Goal: Task Accomplishment & Management: Use online tool/utility

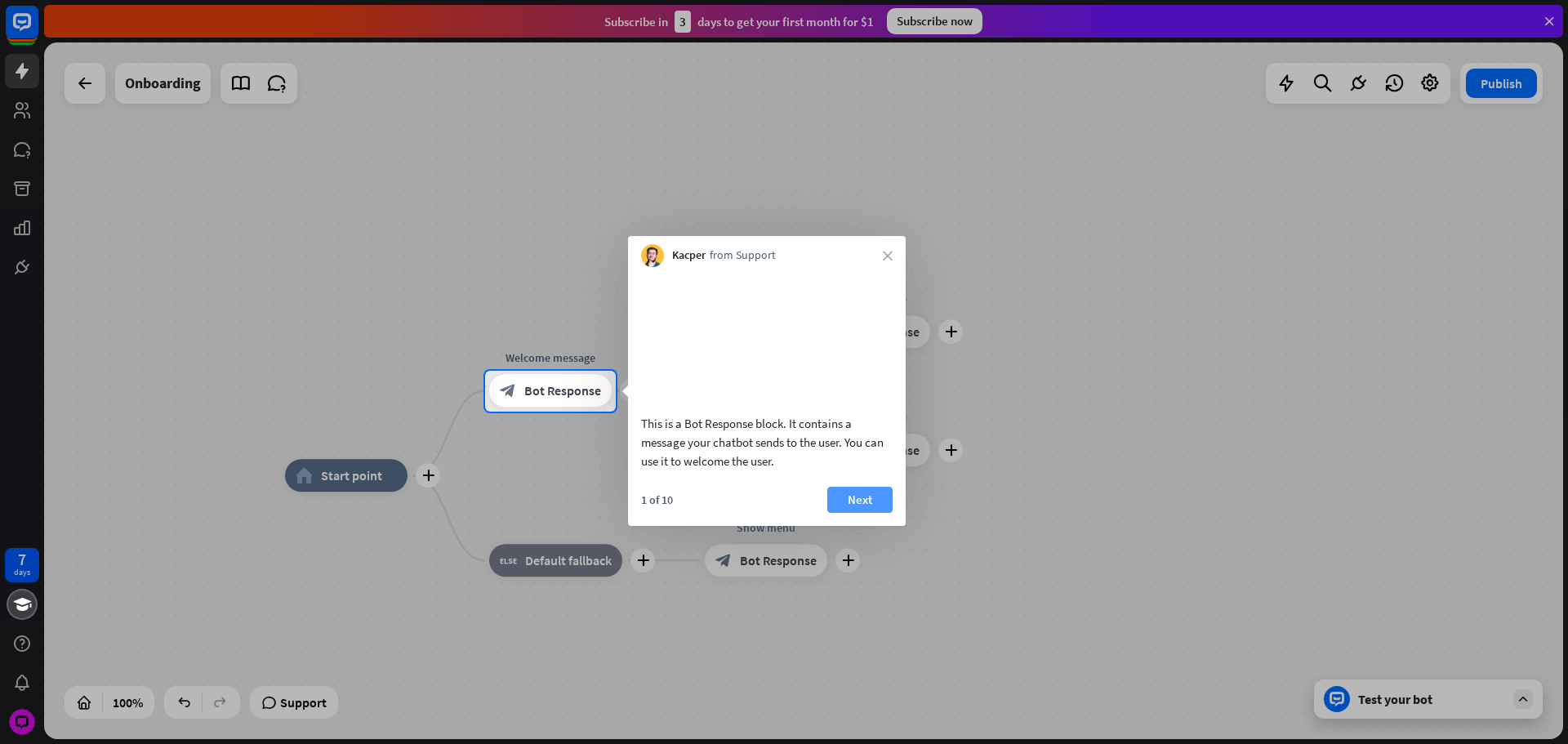
click at [865, 513] on button "Next" at bounding box center [860, 499] width 65 height 26
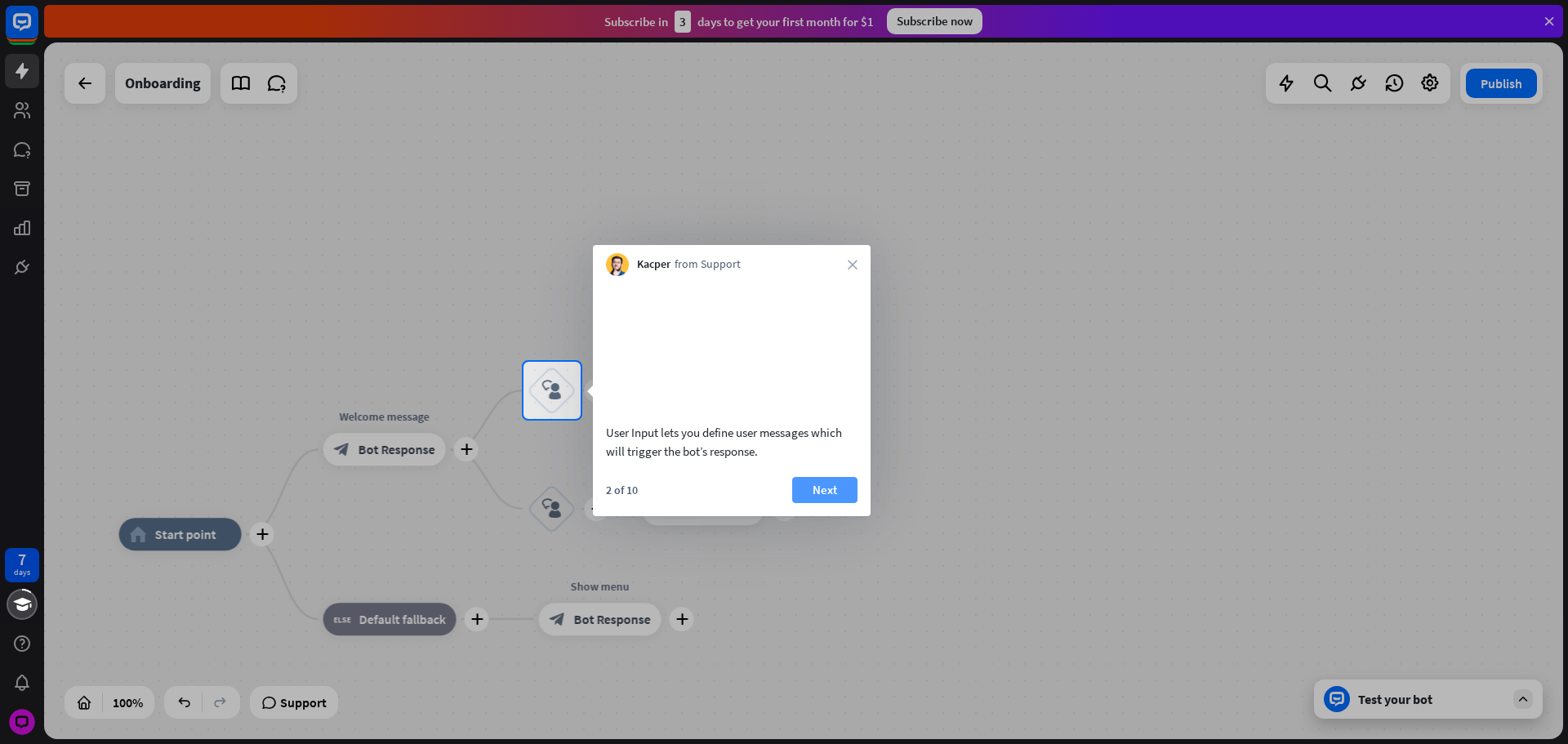
click at [860, 506] on div "2 of 10 Next" at bounding box center [731, 496] width 277 height 39
click at [844, 504] on button "Next" at bounding box center [823, 489] width 65 height 26
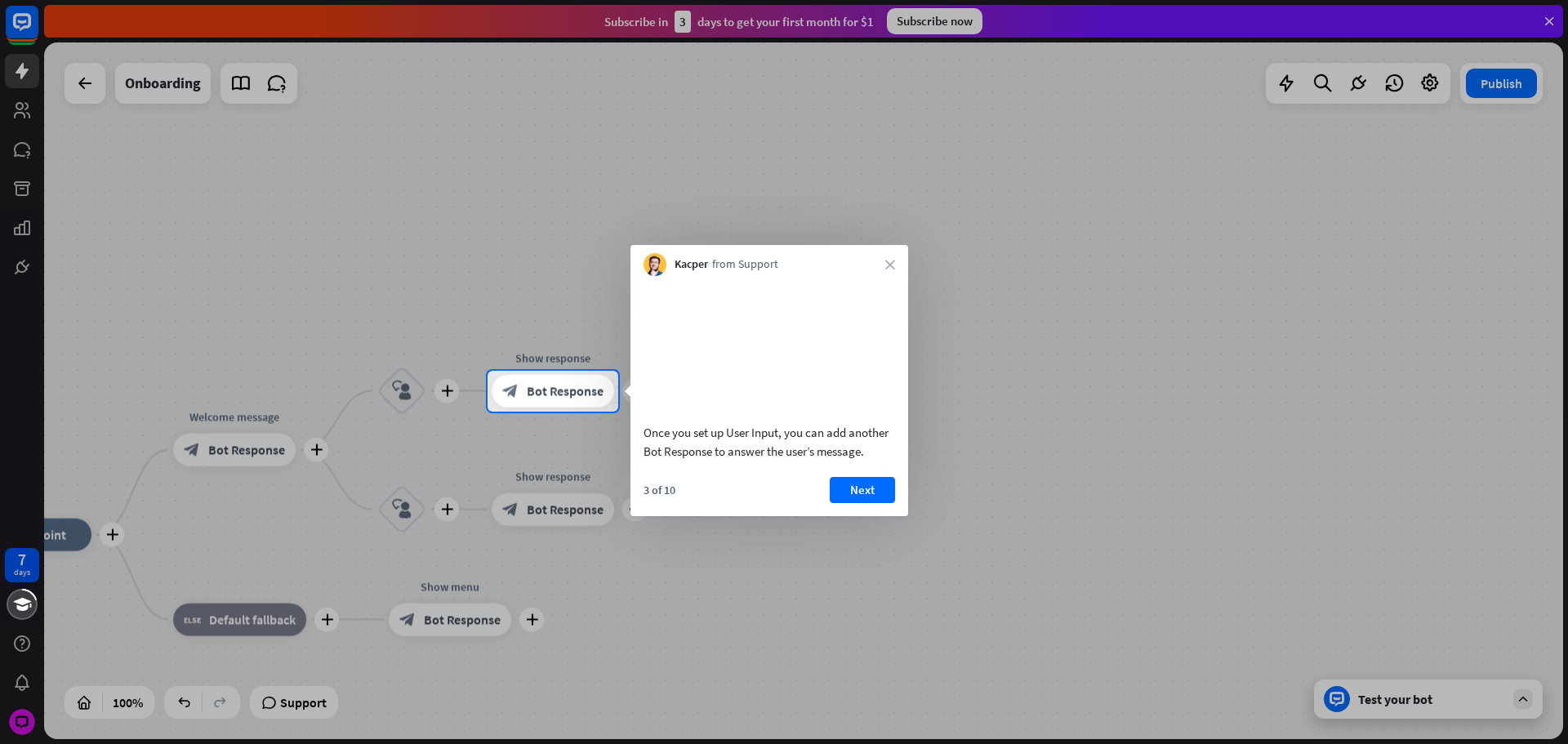
click at [834, 504] on button "Next" at bounding box center [863, 489] width 65 height 26
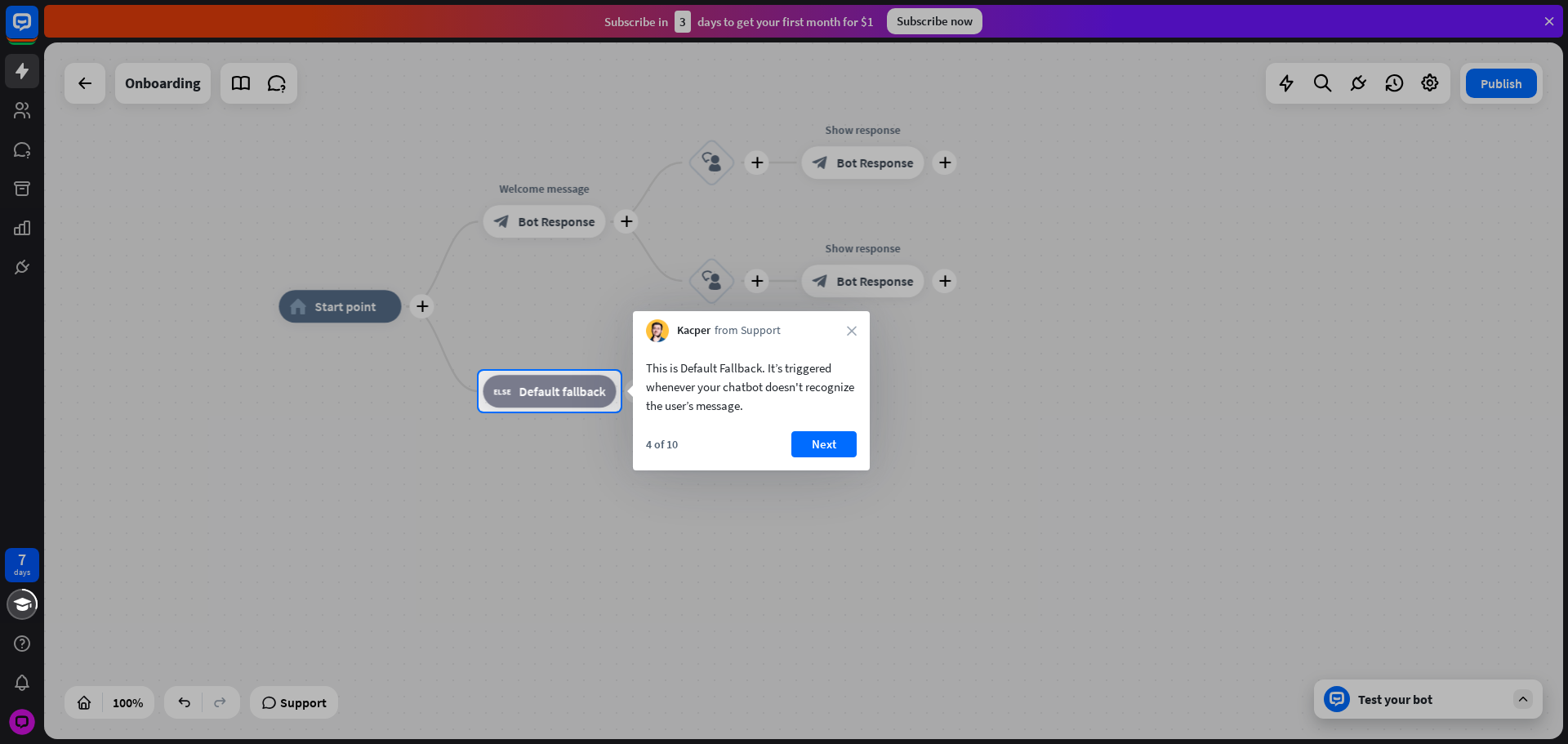
click at [830, 421] on div "This is Default Fallback. It’s triggered whenever your chatbot doesn't recogniz…" at bounding box center [751, 382] width 237 height 81
click at [833, 440] on button "Next" at bounding box center [825, 444] width 65 height 26
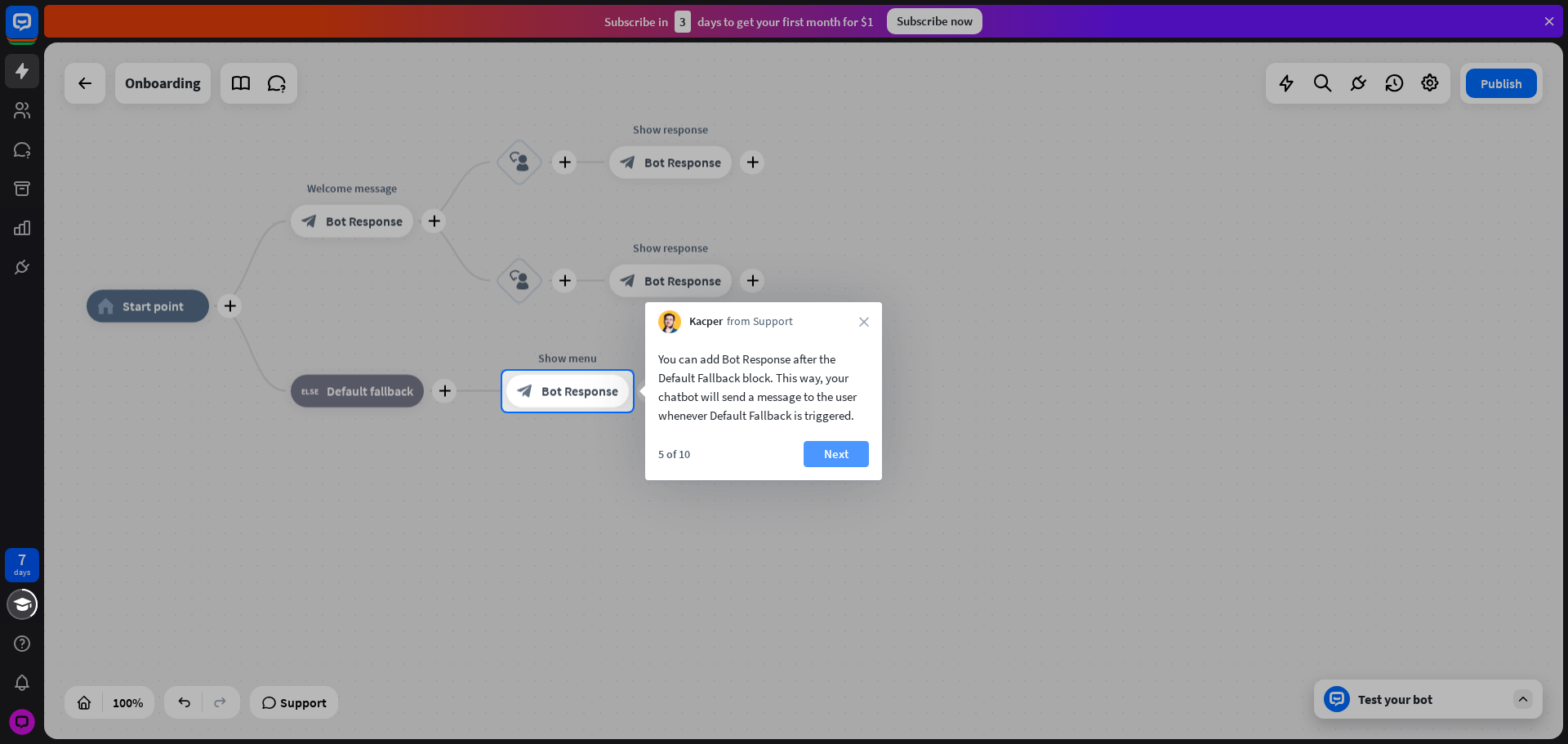
click at [828, 447] on button "Next" at bounding box center [836, 453] width 65 height 26
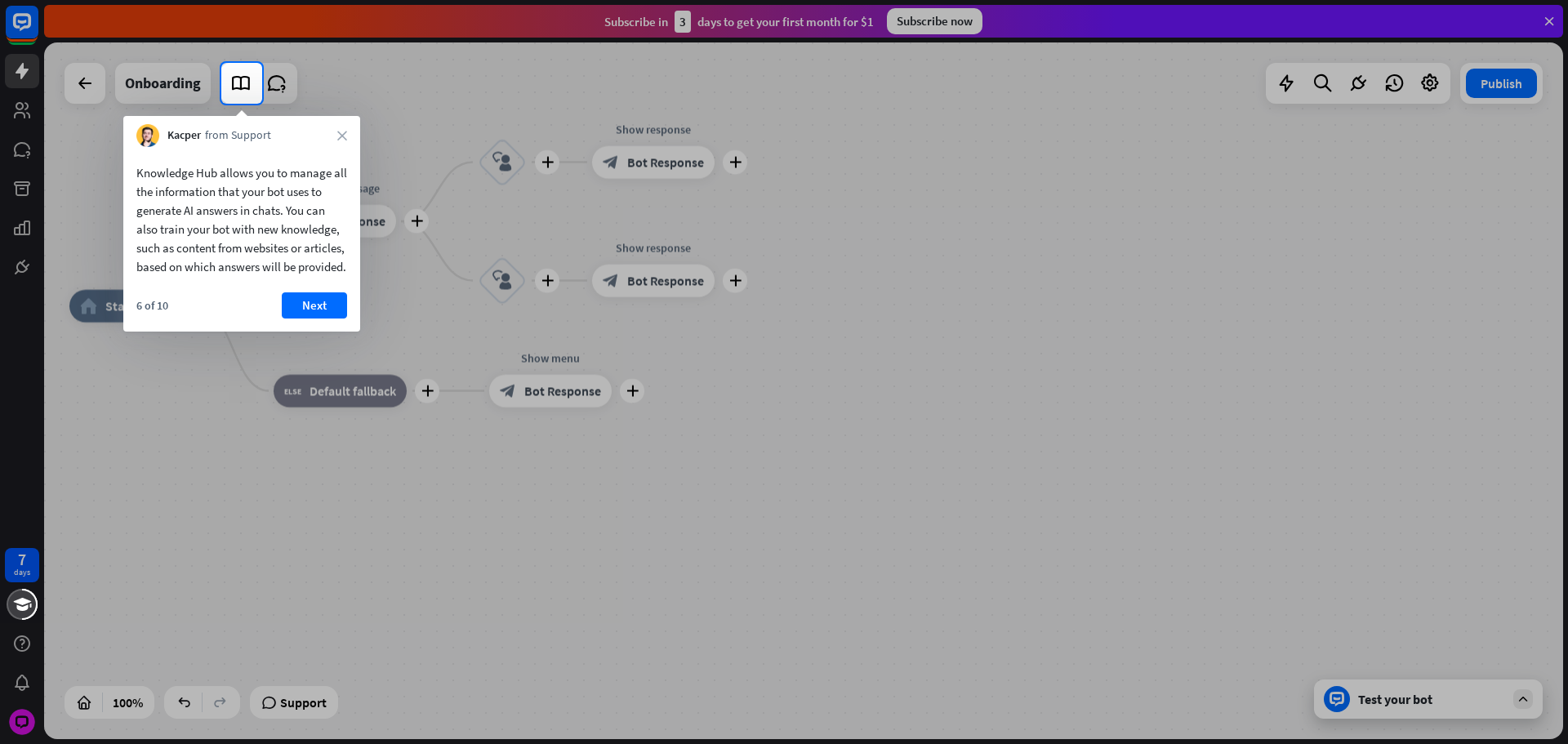
click at [316, 310] on div "Knowledge Hub allows you to manage all the information that your bot uses to ge…" at bounding box center [241, 239] width 237 height 184
click at [316, 313] on button "Next" at bounding box center [314, 305] width 65 height 26
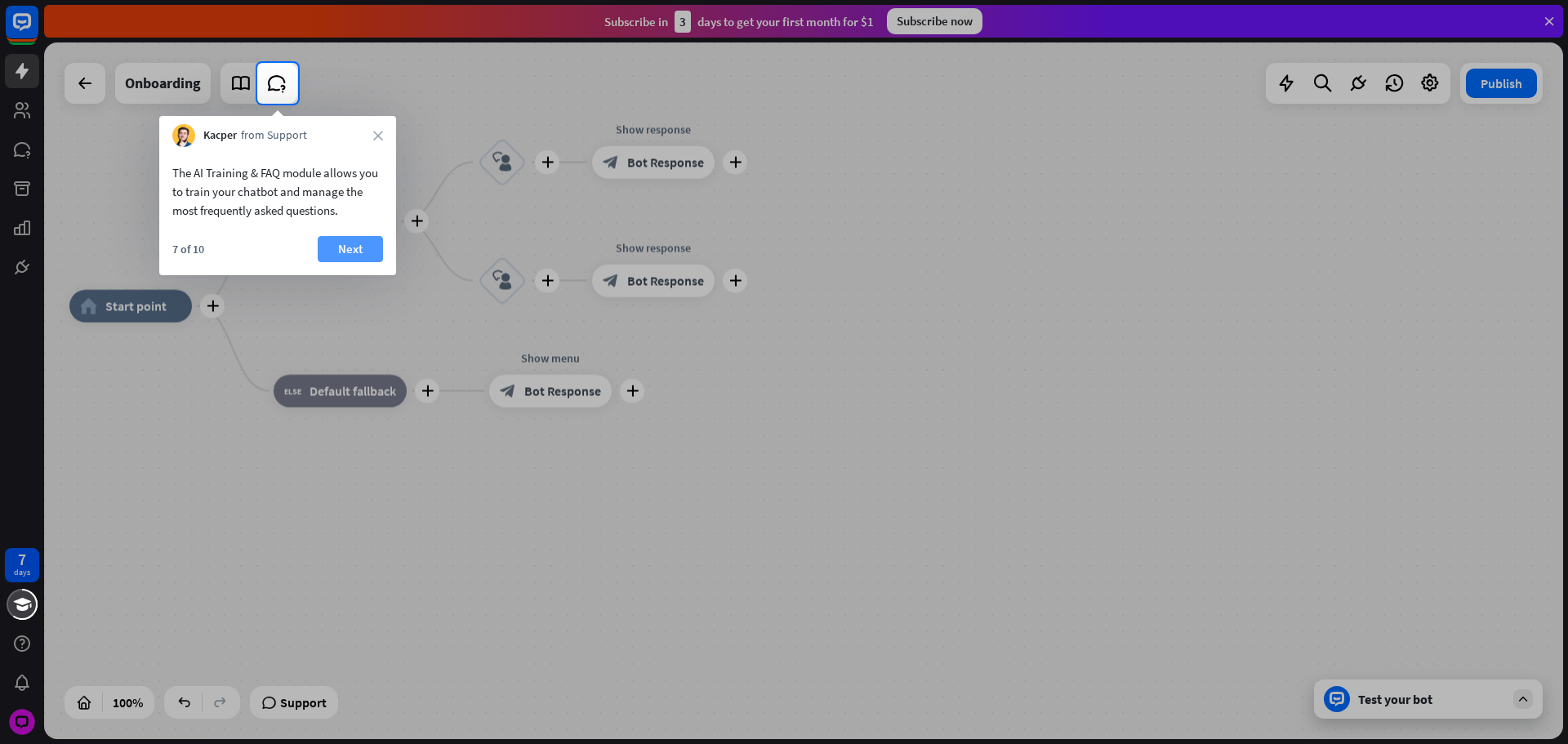
click at [323, 247] on button "Next" at bounding box center [350, 249] width 65 height 26
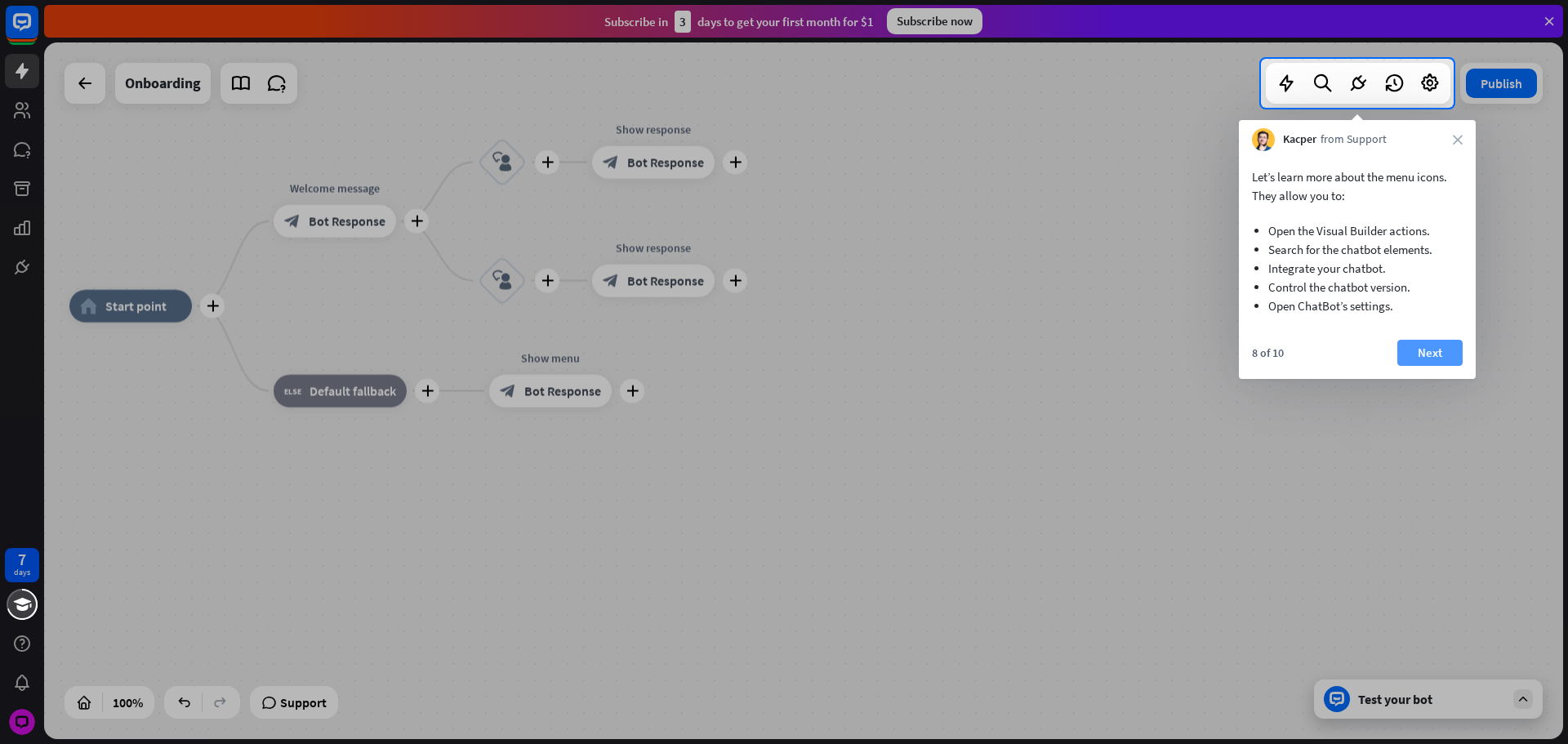
click at [1402, 351] on button "Next" at bounding box center [1430, 353] width 65 height 26
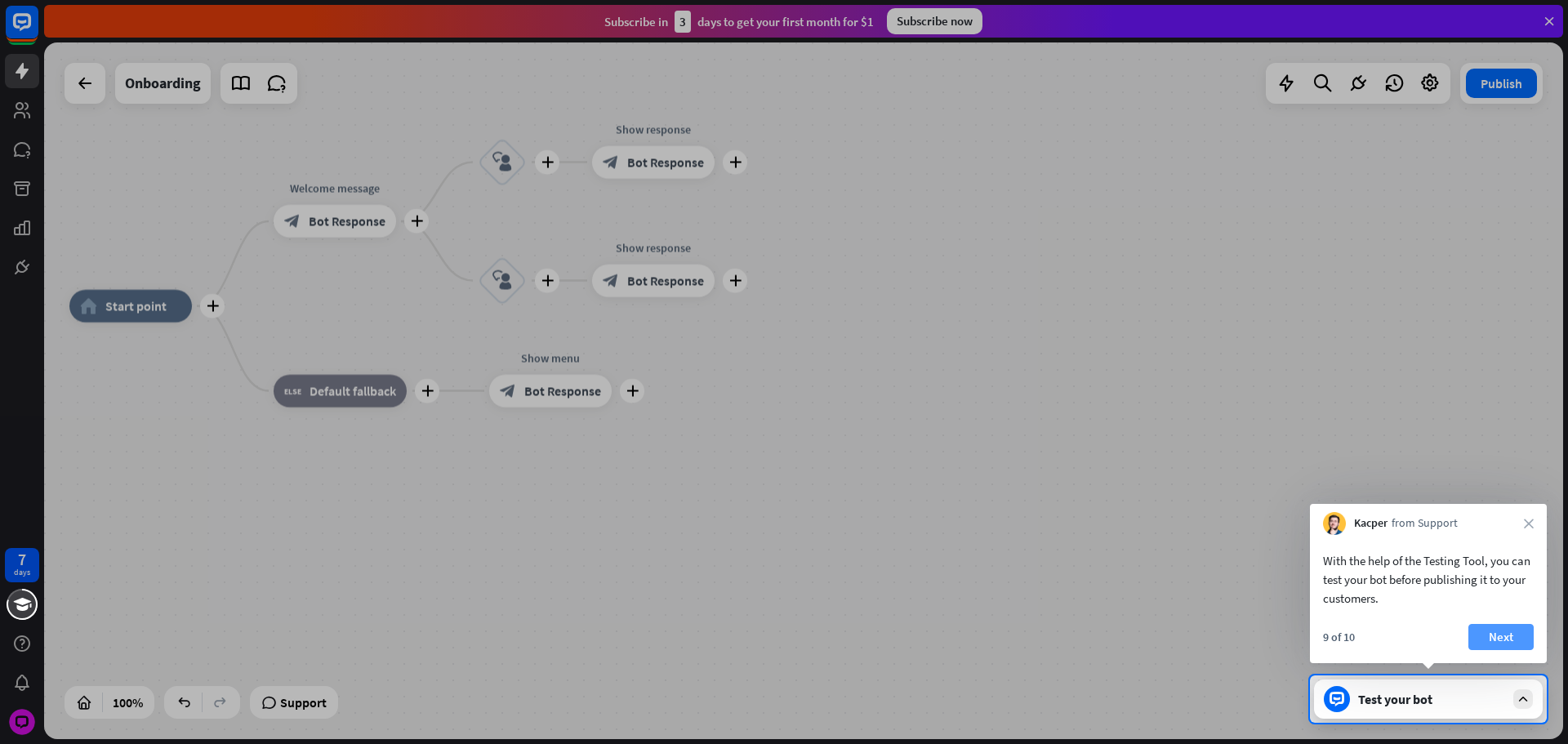
click at [1501, 636] on button "Next" at bounding box center [1501, 637] width 65 height 26
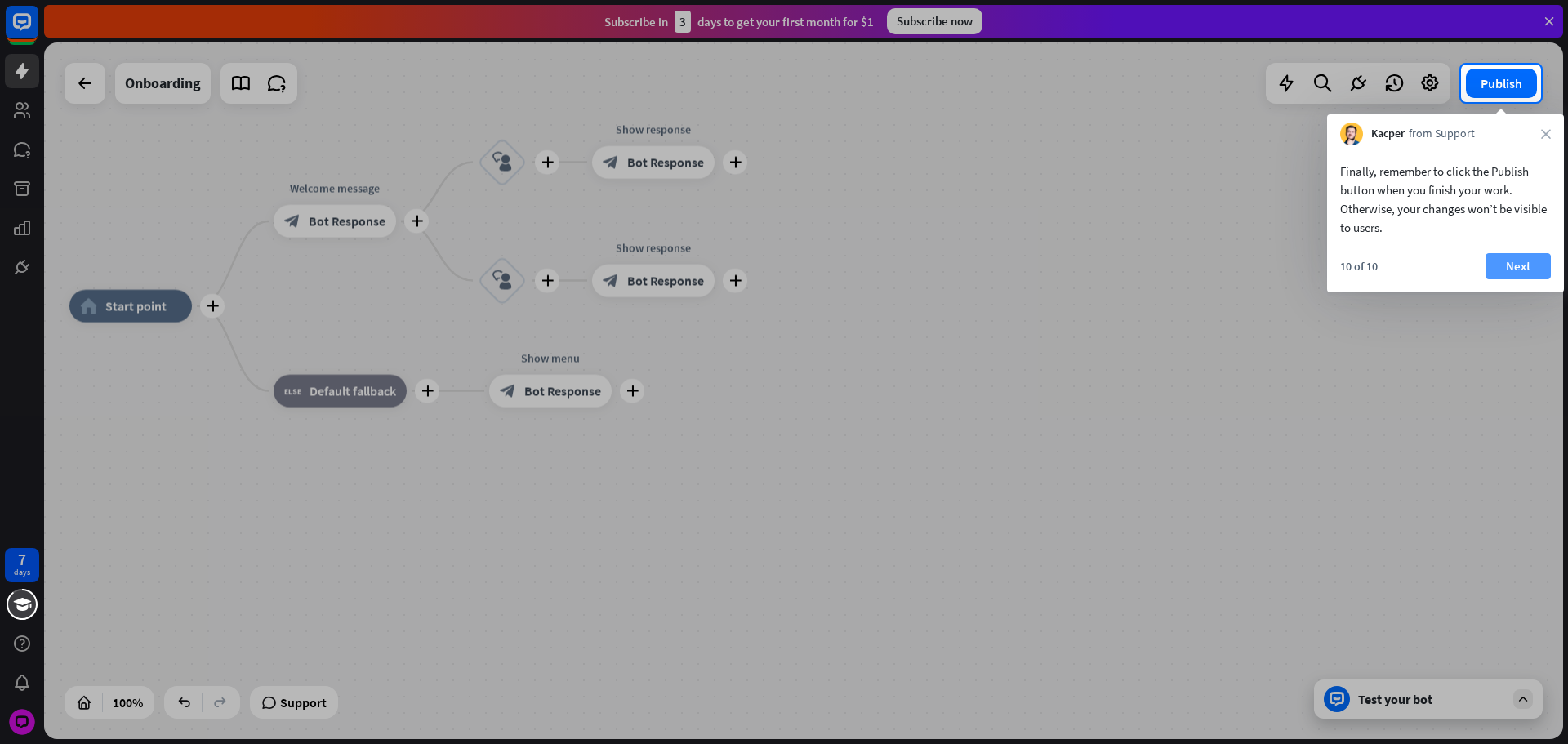
click at [1509, 271] on button "Next" at bounding box center [1518, 266] width 65 height 26
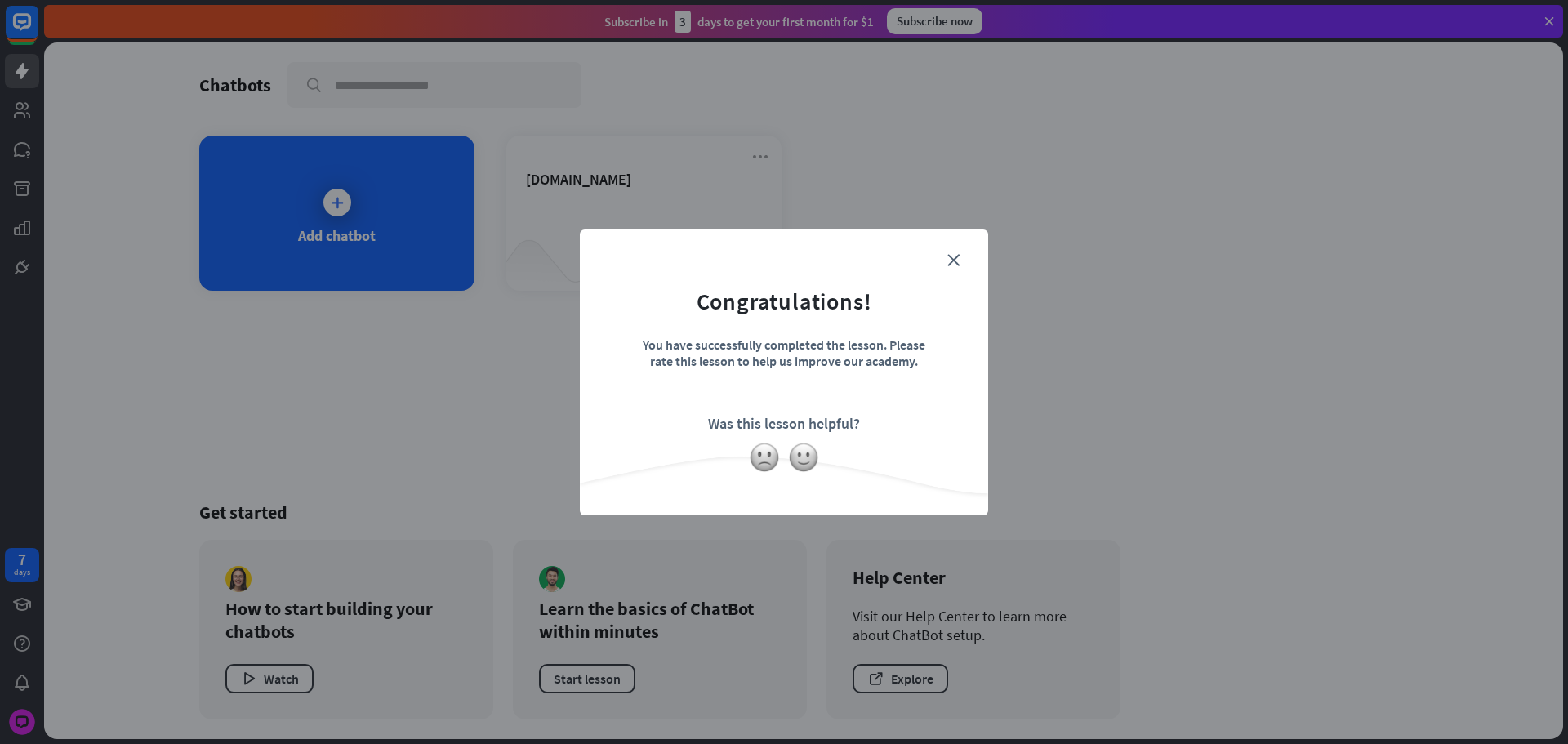
click at [872, 69] on div "close Congratulations! You have successfully completed the lesson. Please rate …" at bounding box center [784, 372] width 1568 height 744
drag, startPoint x: 960, startPoint y: 256, endPoint x: 790, endPoint y: 199, distance: 179.3
click at [959, 256] on div "close Congratulations! You have successfully completed the lesson. Please rate …" at bounding box center [783, 372] width 408 height 286
click at [960, 255] on form "Congratulations! You have successfully completed the lesson. Please rate this l…" at bounding box center [784, 347] width 368 height 195
click at [958, 266] on form "Congratulations! You have successfully completed the lesson. Please rate this l…" at bounding box center [784, 347] width 368 height 195
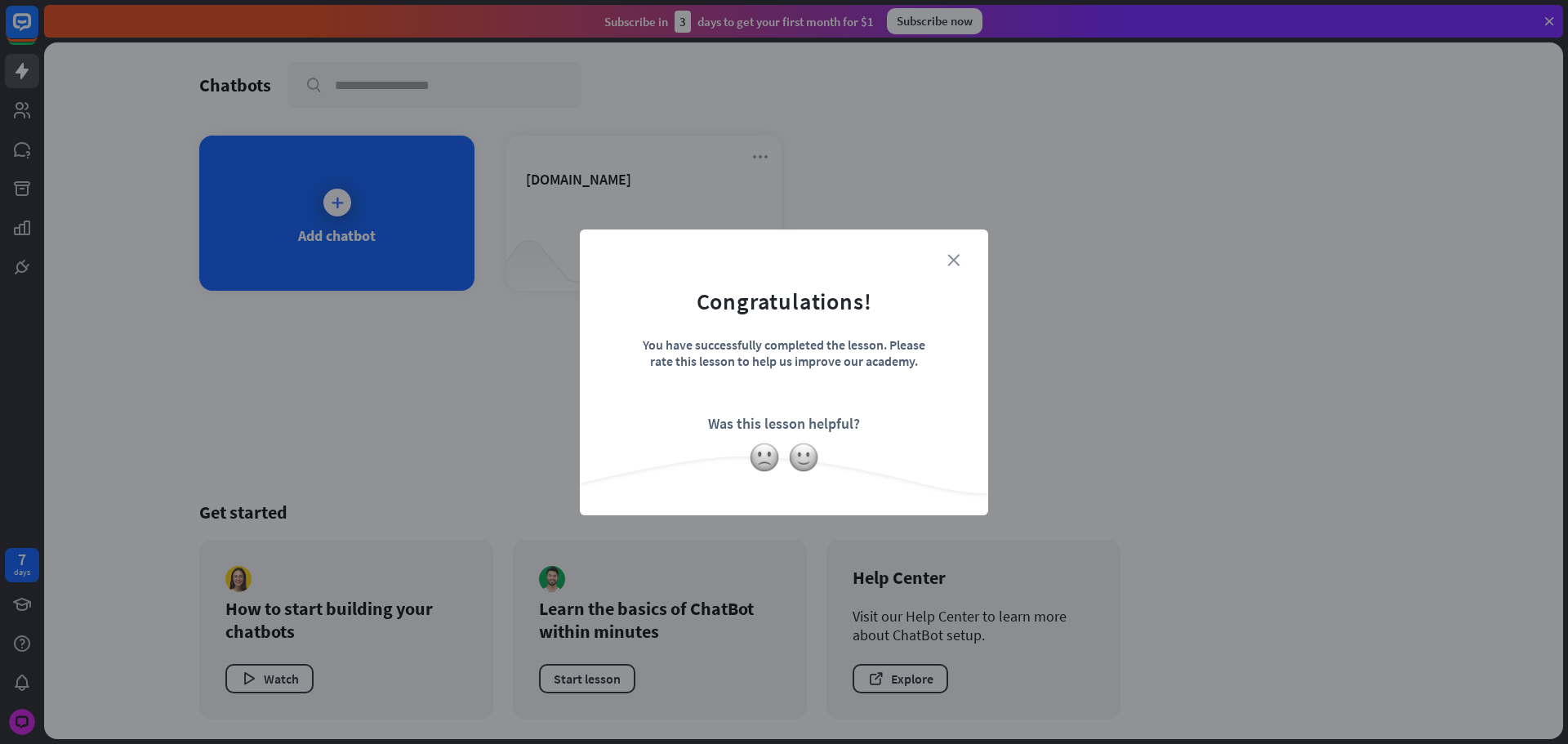
click at [956, 259] on icon "close" at bounding box center [953, 260] width 13 height 13
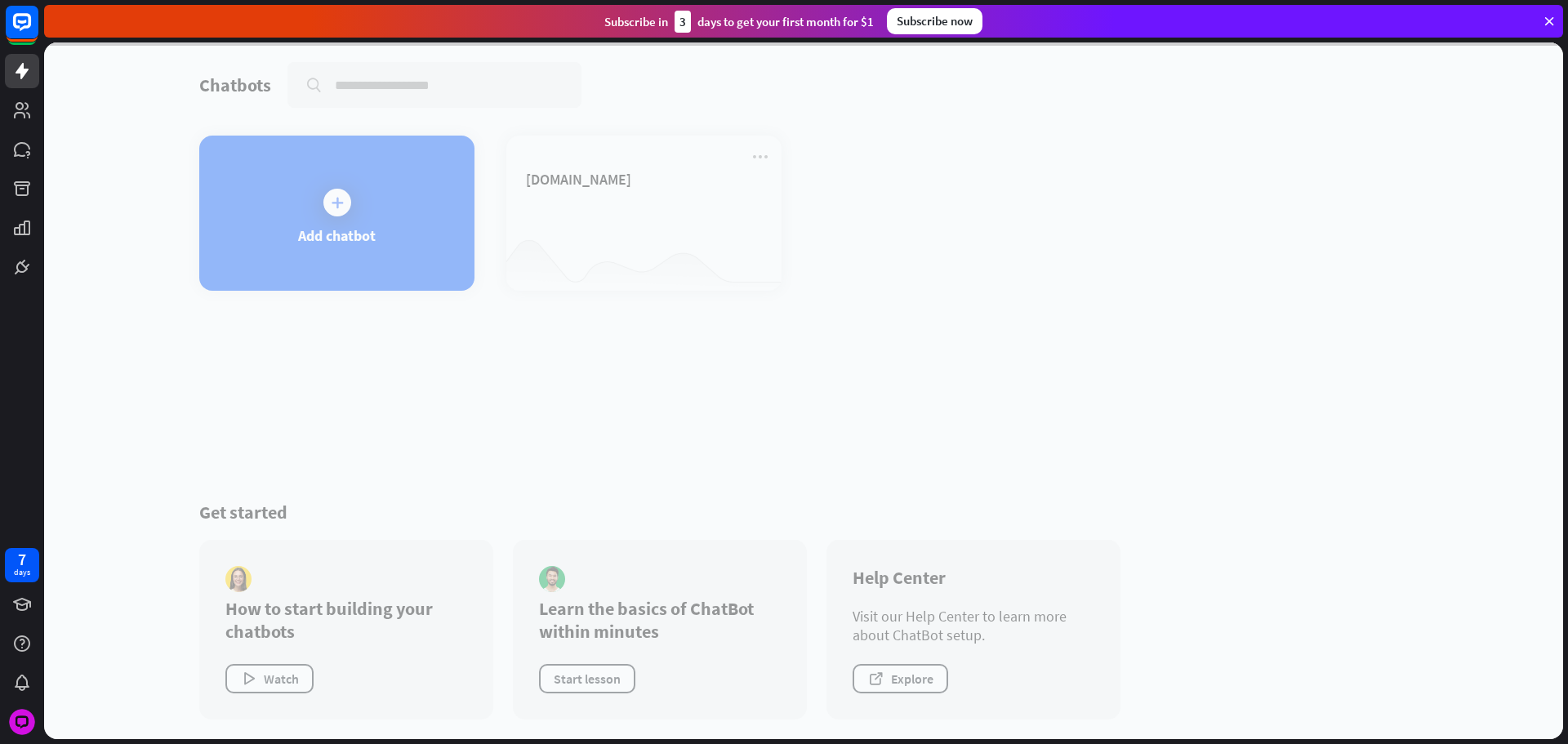
click at [655, 225] on div at bounding box center [803, 391] width 1519 height 697
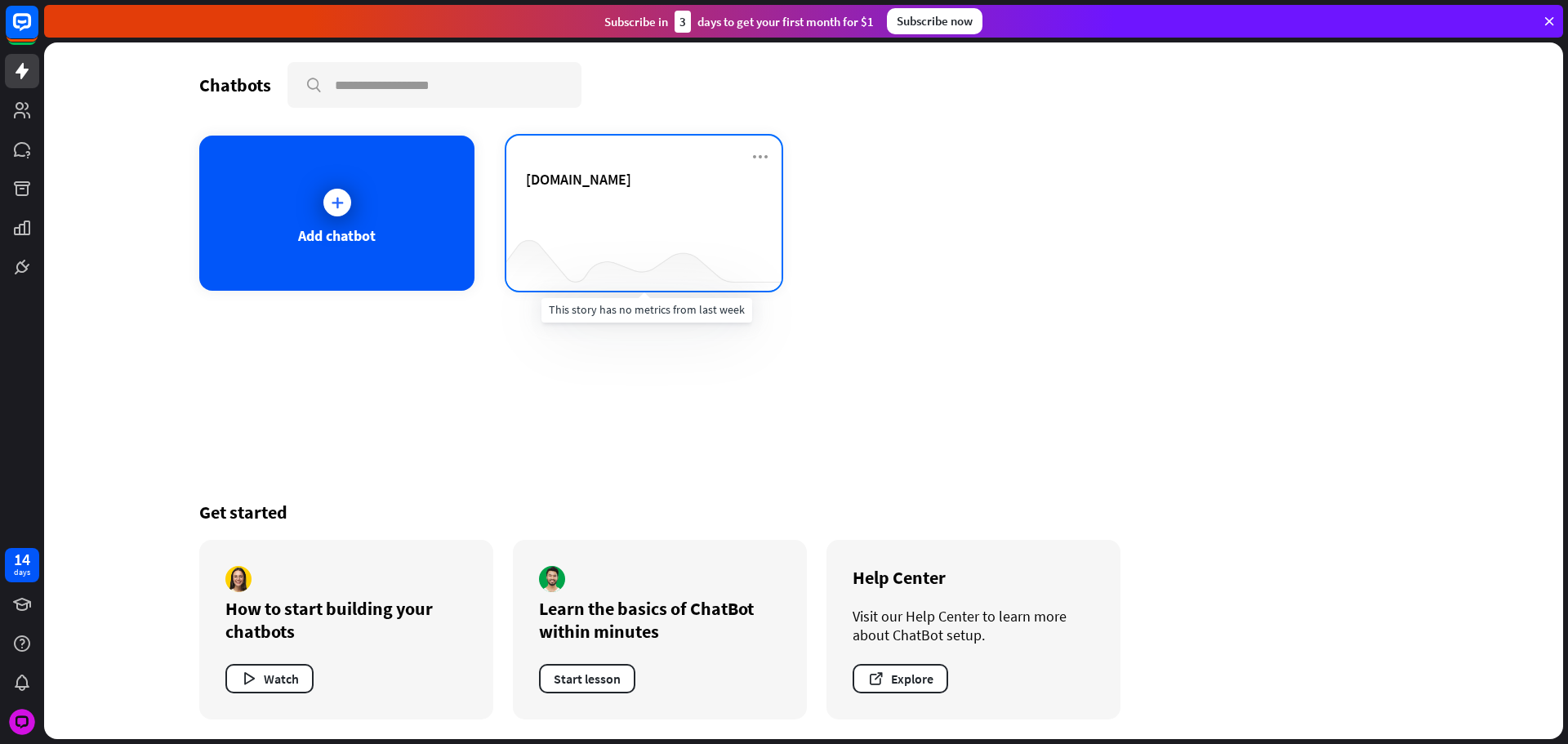
click at [565, 230] on div at bounding box center [643, 258] width 276 height 63
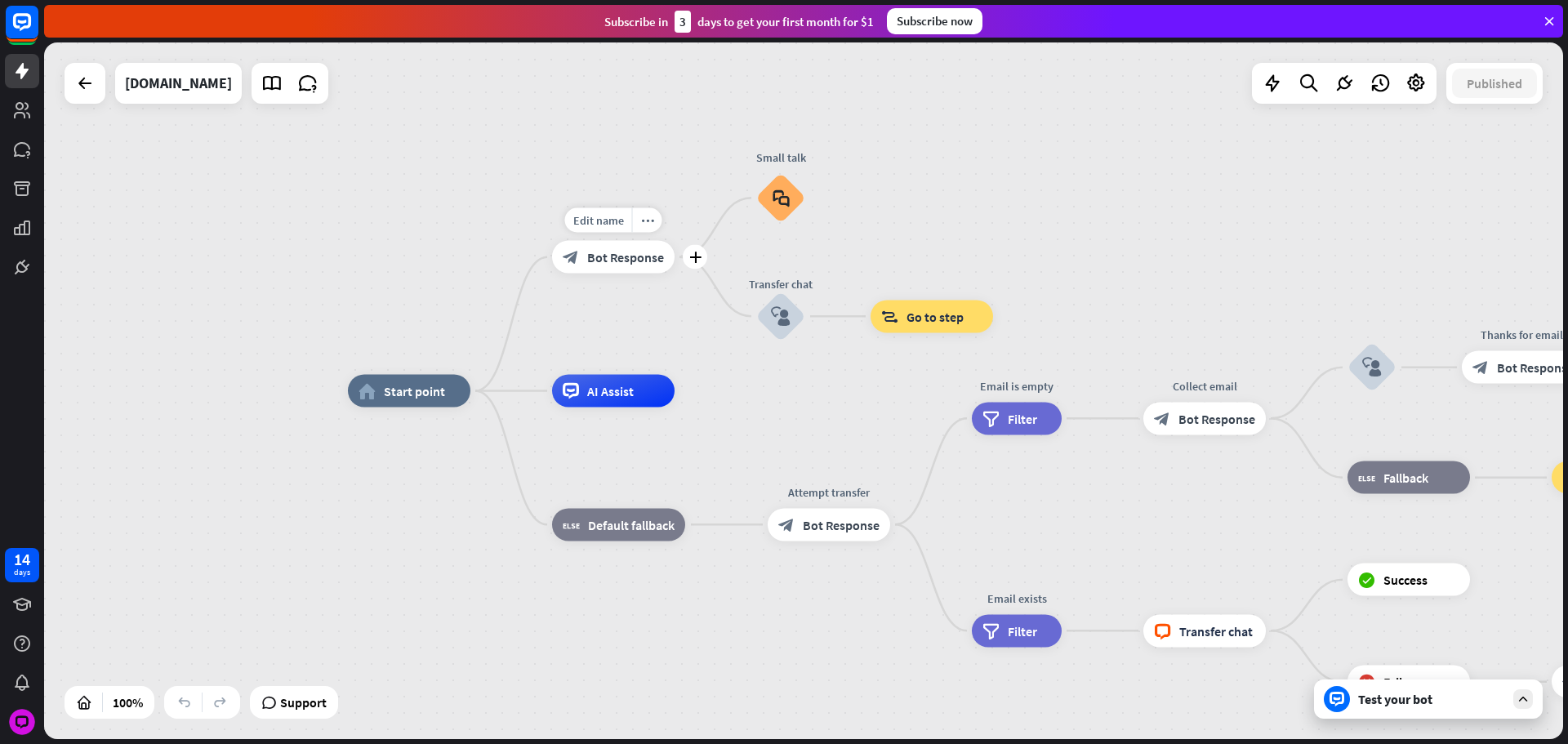
click at [615, 274] on div "Edit name more_horiz plus block_bot_response Bot Response" at bounding box center [613, 257] width 122 height 33
drag, startPoint x: 851, startPoint y: 245, endPoint x: 829, endPoint y: 248, distance: 22.2
click at [851, 245] on div "home_2 Start point Welcome message block_bot_response Bot Response Small talk b…" at bounding box center [803, 391] width 1519 height 697
click at [660, 267] on div "block_bot_response Bot Response" at bounding box center [613, 257] width 122 height 33
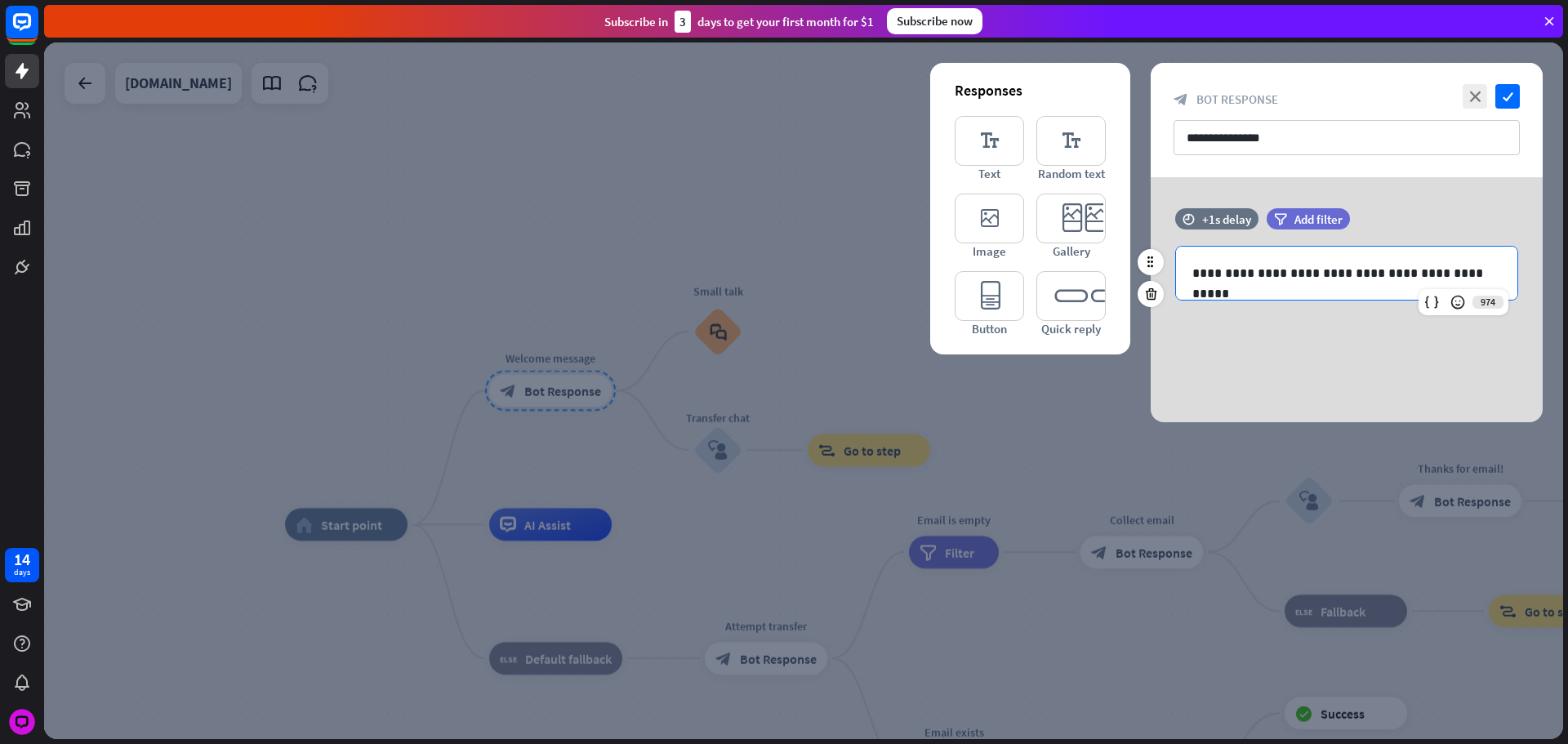
click at [1306, 266] on p "**********" at bounding box center [1346, 273] width 309 height 20
click at [1240, 225] on div "+1s delay" at bounding box center [1226, 220] width 49 height 16
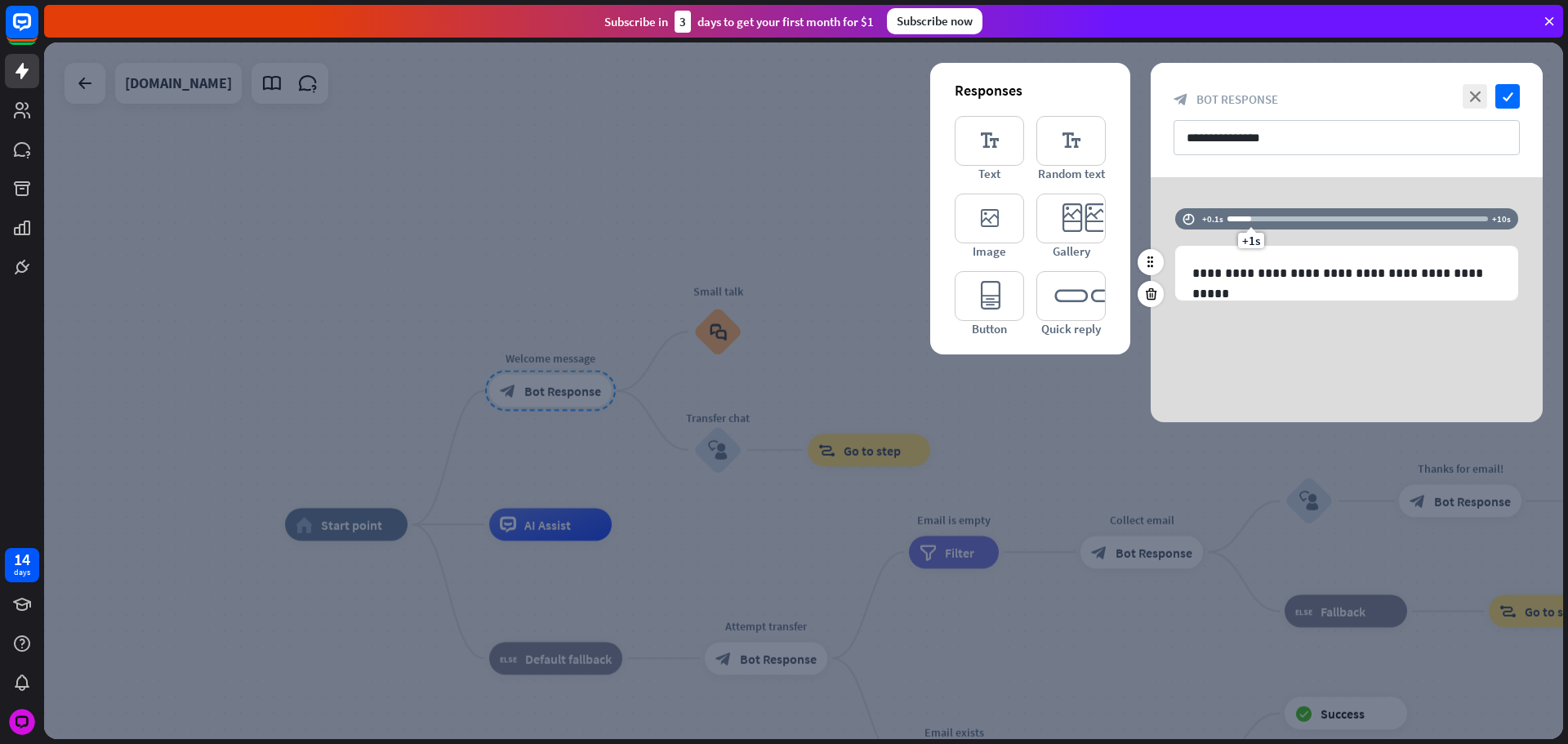
click at [1255, 216] on div "+1s" at bounding box center [1251, 219] width 12 height 12
click at [1249, 219] on div "+1s" at bounding box center [1251, 219] width 12 height 12
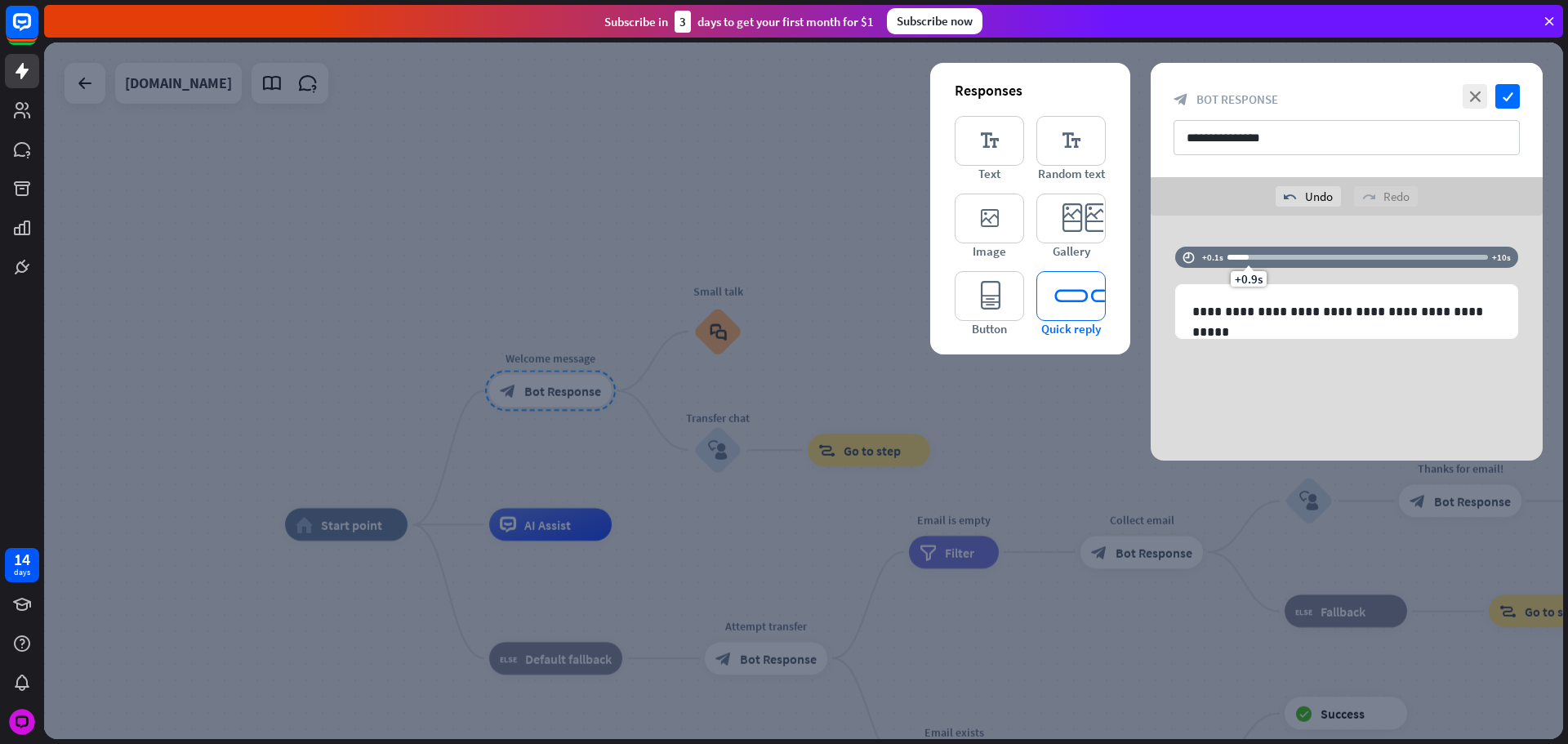
click at [1078, 312] on icon "editor_quick_replies" at bounding box center [1070, 296] width 70 height 49
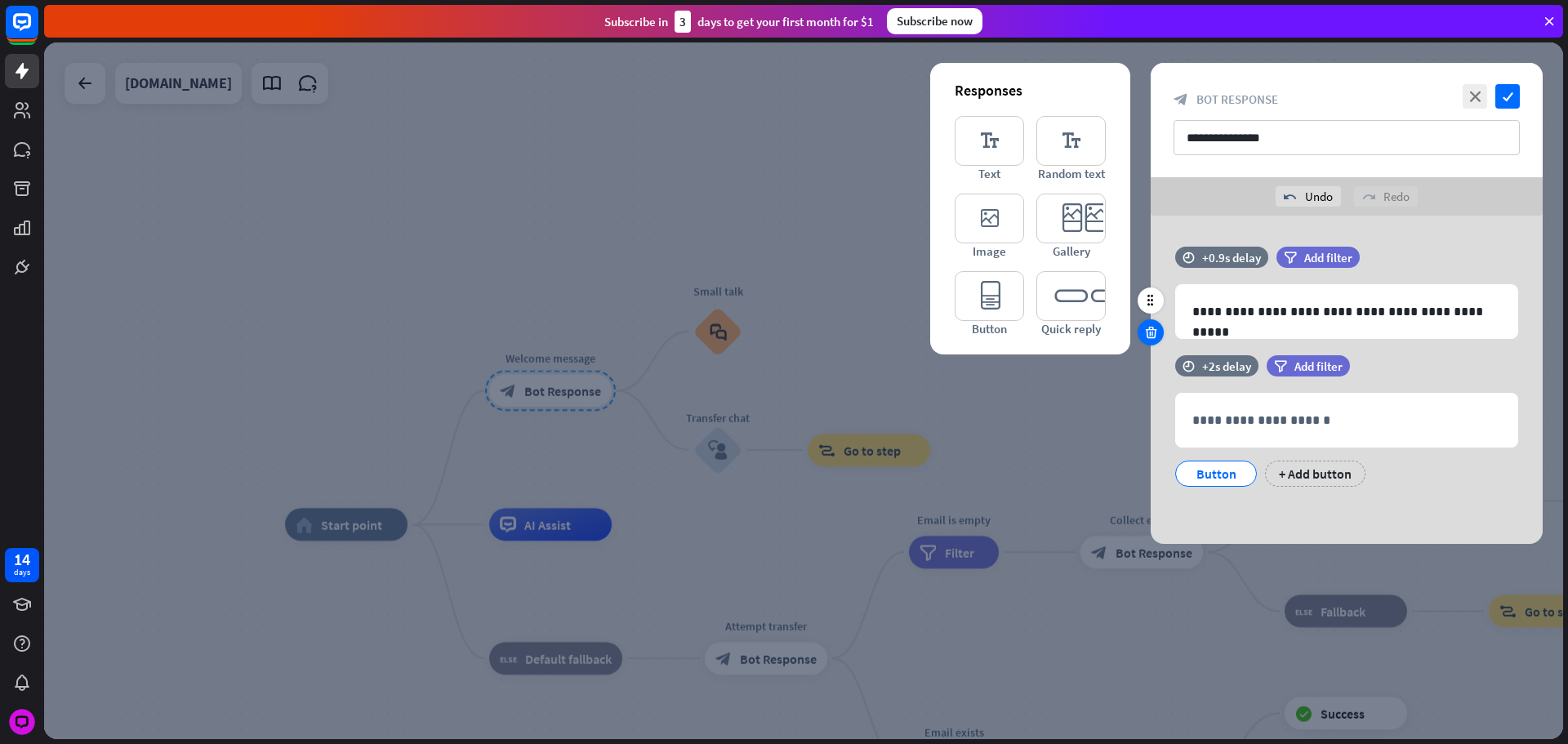
click at [1147, 334] on icon at bounding box center [1151, 333] width 16 height 15
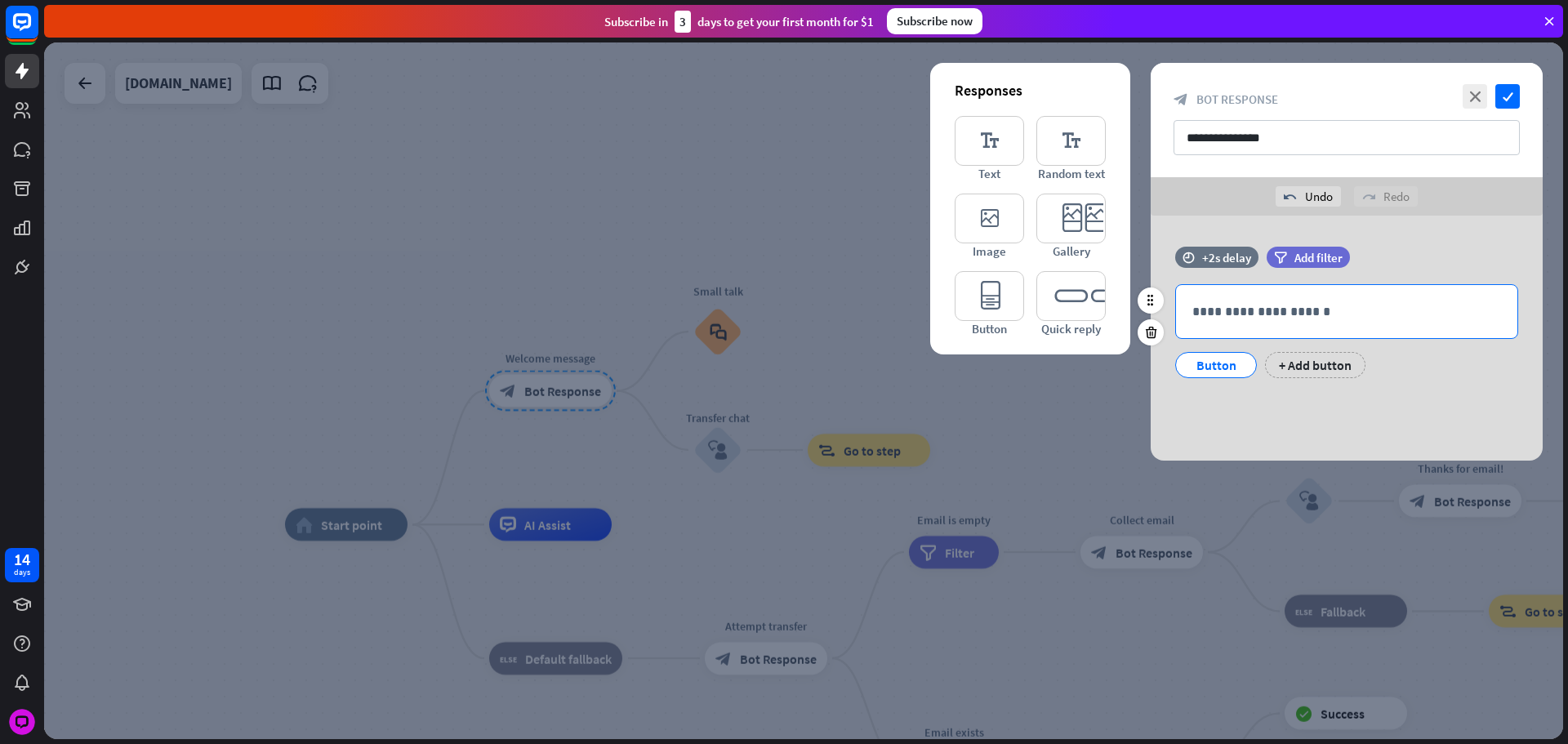
click at [1255, 322] on div "**********" at bounding box center [1347, 311] width 342 height 53
click at [1200, 253] on div "time +2s delay" at bounding box center [1216, 256] width 83 height 21
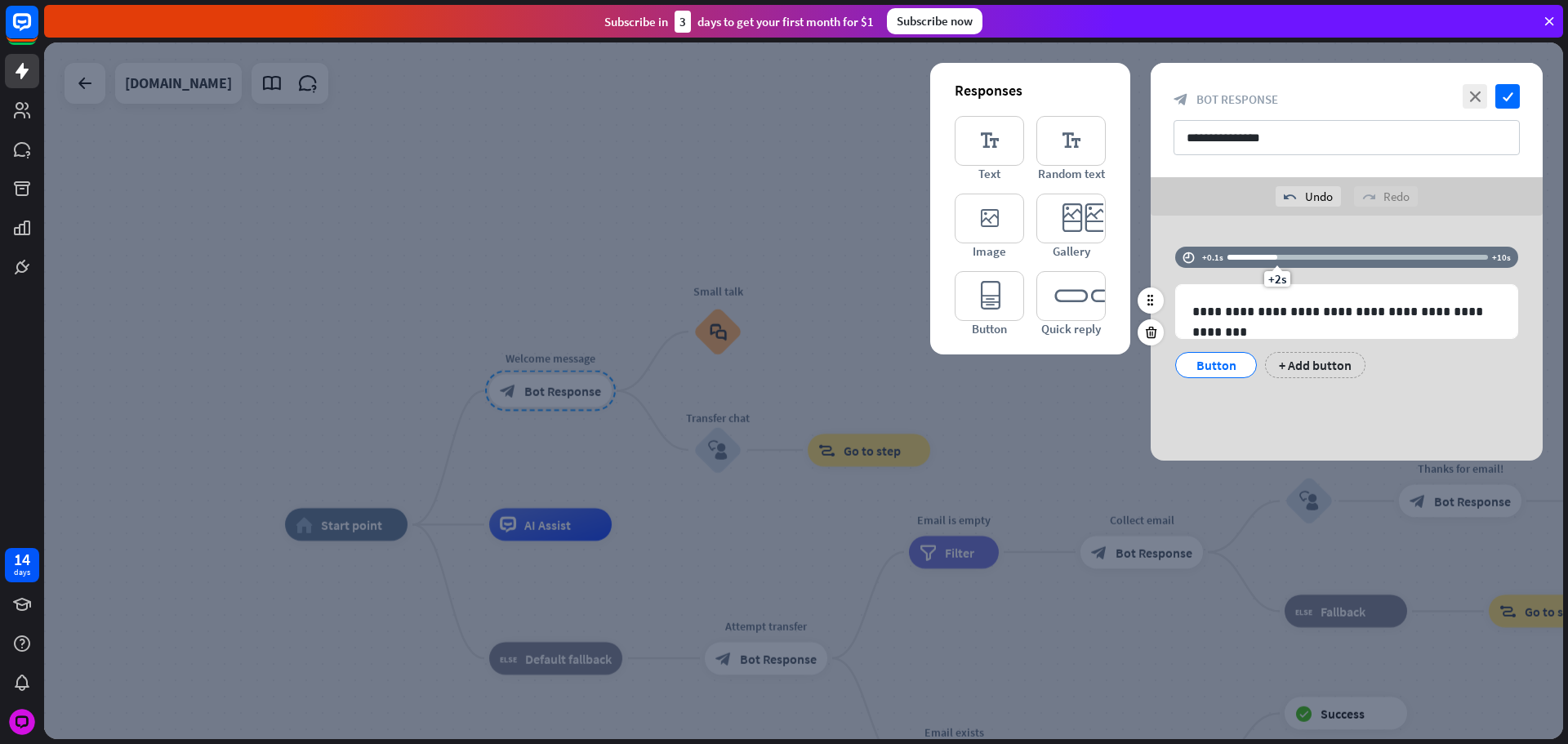
click at [1234, 264] on div "+2s" at bounding box center [1357, 256] width 260 height 16
drag, startPoint x: 1227, startPoint y: 260, endPoint x: 1162, endPoint y: 287, distance: 70.4
click at [1148, 261] on div "**********" at bounding box center [1346, 338] width 433 height 245
click at [1286, 361] on div "+ Add button" at bounding box center [1315, 364] width 101 height 26
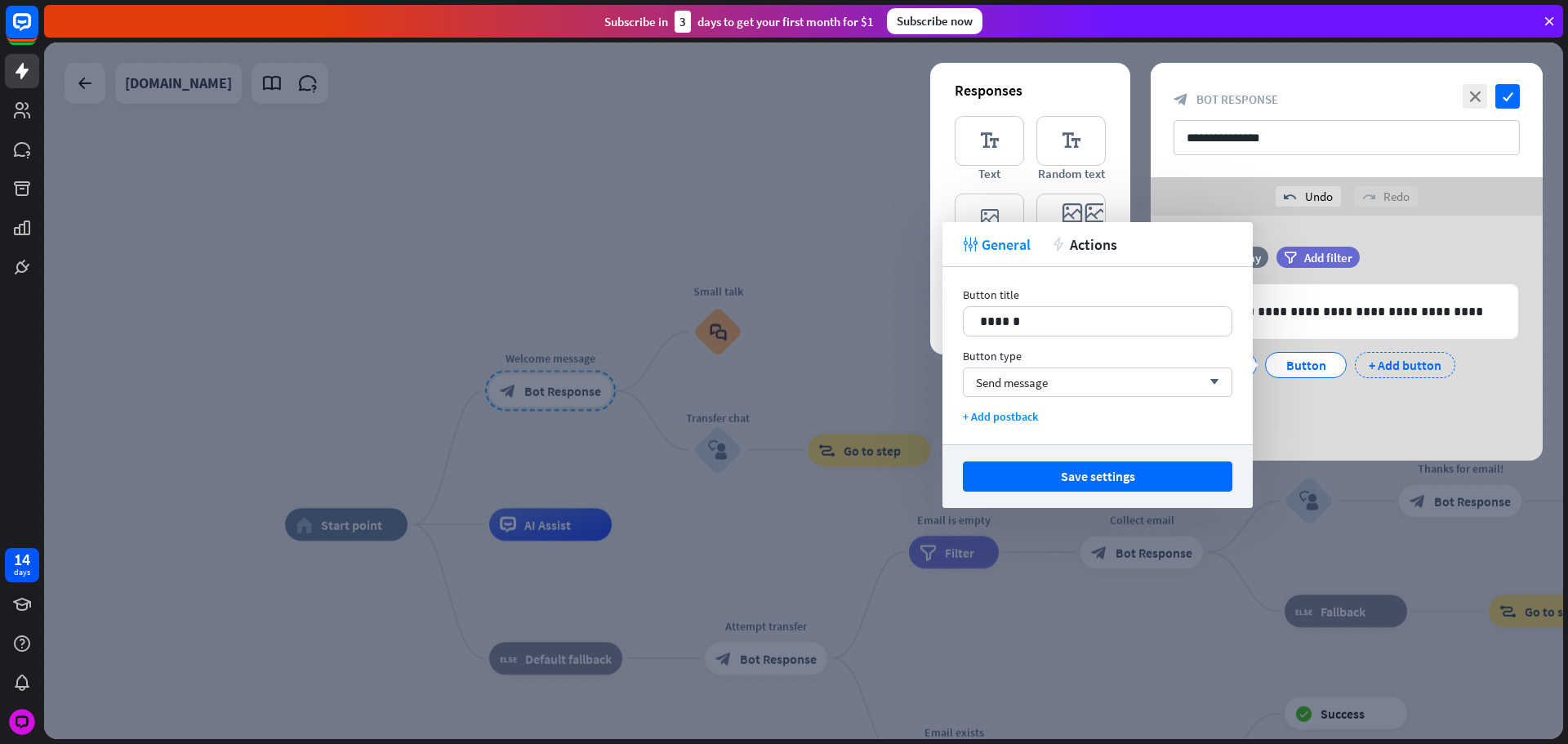
click at [1390, 364] on div "+ Add button" at bounding box center [1405, 364] width 101 height 26
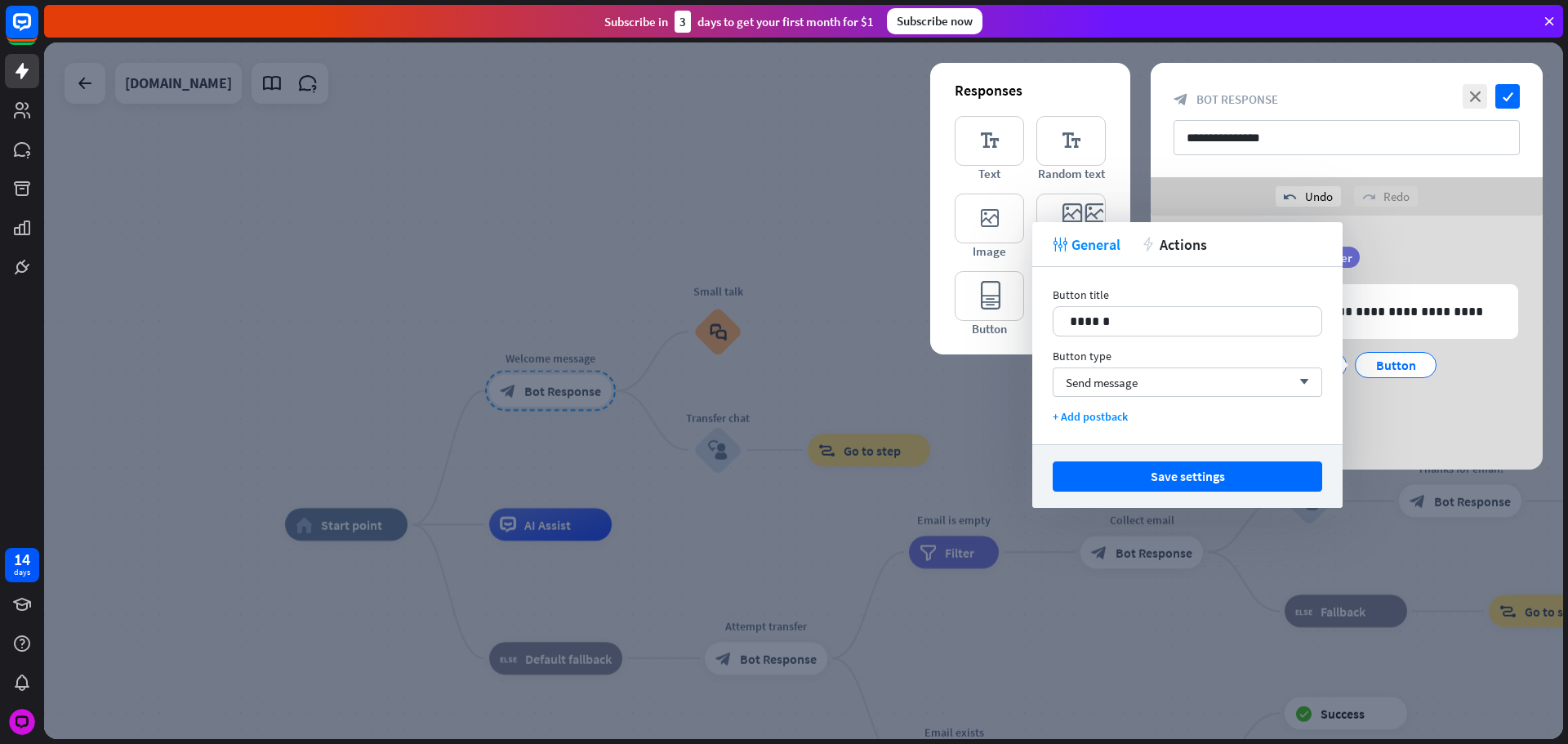
click at [1383, 425] on div "**********" at bounding box center [1347, 337] width 392 height 182
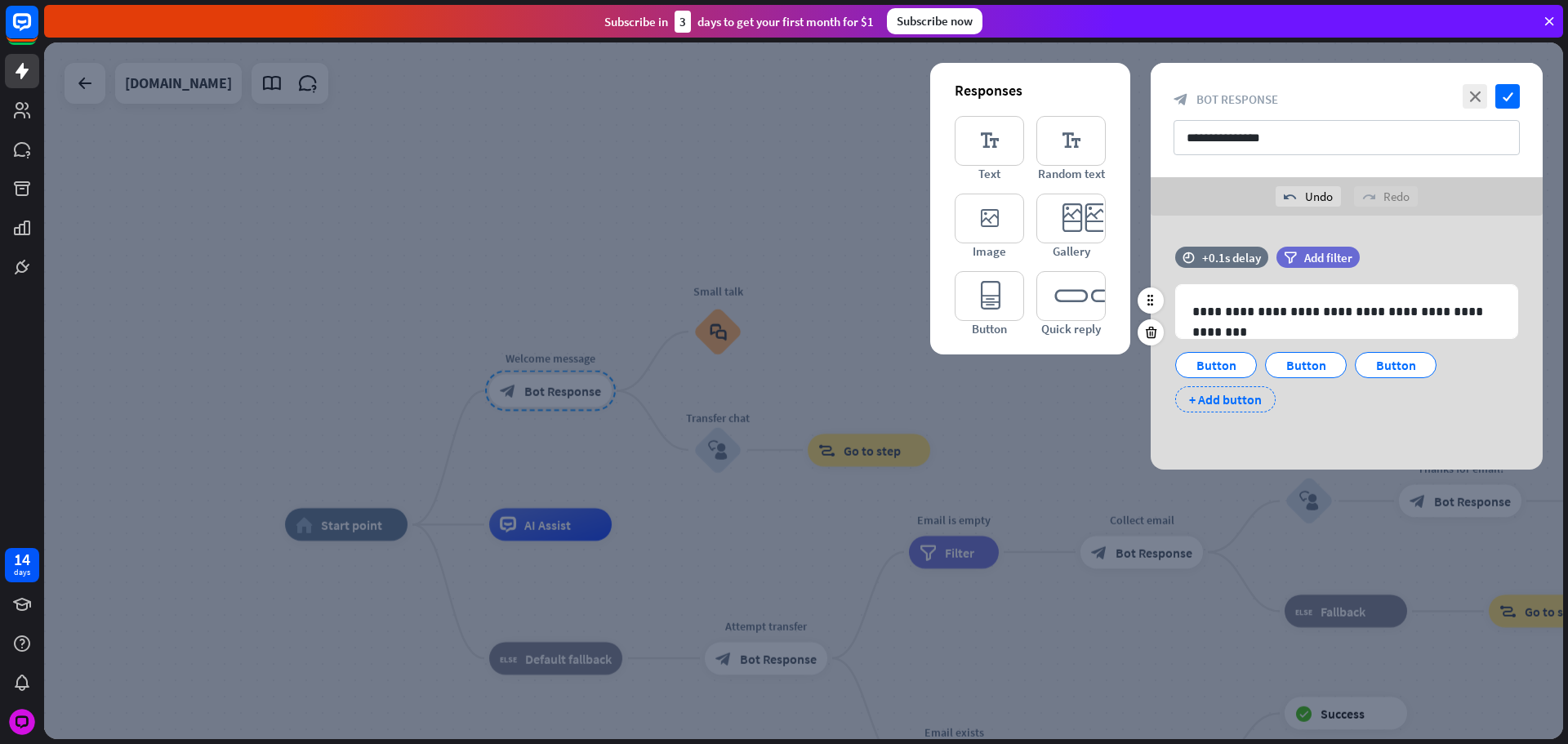
click at [1220, 395] on div "+ Add button" at bounding box center [1225, 399] width 101 height 26
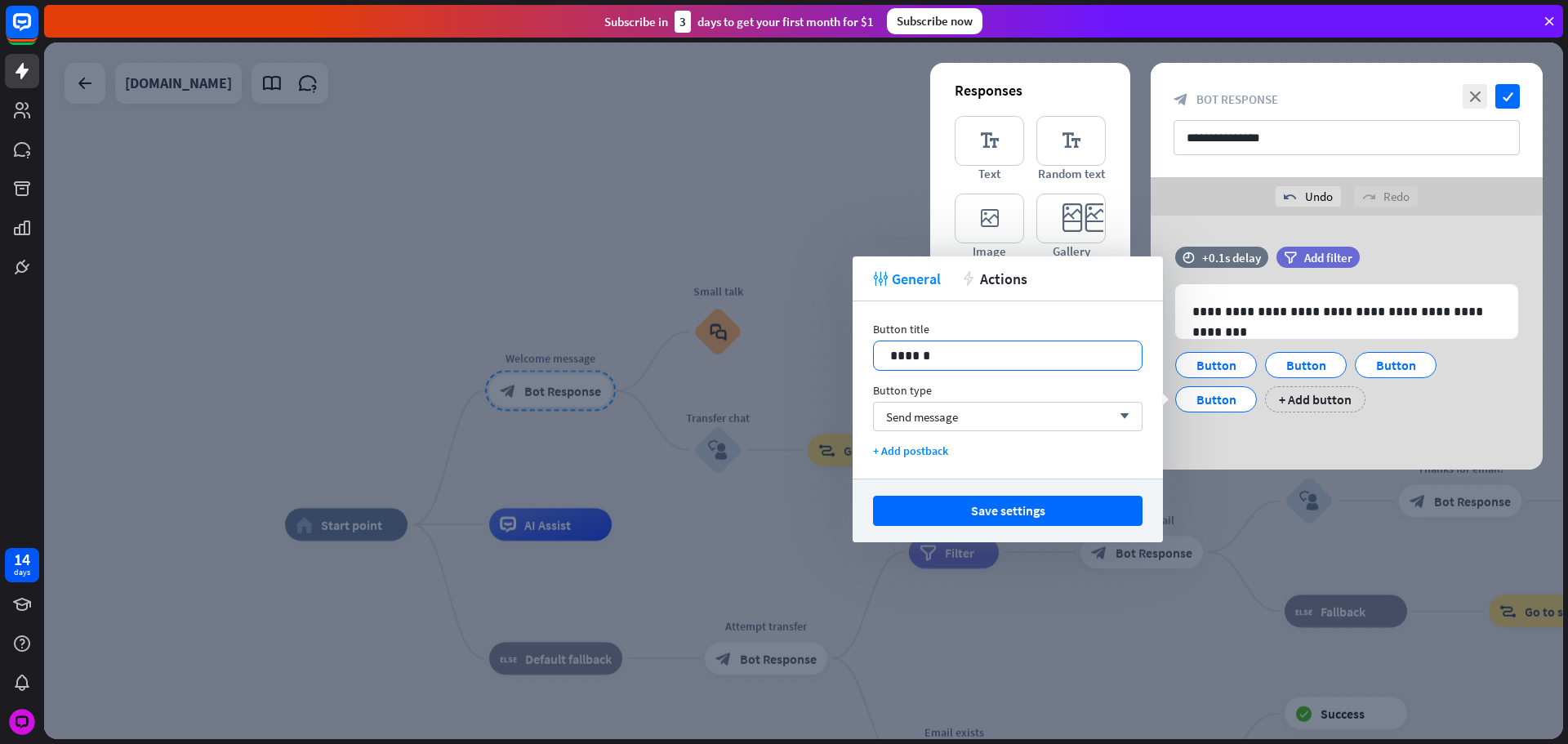
drag, startPoint x: 986, startPoint y: 375, endPoint x: 977, endPoint y: 368, distance: 11.4
click at [985, 375] on div "Button title 14 ****** Button type Send message arrow_down + Add postback" at bounding box center [1008, 390] width 310 height 178
click at [977, 368] on div "******" at bounding box center [1008, 356] width 268 height 28
click at [977, 359] on p "******" at bounding box center [1008, 355] width 235 height 20
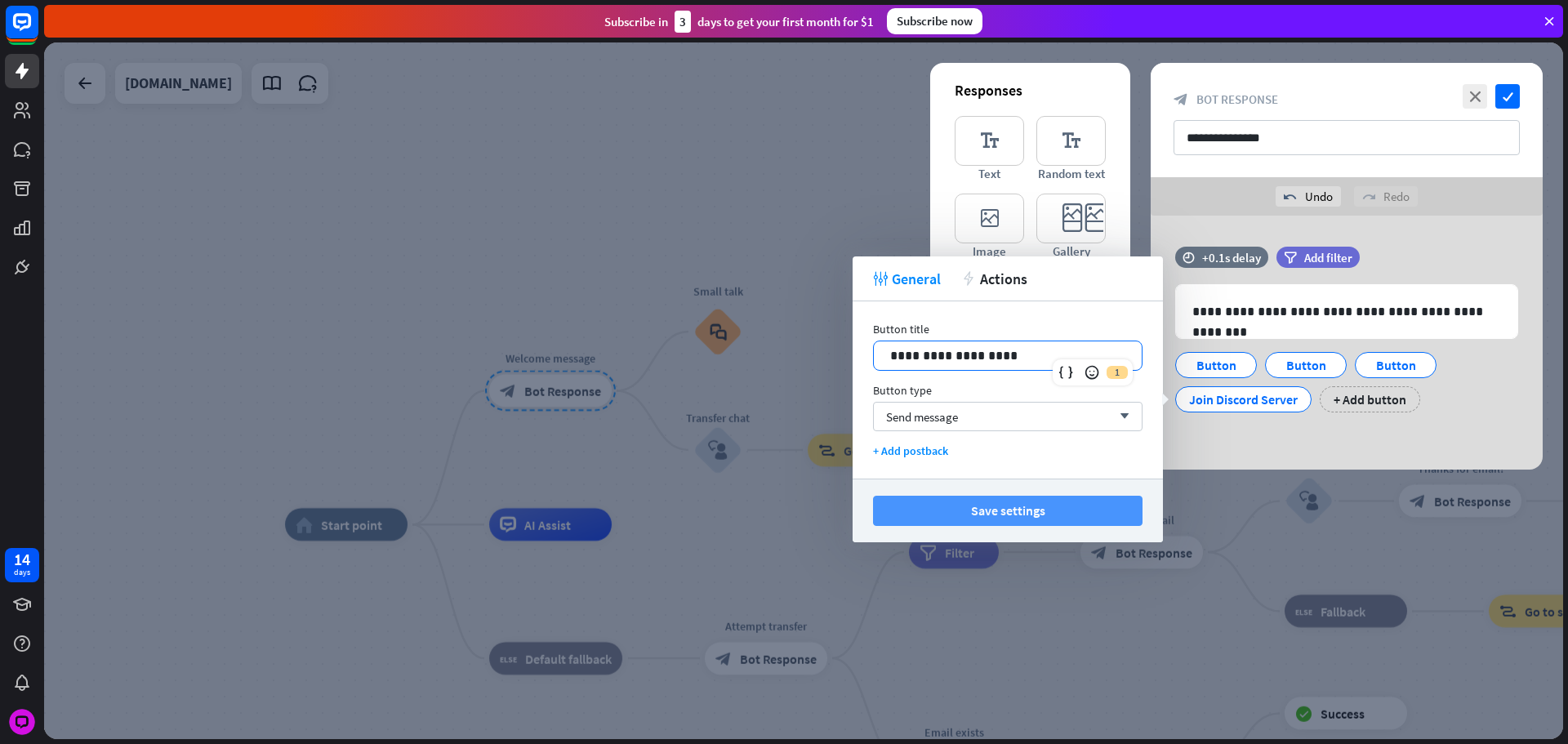
click at [1055, 506] on button "Save settings" at bounding box center [1008, 511] width 270 height 30
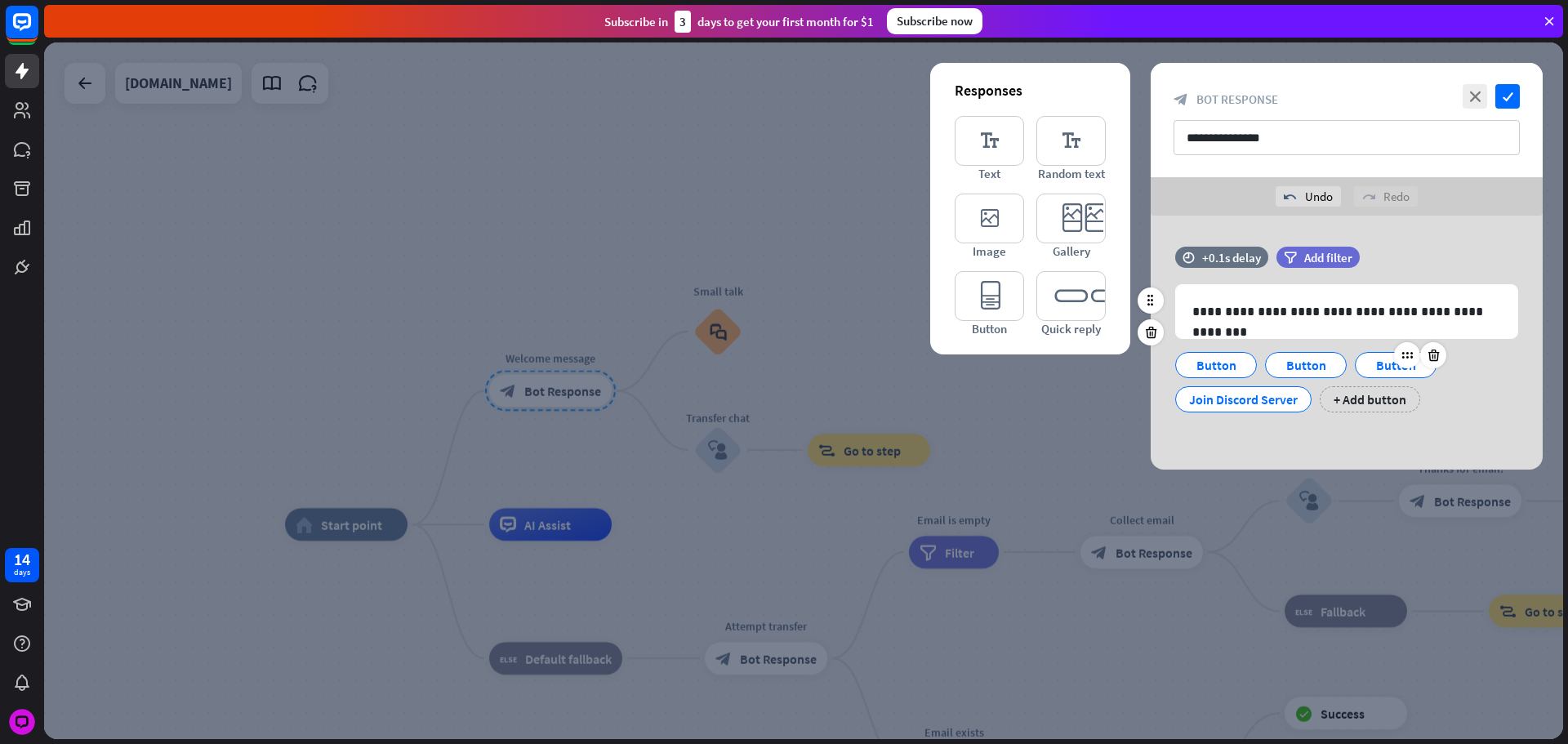
click at [1389, 359] on div "Button" at bounding box center [1395, 364] width 54 height 24
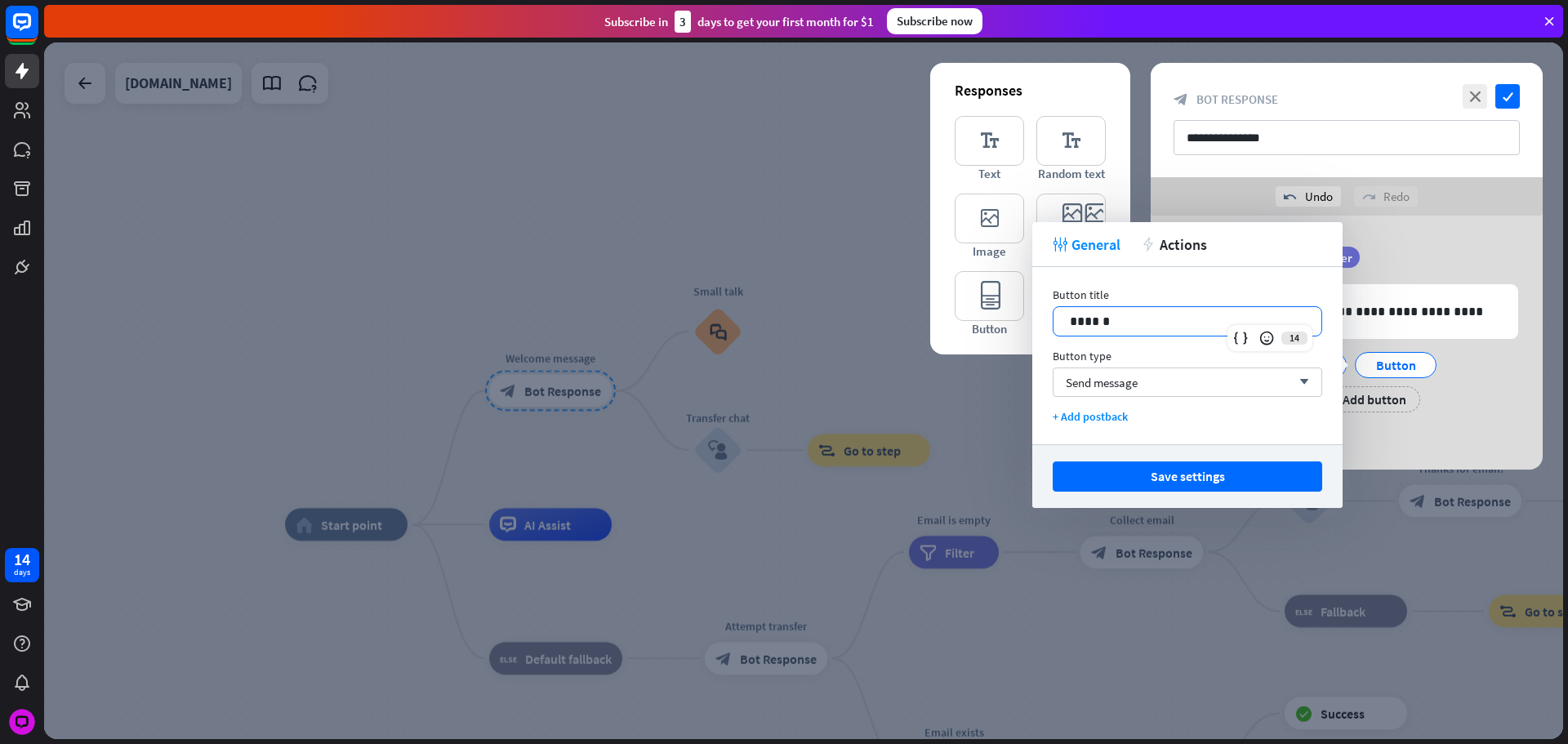
click at [1155, 315] on p "******" at bounding box center [1187, 321] width 235 height 20
click at [1160, 326] on p "******" at bounding box center [1187, 321] width 235 height 20
click at [1220, 469] on button "Save settings" at bounding box center [1188, 477] width 270 height 30
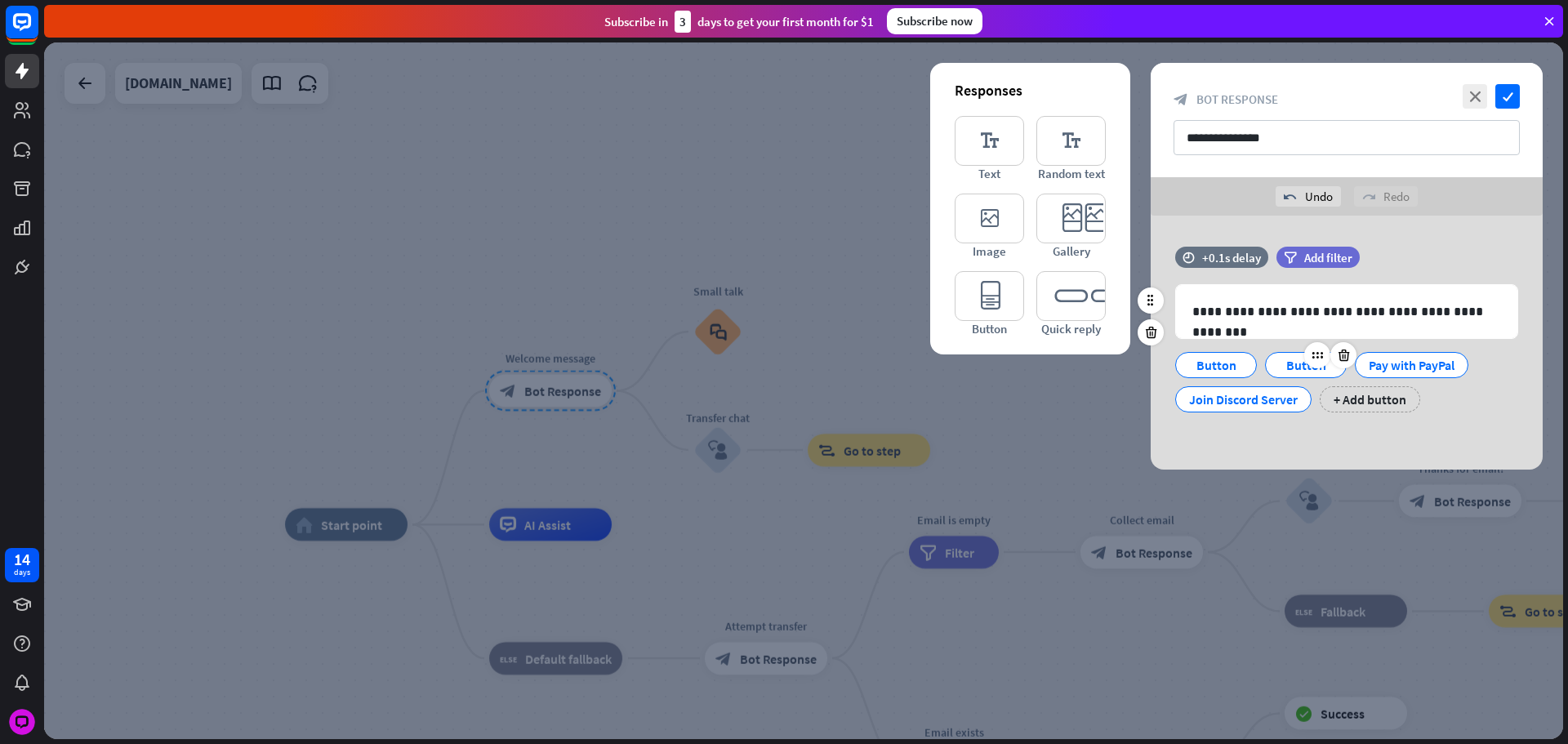
click at [1302, 362] on div "Button" at bounding box center [1306, 364] width 54 height 24
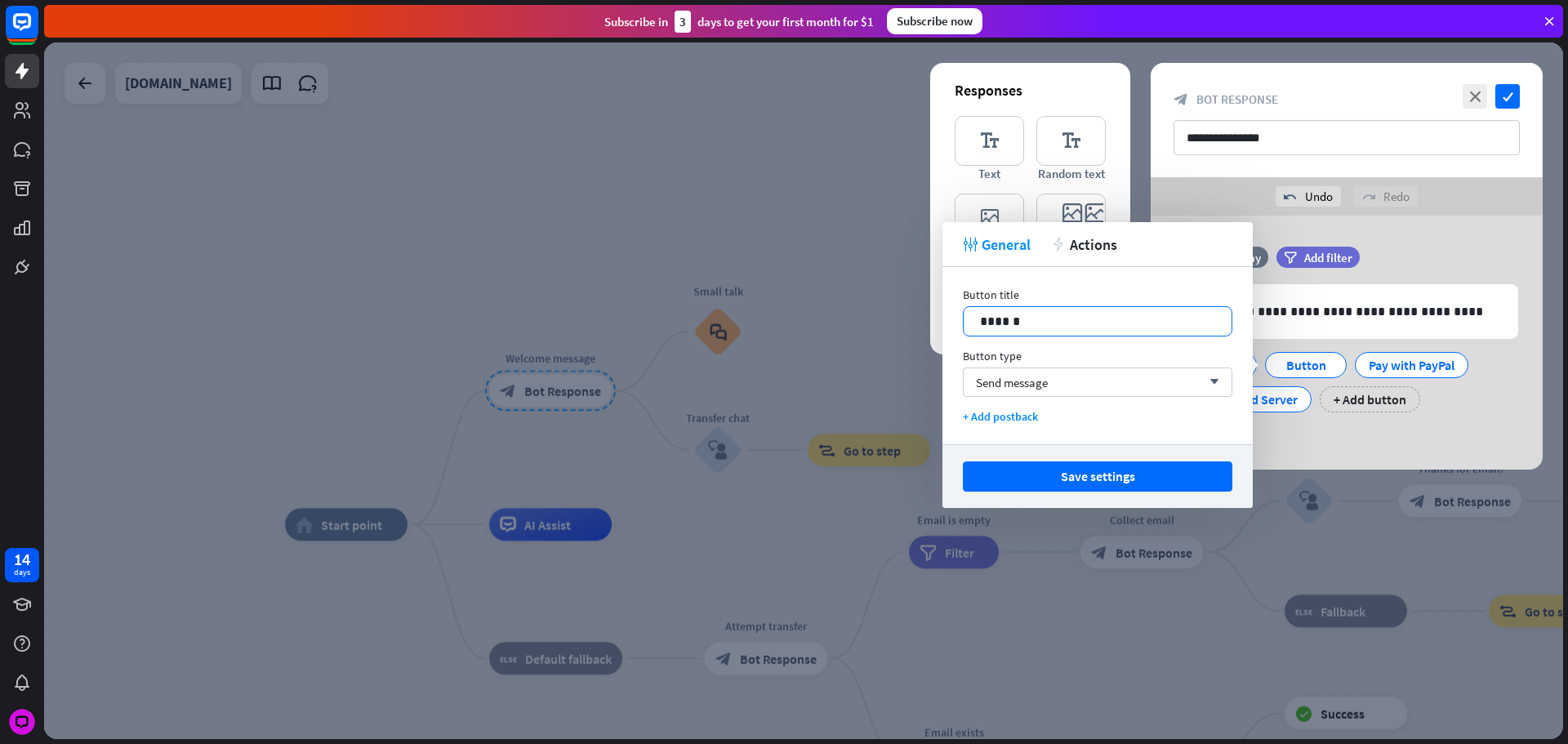
click at [1032, 318] on p "******" at bounding box center [1097, 321] width 235 height 20
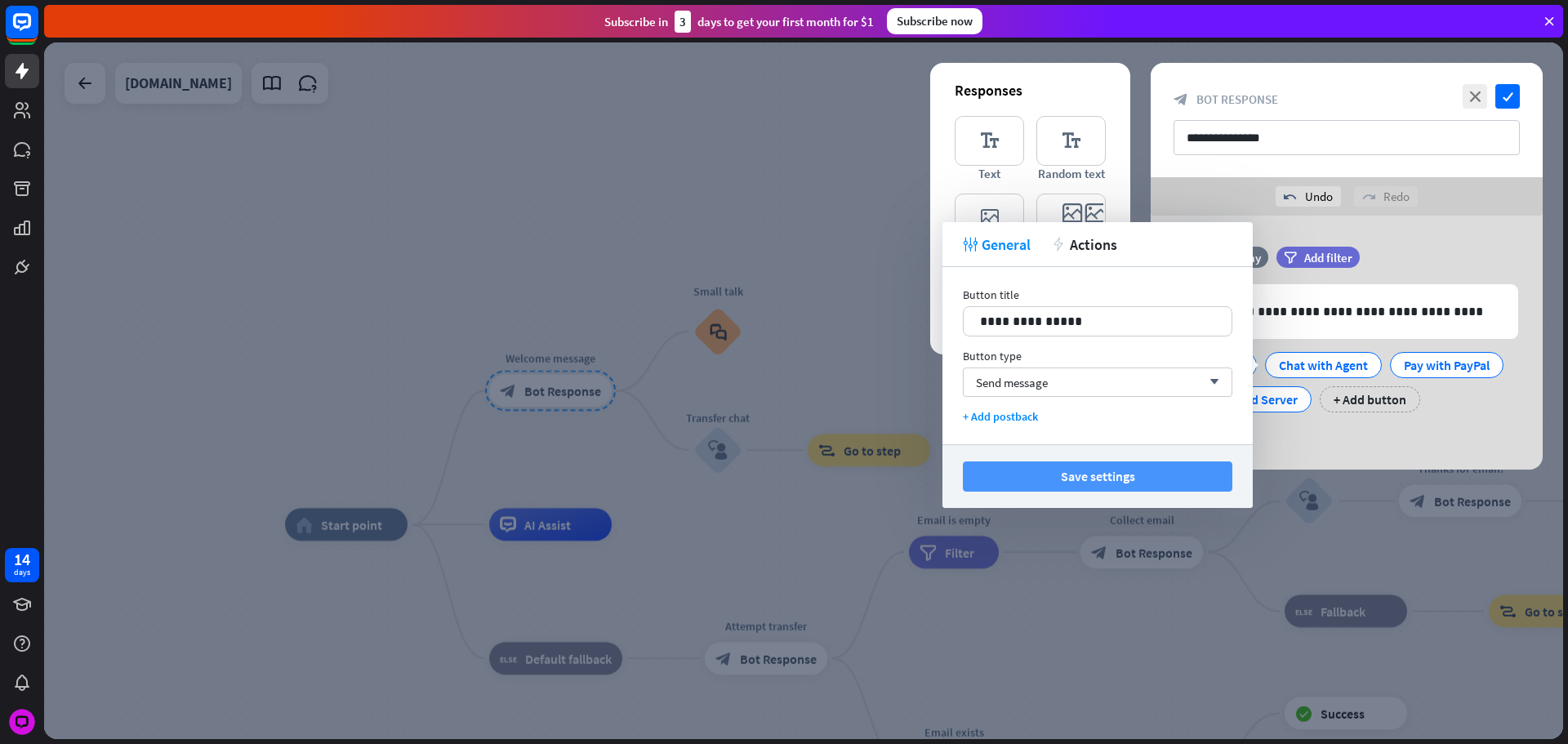
click at [1131, 467] on button "Save settings" at bounding box center [1097, 477] width 270 height 30
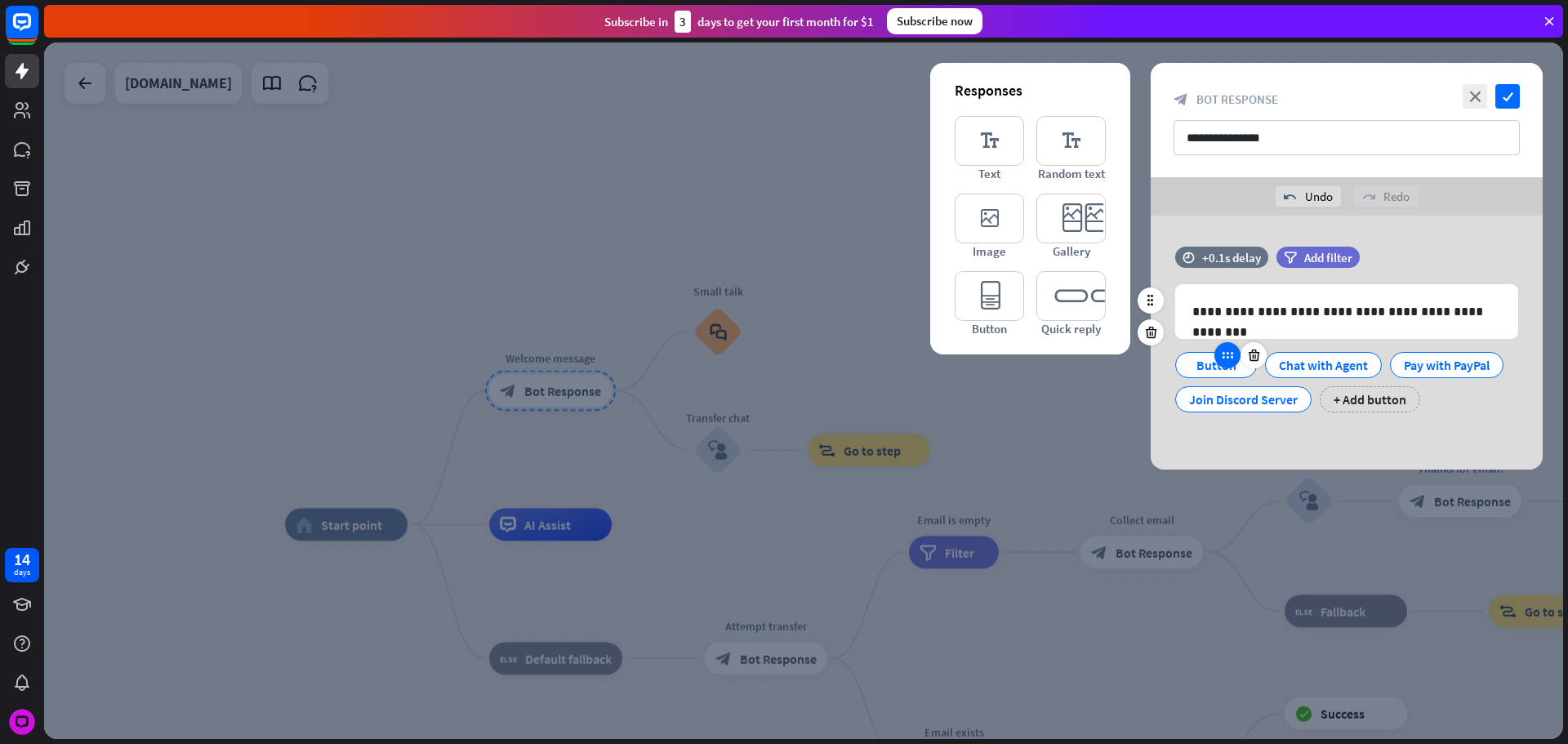
click at [1223, 356] on icon at bounding box center [1228, 355] width 15 height 15
click at [1199, 370] on div "Button" at bounding box center [1215, 364] width 54 height 24
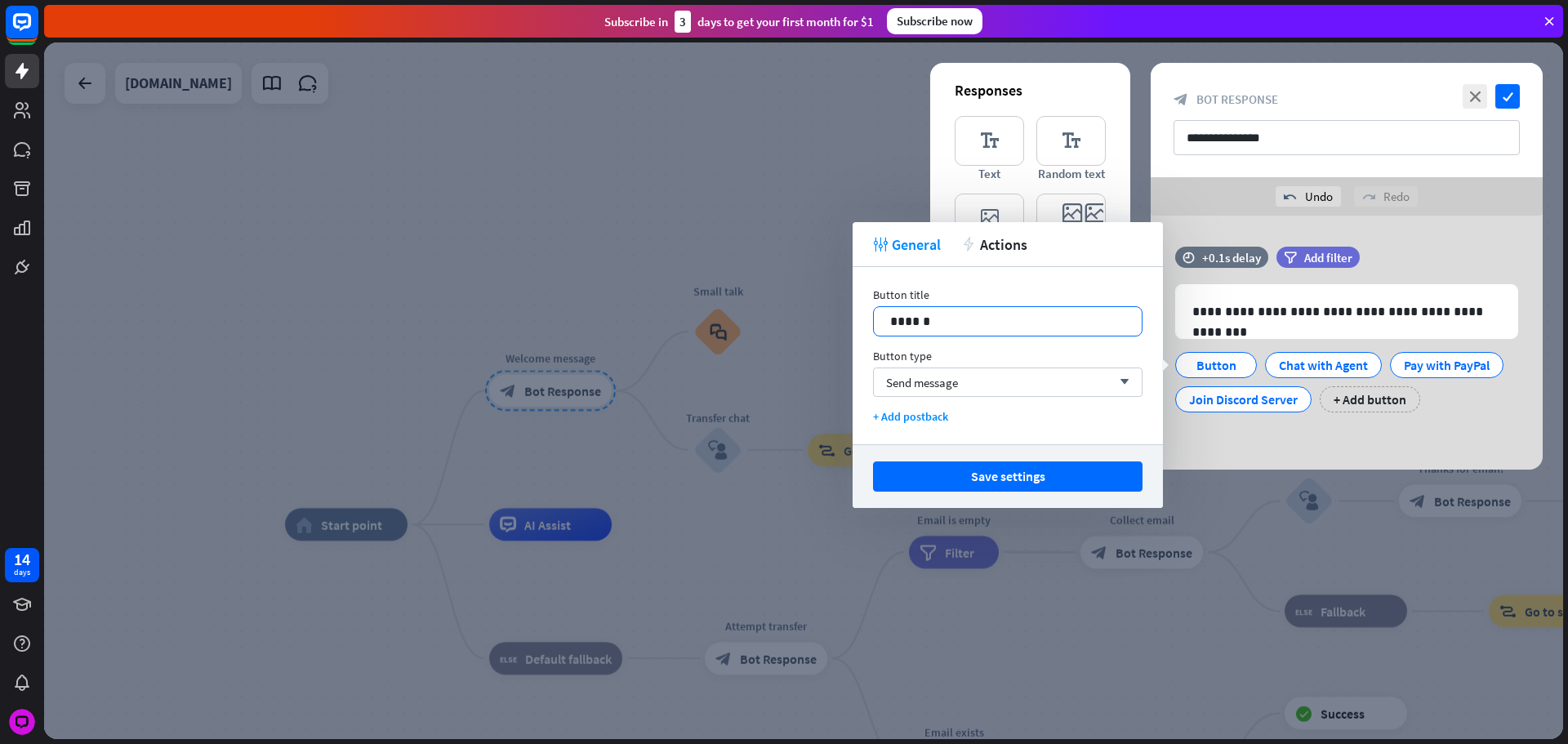
click at [956, 323] on p "******" at bounding box center [1008, 321] width 235 height 20
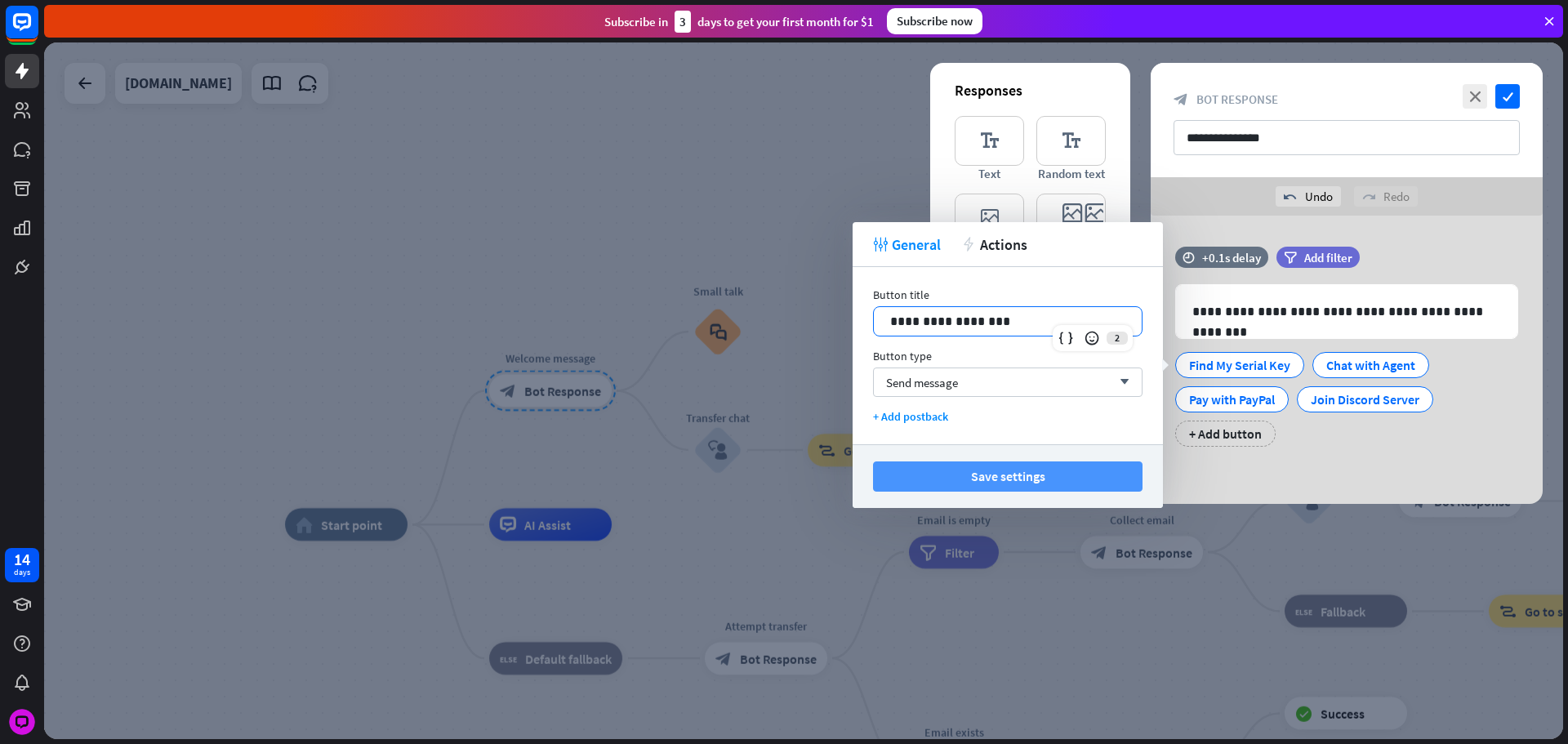
click at [1029, 473] on button "Save settings" at bounding box center [1008, 477] width 270 height 30
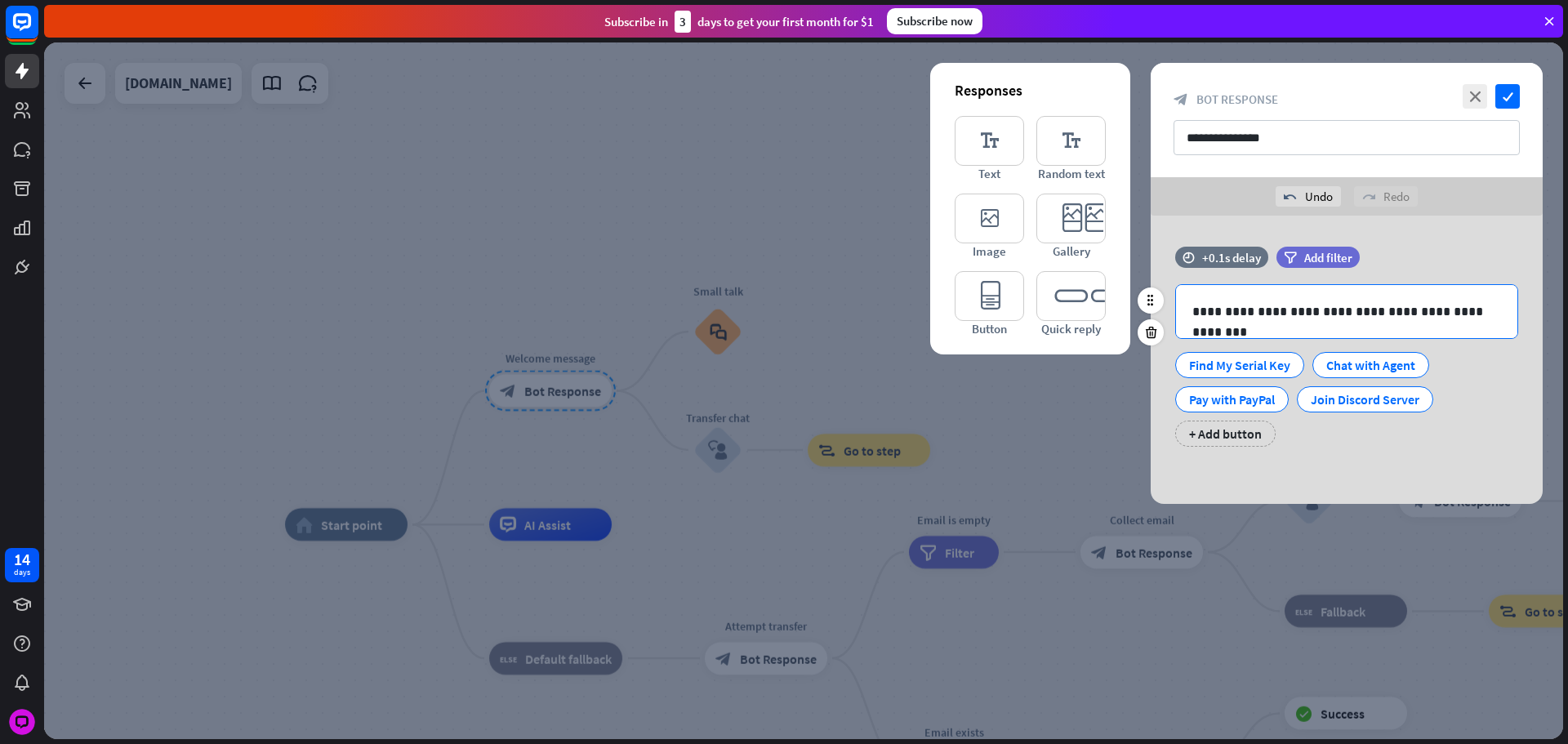
click at [1302, 314] on p "**********" at bounding box center [1346, 312] width 309 height 20
drag, startPoint x: 1404, startPoint y: 292, endPoint x: 1417, endPoint y: 275, distance: 21.4
click at [1404, 292] on div "**********" at bounding box center [1347, 311] width 342 height 53
click at [1412, 259] on div "filter Add filter" at bounding box center [1359, 256] width 165 height 21
click at [1416, 145] on input "**********" at bounding box center [1346, 137] width 346 height 35
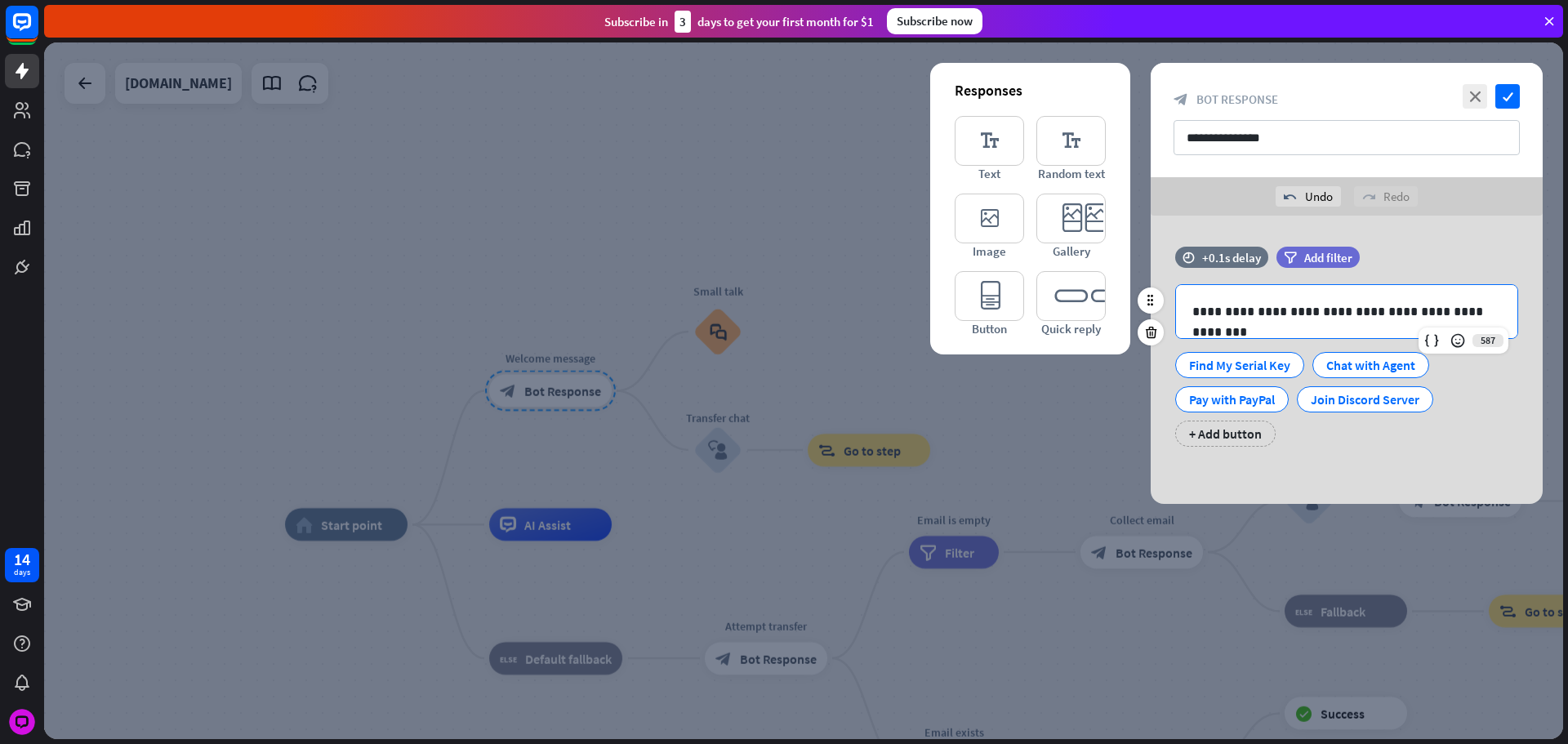
click at [1385, 317] on p "**********" at bounding box center [1346, 312] width 309 height 20
click at [1309, 145] on input "**********" at bounding box center [1346, 137] width 346 height 35
paste input "**********"
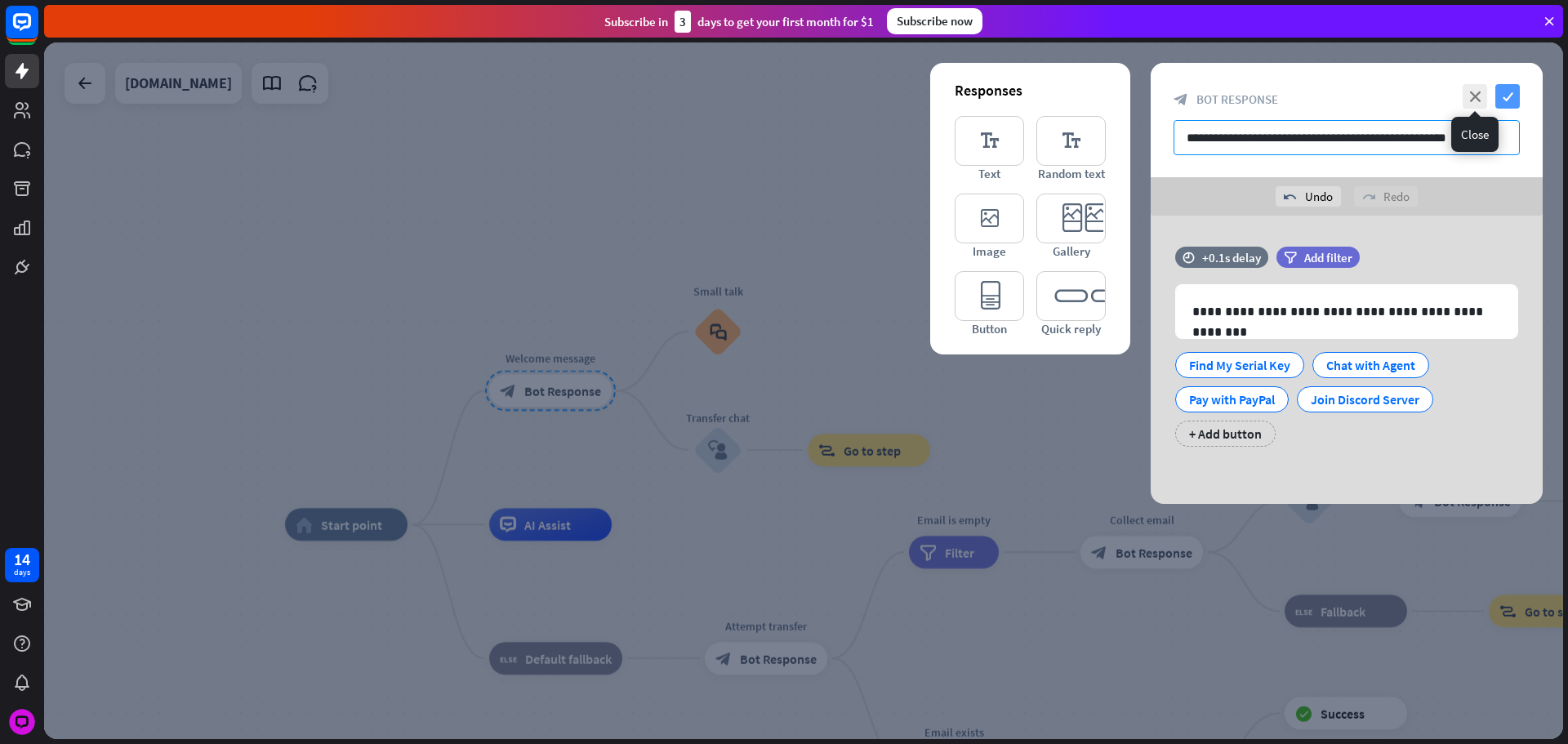
type input "**********"
click at [1503, 92] on icon "check" at bounding box center [1507, 96] width 24 height 24
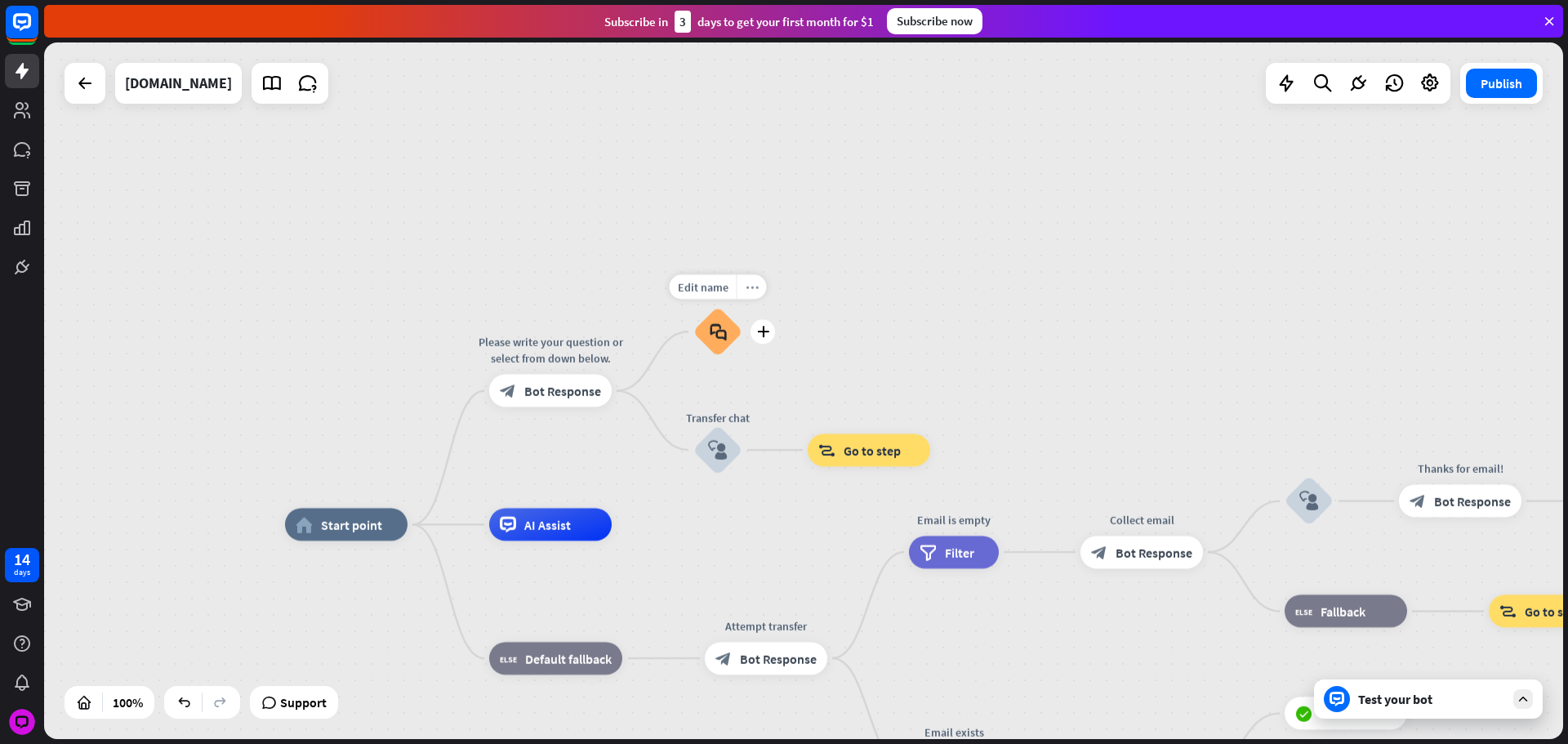
click at [746, 287] on icon "more_horiz" at bounding box center [752, 287] width 13 height 13
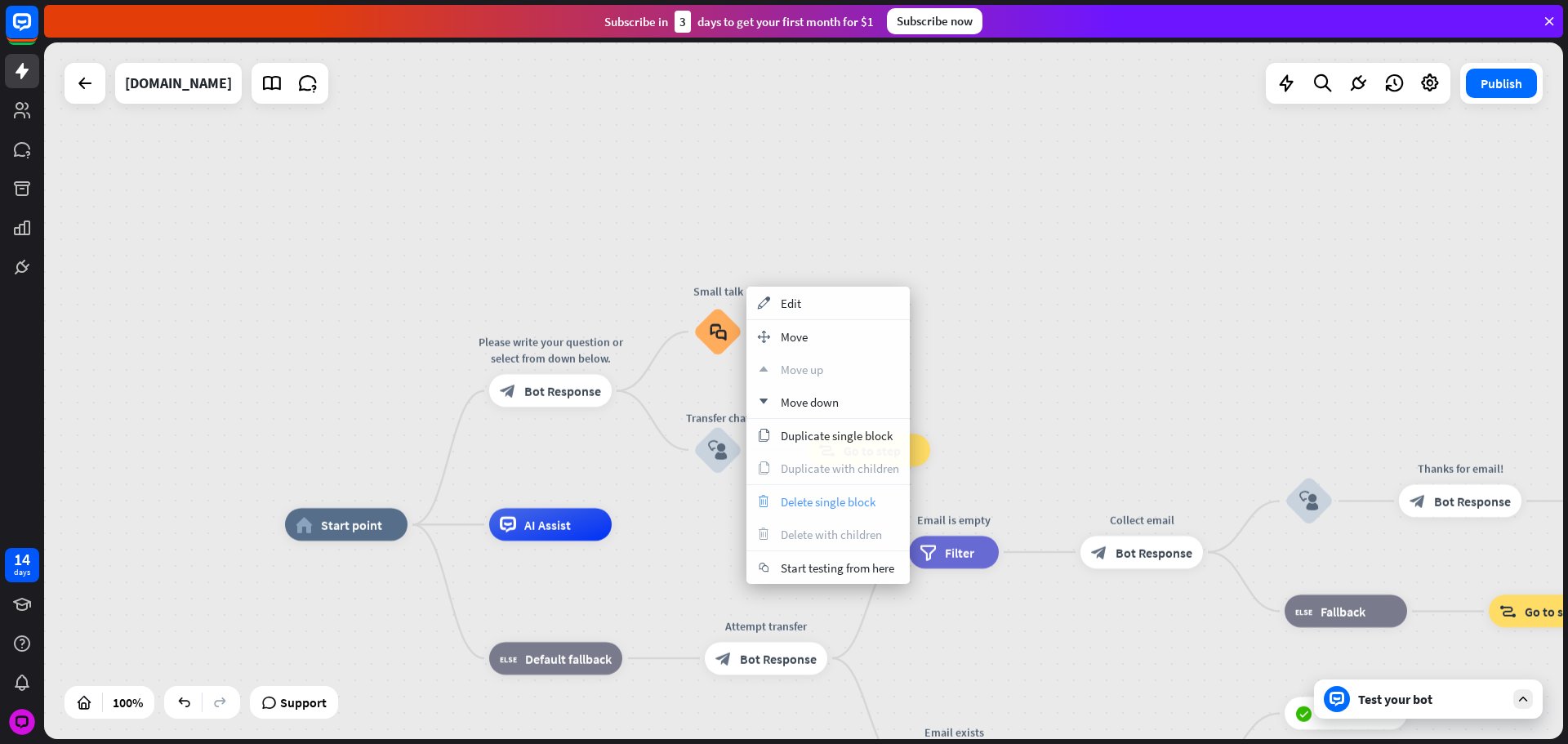
click at [830, 504] on span "Delete single block" at bounding box center [828, 502] width 95 height 16
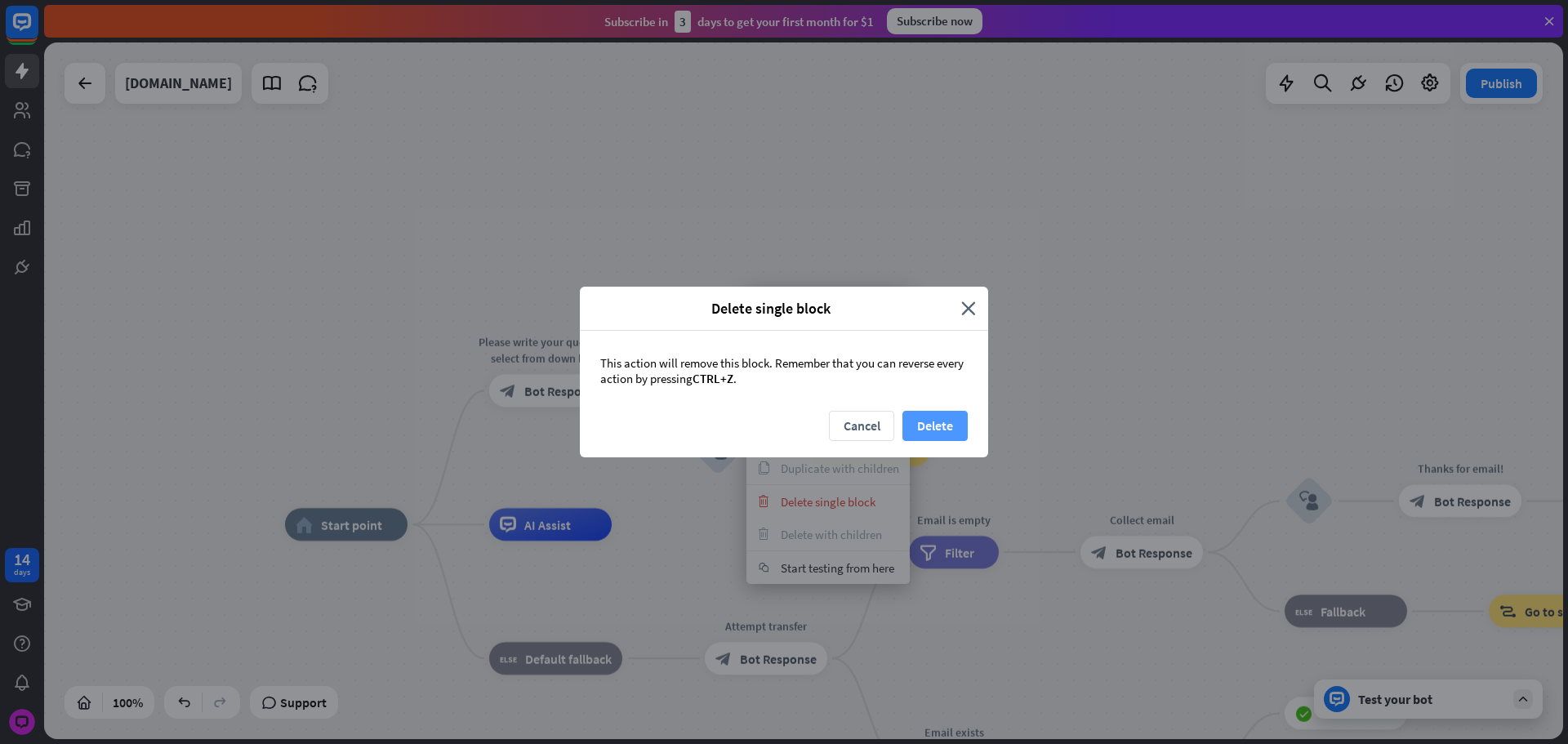
click at [949, 426] on button "Delete" at bounding box center [935, 426] width 65 height 30
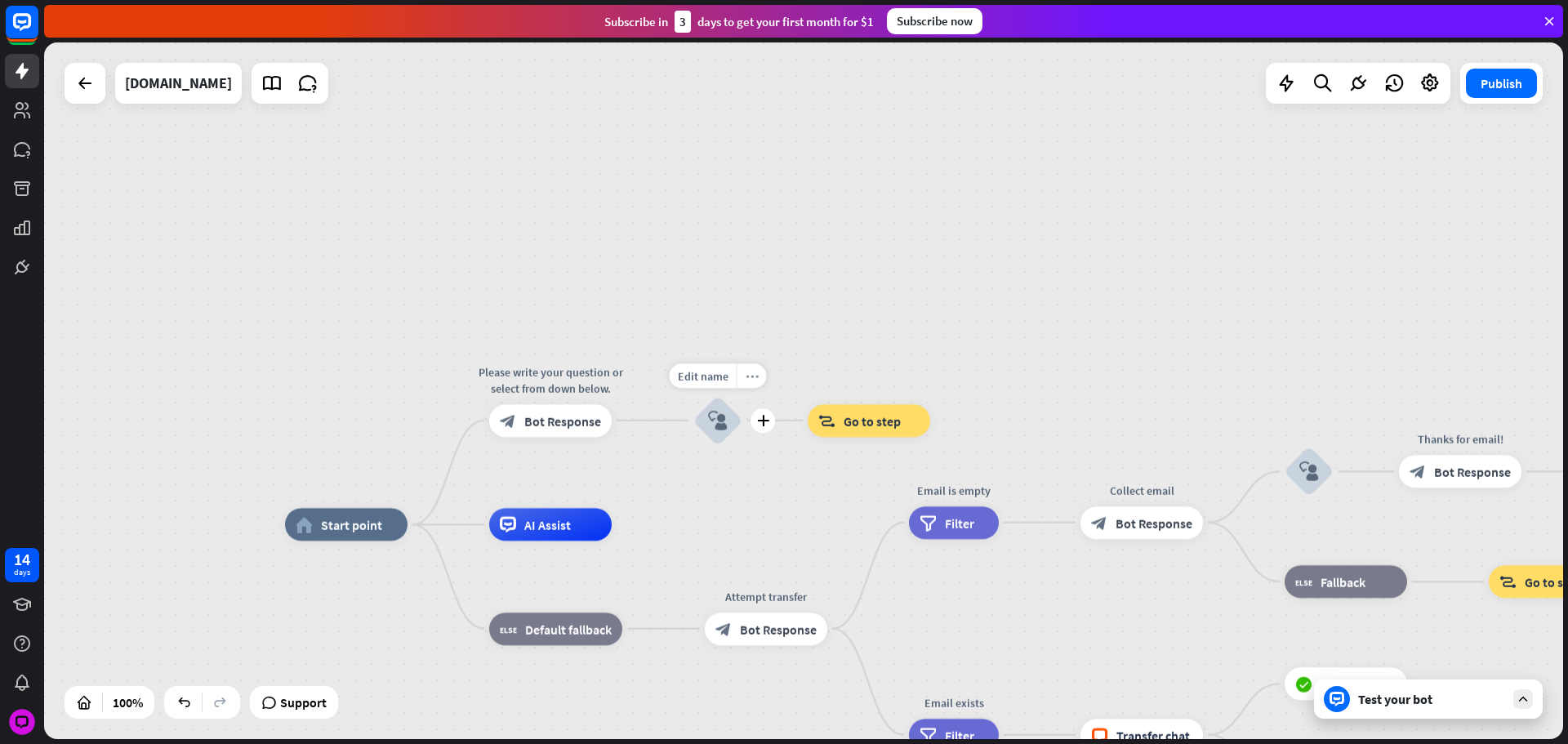
click at [745, 372] on icon "more_horiz" at bounding box center [752, 375] width 13 height 13
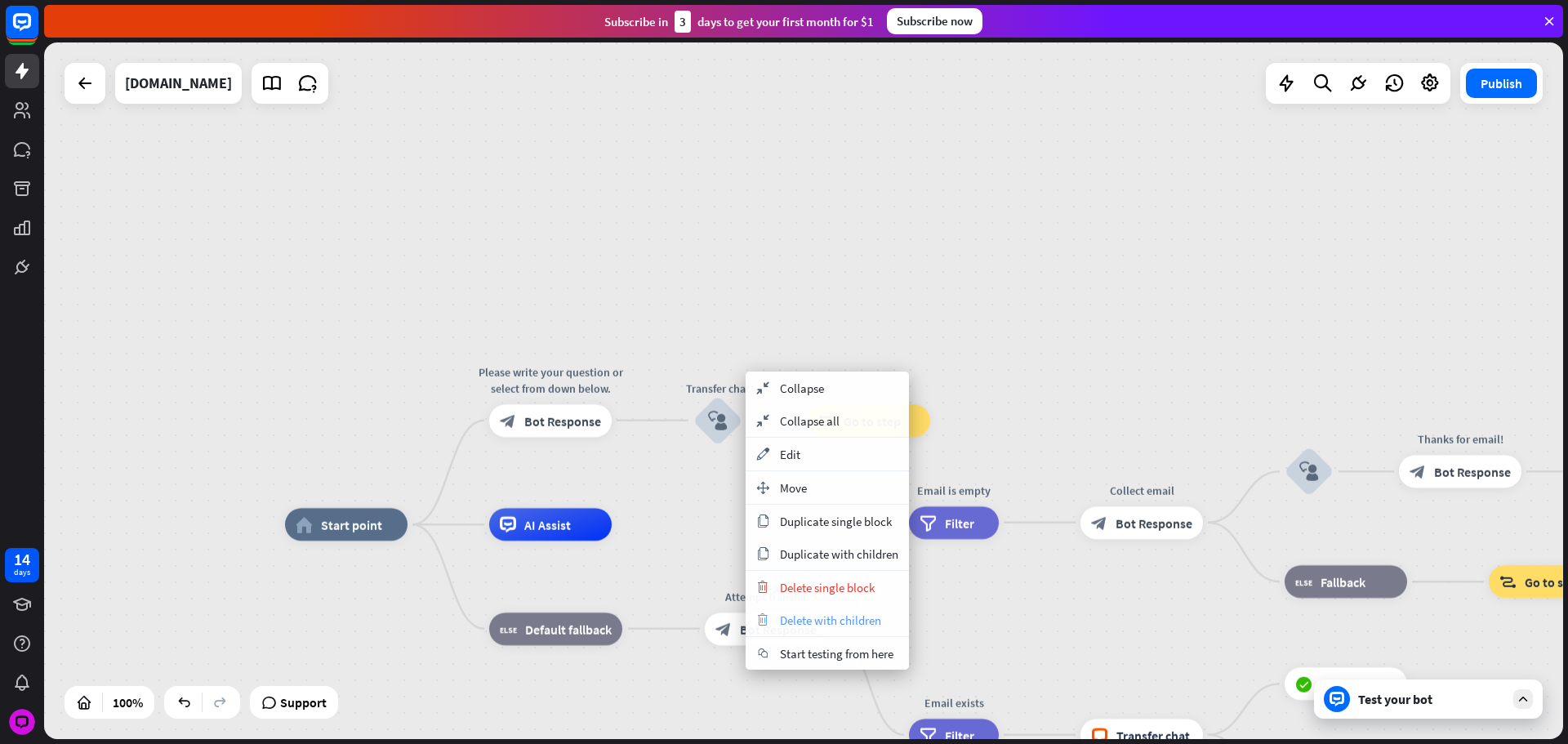
click at [830, 616] on span "Delete with children" at bounding box center [830, 620] width 101 height 16
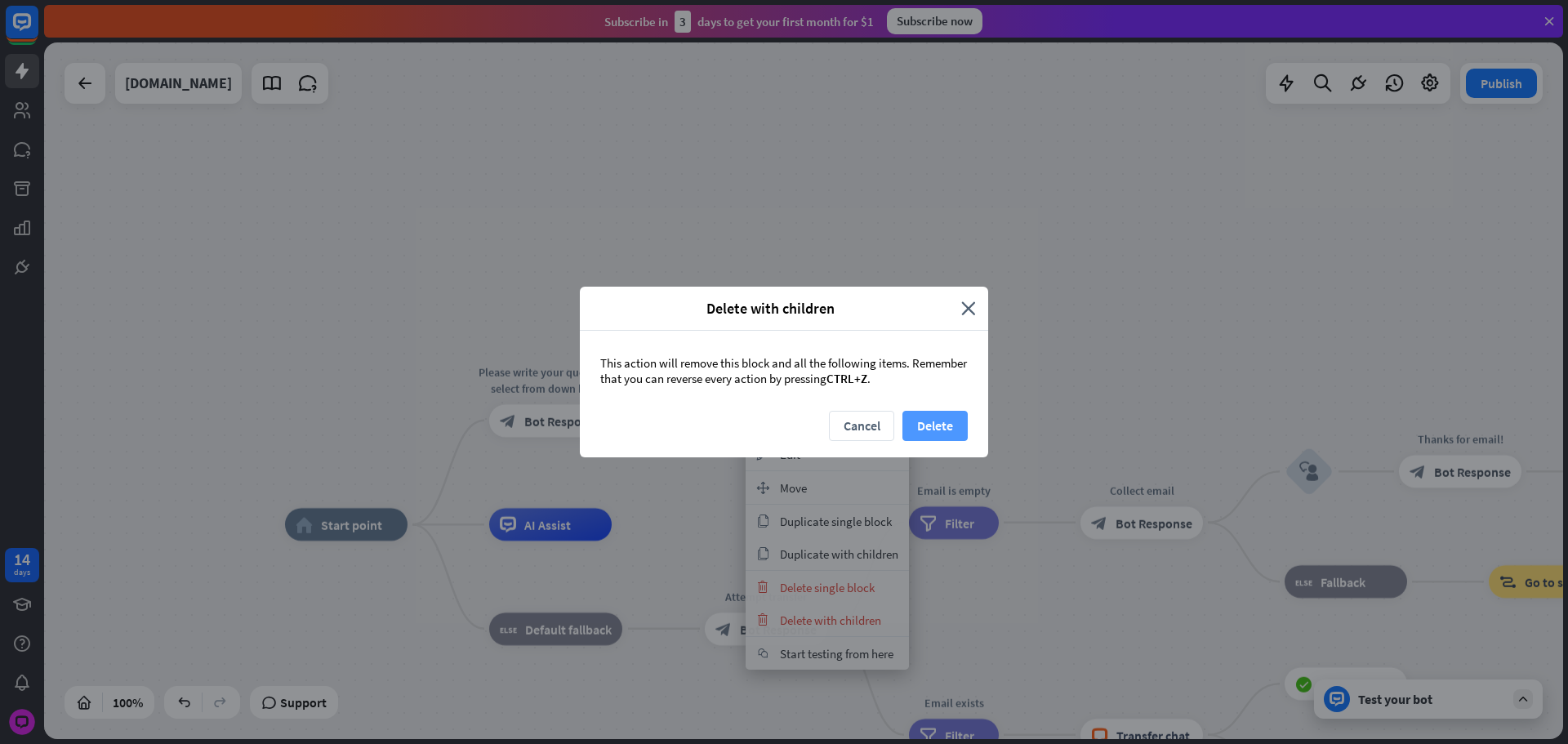
click at [954, 428] on button "Delete" at bounding box center [935, 426] width 65 height 30
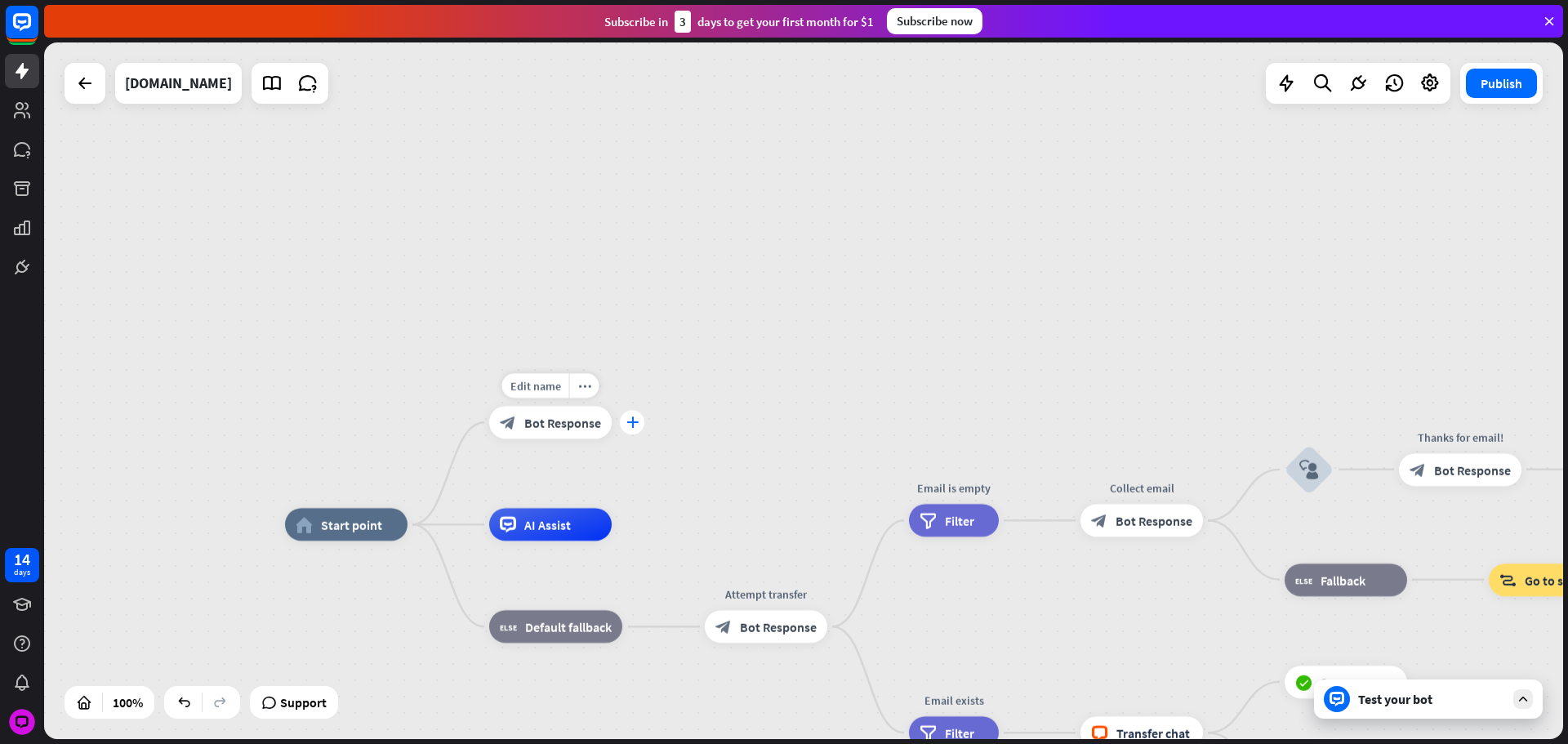
click at [632, 424] on icon "plus" at bounding box center [632, 422] width 13 height 12
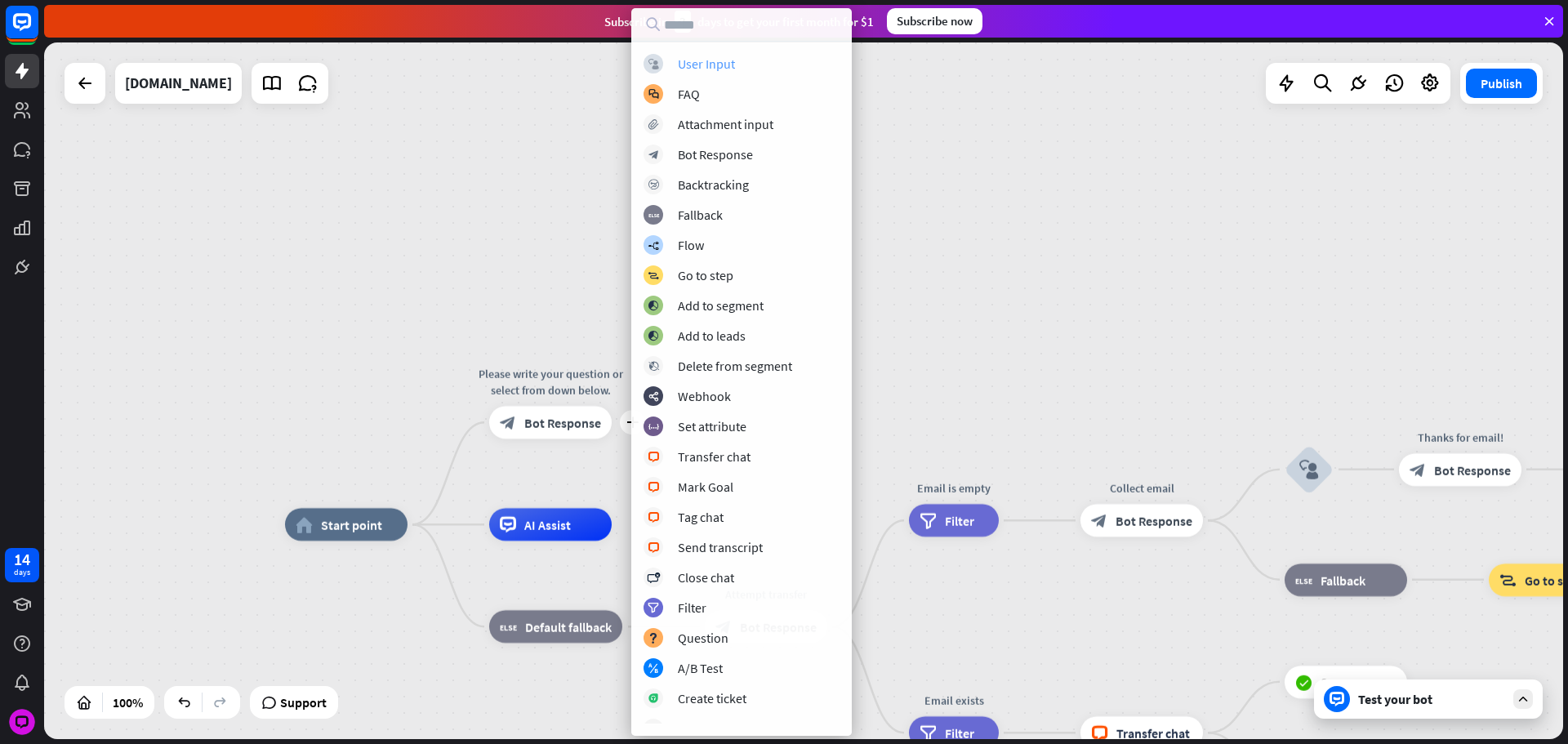
click at [695, 65] on div "User Input" at bounding box center [706, 63] width 57 height 16
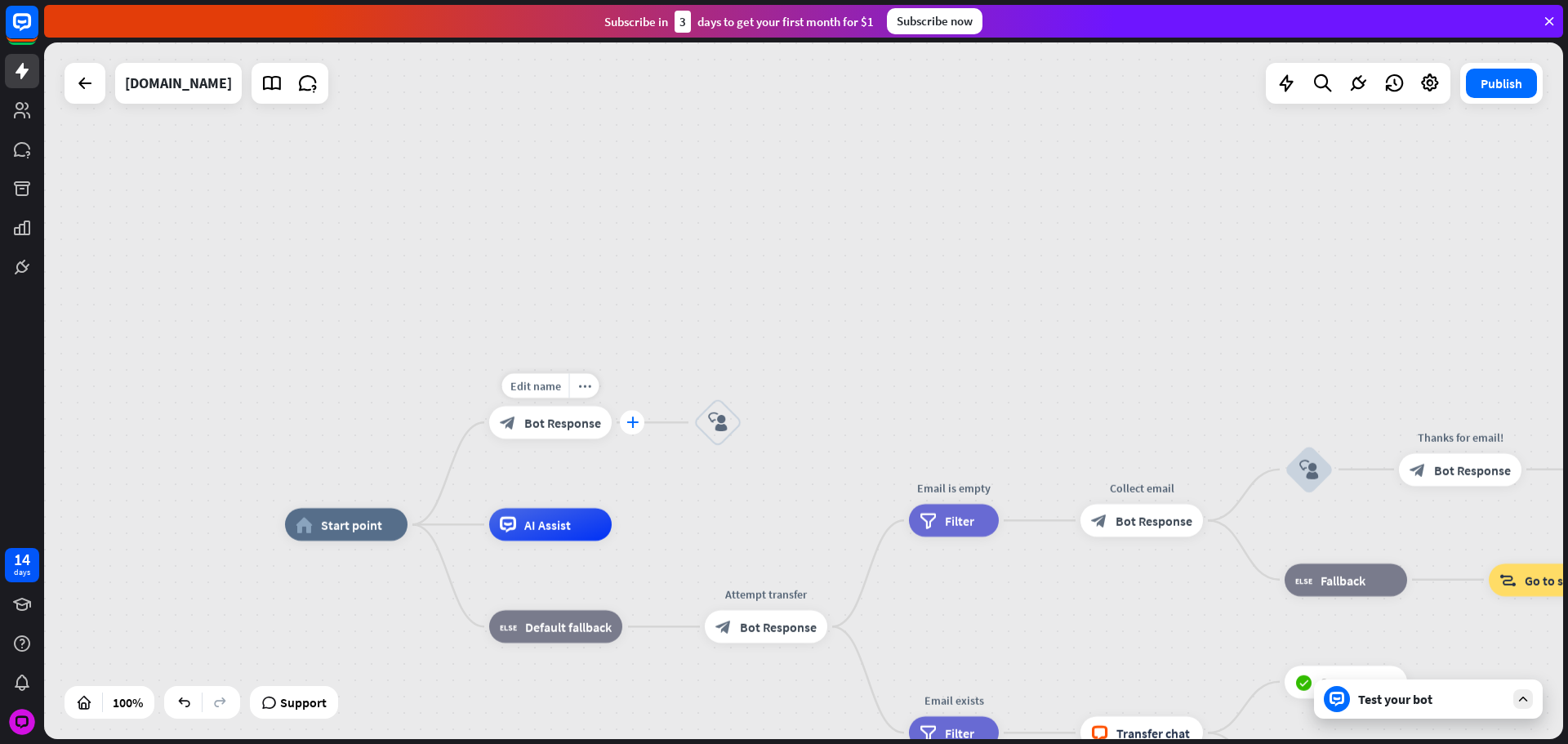
click at [638, 420] on div "plus" at bounding box center [632, 421] width 24 height 24
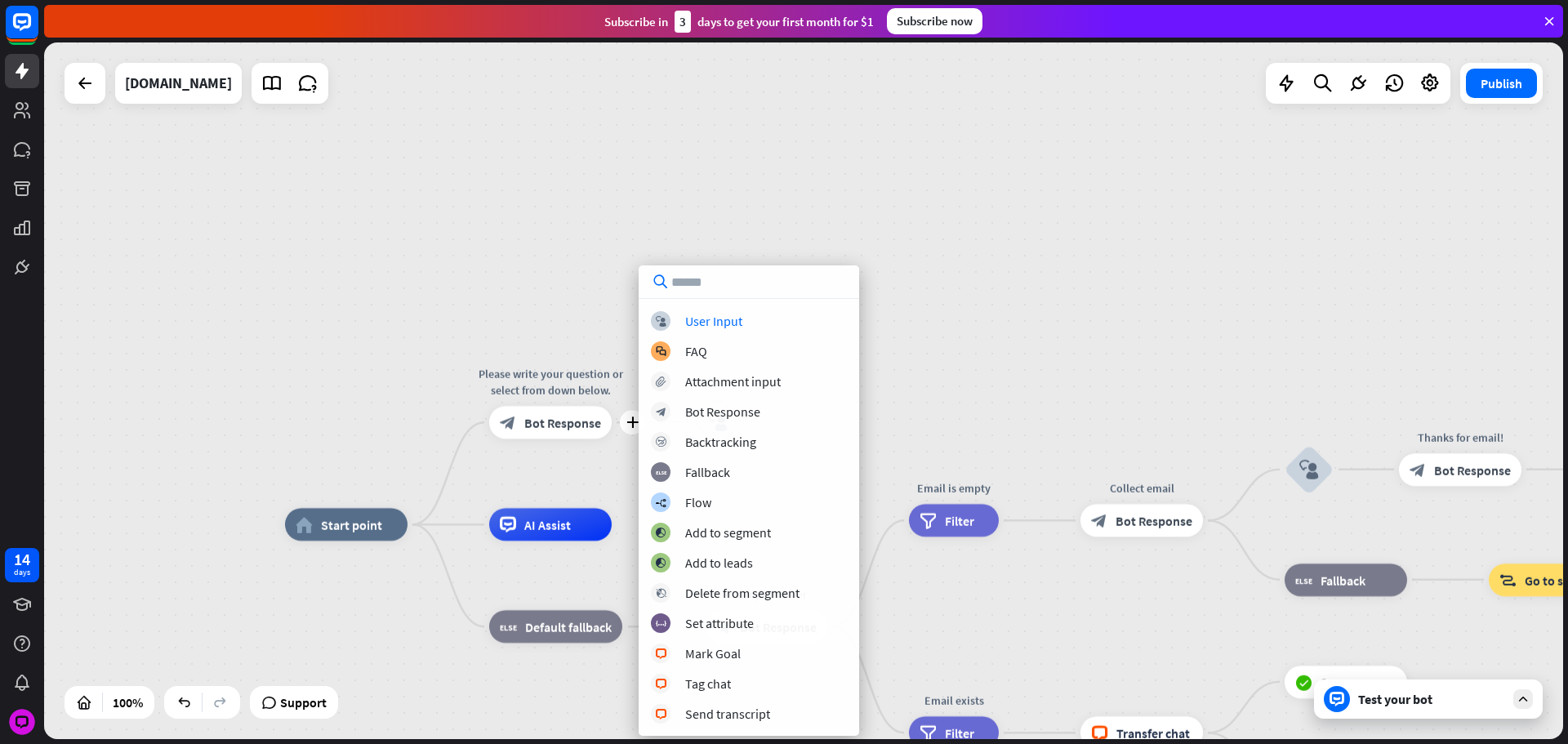
click at [717, 308] on div "block_user_input User Input block_faq FAQ block_attachment Attachment input blo…" at bounding box center [748, 501] width 220 height 471
click at [717, 312] on div "block_user_input User Input" at bounding box center [749, 320] width 196 height 19
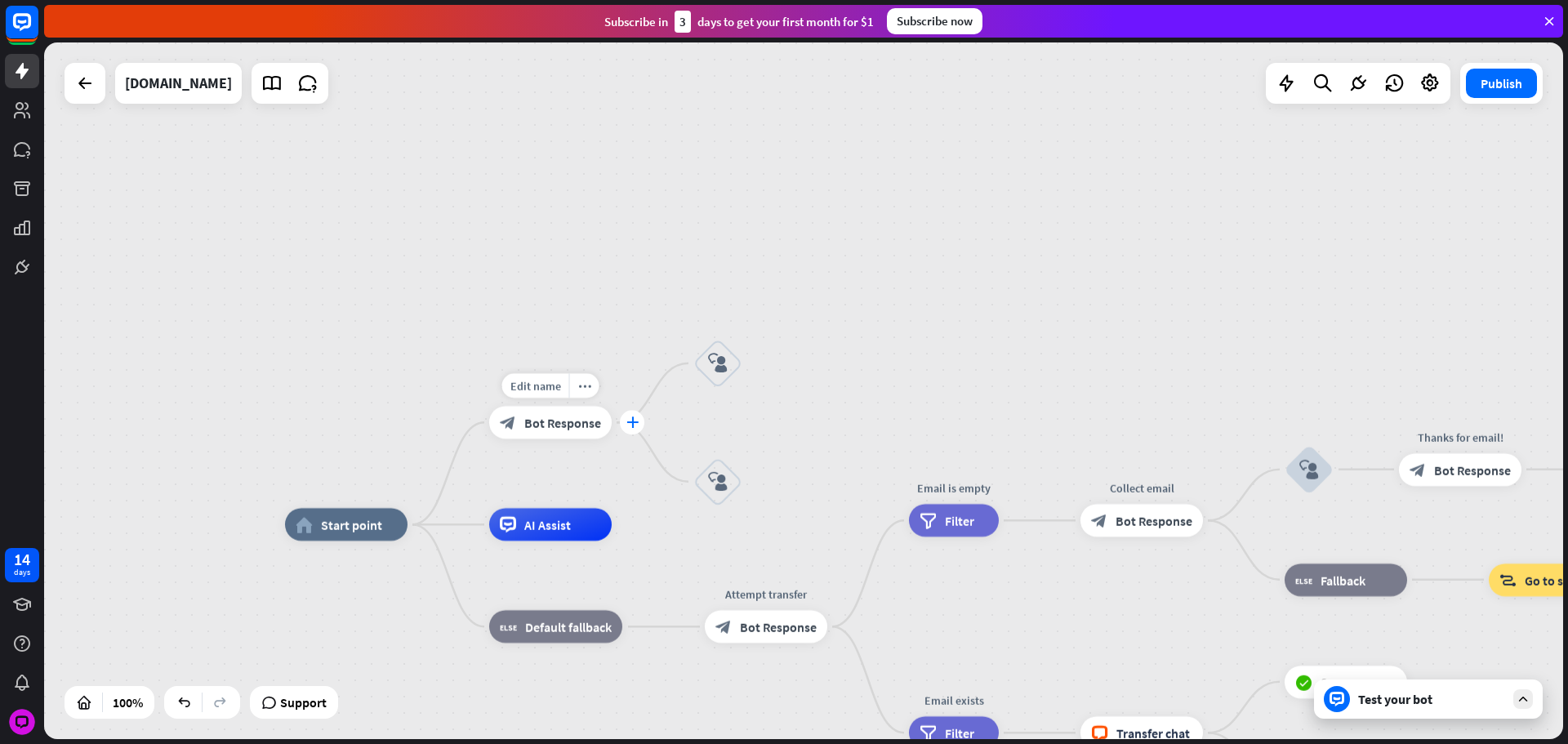
click at [642, 422] on div "plus" at bounding box center [632, 421] width 24 height 24
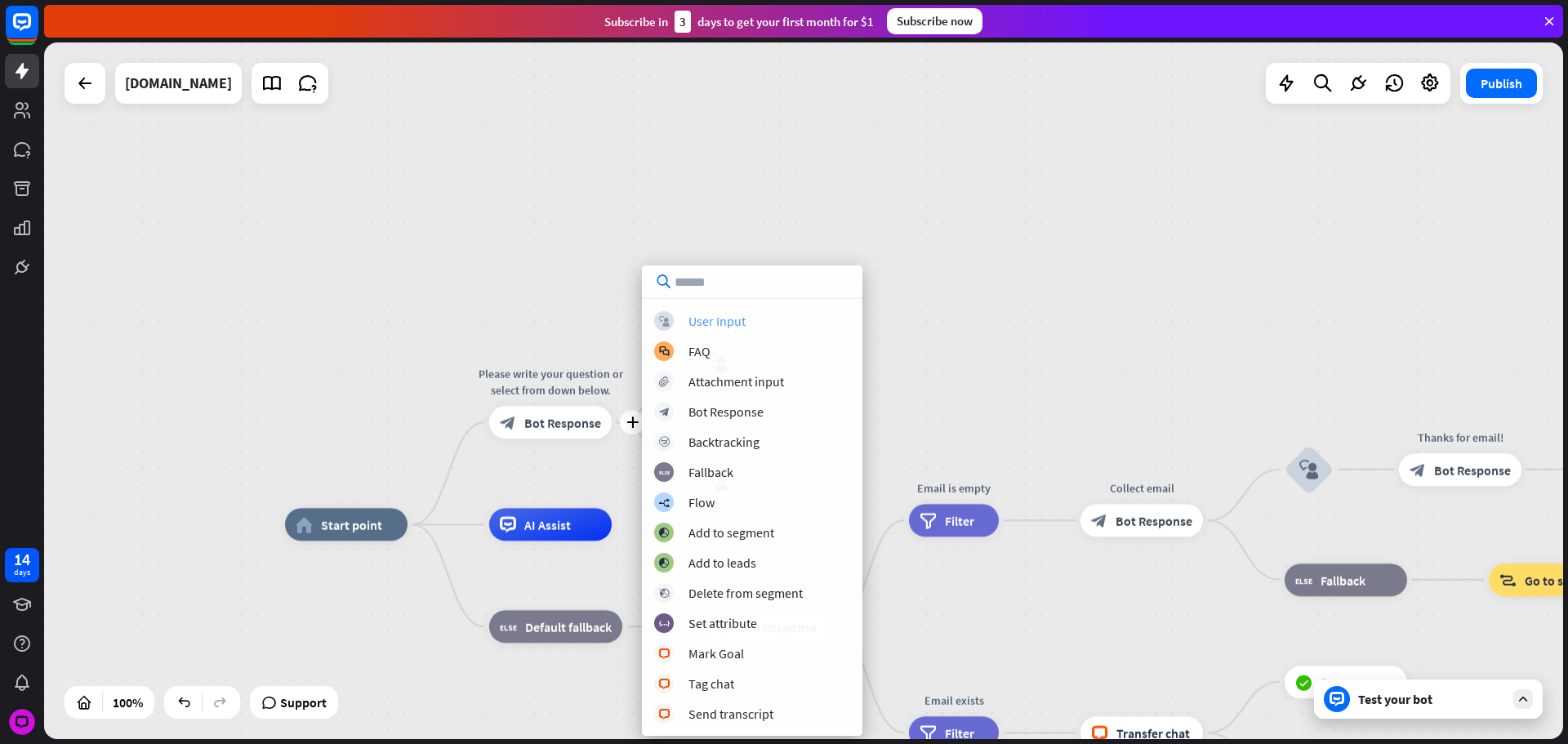
click at [694, 323] on div "User Input" at bounding box center [717, 320] width 57 height 16
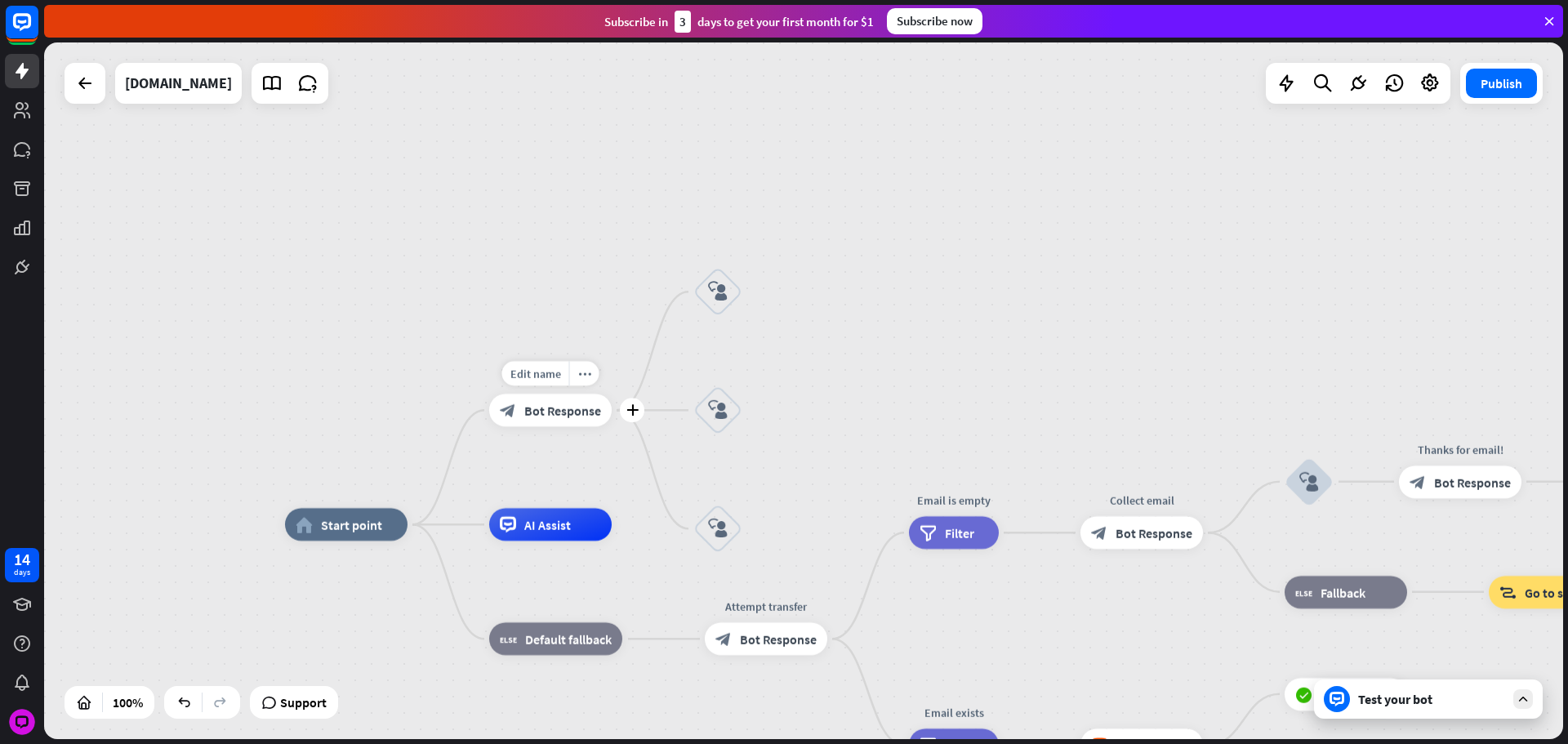
click at [637, 415] on icon "plus" at bounding box center [632, 411] width 13 height 12
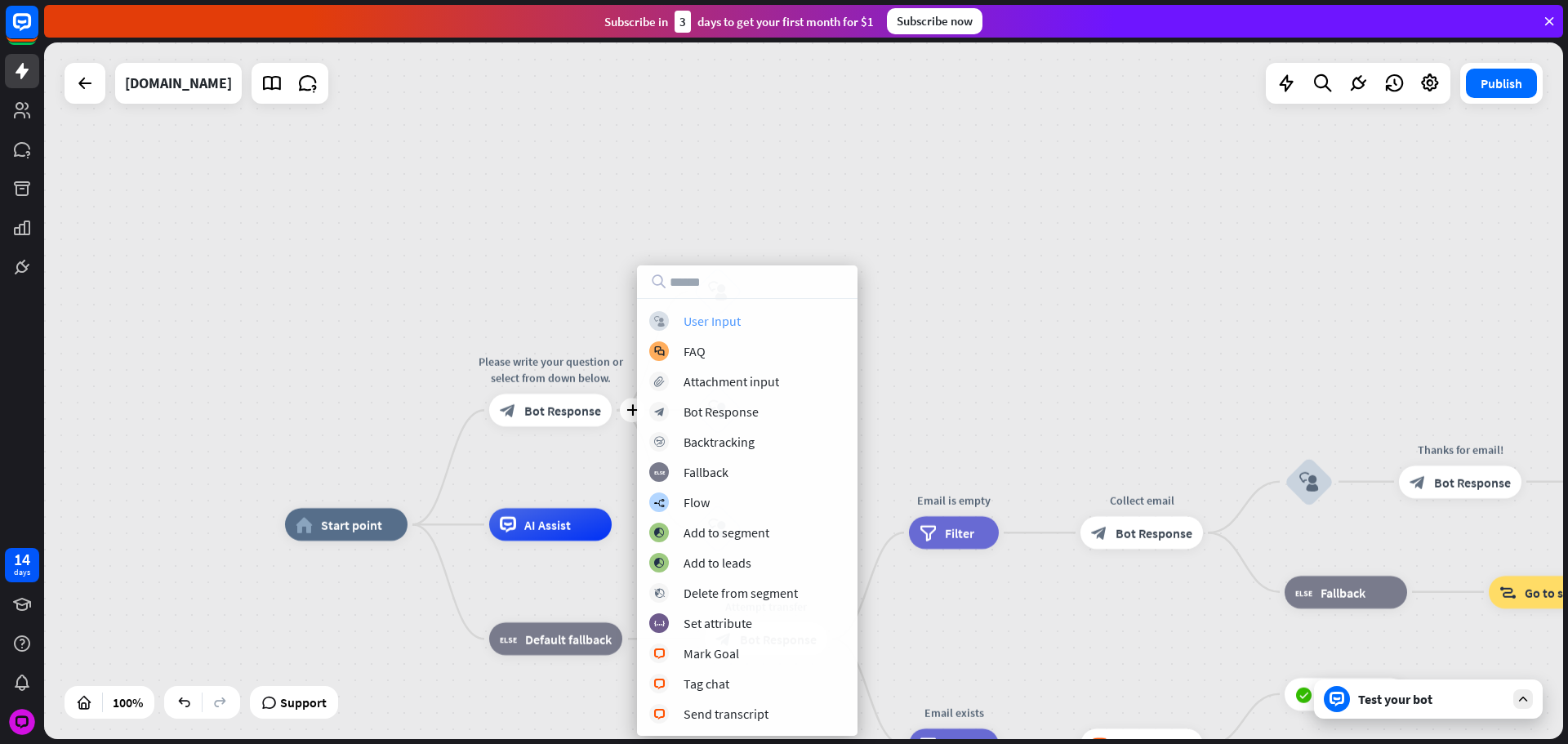
click at [682, 320] on div "block_user_input User Input" at bounding box center [747, 320] width 196 height 19
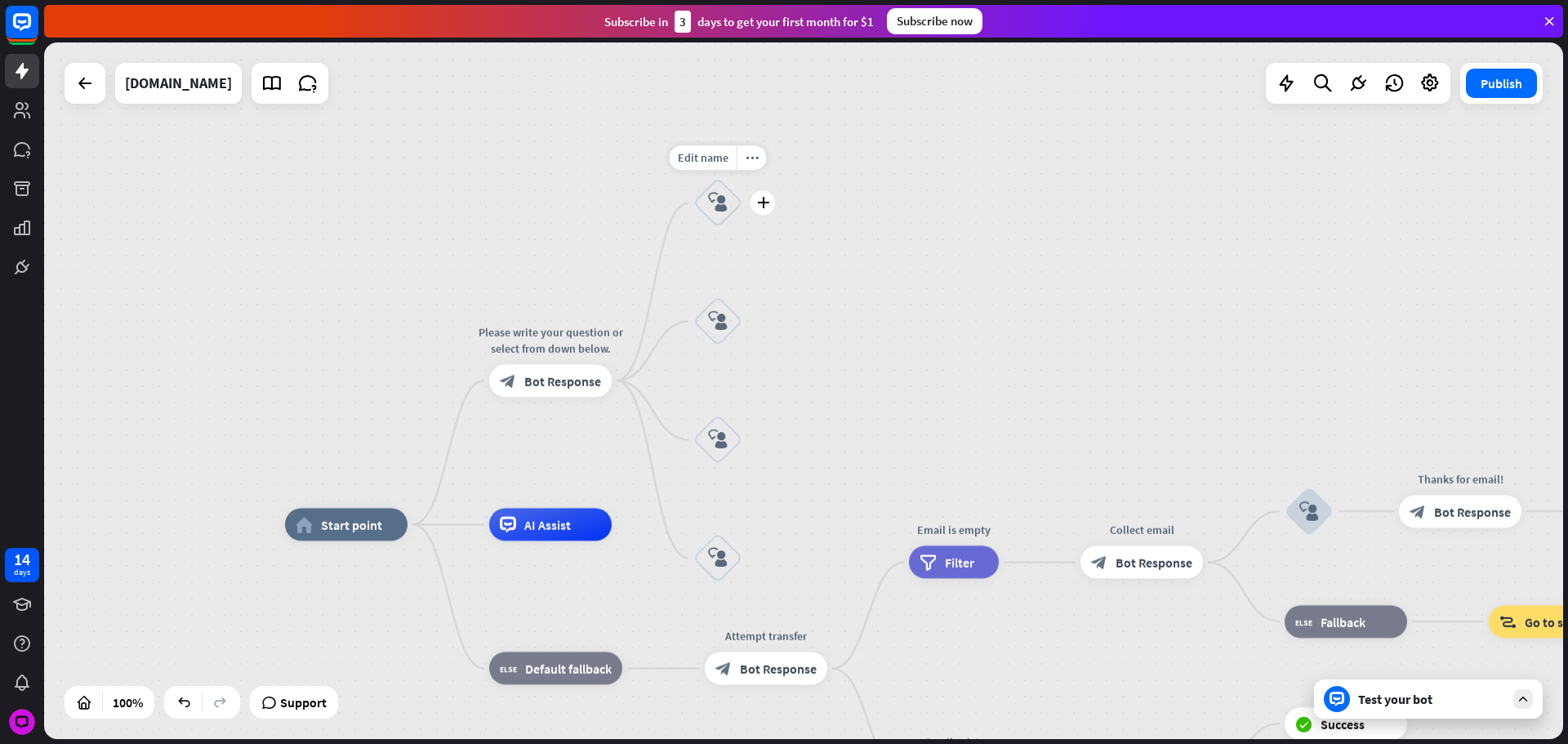
drag, startPoint x: 782, startPoint y: 215, endPoint x: 711, endPoint y: 206, distance: 71.6
click at [779, 214] on div "home_2 Start point Please write your question or select from down below. block_…" at bounding box center [803, 391] width 1519 height 697
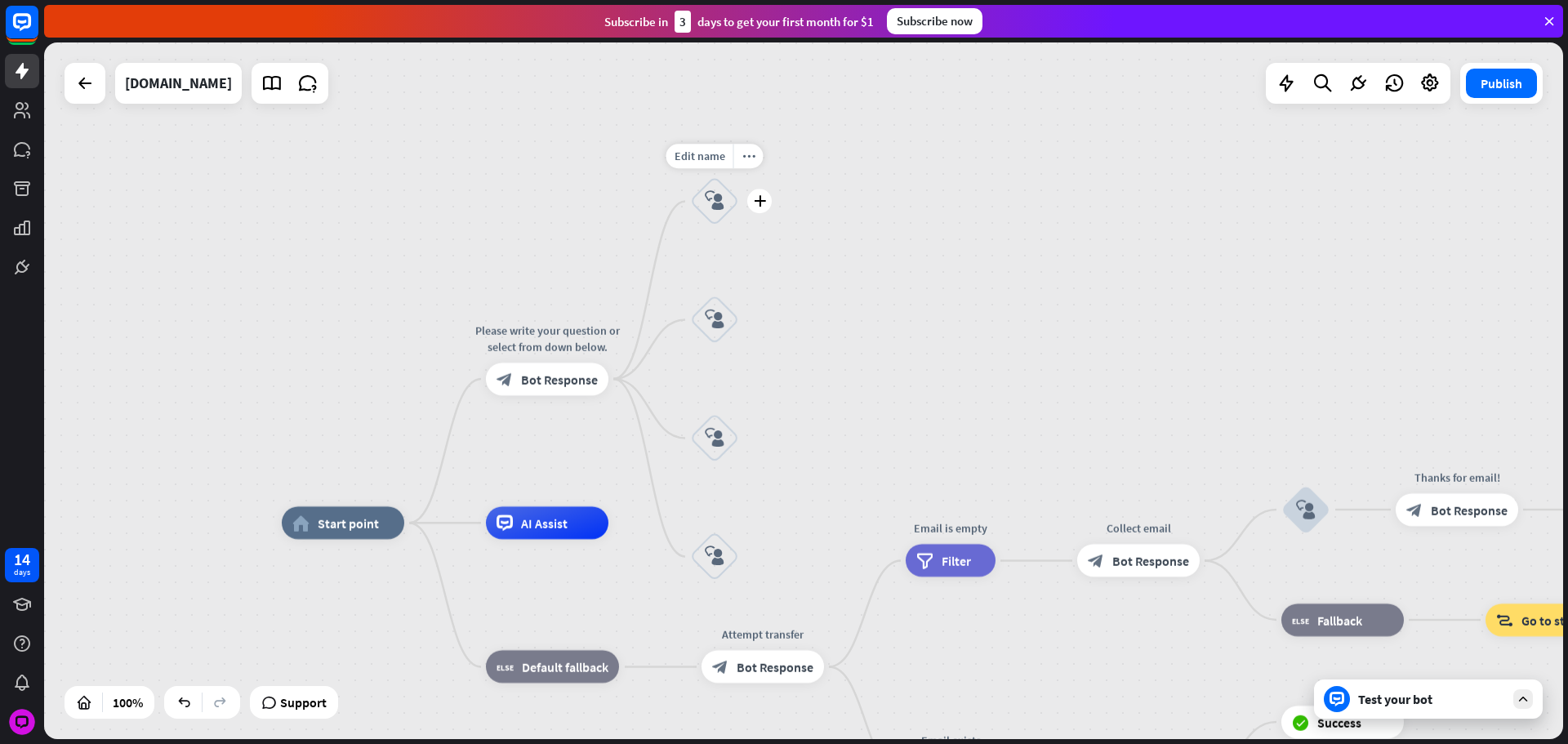
click at [690, 192] on div "Edit name more_horiz plus block_user_input" at bounding box center [714, 202] width 49 height 49
click at [704, 193] on icon "block_user_input" at bounding box center [714, 201] width 19 height 19
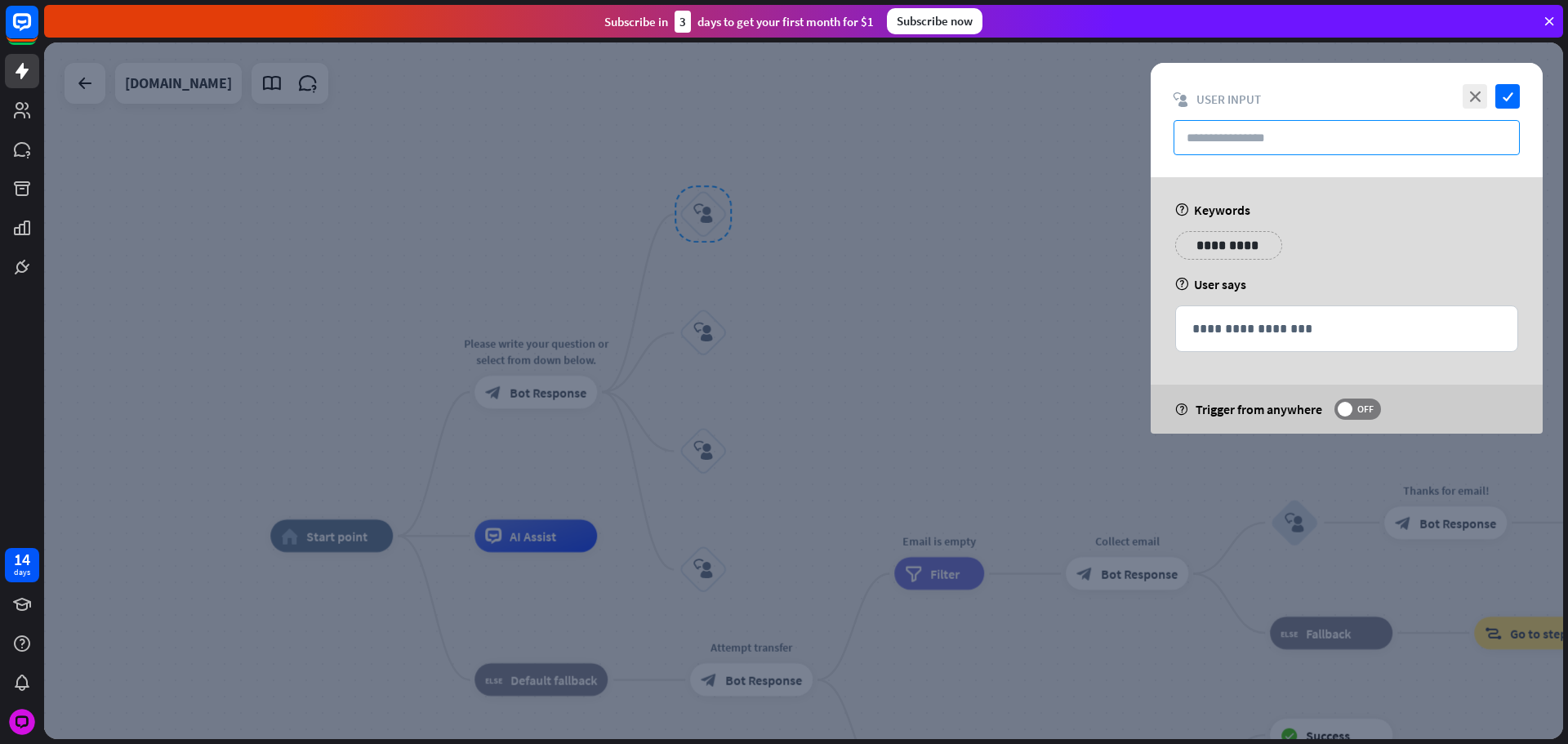
click at [1214, 133] on input "text" at bounding box center [1346, 137] width 346 height 35
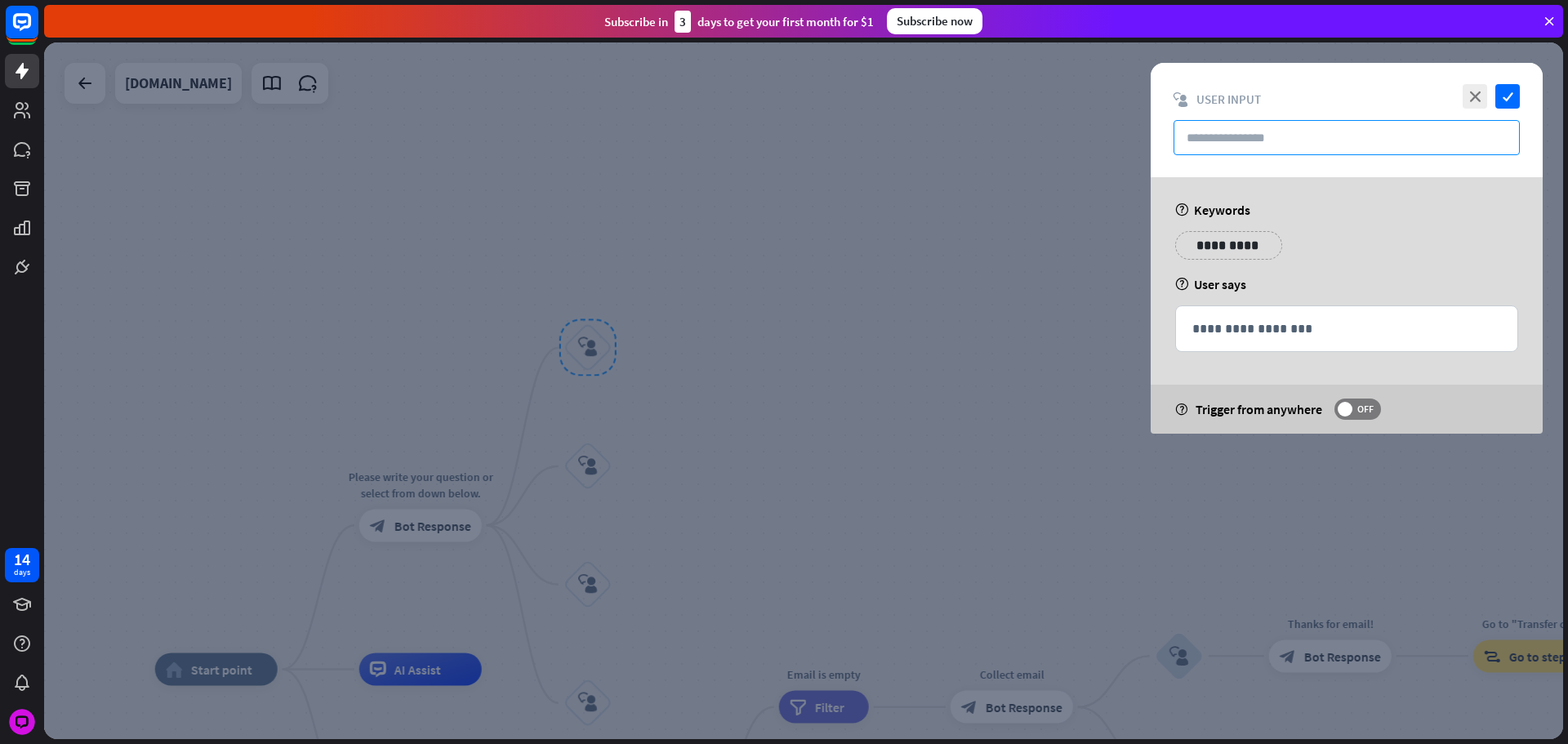
paste input "**********"
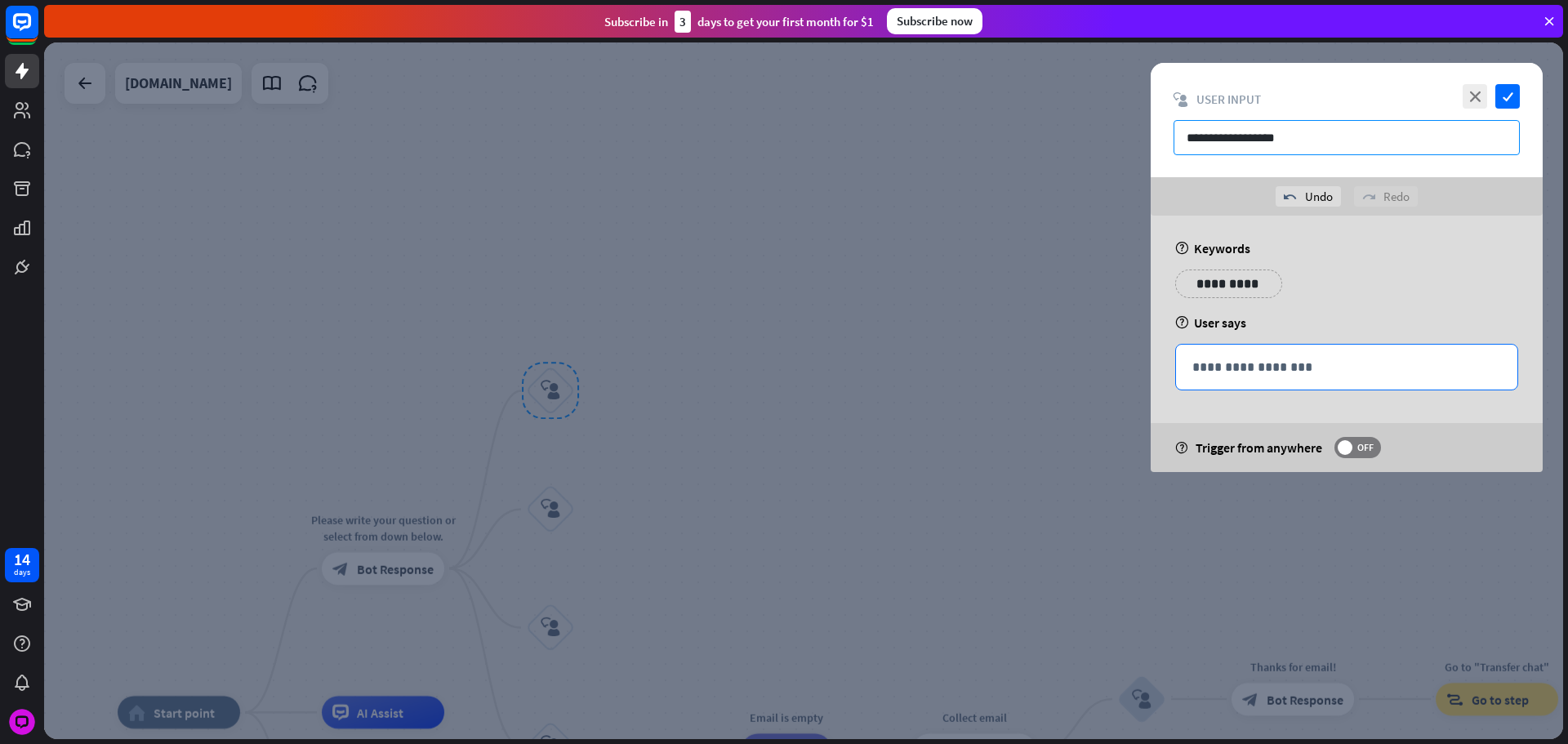
type input "**********"
click at [1259, 345] on div "**********" at bounding box center [1347, 367] width 342 height 45
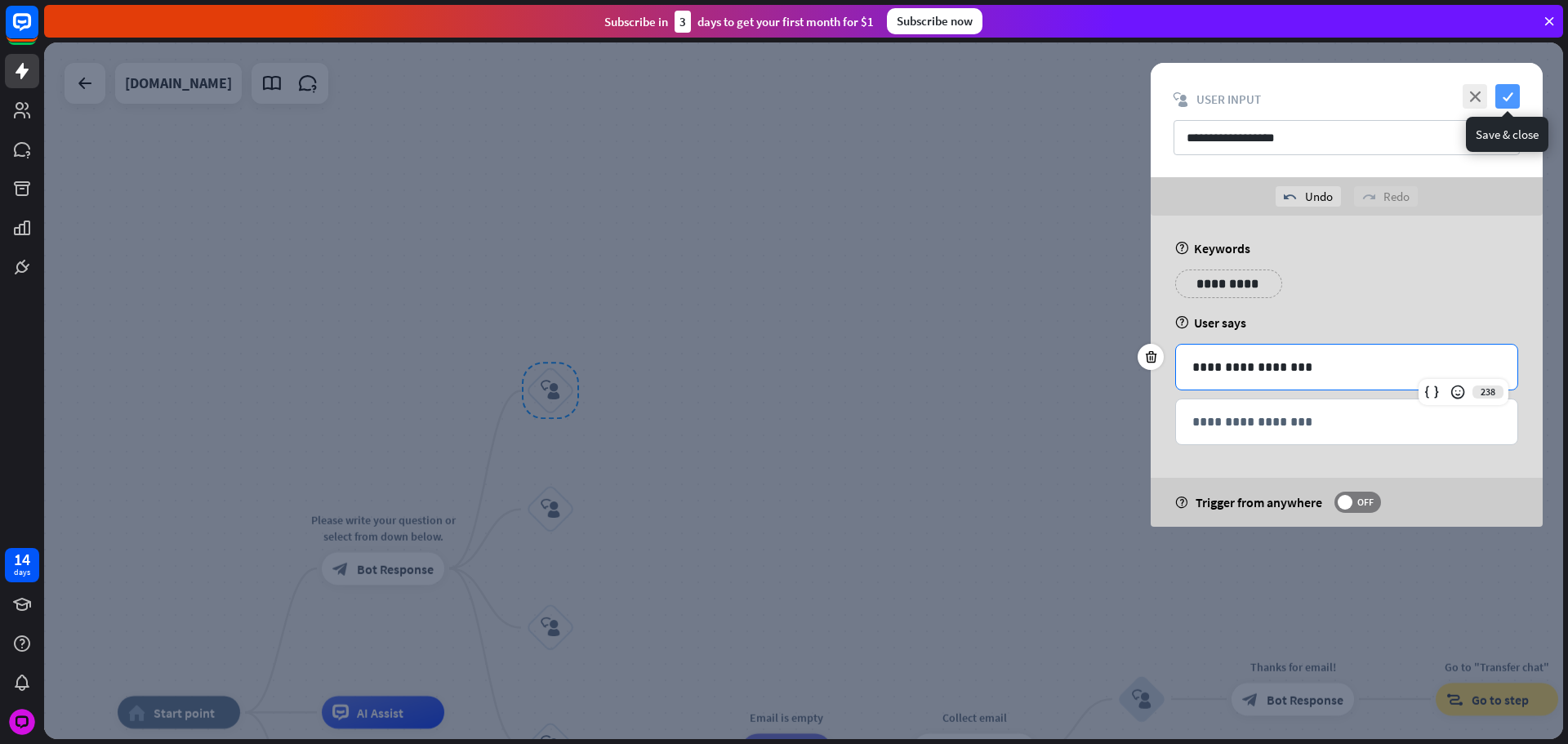
click at [1508, 103] on icon "check" at bounding box center [1507, 96] width 24 height 24
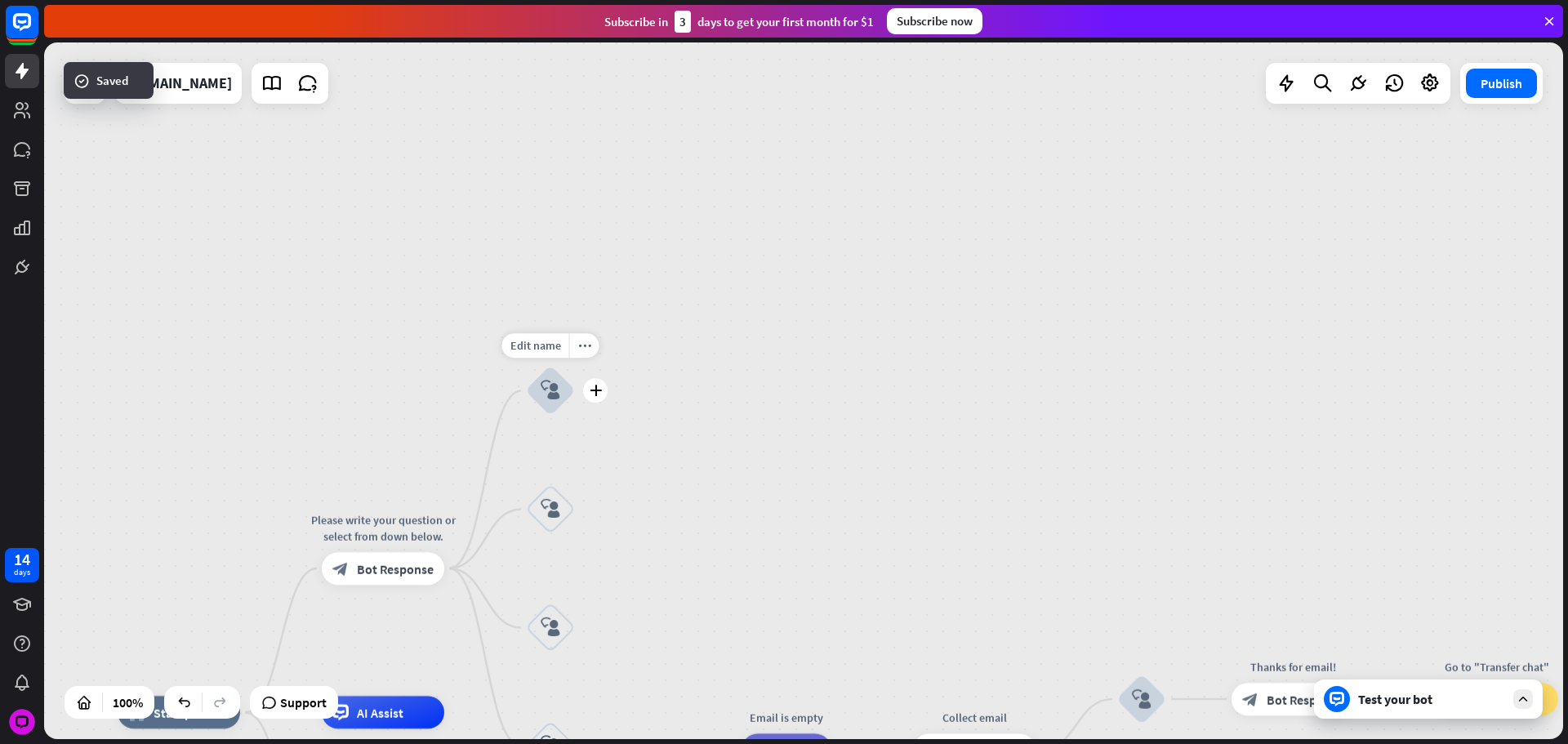
click at [598, 390] on icon "plus" at bounding box center [596, 391] width 13 height 12
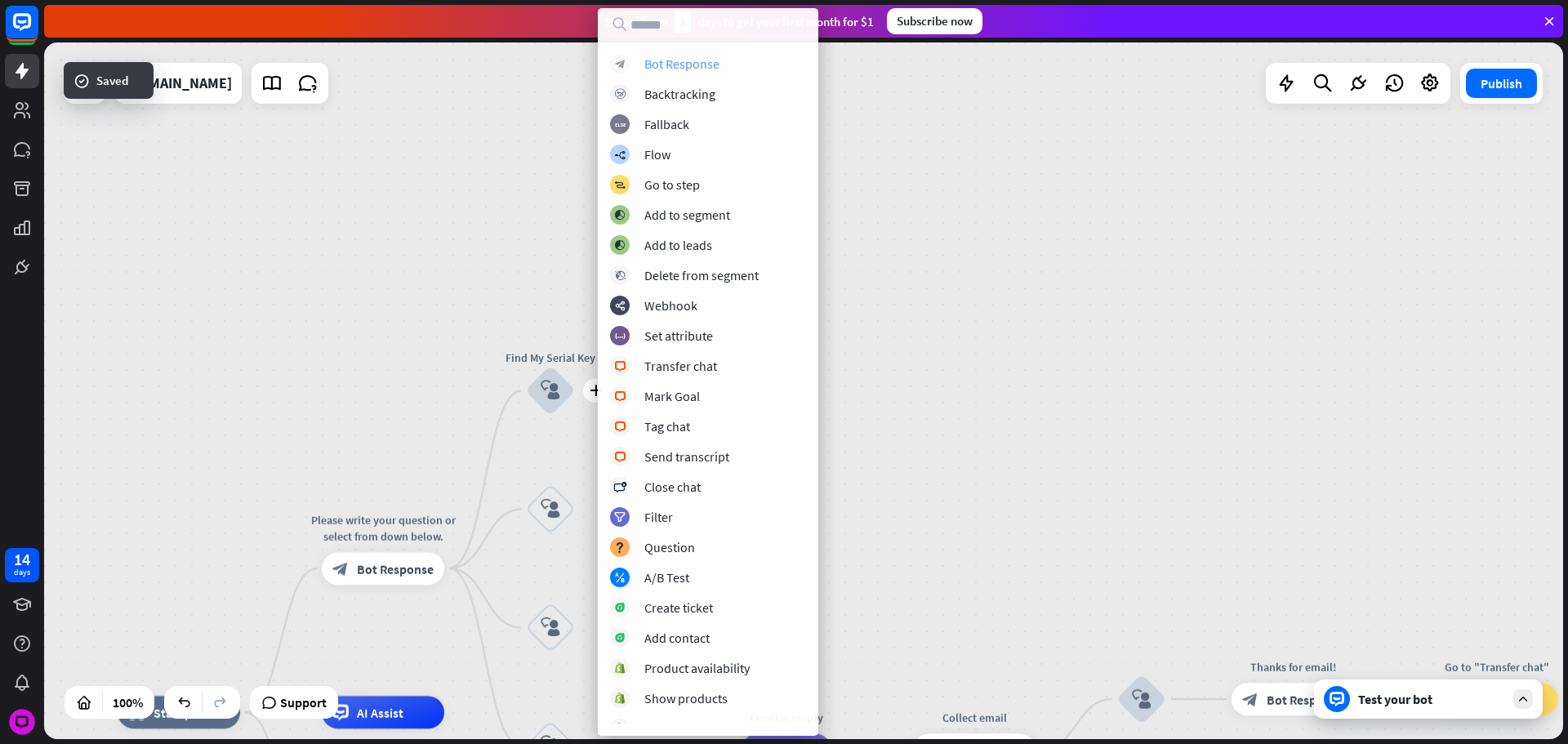
click at [651, 61] on div "Bot Response" at bounding box center [682, 63] width 75 height 16
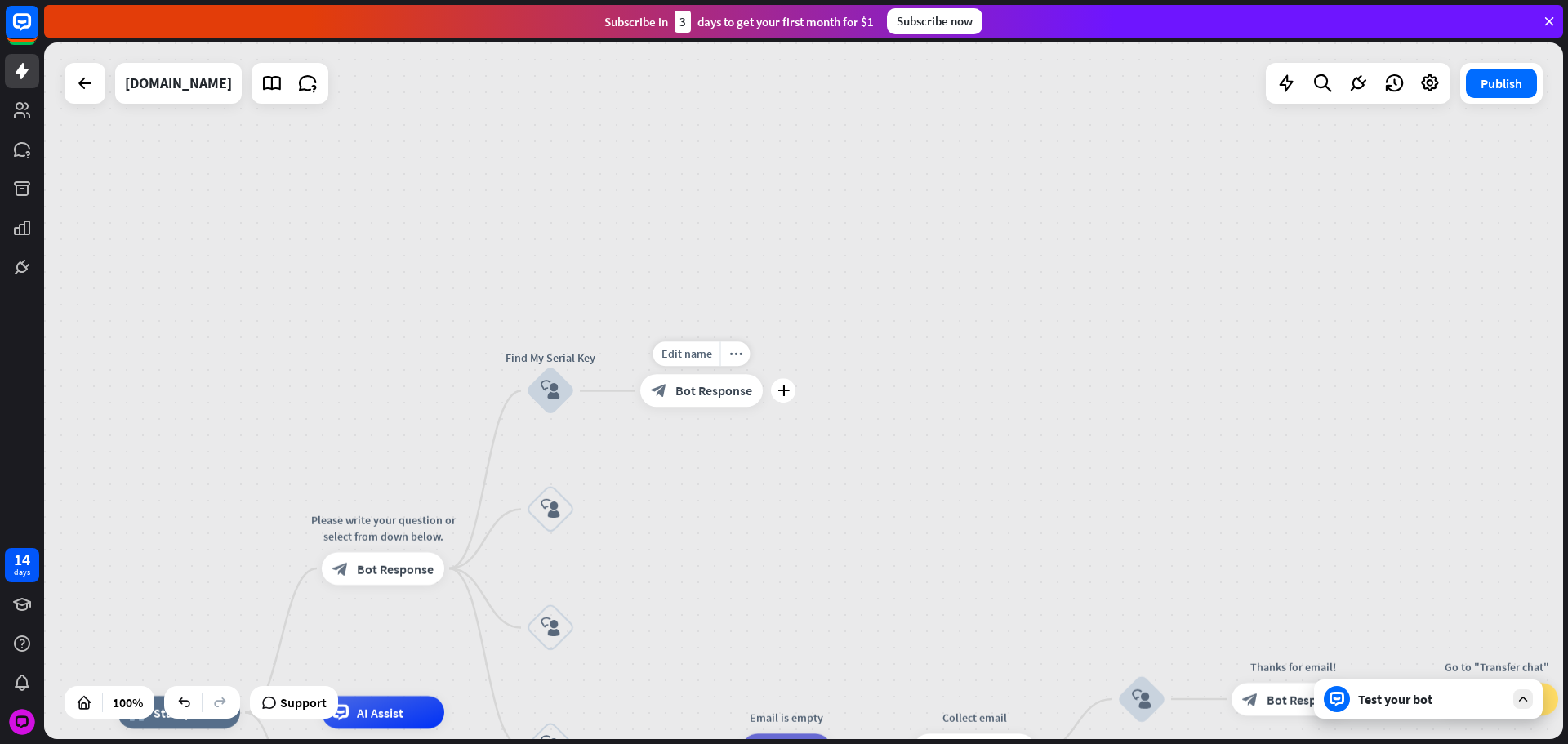
click at [739, 396] on span "Bot Response" at bounding box center [714, 390] width 77 height 16
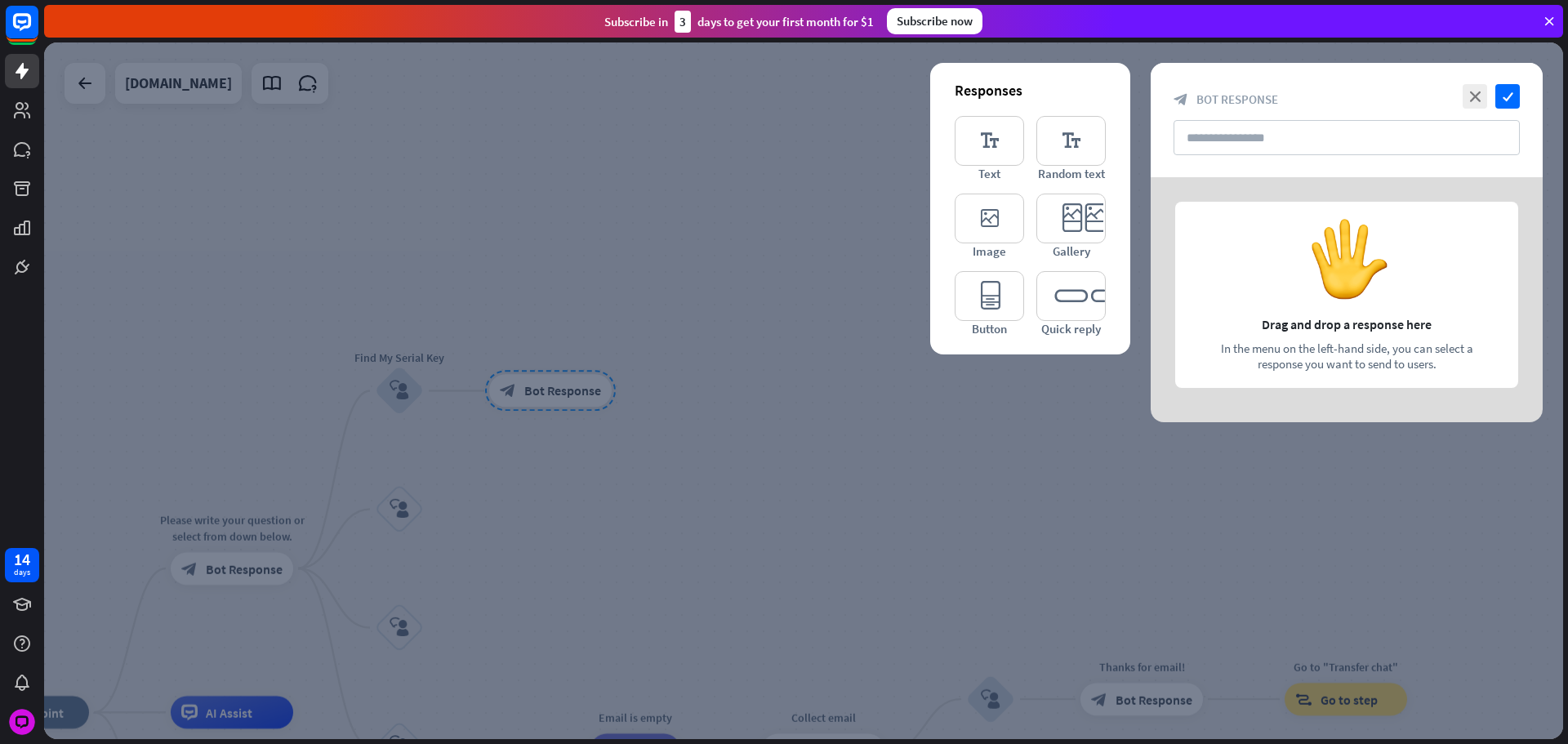
click at [1025, 162] on div "editor_text Text editor_text Random text editor_image Image editor_card Gallery…" at bounding box center [1030, 225] width 151 height 220
click at [982, 157] on icon "editor_text" at bounding box center [989, 140] width 70 height 49
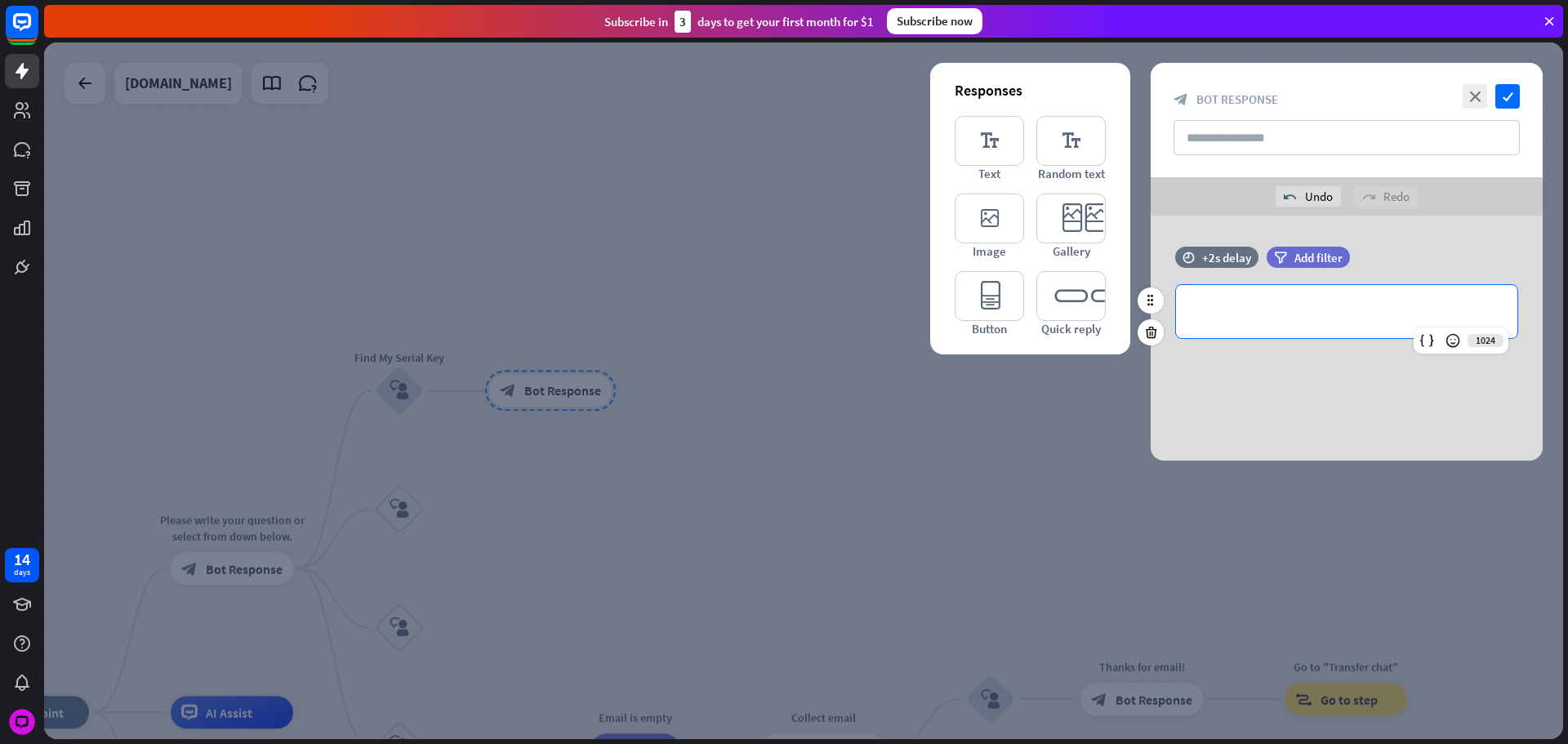
click at [1244, 299] on div "**********" at bounding box center [1347, 311] width 342 height 53
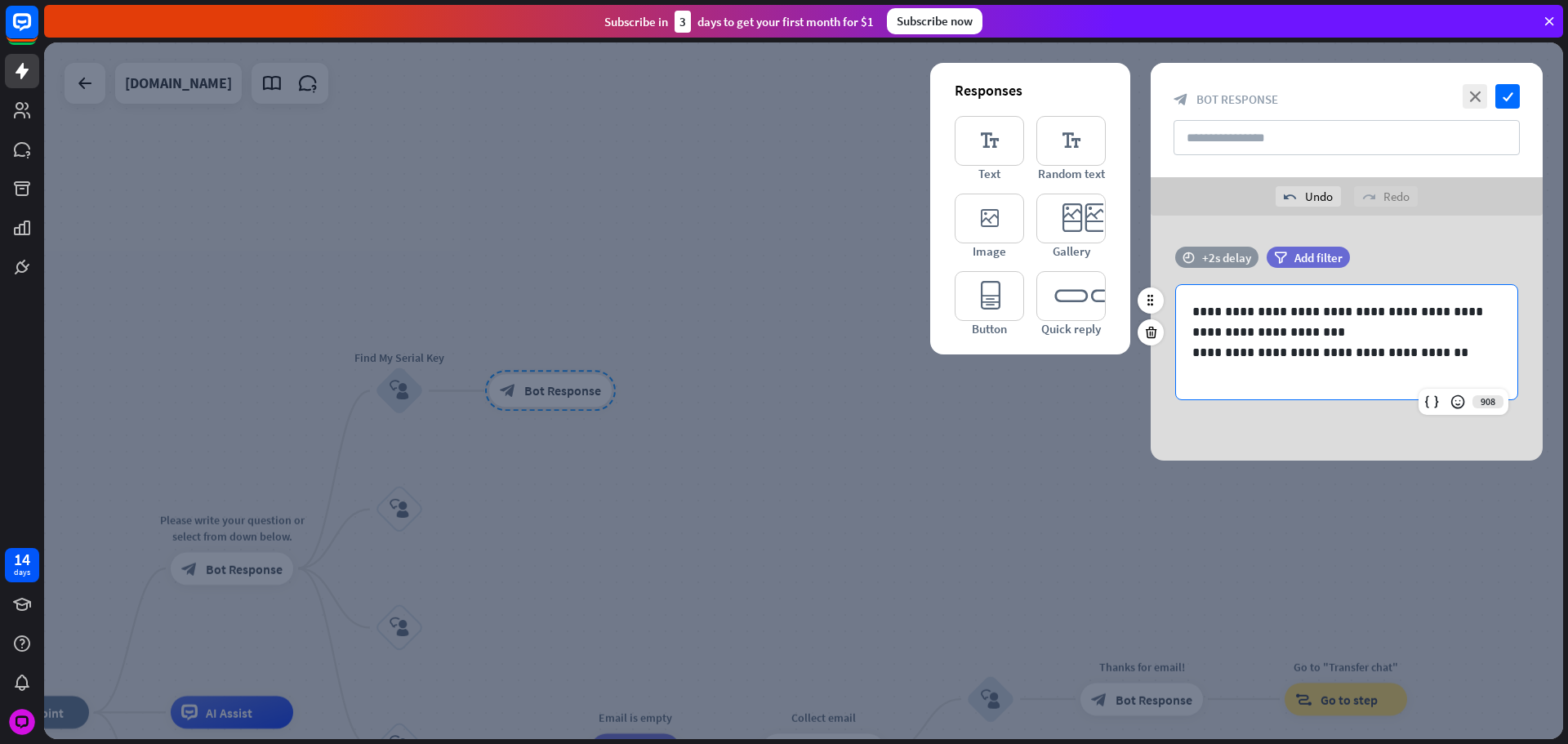
click at [1223, 260] on div "+2s delay" at bounding box center [1226, 257] width 49 height 16
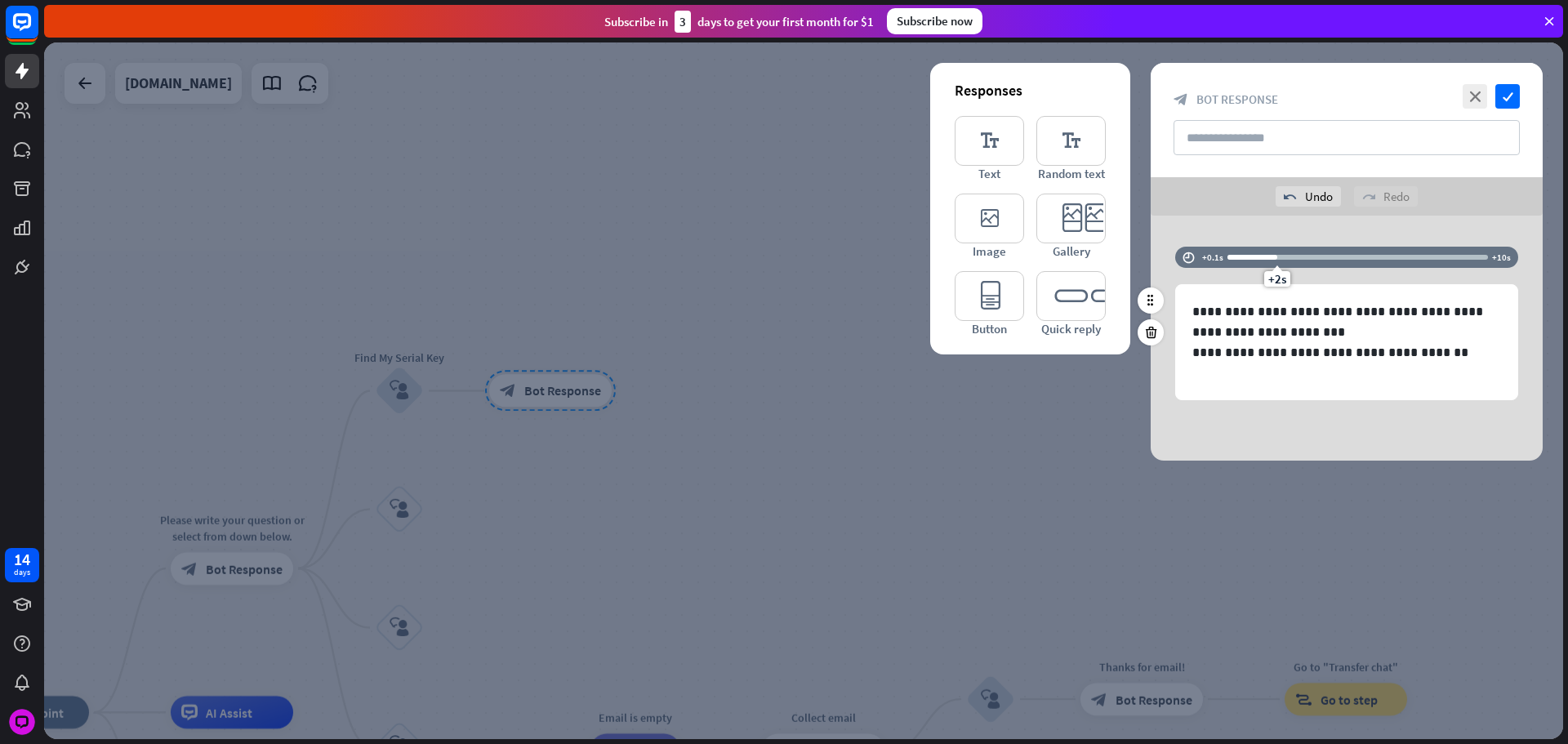
click at [1258, 256] on div at bounding box center [1251, 257] width 49 height 5
click at [1248, 259] on div at bounding box center [1243, 257] width 32 height 5
click at [1249, 259] on div "+0.9s" at bounding box center [1249, 257] width 12 height 12
click at [1249, 258] on div "+0.9s" at bounding box center [1249, 257] width 12 height 12
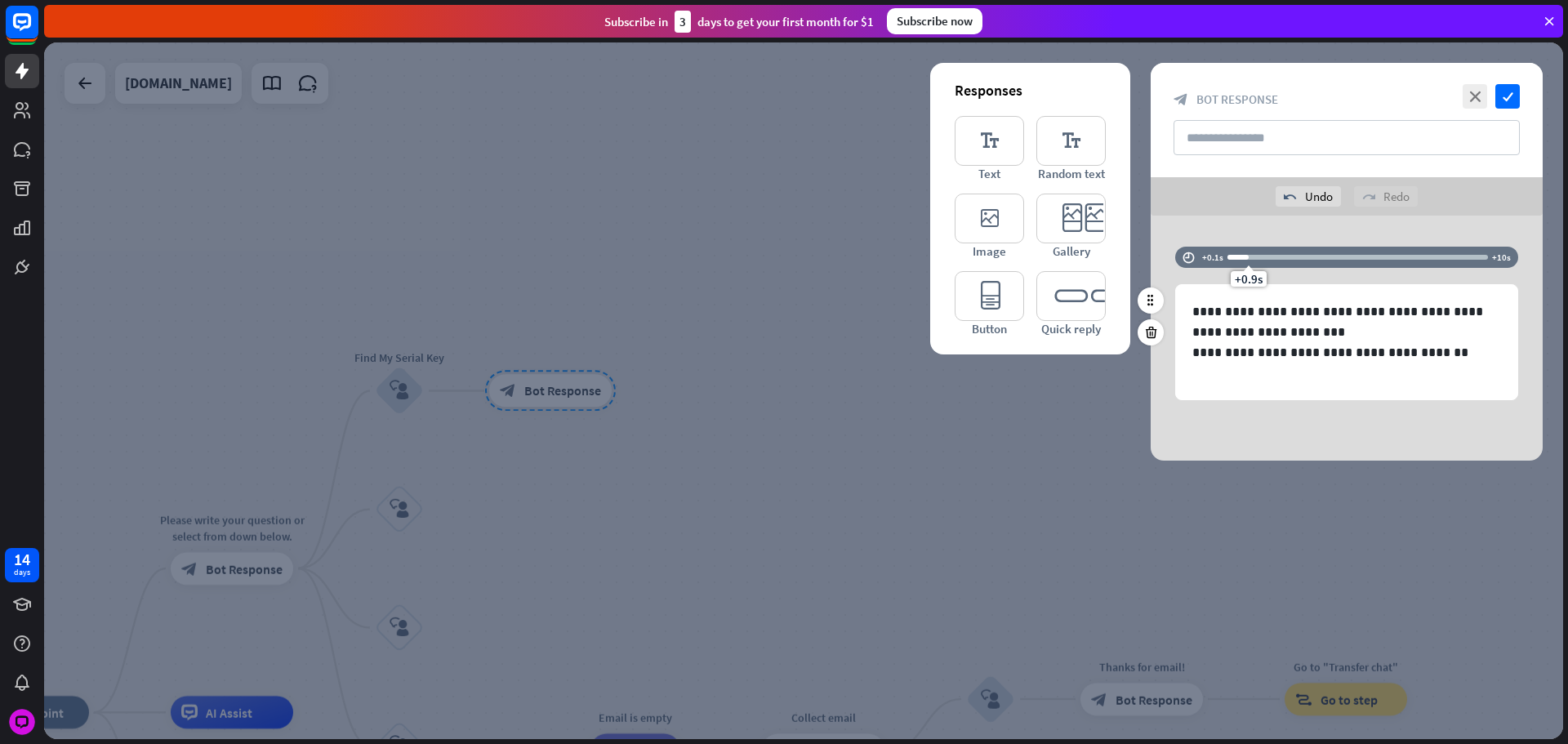
click at [1250, 257] on div "+0.9s" at bounding box center [1249, 257] width 12 height 12
click at [1251, 257] on div "+0.9s" at bounding box center [1249, 257] width 12 height 12
click at [1252, 256] on div "+0.9s" at bounding box center [1249, 257] width 12 height 12
click at [1256, 256] on div at bounding box center [1357, 257] width 260 height 5
click at [1249, 259] on div "+1s" at bounding box center [1251, 257] width 12 height 12
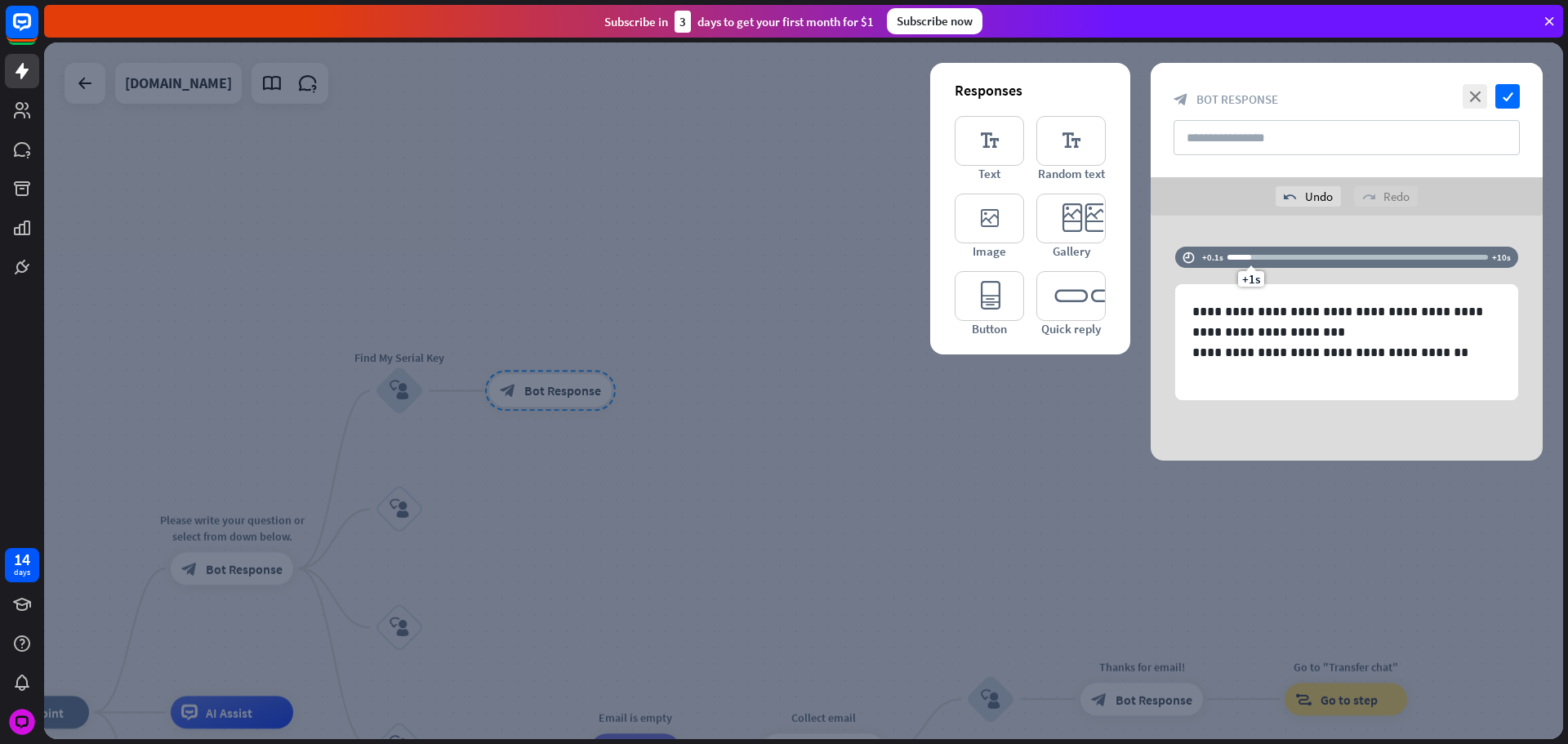
click at [762, 364] on div at bounding box center [803, 391] width 1519 height 697
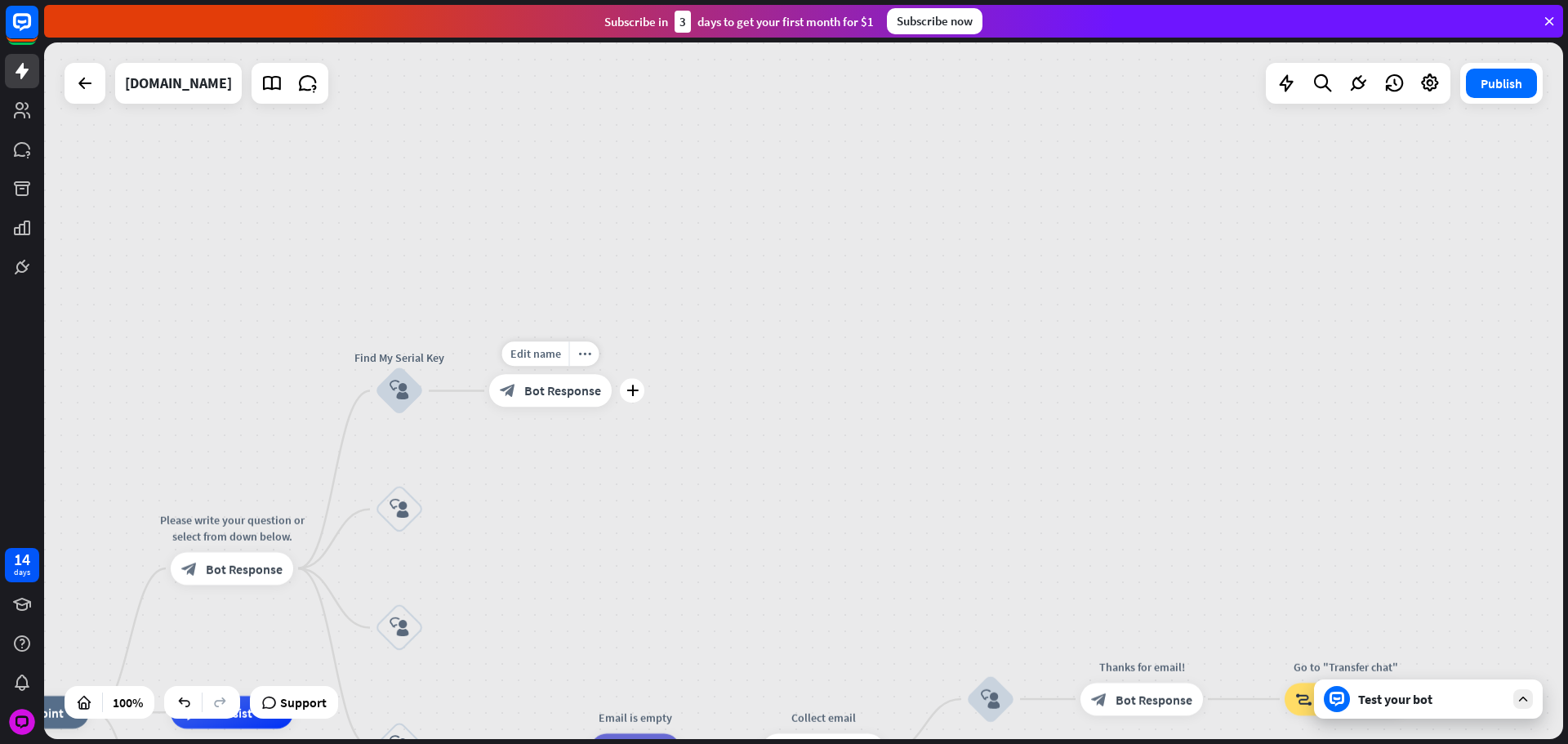
click at [611, 392] on div "Edit name more_horiz plus block_bot_response Bot Response" at bounding box center [550, 390] width 122 height 33
click at [624, 392] on div "plus" at bounding box center [632, 390] width 24 height 24
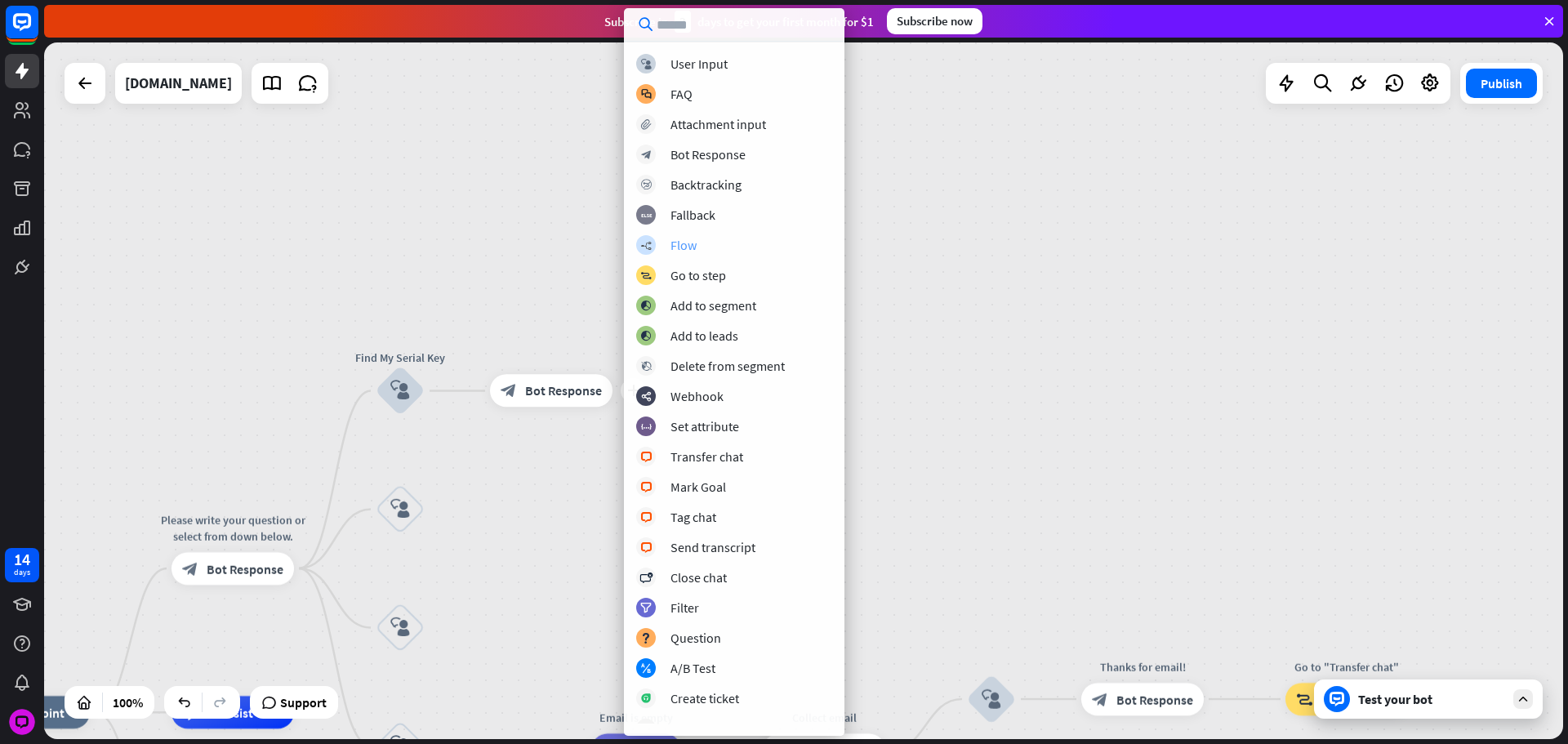
click at [682, 243] on div "Flow" at bounding box center [683, 245] width 26 height 16
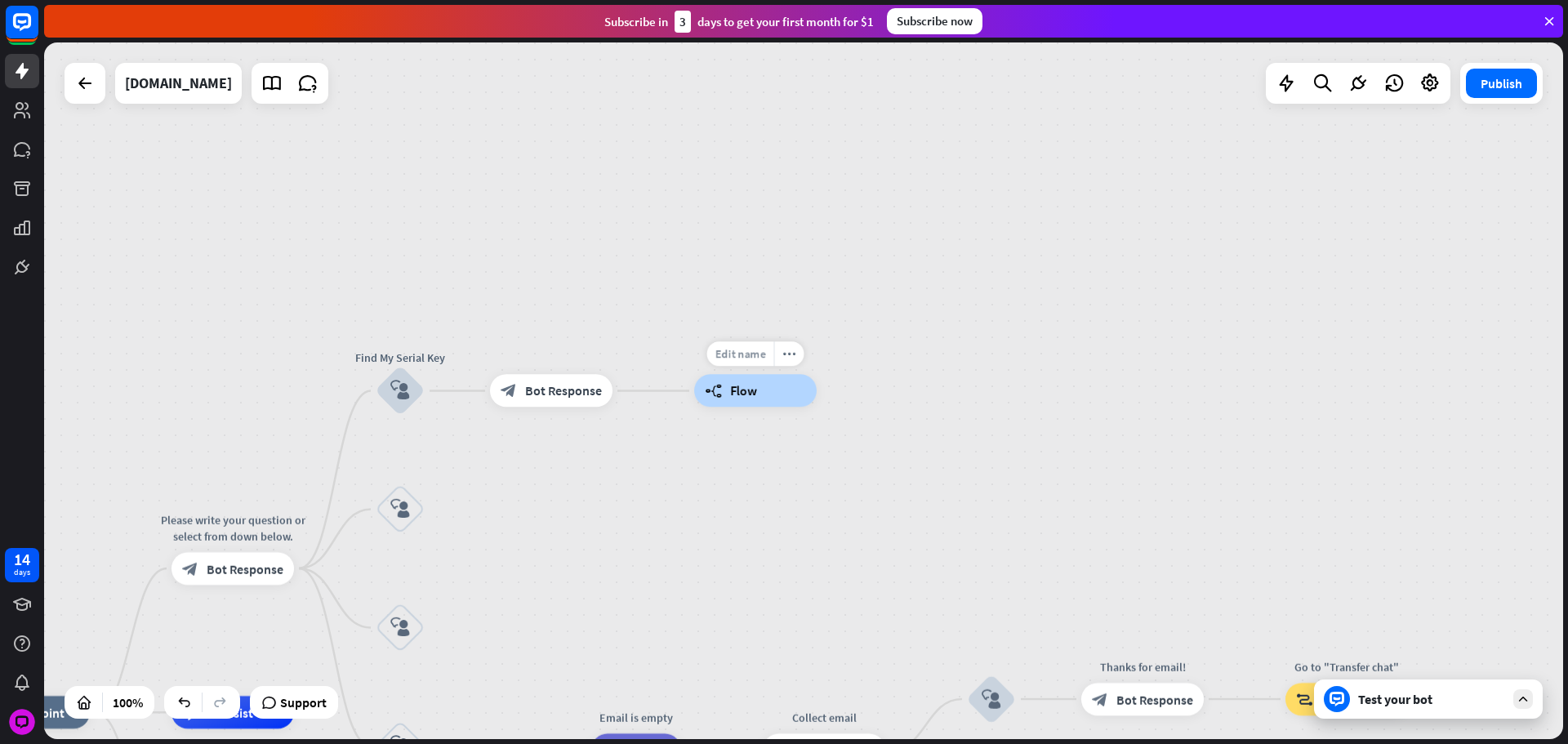
click at [752, 349] on span "Edit name" at bounding box center [740, 354] width 50 height 15
type input "**********"
click at [769, 384] on div "builder_tree Flow" at bounding box center [756, 390] width 122 height 33
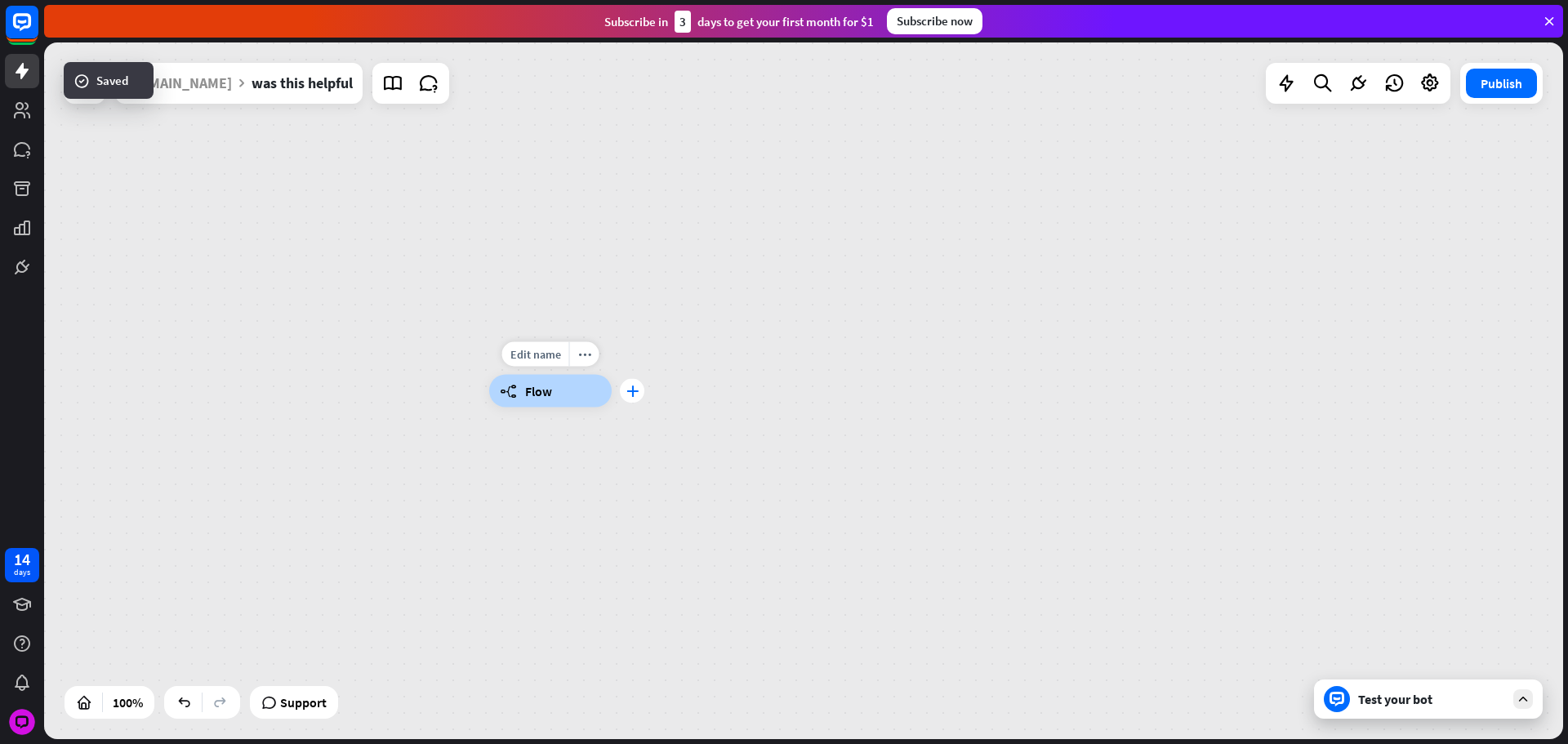
click at [628, 389] on icon "plus" at bounding box center [632, 391] width 13 height 12
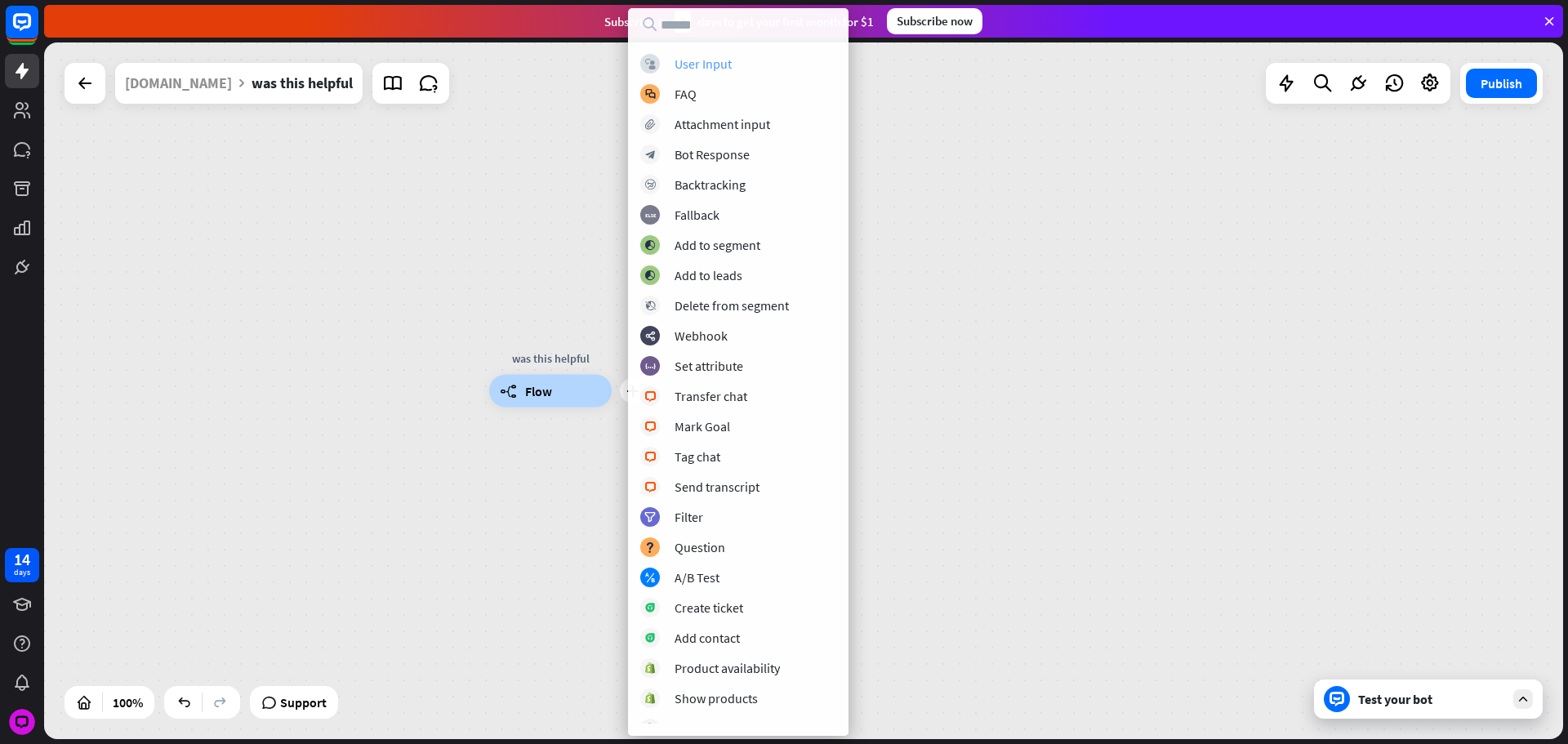
click at [693, 68] on div "User Input" at bounding box center [703, 63] width 57 height 16
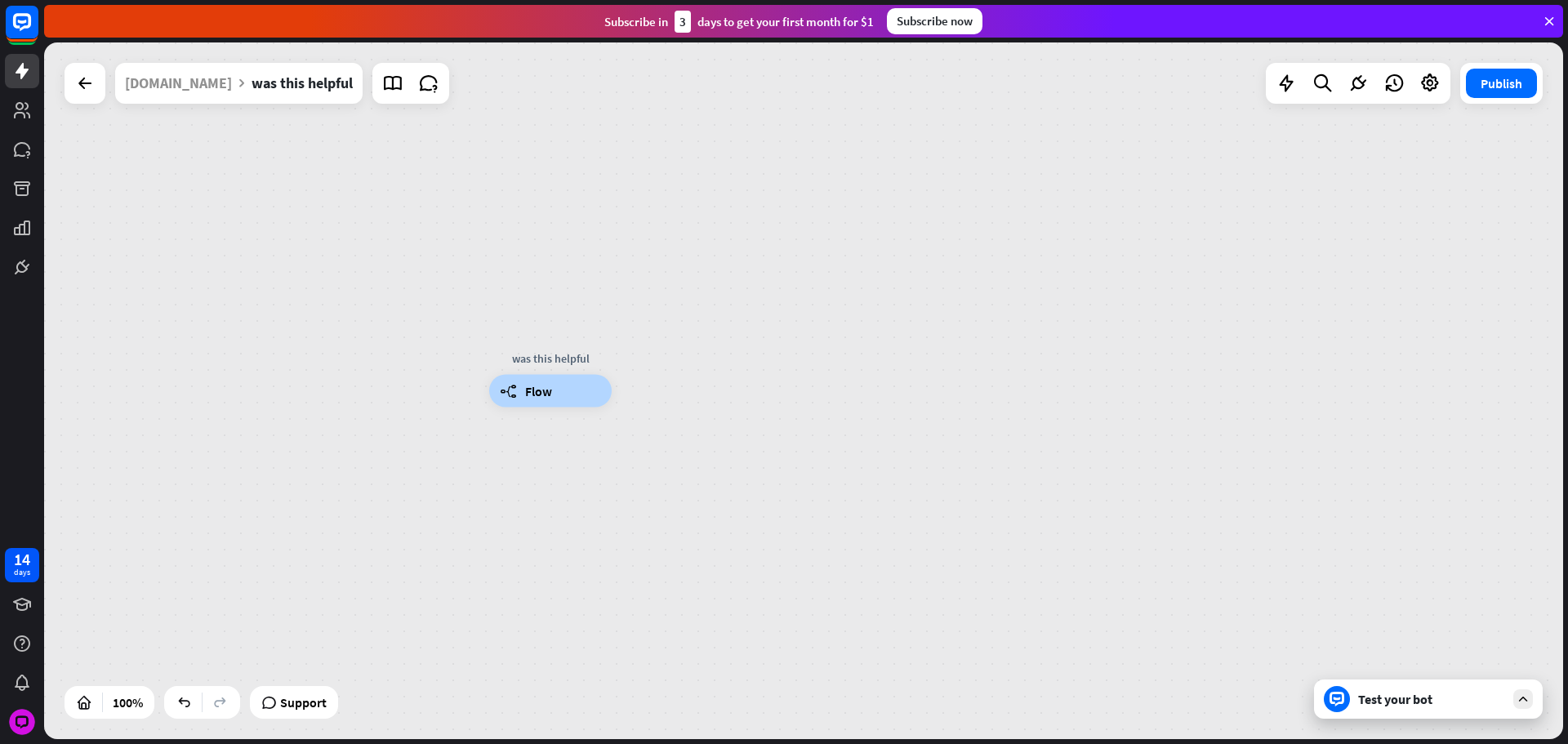
click at [693, 68] on div at bounding box center [803, 391] width 1519 height 697
click at [746, 338] on div "more_horiz" at bounding box center [751, 346] width 30 height 24
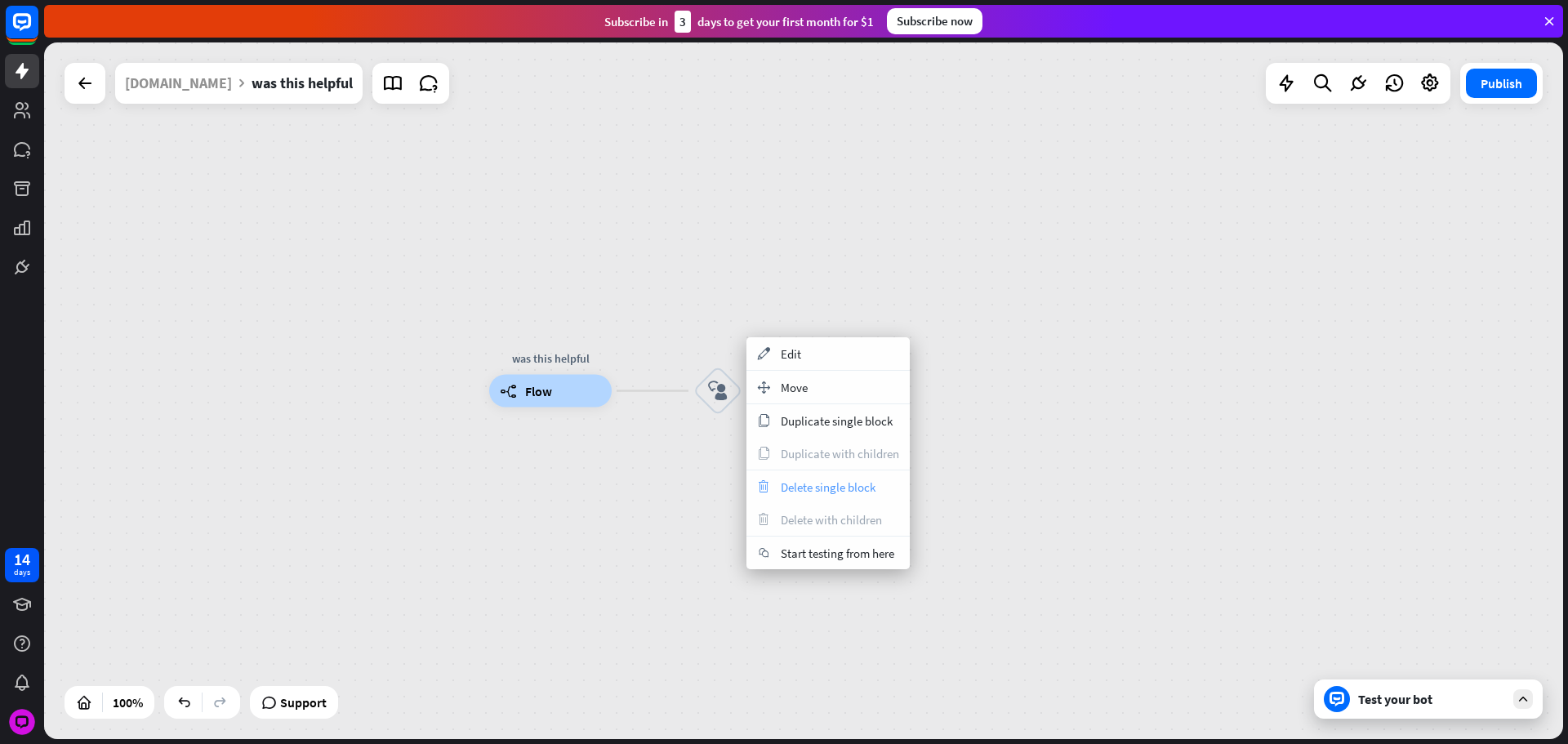
click at [812, 476] on div "trash Delete single block" at bounding box center [828, 487] width 163 height 33
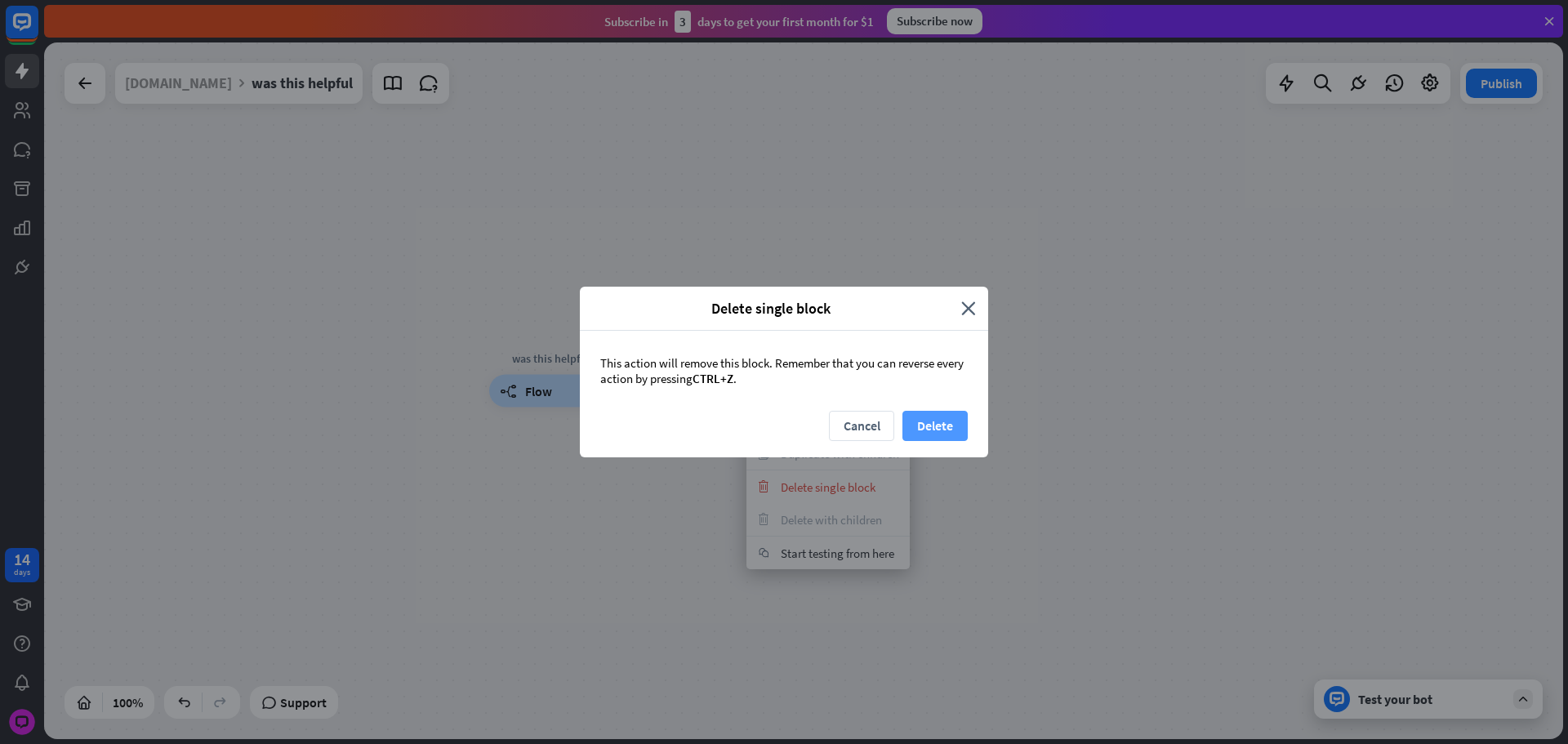
click at [941, 421] on button "Delete" at bounding box center [935, 426] width 65 height 30
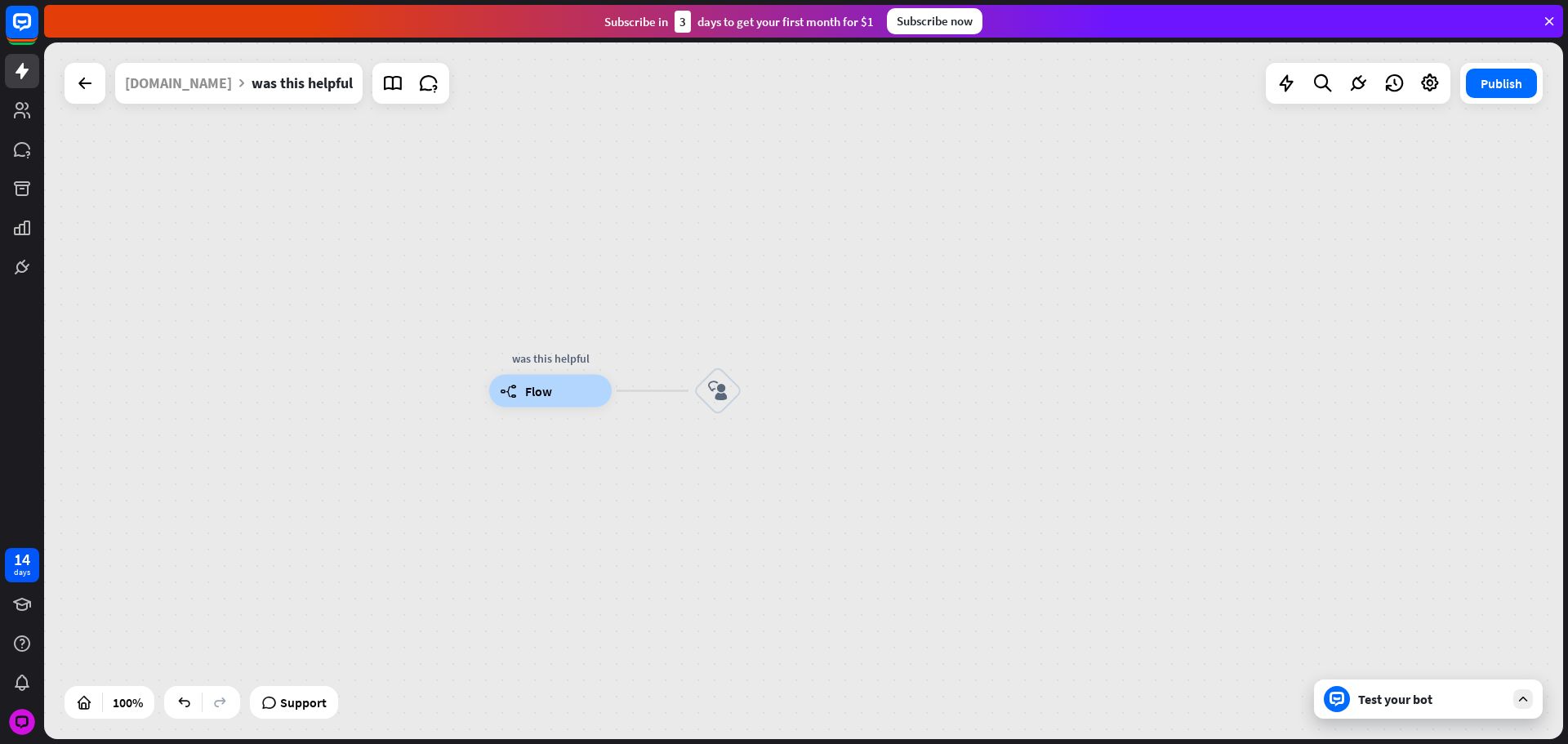
click at [652, 387] on div "was this helpful builder_tree Flow block_user_input" at bounding box center [803, 391] width 1519 height 697
click at [637, 383] on div "plus" at bounding box center [630, 390] width 24 height 24
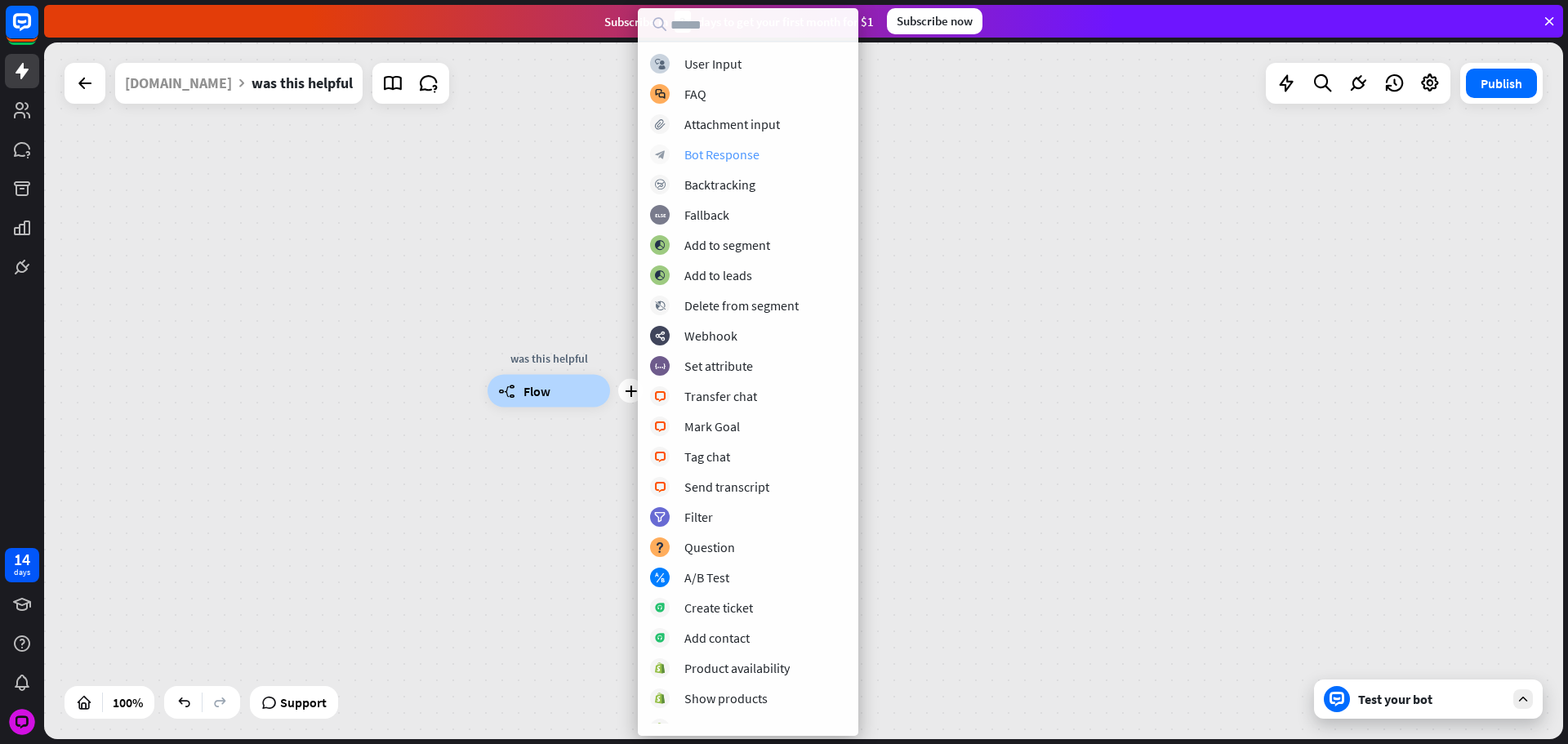
click at [733, 158] on div "Bot Response" at bounding box center [722, 154] width 75 height 16
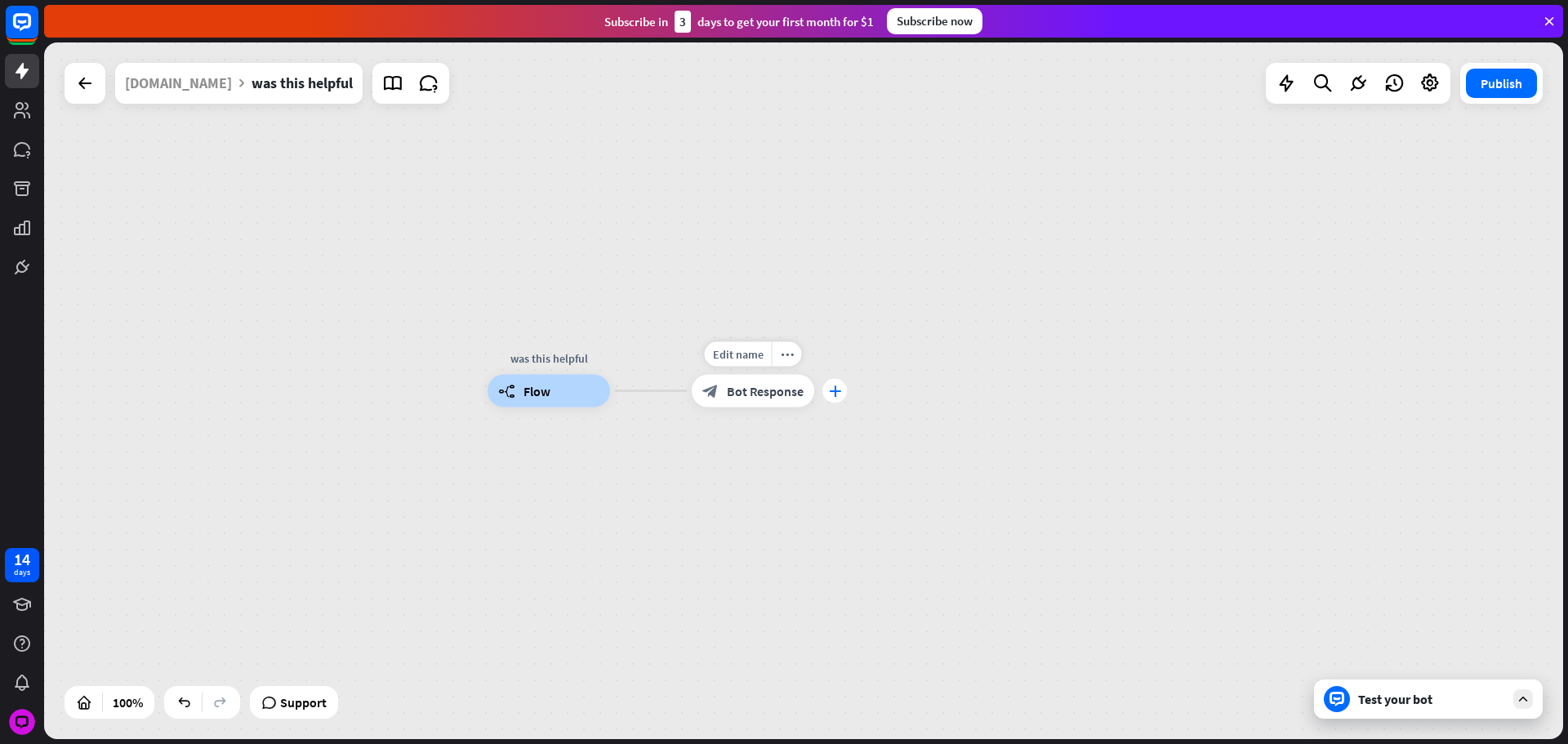
click at [833, 385] on icon "plus" at bounding box center [835, 391] width 13 height 12
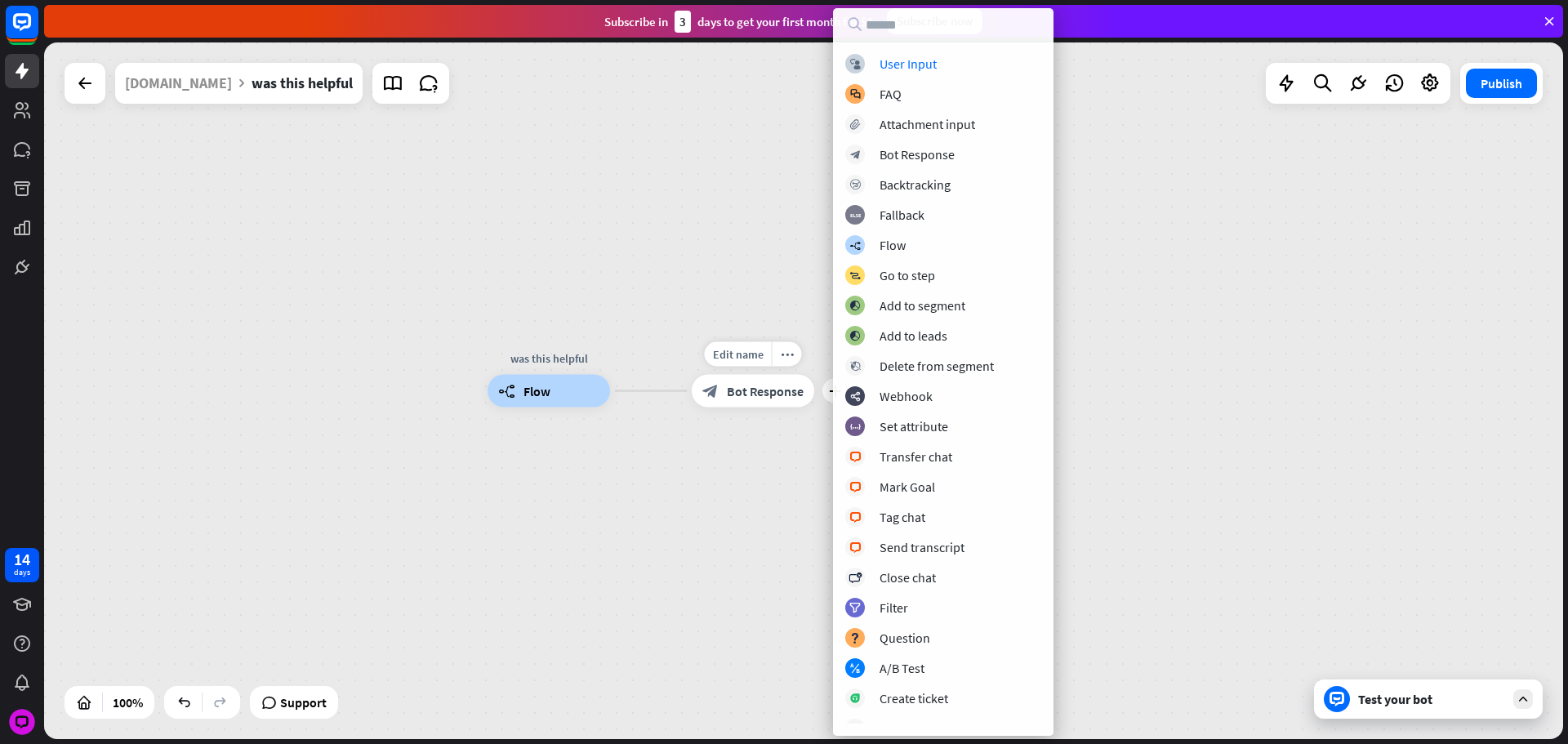
click at [761, 394] on span "Bot Response" at bounding box center [766, 390] width 77 height 16
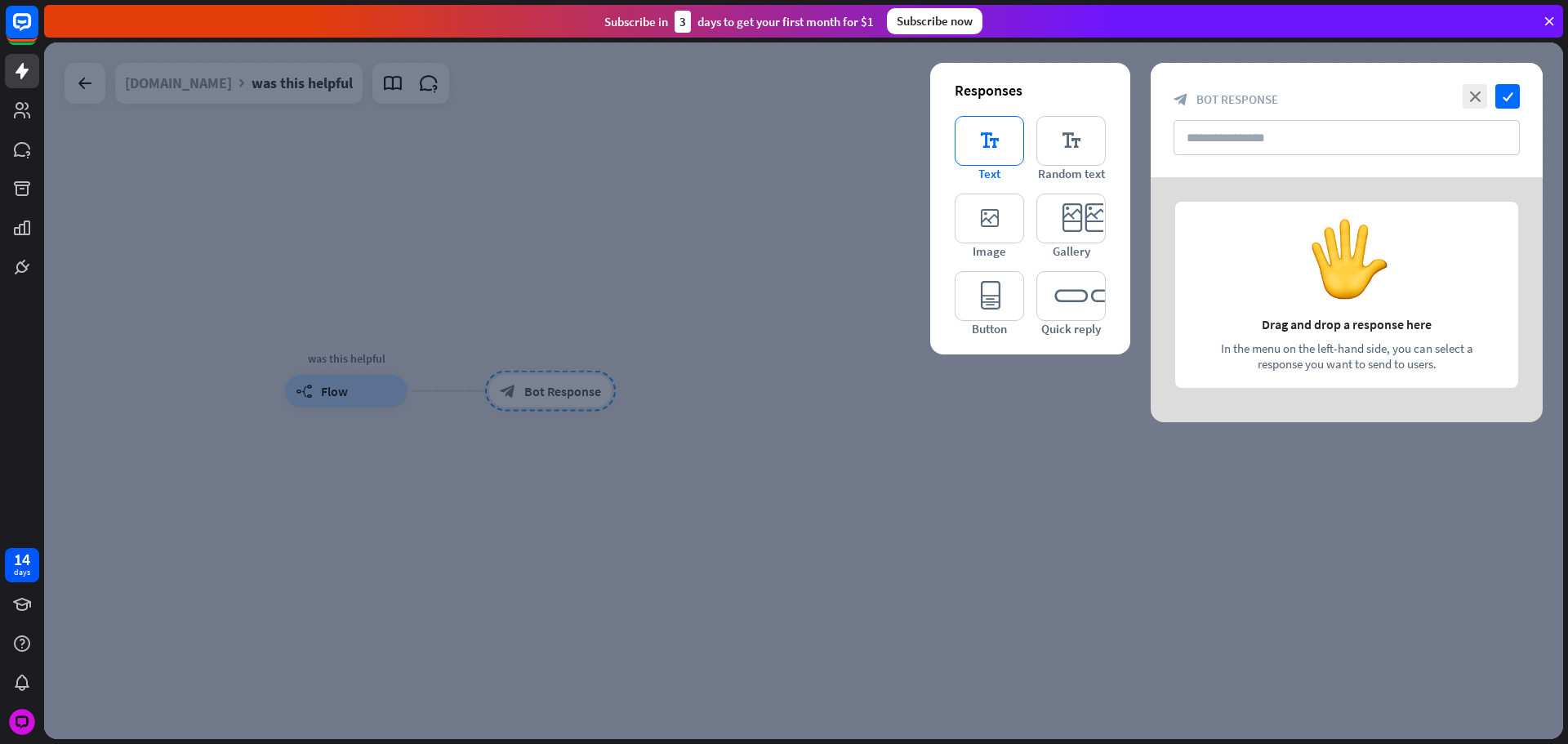
click at [983, 137] on icon "editor_text" at bounding box center [989, 140] width 70 height 49
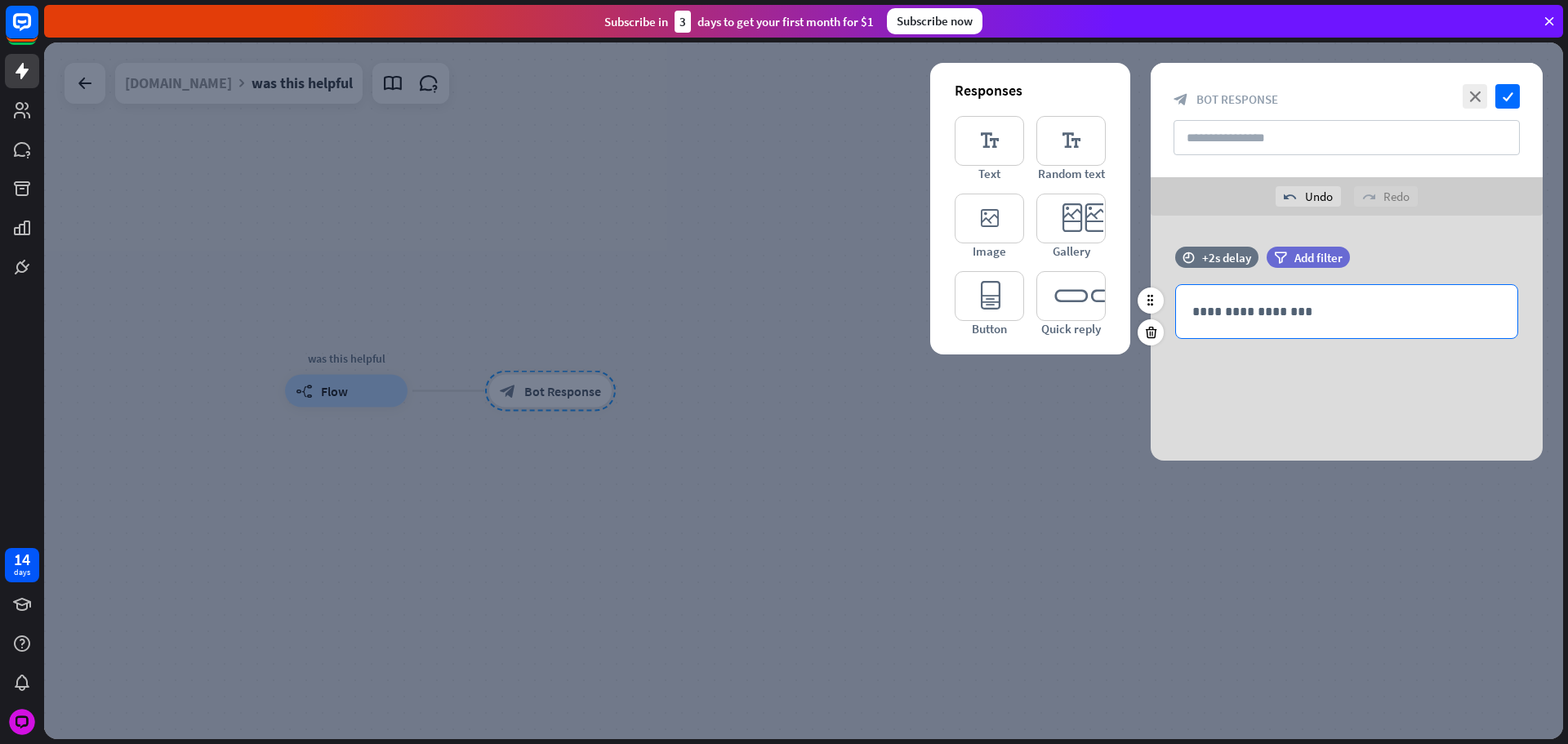
click at [1220, 296] on div "**********" at bounding box center [1347, 311] width 342 height 53
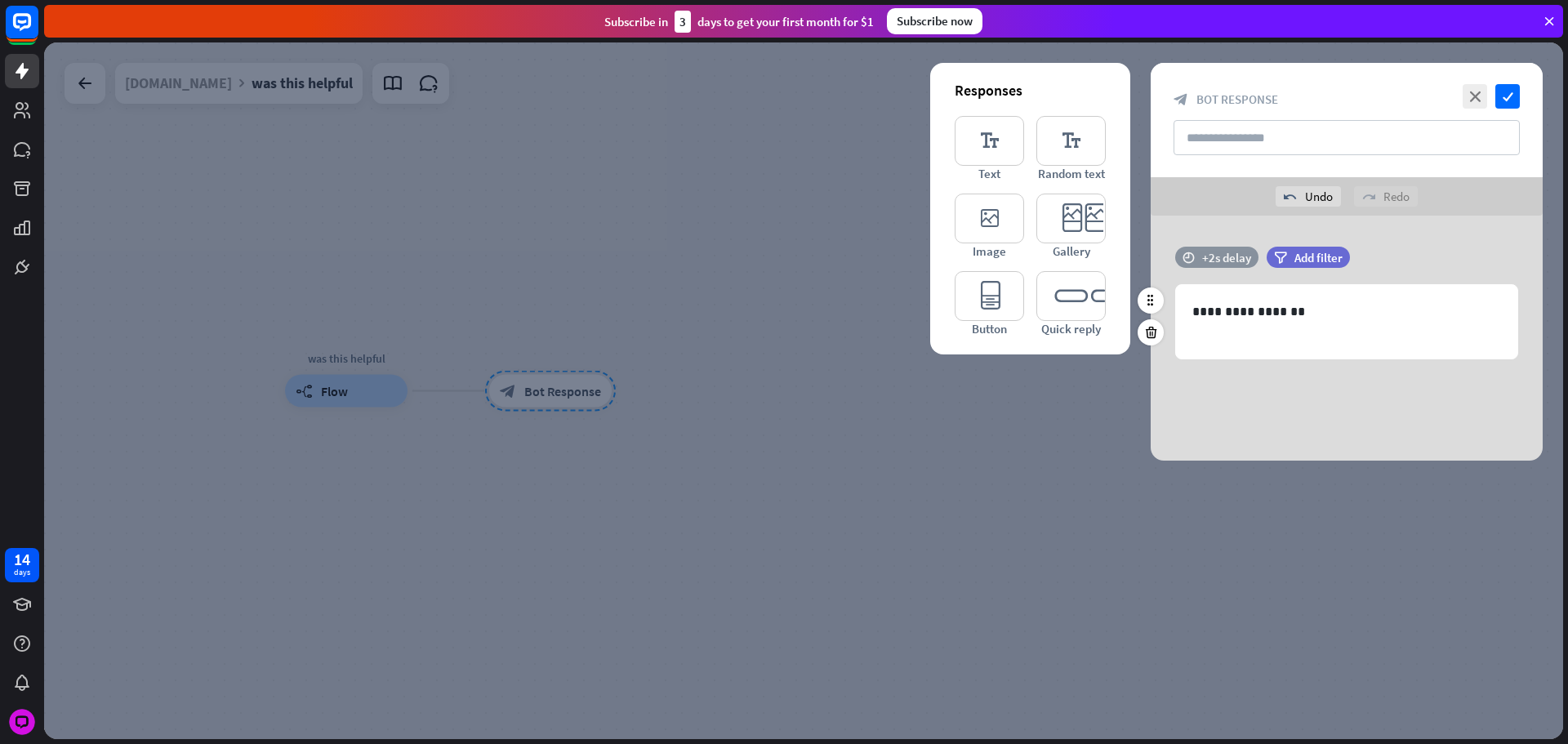
click at [1225, 257] on div "+2s delay" at bounding box center [1226, 257] width 49 height 16
drag, startPoint x: 1238, startPoint y: 253, endPoint x: 1248, endPoint y: 253, distance: 10.0
click at [1240, 253] on div "+2s" at bounding box center [1357, 256] width 260 height 16
click at [1253, 254] on div "+0.7s" at bounding box center [1357, 256] width 260 height 16
click at [1248, 256] on div at bounding box center [1357, 257] width 260 height 5
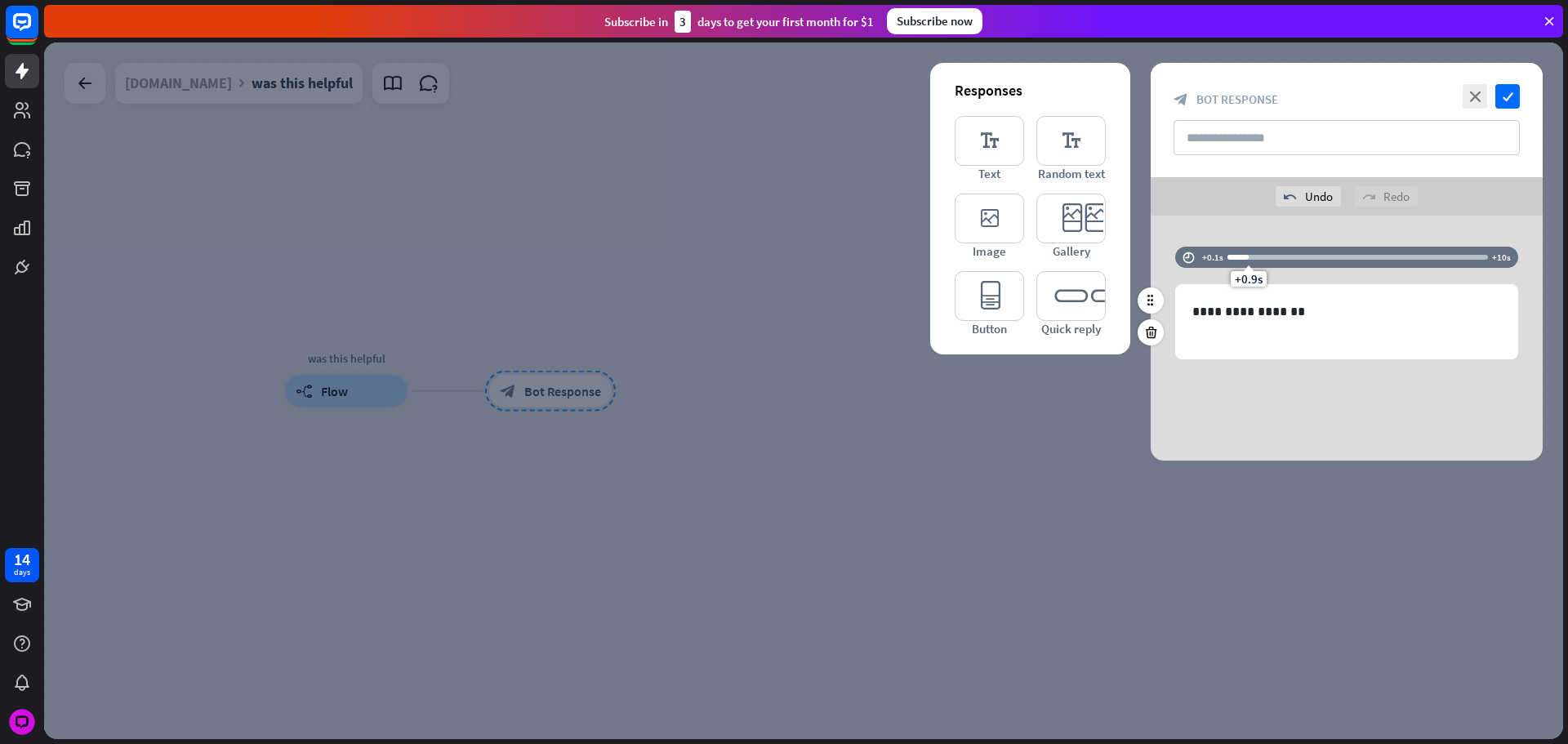
click at [1249, 256] on div "+0.9s" at bounding box center [1249, 257] width 12 height 12
click at [1250, 257] on div "+1.1s" at bounding box center [1253, 257] width 12 height 12
click at [1249, 150] on input "text" at bounding box center [1346, 137] width 346 height 35
paste input "**********"
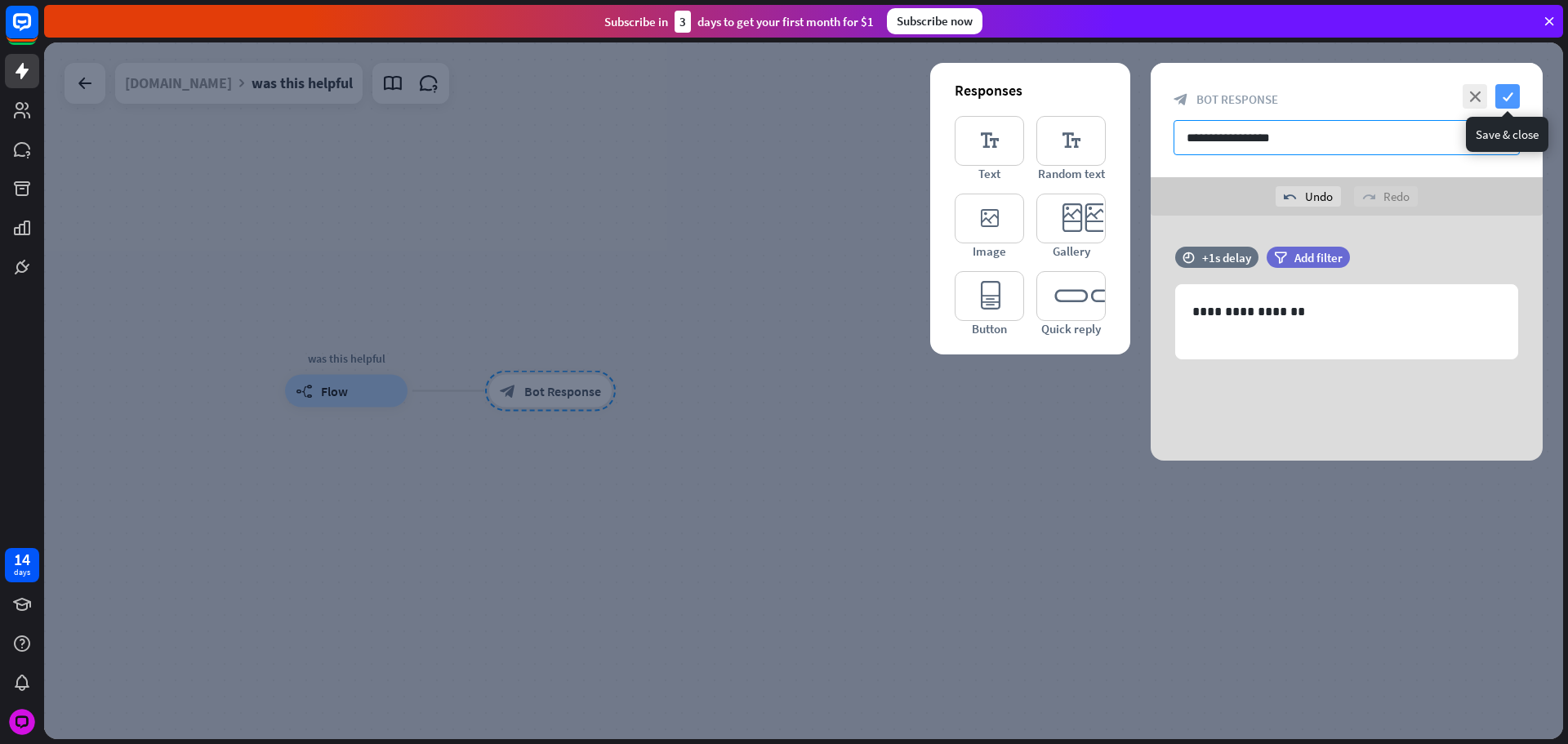
type input "**********"
click at [1499, 100] on icon "check" at bounding box center [1507, 96] width 24 height 24
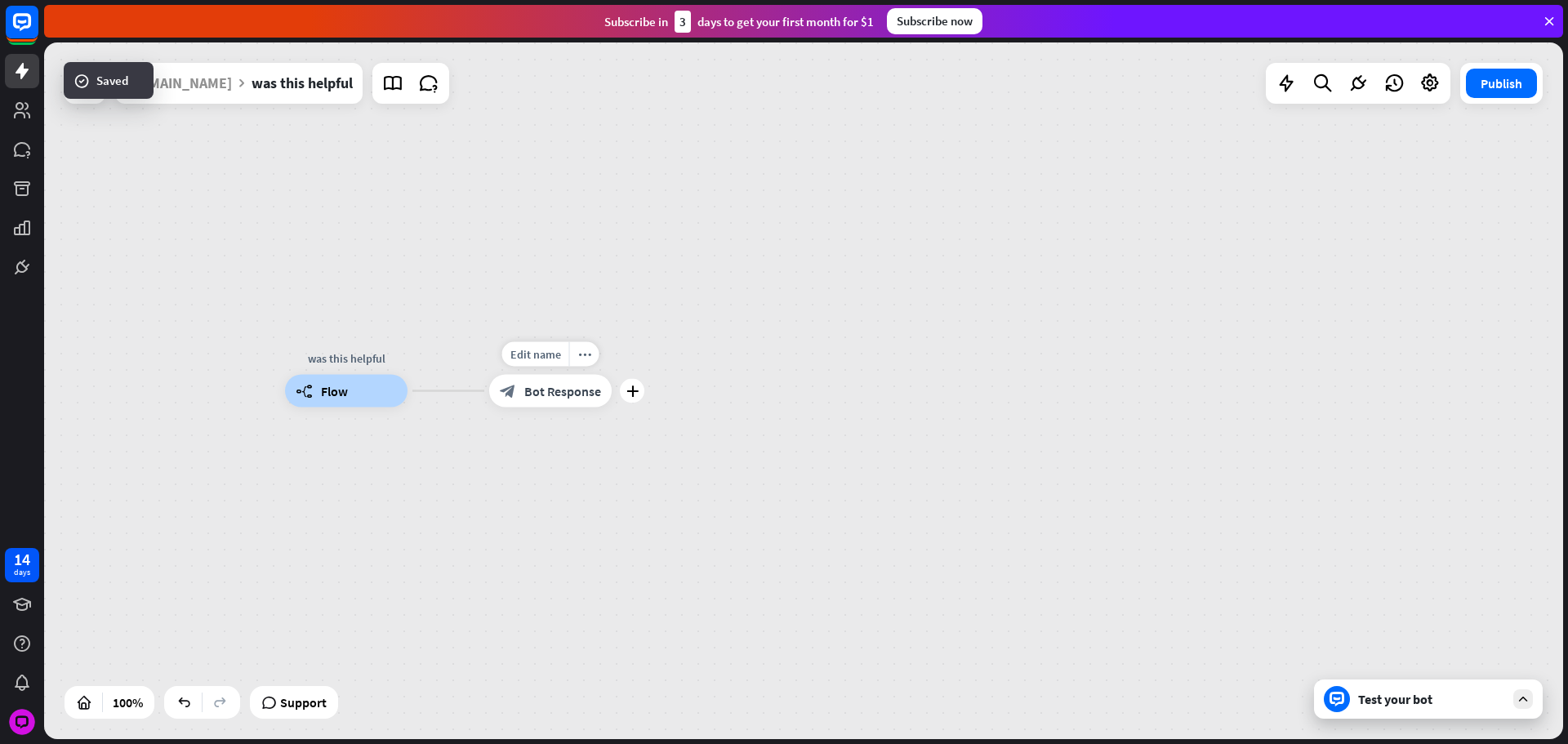
click at [636, 395] on icon "plus" at bounding box center [632, 391] width 13 height 12
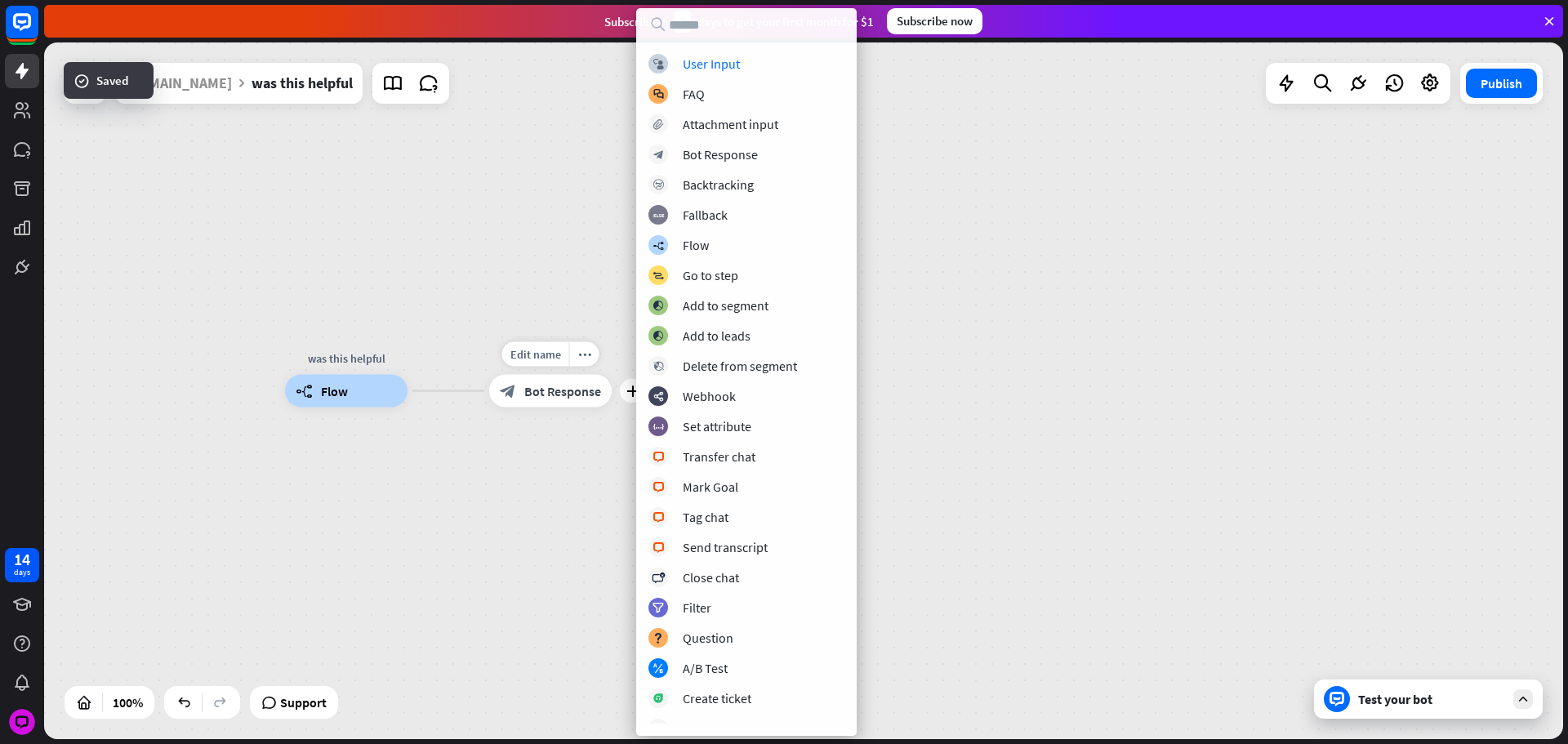
click at [564, 386] on span "Bot Response" at bounding box center [563, 390] width 77 height 16
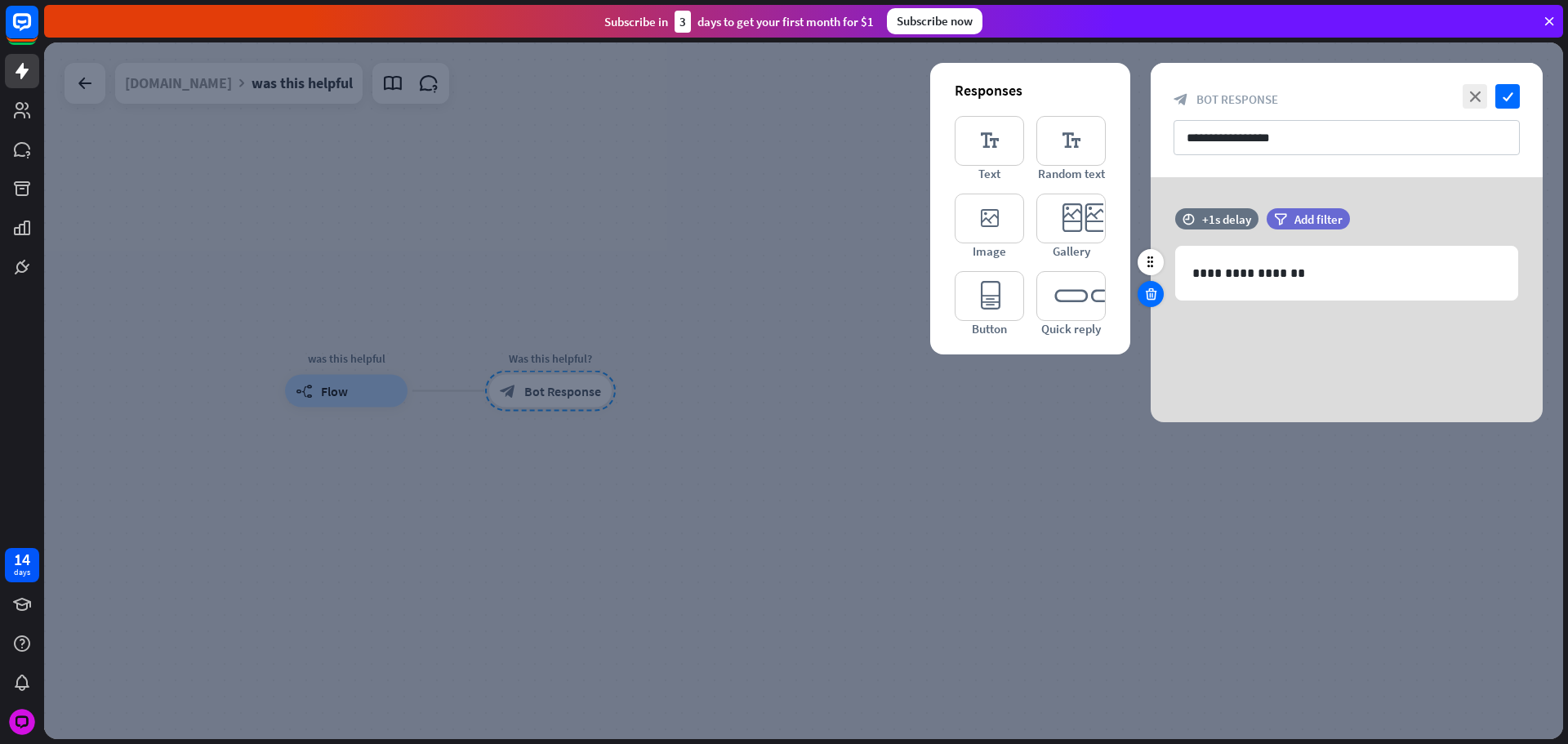
click at [1145, 298] on icon at bounding box center [1151, 294] width 16 height 15
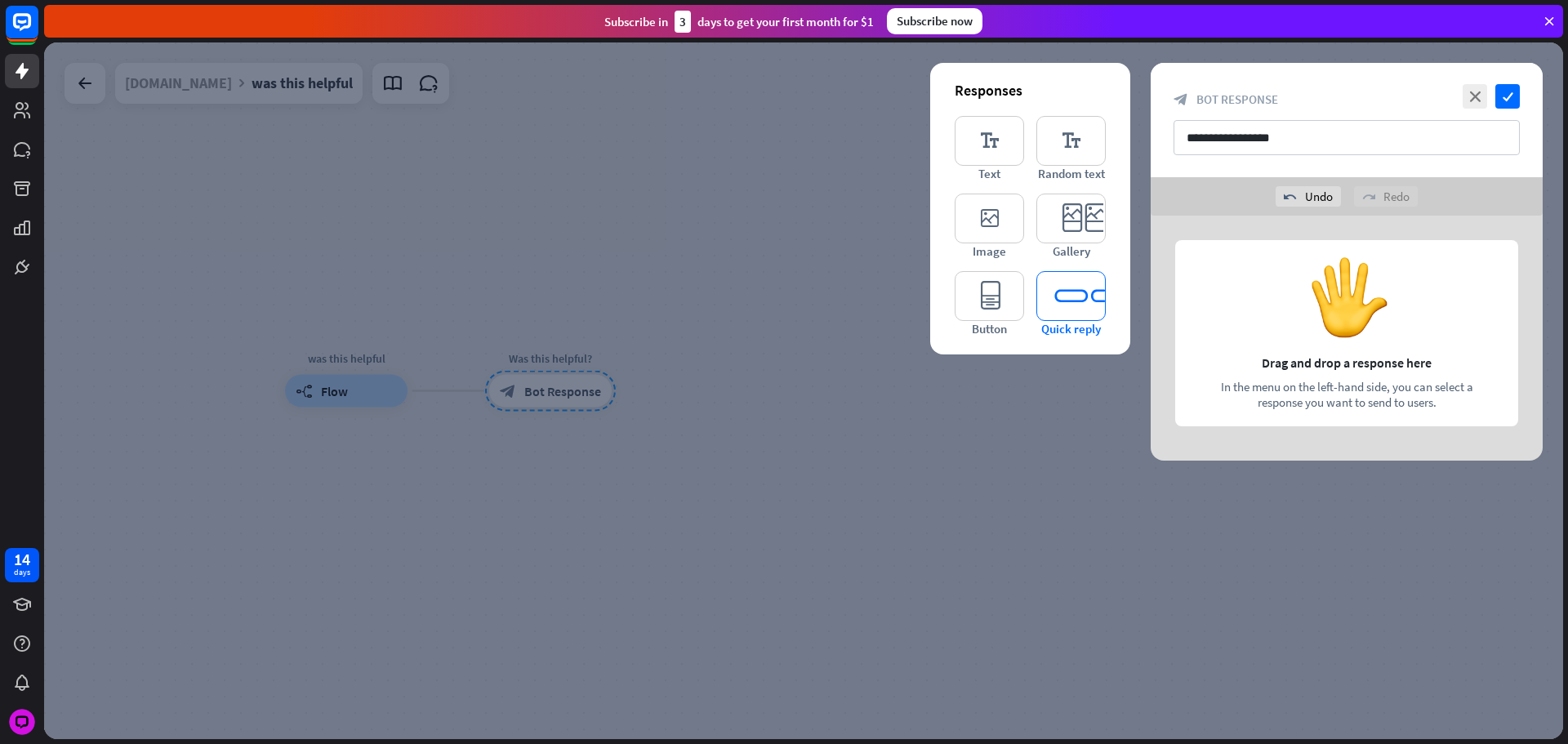
click at [1067, 309] on icon "editor_quick_replies" at bounding box center [1070, 296] width 70 height 49
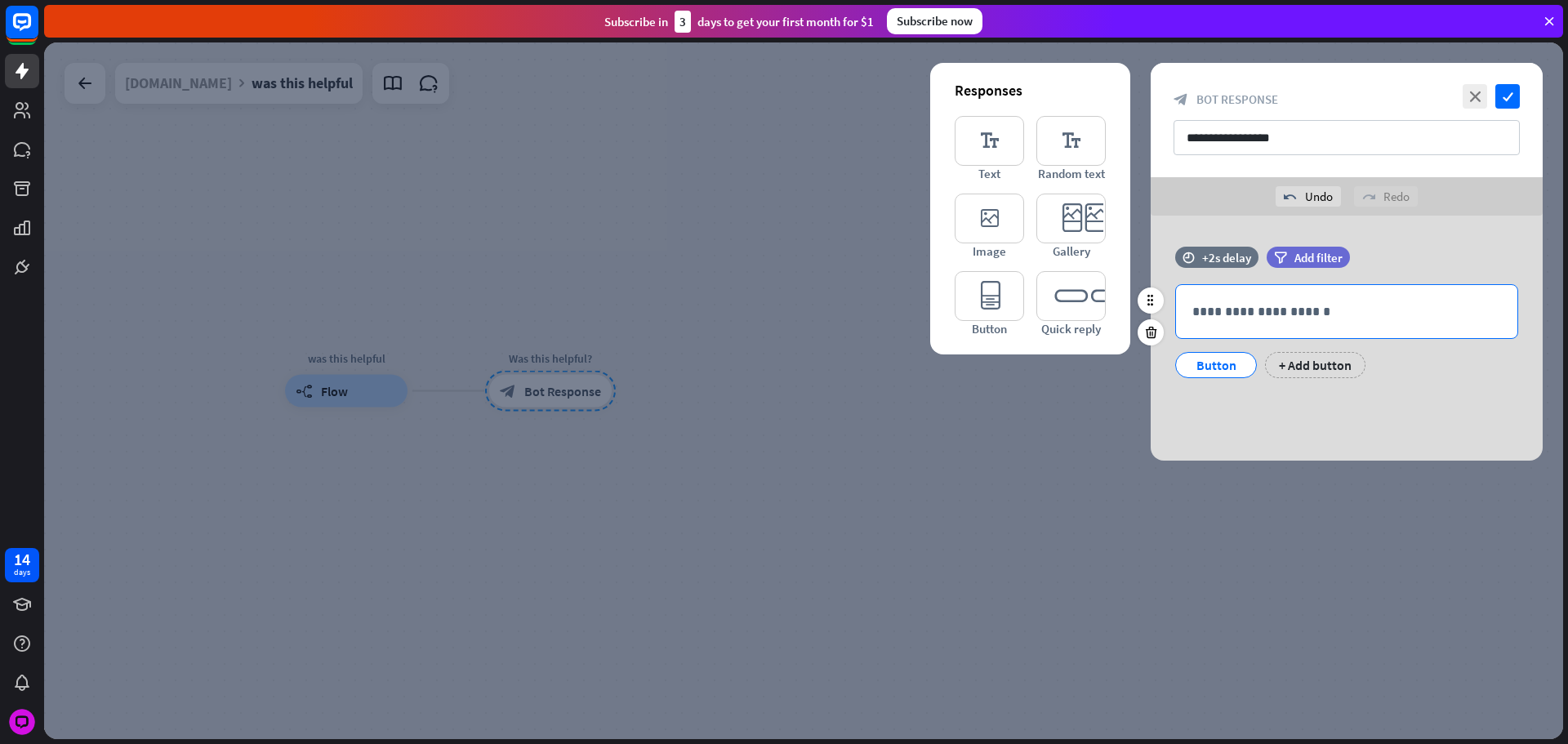
click at [1277, 309] on p "**********" at bounding box center [1346, 312] width 309 height 20
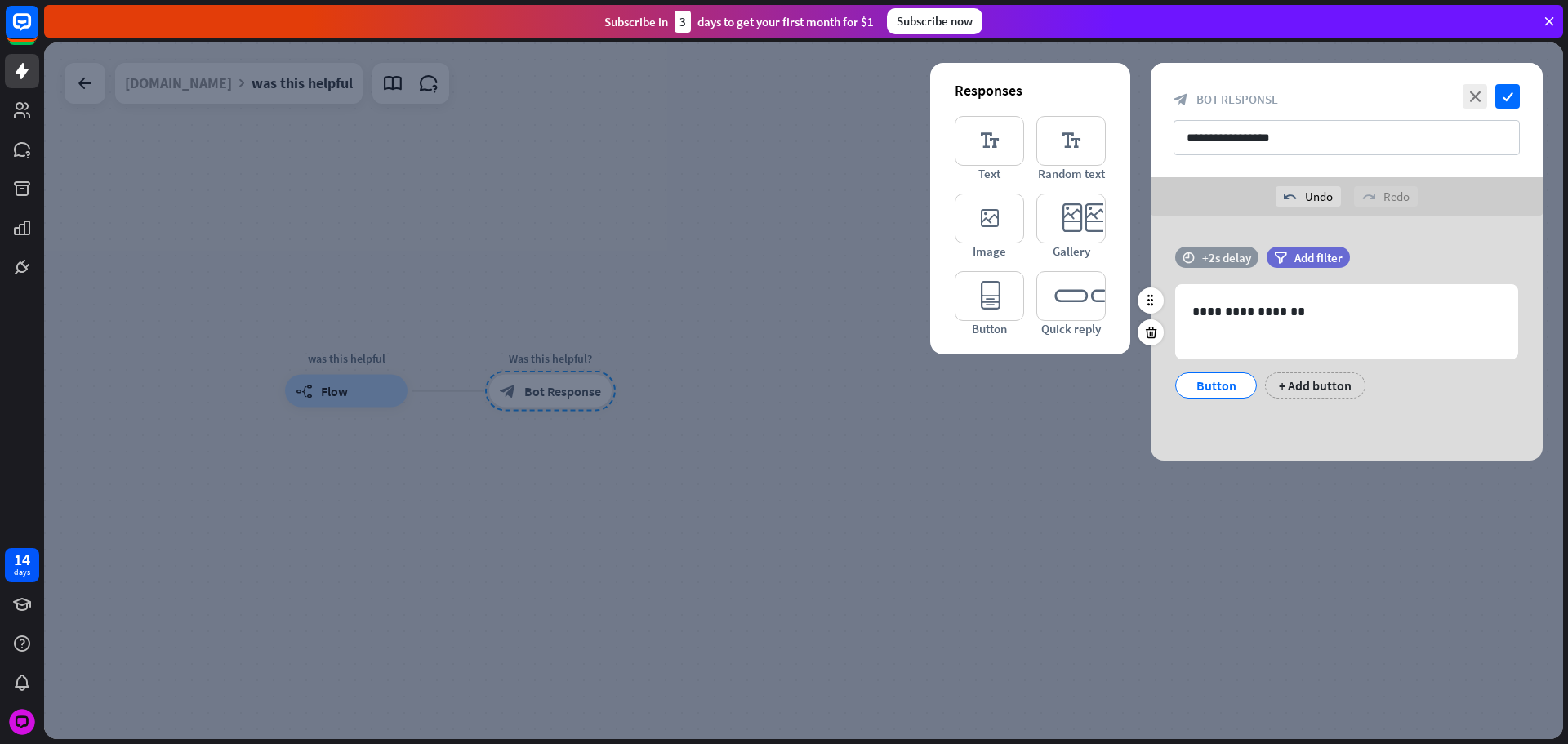
click at [1226, 261] on div "+2s delay" at bounding box center [1226, 257] width 49 height 16
click at [1245, 259] on div "+2s" at bounding box center [1357, 256] width 260 height 16
click at [1248, 257] on div "+0.8s" at bounding box center [1246, 257] width 12 height 12
click at [1251, 260] on div "+1s" at bounding box center [1252, 257] width 12 height 12
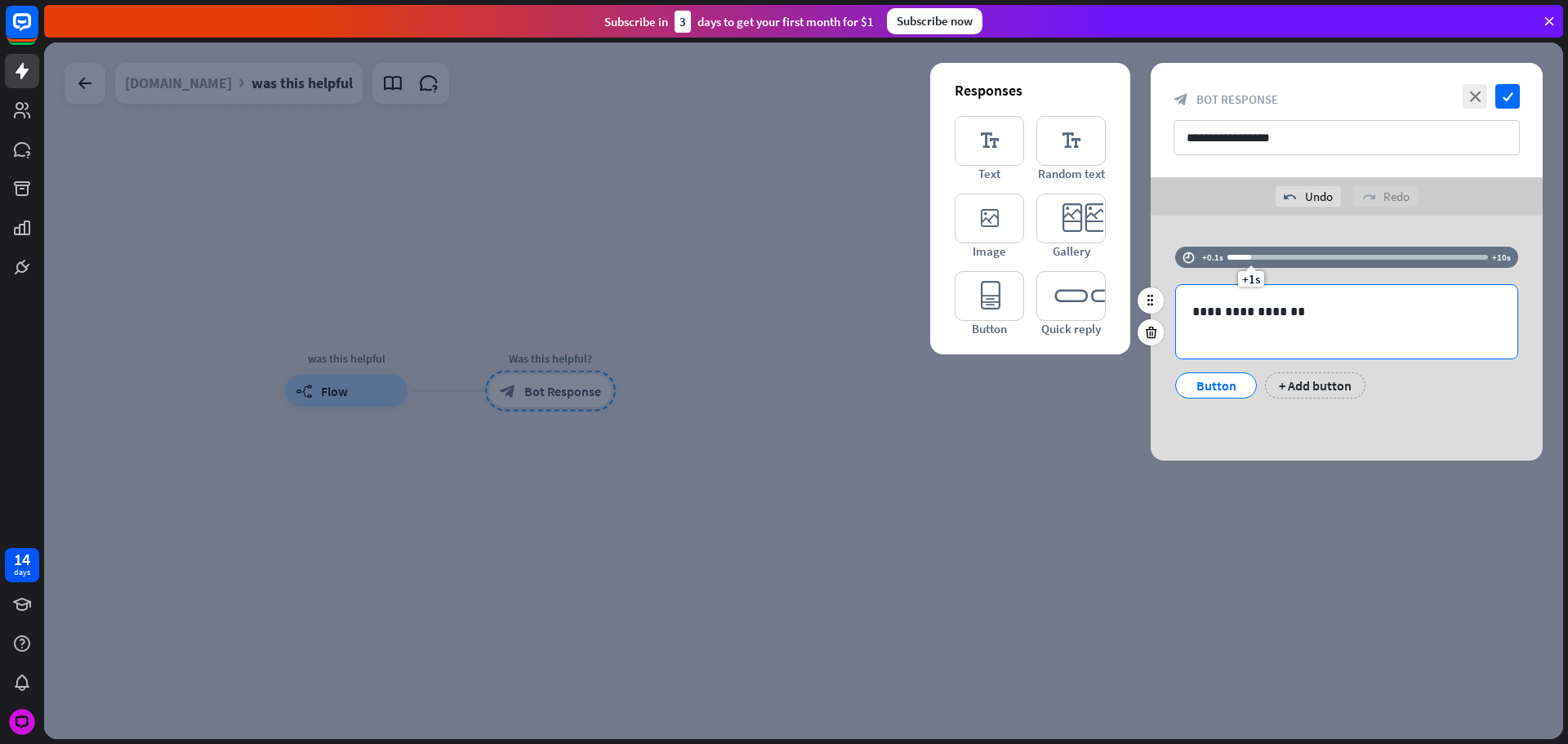
click at [1302, 325] on p at bounding box center [1346, 332] width 309 height 20
click at [1210, 391] on div "Button" at bounding box center [1215, 385] width 54 height 24
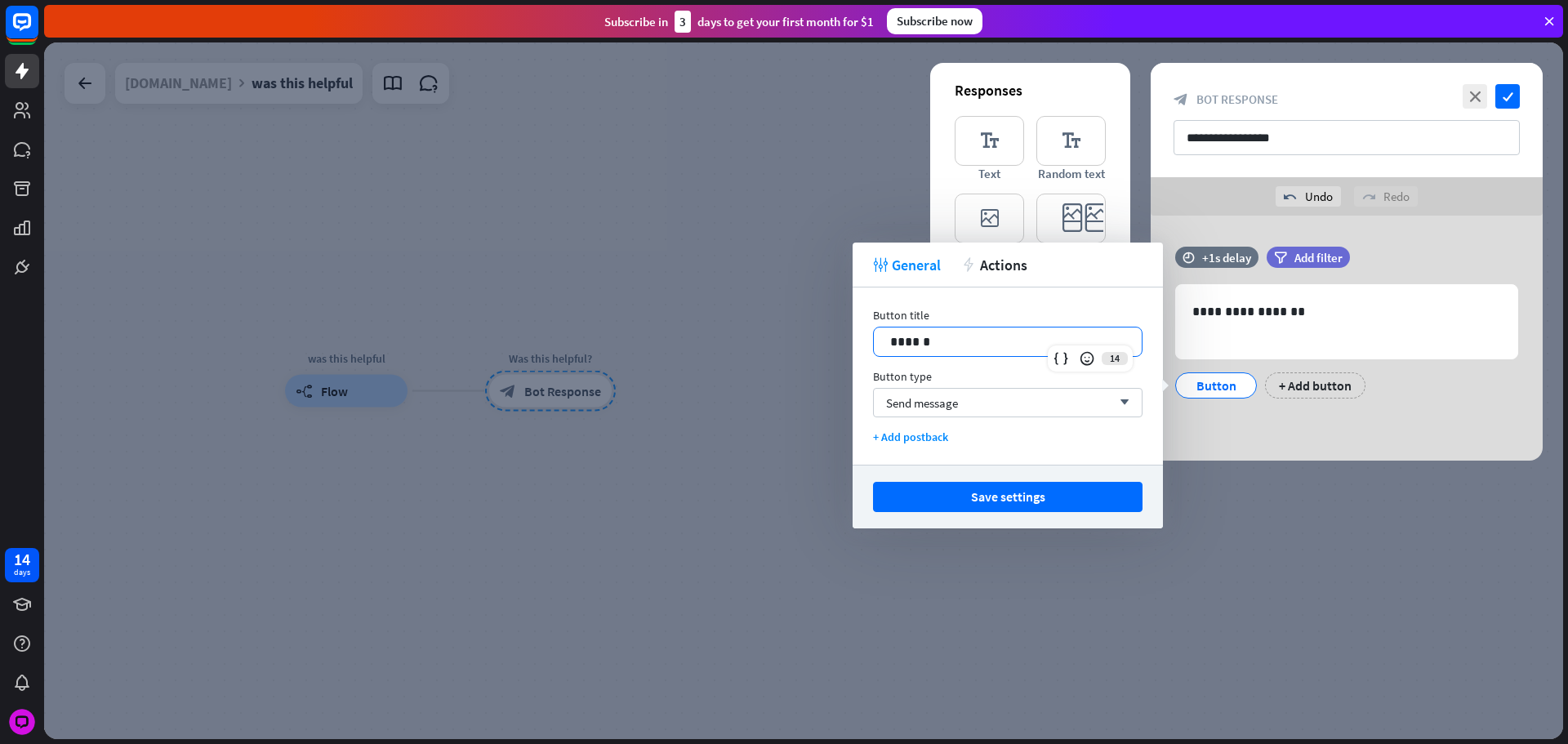
click at [936, 328] on div "******" at bounding box center [1008, 342] width 268 height 28
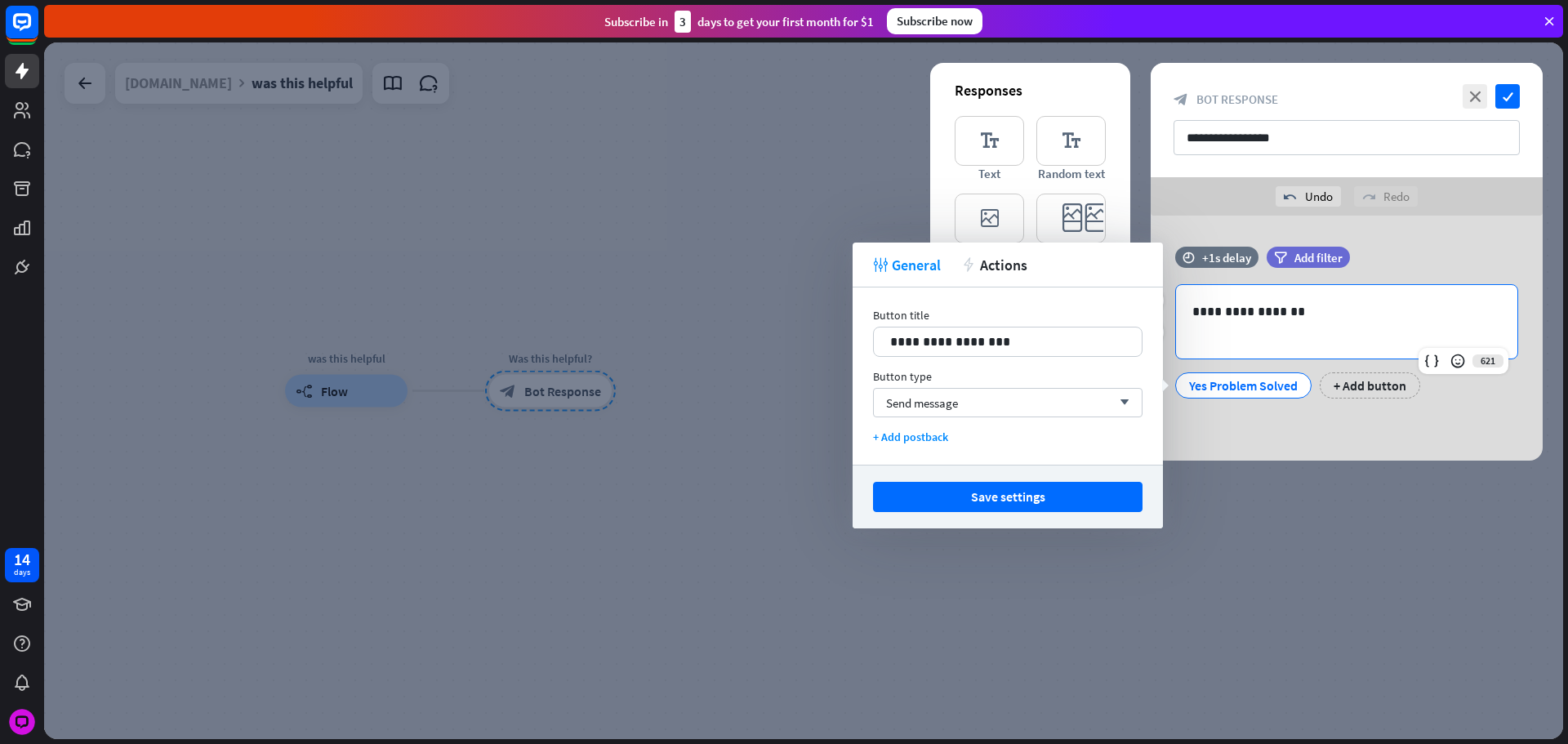
drag, startPoint x: 1380, startPoint y: 312, endPoint x: 1367, endPoint y: 333, distance: 24.7
click at [1380, 313] on p "**********" at bounding box center [1346, 312] width 309 height 20
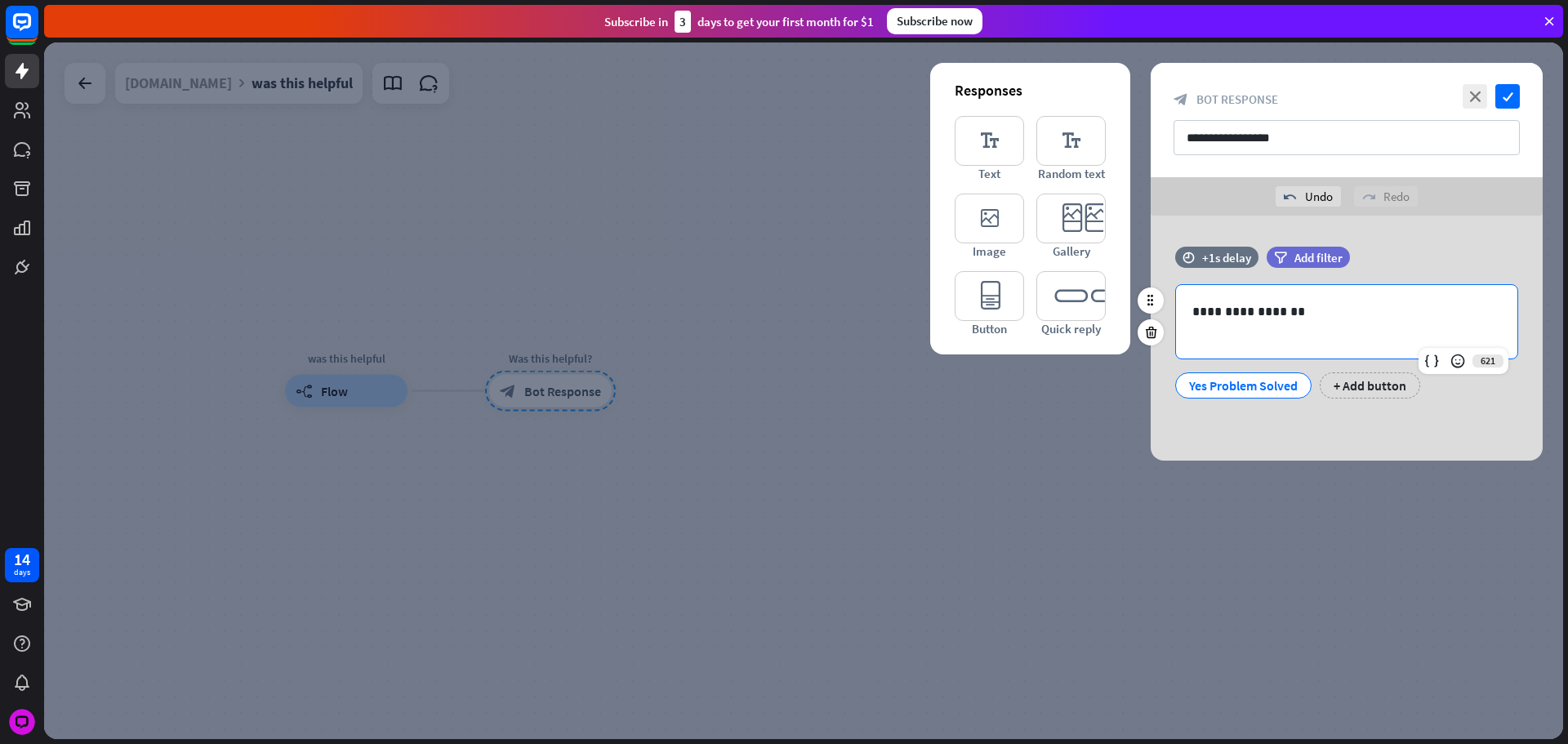
click at [1367, 333] on p at bounding box center [1346, 332] width 309 height 20
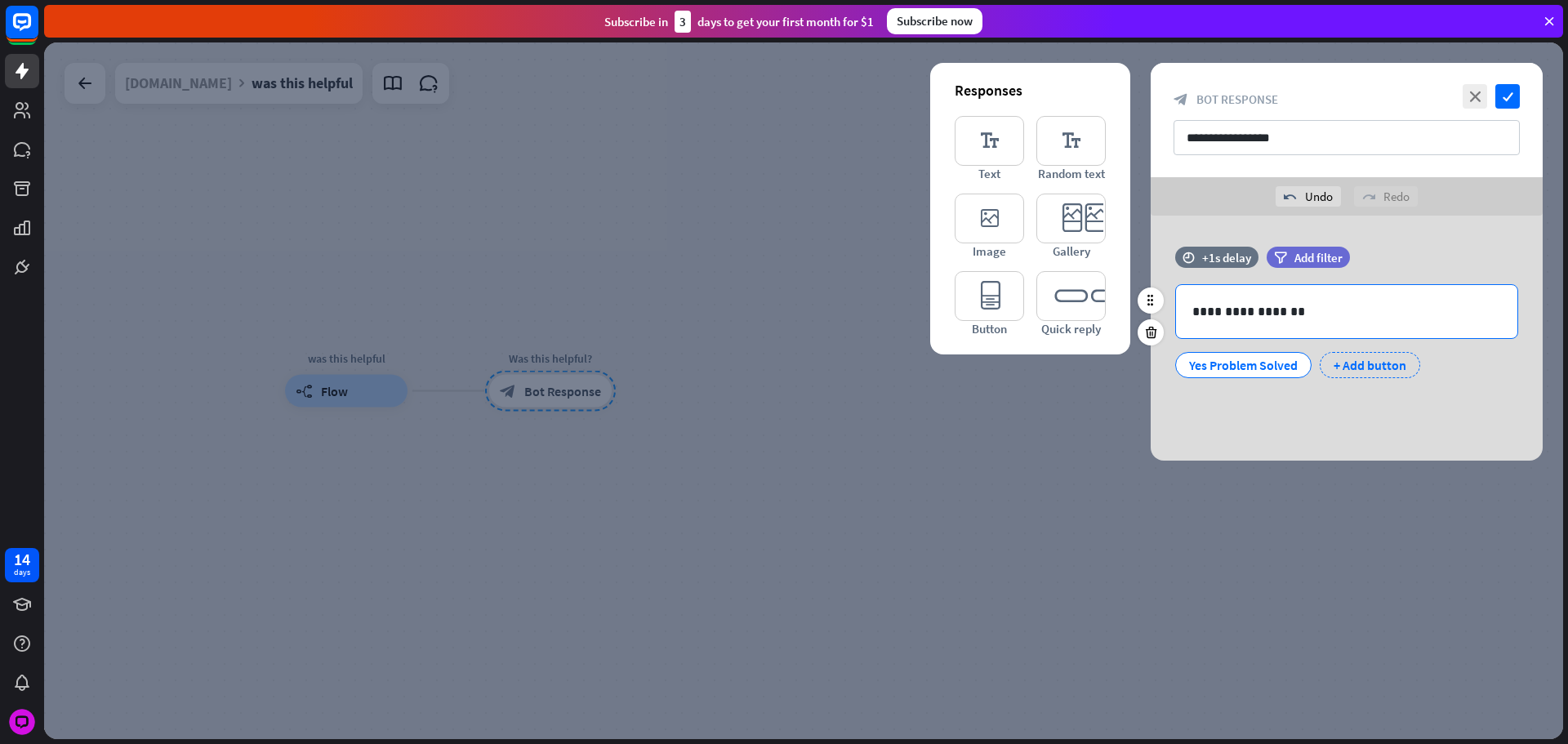
click at [1344, 356] on div "+ Add button" at bounding box center [1369, 364] width 101 height 26
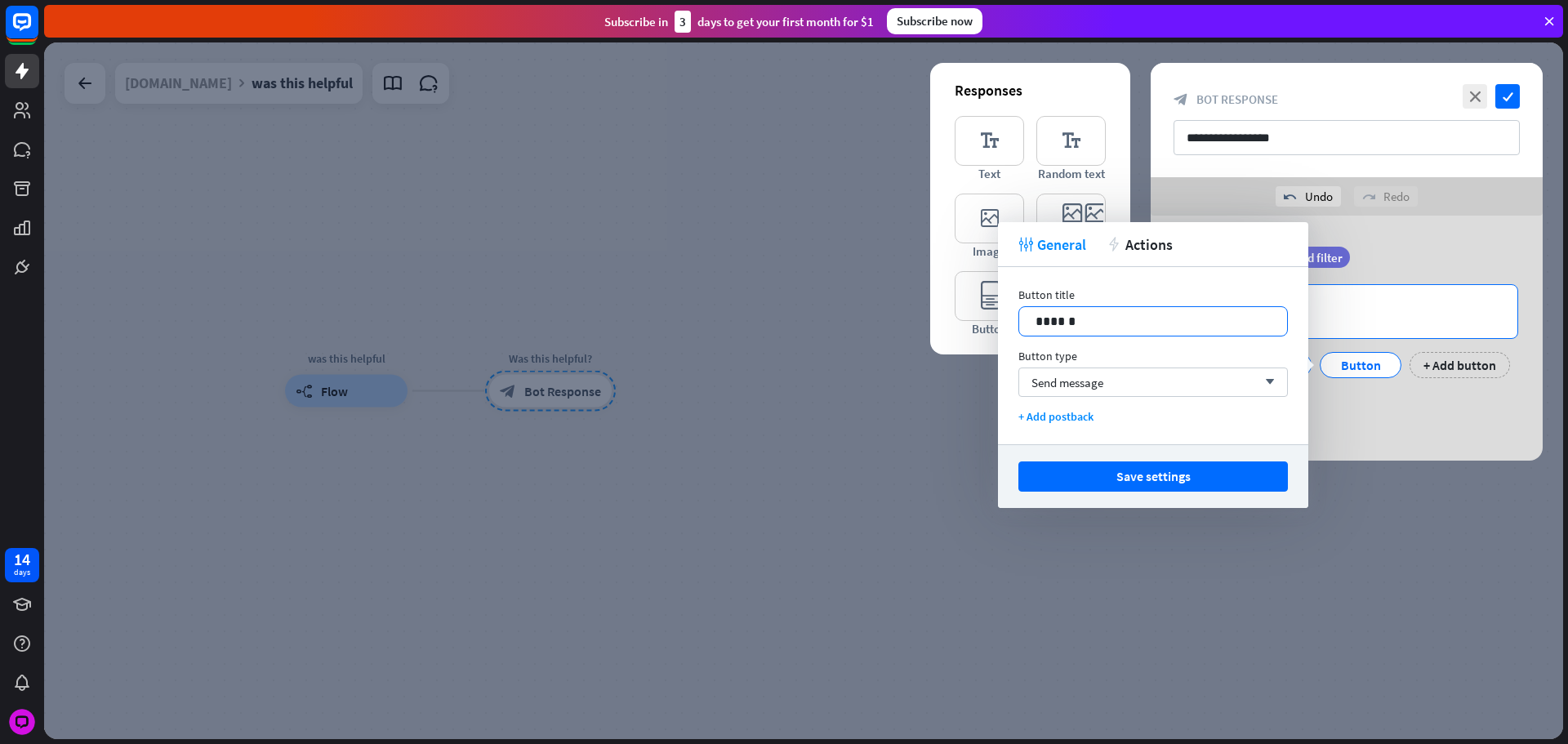
click at [1153, 334] on div "******" at bounding box center [1153, 322] width 268 height 28
drag, startPoint x: 1320, startPoint y: 430, endPoint x: 1270, endPoint y: 459, distance: 57.8
click at [1318, 430] on div "**********" at bounding box center [1347, 342] width 392 height 254
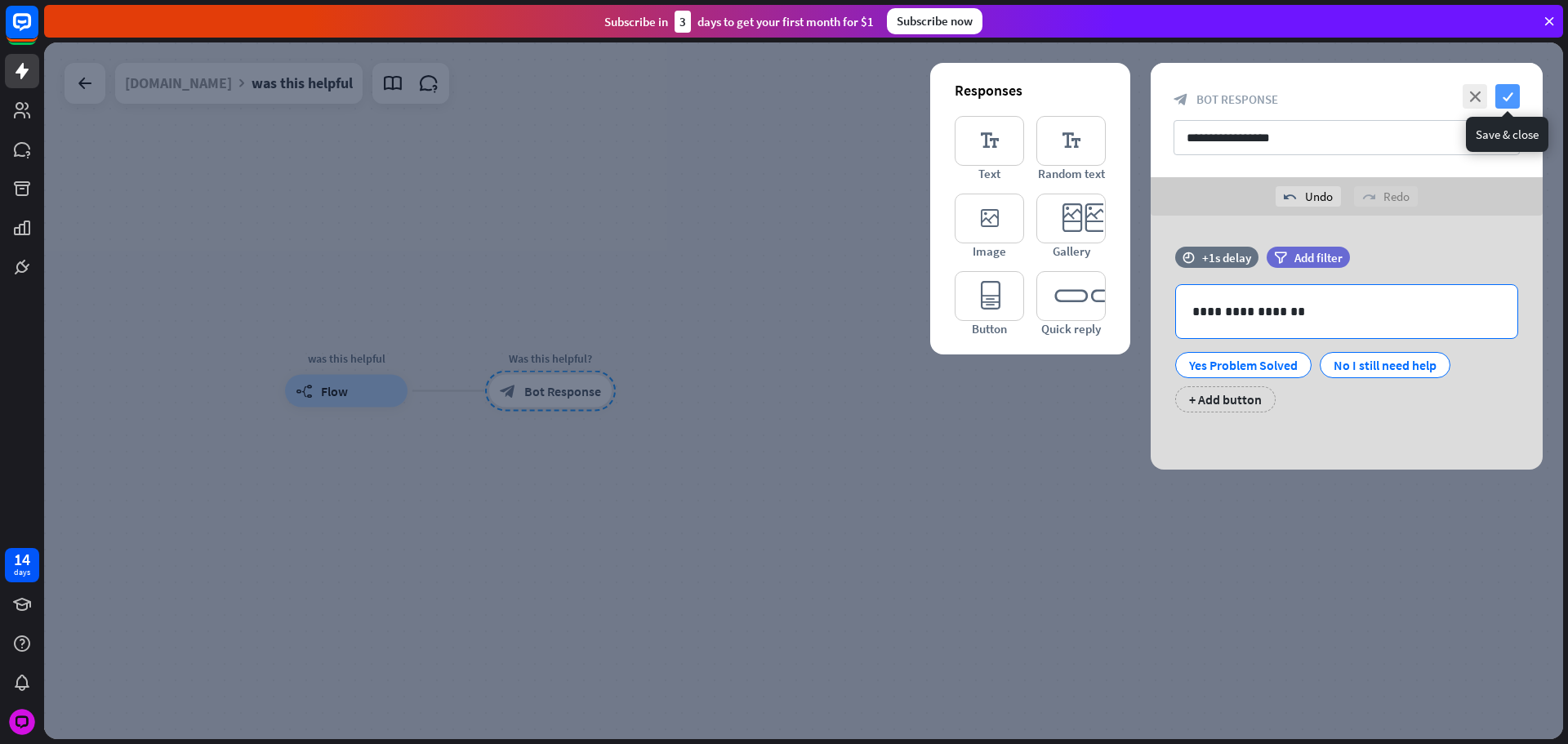
click at [1504, 106] on icon "check" at bounding box center [1507, 96] width 24 height 24
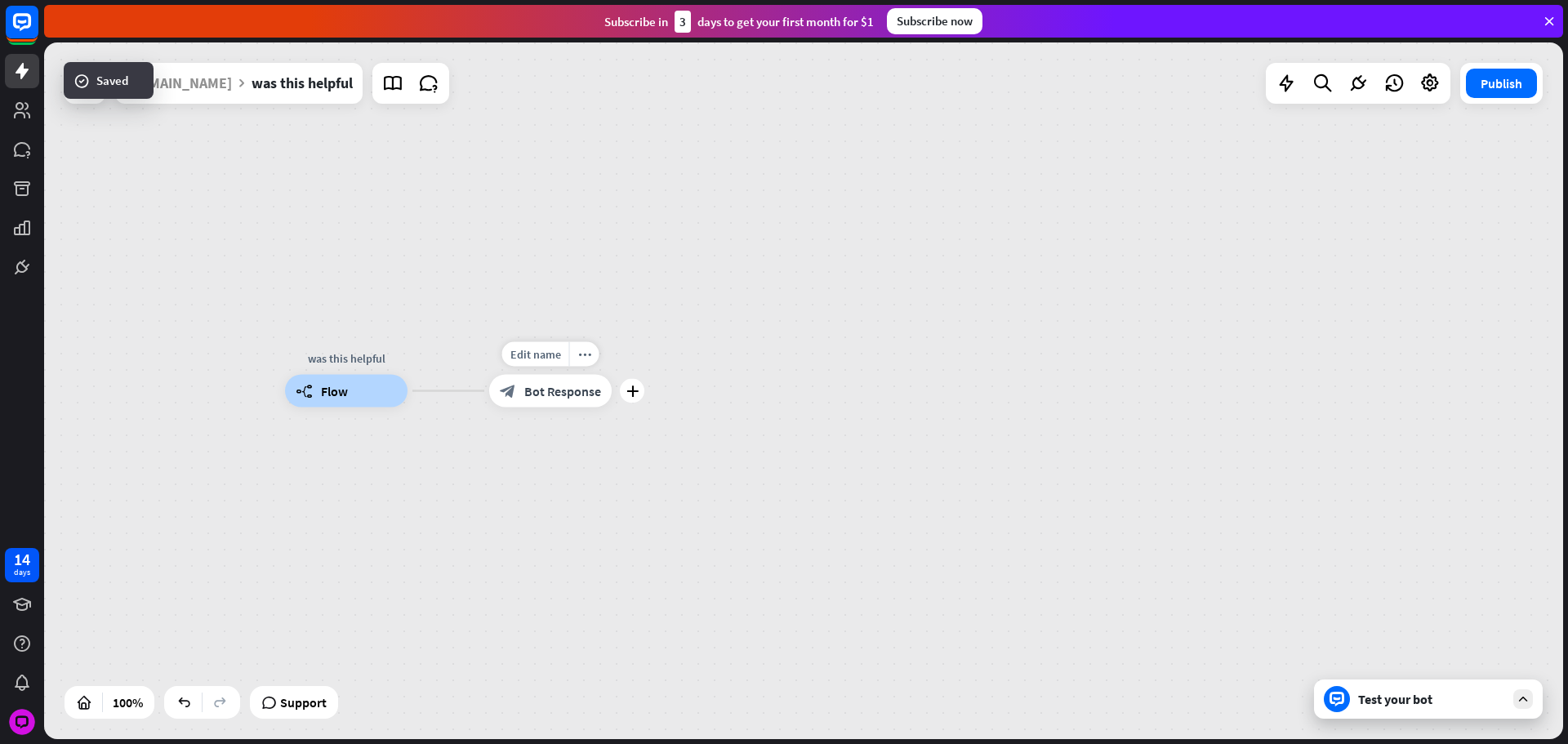
click at [611, 375] on div "Edit name more_horiz plus Was this helpful? block_bot_response Bot Response" at bounding box center [550, 390] width 122 height 33
click at [645, 385] on div "plus" at bounding box center [637, 393] width 24 height 24
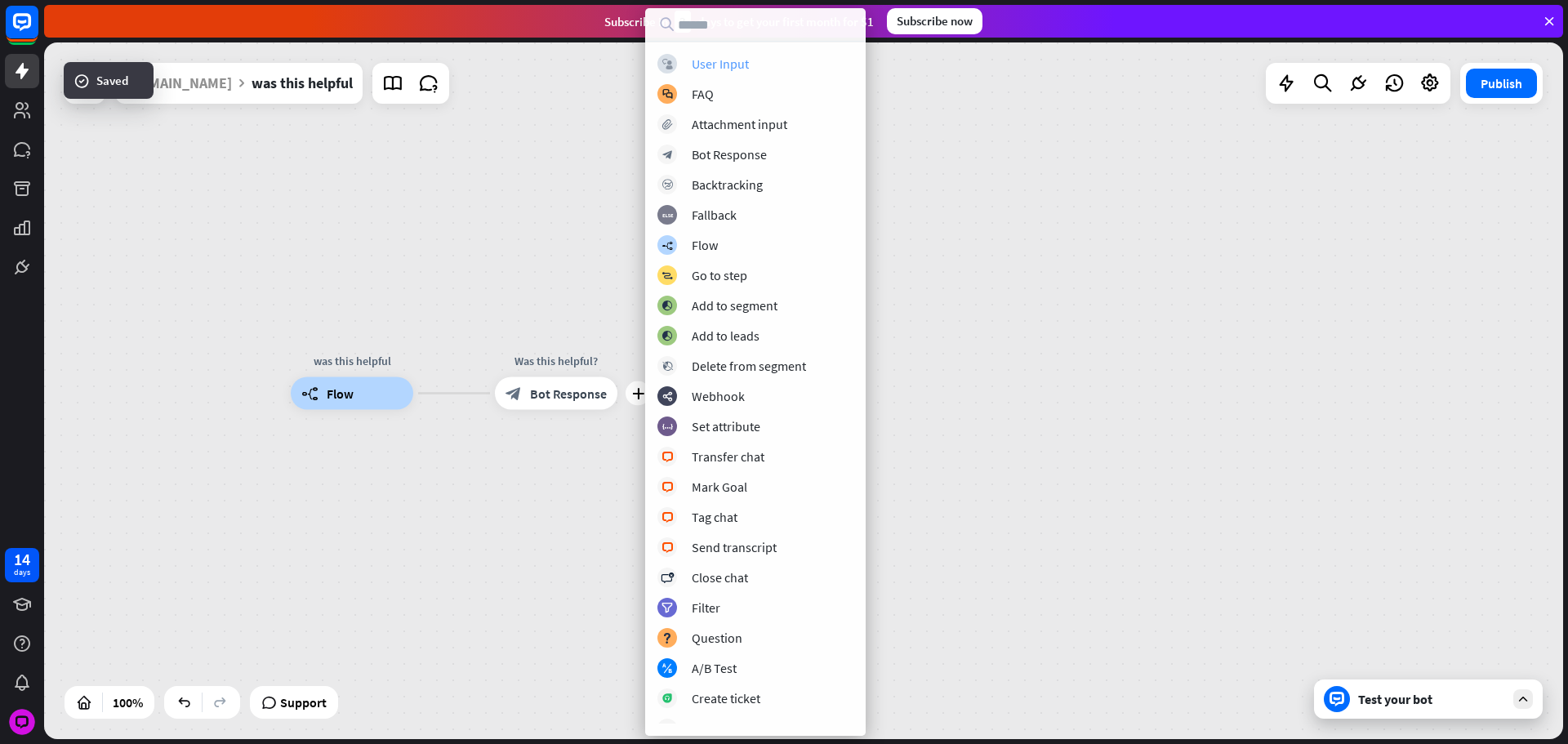
click at [684, 58] on div "block_user_input User Input" at bounding box center [756, 63] width 196 height 19
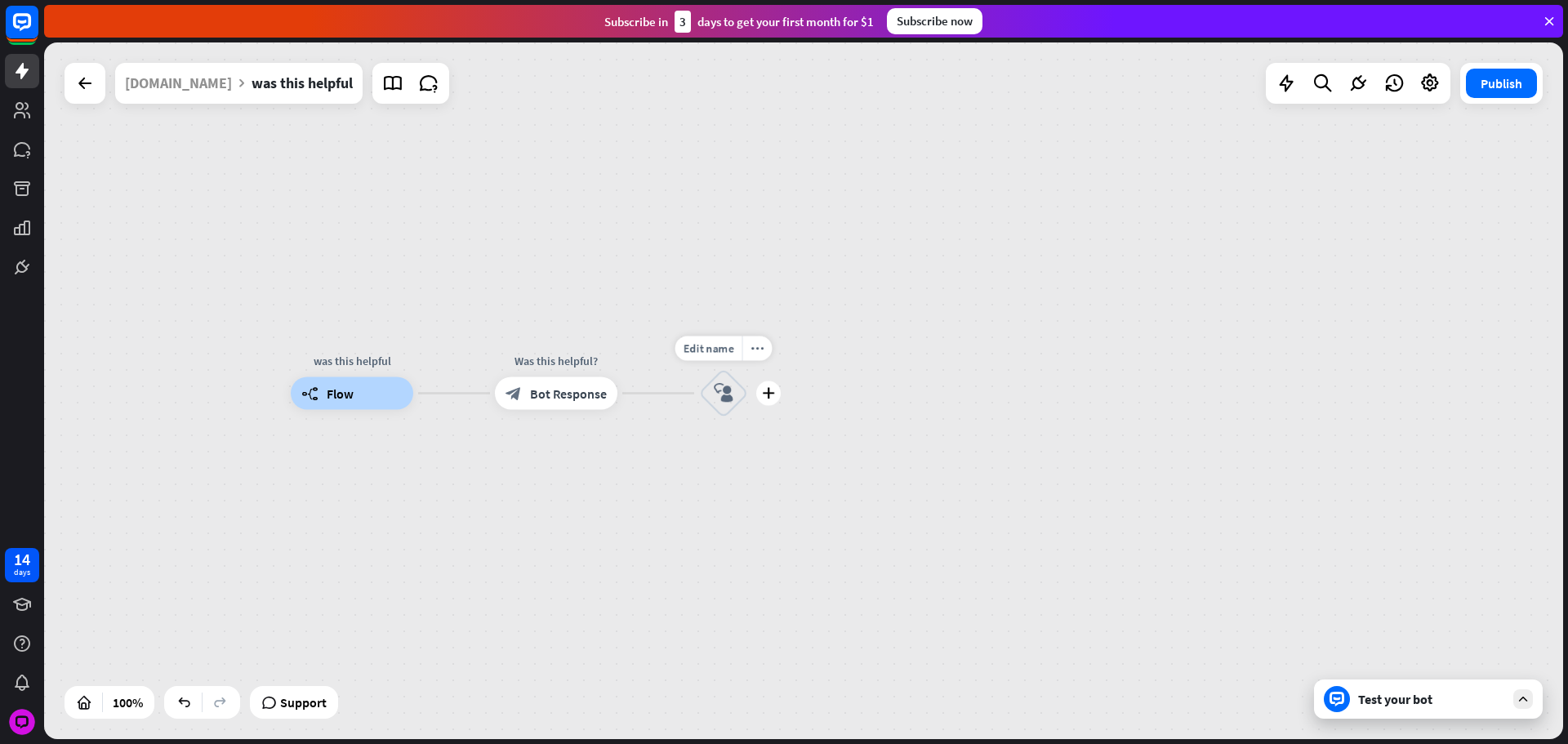
click at [659, 397] on div "was this helpful builder_tree Flow Was this helpful? block_bot_response Bot Res…" at bounding box center [1050, 742] width 1519 height 697
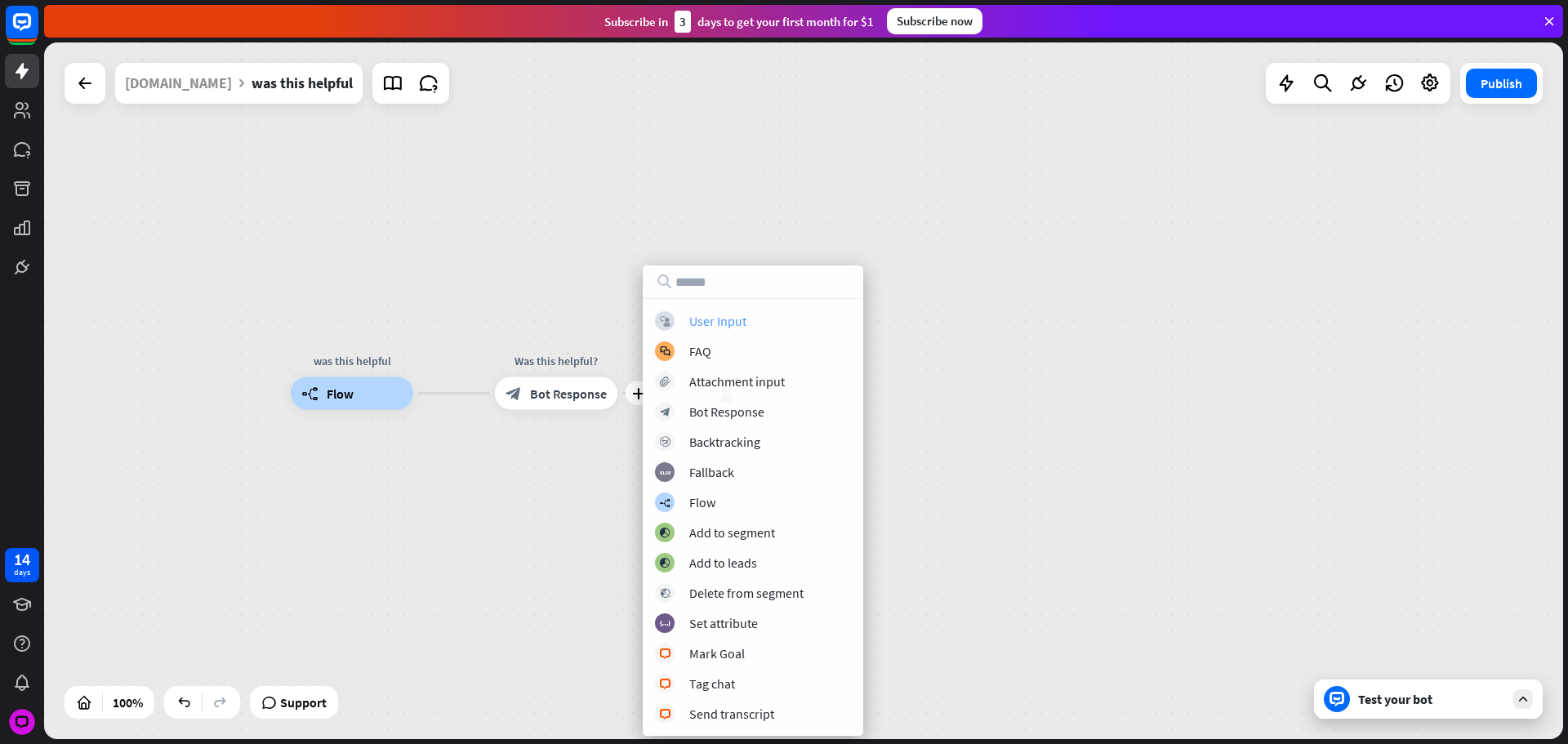
click at [724, 321] on div "User Input" at bounding box center [718, 320] width 57 height 16
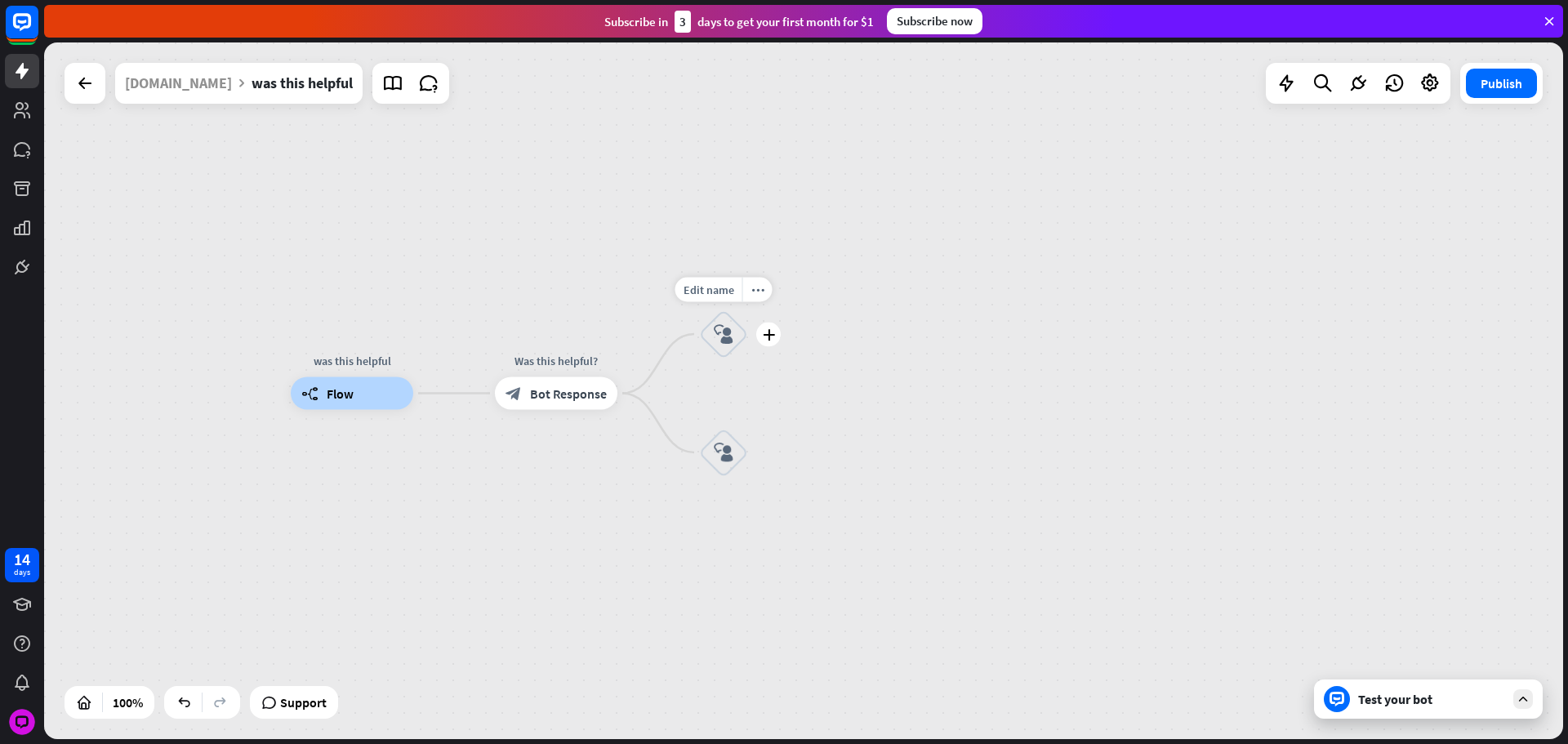
click at [720, 319] on div "block_user_input" at bounding box center [724, 333] width 49 height 49
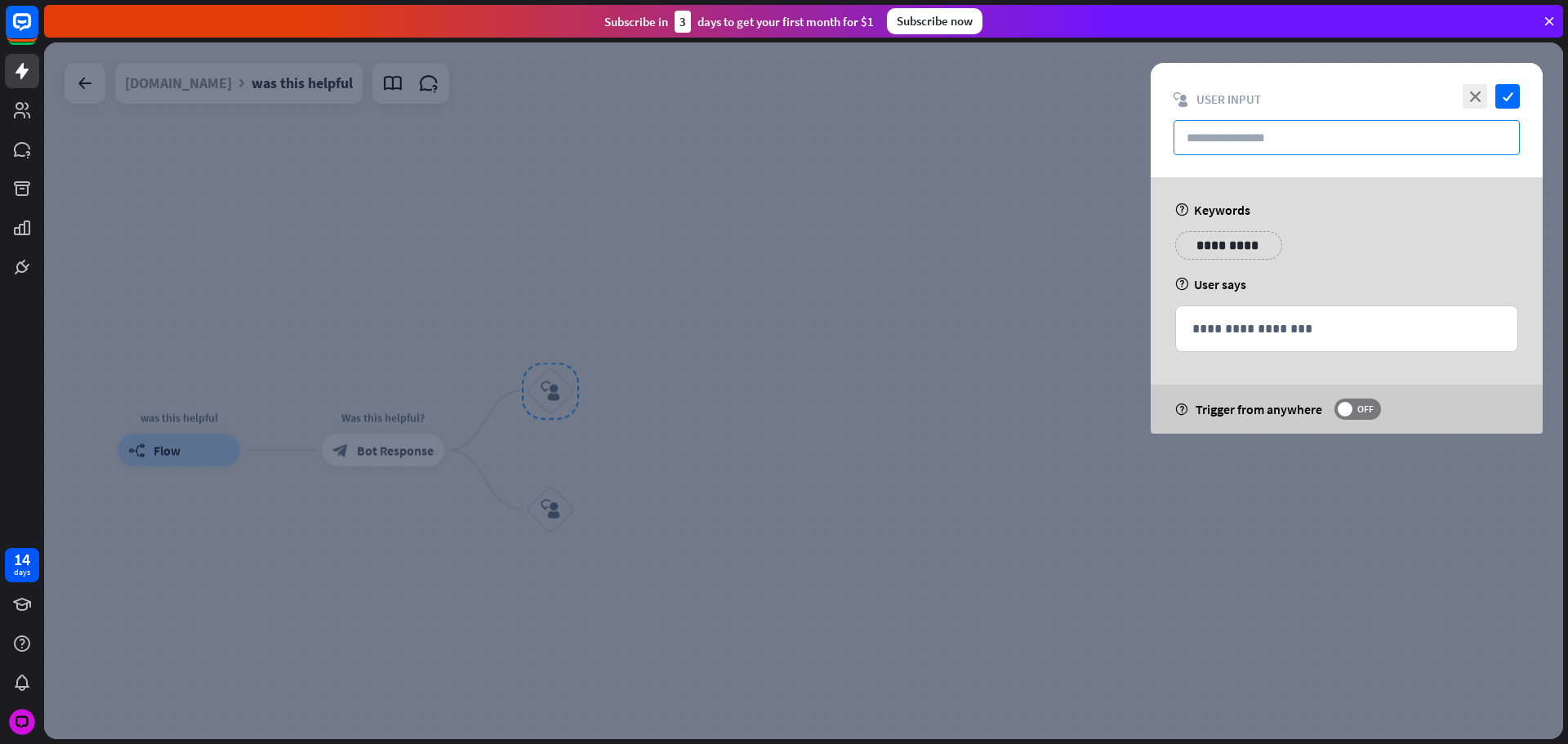
click at [1213, 127] on input "text" at bounding box center [1346, 137] width 346 height 35
paste input "**********"
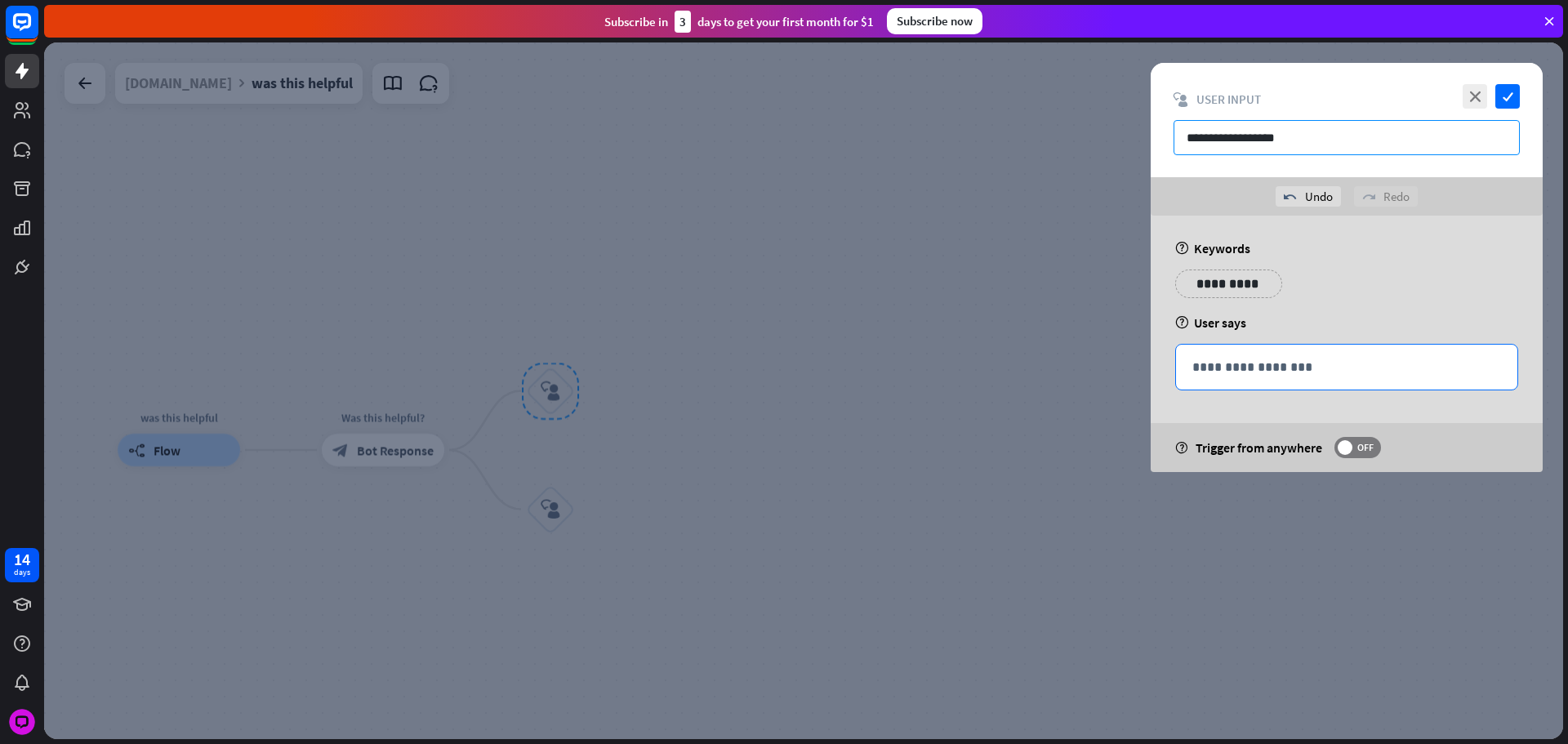
type input "**********"
drag, startPoint x: 1321, startPoint y: 369, endPoint x: 1486, endPoint y: 241, distance: 208.8
click at [1322, 369] on p "**********" at bounding box center [1346, 367] width 309 height 20
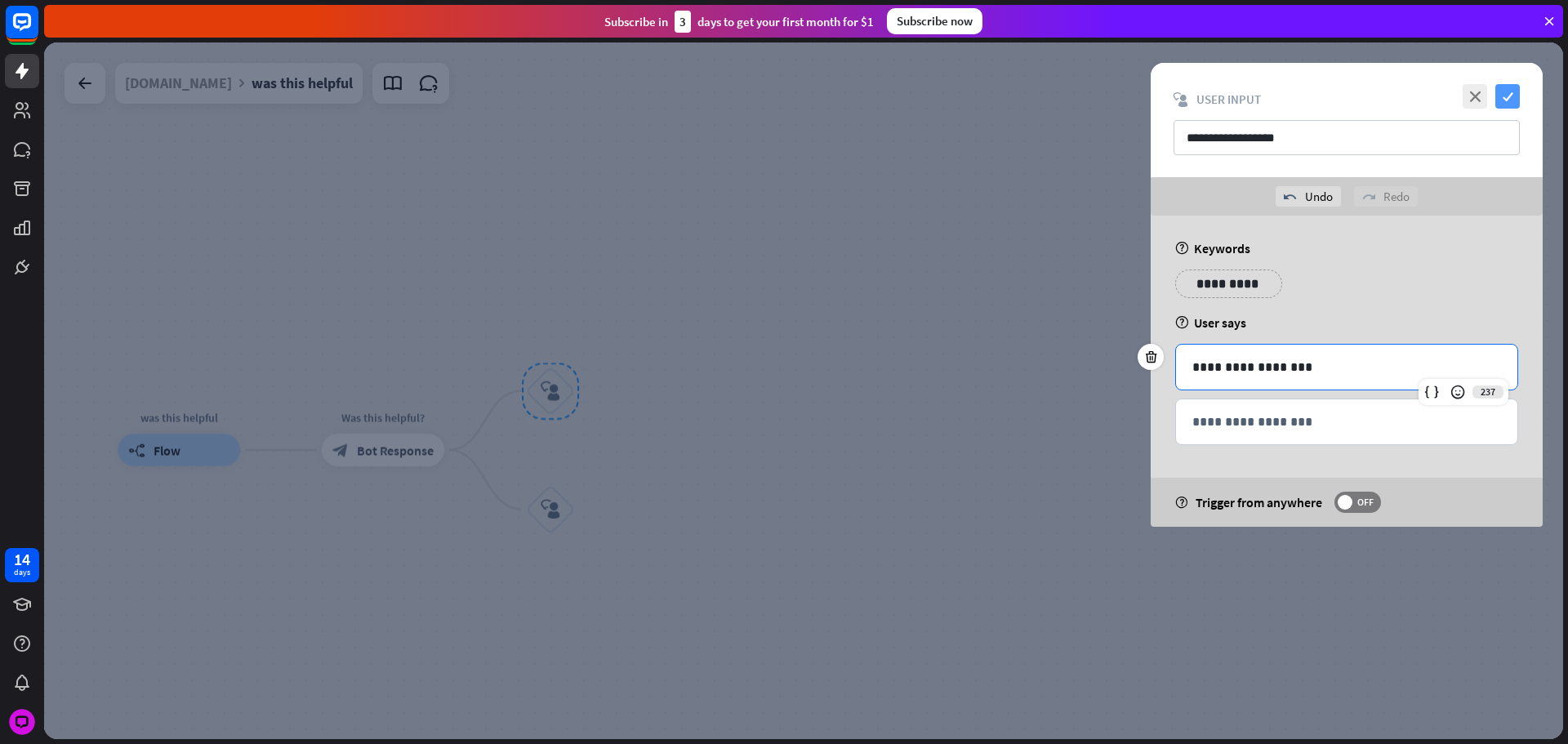
click at [1515, 97] on icon "check" at bounding box center [1507, 96] width 24 height 24
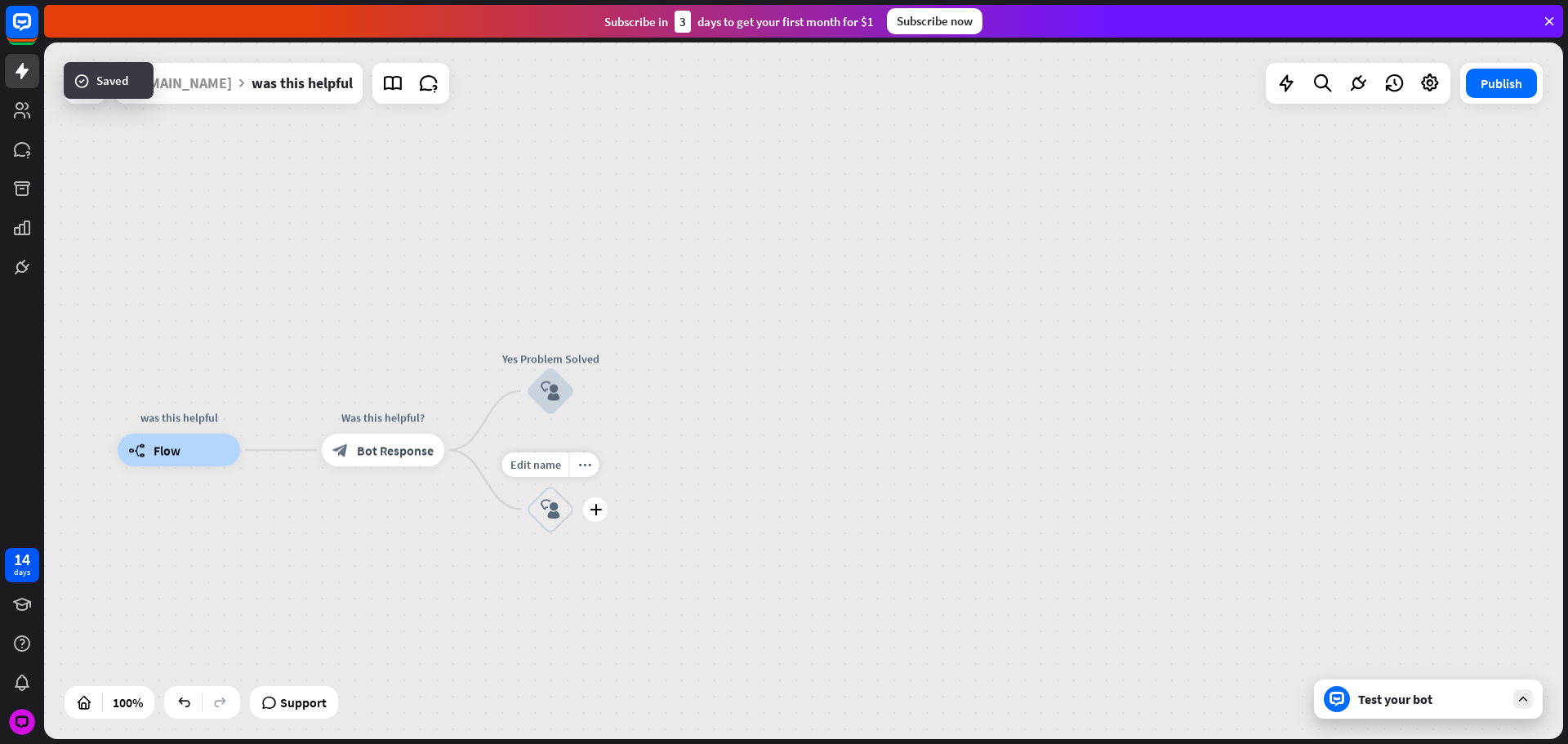
click at [557, 509] on icon "block_user_input" at bounding box center [549, 509] width 19 height 19
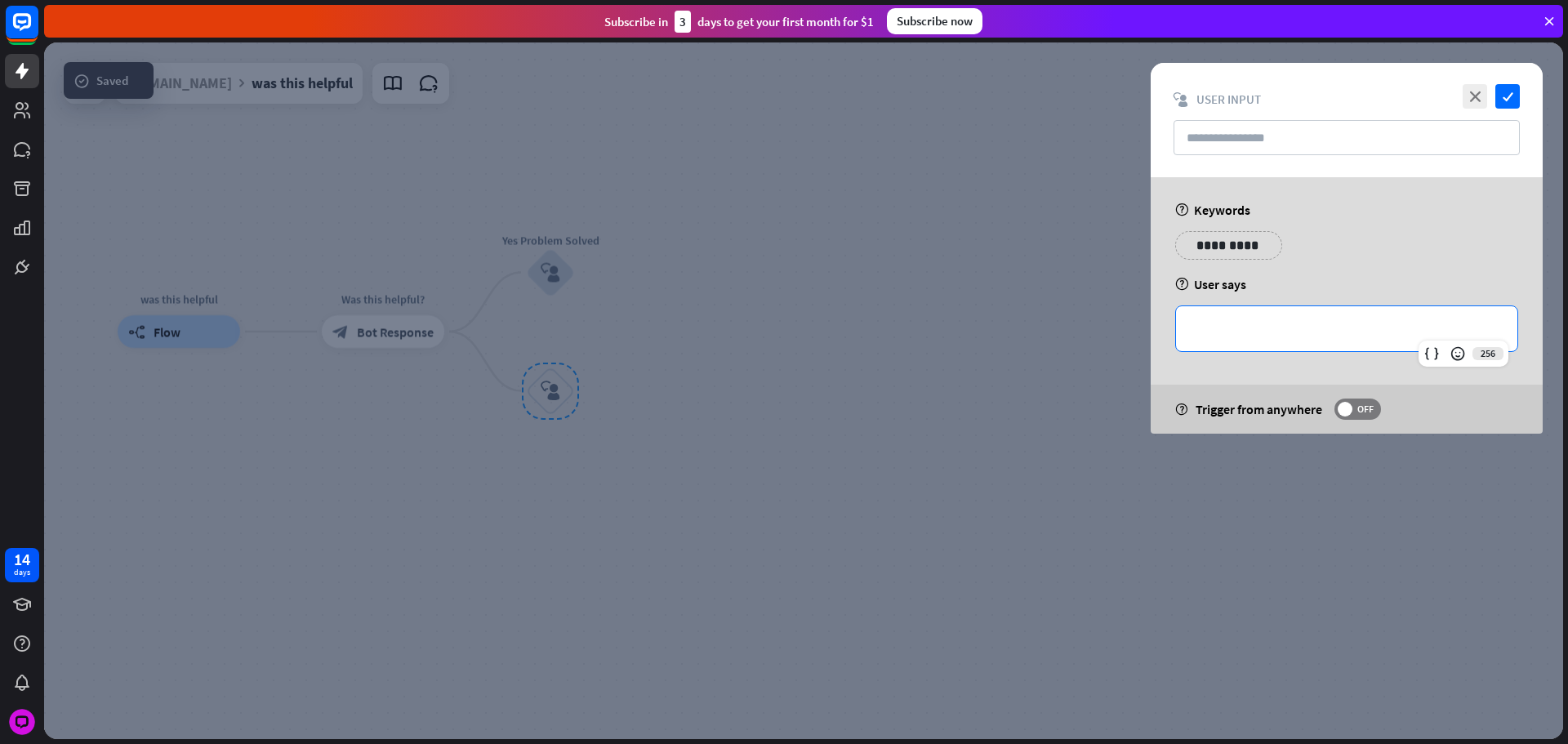
click at [1348, 317] on div "**********" at bounding box center [1347, 329] width 342 height 45
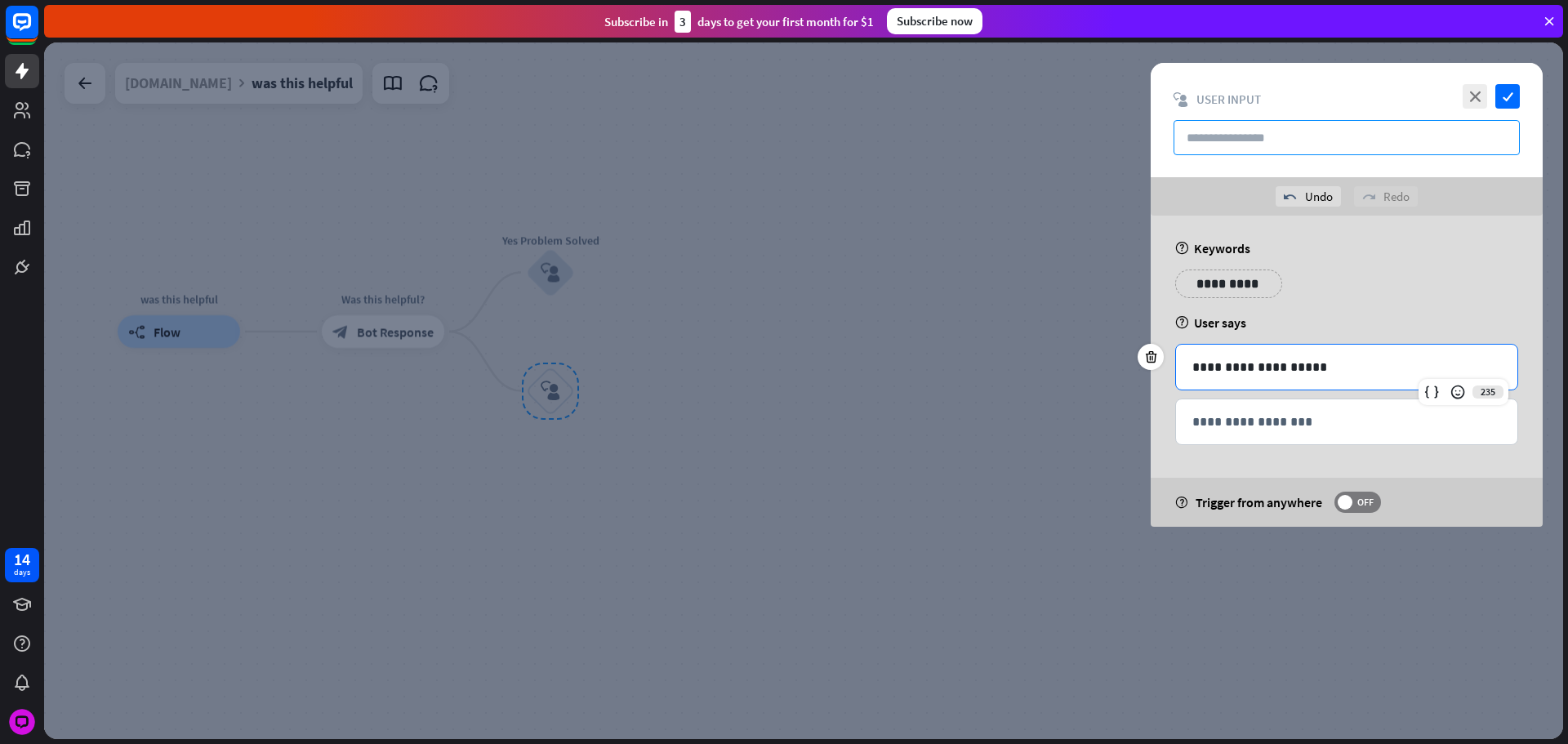
click at [1289, 137] on input "text" at bounding box center [1346, 137] width 346 height 35
paste input "**********"
type input "**********"
click at [1506, 90] on icon "check" at bounding box center [1507, 96] width 24 height 24
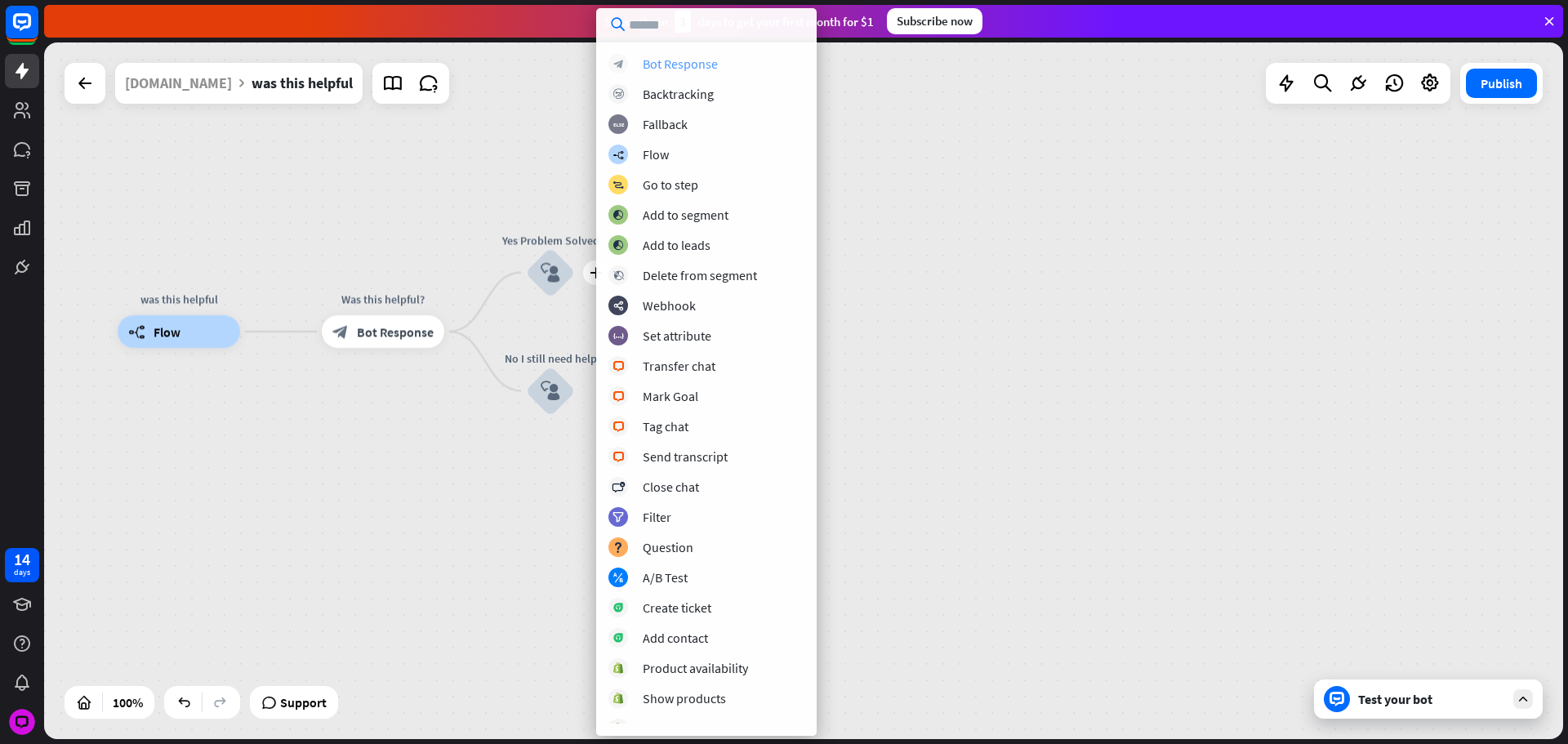
click at [668, 64] on div "Bot Response" at bounding box center [680, 63] width 75 height 16
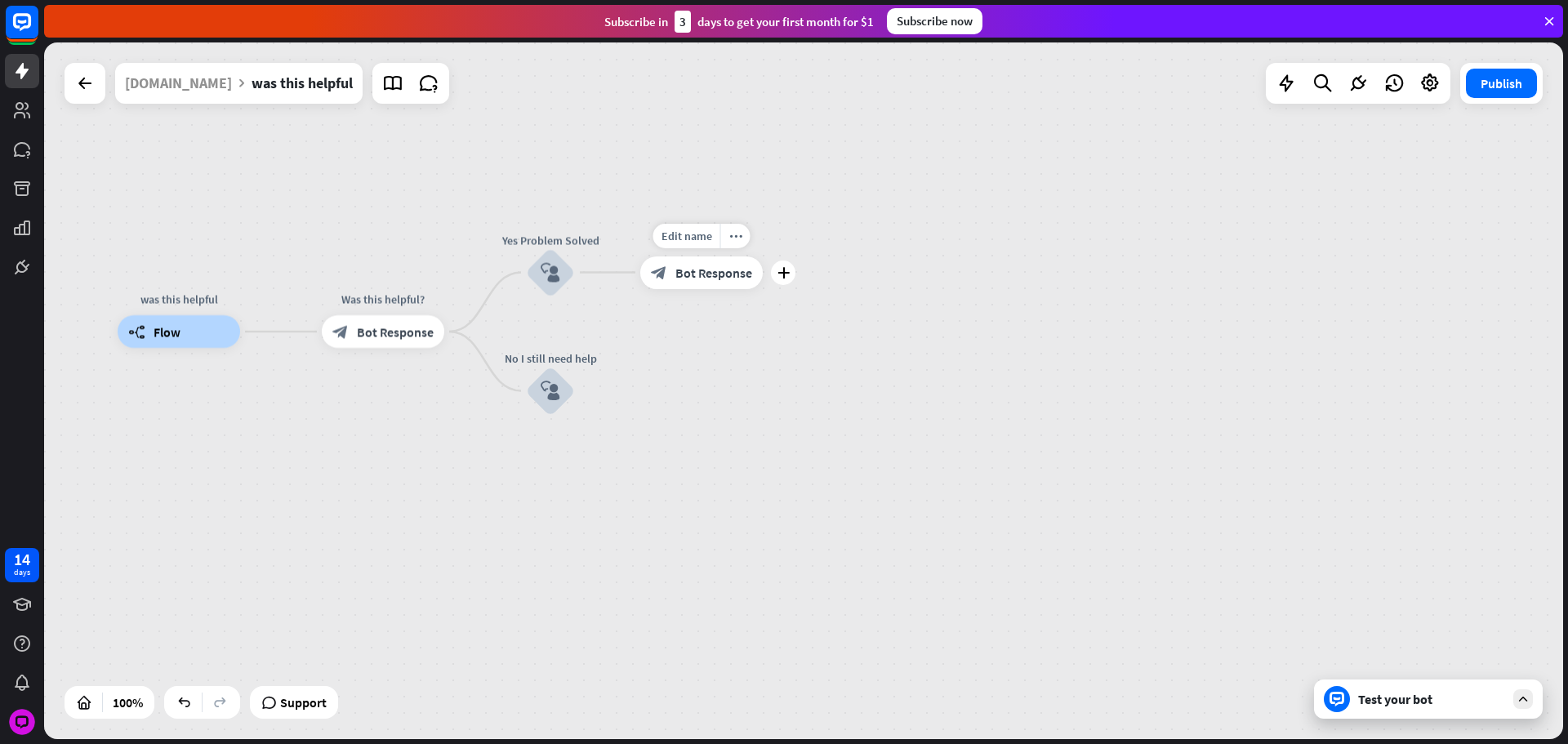
click at [733, 266] on span "Bot Response" at bounding box center [714, 272] width 77 height 16
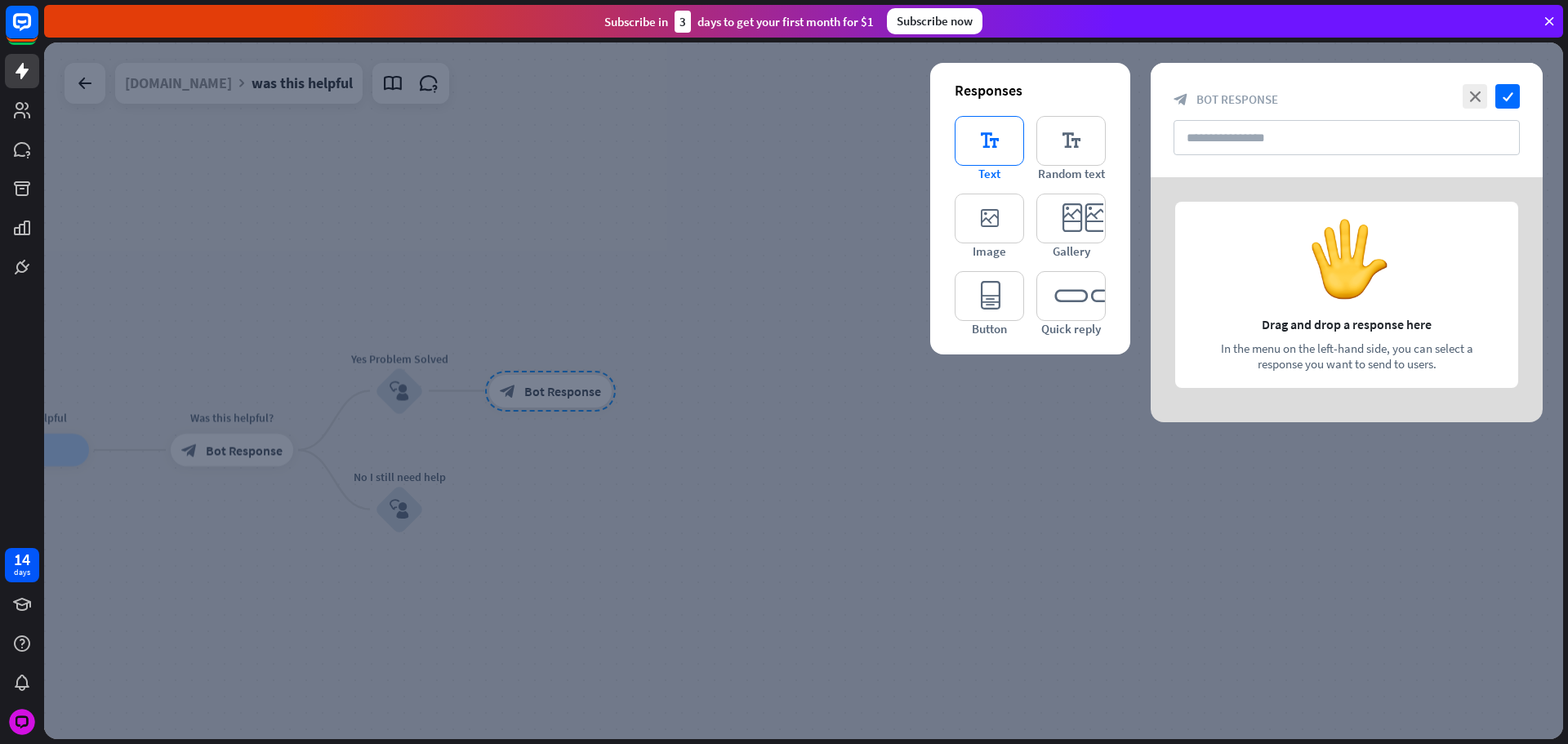
click at [984, 161] on icon "editor_text" at bounding box center [989, 140] width 70 height 49
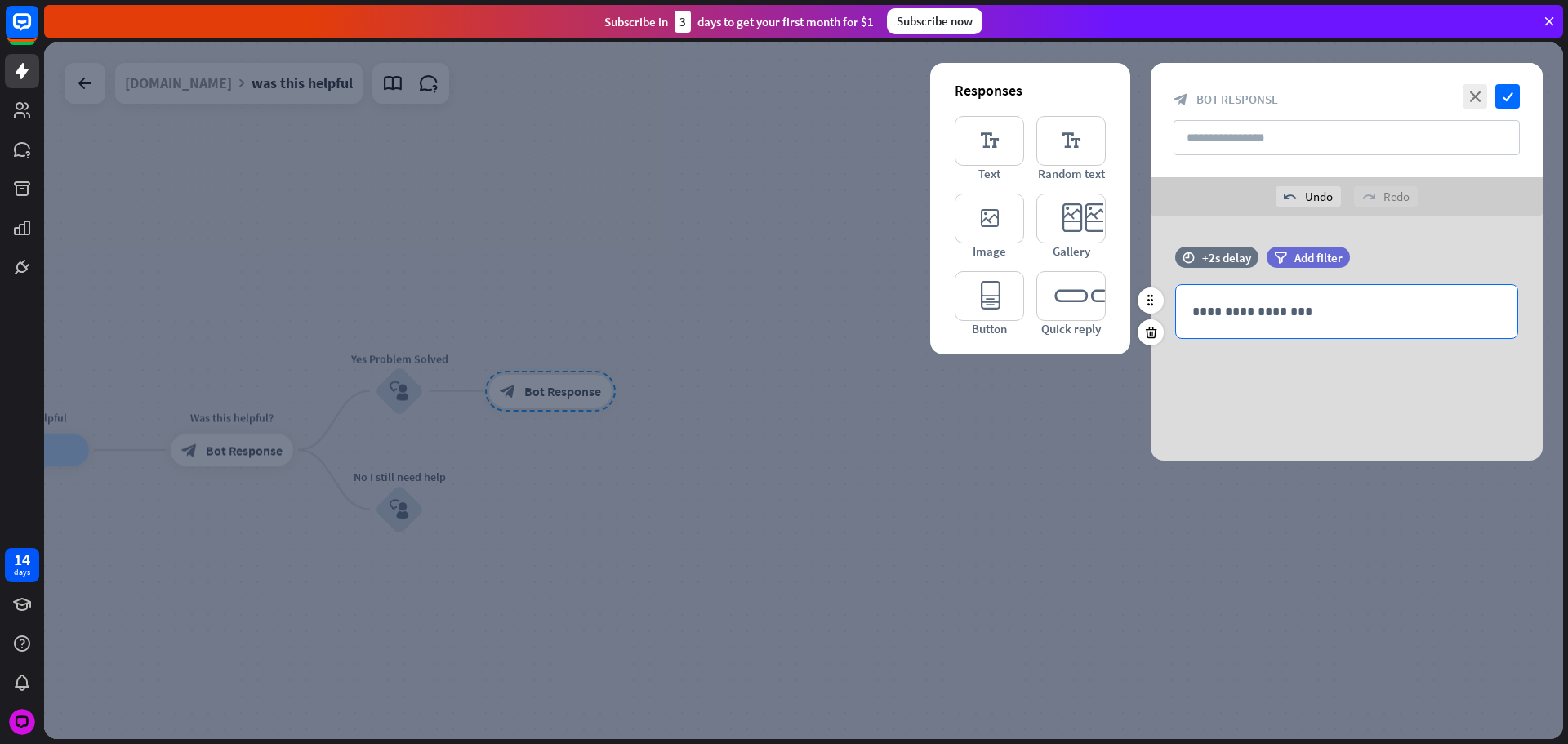
click at [1229, 313] on p "**********" at bounding box center [1346, 312] width 309 height 20
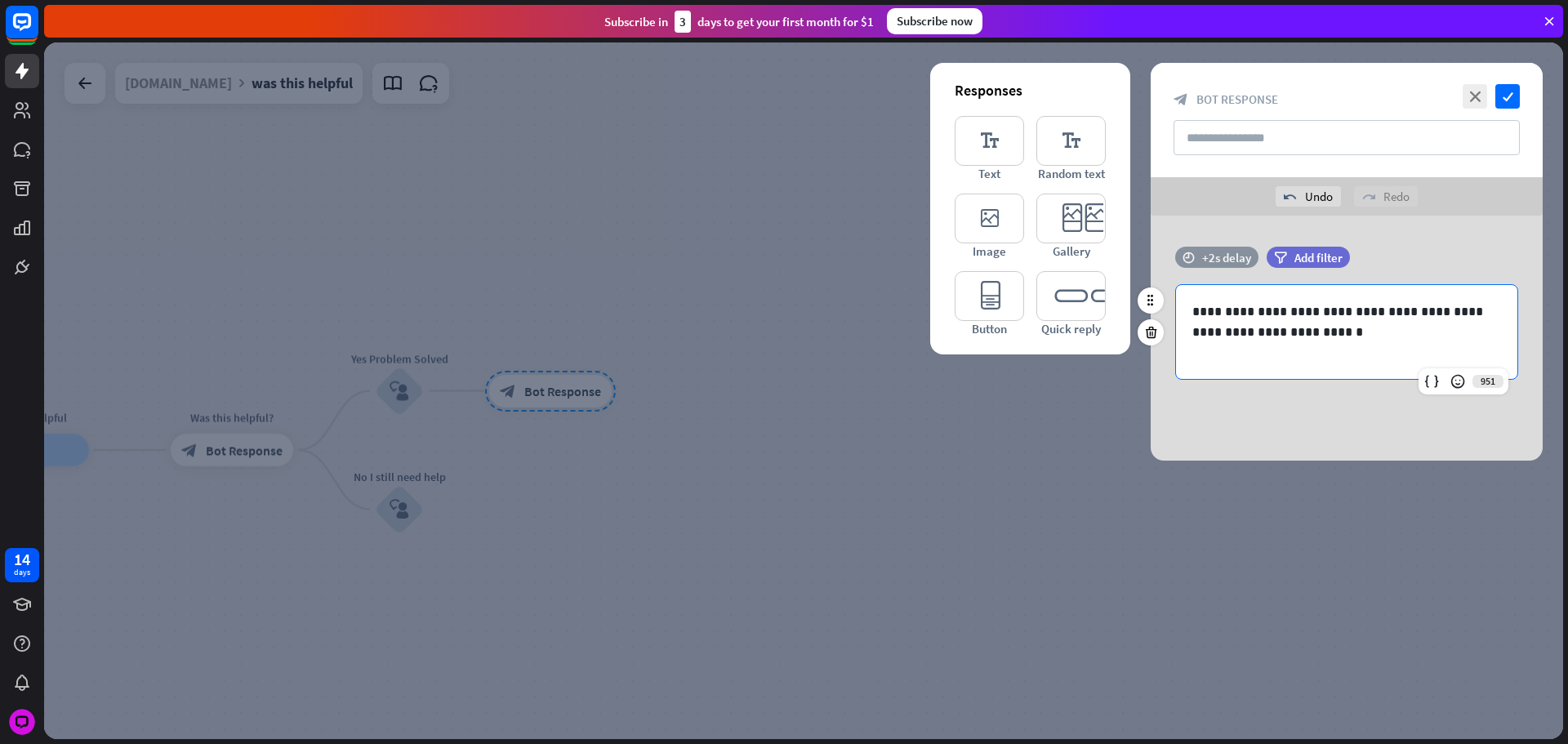
click at [1222, 260] on div "+2s delay" at bounding box center [1226, 257] width 49 height 16
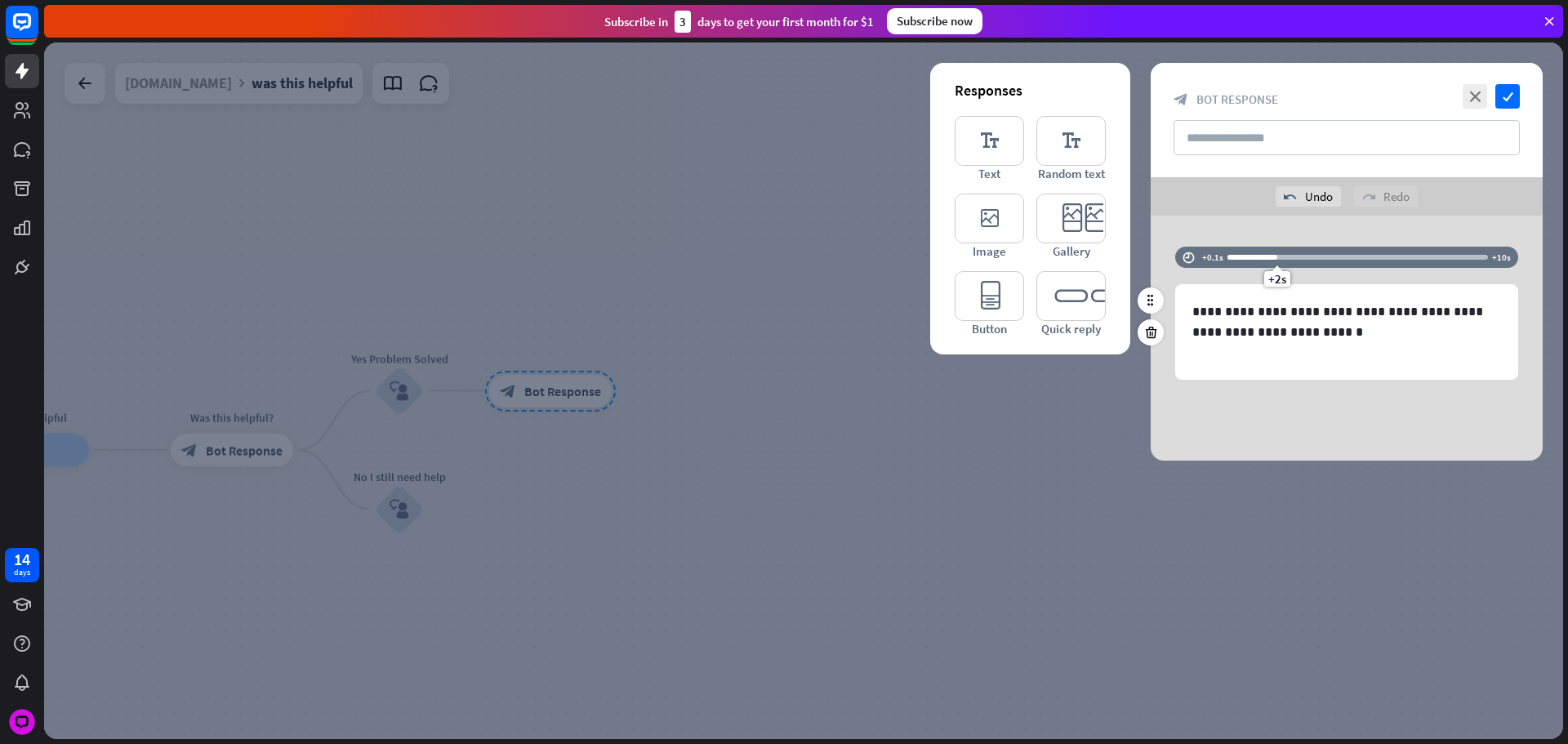
click at [1232, 261] on div "+2s" at bounding box center [1357, 256] width 260 height 16
click at [1243, 258] on div "+0.7s" at bounding box center [1244, 257] width 12 height 12
click at [1250, 258] on div "+1s" at bounding box center [1251, 257] width 12 height 12
click at [952, 443] on div at bounding box center [803, 391] width 1519 height 697
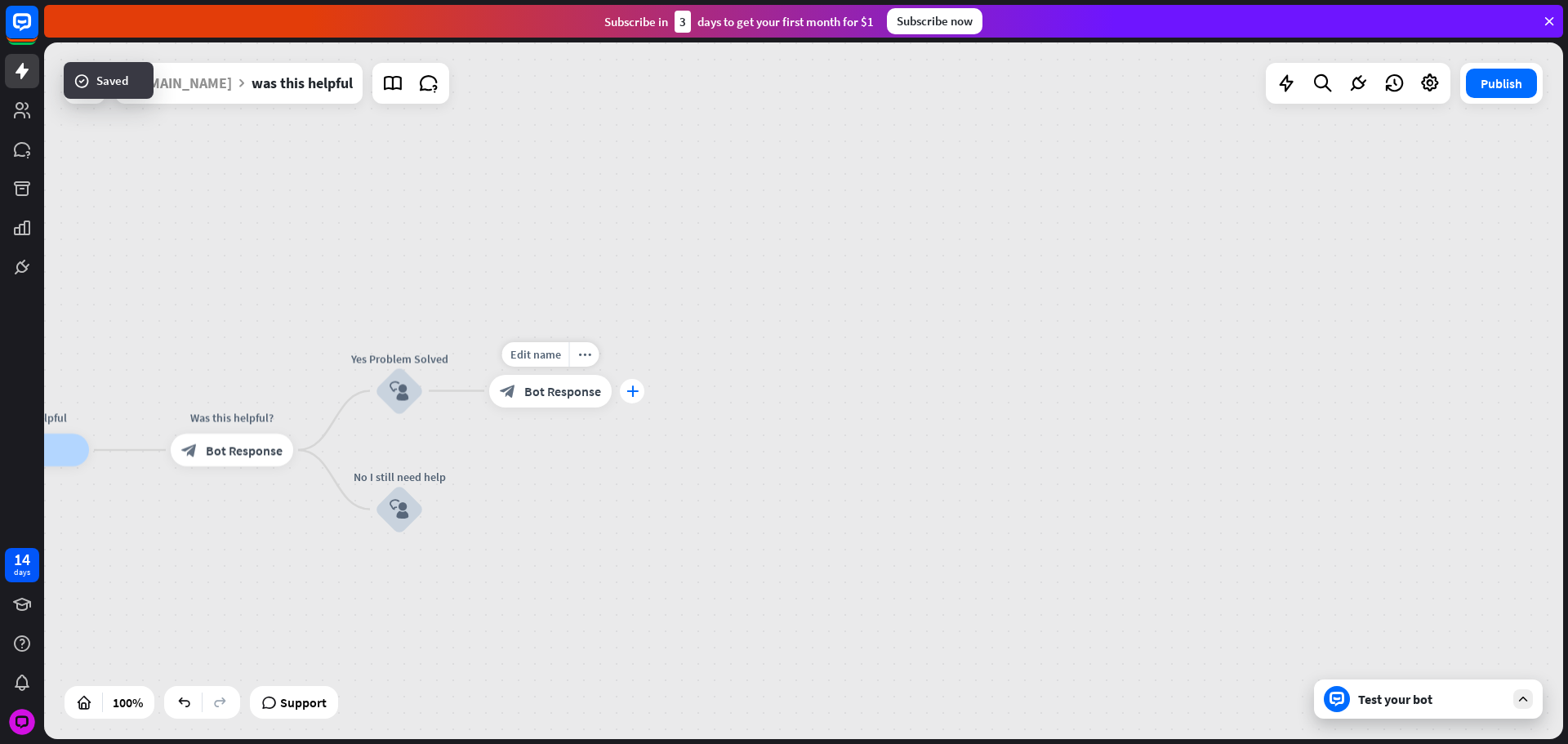
click at [636, 388] on icon "plus" at bounding box center [632, 391] width 13 height 12
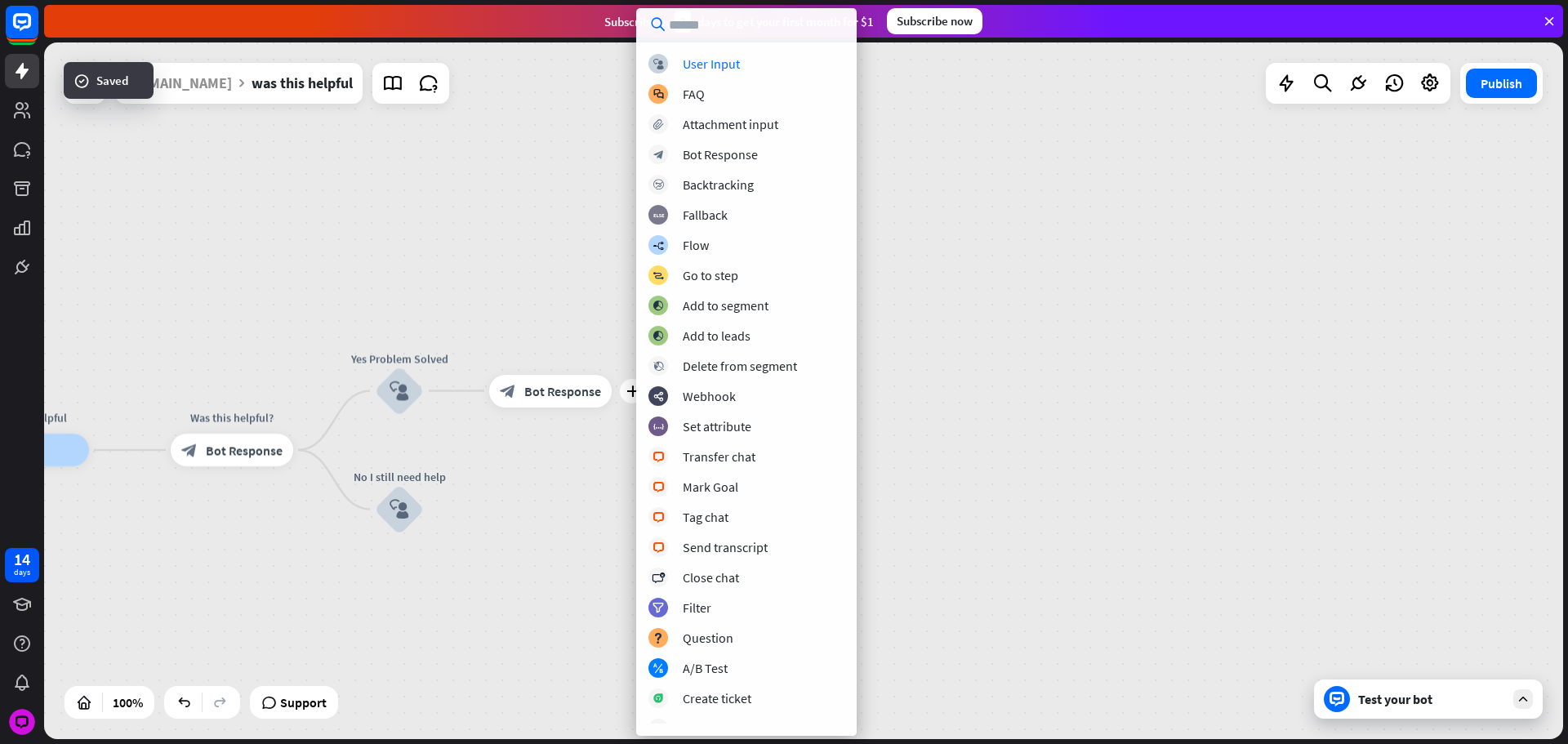
click at [756, 35] on input "text" at bounding box center [745, 24] width 220 height 33
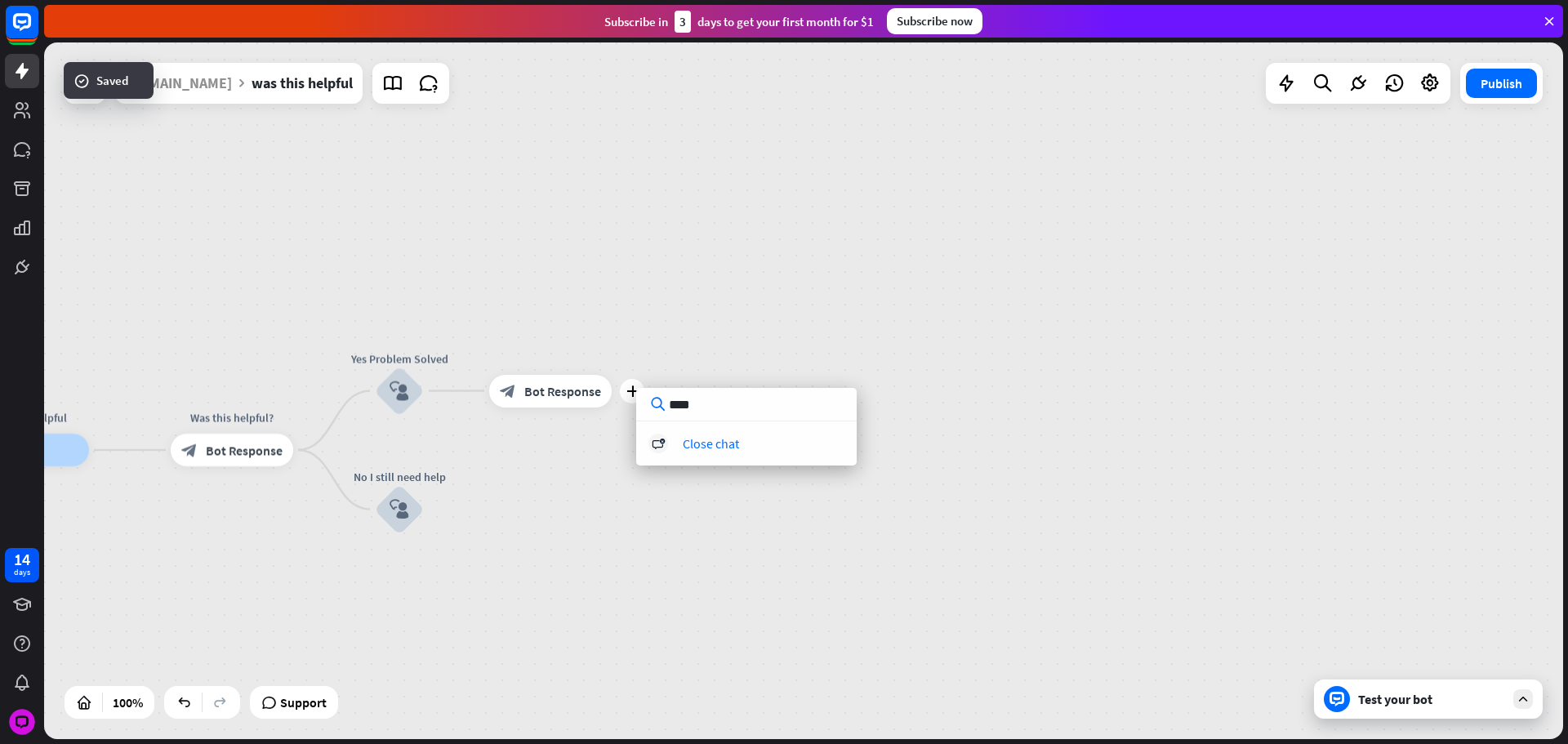
type input "*****"
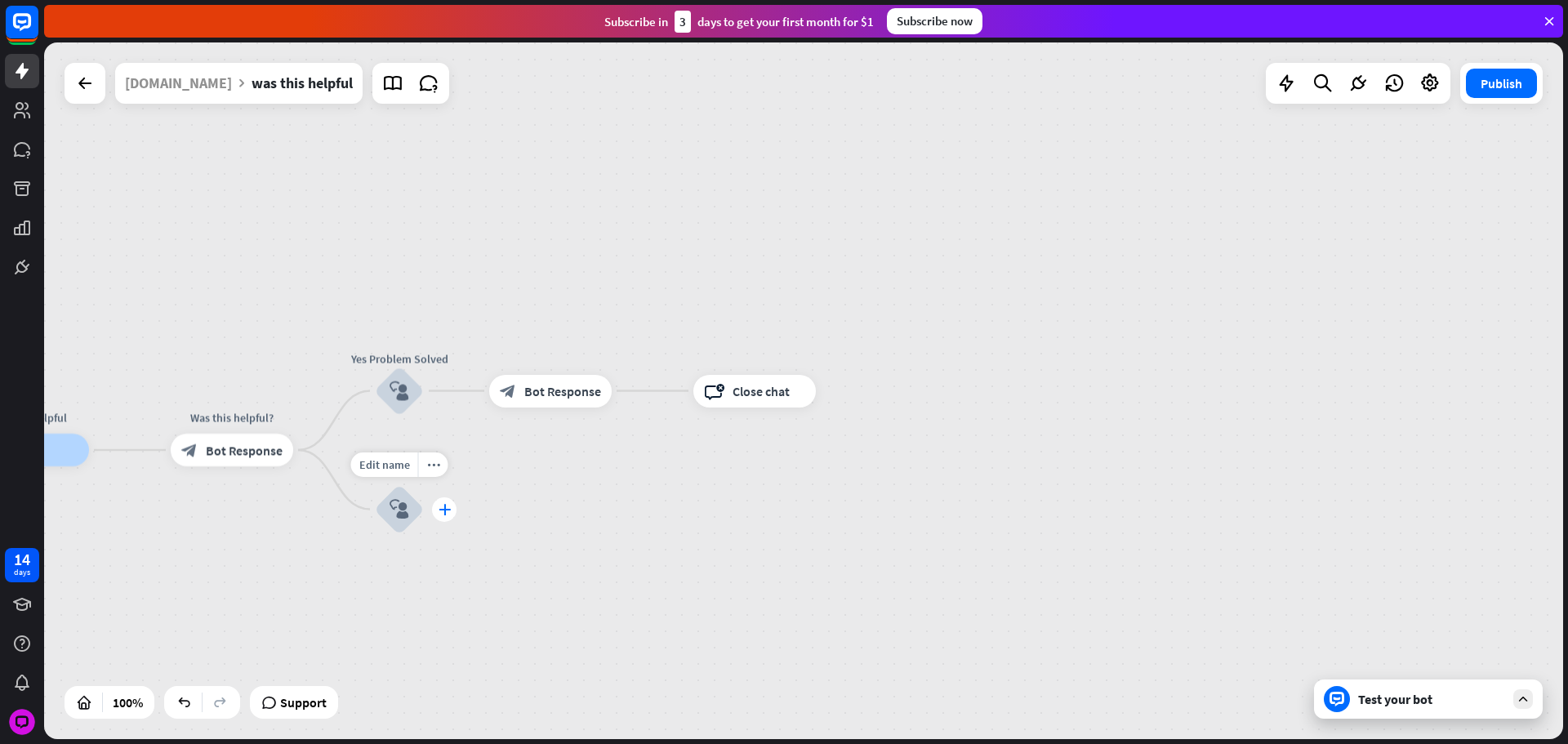
click at [444, 512] on icon "plus" at bounding box center [445, 510] width 13 height 12
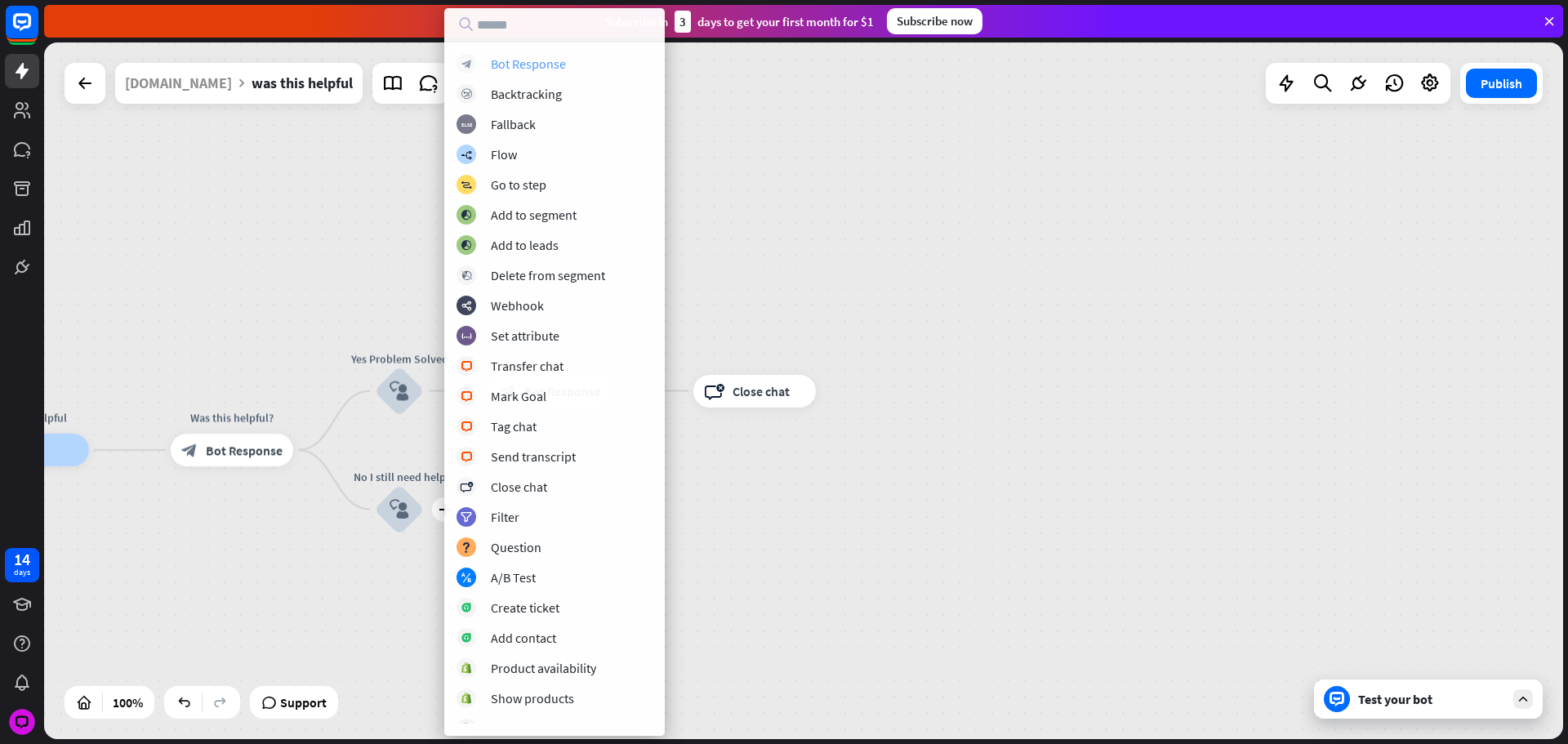
click at [532, 65] on div "Bot Response" at bounding box center [529, 63] width 75 height 16
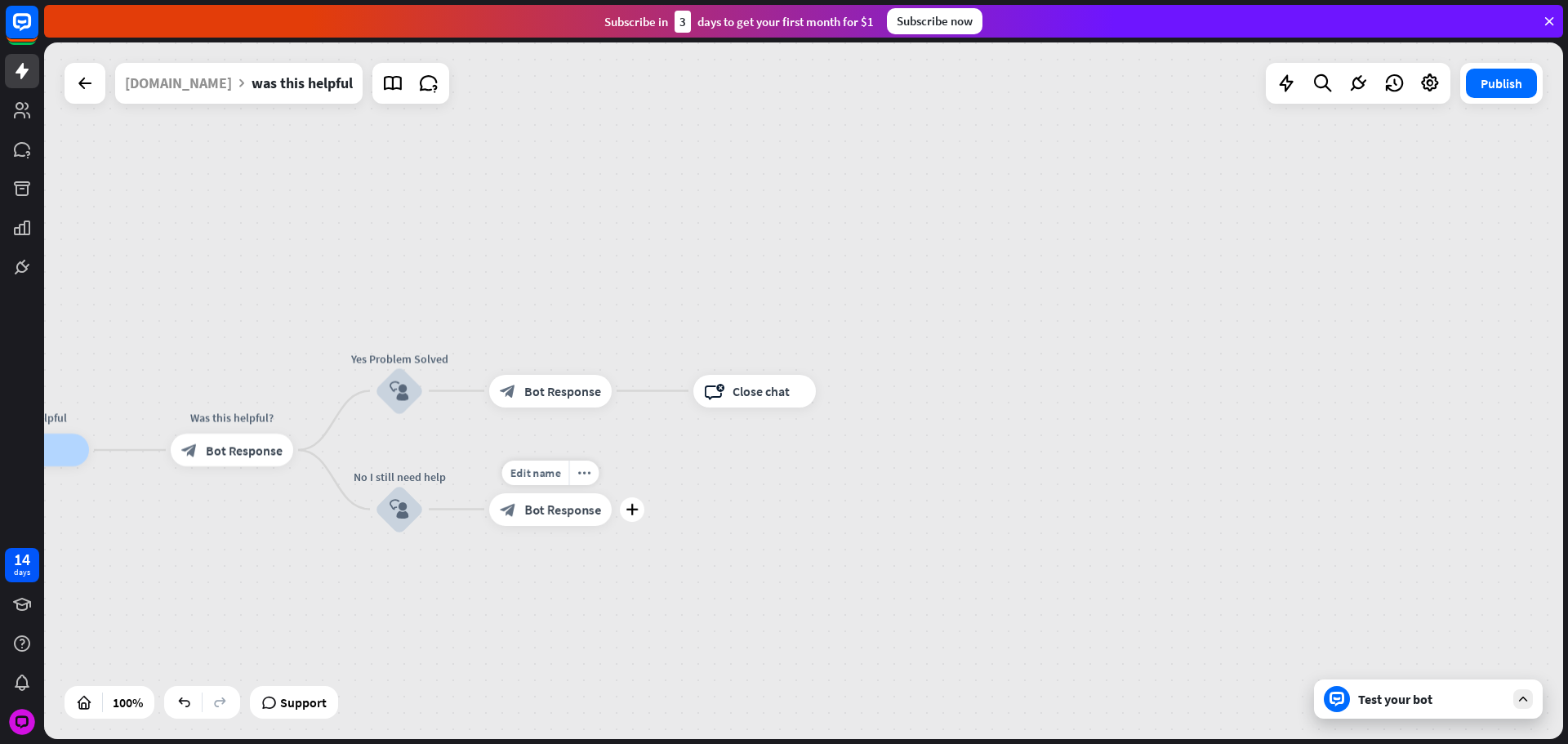
click at [531, 507] on span "Bot Response" at bounding box center [563, 509] width 77 height 16
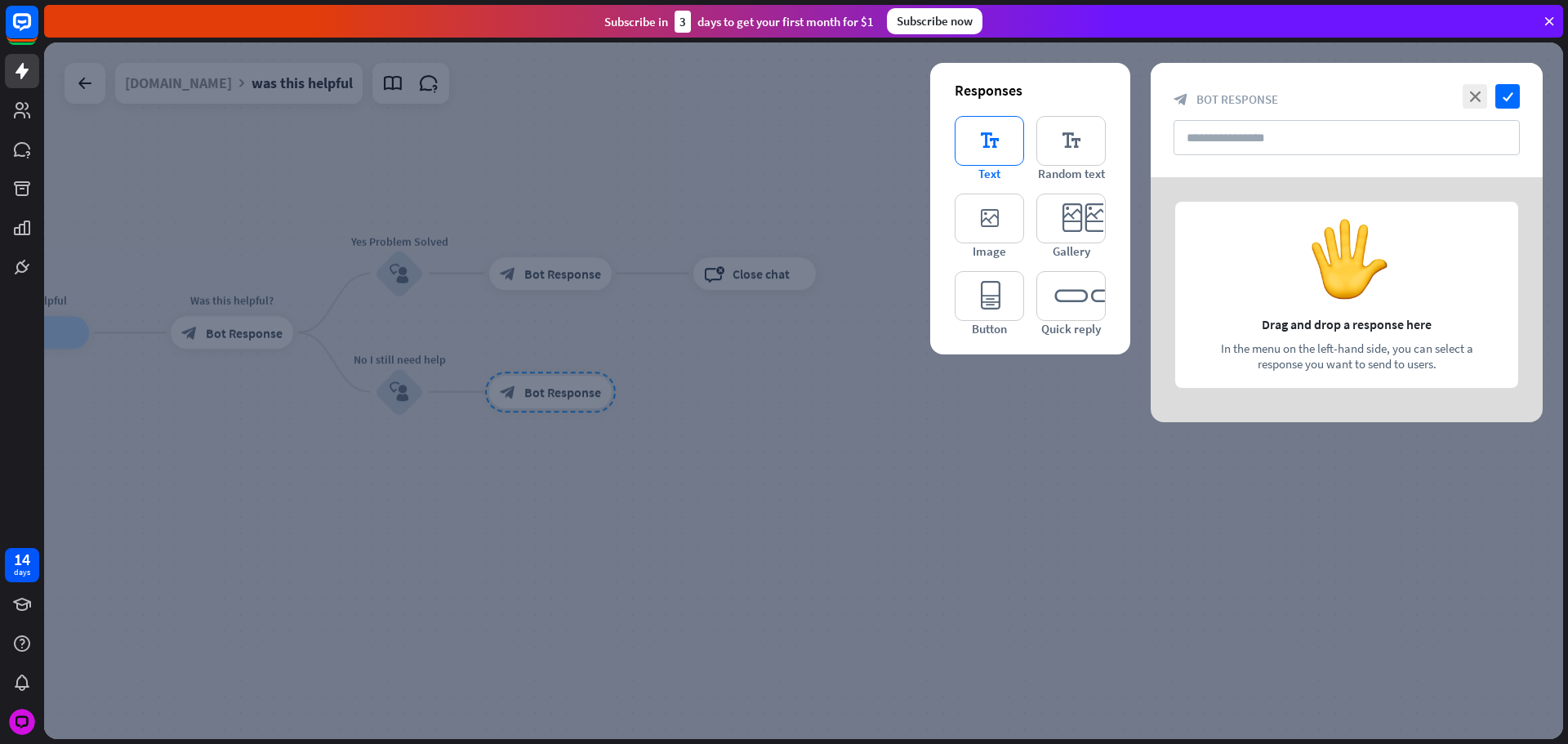
click at [1019, 141] on icon "editor_text" at bounding box center [989, 140] width 70 height 49
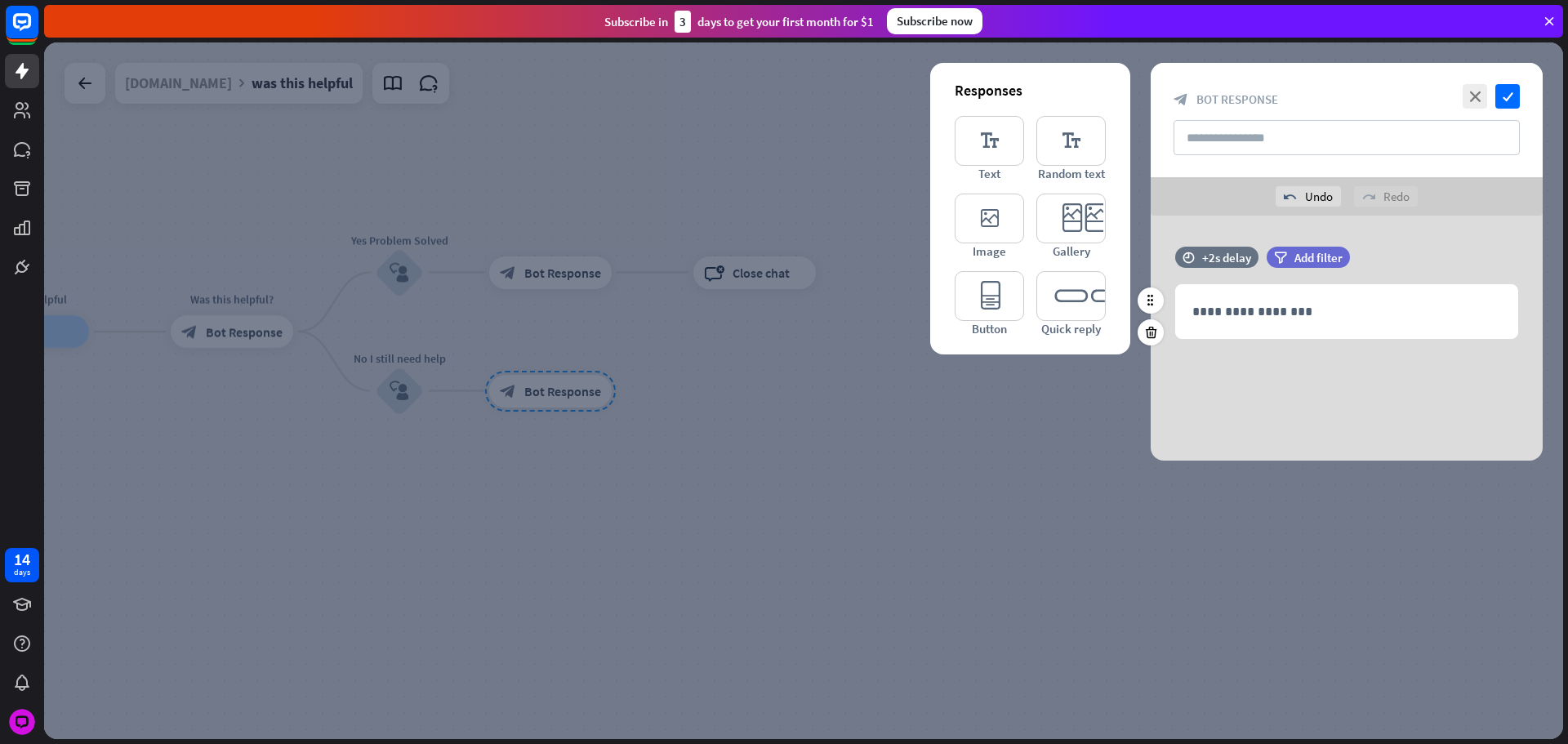
click at [1246, 281] on div "time +2s delay" at bounding box center [1216, 265] width 83 height 38
click at [1245, 289] on div "**********" at bounding box center [1347, 311] width 342 height 53
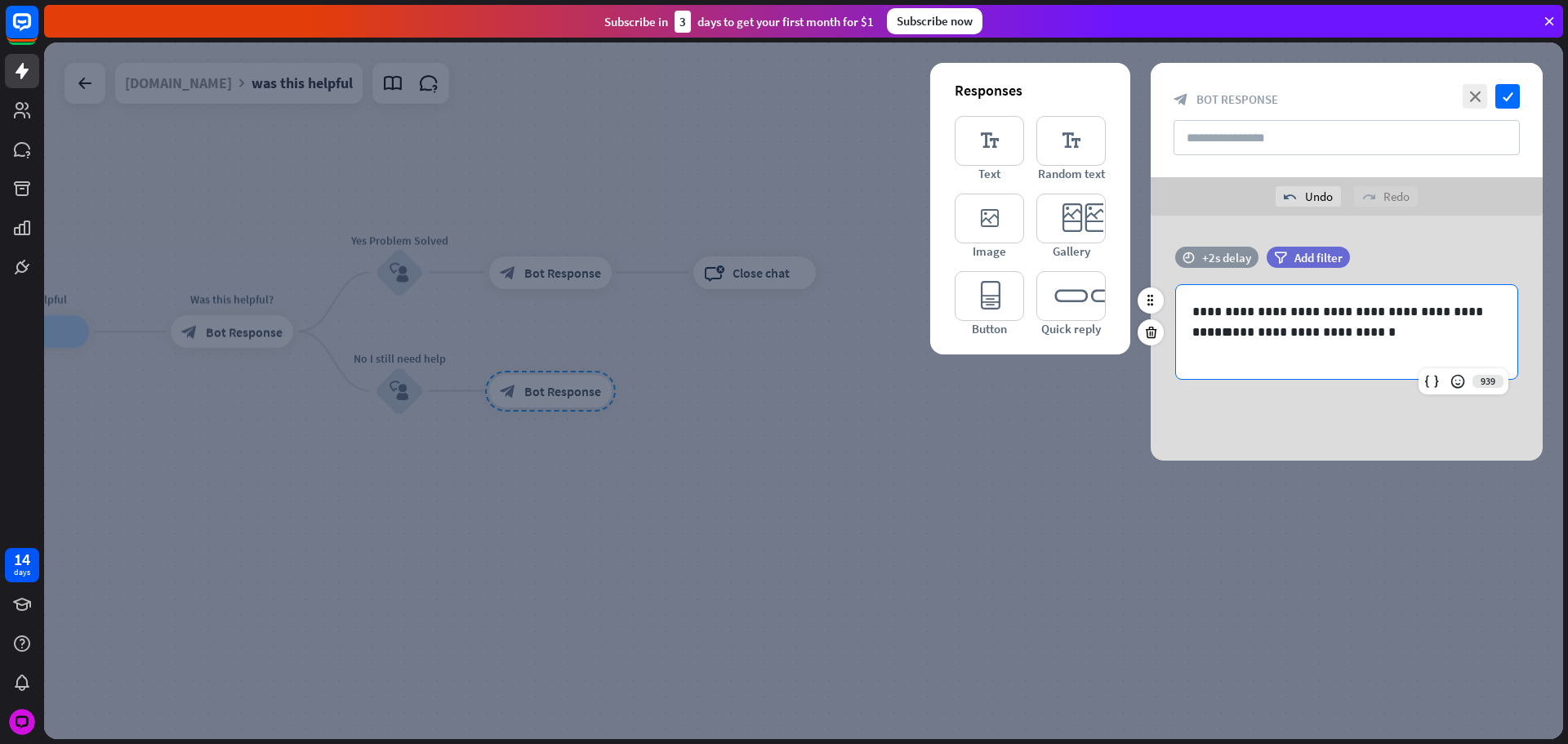
click at [1221, 250] on div "+2s delay" at bounding box center [1226, 257] width 49 height 16
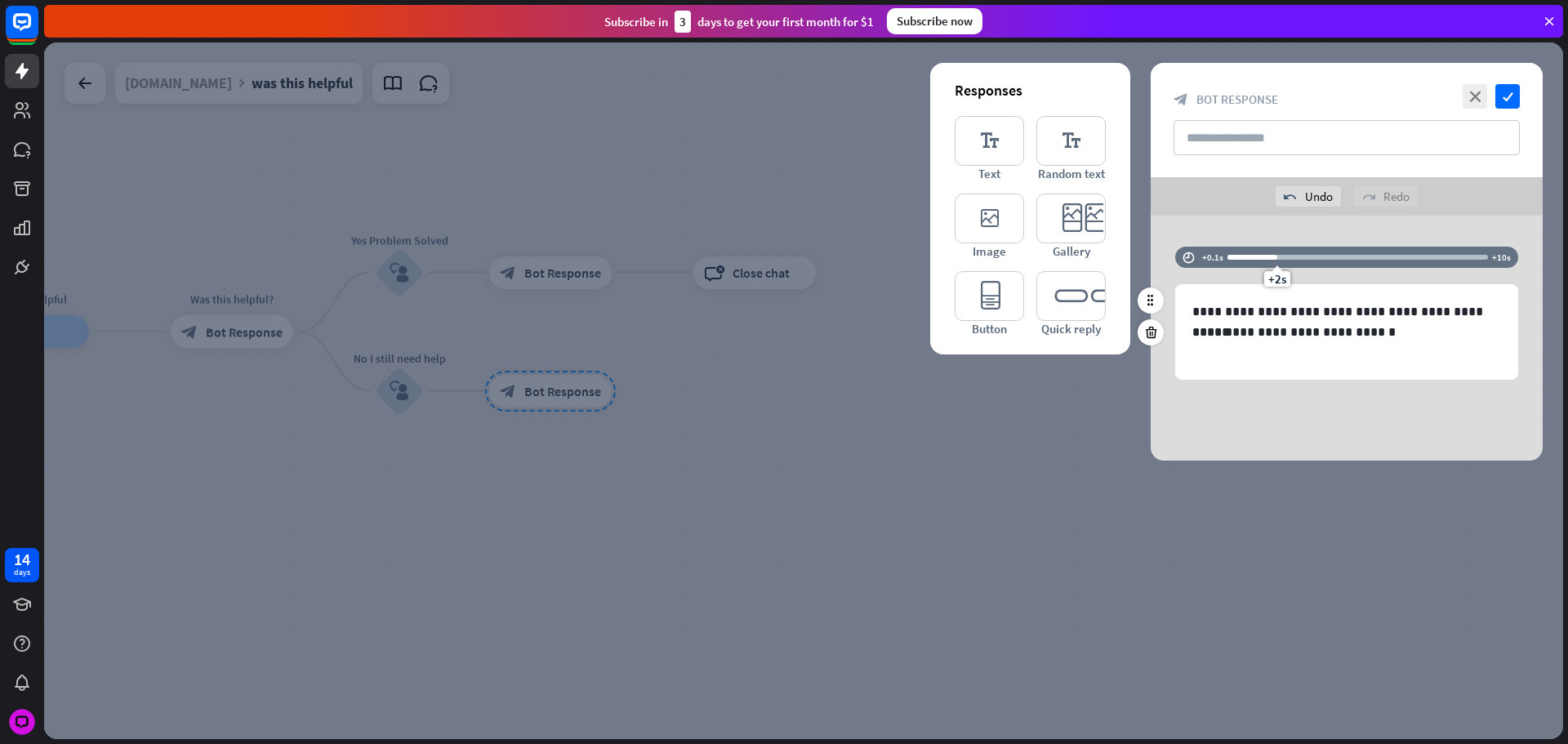
click at [1244, 252] on div "+2s" at bounding box center [1357, 256] width 260 height 16
click at [1251, 257] on div at bounding box center [1357, 257] width 260 height 5
click at [1246, 256] on div "+0.9s" at bounding box center [1248, 257] width 12 height 12
click at [1250, 256] on div "+1s" at bounding box center [1251, 257] width 12 height 12
click at [1501, 99] on icon "check" at bounding box center [1507, 96] width 24 height 24
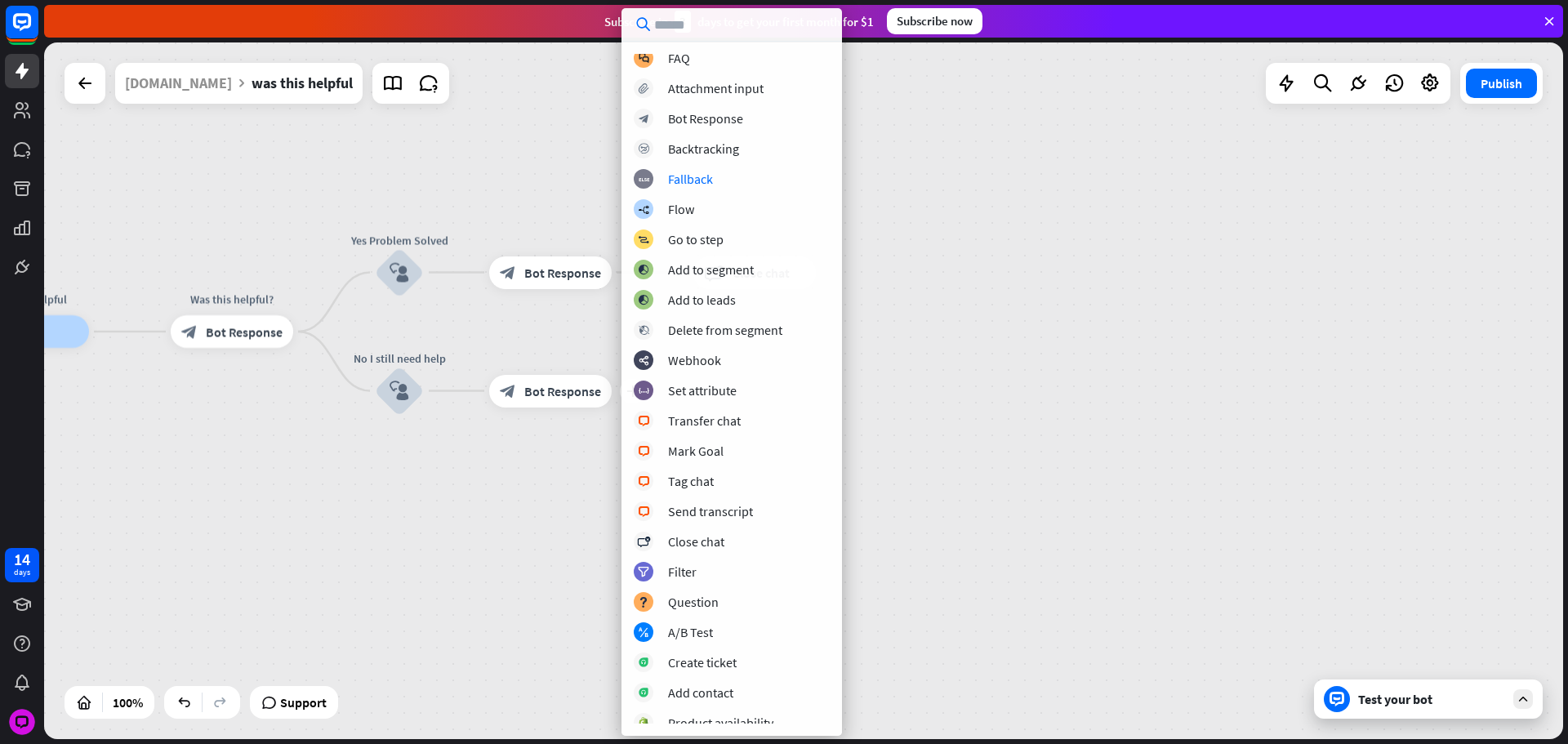
scroll to position [163, 0]
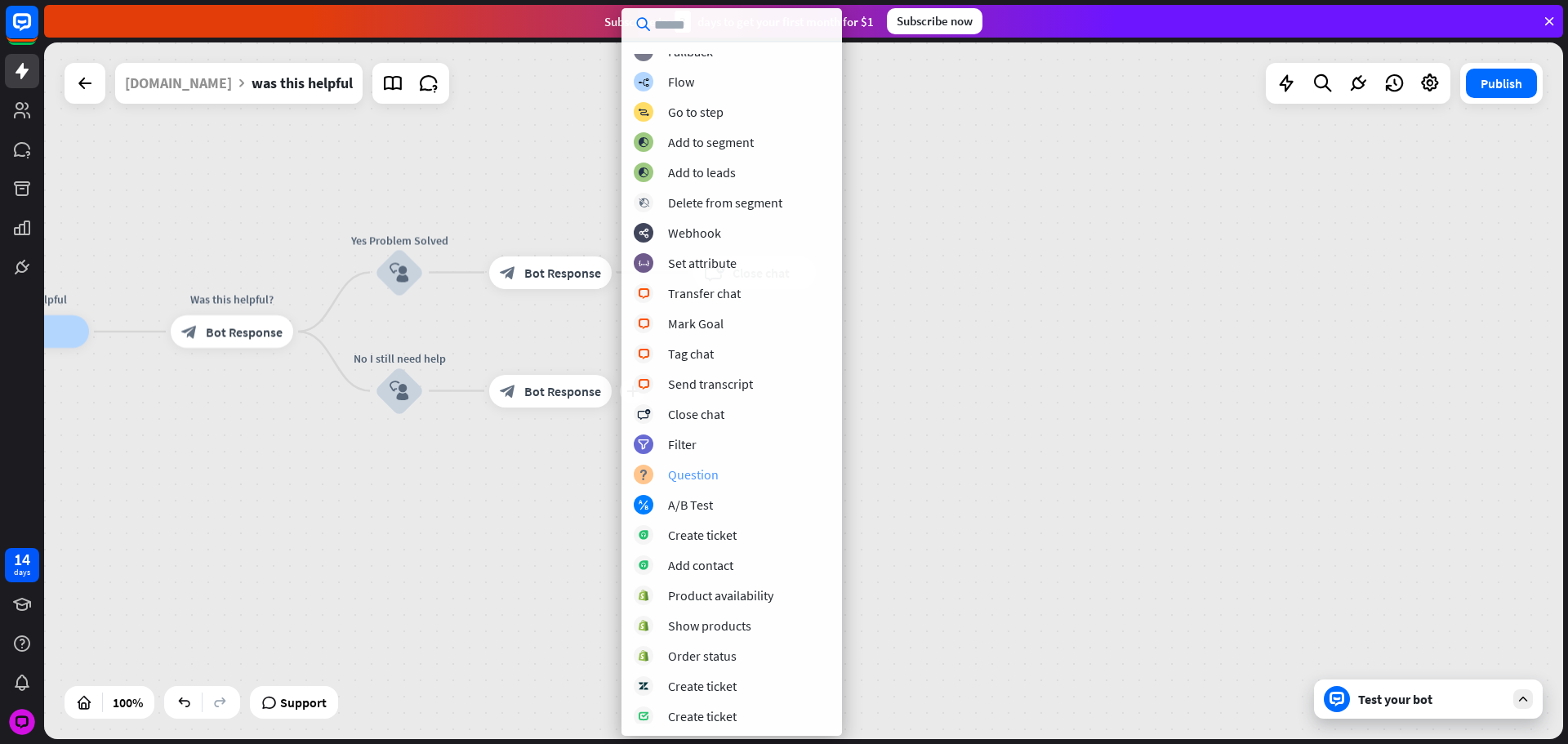
click at [709, 472] on div "Question" at bounding box center [693, 474] width 50 height 16
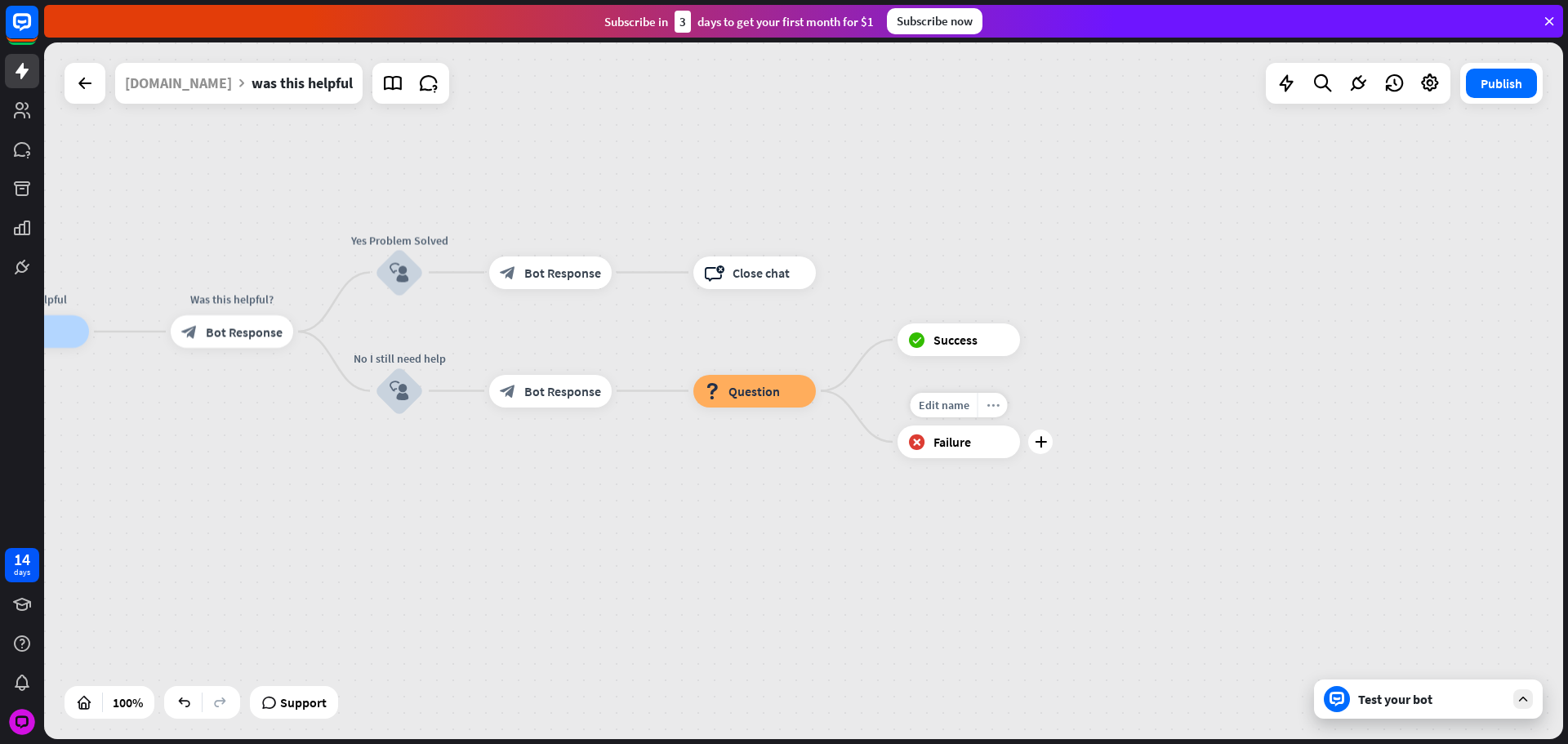
click at [991, 397] on div "more_horiz" at bounding box center [993, 405] width 30 height 24
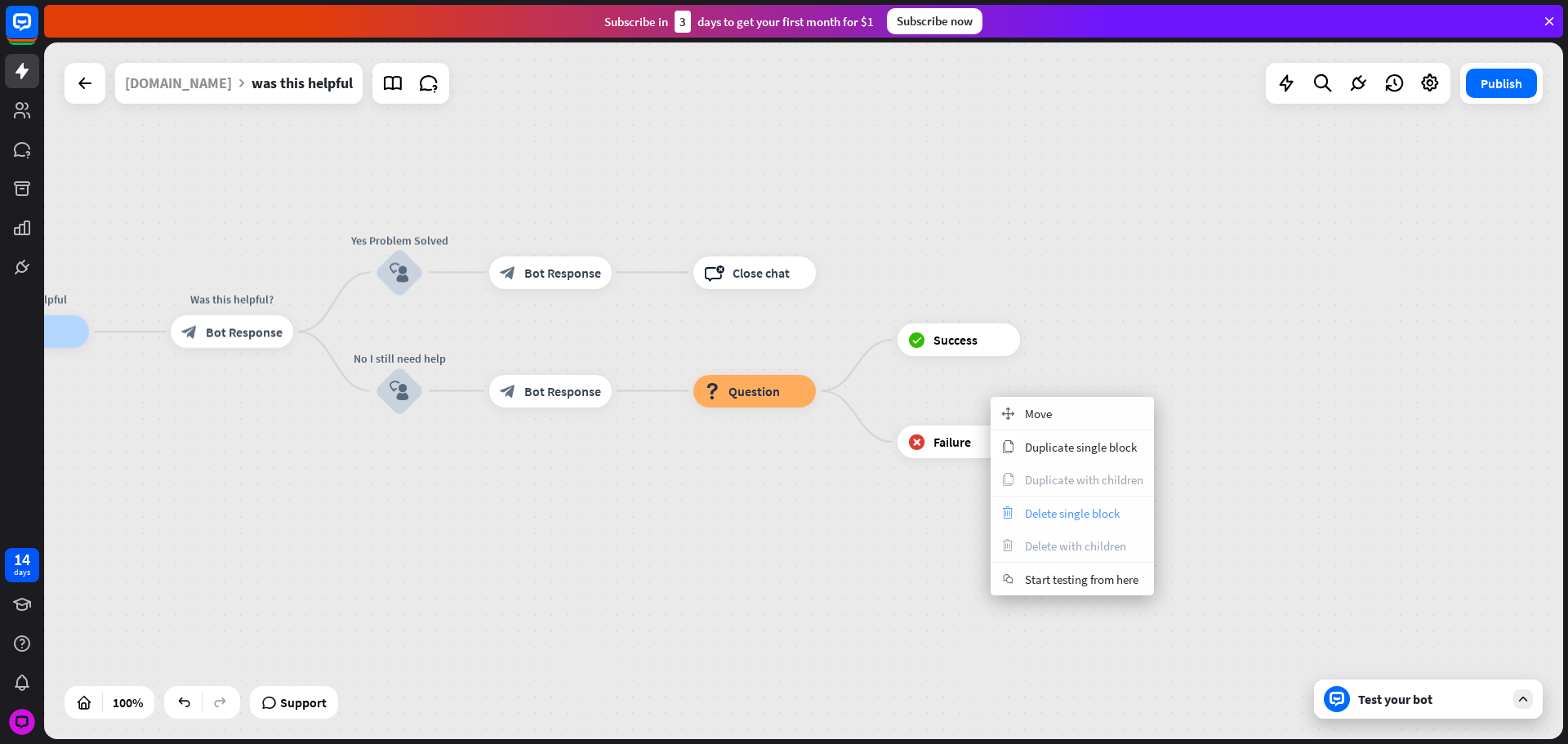
click at [1054, 508] on span "Delete single block" at bounding box center [1072, 513] width 95 height 16
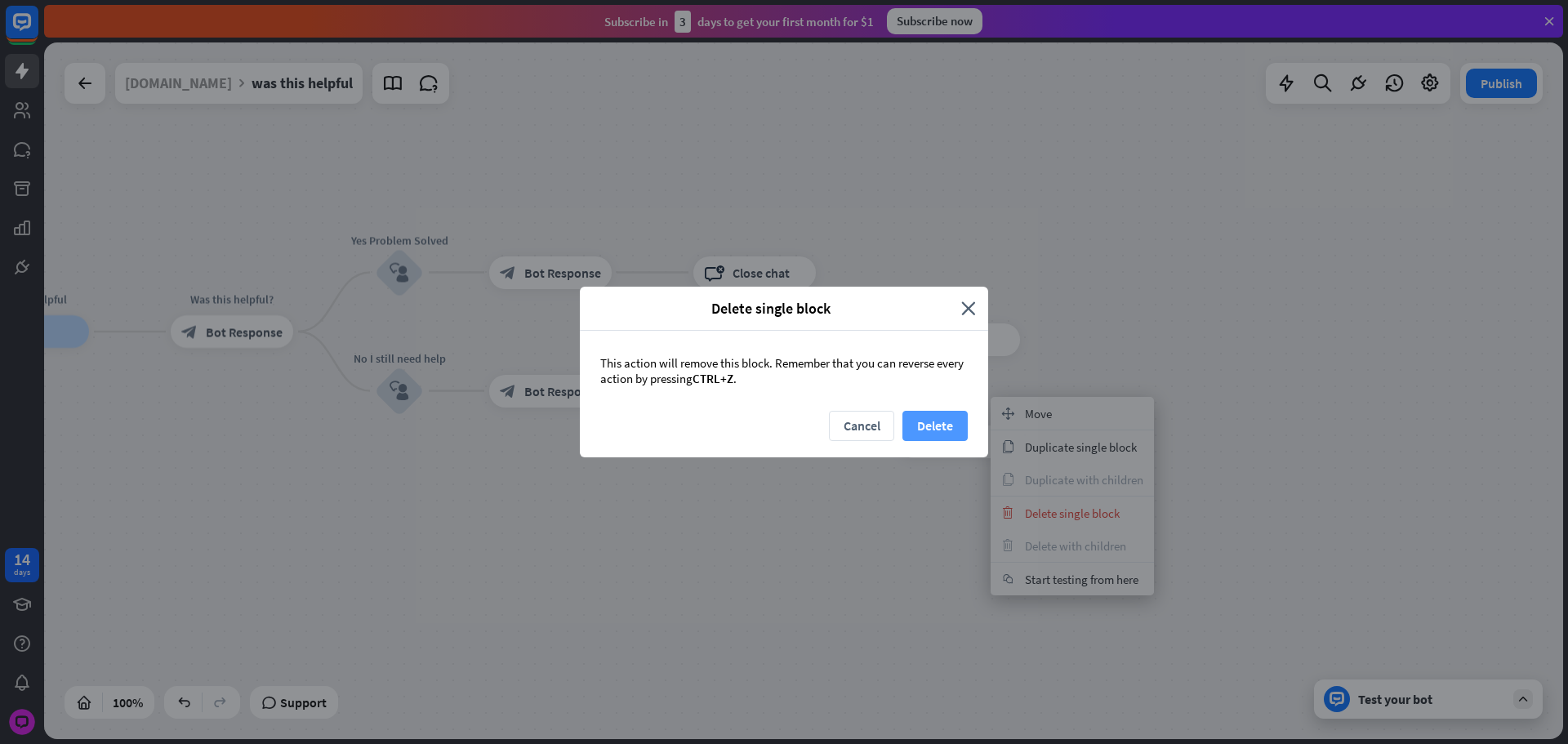
click at [917, 423] on button "Delete" at bounding box center [935, 426] width 65 height 30
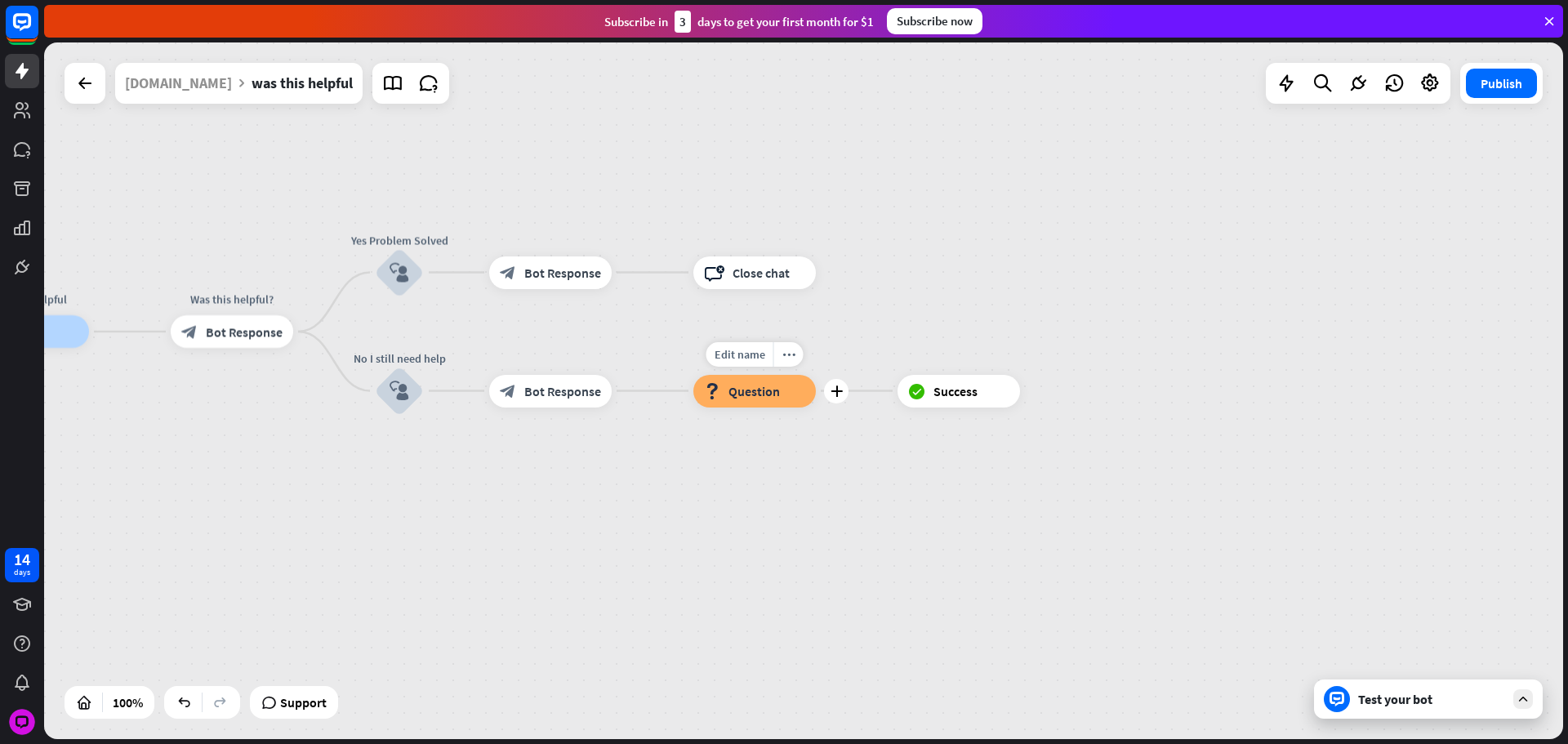
click at [770, 393] on span "Question" at bounding box center [754, 390] width 51 height 16
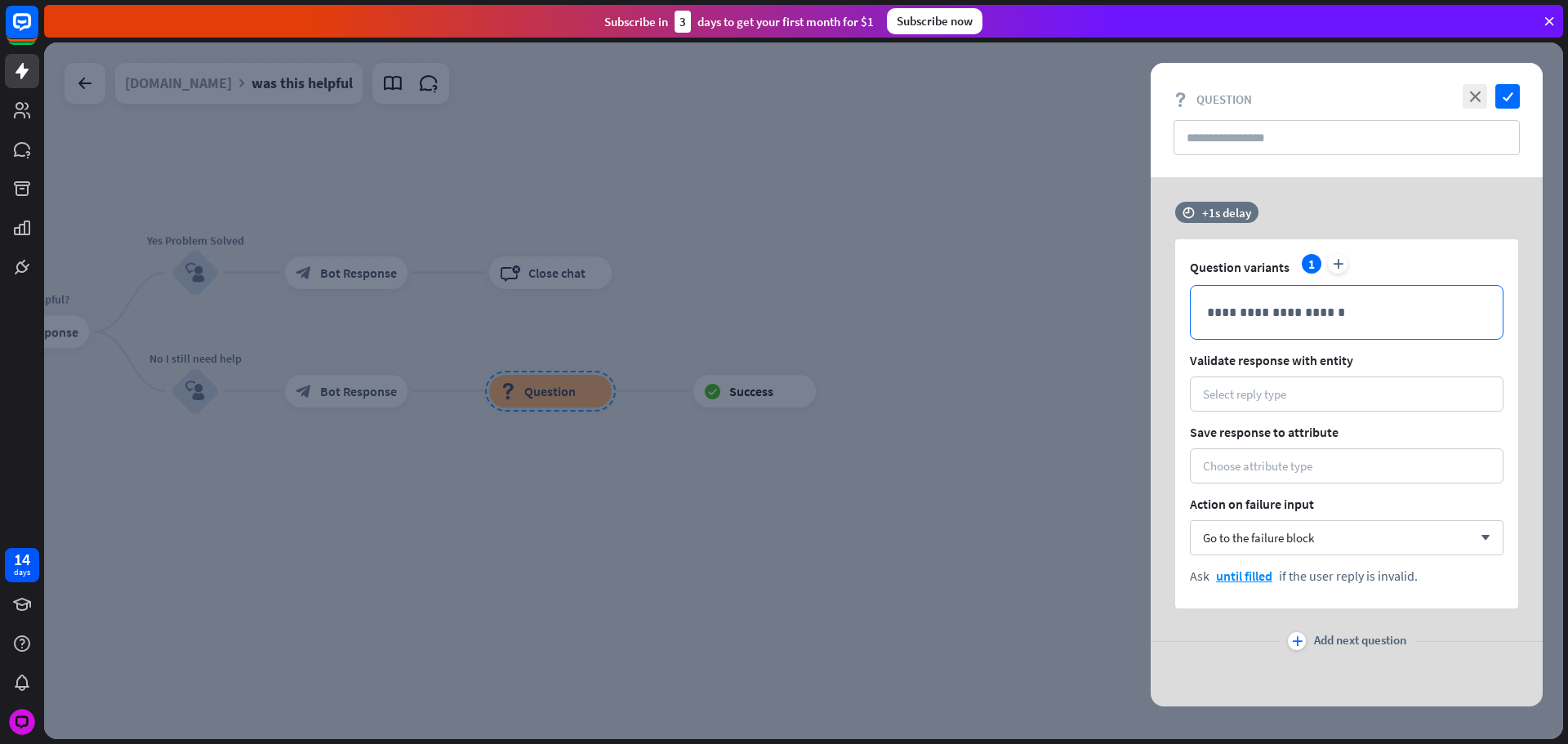
click at [1224, 305] on p "**********" at bounding box center [1346, 313] width 279 height 20
click at [1226, 147] on input "text" at bounding box center [1346, 137] width 346 height 35
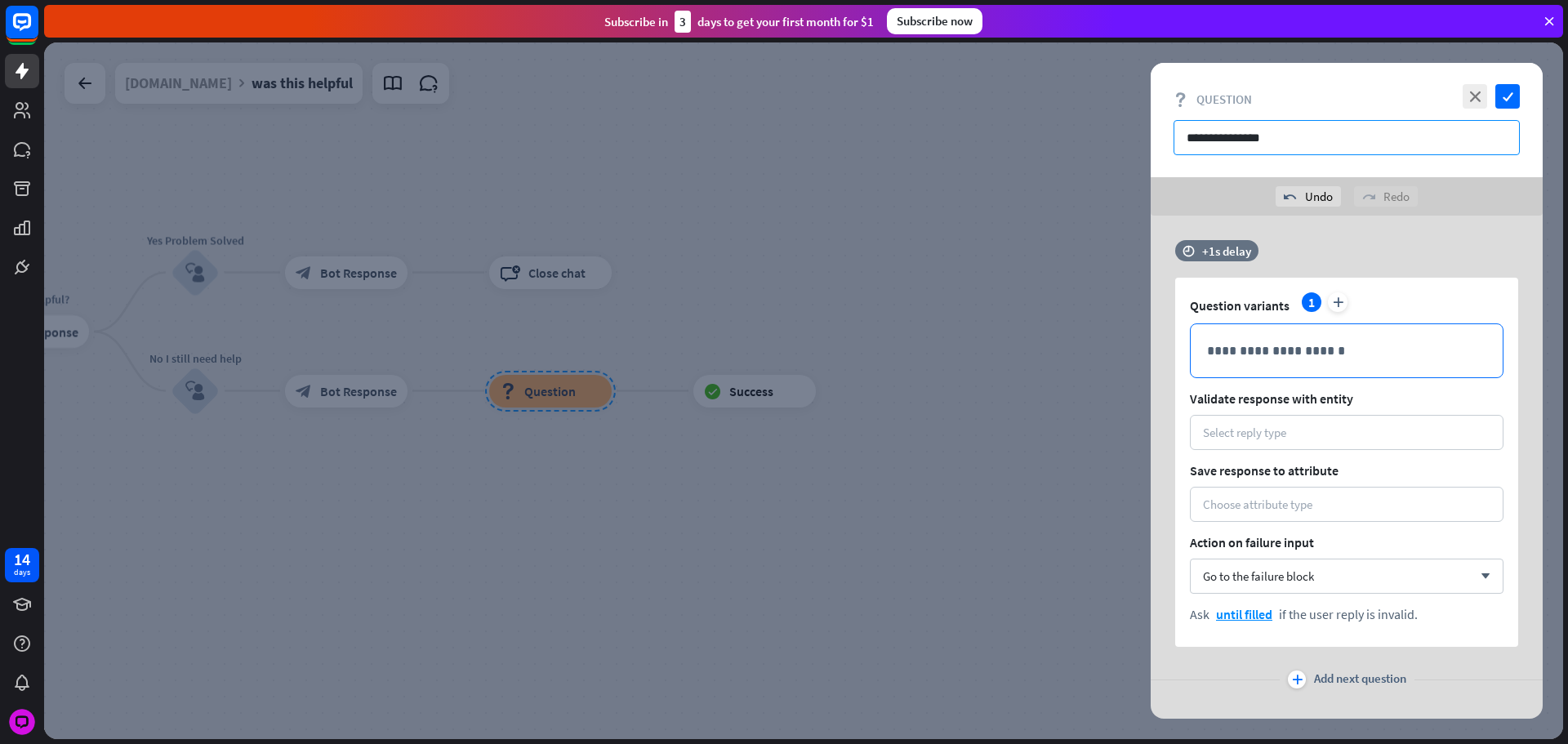
type input "**********"
click at [1229, 353] on p "**********" at bounding box center [1346, 351] width 279 height 20
click at [1234, 224] on div "**********" at bounding box center [1347, 480] width 392 height 530
click at [1242, 261] on div "time +1s delay" at bounding box center [1216, 251] width 83 height 21
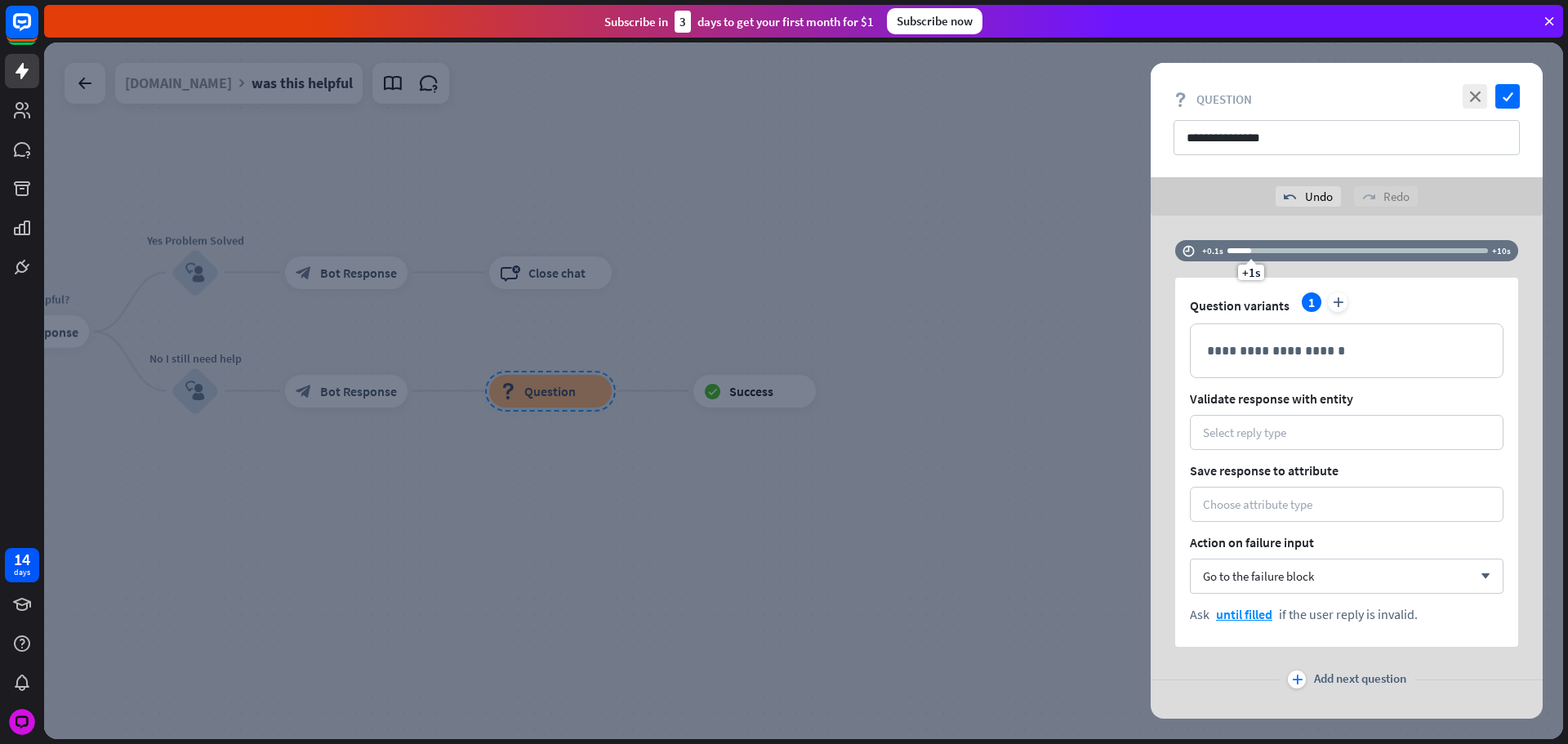
click at [1235, 248] on div at bounding box center [1239, 251] width 23 height 5
drag, startPoint x: 1240, startPoint y: 251, endPoint x: 1221, endPoint y: 288, distance: 41.6
click at [1176, 254] on div "time +0.1s +0.1s +10s" at bounding box center [1346, 251] width 343 height 21
click at [1271, 359] on p "**********" at bounding box center [1346, 351] width 279 height 20
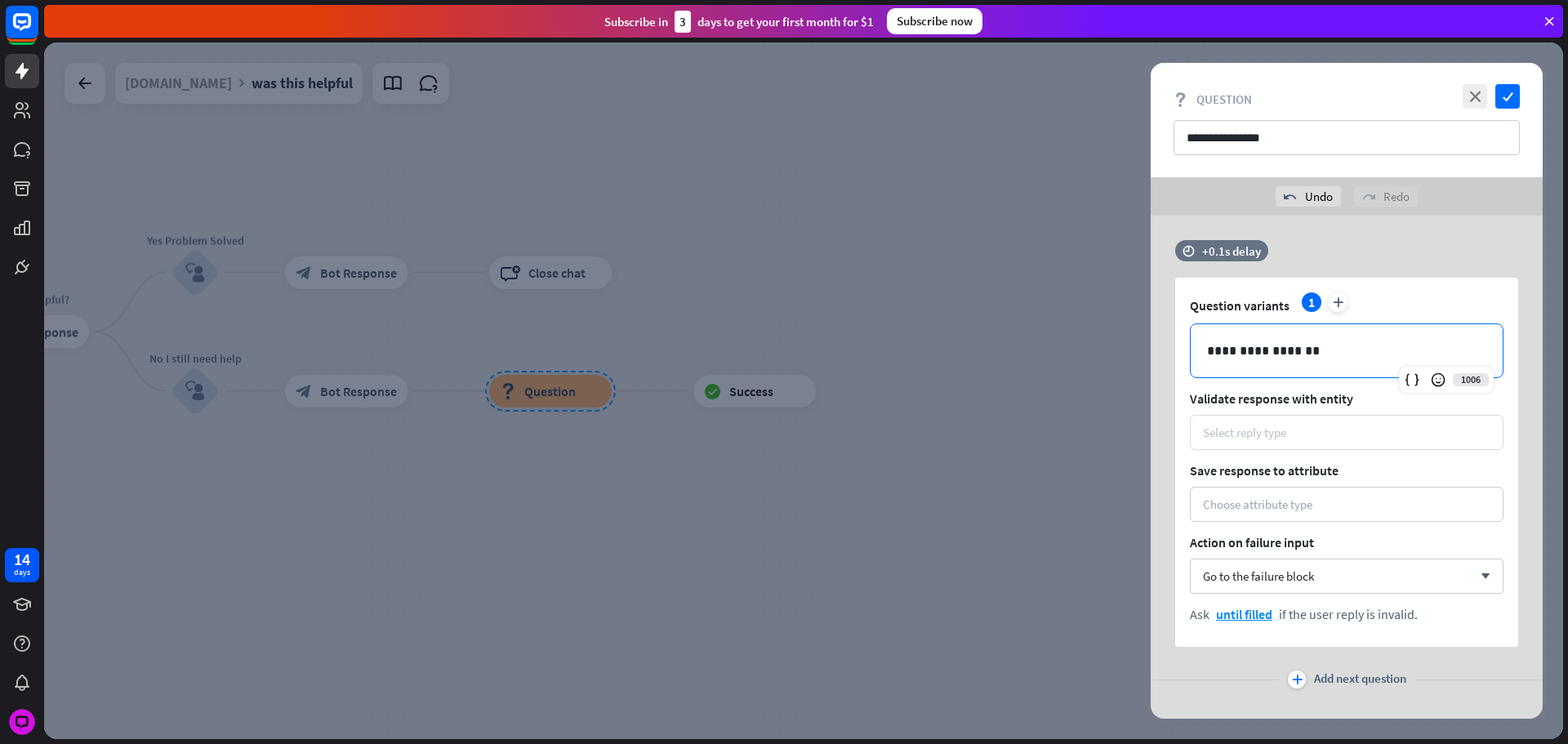
click at [1261, 428] on div "Select reply type" at bounding box center [1244, 432] width 83 height 16
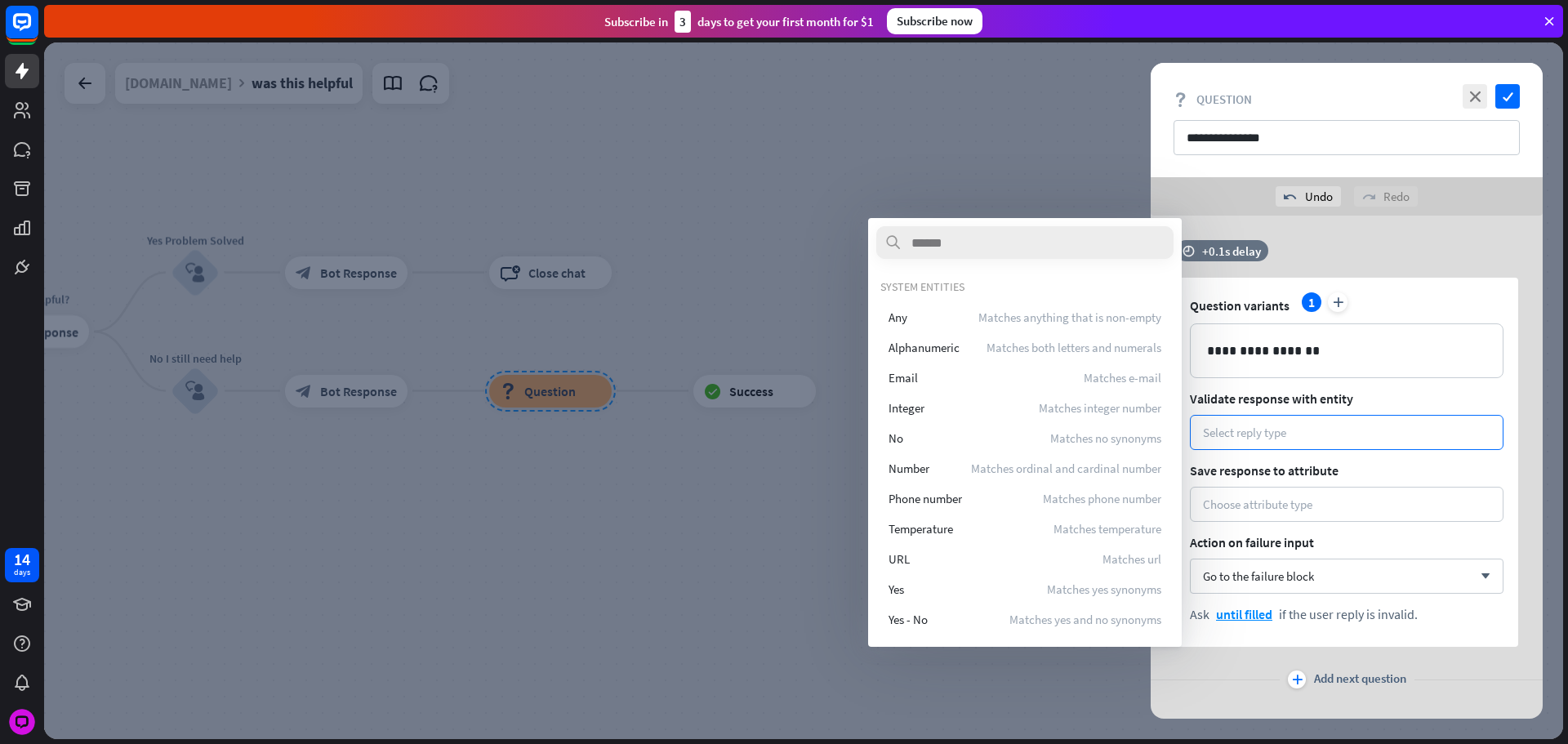
drag, startPoint x: 959, startPoint y: 291, endPoint x: 970, endPoint y: 311, distance: 22.8
click at [959, 294] on div "SYSTEM ENTITIES Any Matches anything that is non-empty Alphanumeric Matches bot…" at bounding box center [1024, 456] width 289 height 354
drag, startPoint x: 972, startPoint y: 313, endPoint x: 1302, endPoint y: 462, distance: 362.1
click at [972, 313] on div "Any Matches anything that is non-empty" at bounding box center [1024, 317] width 289 height 29
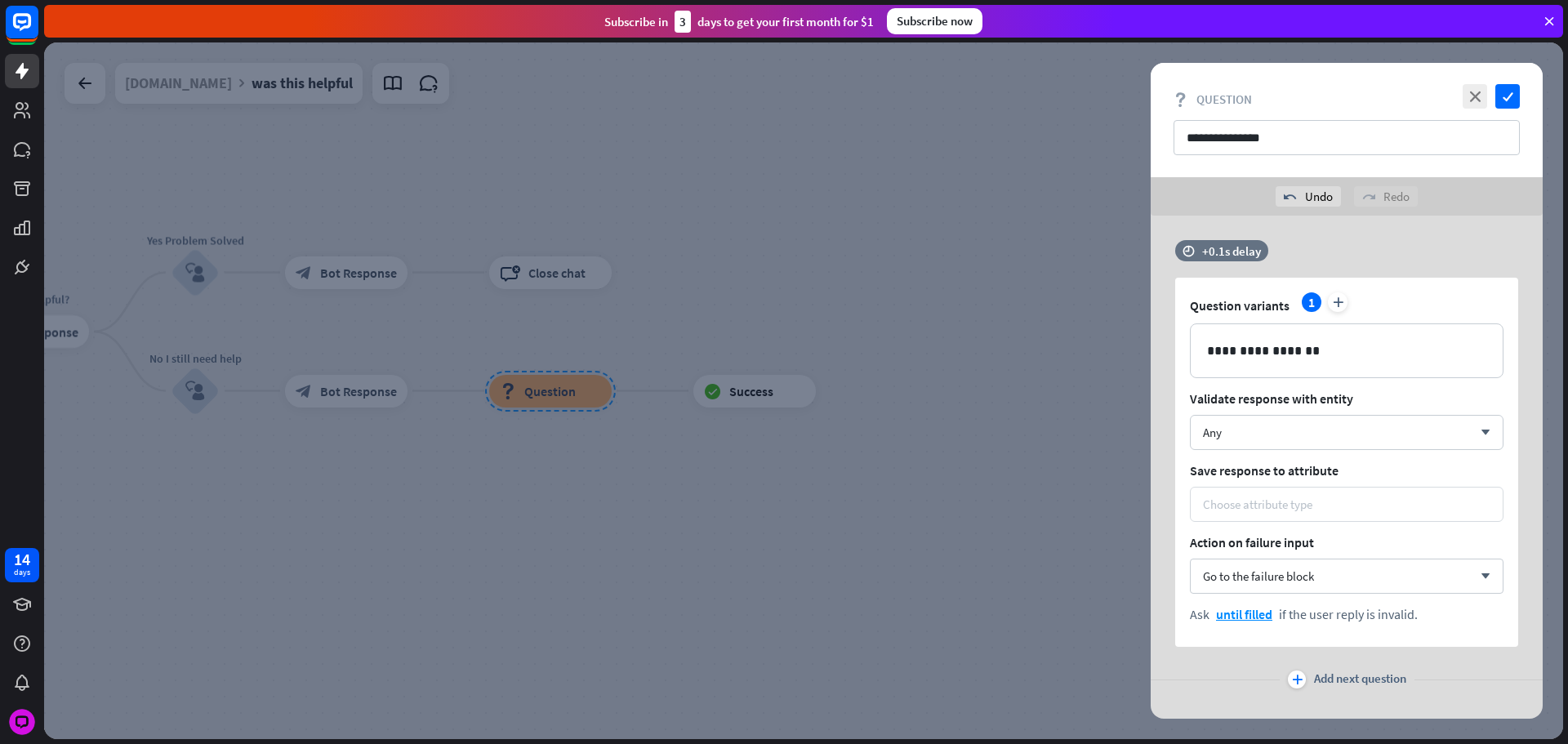
click at [1316, 492] on div "Choose attribute type" at bounding box center [1346, 504] width 313 height 35
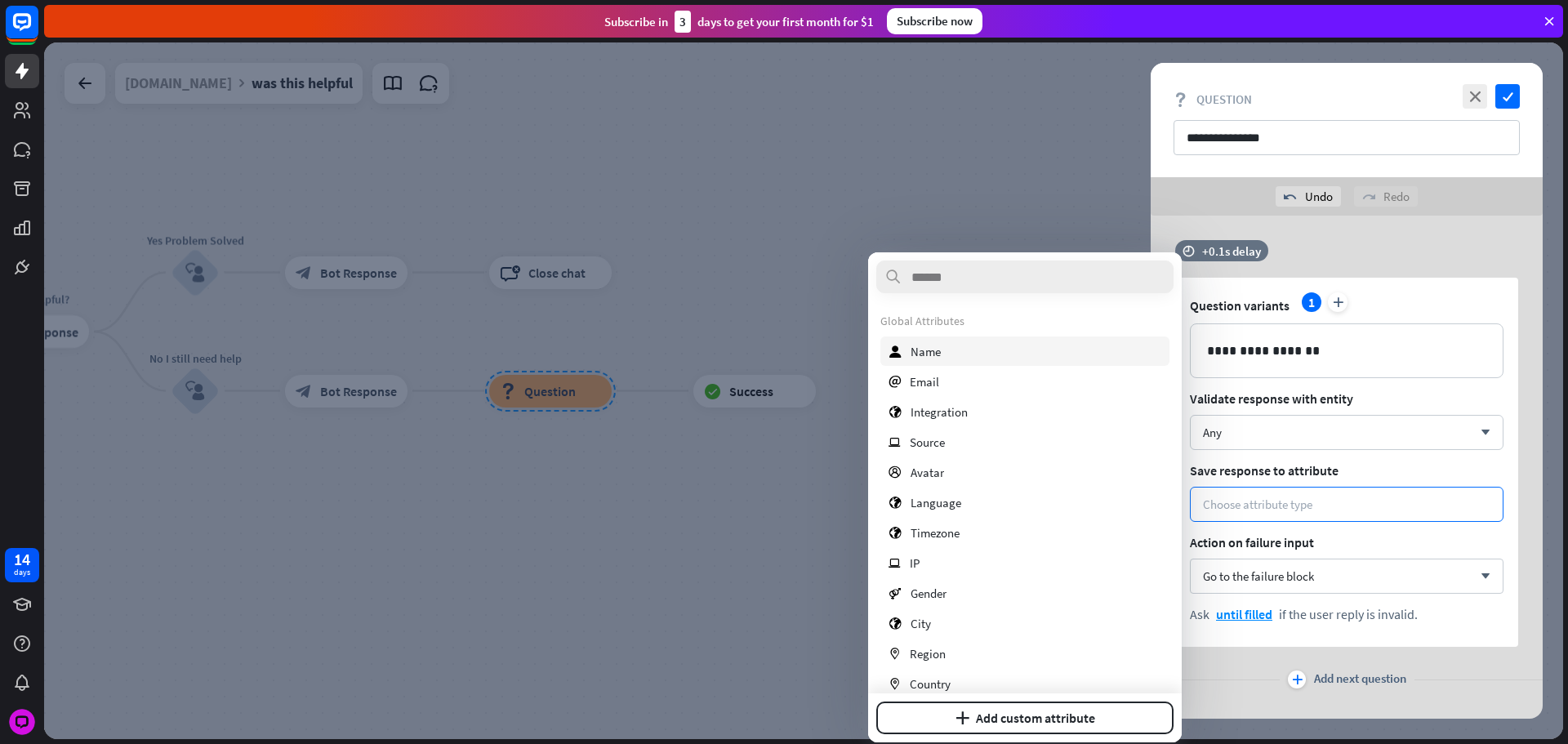
click at [991, 347] on div "user Name" at bounding box center [1024, 351] width 289 height 29
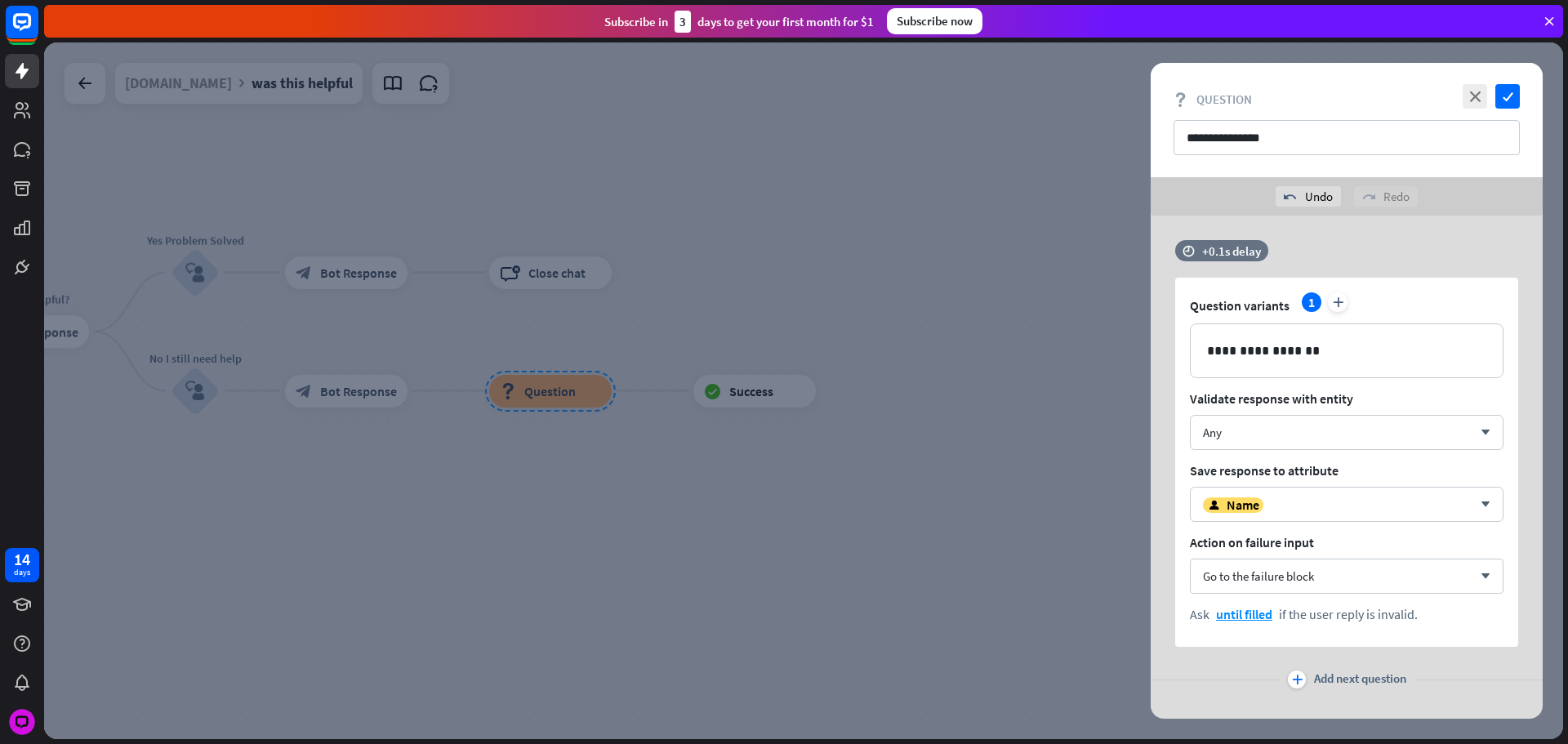
click at [1321, 659] on div "**********" at bounding box center [1347, 480] width 392 height 530
click at [1325, 670] on div "plus Add next question" at bounding box center [1347, 679] width 392 height 33
drag, startPoint x: 1318, startPoint y: 664, endPoint x: 1317, endPoint y: 673, distance: 9.1
click at [1318, 667] on div "plus Add next question" at bounding box center [1347, 679] width 392 height 33
click at [1317, 673] on span "Add next question" at bounding box center [1360, 679] width 92 height 18
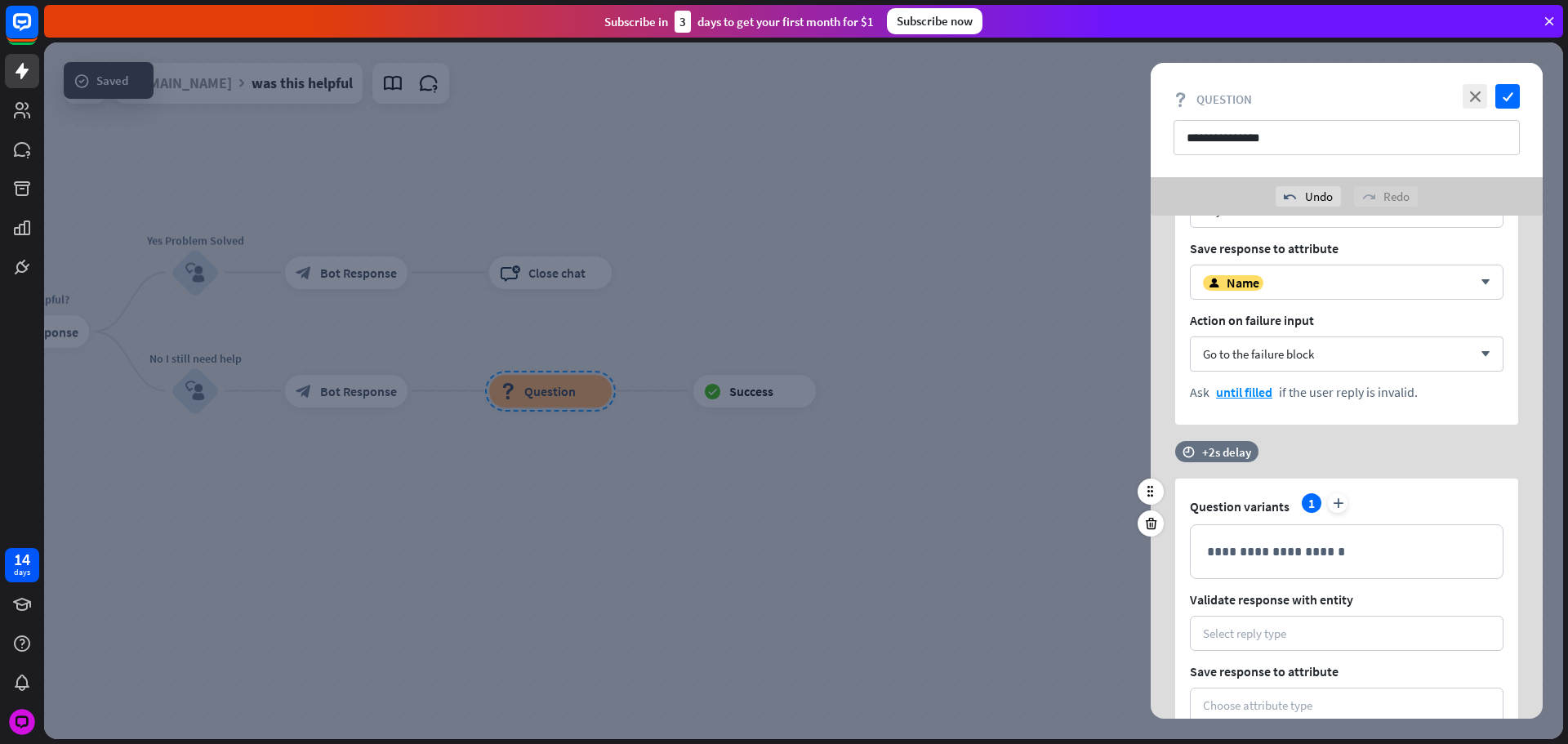
scroll to position [245, 0]
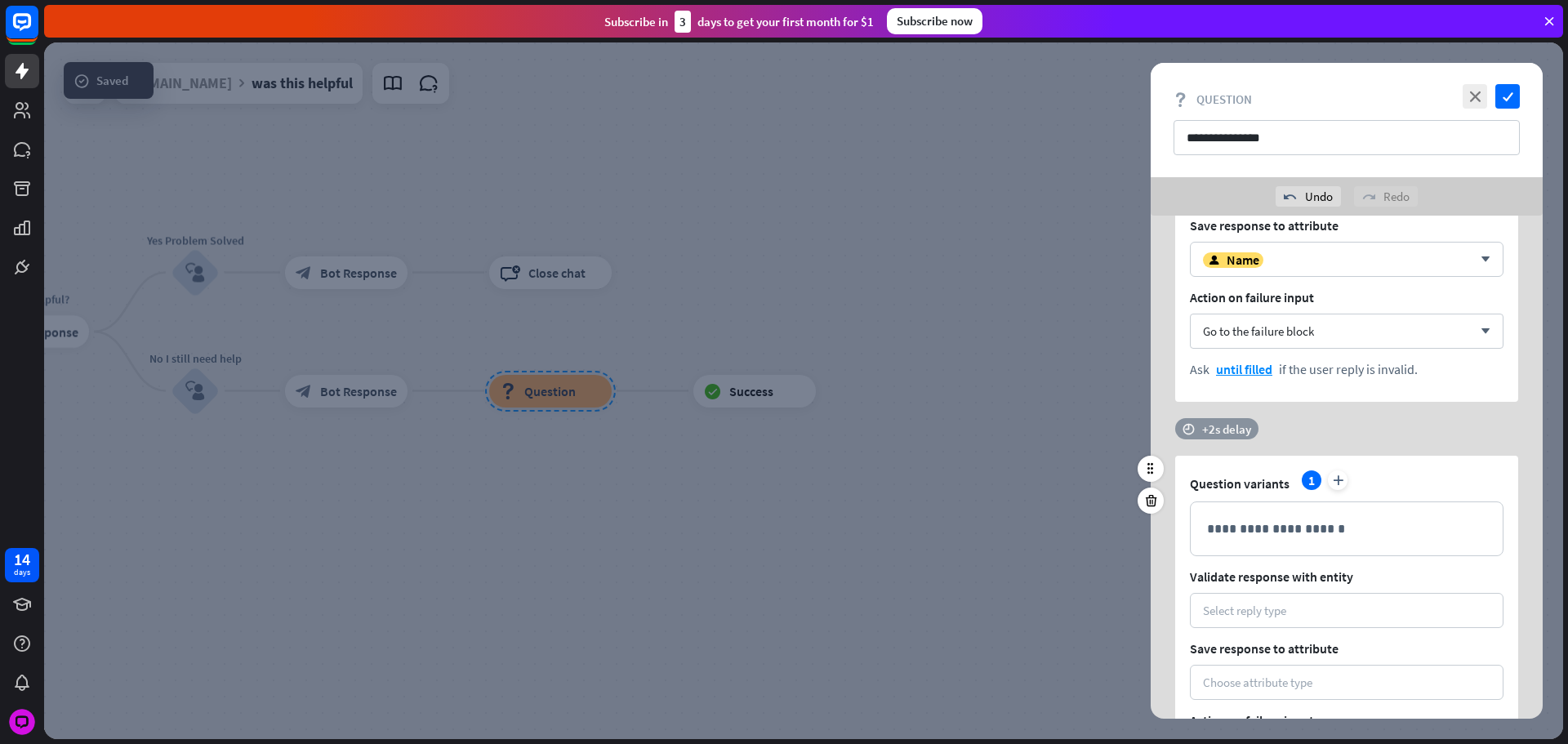
click at [1223, 431] on div "+2s delay" at bounding box center [1226, 429] width 49 height 16
click at [1252, 431] on div at bounding box center [1251, 429] width 49 height 5
drag, startPoint x: 1247, startPoint y: 426, endPoint x: 1138, endPoint y: 438, distance: 109.7
click at [1134, 430] on div "**********" at bounding box center [1346, 467] width 433 height 504
click at [1290, 540] on div "**********" at bounding box center [1346, 529] width 312 height 53
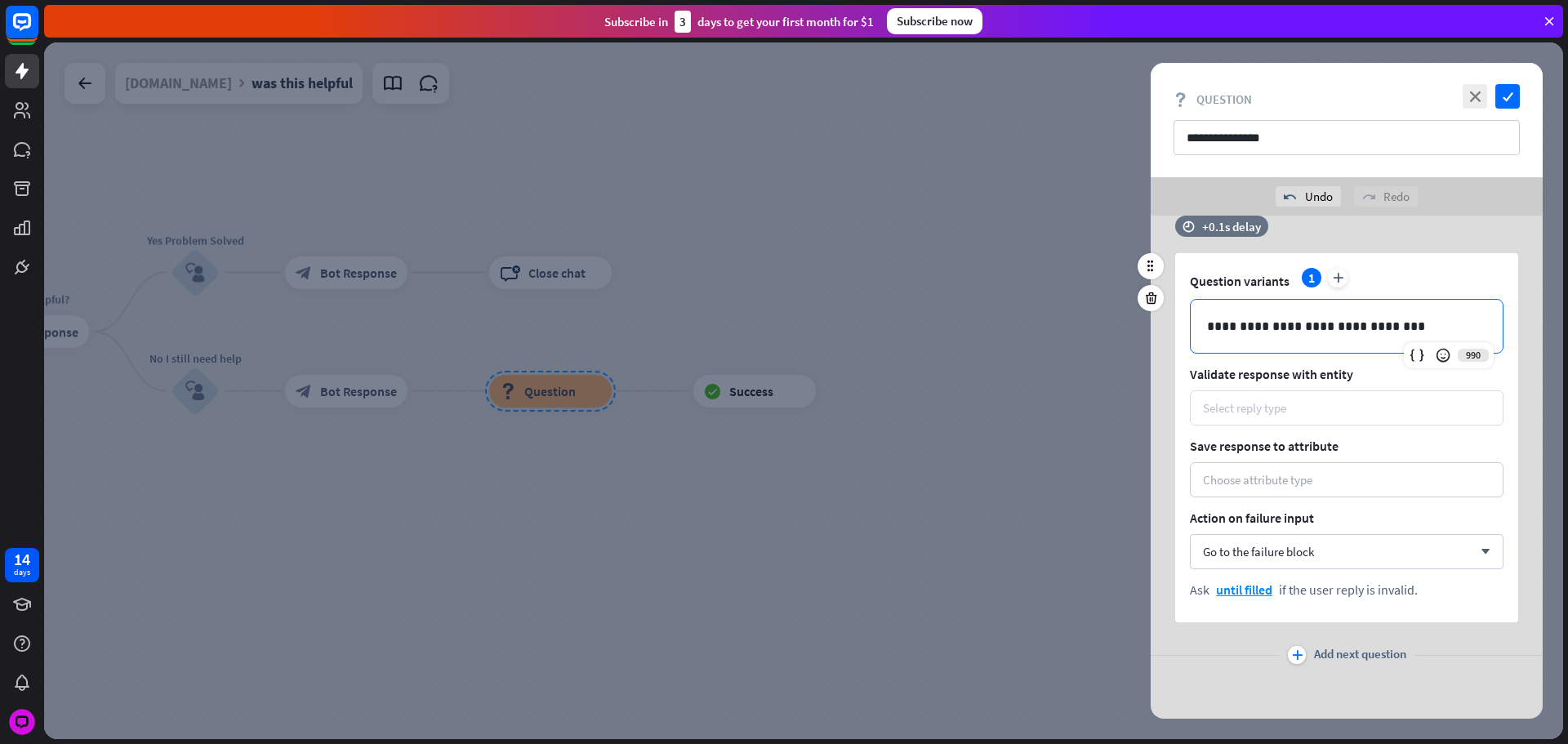
scroll to position [449, 0]
click at [1288, 404] on div "Select reply type" at bounding box center [1346, 406] width 287 height 16
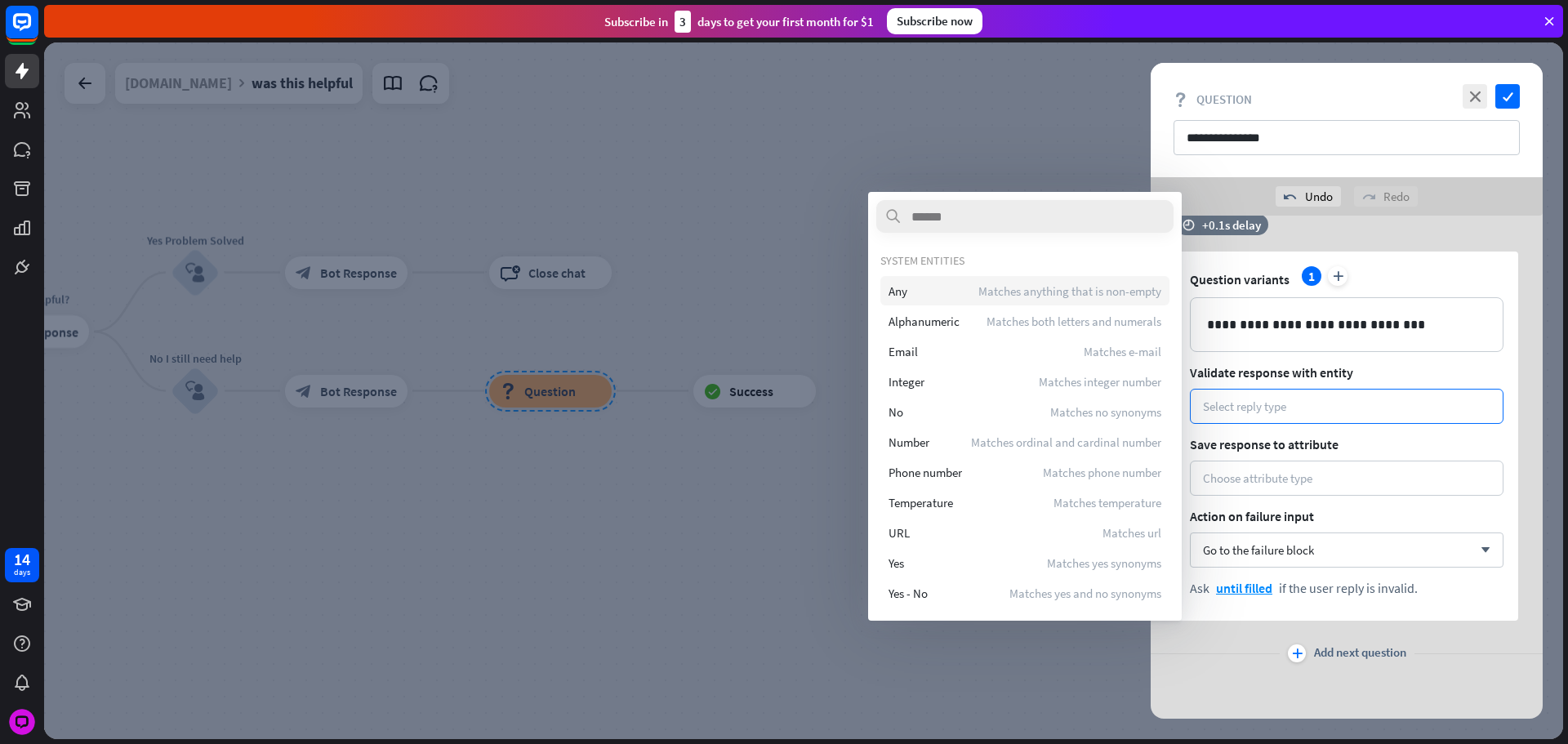
drag, startPoint x: 966, startPoint y: 276, endPoint x: 1204, endPoint y: 425, distance: 280.8
click at [966, 278] on div "Any Matches anything that is non-empty" at bounding box center [1024, 291] width 289 height 29
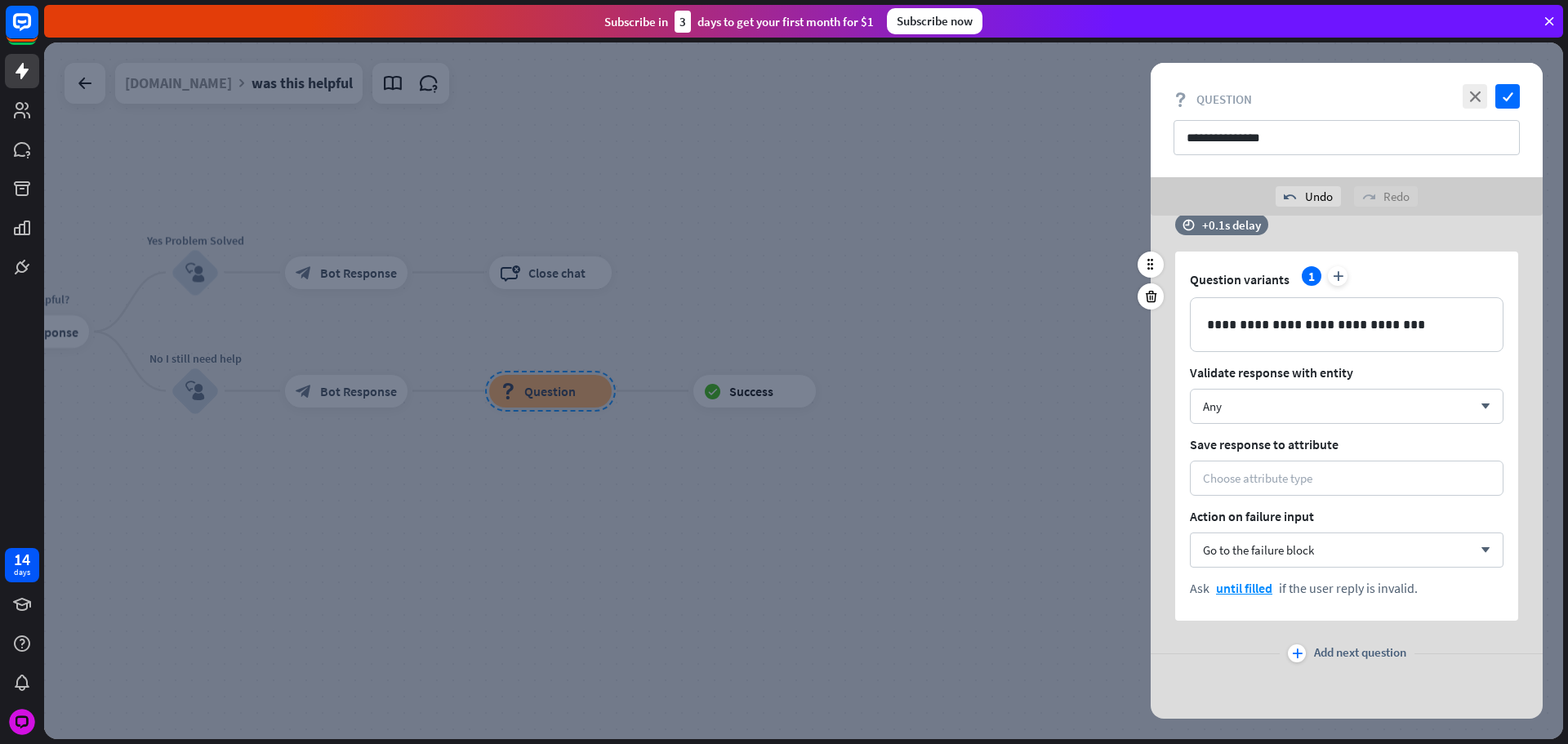
click at [1242, 455] on div "**********" at bounding box center [1346, 436] width 343 height 369
click at [1244, 467] on div "Choose attribute type" at bounding box center [1346, 478] width 313 height 35
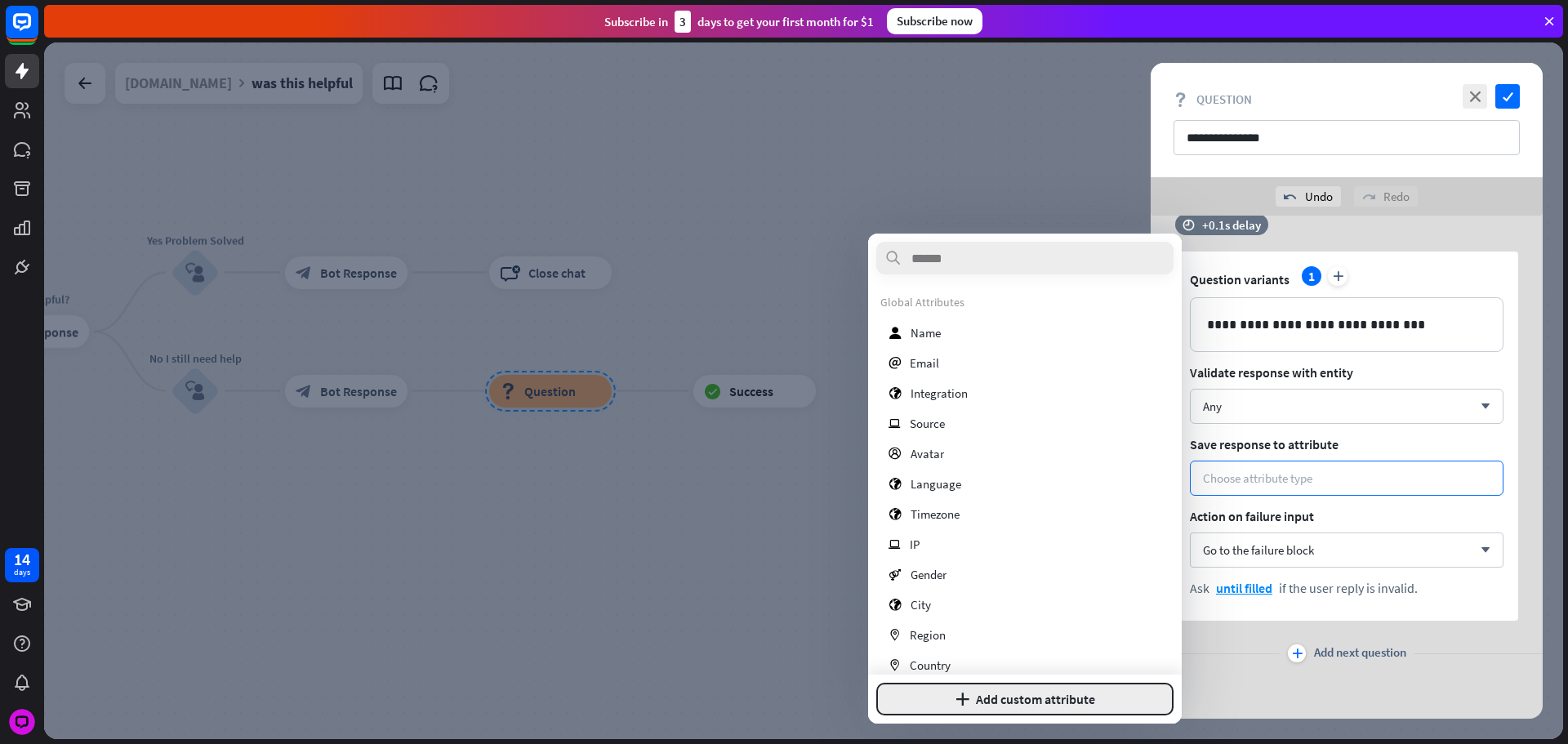
click at [1016, 706] on button "plus Add custom attribute" at bounding box center [1024, 699] width 297 height 33
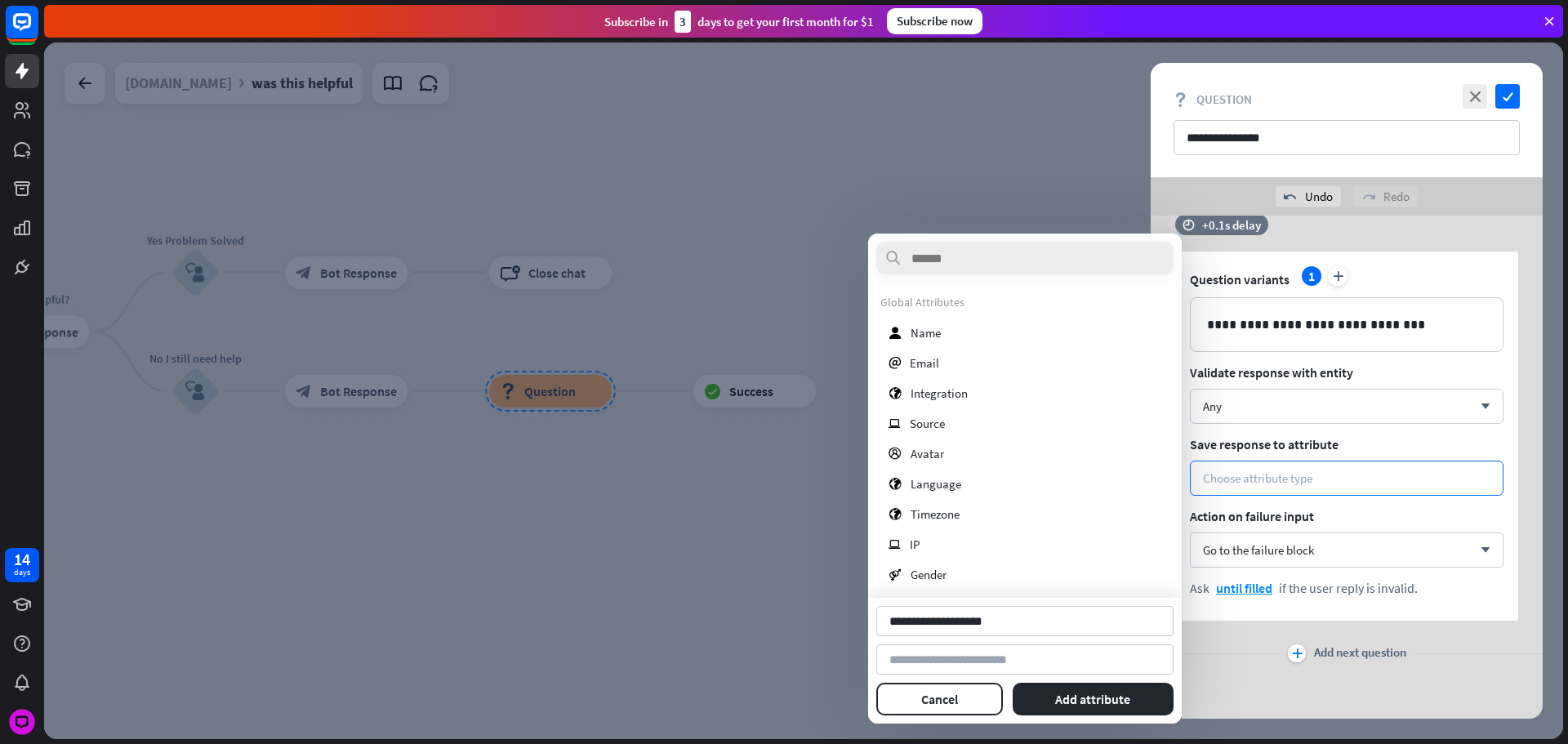
type input "**********"
click at [1050, 675] on div "**********" at bounding box center [1024, 660] width 297 height 110
click at [1072, 686] on button "Add attribute" at bounding box center [1093, 699] width 162 height 33
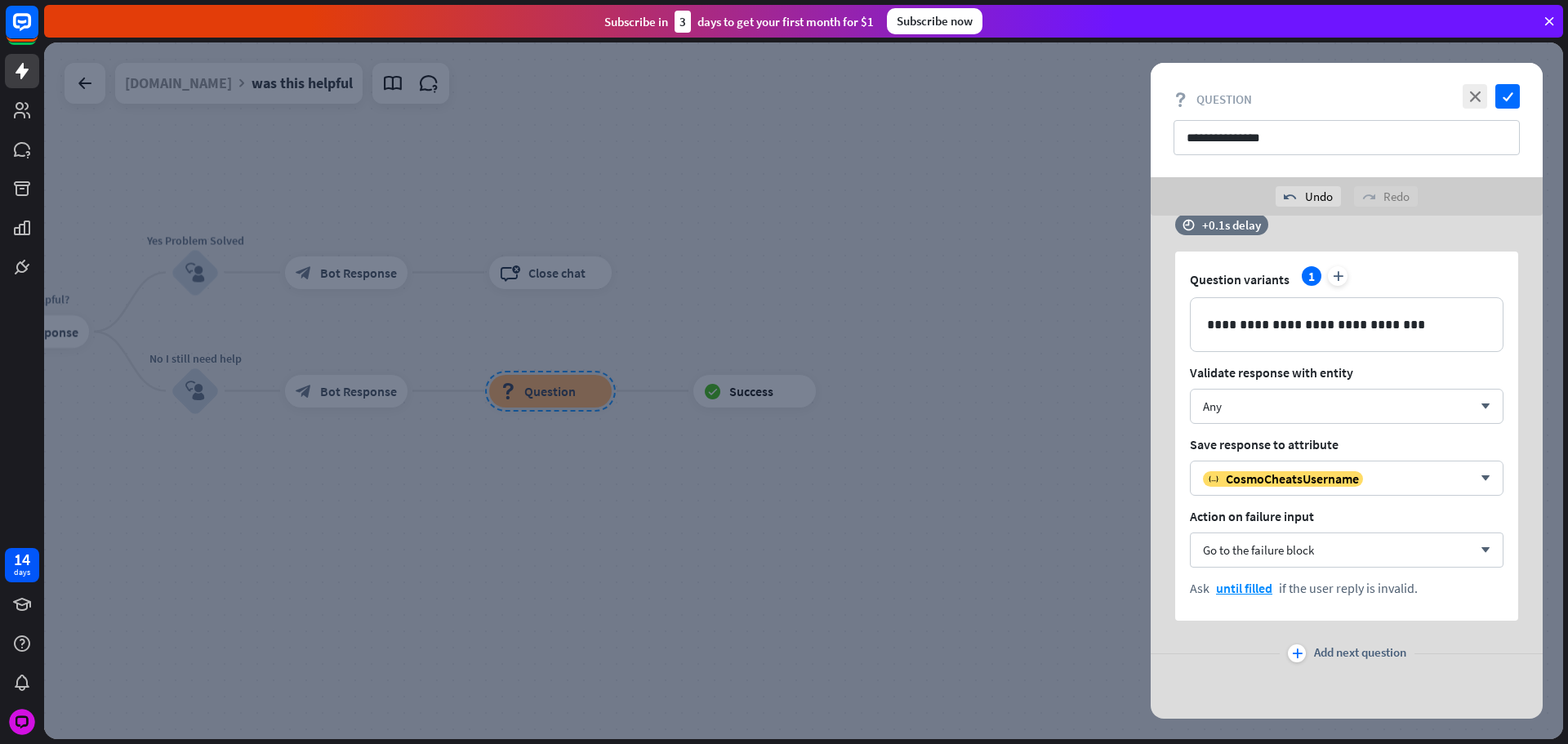
click at [1333, 654] on span "Add next question" at bounding box center [1360, 653] width 92 height 18
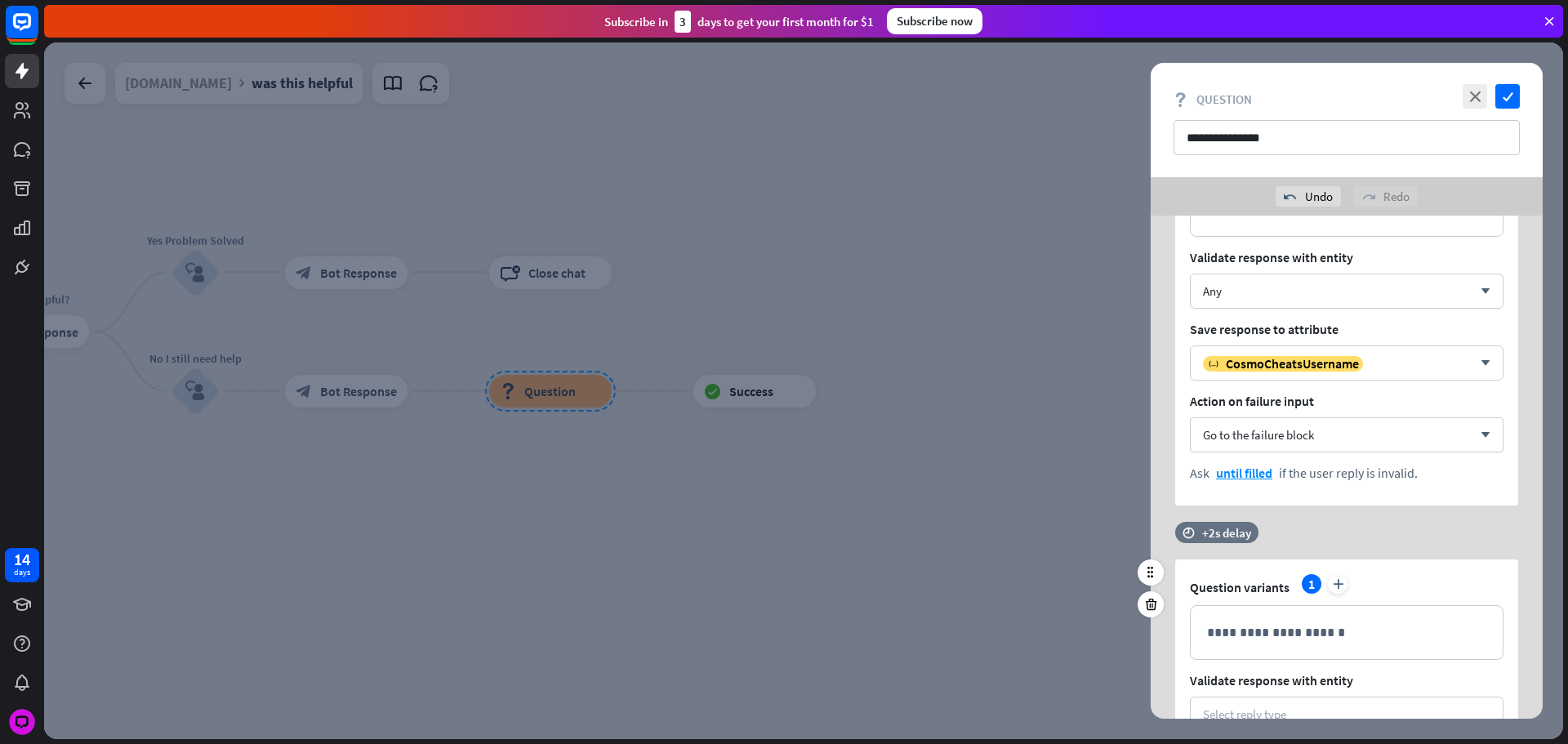
scroll to position [776, 0]
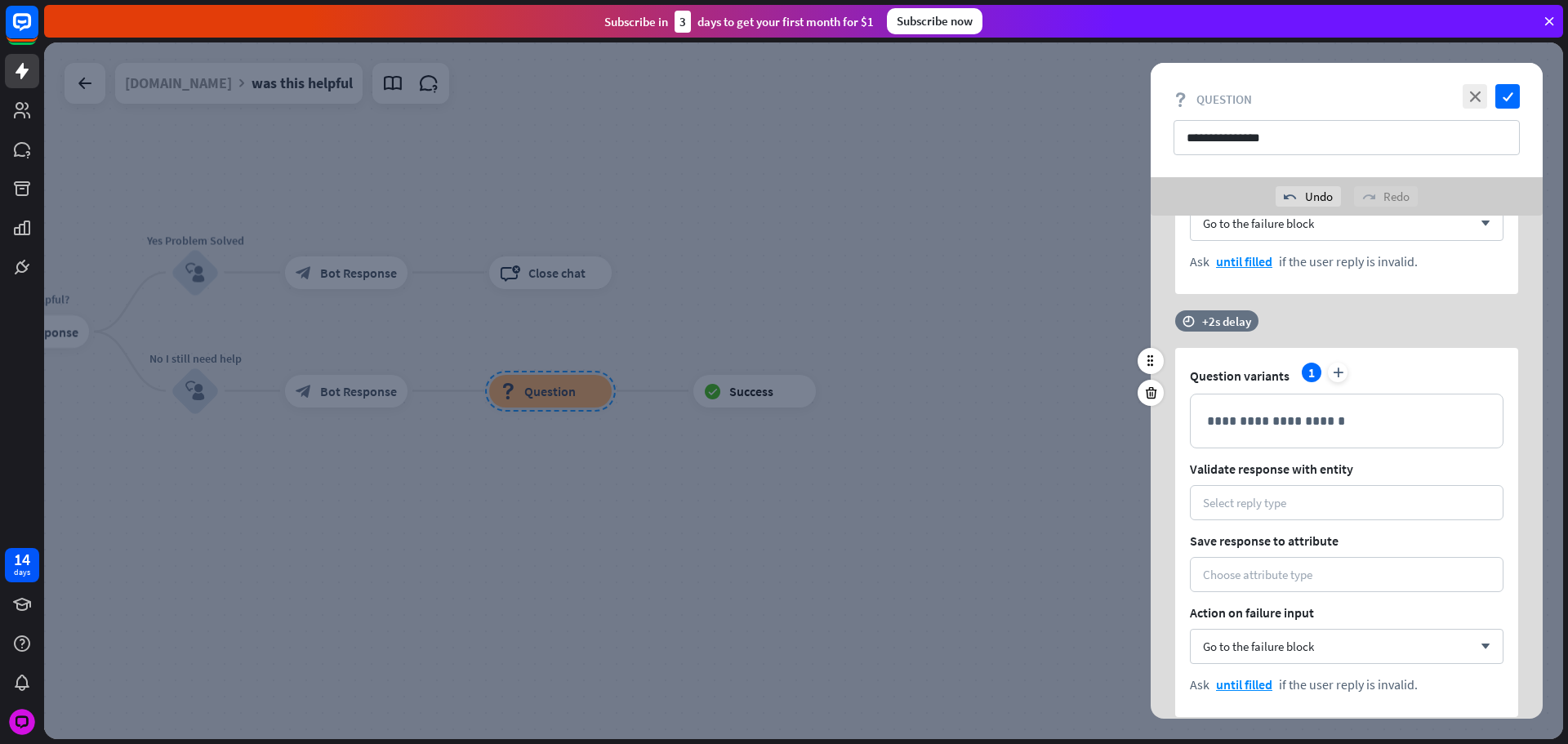
click at [1220, 338] on div "time +2s delay" at bounding box center [1343, 328] width 335 height 38
click at [1220, 332] on div "time +0.1s +2s +10s" at bounding box center [1346, 328] width 343 height 38
click at [1261, 318] on div at bounding box center [1251, 321] width 49 height 5
drag, startPoint x: 1204, startPoint y: 324, endPoint x: 1156, endPoint y: 331, distance: 48.5
click at [1158, 330] on div "**********" at bounding box center [1347, 514] width 392 height 407
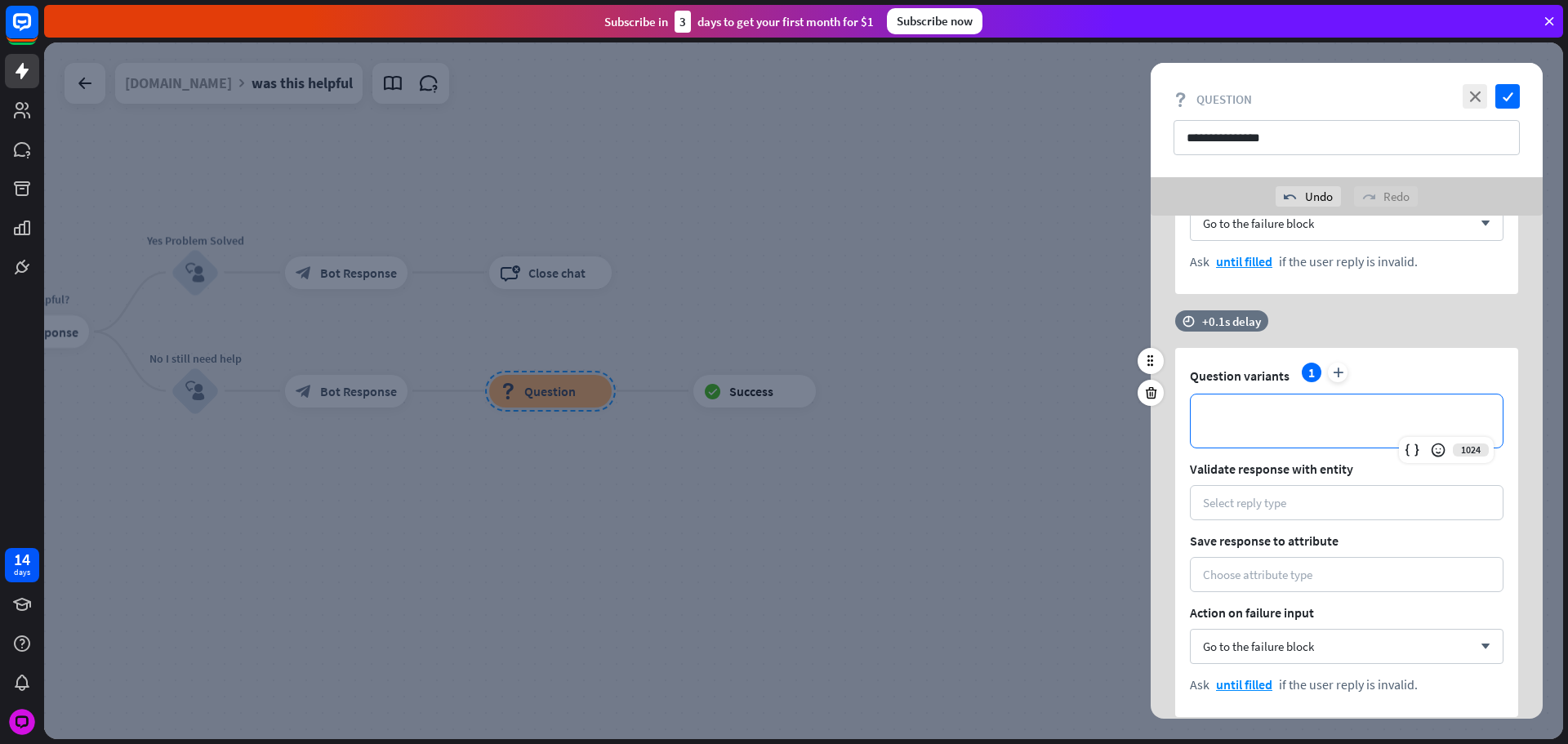
click at [1256, 411] on p "**********" at bounding box center [1346, 421] width 279 height 20
paste div
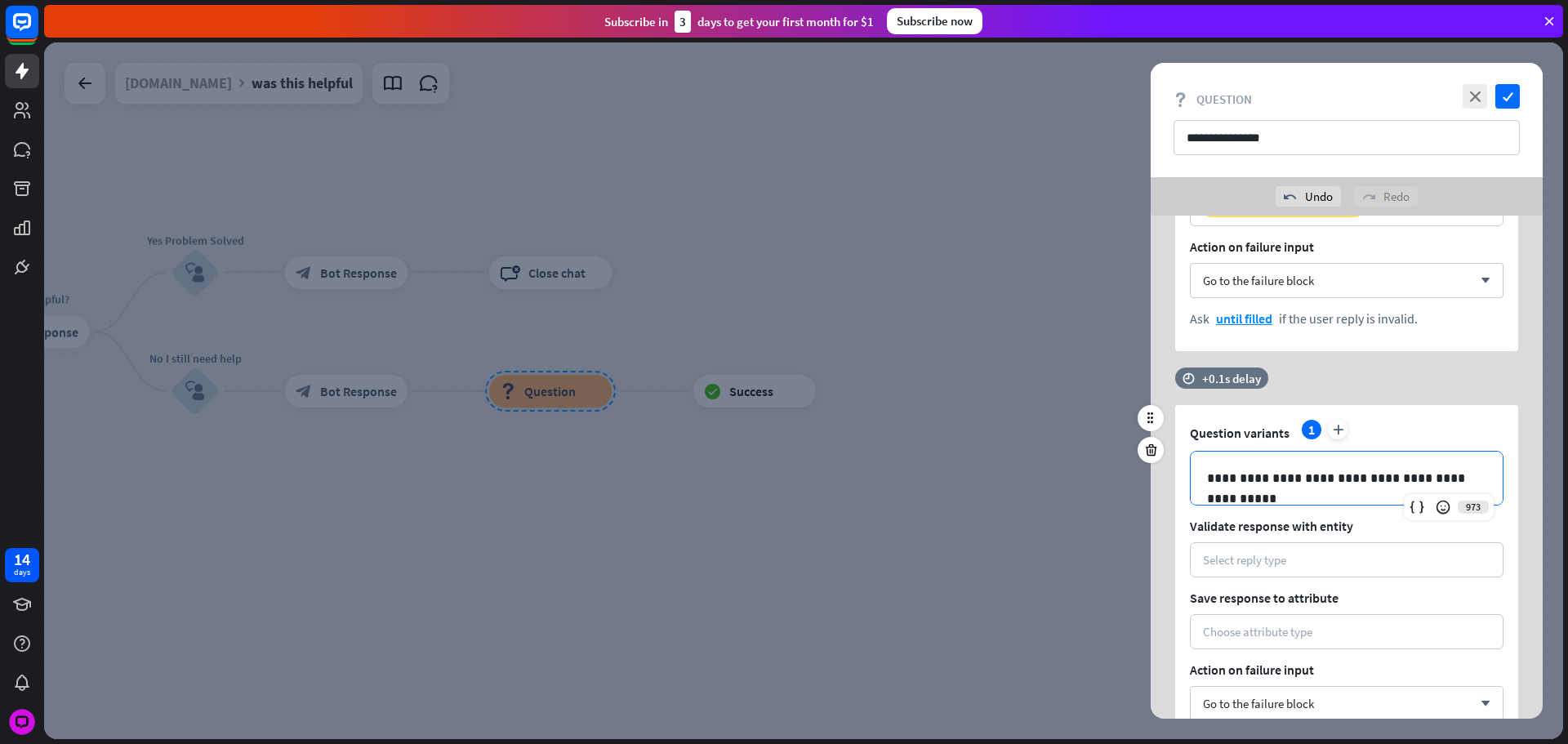
scroll to position [720, 0]
click at [1313, 476] on p "**********" at bounding box center [1346, 478] width 279 height 20
click at [1317, 478] on p "**********" at bounding box center [1346, 478] width 279 height 20
click at [1426, 502] on div at bounding box center [1416, 506] width 23 height 23
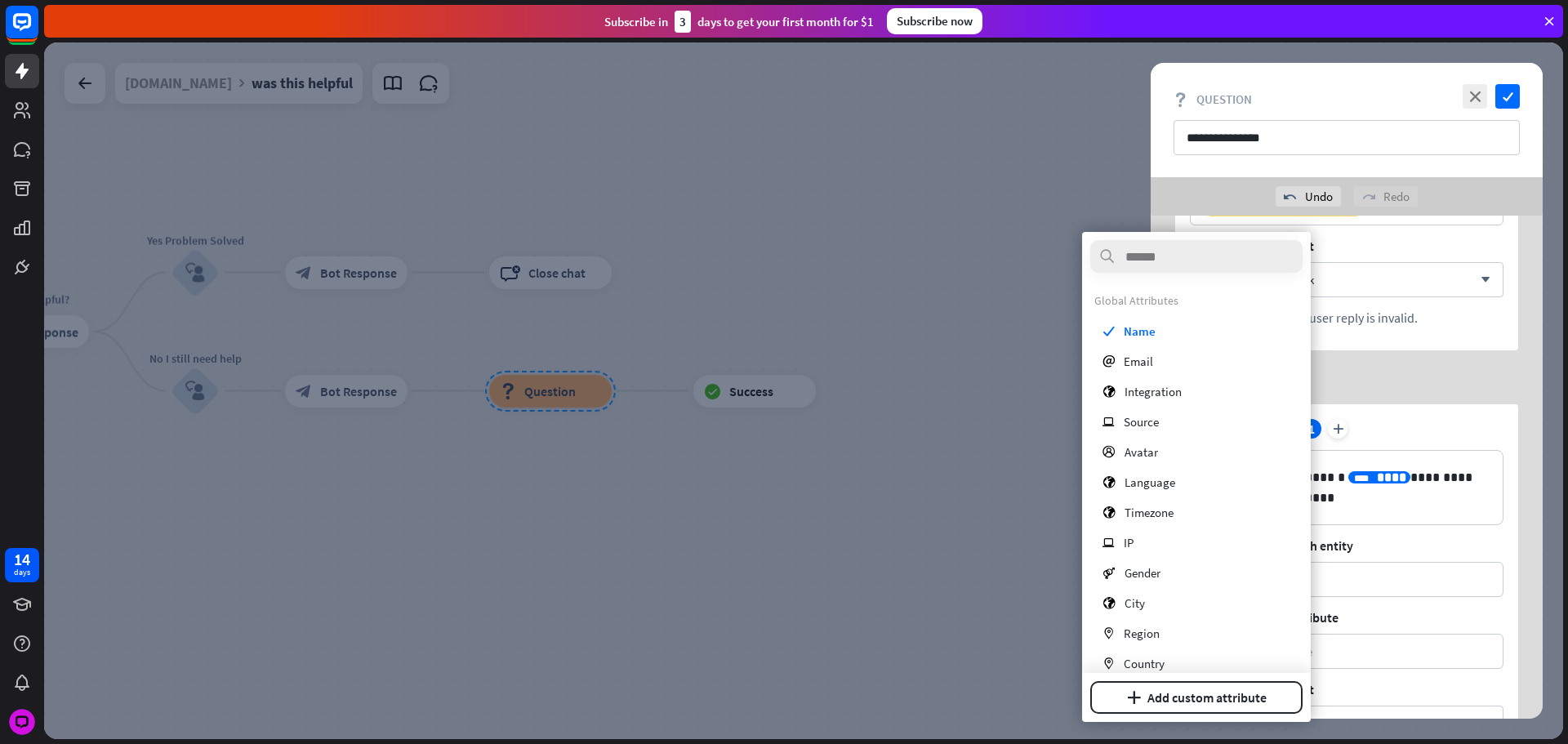
click at [1419, 559] on div "**********" at bounding box center [1346, 599] width 343 height 390
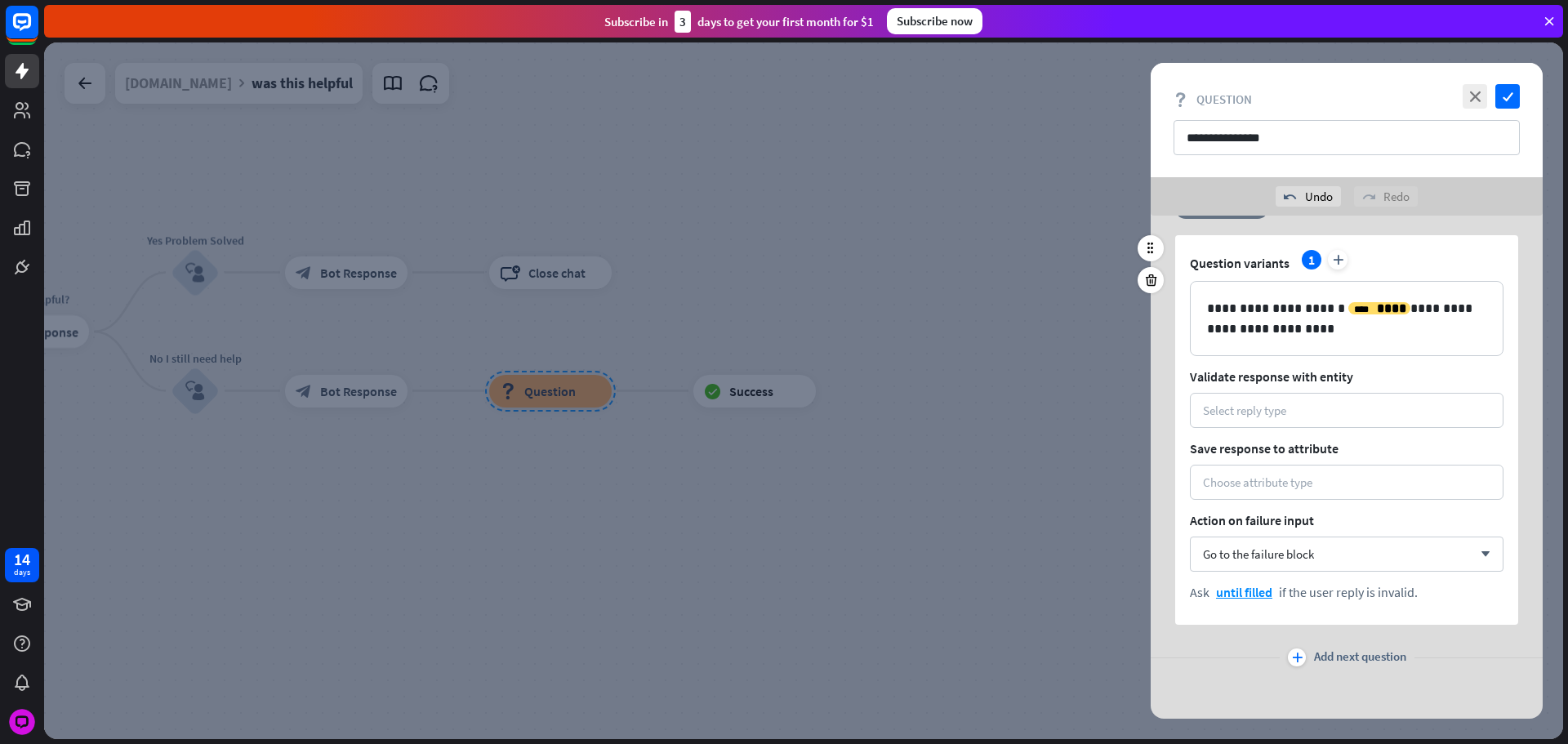
scroll to position [893, 0]
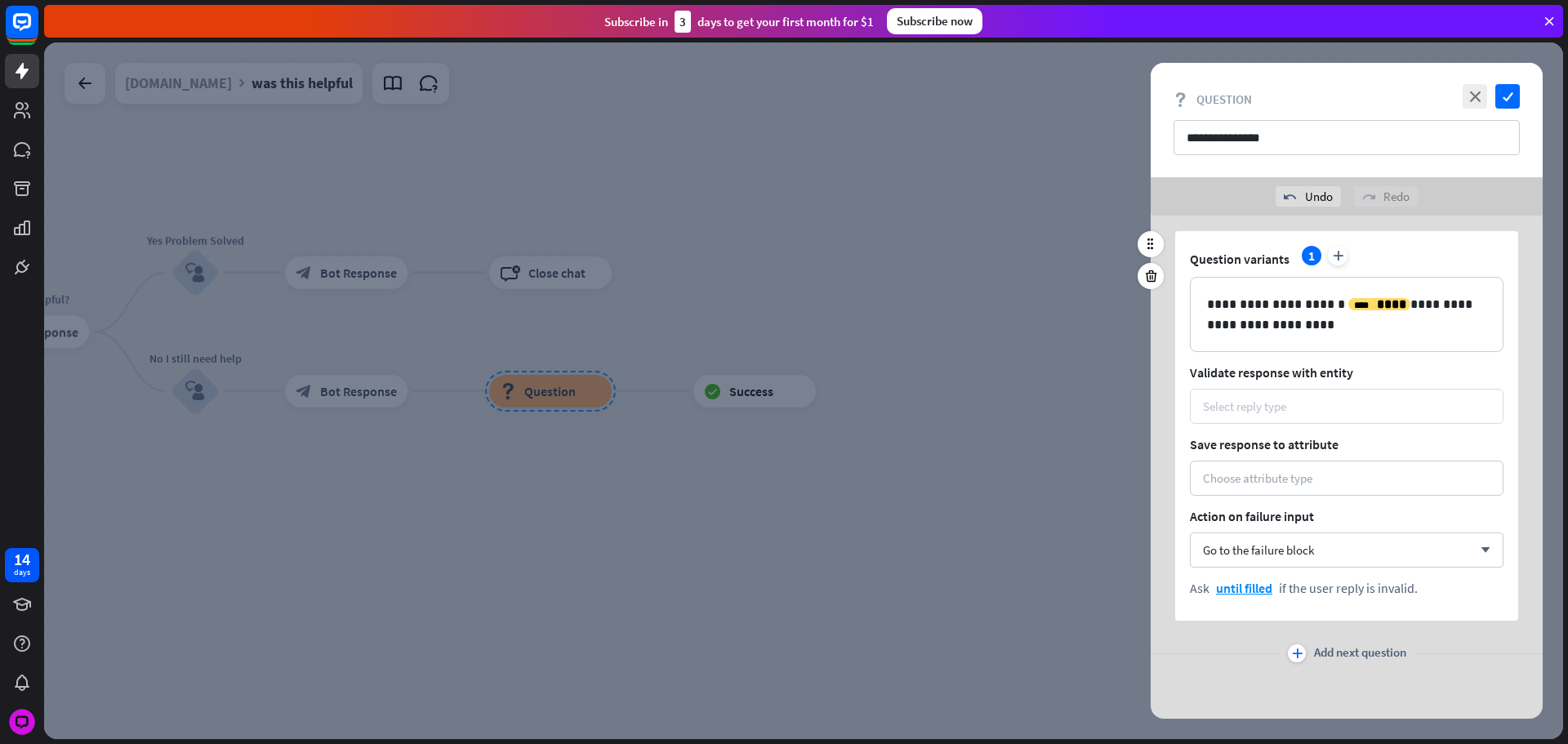
click at [1286, 413] on div "Select reply type" at bounding box center [1244, 406] width 83 height 16
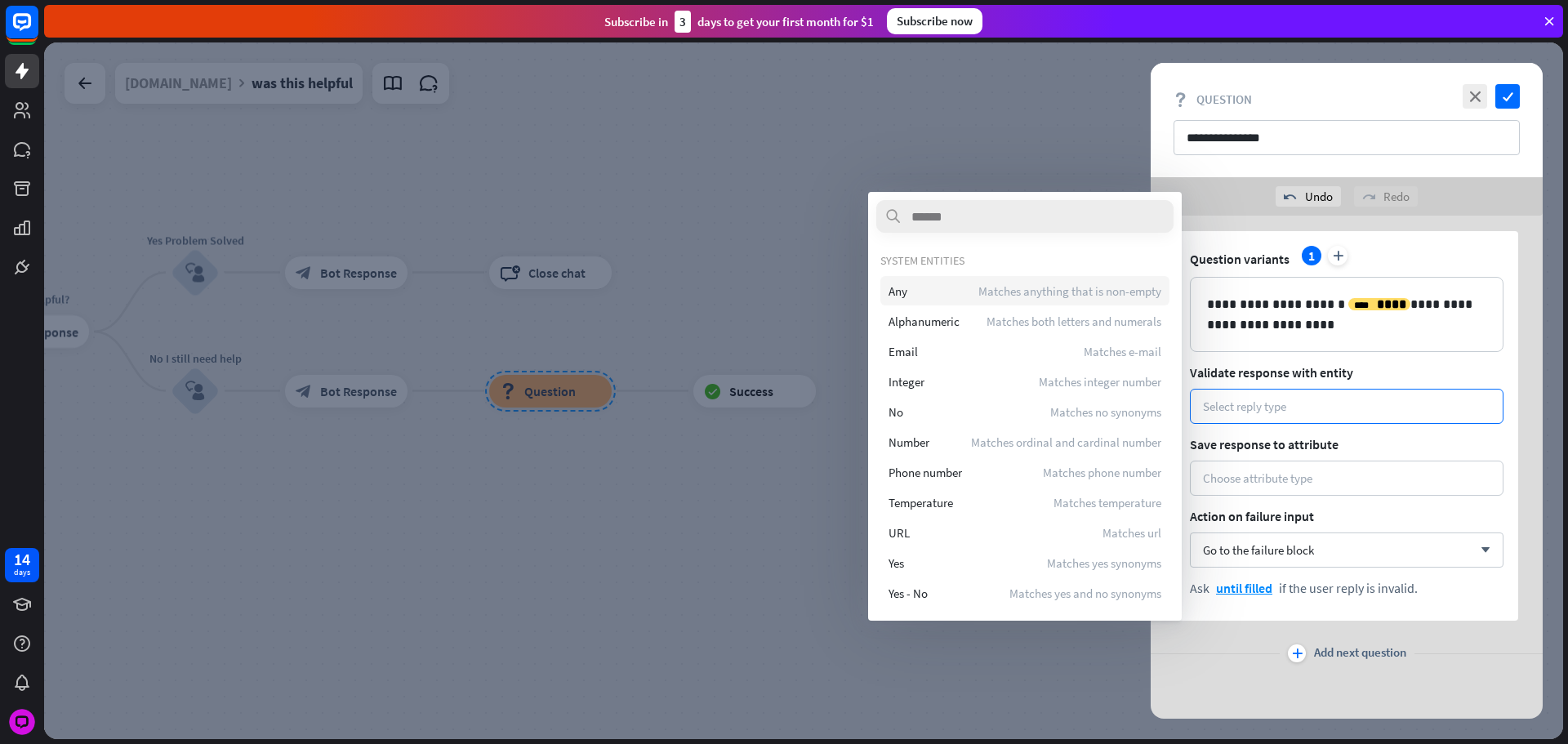
click at [925, 284] on div "Any Matches anything that is non-empty" at bounding box center [1024, 291] width 289 height 29
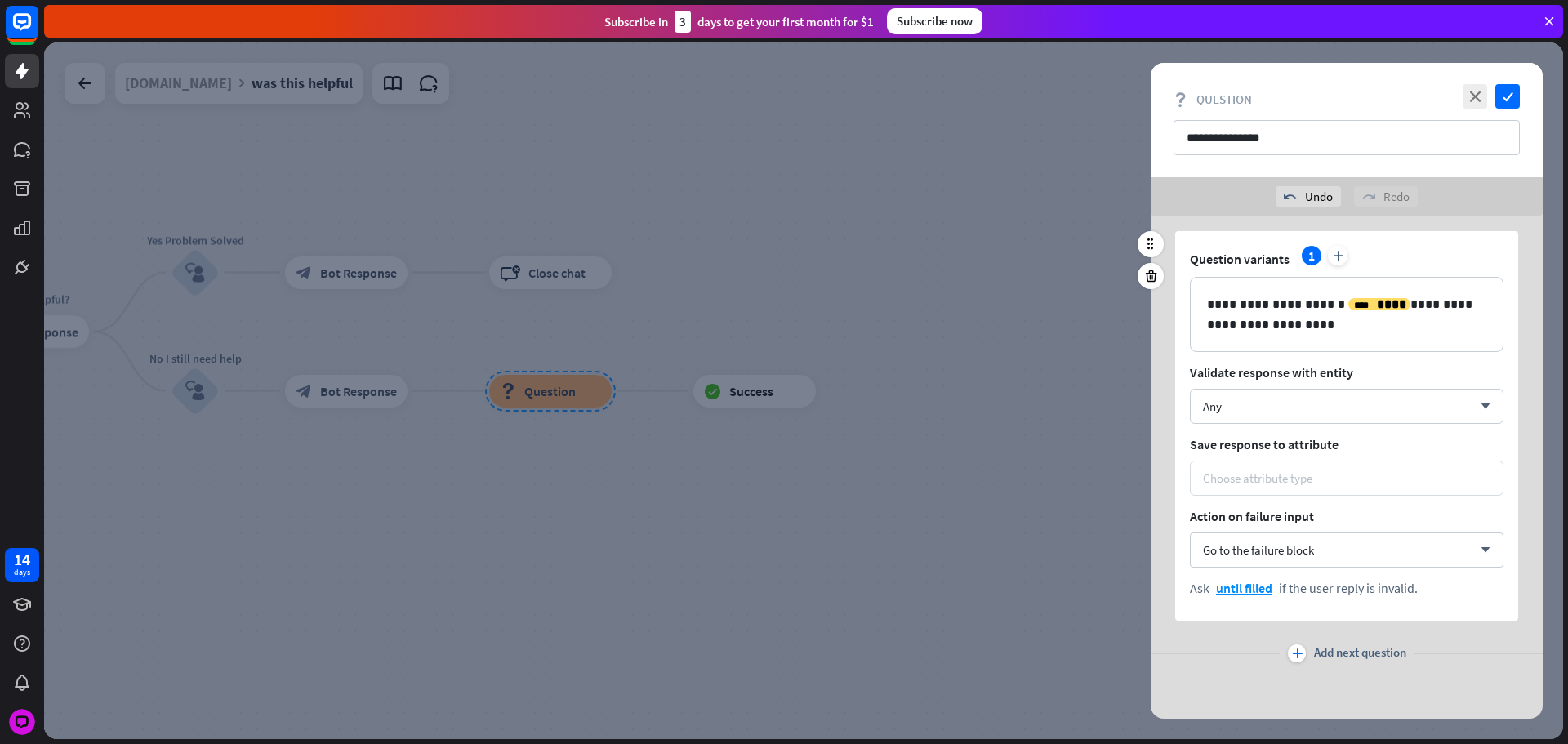
click at [1277, 467] on div "Choose attribute type" at bounding box center [1346, 478] width 313 height 35
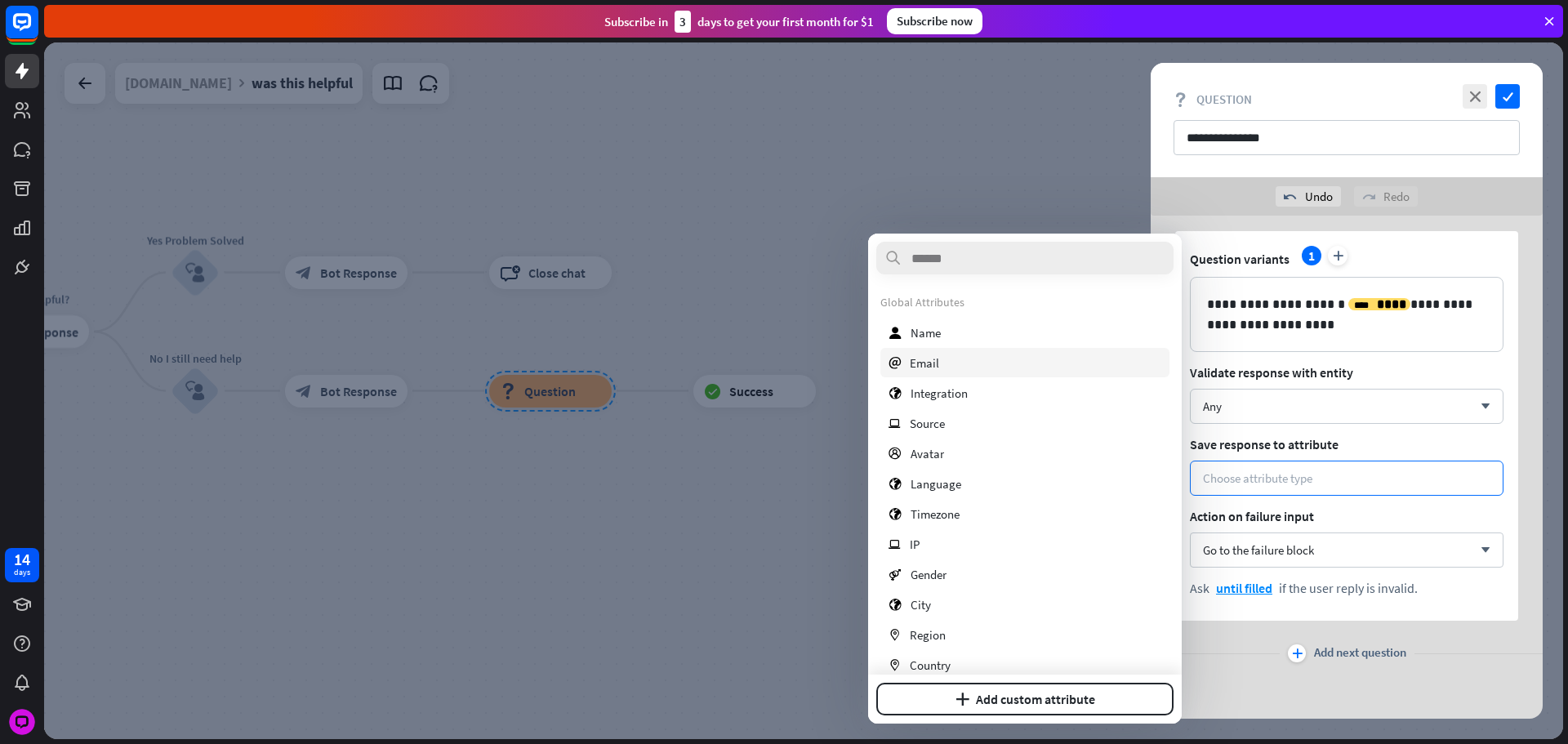
click at [987, 367] on div "email Email" at bounding box center [1024, 362] width 289 height 29
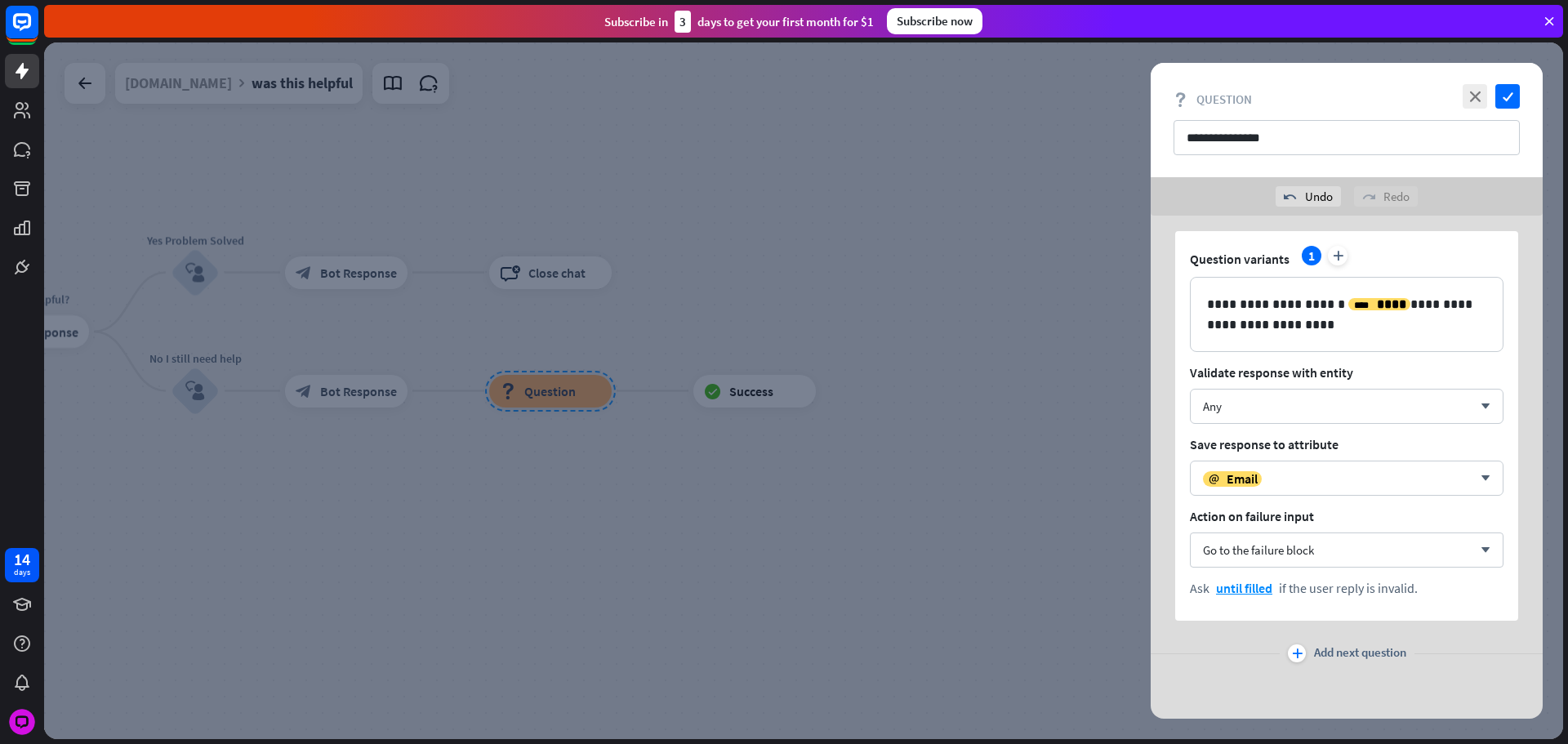
click at [1327, 655] on span "Add next question" at bounding box center [1360, 653] width 92 height 18
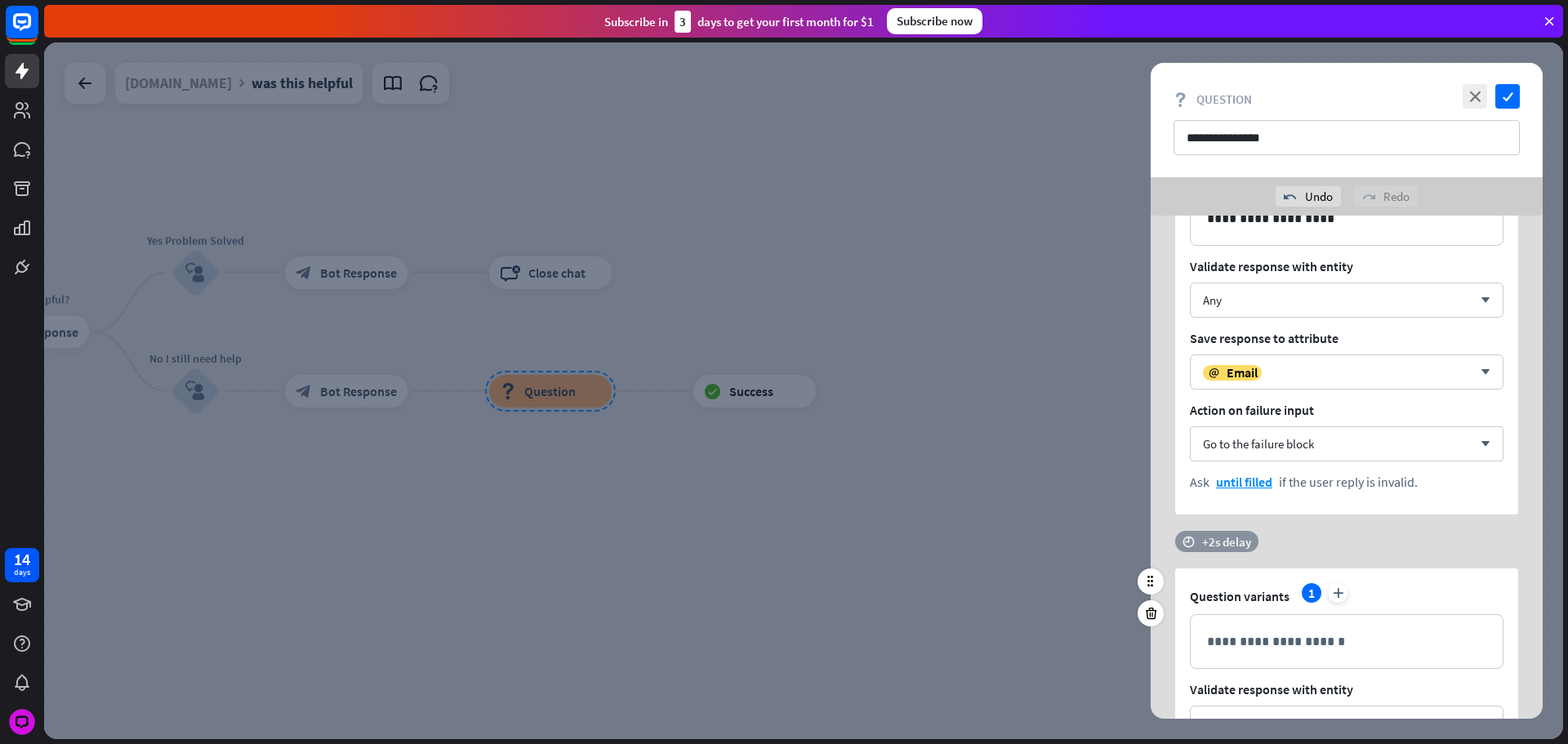
scroll to position [1057, 0]
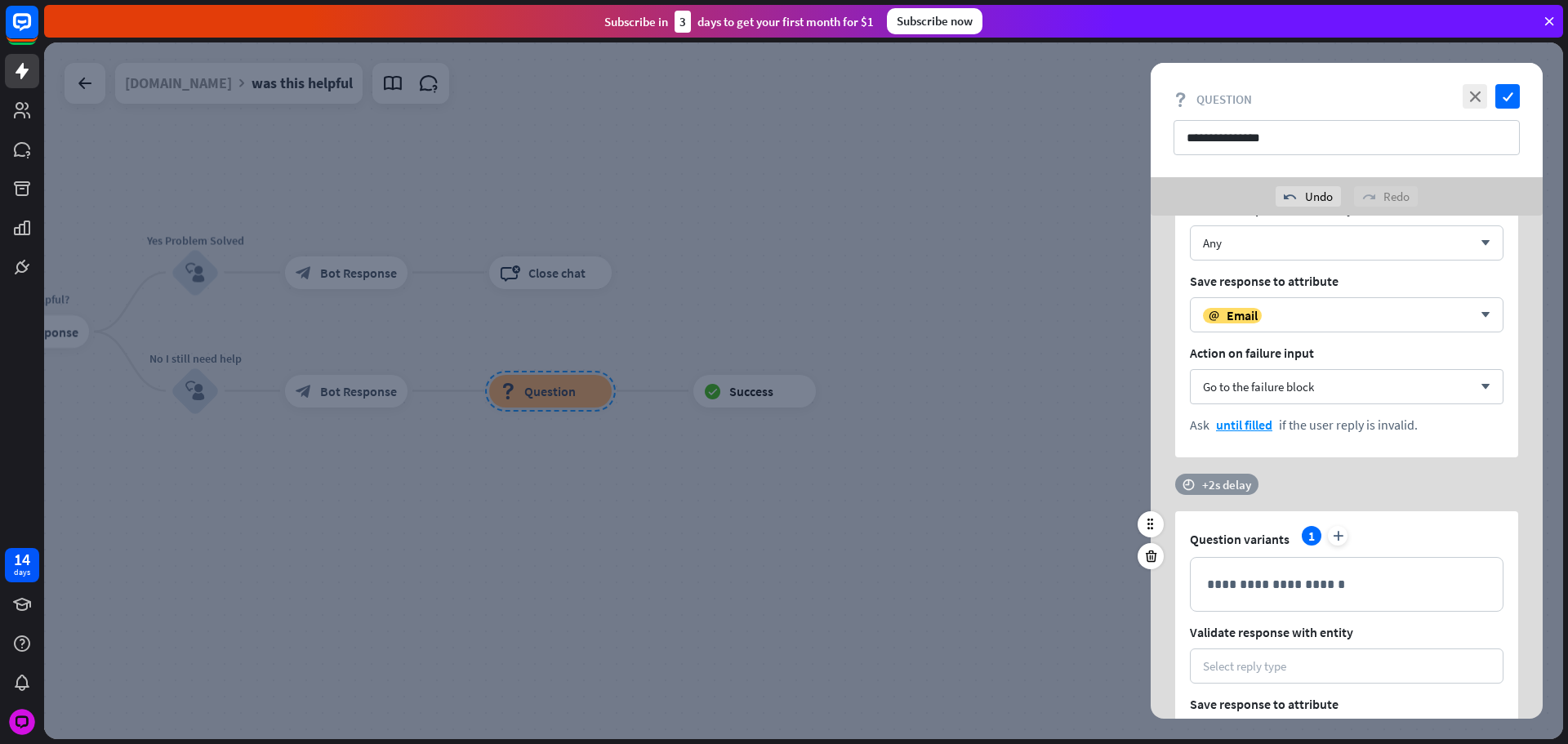
click at [1222, 482] on div "+2s delay" at bounding box center [1226, 484] width 49 height 16
click at [1254, 481] on div "+2s" at bounding box center [1357, 483] width 260 height 16
drag, startPoint x: 1188, startPoint y: 488, endPoint x: 1137, endPoint y: 521, distance: 60.7
click at [1069, 499] on div "**********" at bounding box center [803, 391] width 1519 height 697
click at [1271, 587] on p "**********" at bounding box center [1346, 584] width 279 height 20
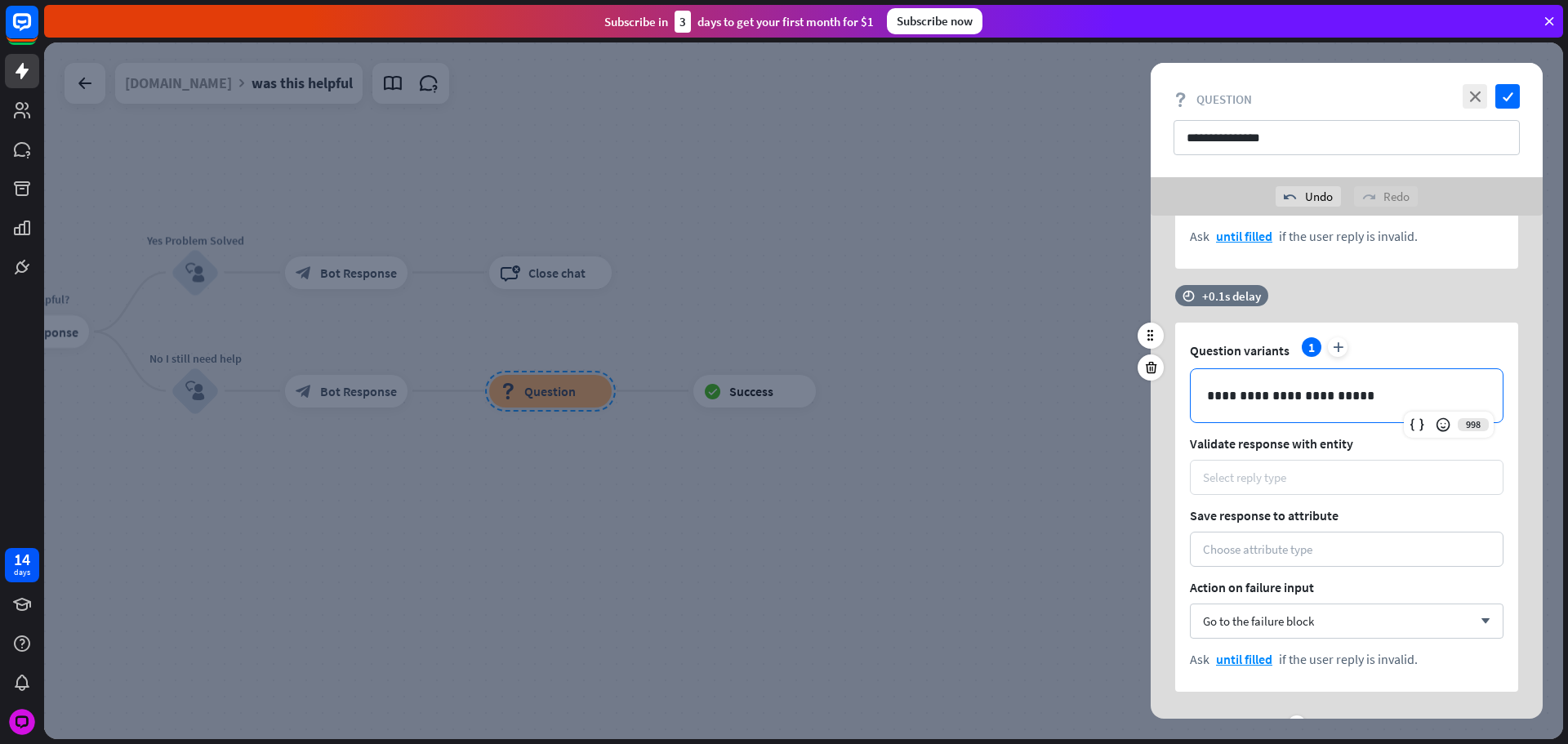
click at [1286, 478] on div "Select reply type" at bounding box center [1244, 478] width 83 height 16
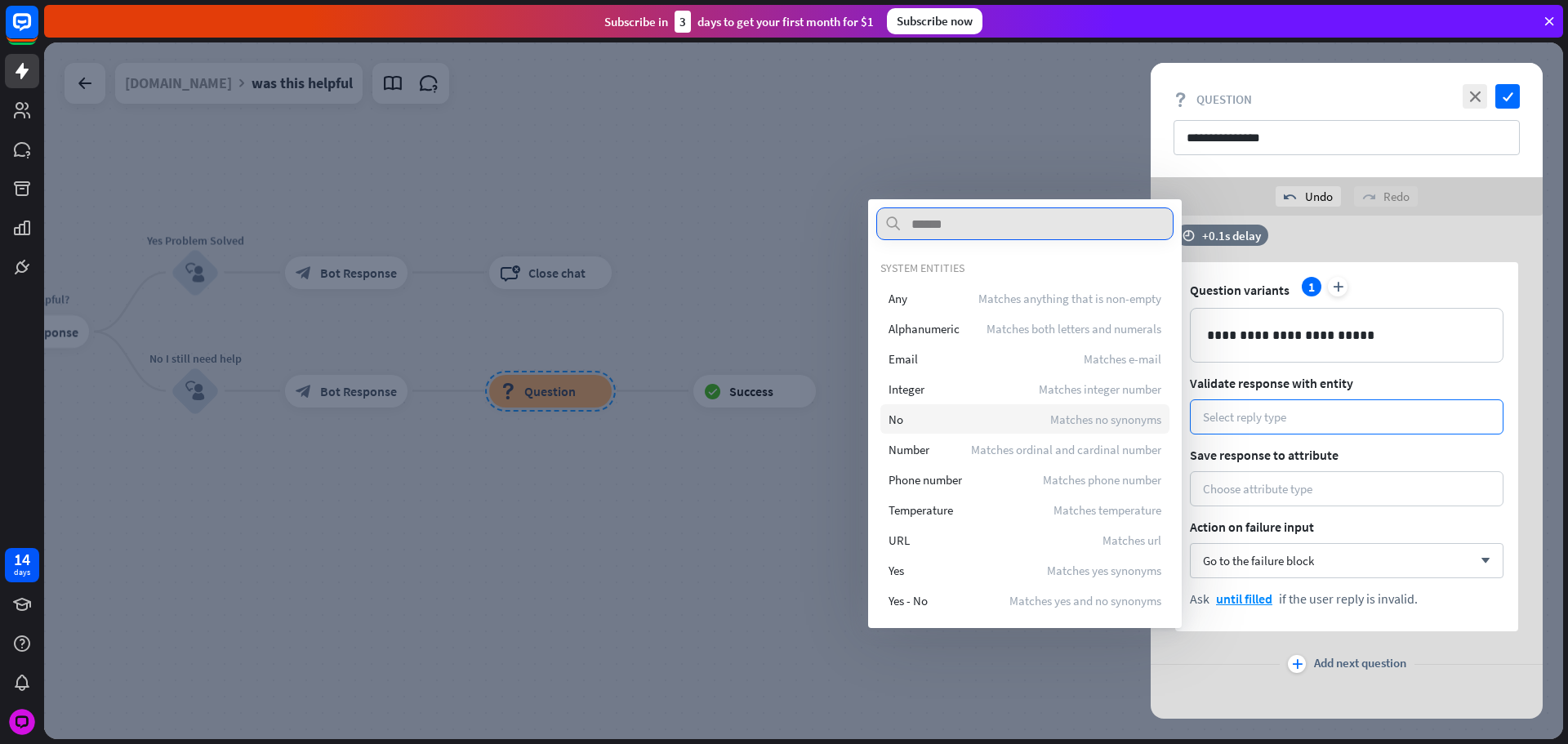
scroll to position [1316, 0]
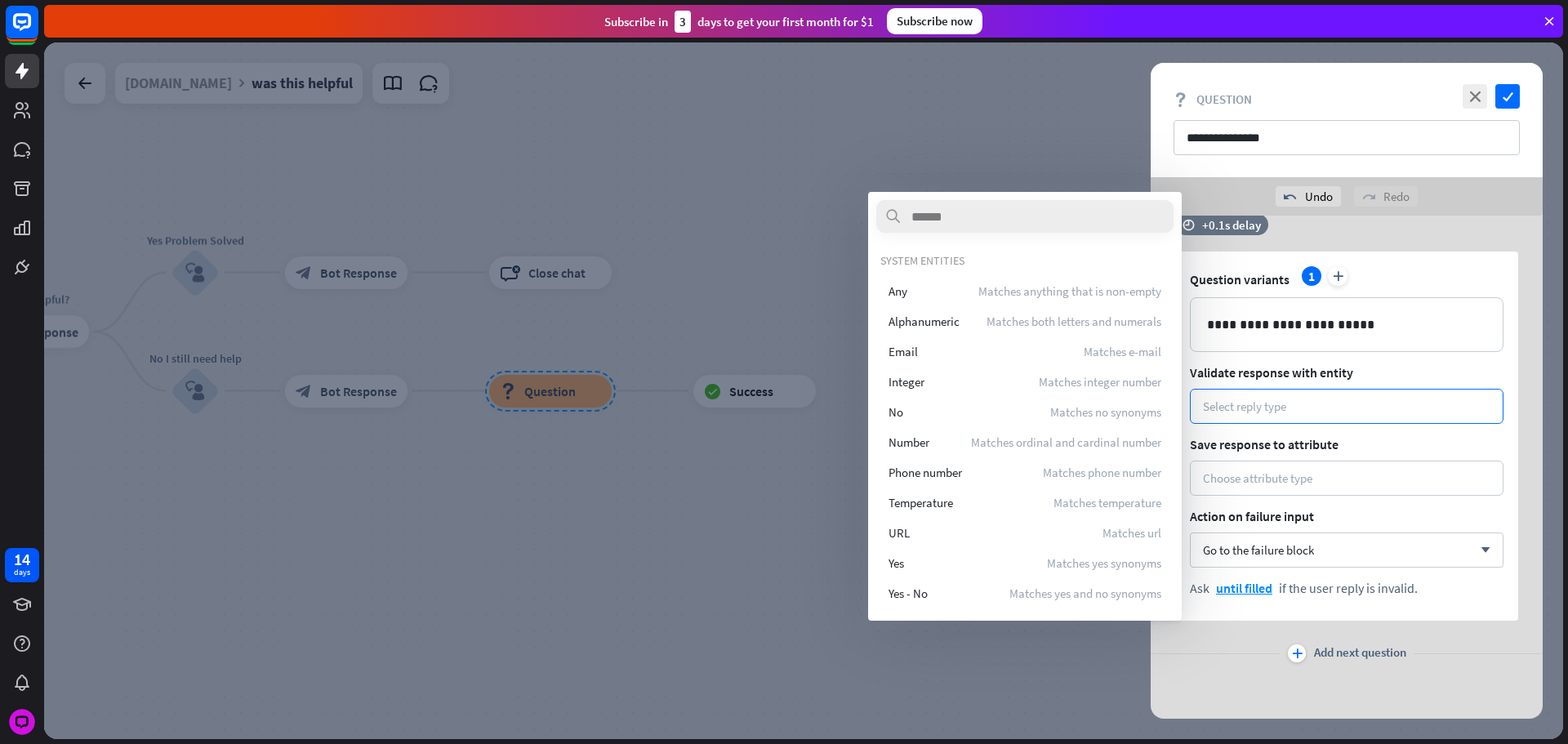
click at [945, 295] on div "Any Matches anything that is non-empty" at bounding box center [1024, 291] width 289 height 29
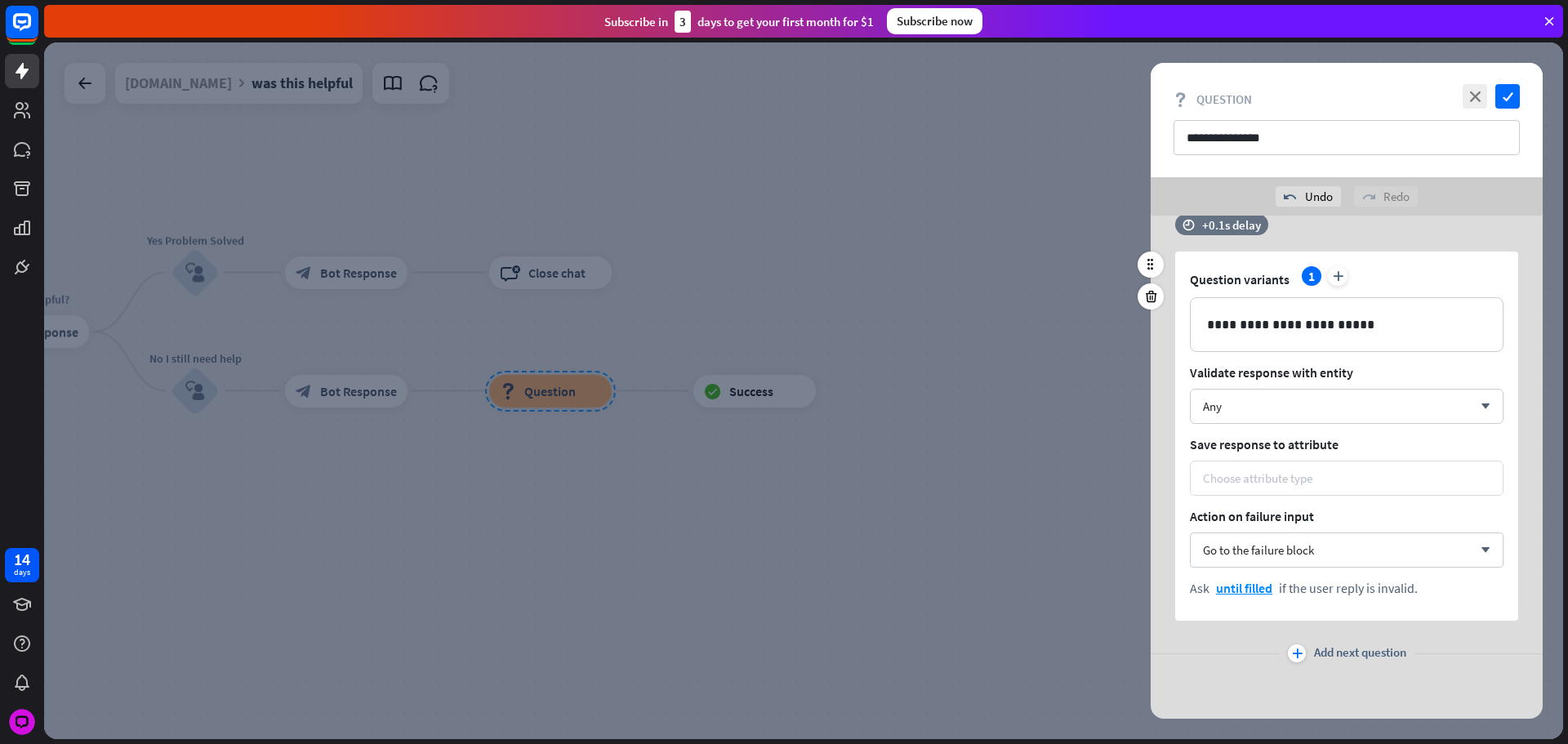
click at [1235, 463] on div "Choose attribute type" at bounding box center [1346, 478] width 313 height 35
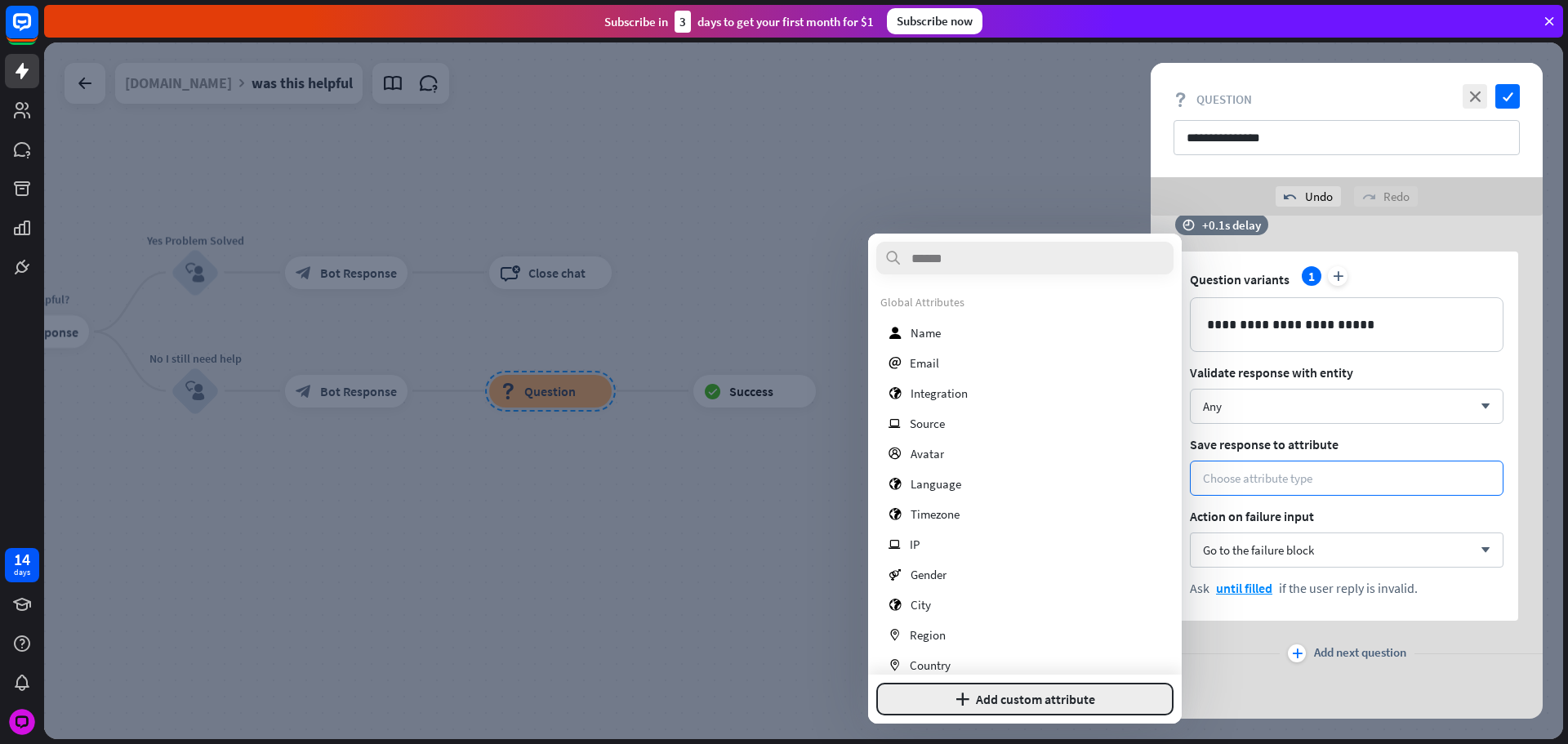
click at [1062, 689] on button "plus Add custom attribute" at bounding box center [1024, 699] width 297 height 33
type input "**********"
click at [1062, 689] on button "Add attribute" at bounding box center [1093, 699] width 162 height 33
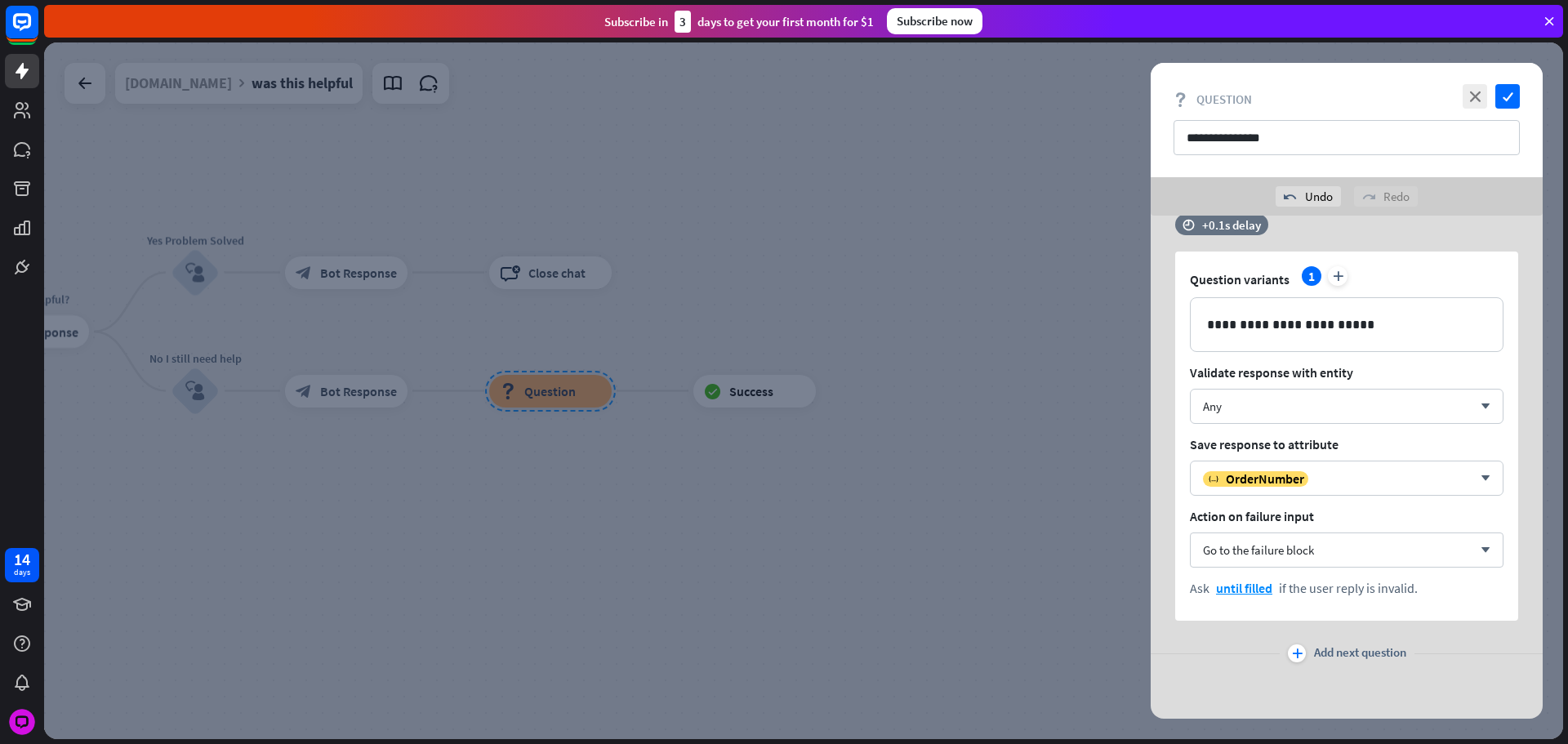
click at [1360, 638] on div "plus Add next question" at bounding box center [1347, 653] width 392 height 33
drag, startPoint x: 1361, startPoint y: 645, endPoint x: 1565, endPoint y: 603, distance: 208.3
click at [1362, 645] on span "Add next question" at bounding box center [1360, 653] width 92 height 18
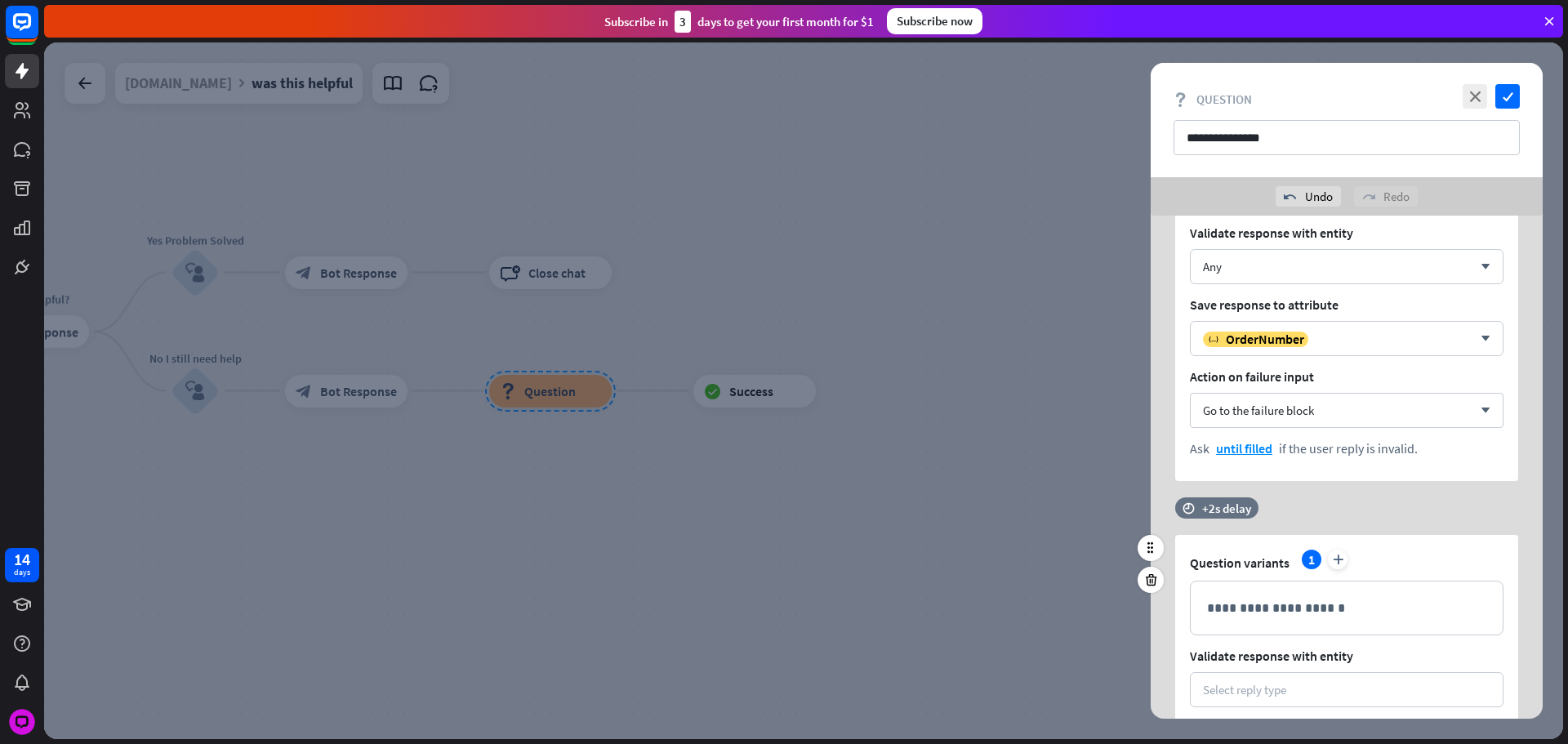
scroll to position [1643, 0]
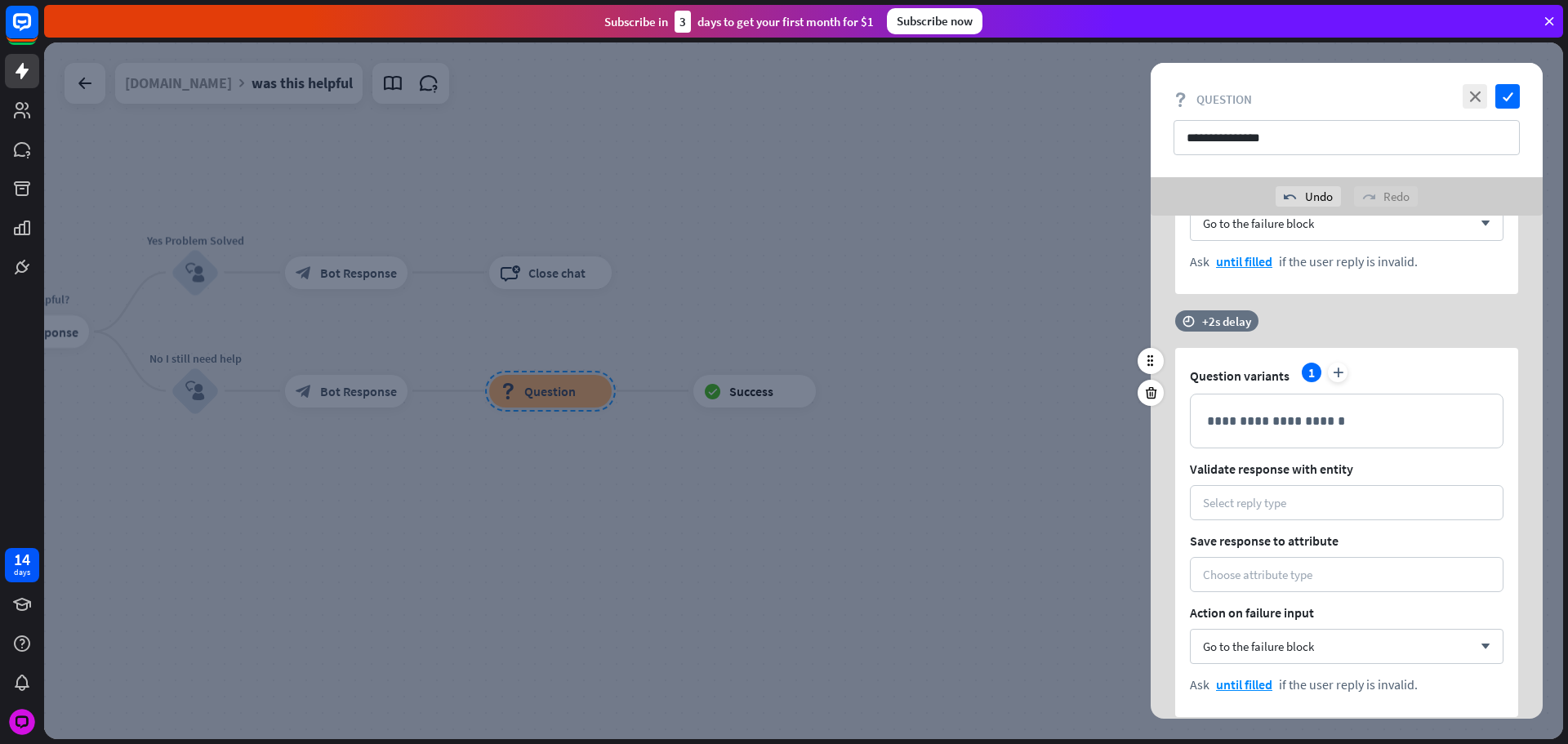
click at [1211, 338] on div "time +2s delay" at bounding box center [1343, 328] width 335 height 38
click at [1213, 330] on div "time +0.1s +2s +10s" at bounding box center [1346, 320] width 343 height 21
click at [1264, 325] on div "+2s" at bounding box center [1357, 320] width 260 height 16
drag, startPoint x: 1264, startPoint y: 325, endPoint x: 1163, endPoint y: 338, distance: 101.8
click at [1129, 326] on div "**********" at bounding box center [803, 391] width 1519 height 697
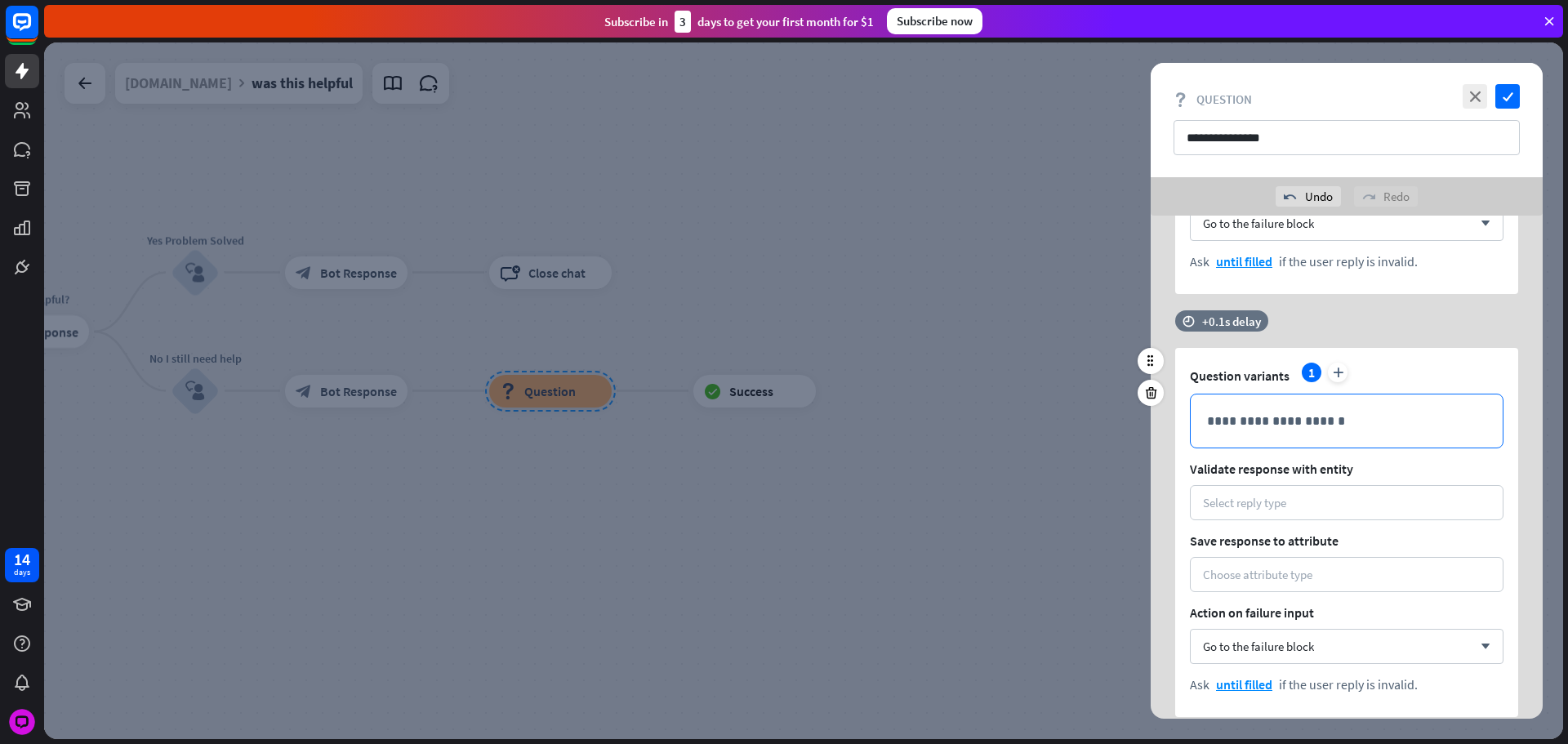
click at [1240, 416] on p "**********" at bounding box center [1346, 421] width 279 height 20
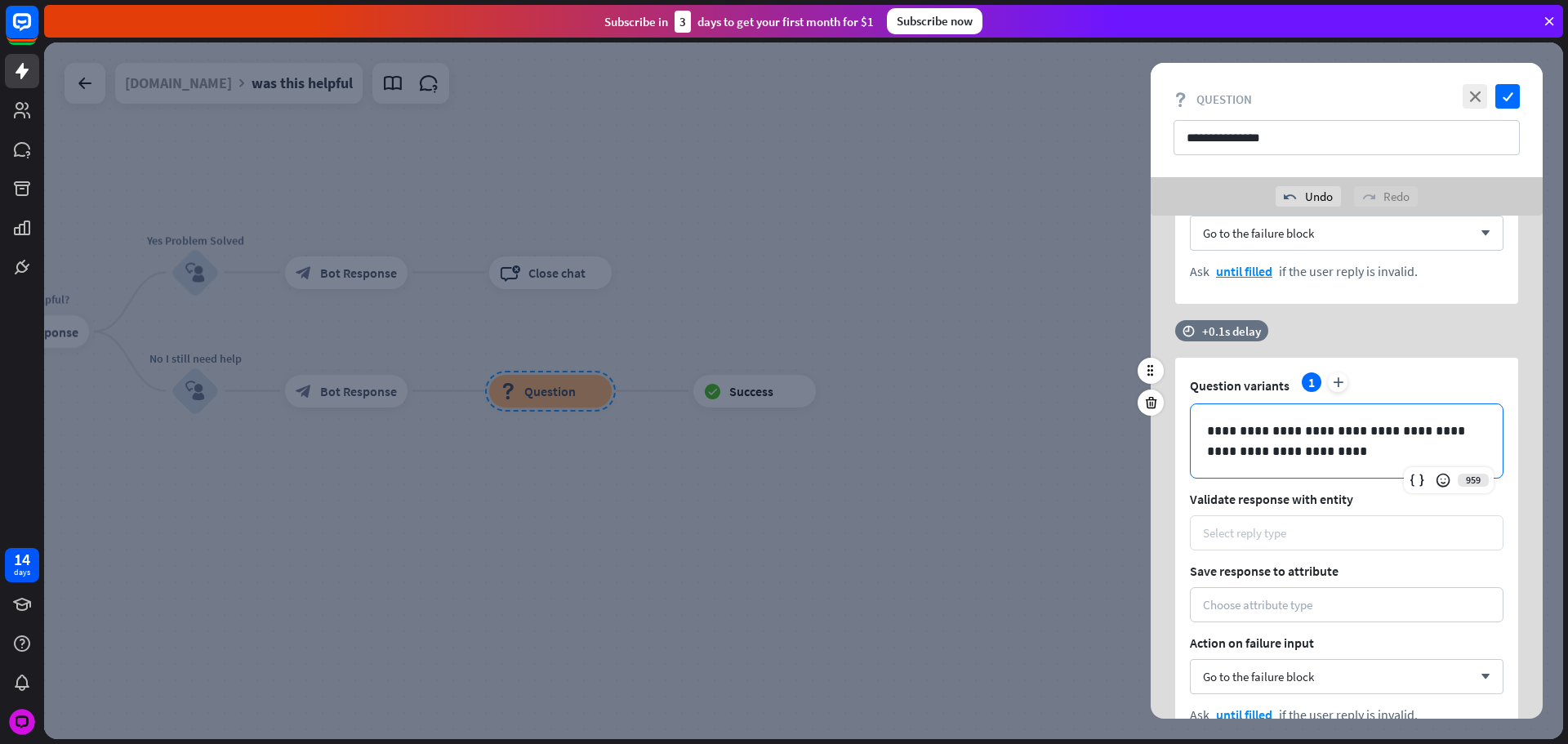
scroll to position [1668, 0]
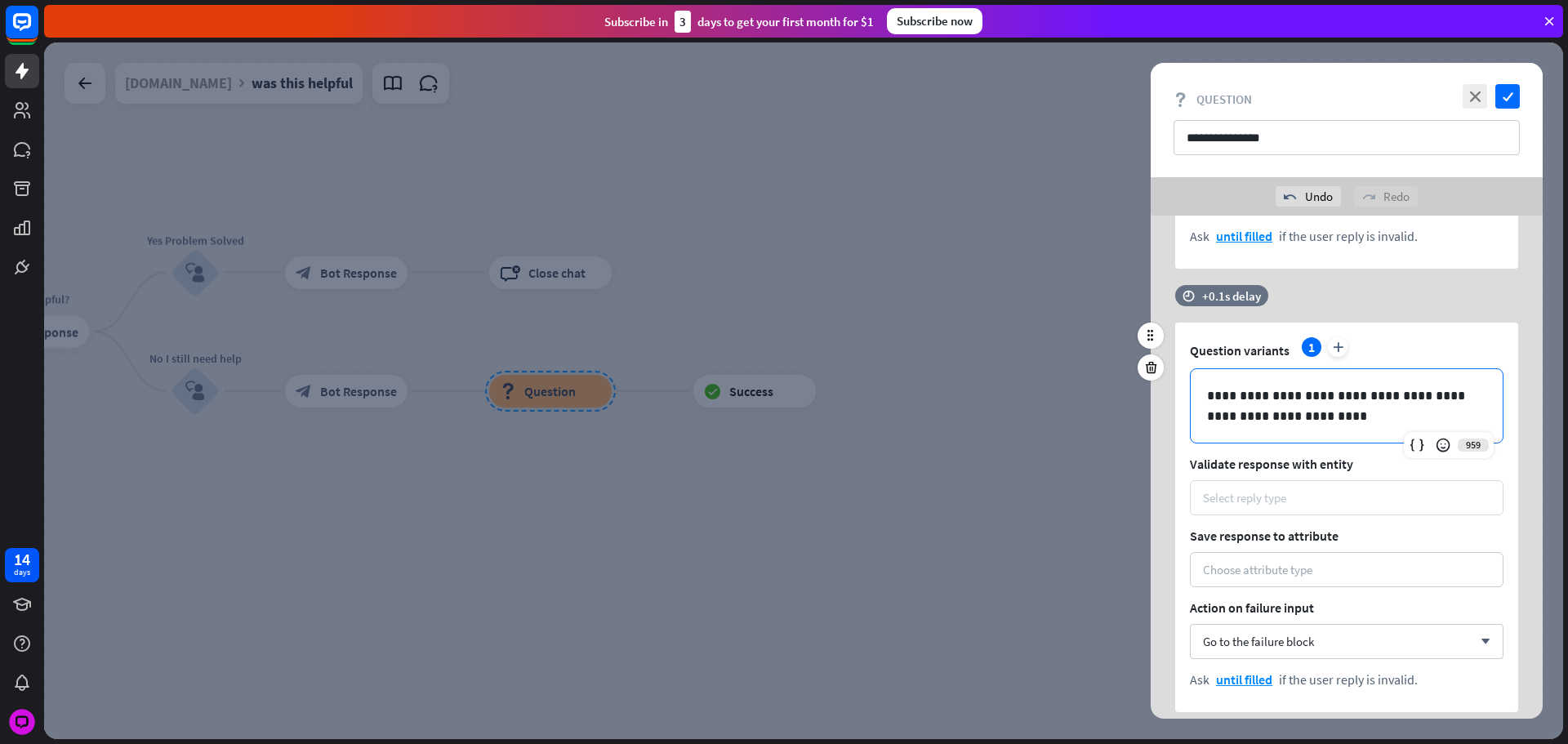
click at [1323, 503] on div "Select reply type" at bounding box center [1346, 498] width 287 height 16
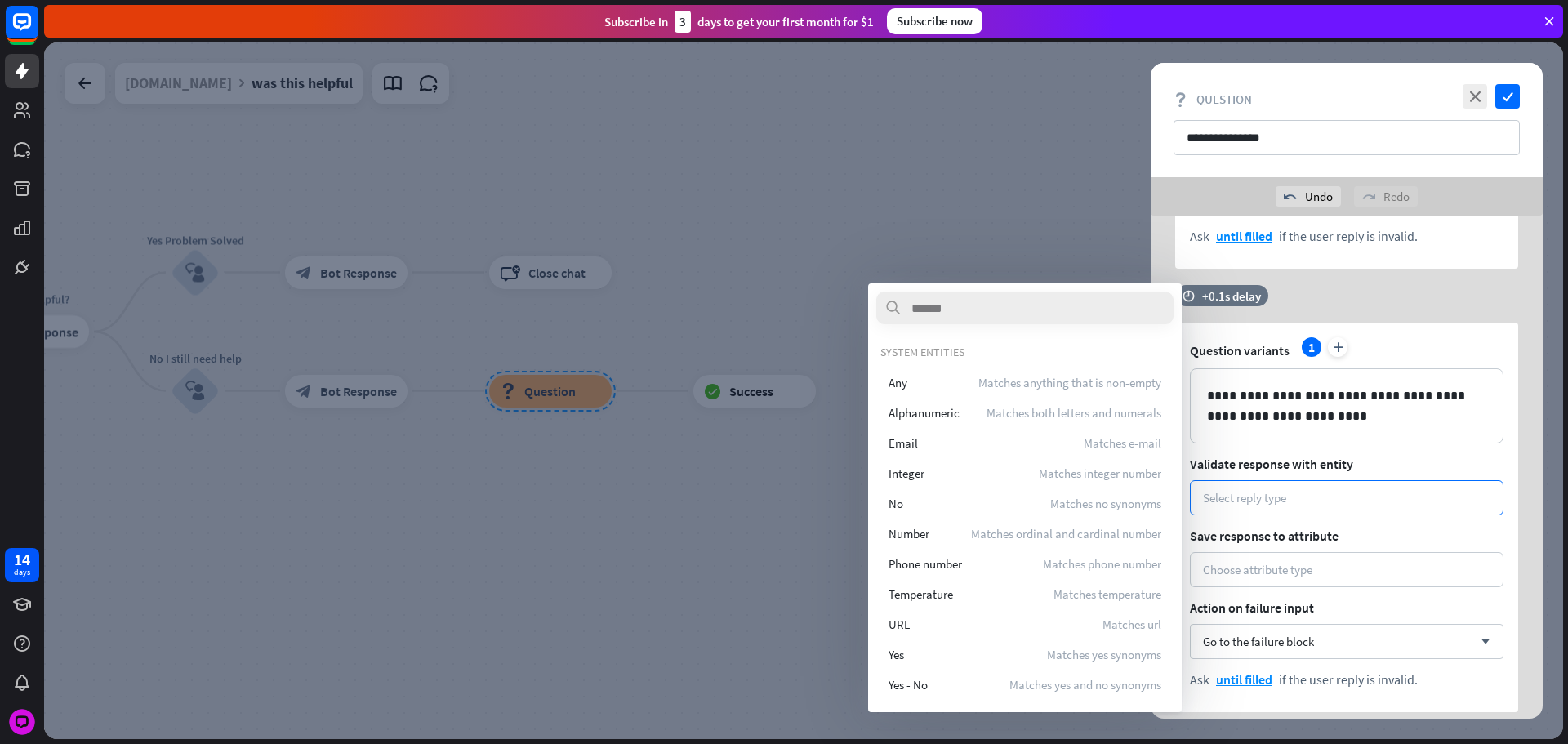
click at [966, 366] on div "SYSTEM ENTITIES Any Matches anything that is non-empty Alphanumeric Matches bot…" at bounding box center [1024, 521] width 289 height 354
click at [978, 375] on span "Matches anything that is non-empty" at bounding box center [1070, 382] width 183 height 16
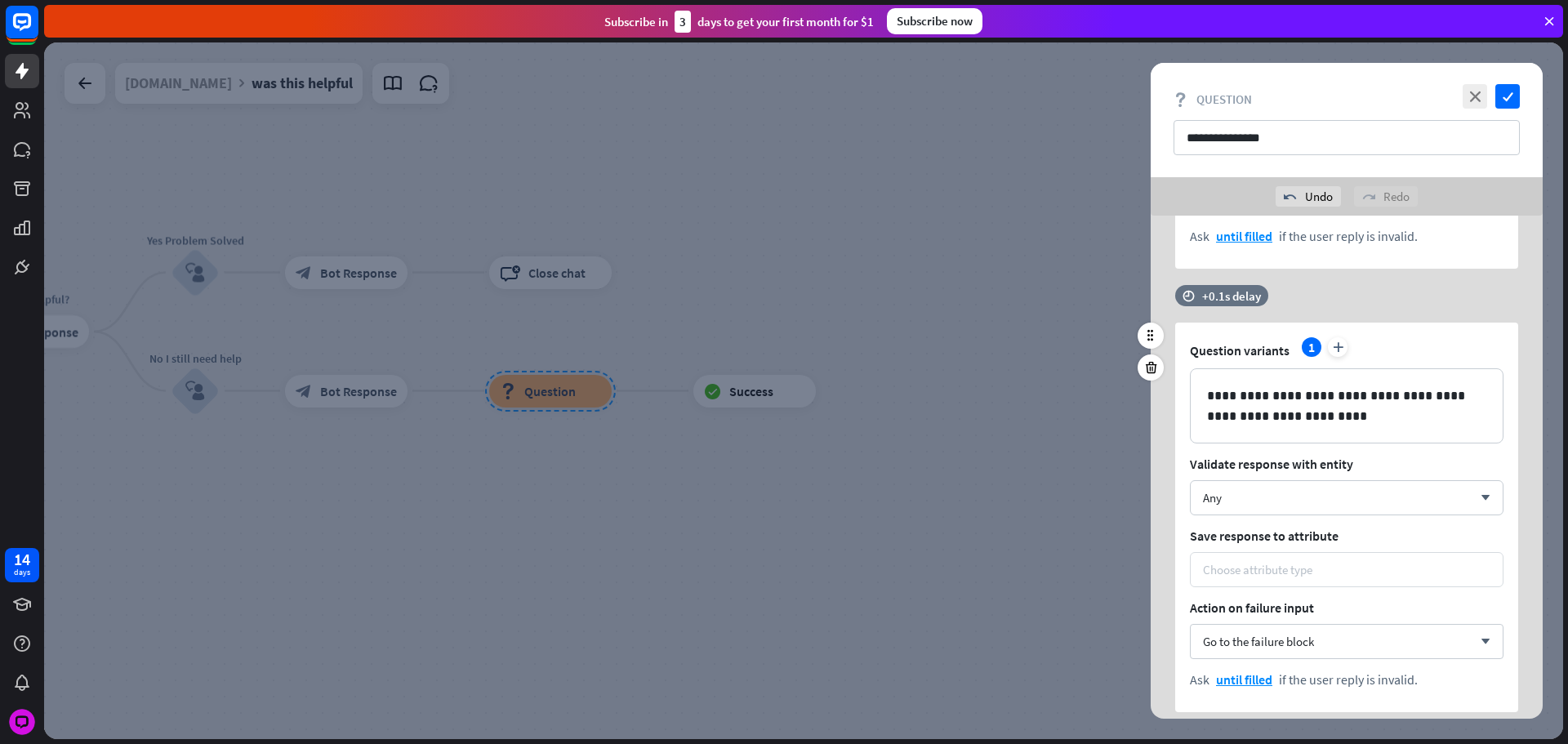
click at [1232, 568] on div "Choose attribute type" at bounding box center [1257, 570] width 110 height 16
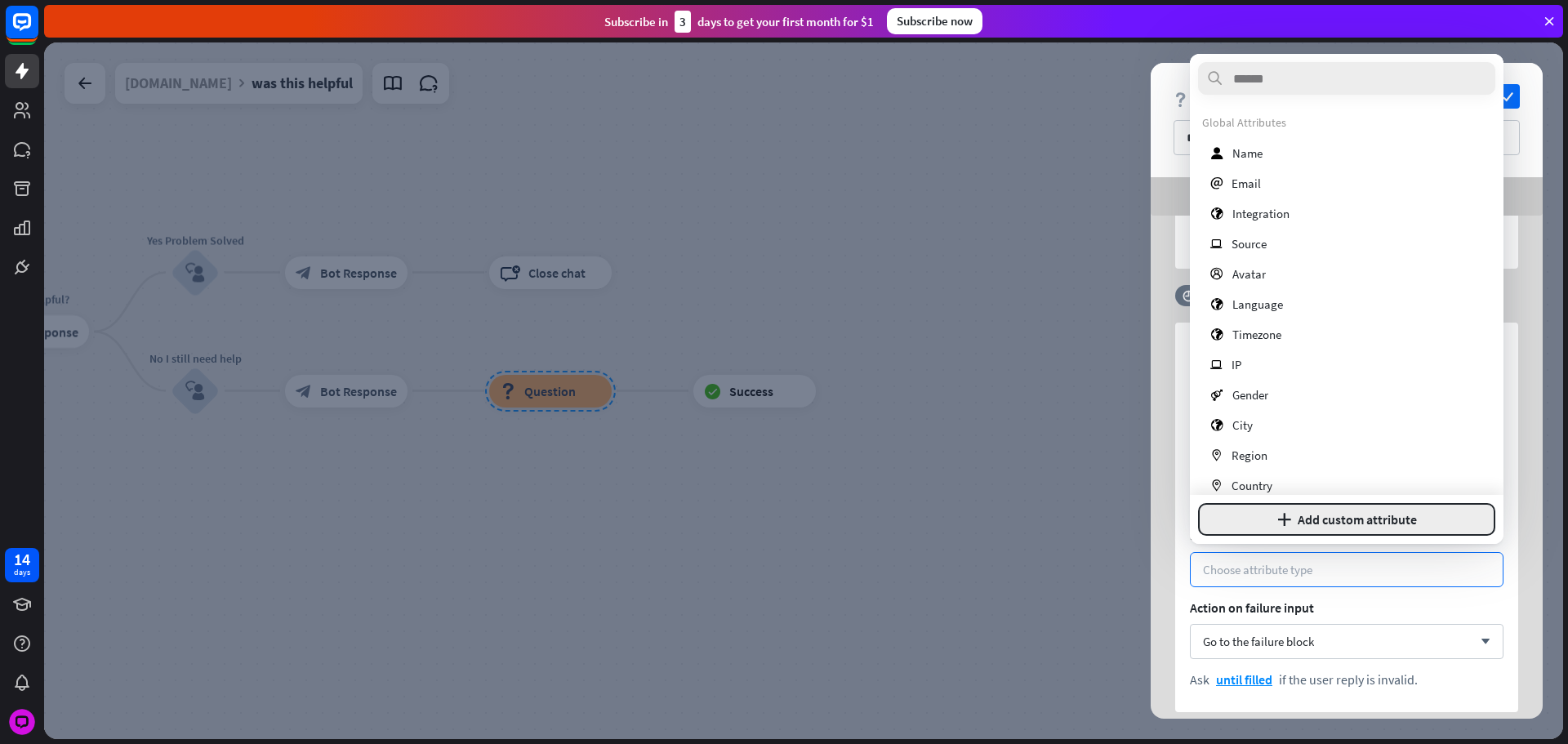
click at [1320, 504] on div "plus Add custom attribute" at bounding box center [1346, 519] width 313 height 49
click at [1323, 519] on button "plus Add custom attribute" at bounding box center [1346, 519] width 297 height 33
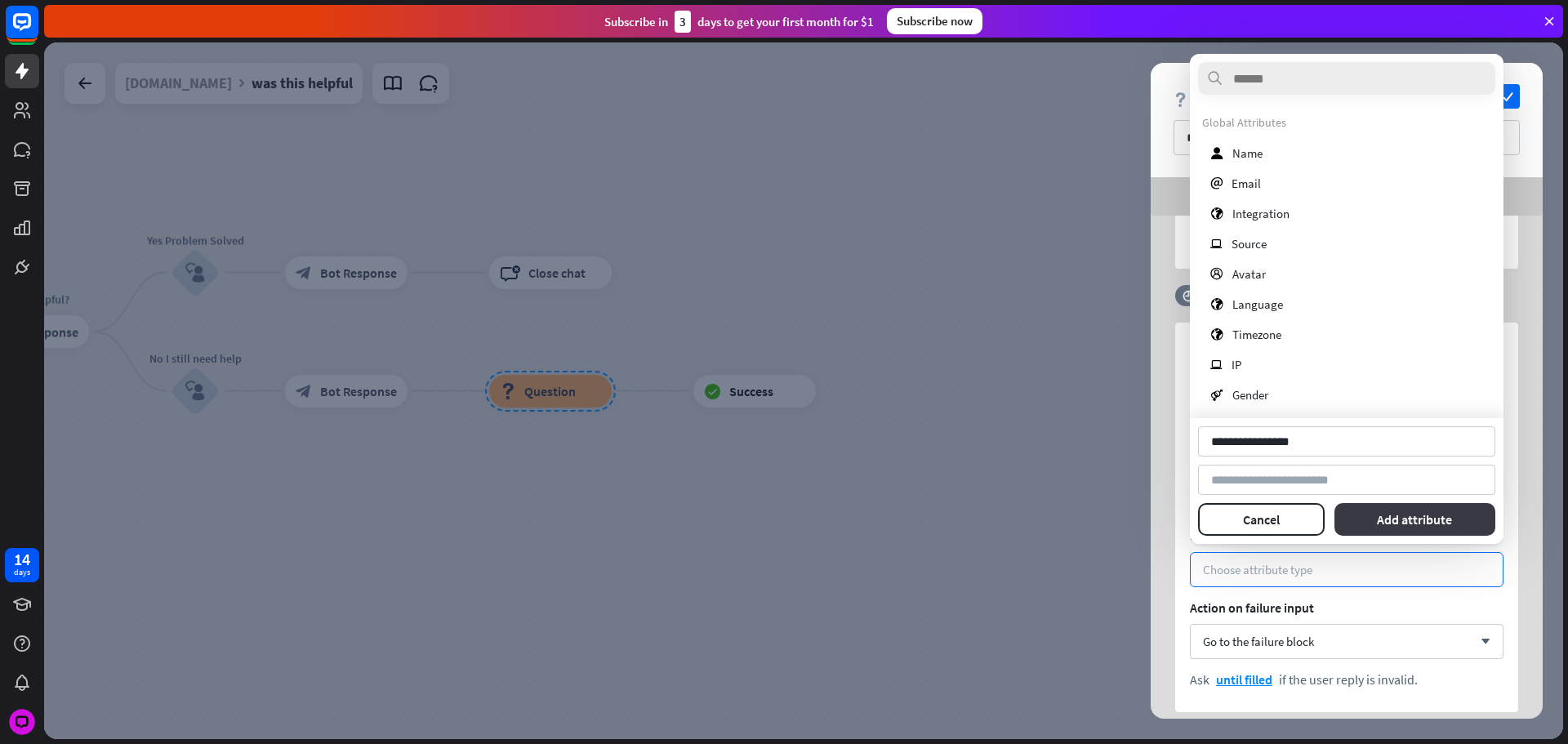
type input "**********"
click at [1369, 518] on button "Add attribute" at bounding box center [1415, 519] width 162 height 33
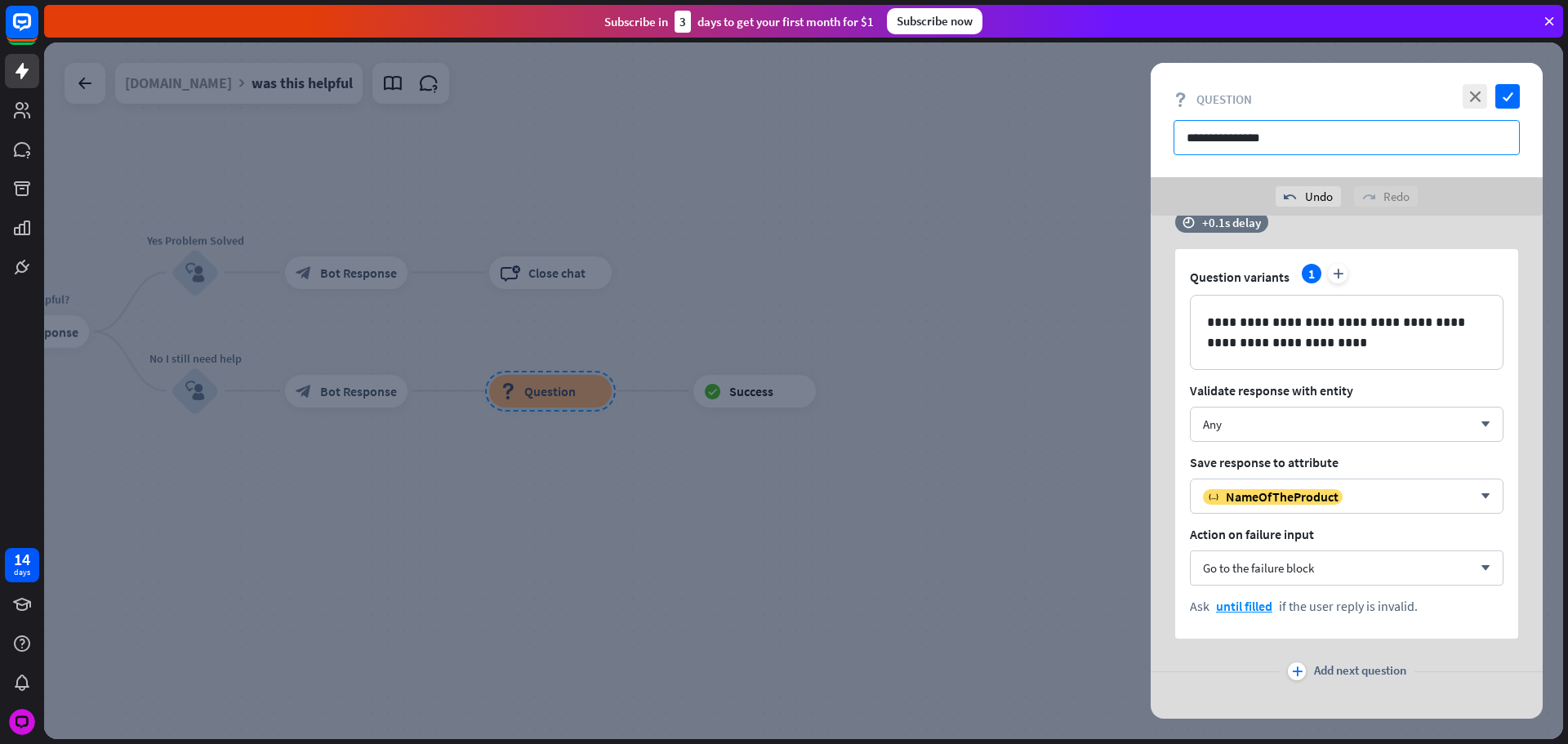
scroll to position [1759, 0]
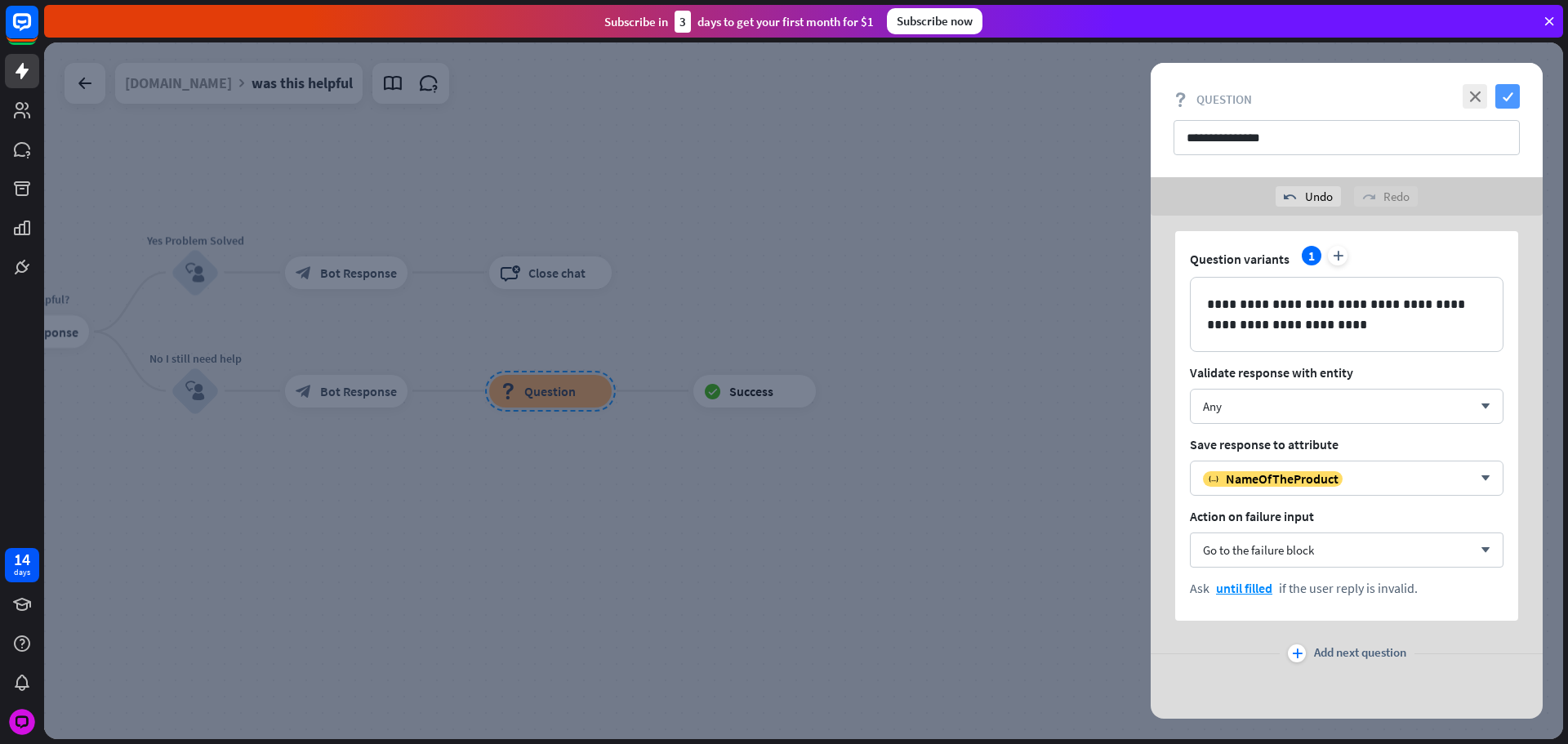
click at [1508, 93] on icon "check" at bounding box center [1507, 96] width 24 height 24
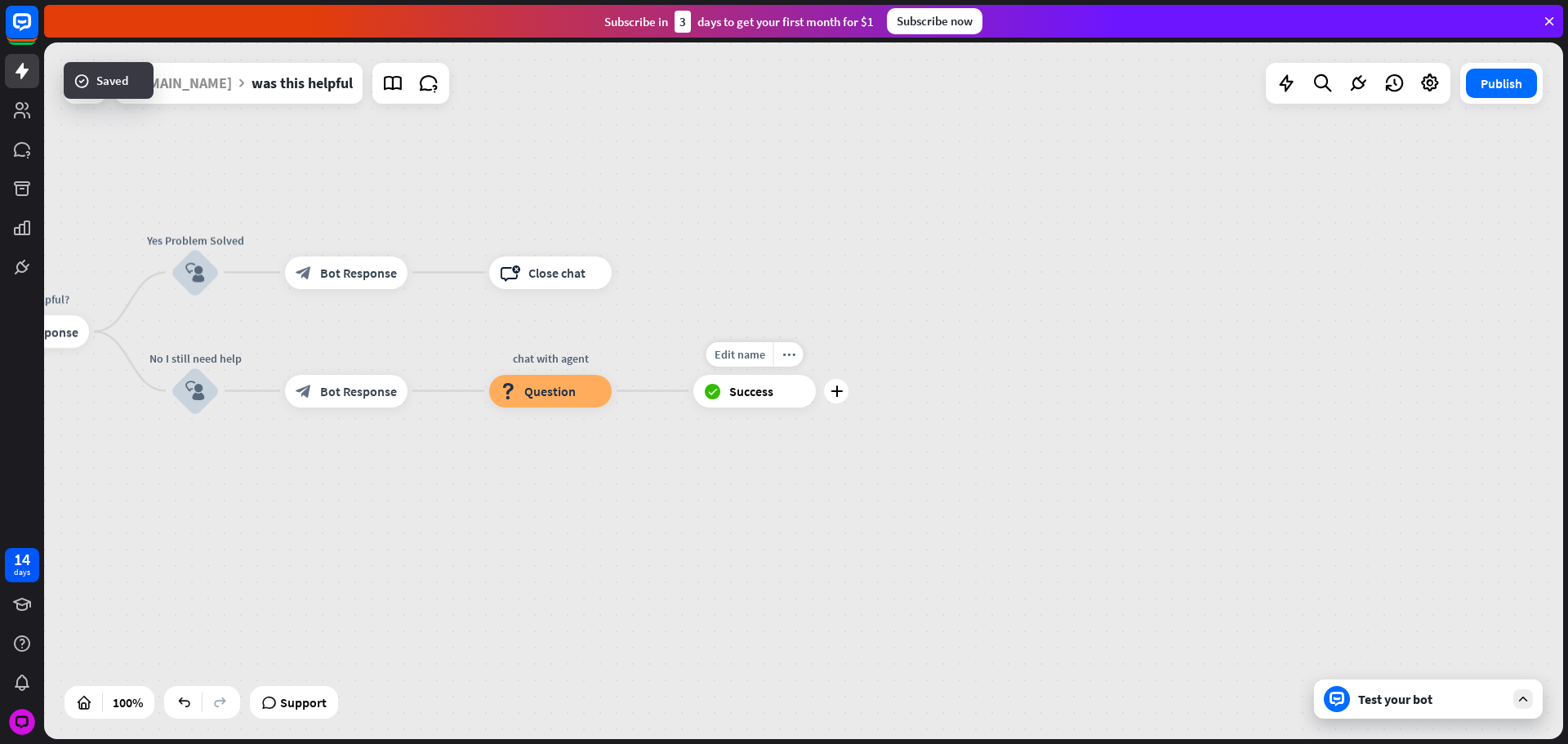
click at [836, 391] on icon "plus" at bounding box center [836, 391] width 13 height 12
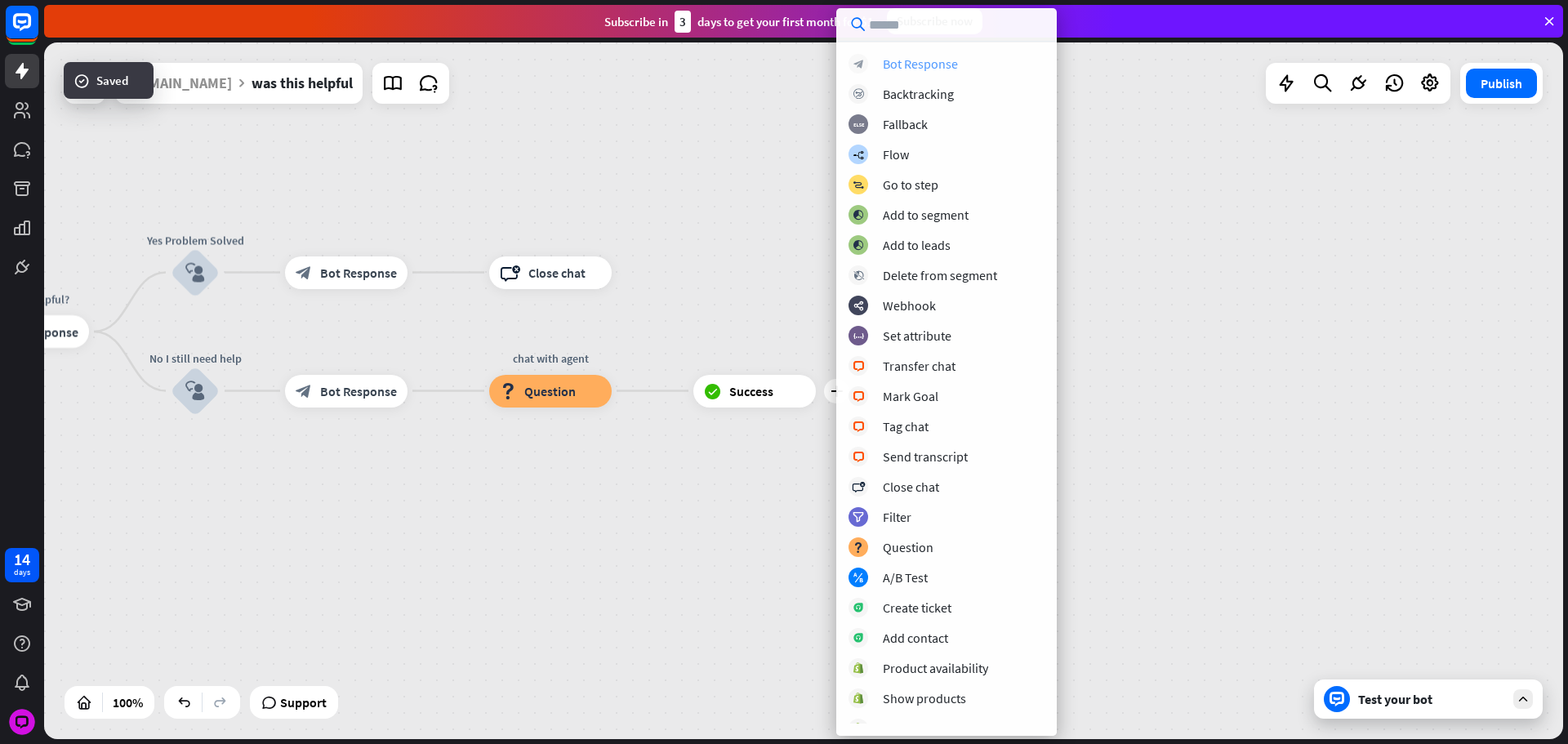
click at [926, 66] on div "Bot Response" at bounding box center [921, 63] width 75 height 16
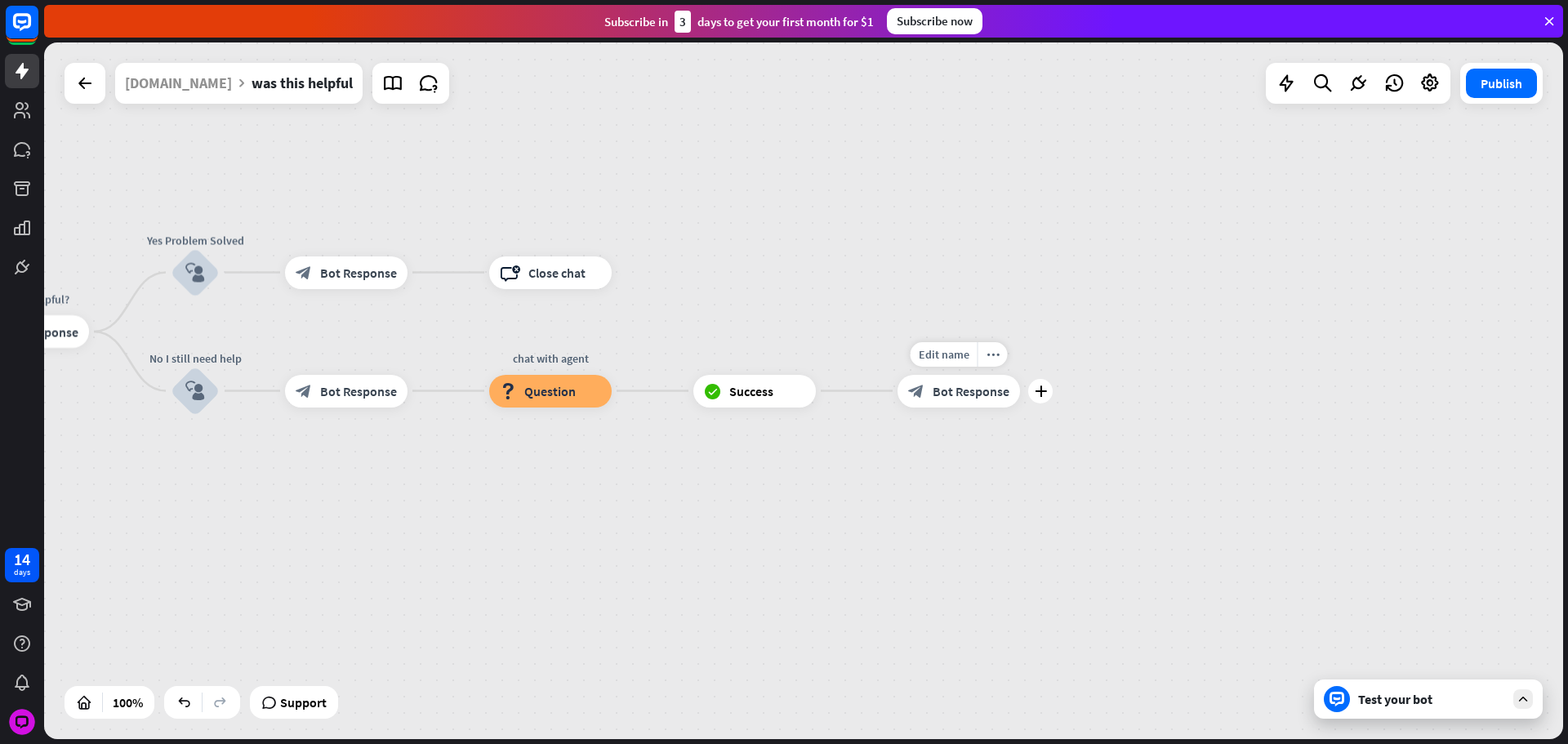
click at [938, 390] on span "Bot Response" at bounding box center [971, 390] width 77 height 16
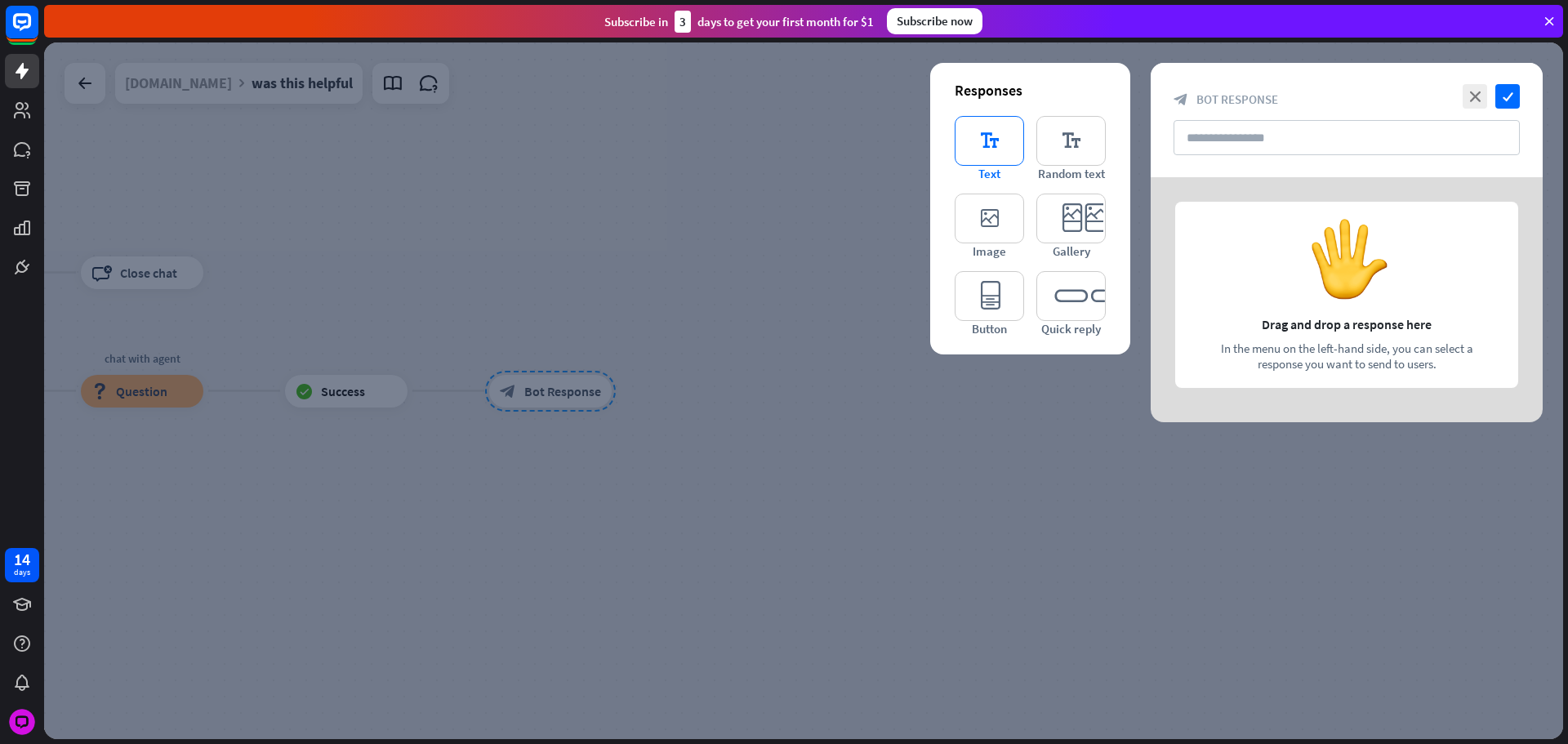
click at [988, 147] on icon "editor_text" at bounding box center [989, 140] width 70 height 49
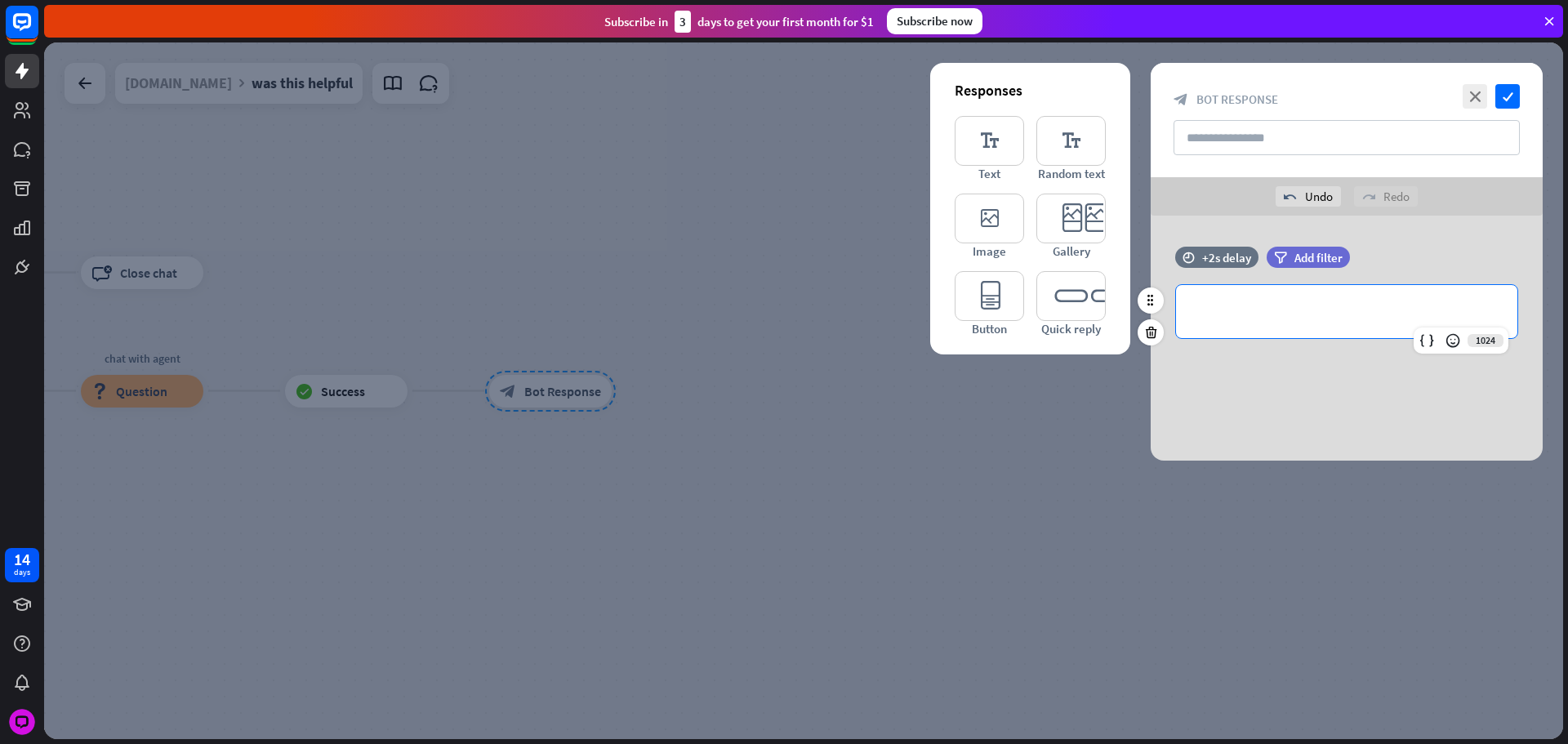
drag, startPoint x: 1273, startPoint y: 304, endPoint x: 1233, endPoint y: 257, distance: 61.7
click at [1272, 304] on p "**********" at bounding box center [1346, 312] width 309 height 20
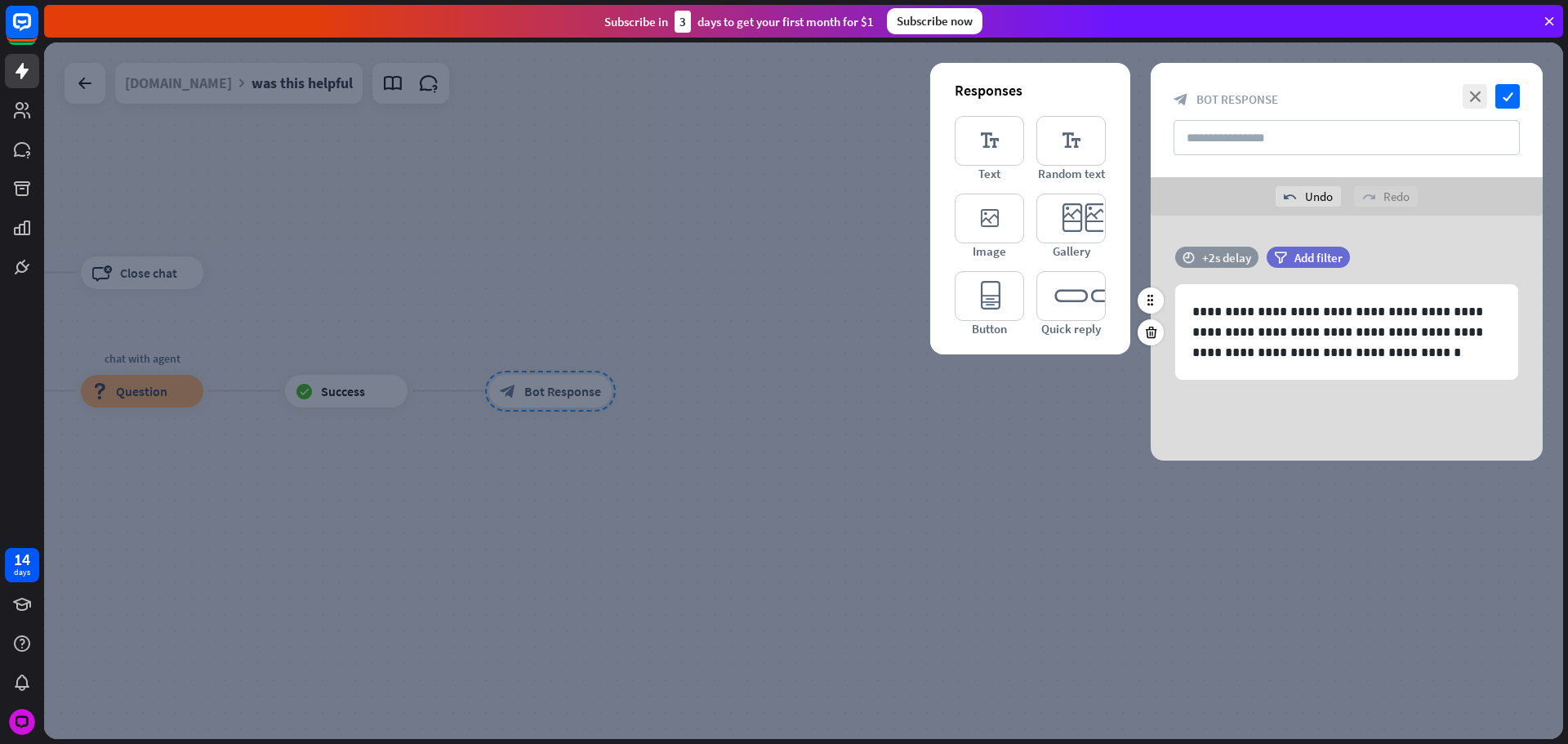
click at [1233, 257] on div "+2s delay" at bounding box center [1226, 257] width 49 height 16
click at [1253, 255] on div at bounding box center [1251, 257] width 49 height 5
click at [1243, 260] on div "+1.2s" at bounding box center [1357, 256] width 260 height 16
click at [1247, 259] on div "+0.9s" at bounding box center [1249, 257] width 12 height 12
click at [1249, 259] on div "+1s" at bounding box center [1251, 257] width 12 height 12
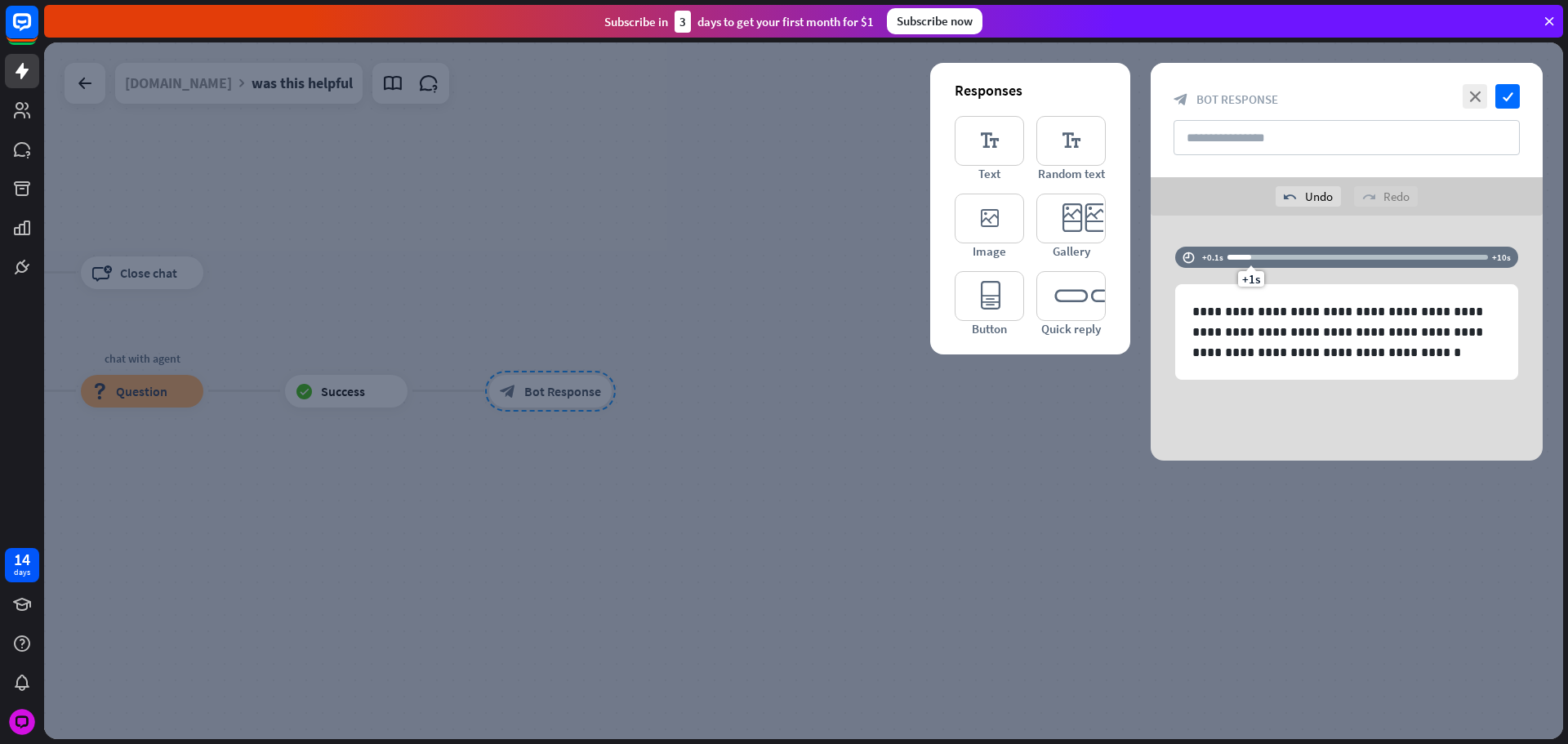
click at [769, 371] on div at bounding box center [803, 391] width 1519 height 697
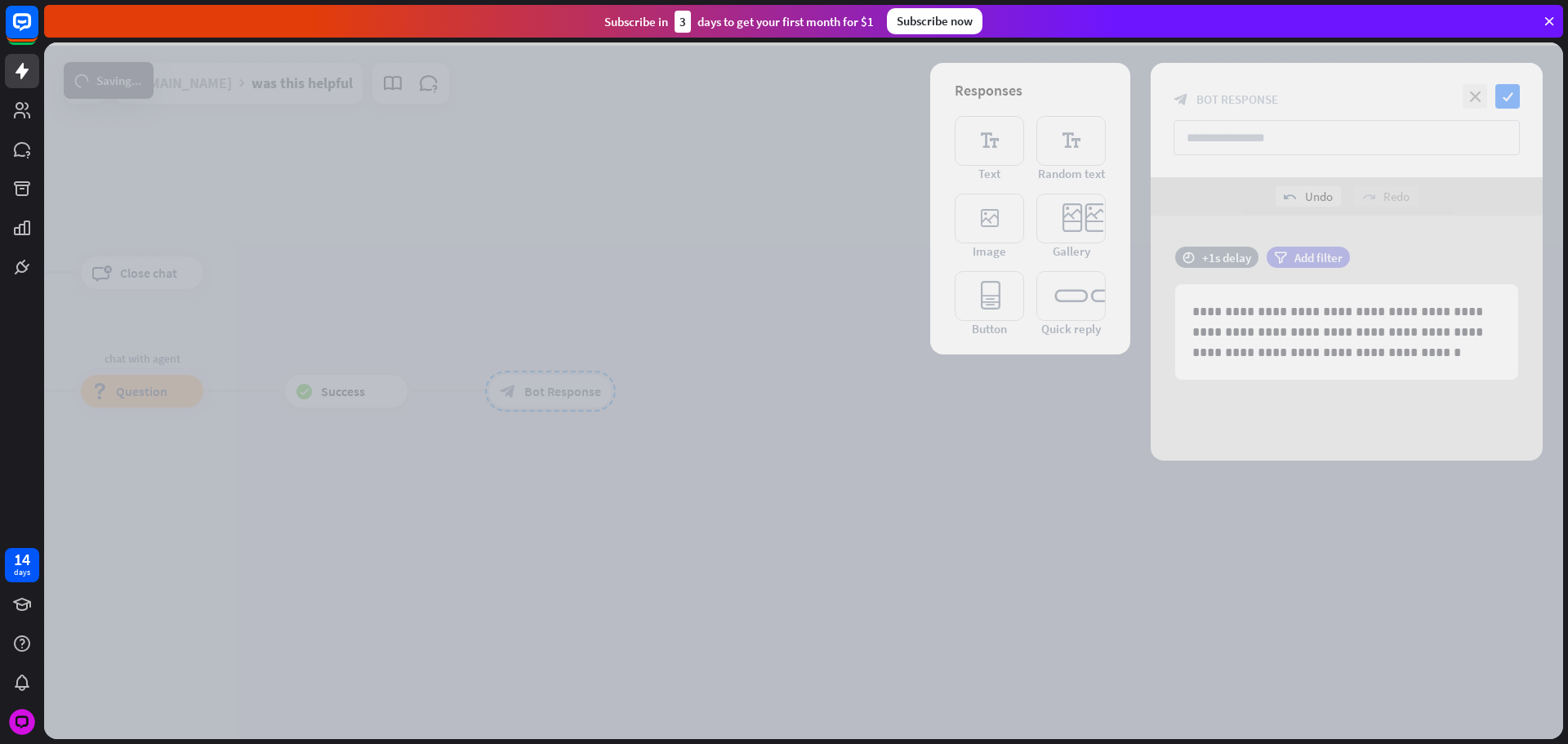
click at [645, 383] on div at bounding box center [803, 391] width 1519 height 697
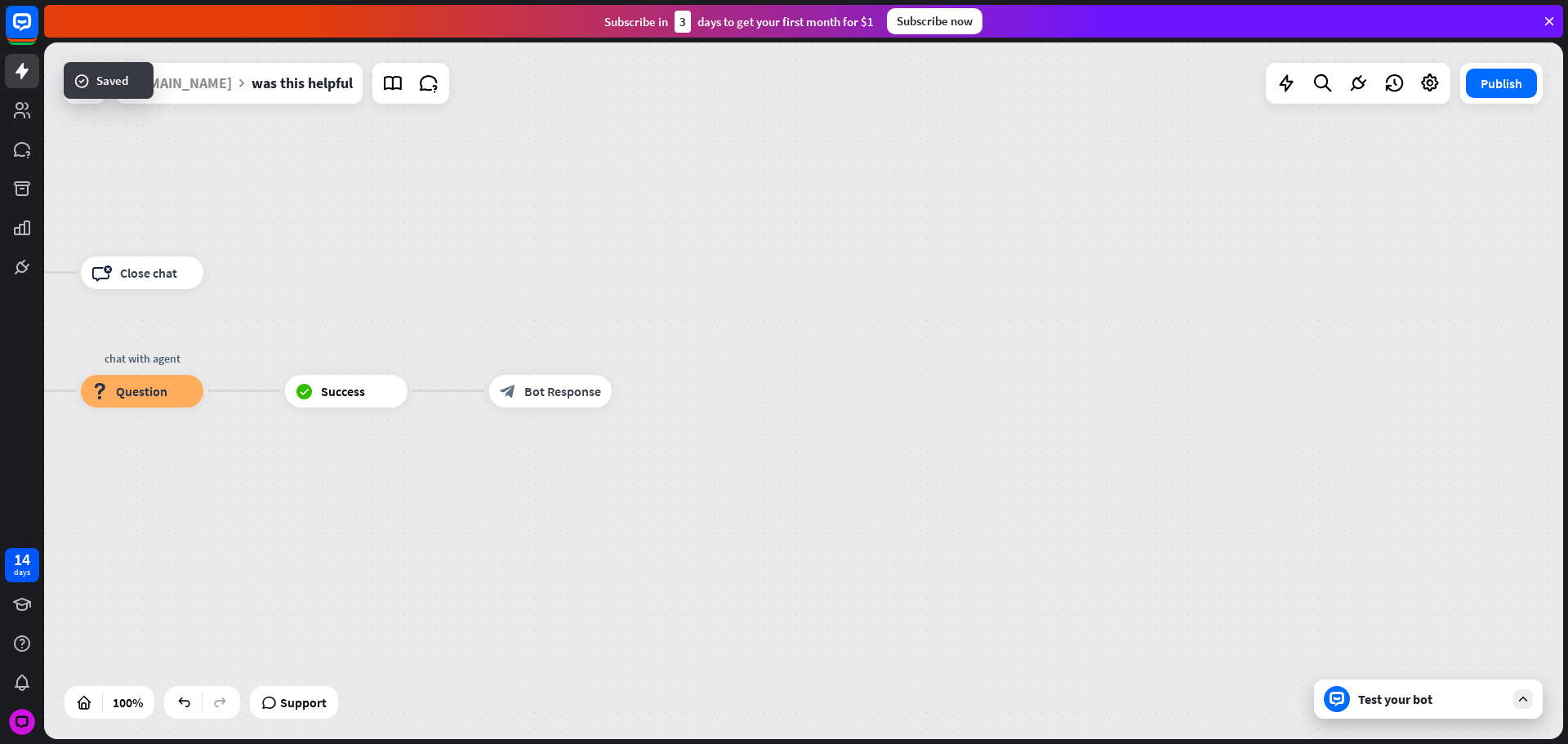
click at [611, 386] on div "block_bot_response Bot Response" at bounding box center [550, 390] width 122 height 33
click at [611, 390] on div "block_bot_response Bot Response" at bounding box center [550, 390] width 122 height 33
click at [628, 395] on icon "plus" at bounding box center [632, 392] width 13 height 12
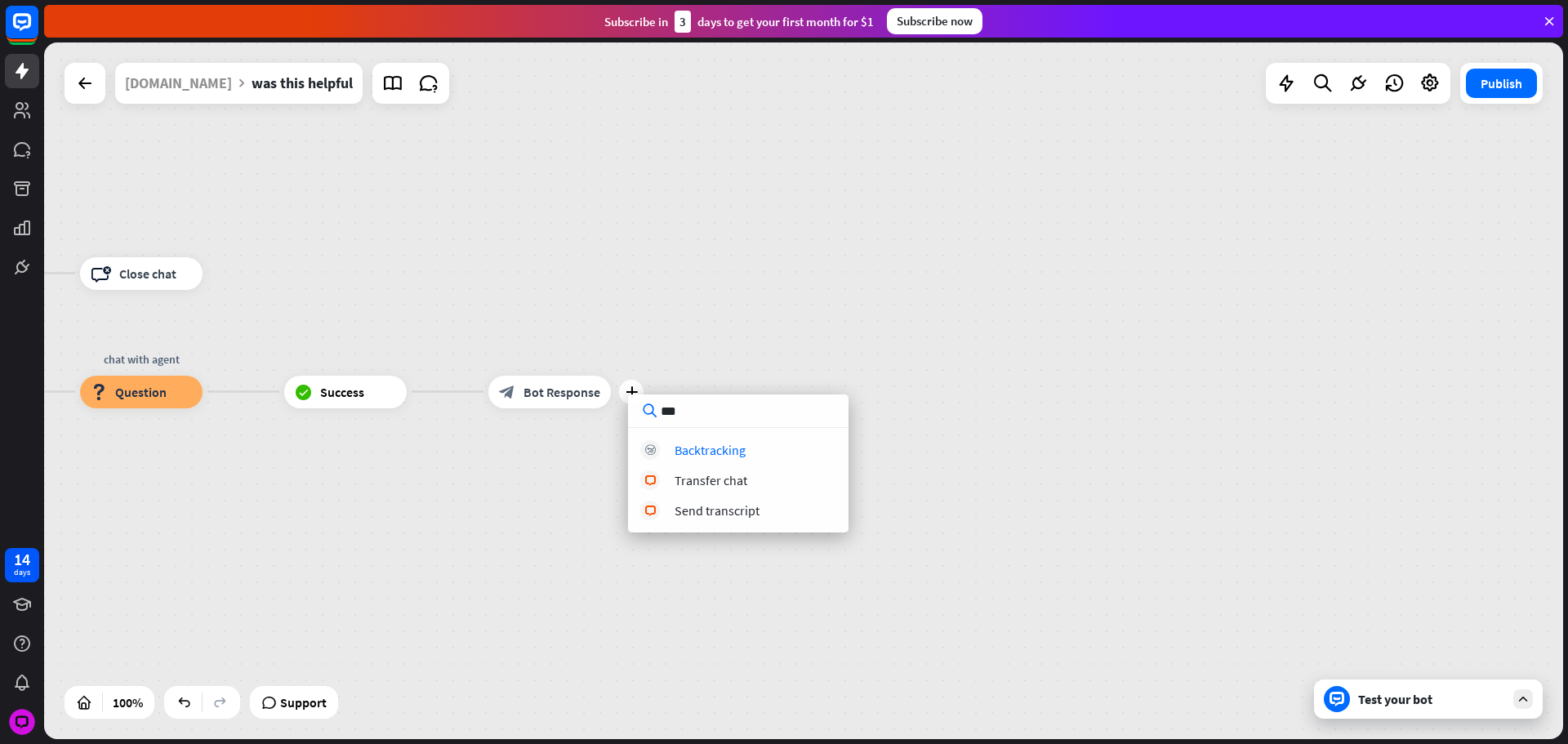
type input "***"
click at [732, 470] on div "block_backtracking Backtracking block_livechat Transfer chat block_livechat Sen…" at bounding box center [738, 480] width 220 height 80
click at [732, 473] on div "Transfer chat" at bounding box center [710, 479] width 73 height 16
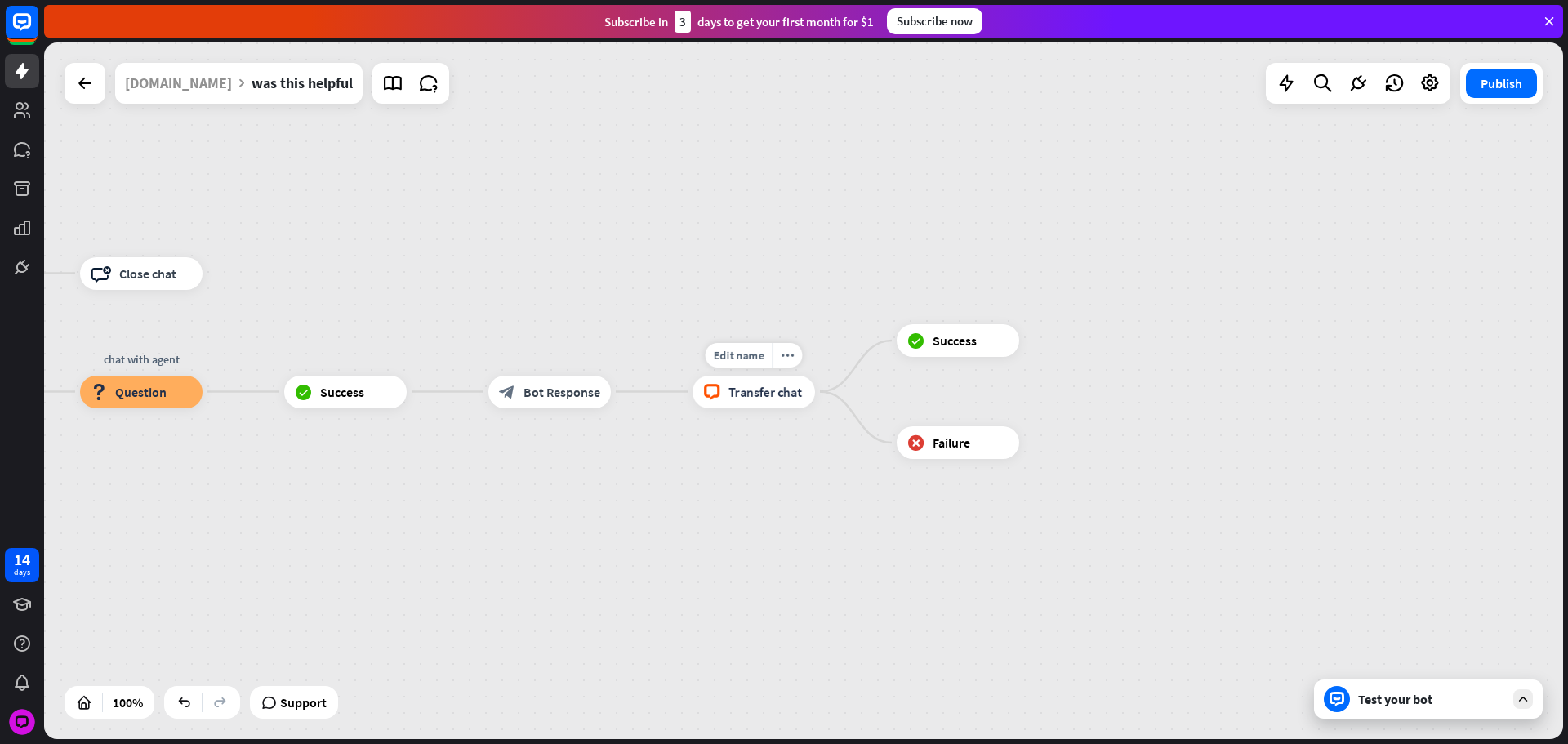
click at [712, 398] on icon "block_livechat" at bounding box center [711, 391] width 17 height 16
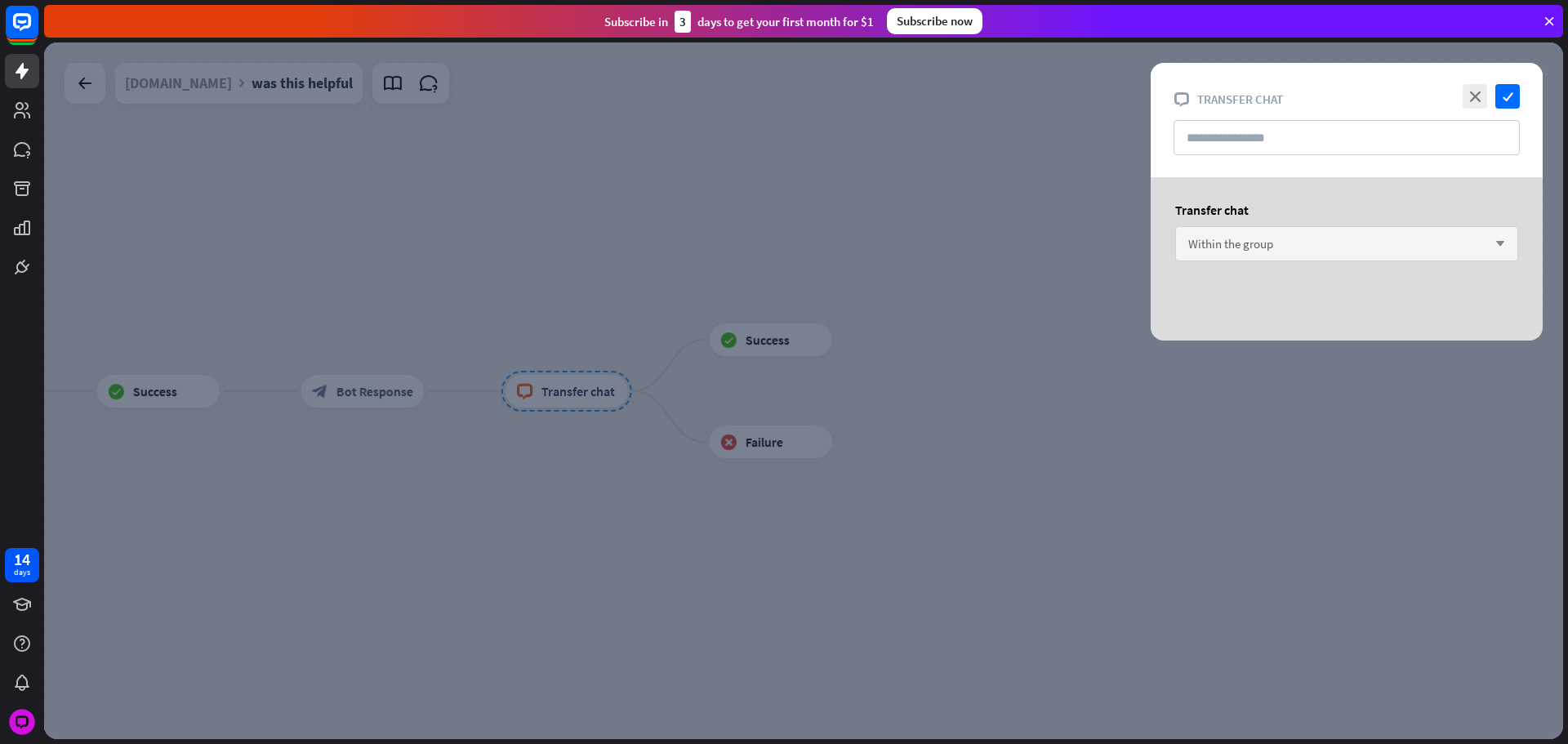
click at [1225, 241] on span "Within the group" at bounding box center [1230, 244] width 85 height 16
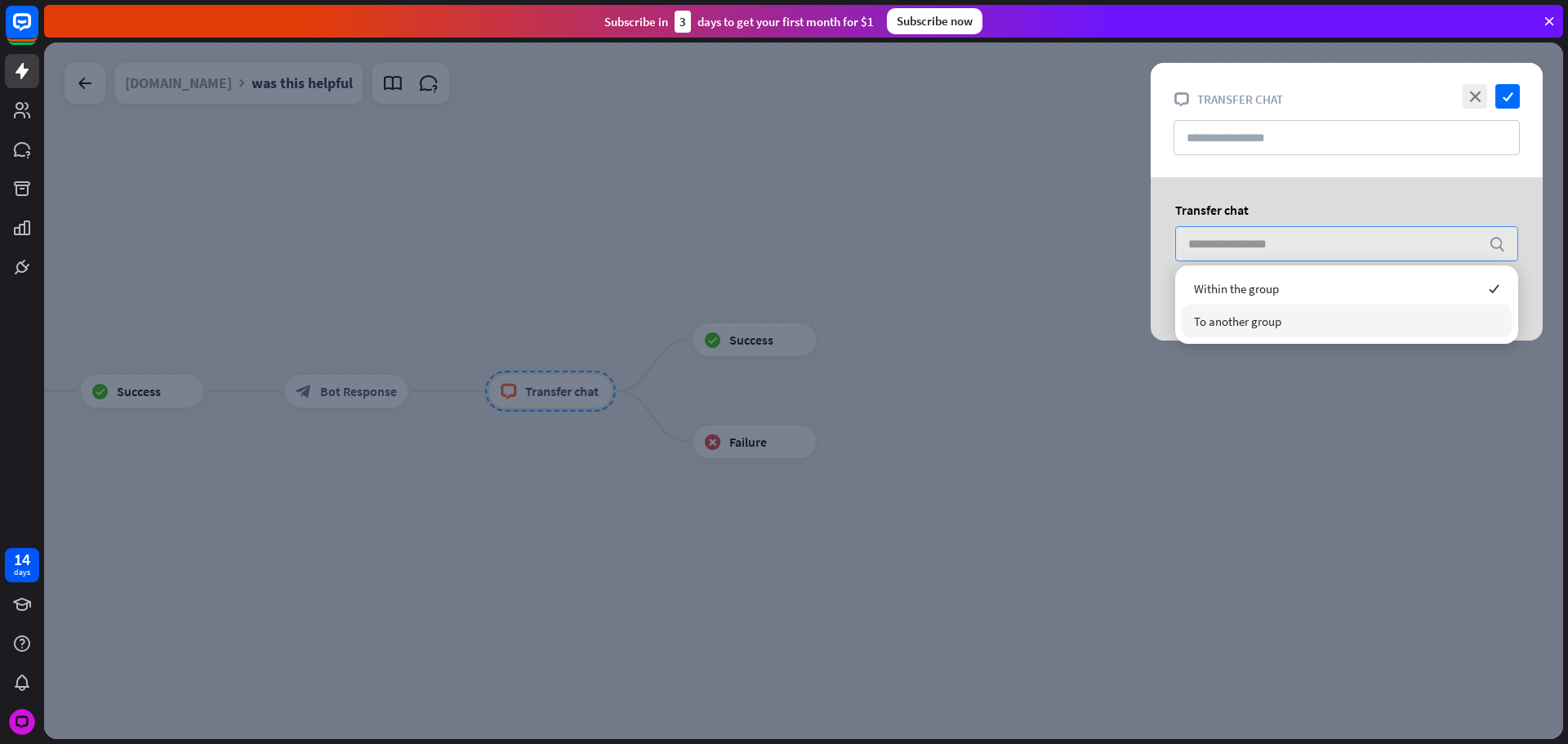
click at [1239, 318] on span "To another group" at bounding box center [1237, 321] width 87 height 16
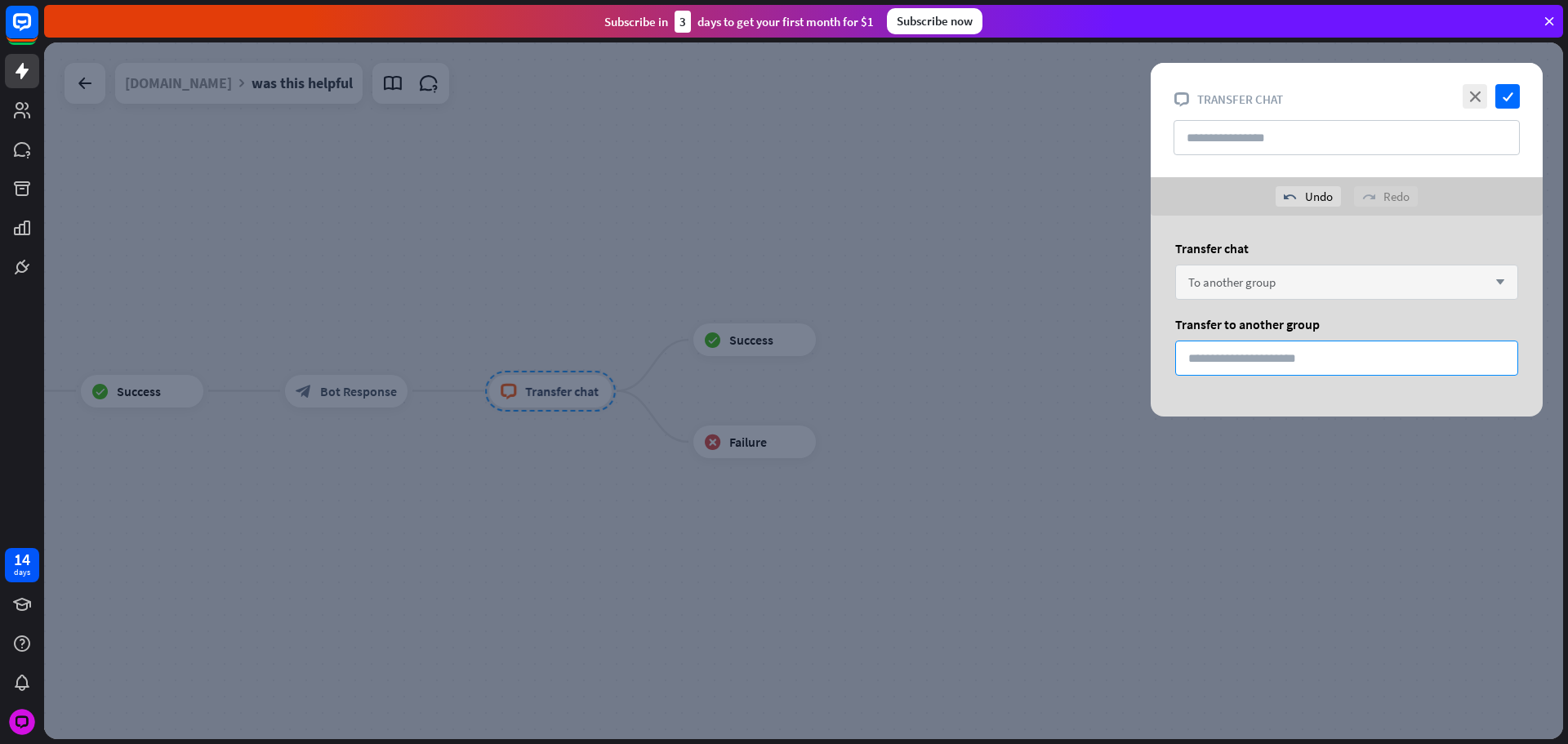
drag, startPoint x: 1184, startPoint y: 354, endPoint x: 1123, endPoint y: 348, distance: 61.3
click at [1112, 353] on div "close check block_livechat Transfer chat undo Undo redo Redo Transfer chat To a…" at bounding box center [803, 391] width 1519 height 697
type input "*"
click at [1509, 100] on icon "check" at bounding box center [1507, 96] width 24 height 24
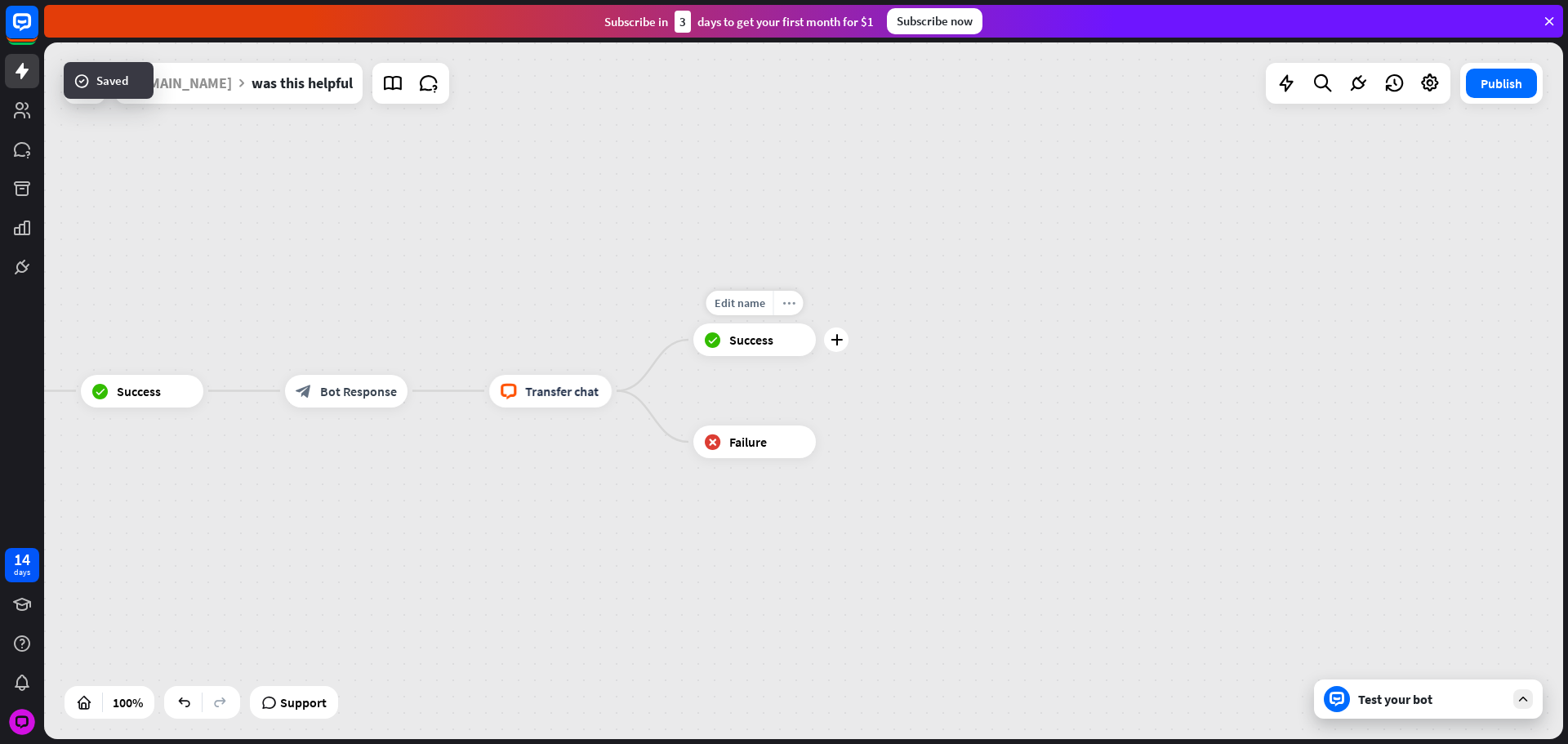
click at [782, 303] on icon "more_horiz" at bounding box center [789, 303] width 13 height 13
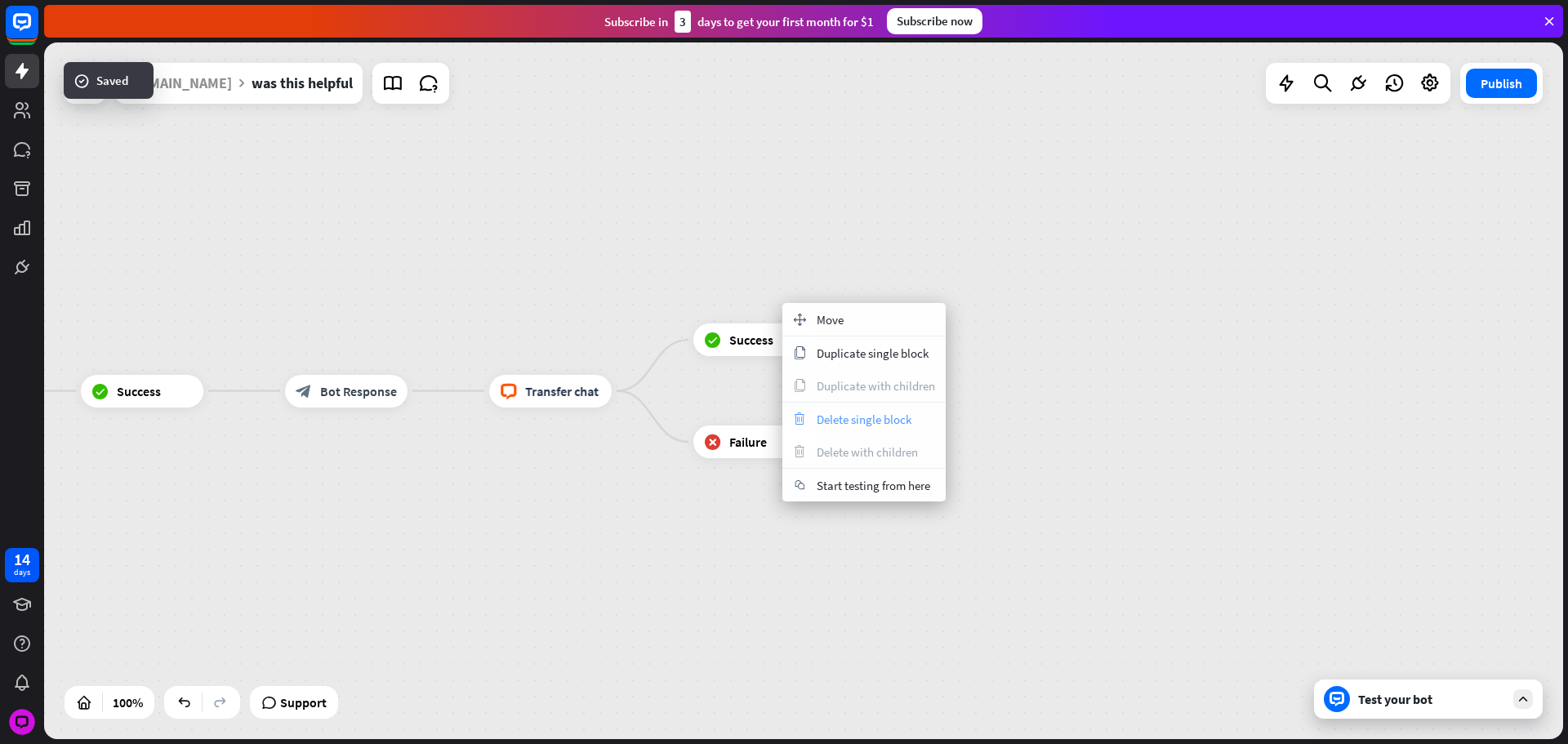
click at [862, 416] on span "Delete single block" at bounding box center [864, 419] width 95 height 16
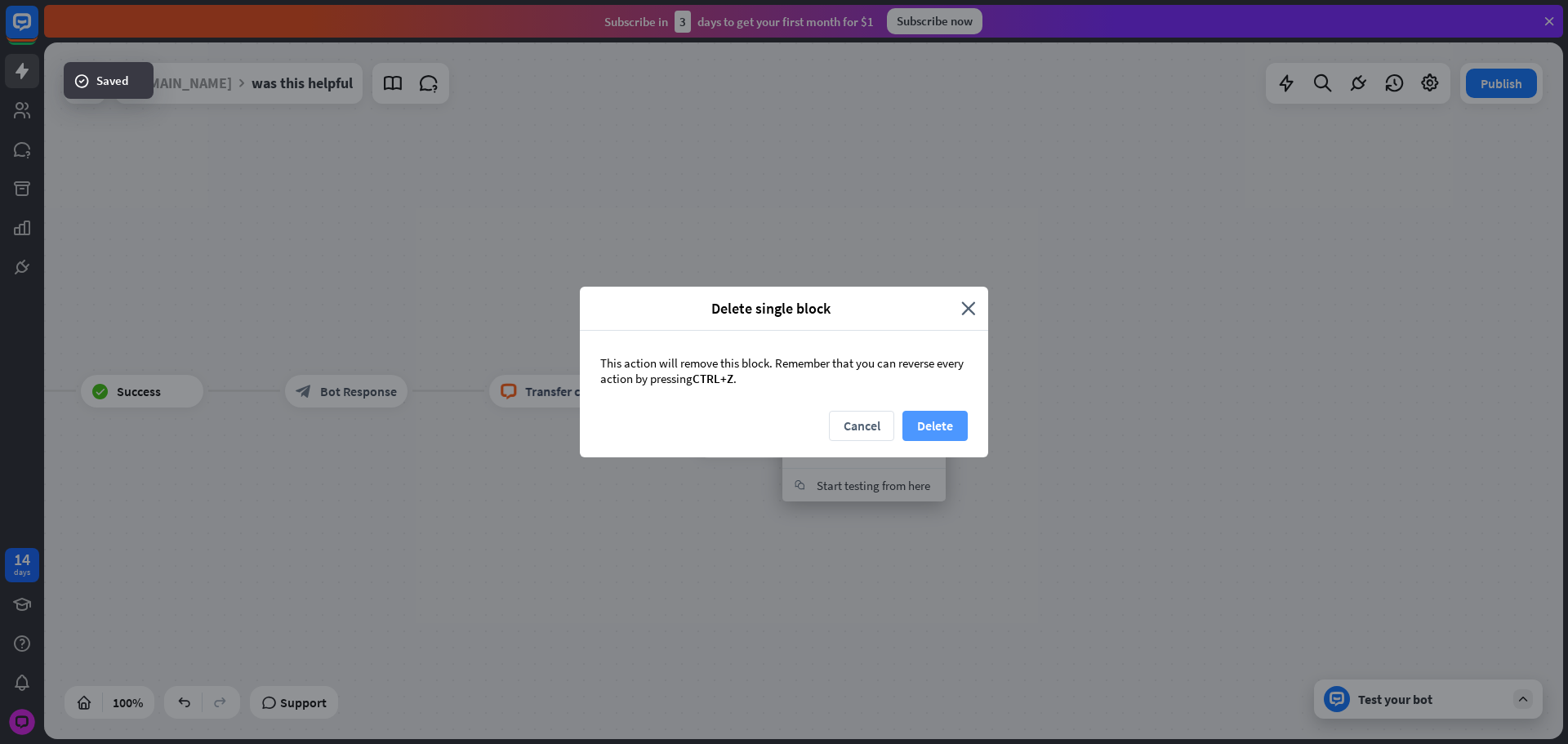
click at [936, 420] on button "Delete" at bounding box center [935, 426] width 65 height 30
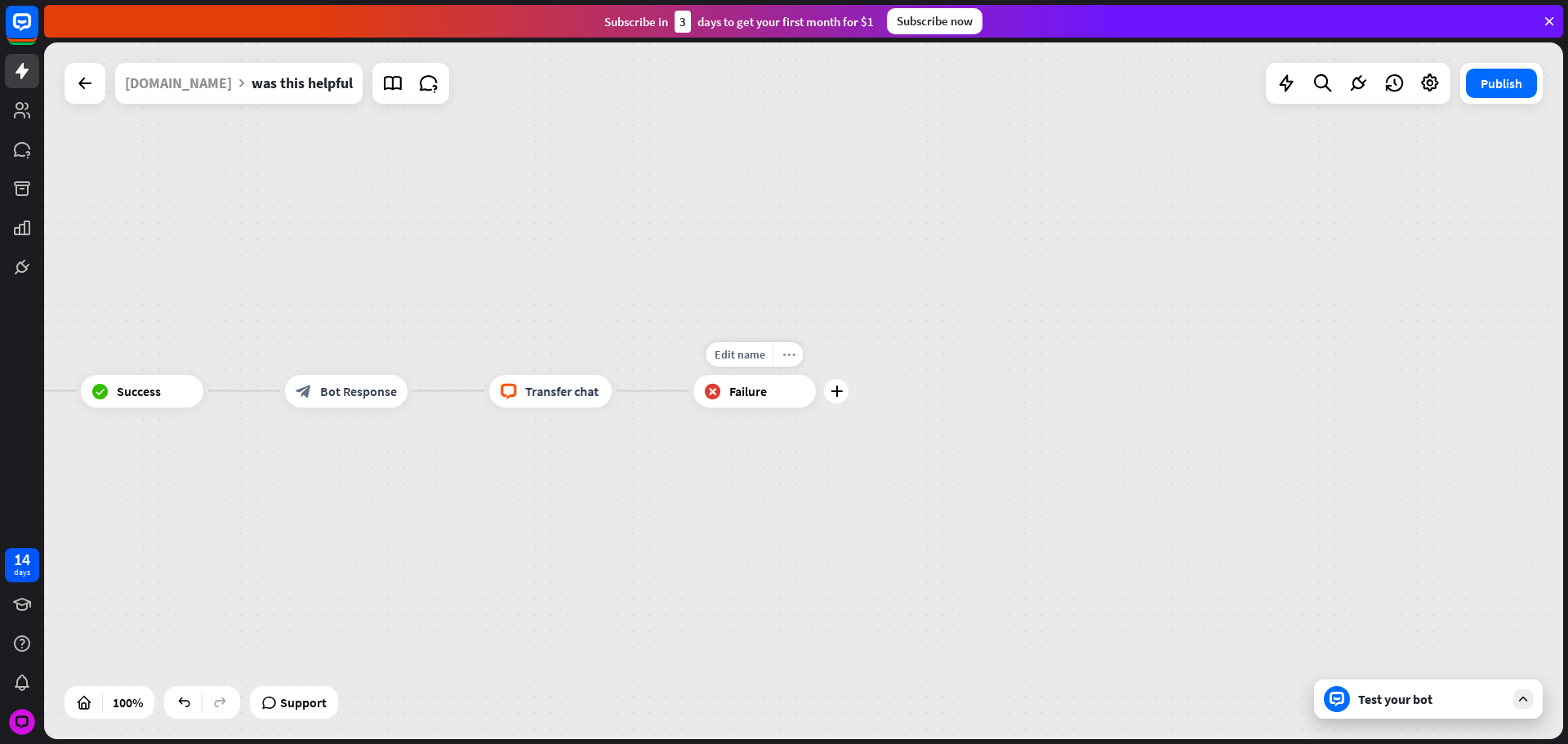
click at [786, 353] on icon "more_horiz" at bounding box center [789, 354] width 13 height 13
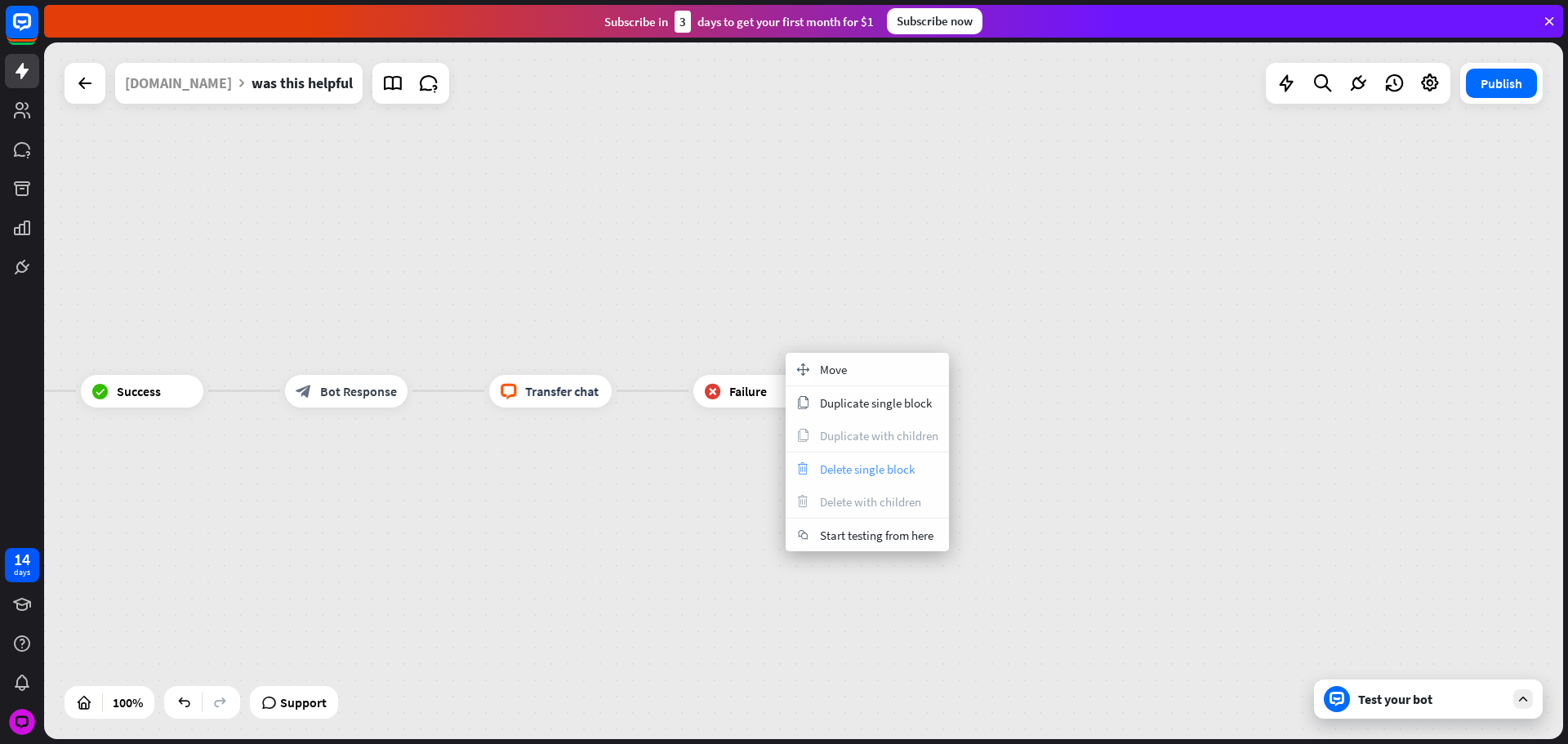
click at [876, 481] on div "trash Delete single block" at bounding box center [867, 468] width 163 height 33
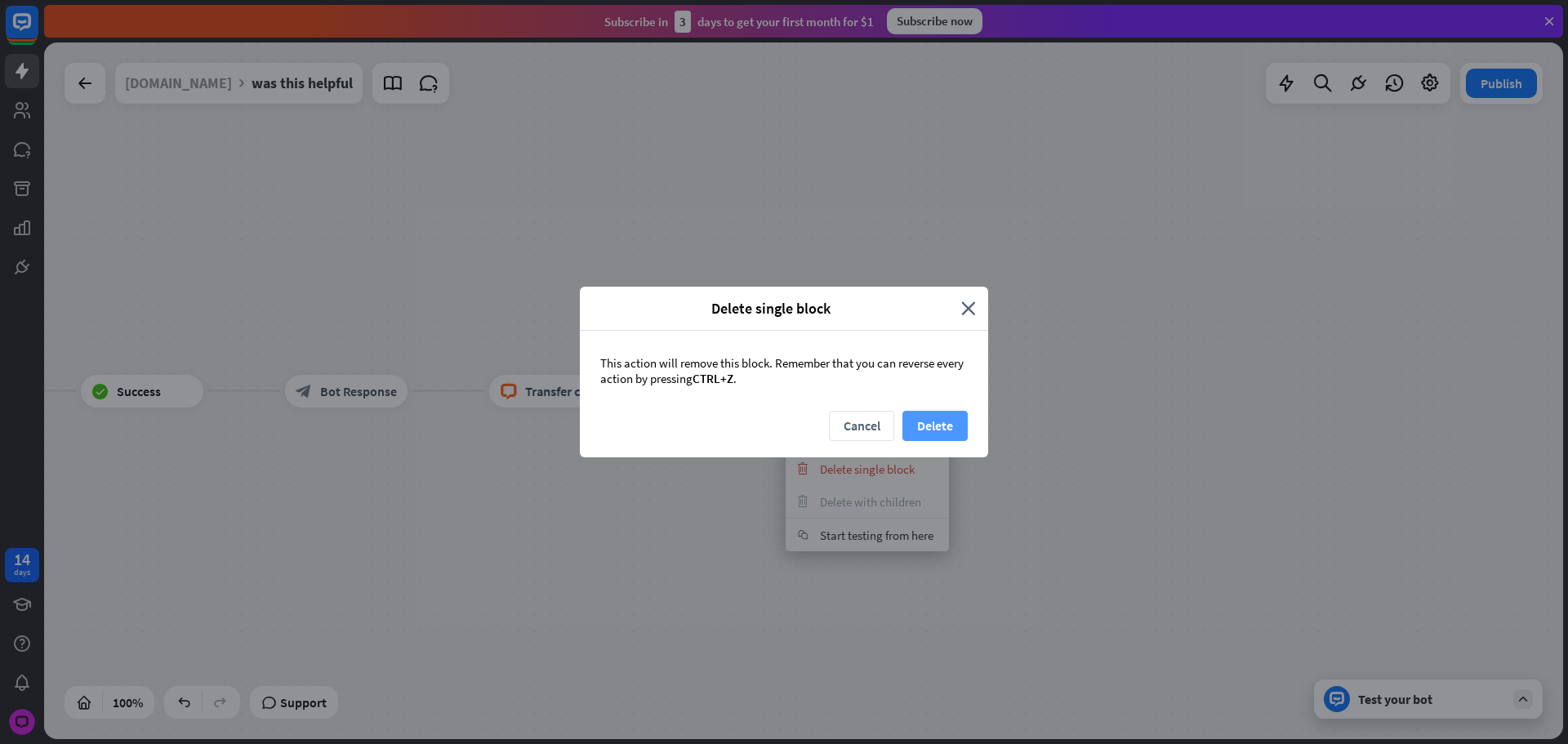
click at [962, 426] on button "Delete" at bounding box center [935, 426] width 65 height 30
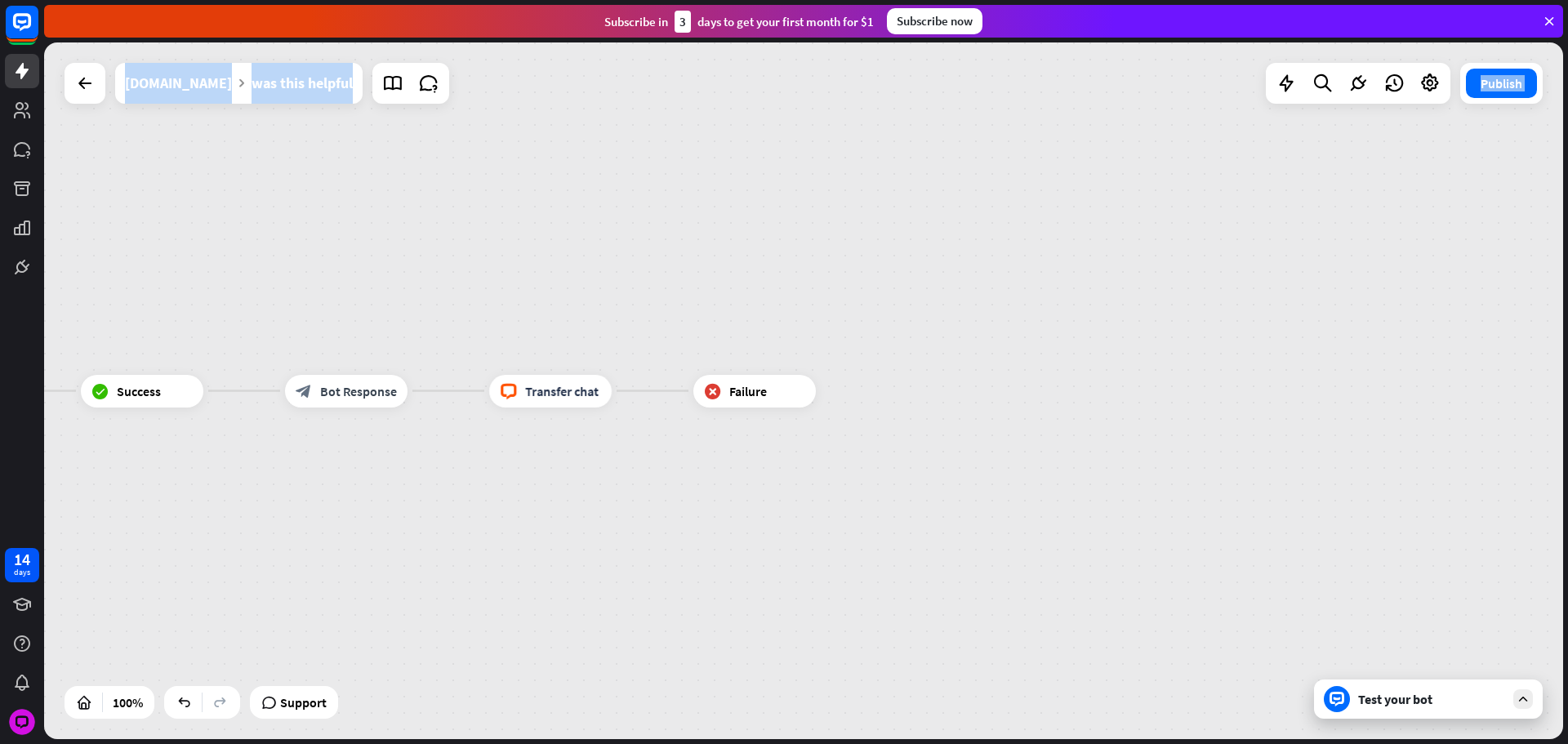
drag, startPoint x: 1103, startPoint y: 343, endPoint x: 1316, endPoint y: 340, distance: 213.0
drag, startPoint x: 918, startPoint y: 352, endPoint x: 1245, endPoint y: 365, distance: 327.3
click at [1133, 369] on div "was this helpful builder_tree Flow Was this helpful? block_bot_response Bot Res…" at bounding box center [803, 391] width 1519 height 697
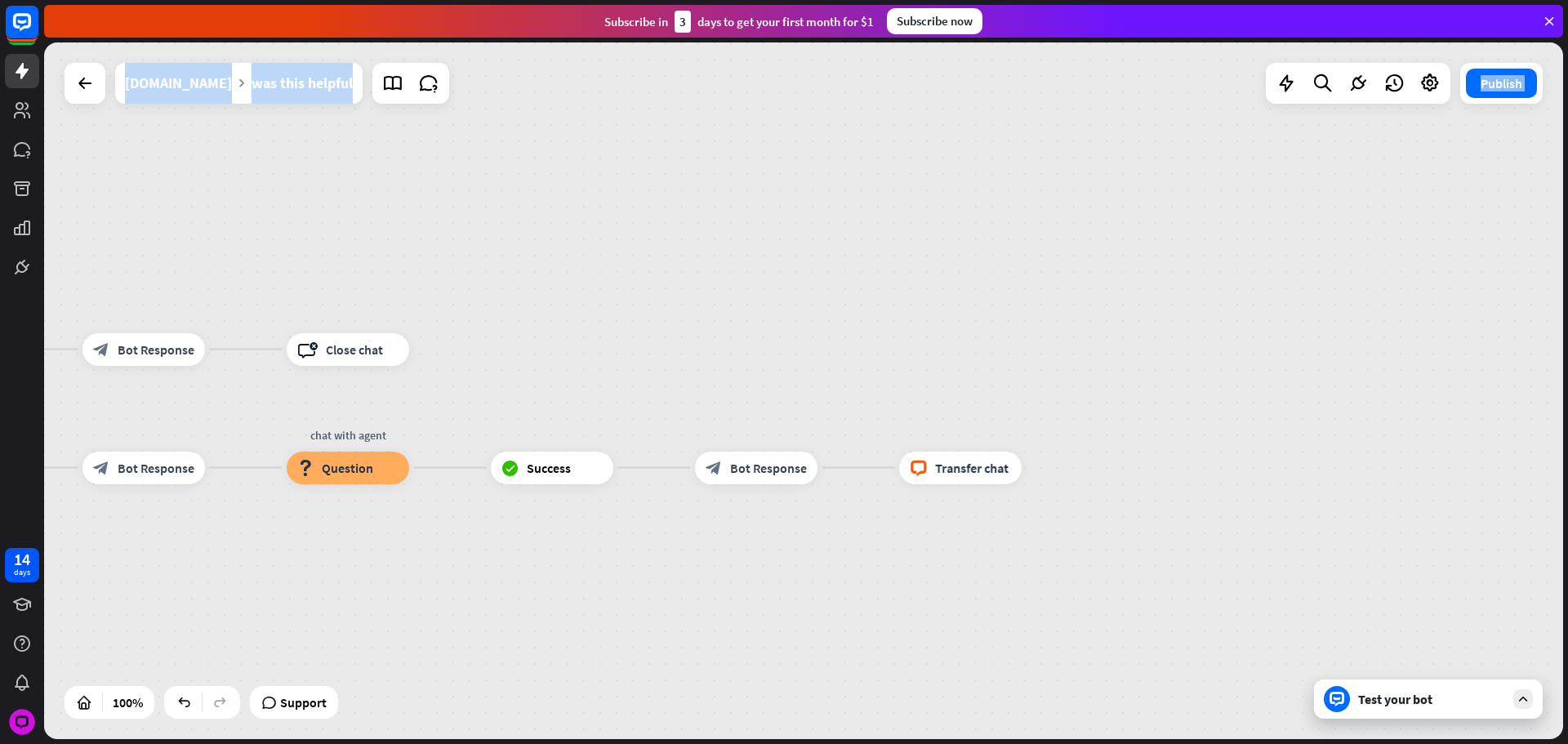
click at [517, 195] on div "was this helpful builder_tree Flow Was this helpful? block_bot_response Bot Res…" at bounding box center [803, 391] width 1519 height 697
click at [196, 82] on div "[DOMAIN_NAME]" at bounding box center [178, 83] width 107 height 41
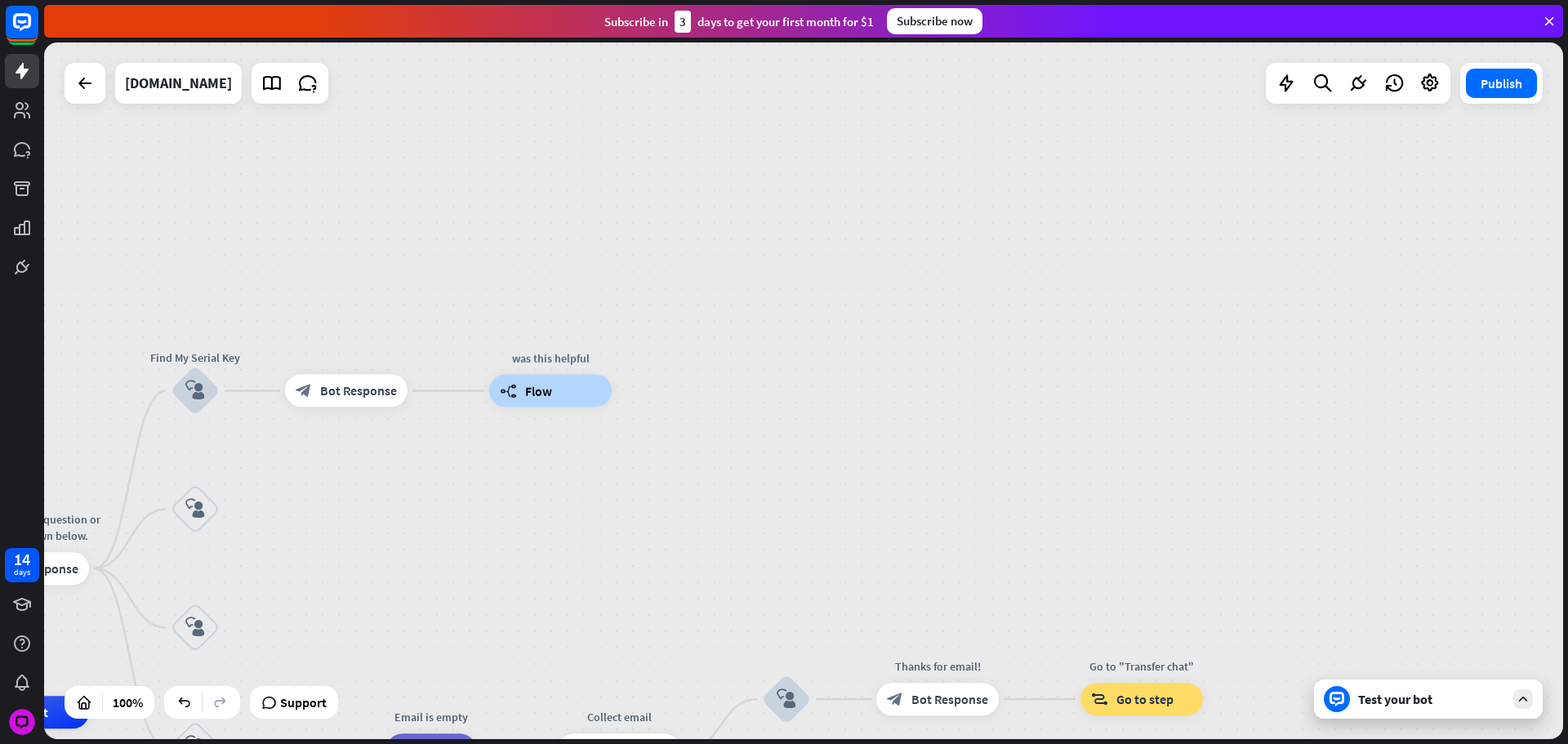
drag, startPoint x: 773, startPoint y: 329, endPoint x: 1001, endPoint y: 170, distance: 278.0
click at [993, 183] on div "home_2 Start point Please write your question or select from down below. block_…" at bounding box center [803, 391] width 1519 height 697
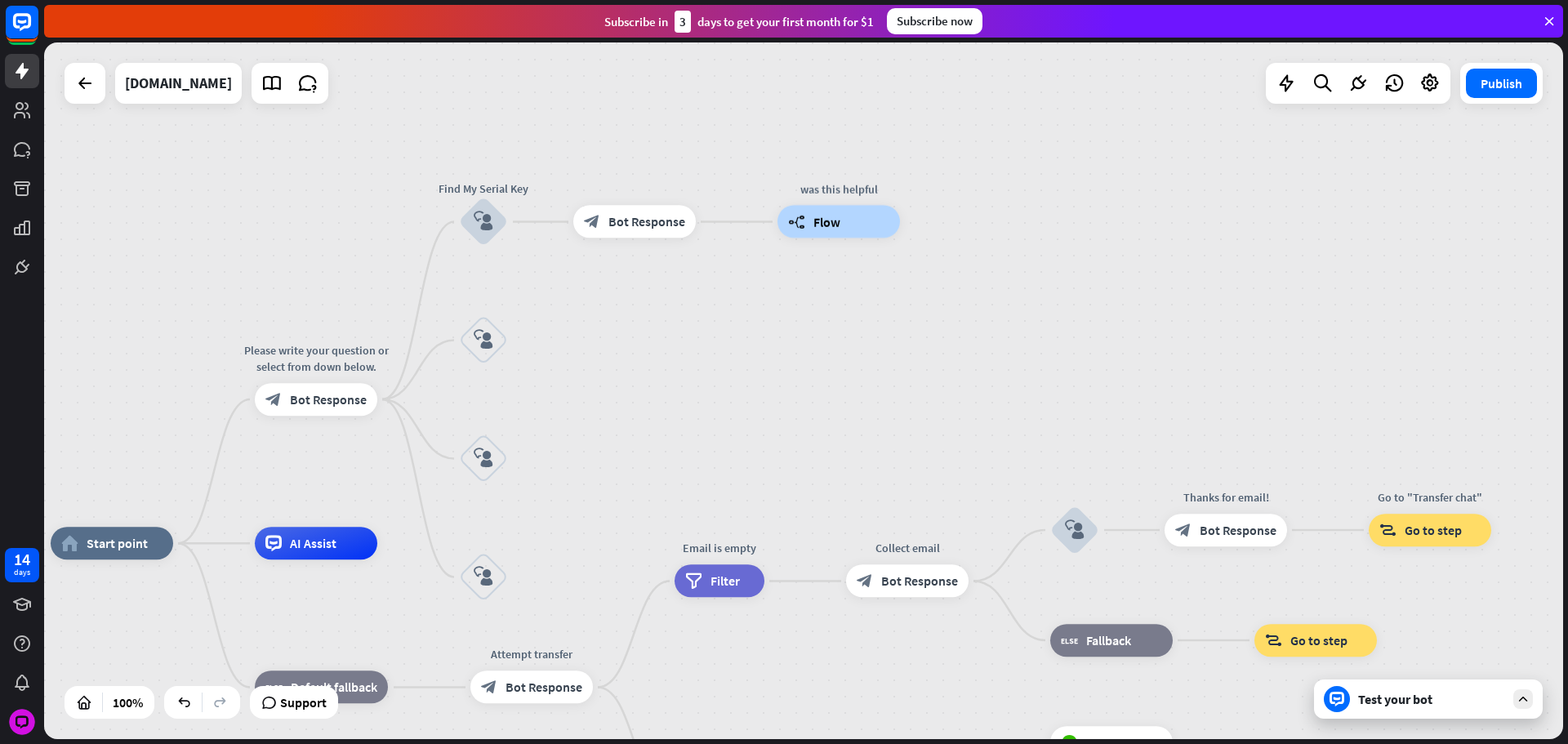
click at [652, 344] on div "home_2 Start point Please write your question or select from down below. block_…" at bounding box center [803, 391] width 1519 height 697
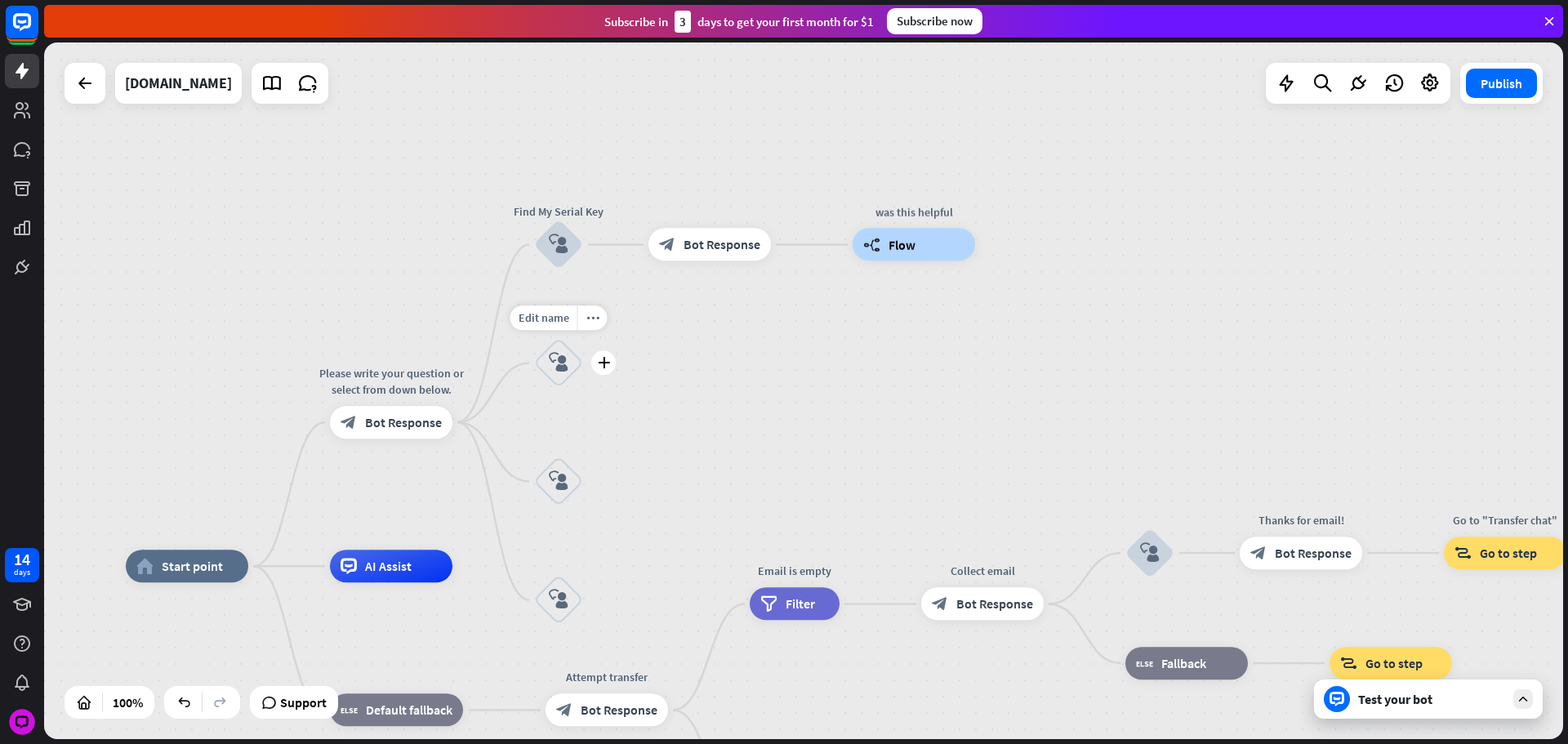
click at [576, 362] on div "block_user_input" at bounding box center [559, 364] width 49 height 49
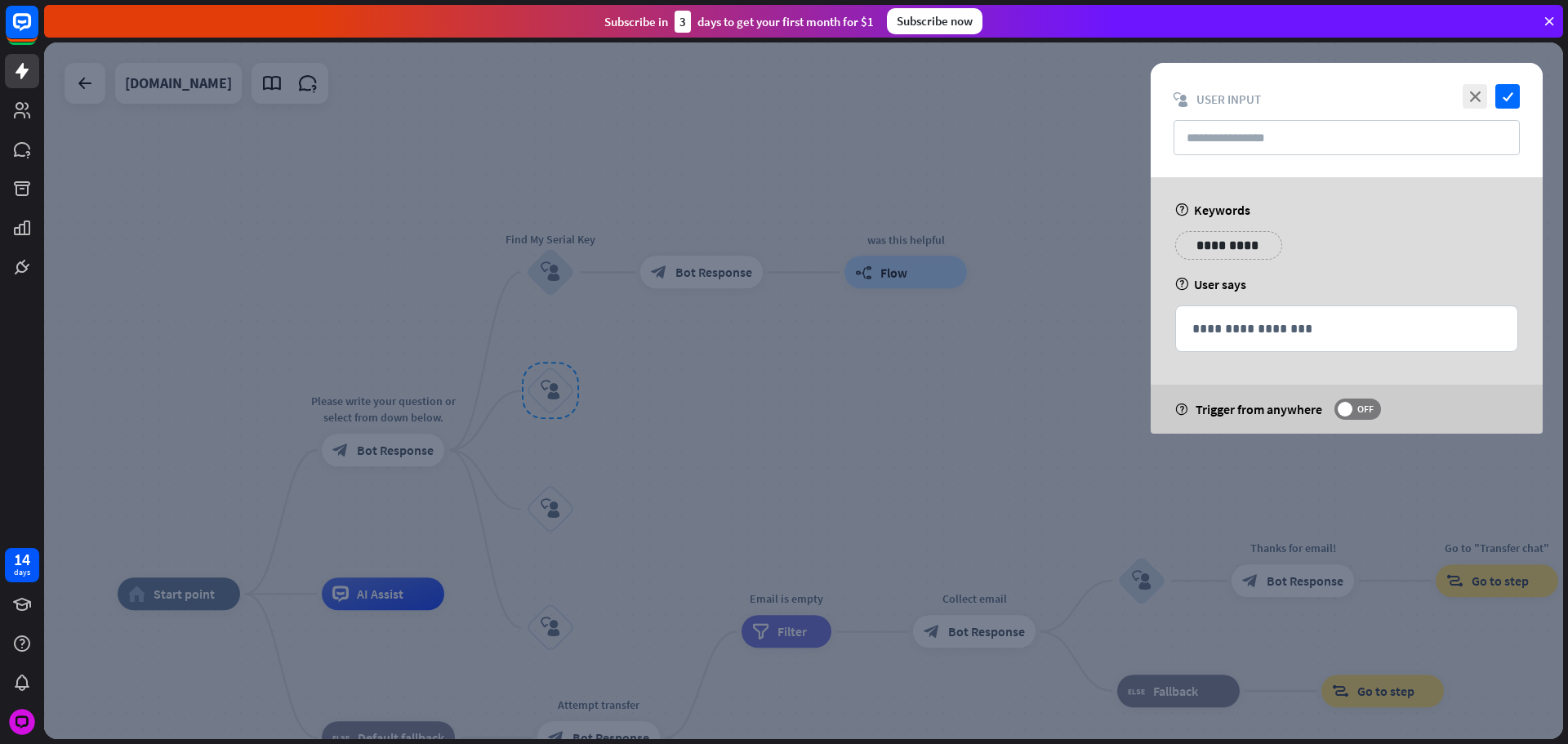
drag, startPoint x: 1234, startPoint y: 313, endPoint x: 1235, endPoint y: 294, distance: 19.0
click at [1234, 313] on div "**********" at bounding box center [1347, 329] width 342 height 45
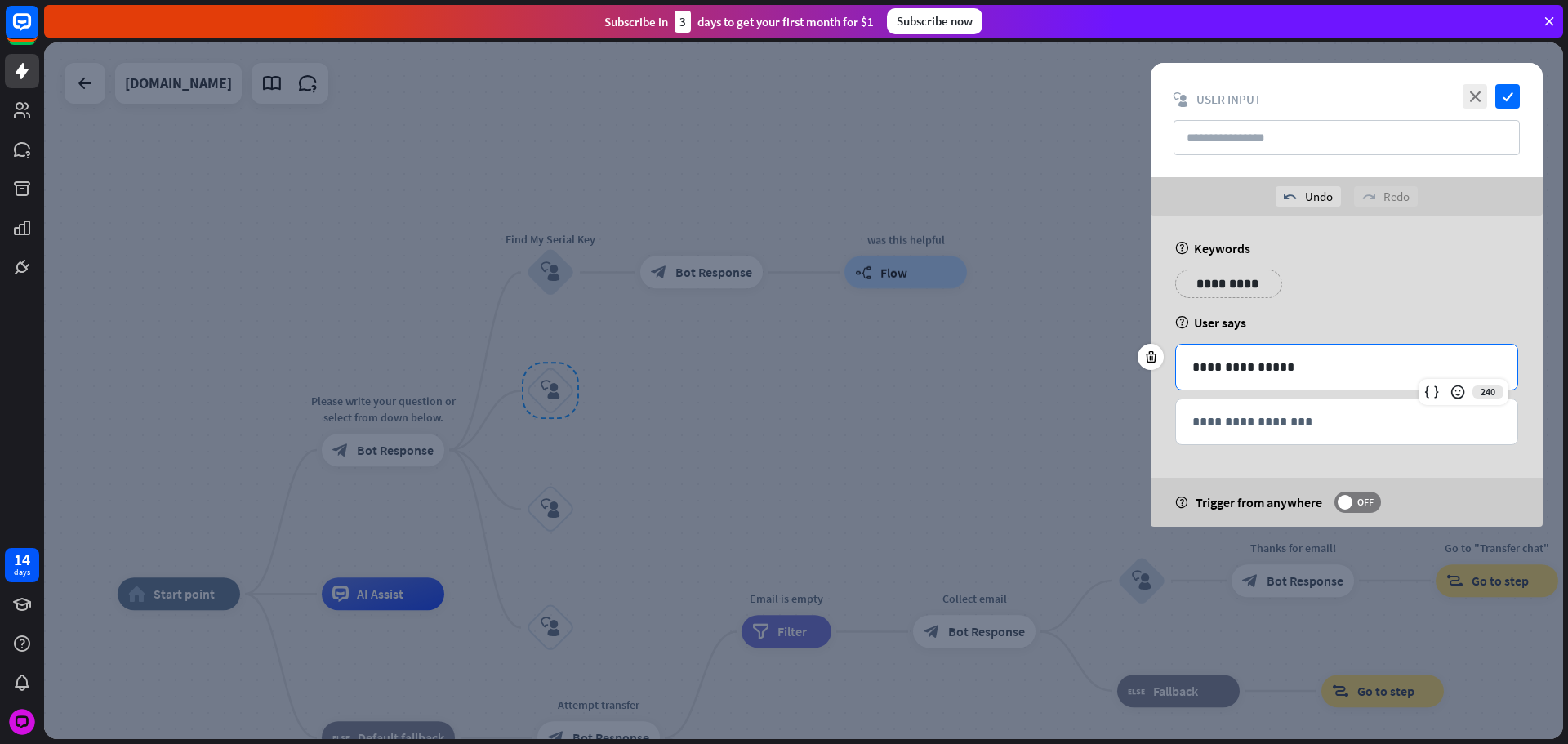
click at [1256, 182] on div "undo Undo redo Redo" at bounding box center [1347, 197] width 392 height 39
click at [1256, 151] on input "text" at bounding box center [1346, 137] width 346 height 35
paste input "**********"
type input "**********"
click at [1509, 97] on icon "check" at bounding box center [1507, 96] width 24 height 24
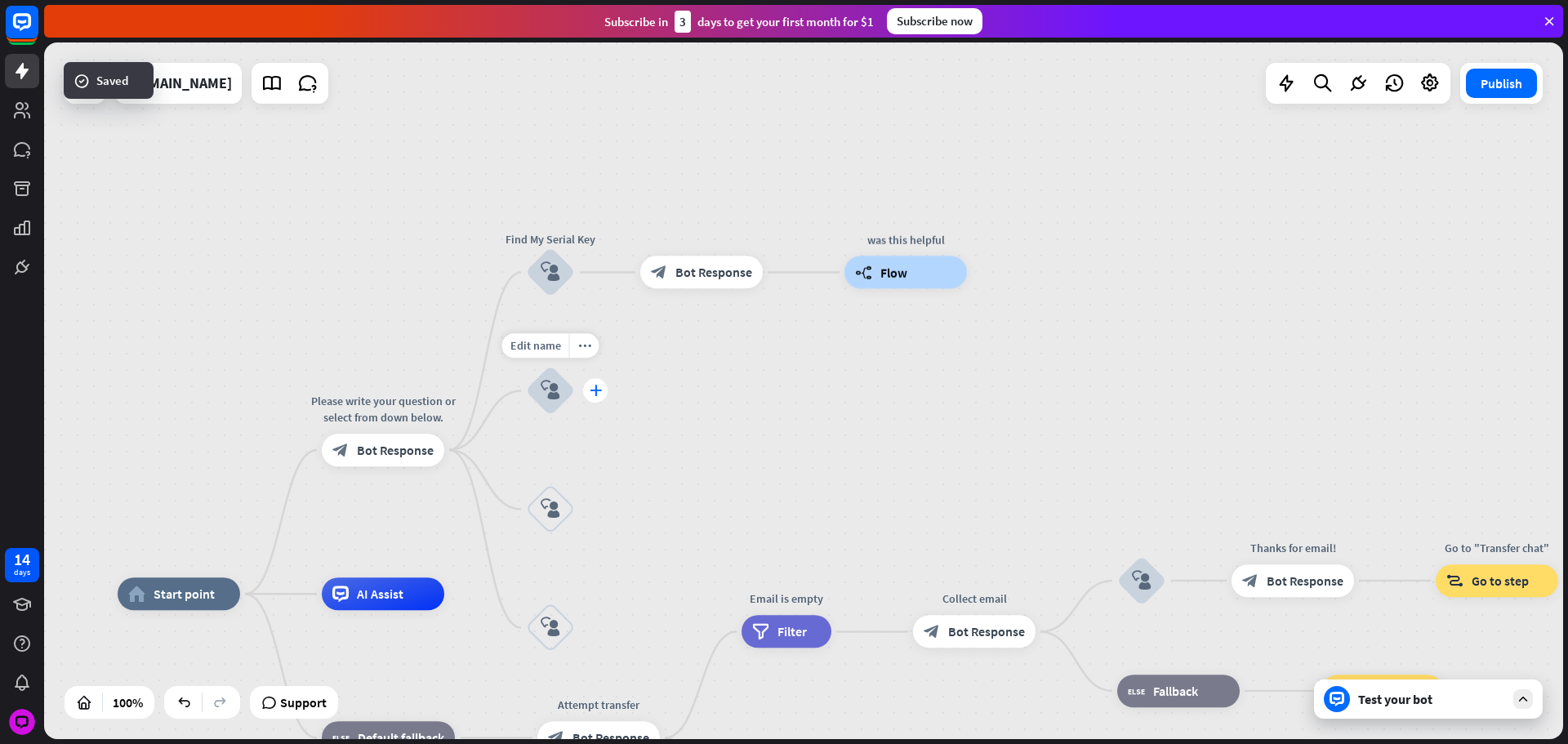
click at [602, 385] on div "plus" at bounding box center [595, 390] width 24 height 24
click at [396, 434] on div "Edit name more_horiz plus Please write your question or select from down below.…" at bounding box center [383, 450] width 122 height 33
click at [400, 438] on div "block_bot_response Bot Response" at bounding box center [383, 450] width 122 height 33
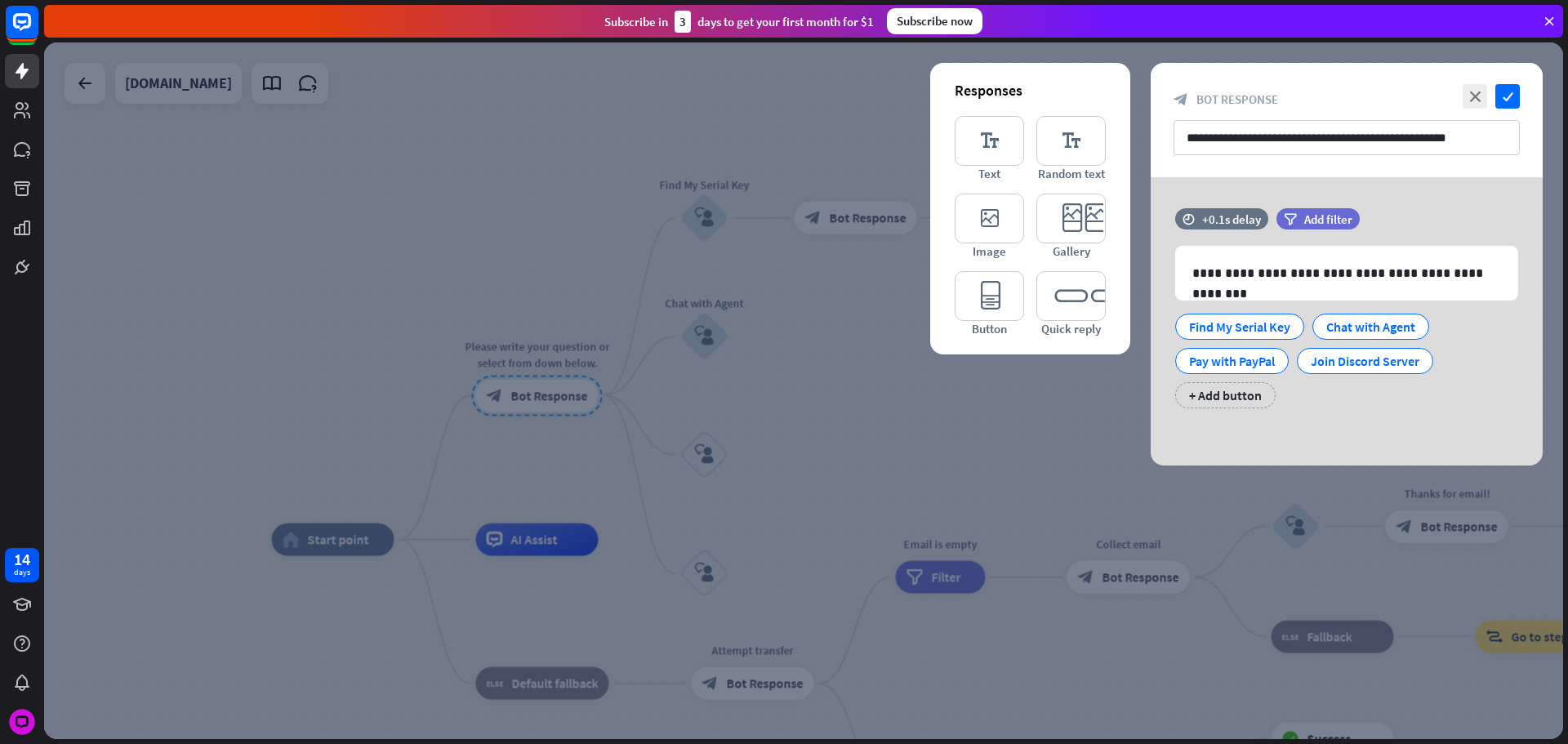
click at [658, 348] on div at bounding box center [803, 391] width 1519 height 697
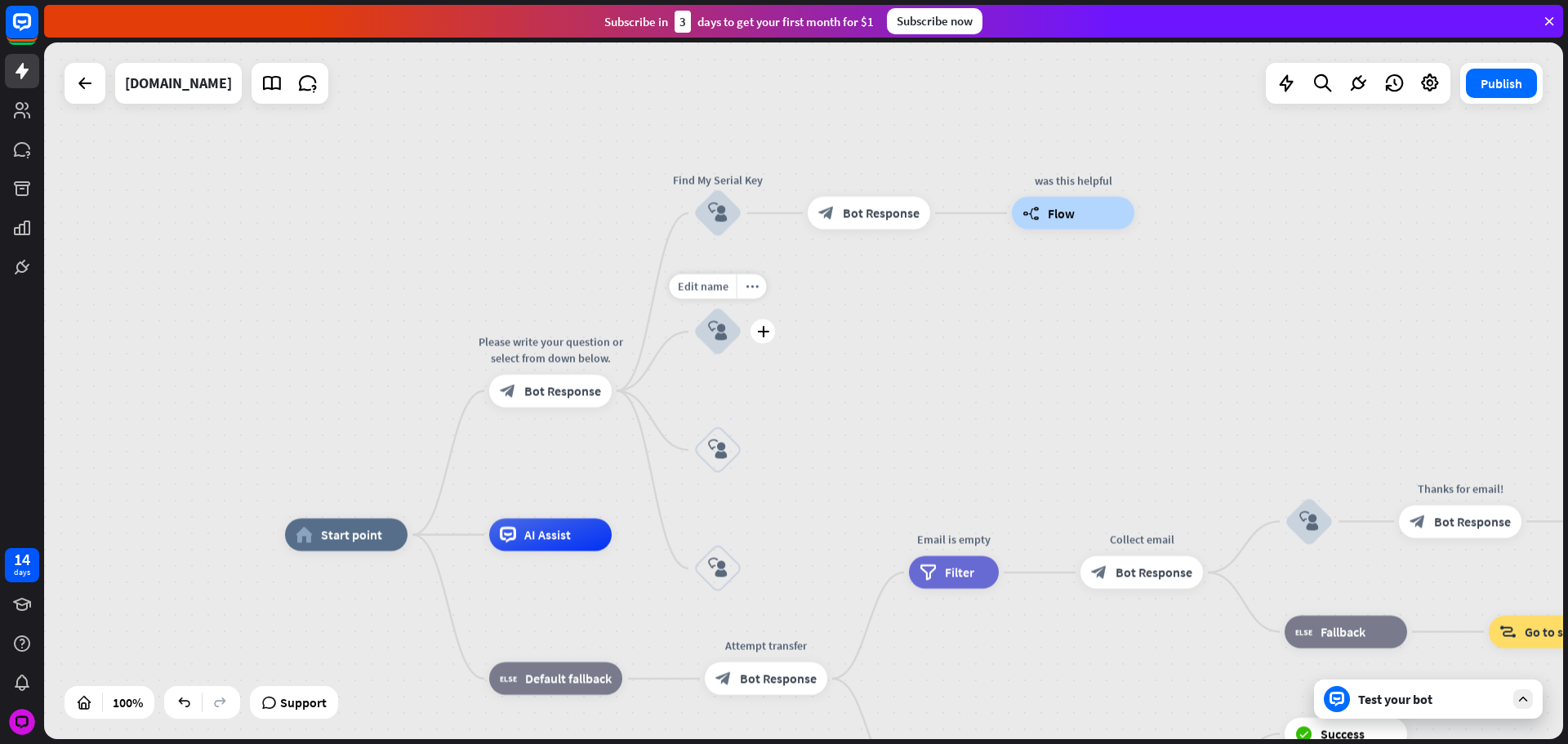
click at [742, 337] on div "Edit name more_horiz plus Chat with Agent block_user_input" at bounding box center [718, 332] width 49 height 49
click at [757, 334] on icon "plus" at bounding box center [763, 332] width 13 height 12
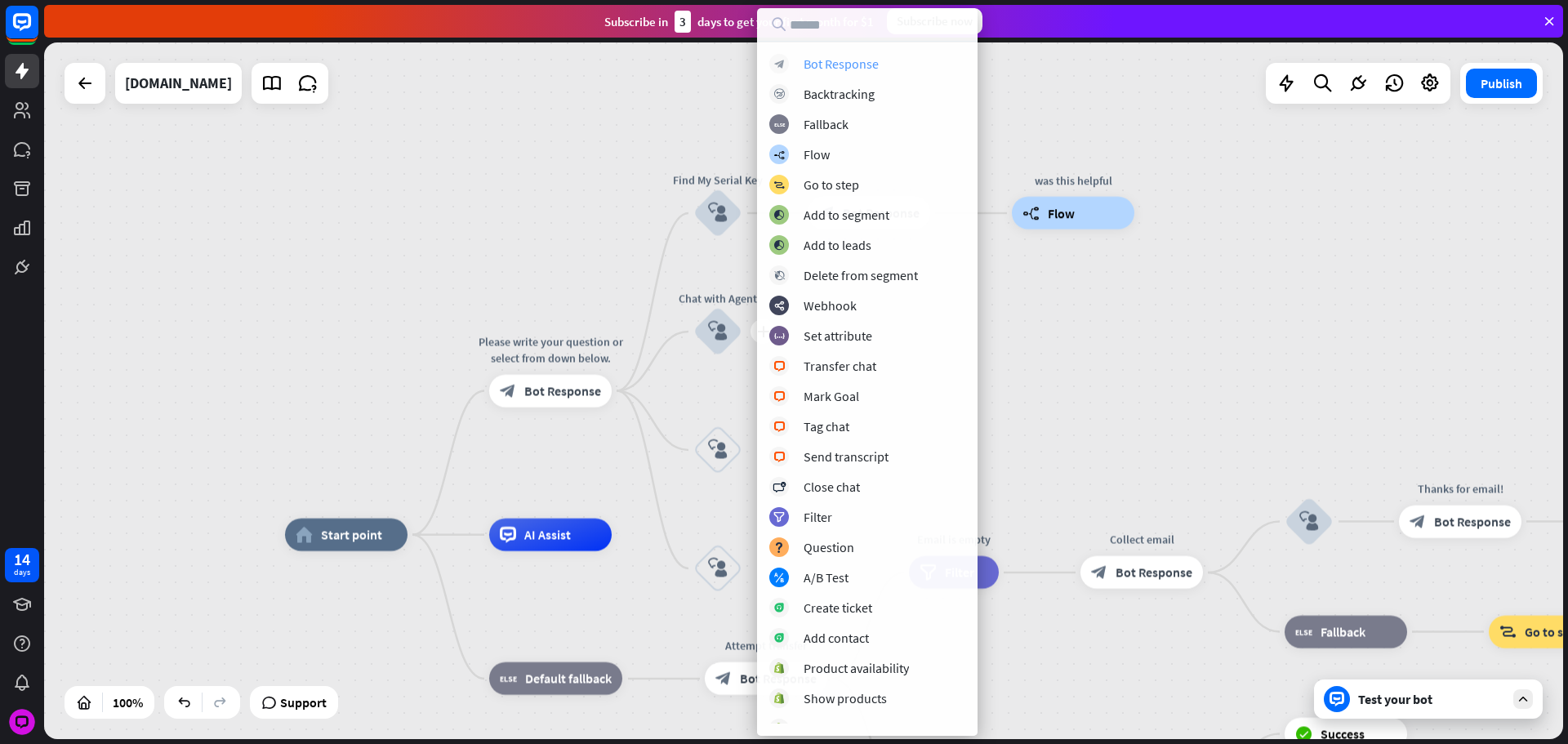
click at [836, 60] on div "Bot Response" at bounding box center [841, 63] width 75 height 16
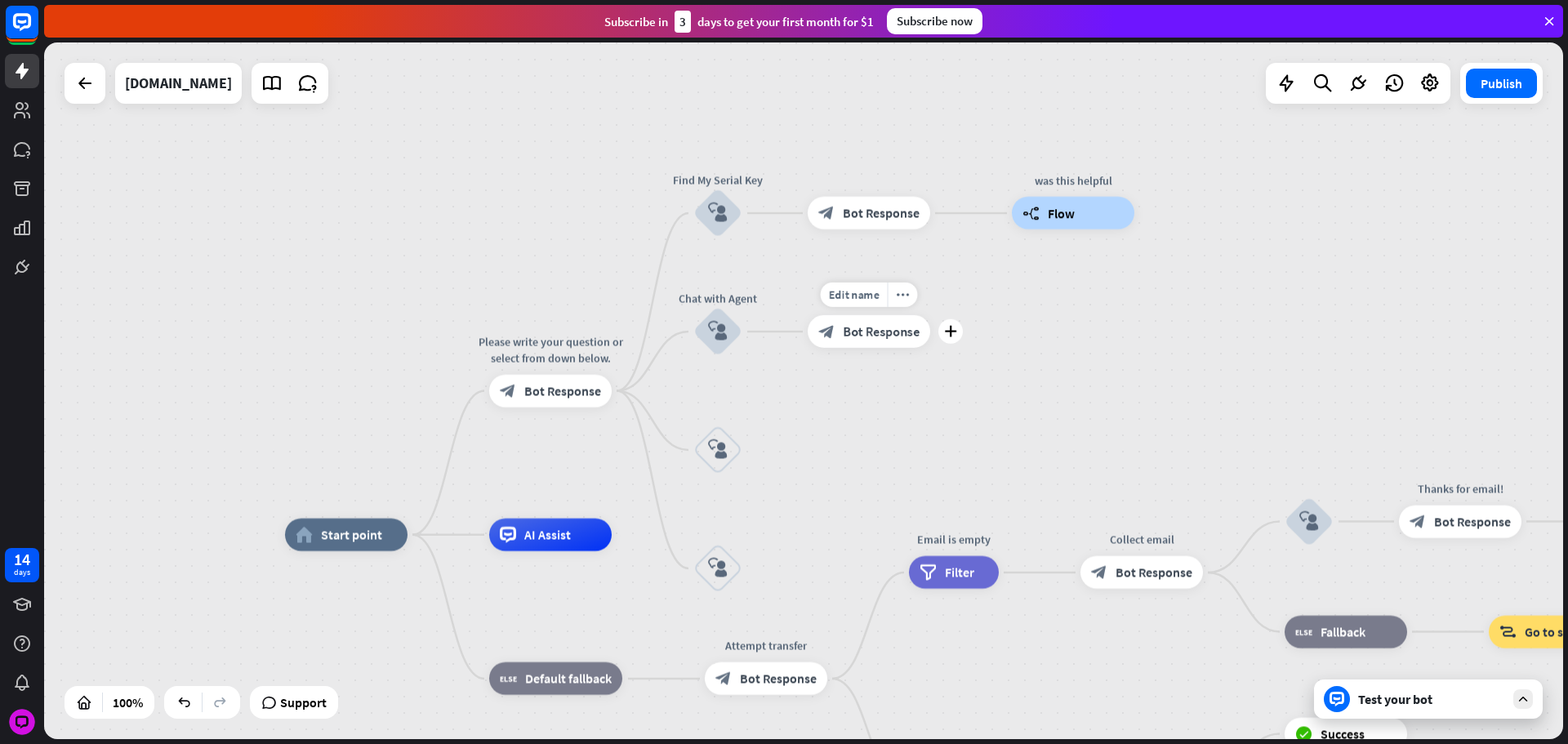
click at [807, 325] on div "block_bot_response Bot Response" at bounding box center [869, 331] width 122 height 33
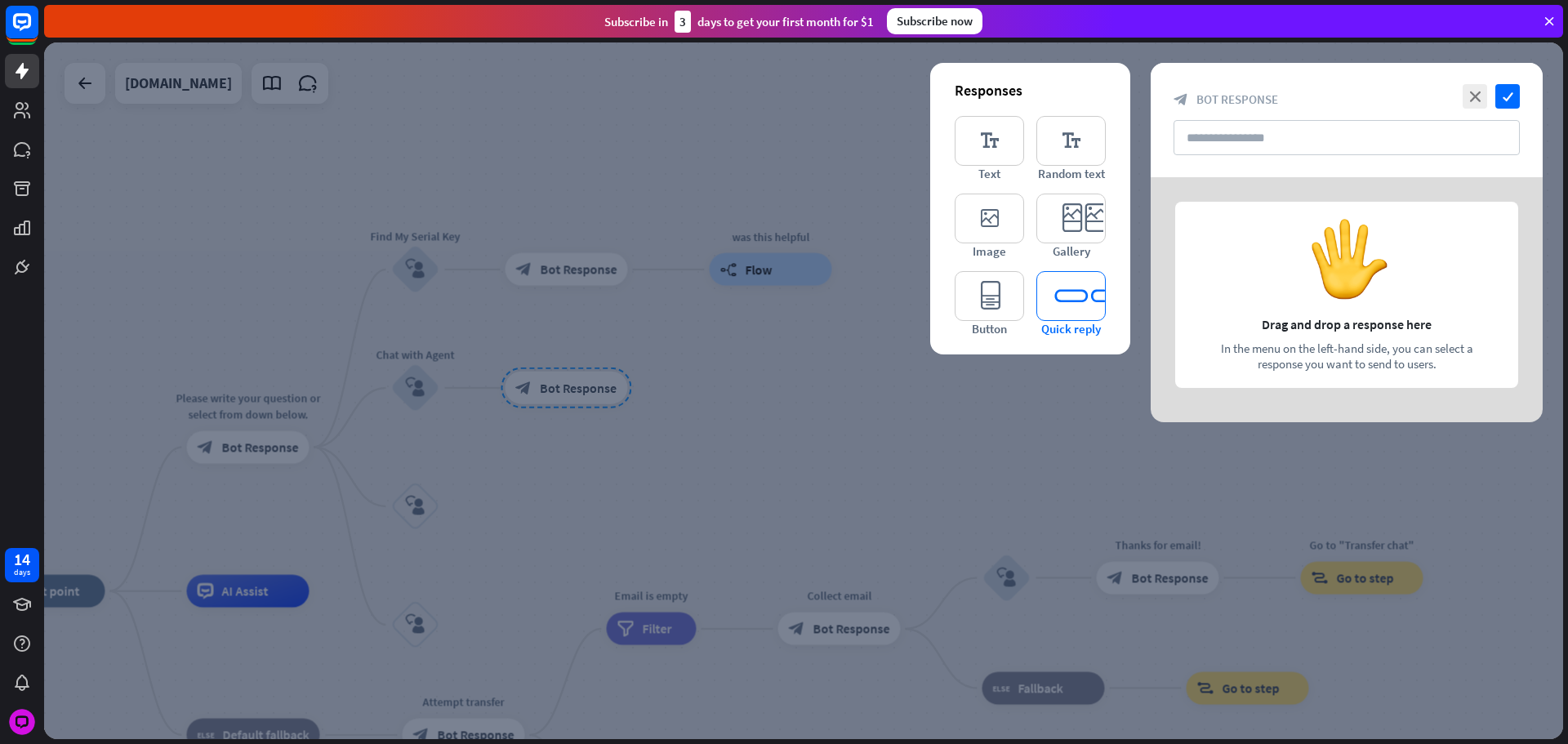
click at [1050, 310] on icon "editor_quick_replies" at bounding box center [1070, 296] width 70 height 49
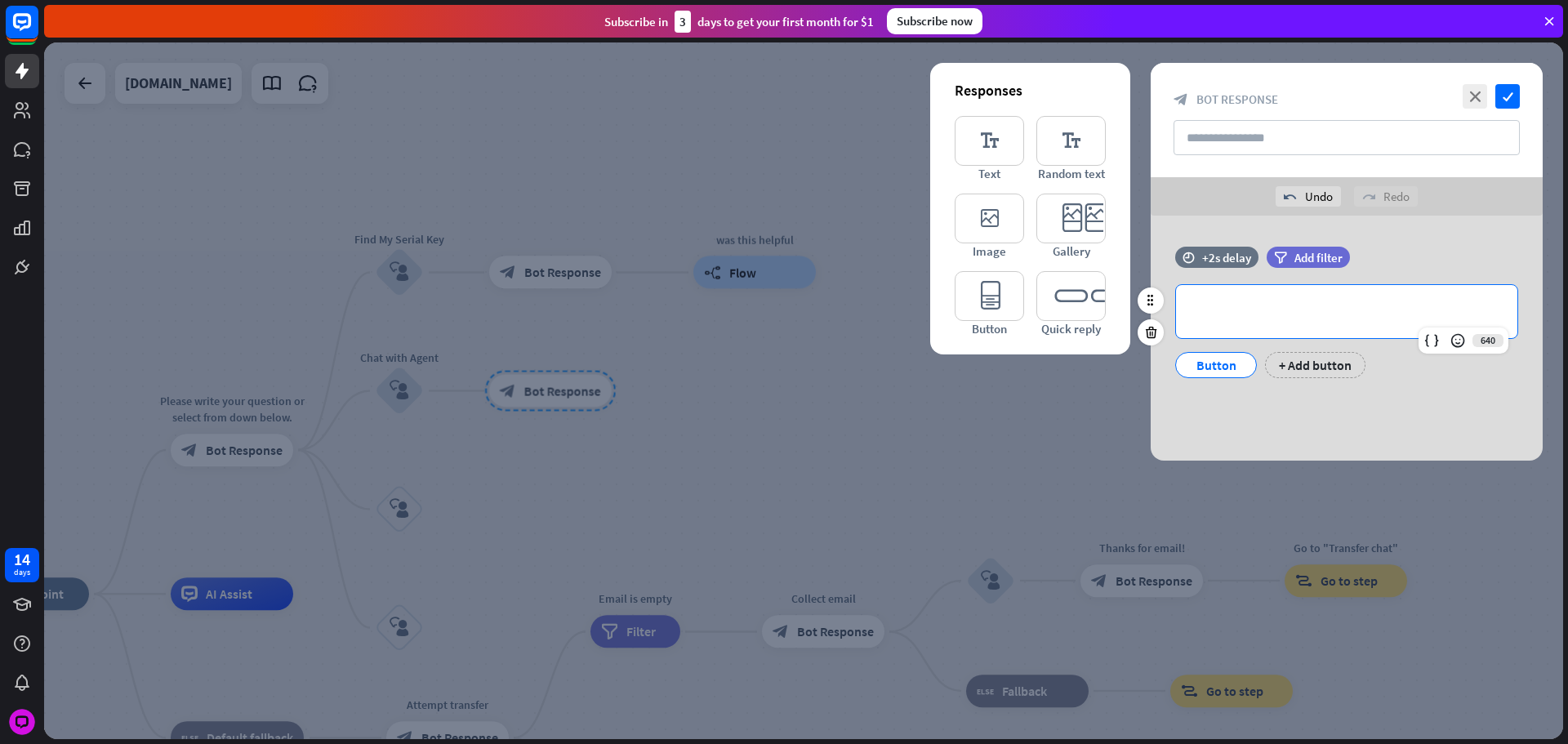
click at [1258, 302] on div "**********" at bounding box center [1347, 311] width 342 height 53
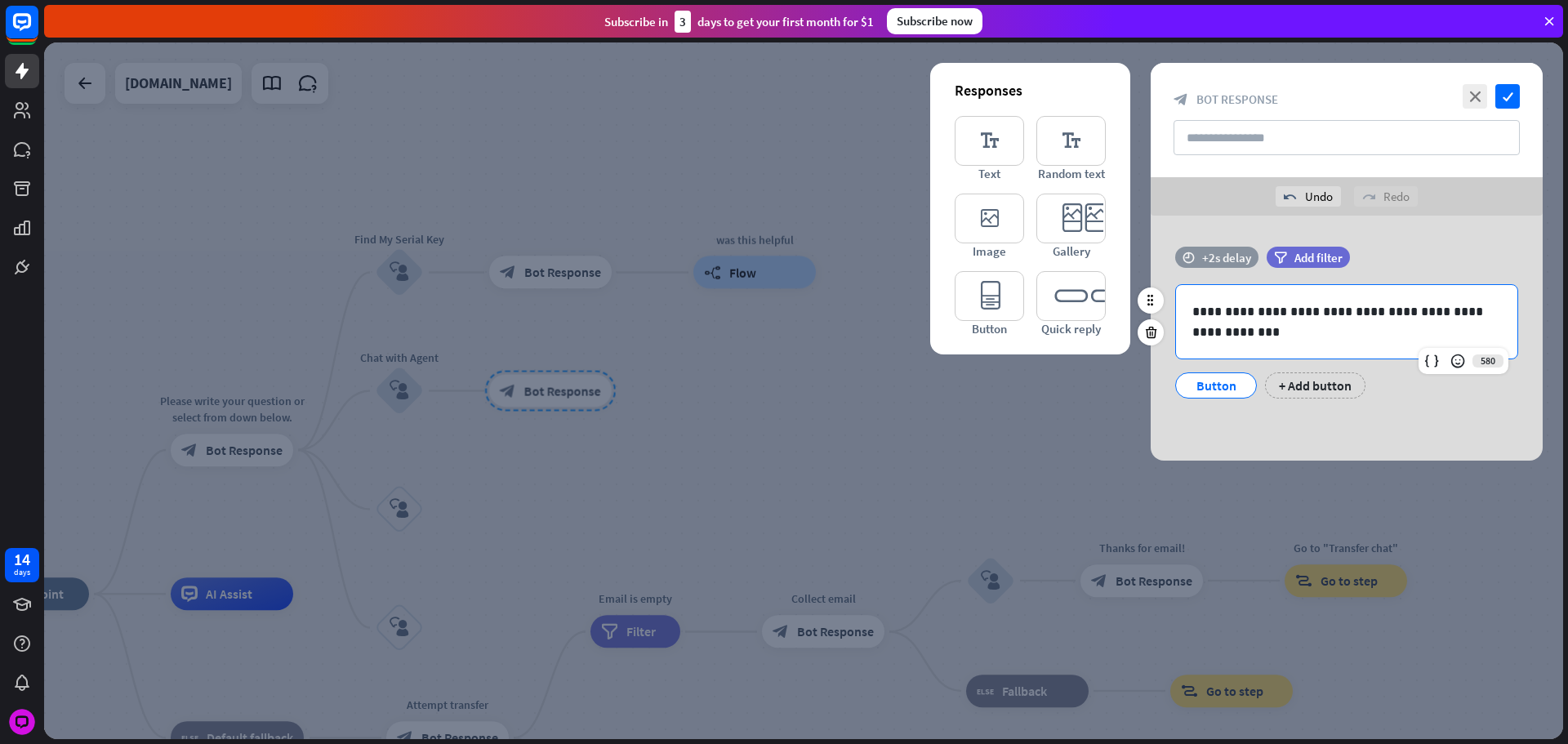
click at [1231, 263] on div "+2s delay" at bounding box center [1226, 257] width 49 height 16
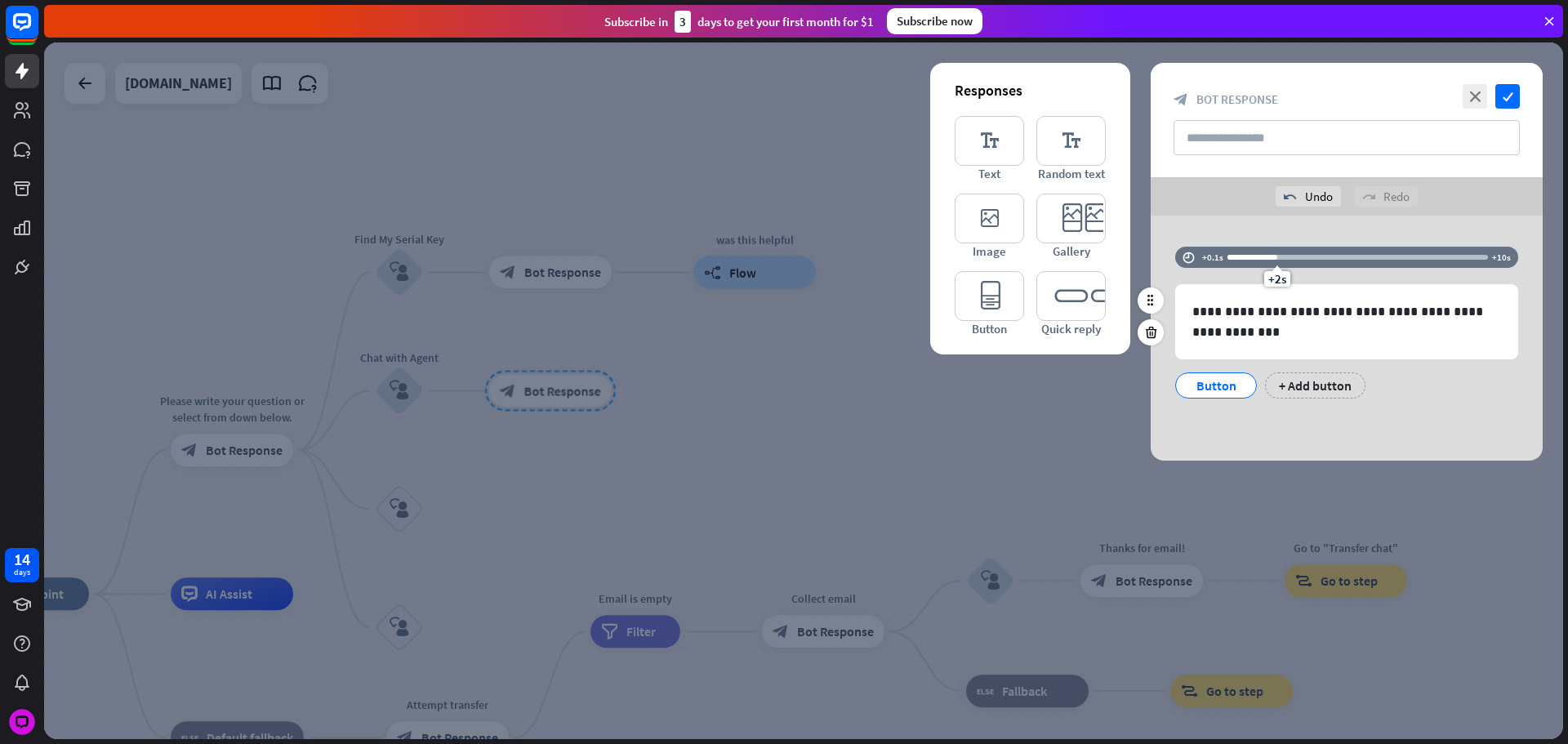
click at [1252, 257] on div at bounding box center [1251, 257] width 49 height 5
click at [1243, 257] on div at bounding box center [1240, 257] width 26 height 5
click at [1248, 256] on div "+0.9s" at bounding box center [1250, 257] width 12 height 12
click at [1251, 256] on div "+1s" at bounding box center [1252, 257] width 12 height 12
click at [1292, 385] on div "+ Add button" at bounding box center [1315, 385] width 101 height 26
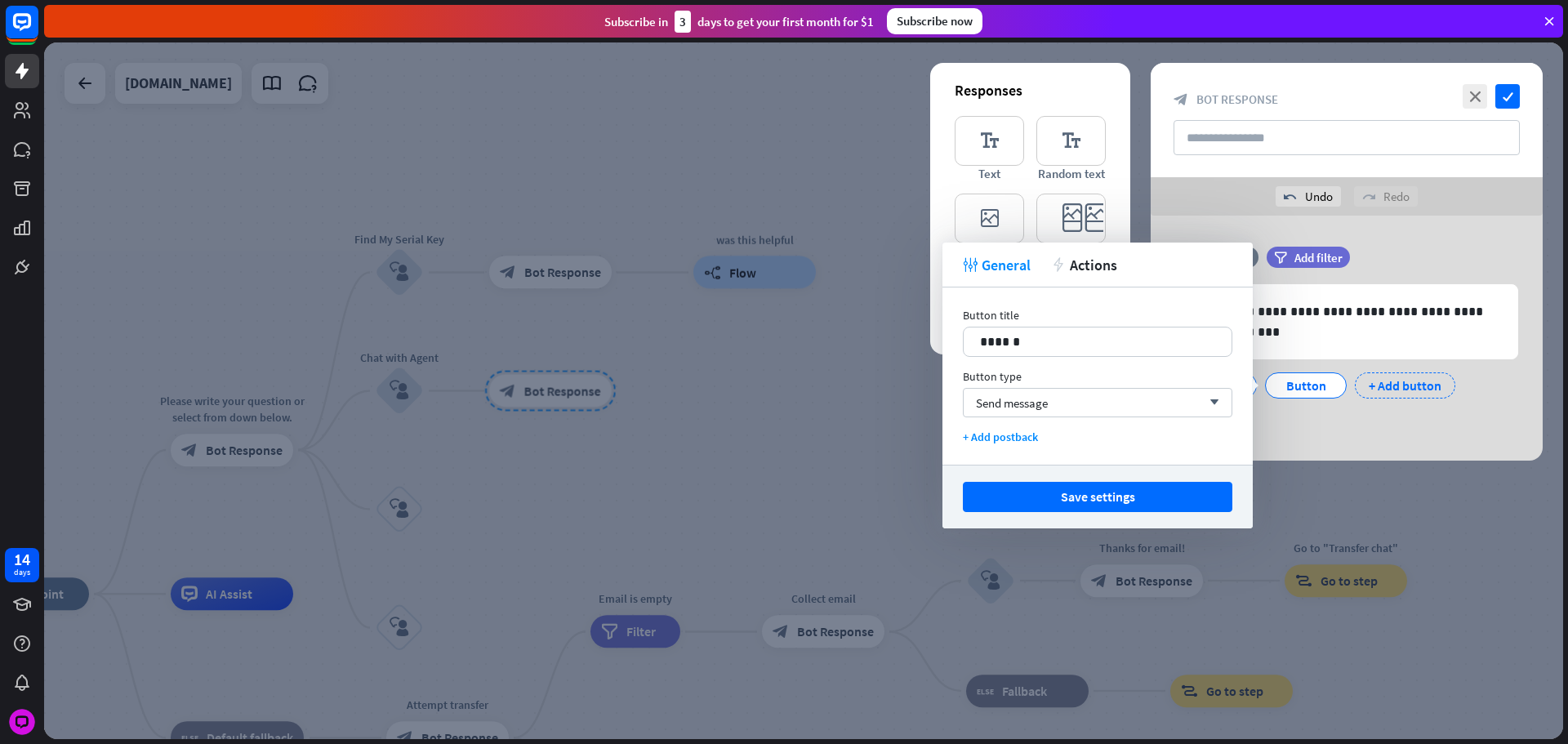
click at [1391, 380] on div "+ Add button" at bounding box center [1405, 385] width 101 height 26
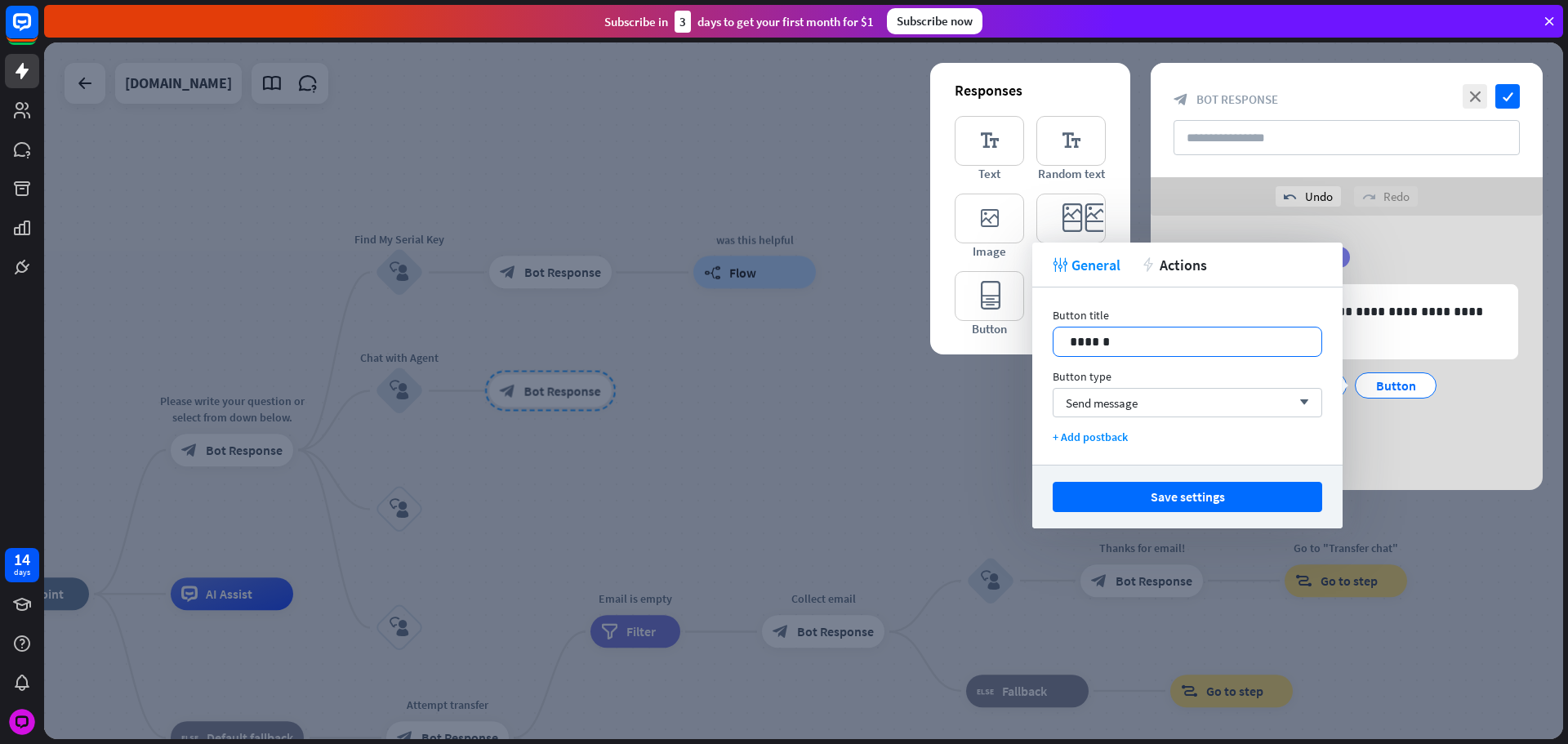
click at [1195, 344] on p "******" at bounding box center [1187, 342] width 235 height 20
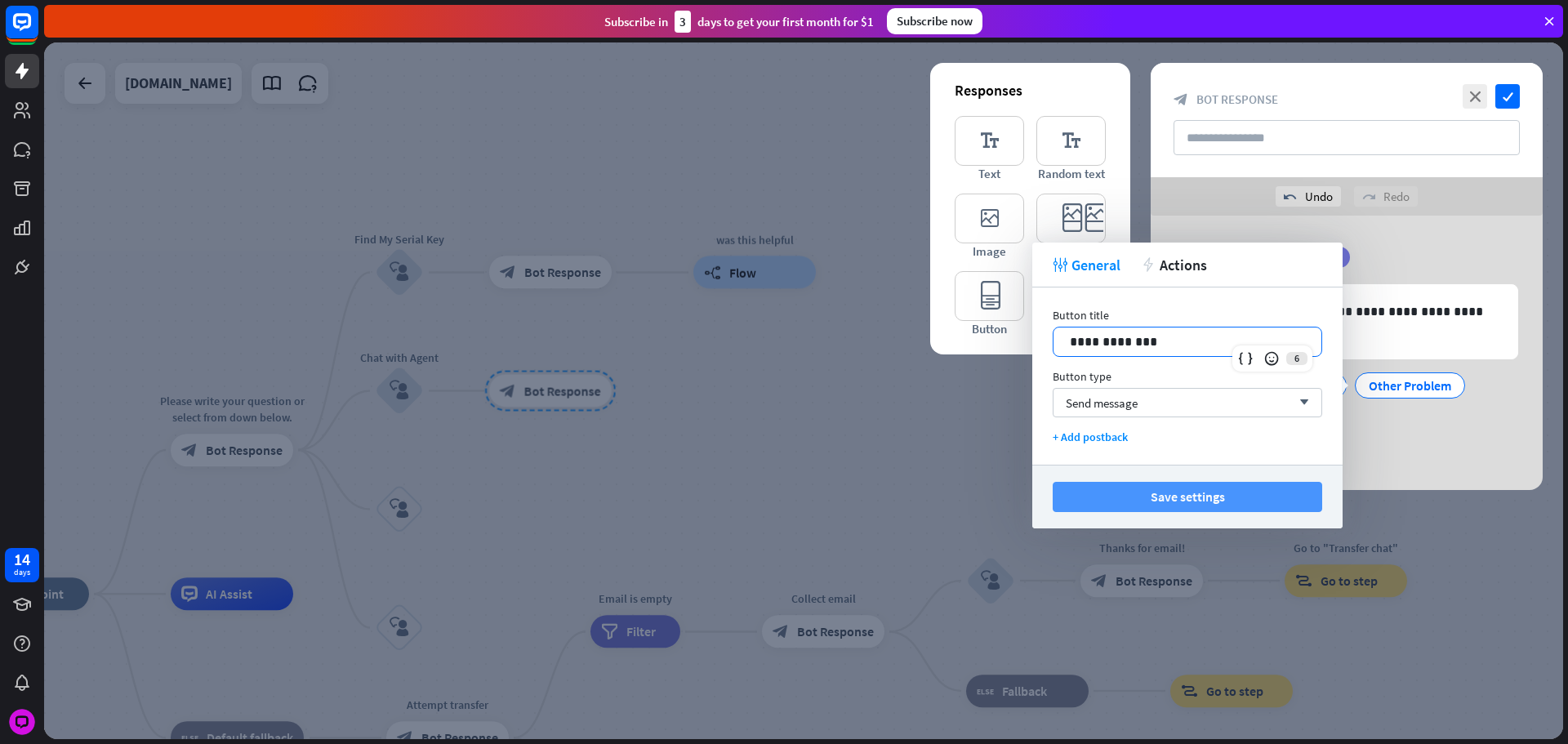
click at [1221, 495] on button "Save settings" at bounding box center [1188, 497] width 270 height 30
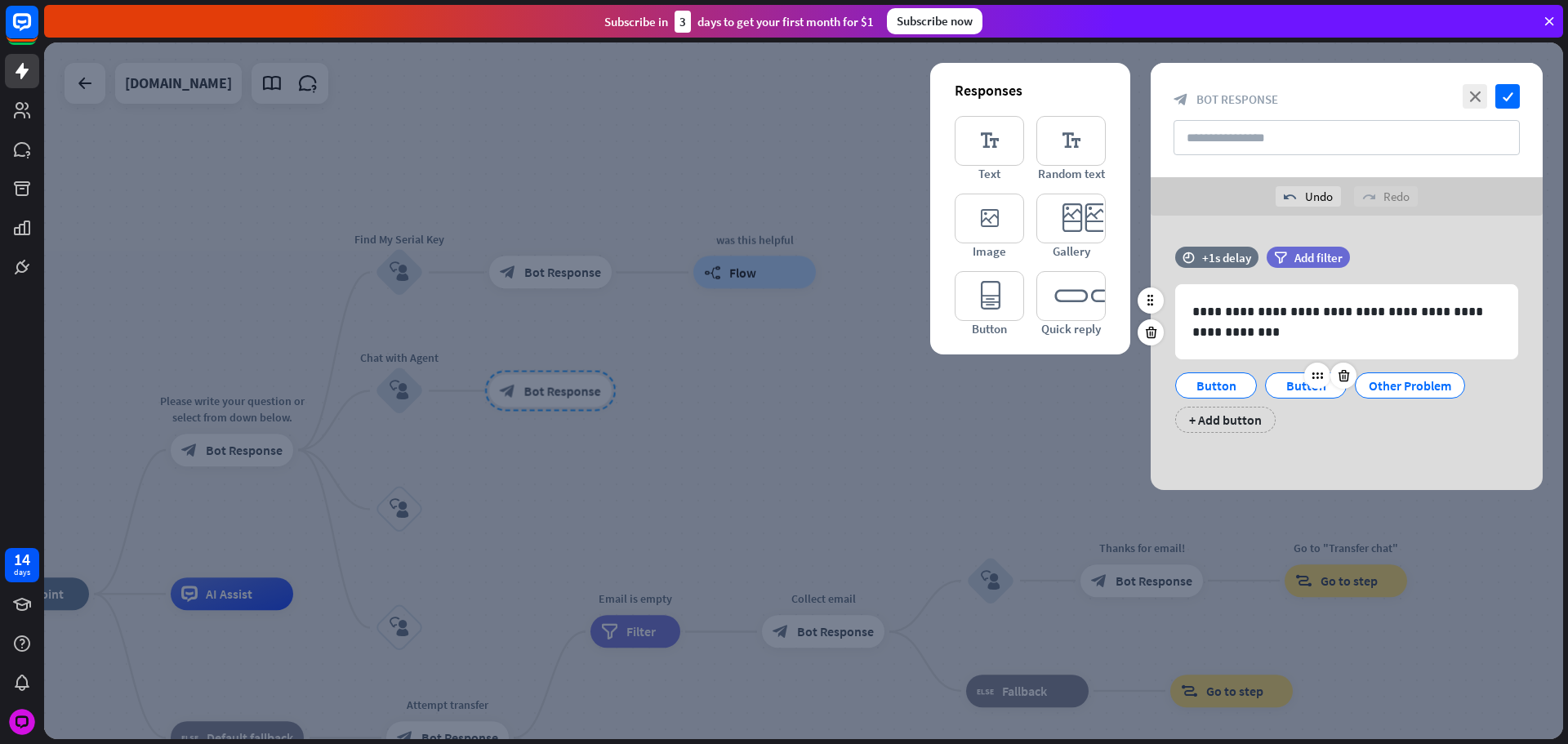
click at [1287, 379] on div "Button" at bounding box center [1306, 385] width 54 height 24
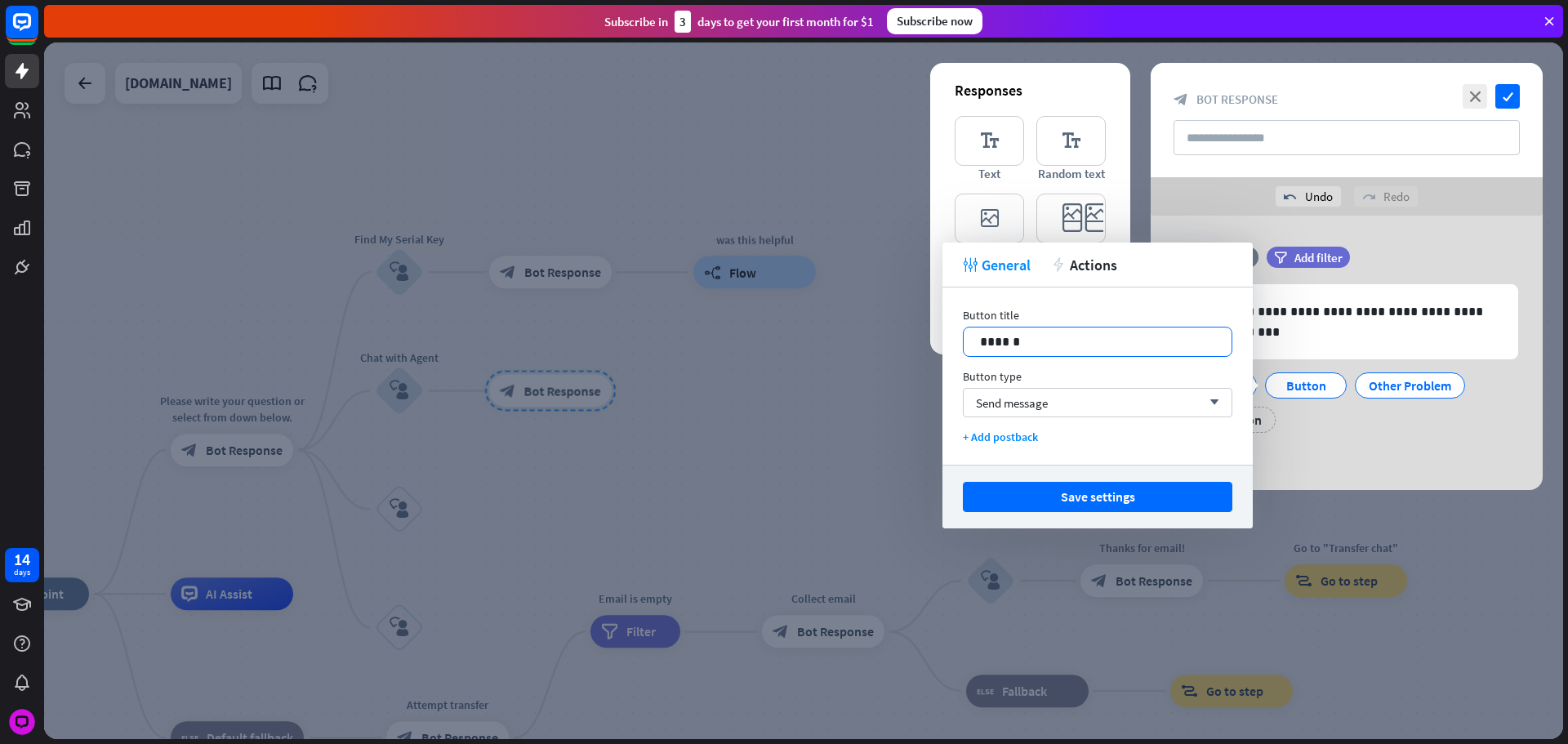
click at [1096, 334] on p "******" at bounding box center [1097, 342] width 235 height 20
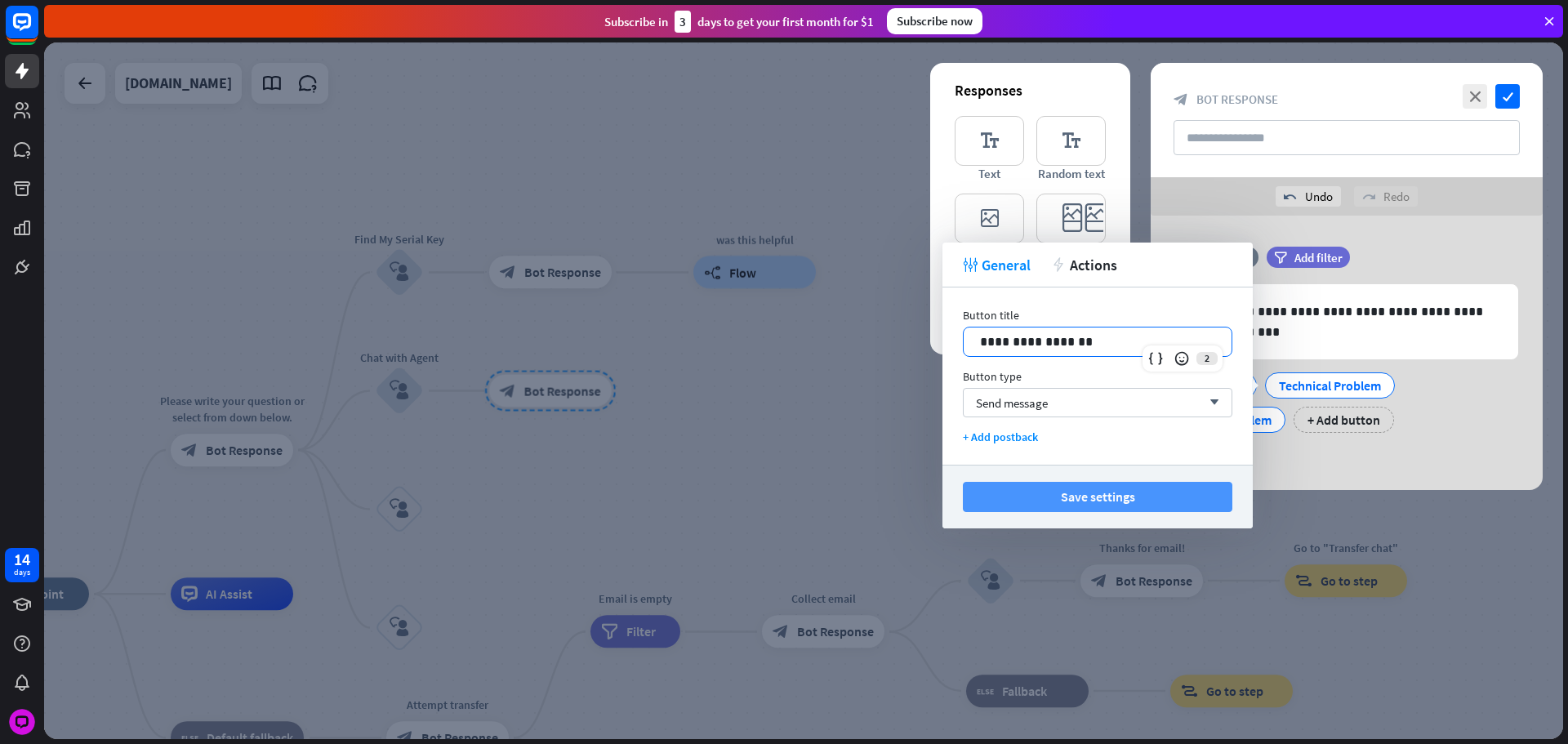
drag, startPoint x: 1158, startPoint y: 515, endPoint x: 1155, endPoint y: 501, distance: 14.3
click at [1158, 513] on div "Save settings" at bounding box center [1097, 497] width 310 height 64
click at [1155, 501] on button "Save settings" at bounding box center [1097, 497] width 270 height 30
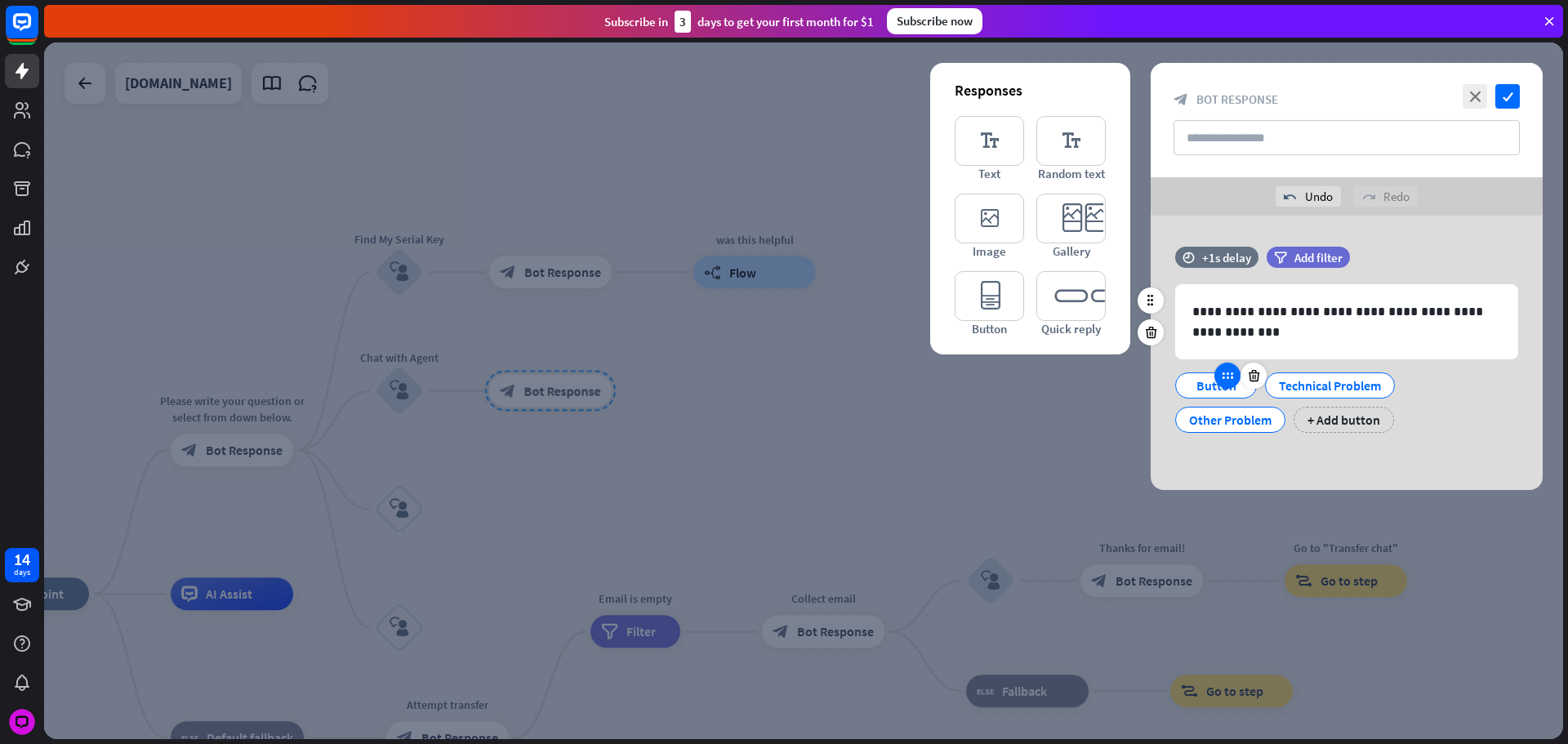
click at [1216, 375] on div at bounding box center [1227, 375] width 26 height 26
click at [1206, 385] on div "Button" at bounding box center [1215, 385] width 54 height 24
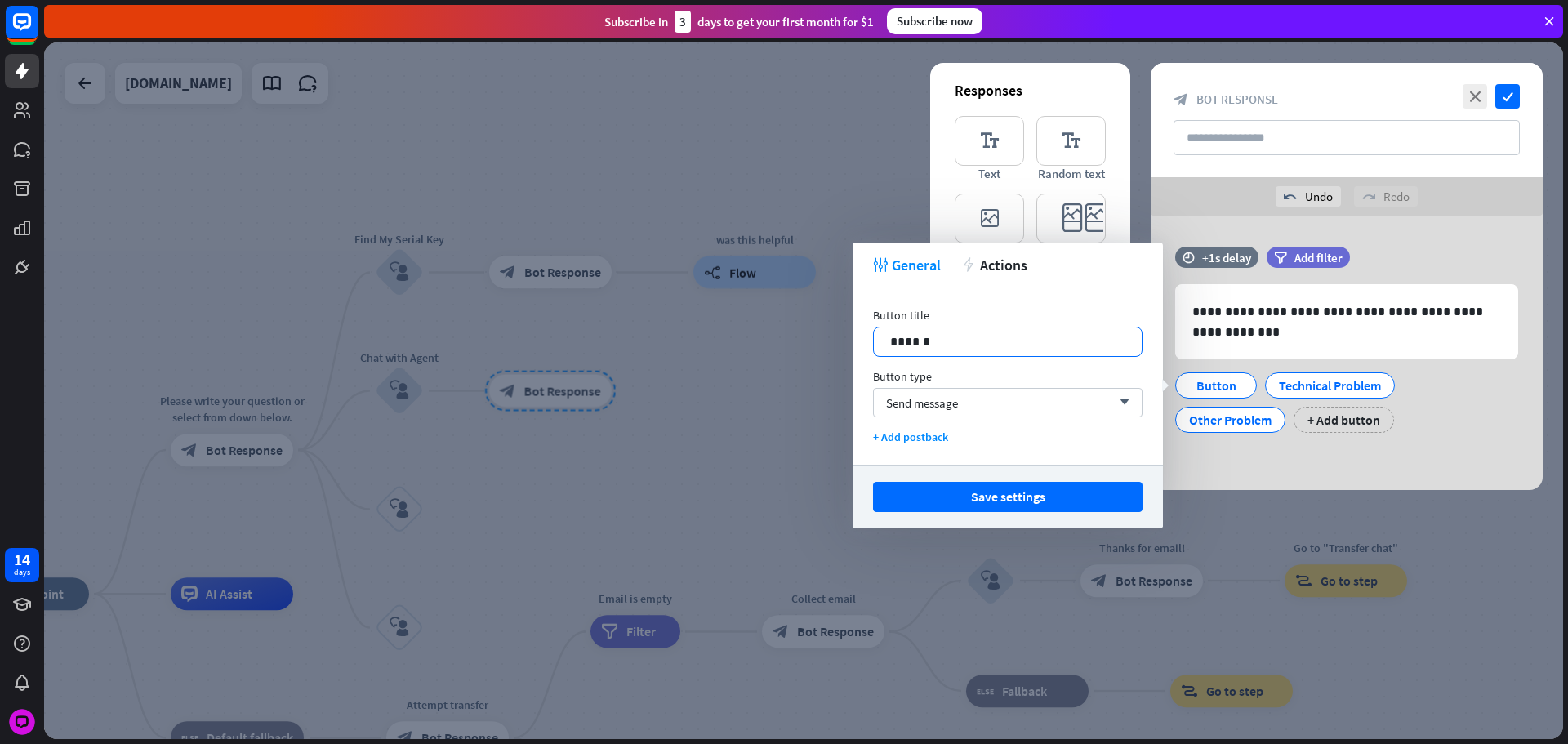
click at [1009, 341] on p "******" at bounding box center [1008, 342] width 235 height 20
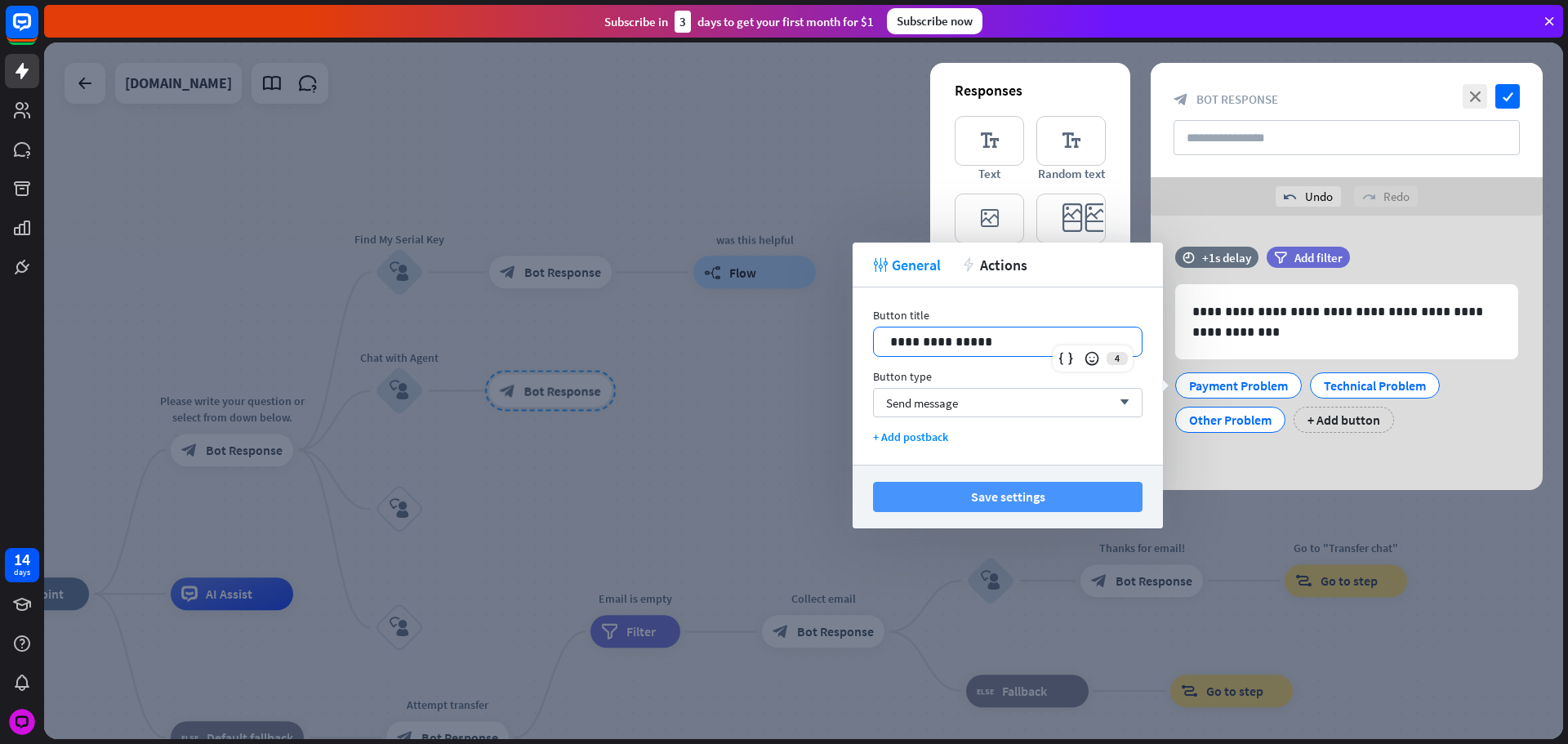
click at [1034, 482] on button "Save settings" at bounding box center [1008, 497] width 270 height 30
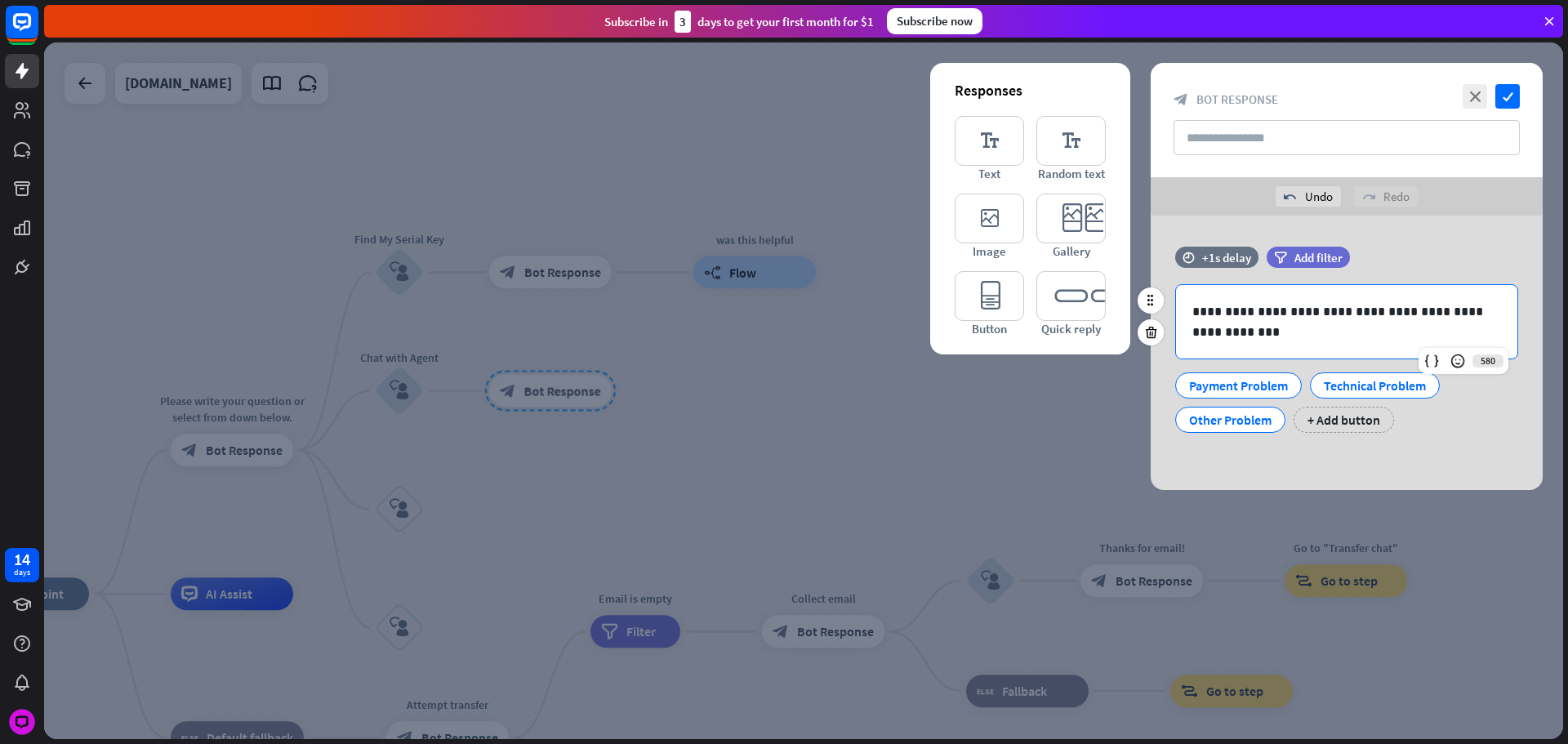
click at [1398, 350] on div "**********" at bounding box center [1347, 322] width 342 height 74
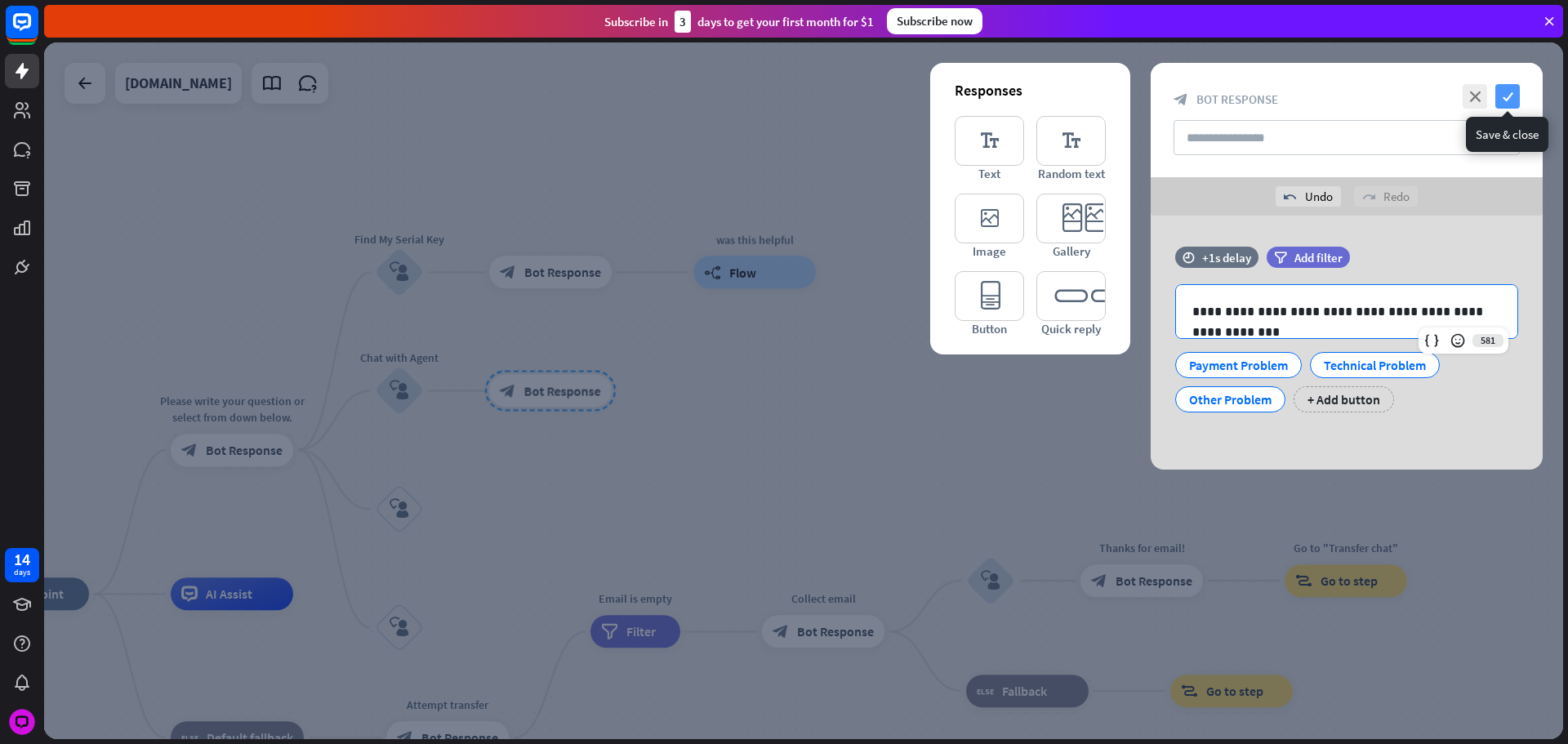
click at [1512, 106] on icon "check" at bounding box center [1507, 96] width 24 height 24
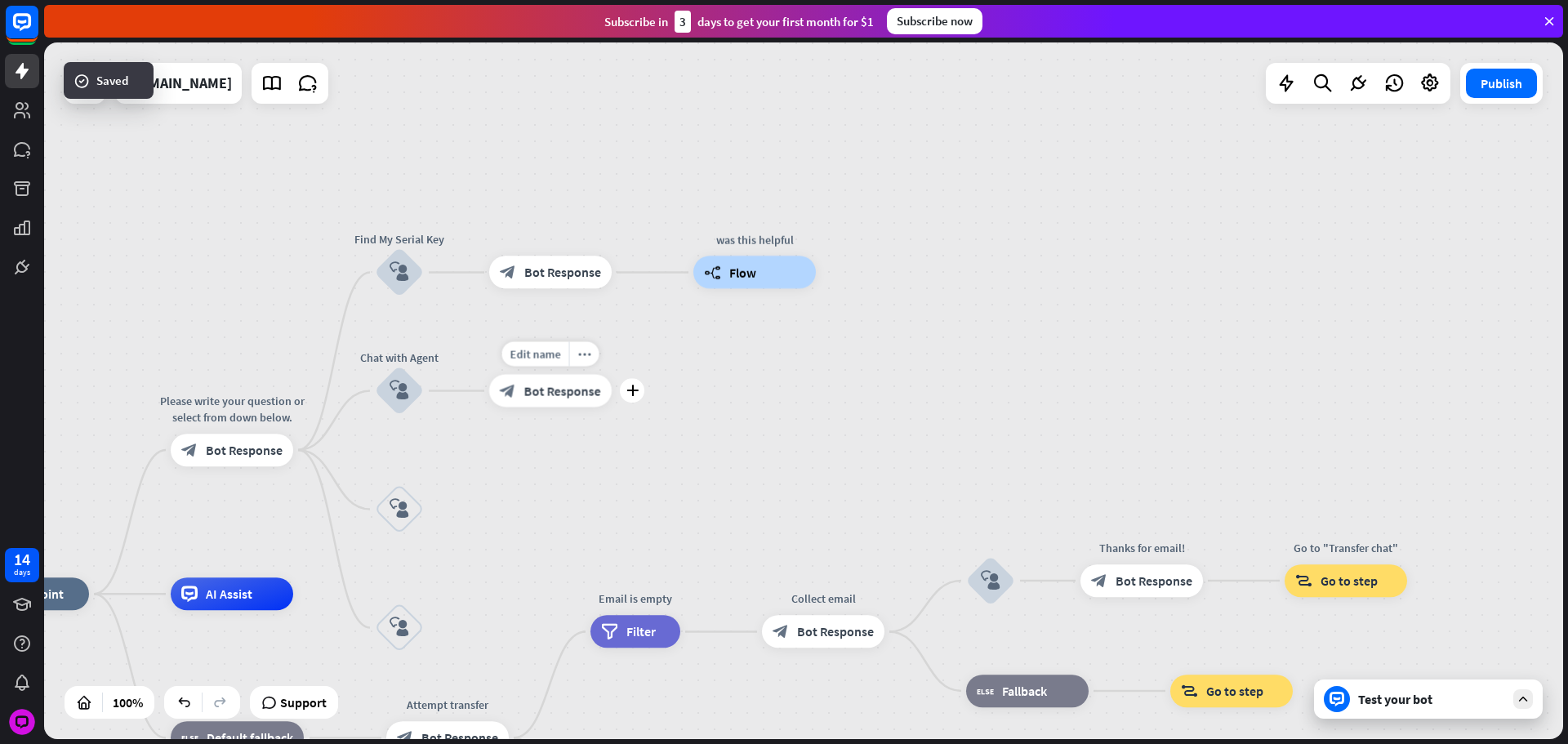
click at [640, 387] on div "plus" at bounding box center [632, 390] width 24 height 24
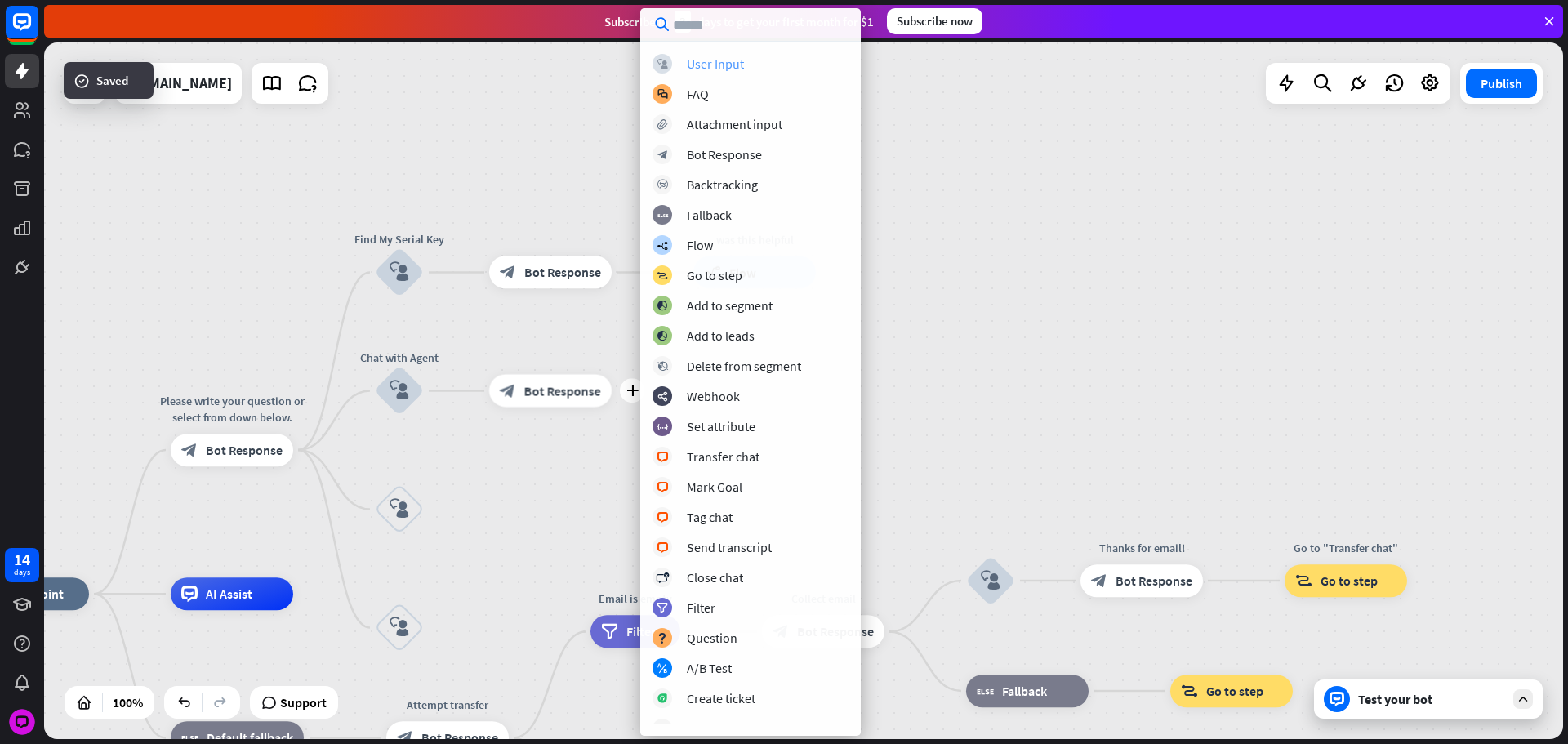
click at [709, 62] on div "User Input" at bounding box center [715, 63] width 57 height 16
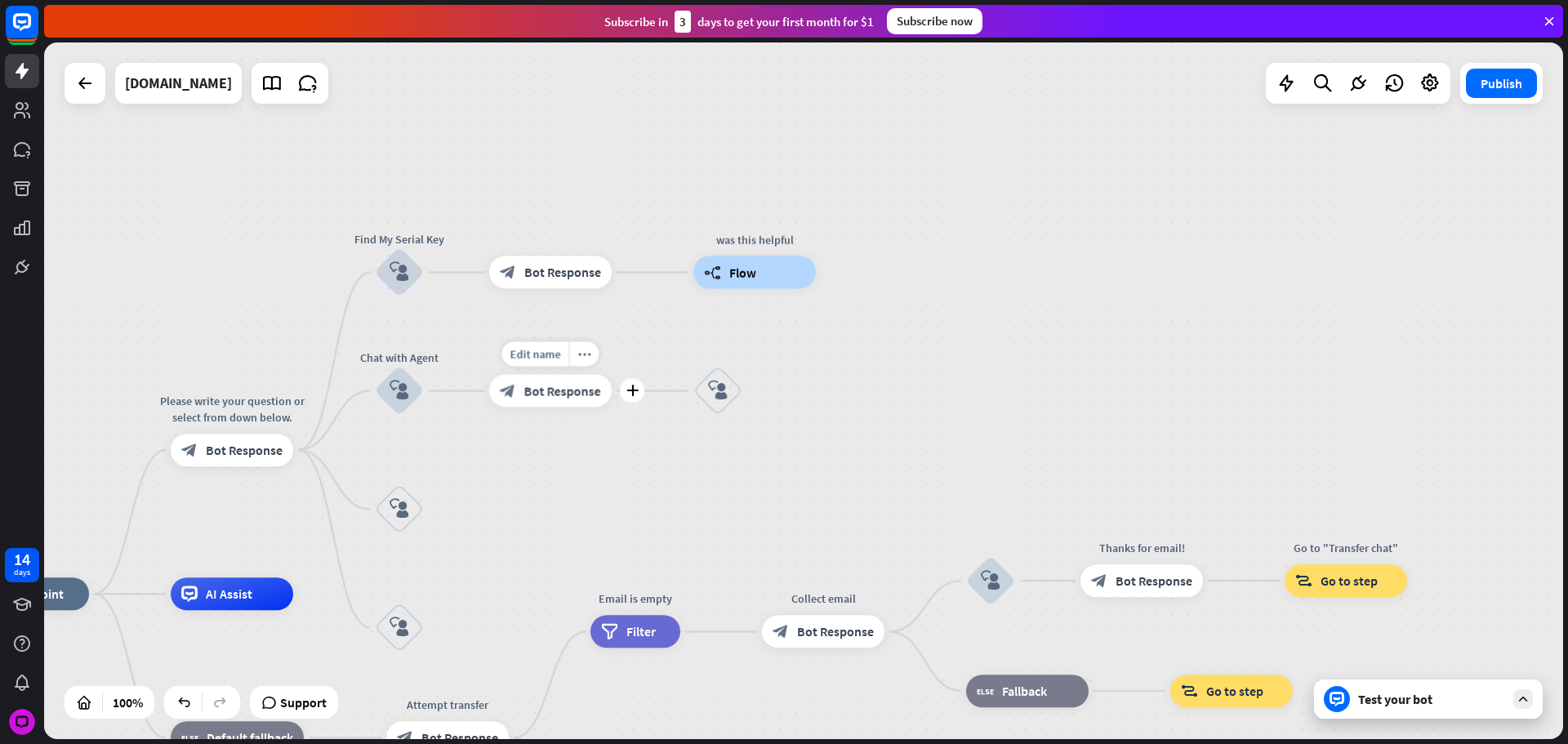
click at [611, 378] on div "Edit name more_horiz plus block_bot_response Bot Response" at bounding box center [550, 390] width 122 height 33
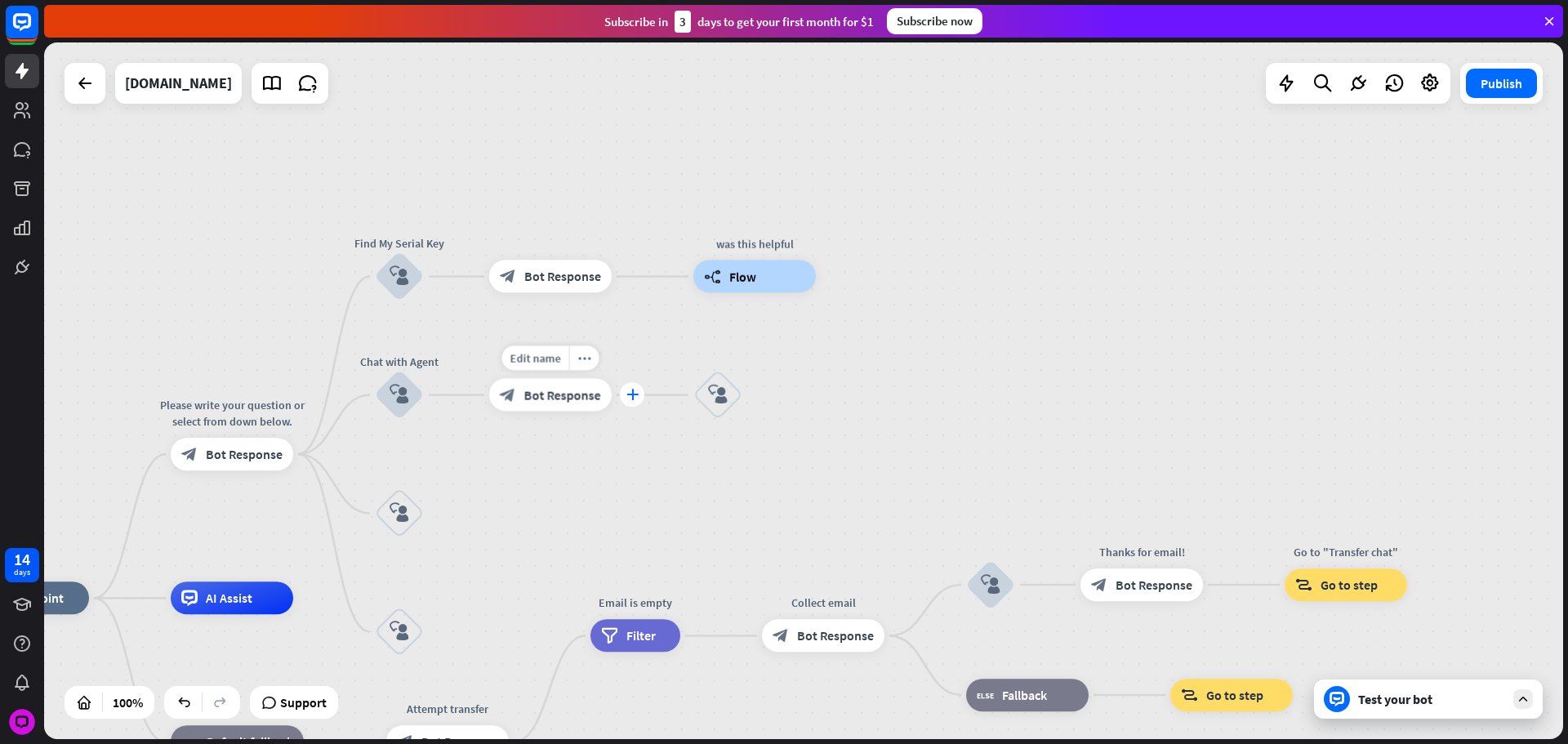
click at [637, 393] on div "plus" at bounding box center [632, 395] width 24 height 24
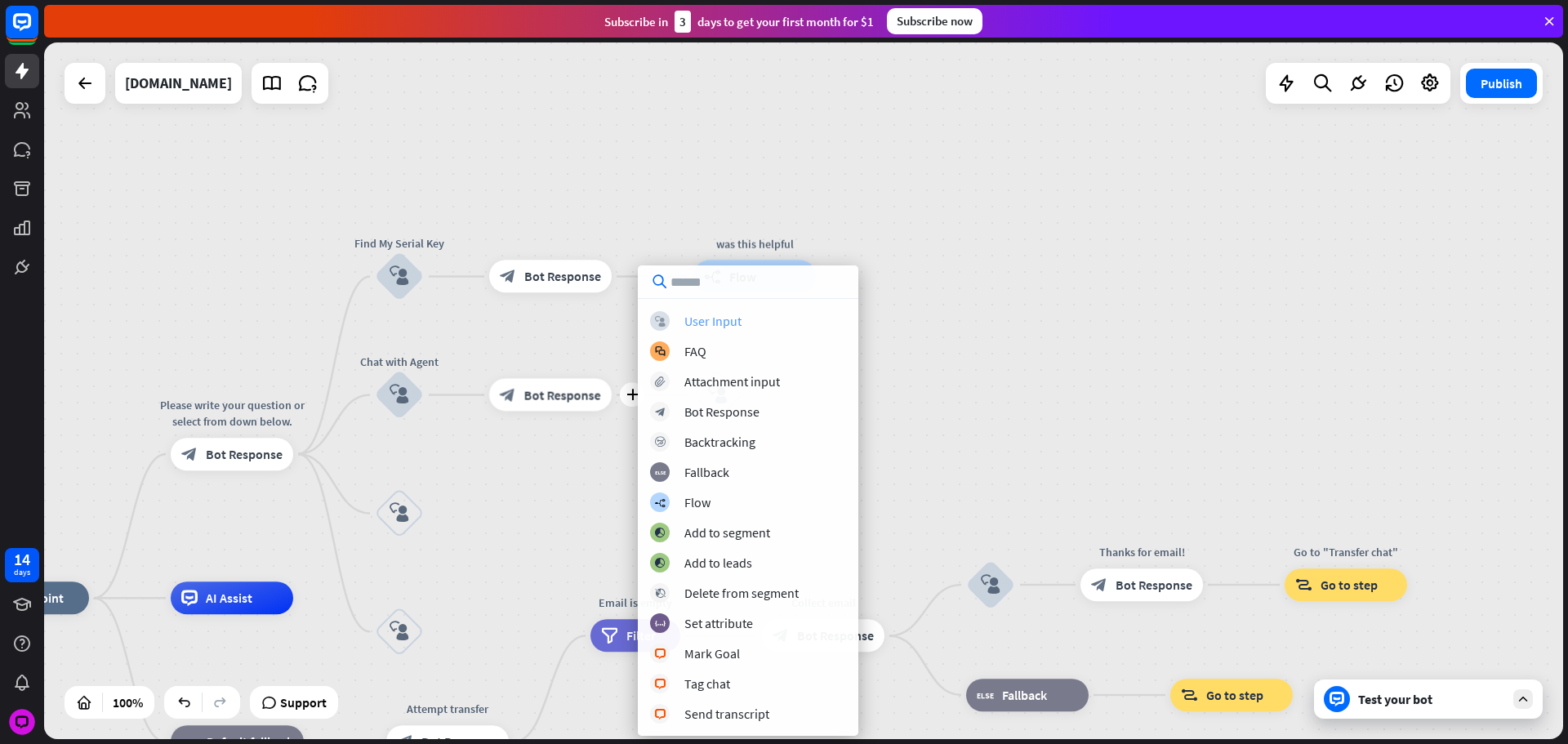
click at [686, 312] on div "block_user_input User Input" at bounding box center [748, 320] width 196 height 19
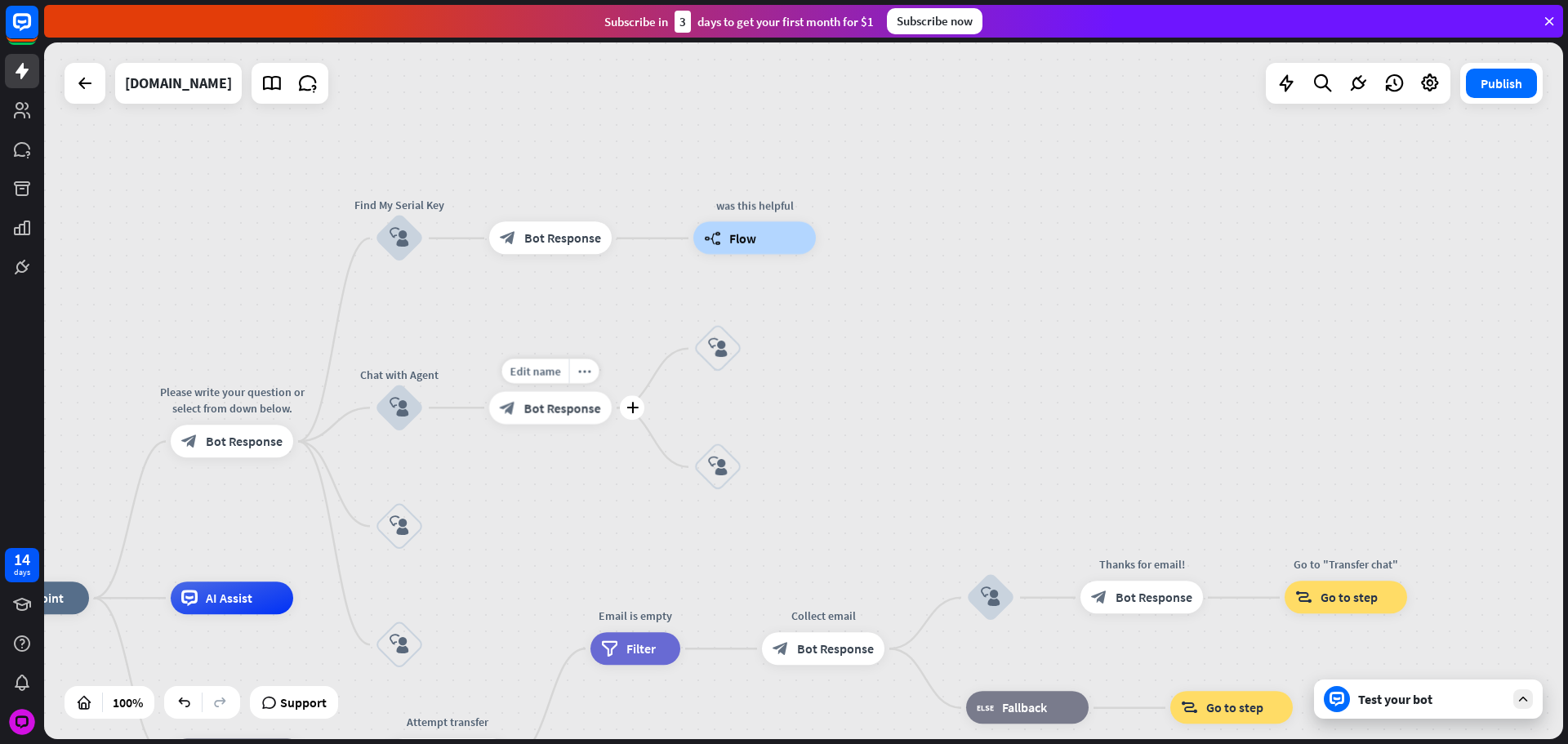
click at [632, 404] on icon "plus" at bounding box center [632, 408] width 13 height 12
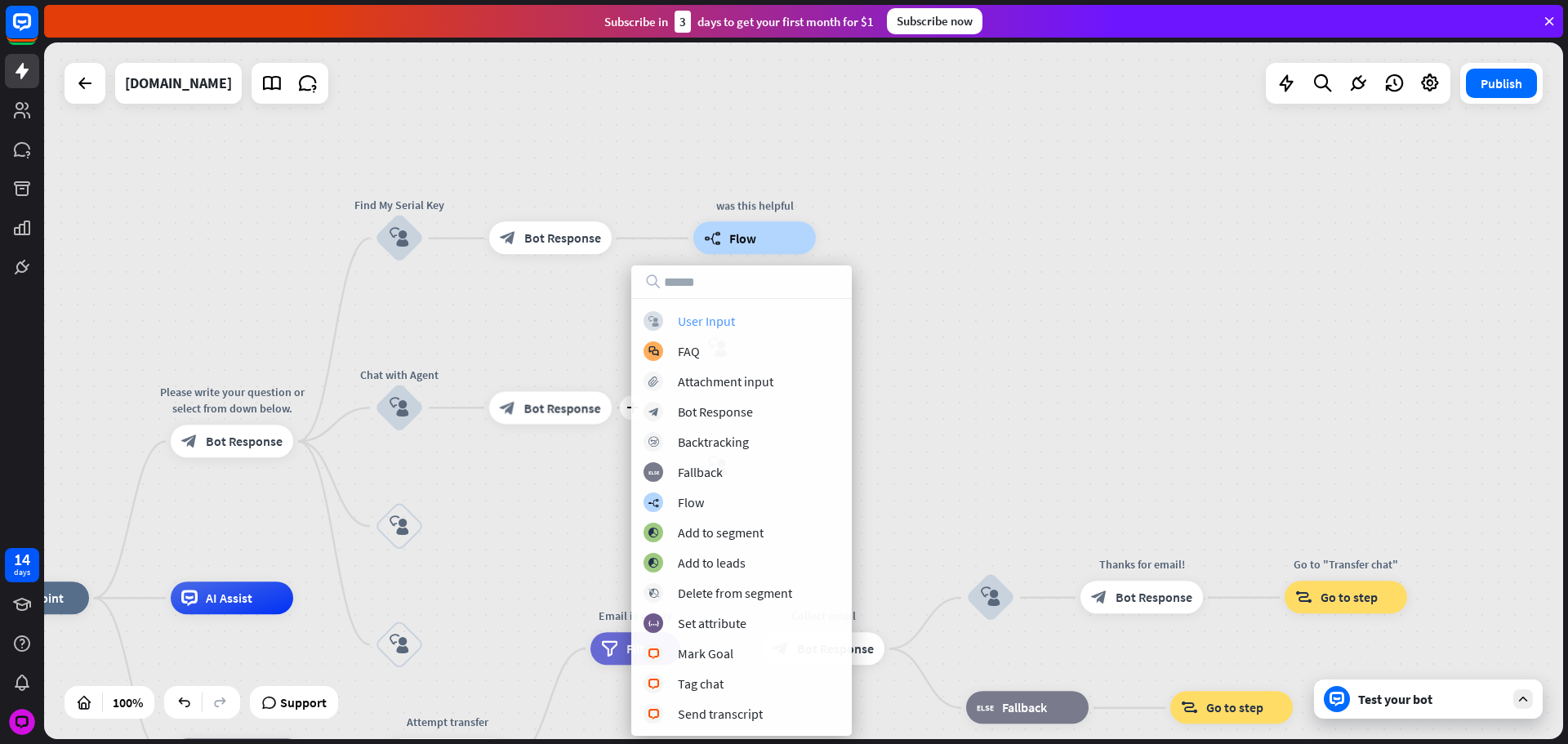
click at [668, 323] on div "block_user_input User Input" at bounding box center [741, 320] width 196 height 19
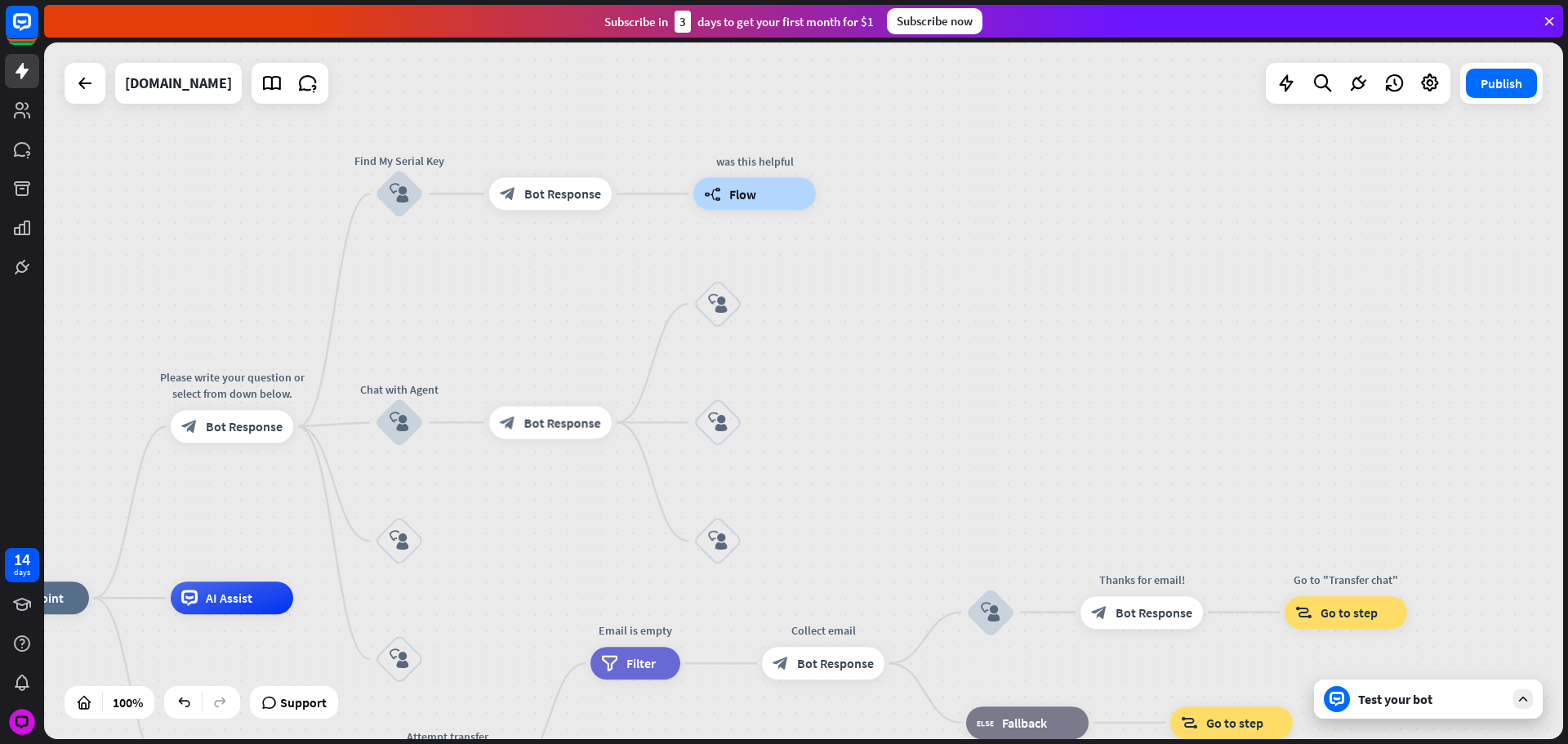
drag, startPoint x: 628, startPoint y: 285, endPoint x: 635, endPoint y: 231, distance: 54.5
click at [627, 238] on div "home_2 Start point Please write your question or select from down below. block_…" at bounding box center [803, 391] width 1519 height 697
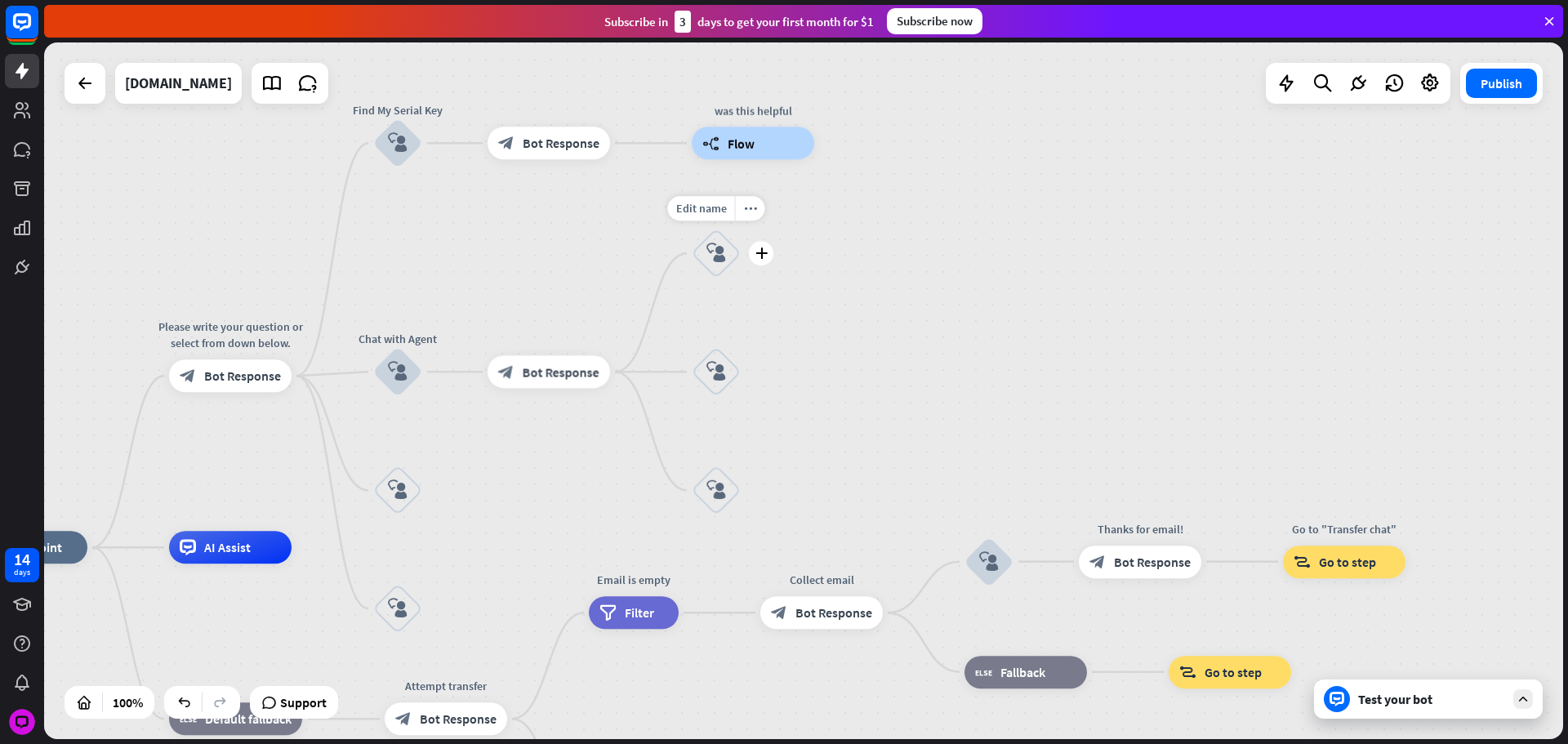
click at [725, 252] on icon "block_user_input" at bounding box center [715, 253] width 19 height 19
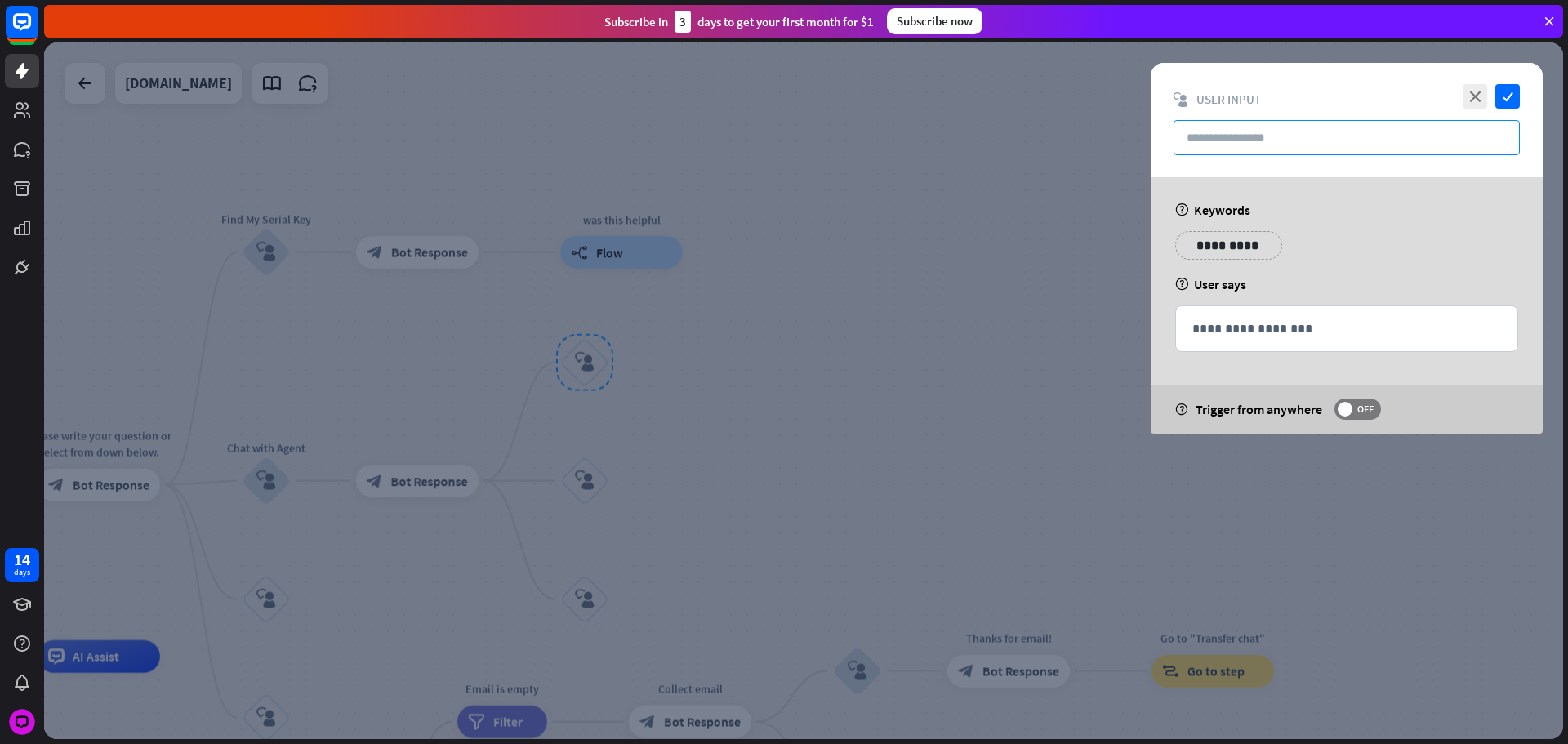
click at [1212, 149] on input "text" at bounding box center [1346, 137] width 346 height 35
paste input "**********"
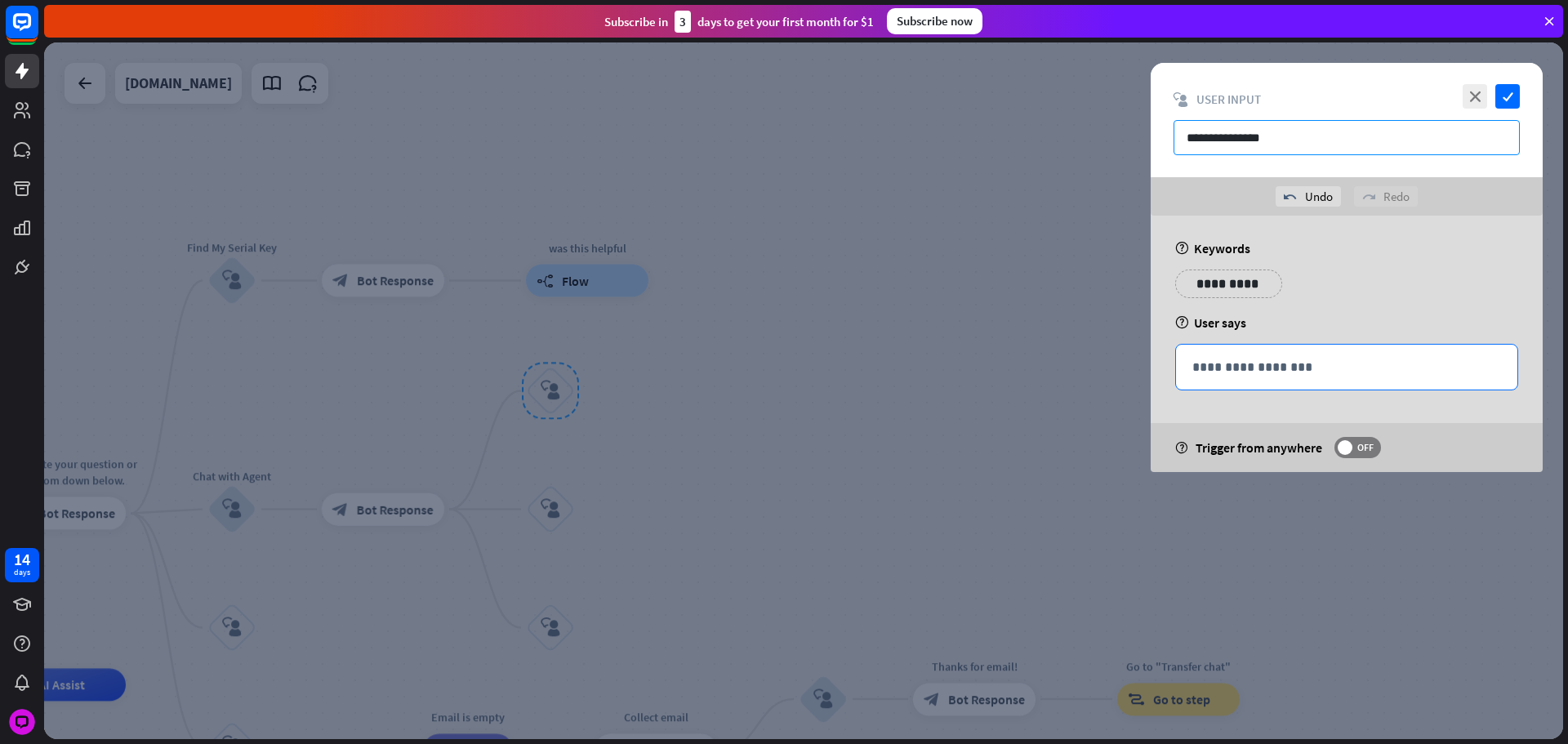
type input "**********"
click at [1321, 385] on div "**********" at bounding box center [1347, 367] width 342 height 45
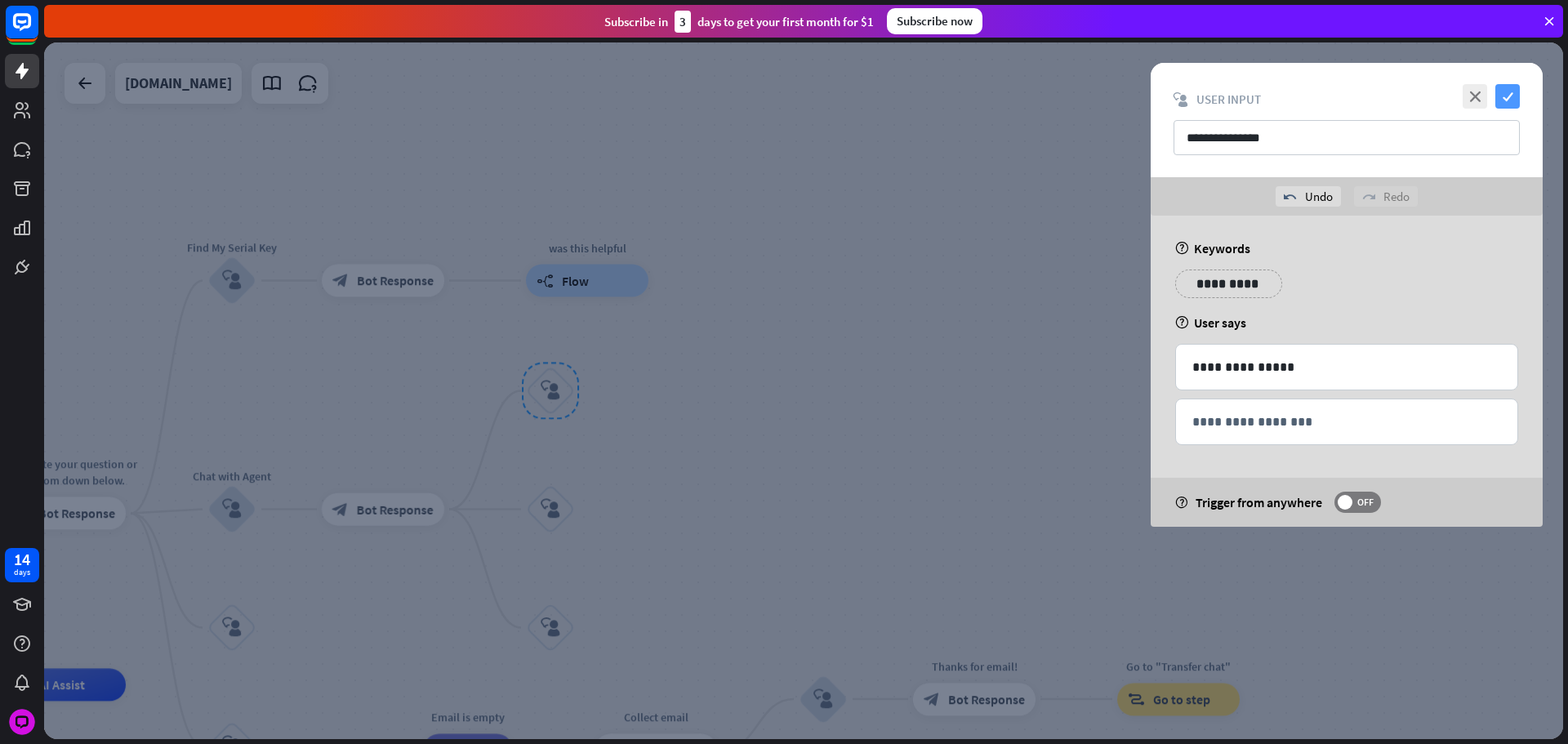
click at [1514, 90] on icon "check" at bounding box center [1507, 96] width 24 height 24
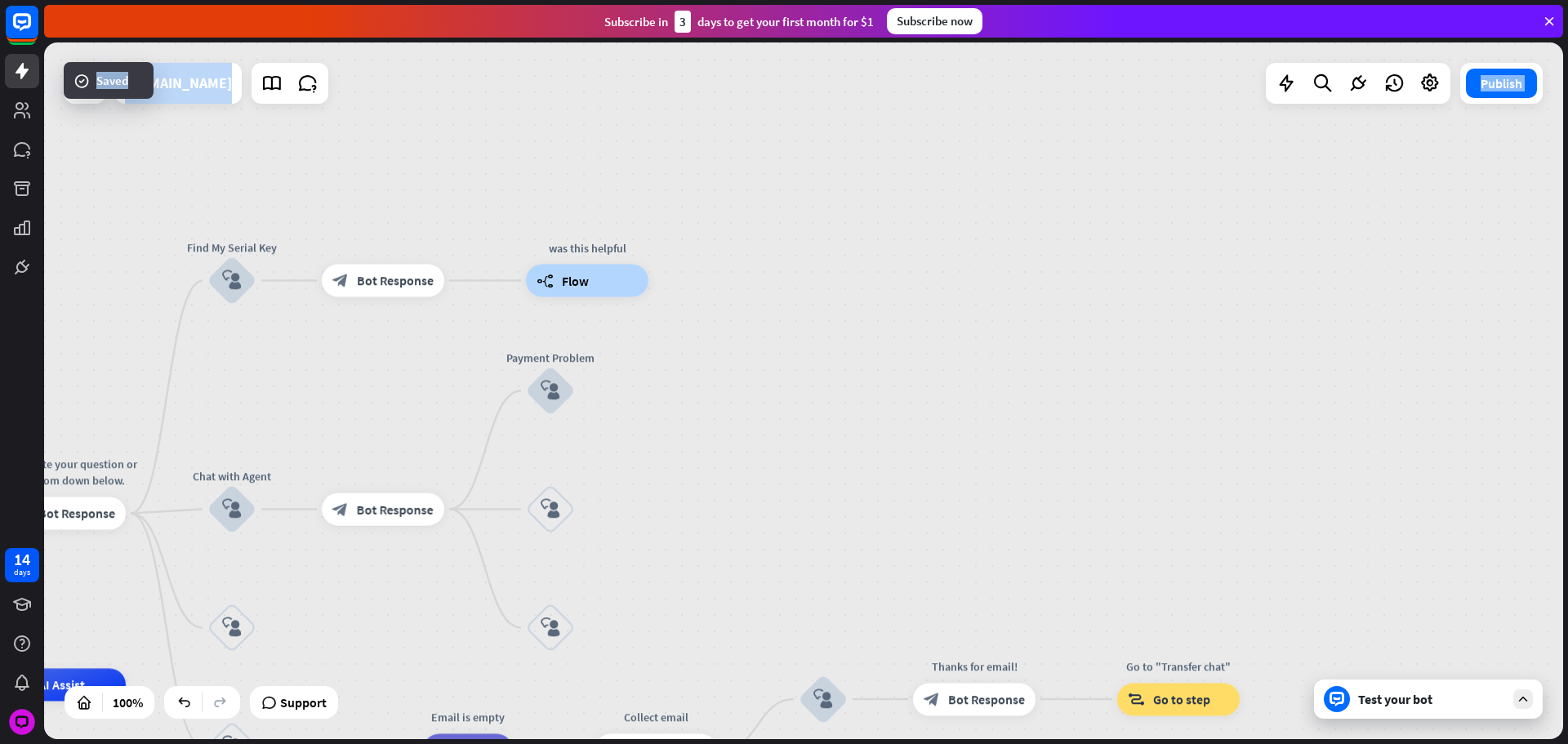
drag, startPoint x: 648, startPoint y: 530, endPoint x: 704, endPoint y: 442, distance: 104.3
click at [571, 511] on div "block_user_input" at bounding box center [550, 509] width 49 height 49
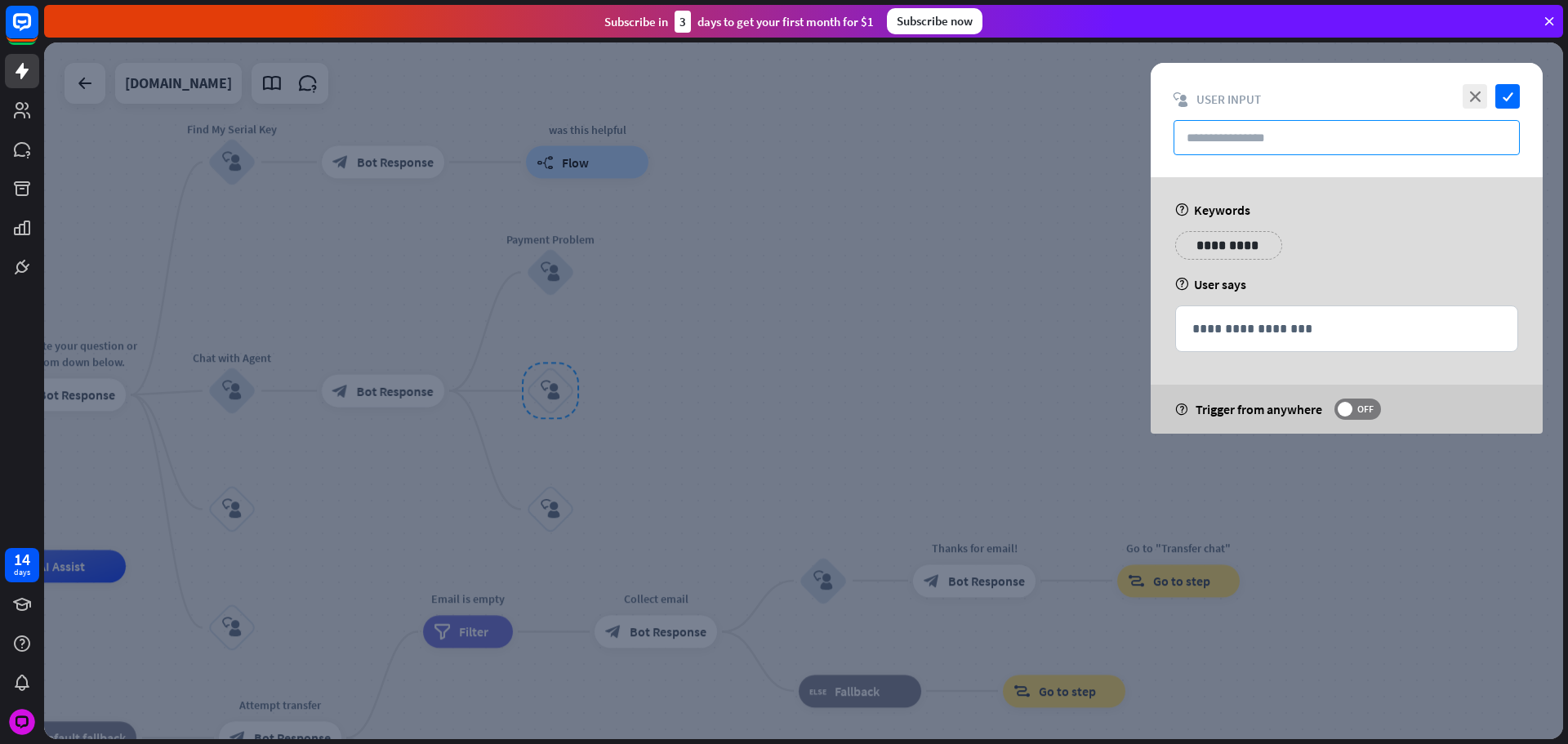
click at [1359, 127] on input "text" at bounding box center [1346, 137] width 346 height 35
paste input "**********"
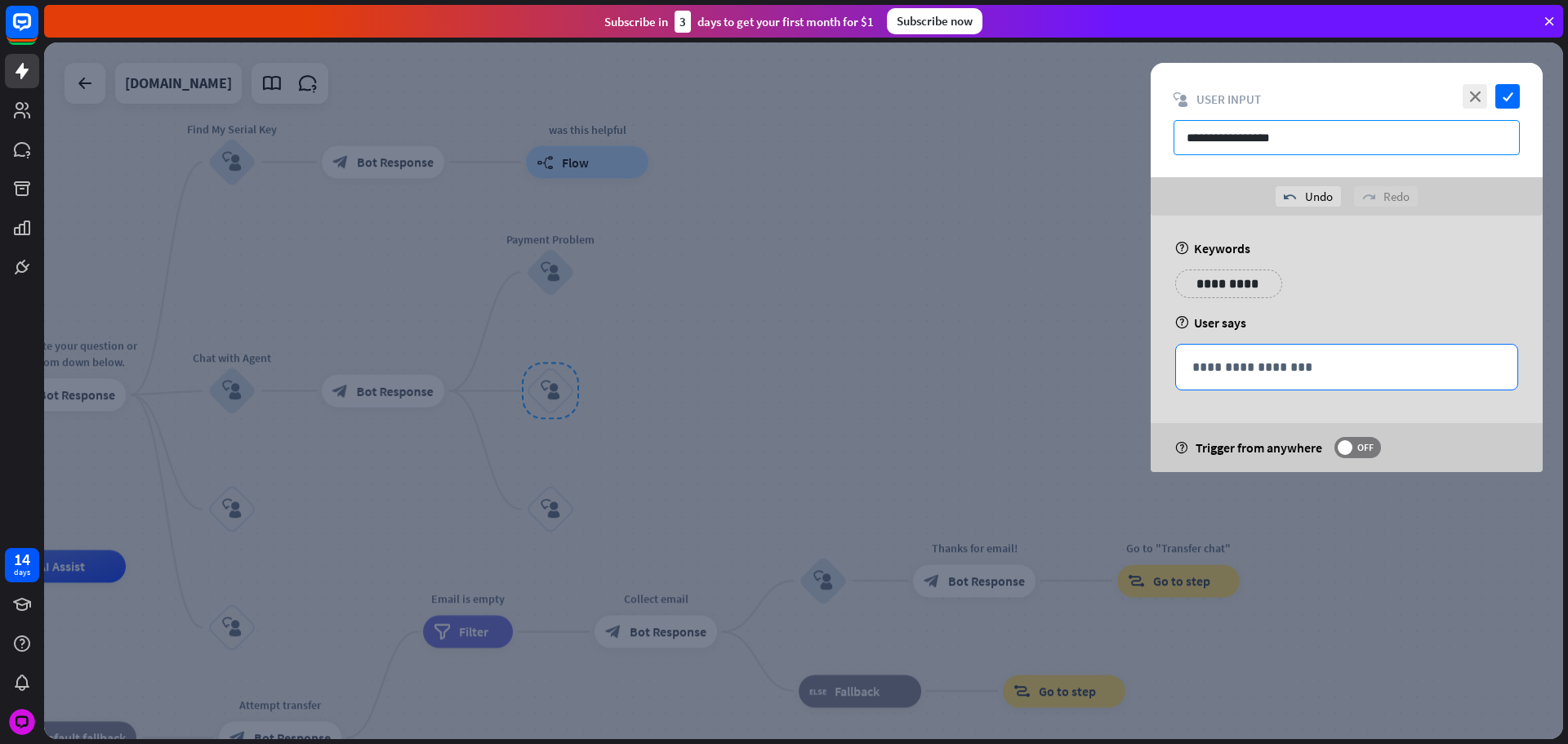
type input "**********"
click at [1351, 386] on div "**********" at bounding box center [1347, 367] width 342 height 45
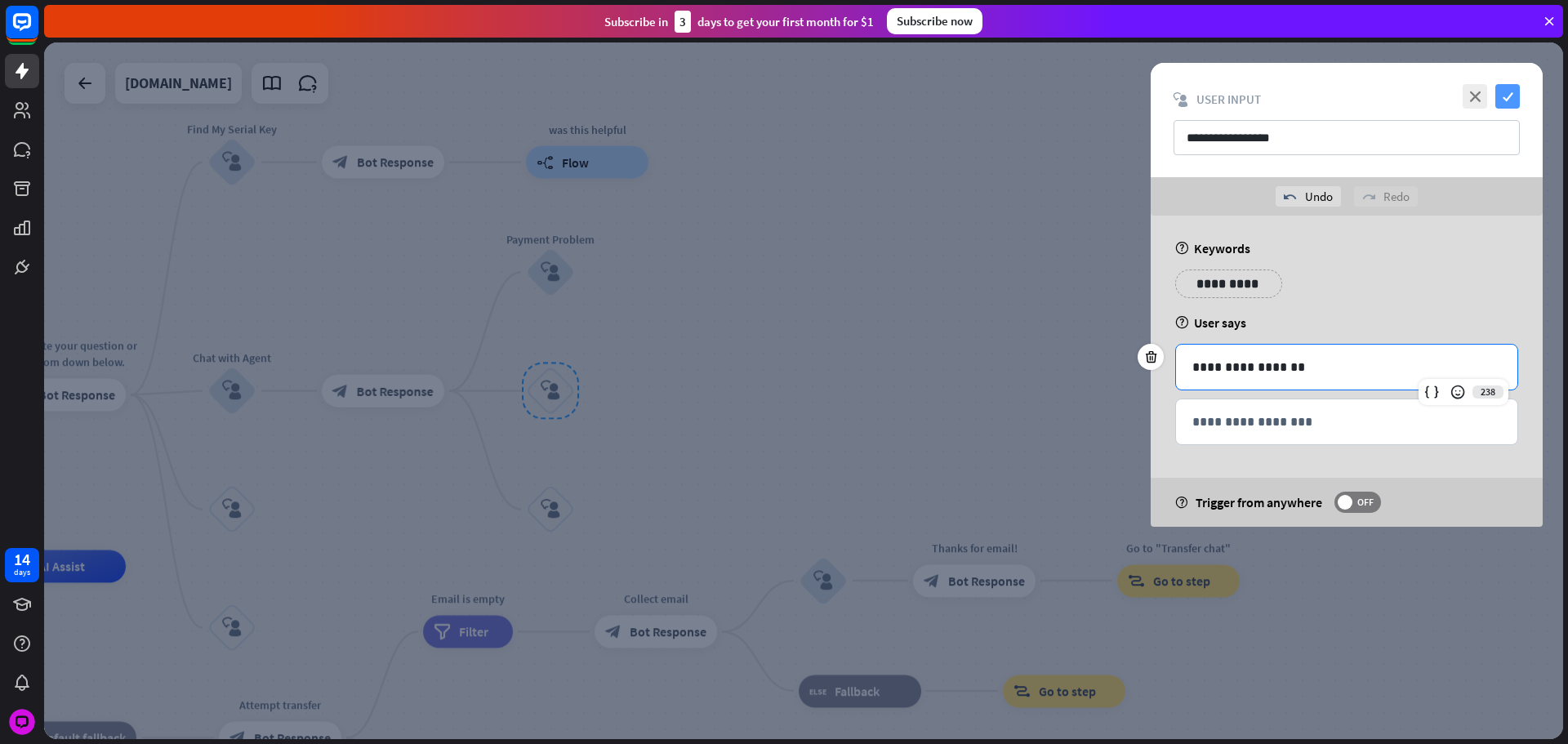
click at [1502, 107] on div "**********" at bounding box center [1347, 120] width 392 height 114
click at [1502, 100] on icon "check" at bounding box center [1507, 96] width 24 height 24
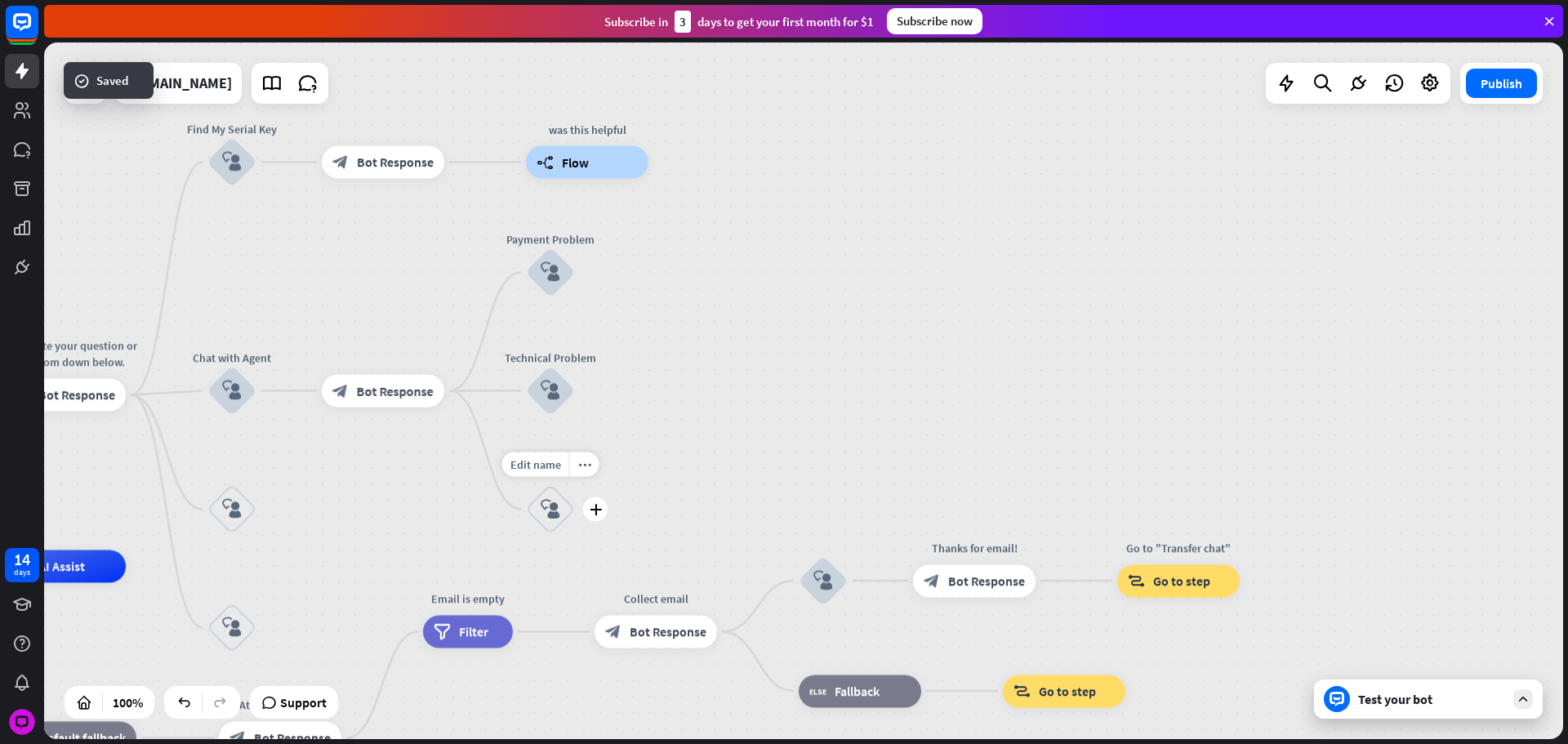
click at [569, 501] on div "block_user_input" at bounding box center [550, 509] width 49 height 49
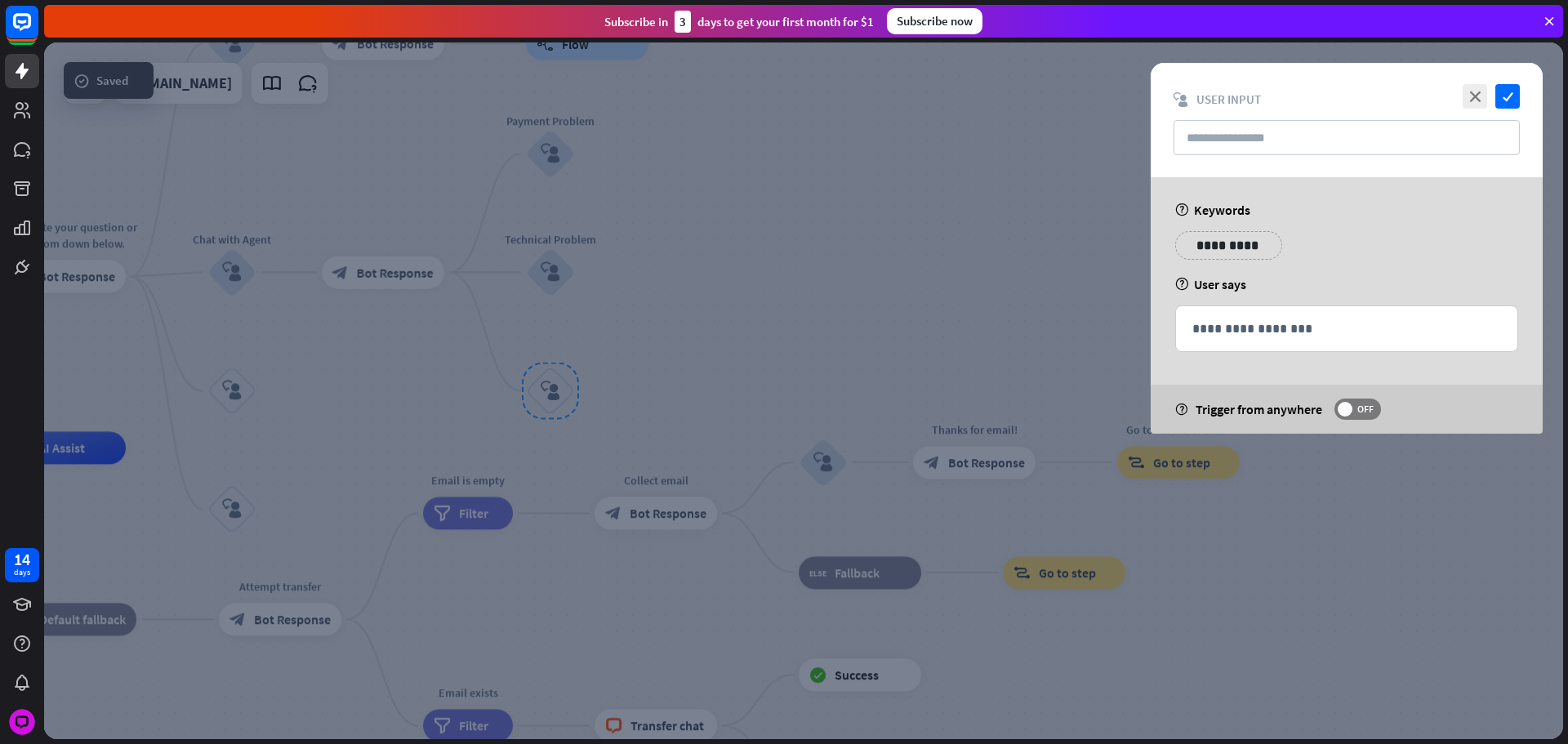
drag, startPoint x: 1273, startPoint y: 101, endPoint x: 1272, endPoint y: 116, distance: 15.0
click at [1272, 101] on div "block_user_input User Input" at bounding box center [1346, 99] width 346 height 16
click at [1274, 121] on input "text" at bounding box center [1346, 137] width 346 height 35
paste input "**********"
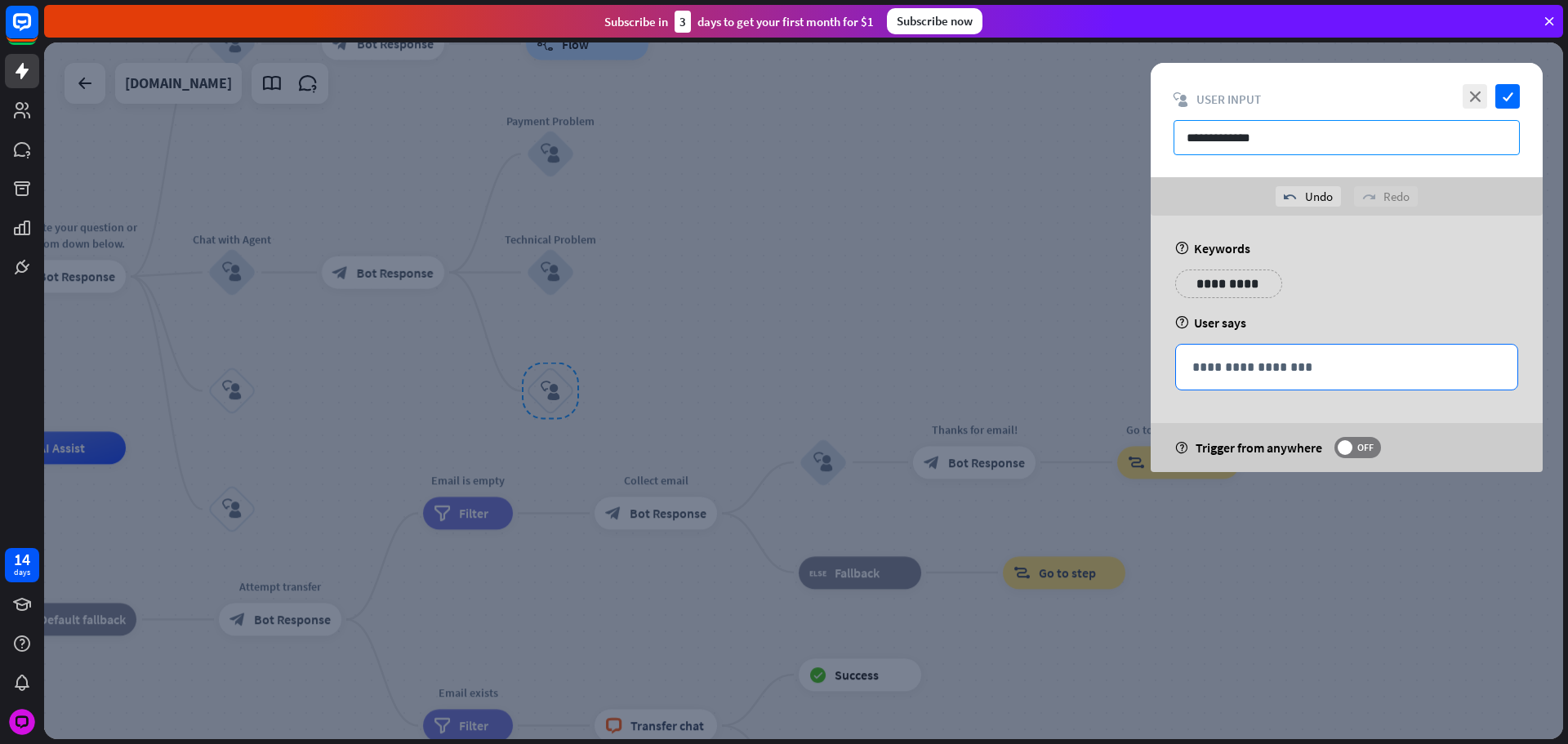
type input "**********"
click at [1241, 359] on p "**********" at bounding box center [1346, 367] width 309 height 20
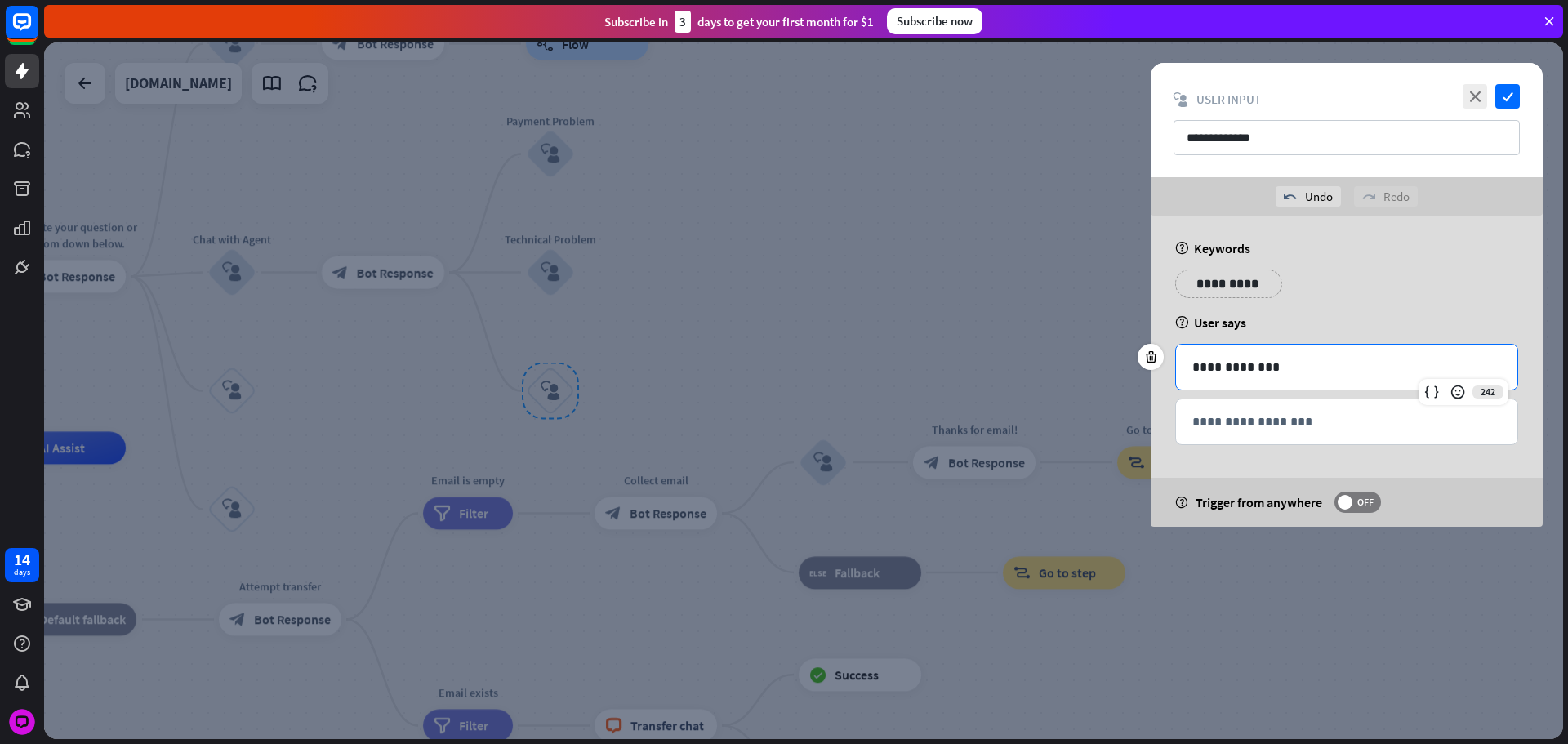
click at [1519, 87] on div "**********" at bounding box center [1347, 120] width 392 height 114
click at [1504, 90] on icon "check" at bounding box center [1507, 96] width 24 height 24
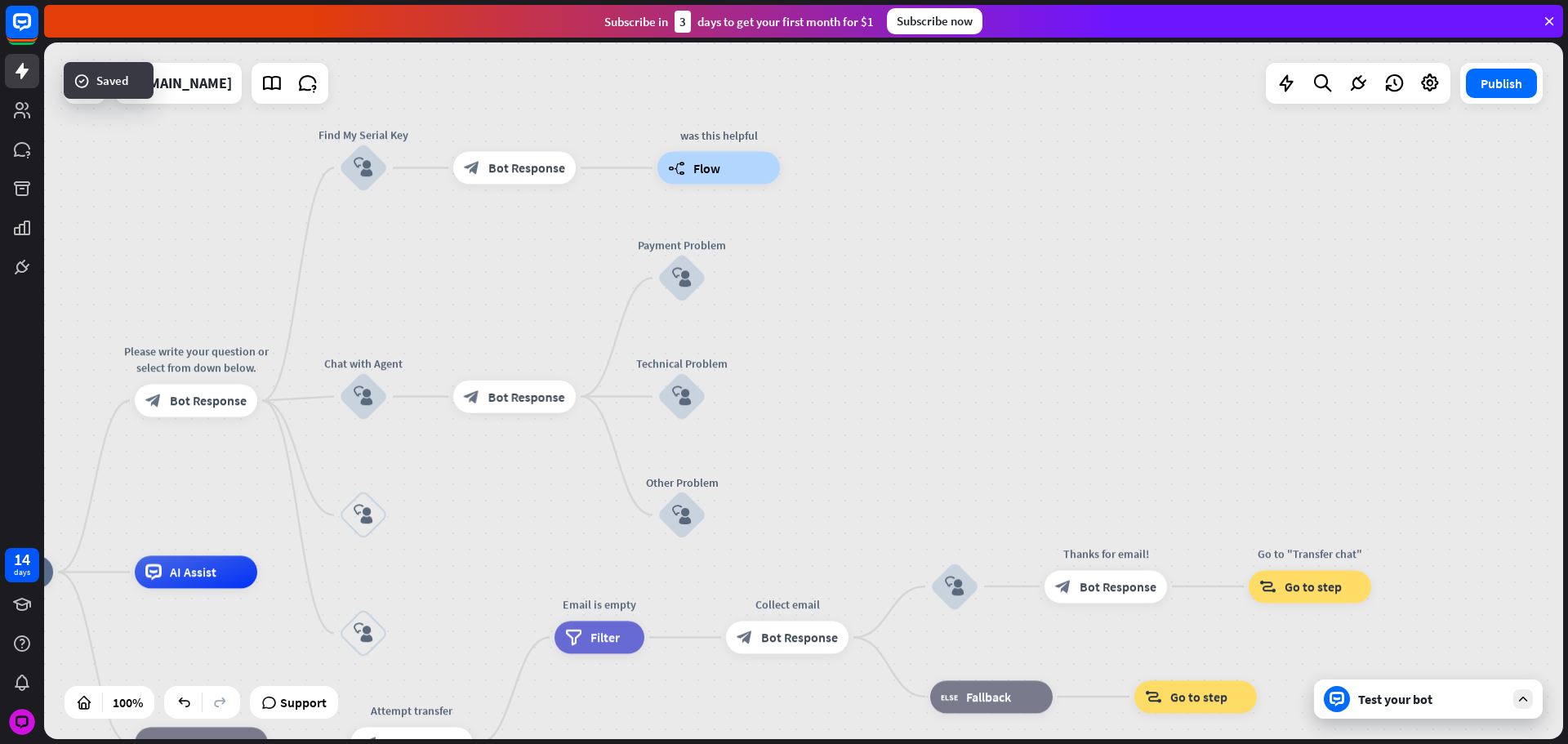
drag, startPoint x: 782, startPoint y: 338, endPoint x: 829, endPoint y: 369, distance: 56.3
click at [863, 391] on div "home_2 Start point Please write your question or select from down below. block_…" at bounding box center [803, 391] width 1519 height 697
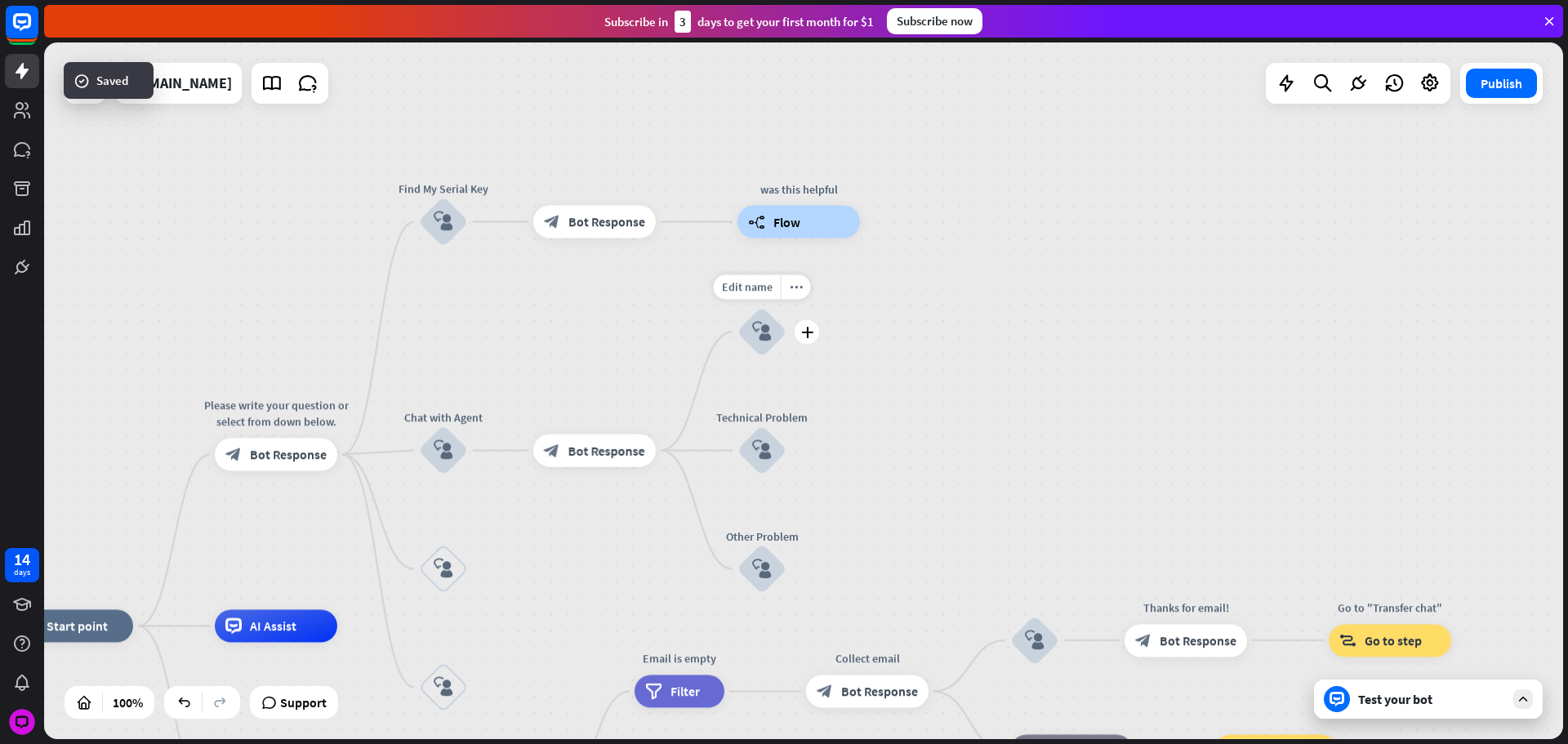
click at [819, 327] on div "home_2 Start point Please write your question or select from down below. block_…" at bounding box center [803, 391] width 1519 height 697
click at [802, 327] on icon "plus" at bounding box center [807, 333] width 13 height 12
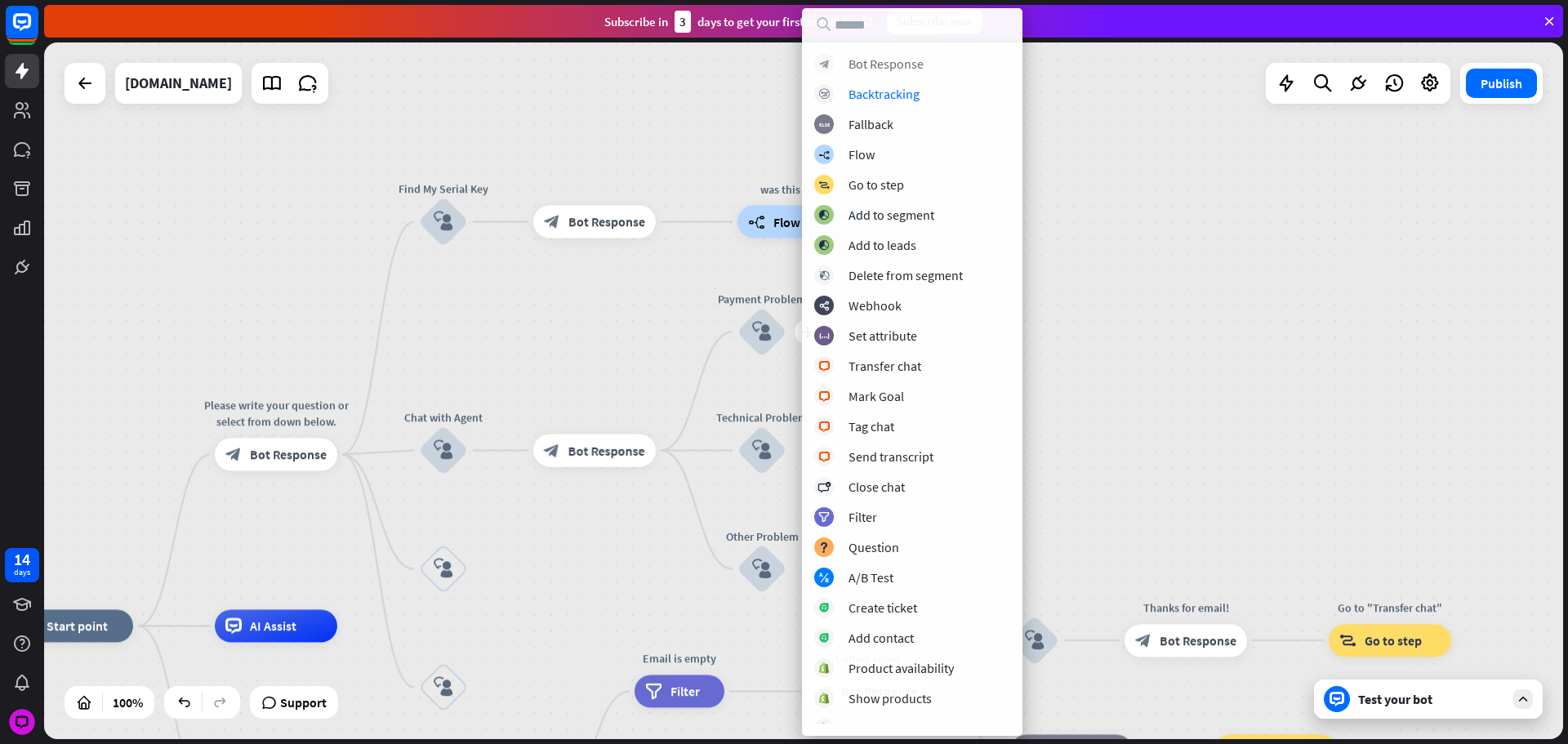
click at [894, 64] on div "Bot Response" at bounding box center [886, 63] width 75 height 16
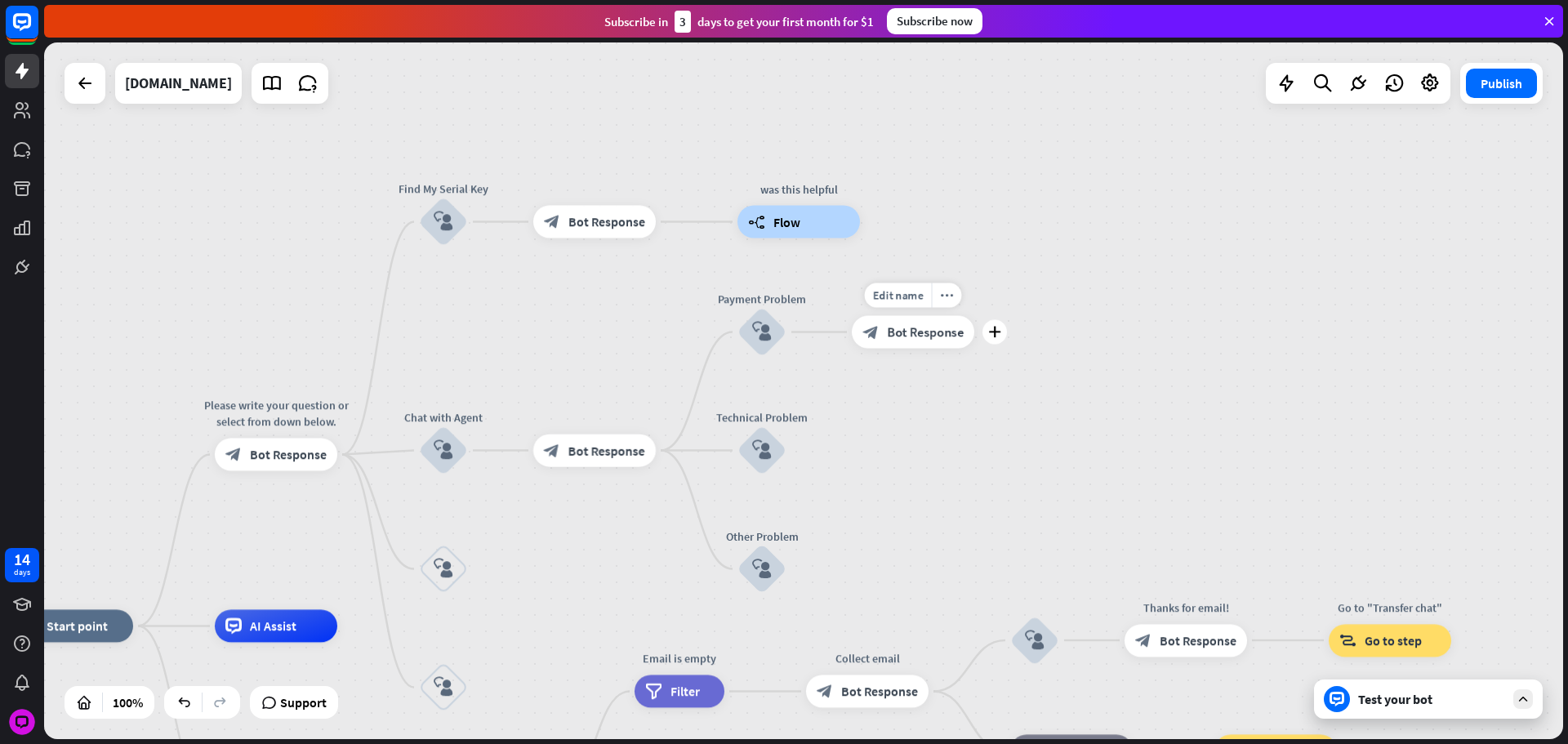
click at [879, 338] on div "block_bot_response Bot Response" at bounding box center [913, 332] width 122 height 33
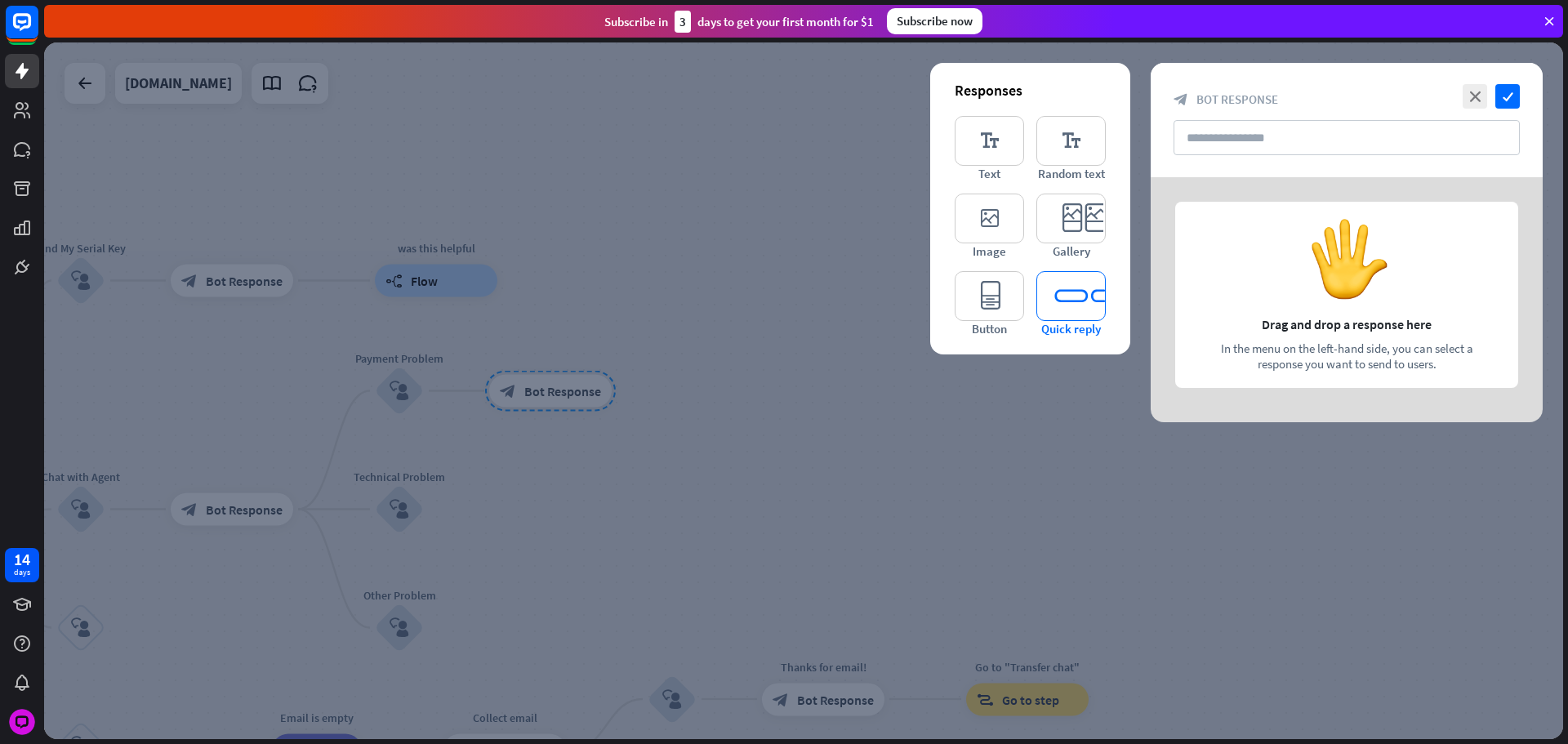
click at [1069, 279] on icon "editor_quick_replies" at bounding box center [1070, 296] width 70 height 49
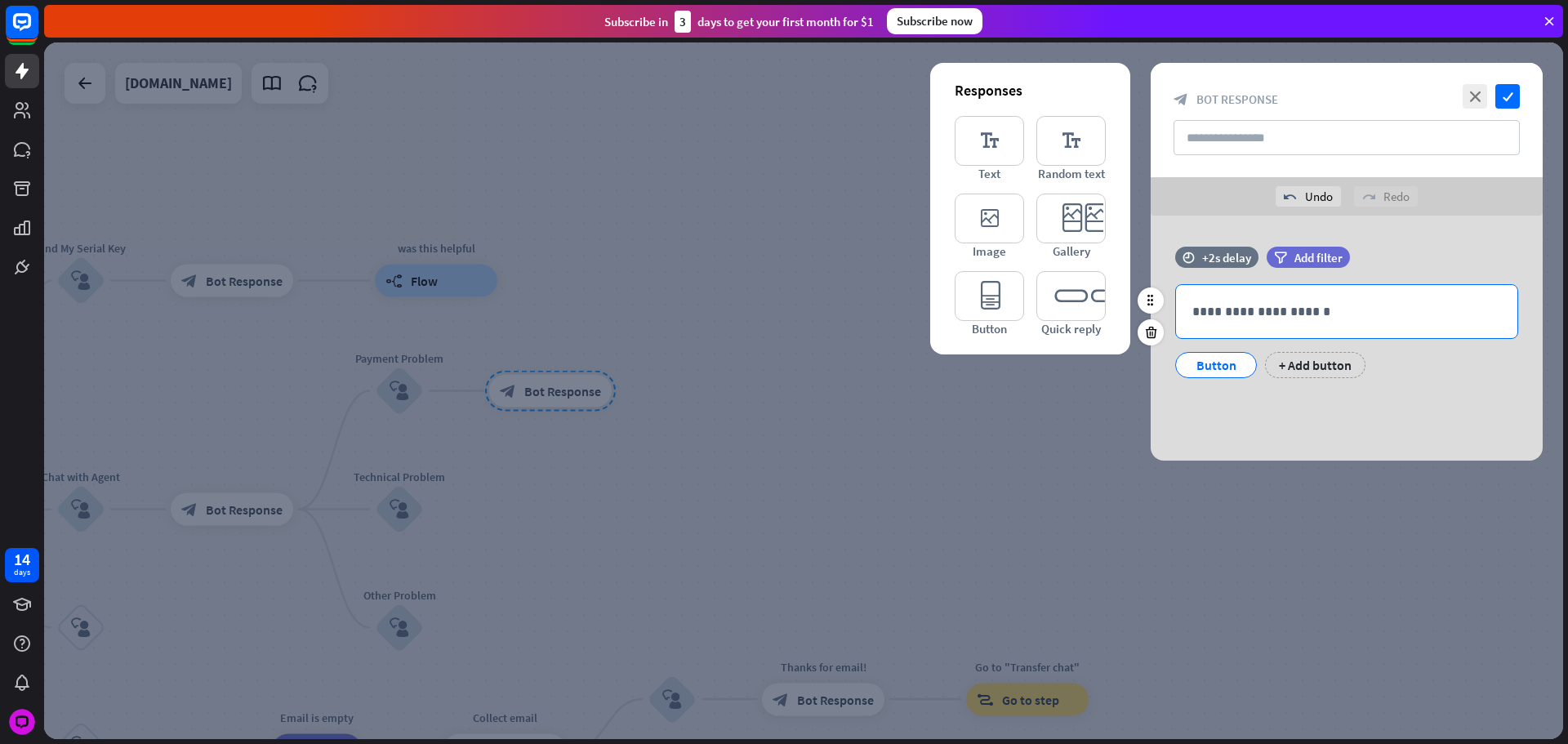
click at [1237, 318] on p "**********" at bounding box center [1346, 312] width 309 height 20
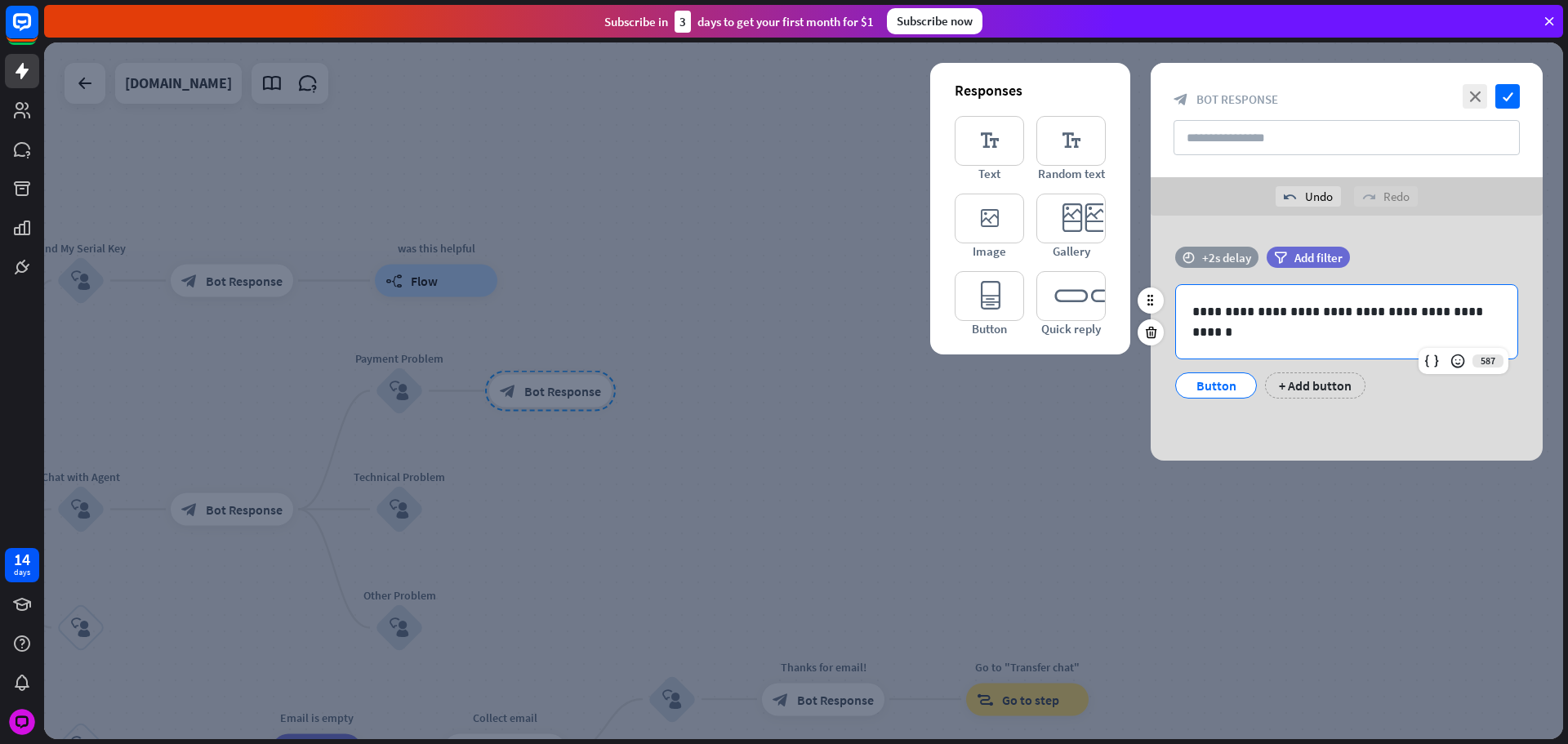
click at [1218, 264] on div "+2s delay" at bounding box center [1226, 257] width 49 height 16
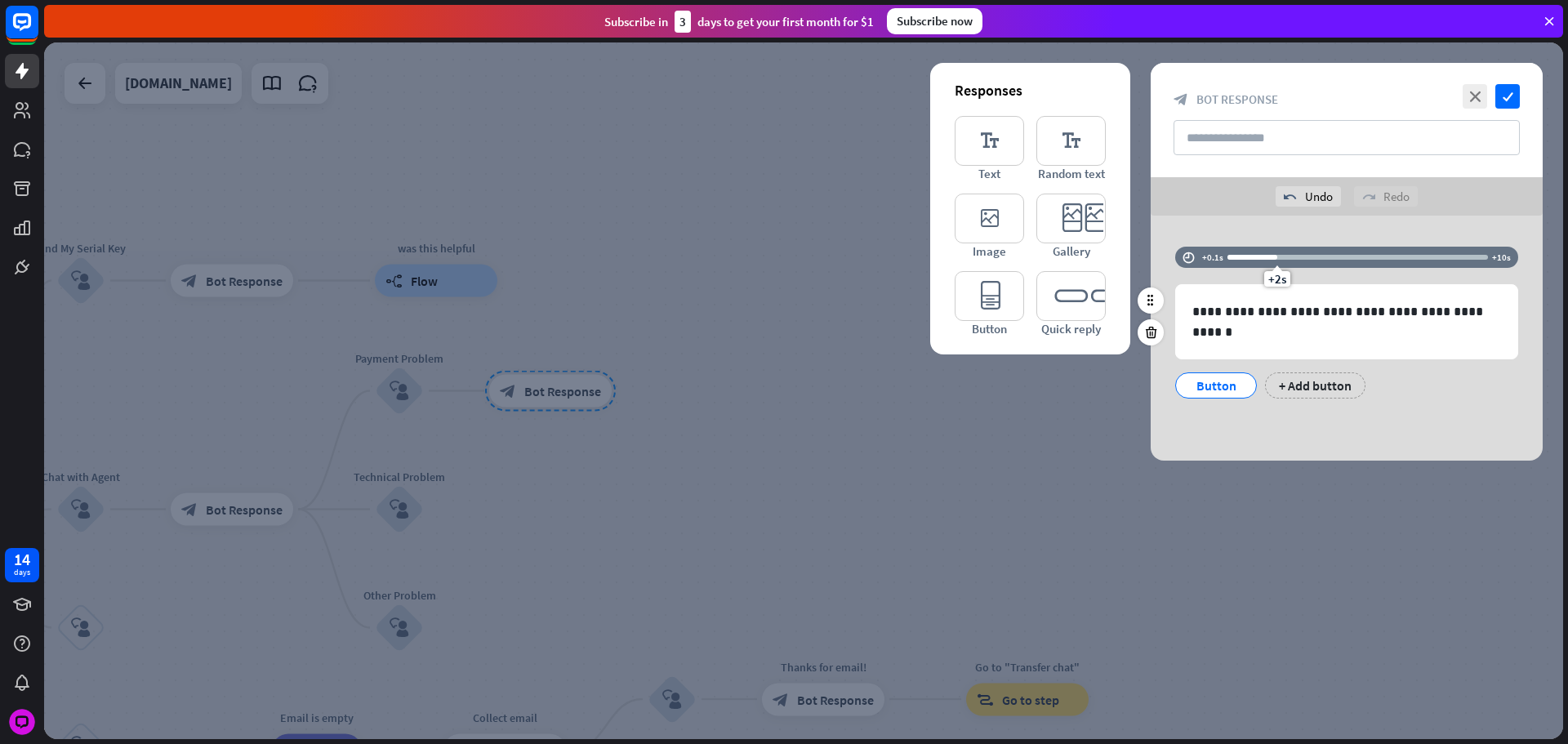
click at [1247, 260] on div "+2s" at bounding box center [1357, 256] width 260 height 16
click at [1251, 259] on div "+1s" at bounding box center [1251, 257] width 12 height 12
click at [1233, 385] on div "Button" at bounding box center [1215, 385] width 54 height 24
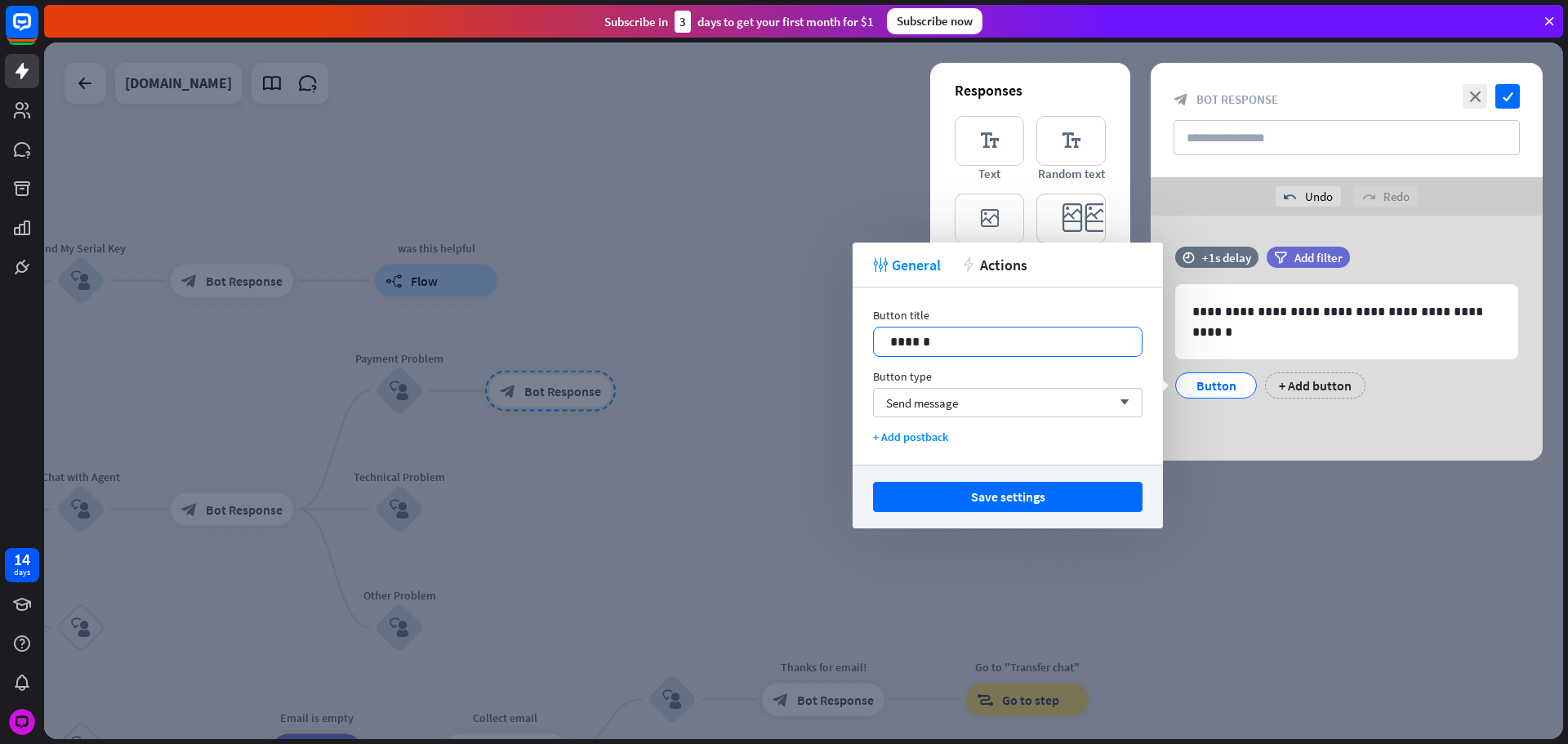
click at [1026, 337] on p "******" at bounding box center [1008, 342] width 235 height 20
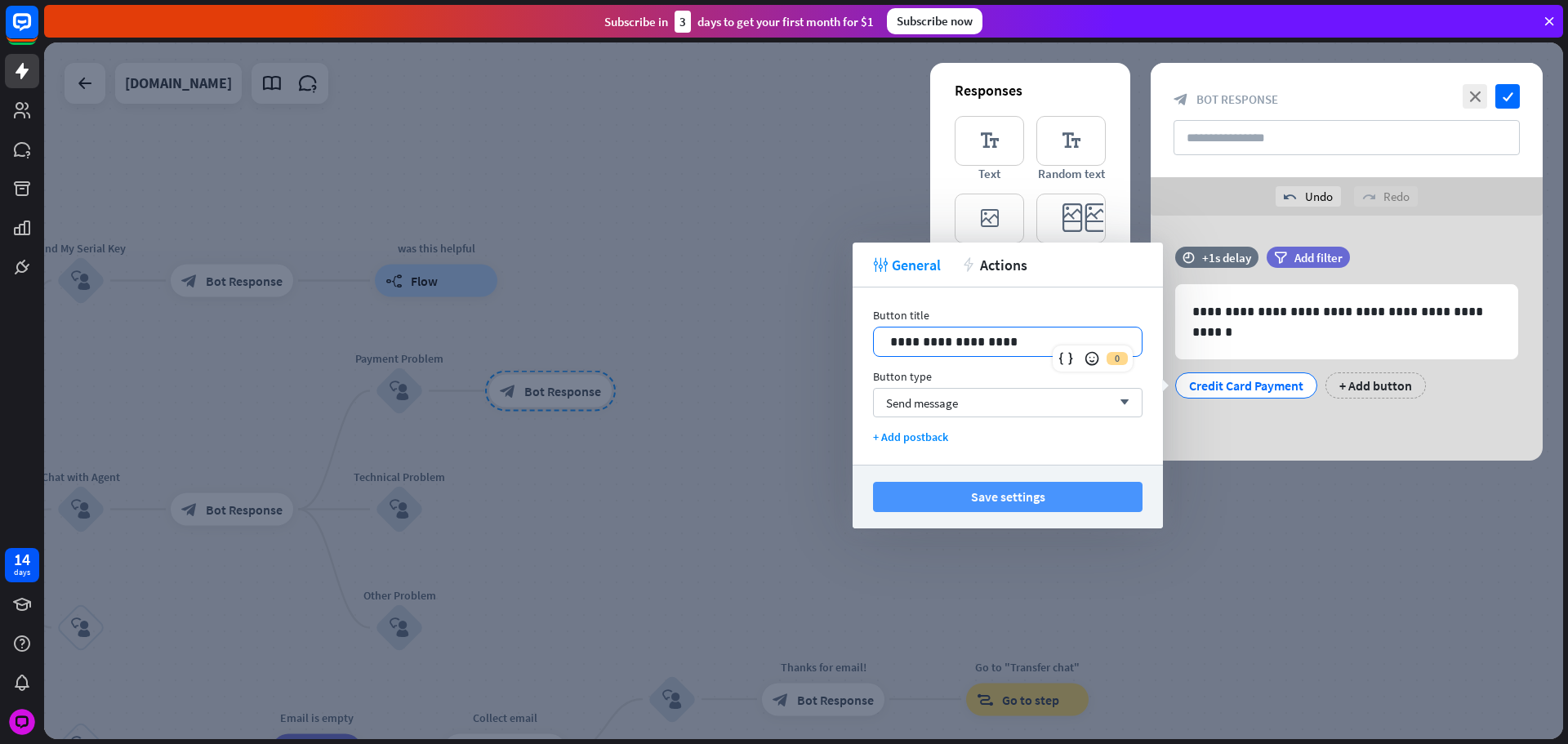
click at [1067, 484] on button "Save settings" at bounding box center [1008, 497] width 270 height 30
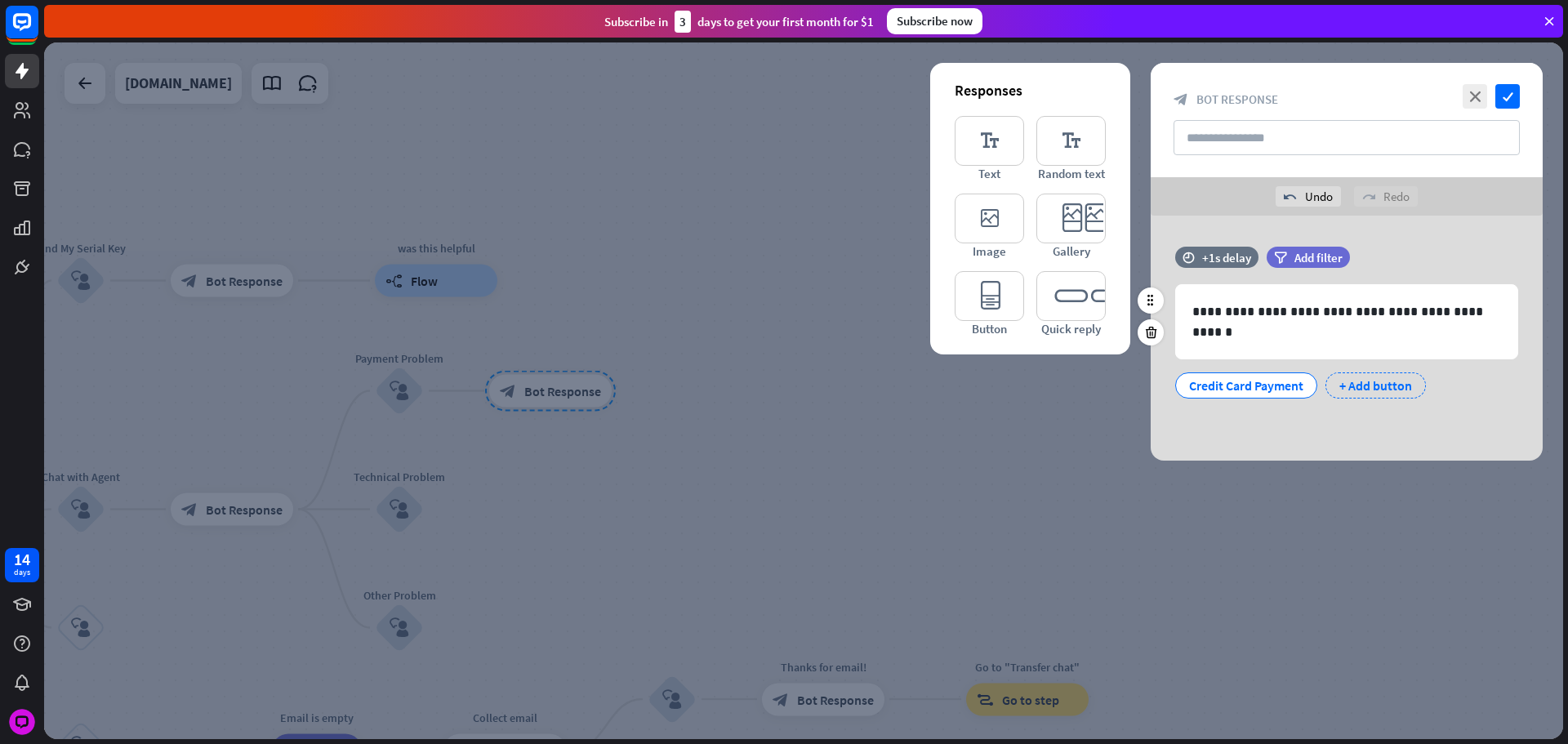
click at [1373, 381] on div "+ Add button" at bounding box center [1375, 385] width 101 height 26
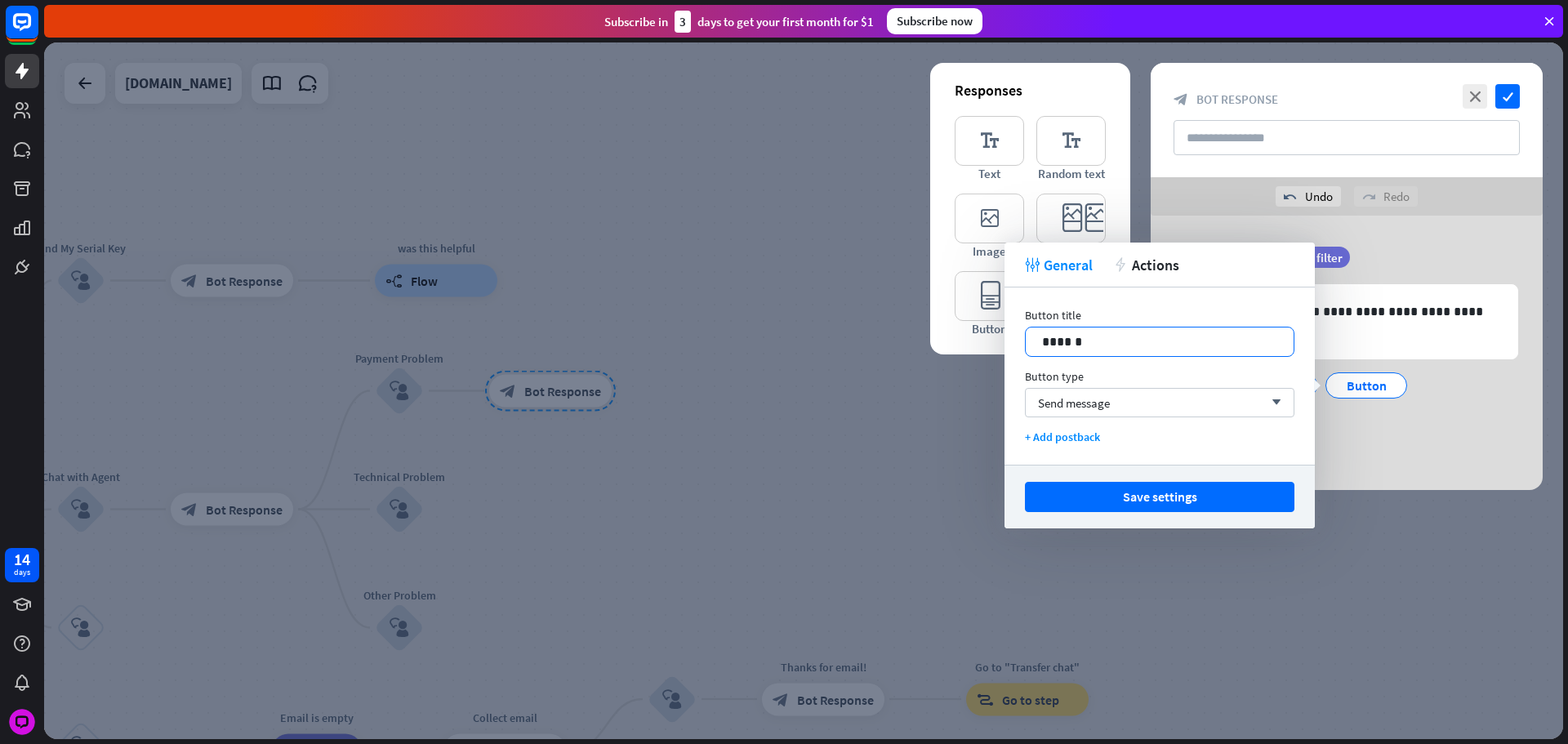
click at [1145, 341] on p "******" at bounding box center [1159, 342] width 235 height 20
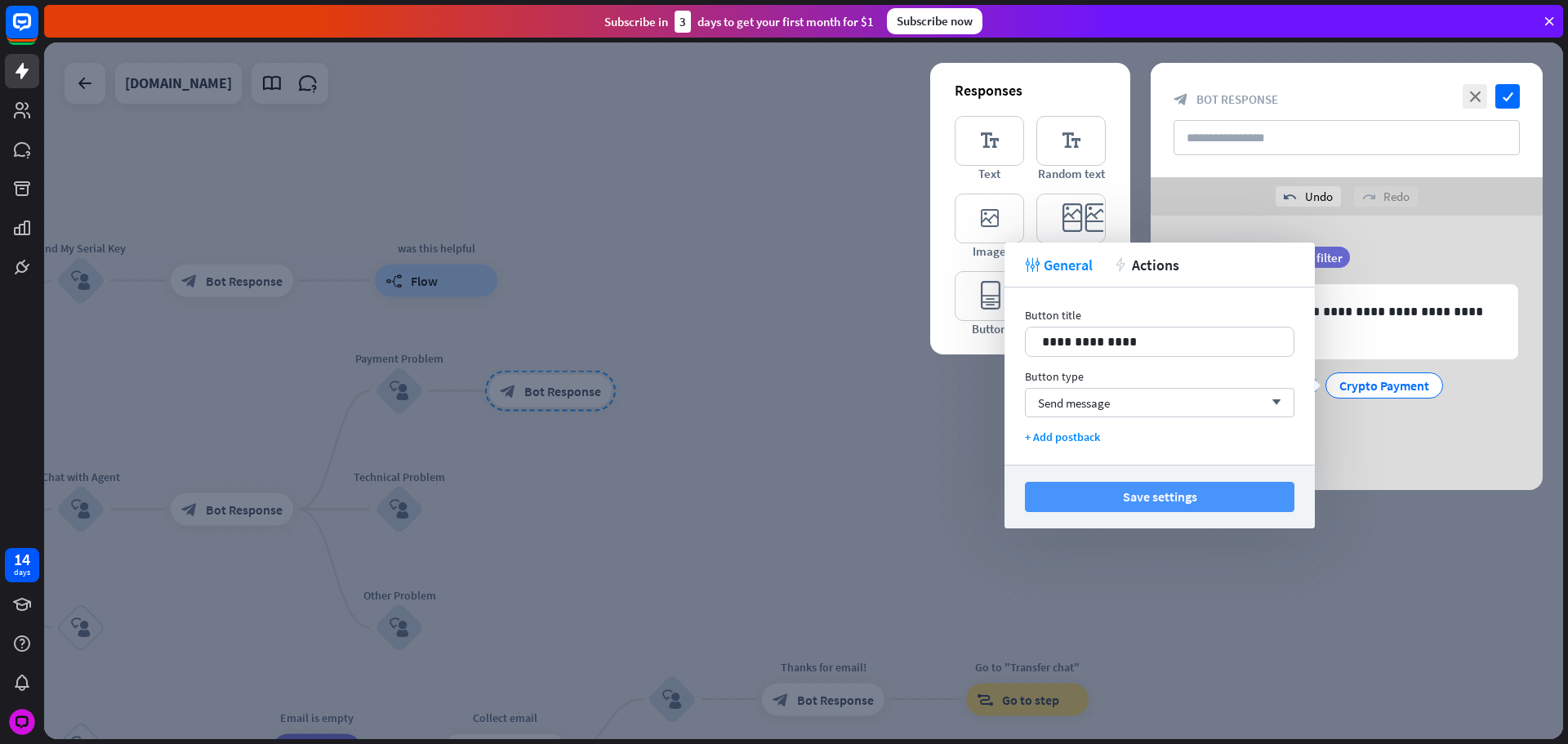
click at [1191, 492] on button "Save settings" at bounding box center [1160, 497] width 270 height 30
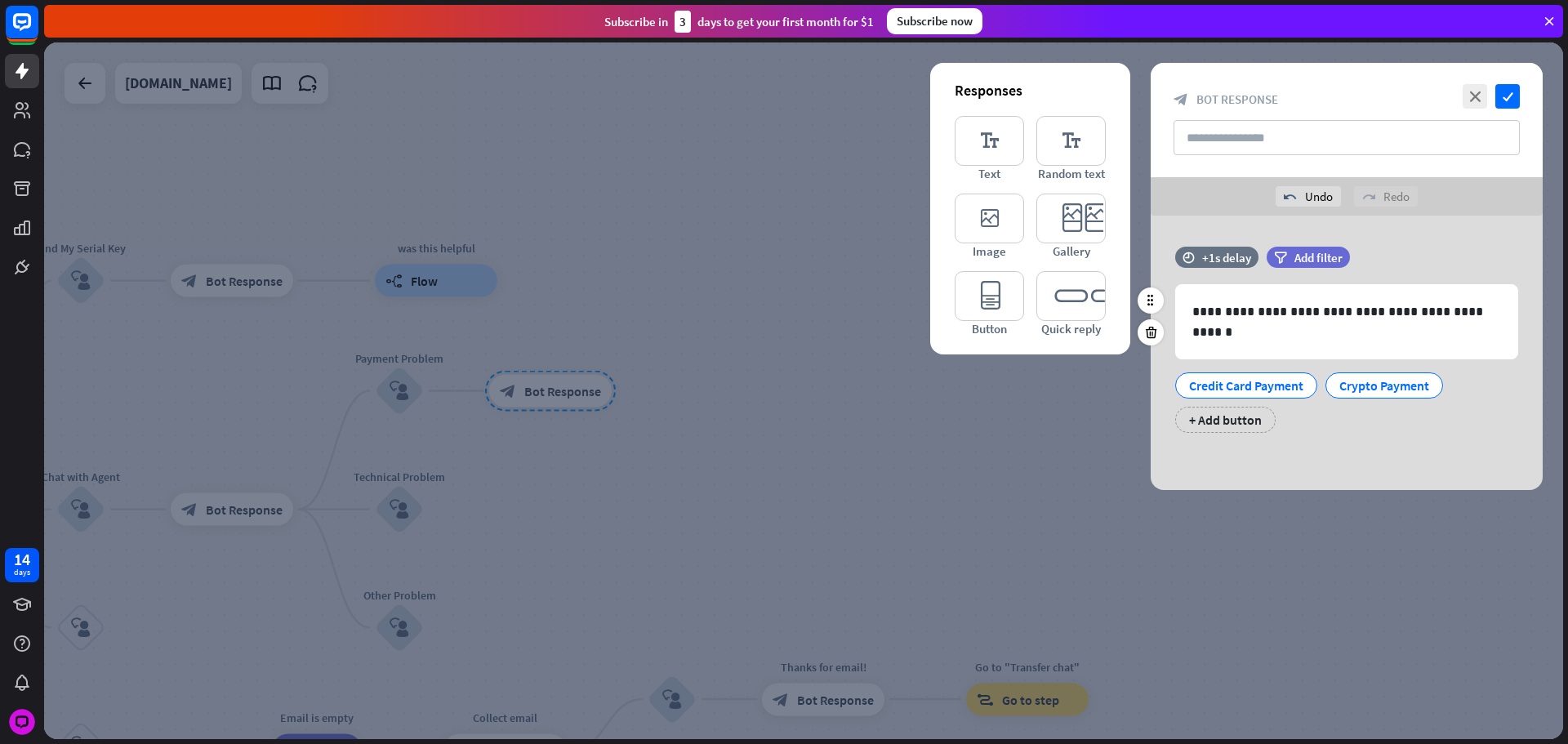
click at [1407, 431] on div "Credit Card Payment Crypto Payment + Add button" at bounding box center [1342, 399] width 343 height 69
click at [1399, 431] on div "Credit Card Payment Crypto Payment + Add button" at bounding box center [1342, 399] width 343 height 69
click at [1503, 98] on icon "check" at bounding box center [1507, 96] width 24 height 24
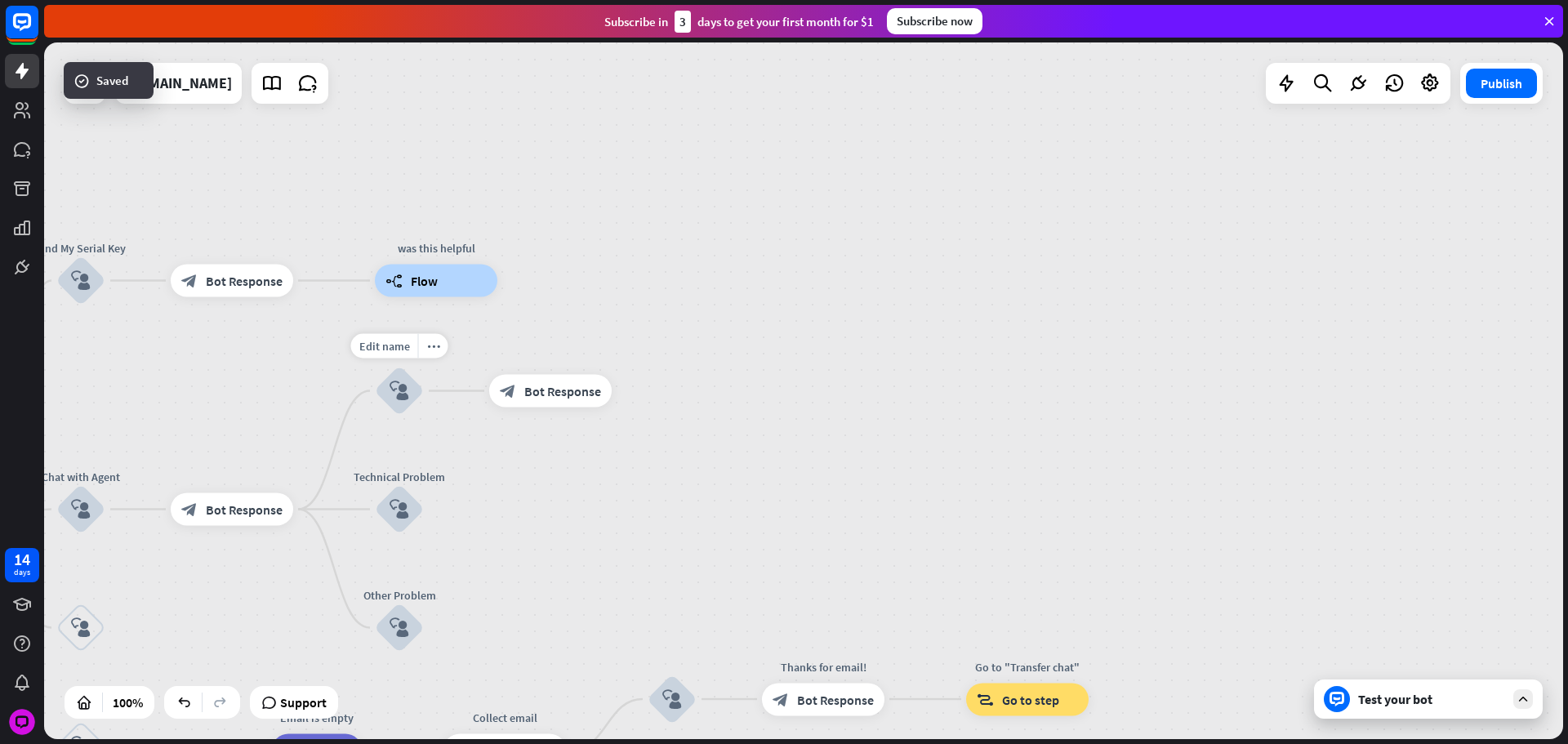
drag, startPoint x: 560, startPoint y: 484, endPoint x: 713, endPoint y: 489, distance: 153.1
click at [678, 490] on div "home_2 Start point Please write your question or select from down below. block_…" at bounding box center [803, 391] width 1519 height 697
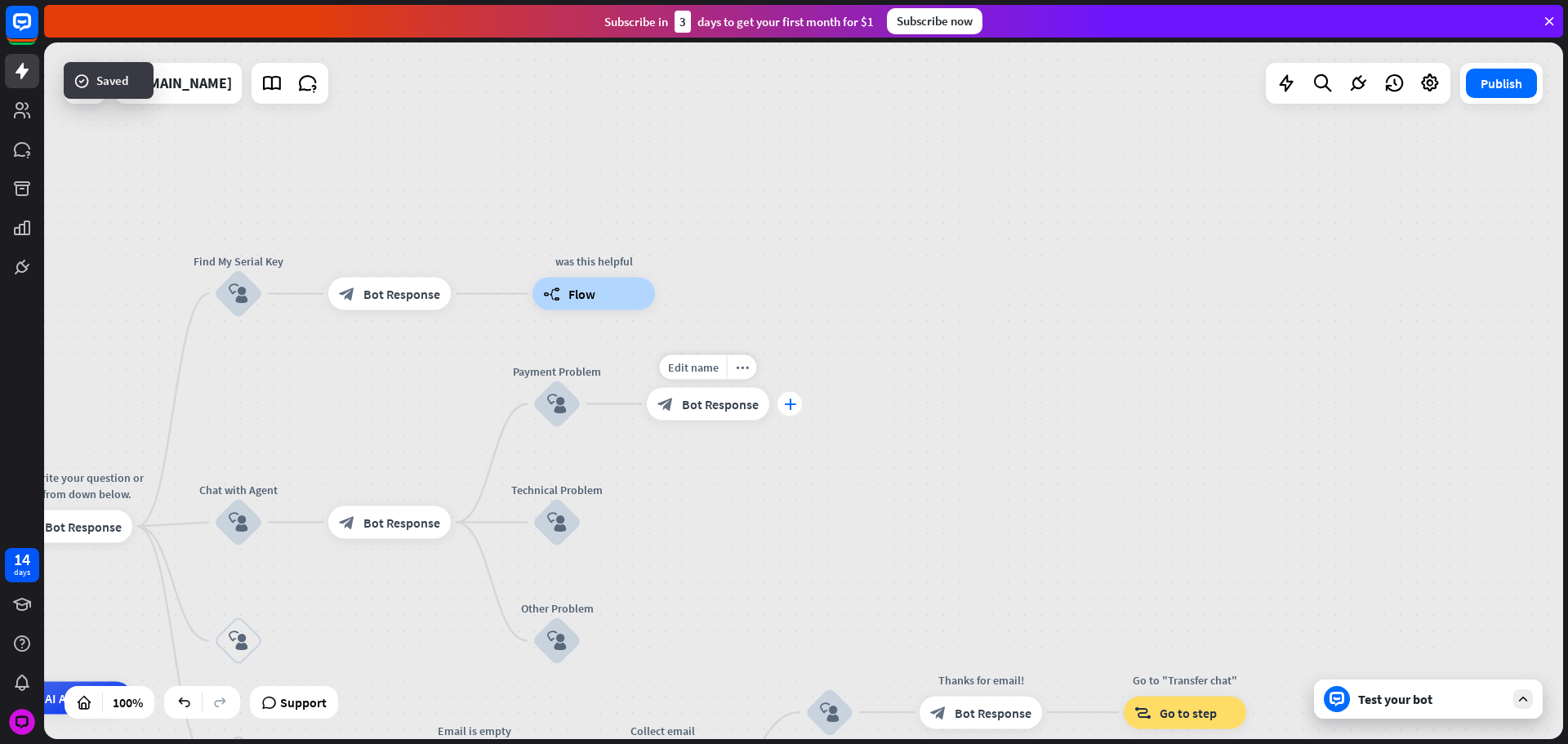
click at [783, 411] on div "plus" at bounding box center [789, 404] width 24 height 24
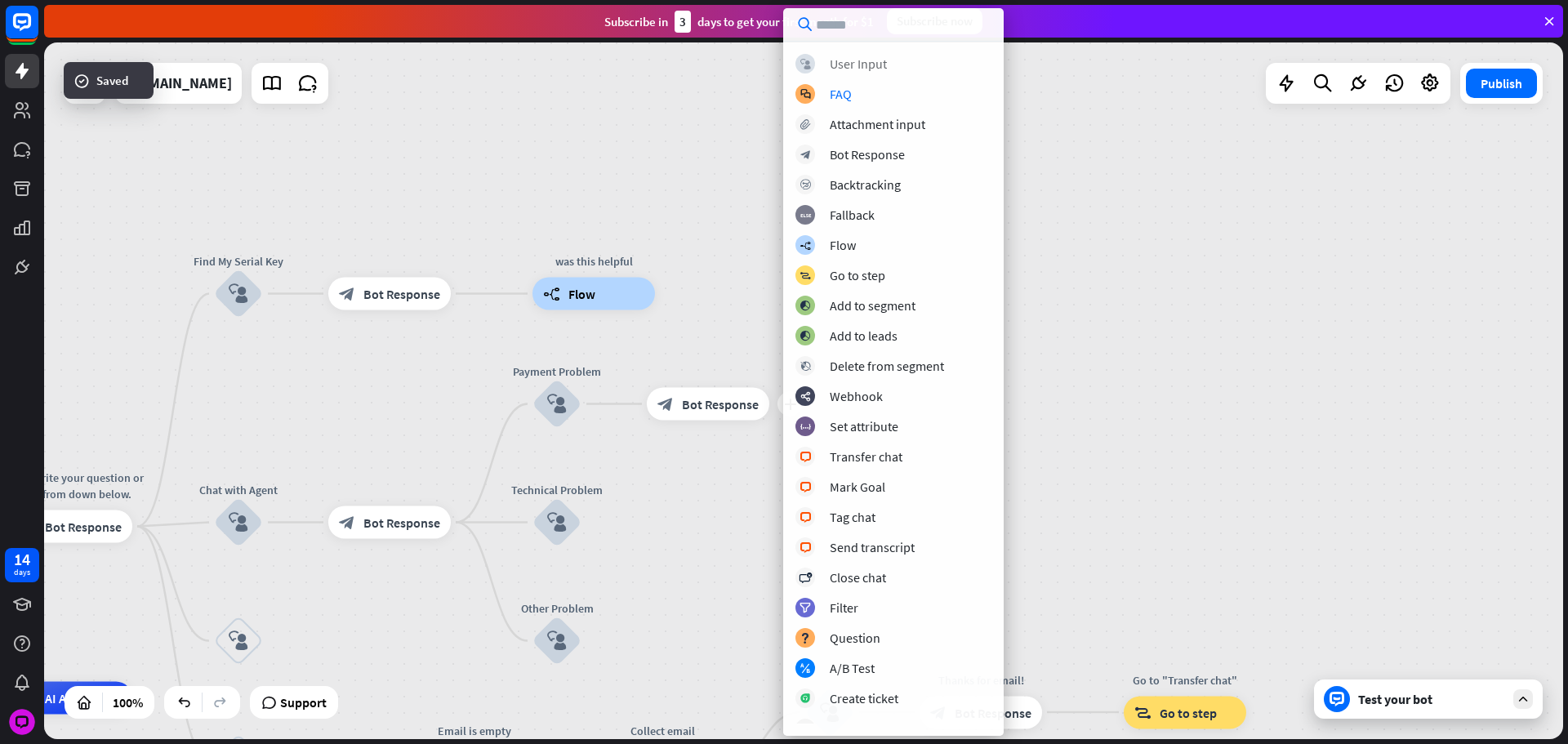
click at [822, 68] on div "block_user_input User Input" at bounding box center [894, 63] width 196 height 19
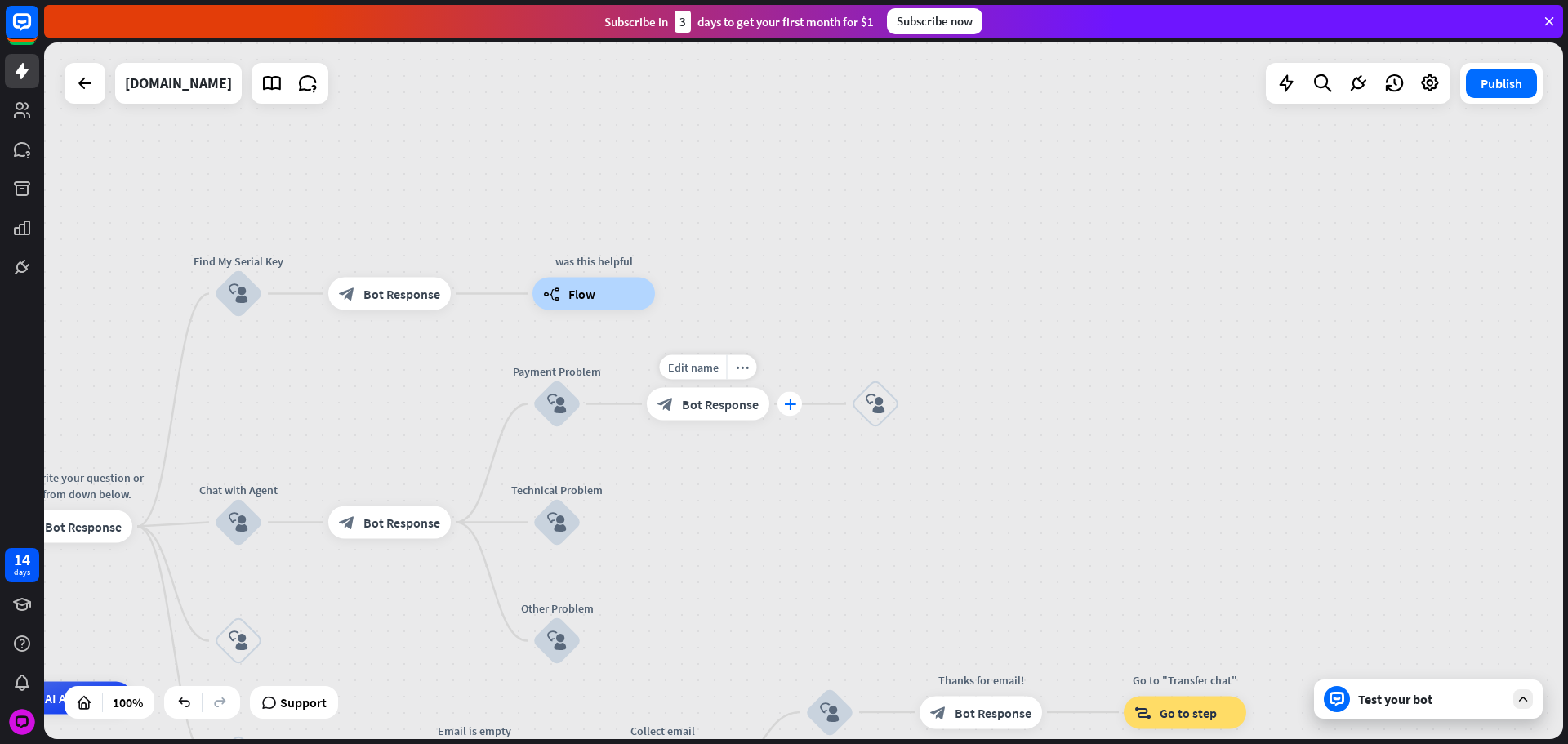
click at [785, 400] on icon "plus" at bounding box center [790, 405] width 13 height 12
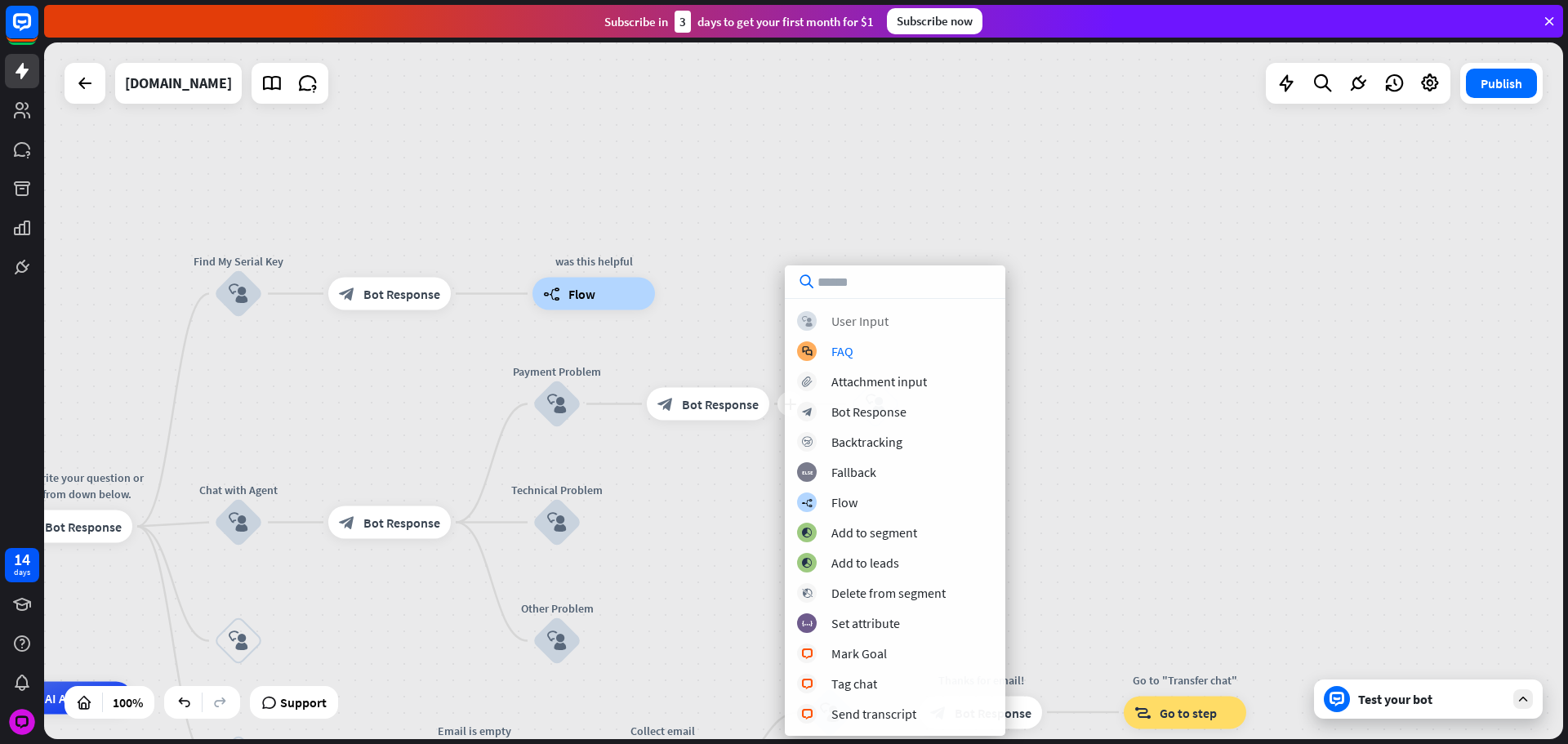
click at [836, 326] on div "User Input" at bounding box center [859, 320] width 57 height 16
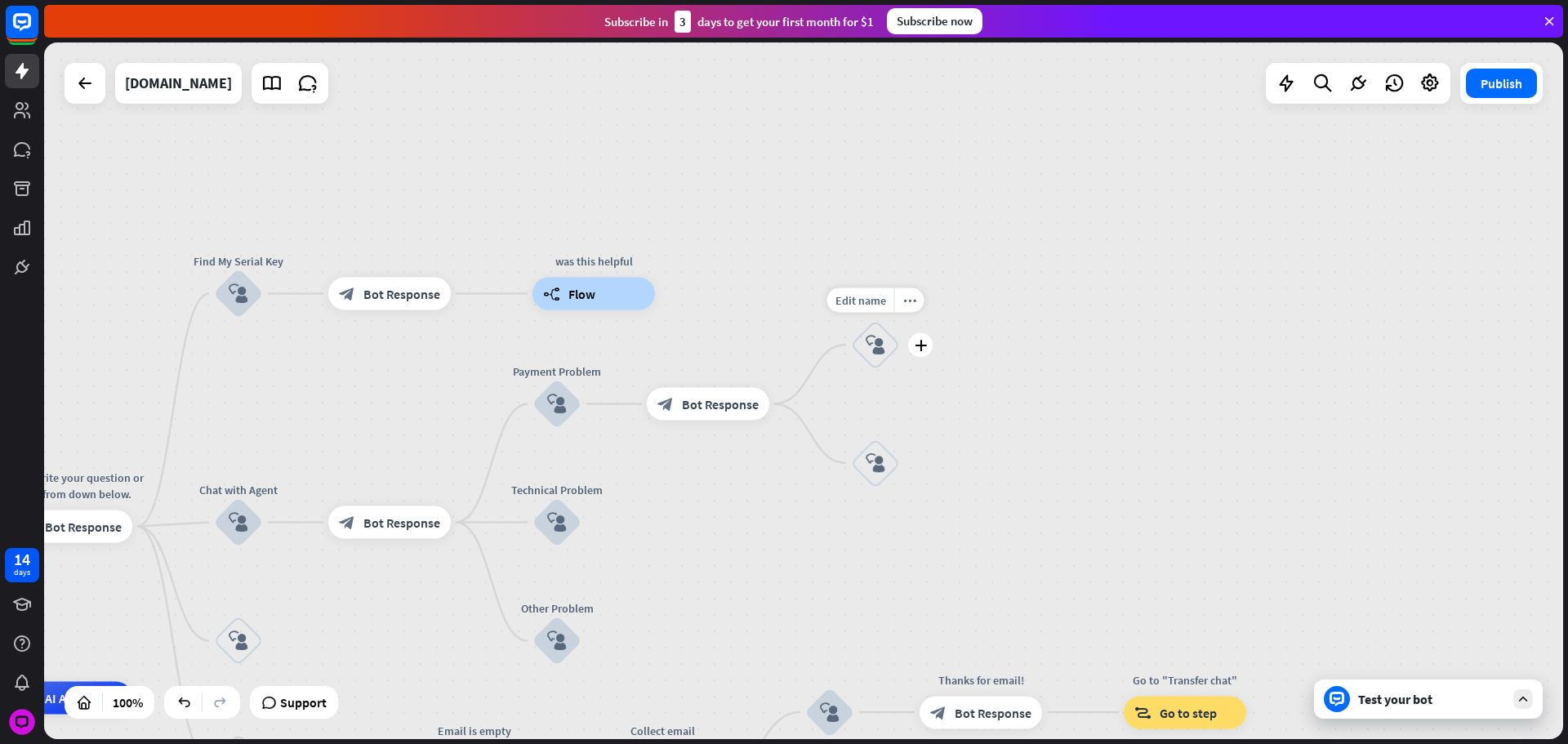
click at [876, 357] on div "block_user_input" at bounding box center [875, 344] width 49 height 49
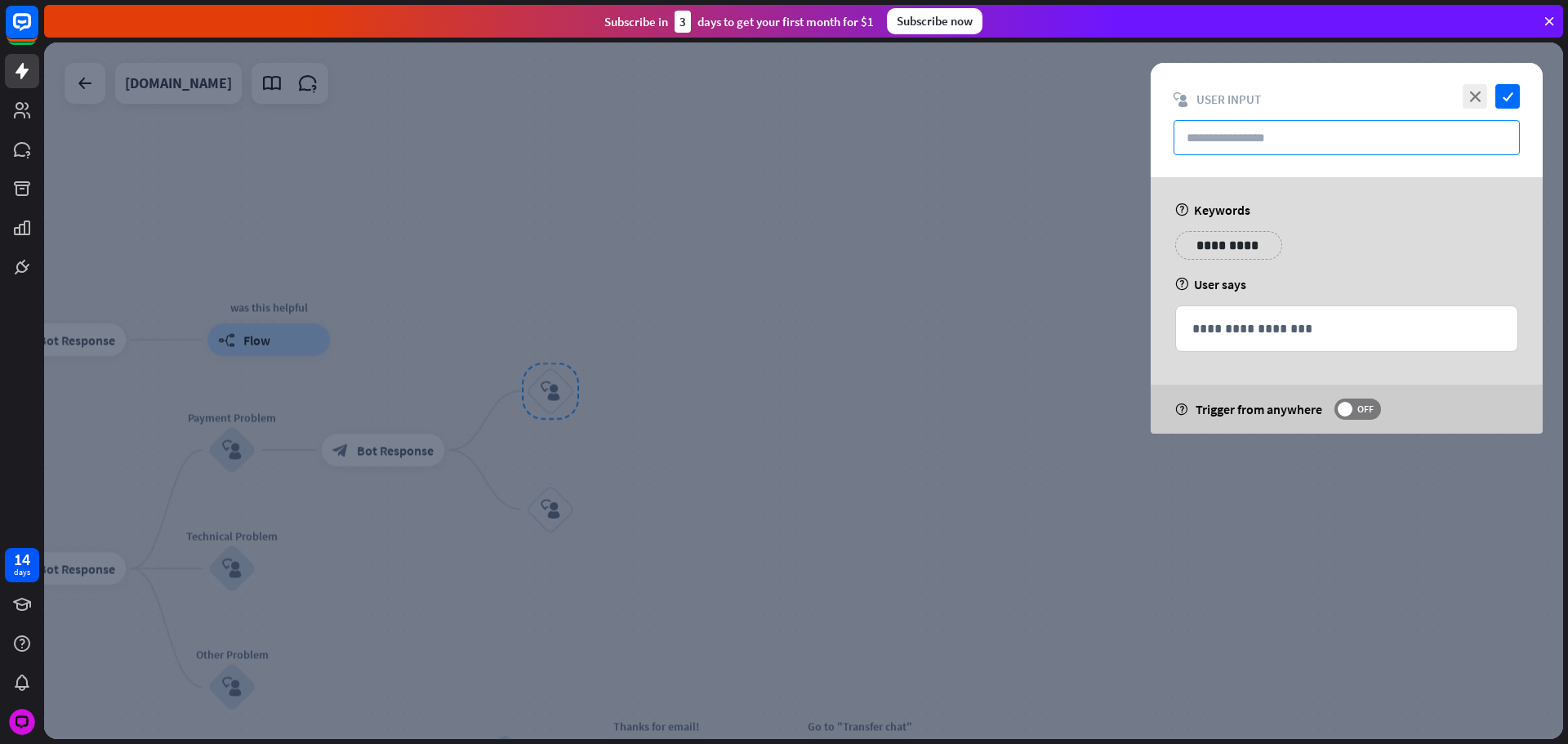
click at [1279, 137] on input "text" at bounding box center [1346, 137] width 346 height 35
paste input "**********"
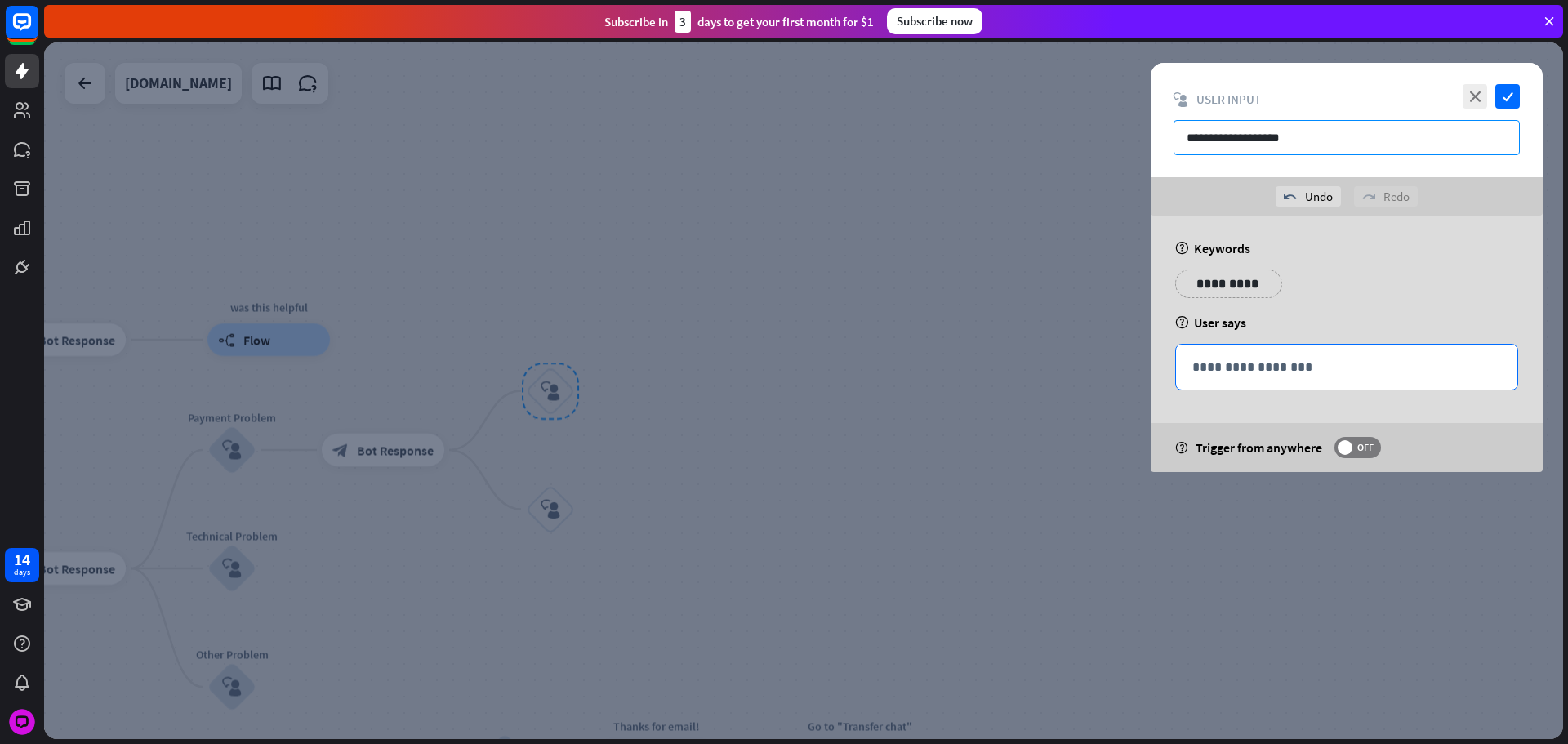
type input "**********"
click at [1272, 363] on p "**********" at bounding box center [1346, 367] width 309 height 20
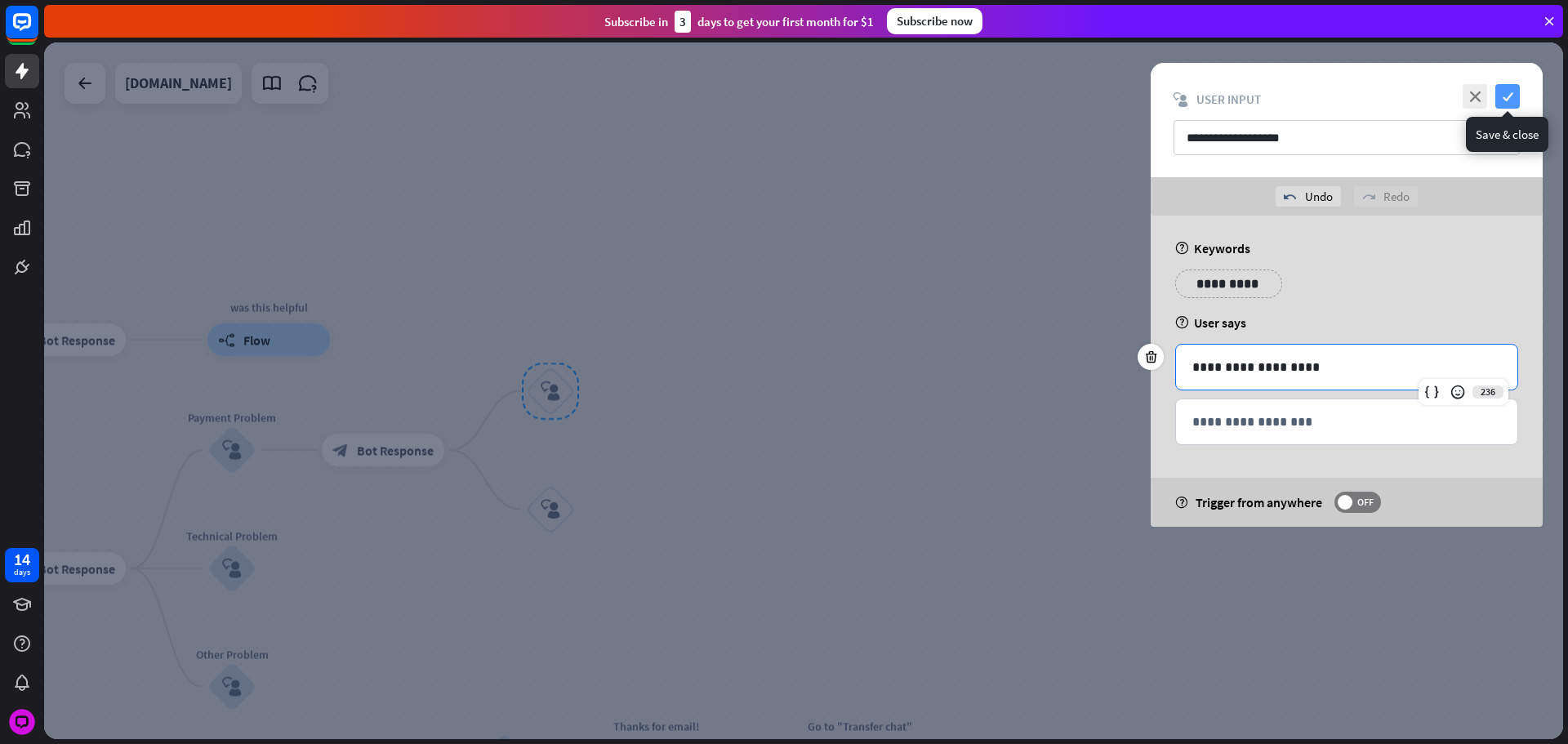
click at [1498, 104] on icon "check" at bounding box center [1507, 96] width 24 height 24
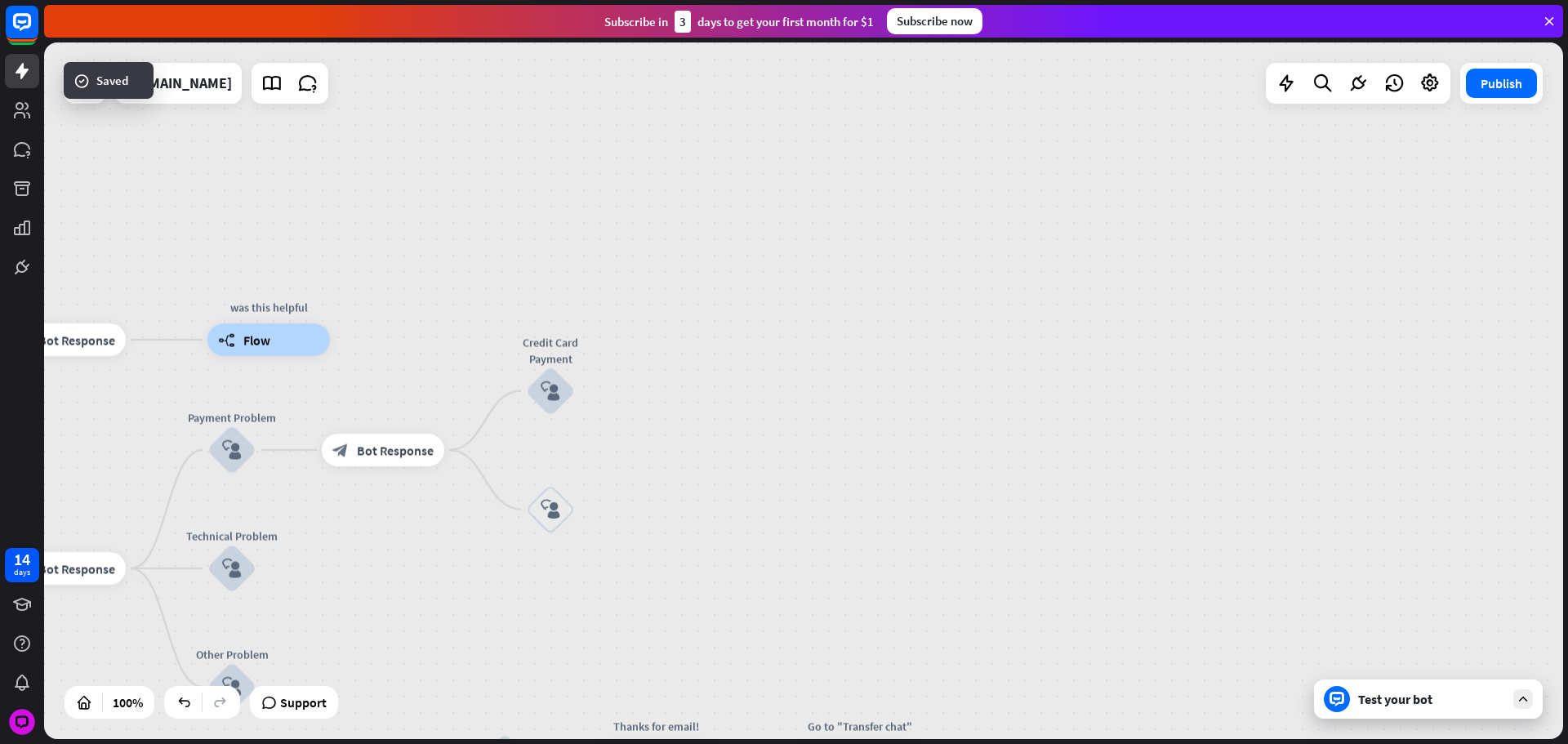
click at [556, 514] on icon "block_user_input" at bounding box center [549, 509] width 19 height 19
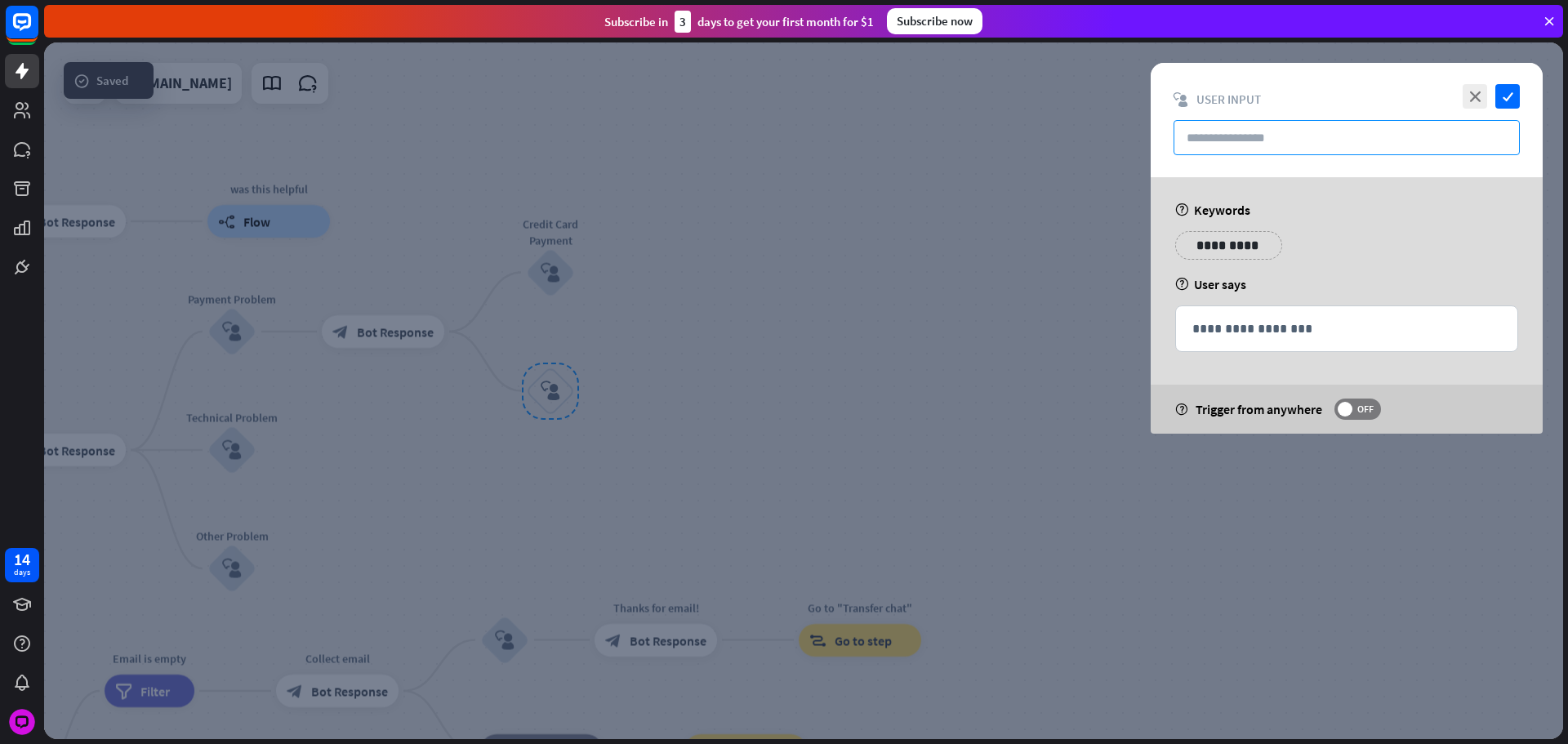
click at [1266, 137] on input "text" at bounding box center [1346, 137] width 346 height 35
paste input "**********"
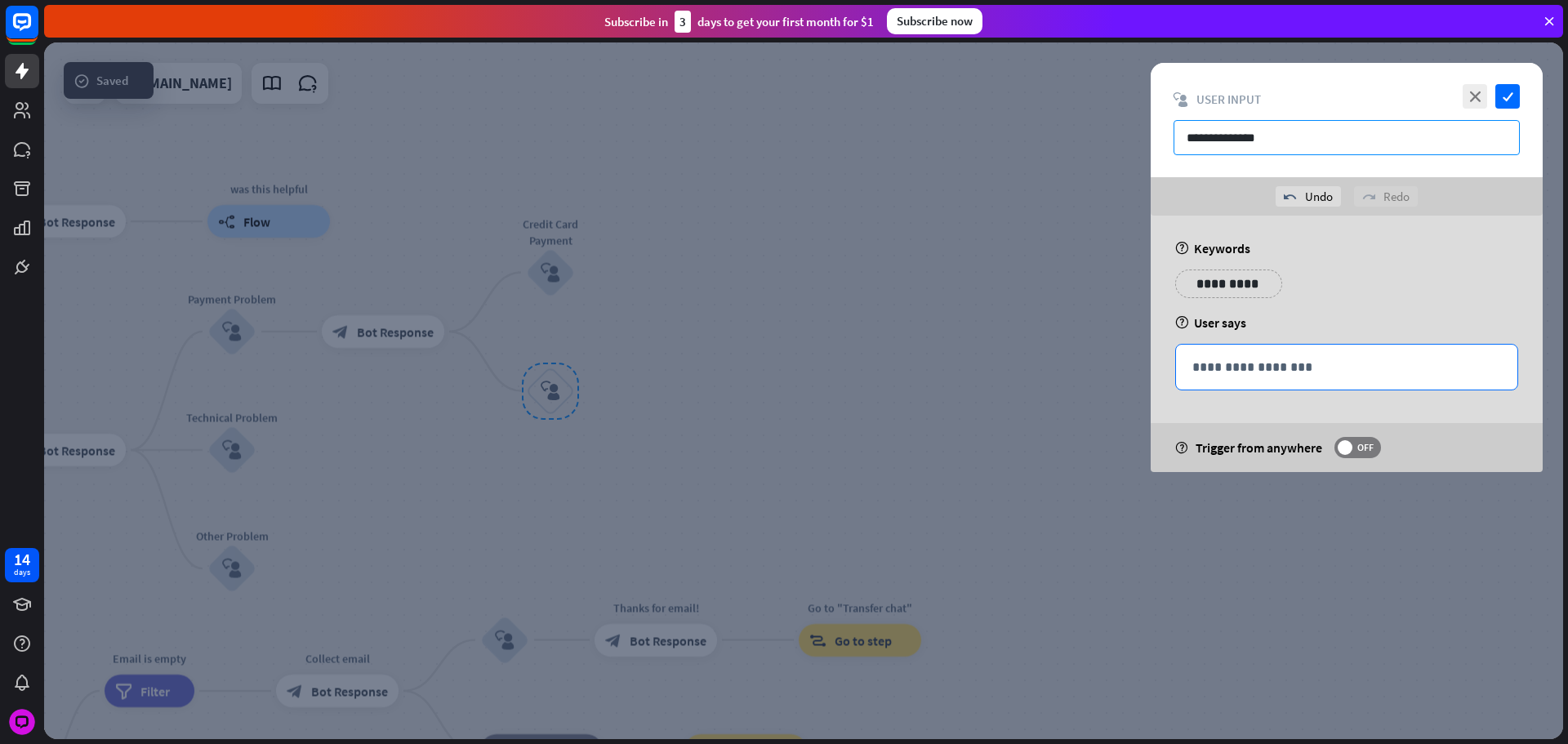
type input "**********"
click at [1313, 365] on p "**********" at bounding box center [1346, 367] width 309 height 20
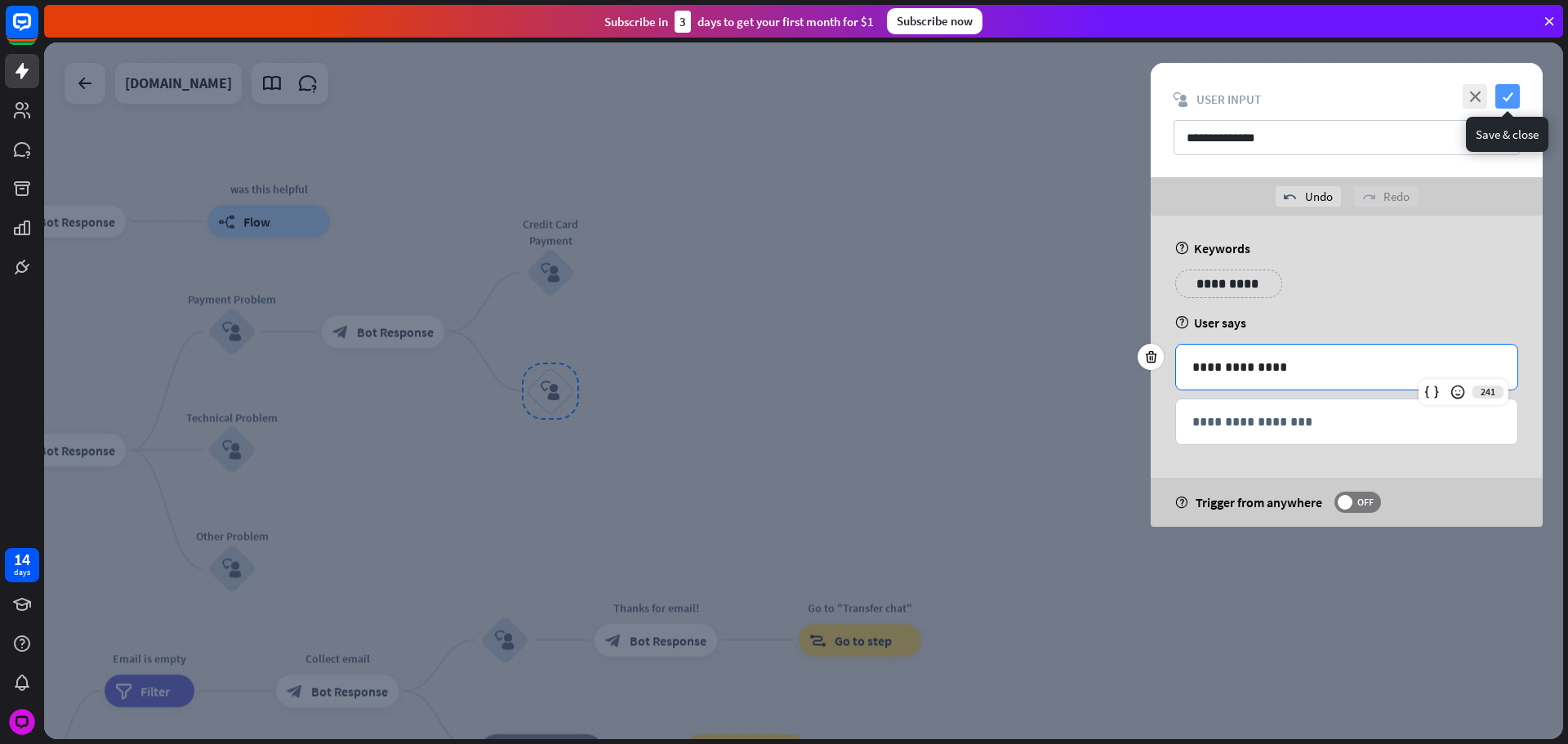
click at [1505, 92] on icon "check" at bounding box center [1507, 96] width 24 height 24
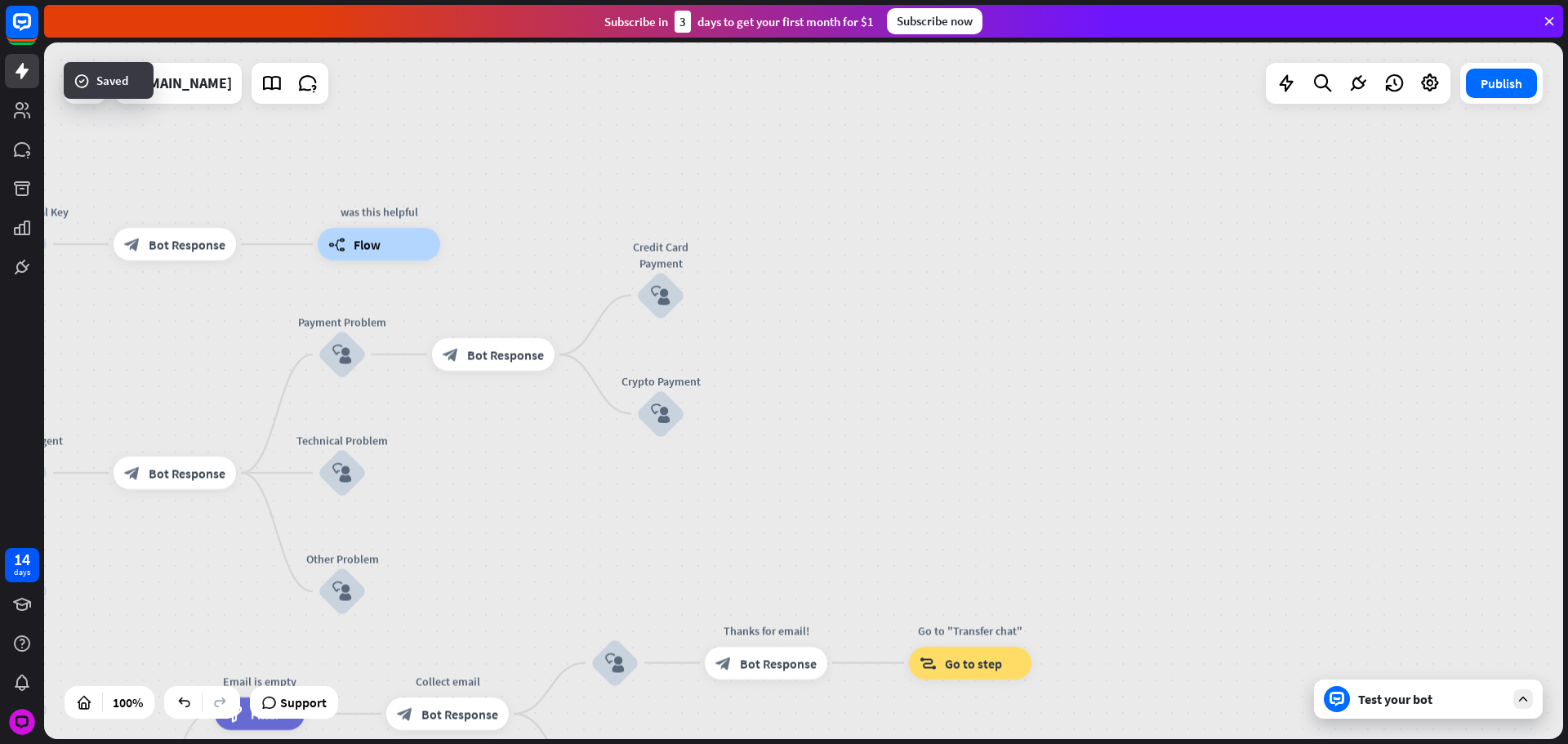
drag, startPoint x: 767, startPoint y: 363, endPoint x: 780, endPoint y: 369, distance: 14.3
click at [782, 369] on div "home_2 Start point Please write your question or select from down below. block_…" at bounding box center [803, 391] width 1519 height 697
click at [707, 300] on icon "plus" at bounding box center [705, 297] width 13 height 12
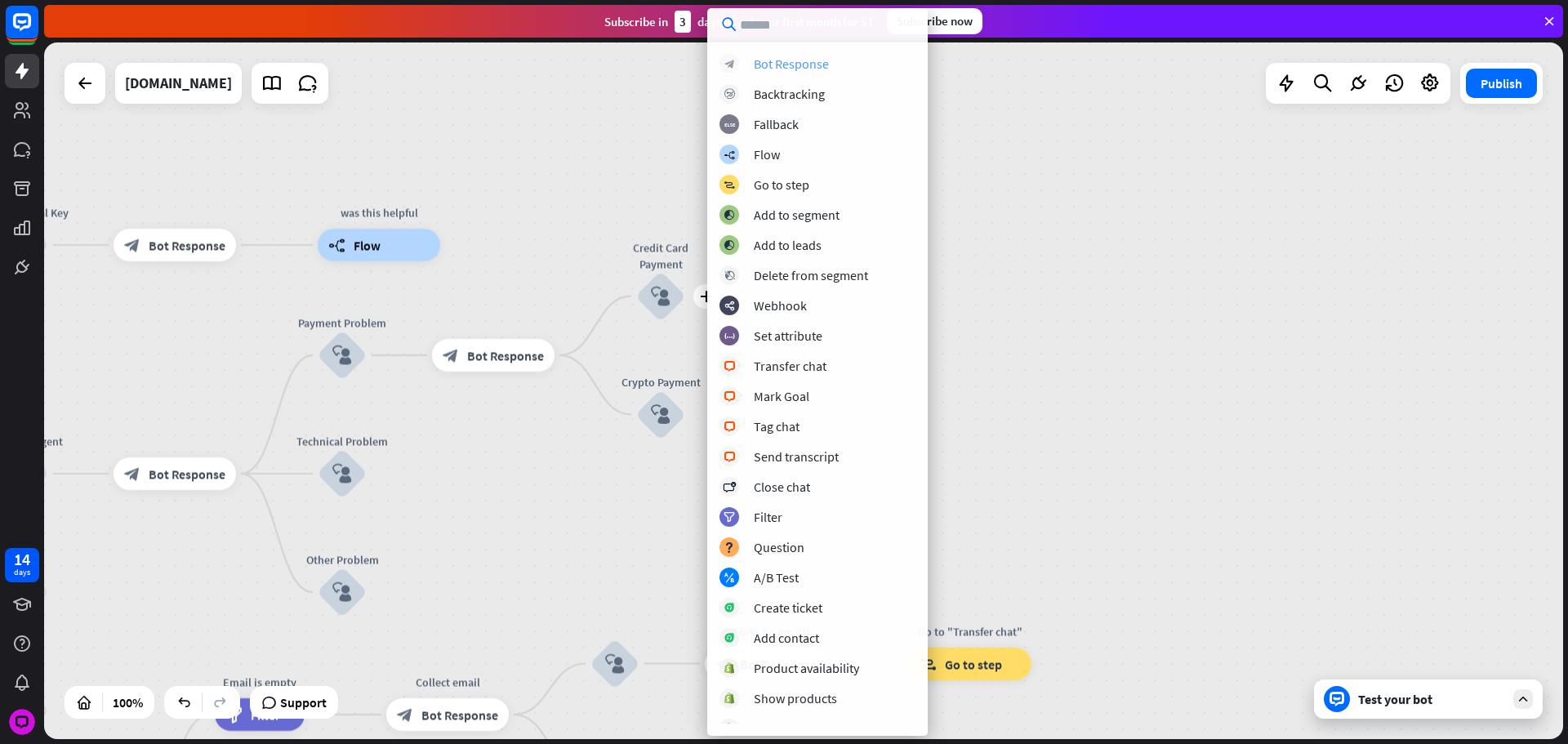
click at [766, 65] on div "Bot Response" at bounding box center [792, 63] width 75 height 16
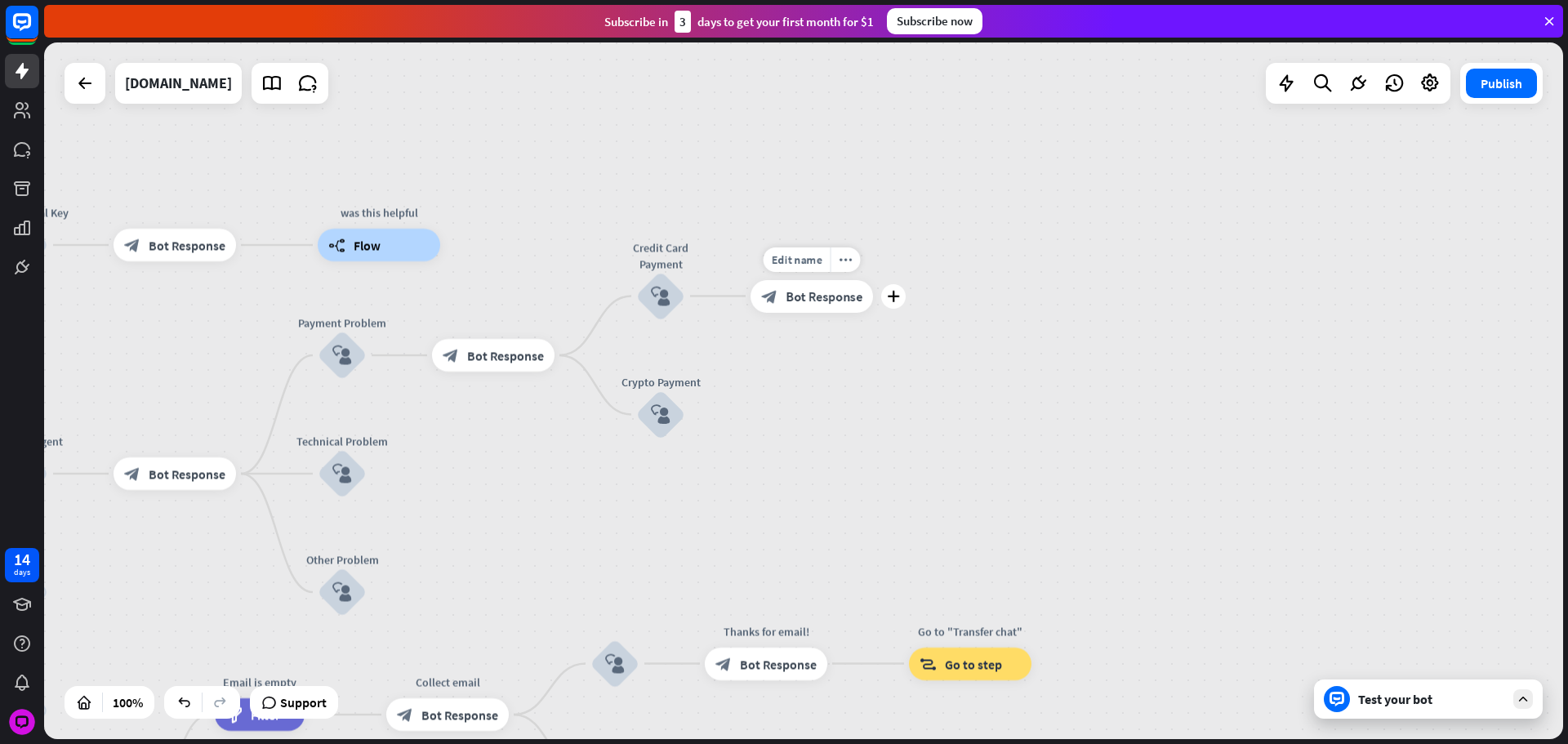
click at [797, 292] on span "Bot Response" at bounding box center [824, 296] width 77 height 16
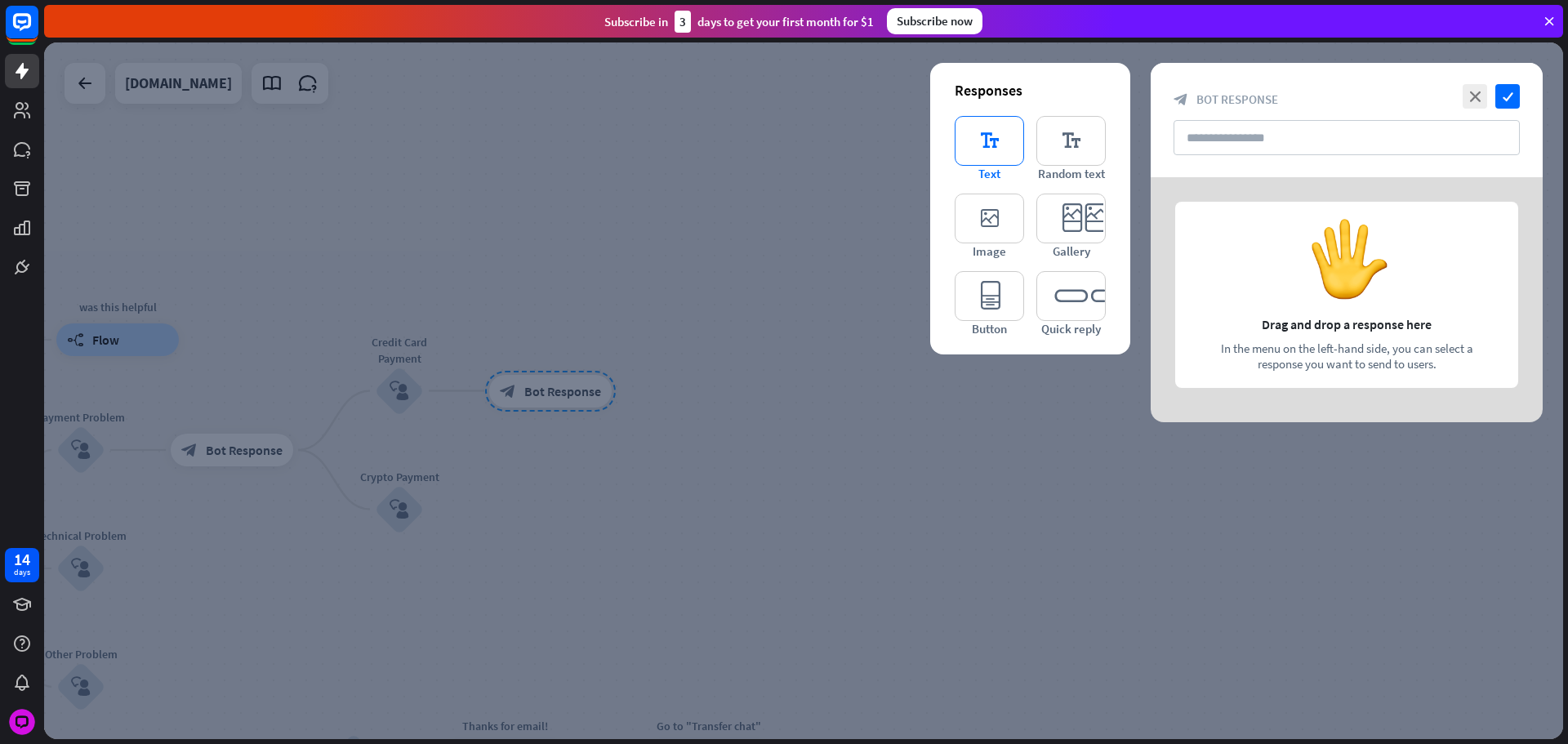
drag, startPoint x: 974, startPoint y: 131, endPoint x: 1008, endPoint y: 151, distance: 39.4
click at [974, 131] on icon "editor_text" at bounding box center [989, 140] width 70 height 49
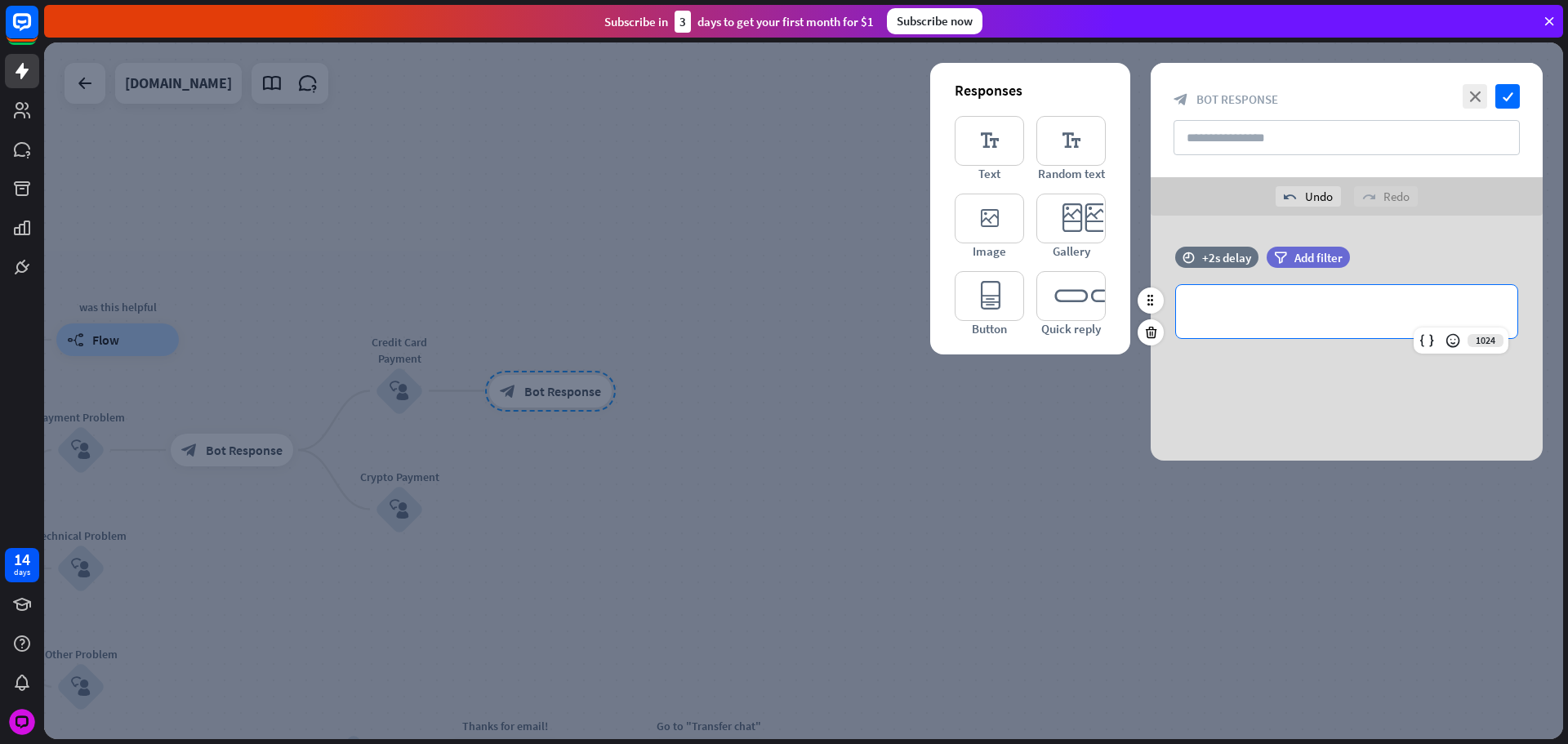
click at [1289, 293] on div "**********" at bounding box center [1347, 311] width 342 height 53
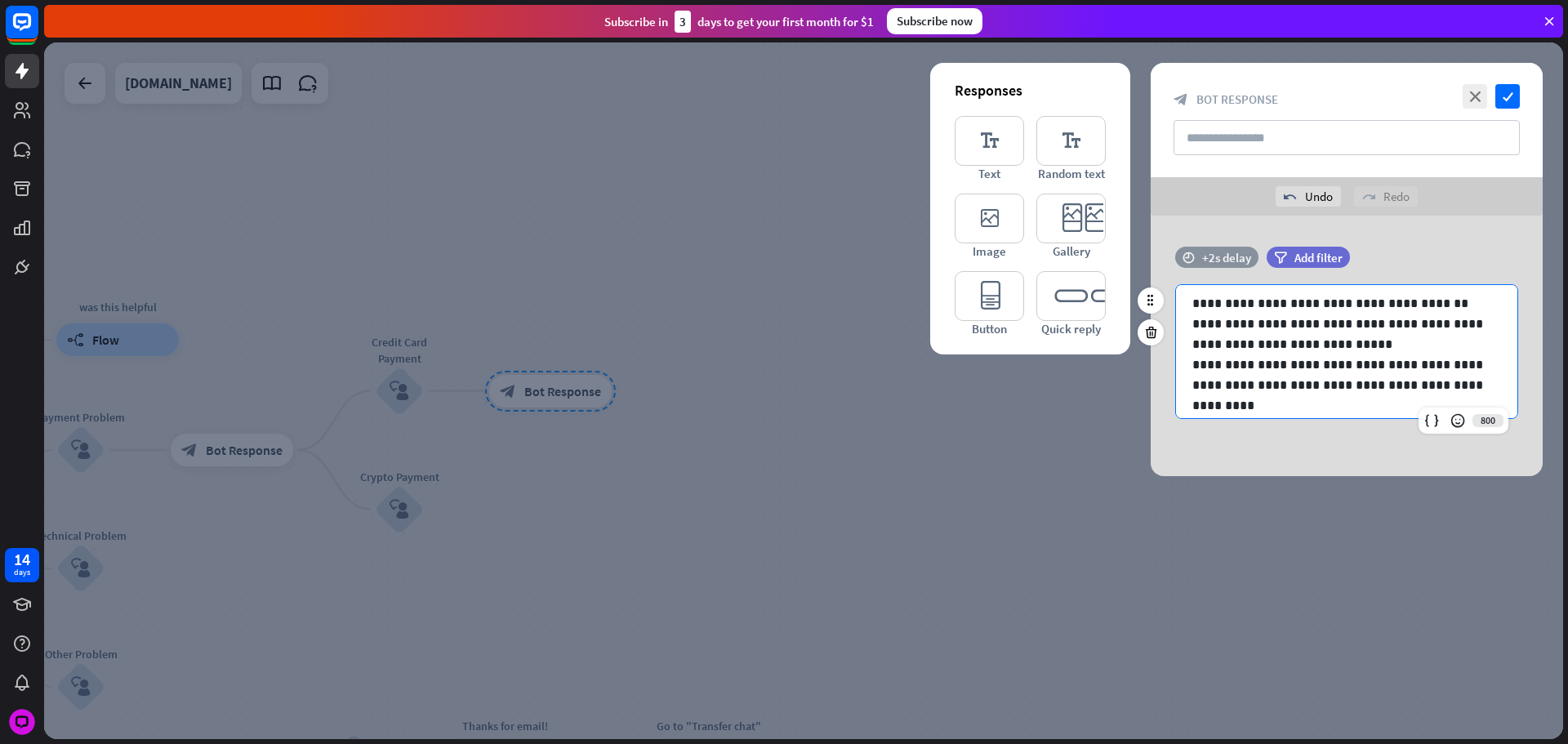
click at [1227, 257] on div "+2s delay" at bounding box center [1226, 257] width 49 height 16
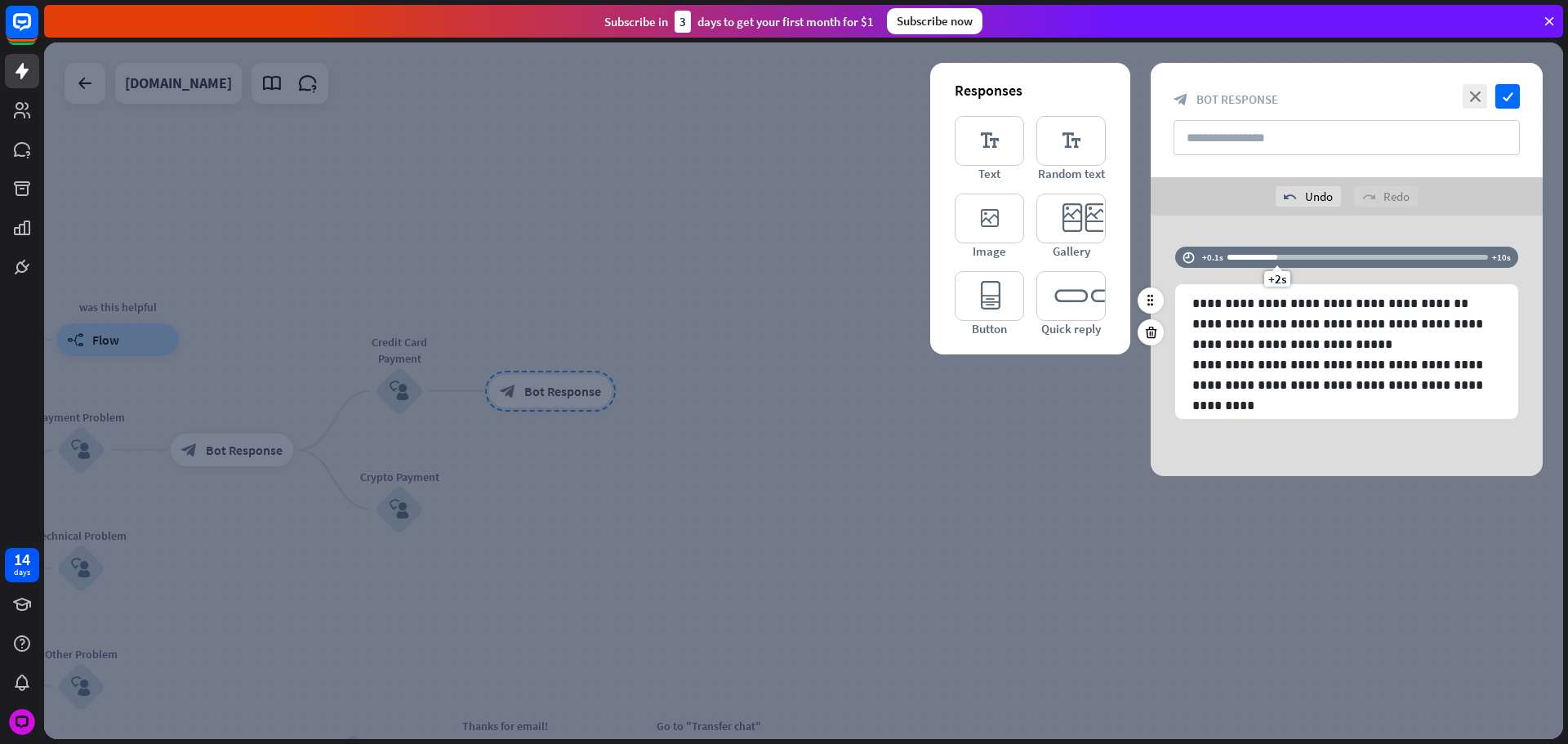
drag, startPoint x: 1259, startPoint y: 257, endPoint x: 1248, endPoint y: 257, distance: 11.0
click at [1256, 256] on div at bounding box center [1251, 257] width 49 height 5
click at [1245, 257] on div at bounding box center [1241, 257] width 28 height 5
click at [1249, 256] on div "+0.8s" at bounding box center [1246, 257] width 12 height 12
click at [1250, 256] on div "+0.8s" at bounding box center [1246, 257] width 12 height 12
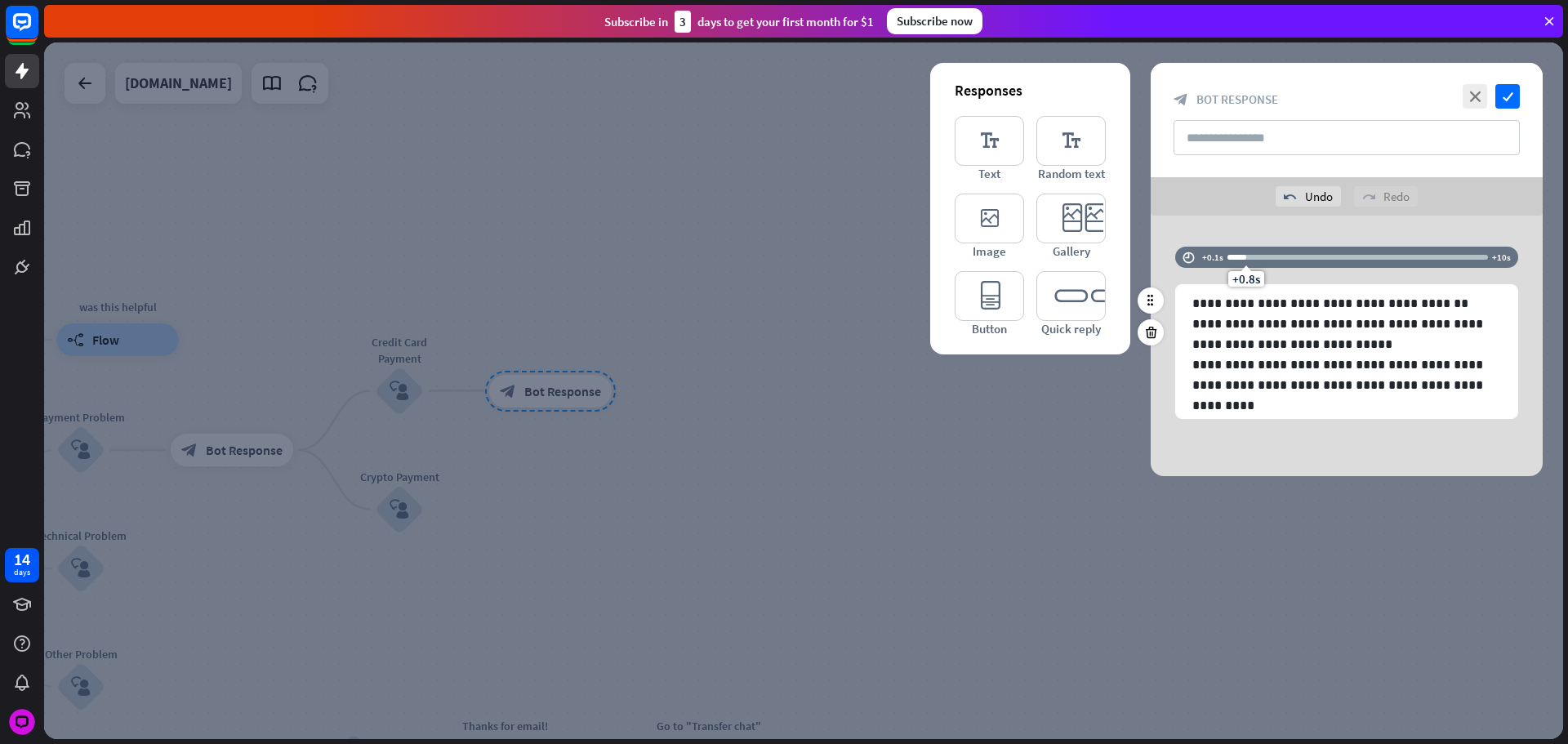
click at [1251, 258] on div at bounding box center [1357, 257] width 260 height 5
click at [1513, 99] on icon "check" at bounding box center [1507, 96] width 24 height 24
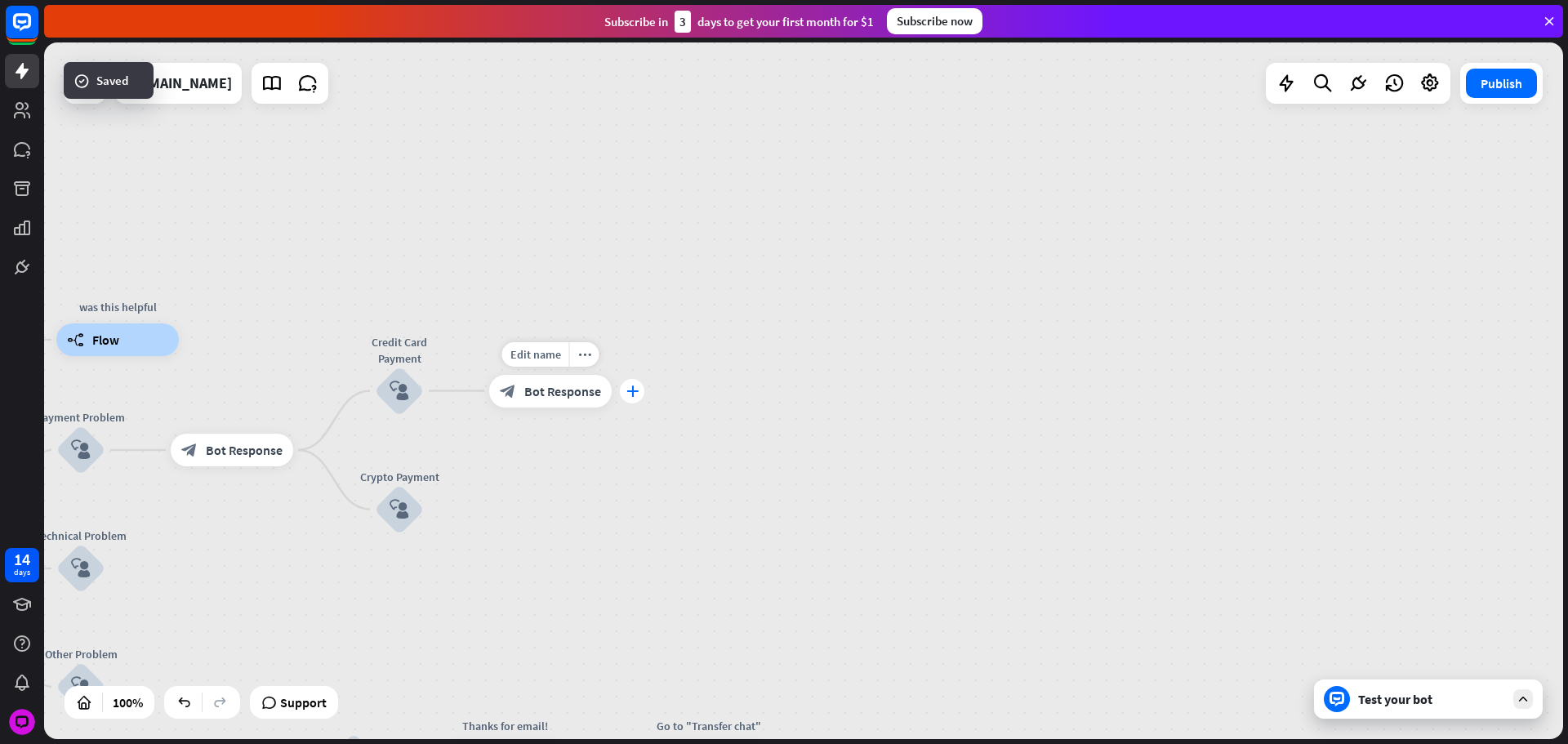
click at [639, 400] on div "plus" at bounding box center [632, 390] width 24 height 24
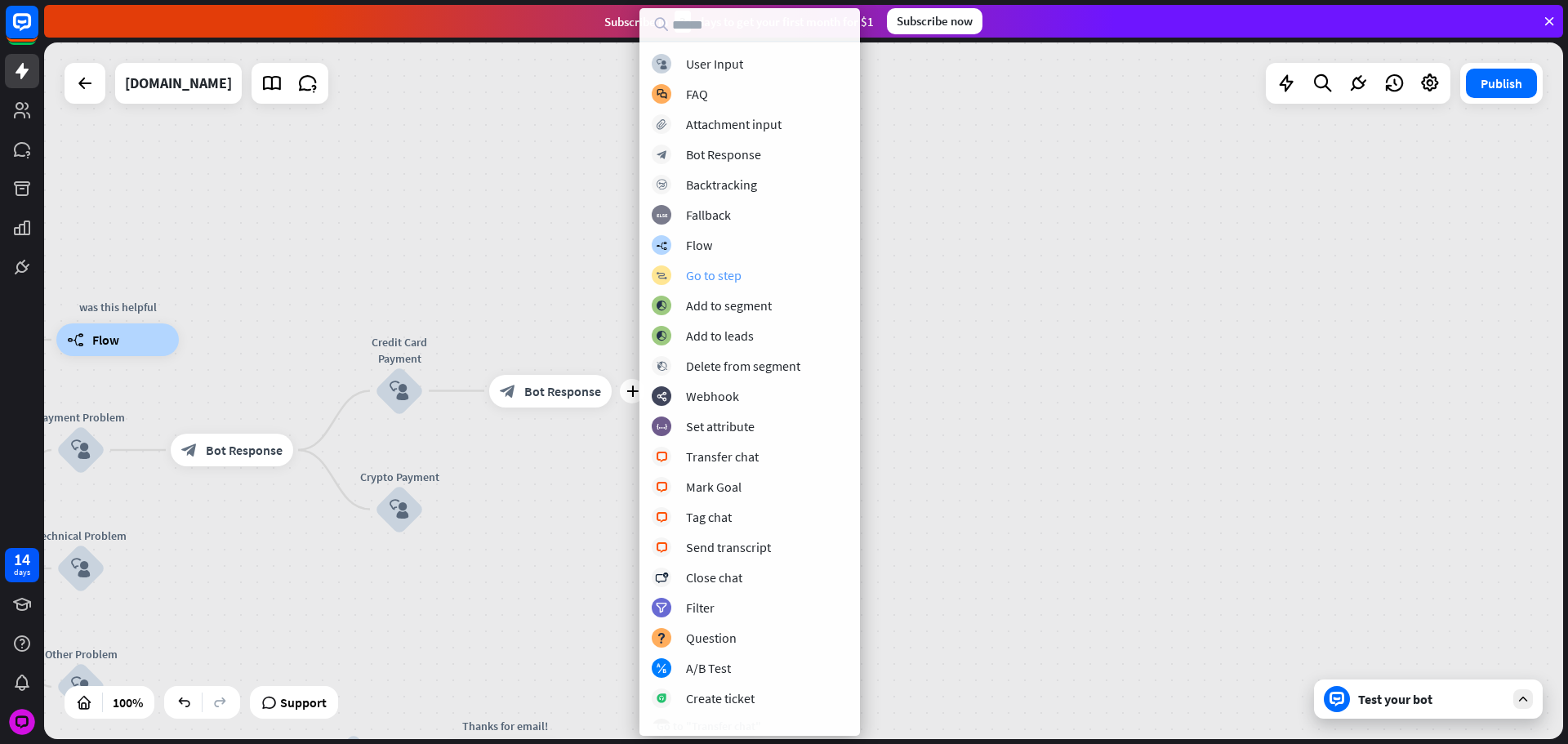
click at [718, 272] on div "Go to step" at bounding box center [714, 275] width 55 height 16
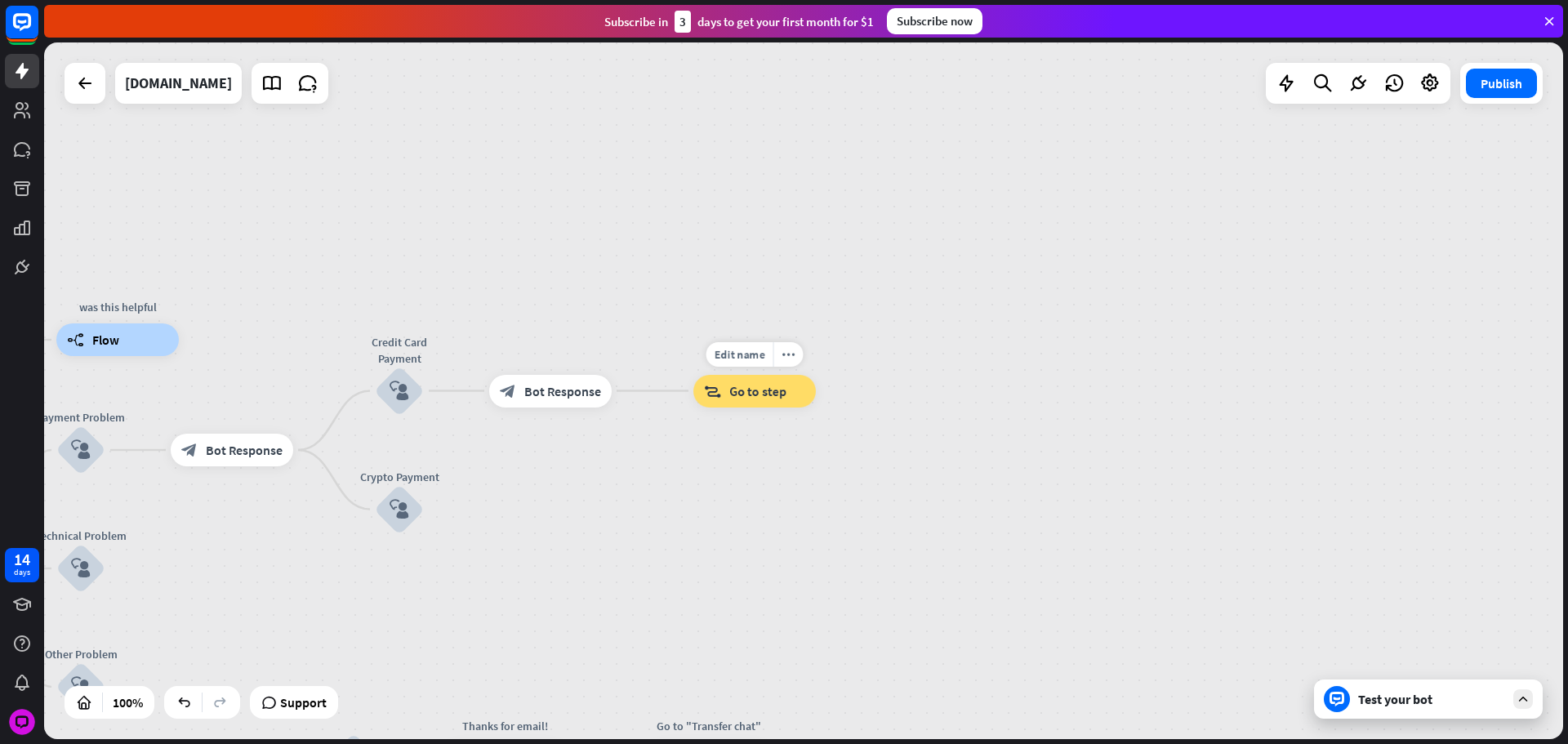
click at [694, 387] on div "Edit name more_horiz block_goto Go to step" at bounding box center [755, 390] width 122 height 33
click at [715, 390] on icon "block_goto" at bounding box center [712, 390] width 17 height 16
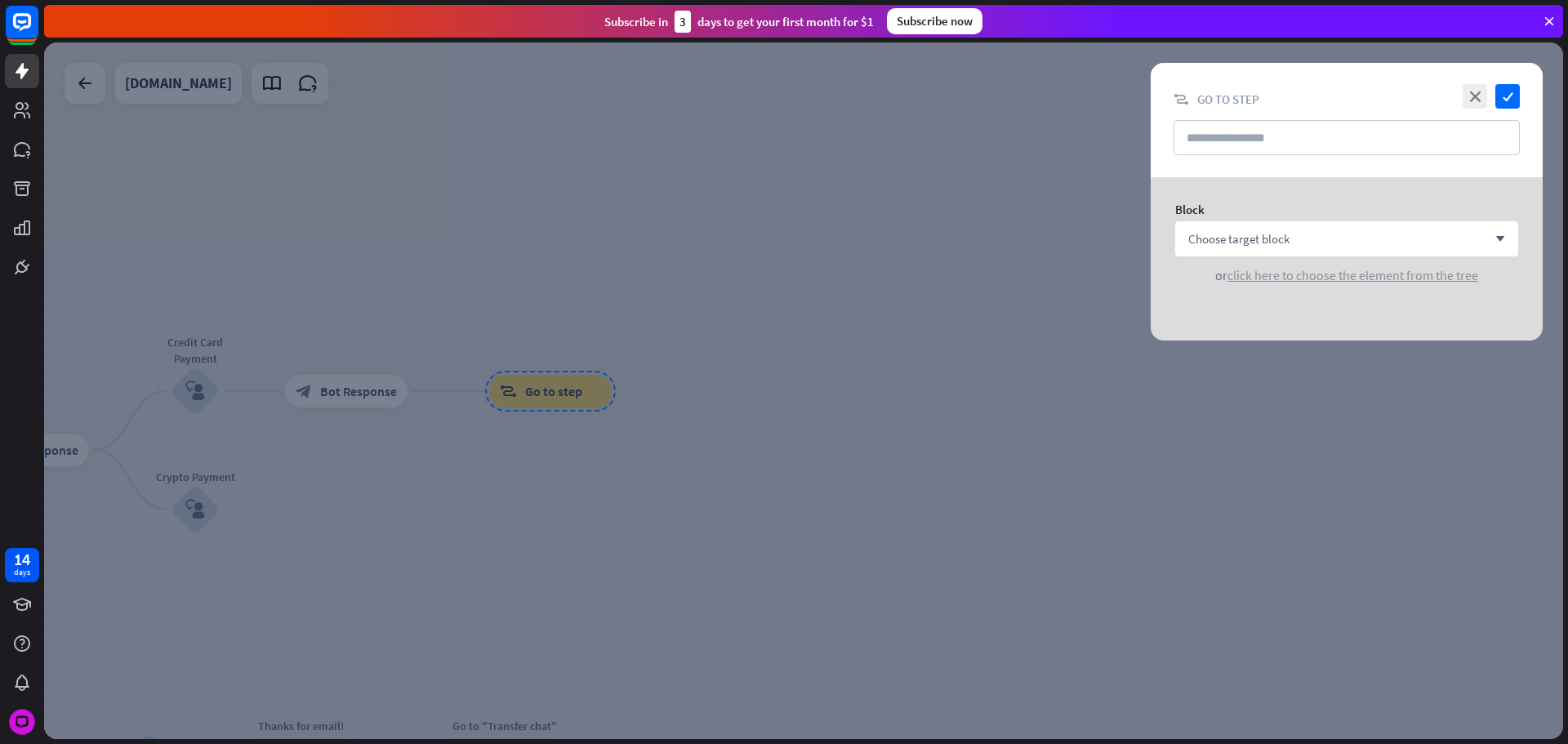
click at [1278, 270] on span "click here to choose the element from the tree" at bounding box center [1352, 275] width 250 height 16
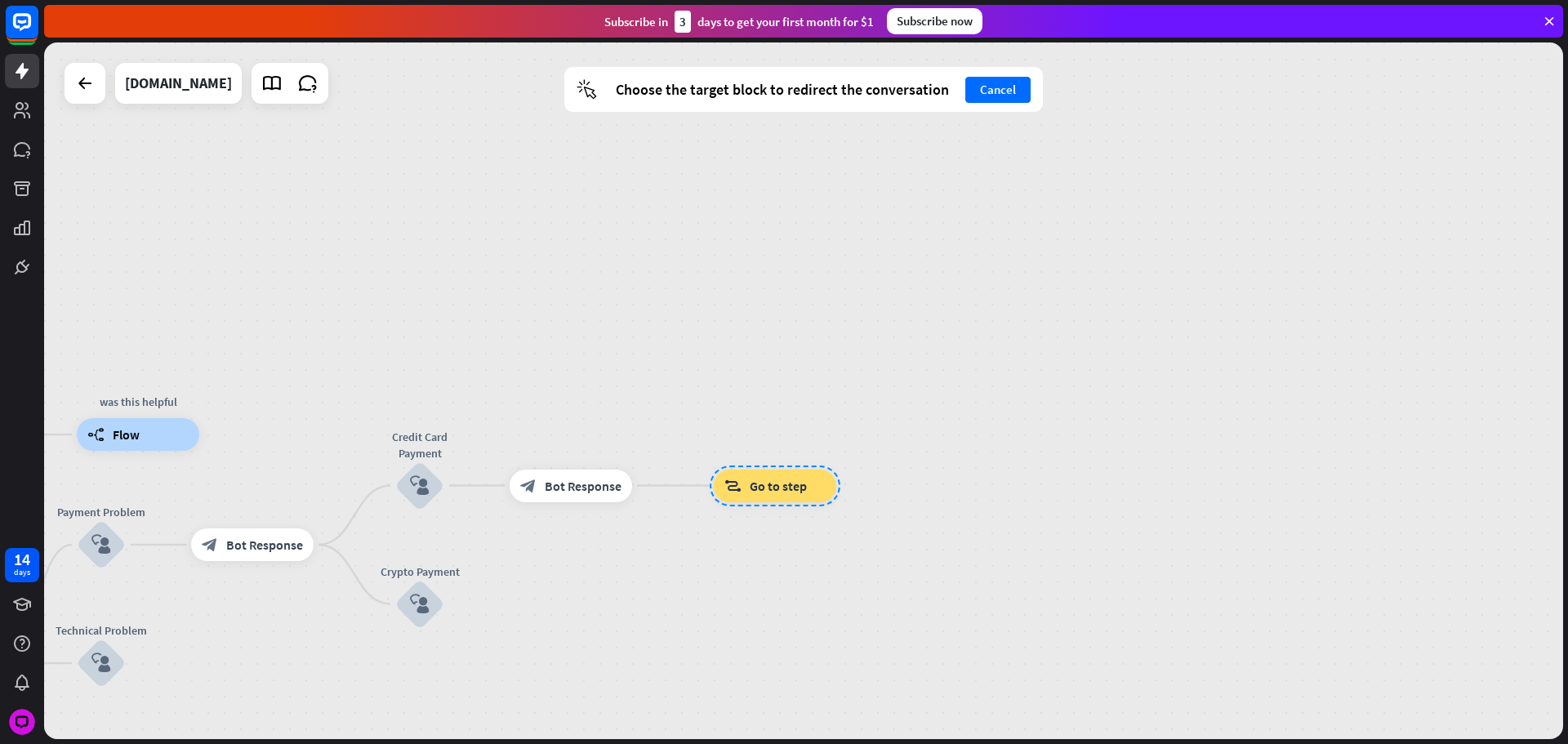
drag, startPoint x: 446, startPoint y: 256, endPoint x: 969, endPoint y: 403, distance: 543.3
click at [930, 402] on div "home_2 Start point Please write your question or select from down below. block_…" at bounding box center [803, 391] width 1519 height 697
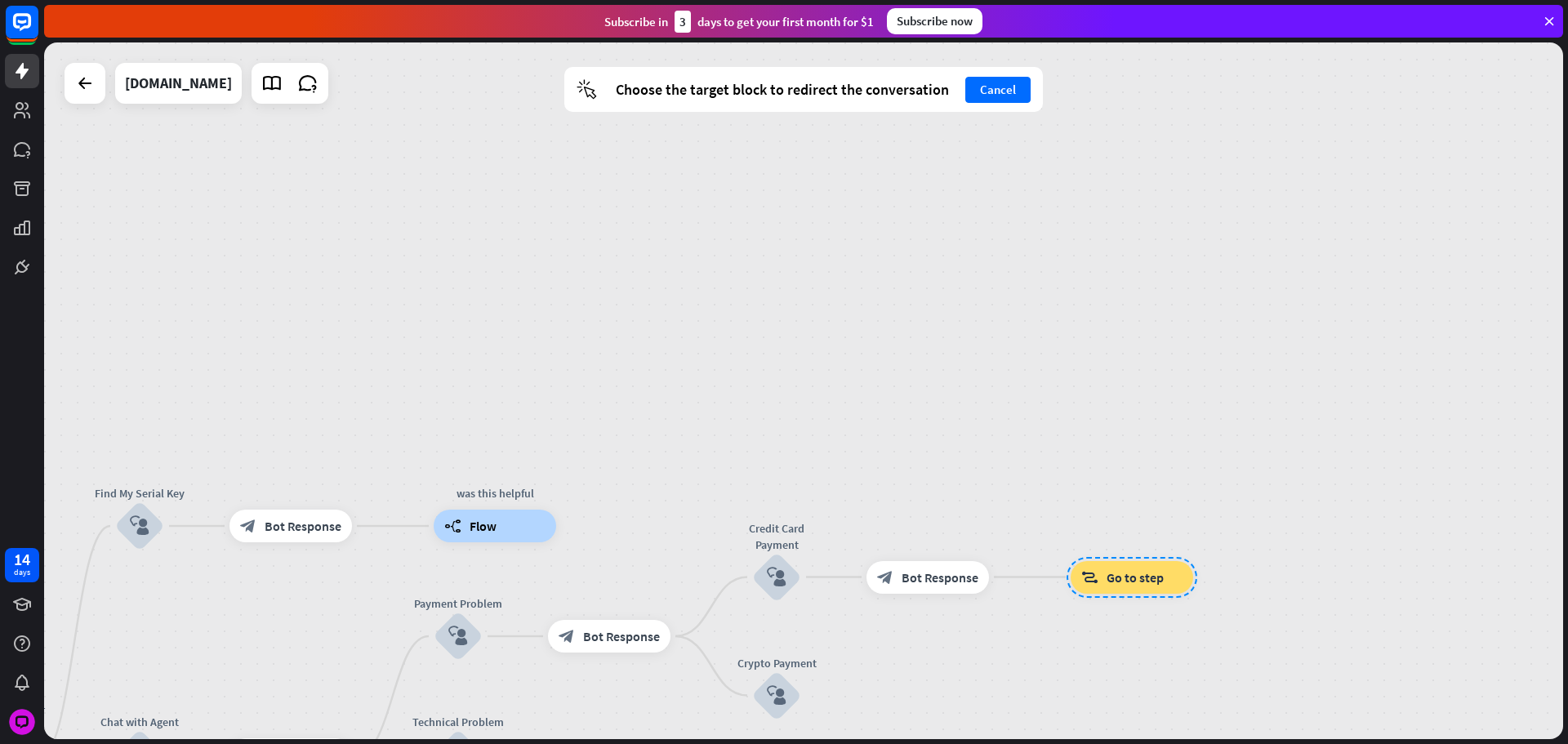
click at [525, 531] on div "builder_tree Flow" at bounding box center [495, 525] width 122 height 33
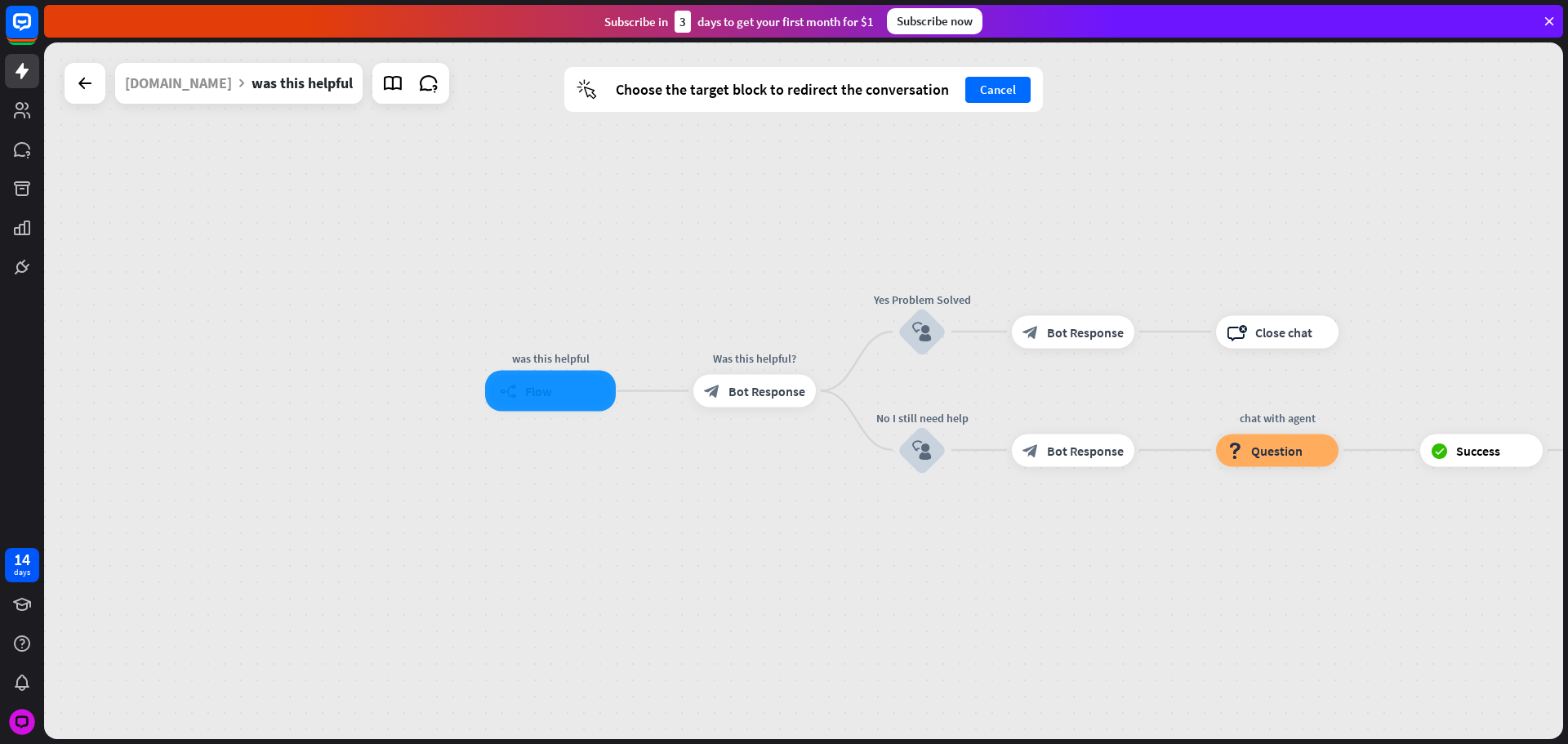
click at [542, 383] on div at bounding box center [550, 391] width 131 height 41
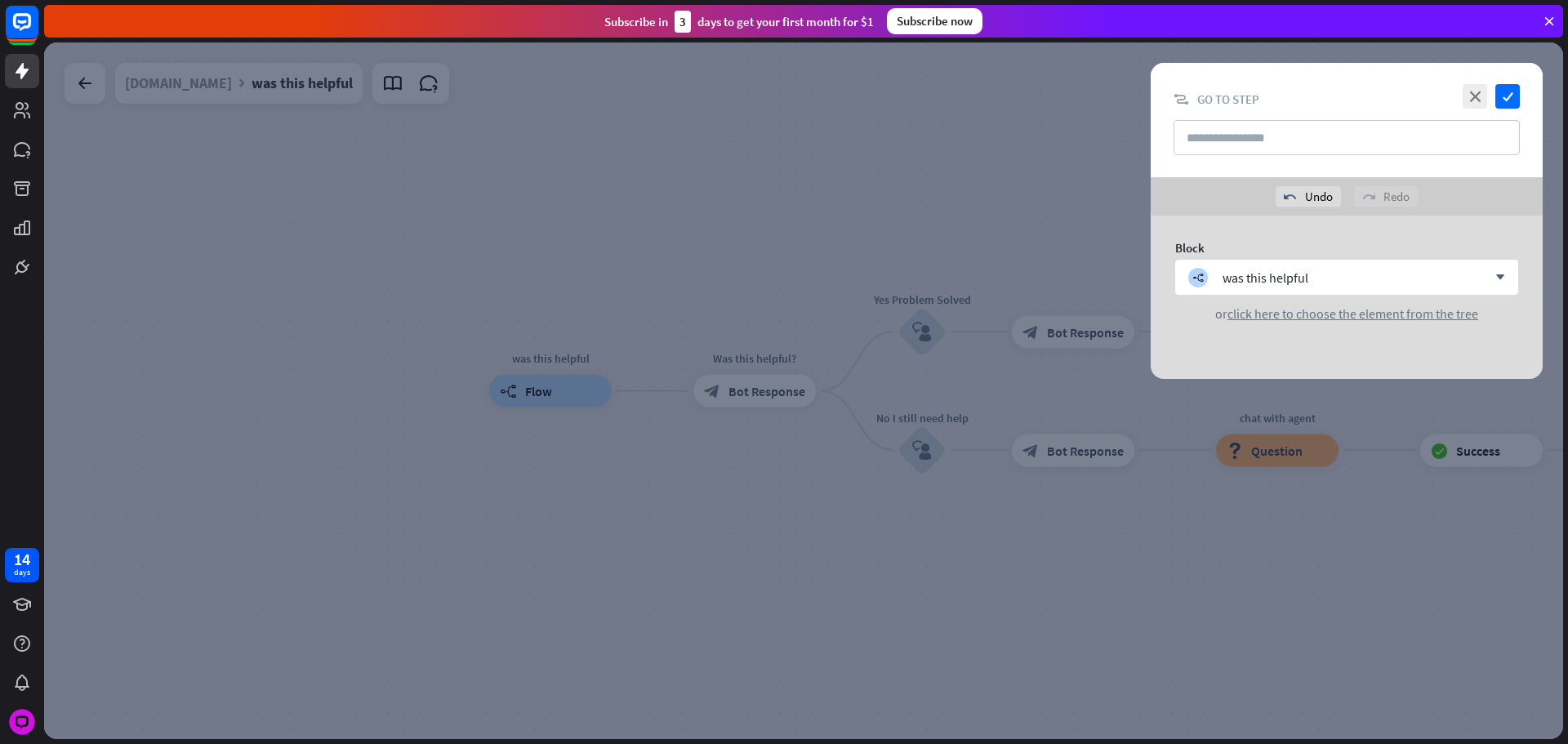
click at [549, 127] on div at bounding box center [803, 391] width 1519 height 697
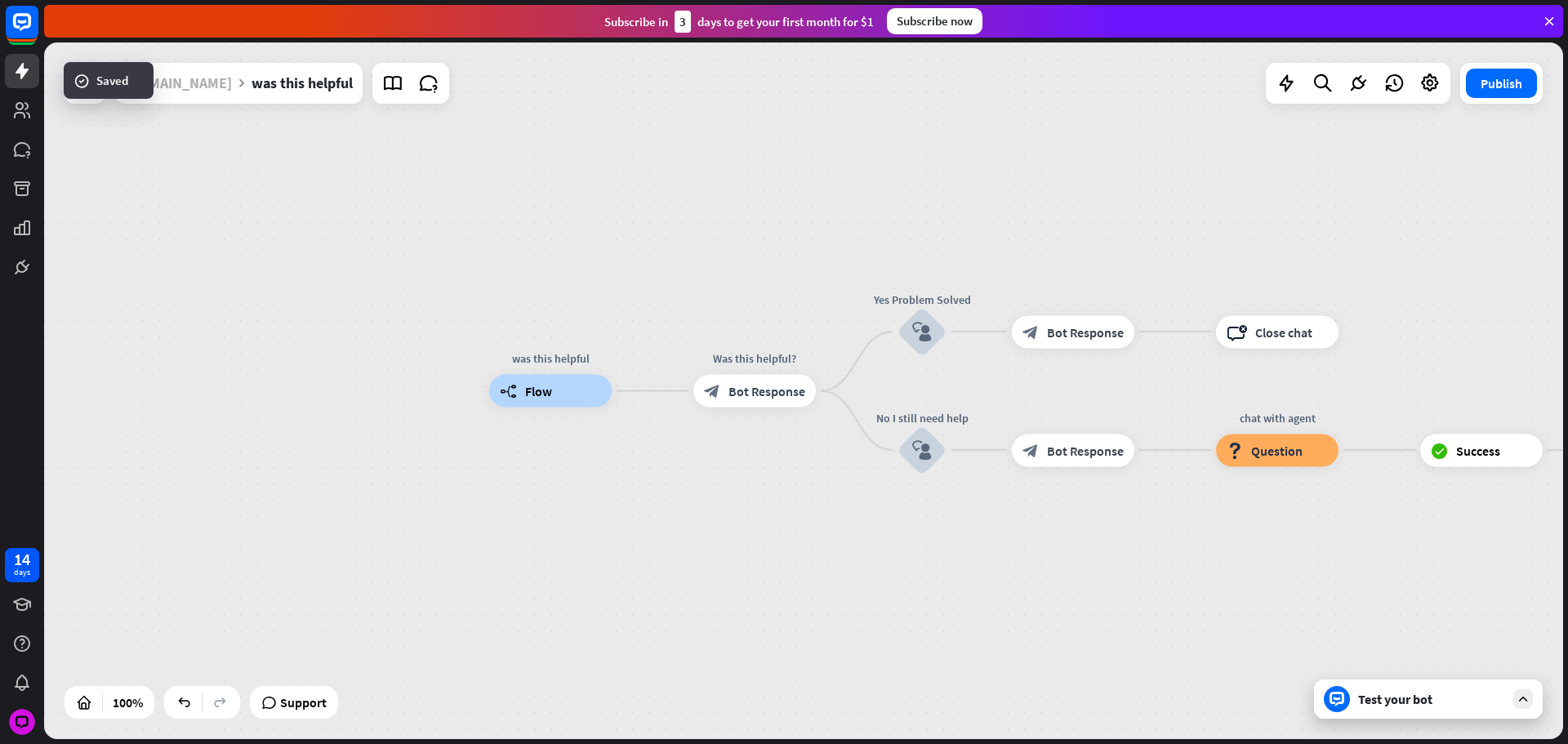
click at [222, 92] on div "[DOMAIN_NAME]" at bounding box center [178, 83] width 107 height 41
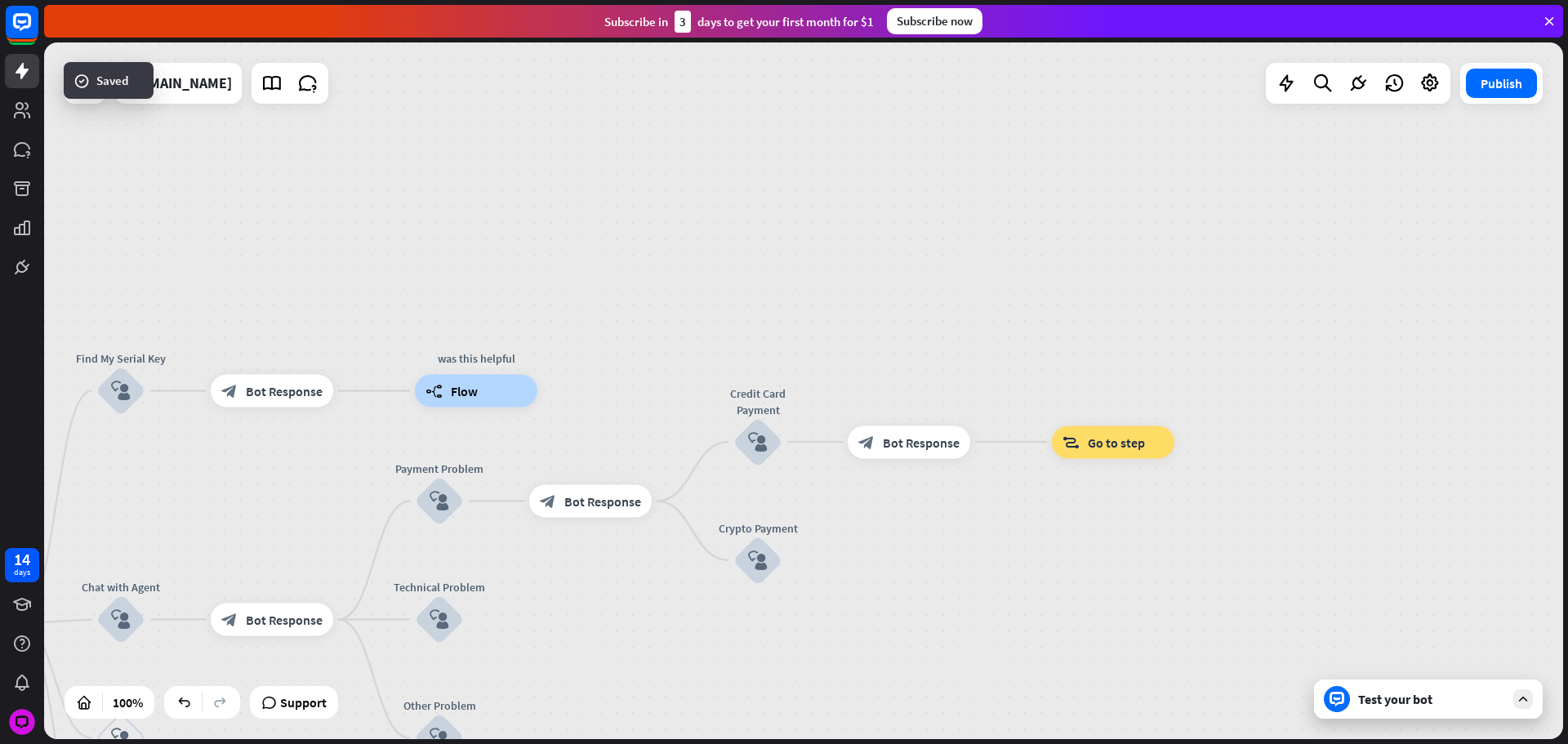
drag, startPoint x: 1162, startPoint y: 355, endPoint x: 1121, endPoint y: 353, distance: 41.0
click at [1128, 353] on div "home_2 Start point Please write your question or select from down below. block_…" at bounding box center [803, 391] width 1519 height 697
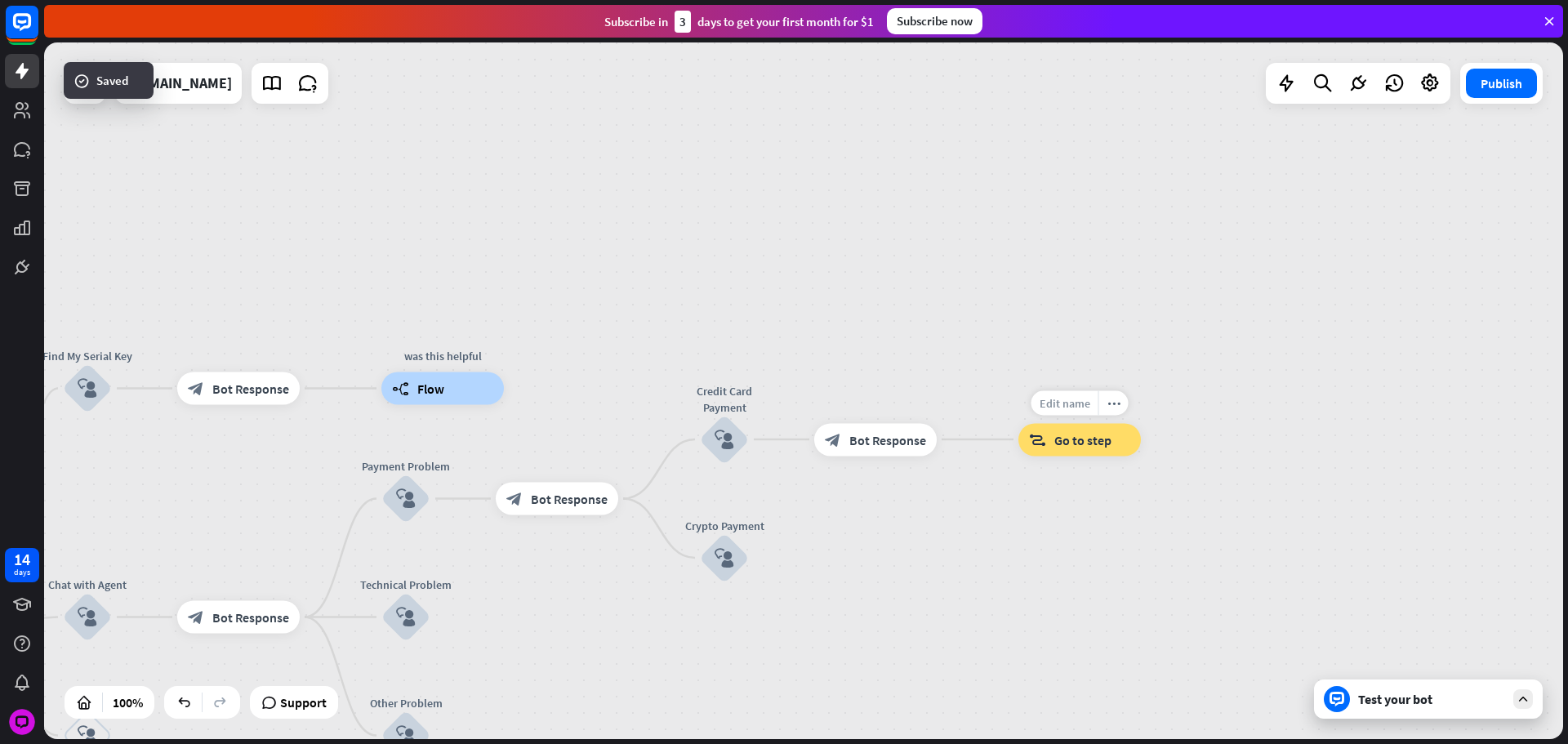
click at [1073, 405] on span "Edit name" at bounding box center [1065, 403] width 50 height 15
type input "**********"
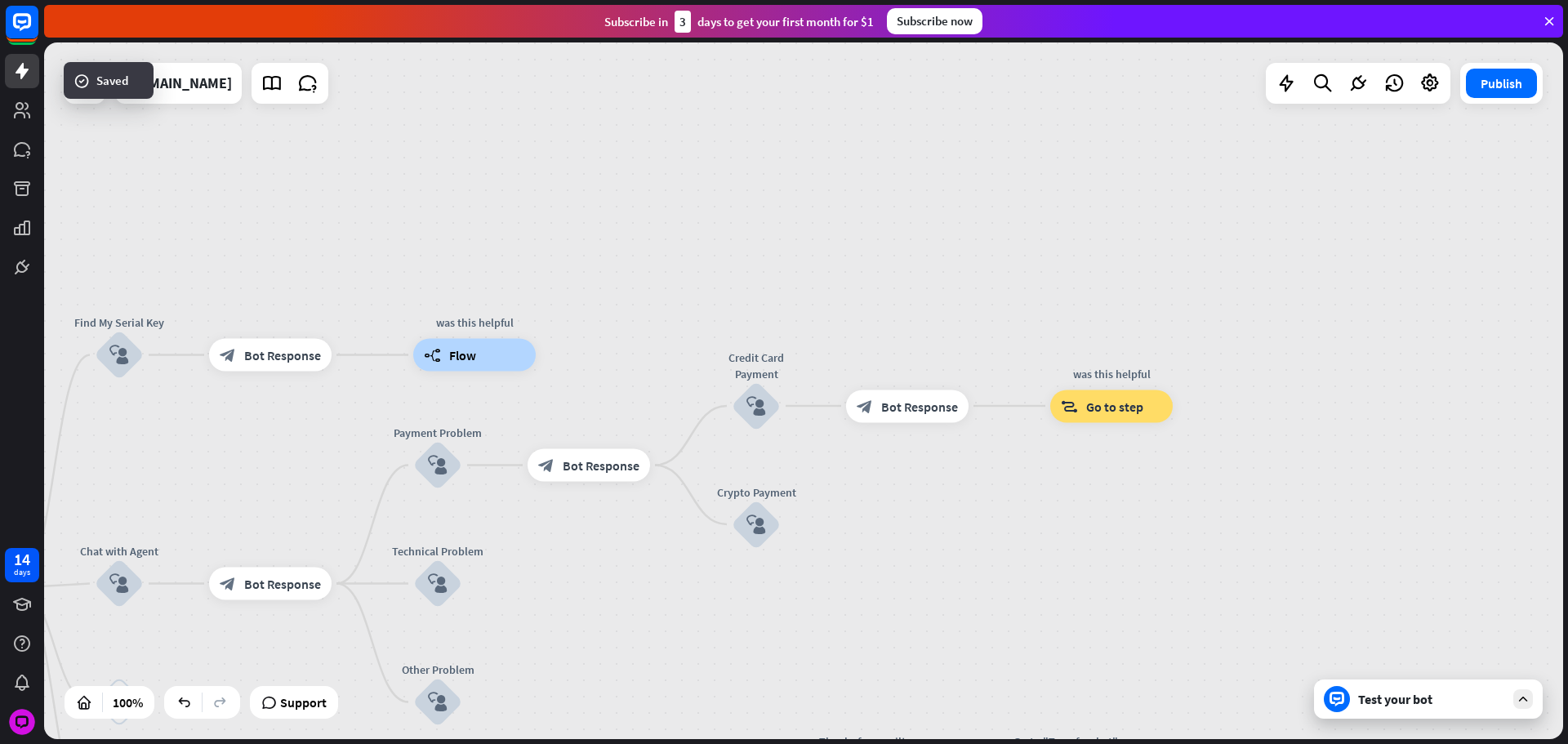
drag, startPoint x: 934, startPoint y: 258, endPoint x: 992, endPoint y: 247, distance: 59.0
click at [979, 212] on div "home_2 Start point Please write your question or select from down below. block_…" at bounding box center [803, 391] width 1519 height 697
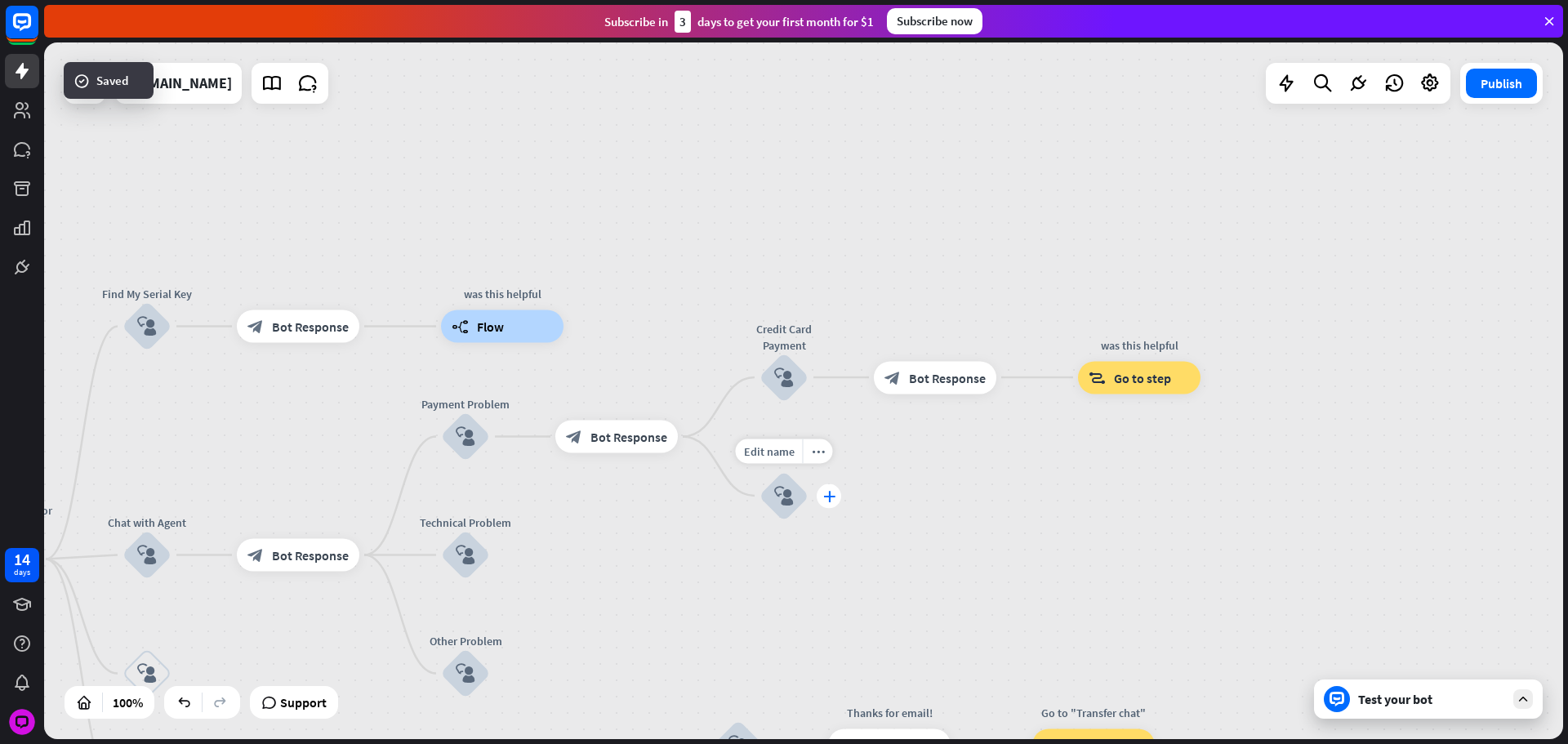
click at [828, 499] on icon "plus" at bounding box center [829, 496] width 13 height 12
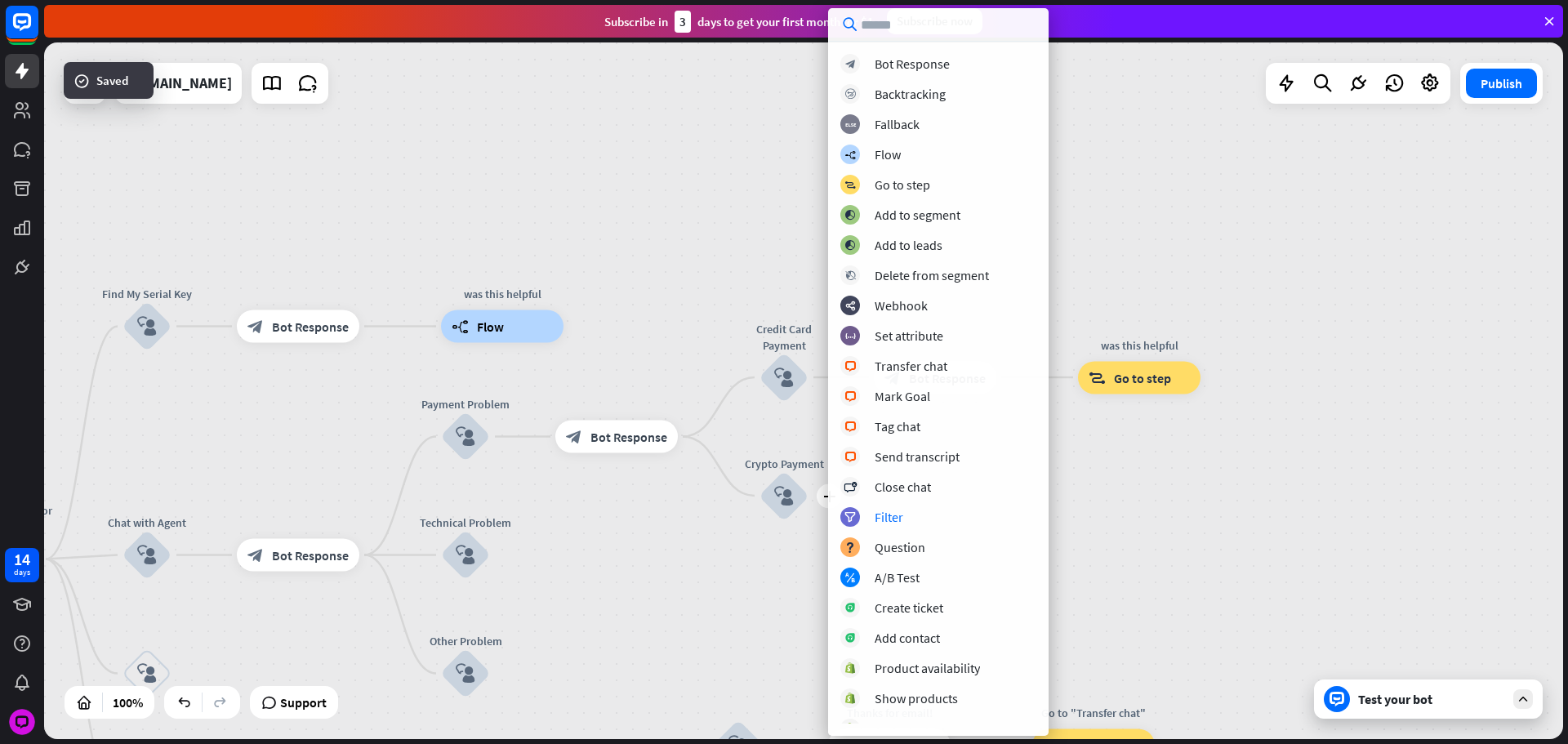
click at [1242, 514] on div "home_2 Start point Please write your question or select from down below. block_…" at bounding box center [803, 391] width 1519 height 697
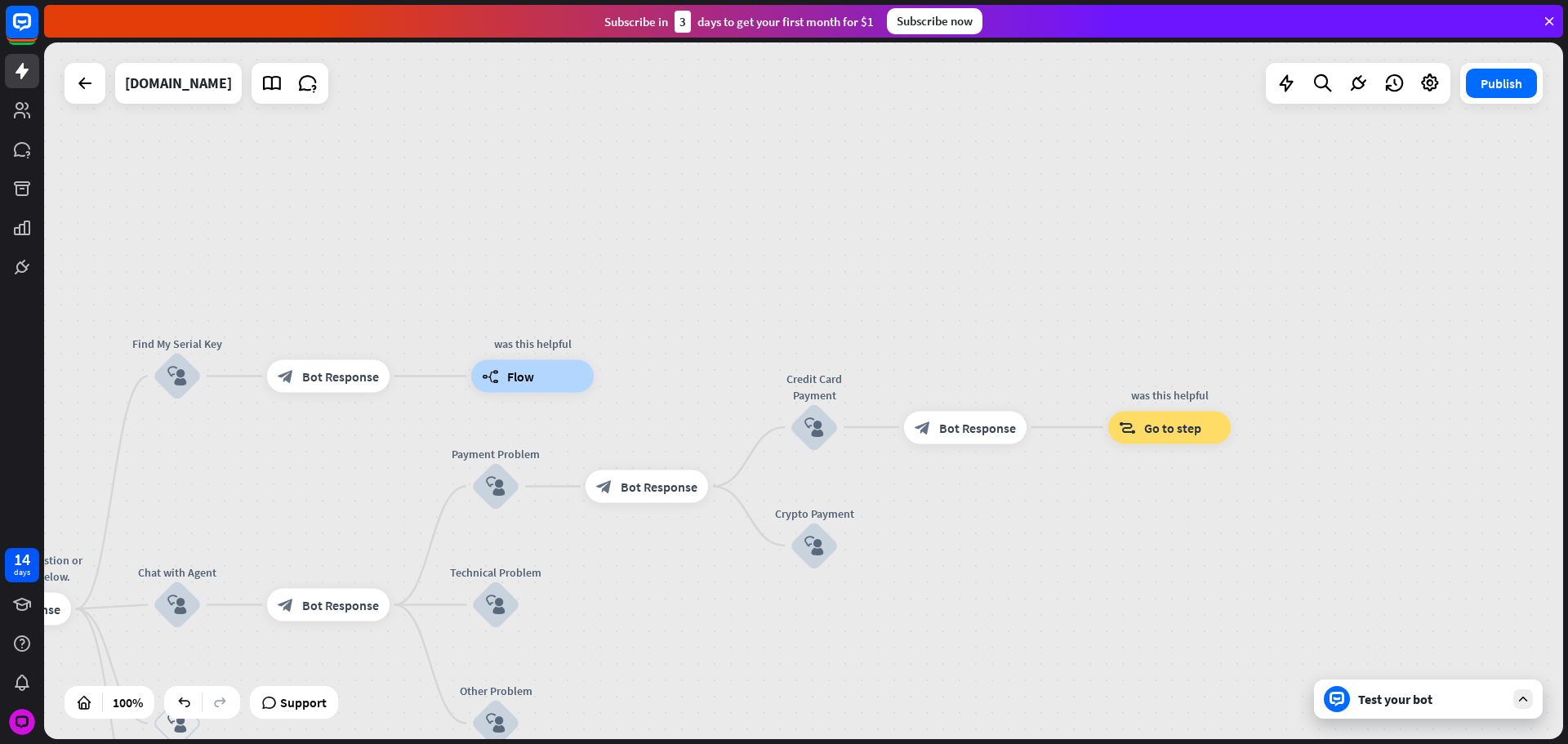
drag, startPoint x: 1184, startPoint y: 518, endPoint x: 1370, endPoint y: 627, distance: 215.6
click at [1302, 623] on div "home_2 Start point Please write your question or select from down below. block_…" at bounding box center [803, 391] width 1519 height 697
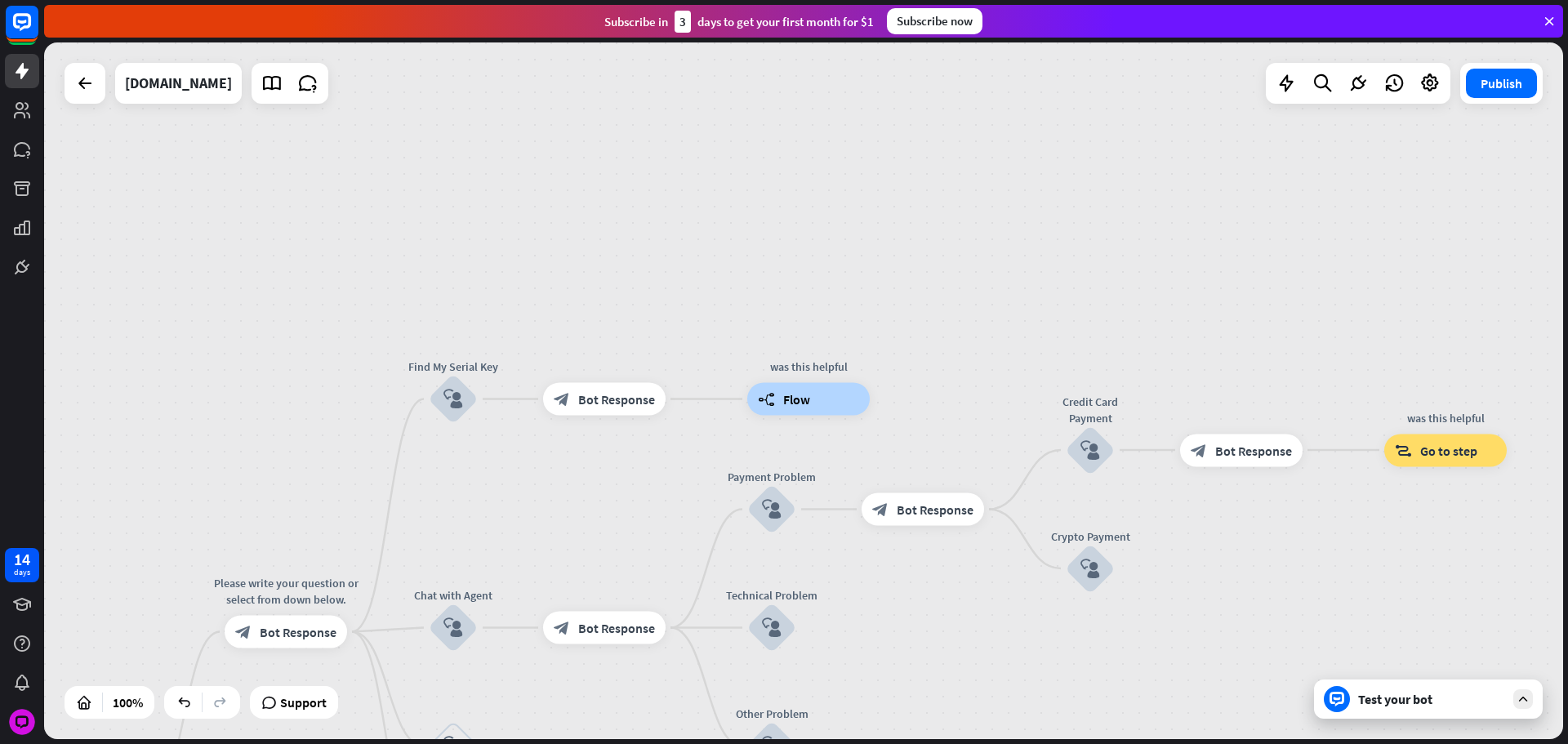
drag, startPoint x: 686, startPoint y: 285, endPoint x: 802, endPoint y: 234, distance: 126.7
click at [823, 241] on div "home_2 Start point Please write your question or select from down below. block_…" at bounding box center [803, 391] width 1519 height 697
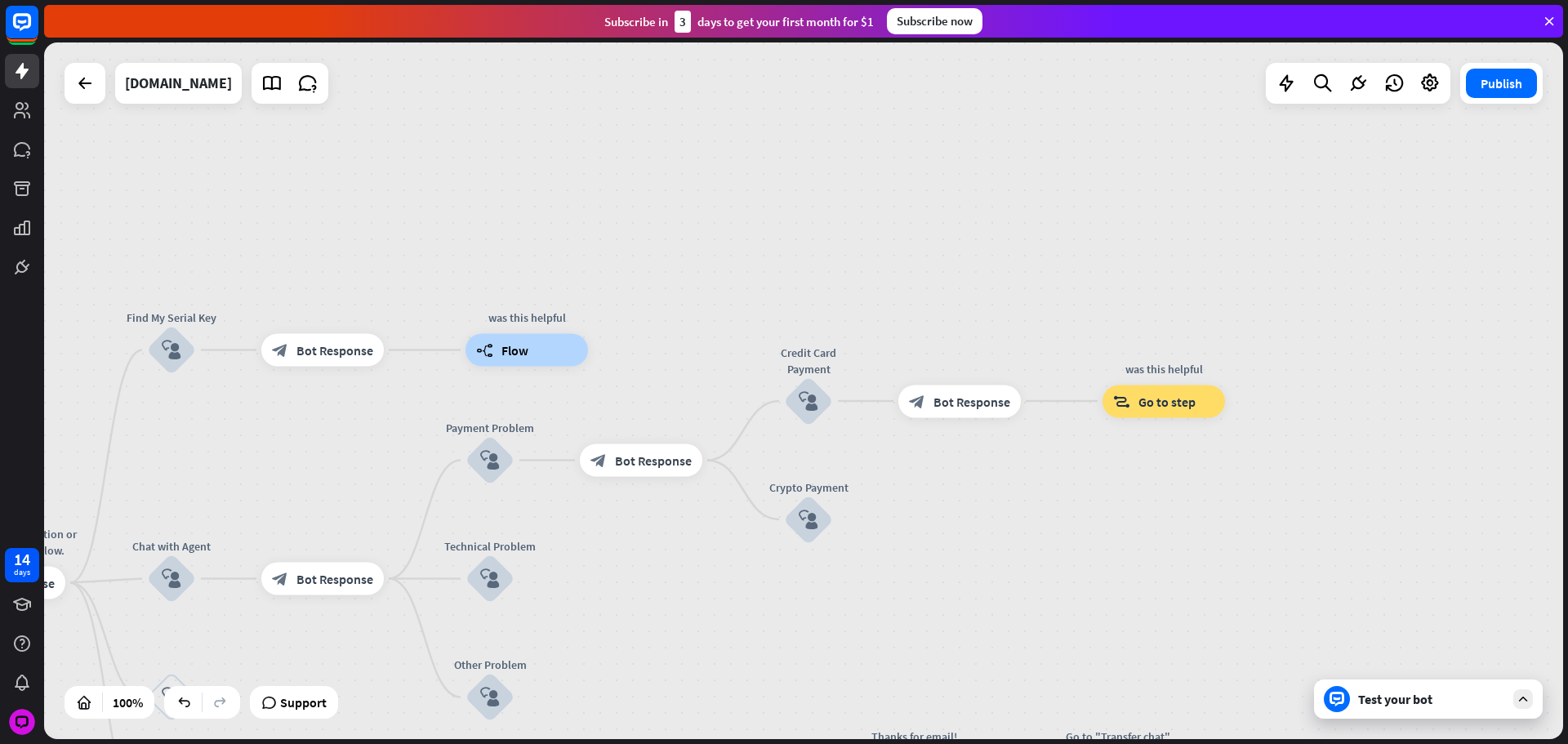
drag, startPoint x: 1272, startPoint y: 224, endPoint x: 1025, endPoint y: 195, distance: 248.7
click at [1024, 190] on div "home_2 Start point Please write your question or select from down below. block_…" at bounding box center [803, 391] width 1519 height 697
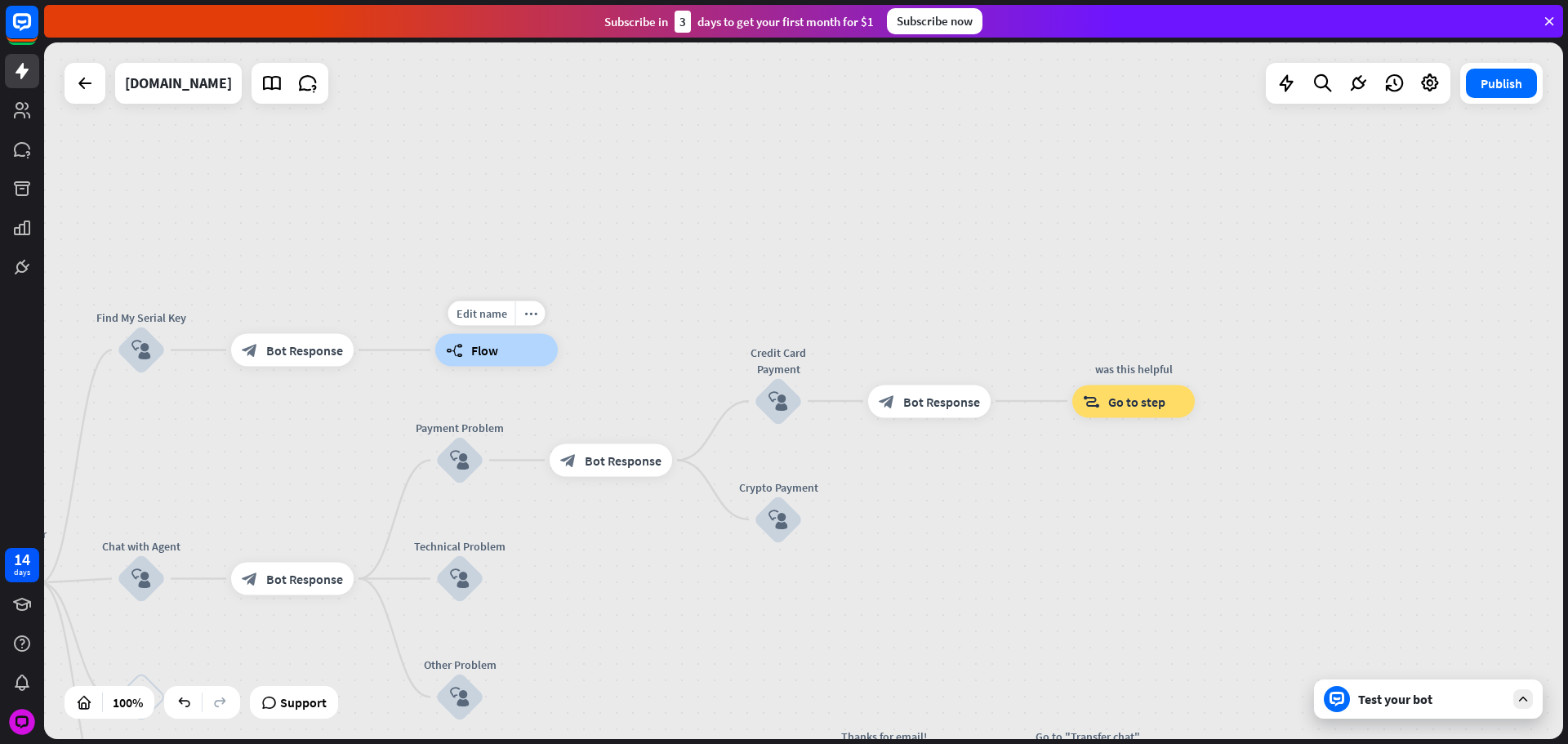
click at [536, 354] on div "builder_tree Flow" at bounding box center [497, 350] width 122 height 33
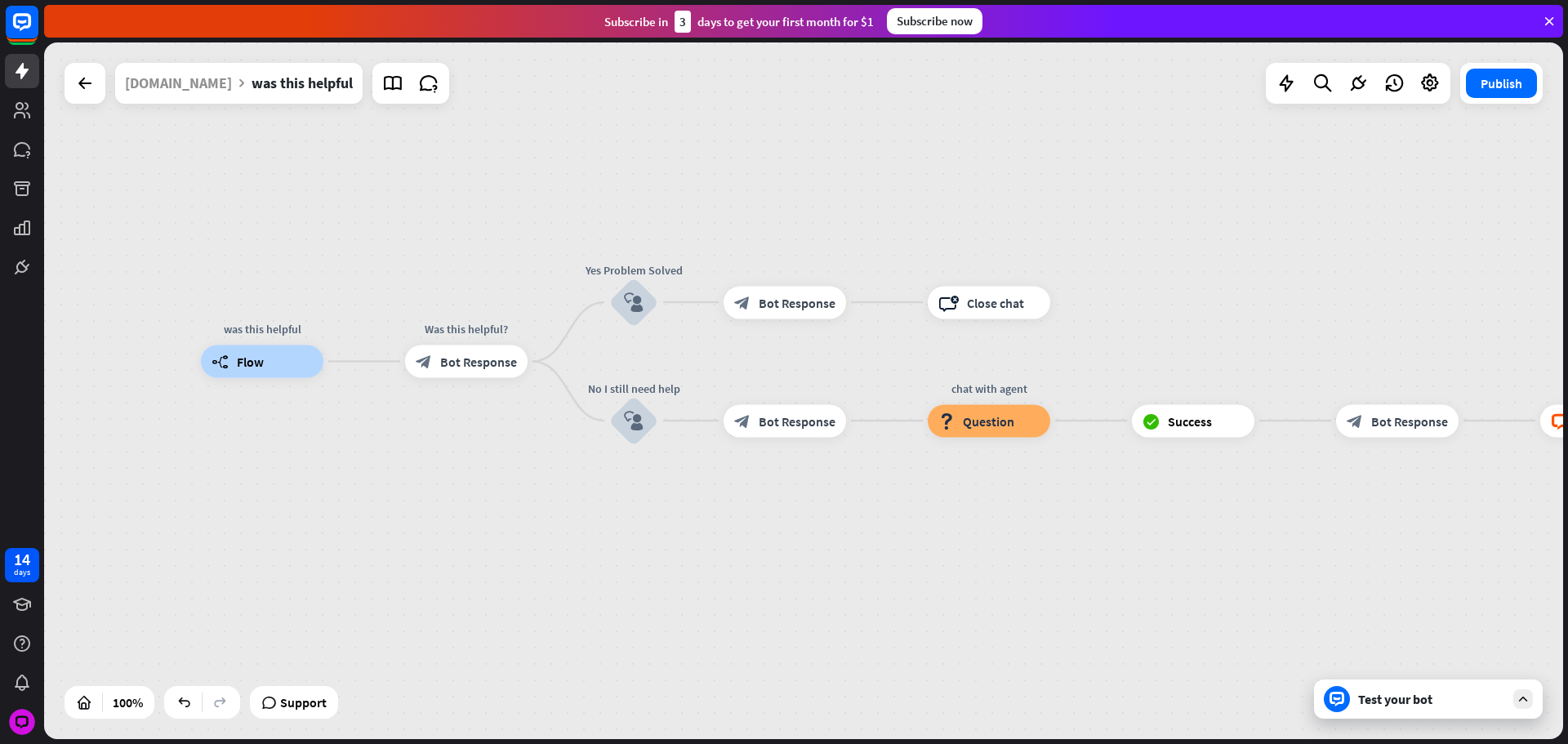
drag, startPoint x: 976, startPoint y: 228, endPoint x: 570, endPoint y: 178, distance: 409.1
click at [578, 179] on div "was this helpful builder_tree Flow Was this helpful? block_bot_response Bot Res…" at bounding box center [803, 391] width 1519 height 697
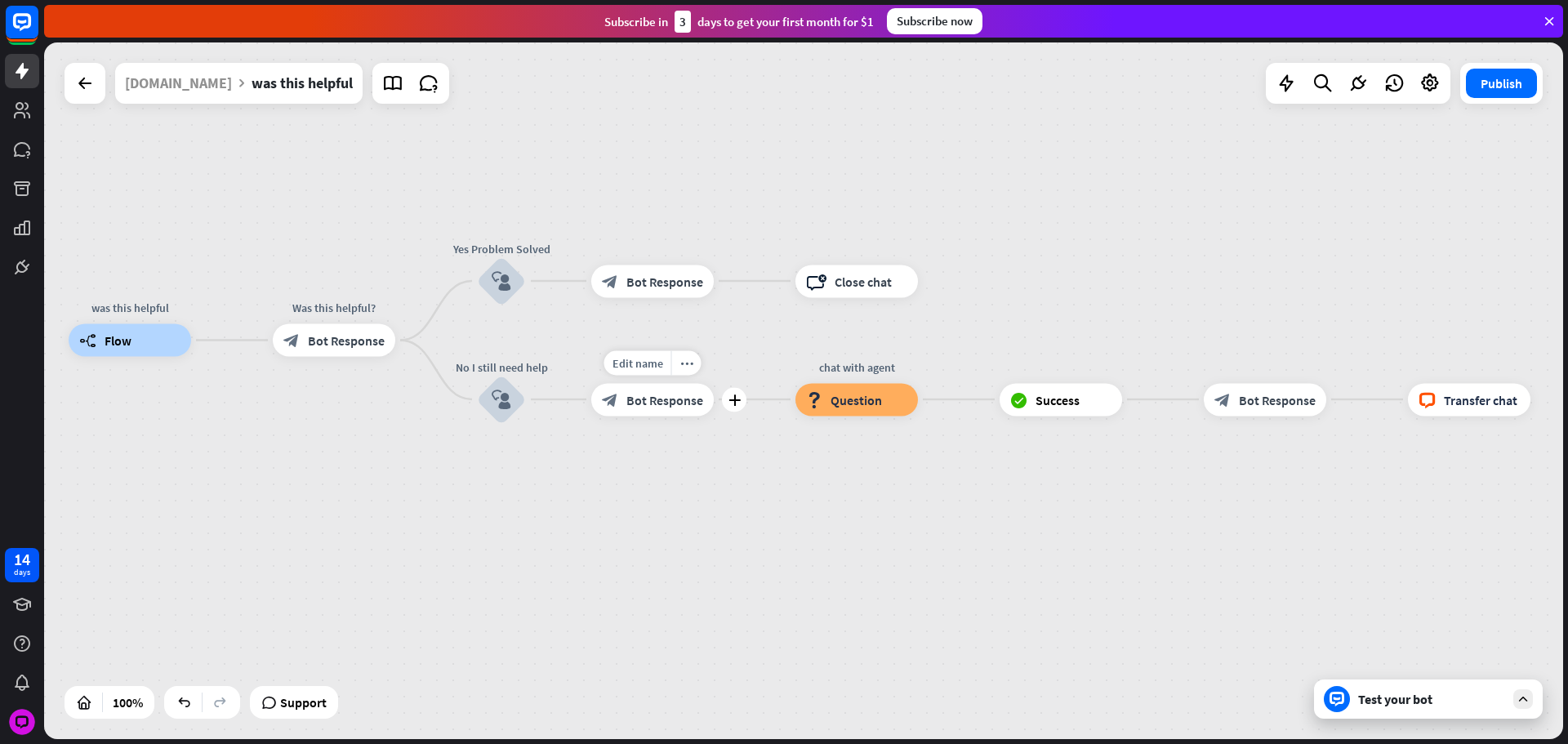
click at [701, 412] on div "block_bot_response Bot Response" at bounding box center [652, 399] width 122 height 33
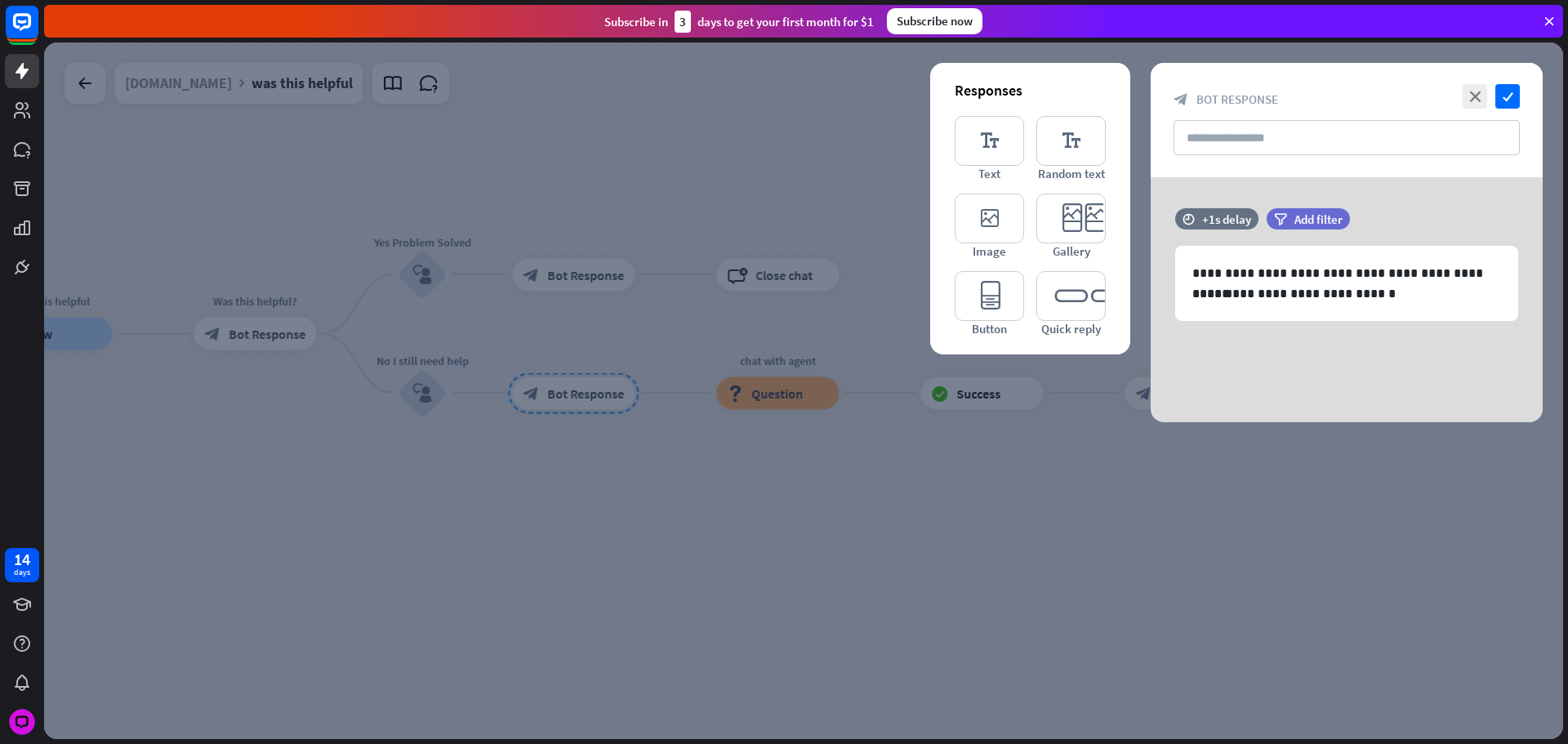
drag, startPoint x: 701, startPoint y: 416, endPoint x: 694, endPoint y: 411, distance: 8.6
click at [700, 416] on div at bounding box center [803, 391] width 1519 height 697
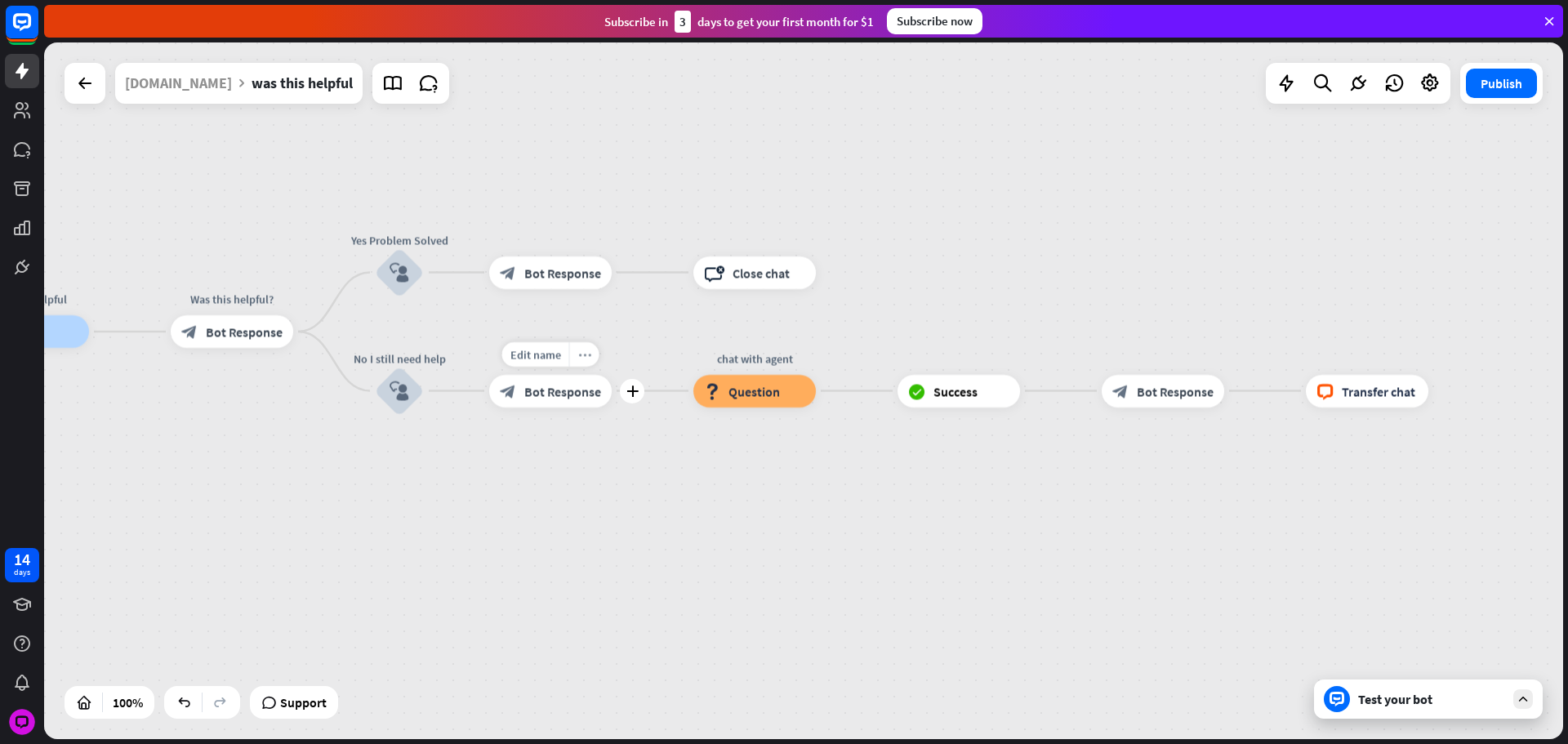
click at [582, 363] on div "more_horiz" at bounding box center [585, 354] width 30 height 24
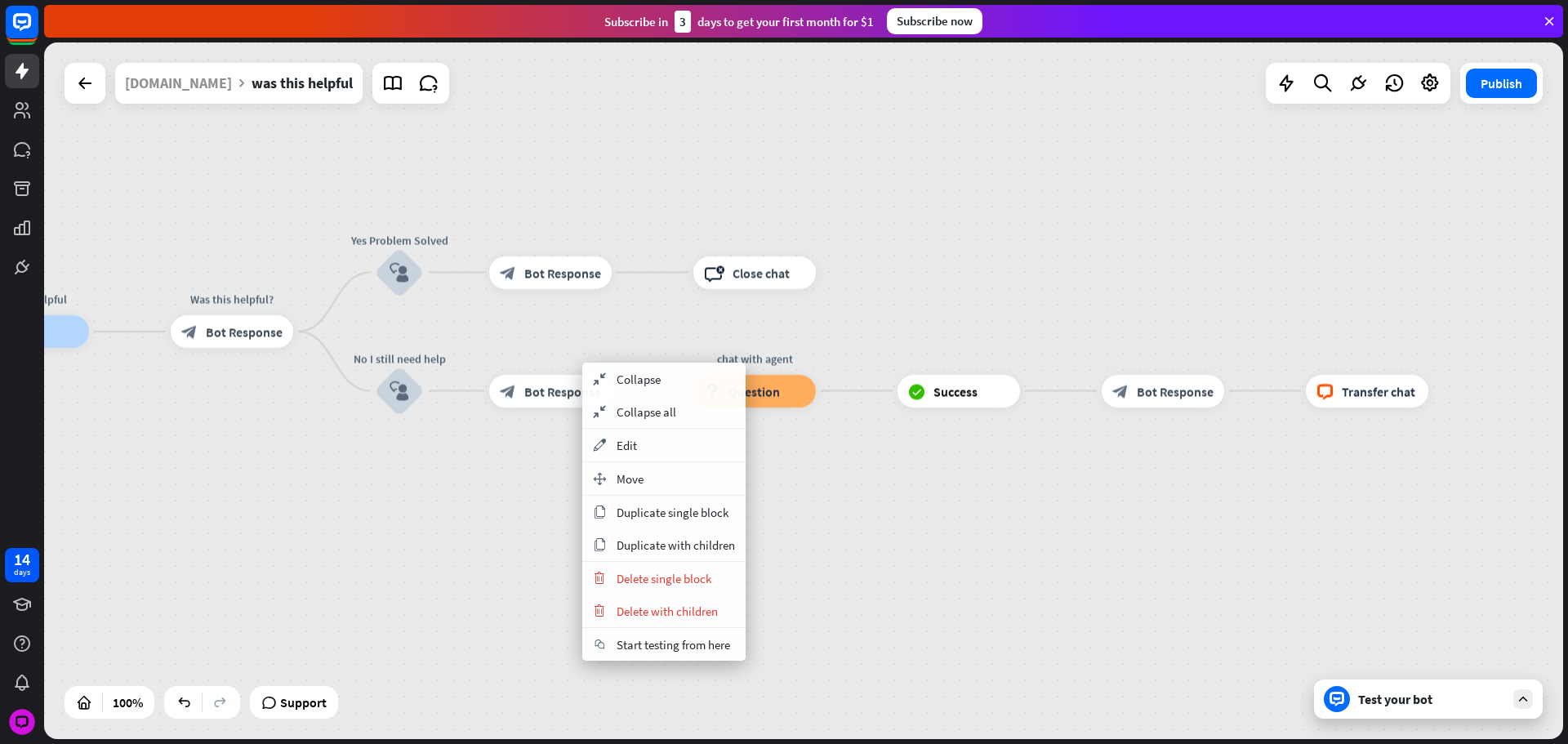
drag, startPoint x: 683, startPoint y: 541, endPoint x: 343, endPoint y: 259, distance: 441.7
click at [679, 539] on span "Duplicate with children" at bounding box center [675, 545] width 118 height 16
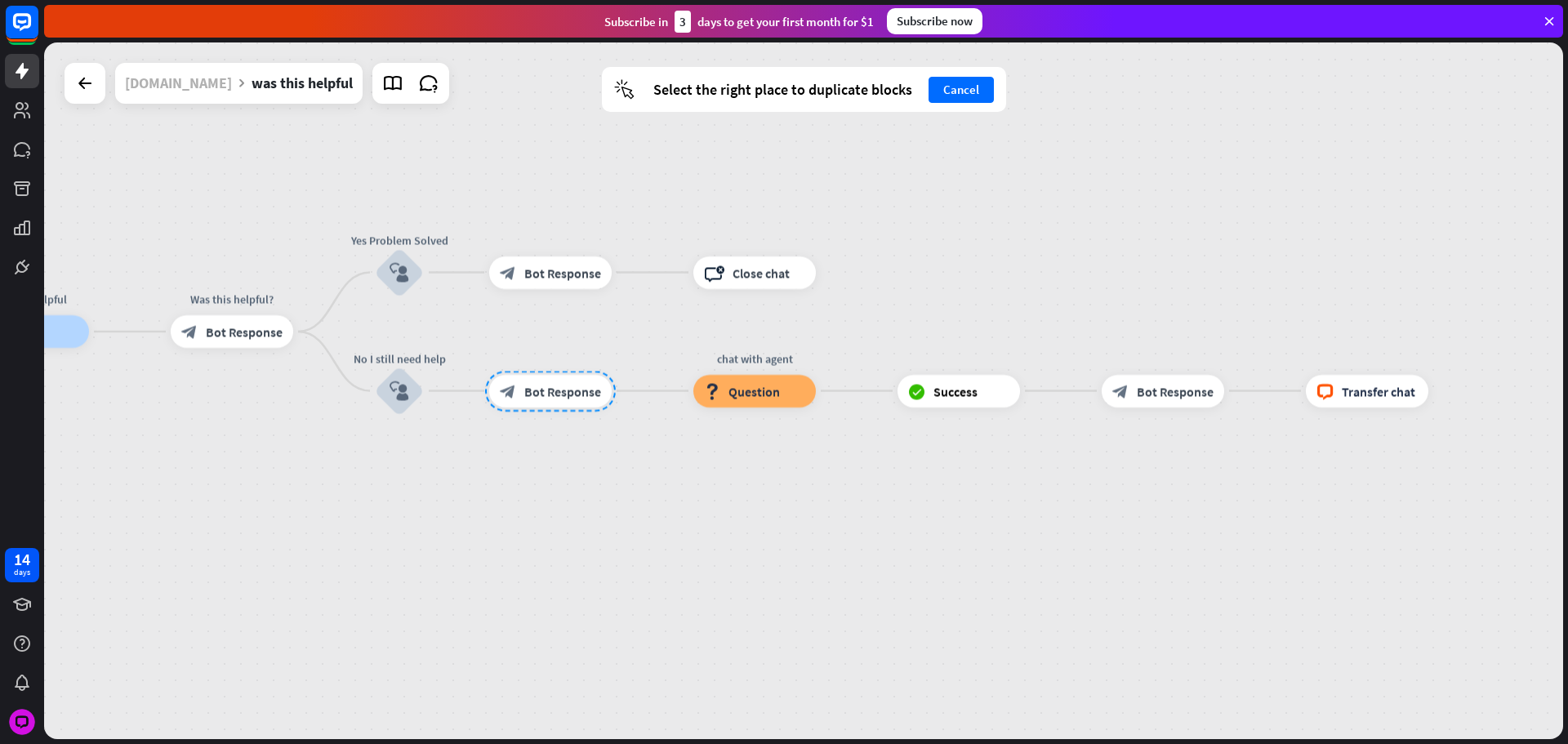
click at [190, 85] on div "[DOMAIN_NAME]" at bounding box center [178, 83] width 107 height 41
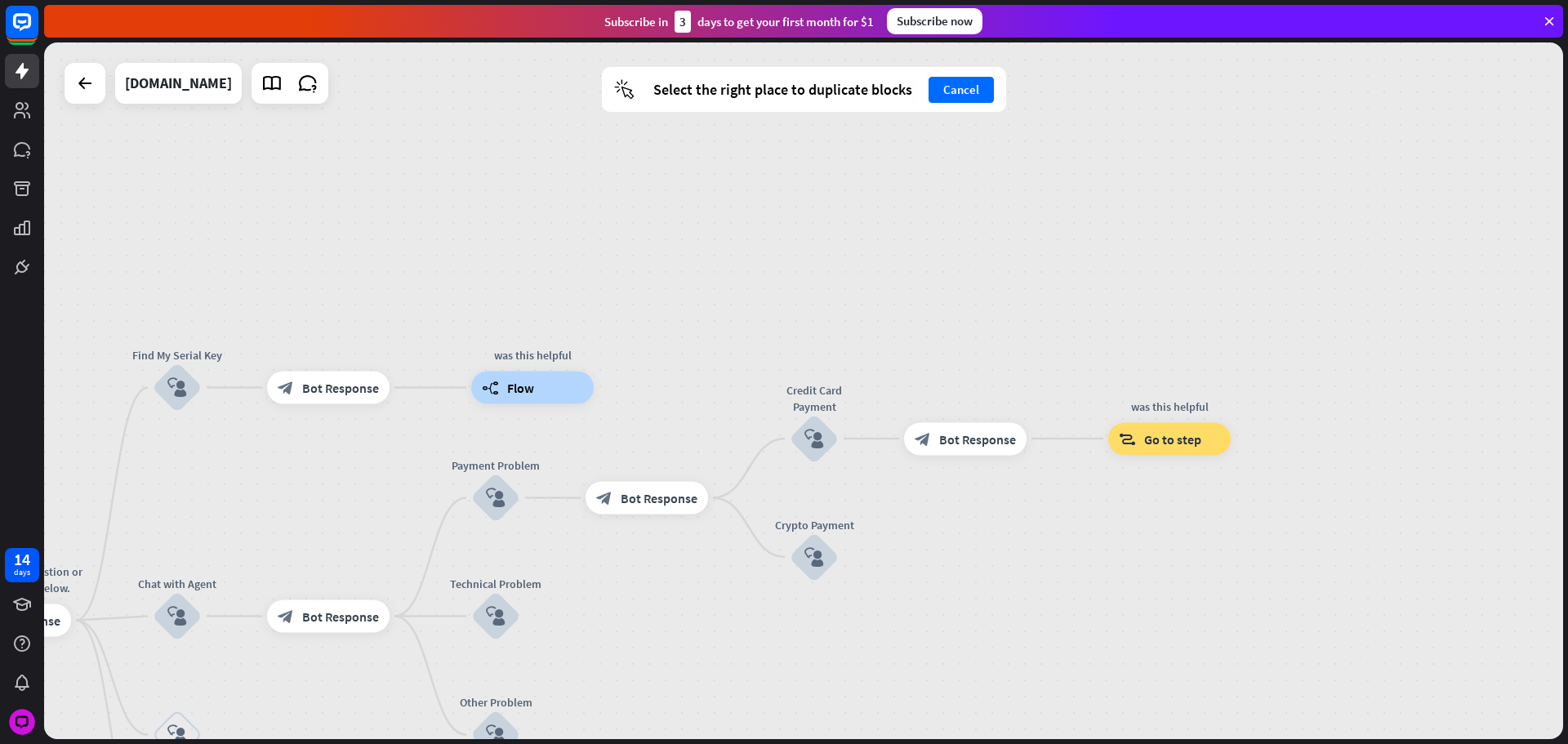
drag, startPoint x: 978, startPoint y: 605, endPoint x: 714, endPoint y: 530, distance: 274.4
click at [737, 558] on div "home_2 Start point Please write your question or select from down below. block_…" at bounding box center [803, 391] width 1519 height 697
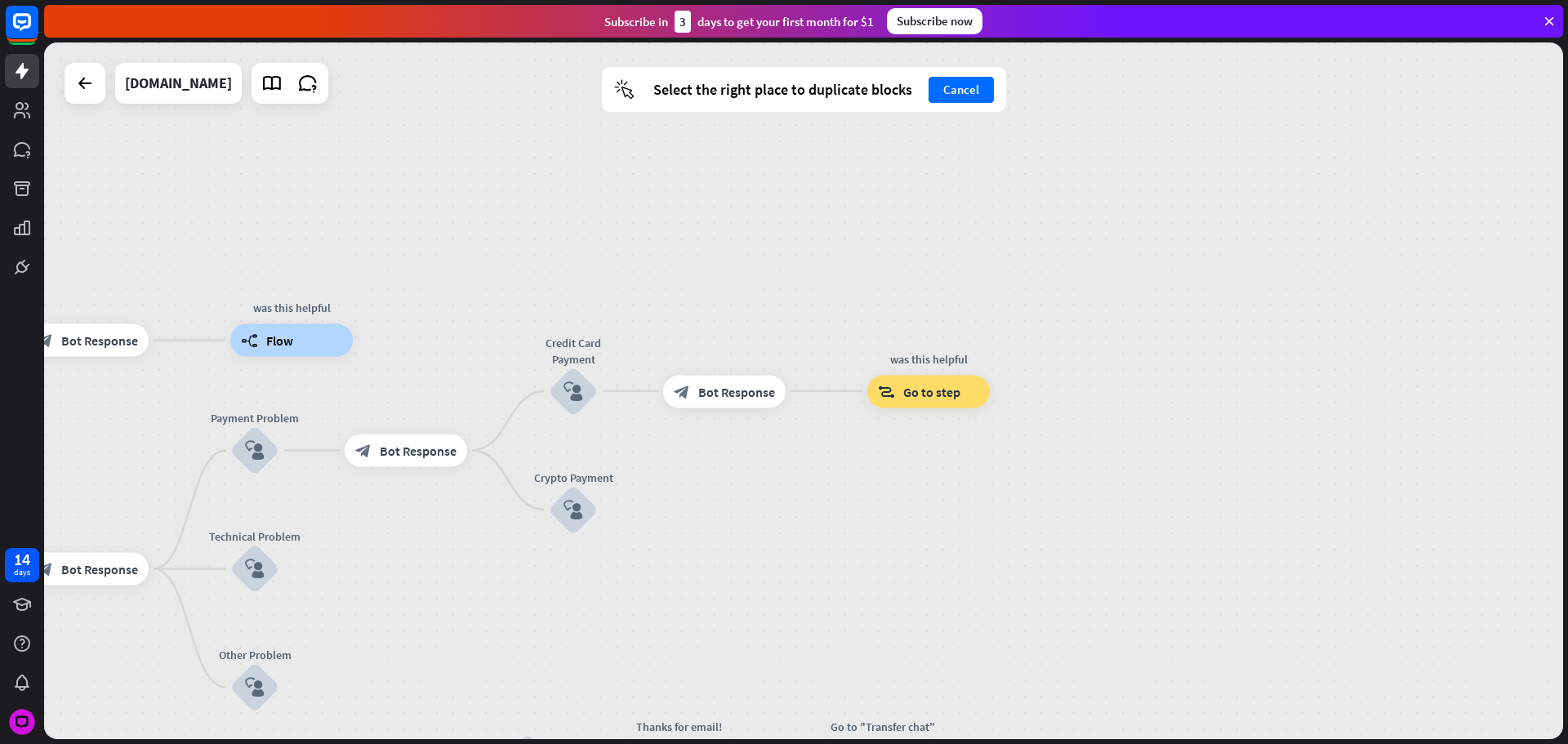
click at [631, 505] on div "home_2 Start point Please write your question or select from down below. block_…" at bounding box center [803, 391] width 1519 height 697
click at [618, 509] on icon "plus" at bounding box center [614, 510] width 13 height 12
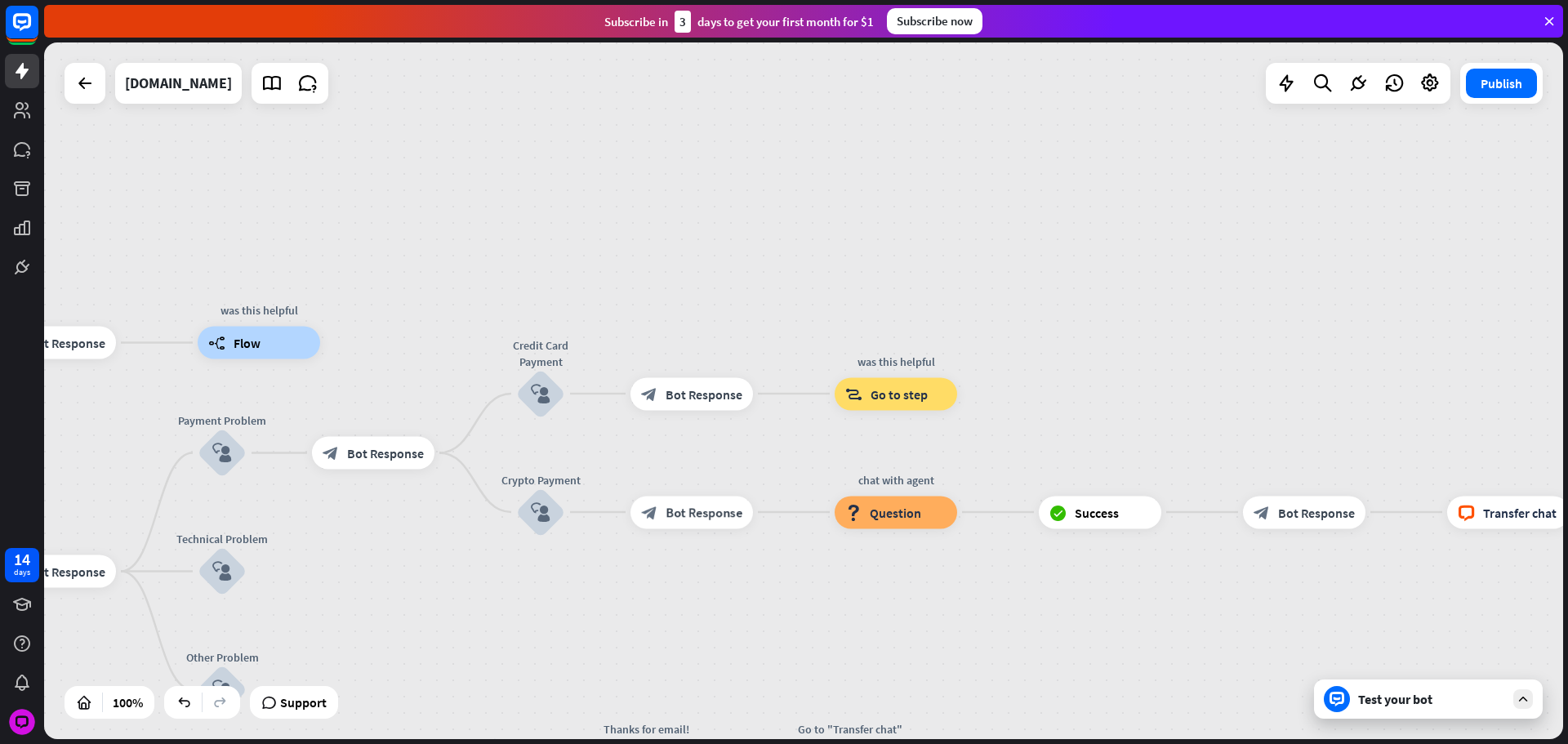
drag, startPoint x: 846, startPoint y: 616, endPoint x: 714, endPoint y: 602, distance: 132.7
click at [738, 610] on div "home_2 Start point Please write your question or select from down below. block_…" at bounding box center [803, 391] width 1519 height 697
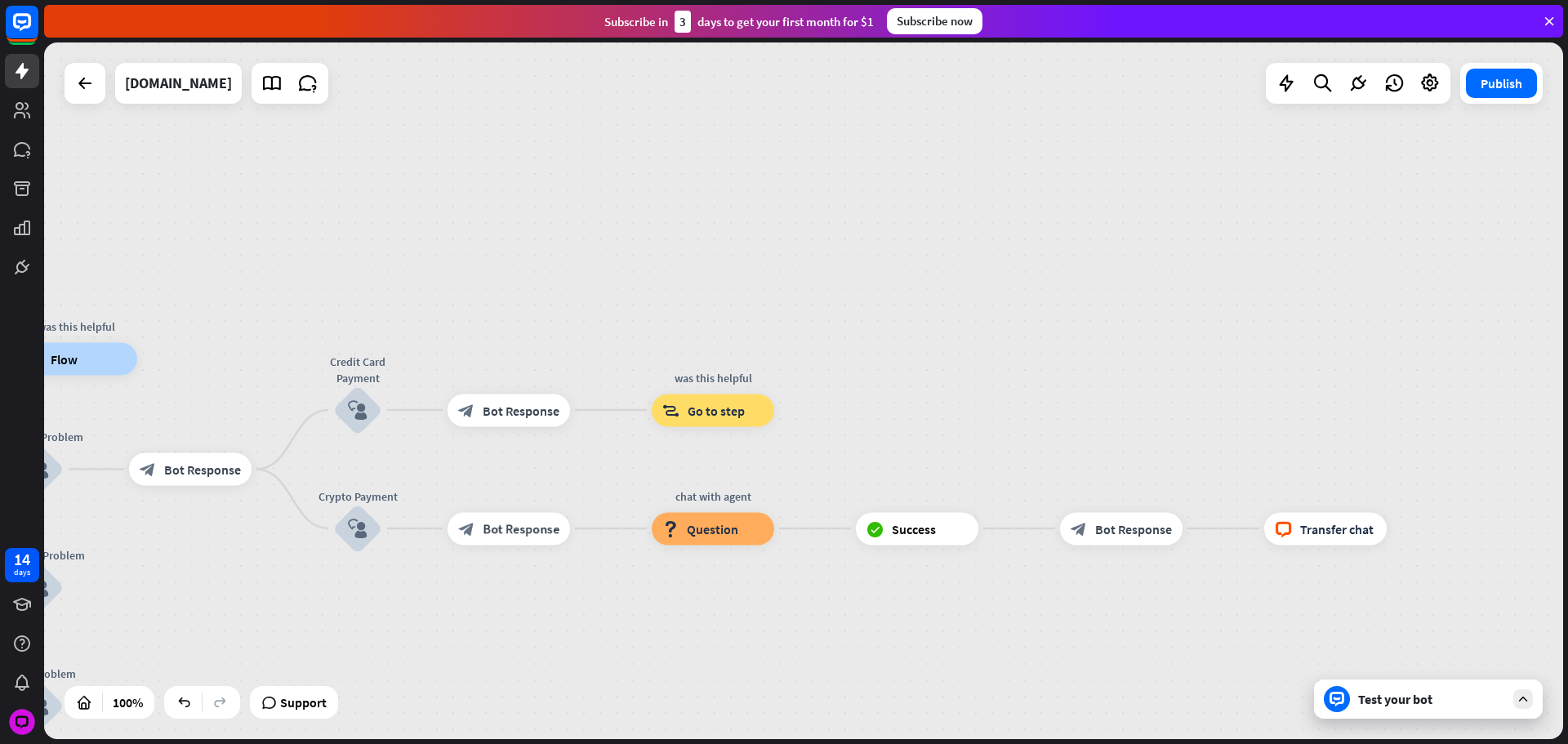
drag, startPoint x: 666, startPoint y: 604, endPoint x: 549, endPoint y: 552, distance: 128.0
click at [661, 605] on div "home_2 Start point Please write your question or select from down below. block_…" at bounding box center [803, 391] width 1519 height 697
click at [511, 537] on span "Bot Response" at bounding box center [516, 529] width 77 height 16
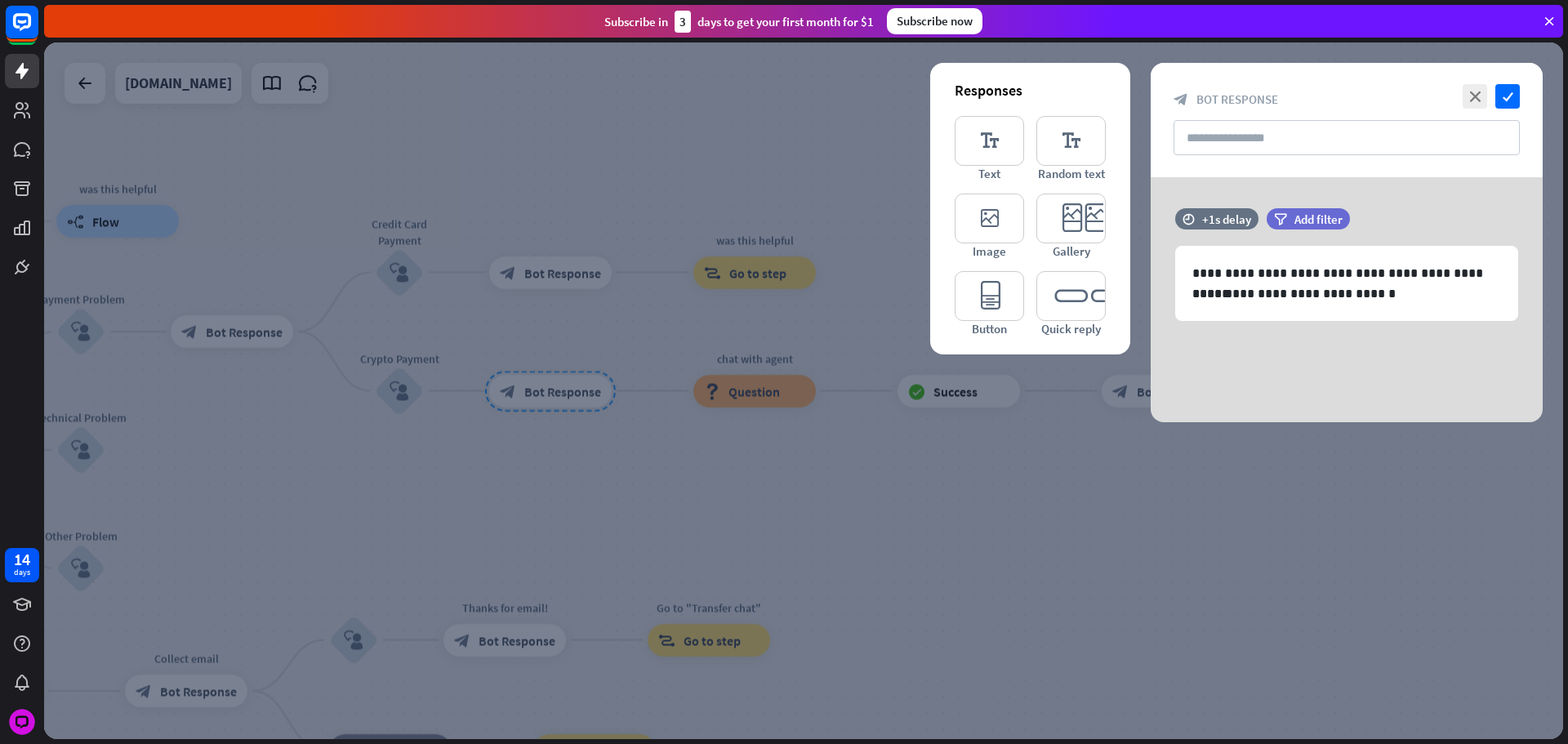
drag, startPoint x: 612, startPoint y: 546, endPoint x: 659, endPoint y: 546, distance: 47.0
click at [611, 546] on div at bounding box center [803, 391] width 1519 height 697
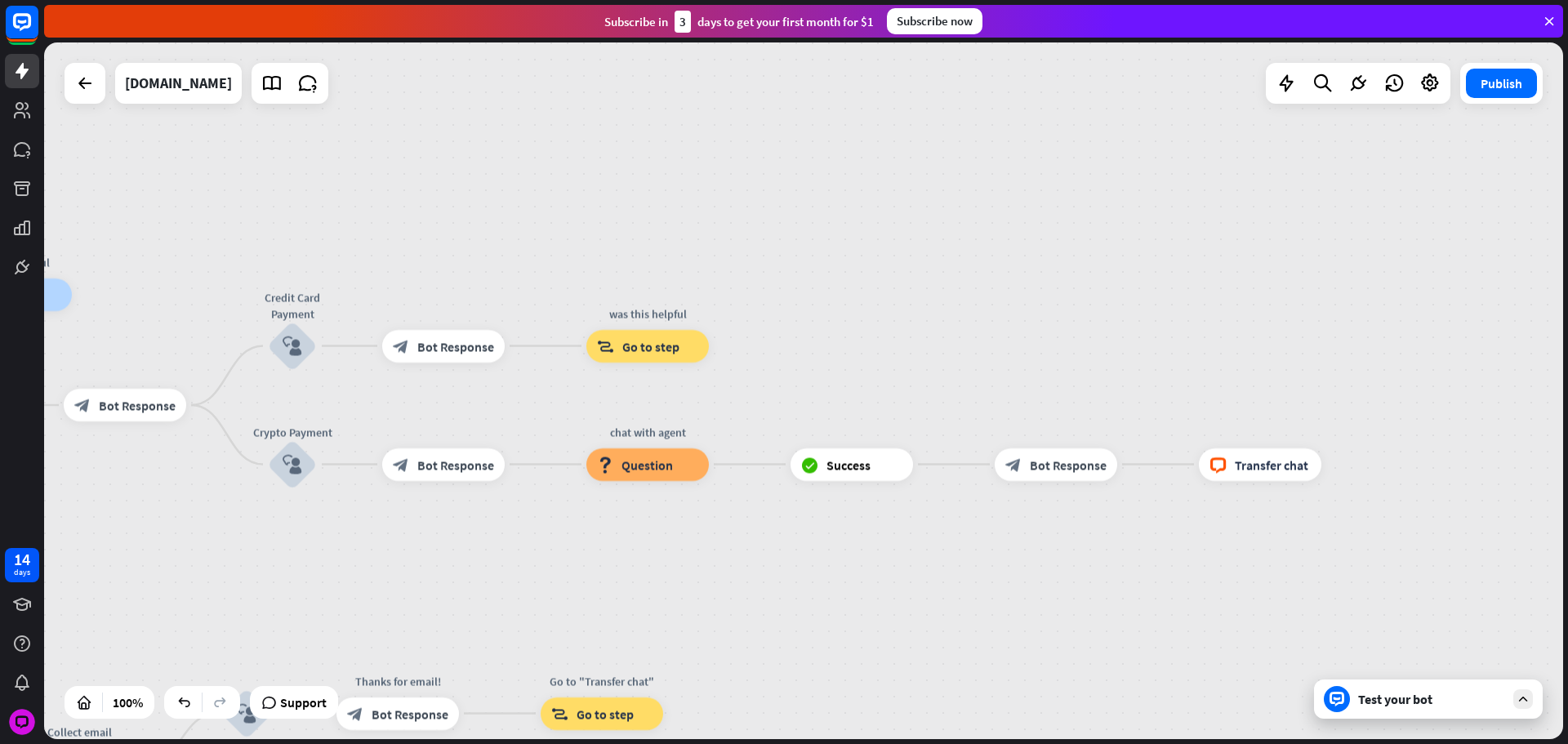
drag, startPoint x: 733, startPoint y: 527, endPoint x: 658, endPoint y: 553, distance: 79.4
click at [627, 602] on div "home_2 Start point Please write your question or select from down below. block_…" at bounding box center [803, 391] width 1519 height 697
click at [656, 471] on span "Question" at bounding box center [643, 466] width 51 height 16
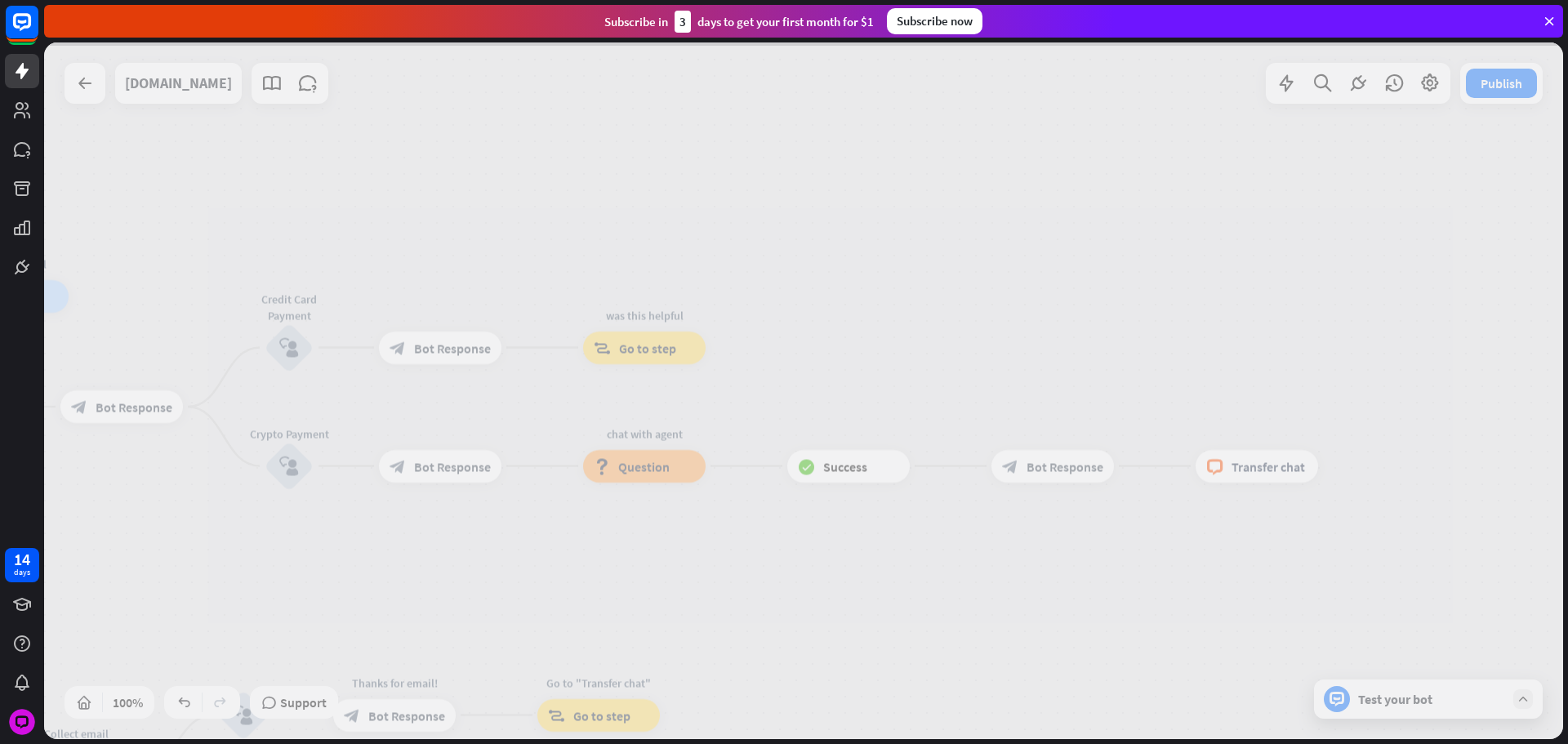
click at [680, 512] on div at bounding box center [803, 391] width 1519 height 697
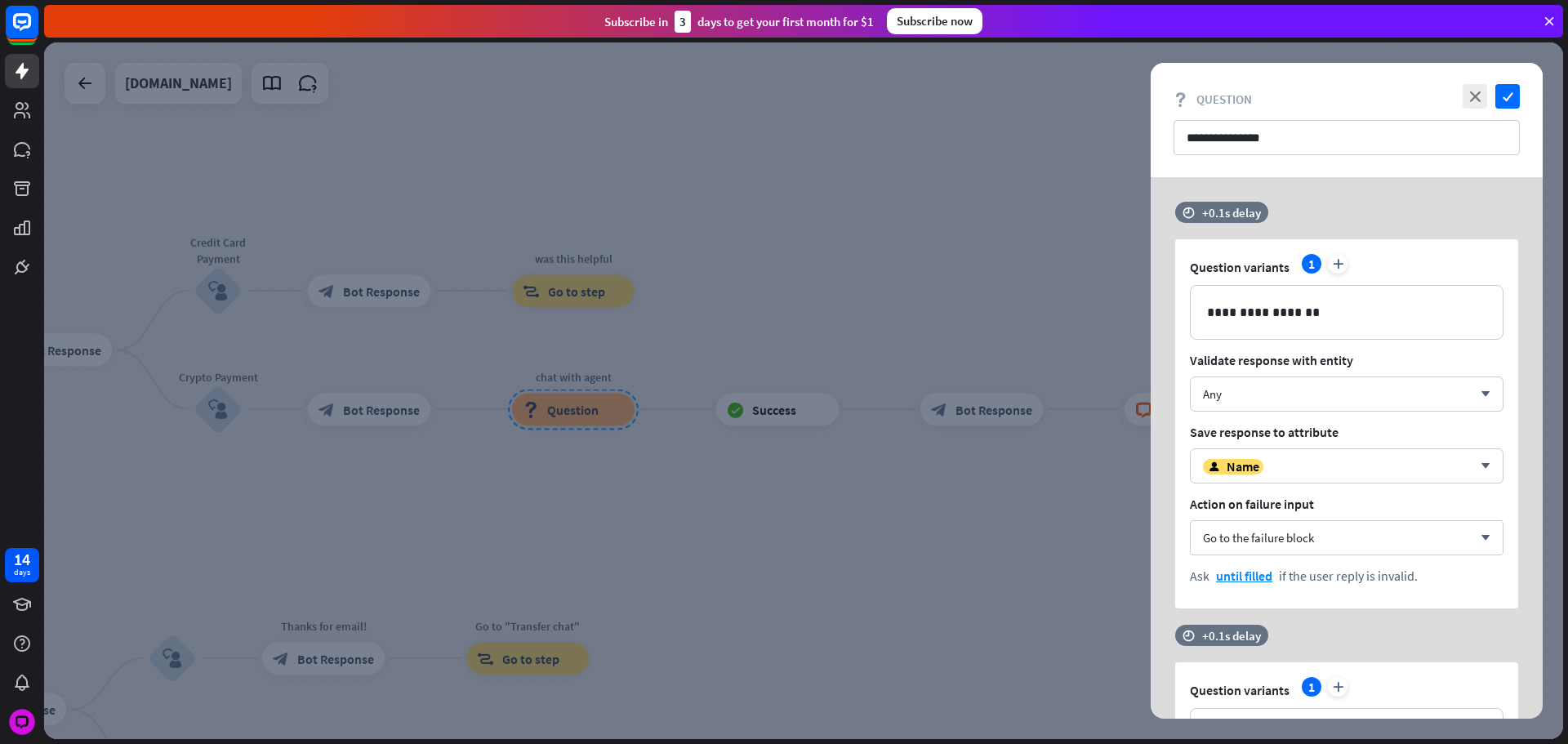
click at [663, 409] on div at bounding box center [803, 391] width 1519 height 697
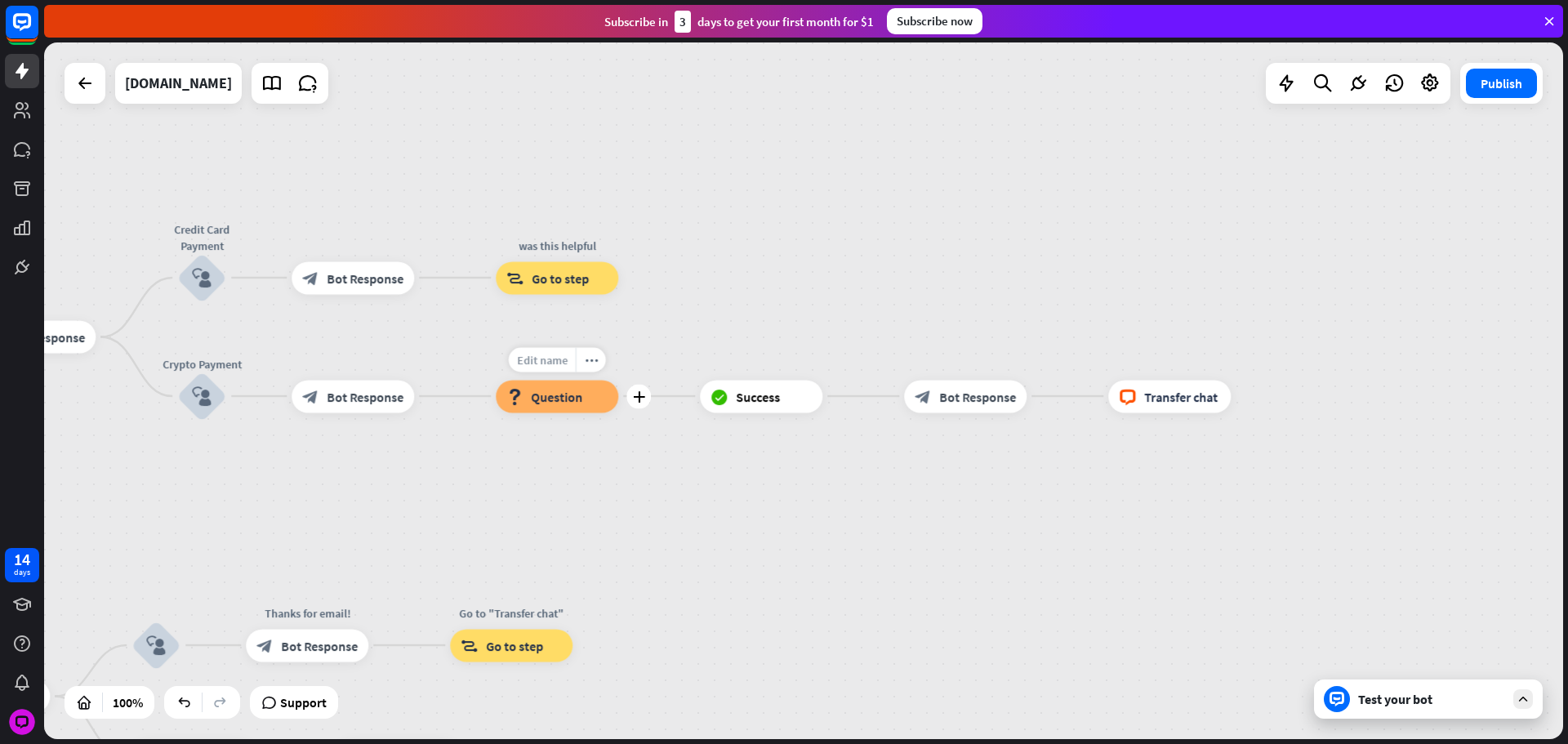
click at [561, 356] on span "Edit name" at bounding box center [542, 359] width 50 height 15
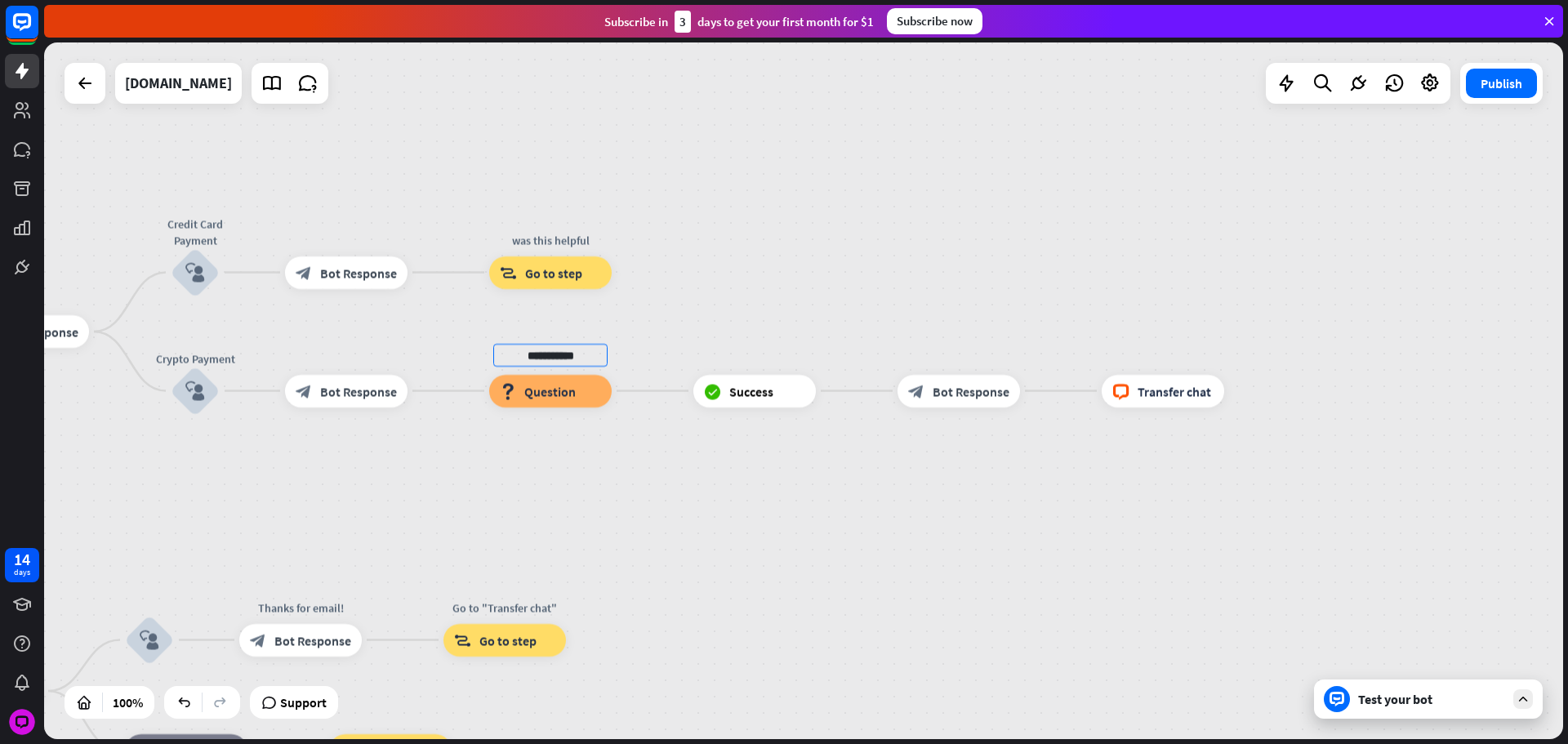
type input "**********"
click at [576, 385] on div "block_question Question" at bounding box center [550, 390] width 122 height 33
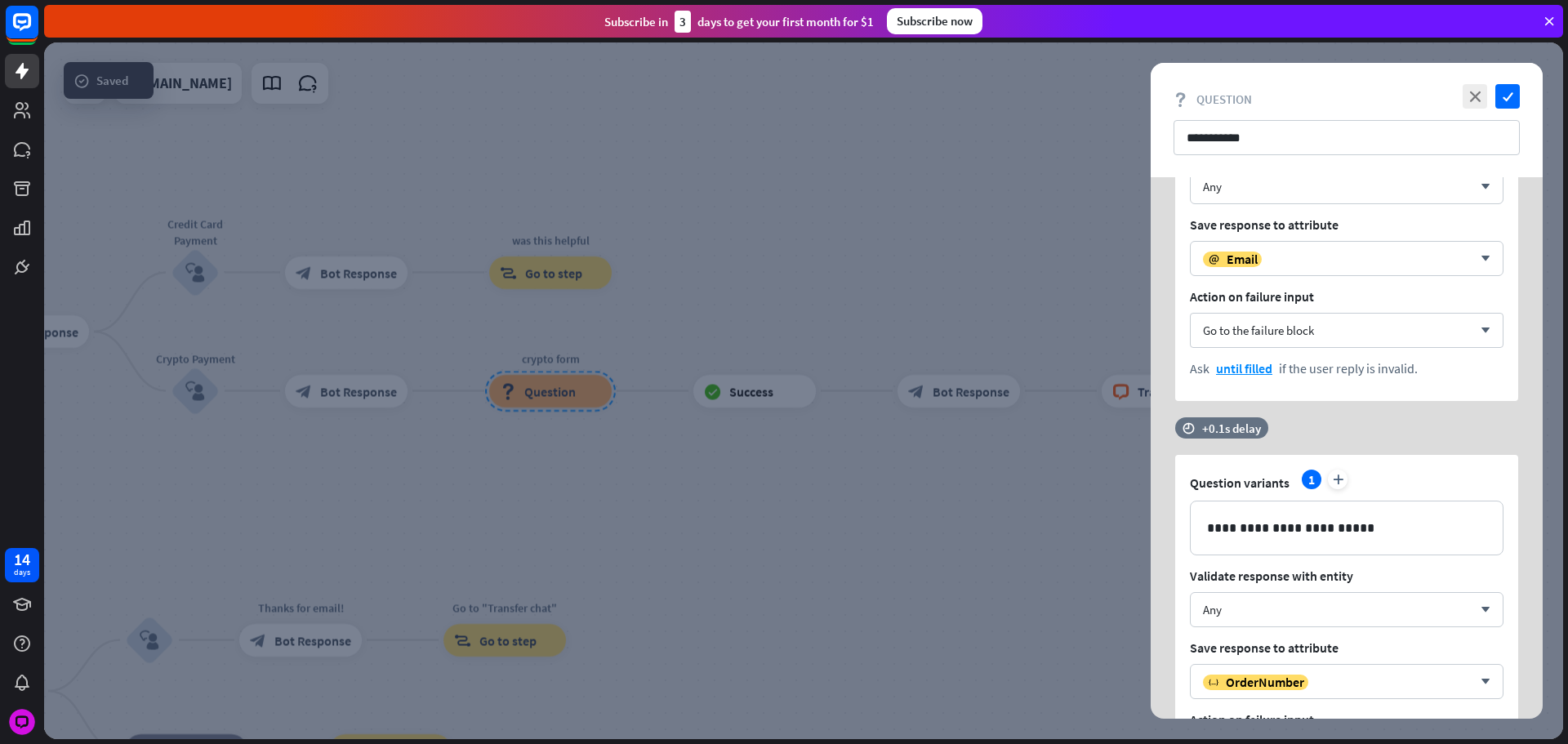
scroll to position [1721, 0]
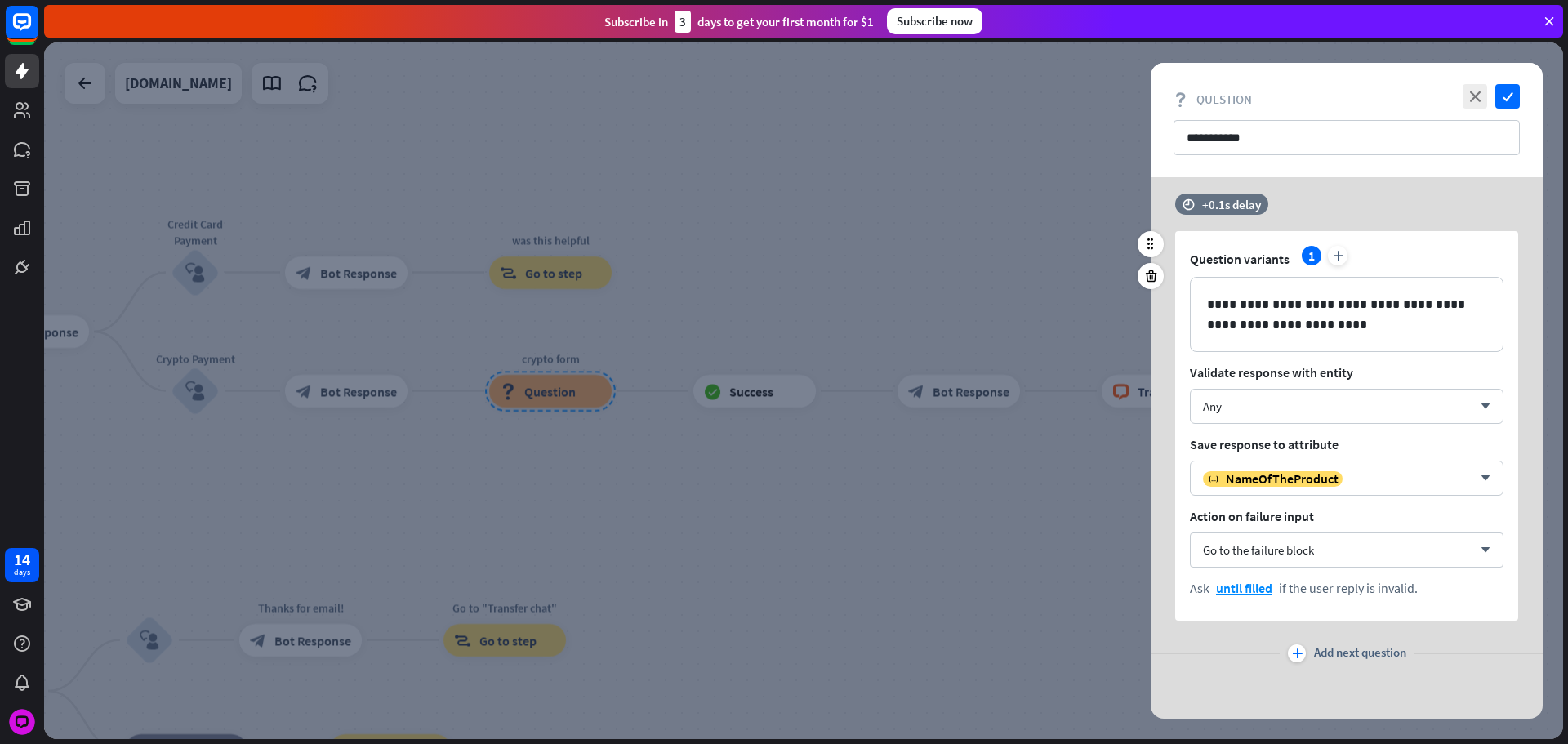
click at [1349, 648] on span "Add next question" at bounding box center [1360, 653] width 92 height 18
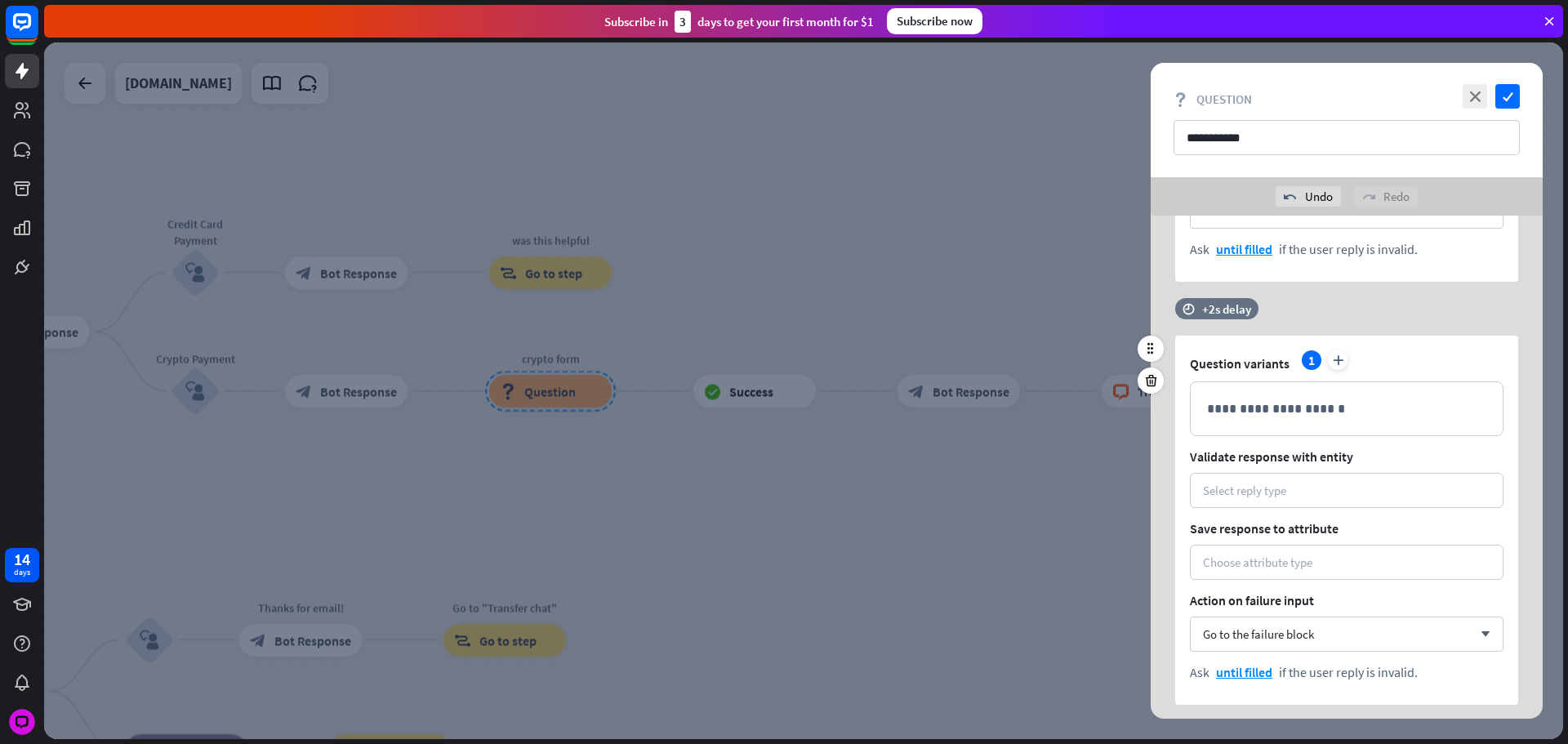
scroll to position [2130, 0]
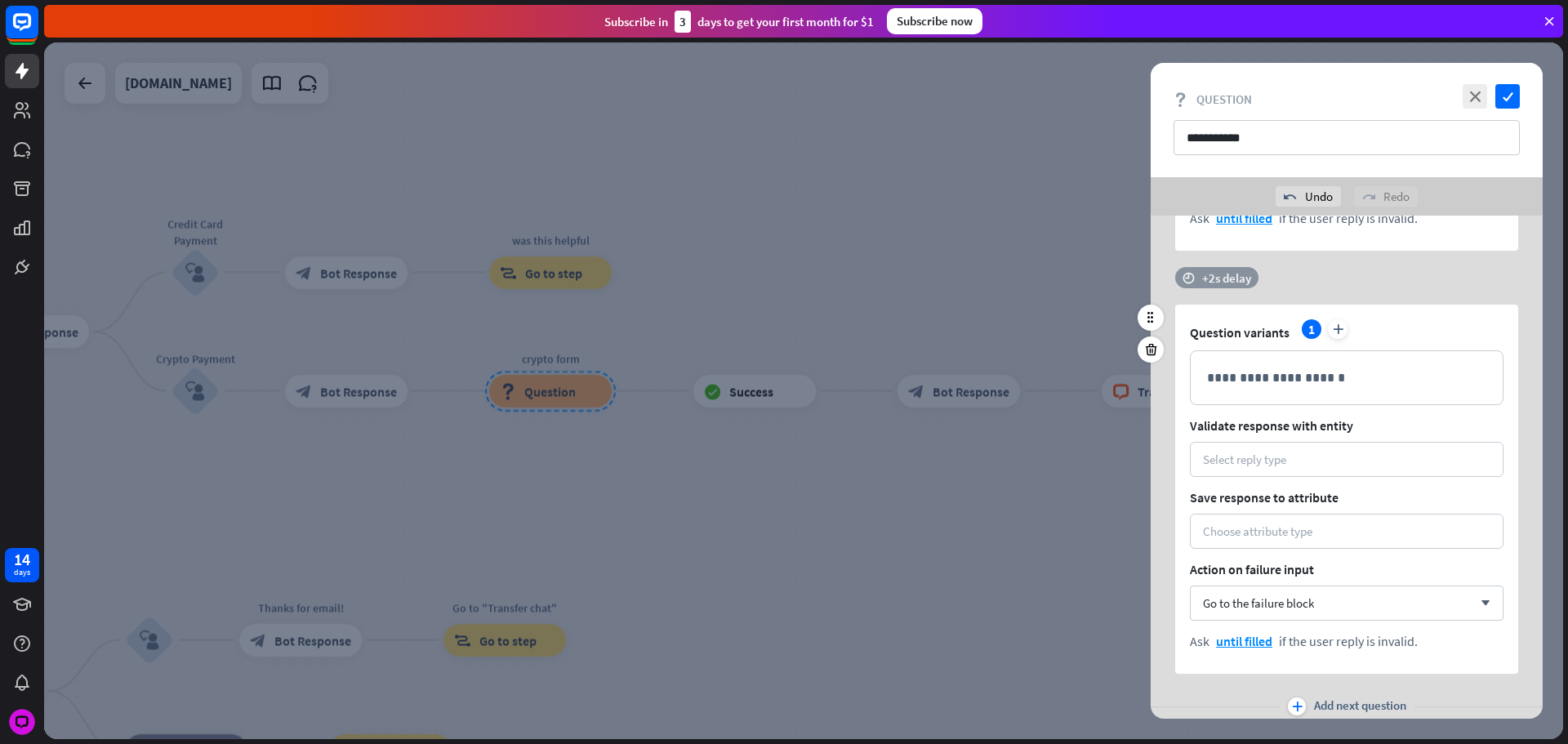
drag, startPoint x: 1215, startPoint y: 271, endPoint x: 1224, endPoint y: 277, distance: 10.8
click at [1215, 271] on div "+2s delay" at bounding box center [1226, 278] width 49 height 16
click at [1260, 284] on div "time +0.1s +2s +10s" at bounding box center [1346, 277] width 343 height 21
click at [1256, 280] on div "+2s" at bounding box center [1357, 277] width 260 height 16
drag, startPoint x: 1241, startPoint y: 276, endPoint x: 1106, endPoint y: 277, distance: 135.0
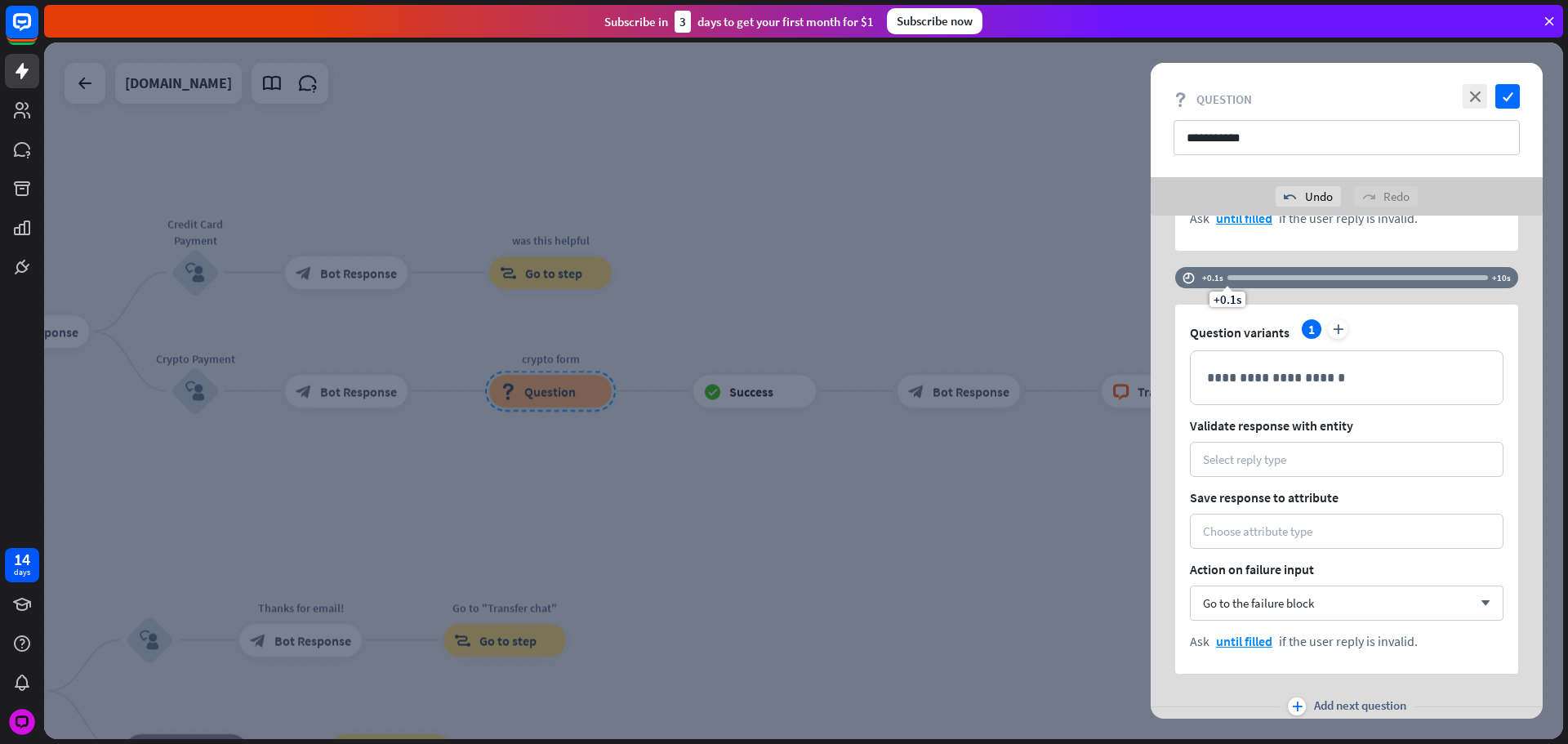
click at [1106, 277] on div "**********" at bounding box center [803, 391] width 1519 height 697
click at [1282, 375] on p "**********" at bounding box center [1346, 378] width 279 height 20
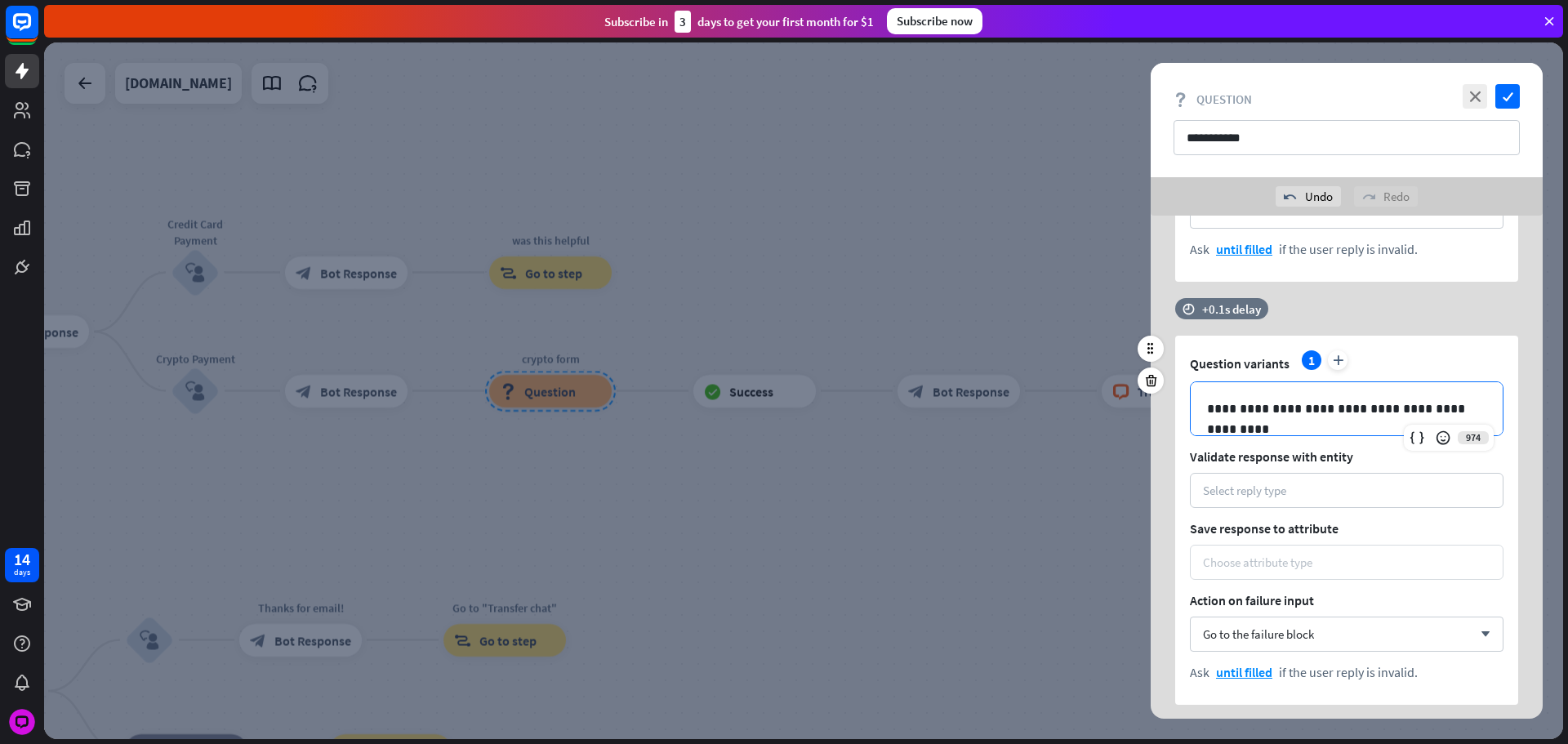
scroll to position [2155, 0]
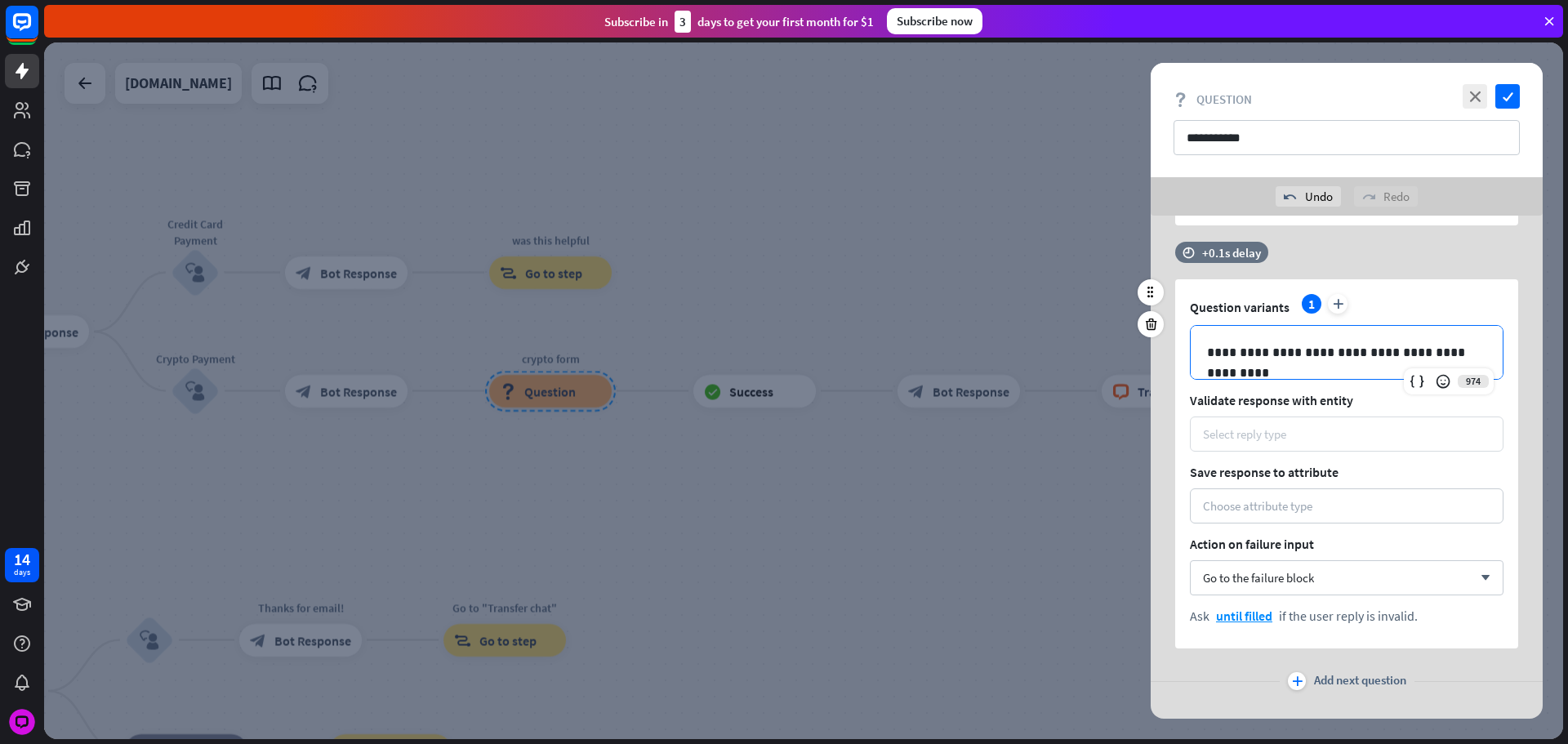
click at [1285, 431] on div "Select reply type" at bounding box center [1244, 434] width 83 height 16
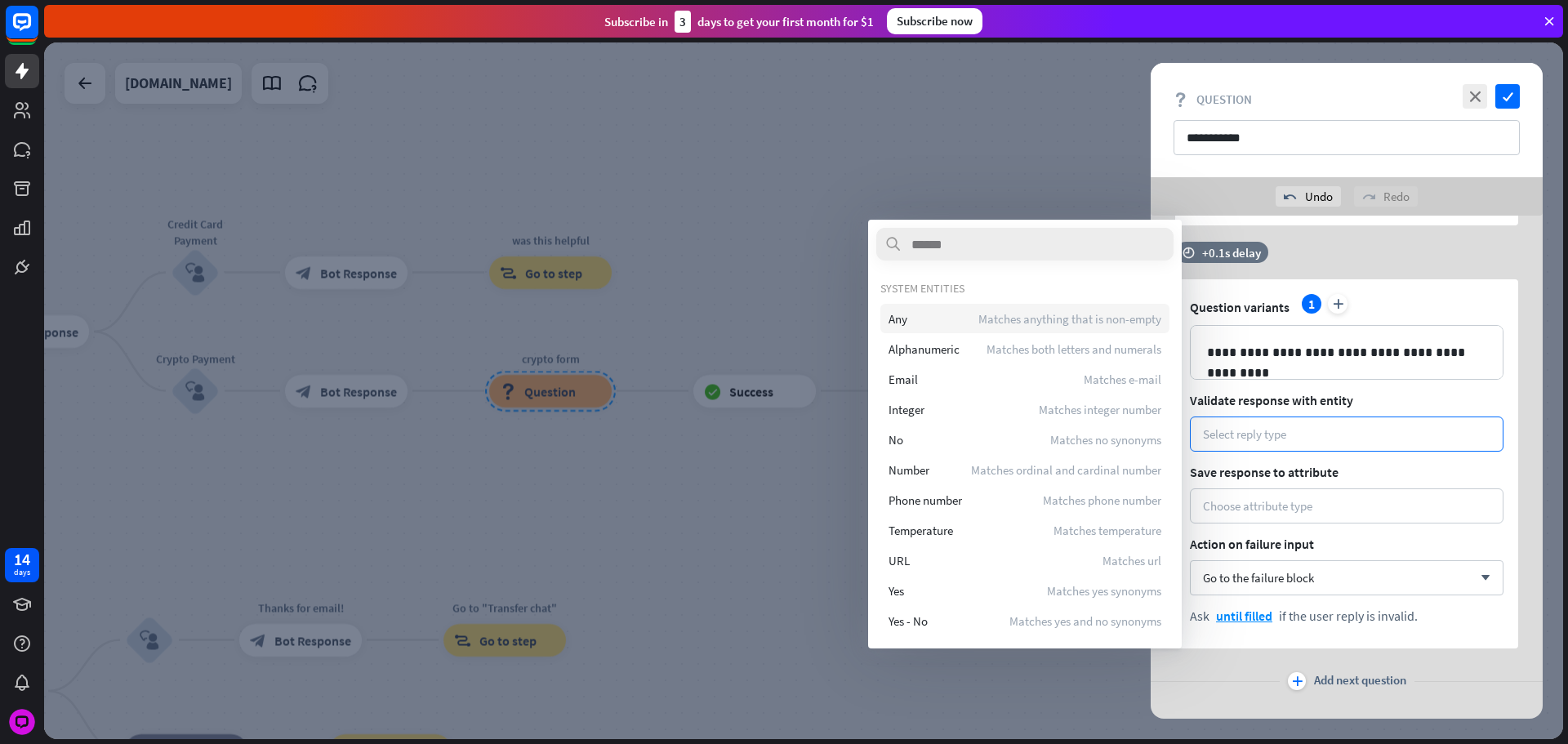
click at [978, 318] on span "Matches anything that is non-empty" at bounding box center [1070, 318] width 183 height 16
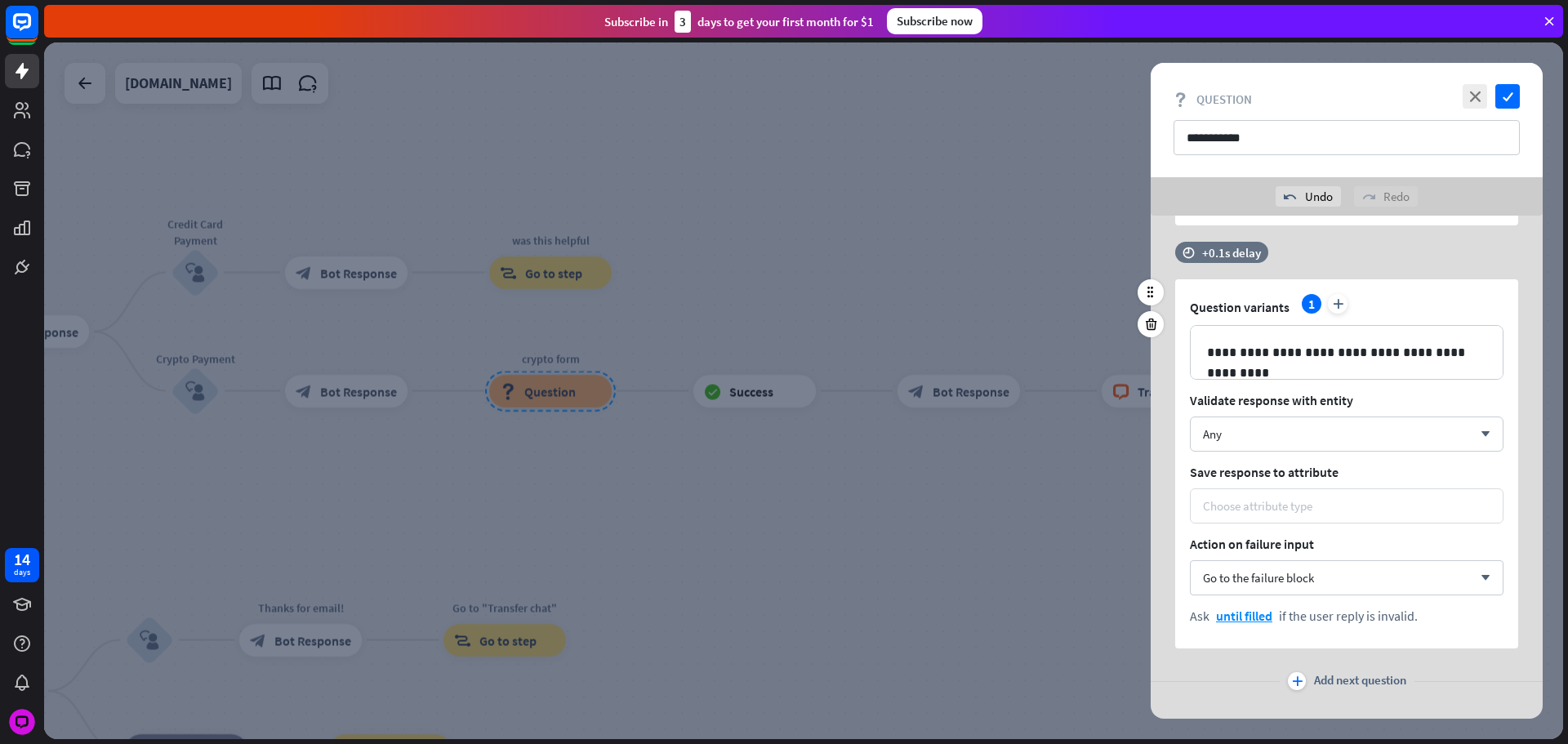
click at [1237, 520] on div "Choose attribute type" at bounding box center [1346, 506] width 313 height 35
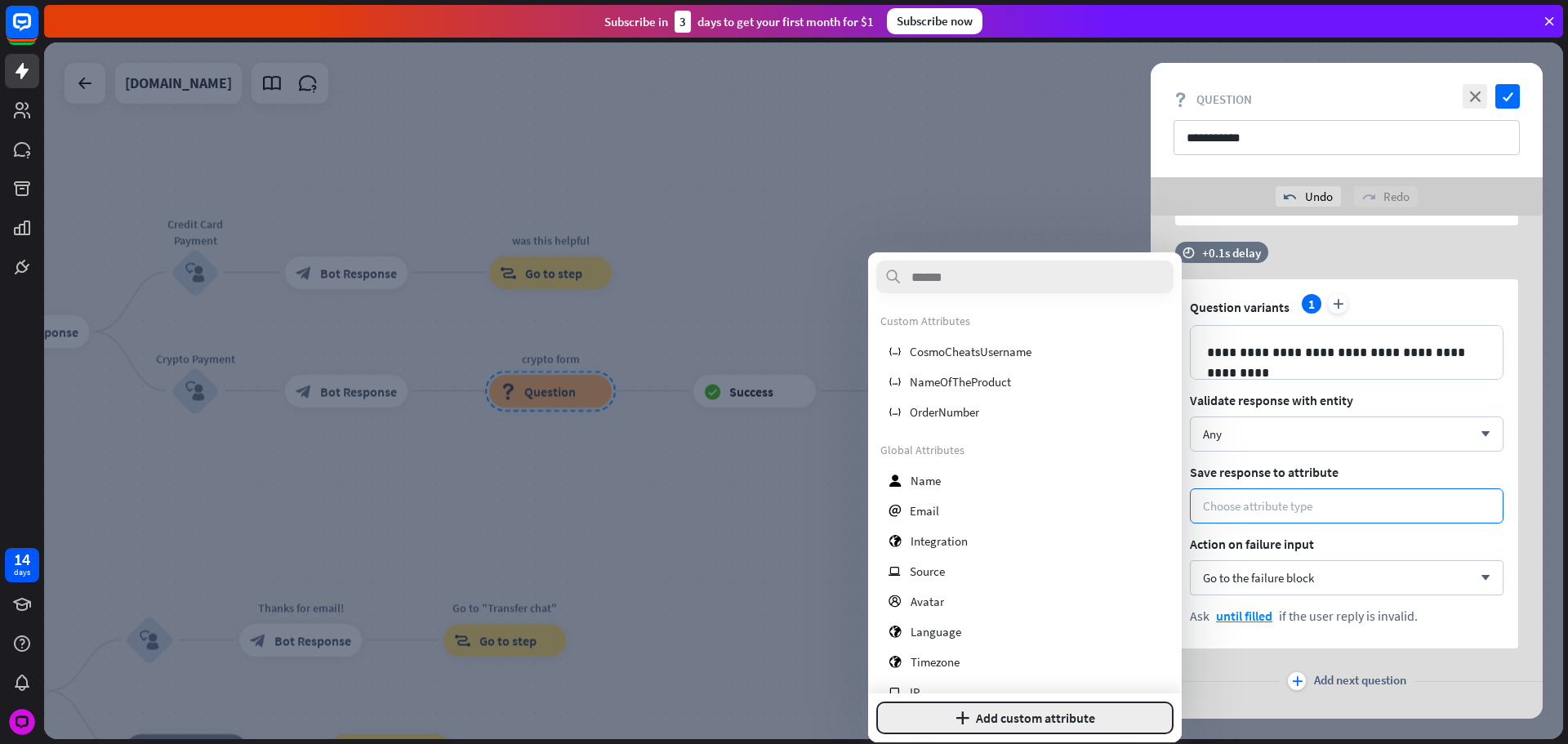
click at [1134, 715] on button "plus Add custom attribute" at bounding box center [1024, 717] width 297 height 33
type input "**********"
click at [1132, 715] on button "Add attribute" at bounding box center [1093, 717] width 162 height 33
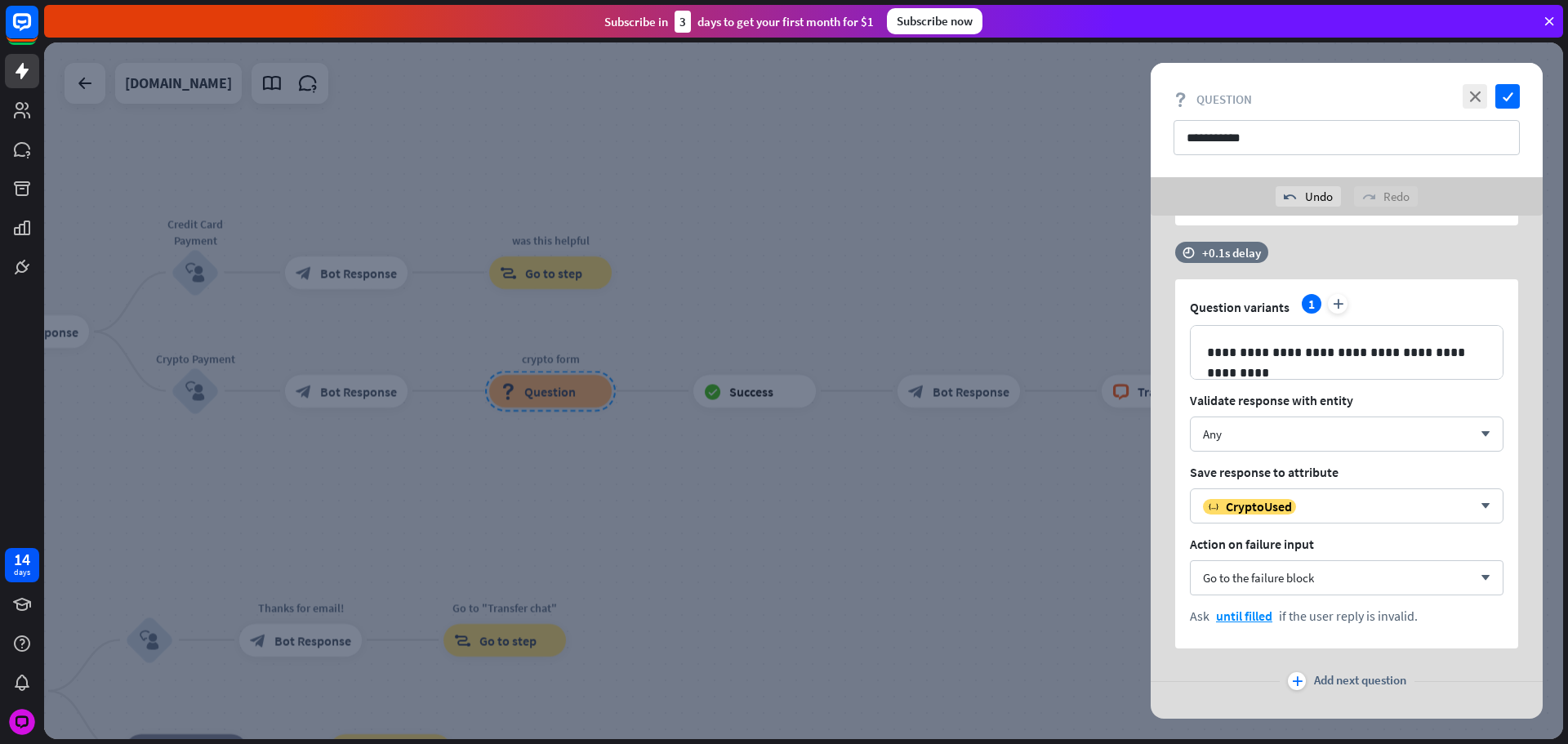
click at [1360, 692] on div "plus Add next question" at bounding box center [1347, 681] width 392 height 33
click at [1353, 675] on span "Add next question" at bounding box center [1360, 680] width 92 height 18
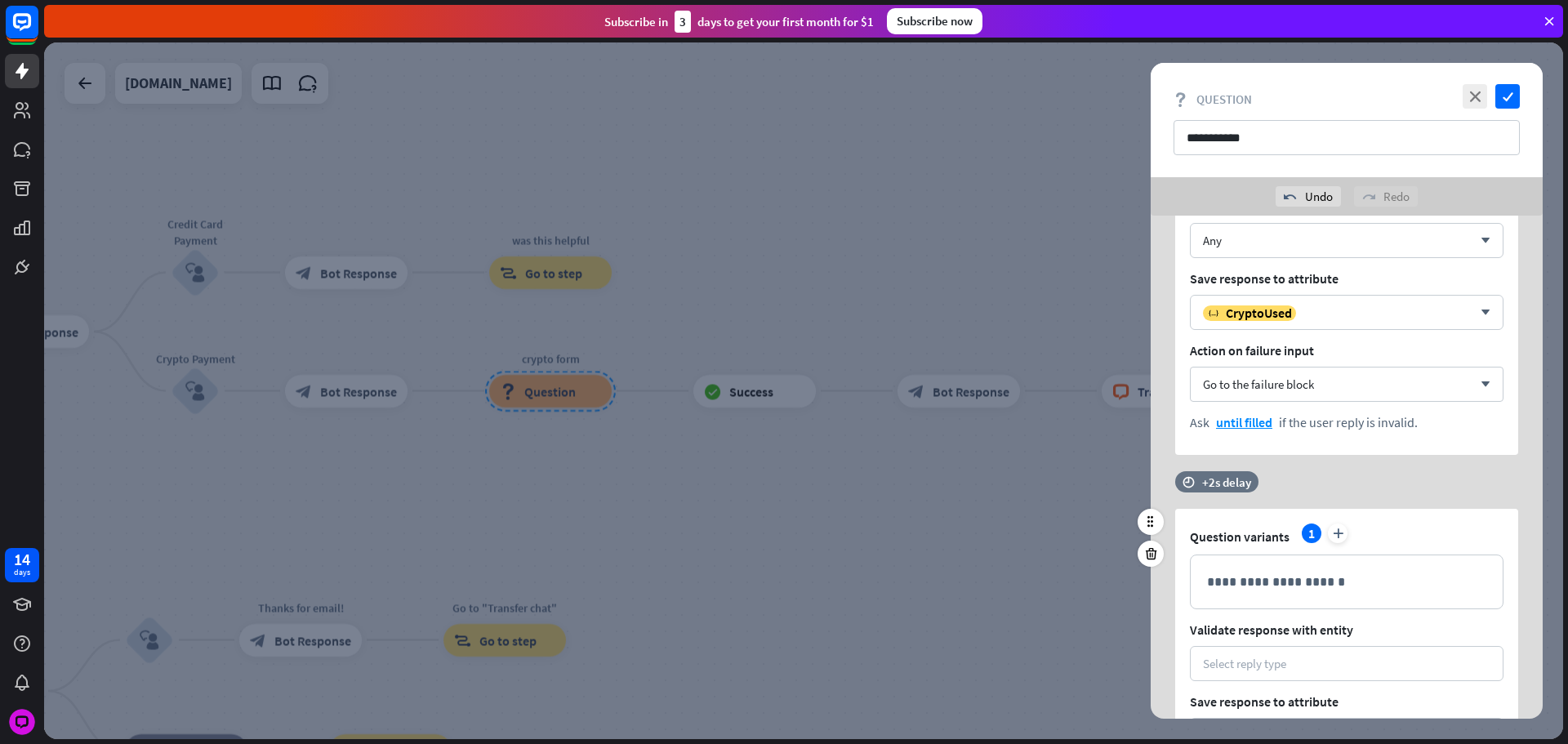
scroll to position [2400, 0]
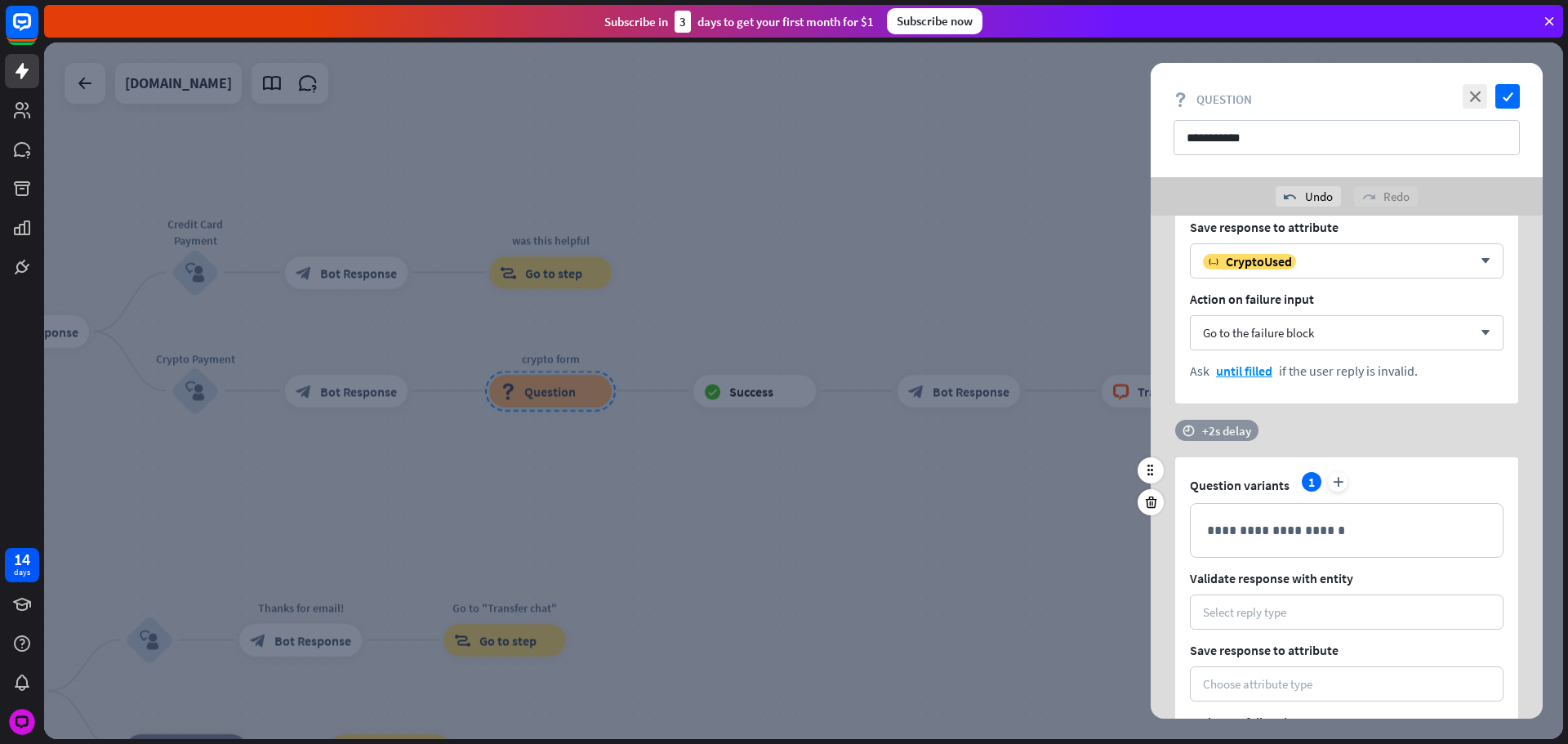
click at [1219, 428] on div "+2s delay" at bounding box center [1226, 431] width 49 height 16
click at [1269, 430] on div at bounding box center [1251, 431] width 49 height 5
drag, startPoint x: 1165, startPoint y: 433, endPoint x: 1261, endPoint y: 473, distance: 104.0
click at [1120, 436] on div "**********" at bounding box center [803, 391] width 1519 height 697
click at [1403, 506] on div "**********" at bounding box center [1346, 530] width 312 height 53
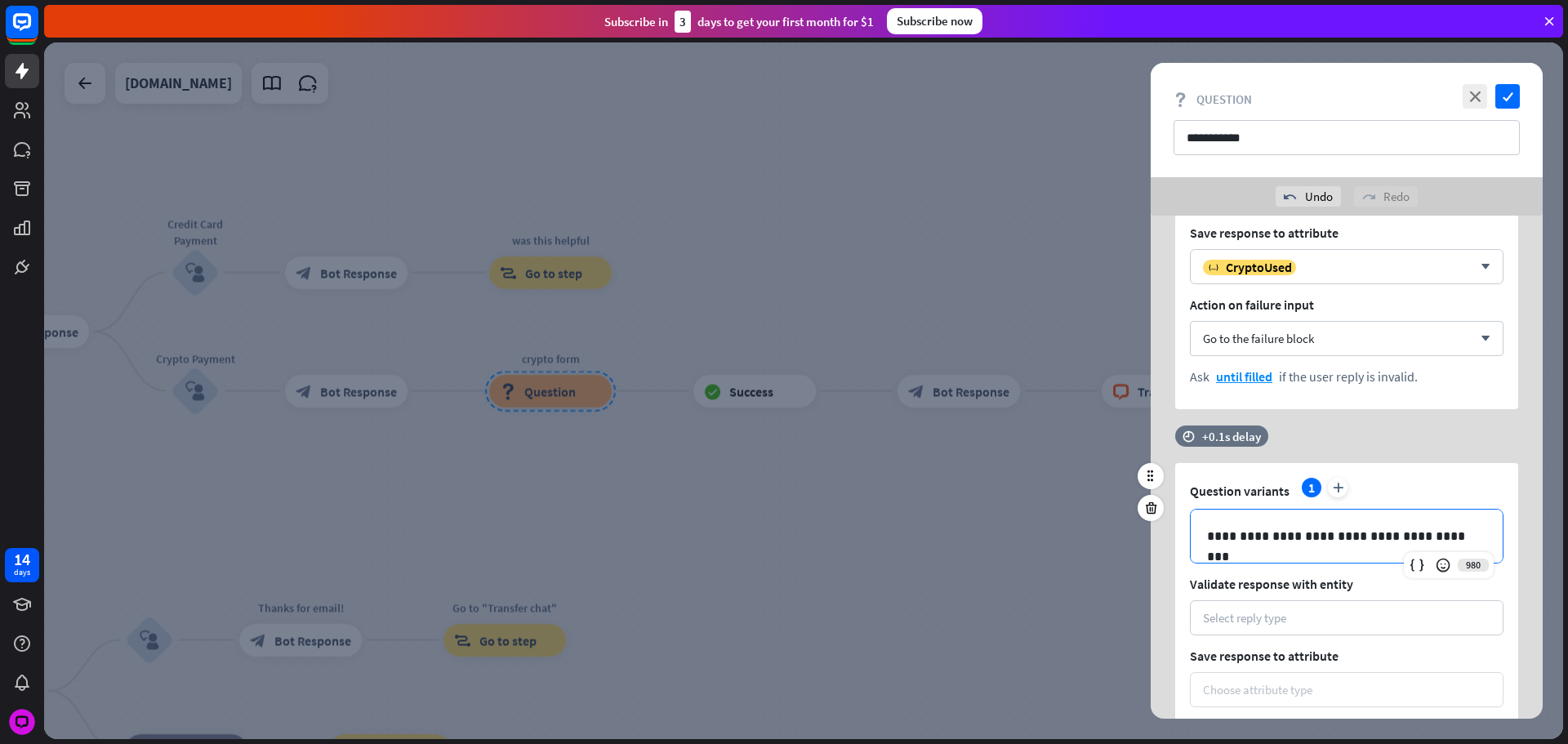
scroll to position [2588, 0]
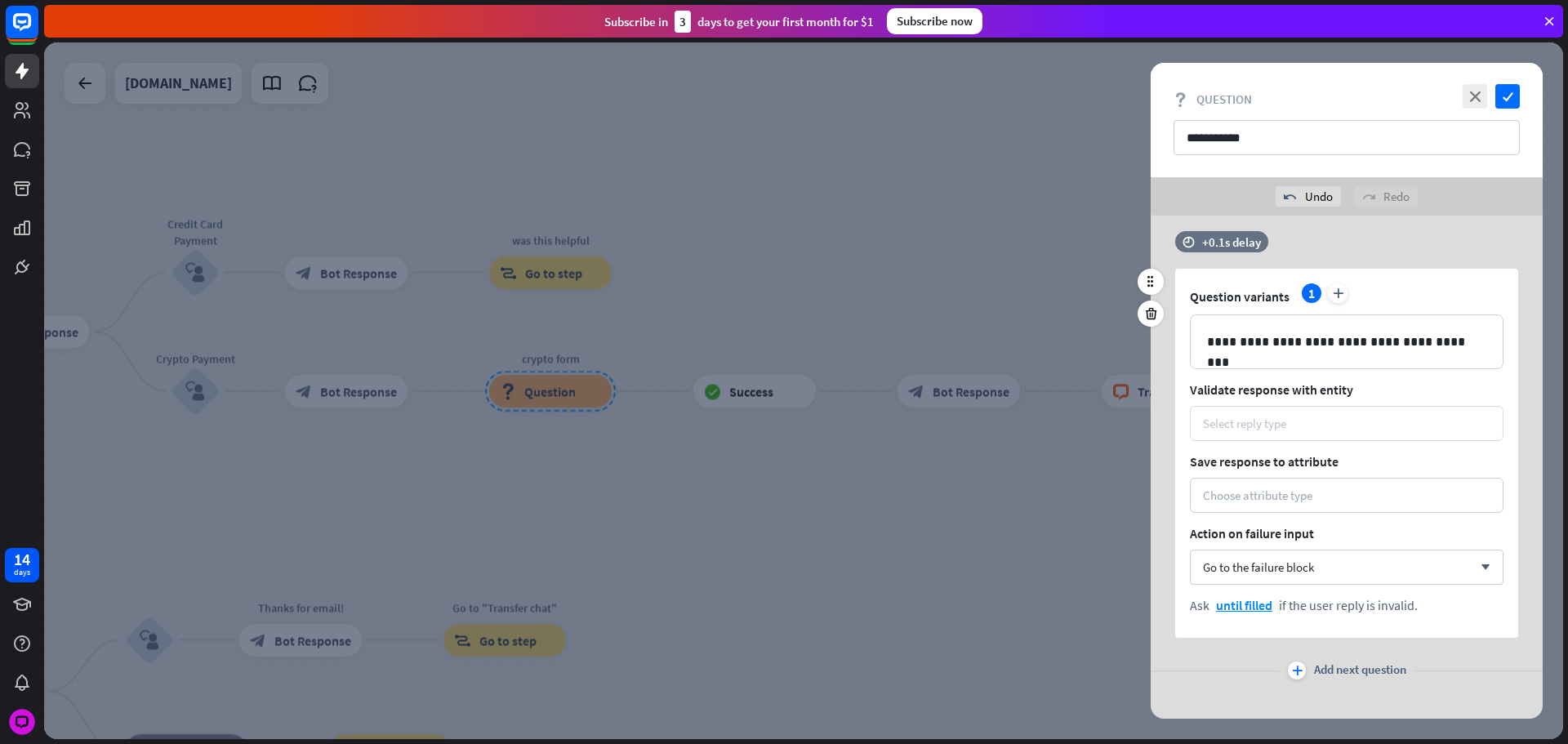
click at [1250, 417] on div "Select reply type" at bounding box center [1244, 423] width 83 height 16
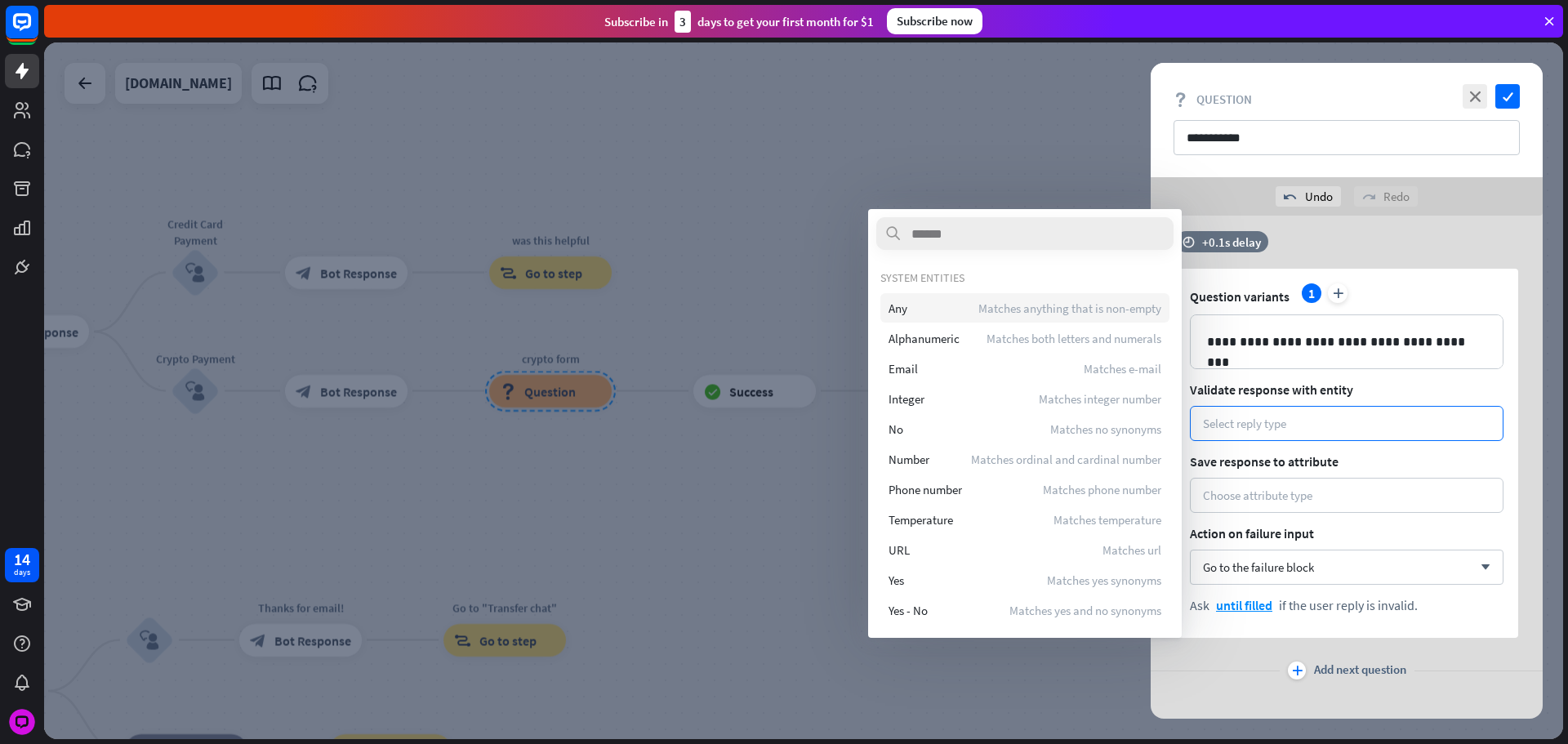
click at [962, 309] on div "Any Matches anything that is non-empty" at bounding box center [1024, 307] width 289 height 29
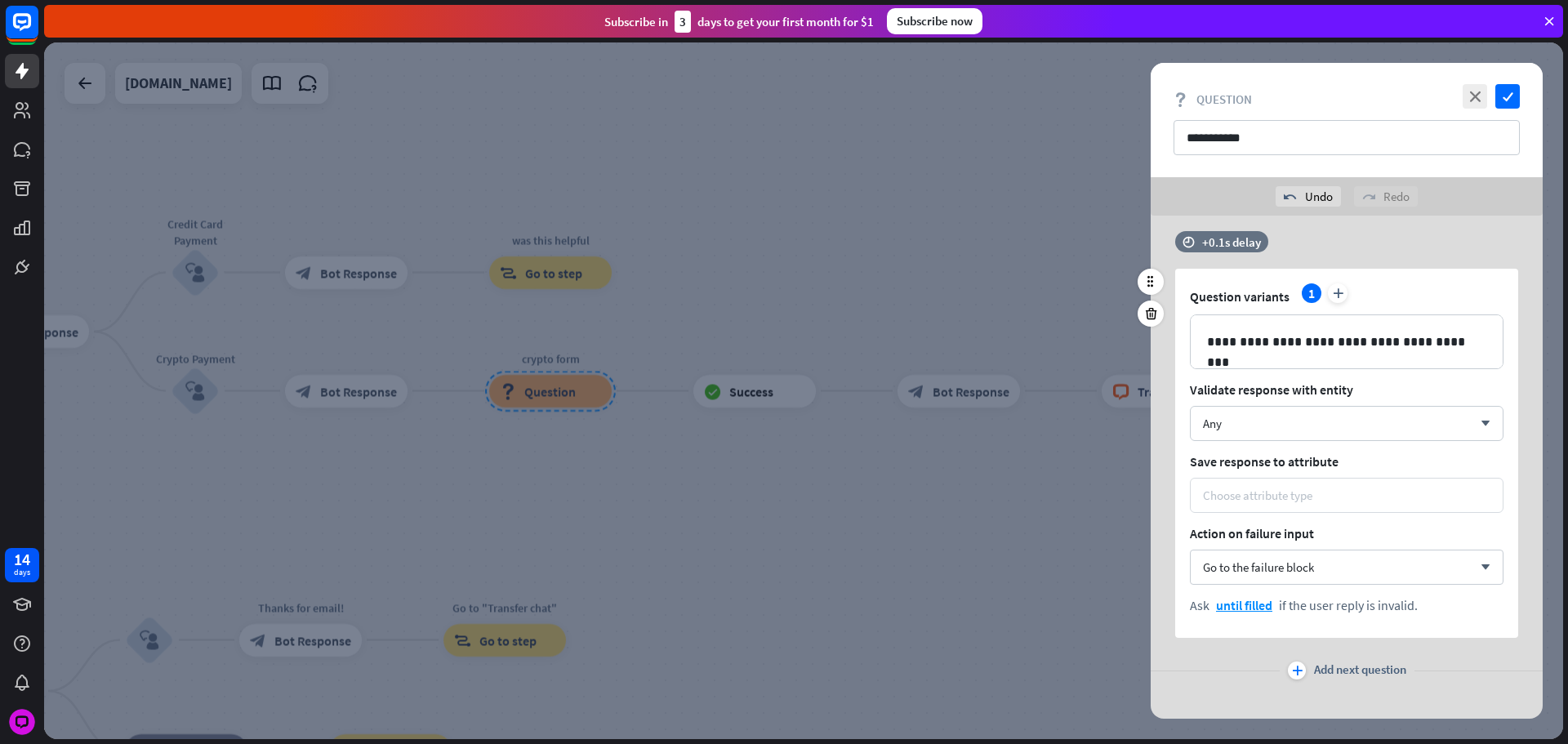
click at [1224, 500] on div "Choose attribute type" at bounding box center [1257, 495] width 110 height 16
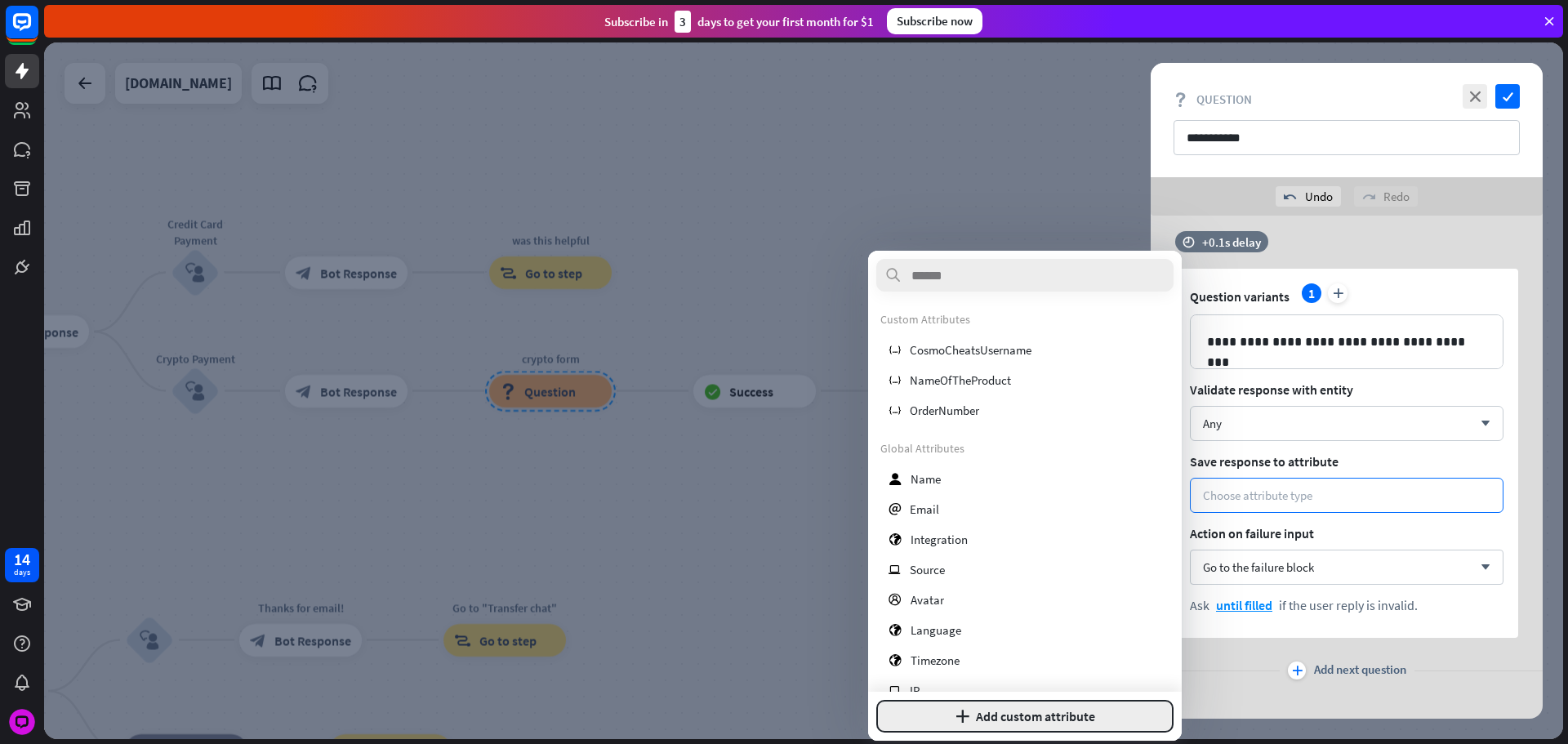
click at [1131, 715] on button "plus Add custom attribute" at bounding box center [1024, 716] width 297 height 33
type input "**********"
drag, startPoint x: 1131, startPoint y: 715, endPoint x: 1174, endPoint y: 710, distance: 43.3
click at [1131, 715] on button "Add attribute" at bounding box center [1093, 716] width 162 height 33
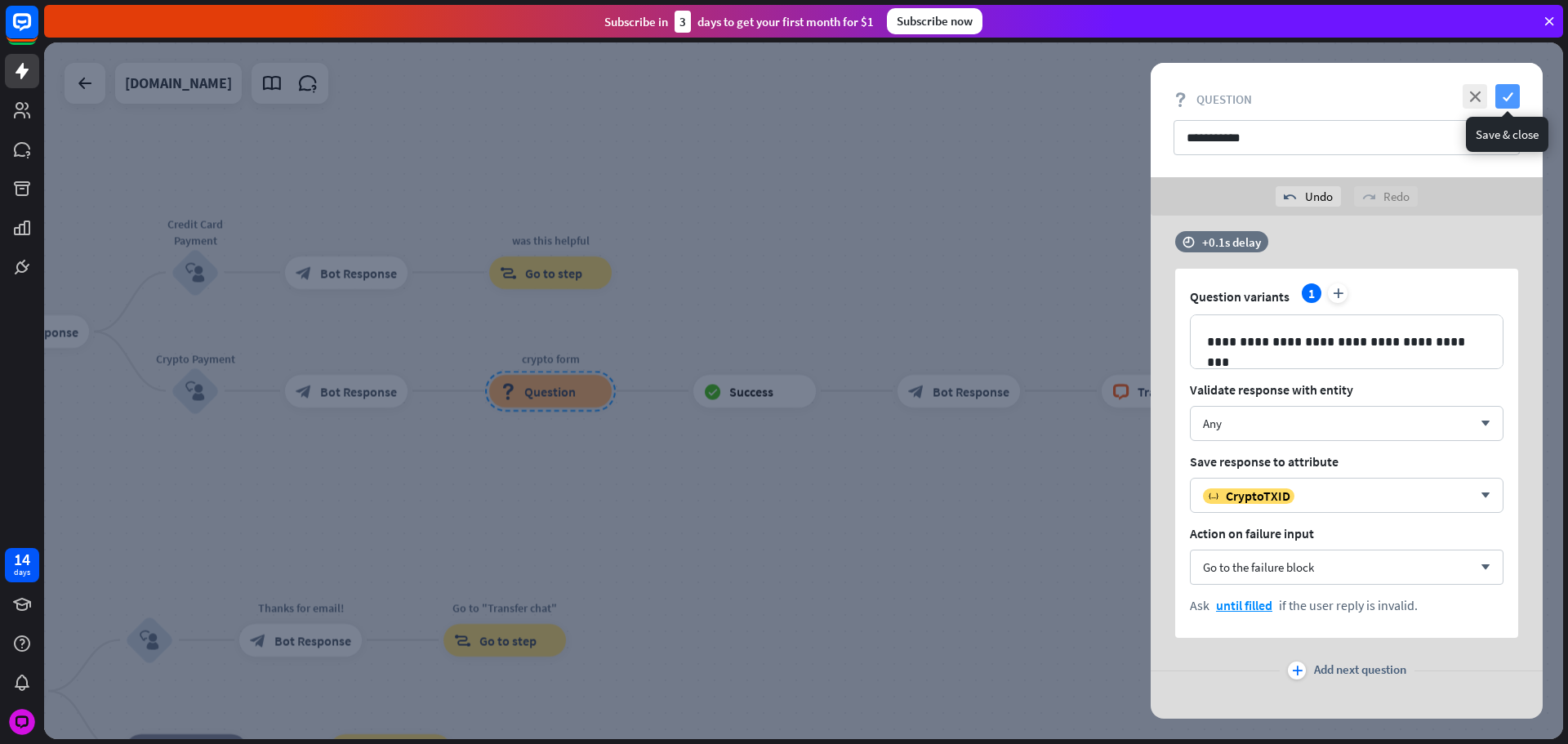
click at [1506, 91] on icon "check" at bounding box center [1507, 96] width 24 height 24
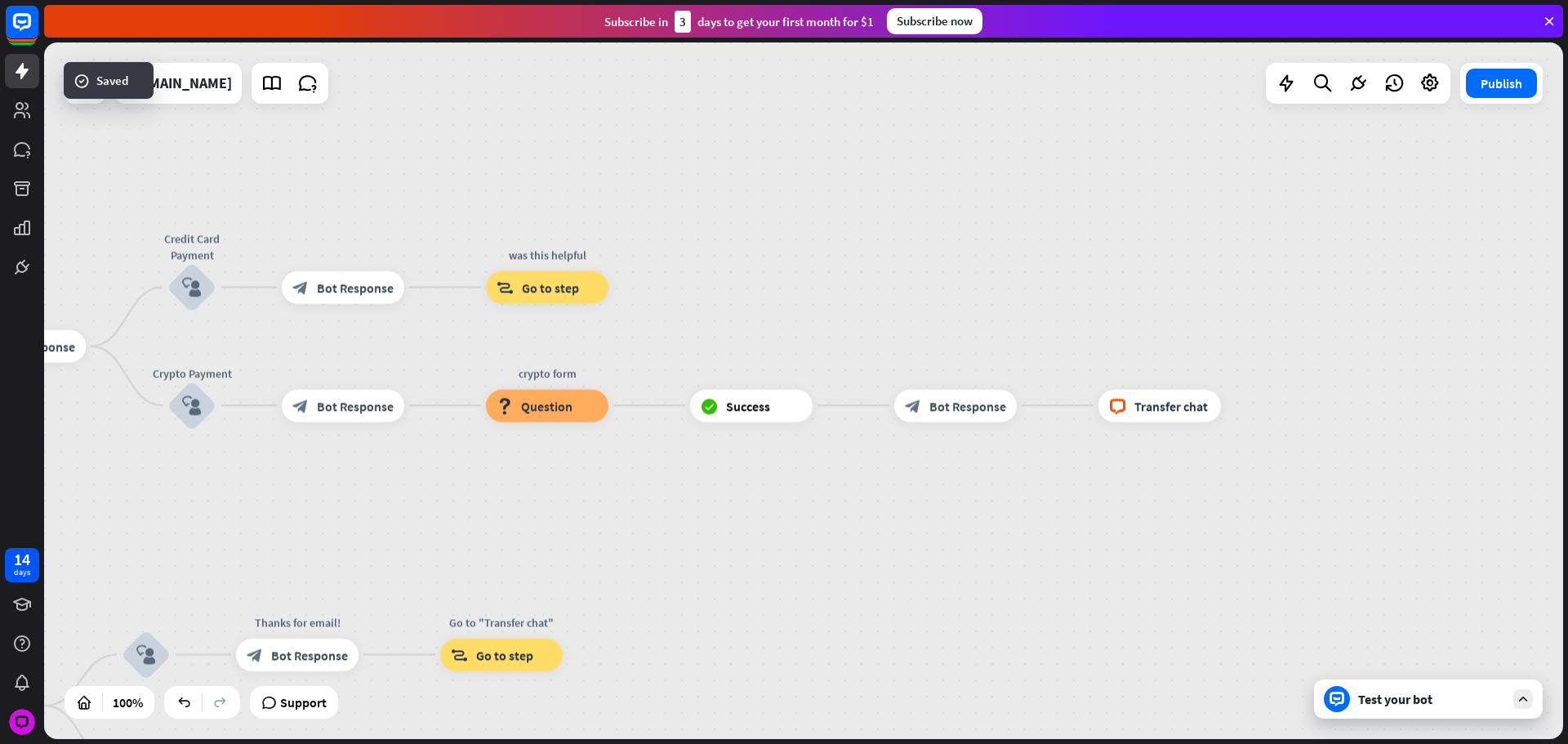
drag, startPoint x: 969, startPoint y: 280, endPoint x: 1041, endPoint y: 319, distance: 81.9
click at [1085, 304] on div "home_2 Start point Please write your question or select from down below. block_…" at bounding box center [803, 391] width 1519 height 697
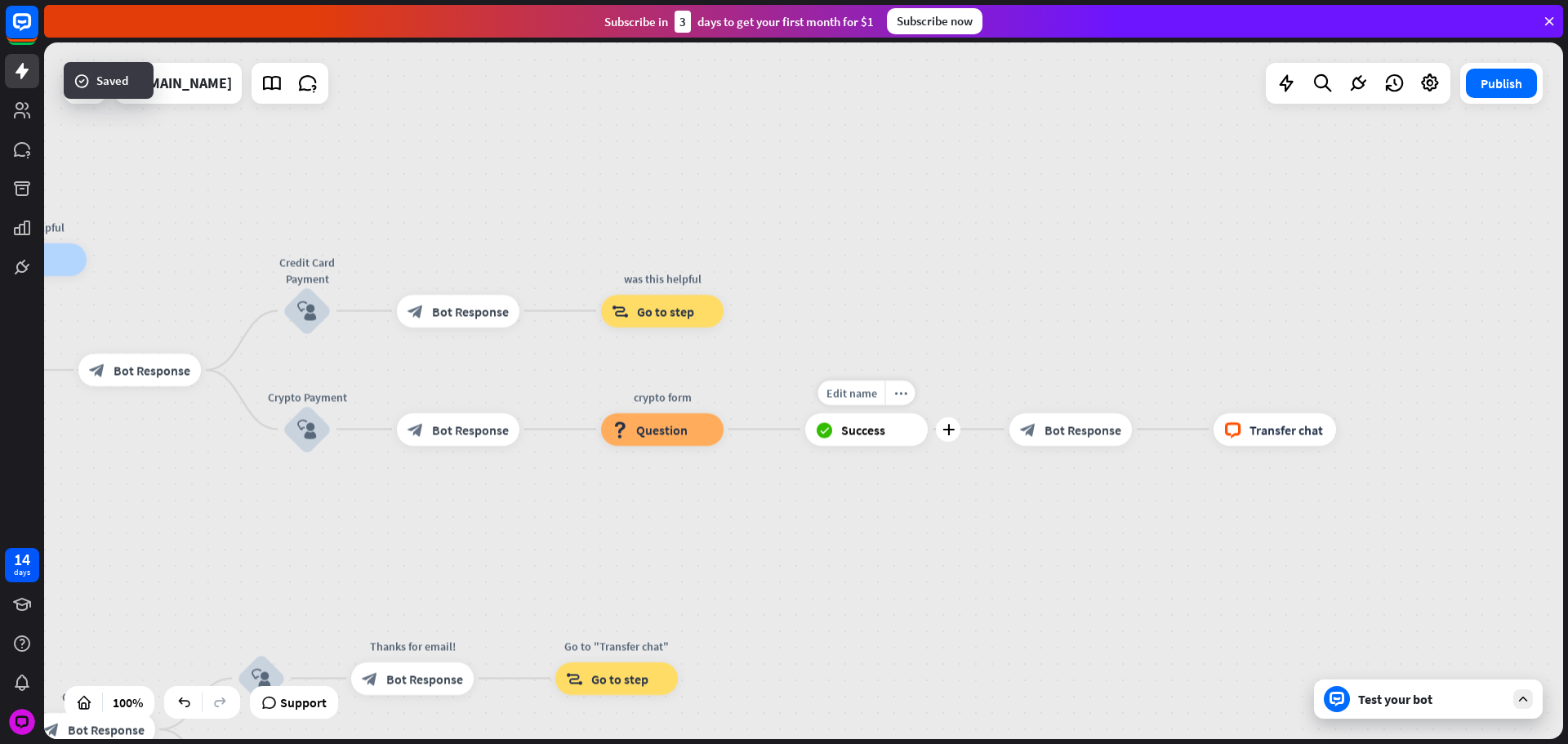
click at [1029, 519] on div "home_2 Start point Please write your question or select from down below. block_…" at bounding box center [803, 391] width 1519 height 697
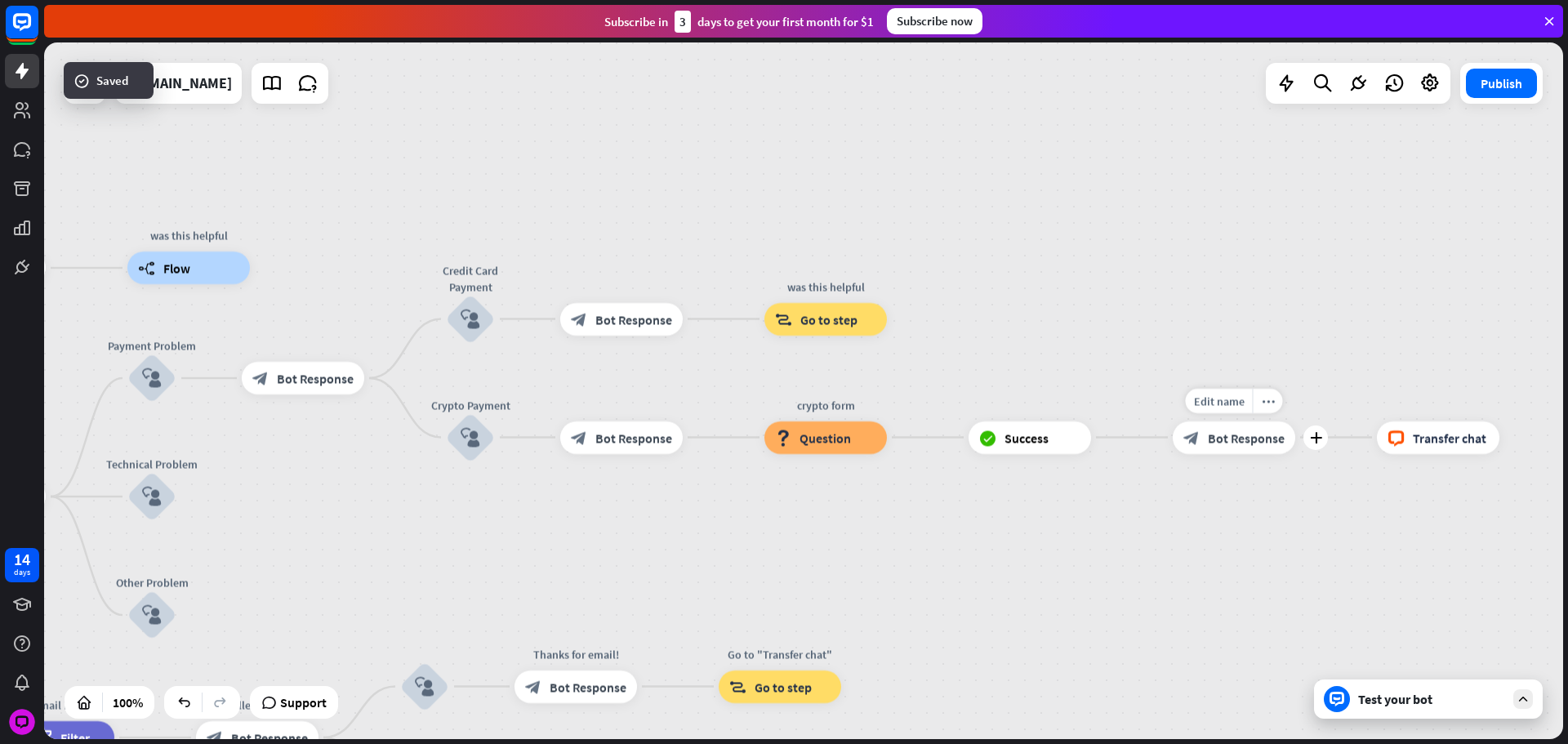
click at [1234, 437] on span "Bot Response" at bounding box center [1246, 437] width 77 height 16
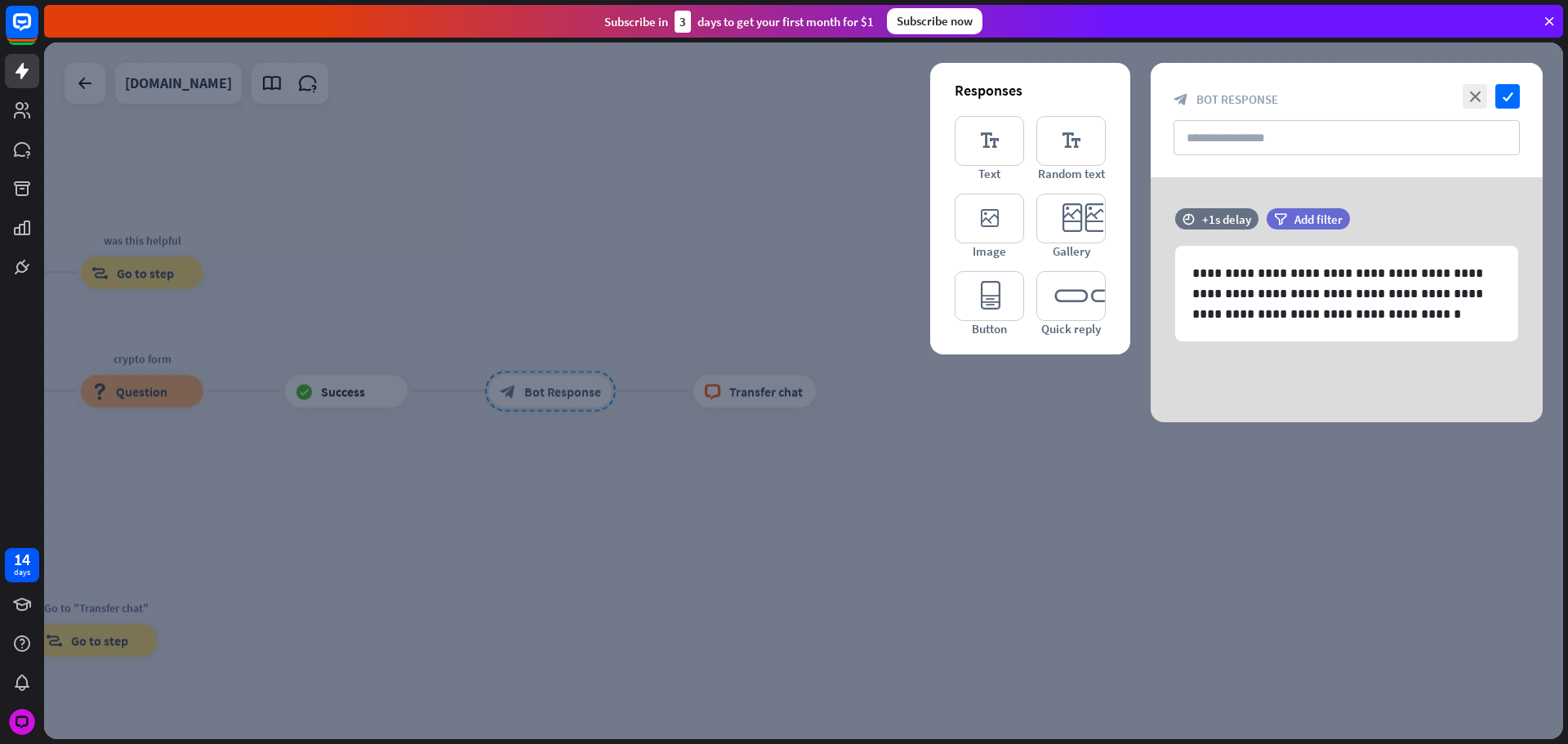
click at [654, 351] on div at bounding box center [803, 391] width 1519 height 697
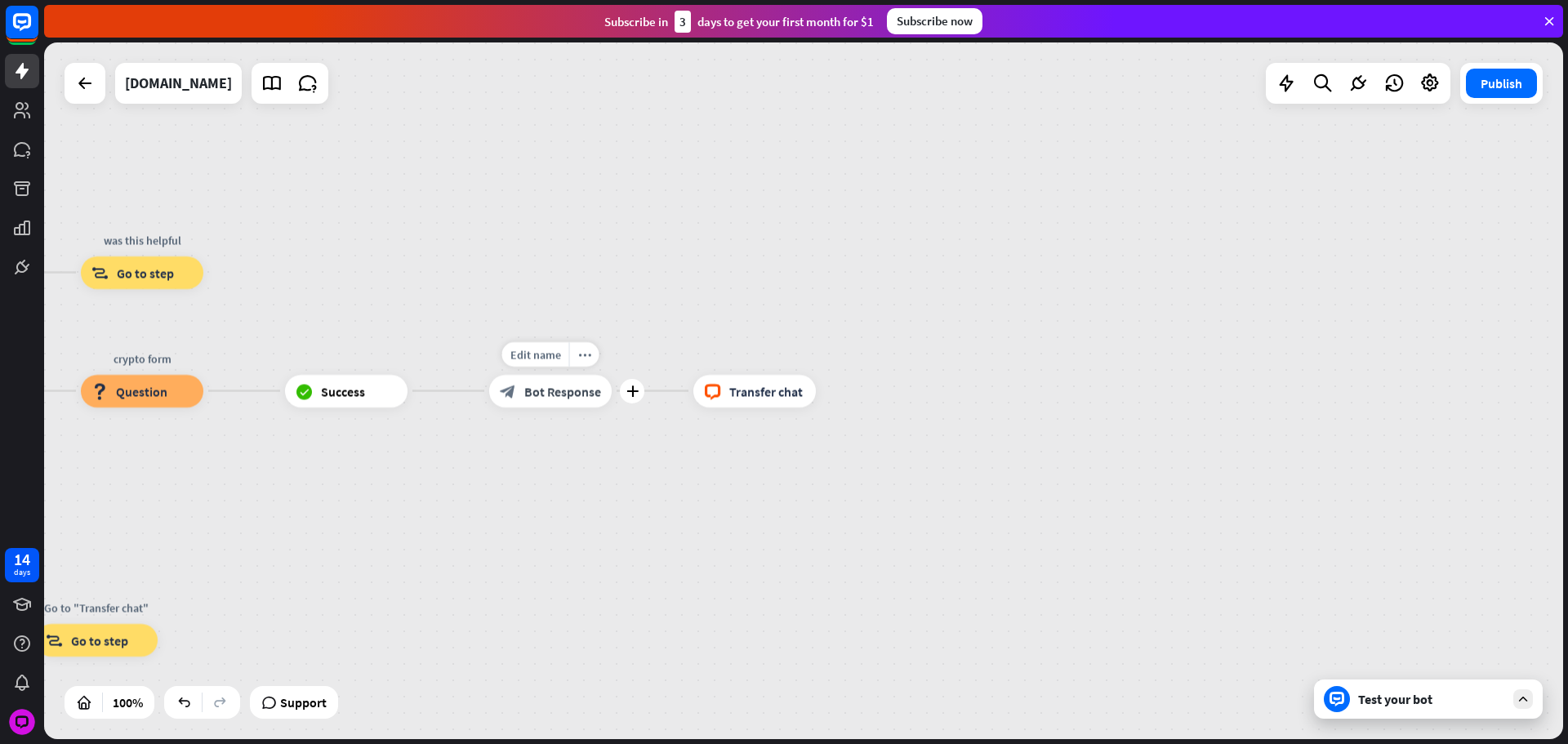
drag, startPoint x: 879, startPoint y: 390, endPoint x: 992, endPoint y: 394, distance: 113.1
click at [963, 393] on div "home_2 Start point Please write your question or select from down below. block_…" at bounding box center [803, 391] width 1519 height 697
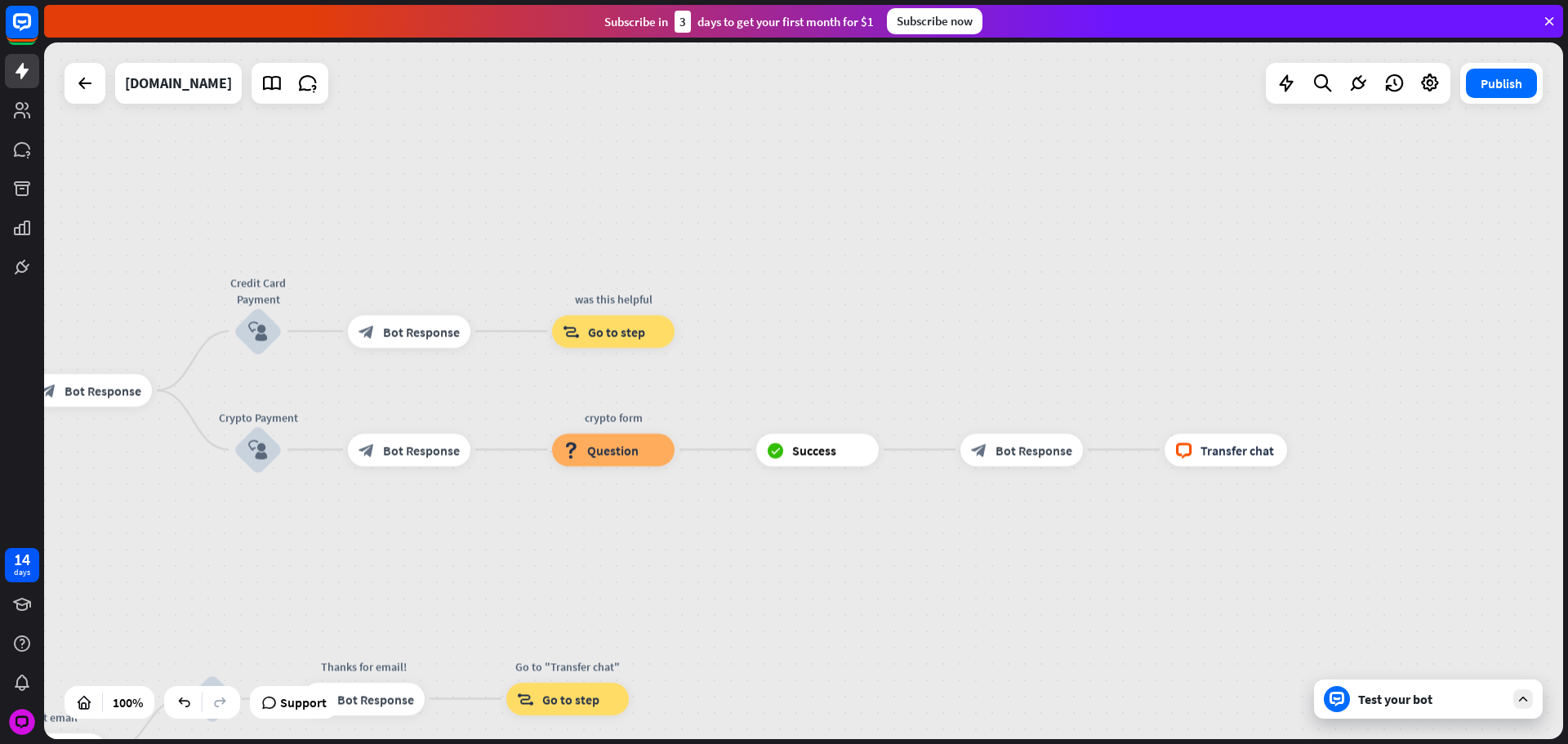
drag, startPoint x: 1066, startPoint y: 588, endPoint x: 1171, endPoint y: 570, distance: 106.5
click at [1104, 583] on div "home_2 Start point Please write your question or select from down below. block_…" at bounding box center [803, 391] width 1519 height 697
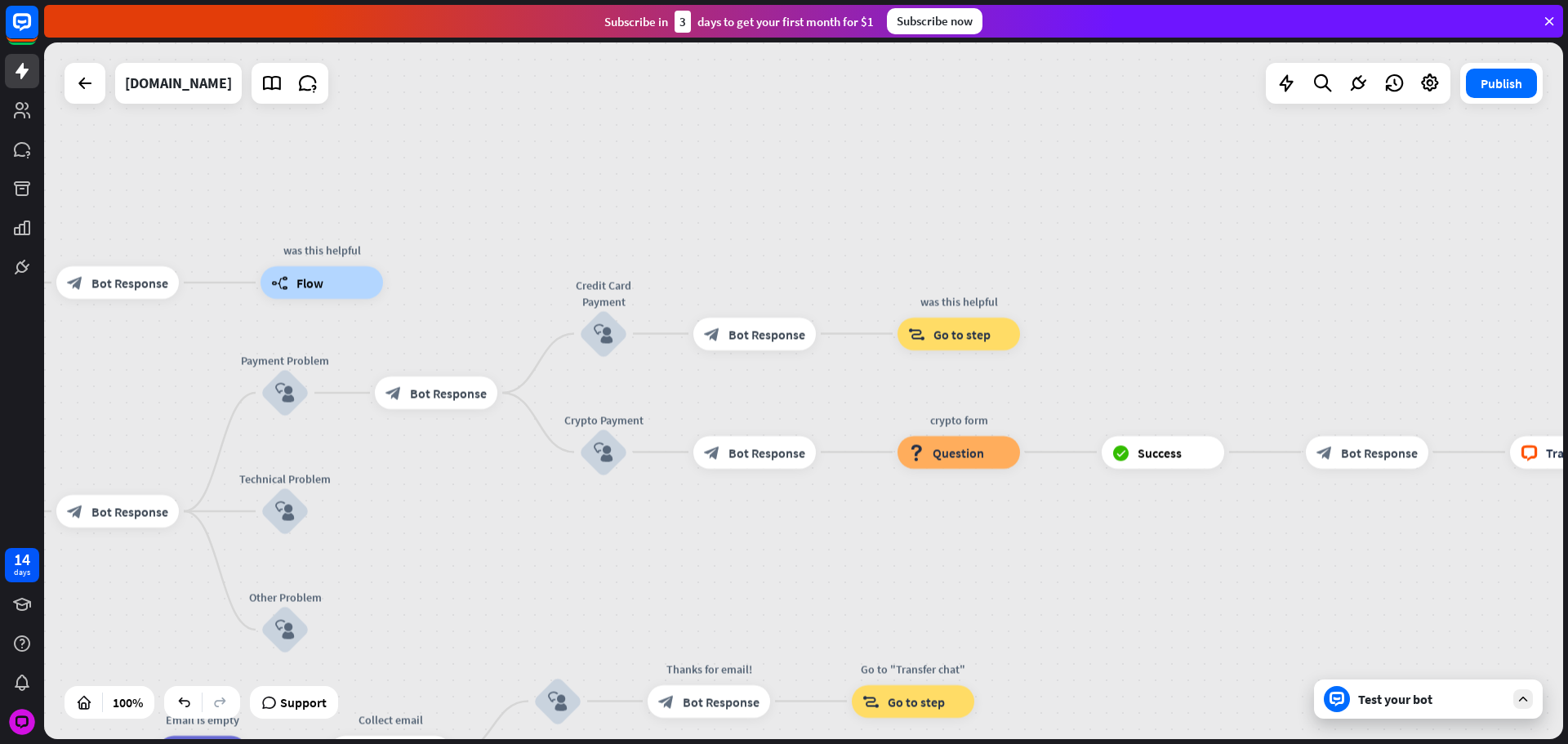
drag, startPoint x: 904, startPoint y: 548, endPoint x: 1192, endPoint y: 568, distance: 288.7
click at [1148, 566] on div "home_2 Start point Please write your question or select from down below. block_…" at bounding box center [803, 391] width 1519 height 697
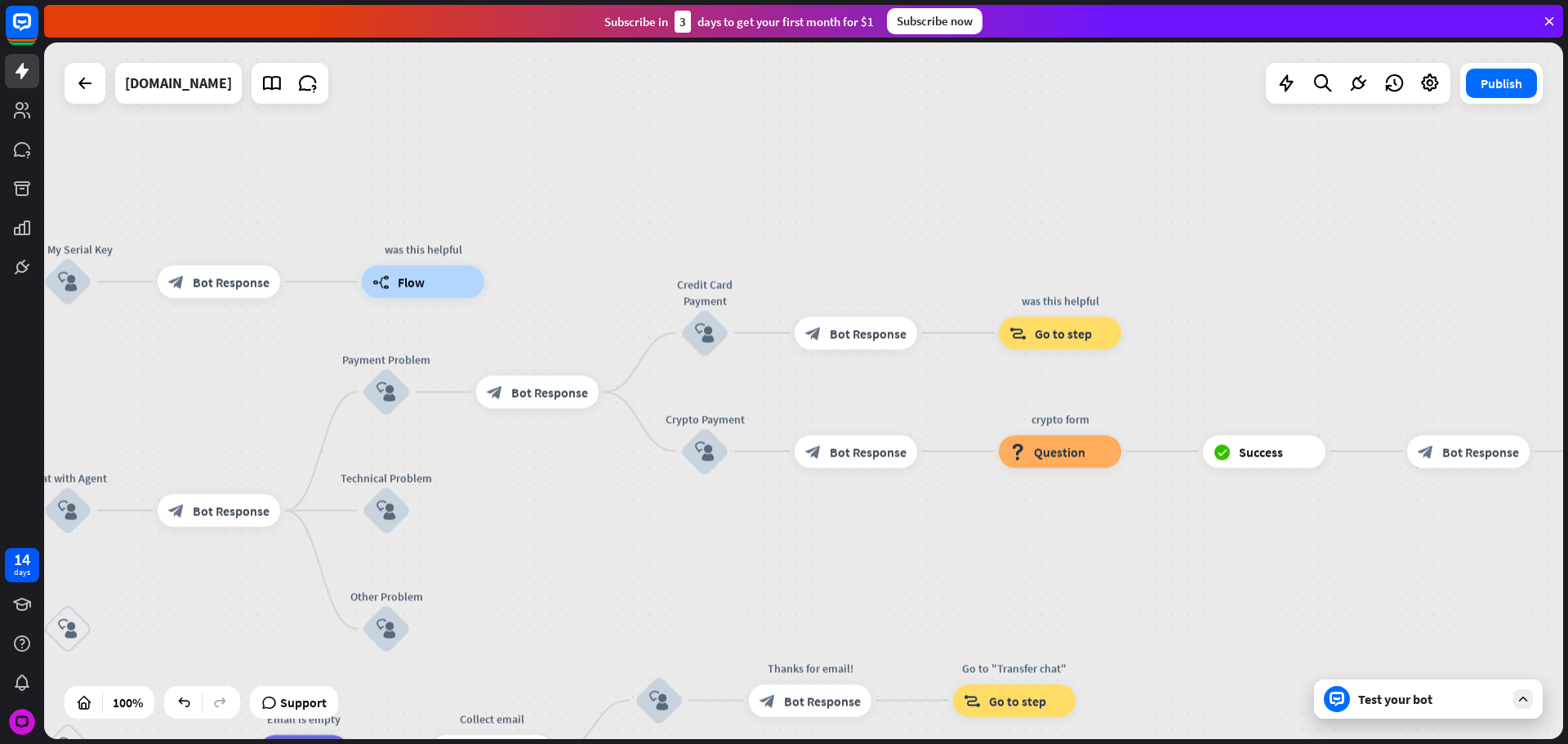
drag, startPoint x: 990, startPoint y: 561, endPoint x: 1118, endPoint y: 531, distance: 131.5
click at [1121, 545] on div "home_2 Start point Please write your question or select from down below. block_…" at bounding box center [803, 391] width 1519 height 697
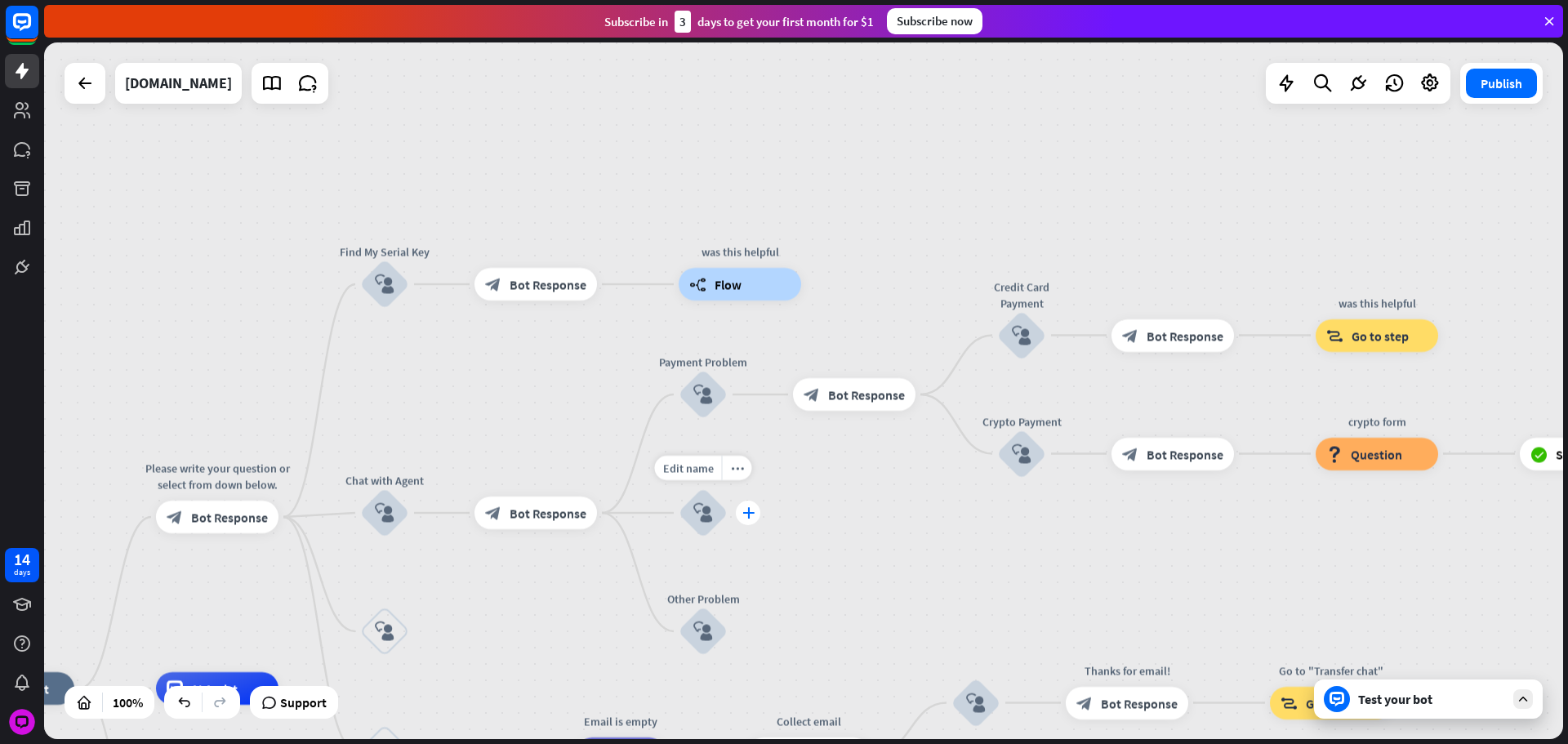
click at [750, 516] on icon "plus" at bounding box center [748, 513] width 13 height 12
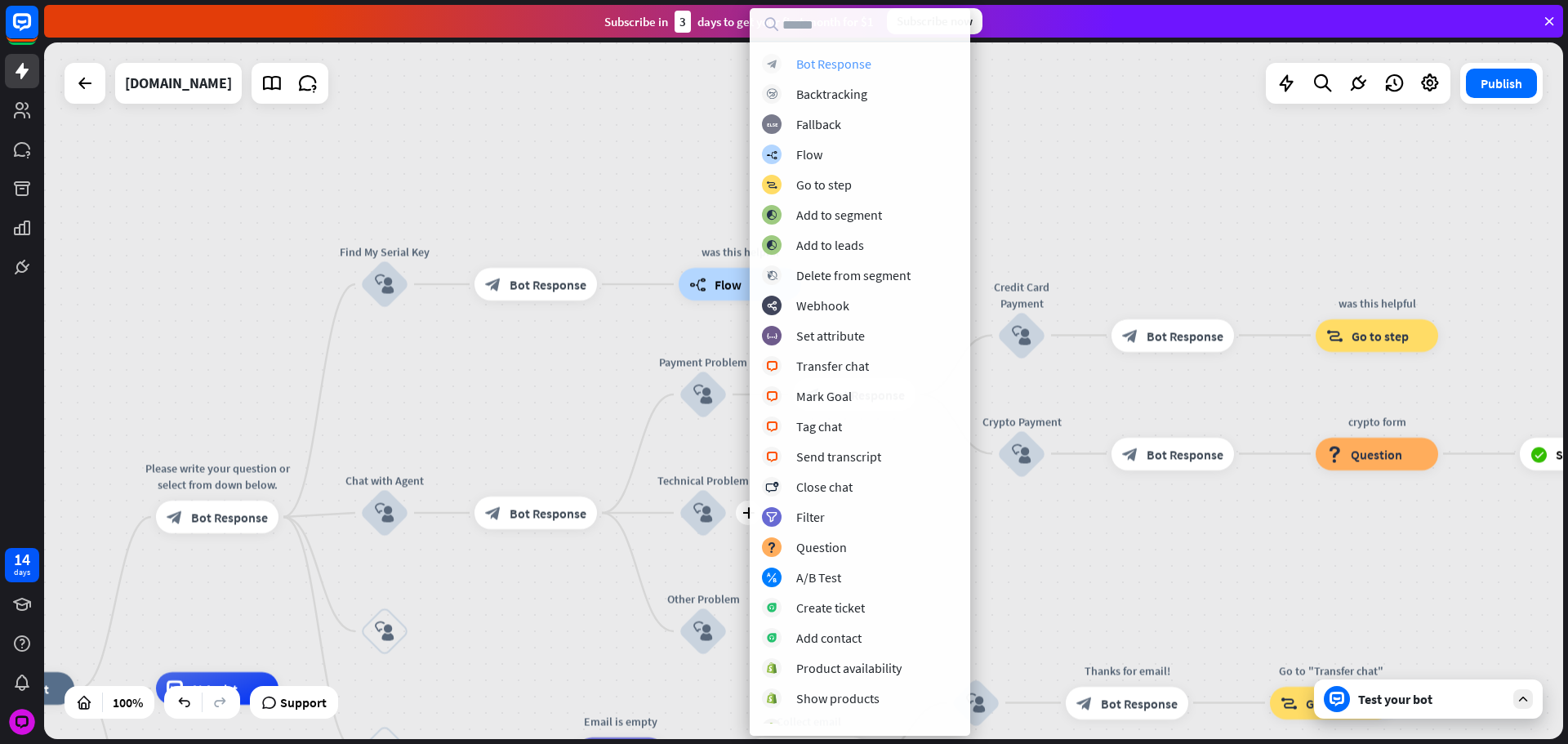
click at [840, 65] on div "Bot Response" at bounding box center [834, 63] width 75 height 16
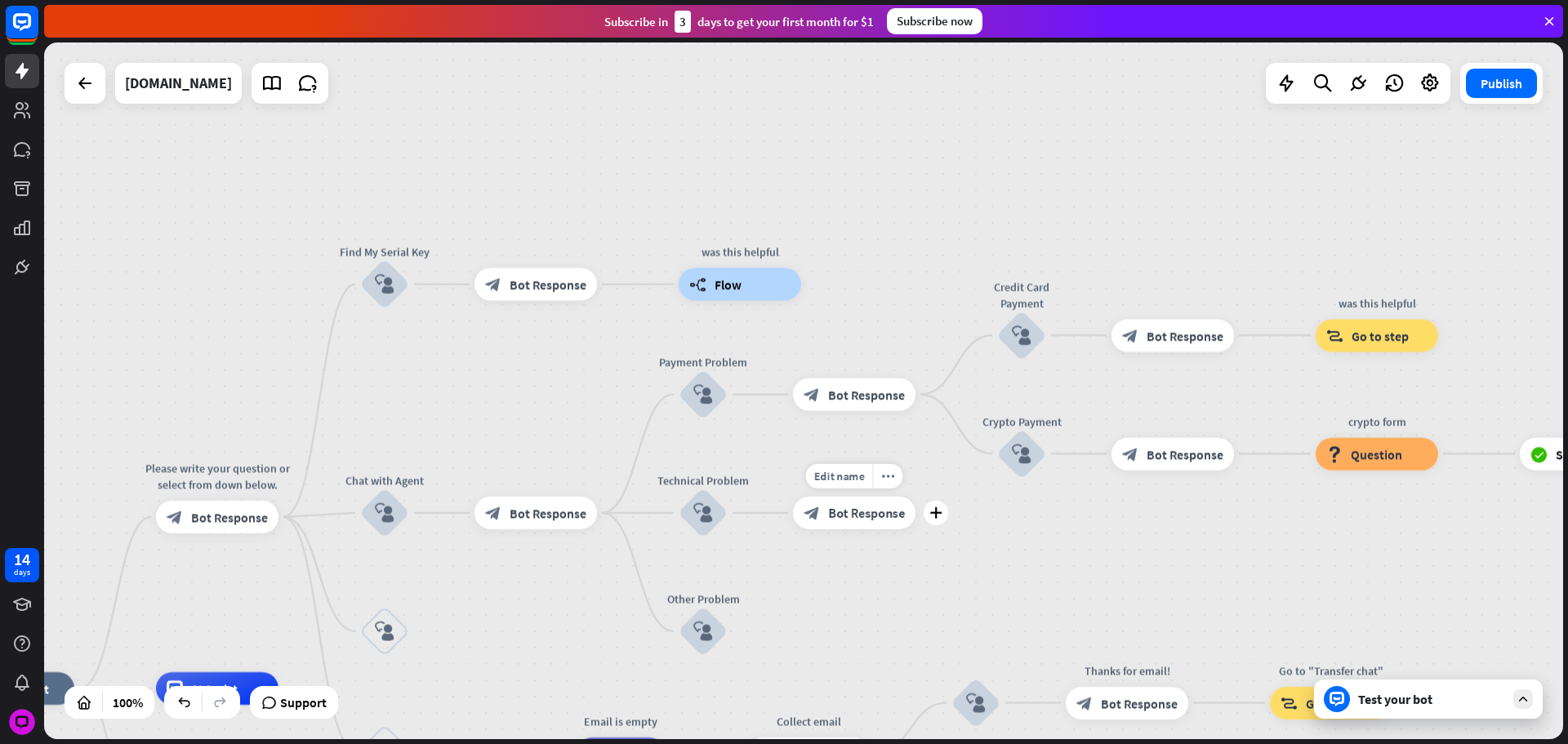
click at [810, 524] on div "block_bot_response Bot Response" at bounding box center [854, 513] width 122 height 33
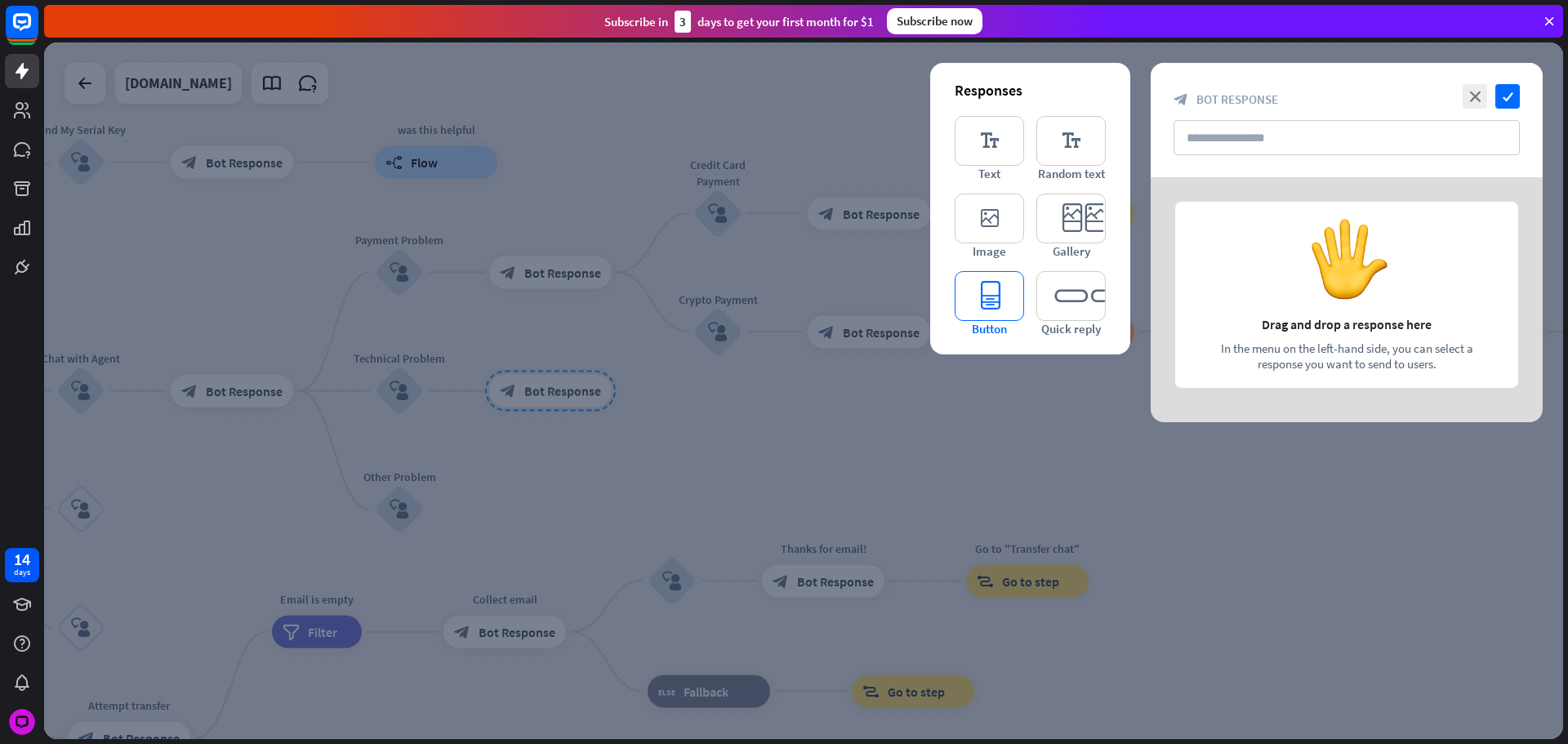
click at [1009, 303] on icon "editor_button" at bounding box center [989, 296] width 70 height 49
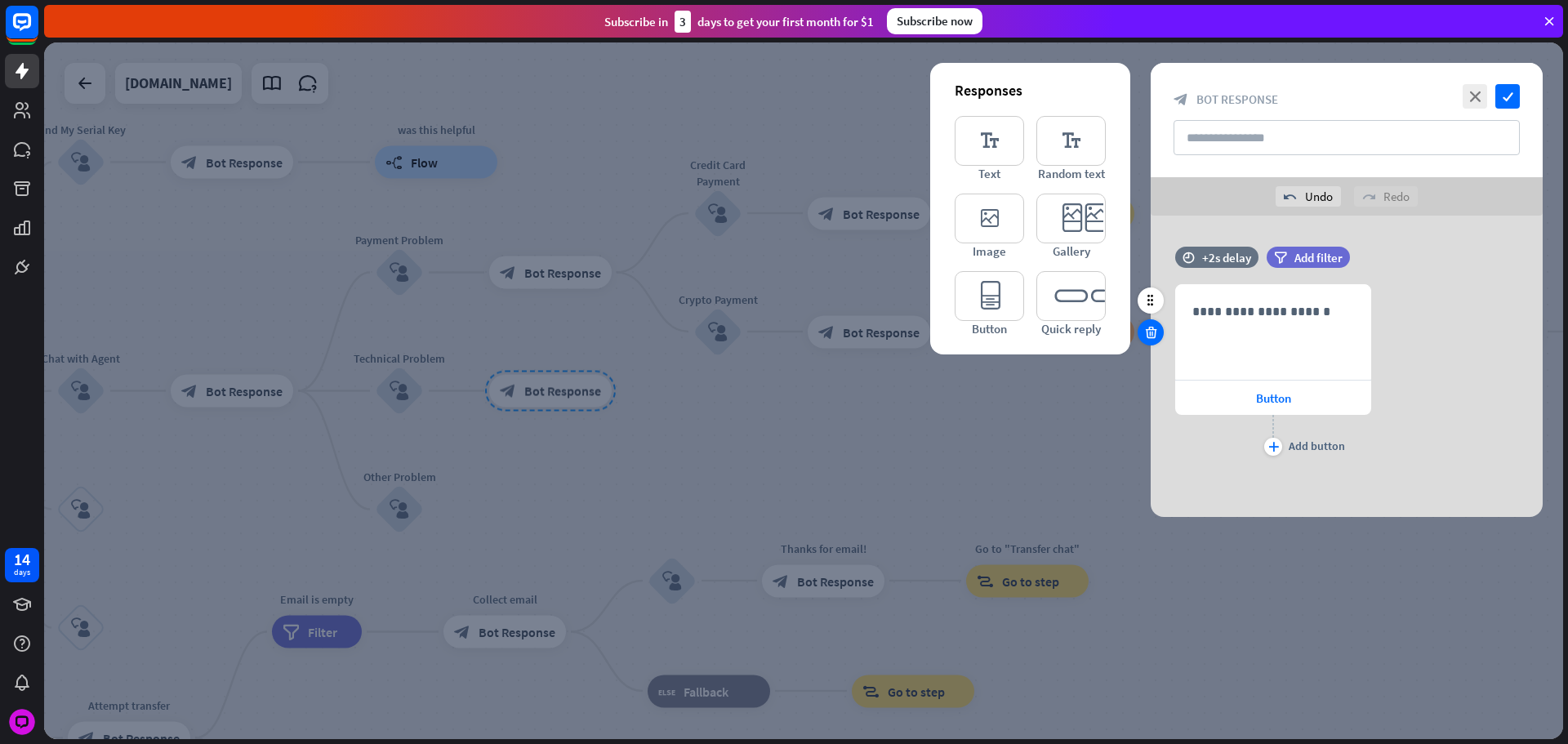
click at [1155, 342] on div at bounding box center [1150, 332] width 26 height 26
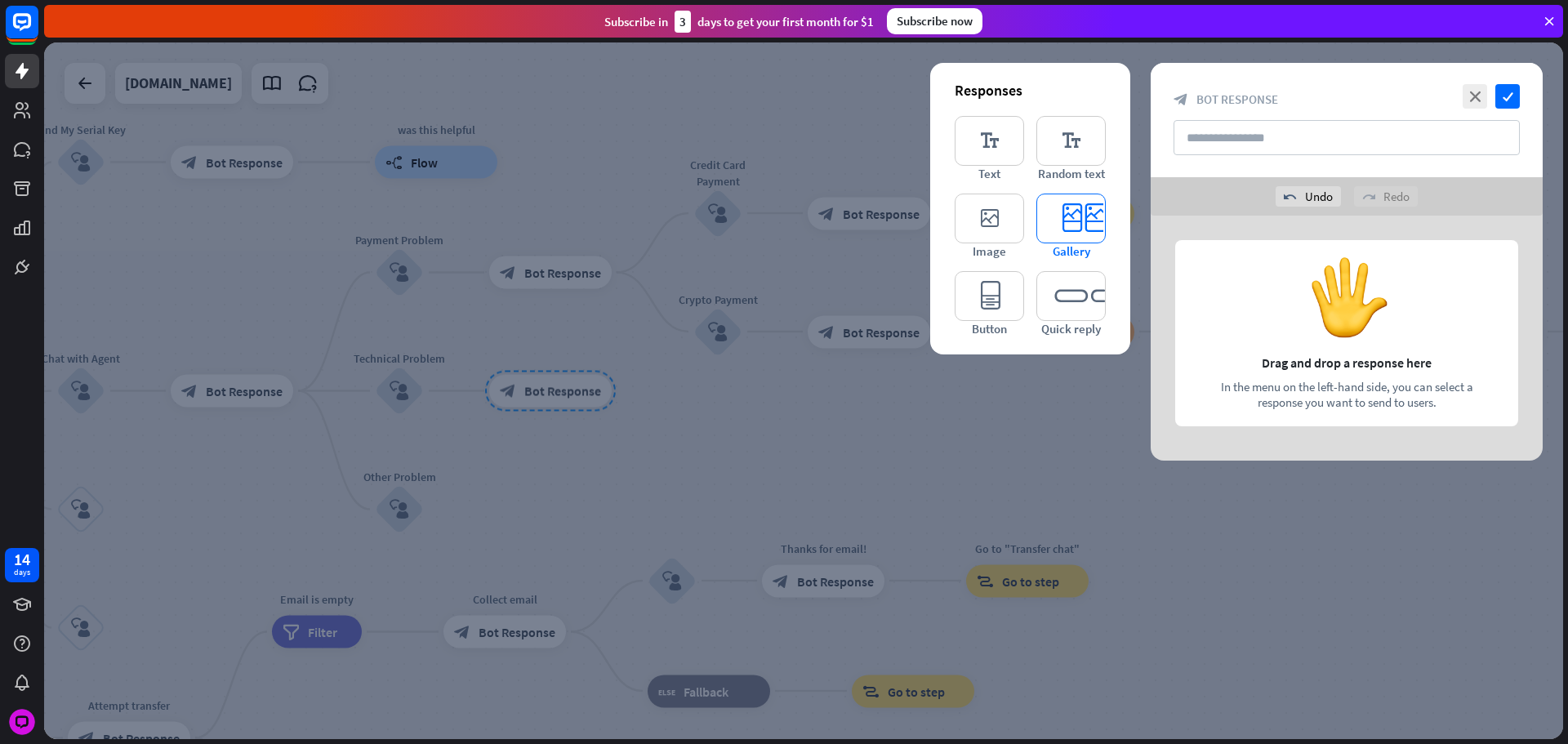
click at [1064, 224] on icon "editor_card" at bounding box center [1070, 218] width 70 height 49
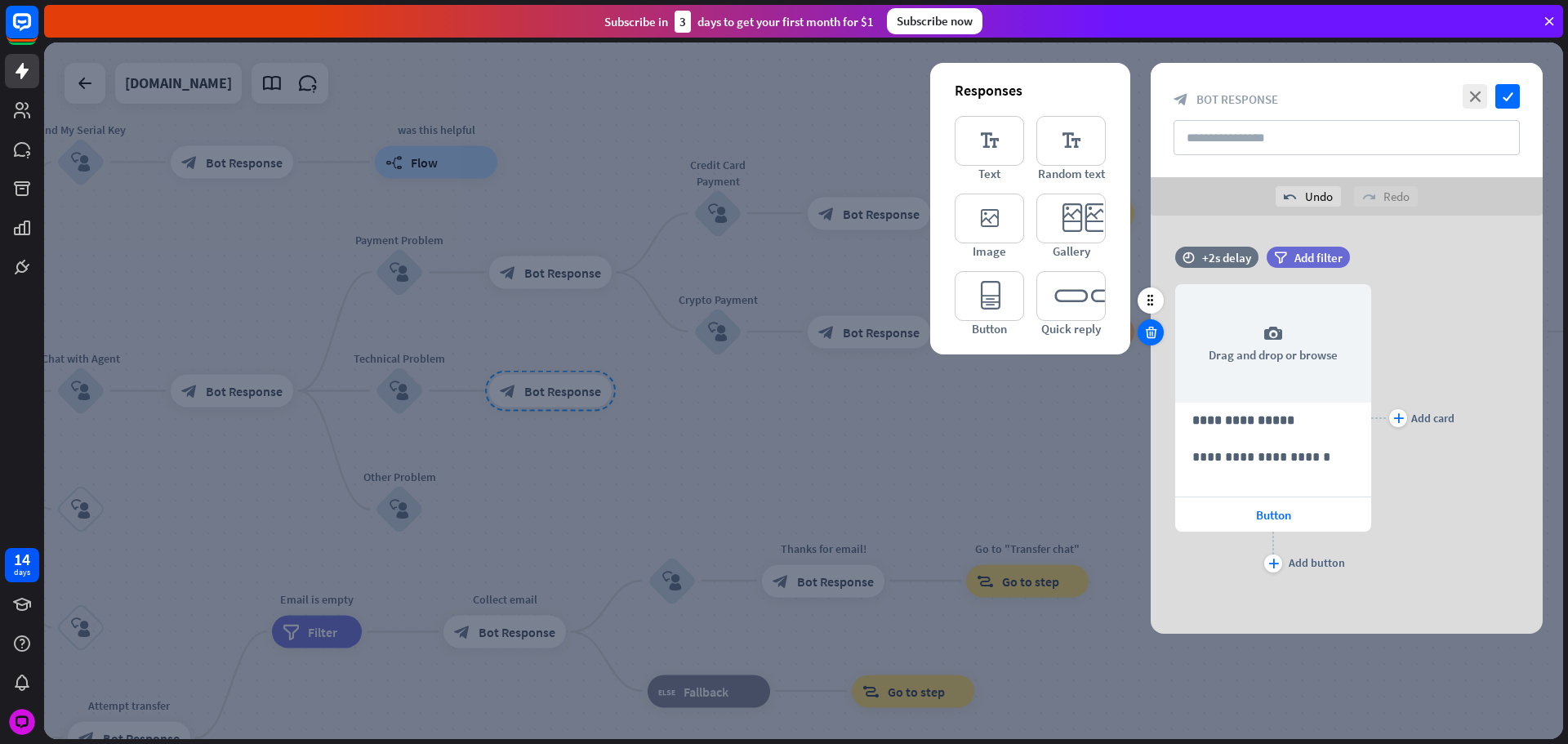
click at [1142, 332] on div at bounding box center [1150, 332] width 26 height 26
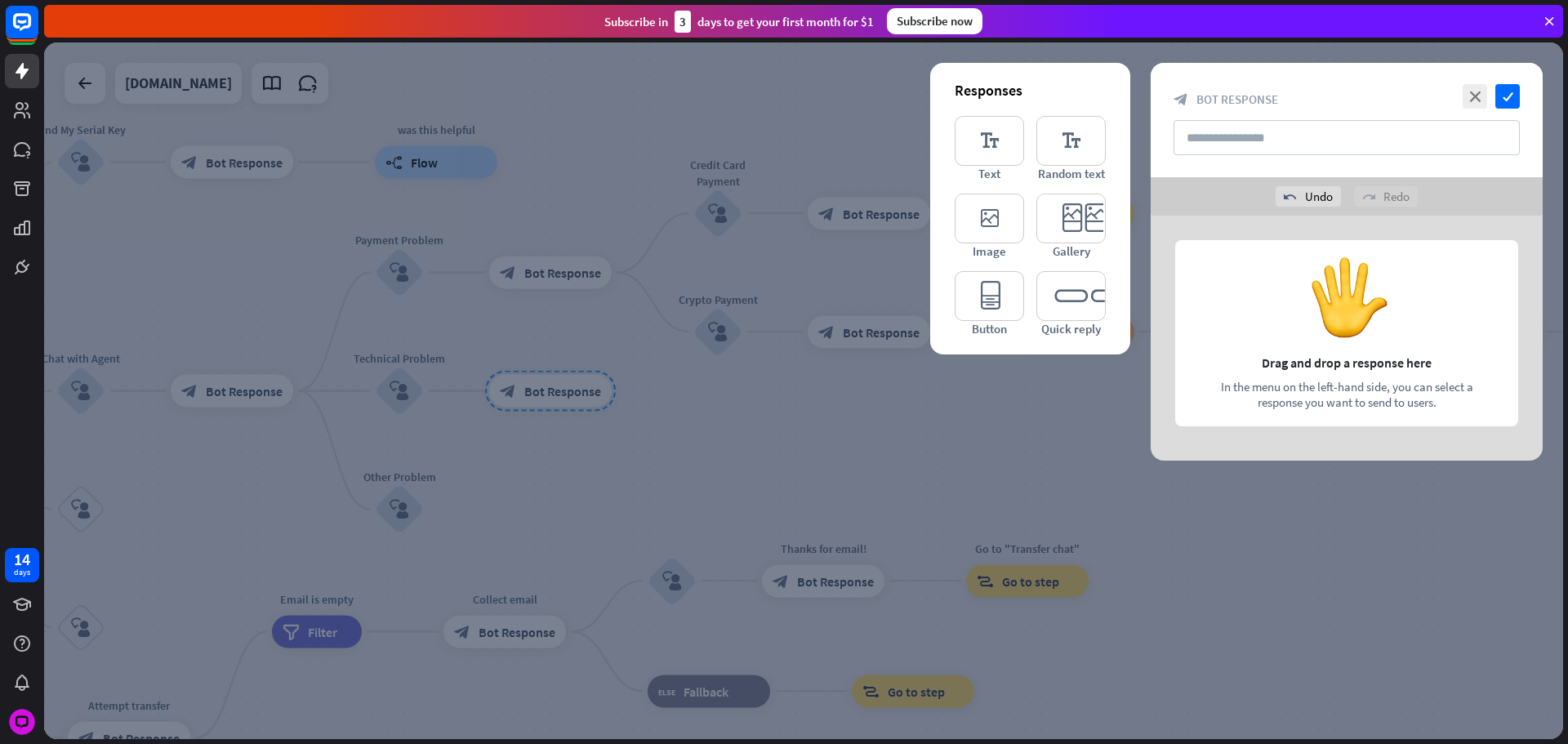
click at [706, 364] on div at bounding box center [803, 391] width 1519 height 697
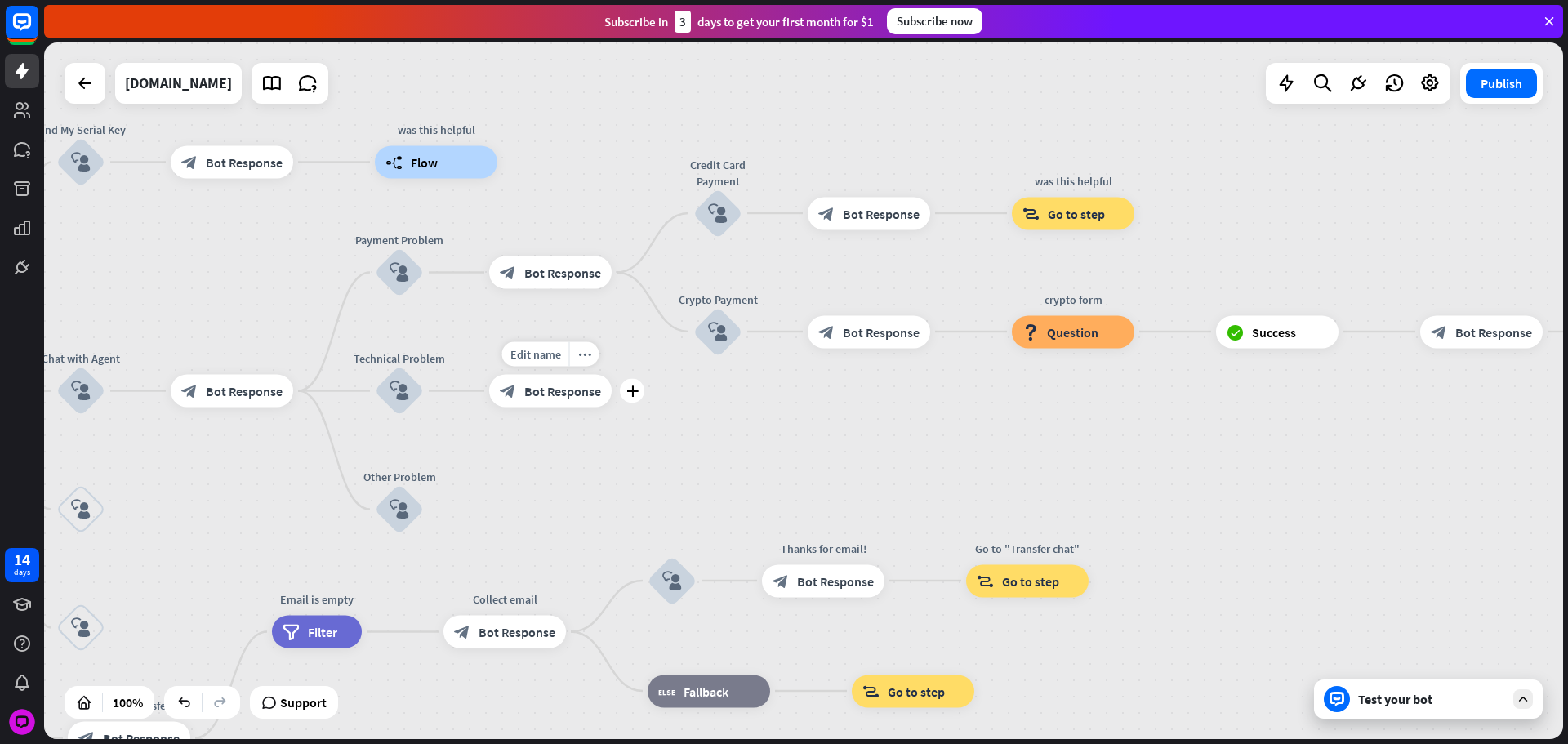
click at [572, 391] on span "Bot Response" at bounding box center [563, 390] width 77 height 16
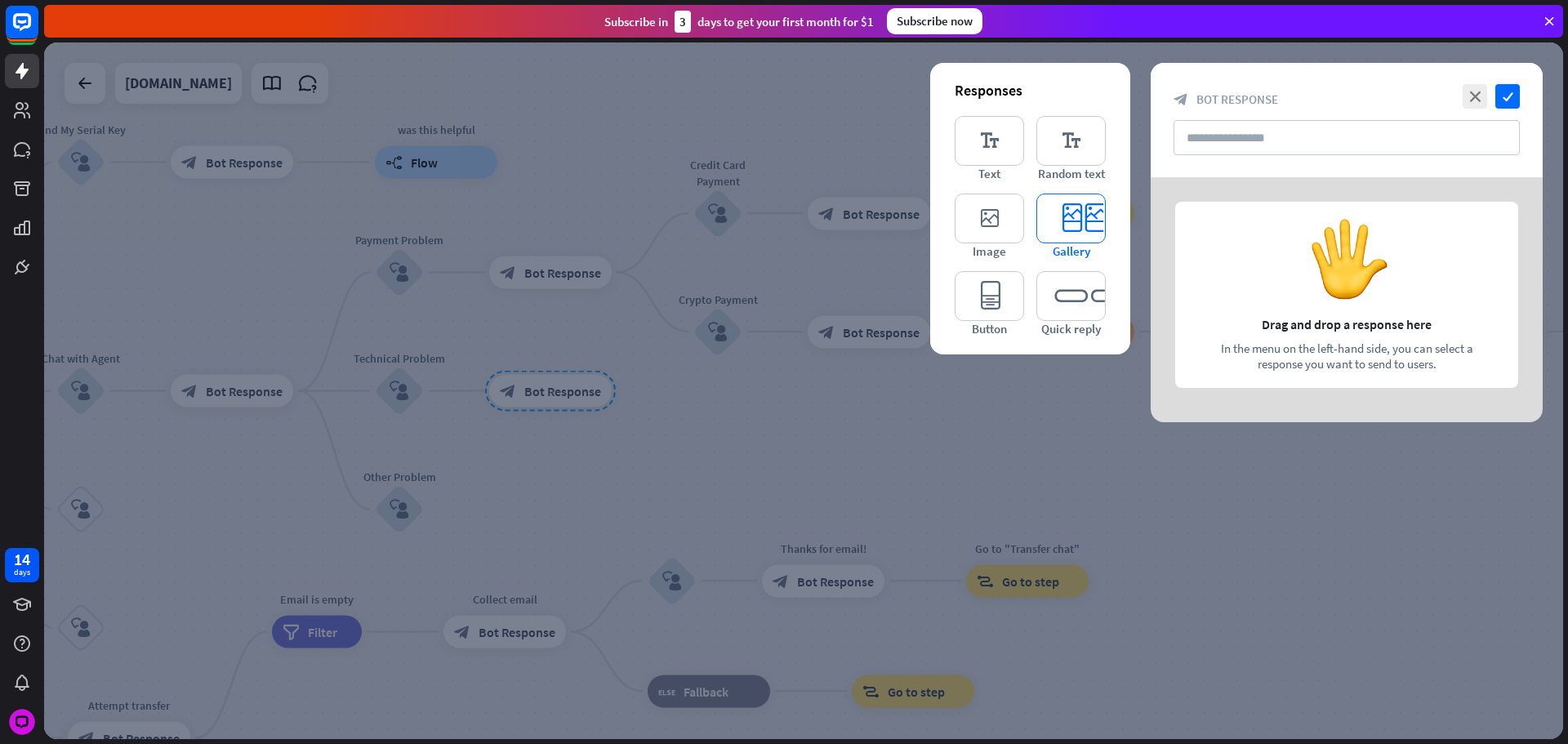
click at [1071, 222] on icon "editor_card" at bounding box center [1070, 218] width 70 height 49
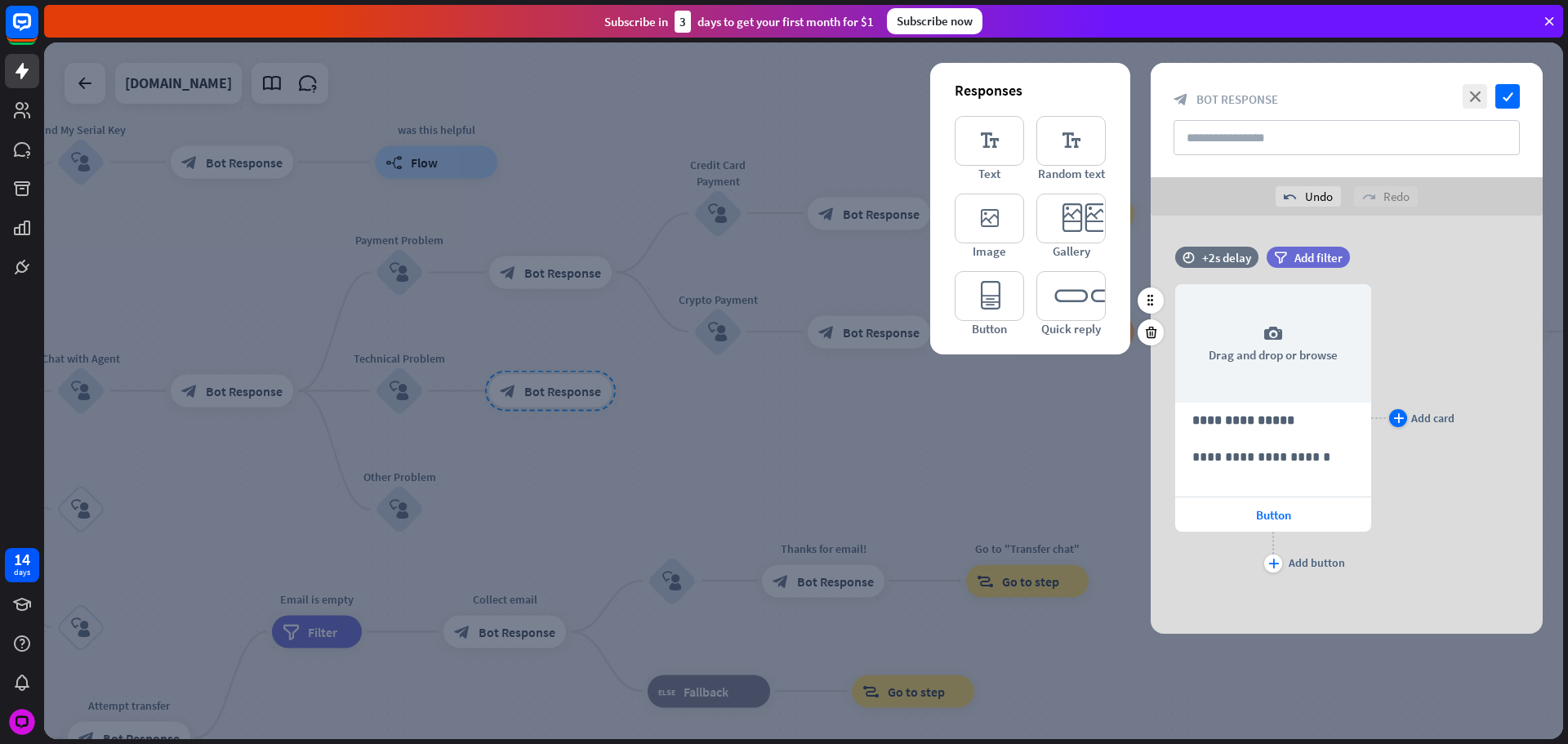
drag, startPoint x: 1386, startPoint y: 423, endPoint x: 1406, endPoint y: 421, distance: 20.1
click at [1391, 424] on div "plus Add card" at bounding box center [1412, 418] width 83 height 317
click at [1406, 421] on div "plus" at bounding box center [1397, 417] width 18 height 18
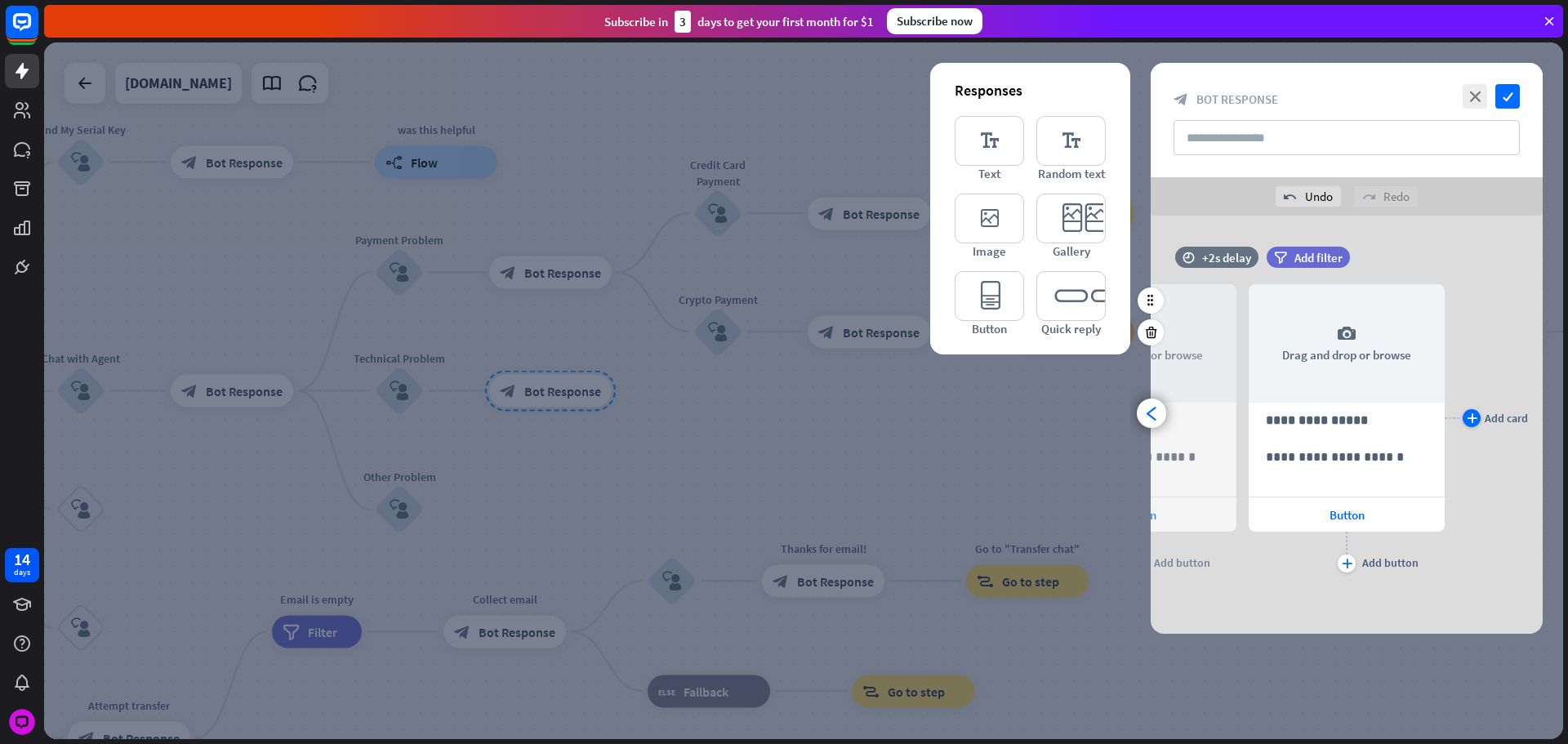
click at [1466, 422] on div "plus" at bounding box center [1471, 417] width 18 height 18
click at [1163, 411] on div "arrowhead_left" at bounding box center [1151, 413] width 29 height 29
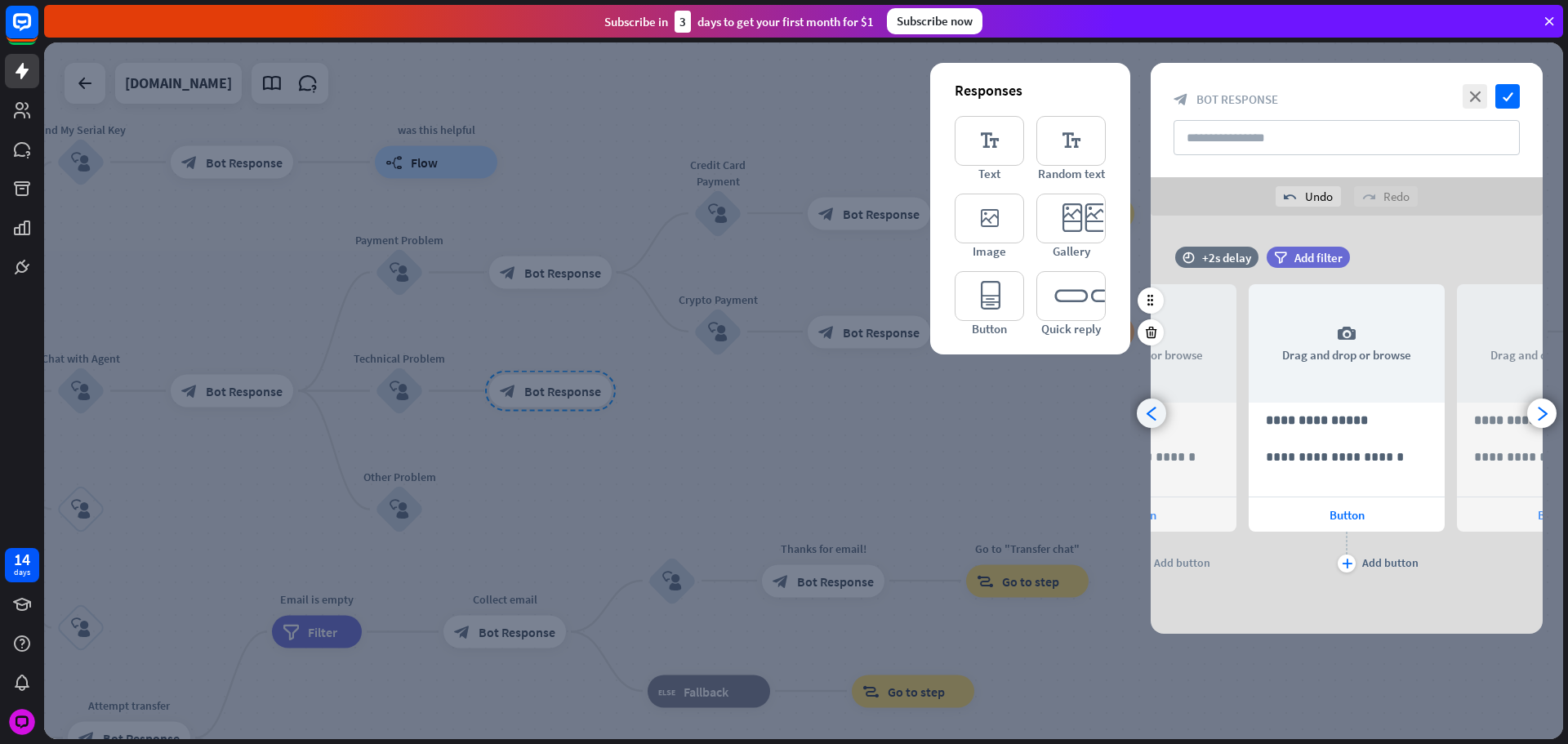
click at [1160, 411] on div "arrowhead_left" at bounding box center [1151, 413] width 29 height 29
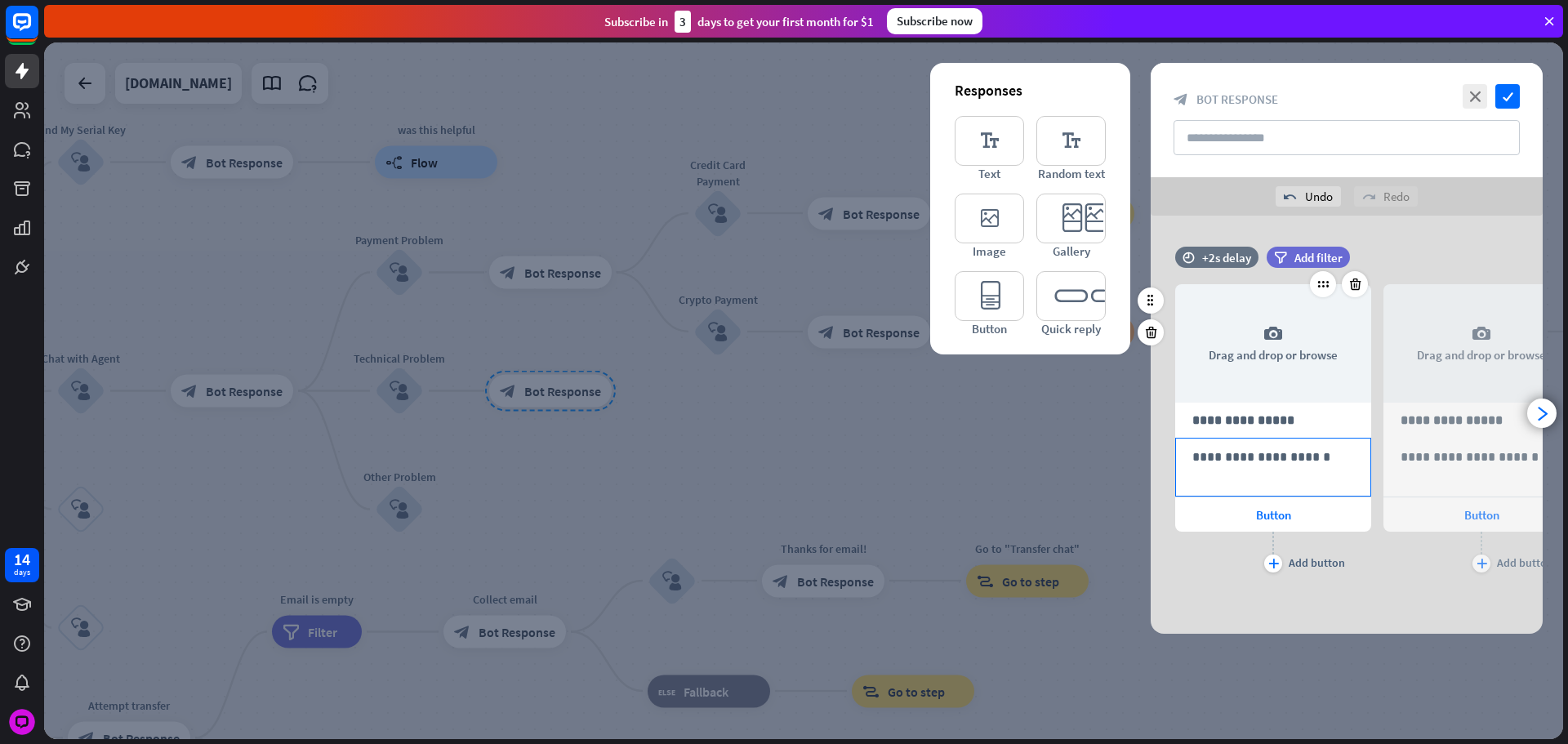
click at [1254, 439] on div "**********" at bounding box center [1273, 468] width 194 height 57
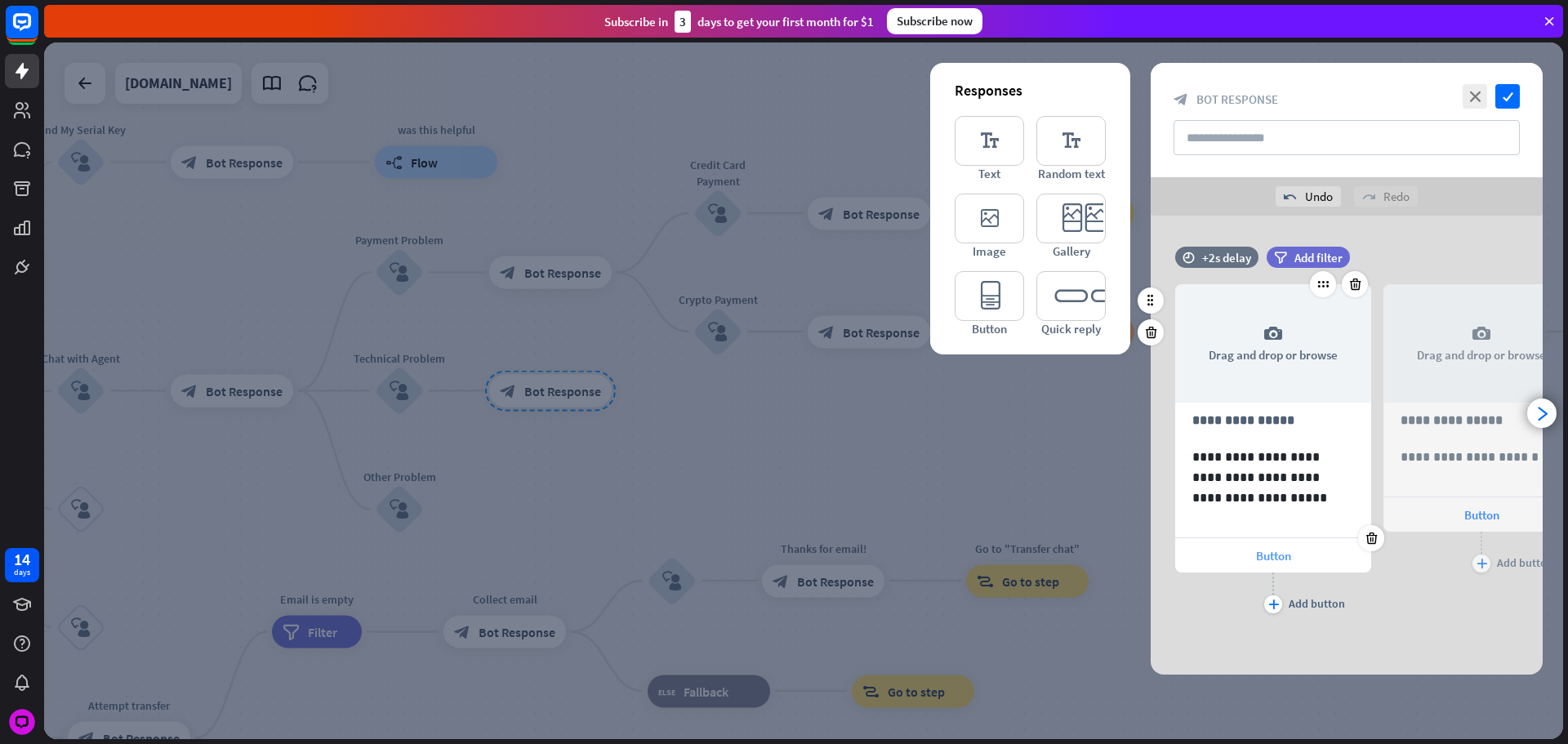
click at [1231, 554] on div "Button" at bounding box center [1273, 555] width 196 height 34
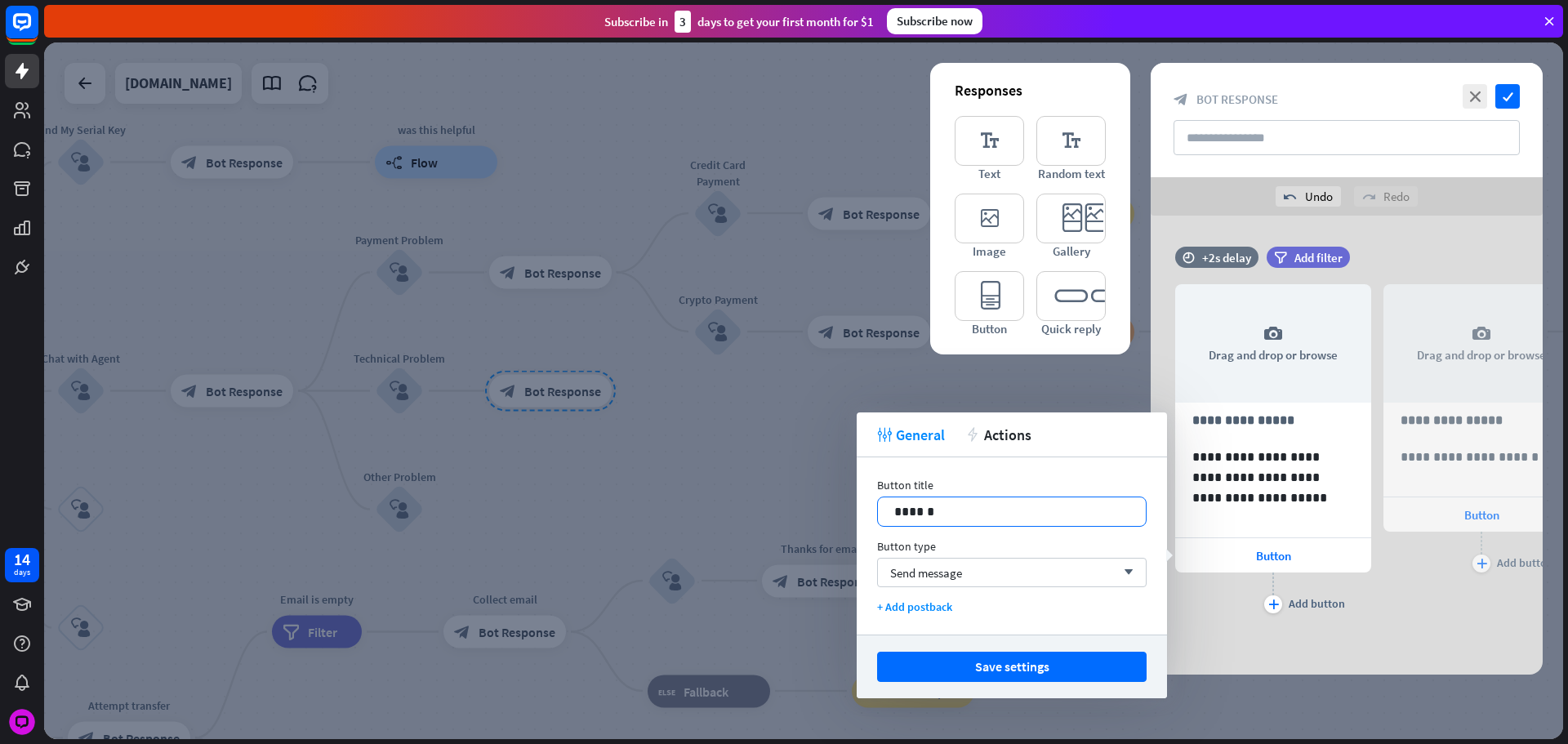
click at [1062, 498] on div "******" at bounding box center [1012, 512] width 268 height 28
click at [1062, 652] on button "Save settings" at bounding box center [1012, 667] width 270 height 30
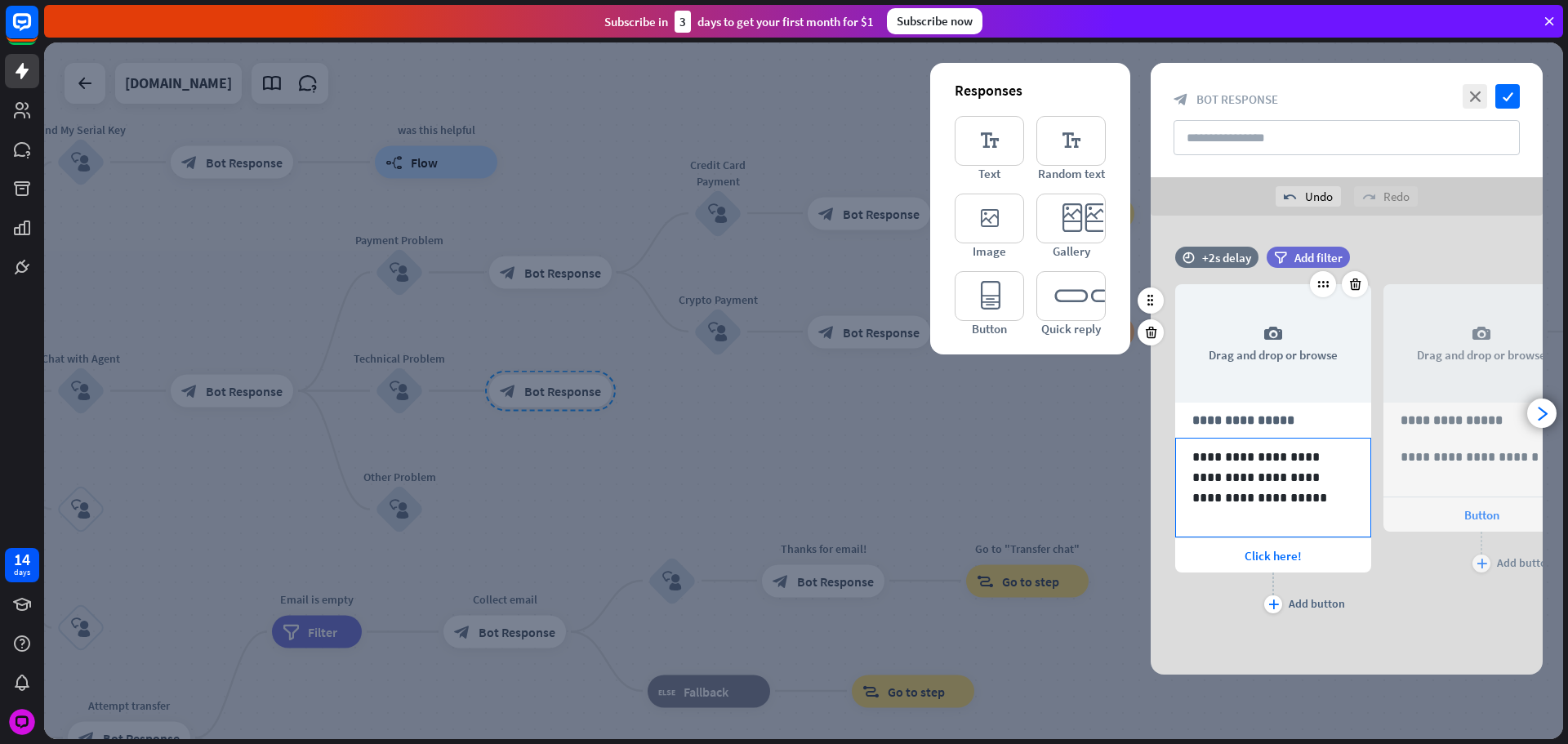
click at [1244, 527] on p at bounding box center [1272, 518] width 162 height 20
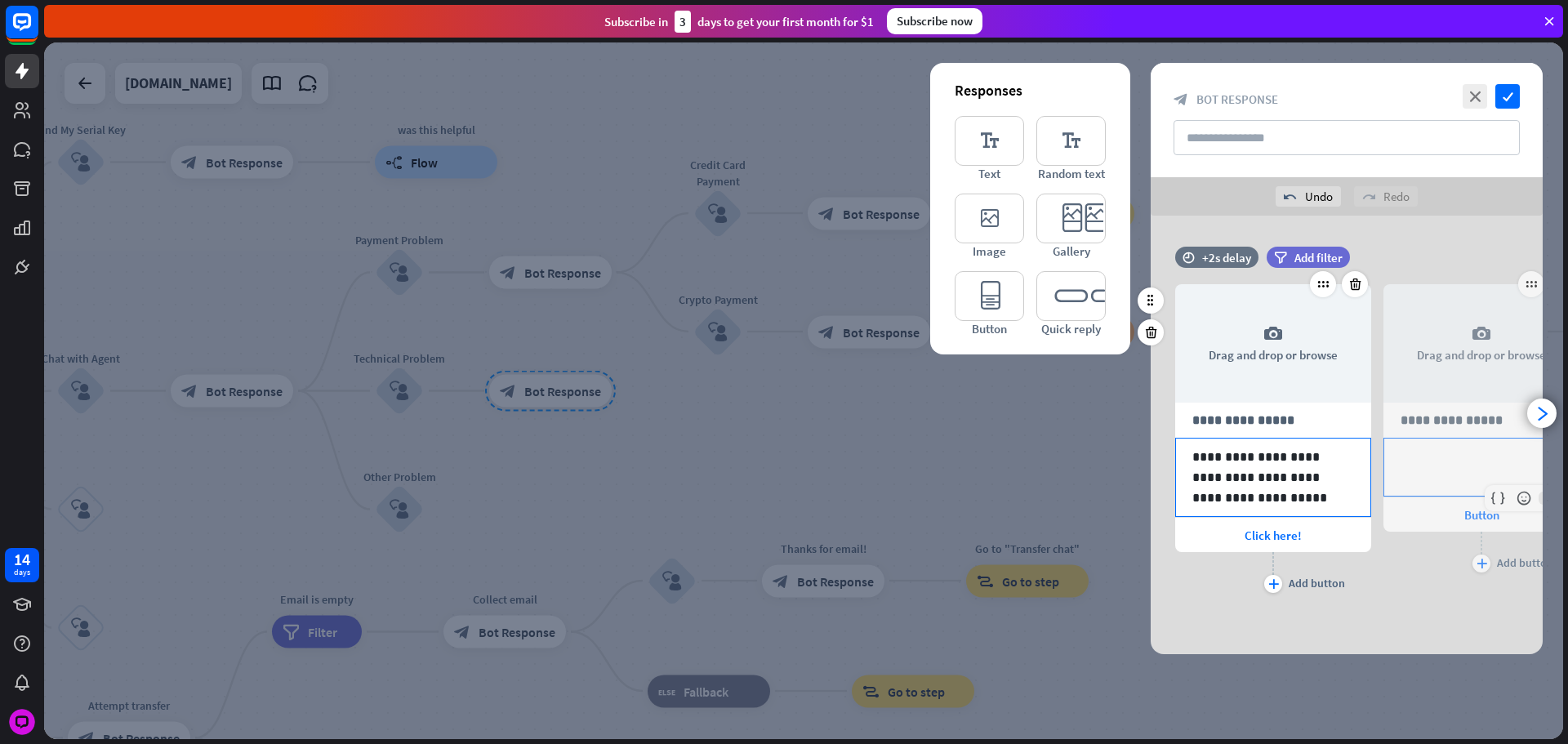
click at [1452, 447] on p "**********" at bounding box center [1481, 457] width 162 height 20
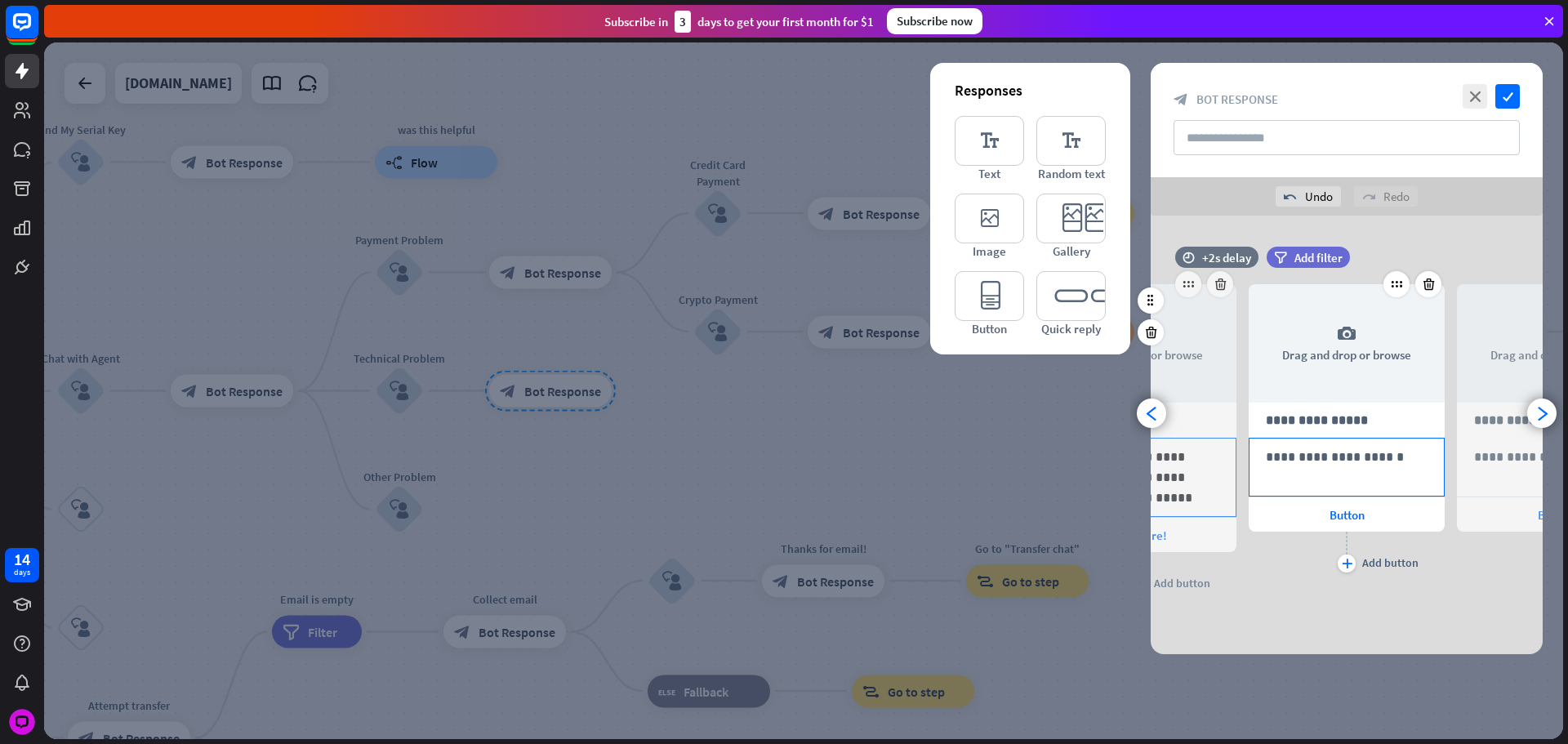
drag, startPoint x: 1392, startPoint y: 450, endPoint x: 1383, endPoint y: 453, distance: 9.5
click at [1390, 447] on p "**********" at bounding box center [1346, 457] width 162 height 20
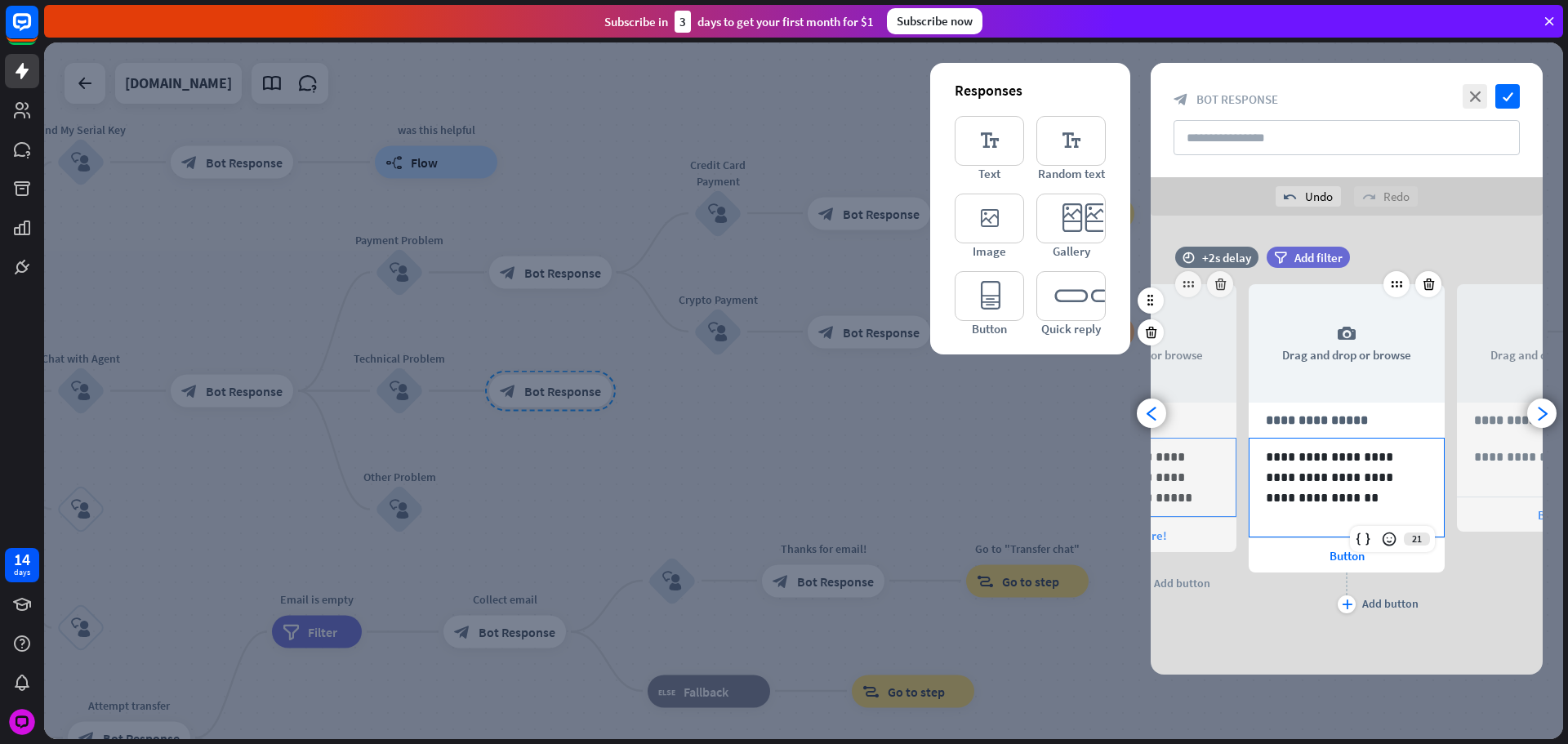
click at [1325, 507] on p "**********" at bounding box center [1346, 477] width 162 height 61
click at [1328, 518] on p at bounding box center [1346, 518] width 162 height 20
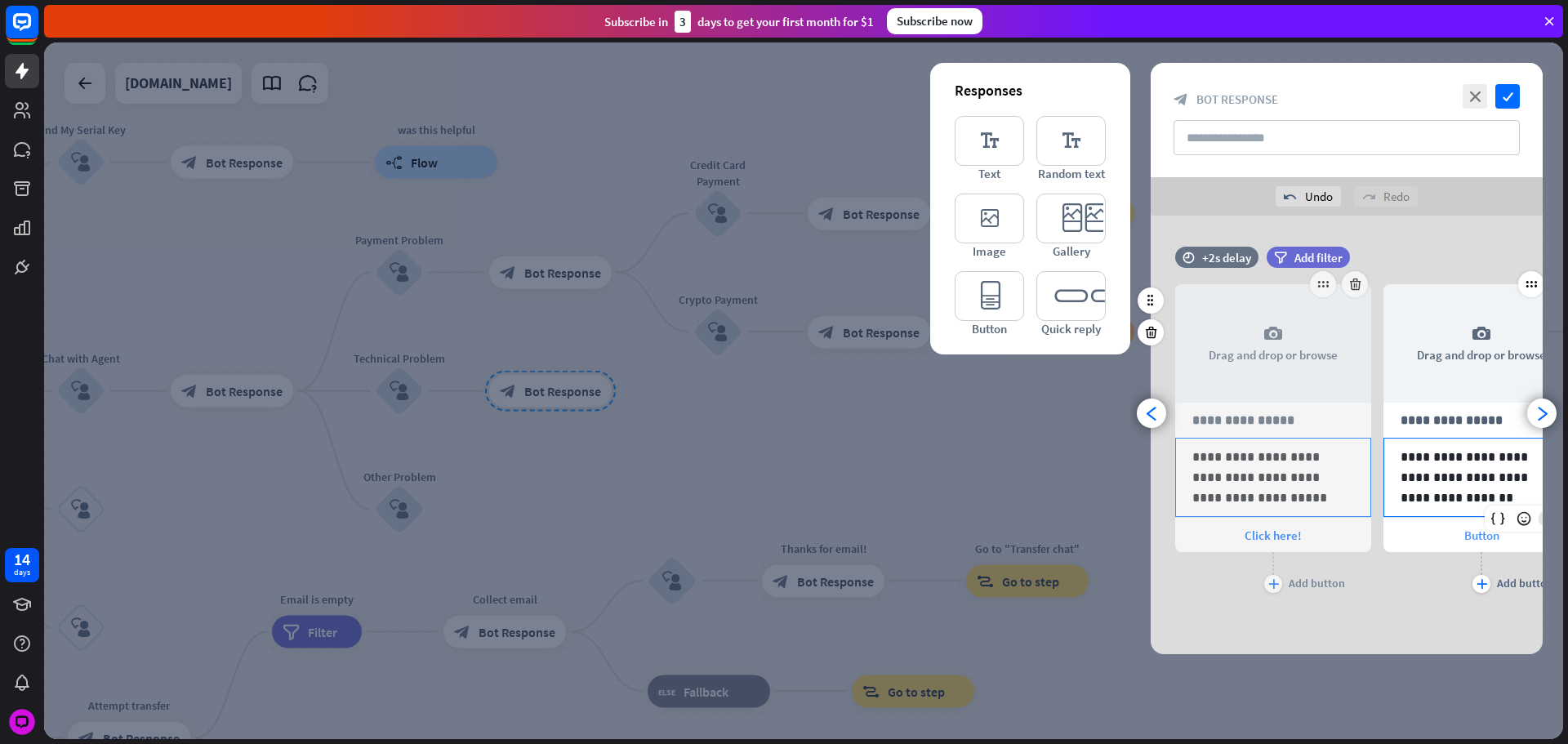
click at [1454, 533] on div "Button" at bounding box center [1481, 535] width 196 height 34
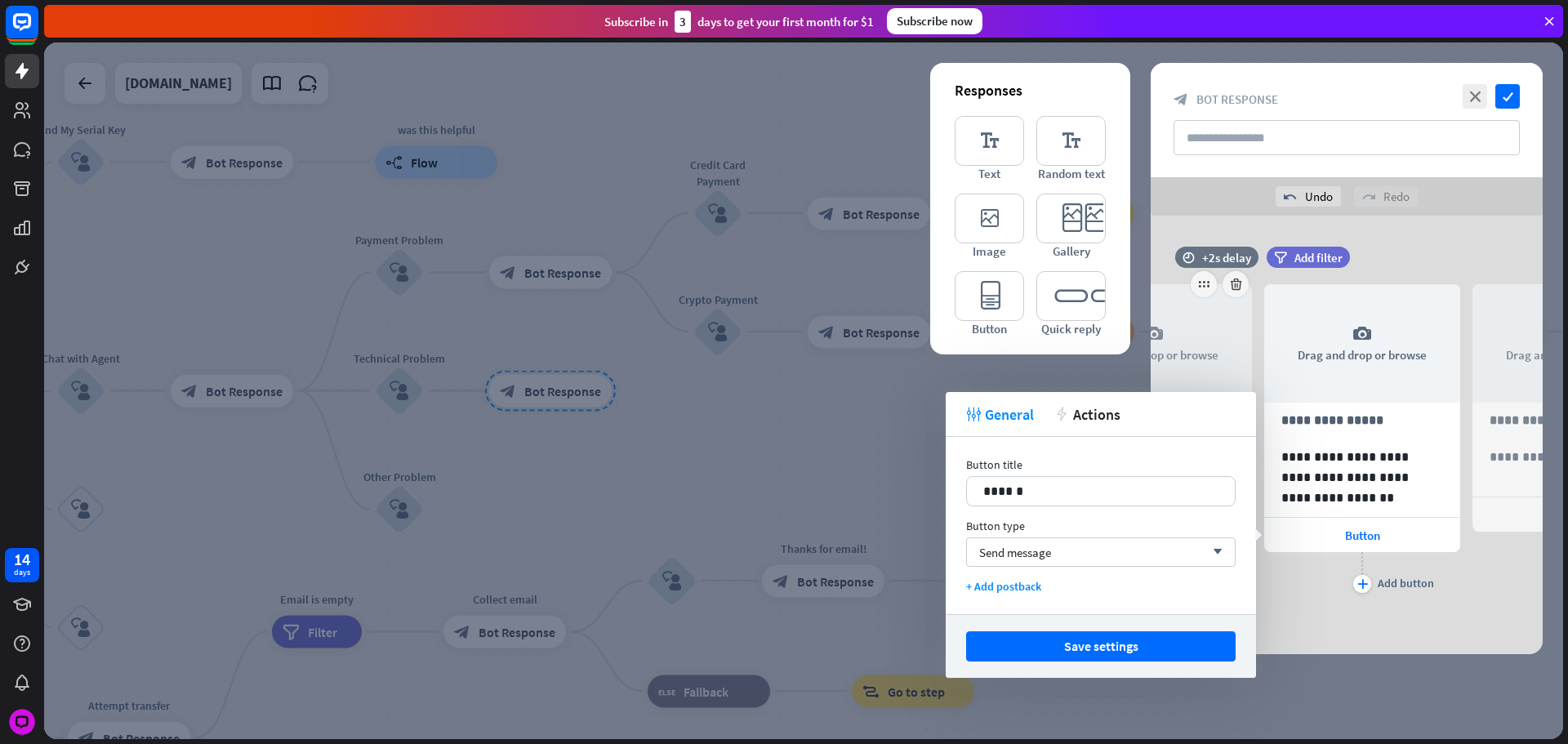
scroll to position [0, 135]
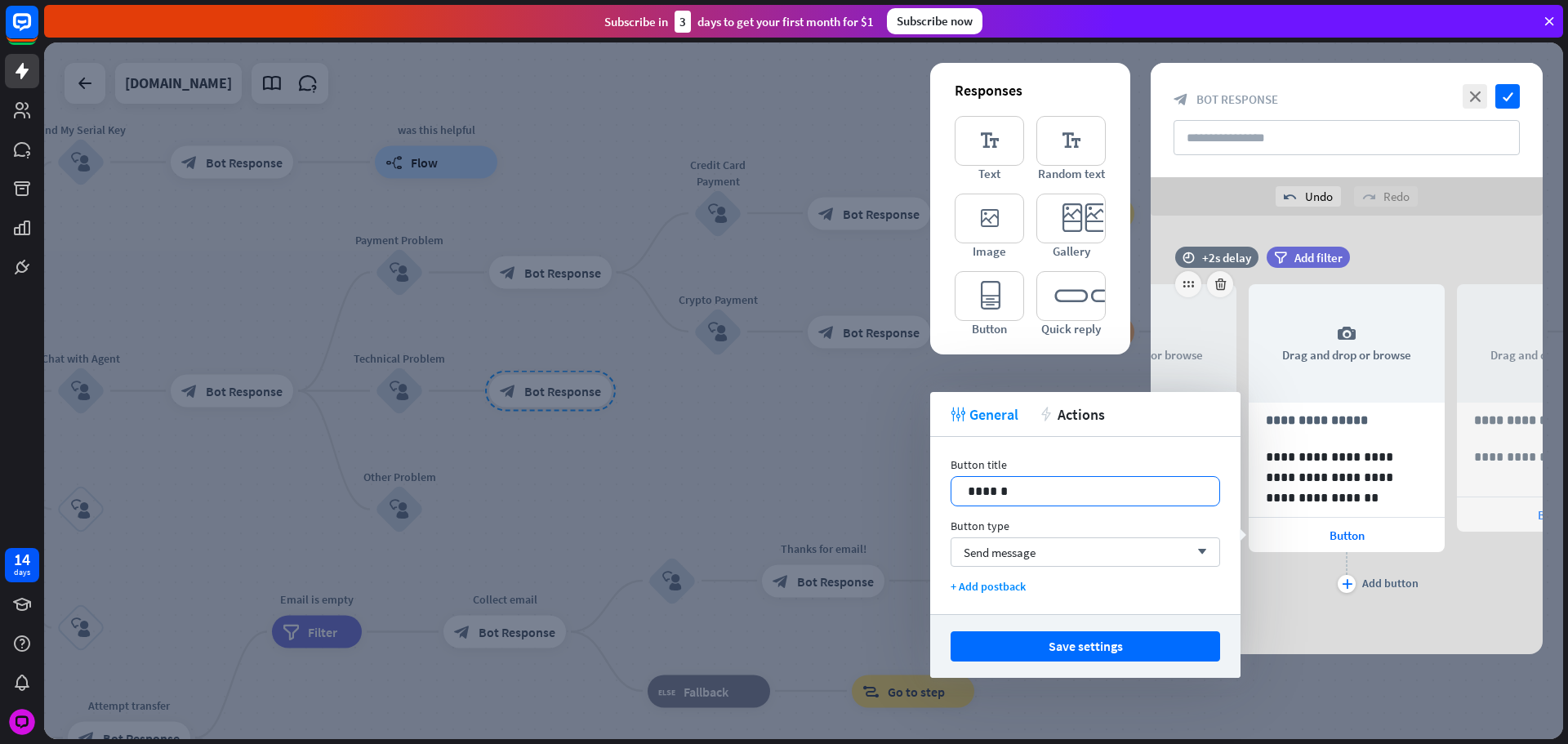
click at [1017, 492] on p "******" at bounding box center [1085, 491] width 235 height 20
click at [1070, 640] on button "Save settings" at bounding box center [1086, 647] width 270 height 30
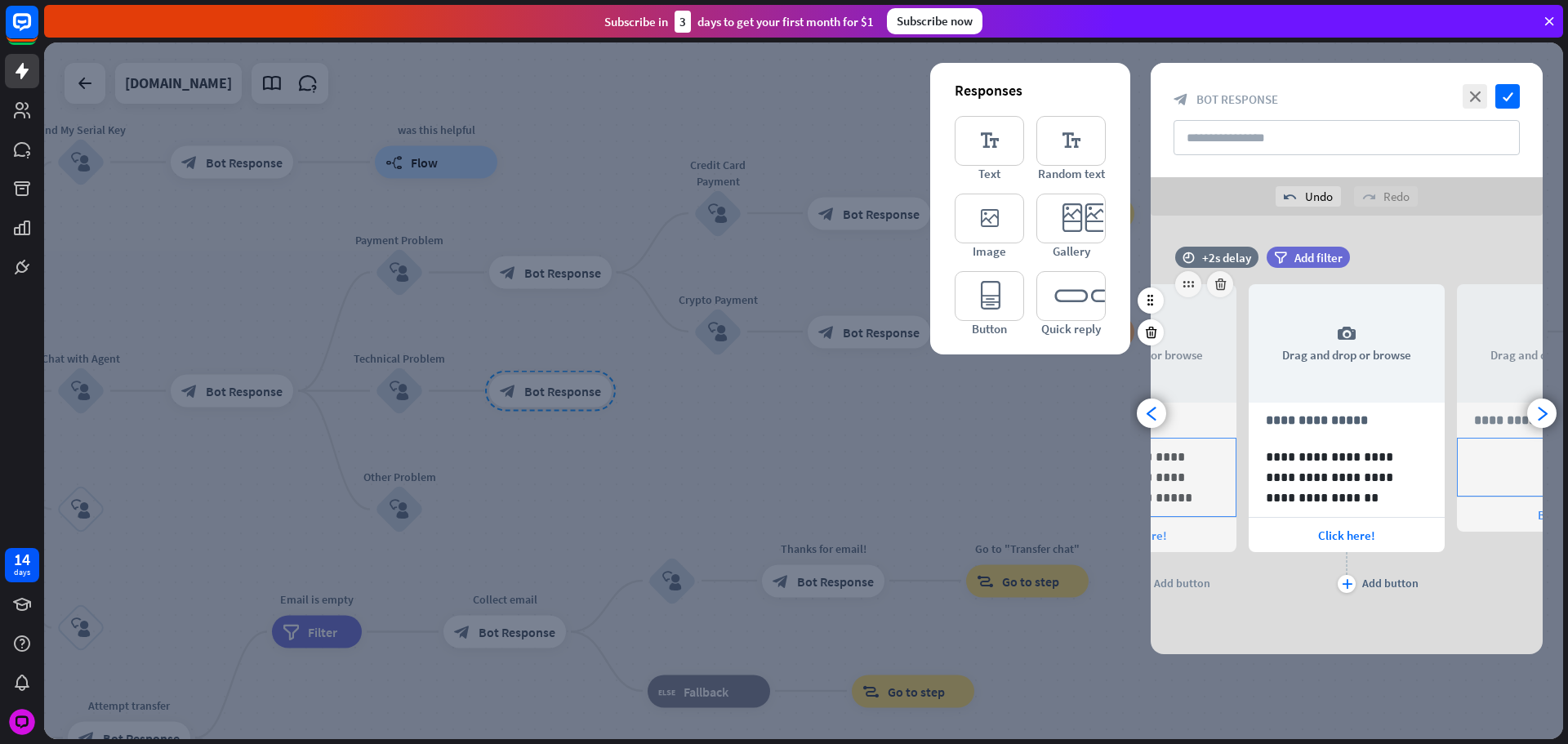
click at [1478, 462] on p "**********" at bounding box center [1555, 457] width 162 height 20
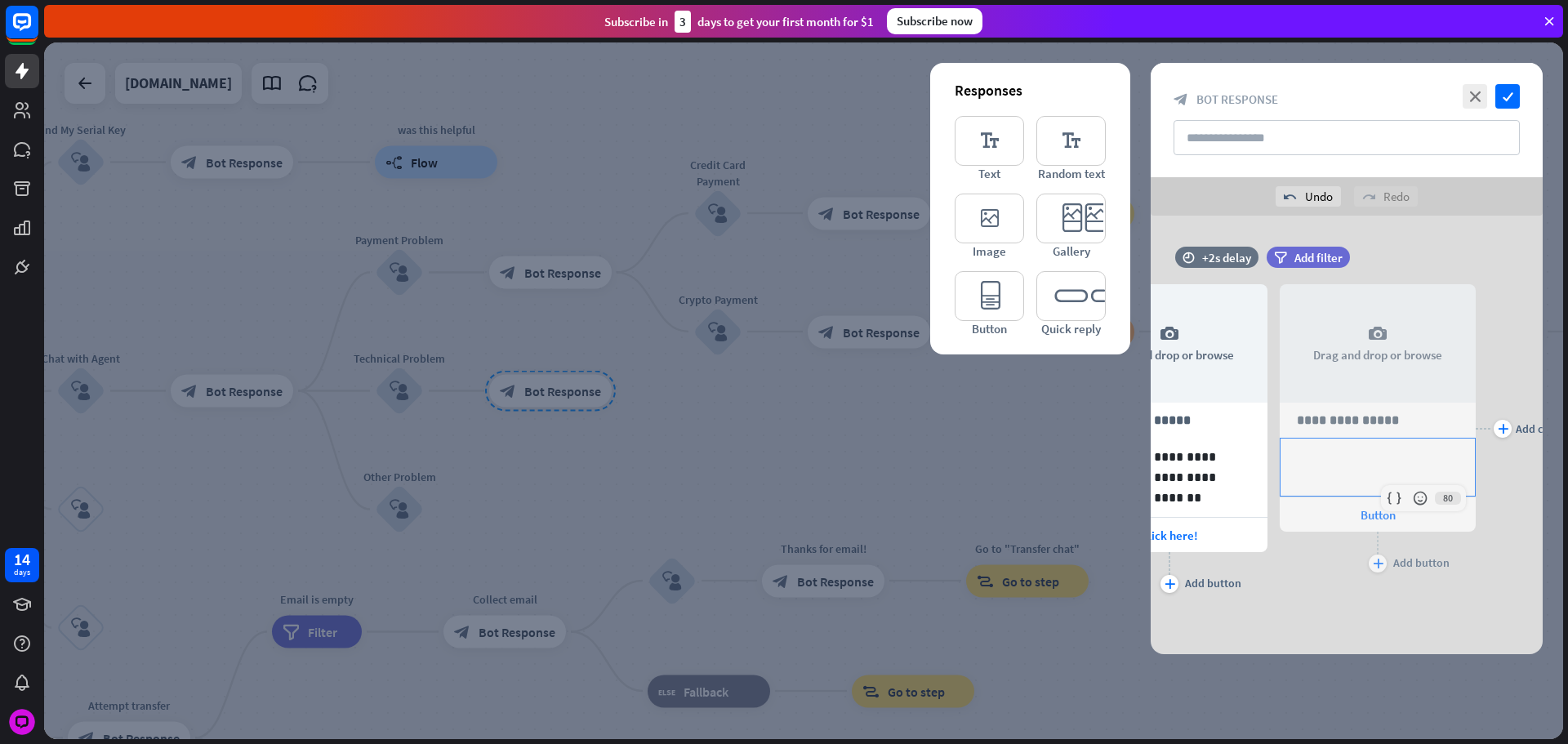
scroll to position [0, 343]
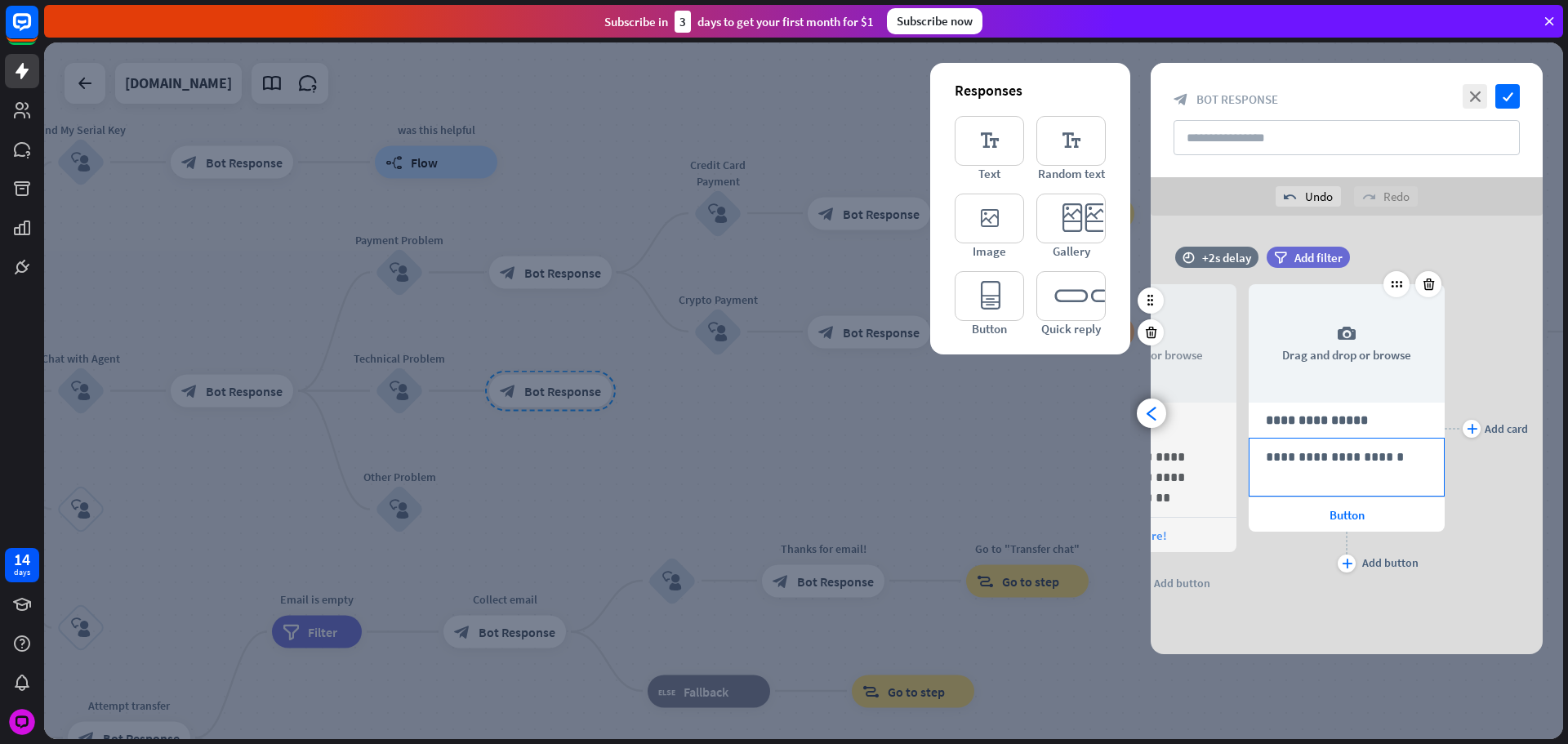
click at [1348, 456] on p "**********" at bounding box center [1346, 457] width 162 height 20
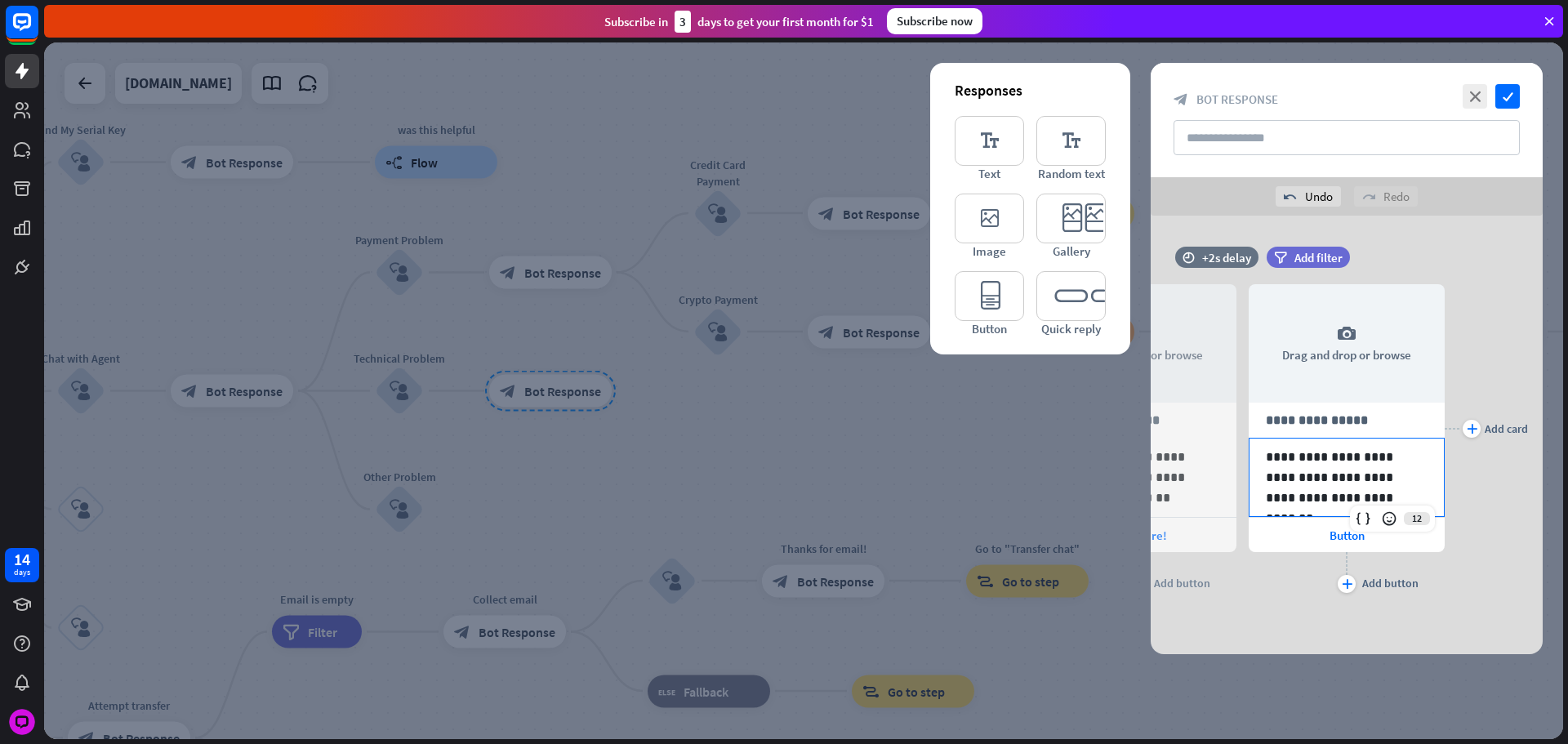
scroll to position [0, 0]
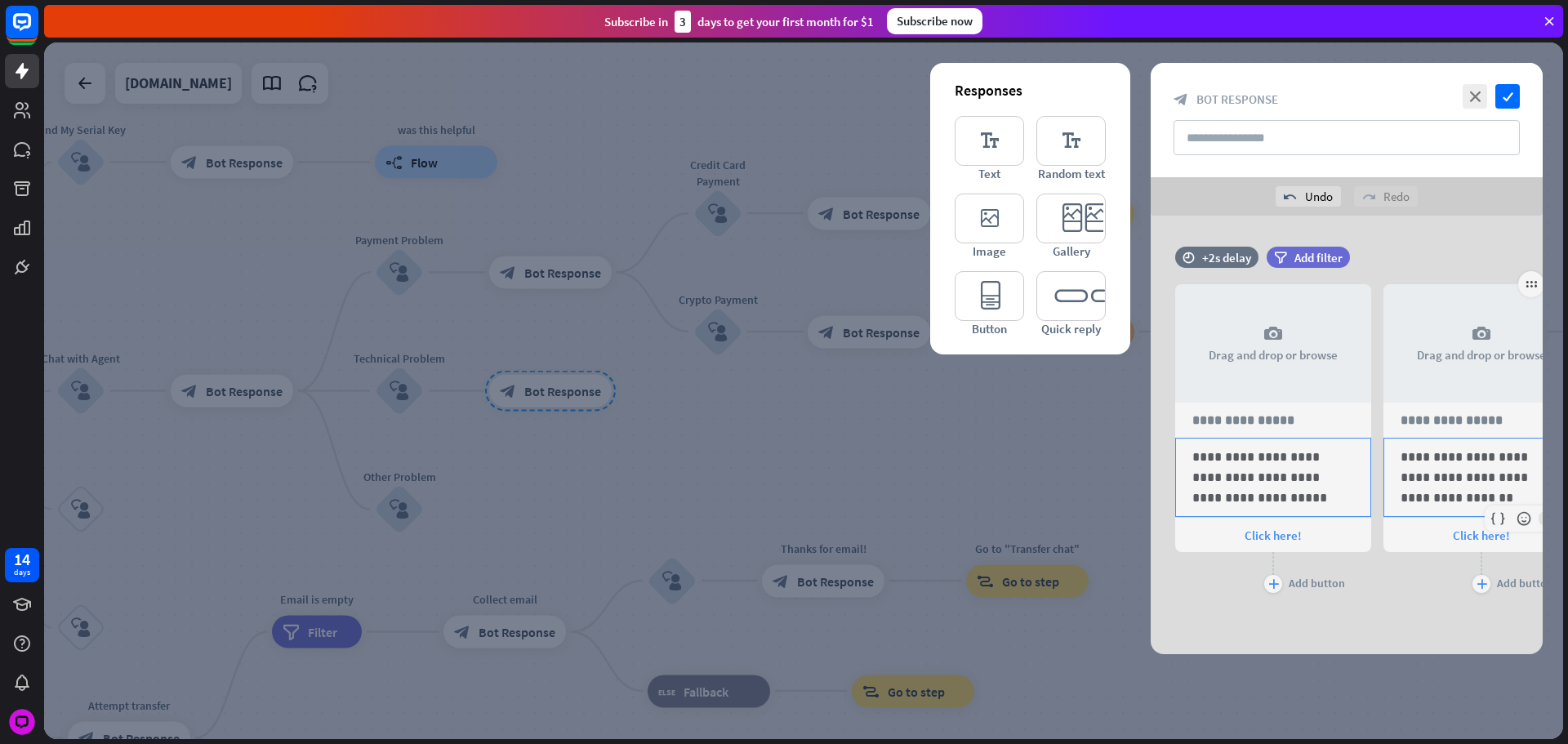
click at [1491, 472] on p "**********" at bounding box center [1481, 477] width 162 height 61
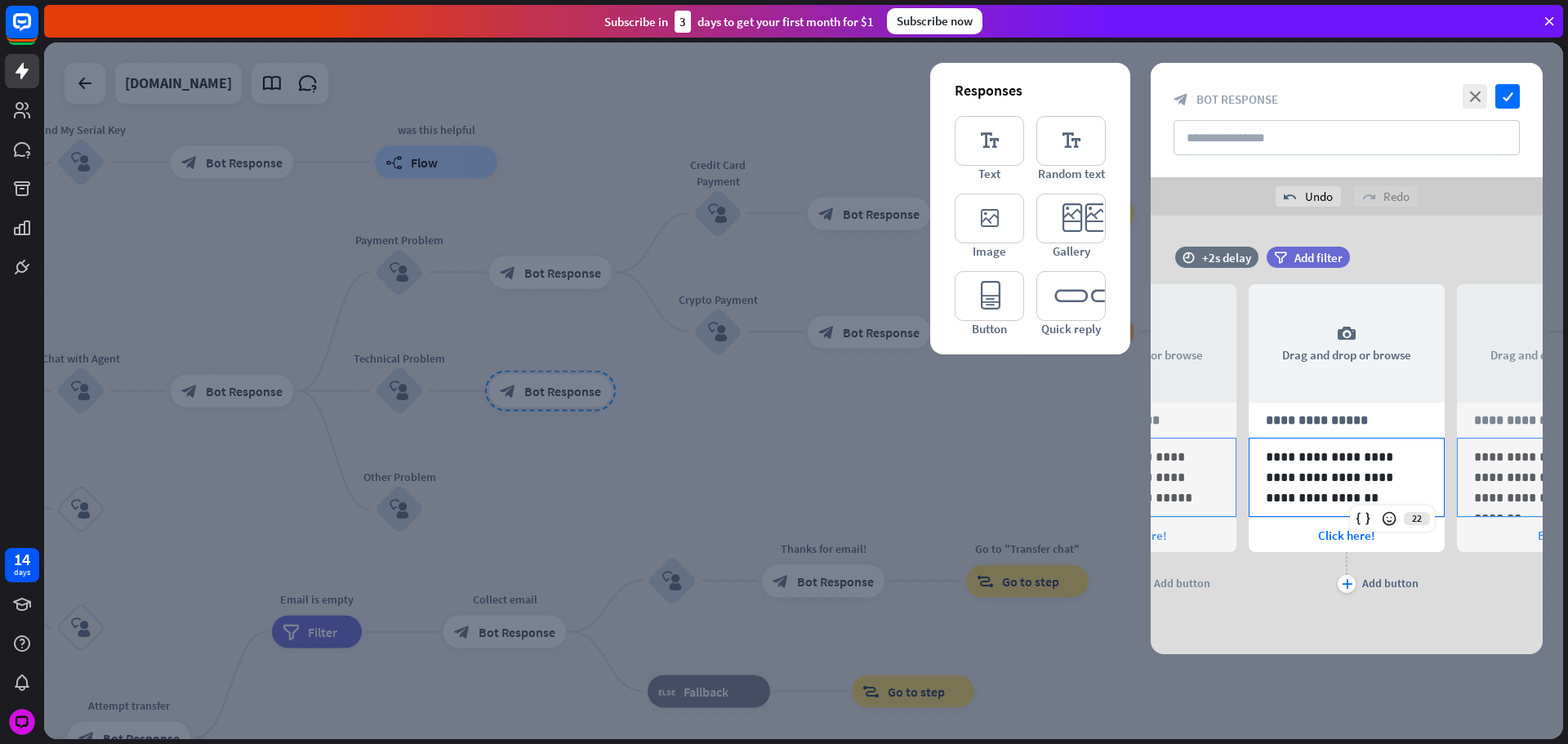
click at [1483, 487] on p "**********" at bounding box center [1555, 477] width 162 height 61
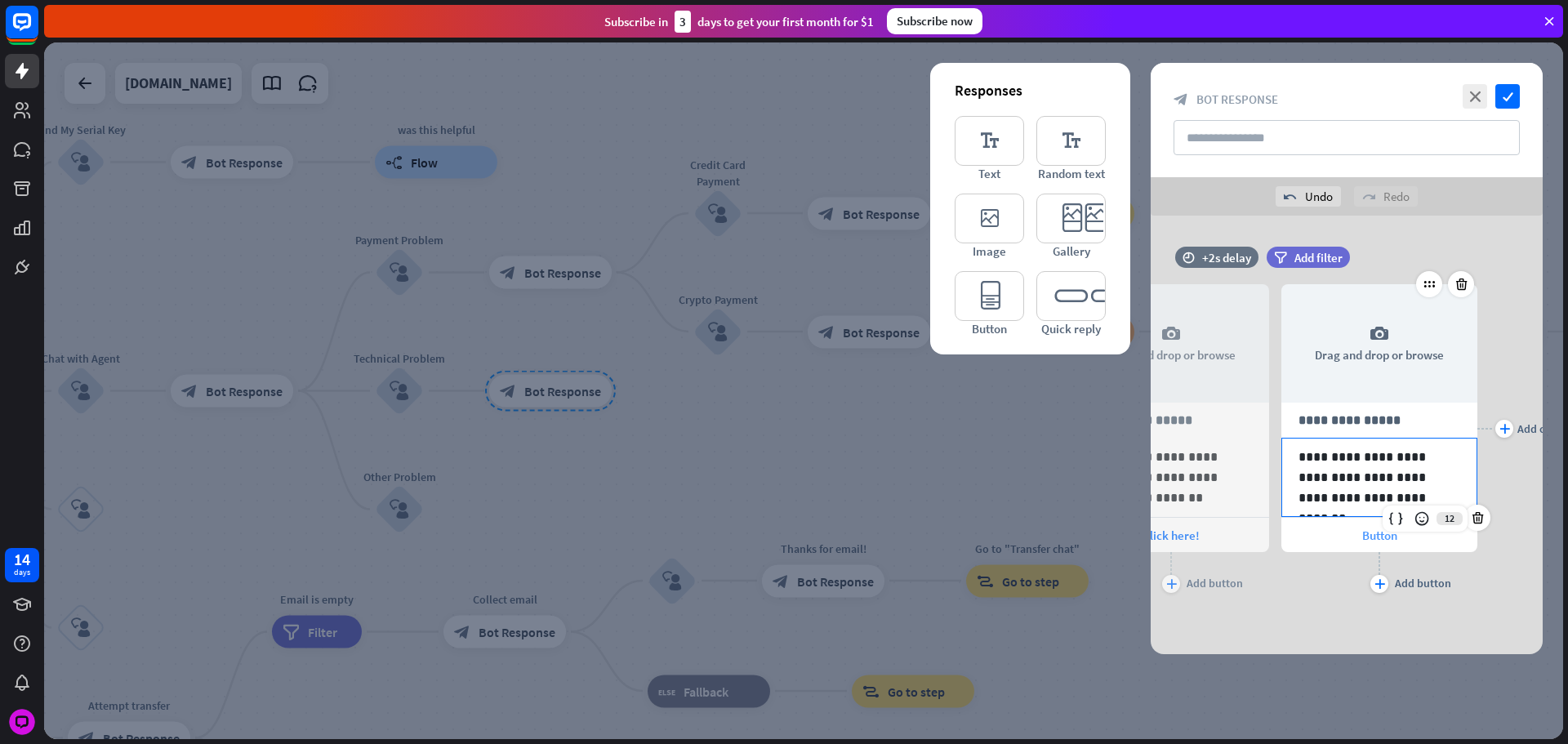
scroll to position [0, 343]
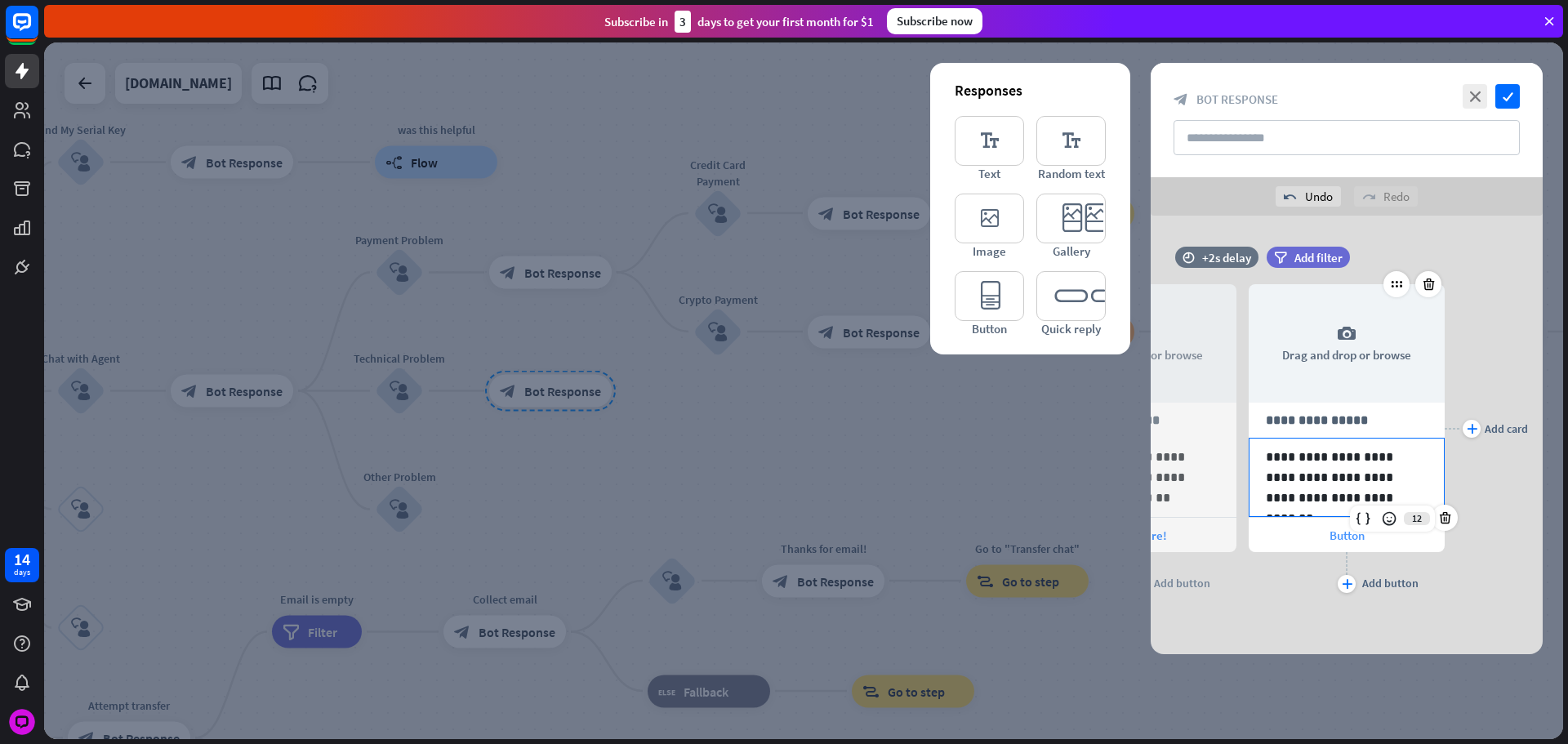
click at [1365, 537] on div "Button" at bounding box center [1347, 535] width 196 height 34
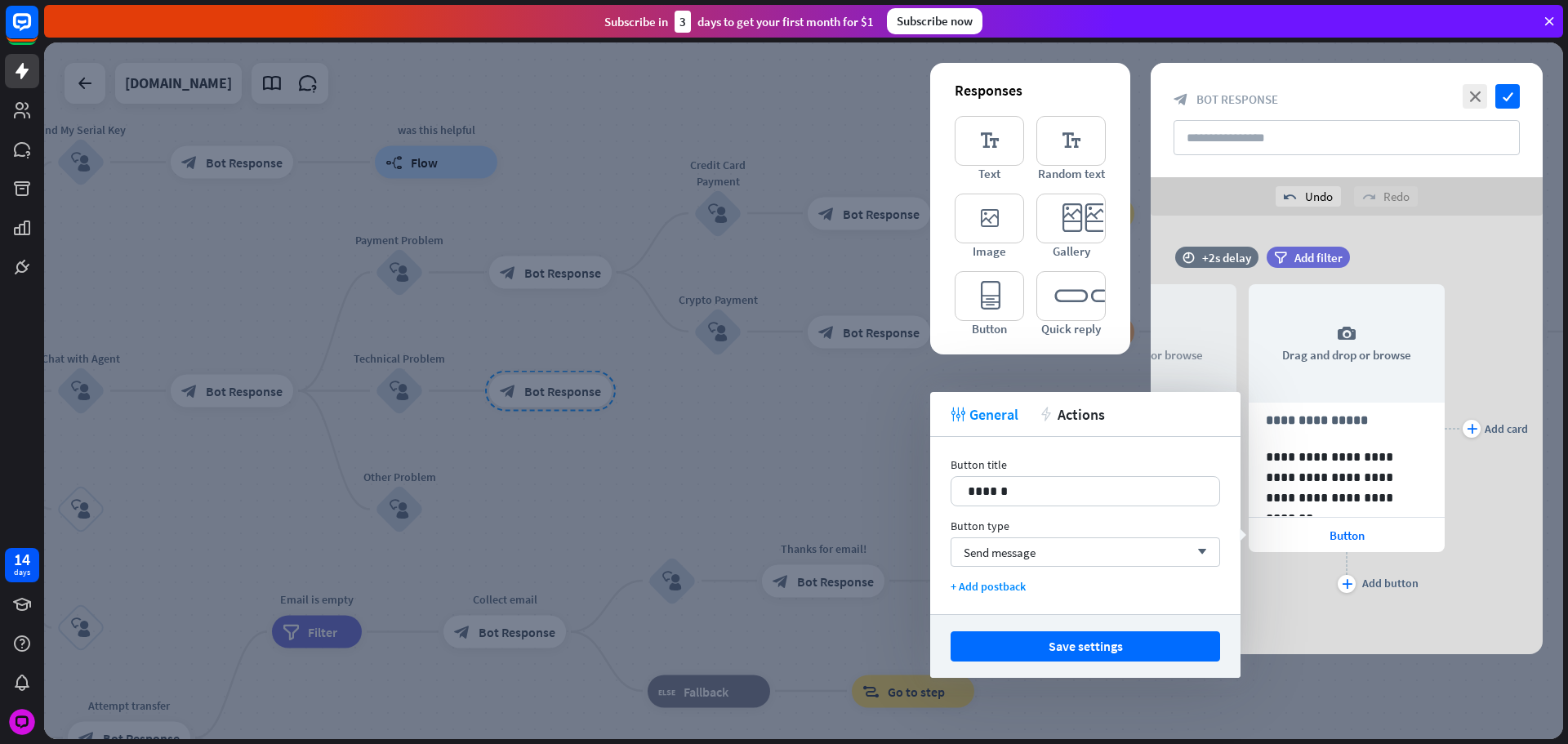
click at [1113, 509] on div "Button title 14 ****** Button type Send message arrow_down + Add postback" at bounding box center [1085, 526] width 310 height 178
click at [1108, 504] on div "******" at bounding box center [1086, 491] width 268 height 28
click at [1118, 630] on div "Save settings" at bounding box center [1085, 646] width 310 height 64
click at [1135, 649] on button "Save settings" at bounding box center [1086, 647] width 270 height 30
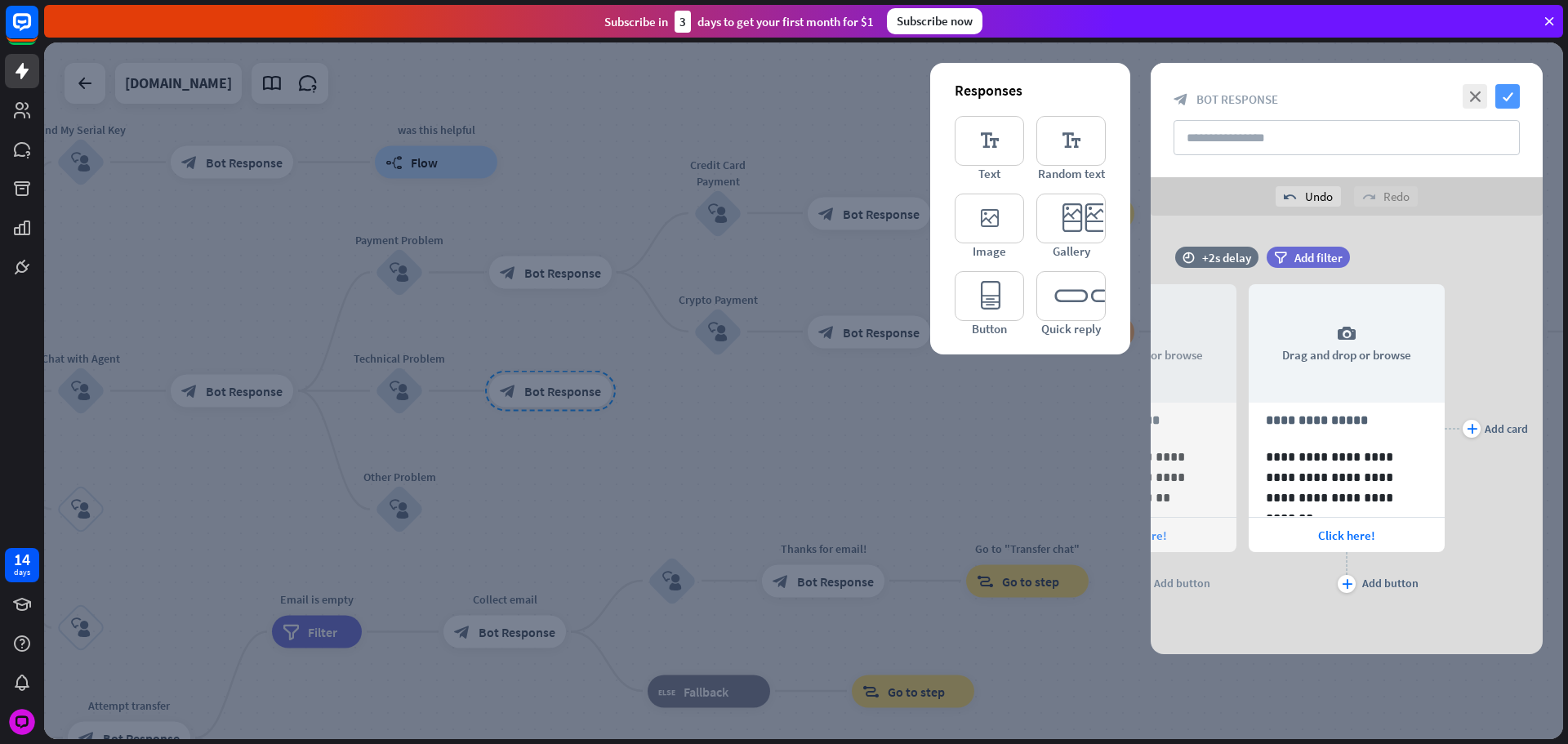
click at [1509, 96] on icon "check" at bounding box center [1507, 96] width 24 height 24
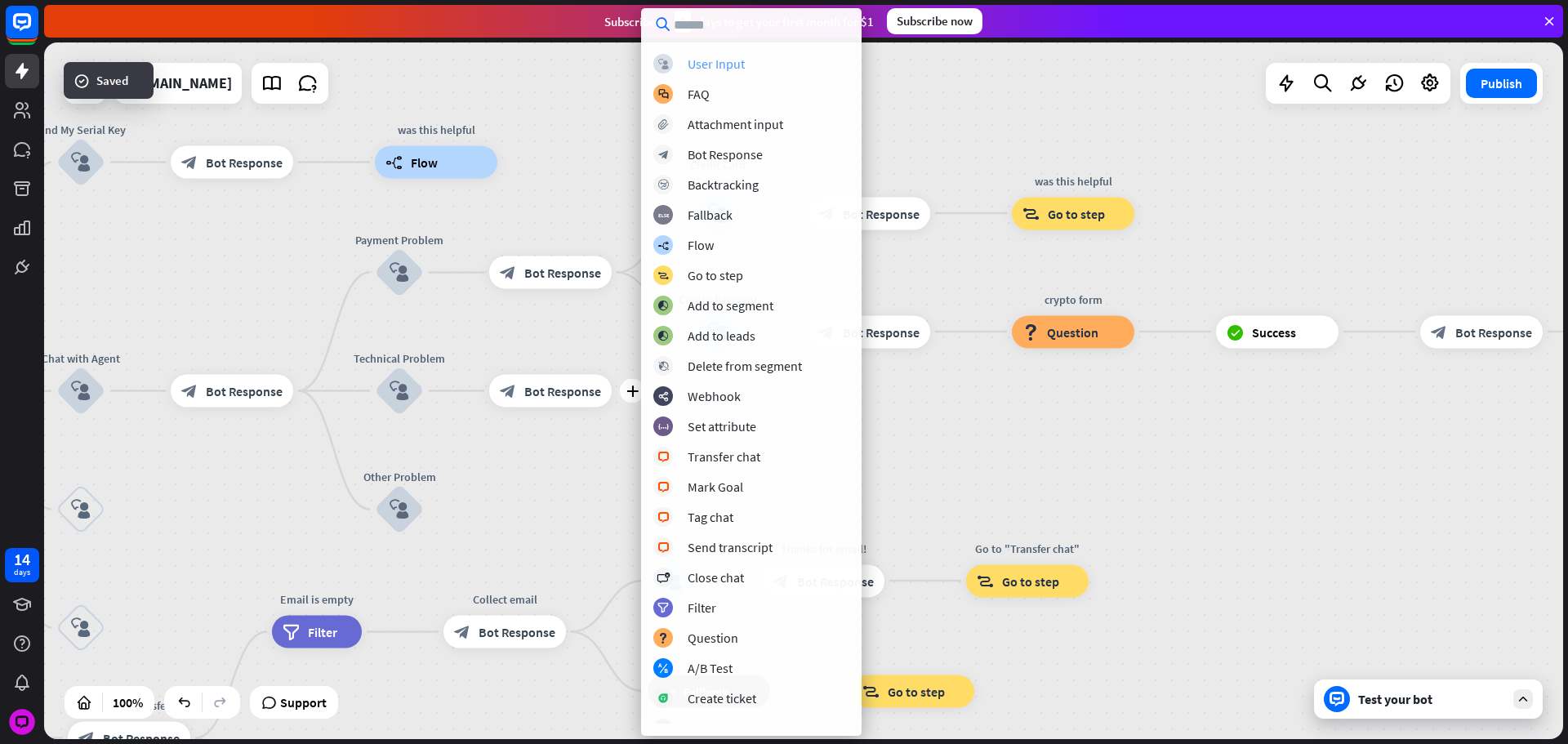
click at [733, 67] on div "User Input" at bounding box center [716, 63] width 57 height 16
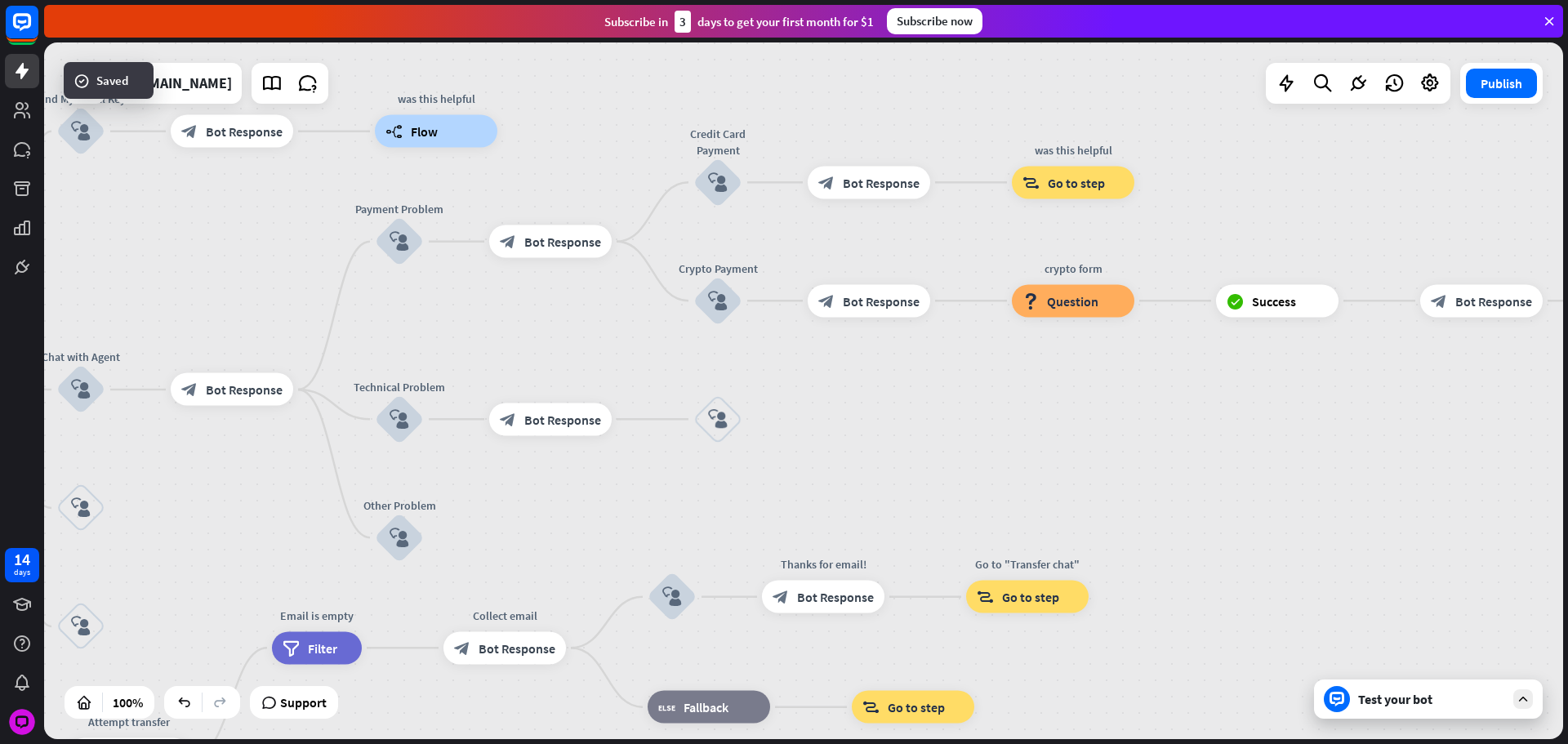
click at [611, 406] on div "block_bot_response Bot Response" at bounding box center [550, 419] width 122 height 33
click at [639, 416] on div "plus" at bounding box center [632, 419] width 24 height 24
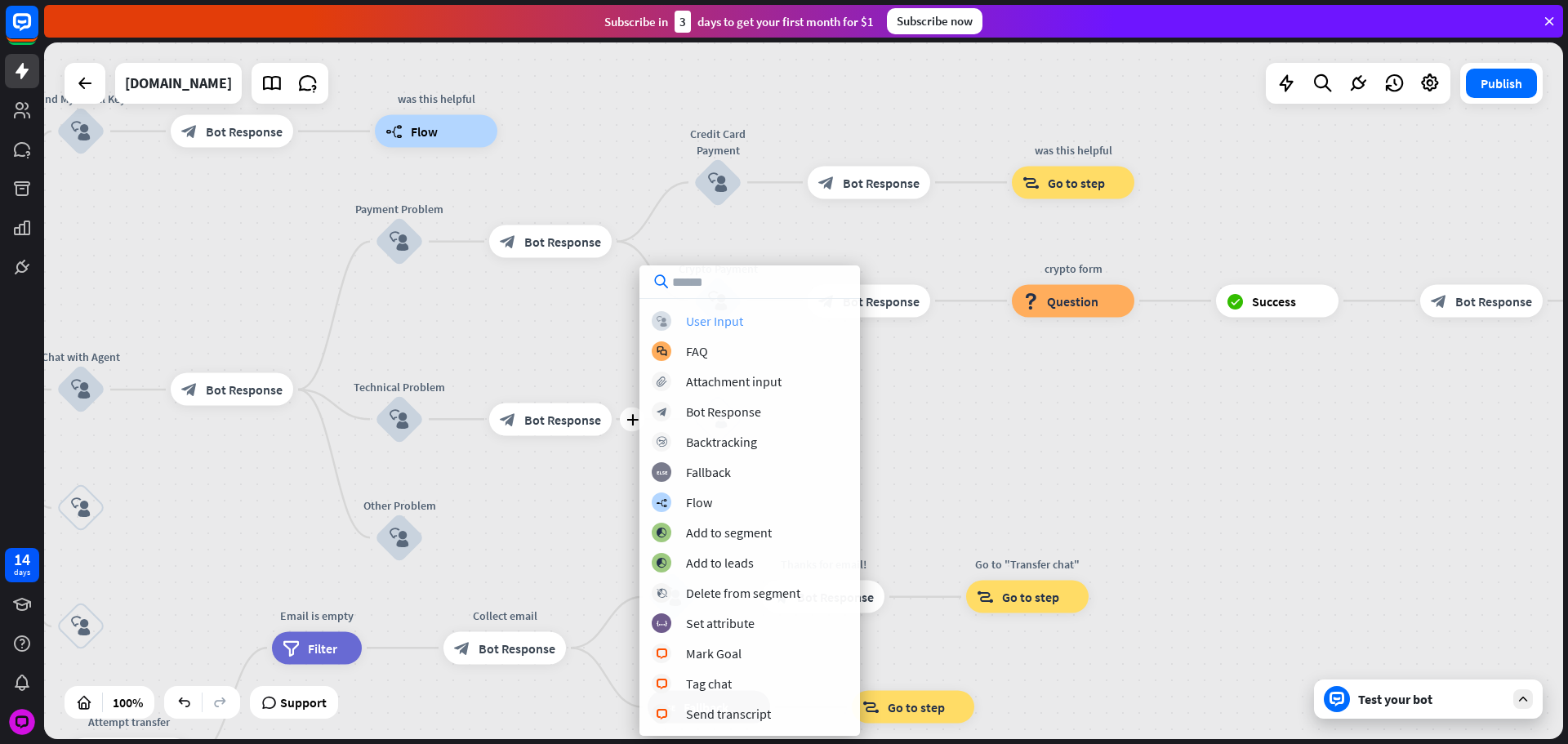
click at [678, 323] on div "block_user_input User Input" at bounding box center [750, 320] width 196 height 19
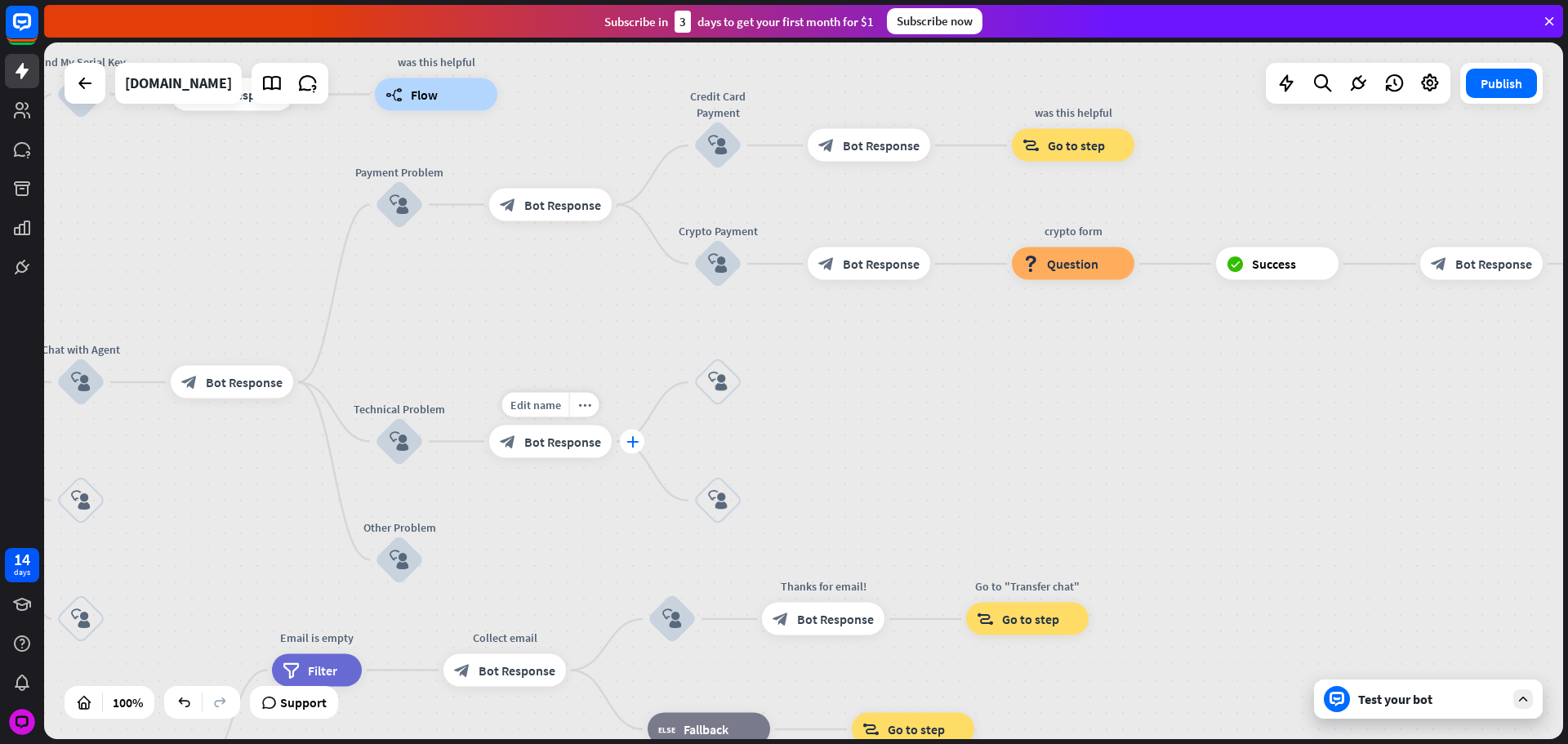
click at [638, 439] on div "plus" at bounding box center [632, 441] width 24 height 24
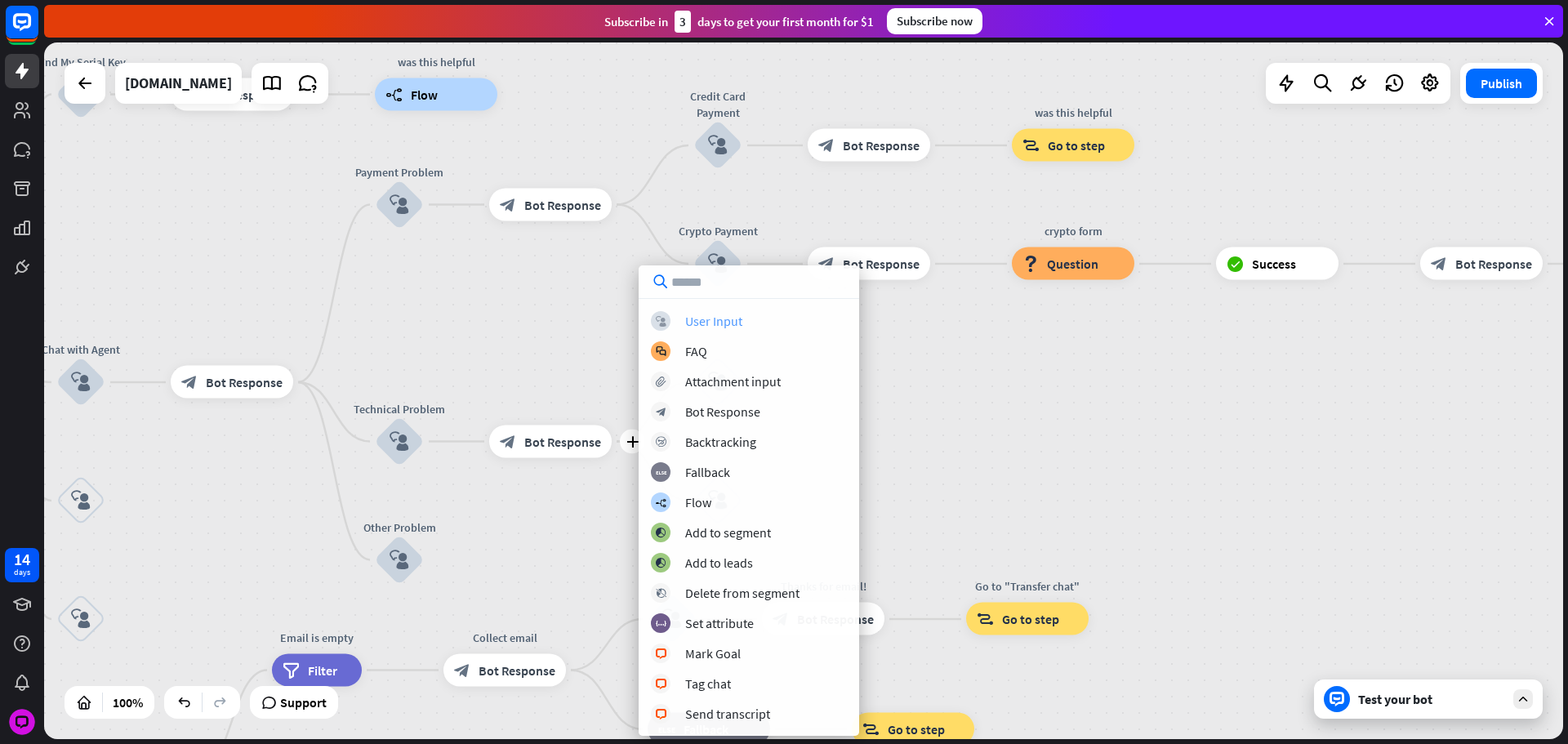
click at [681, 318] on div "block_user_input User Input" at bounding box center [749, 320] width 196 height 19
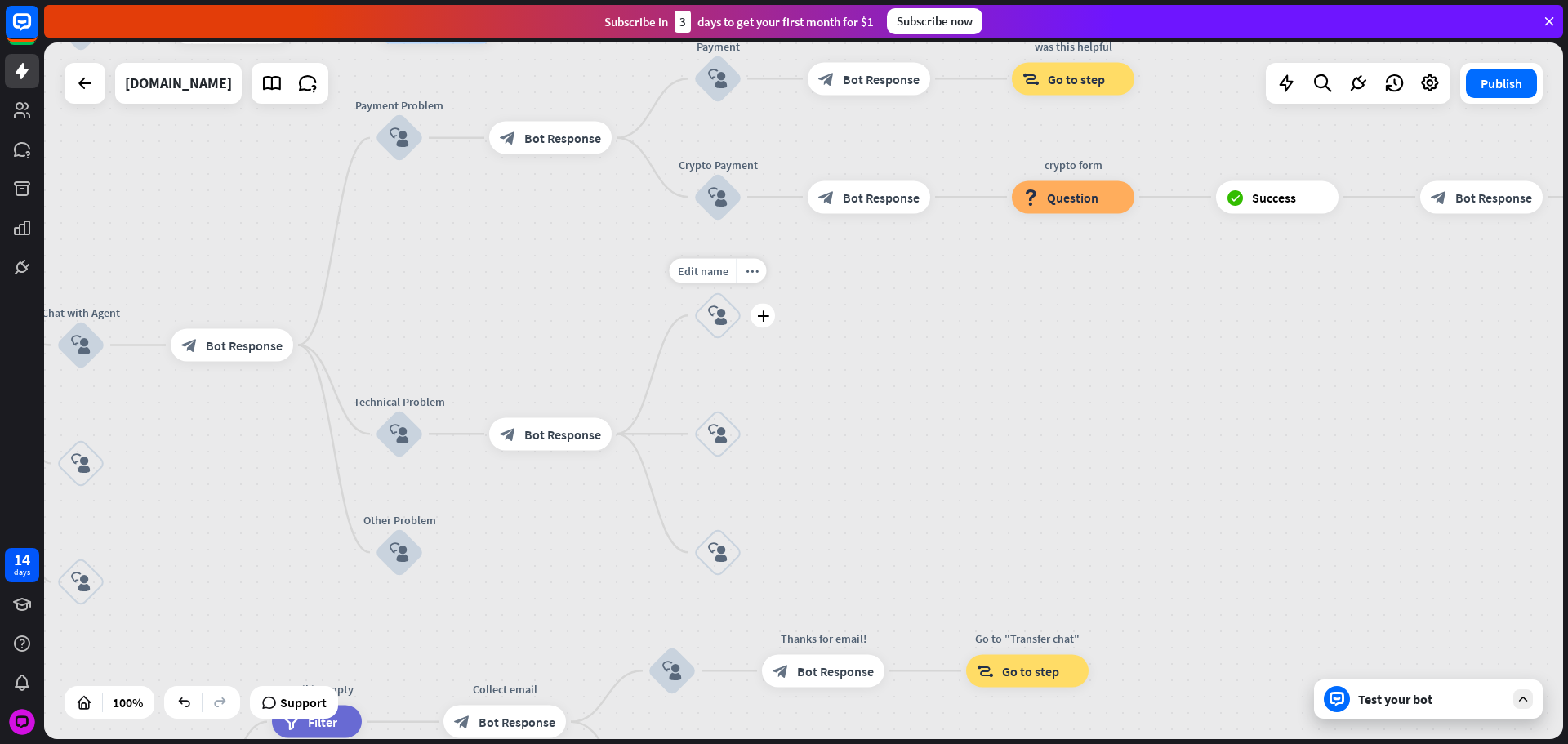
click at [702, 329] on div "block_user_input" at bounding box center [718, 315] width 49 height 49
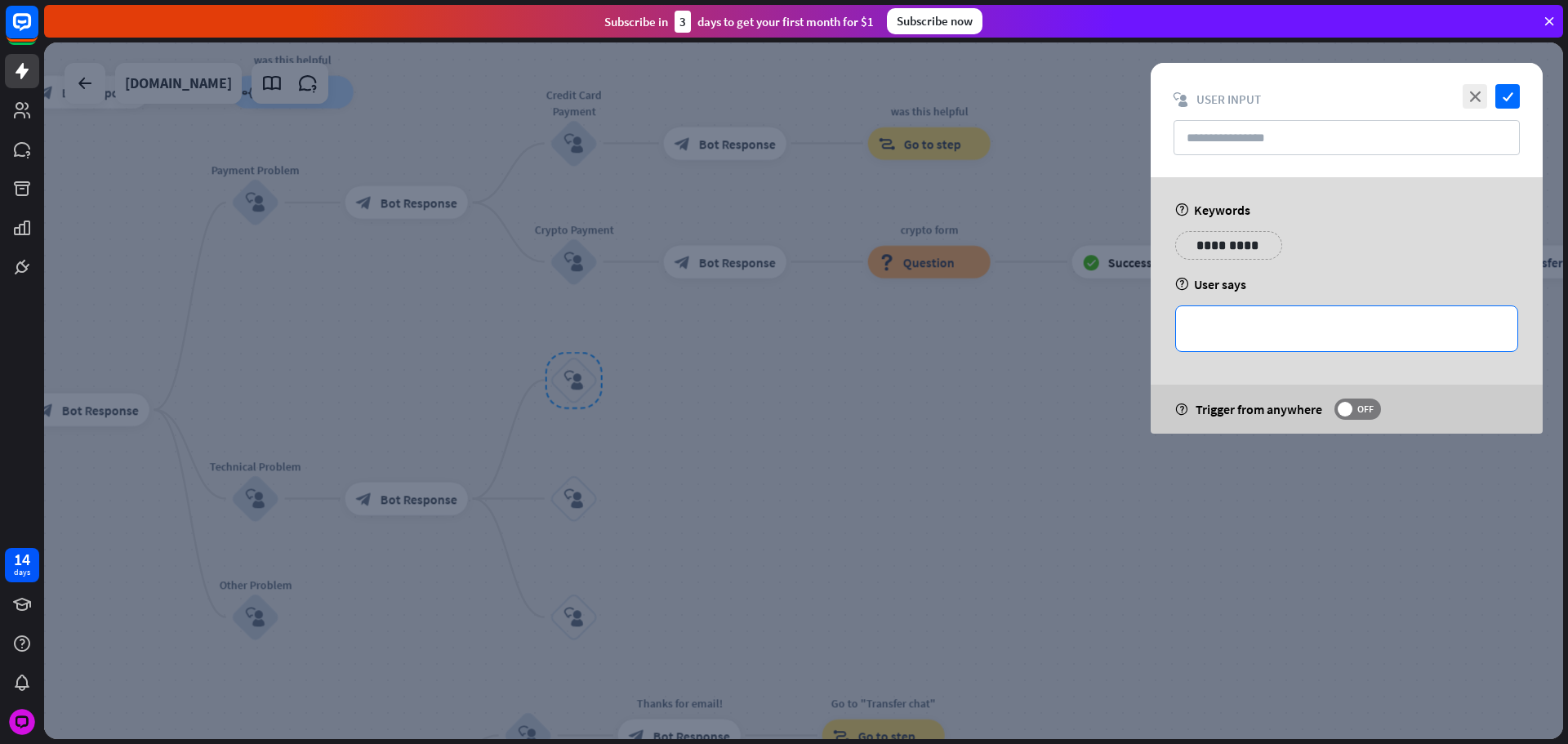
click at [1285, 315] on div "**********" at bounding box center [1347, 329] width 342 height 45
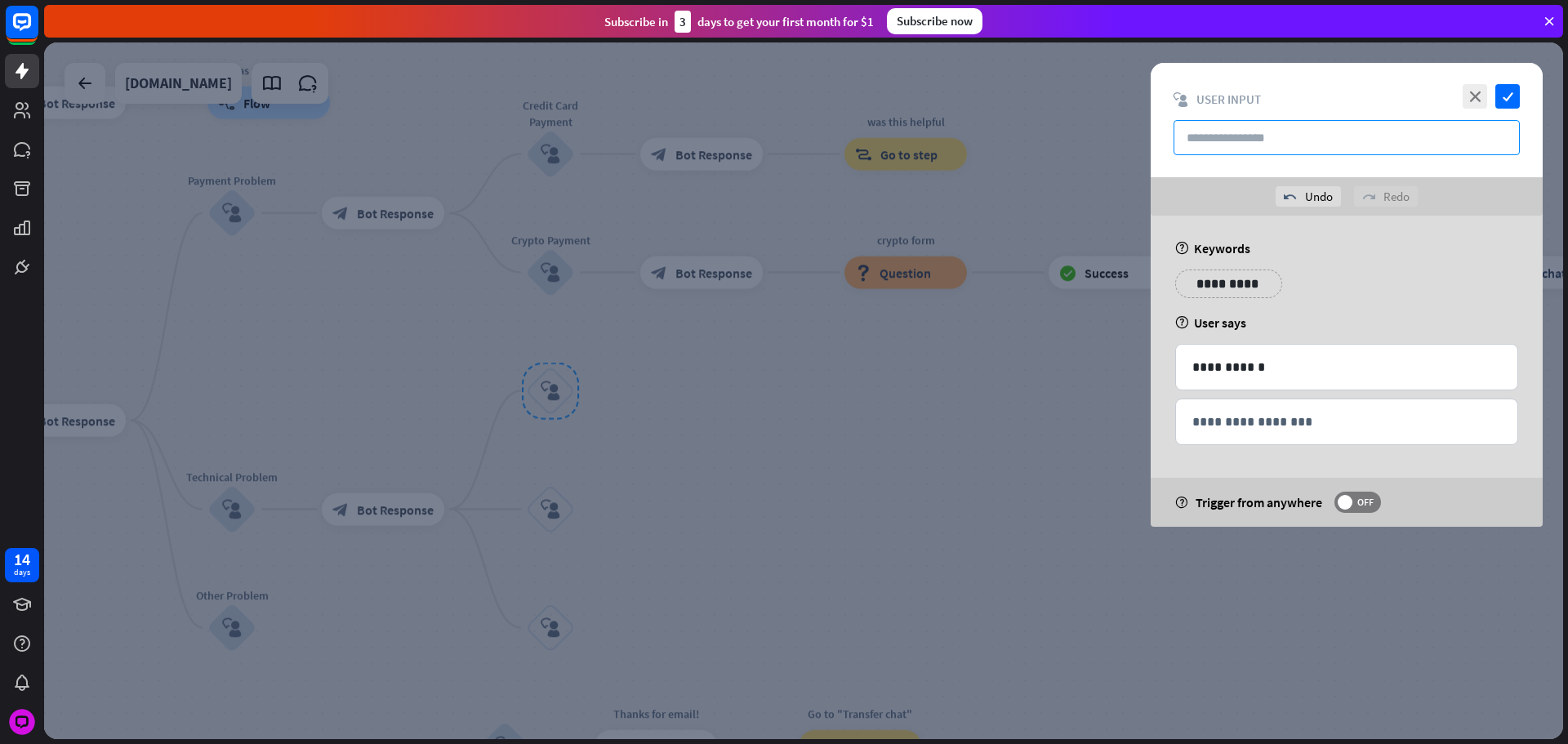
drag, startPoint x: 1315, startPoint y: 146, endPoint x: 1368, endPoint y: 134, distance: 54.3
click at [1315, 146] on input "text" at bounding box center [1346, 137] width 346 height 35
paste input "**********"
type input "**********"
click at [1514, 91] on icon "check" at bounding box center [1507, 96] width 24 height 24
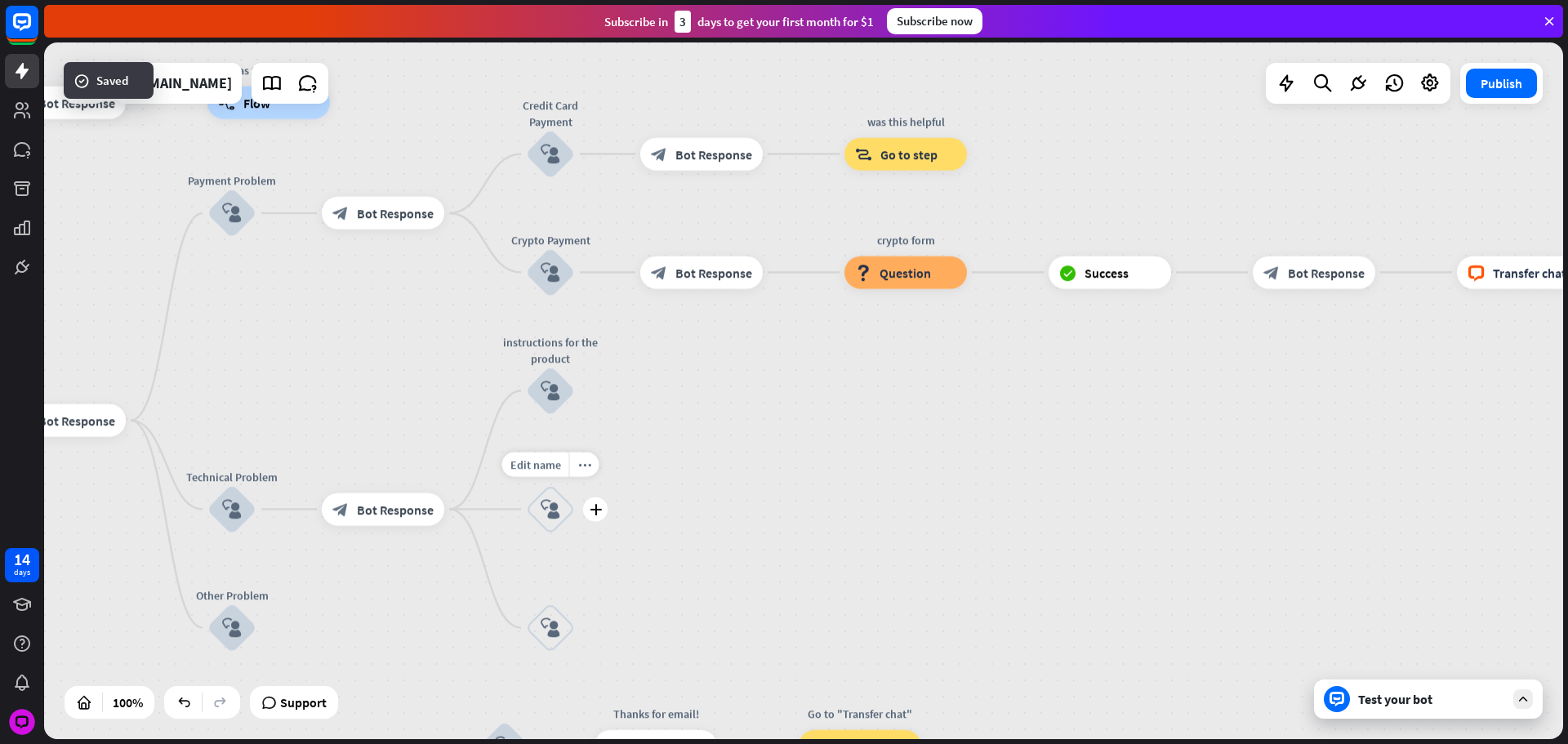
click at [549, 506] on icon "block_user_input" at bounding box center [549, 509] width 19 height 19
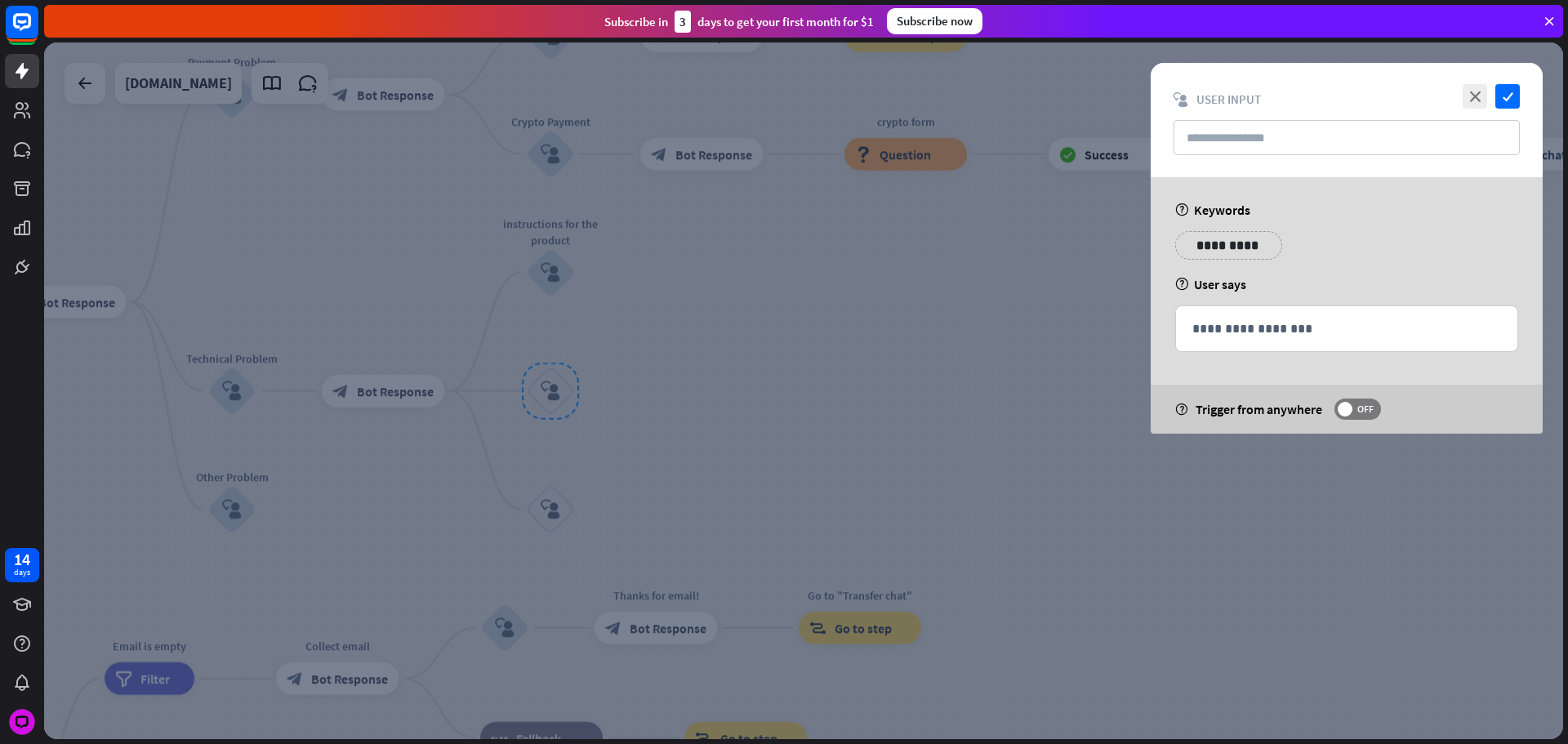
click at [1235, 114] on div "close check block_user_input User Input" at bounding box center [1347, 120] width 392 height 114
click at [1249, 130] on input "text" at bounding box center [1346, 137] width 346 height 35
paste input "**********"
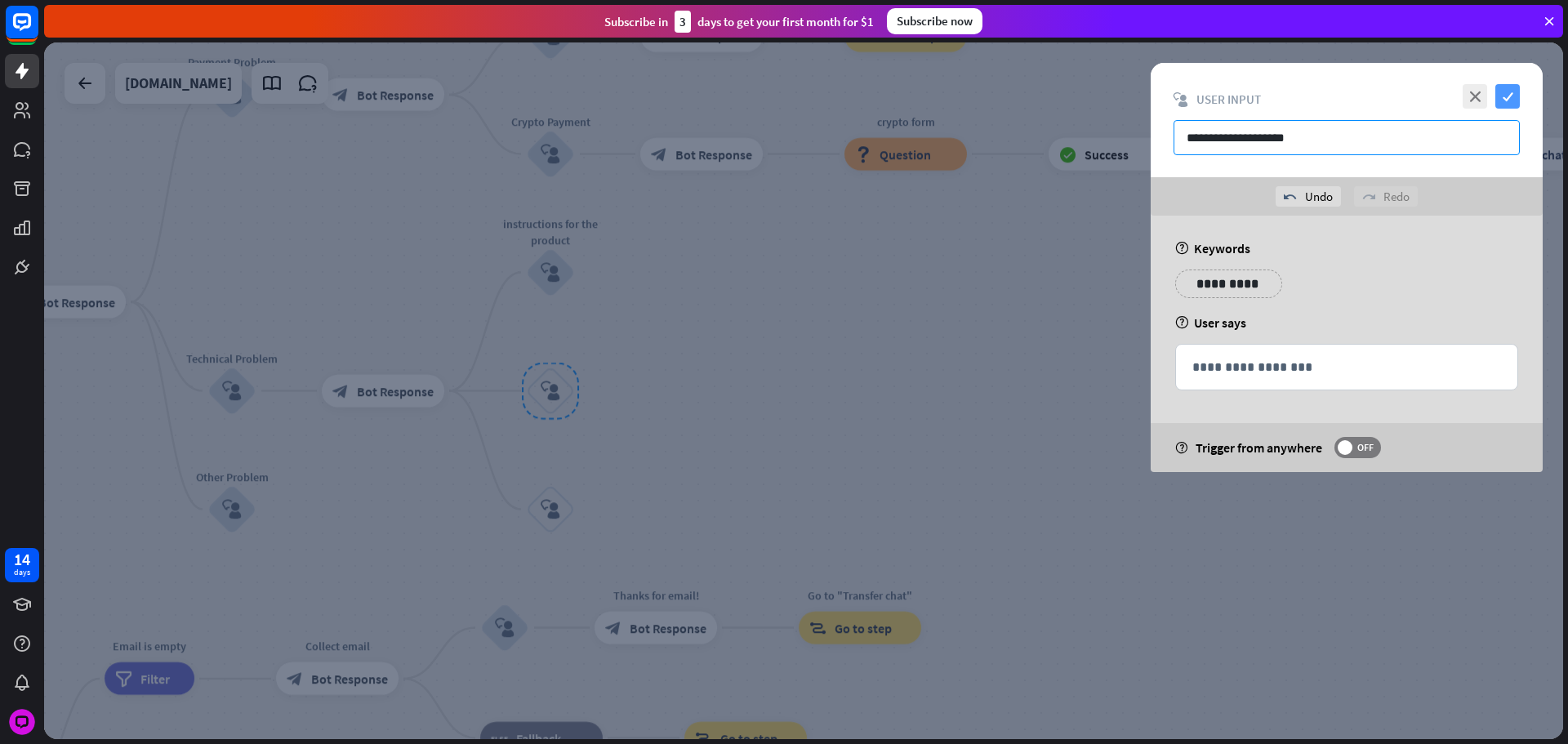
type input "**********"
click at [1507, 103] on icon "check" at bounding box center [1507, 96] width 24 height 24
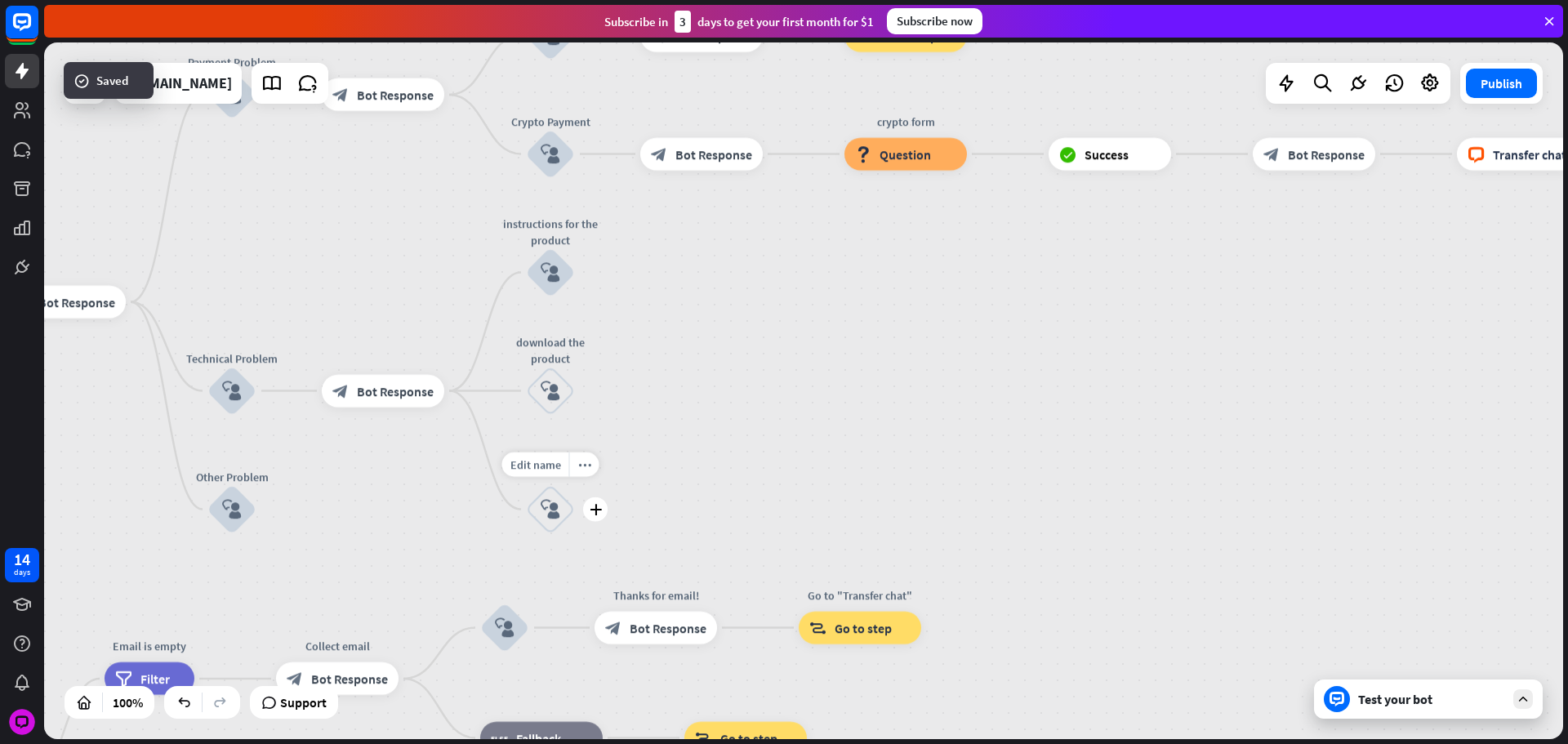
click at [572, 505] on div "block_user_input" at bounding box center [550, 509] width 49 height 49
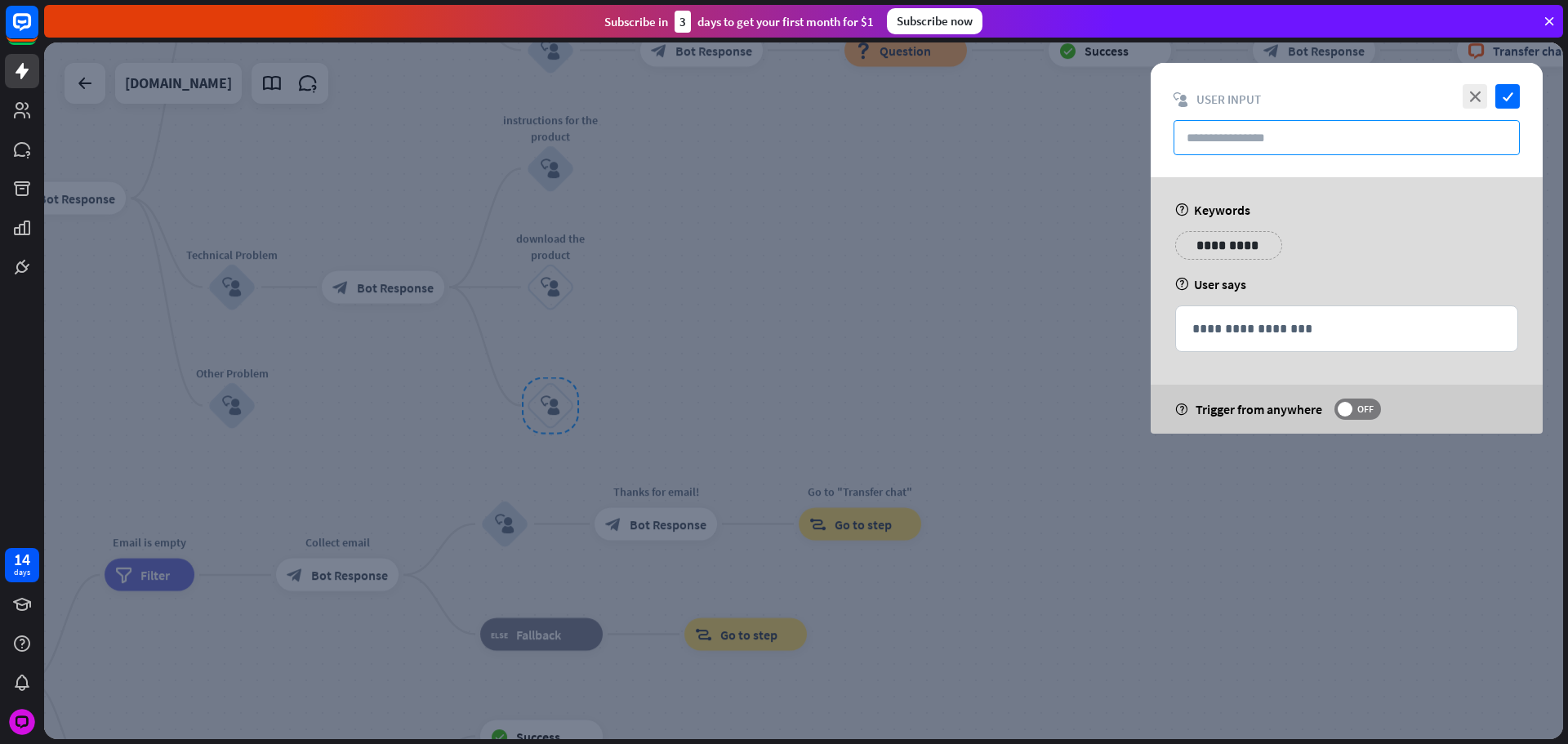
click at [1232, 147] on input "text" at bounding box center [1346, 137] width 346 height 35
paste input "**********"
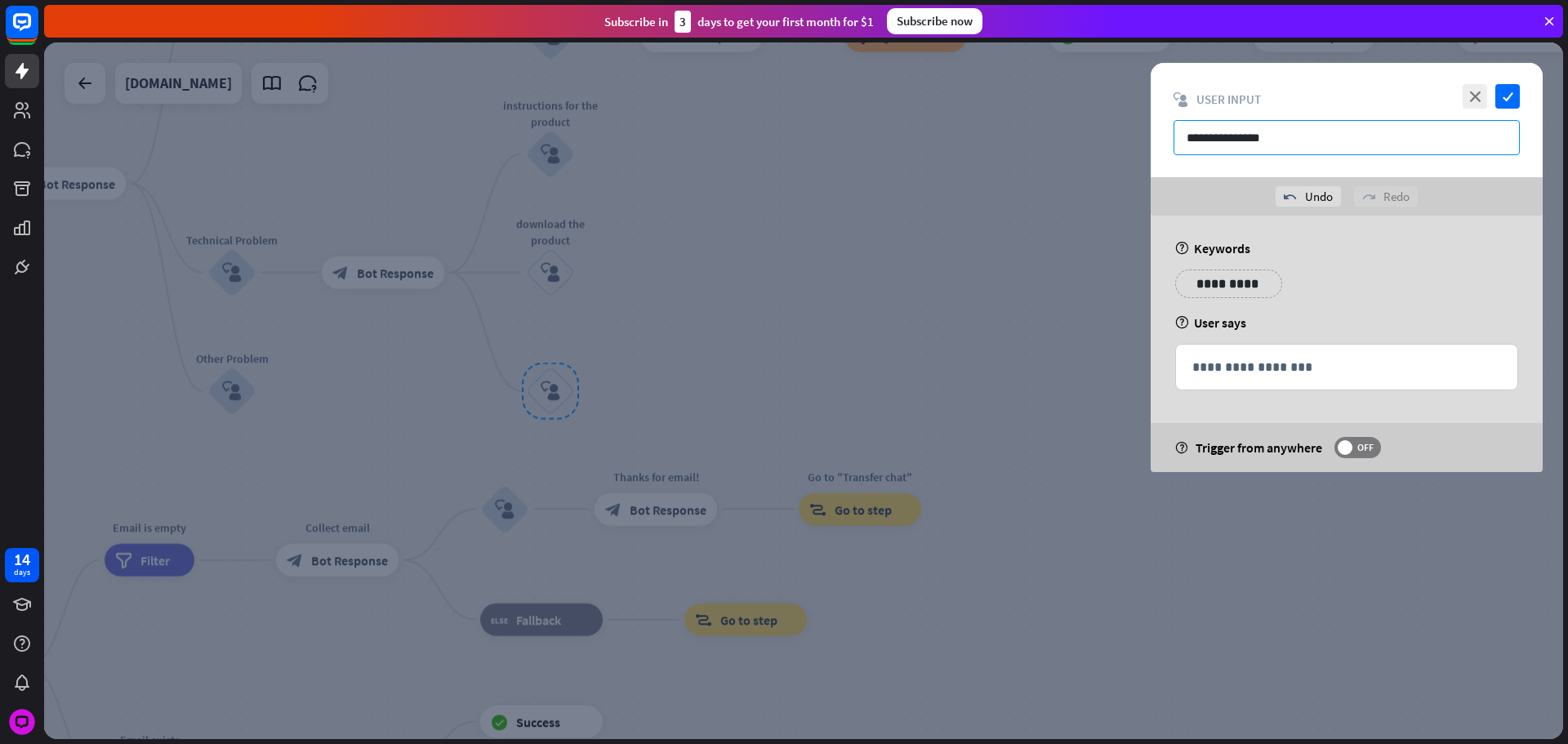
type input "**********"
click at [1288, 359] on p "**********" at bounding box center [1346, 367] width 309 height 20
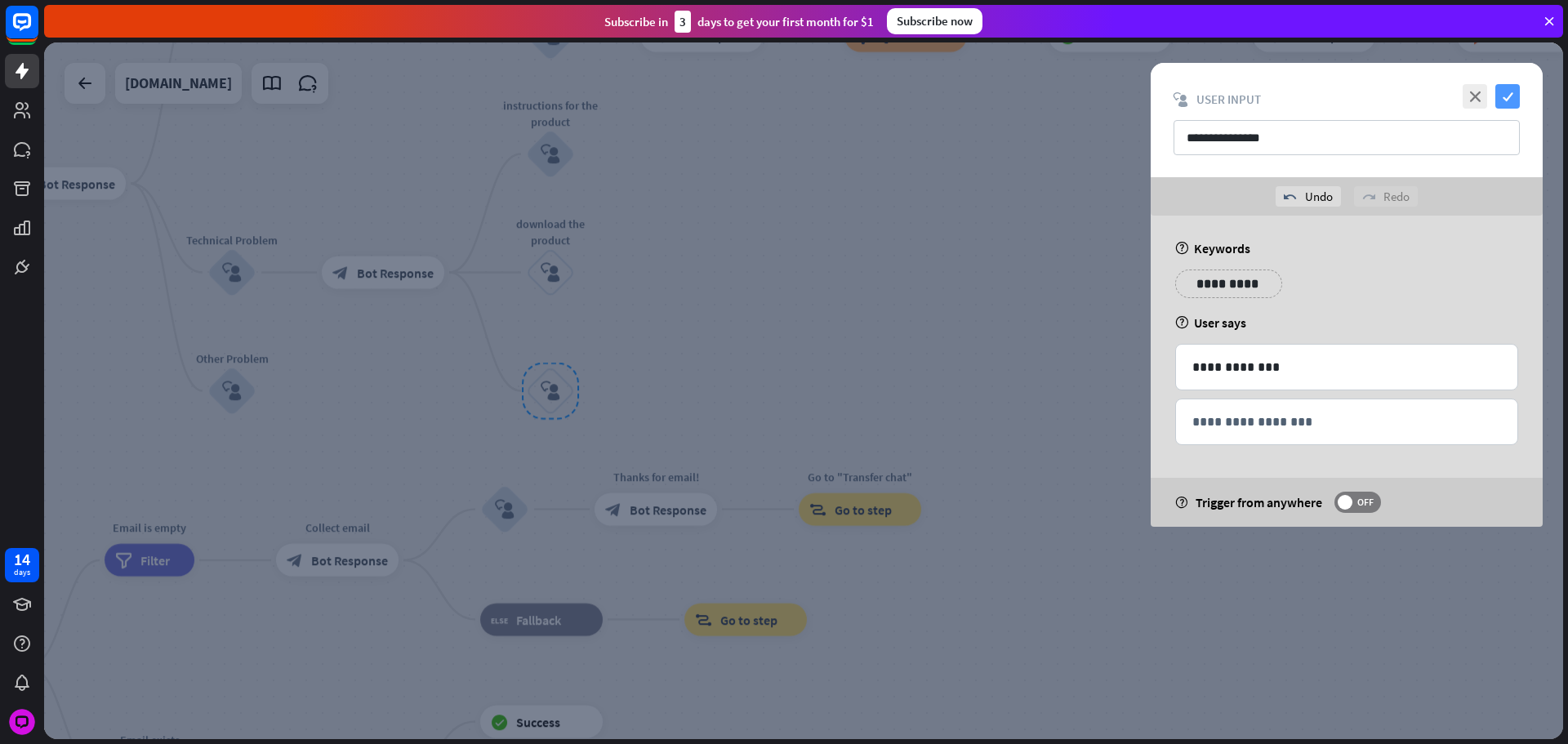
click at [1506, 91] on icon "check" at bounding box center [1507, 96] width 24 height 24
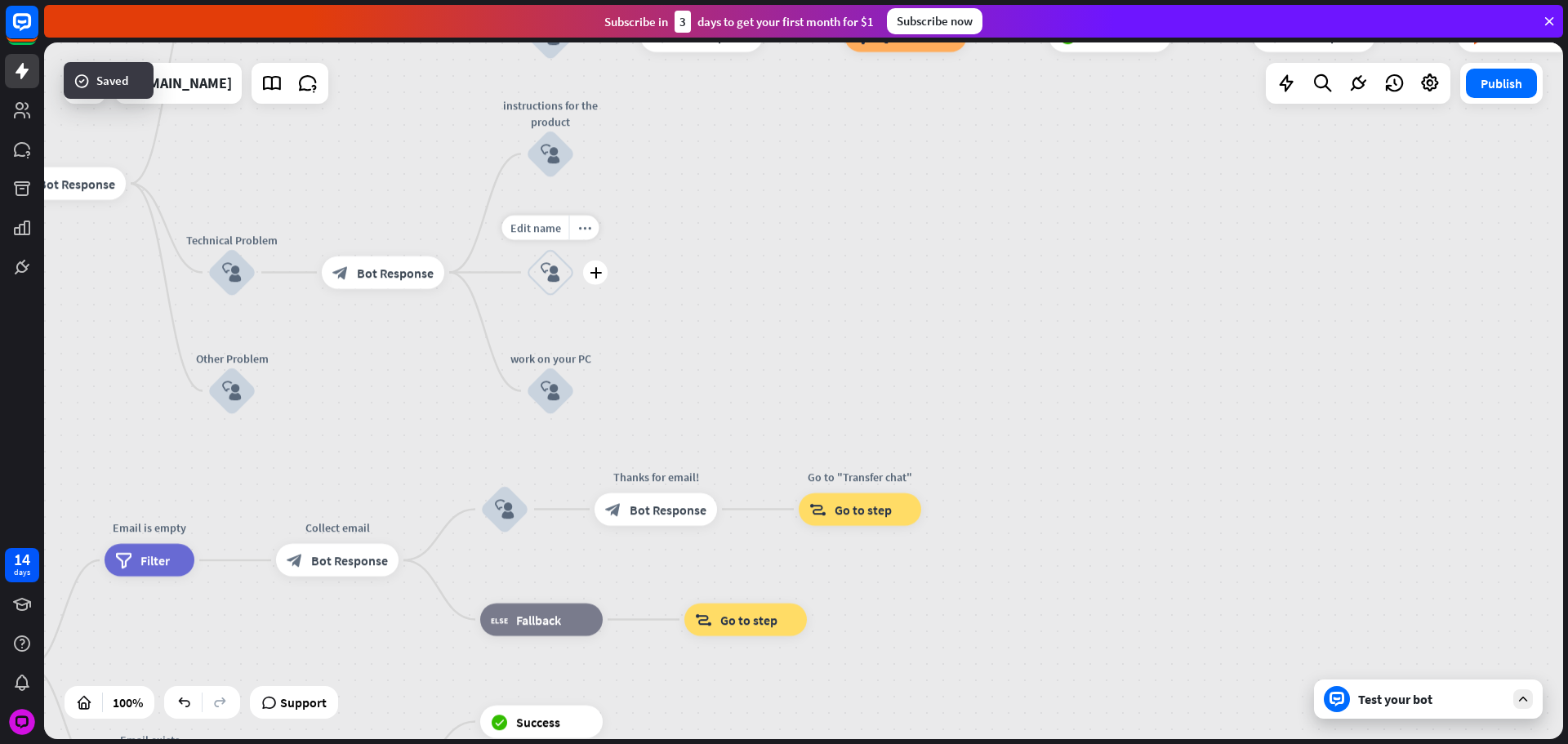
click at [550, 276] on icon "block_user_input" at bounding box center [549, 272] width 19 height 19
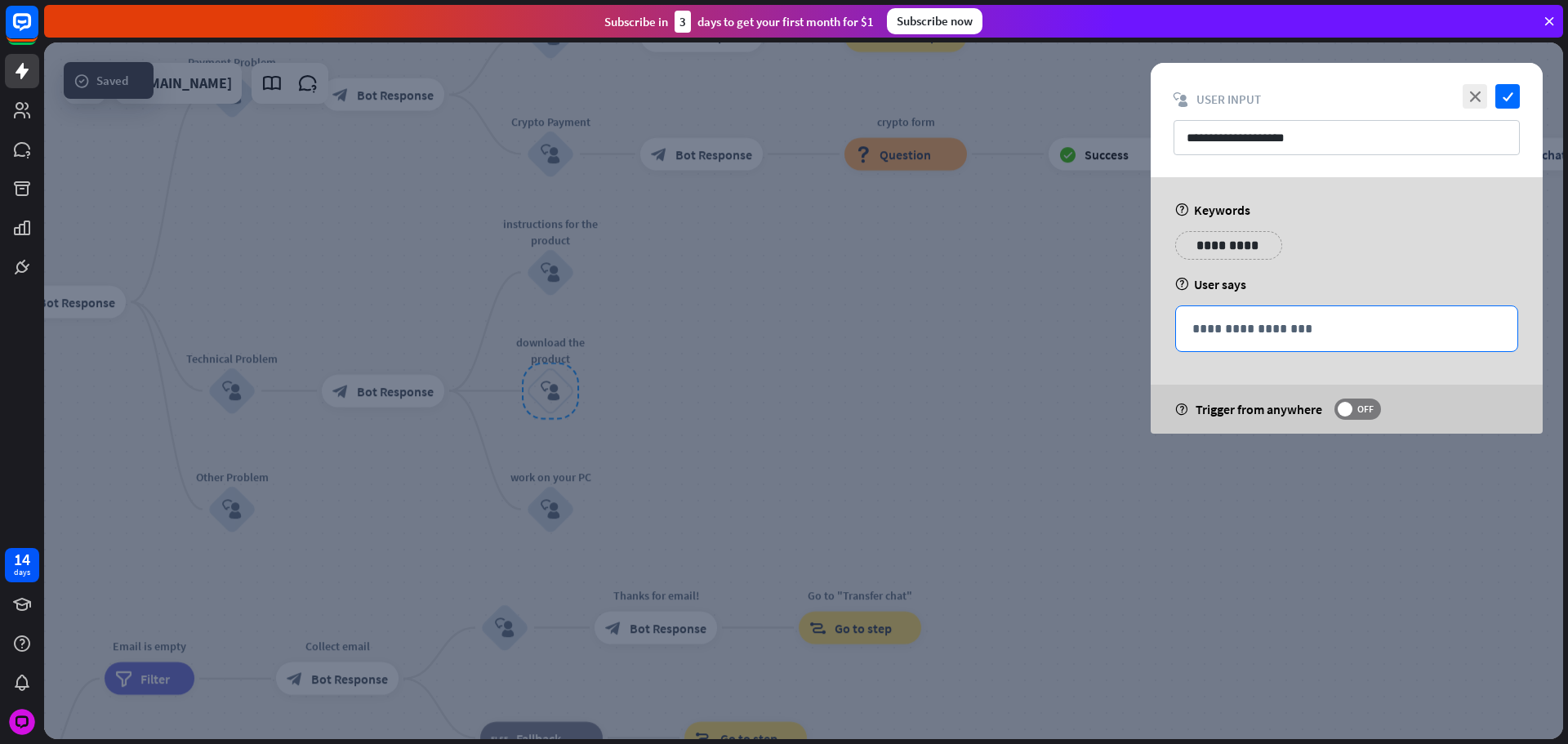
click at [1297, 321] on div "**********" at bounding box center [1347, 329] width 342 height 45
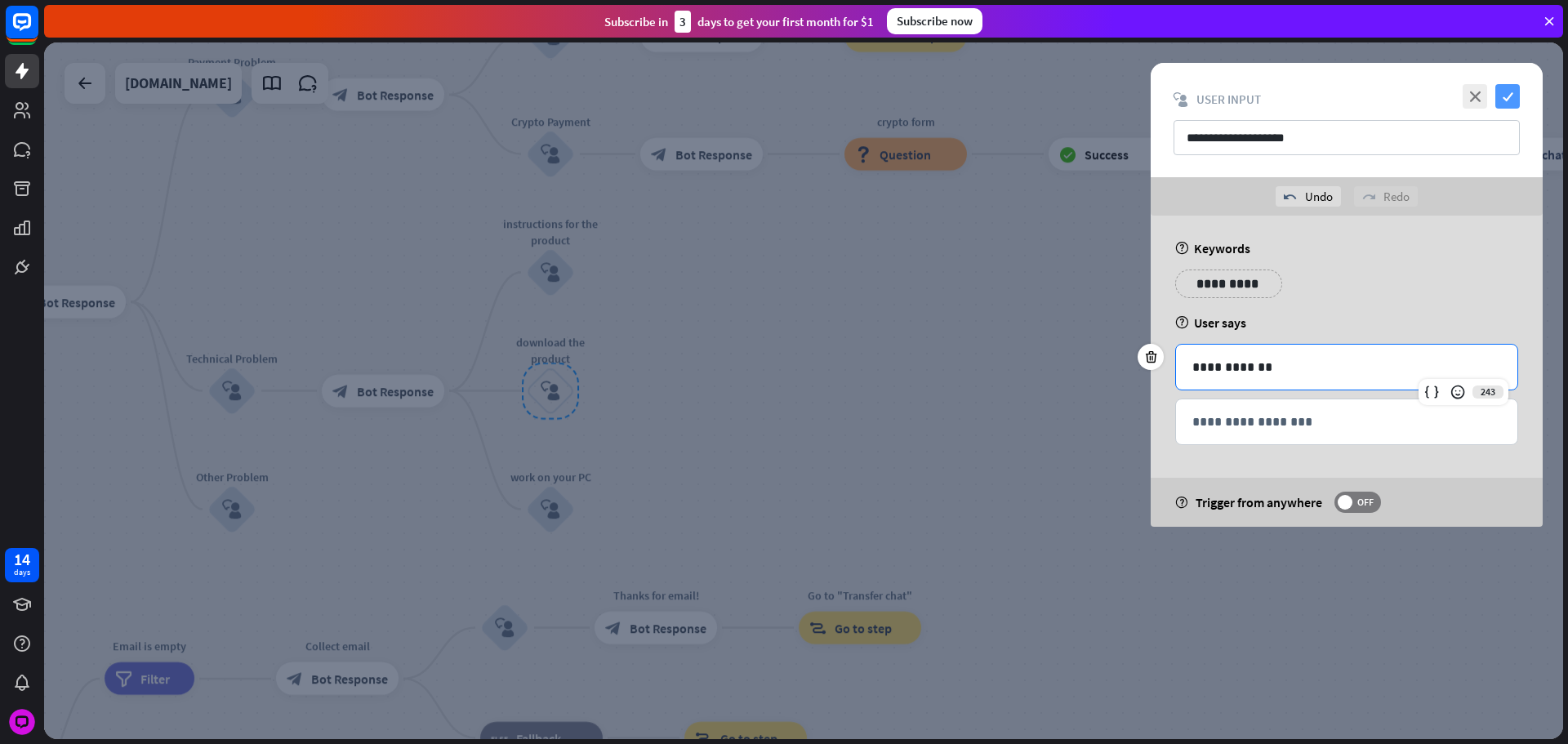
click at [1506, 104] on icon "check" at bounding box center [1507, 96] width 24 height 24
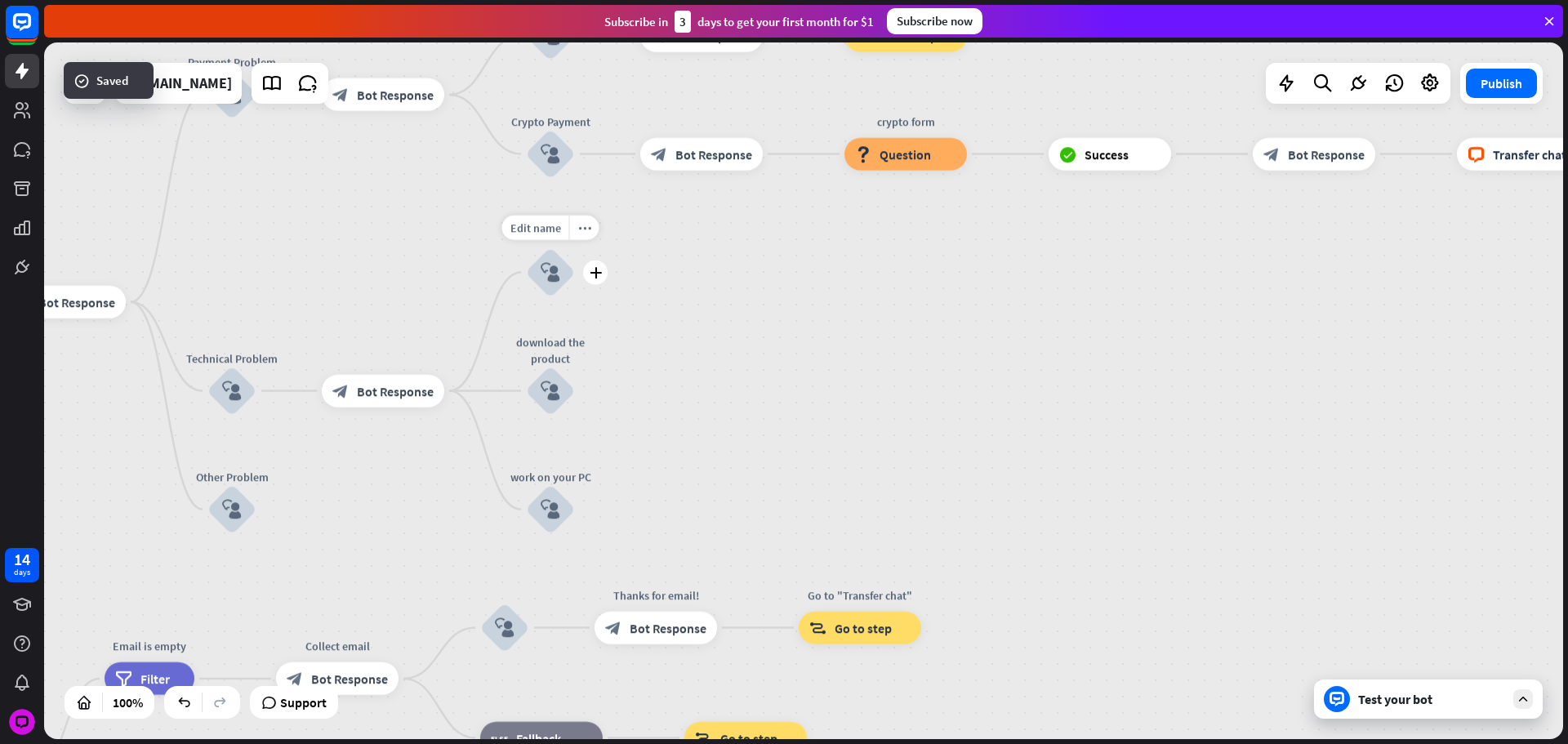
click at [592, 262] on div "plus" at bounding box center [595, 272] width 24 height 24
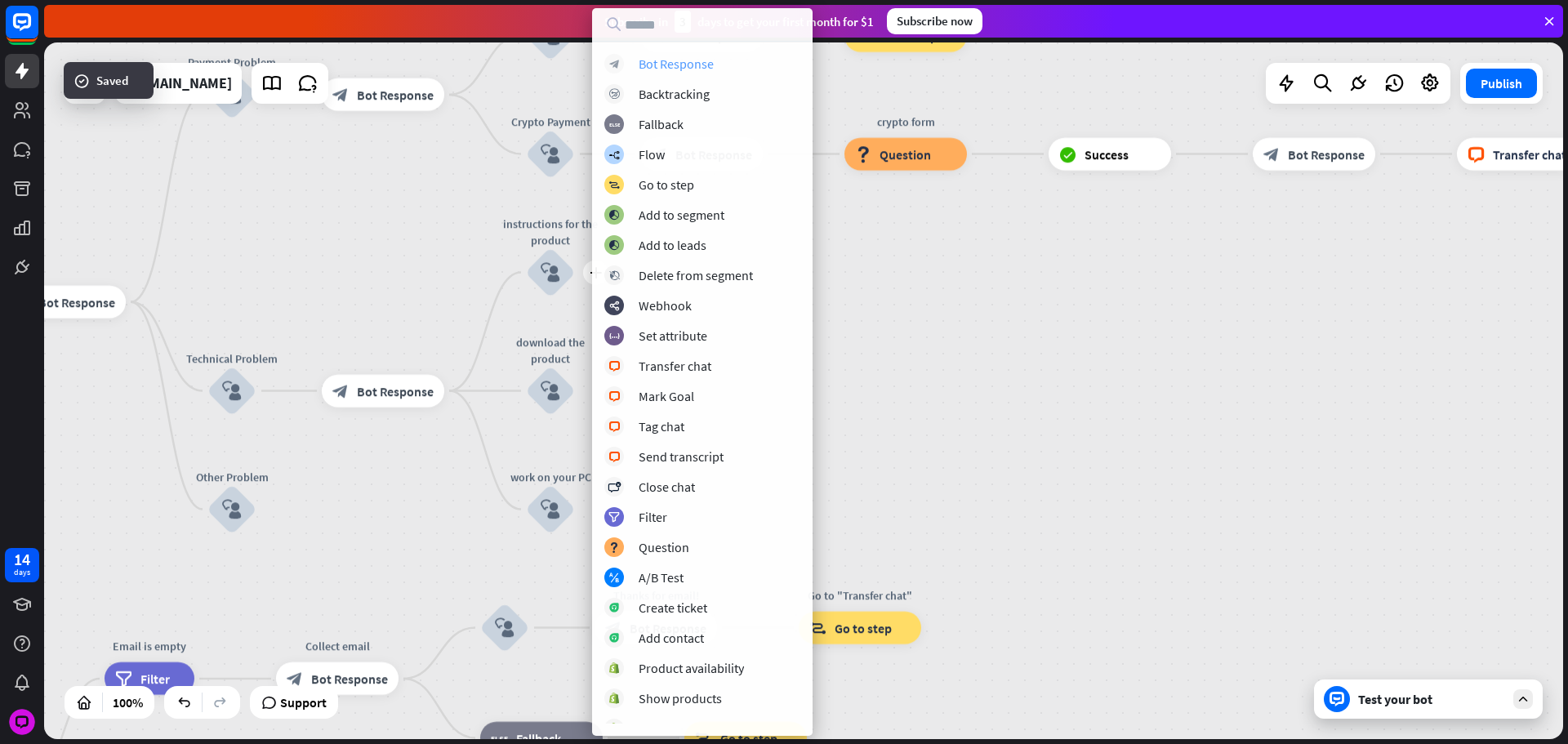
click at [656, 65] on div "Bot Response" at bounding box center [676, 63] width 75 height 16
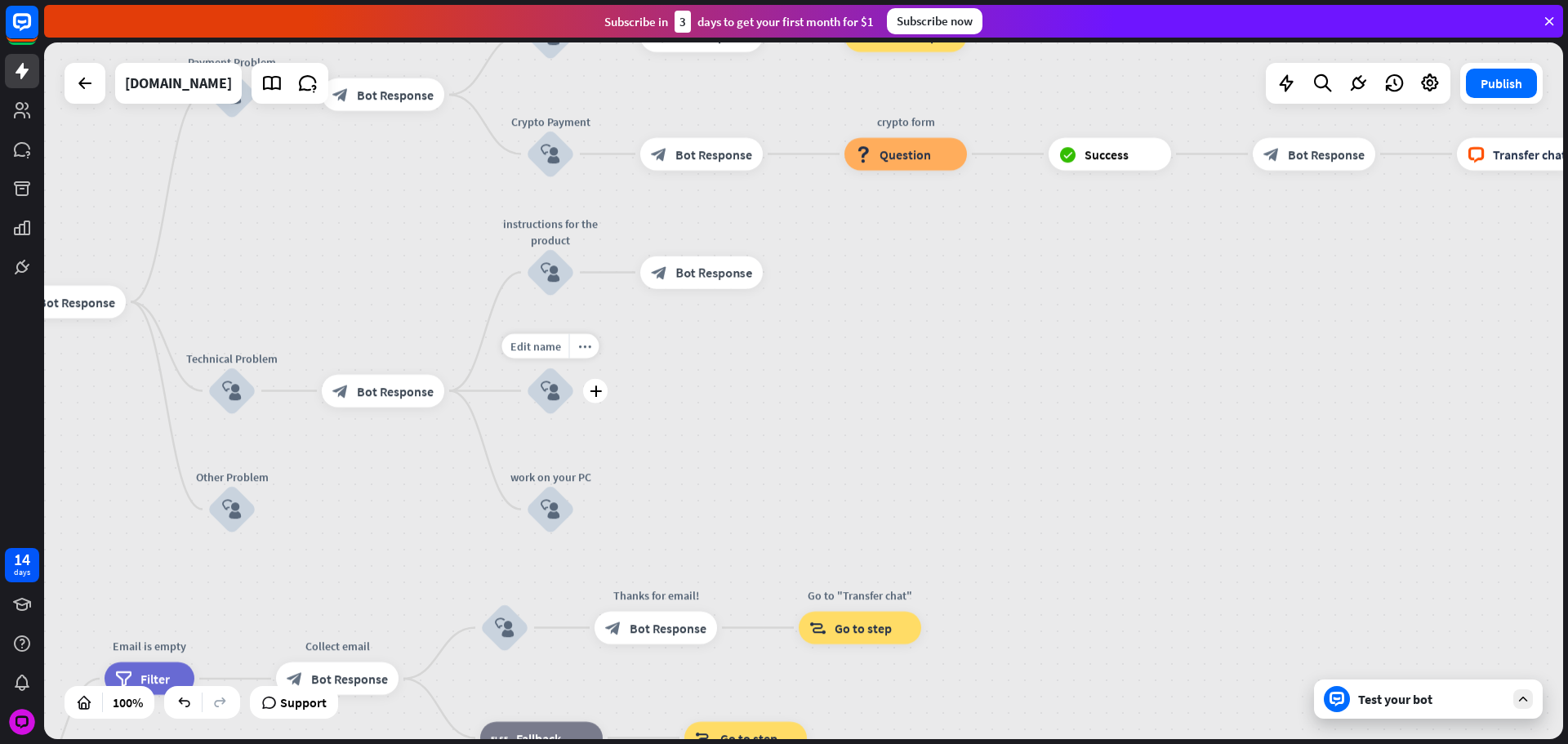
click at [575, 380] on div "Edit name more_horiz plus download the product block_user_input" at bounding box center [550, 391] width 49 height 49
click at [594, 384] on div "plus" at bounding box center [595, 390] width 24 height 24
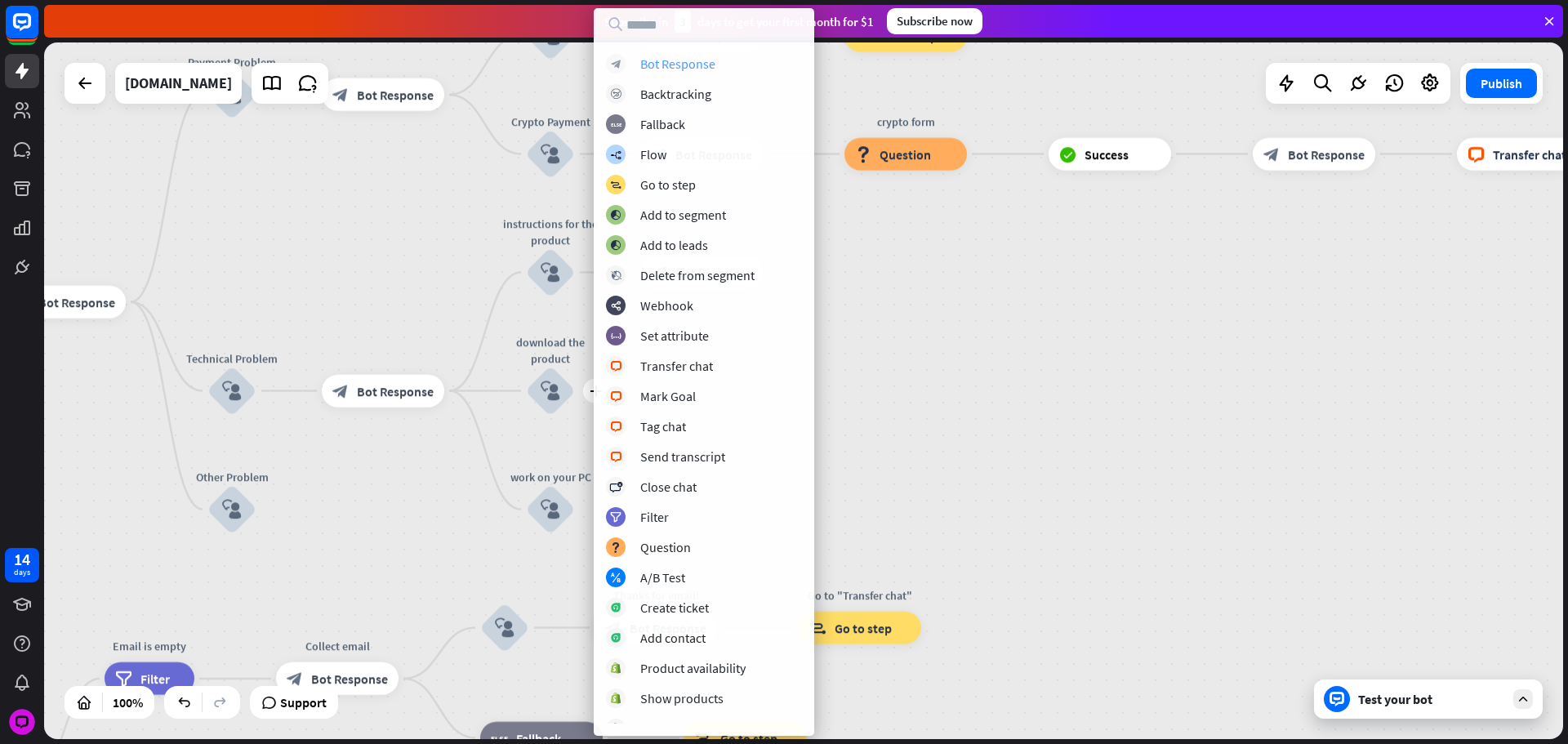
click at [658, 61] on div "Bot Response" at bounding box center [678, 63] width 75 height 16
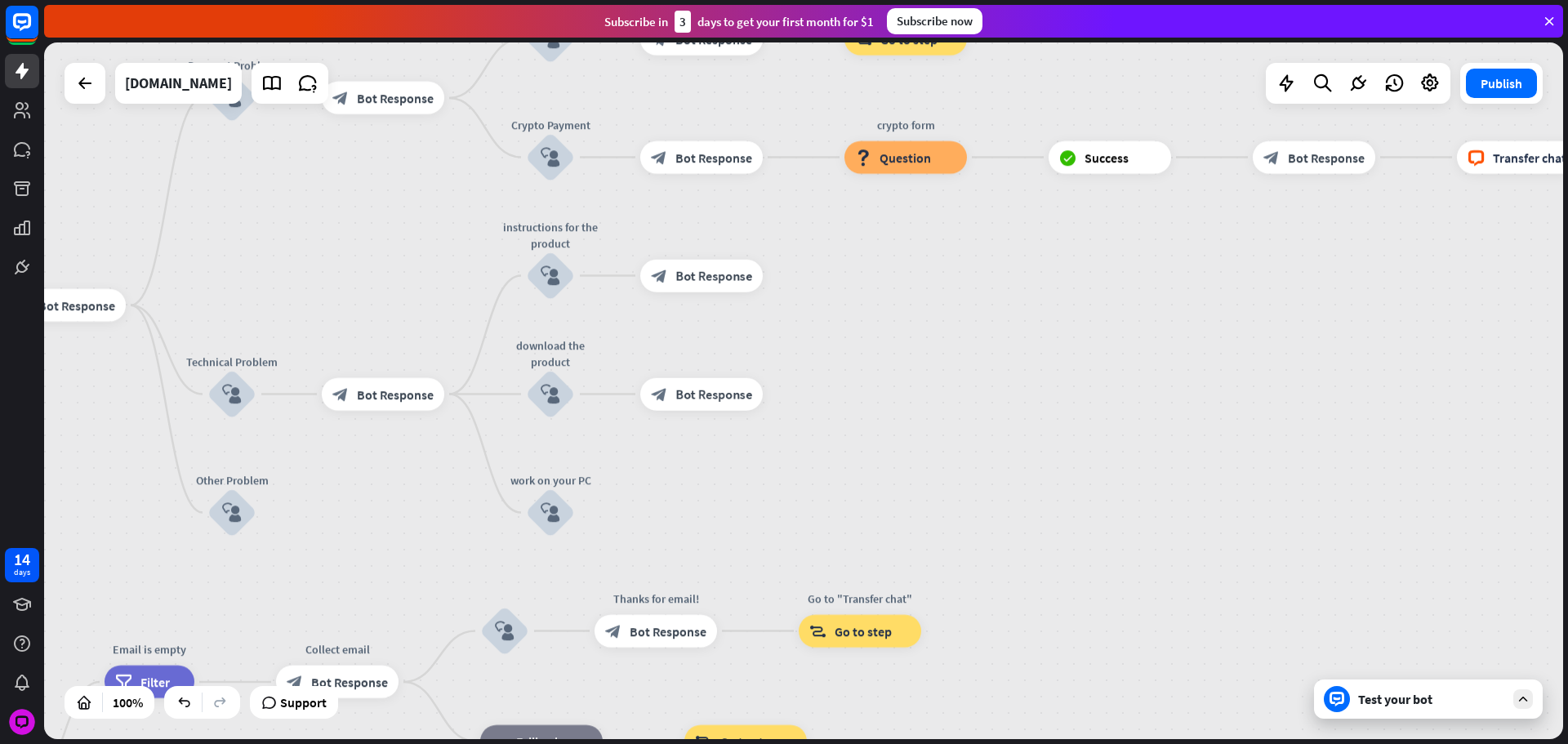
drag, startPoint x: 914, startPoint y: 317, endPoint x: 959, endPoint y: 386, distance: 82.4
click at [957, 380] on div "home_2 Start point Please write your question or select from down below. block_…" at bounding box center [803, 391] width 1519 height 697
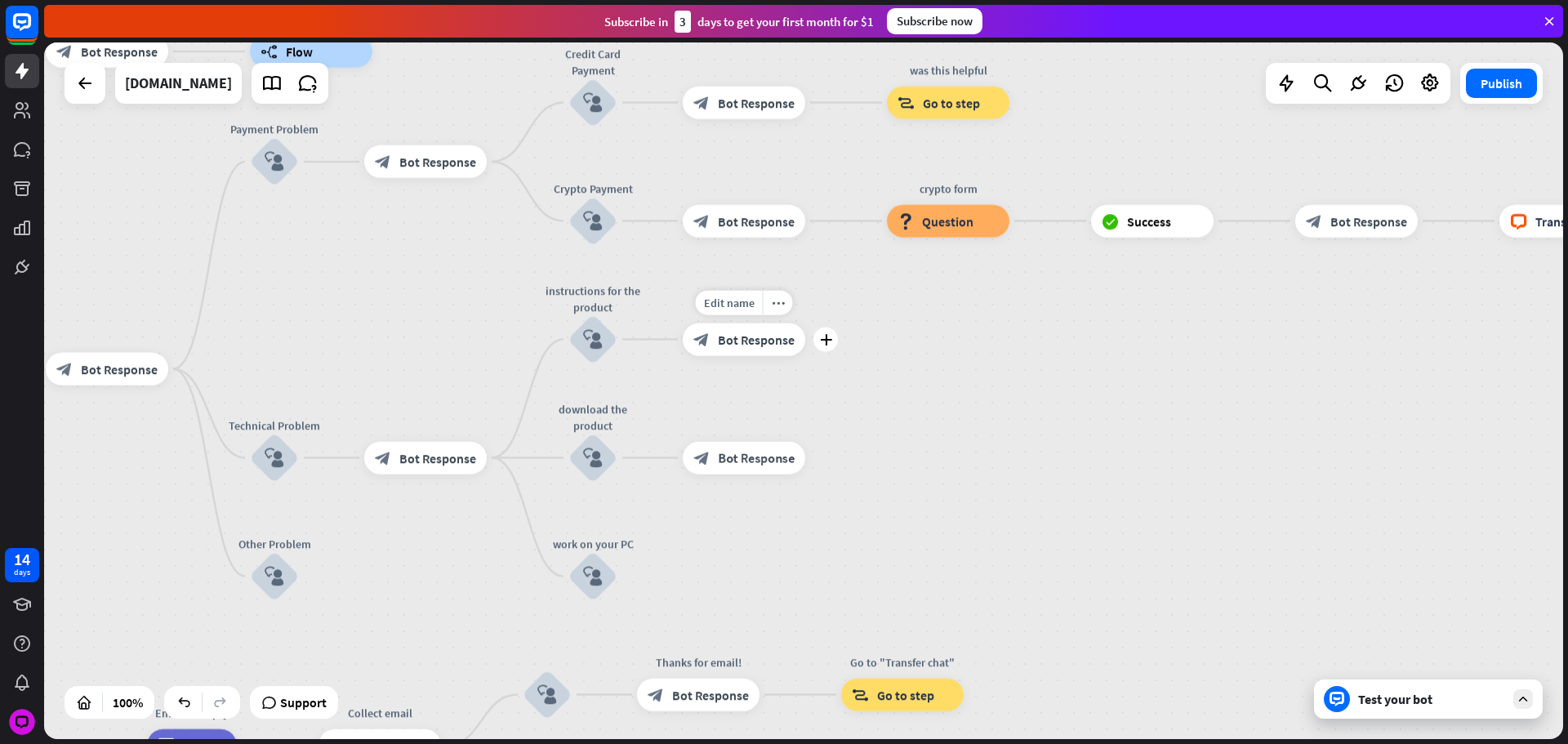
click at [766, 354] on div "block_bot_response Bot Response" at bounding box center [744, 339] width 122 height 33
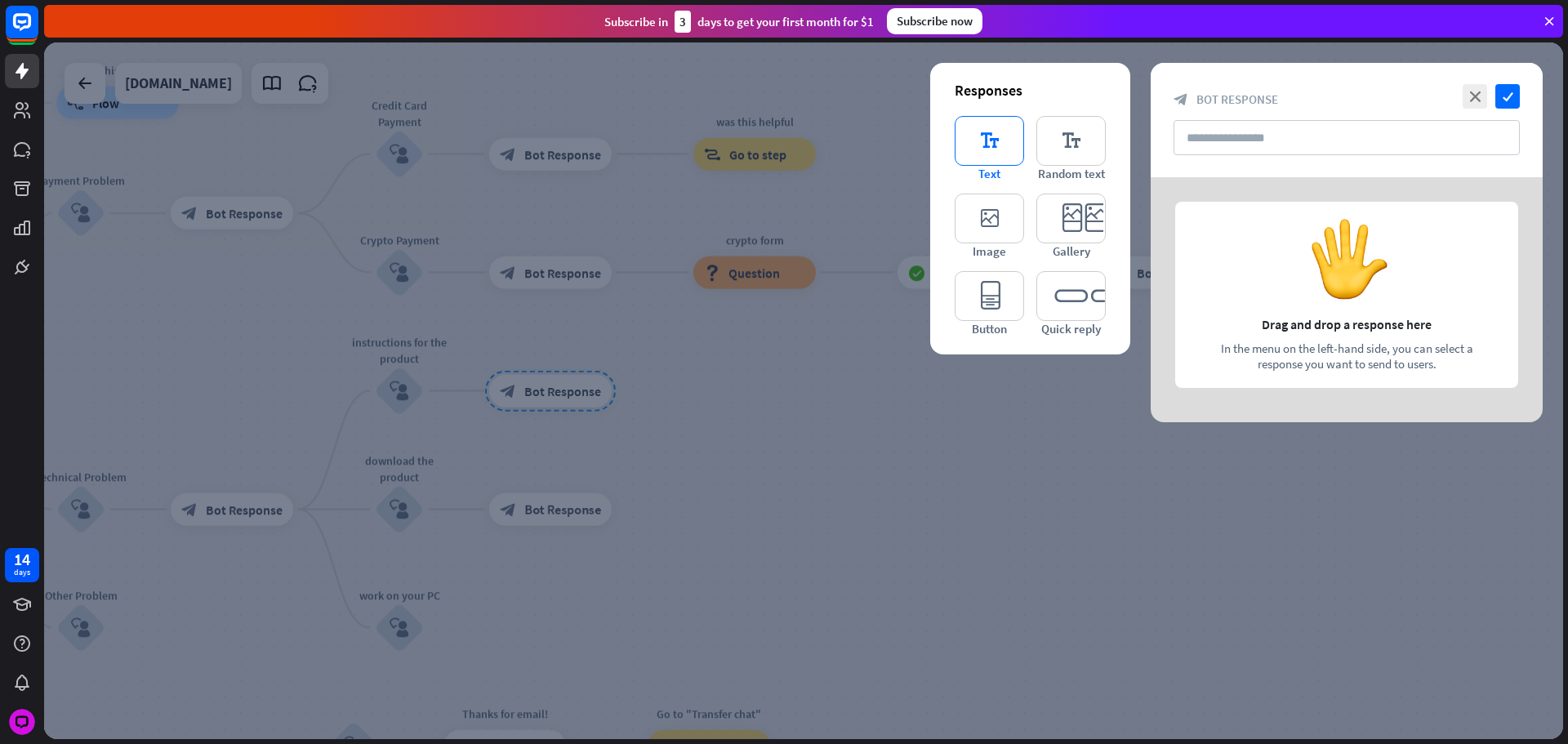
click at [1005, 147] on icon "editor_text" at bounding box center [989, 140] width 70 height 49
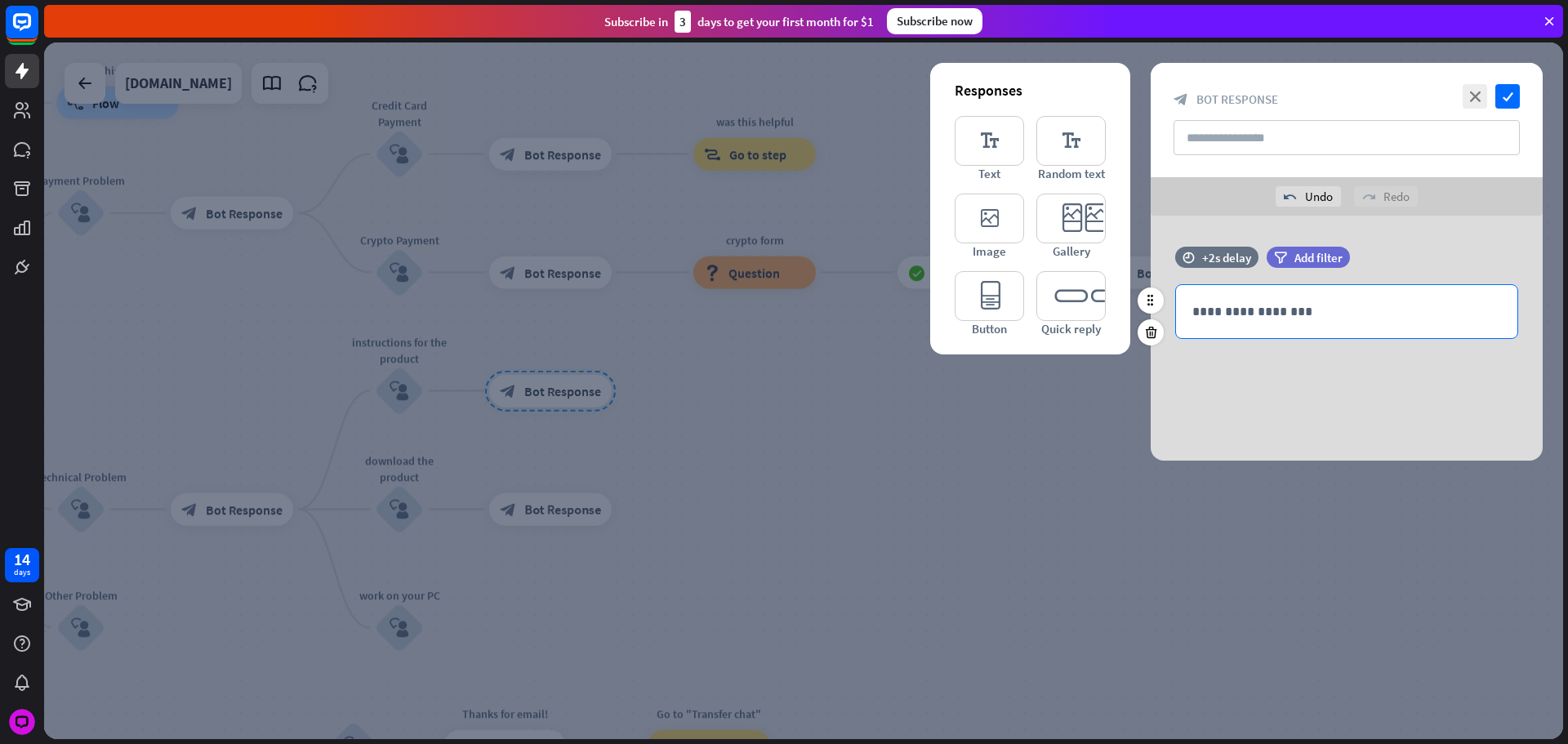
click at [1204, 321] on p "**********" at bounding box center [1346, 312] width 309 height 20
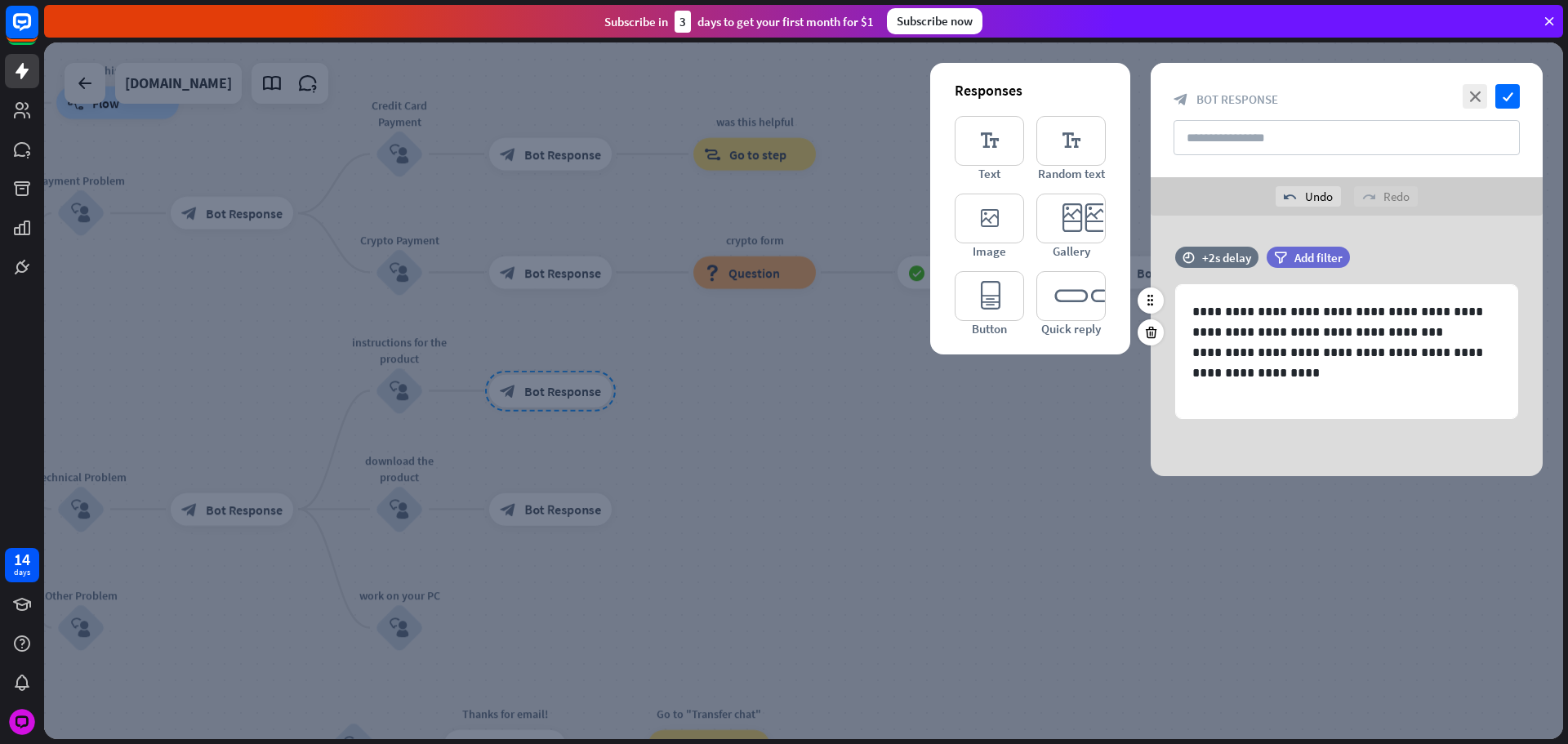
click at [1205, 268] on div "time +2s delay" at bounding box center [1216, 265] width 83 height 38
click at [1256, 258] on div at bounding box center [1251, 257] width 49 height 5
click at [1245, 261] on div "+1.3s" at bounding box center [1357, 256] width 260 height 16
click at [1249, 259] on div "+0.8s" at bounding box center [1246, 257] width 12 height 12
click at [1249, 259] on div "+1s" at bounding box center [1251, 257] width 12 height 12
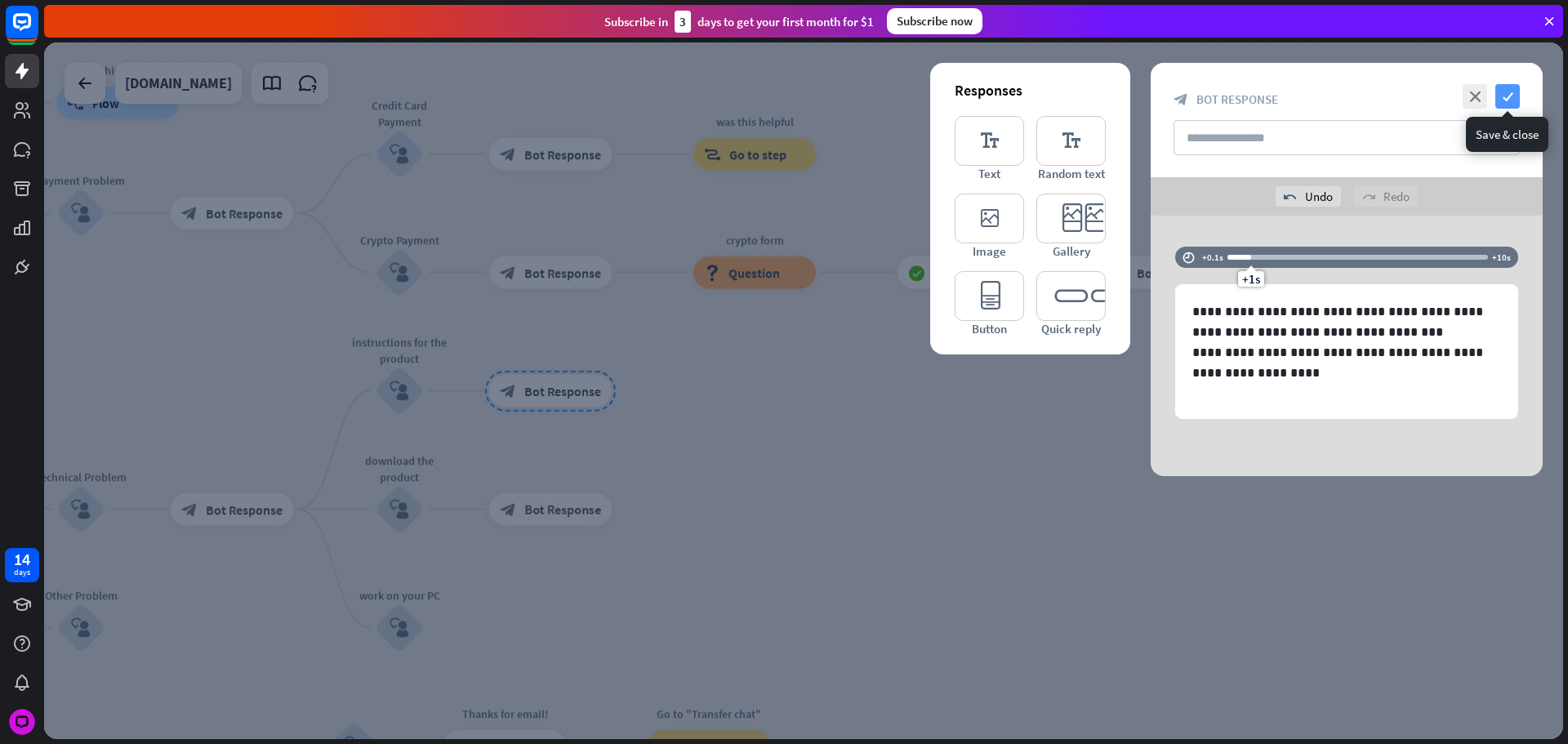
click at [1511, 96] on icon "check" at bounding box center [1507, 96] width 24 height 24
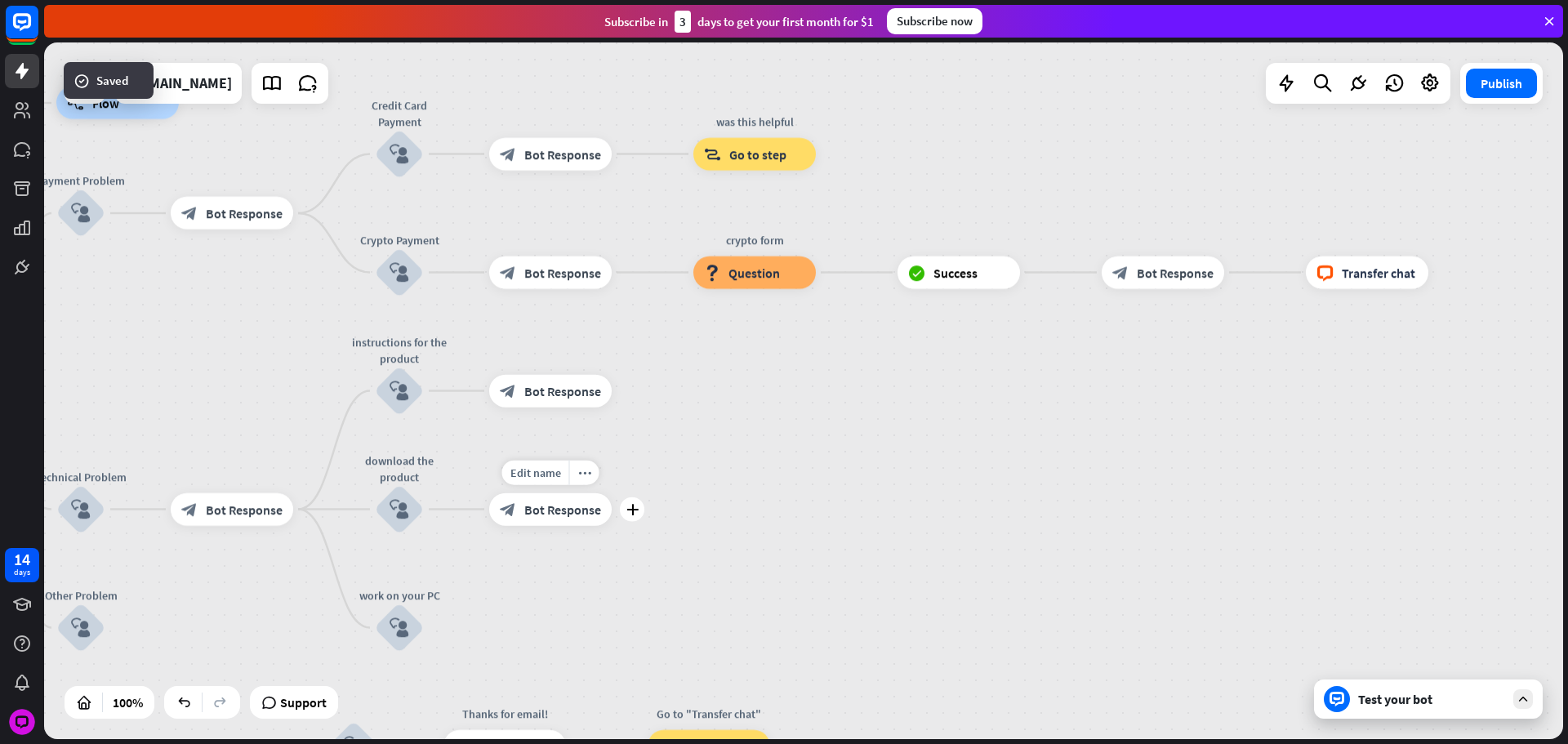
click at [565, 514] on span "Bot Response" at bounding box center [563, 509] width 77 height 16
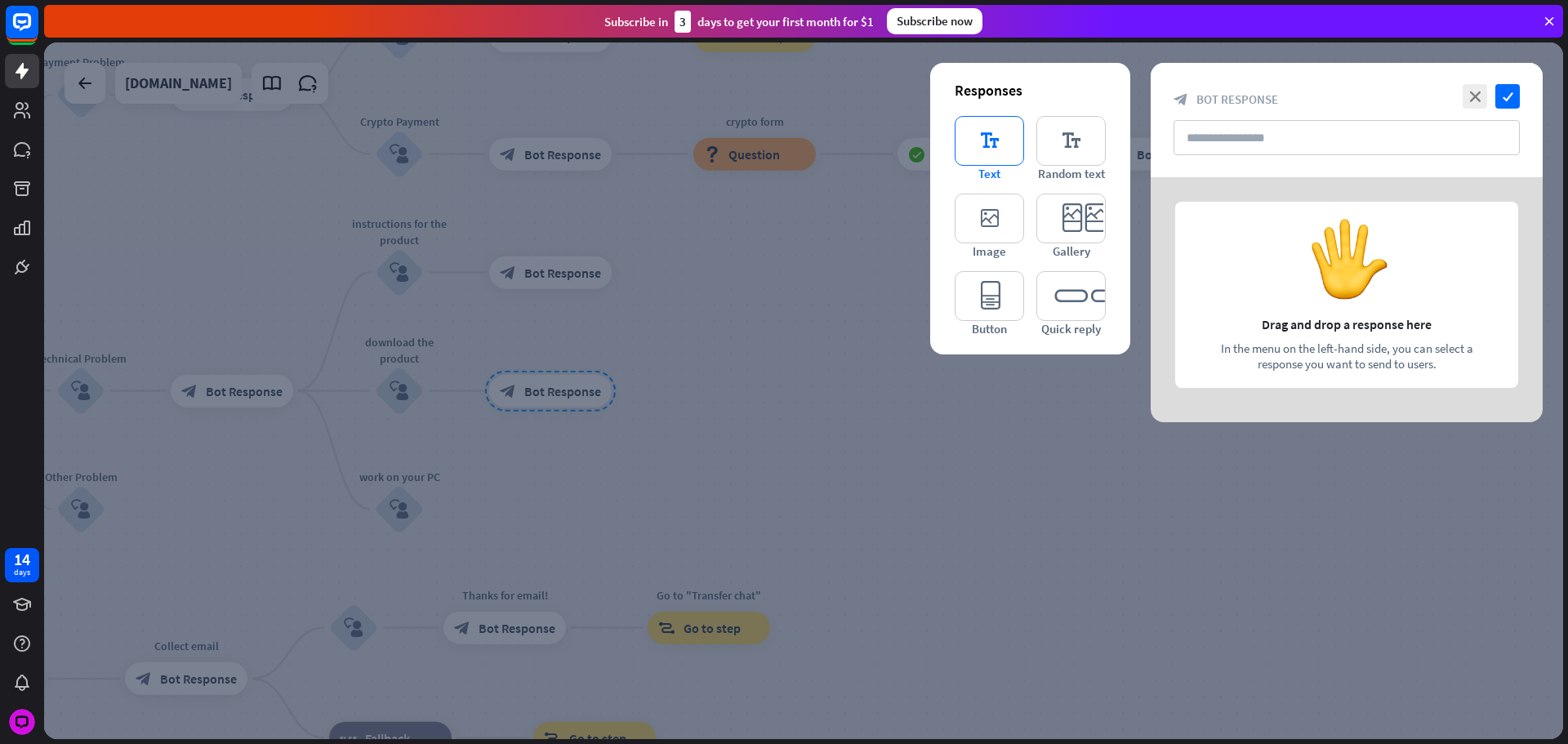
click at [993, 155] on icon "editor_text" at bounding box center [989, 140] width 70 height 49
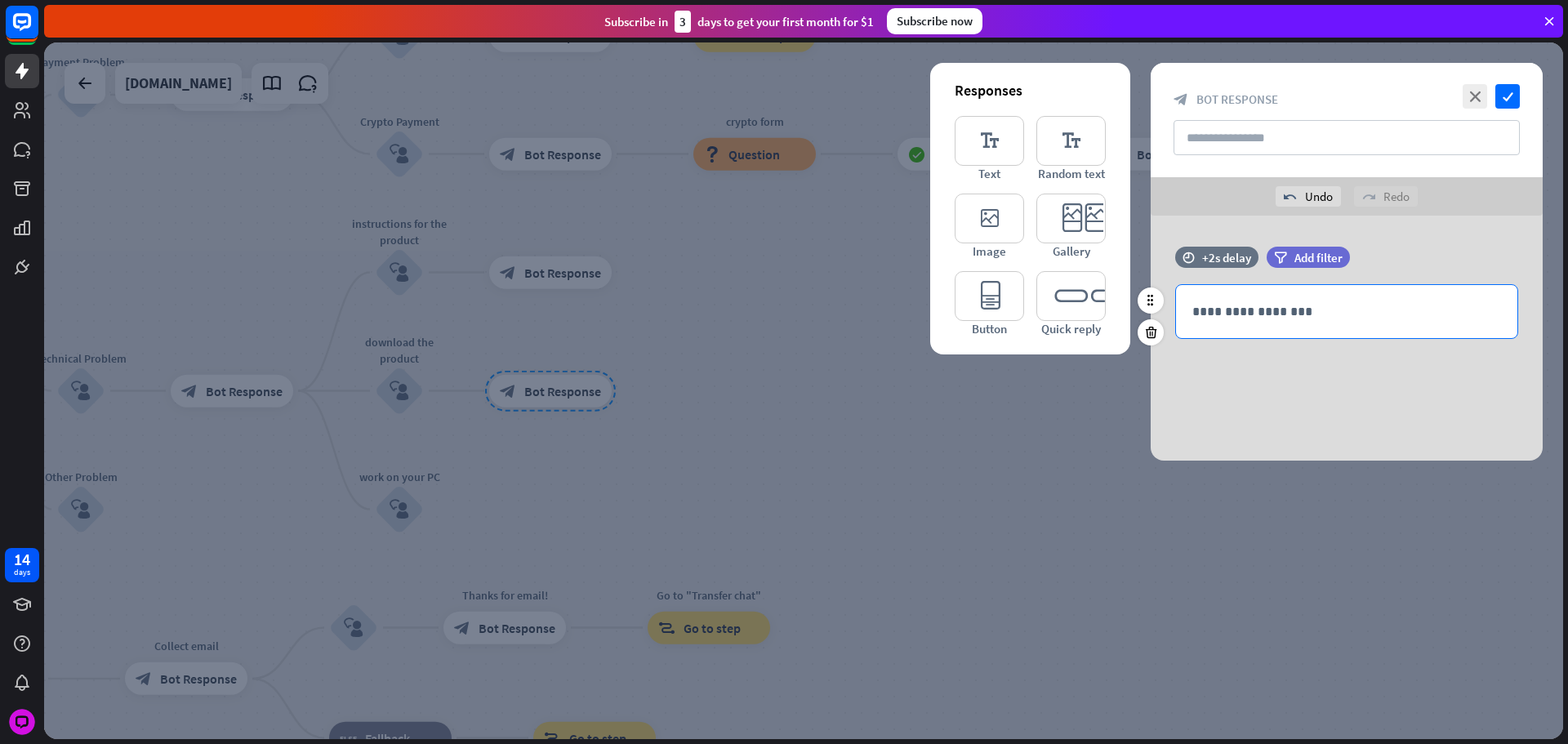
click at [1215, 295] on div "**********" at bounding box center [1347, 311] width 342 height 53
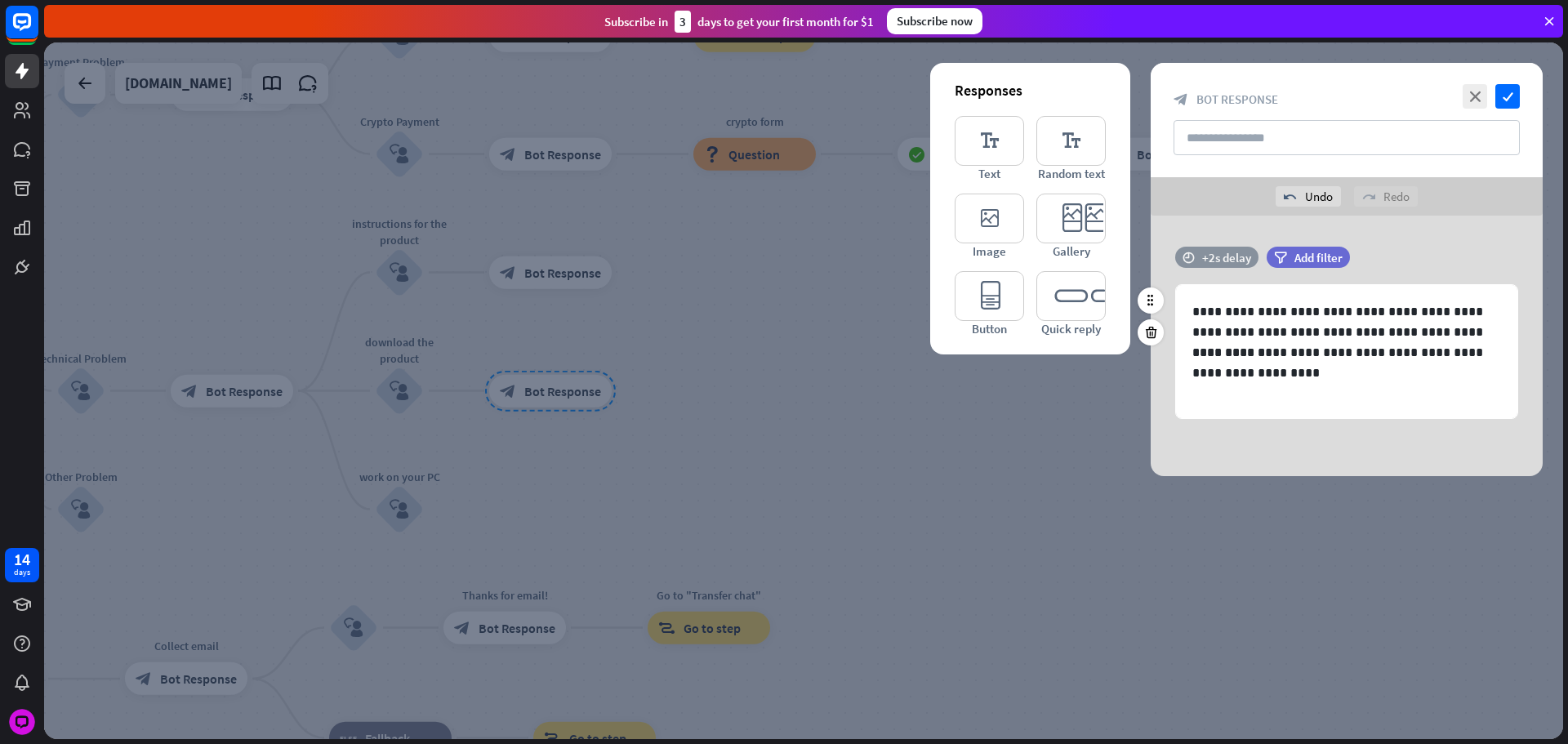
click at [1220, 256] on div "+2s delay" at bounding box center [1226, 257] width 49 height 16
click at [1255, 256] on div at bounding box center [1251, 257] width 49 height 5
click at [1248, 257] on div at bounding box center [1241, 257] width 28 height 5
click at [1250, 256] on div "+1s" at bounding box center [1251, 257] width 12 height 12
click at [1514, 106] on icon "check" at bounding box center [1507, 96] width 24 height 24
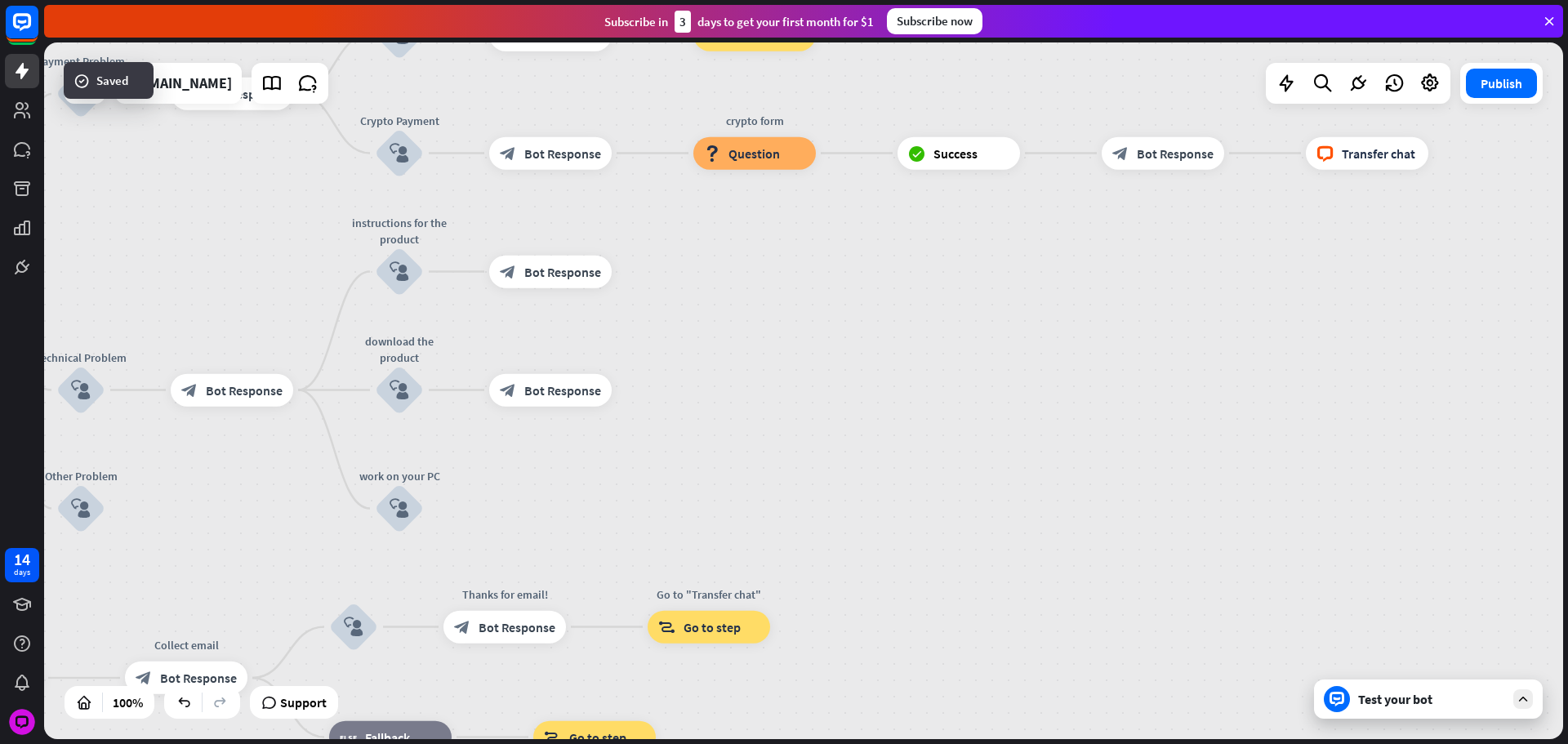
click at [1022, 482] on div "home_2 Start point Please write your question or select from down below. block_…" at bounding box center [803, 391] width 1519 height 697
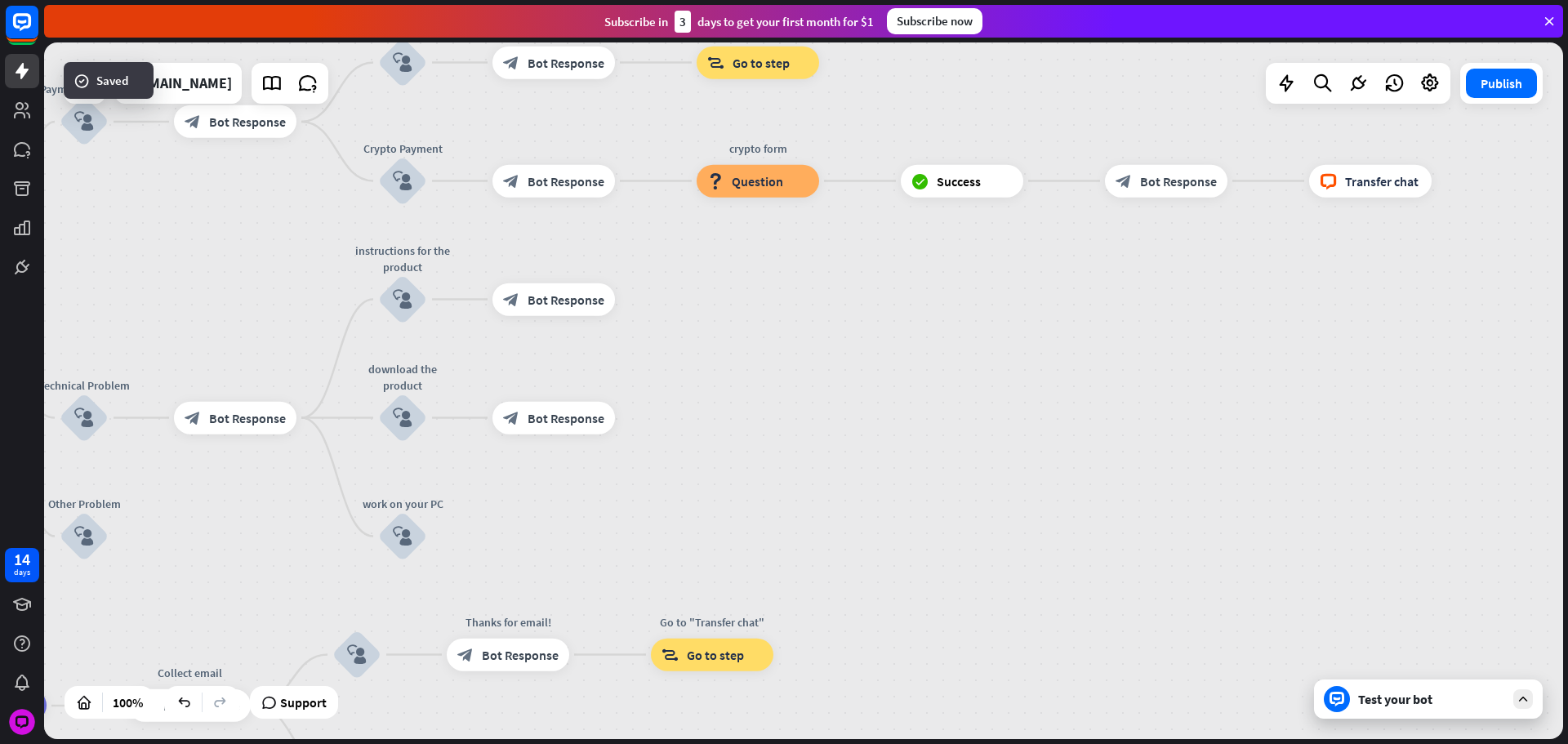
drag, startPoint x: 1020, startPoint y: 461, endPoint x: 1062, endPoint y: 578, distance: 124.3
click at [1038, 575] on div "home_2 Start point Please write your question or select from down below. block_…" at bounding box center [803, 391] width 1519 height 697
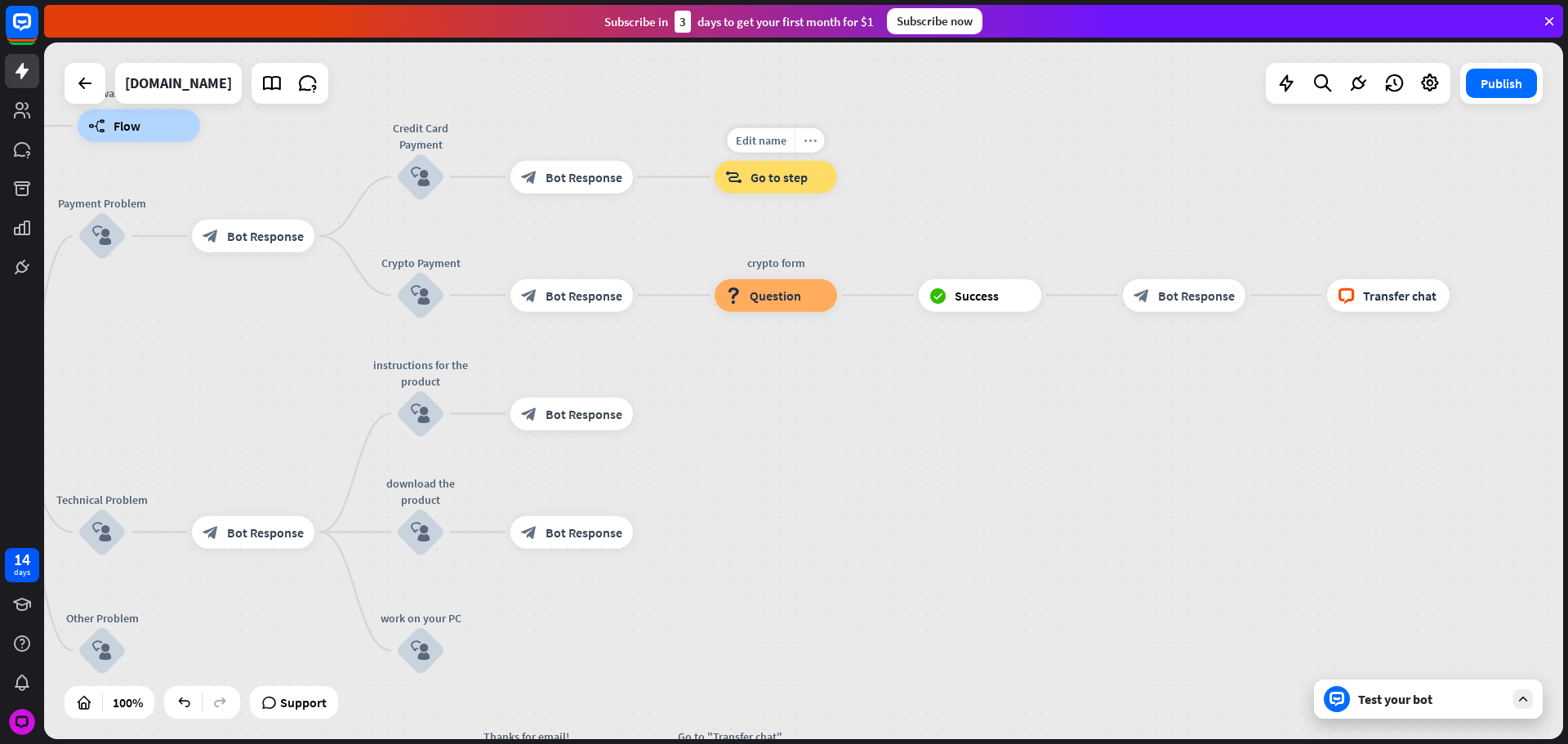
click at [818, 147] on div "more_horiz" at bounding box center [810, 140] width 30 height 24
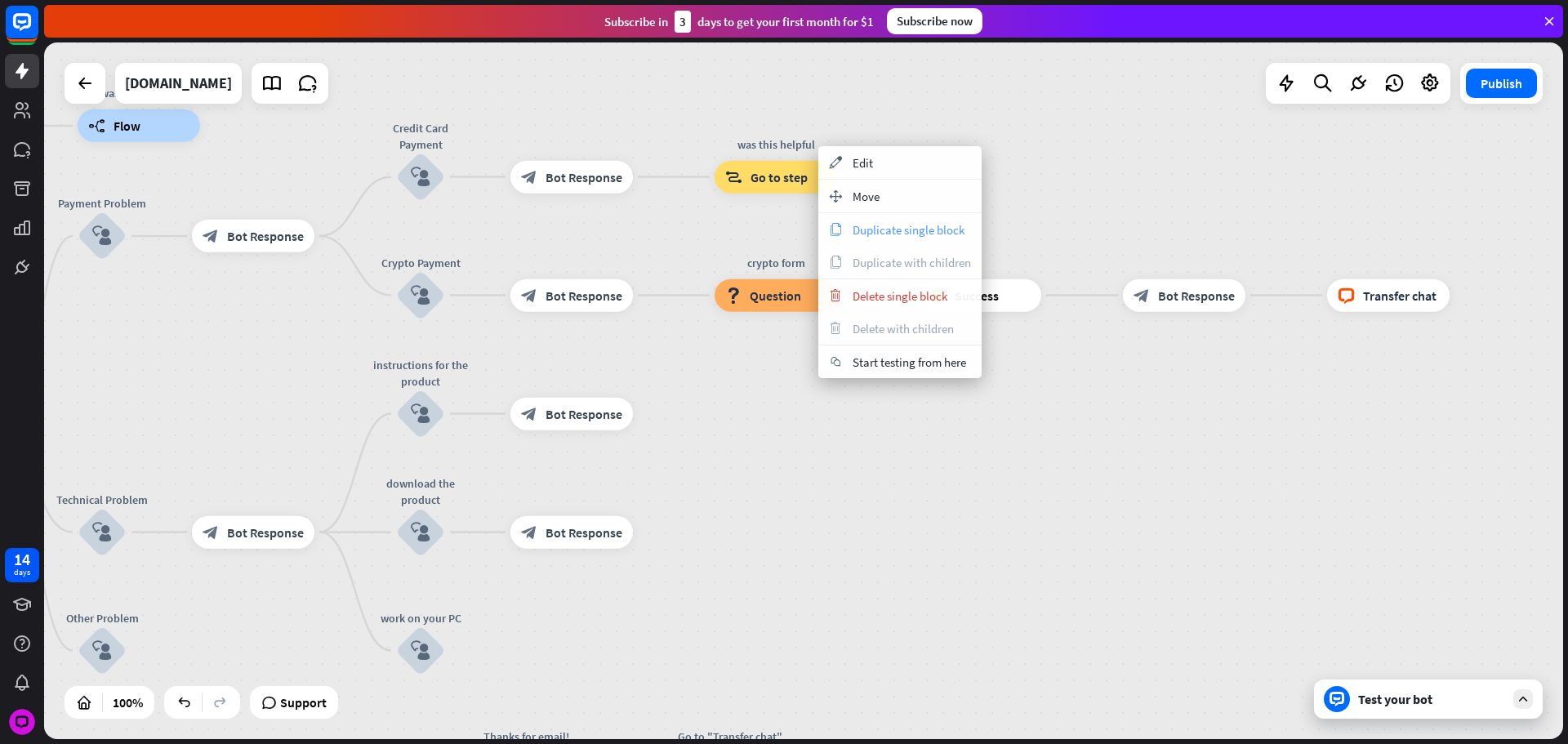
click at [874, 236] on span "Duplicate single block" at bounding box center [909, 230] width 112 height 16
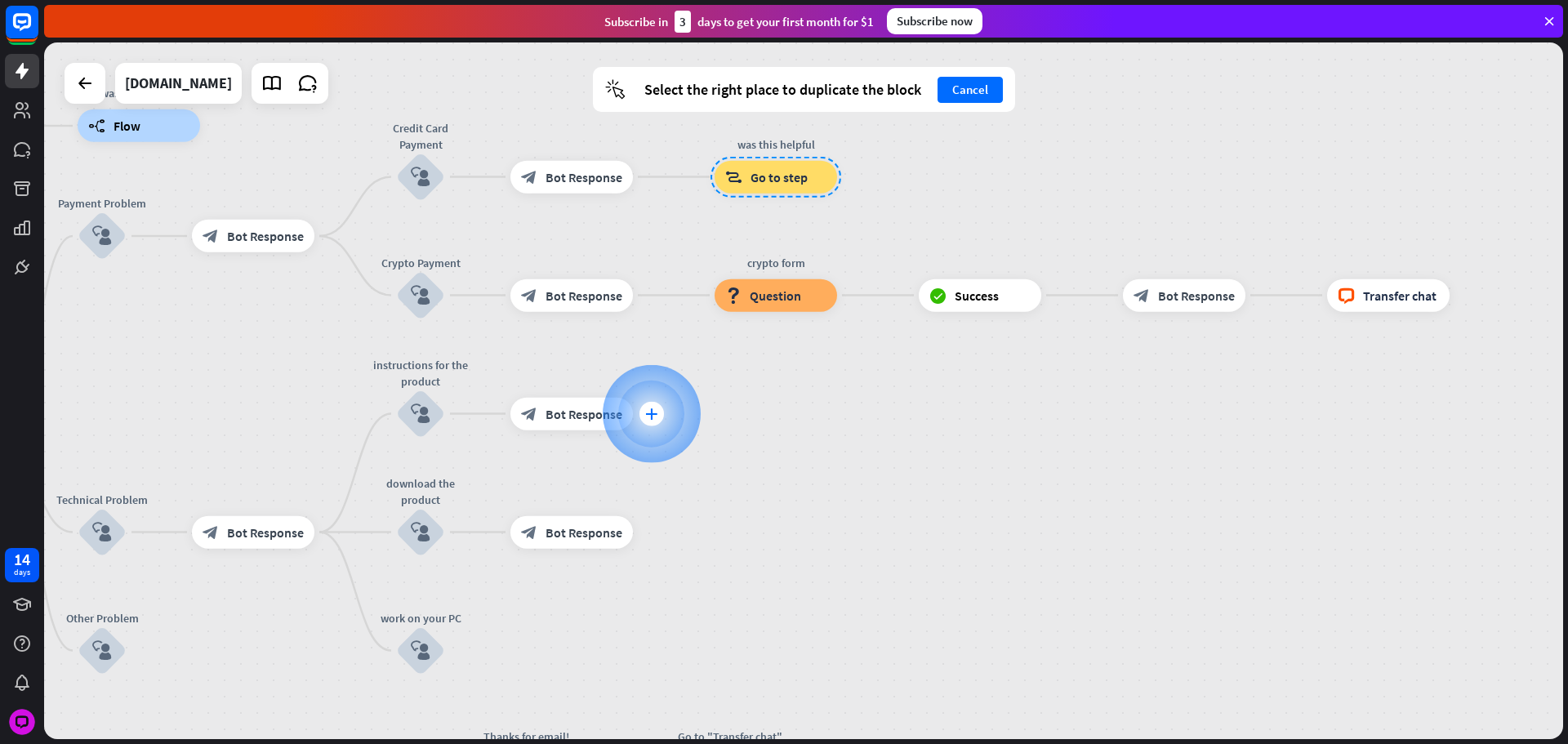
click at [652, 421] on div "plus" at bounding box center [651, 414] width 24 height 24
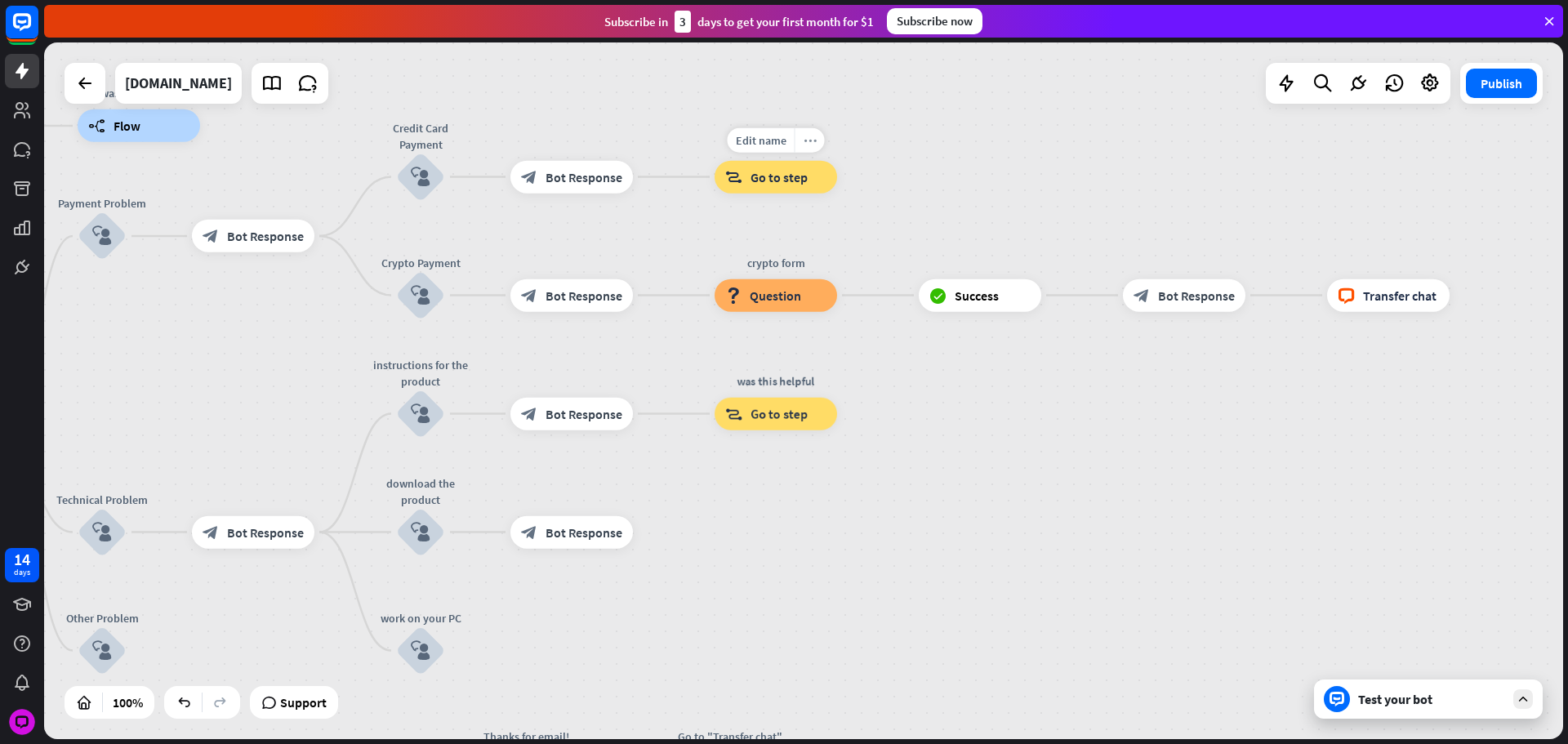
click at [819, 145] on div "more_horiz" at bounding box center [810, 140] width 30 height 24
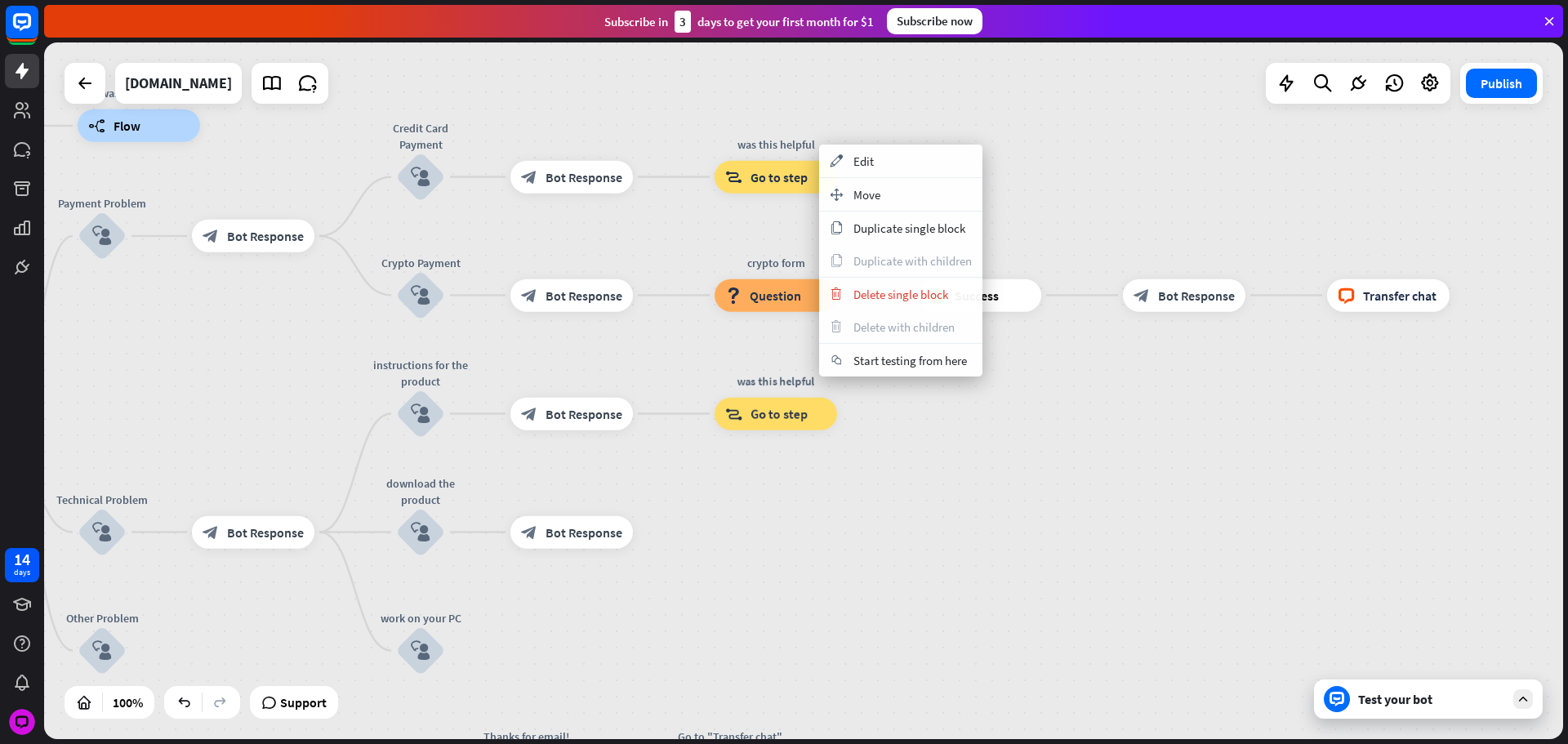
click at [868, 236] on div "copy Duplicate single block" at bounding box center [900, 228] width 163 height 33
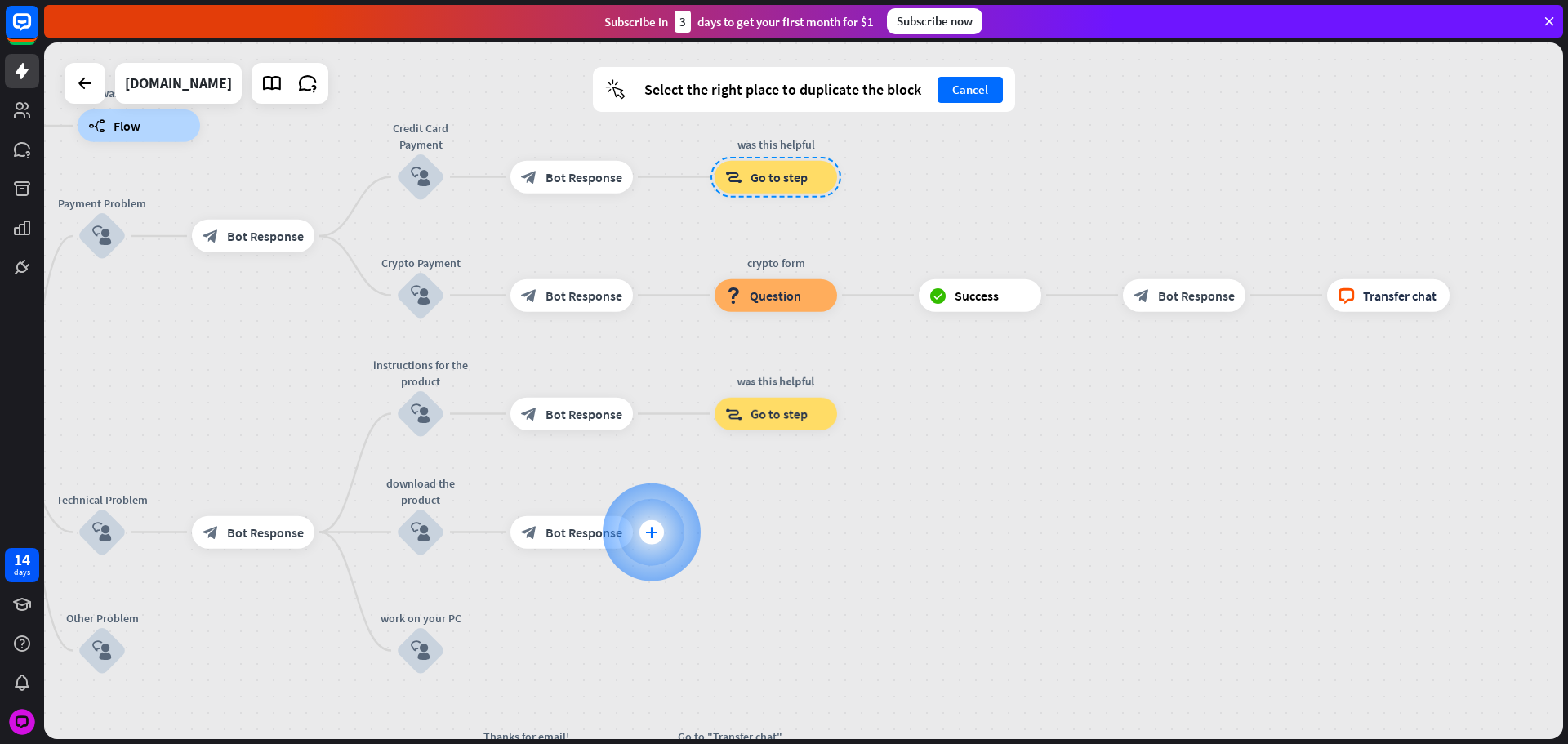
click at [653, 520] on div "plus" at bounding box center [651, 532] width 24 height 24
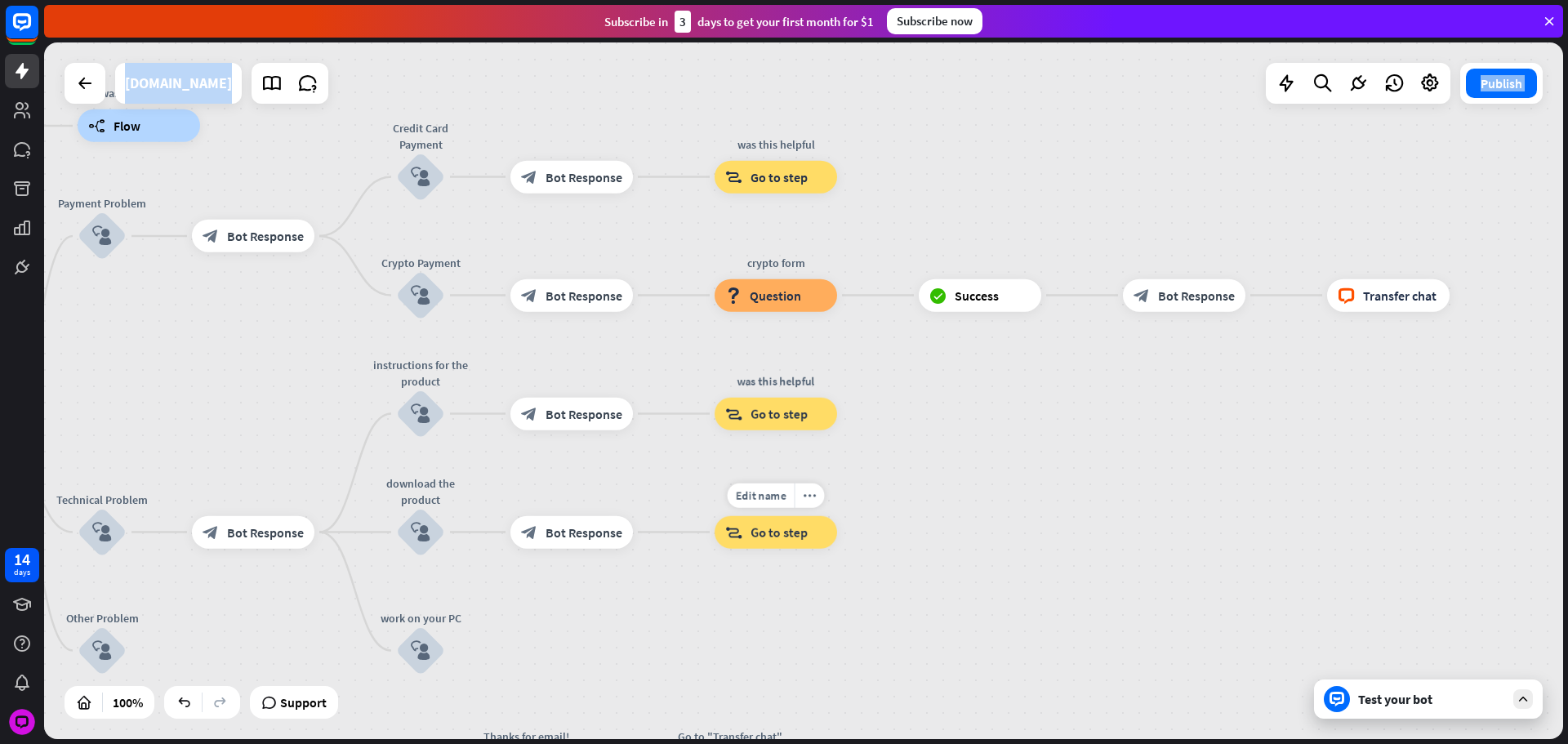
drag, startPoint x: 709, startPoint y: 613, endPoint x: 807, endPoint y: 571, distance: 106.6
click at [812, 574] on div "home_2 Start point Please write your question or select from down below. block_…" at bounding box center [803, 391] width 1519 height 697
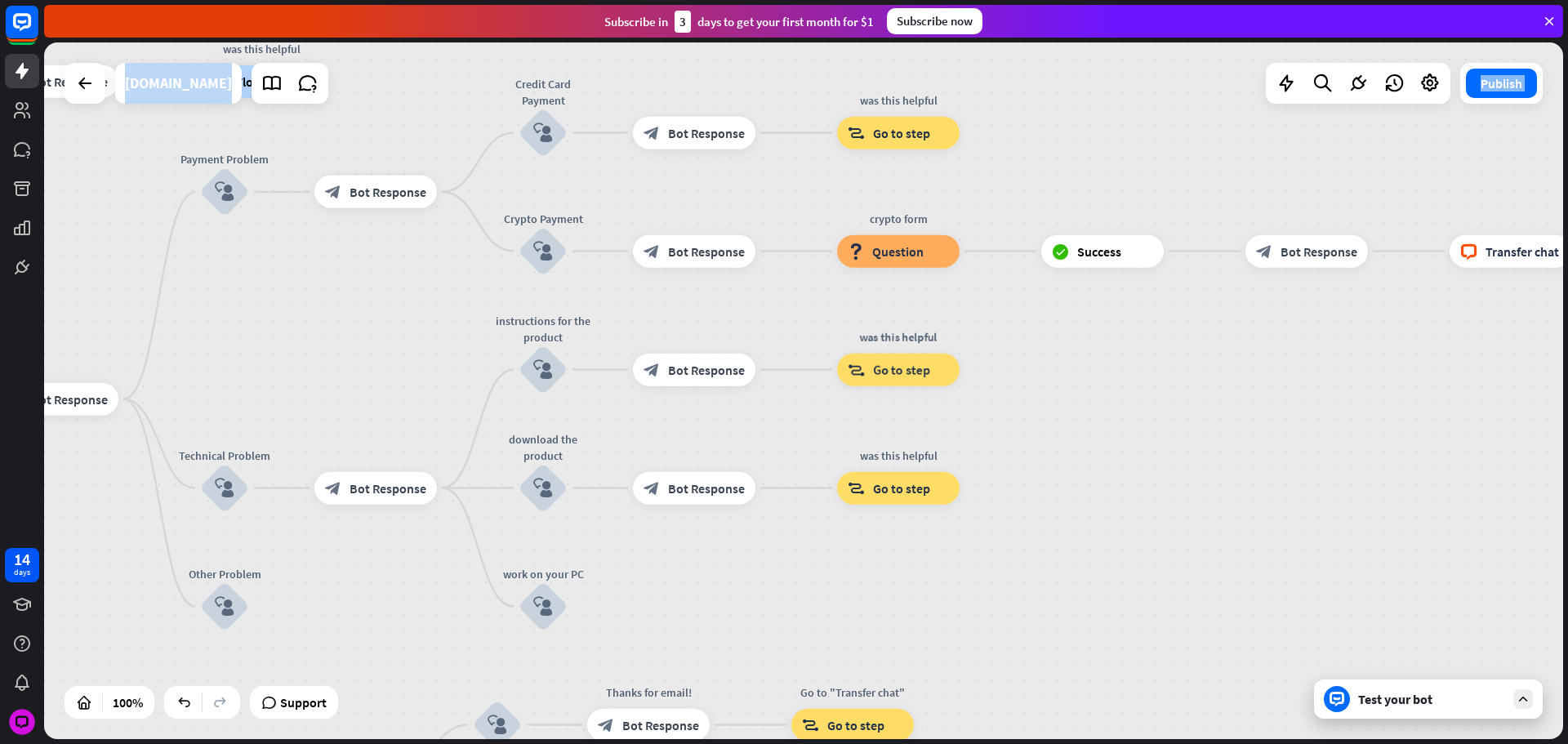
click at [568, 592] on div "work on your PC block_user_input" at bounding box center [543, 607] width 49 height 49
click at [593, 603] on icon "plus" at bounding box center [588, 607] width 13 height 12
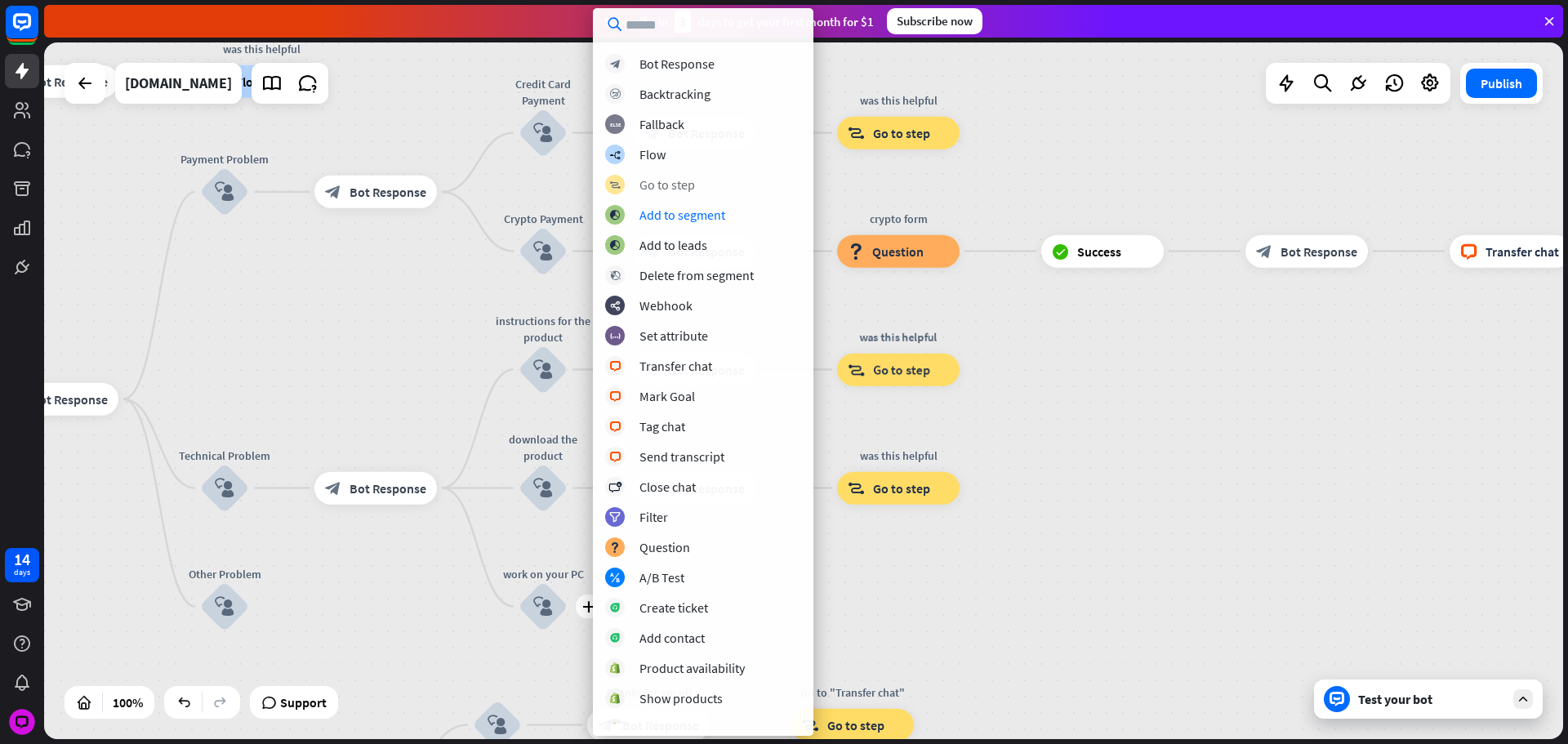
click at [670, 192] on div "block_goto Go to step" at bounding box center [703, 184] width 196 height 19
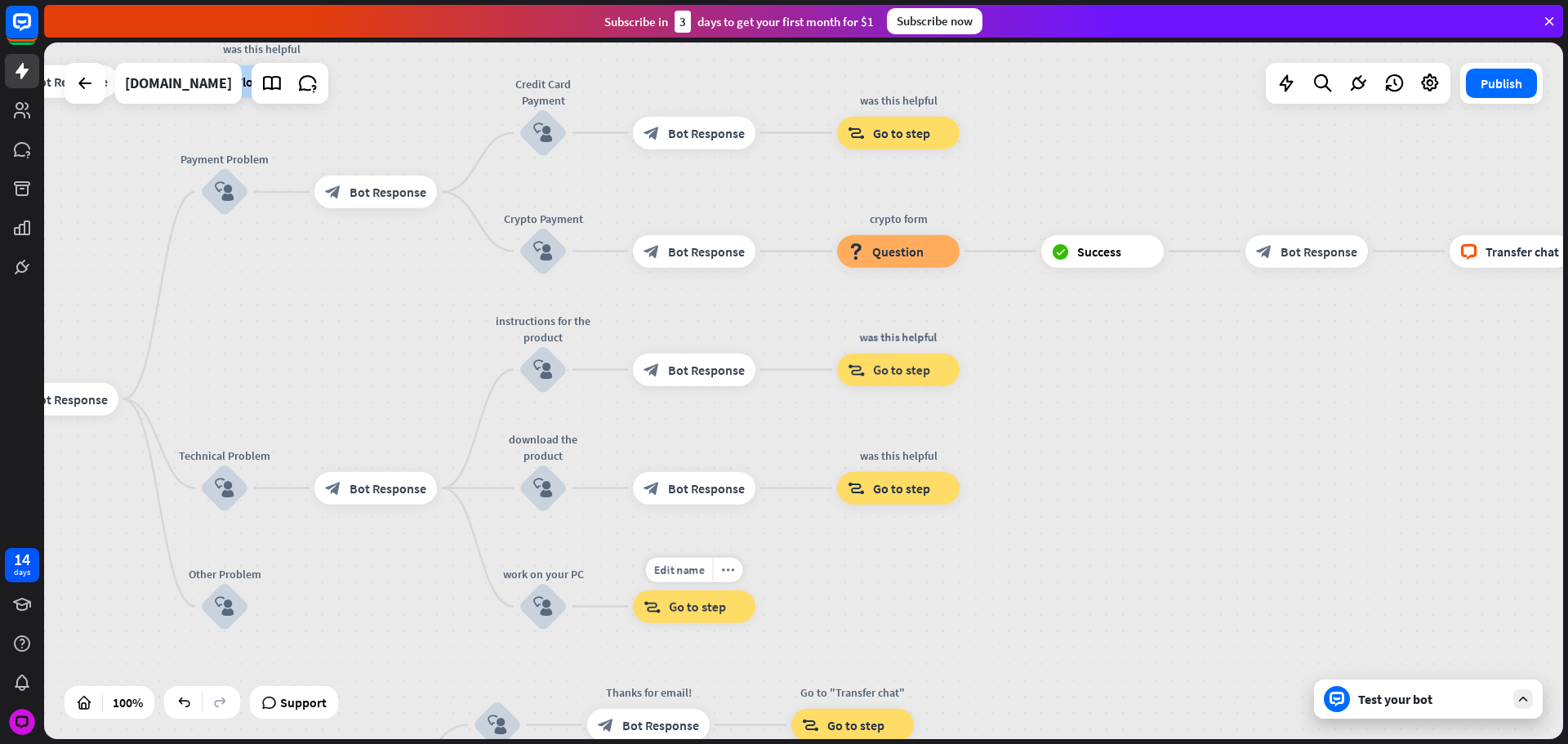
click at [662, 613] on div "block_goto Go to step" at bounding box center [694, 607] width 122 height 33
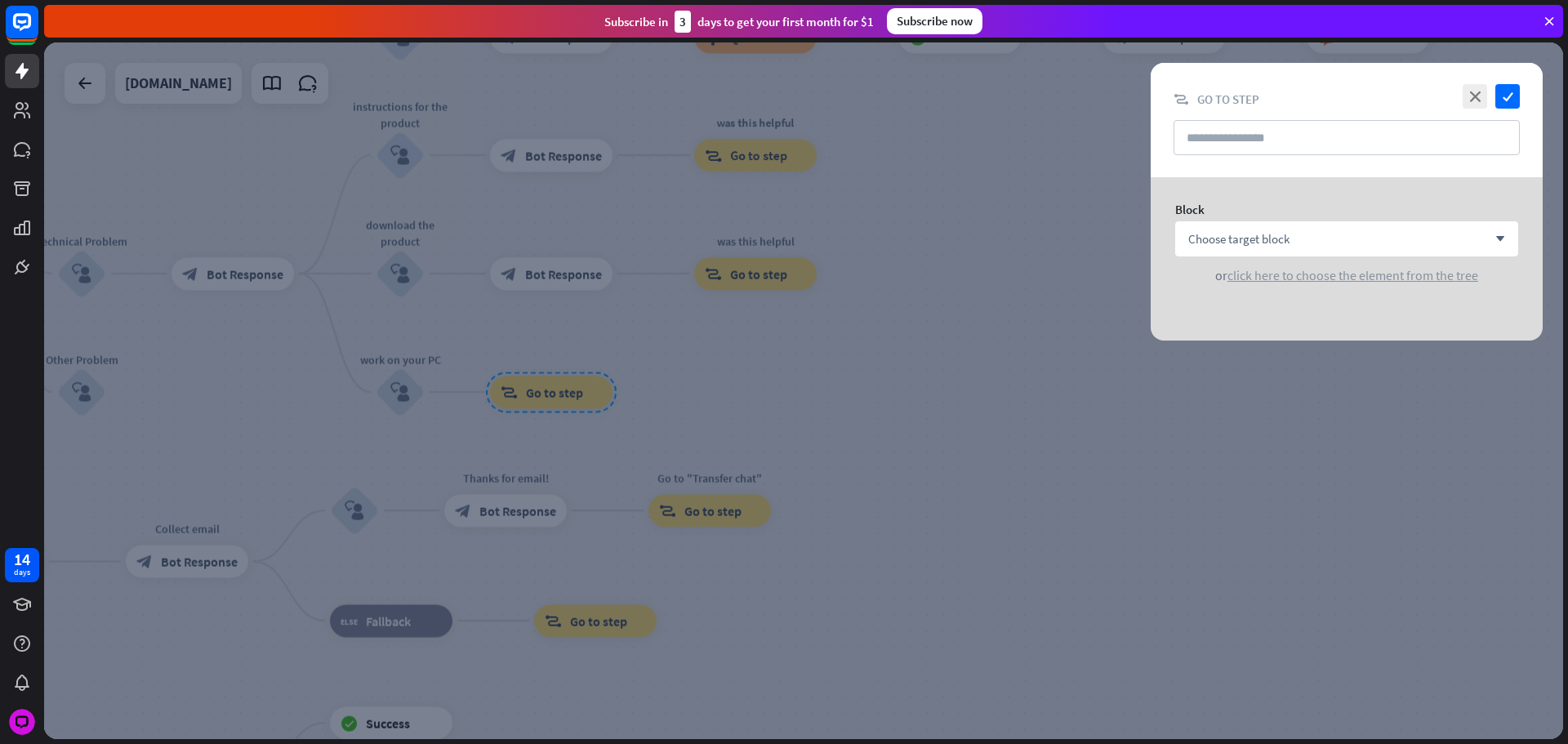
click at [1268, 274] on span "click here to choose the element from the tree" at bounding box center [1352, 275] width 250 height 16
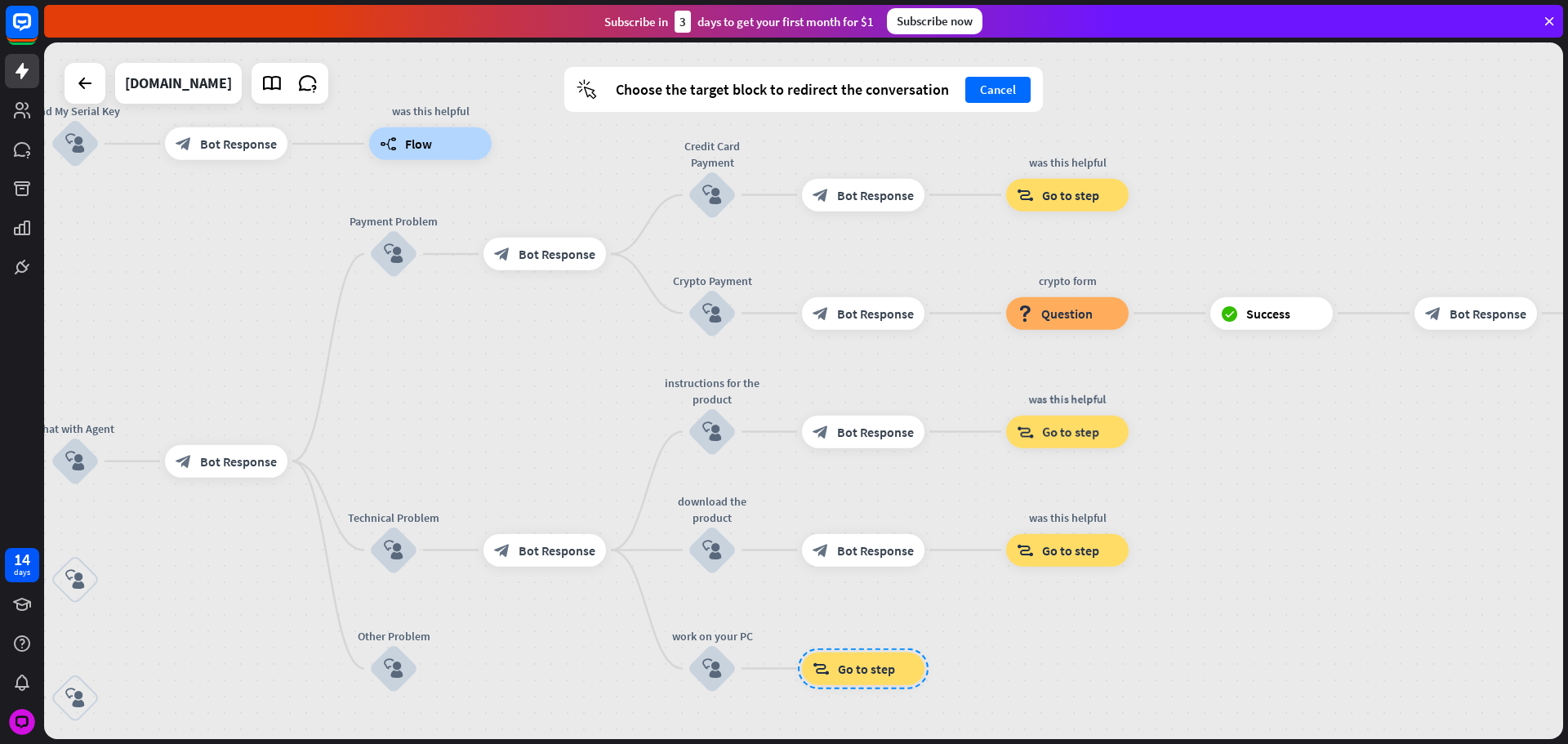
drag, startPoint x: 1122, startPoint y: 462, endPoint x: 1197, endPoint y: 599, distance: 156.2
click at [1254, 596] on div "home_2 Start point Please write your question or select from down below. block_…" at bounding box center [803, 391] width 1519 height 697
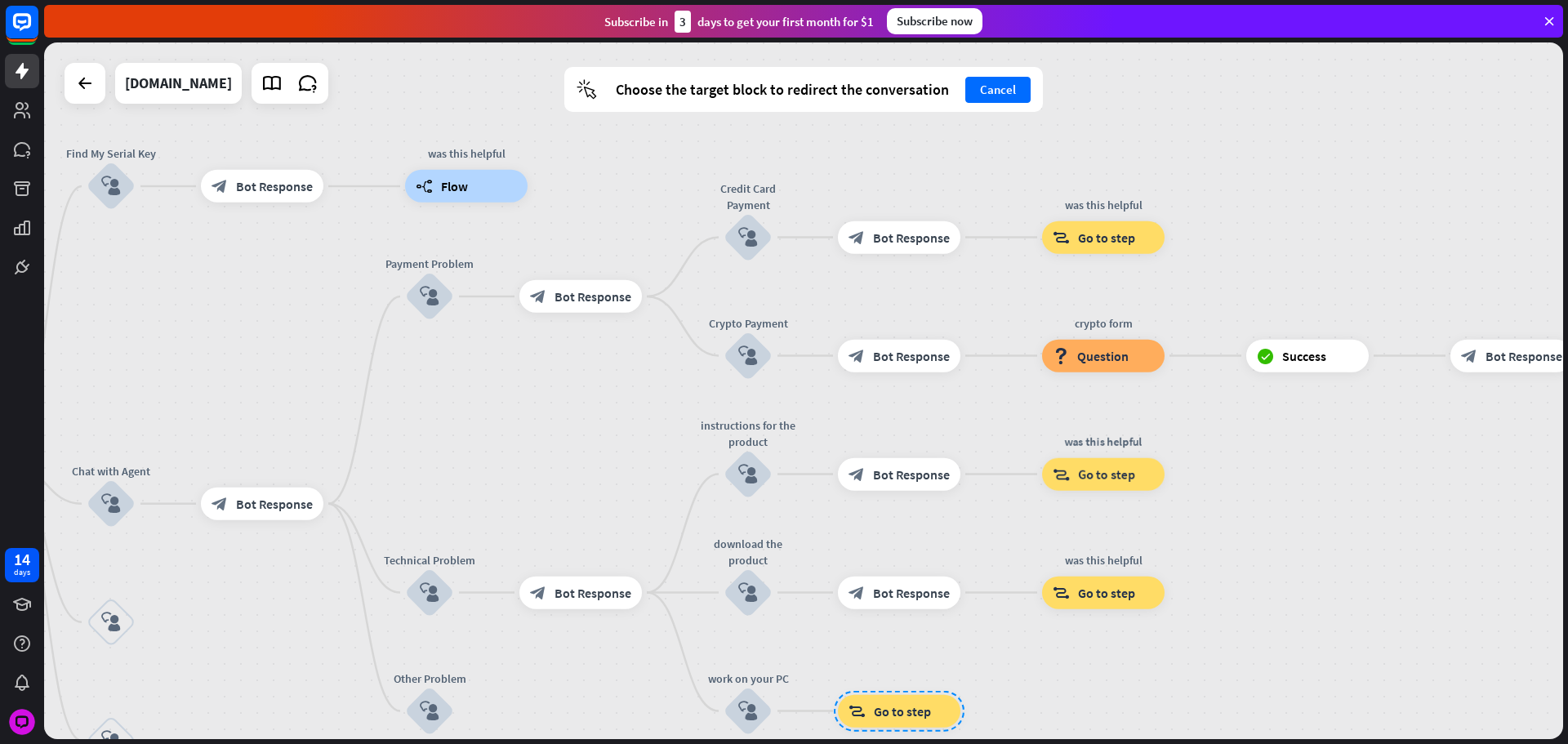
click at [459, 193] on span "Flow" at bounding box center [454, 186] width 27 height 16
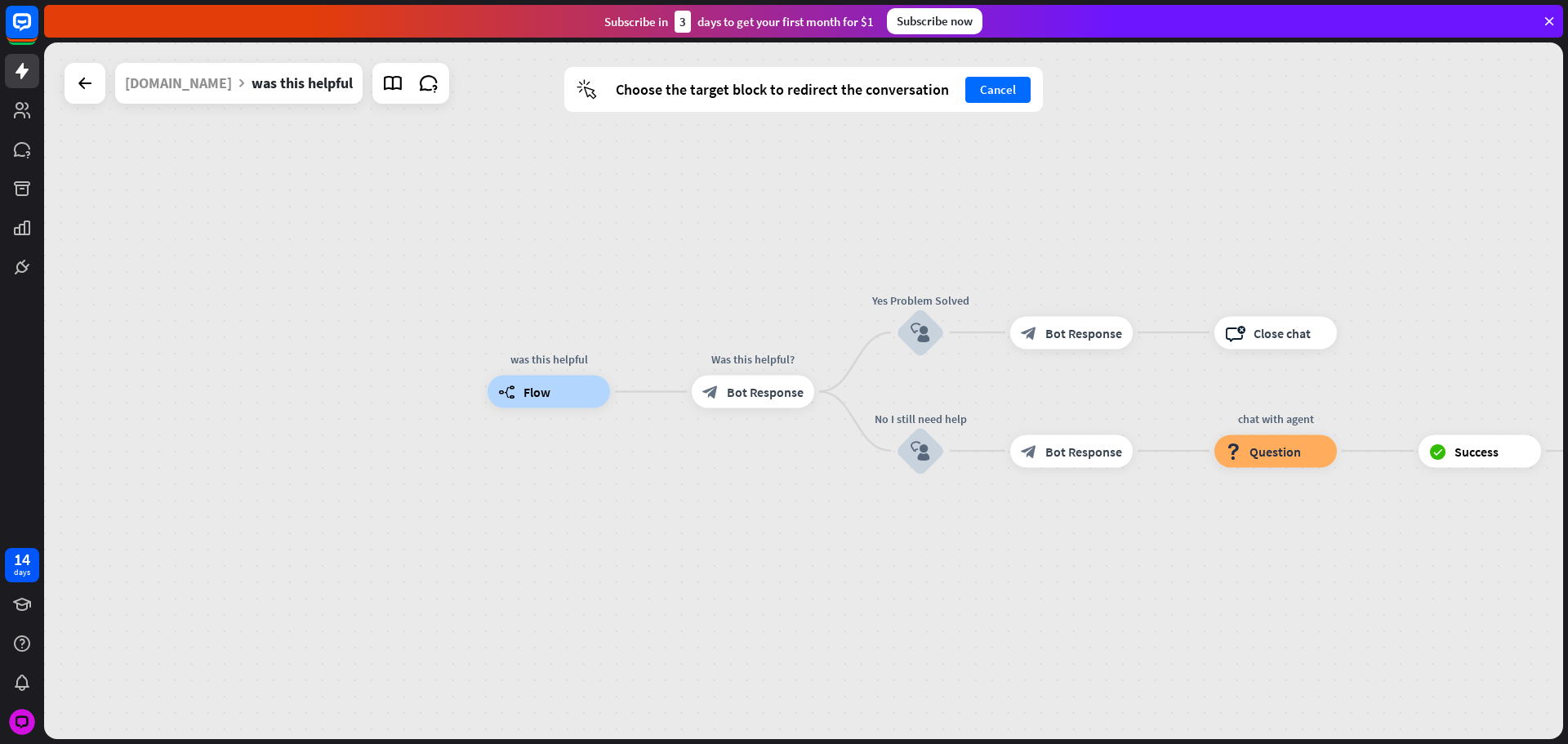
drag, startPoint x: 1091, startPoint y: 555, endPoint x: 670, endPoint y: 549, distance: 421.0
click at [675, 551] on div "was this helpful builder_tree Flow Was this helpful? block_bot_response Bot Res…" at bounding box center [1246, 741] width 1519 height 697
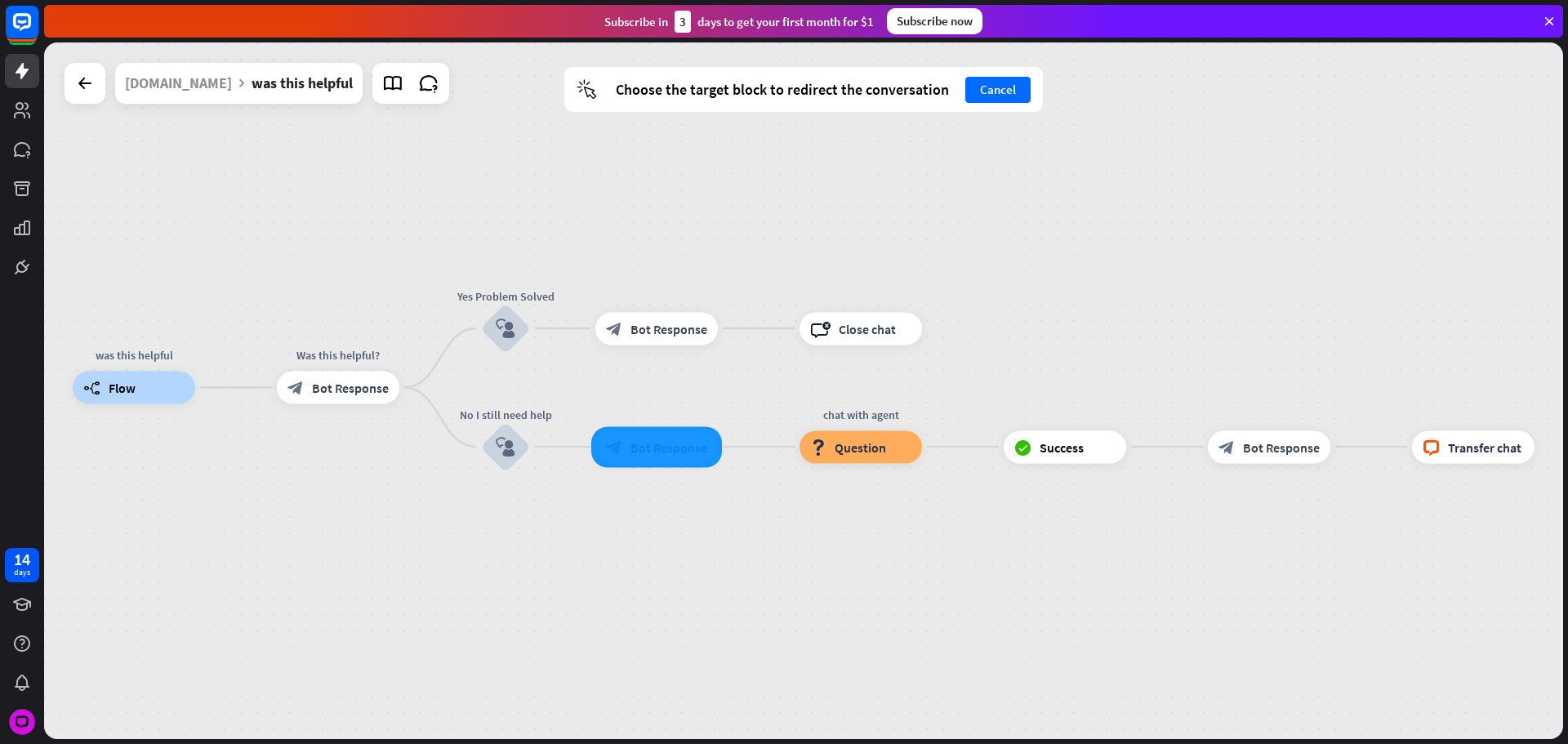
click at [630, 443] on div at bounding box center [657, 447] width 131 height 41
click at [640, 452] on div at bounding box center [657, 449] width 131 height 41
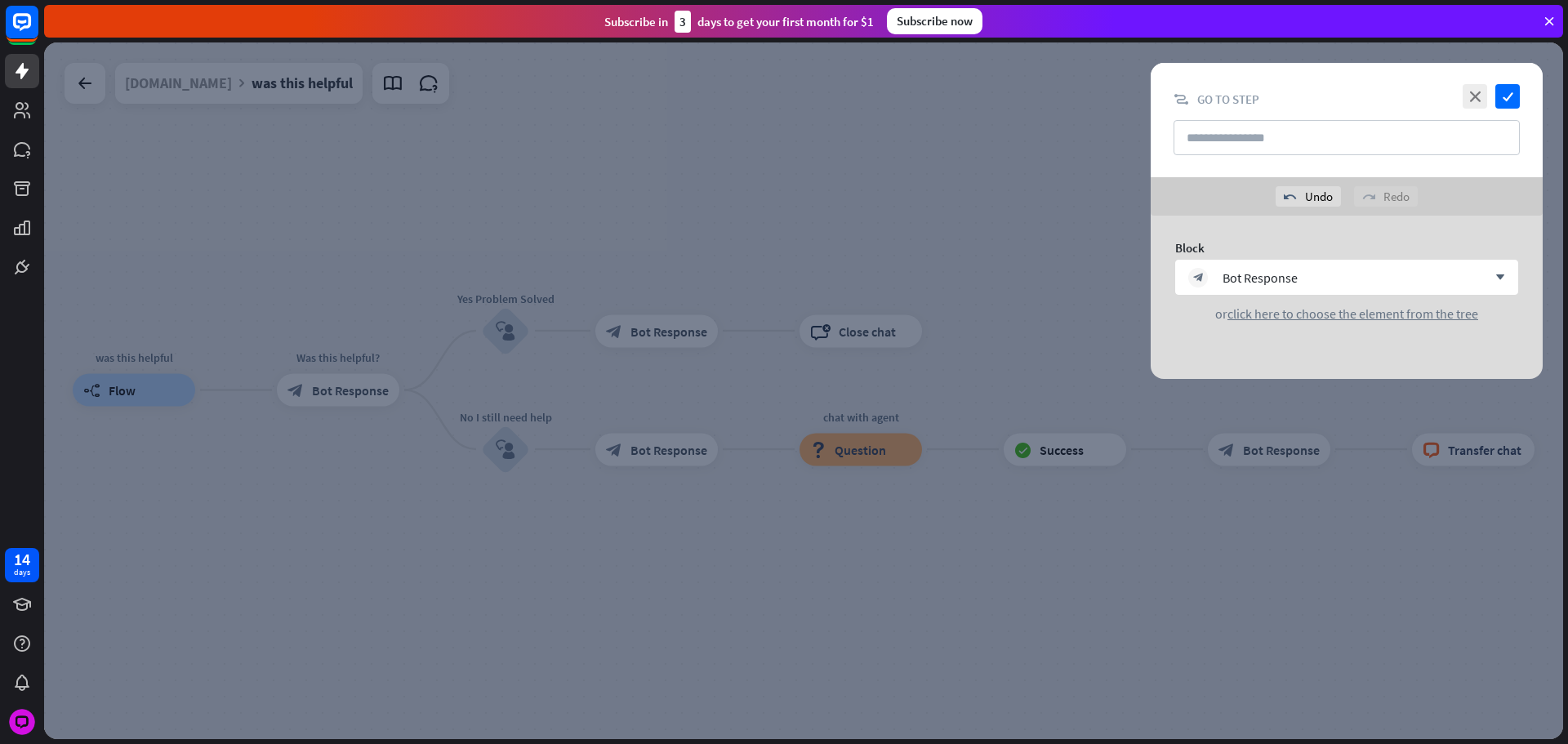
click at [396, 182] on div at bounding box center [803, 391] width 1519 height 697
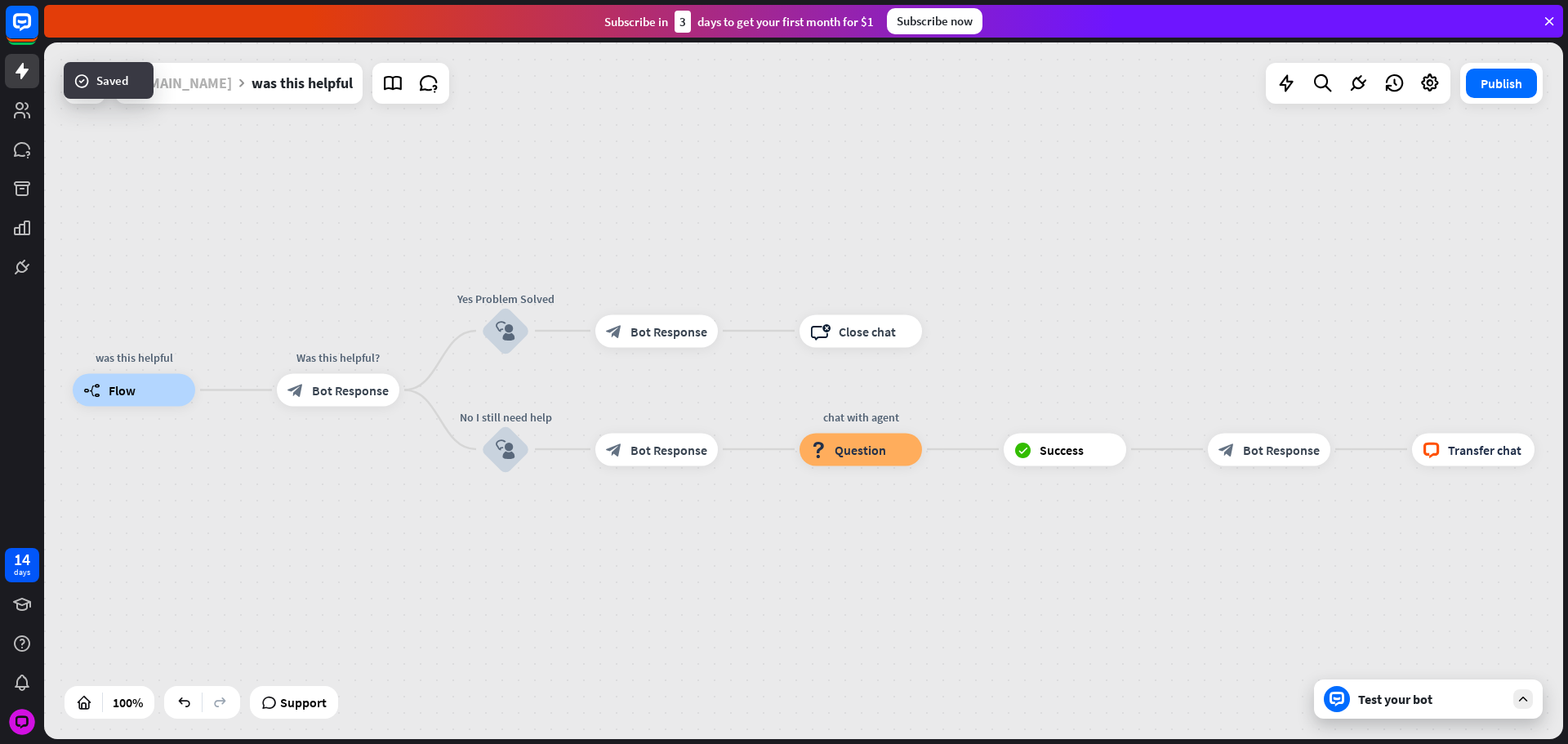
click at [208, 91] on div "[DOMAIN_NAME]" at bounding box center [178, 83] width 107 height 41
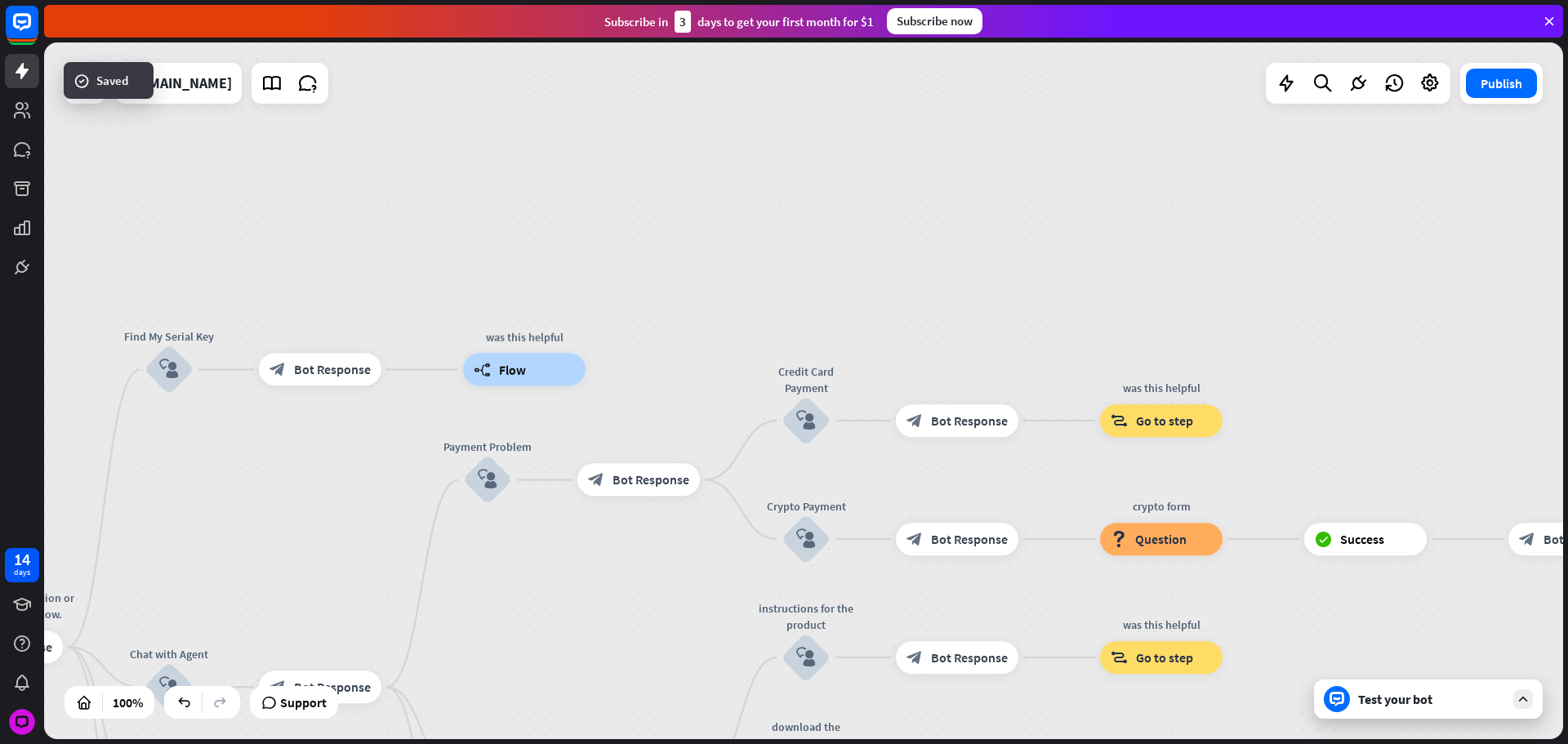
drag, startPoint x: 622, startPoint y: 569, endPoint x: 536, endPoint y: 311, distance: 272.0
click at [539, 334] on div "home_2 Start point Please write your question or select from down below. block_…" at bounding box center [803, 391] width 1519 height 697
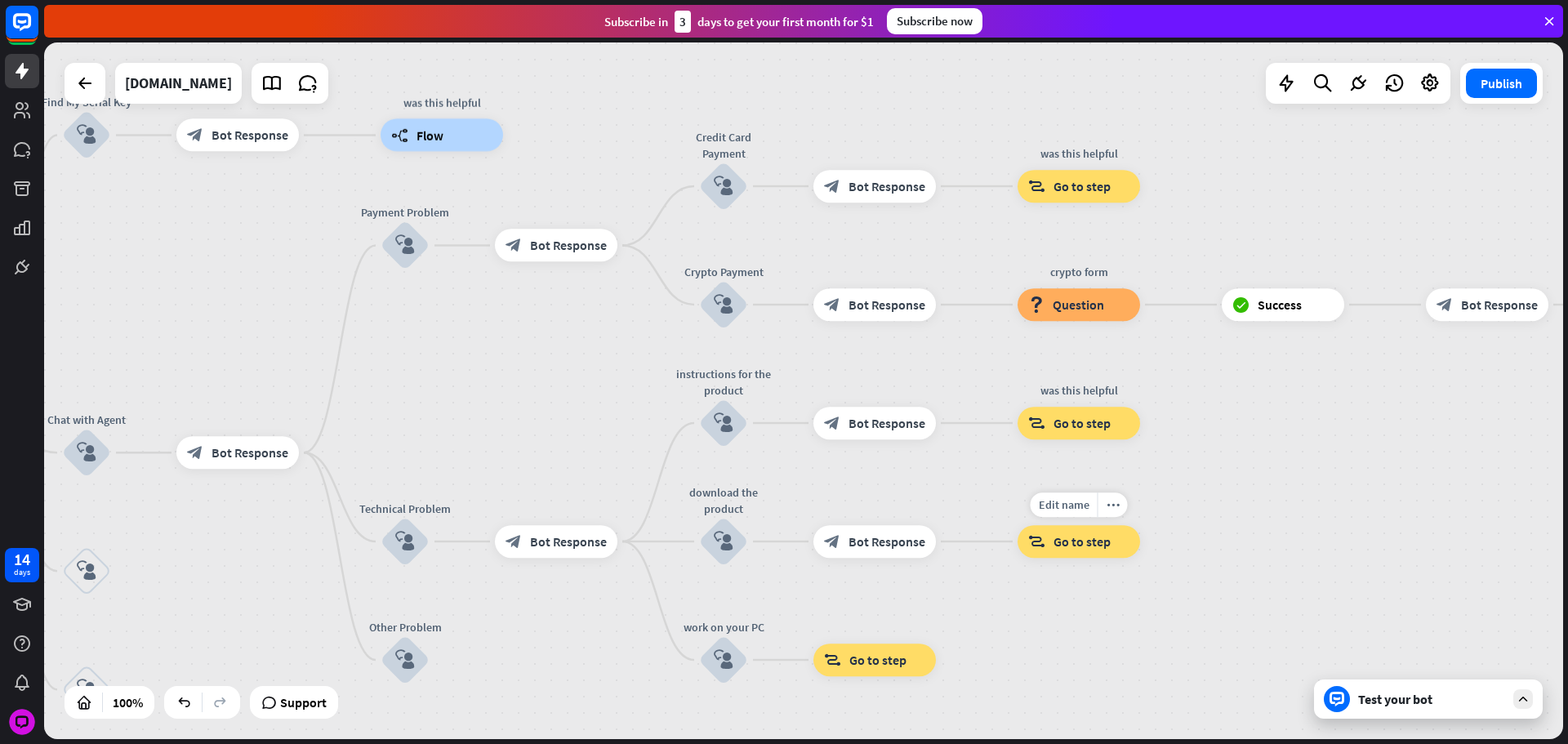
drag, startPoint x: 988, startPoint y: 602, endPoint x: 1117, endPoint y: 607, distance: 129.1
drag, startPoint x: 1114, startPoint y: 626, endPoint x: 1260, endPoint y: 452, distance: 227.1
click at [1278, 457] on div "home_2 Start point Please write your question or select from down below. block_…" at bounding box center [803, 391] width 1519 height 697
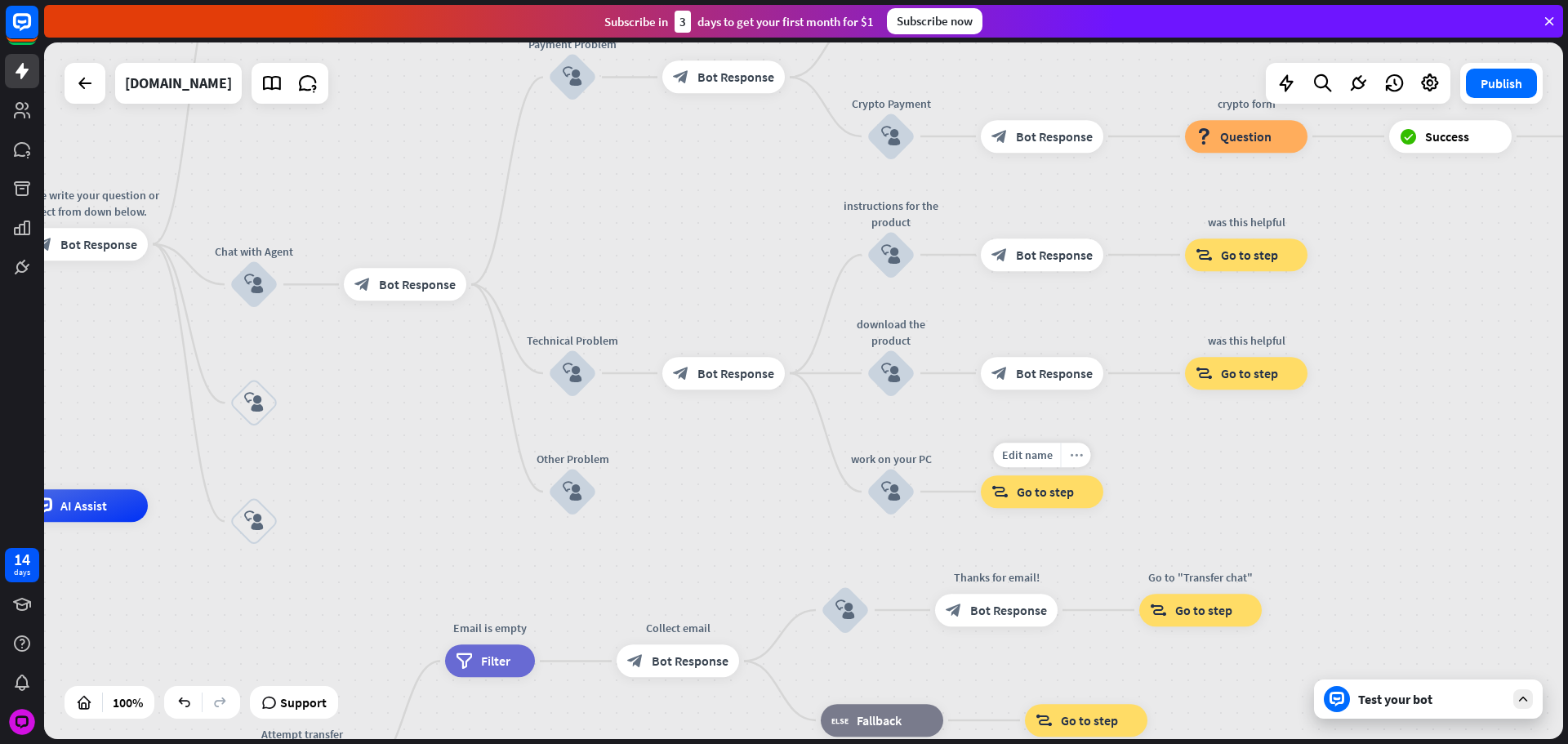
click at [1066, 457] on div "more_horiz" at bounding box center [1075, 454] width 30 height 24
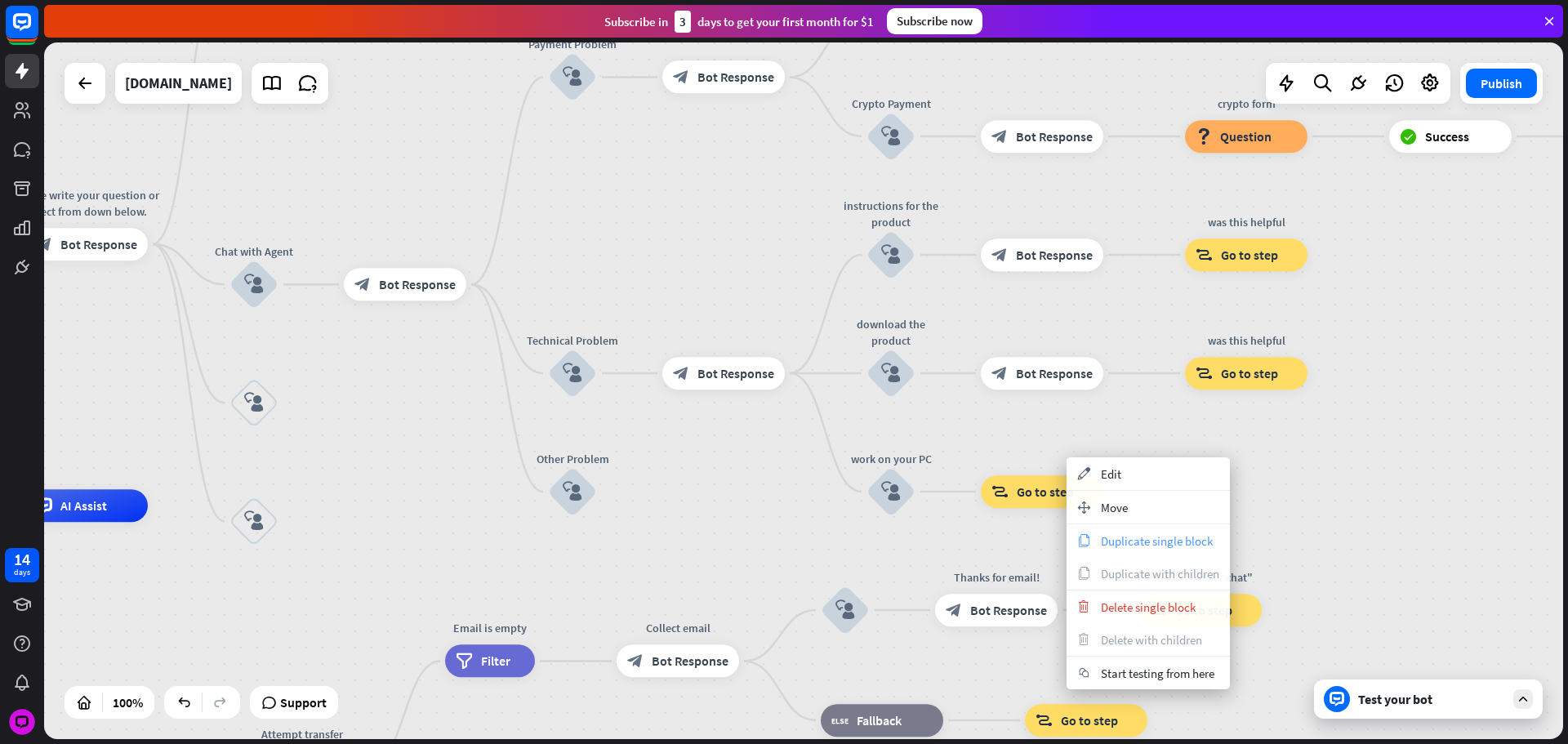
click at [1114, 537] on span "Duplicate single block" at bounding box center [1157, 541] width 112 height 16
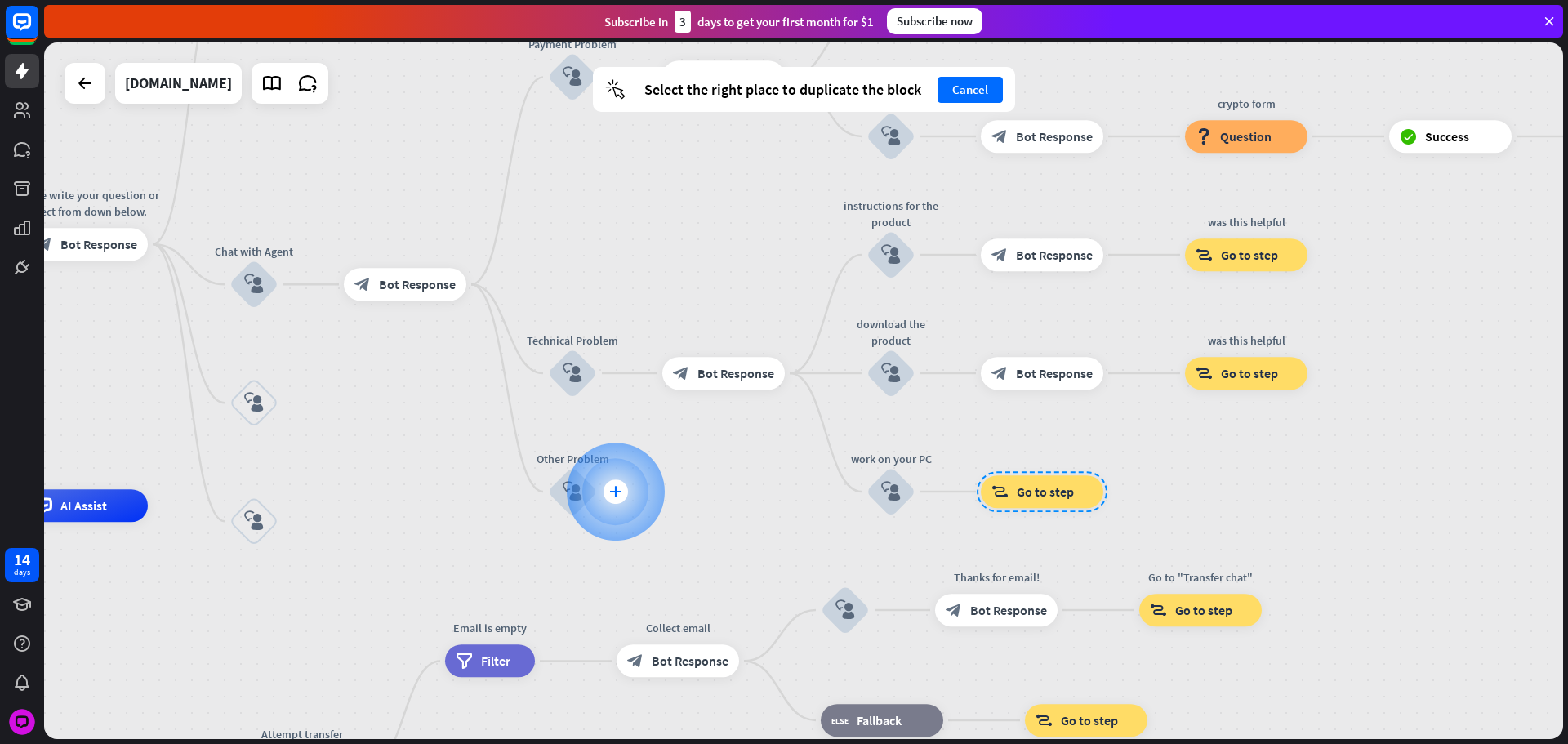
click at [614, 494] on icon "plus" at bounding box center [615, 492] width 13 height 12
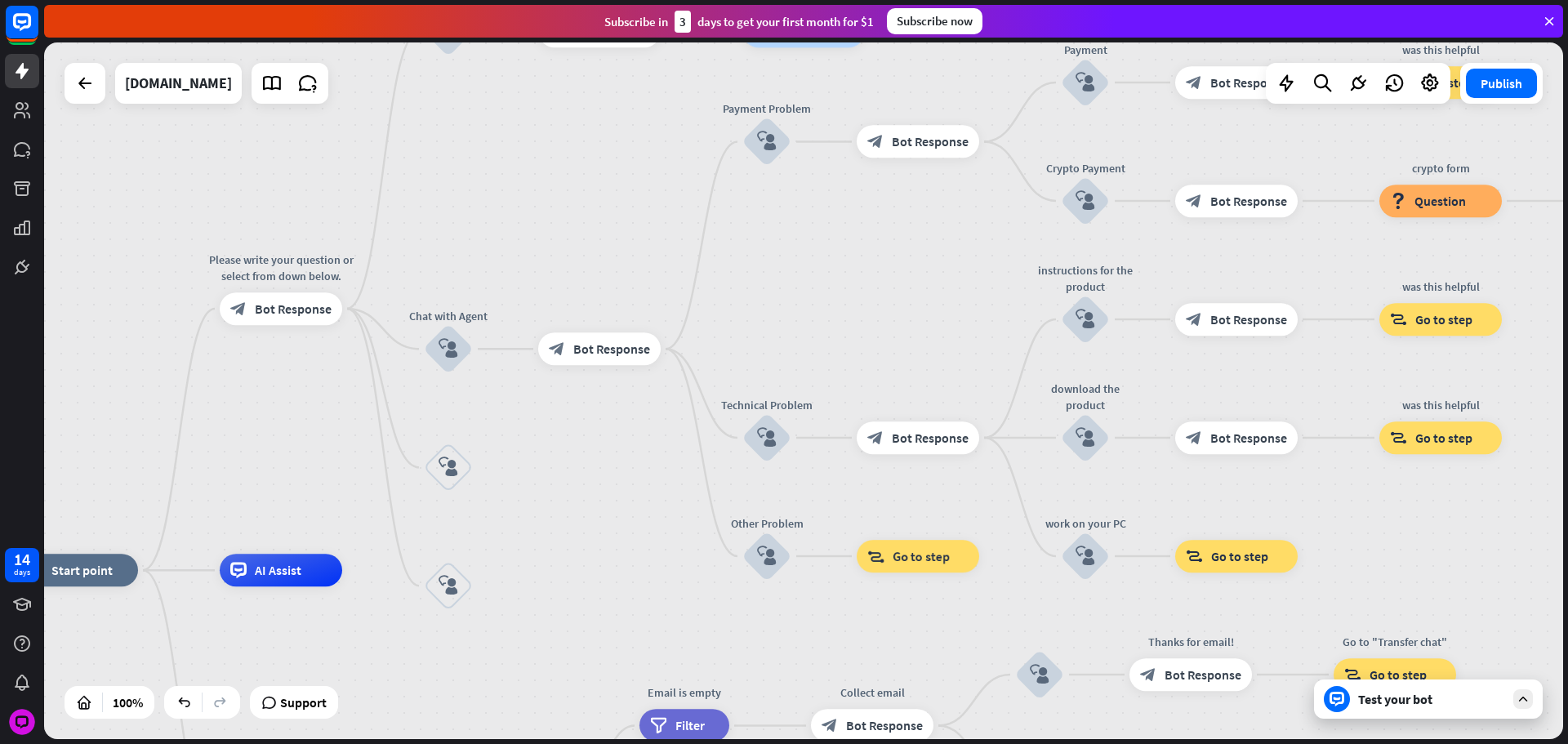
drag, startPoint x: 494, startPoint y: 445, endPoint x: 604, endPoint y: 484, distance: 116.7
click at [592, 475] on div "home_2 Start point Please write your question or select from down below. block_…" at bounding box center [803, 391] width 1519 height 697
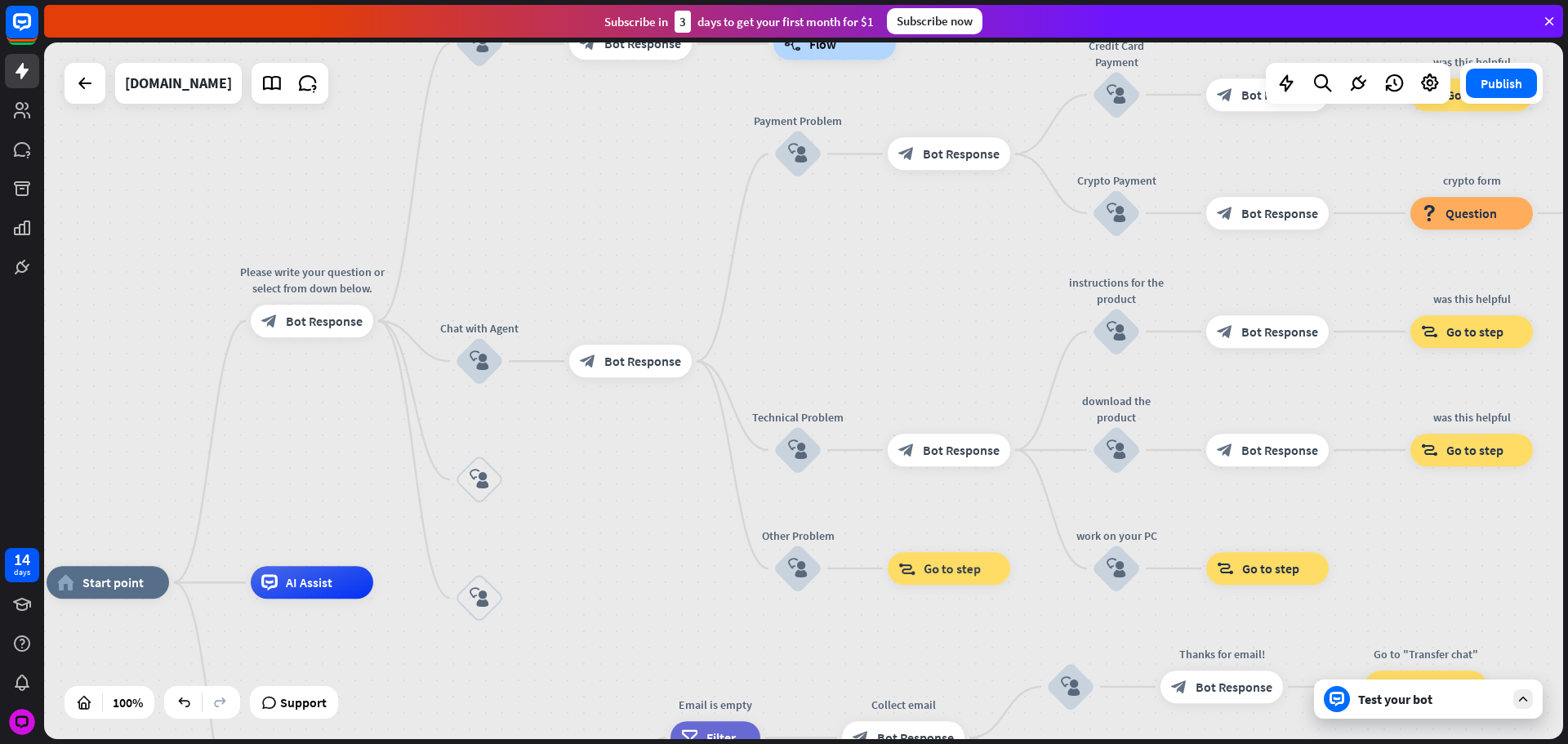
drag, startPoint x: 568, startPoint y: 486, endPoint x: 667, endPoint y: 504, distance: 100.6
click at [663, 505] on div "home_2 Start point Please write your question or select from down below. block_…" at bounding box center [803, 391] width 1519 height 697
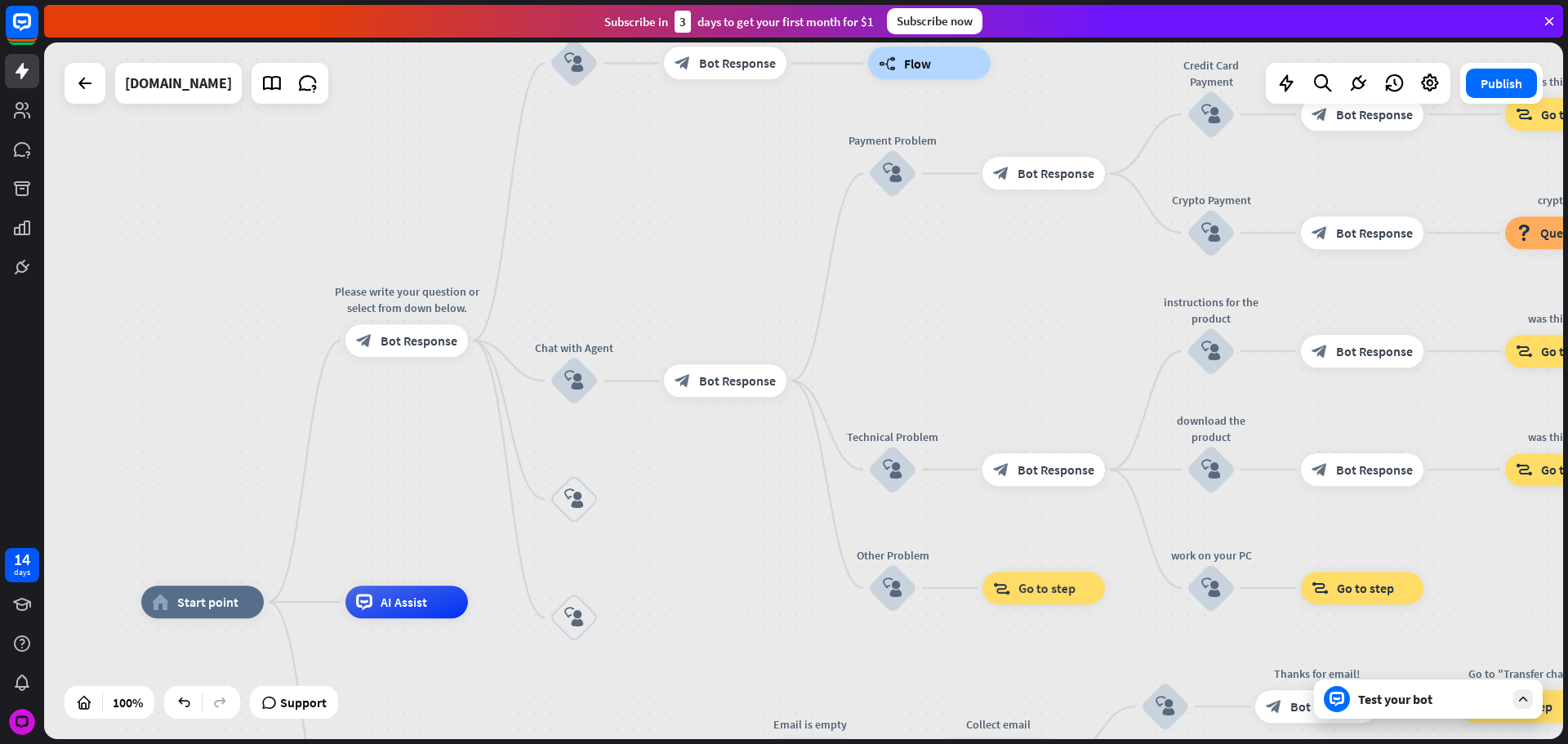
click at [573, 504] on icon "block_user_input" at bounding box center [574, 499] width 19 height 19
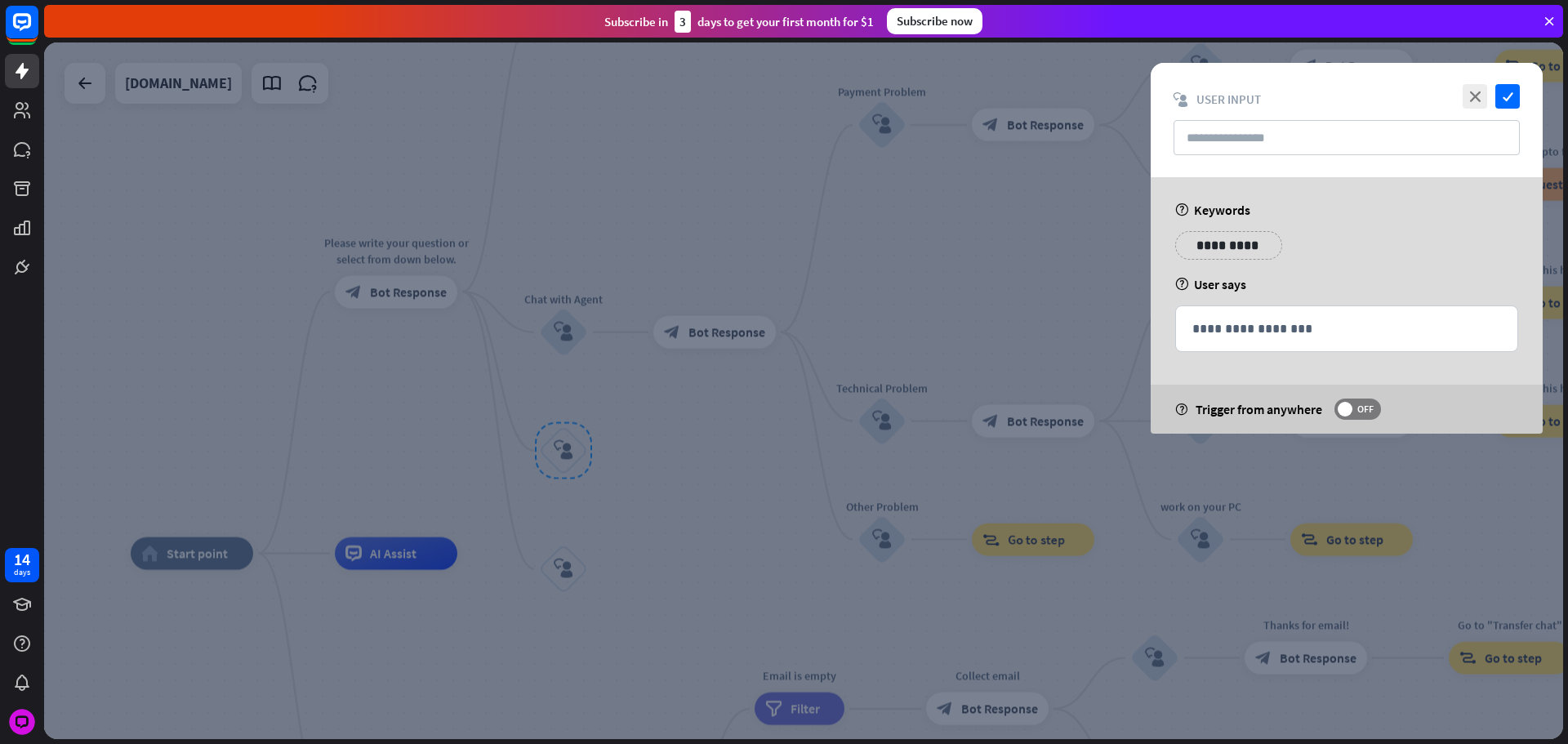
drag, startPoint x: 637, startPoint y: 500, endPoint x: 639, endPoint y: 472, distance: 28.1
click at [638, 500] on div at bounding box center [803, 391] width 1519 height 697
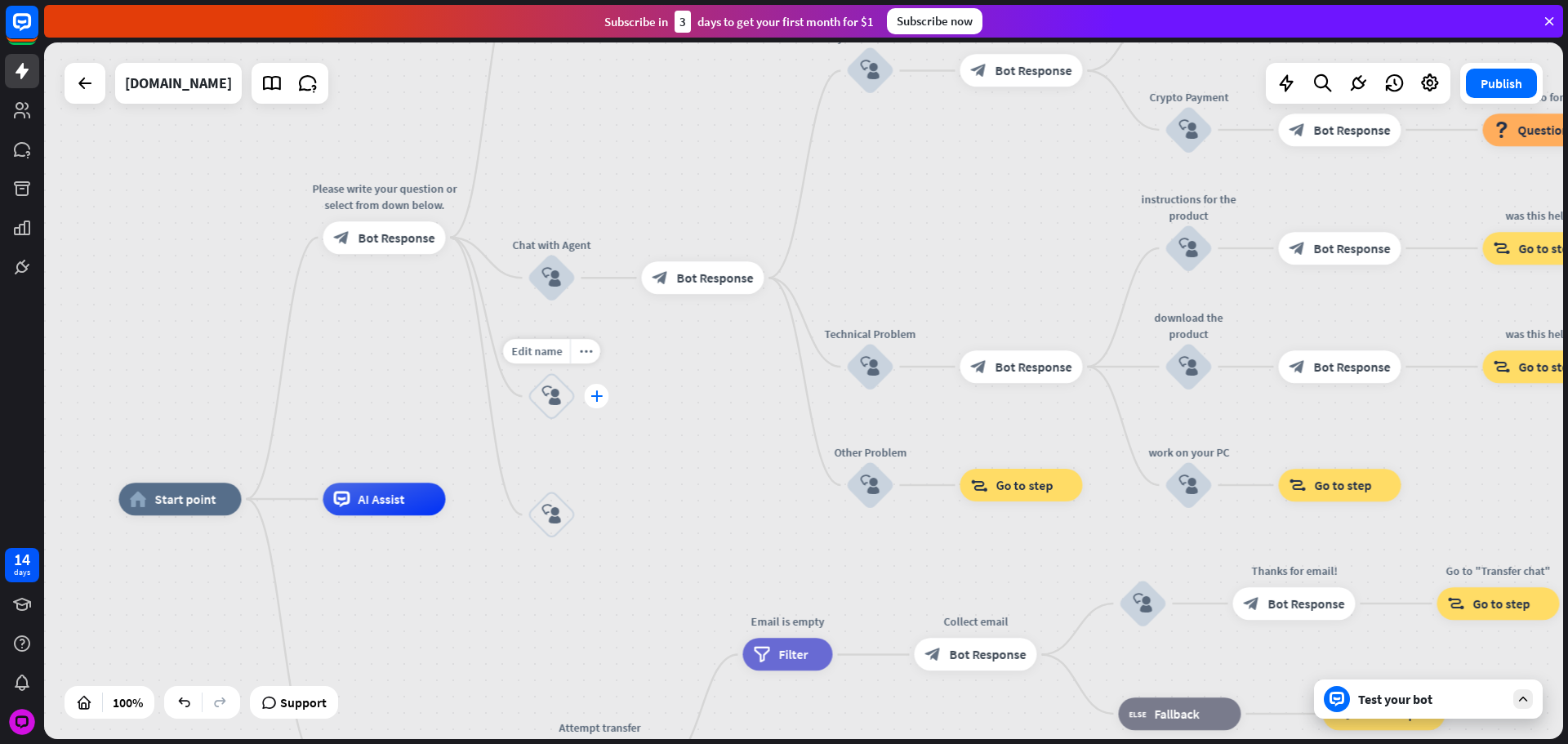
click at [593, 405] on div "plus" at bounding box center [596, 395] width 24 height 24
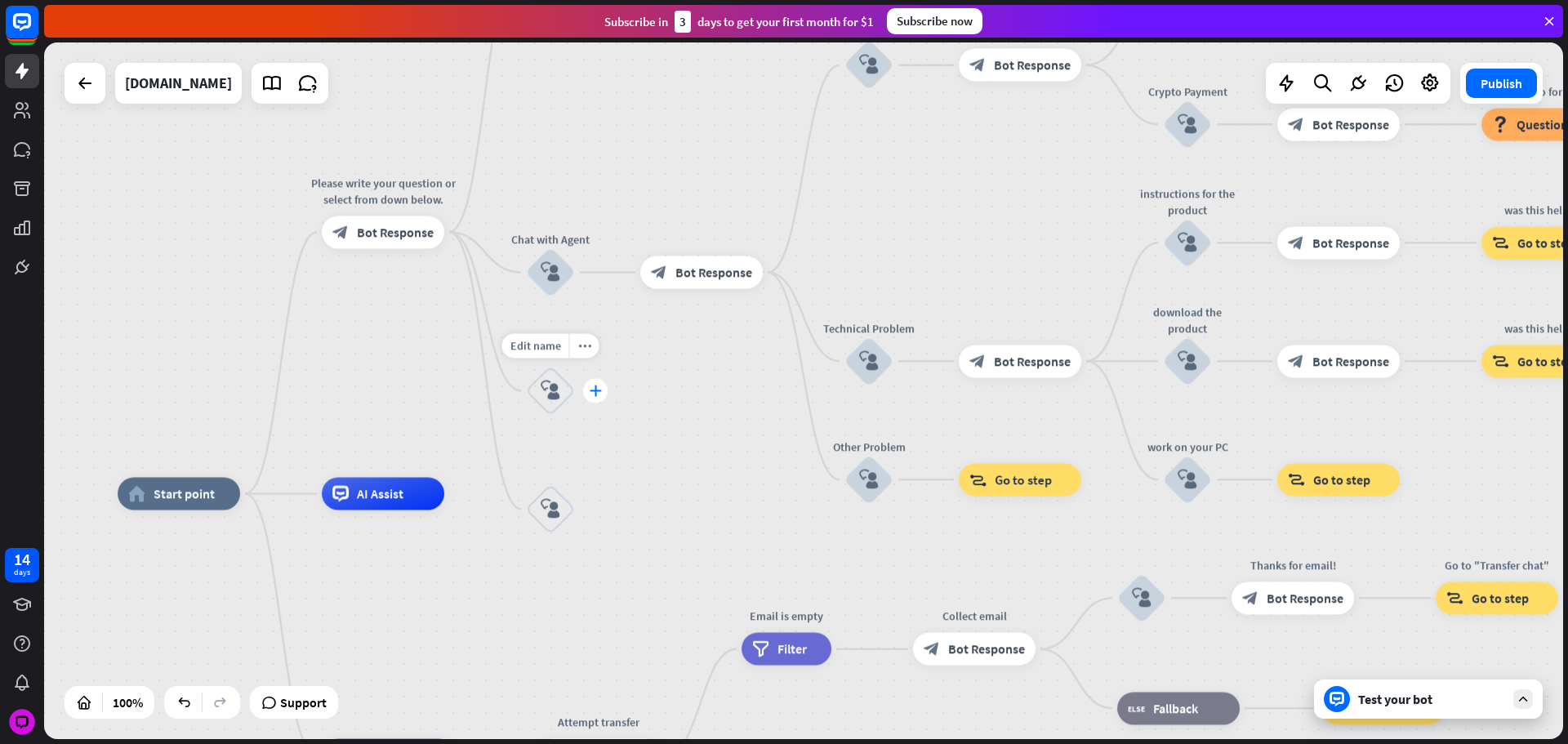
click at [590, 379] on div "plus" at bounding box center [595, 390] width 24 height 24
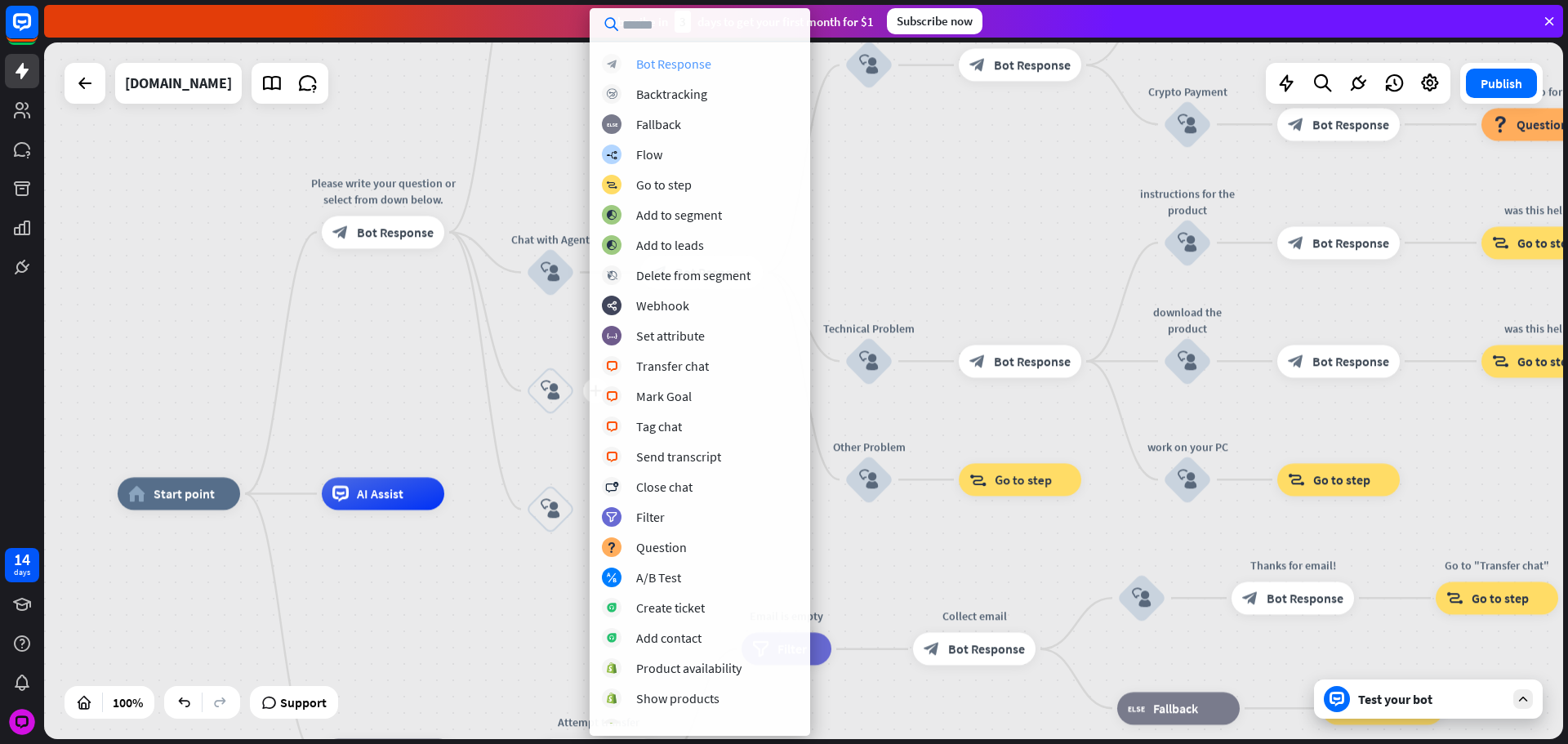
click at [663, 62] on div "Bot Response" at bounding box center [673, 63] width 75 height 16
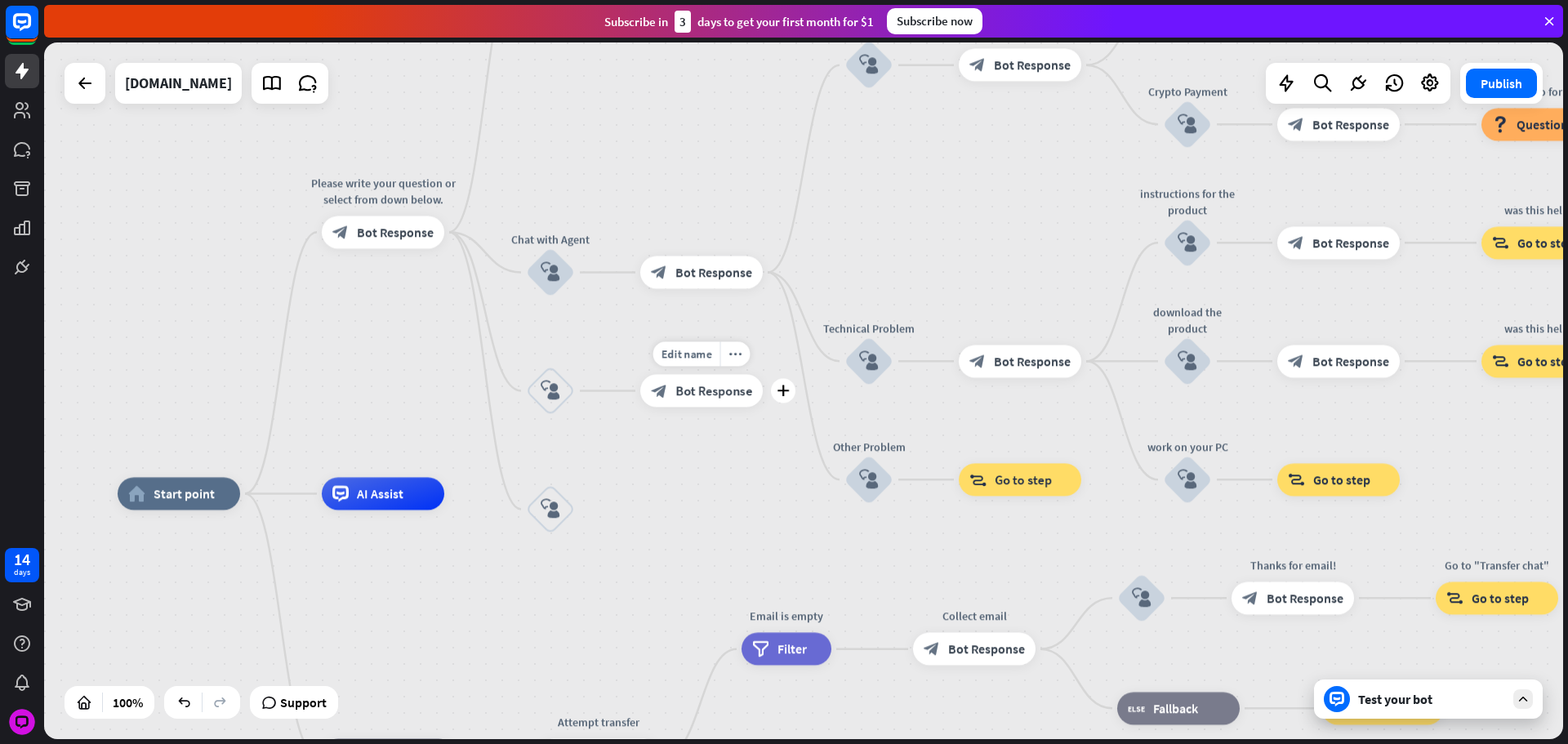
click at [640, 400] on div "Edit name more_horiz plus block_bot_response Bot Response" at bounding box center [701, 390] width 122 height 33
click at [648, 404] on div "block_bot_response Bot Response" at bounding box center [701, 390] width 122 height 33
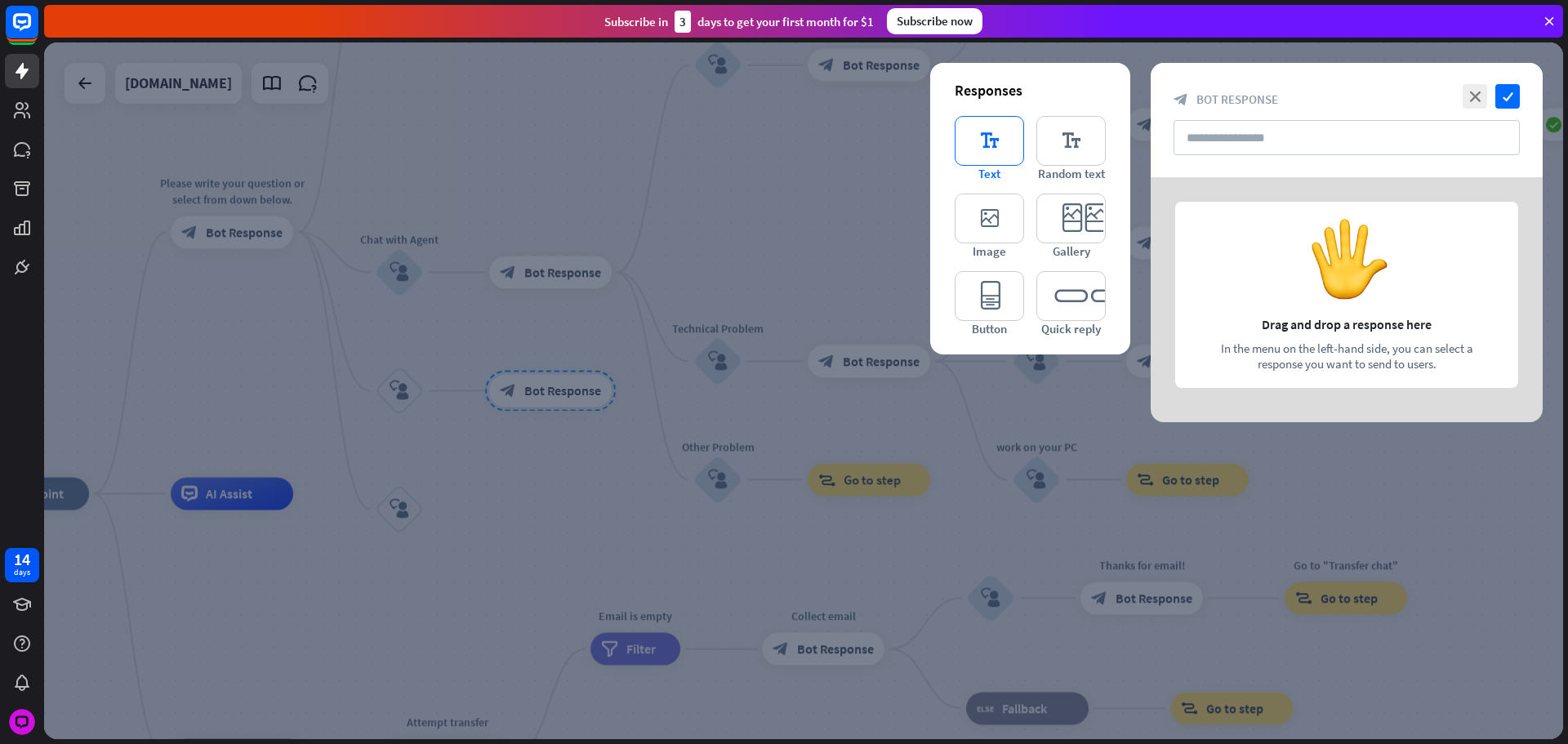
click at [1011, 128] on icon "editor_text" at bounding box center [989, 140] width 70 height 49
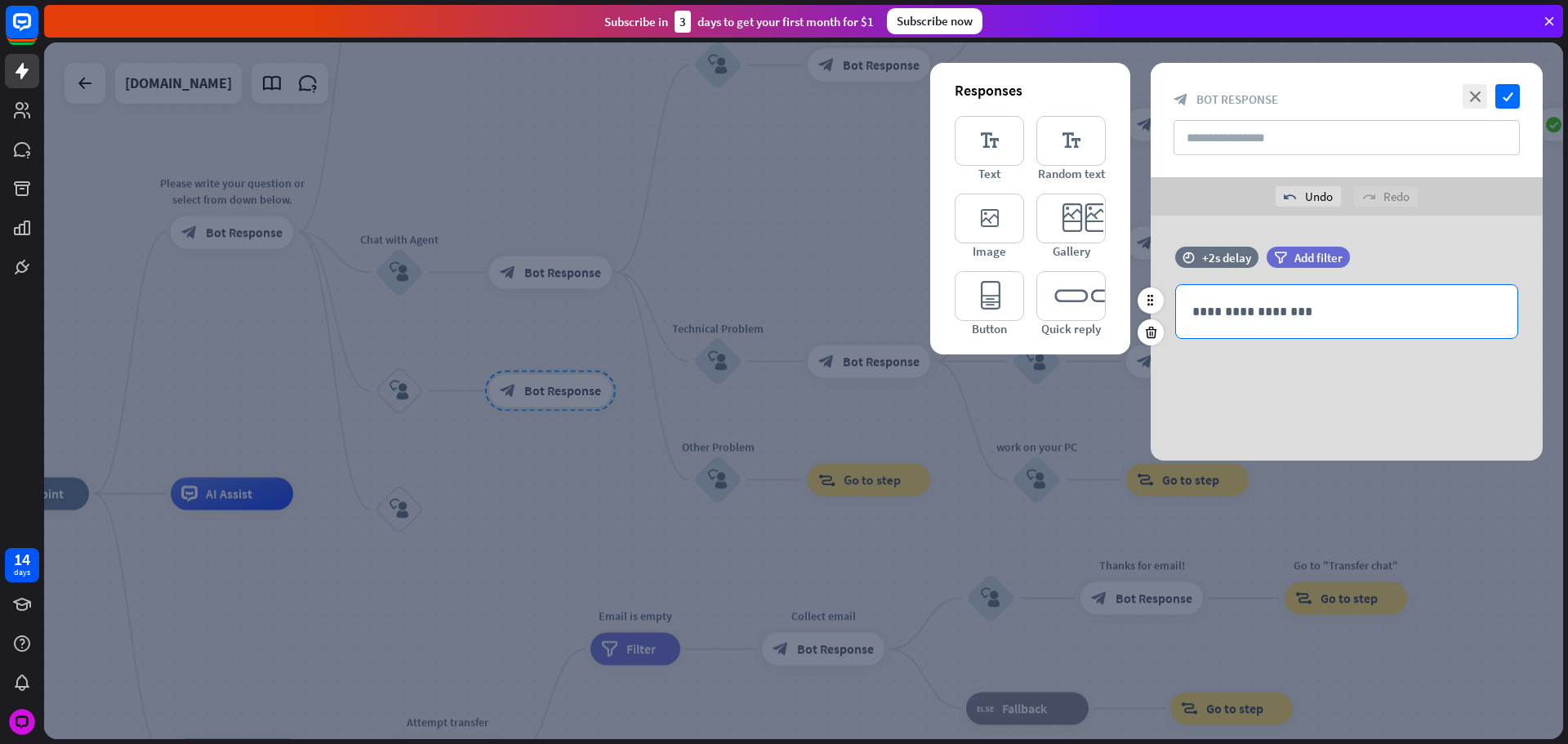
click at [1263, 300] on div "**********" at bounding box center [1347, 311] width 342 height 53
click at [1220, 264] on div "+2s delay" at bounding box center [1226, 257] width 49 height 16
click at [1251, 261] on div "+2s" at bounding box center [1357, 256] width 260 height 16
click at [1248, 259] on div "+0.9s" at bounding box center [1249, 257] width 12 height 12
drag, startPoint x: 1248, startPoint y: 259, endPoint x: 1263, endPoint y: 283, distance: 28.3
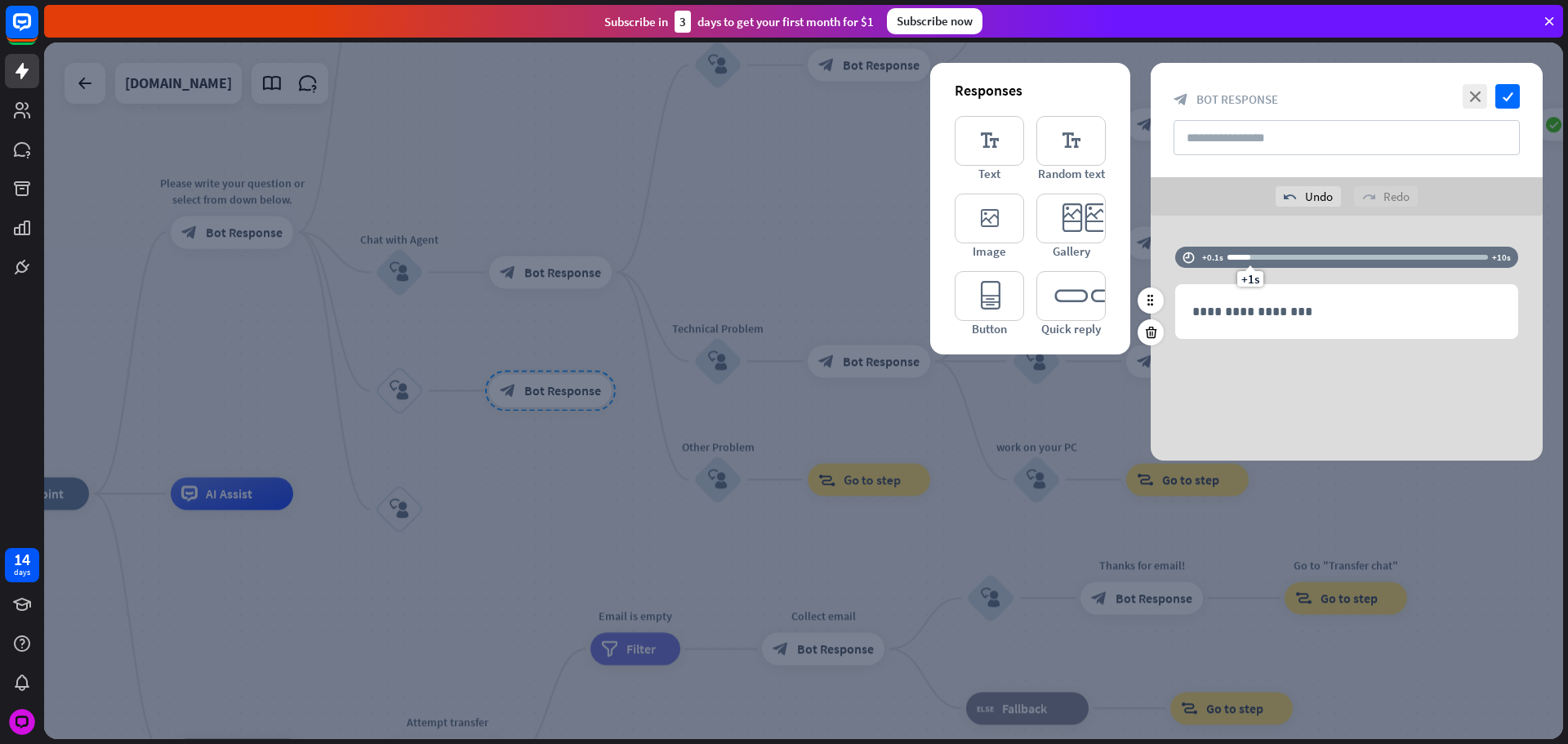
click at [1250, 259] on div "+1s" at bounding box center [1251, 257] width 12 height 12
click at [1274, 302] on p "**********" at bounding box center [1346, 312] width 309 height 20
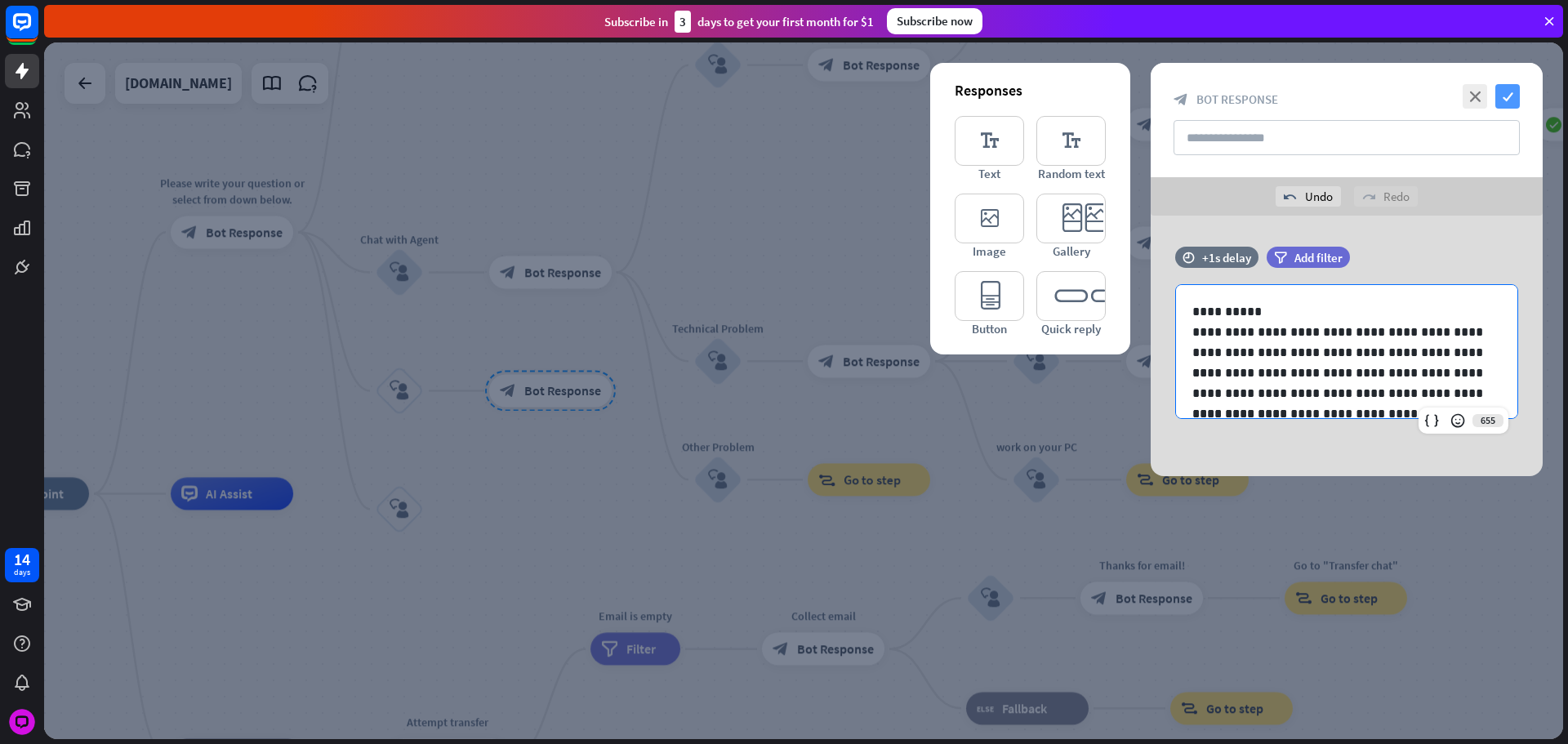
click at [1516, 105] on icon "check" at bounding box center [1507, 96] width 24 height 24
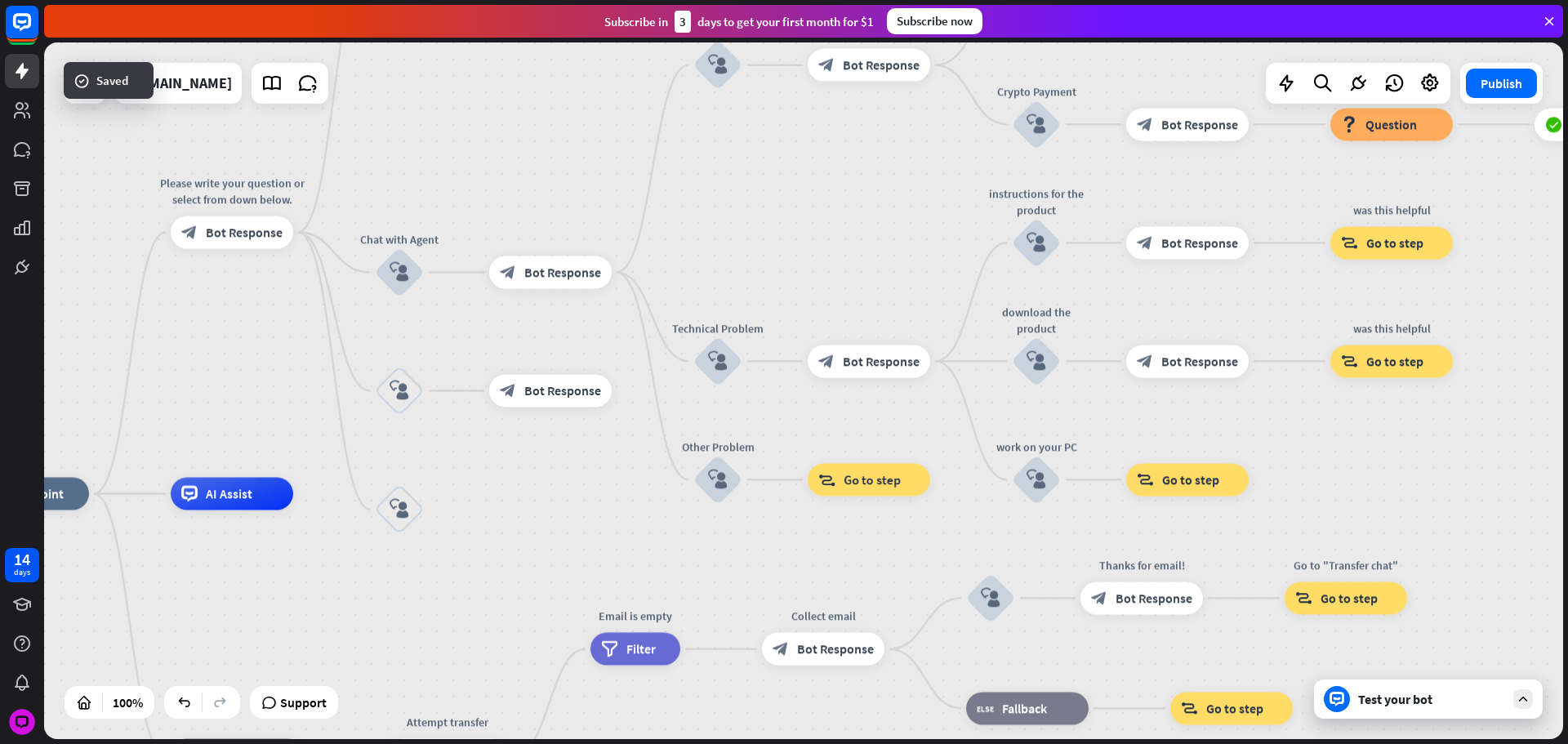
drag, startPoint x: 812, startPoint y: 318, endPoint x: 863, endPoint y: 349, distance: 59.7
click at [828, 335] on div "home_2 Start point Please write your question or select from down below. block_…" at bounding box center [803, 391] width 1519 height 697
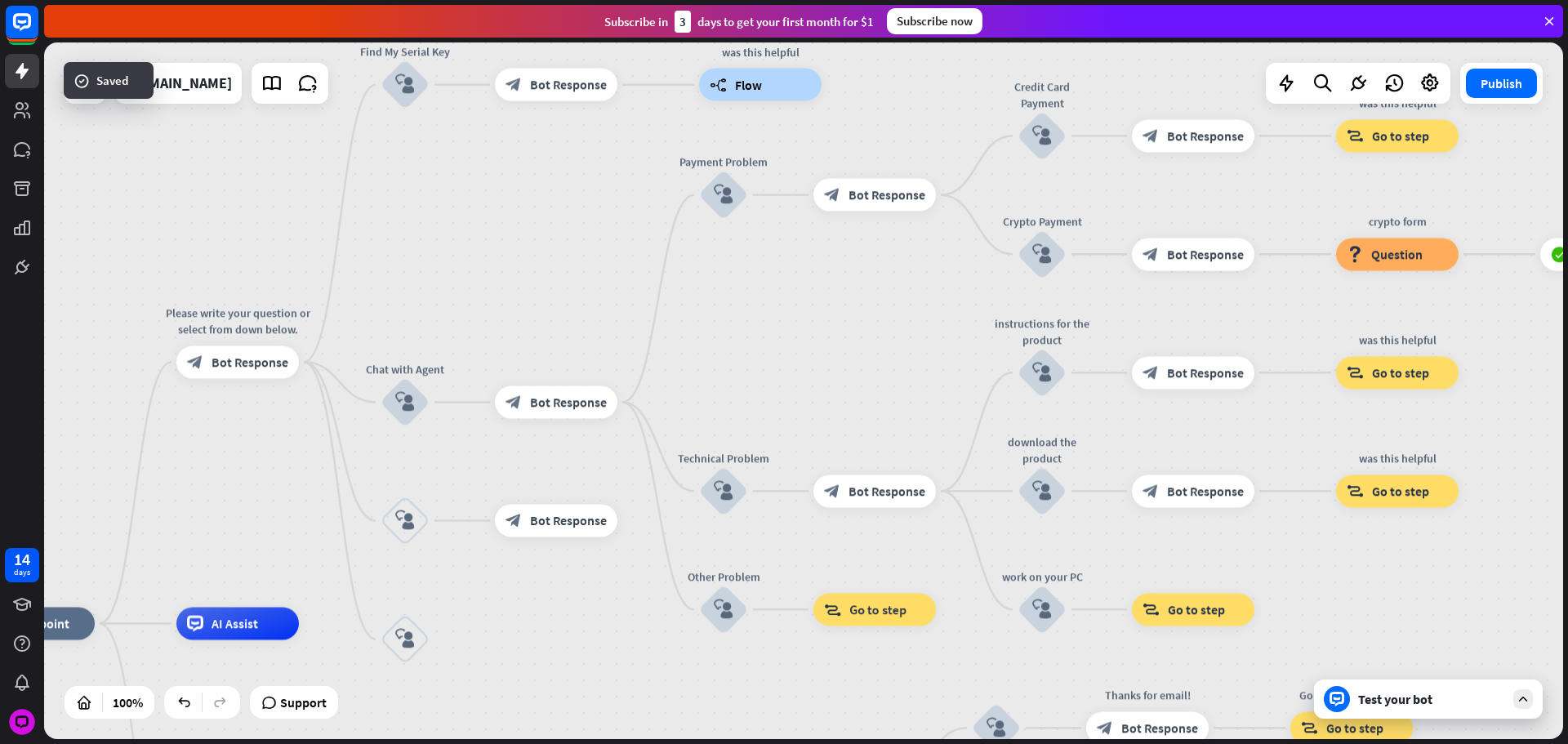
drag, startPoint x: 895, startPoint y: 333, endPoint x: 952, endPoint y: 405, distance: 91.8
click at [878, 413] on div "home_2 Start point Please write your question or select from down below. block_…" at bounding box center [803, 391] width 1519 height 697
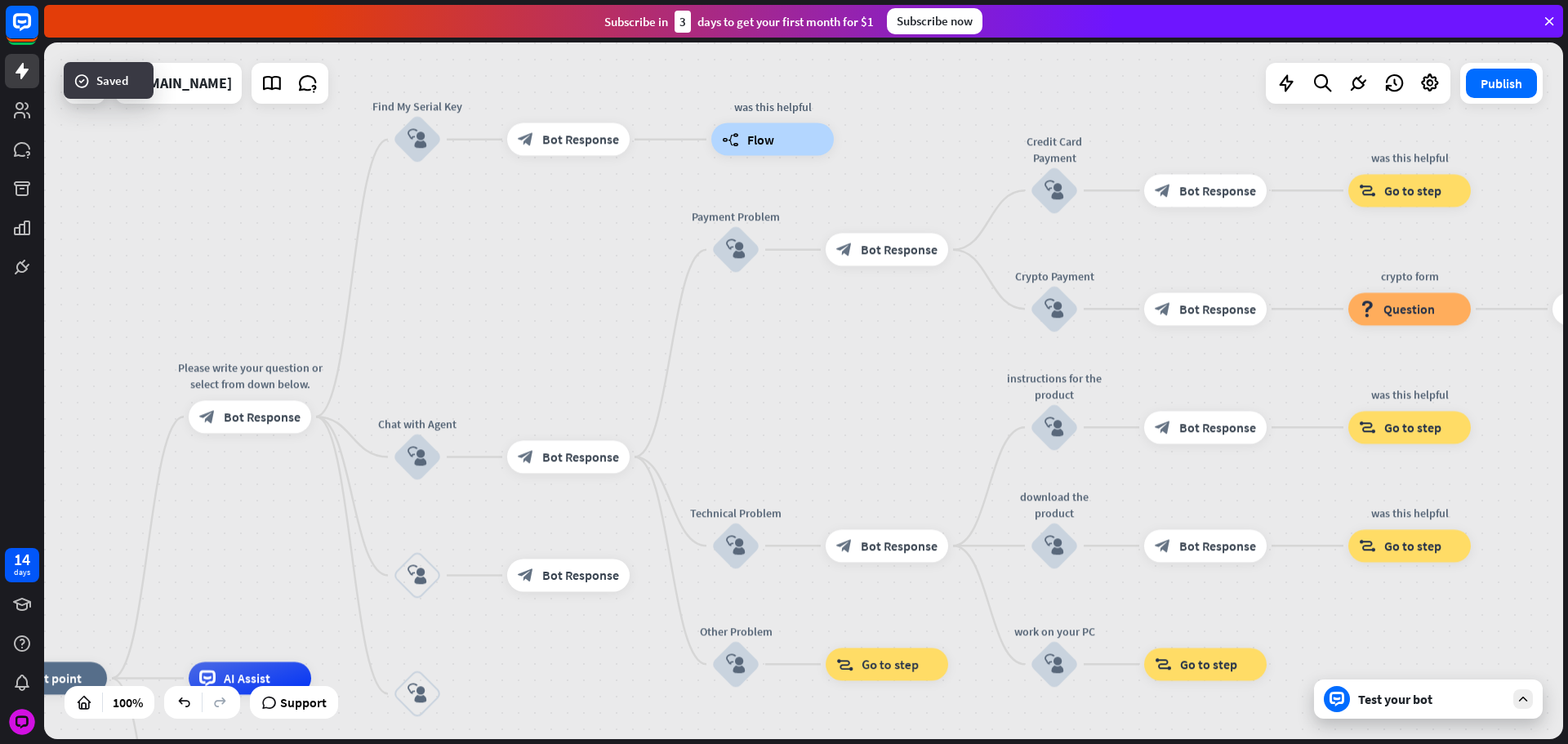
drag, startPoint x: 864, startPoint y: 446, endPoint x: 734, endPoint y: 506, distance: 143.2
click at [709, 509] on div "home_2 Start point Please write your question or select from down below. block_…" at bounding box center [803, 391] width 1519 height 697
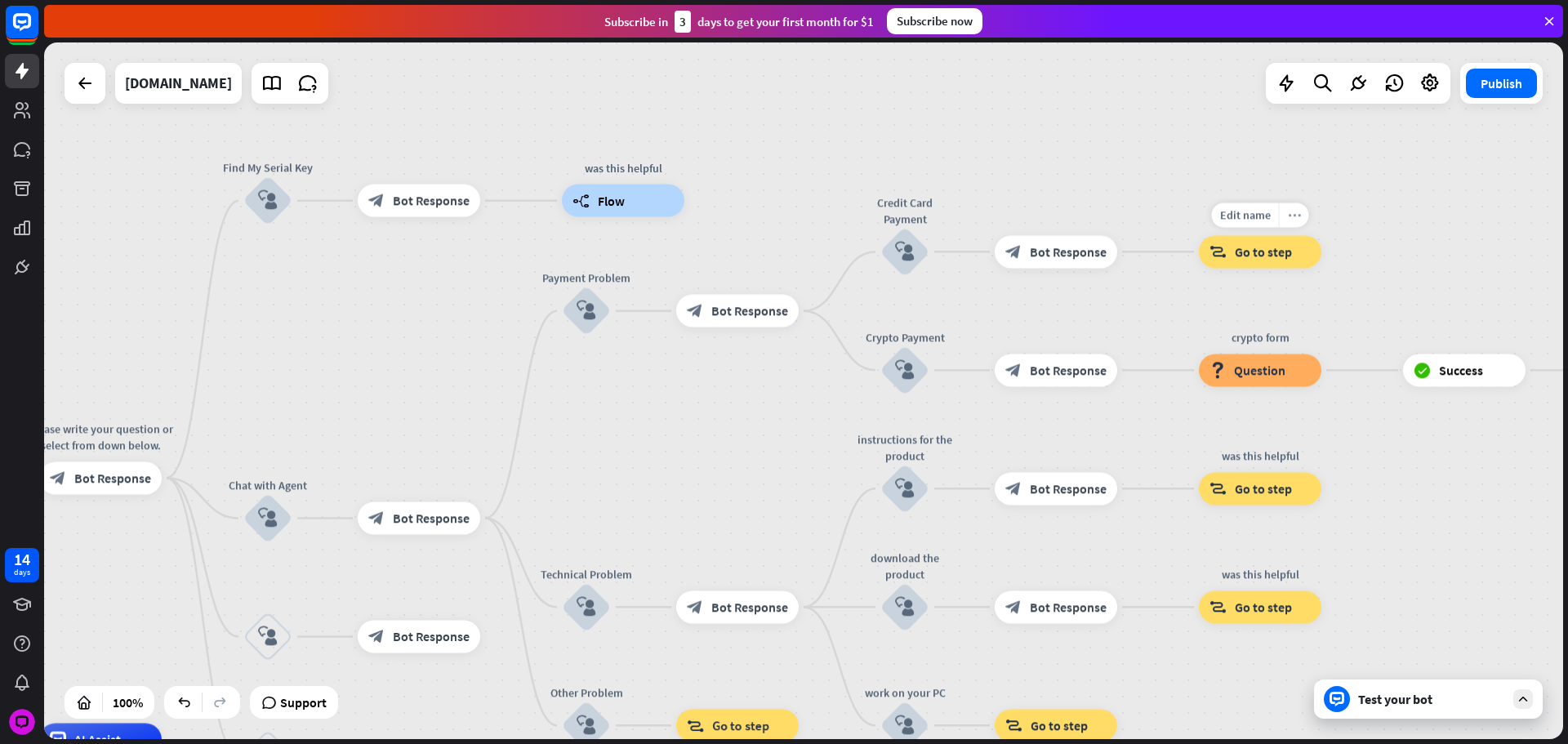
click at [1302, 220] on div "more_horiz" at bounding box center [1294, 214] width 30 height 24
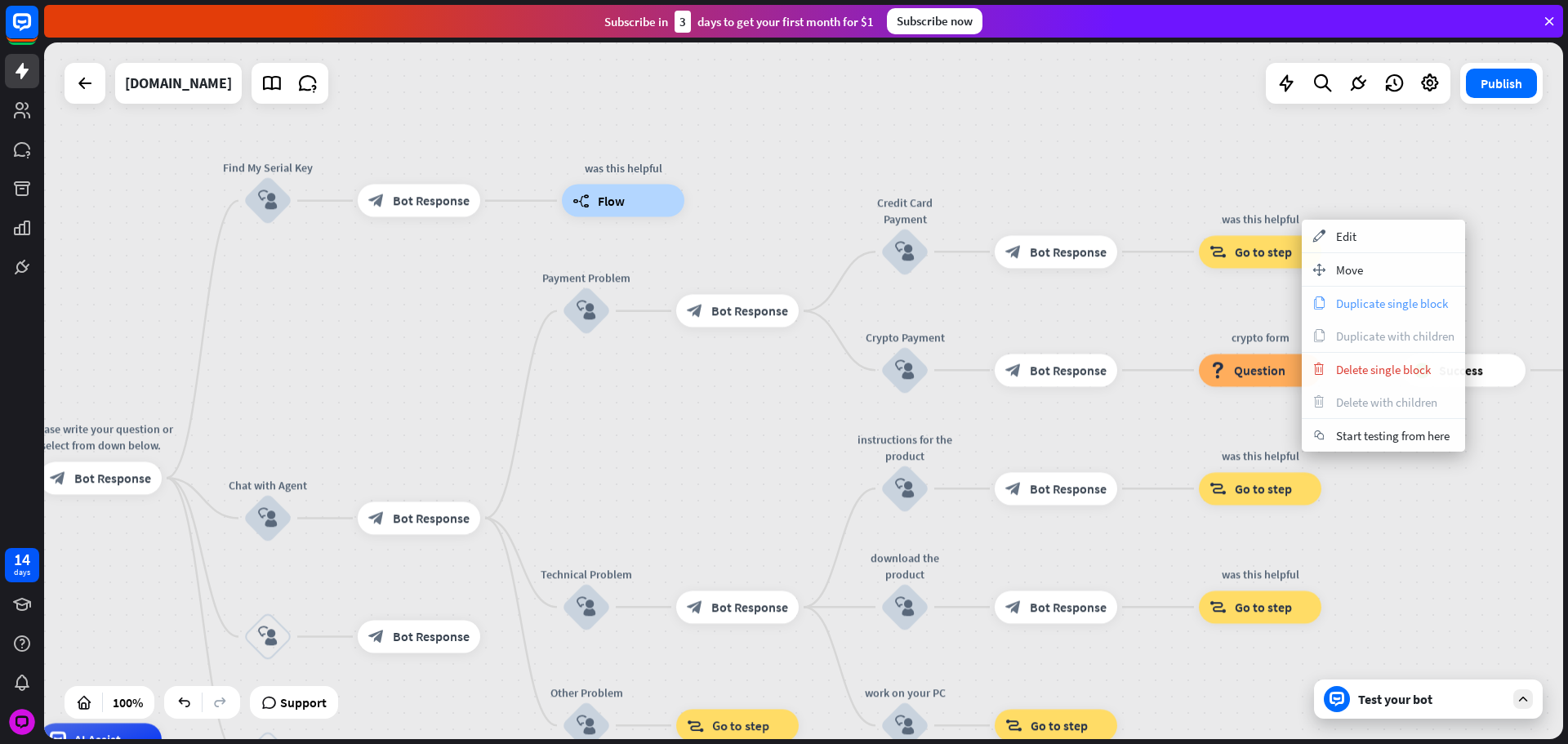
click at [1331, 301] on div "copy Duplicate single block" at bounding box center [1383, 302] width 163 height 33
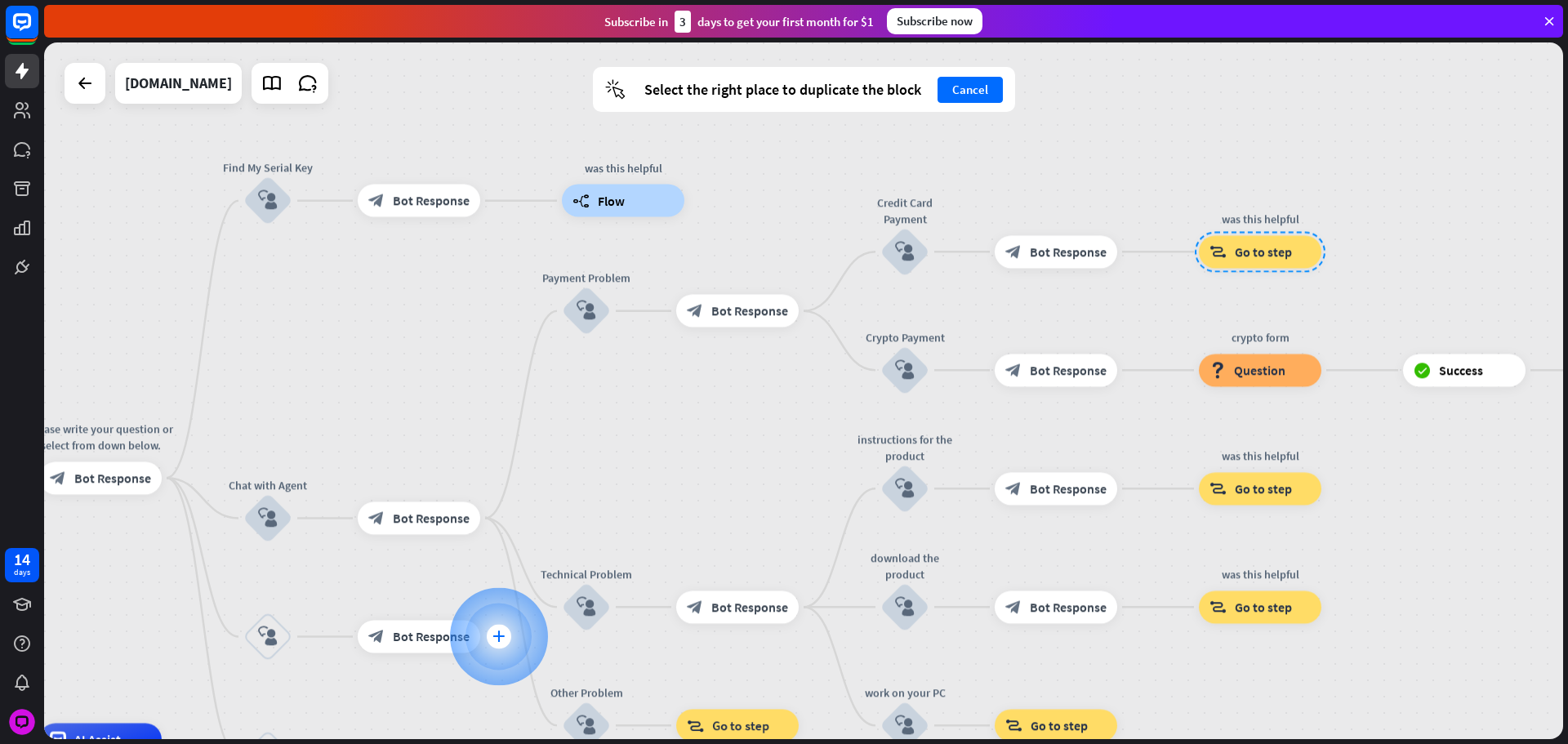
click at [500, 638] on icon "plus" at bounding box center [498, 638] width 13 height 12
click at [498, 632] on icon "plus" at bounding box center [498, 638] width 13 height 12
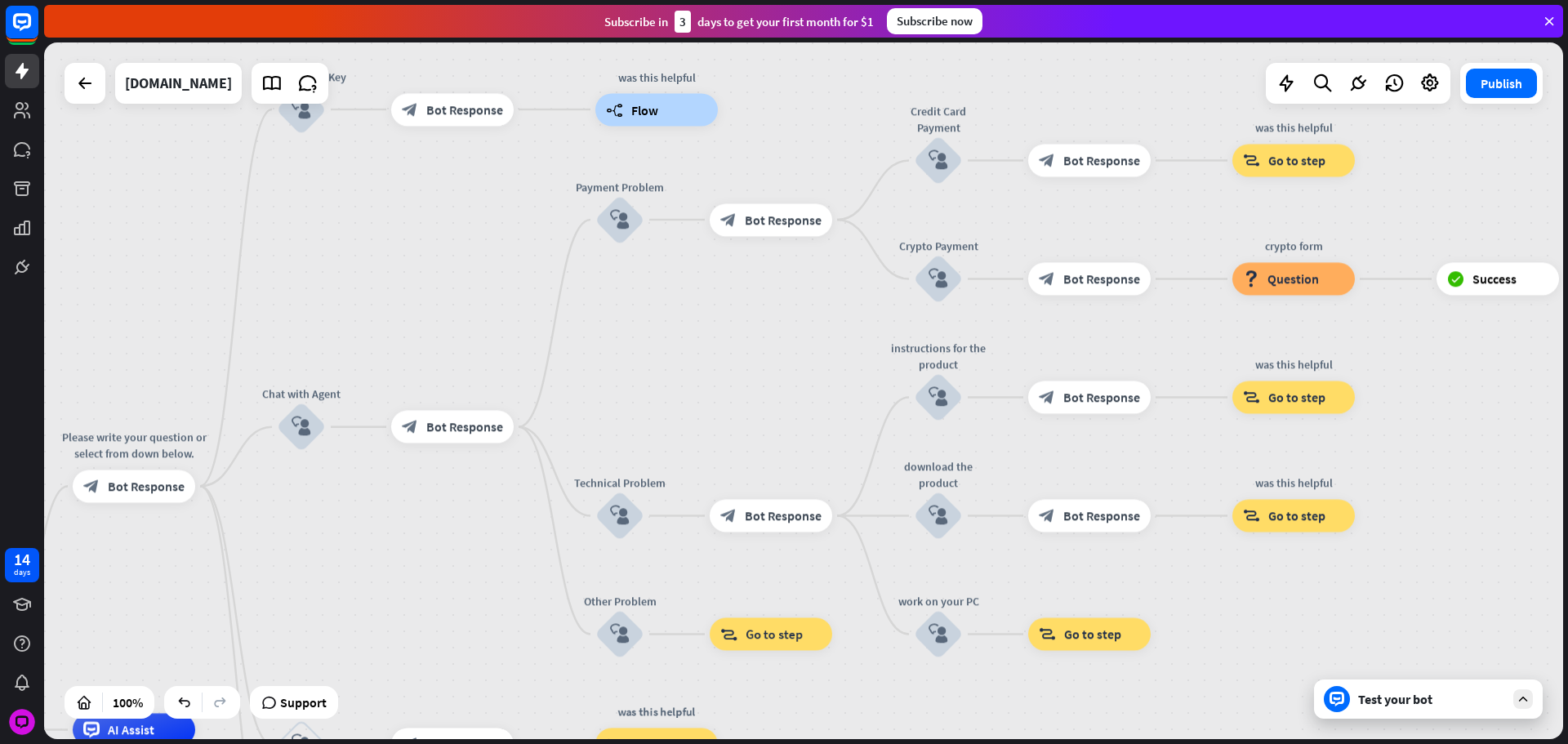
drag, startPoint x: 462, startPoint y: 541, endPoint x: 630, endPoint y: 341, distance: 261.2
click at [611, 377] on div "home_2 Start point Please write your question or select from down below. block_…" at bounding box center [803, 391] width 1519 height 697
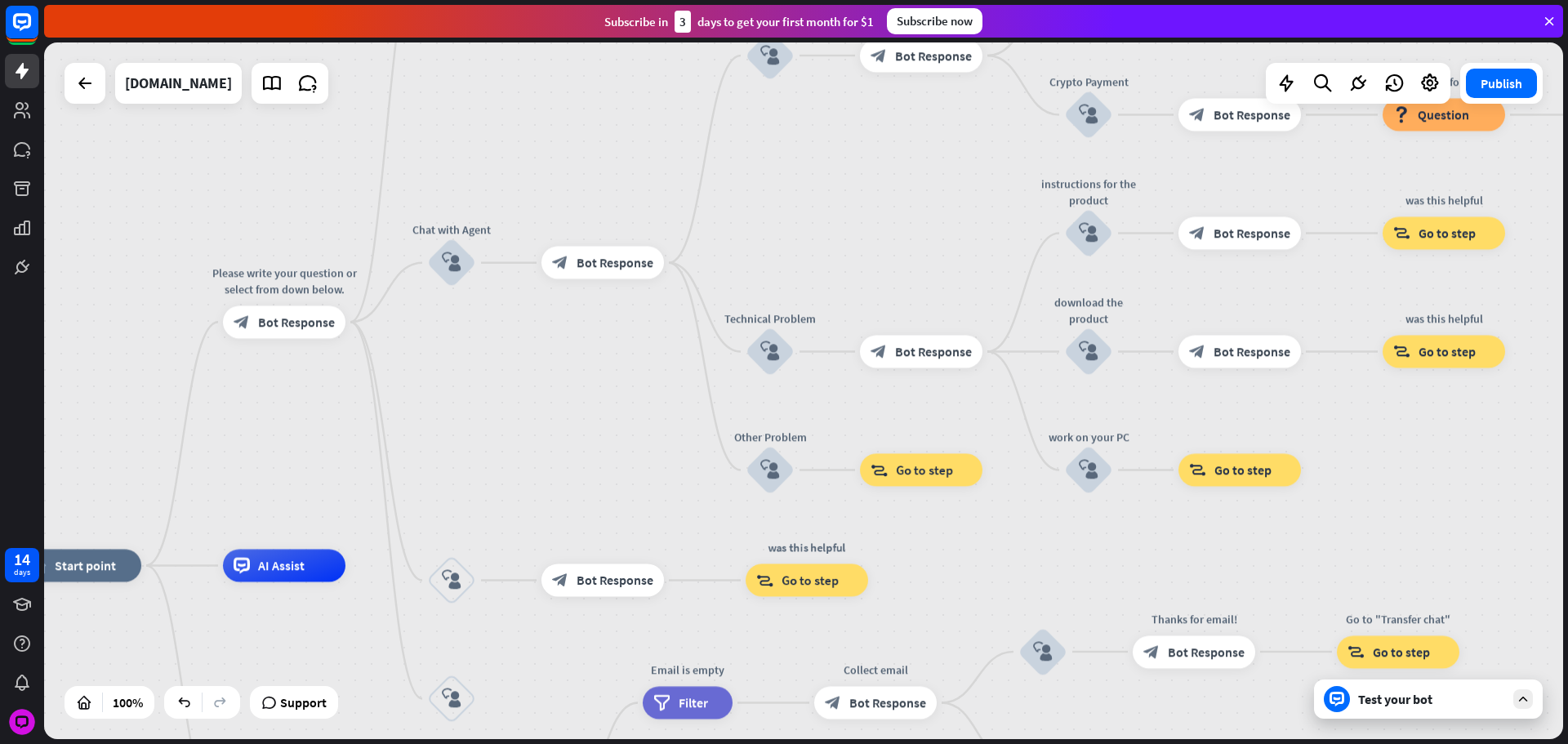
drag, startPoint x: 583, startPoint y: 411, endPoint x: 807, endPoint y: 354, distance: 231.1
click at [805, 355] on div "home_2 Start point Please write your question or select from down below. block_…" at bounding box center [803, 391] width 1519 height 697
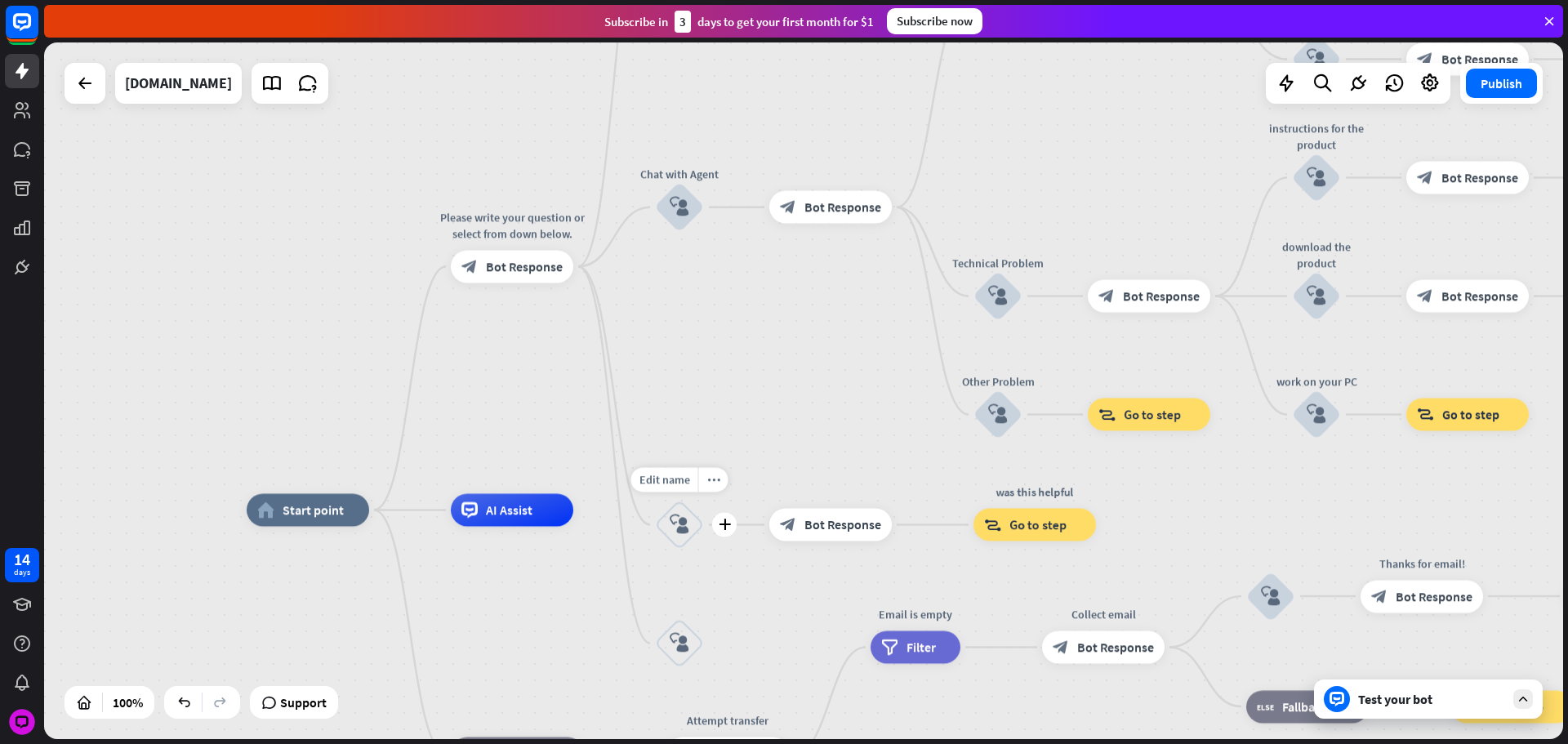
click at [683, 519] on icon "block_user_input" at bounding box center [678, 524] width 19 height 19
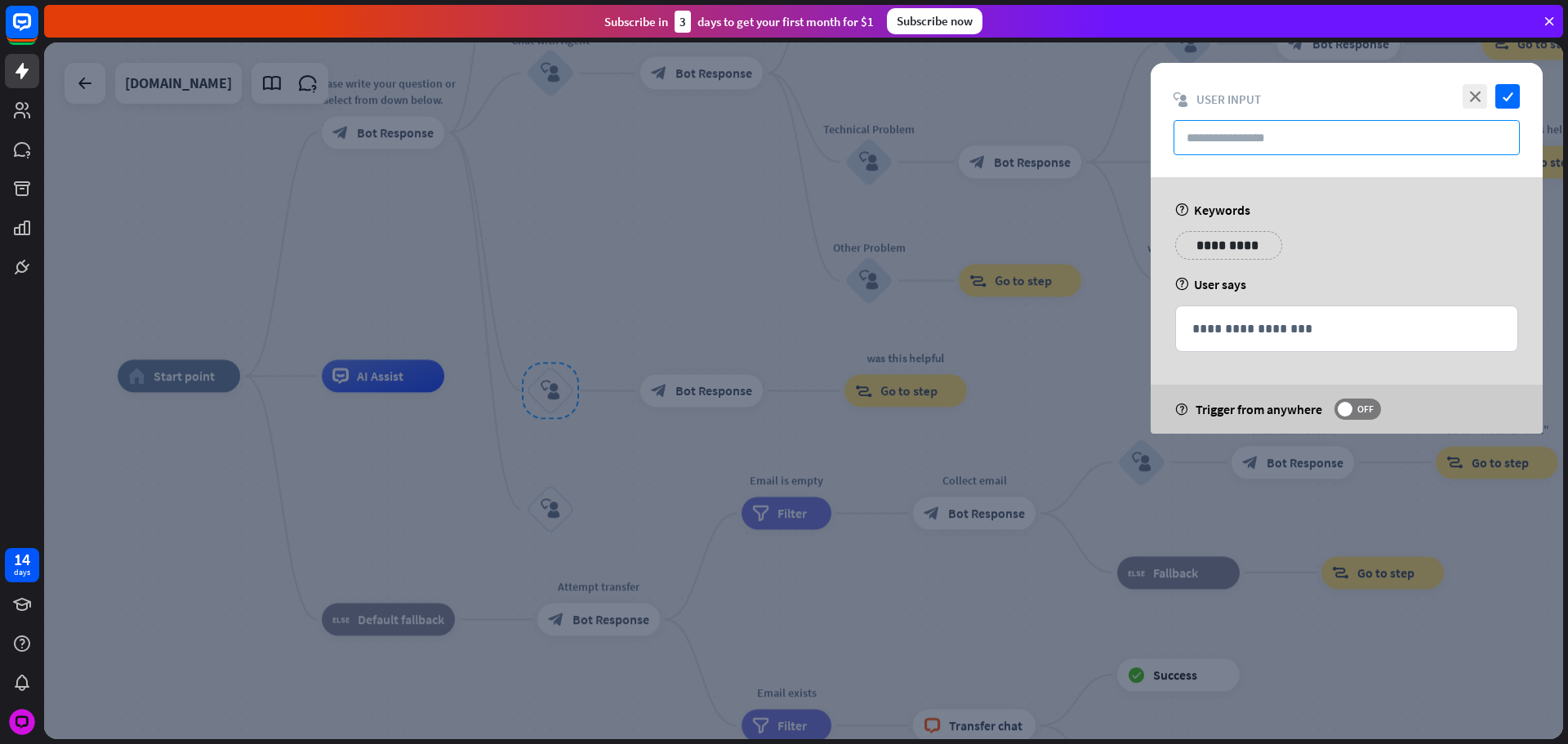
click at [1223, 146] on input "text" at bounding box center [1346, 137] width 346 height 35
paste input "**********"
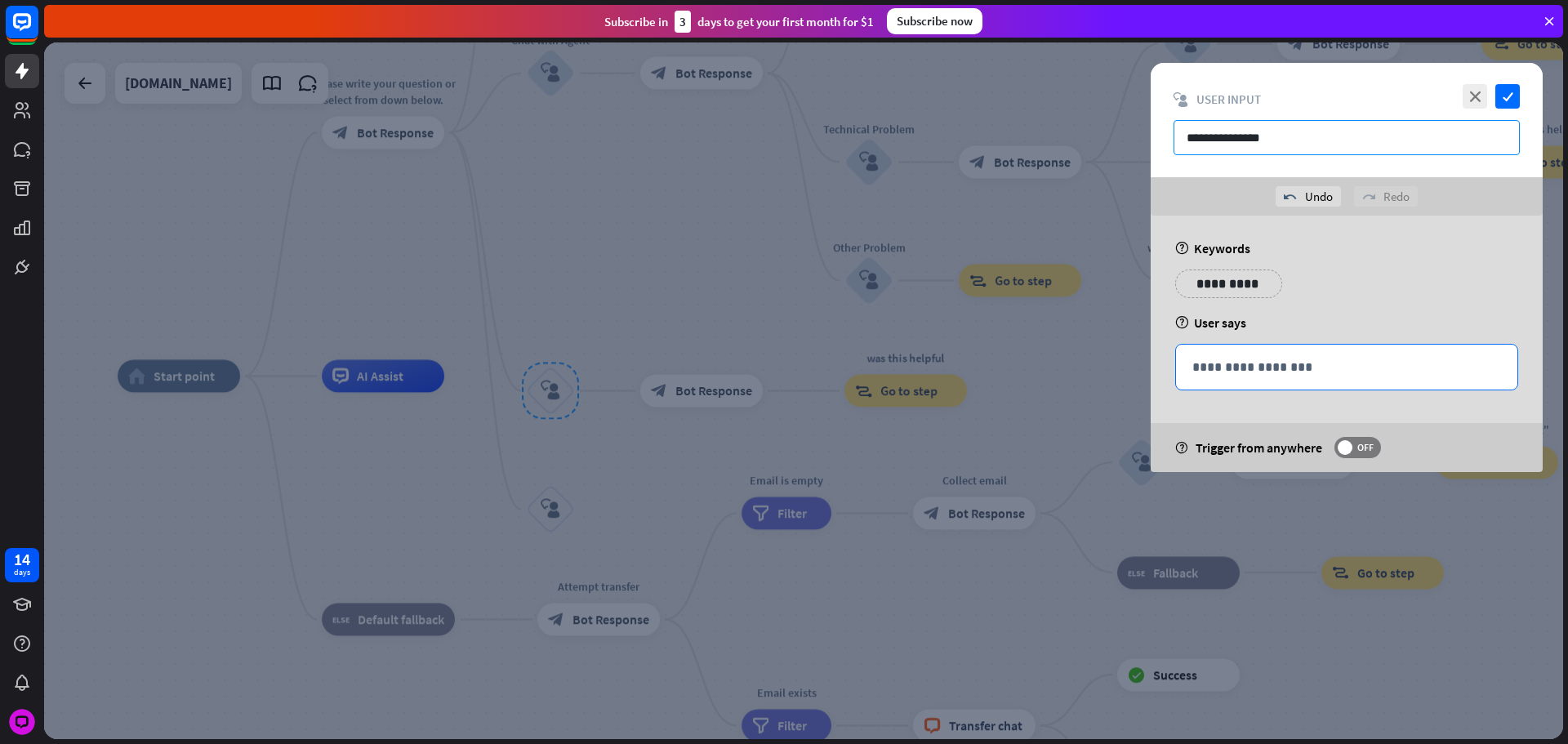
type input "**********"
click at [1257, 359] on p "**********" at bounding box center [1346, 367] width 309 height 20
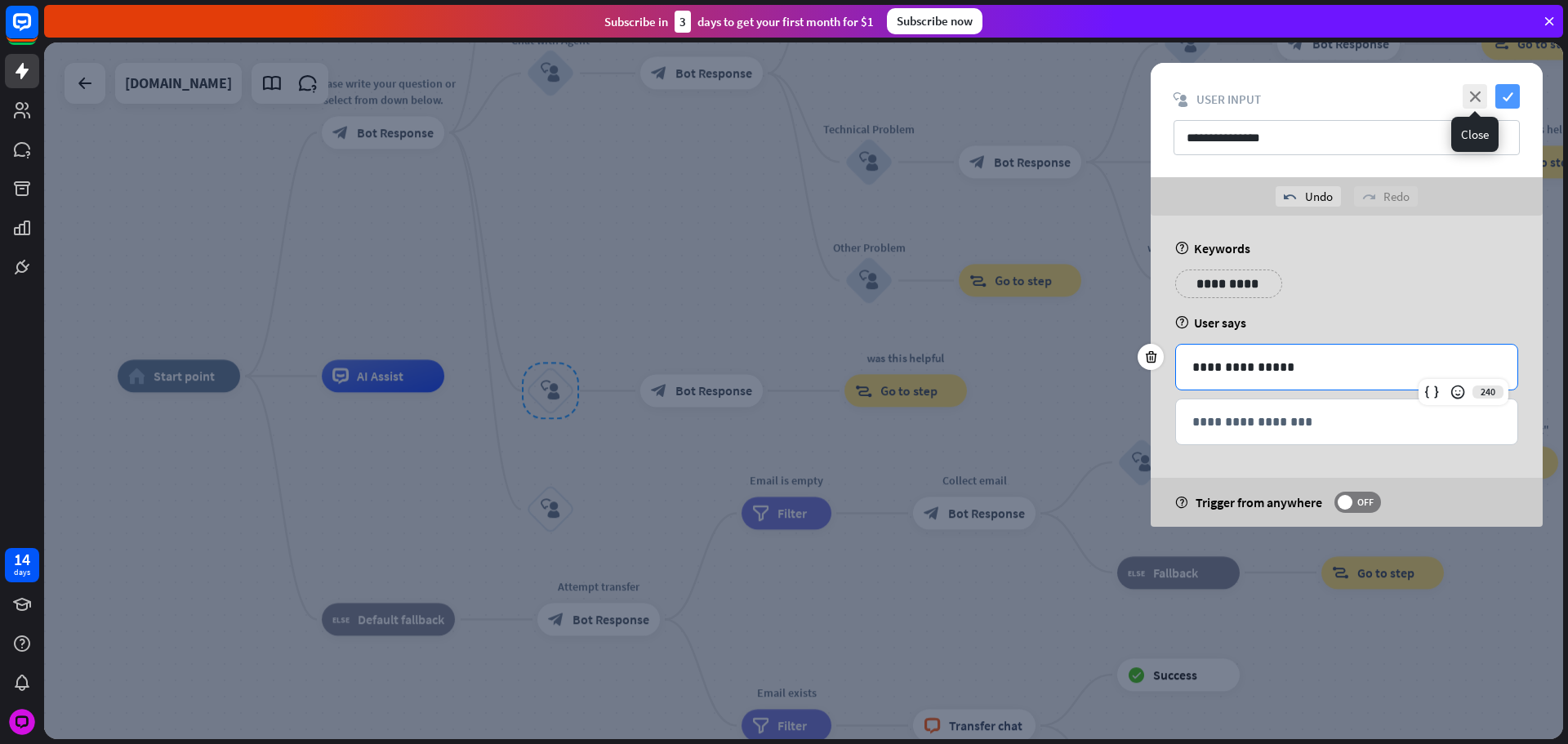
click at [1498, 95] on icon "check" at bounding box center [1507, 96] width 24 height 24
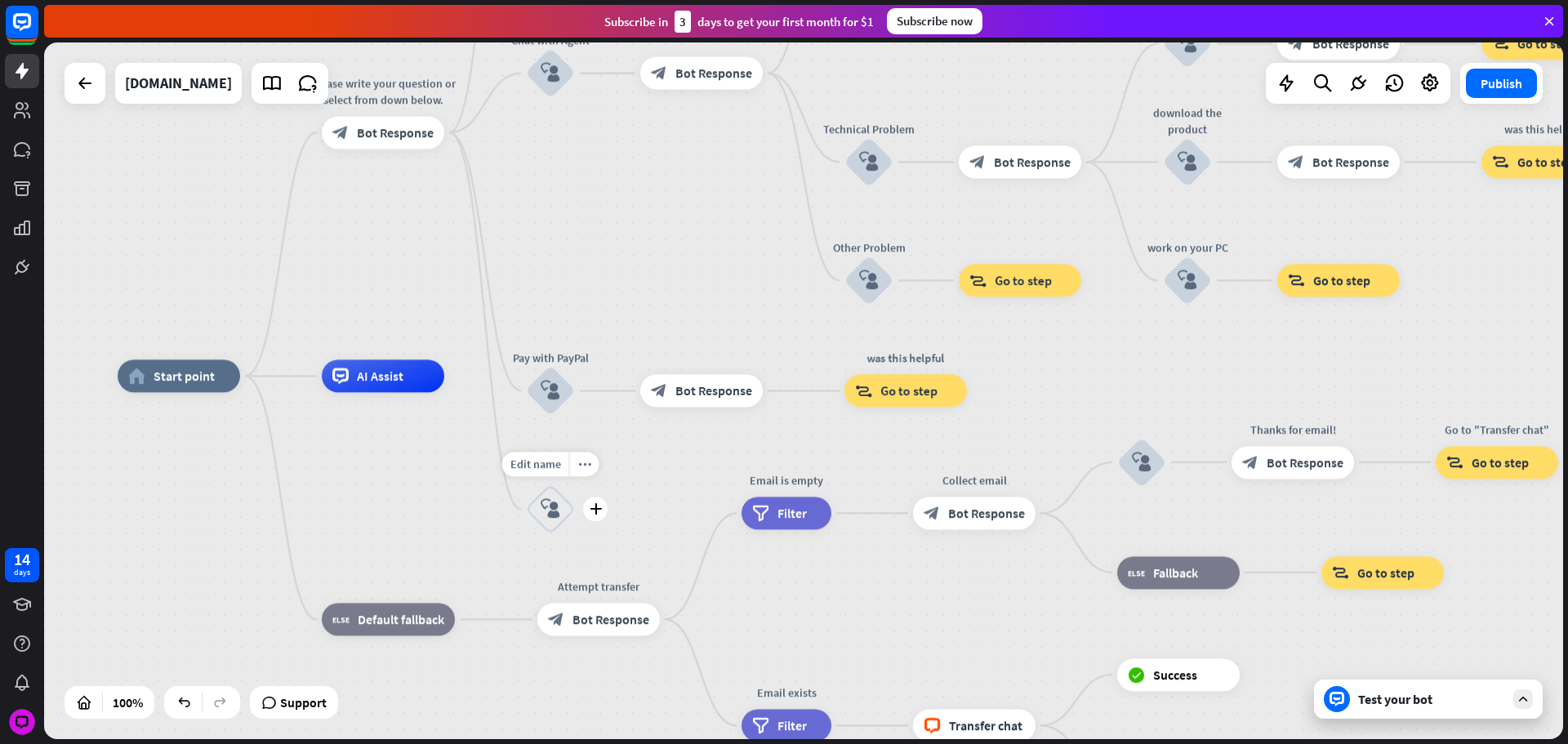
click at [544, 518] on icon "block_user_input" at bounding box center [549, 509] width 19 height 19
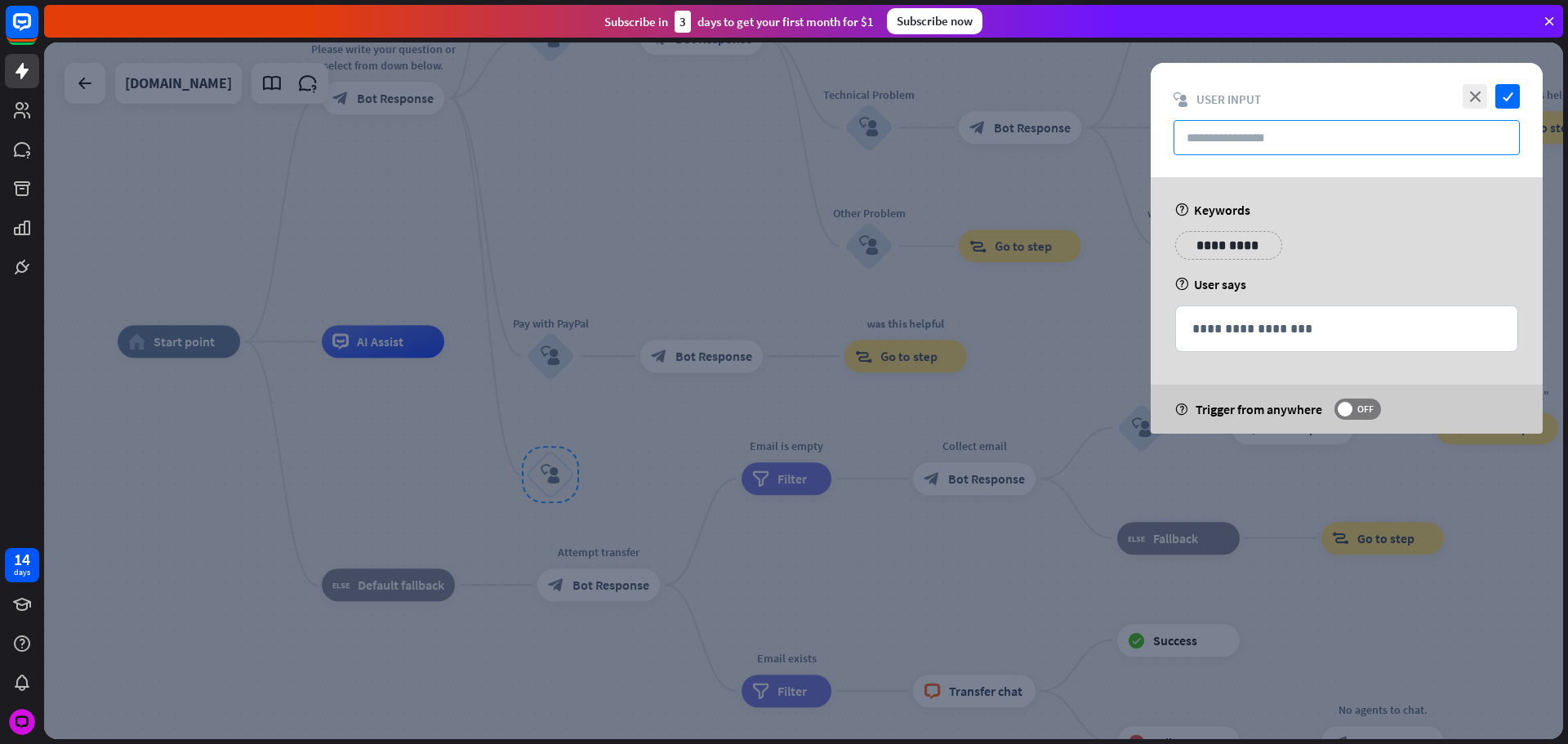
click at [1203, 153] on input "text" at bounding box center [1346, 137] width 346 height 35
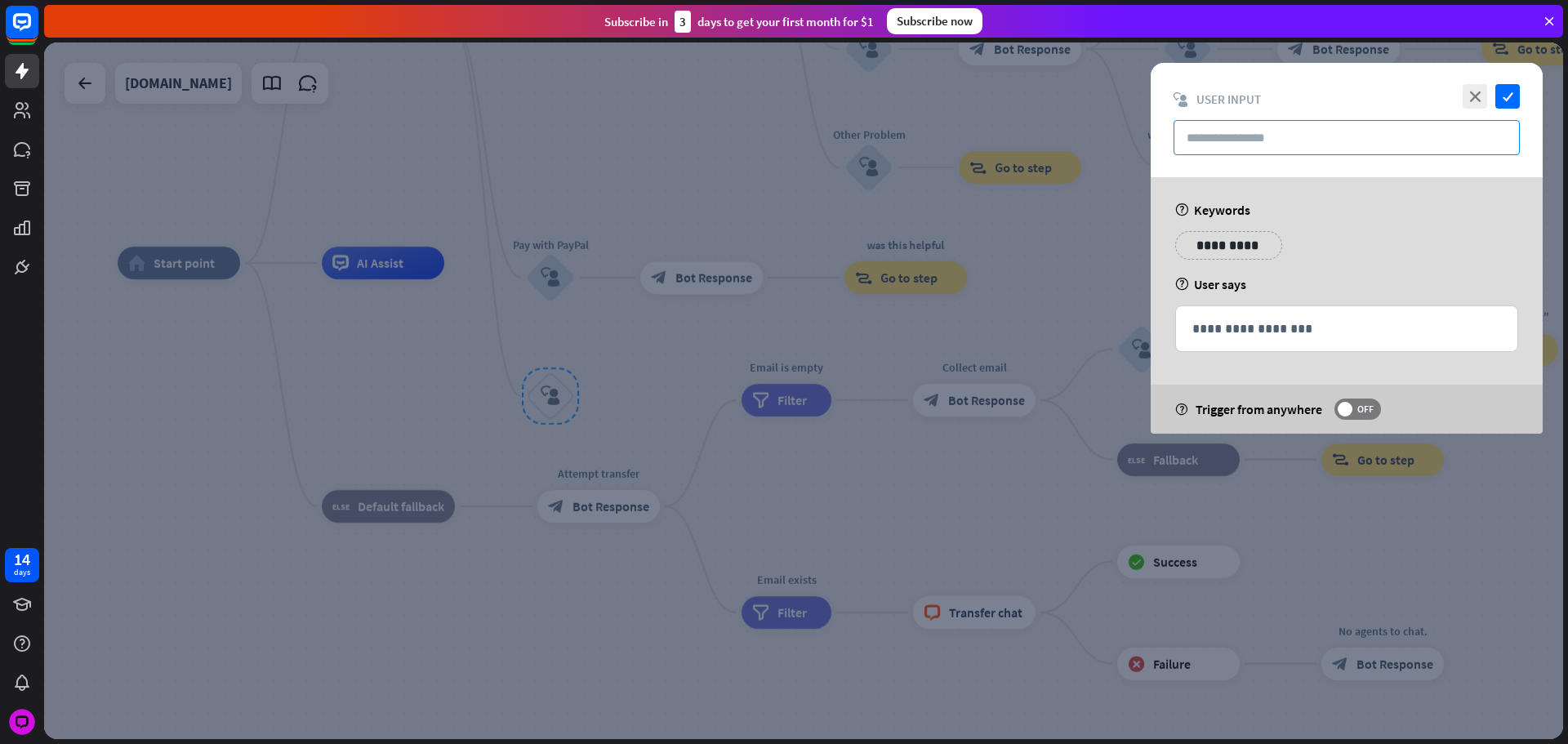
paste input "**********"
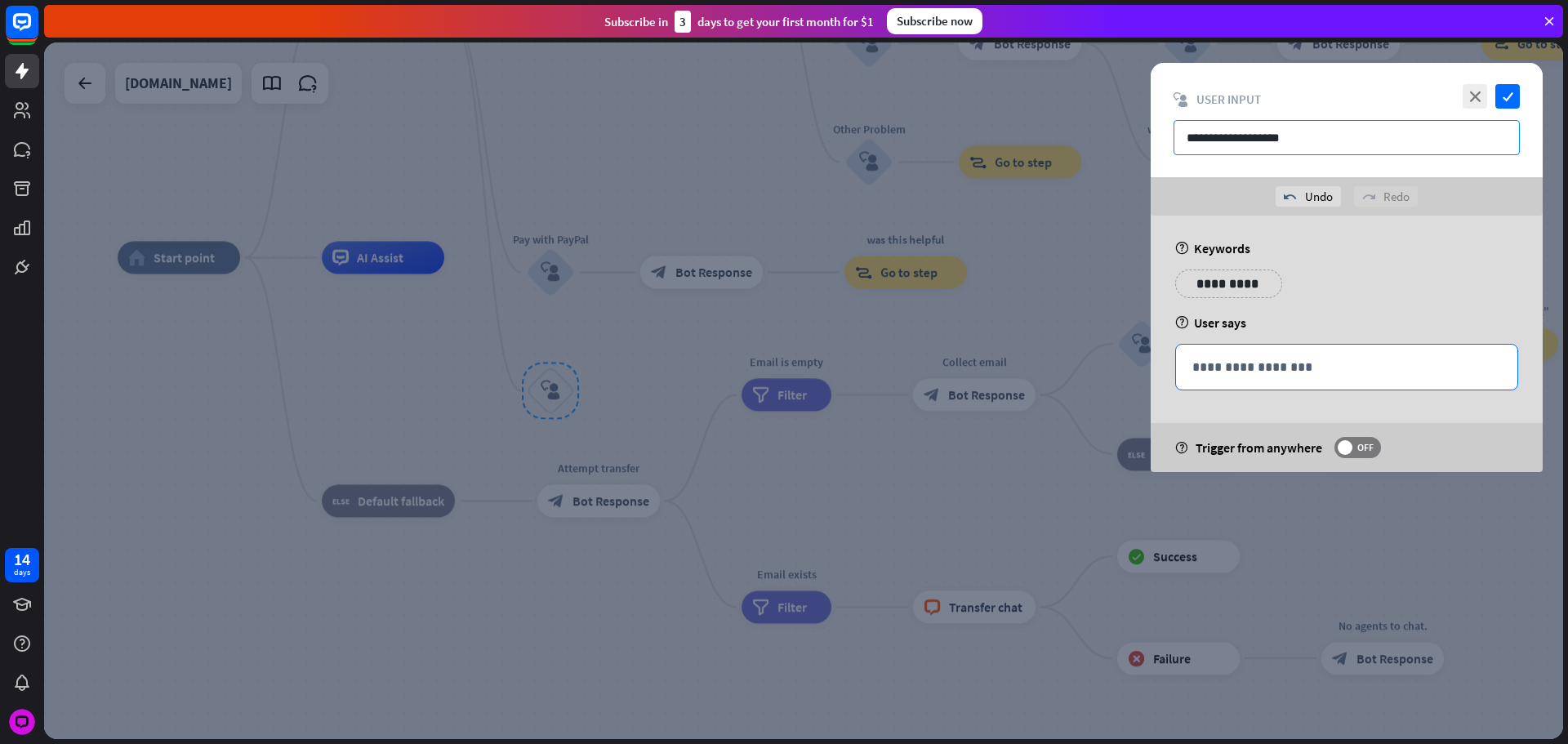
type input "**********"
click at [1274, 365] on p "**********" at bounding box center [1346, 367] width 309 height 20
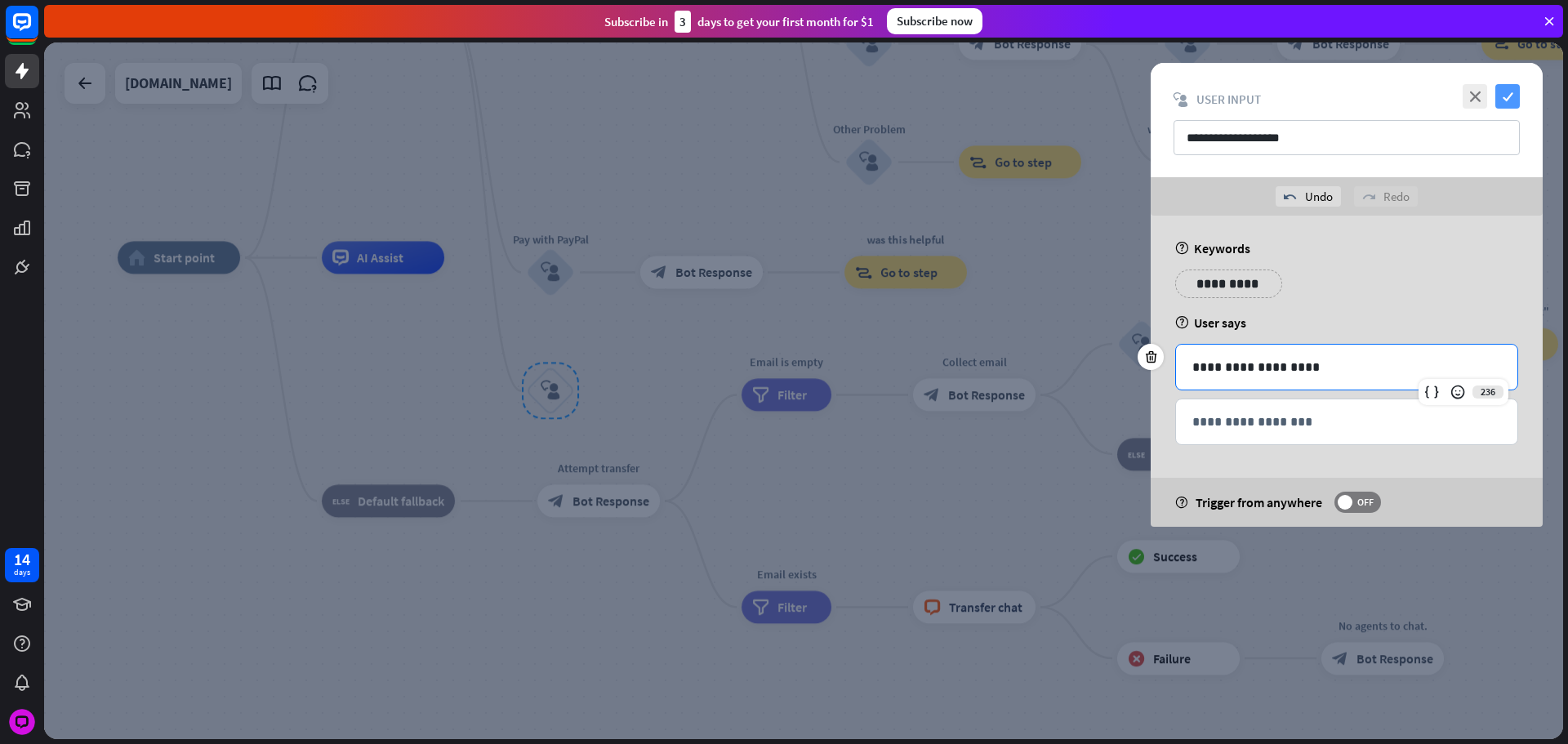
click at [1507, 102] on icon "check" at bounding box center [1507, 96] width 24 height 24
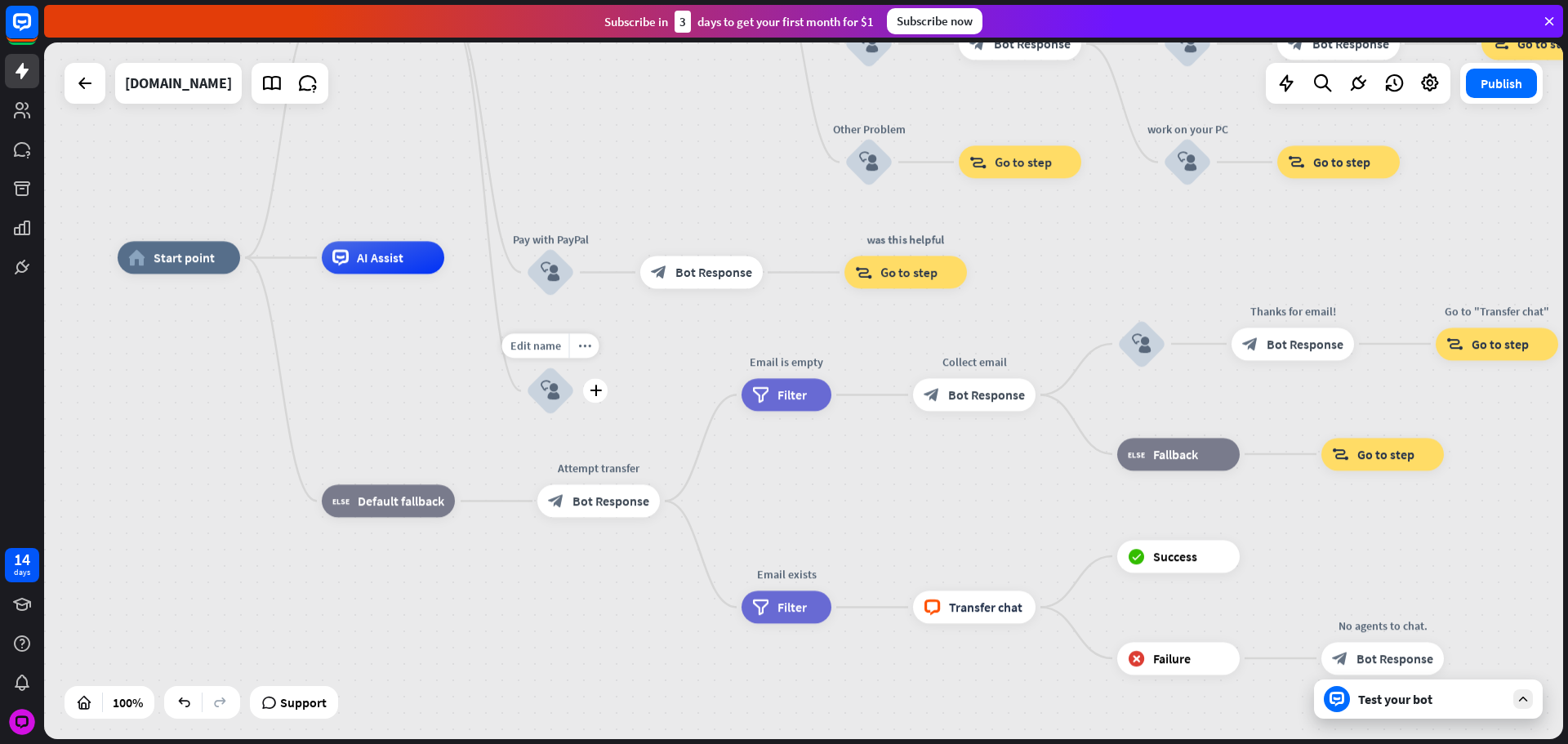
click at [613, 390] on div "home_2 Start point Please write your question or select from down below. block_…" at bounding box center [876, 606] width 1519 height 697
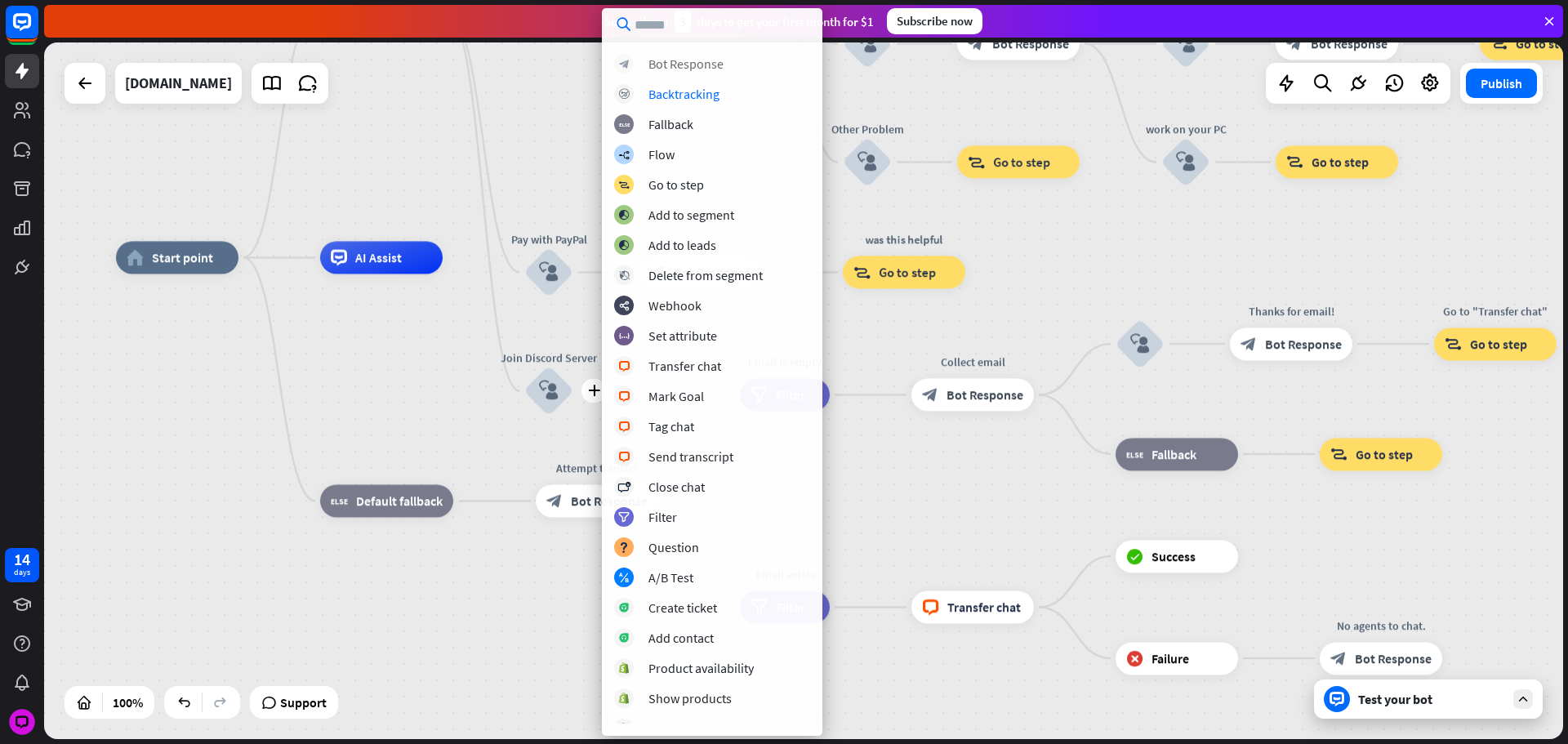
click at [676, 60] on div "Bot Response" at bounding box center [686, 63] width 75 height 16
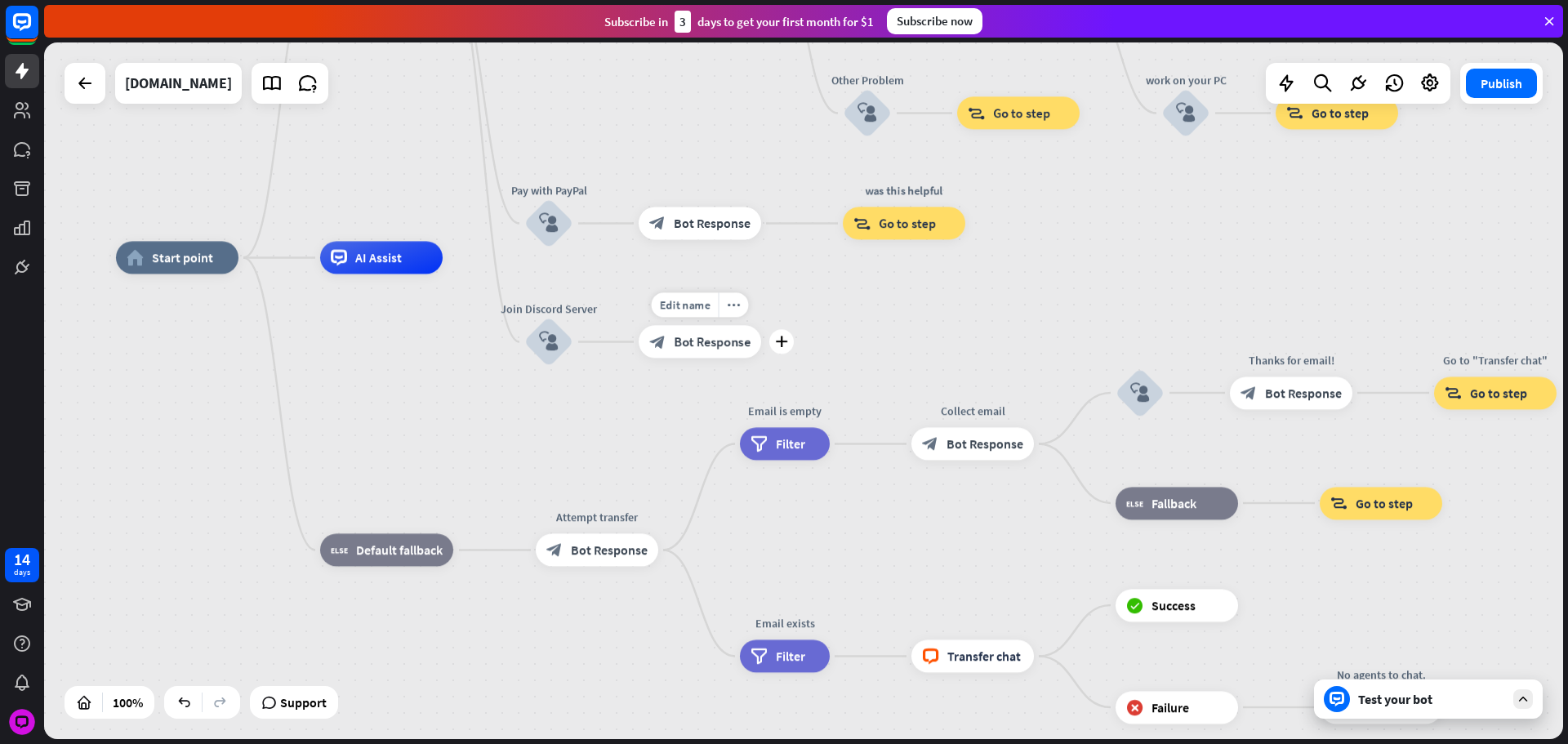
click at [687, 349] on span "Bot Response" at bounding box center [712, 342] width 77 height 16
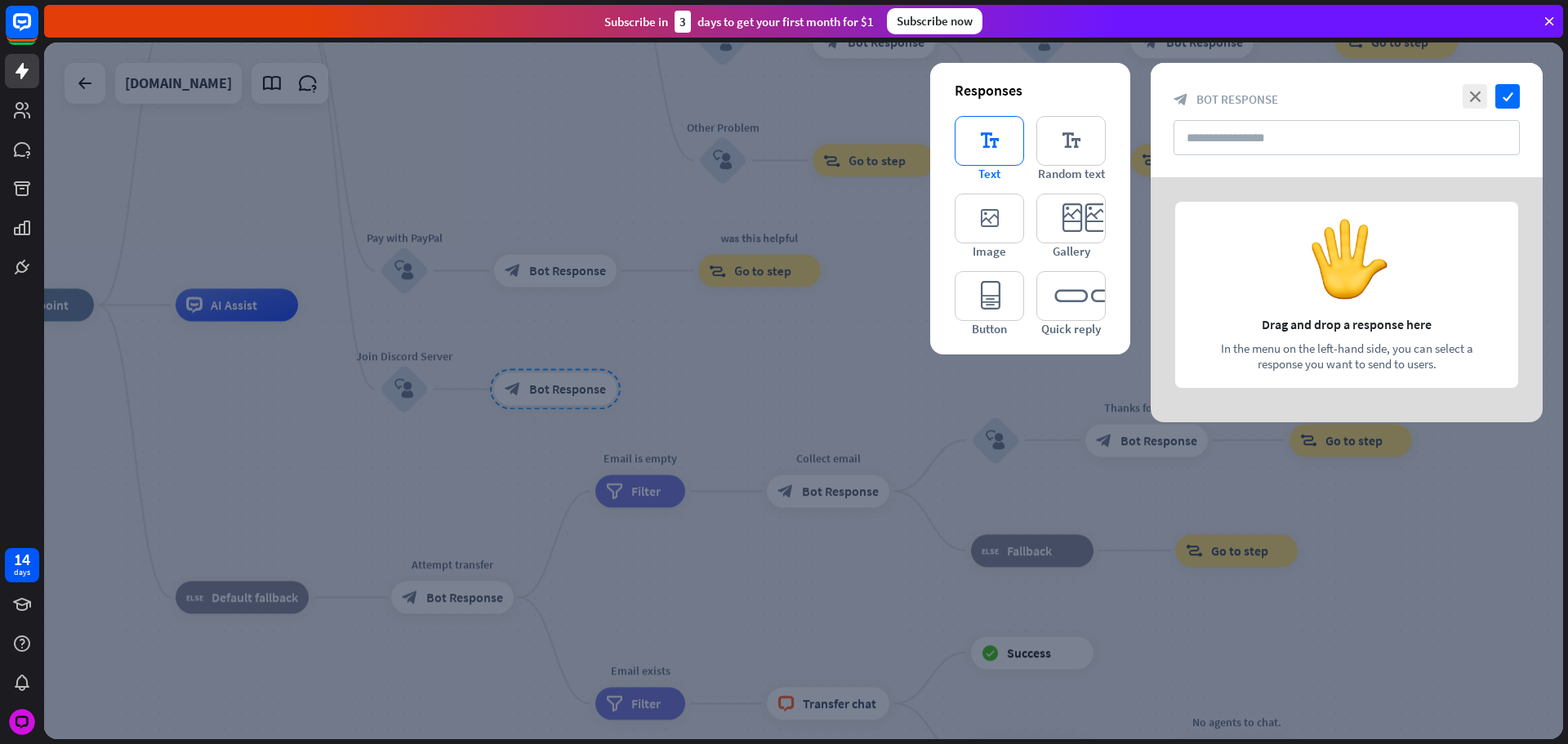
click at [1019, 157] on icon "editor_text" at bounding box center [989, 140] width 70 height 49
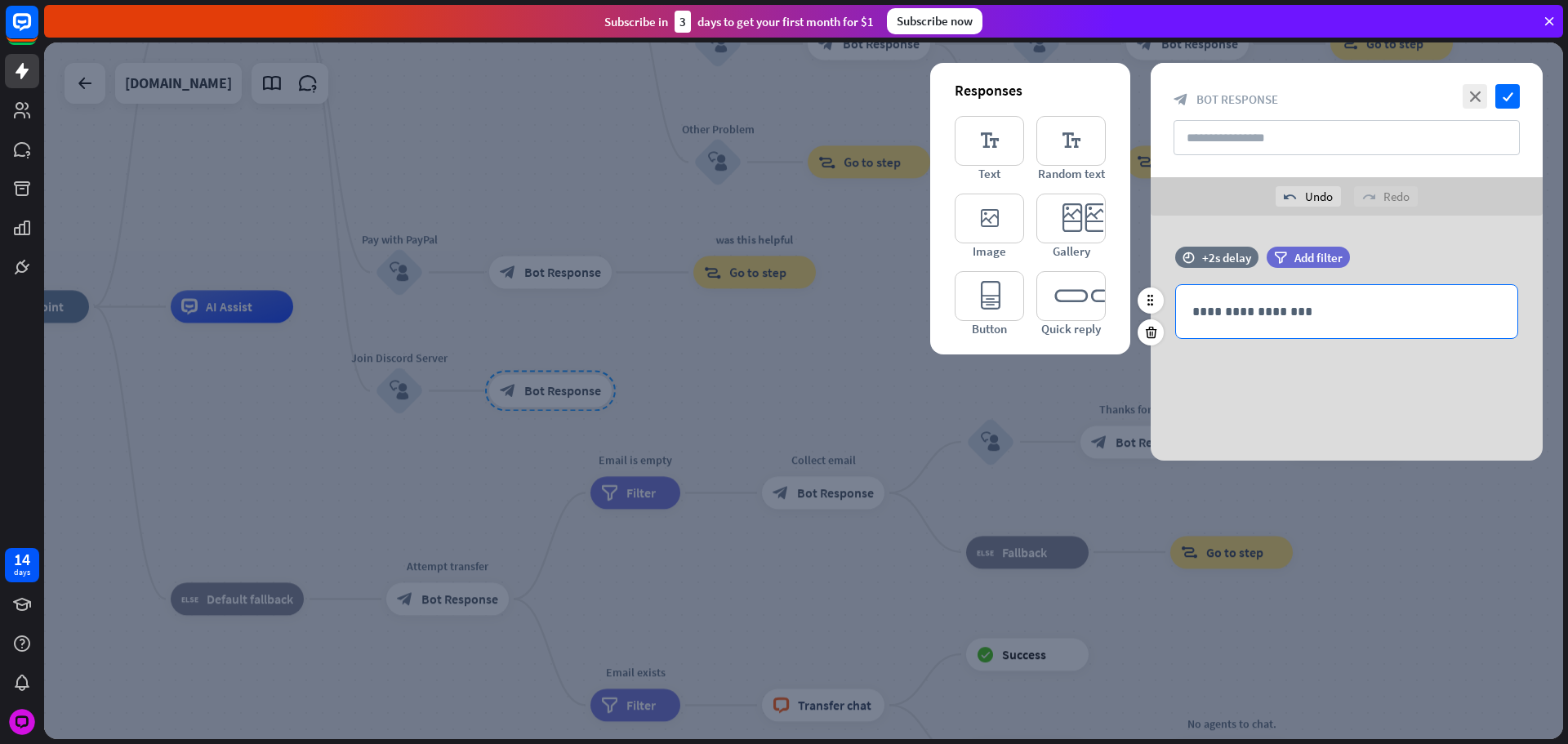
click at [1285, 310] on p "**********" at bounding box center [1346, 312] width 309 height 20
click at [1233, 260] on div "+2s delay" at bounding box center [1226, 257] width 49 height 16
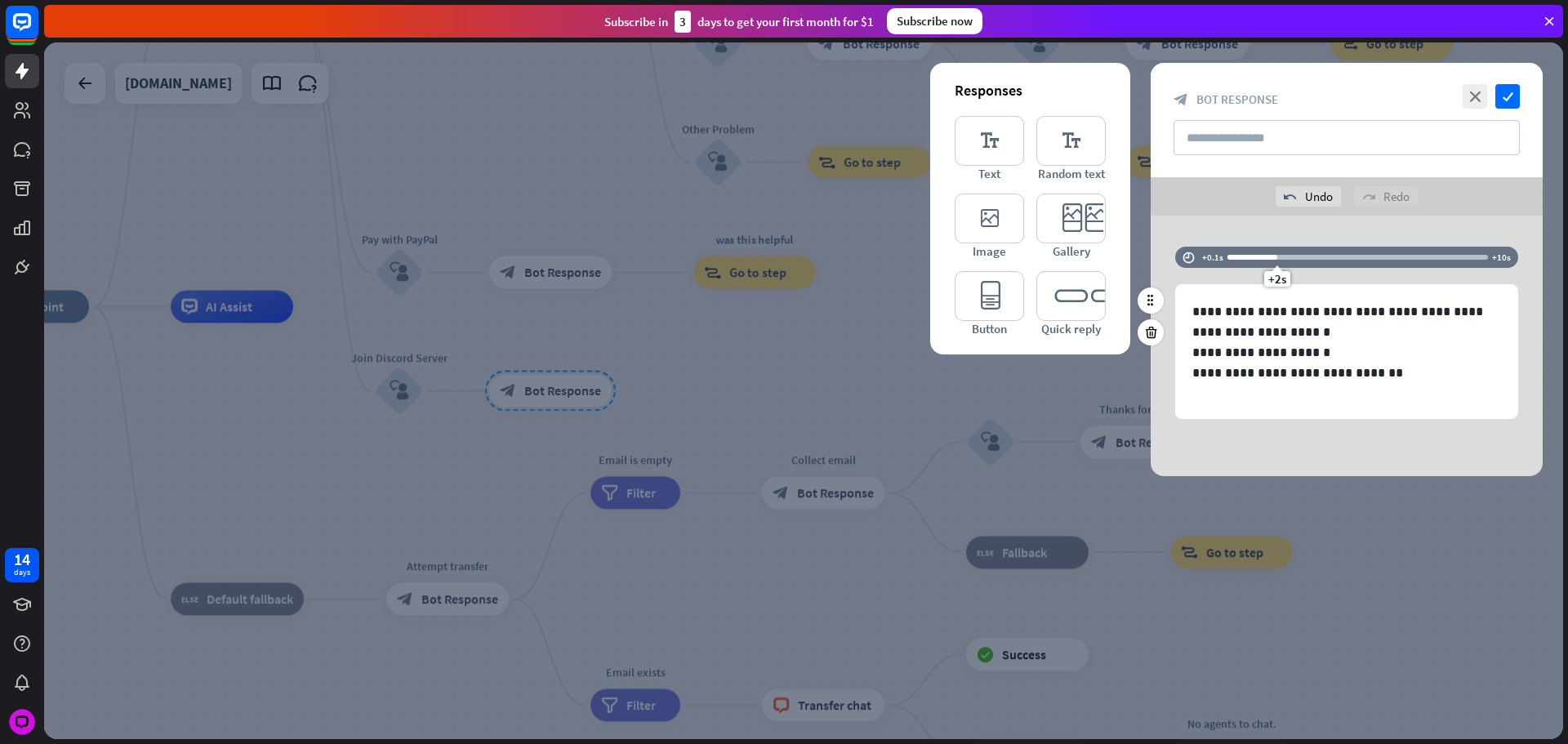
click at [1246, 263] on div "+2s" at bounding box center [1357, 256] width 260 height 16
click at [1249, 261] on div "+1s" at bounding box center [1251, 257] width 12 height 12
click at [1502, 104] on icon "check" at bounding box center [1507, 96] width 24 height 24
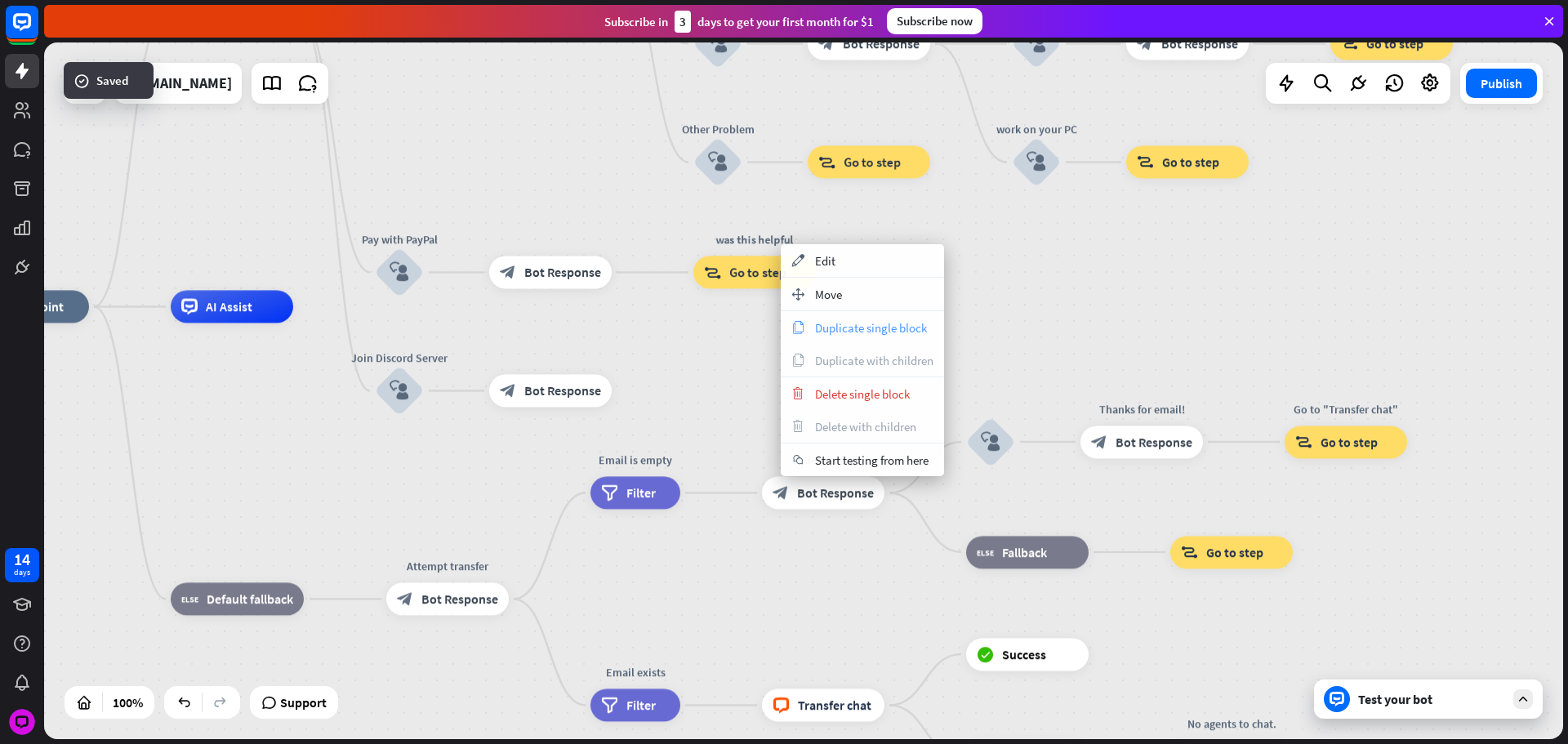
click at [823, 320] on span "Duplicate single block" at bounding box center [871, 328] width 112 height 16
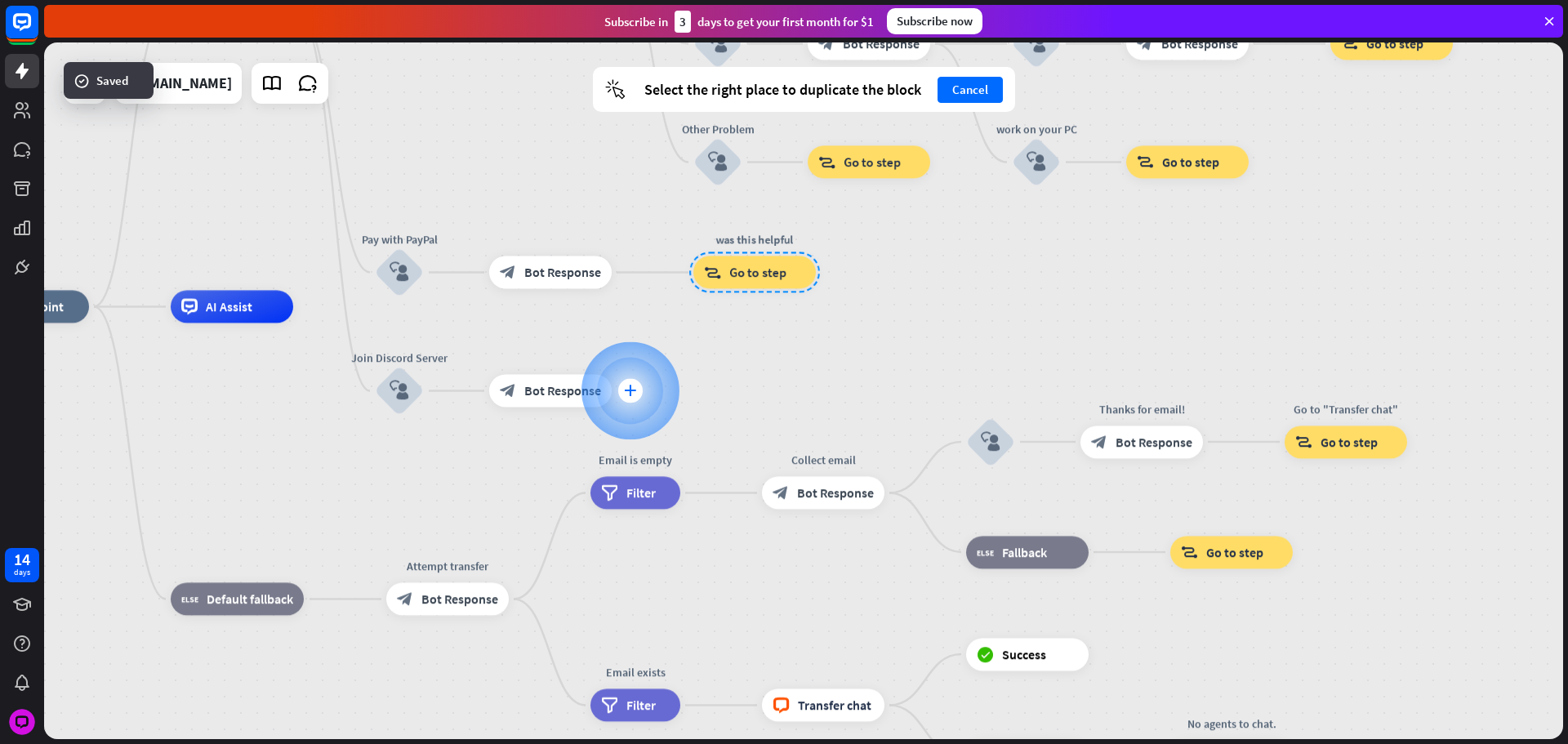
click at [650, 390] on div at bounding box center [630, 390] width 98 height 98
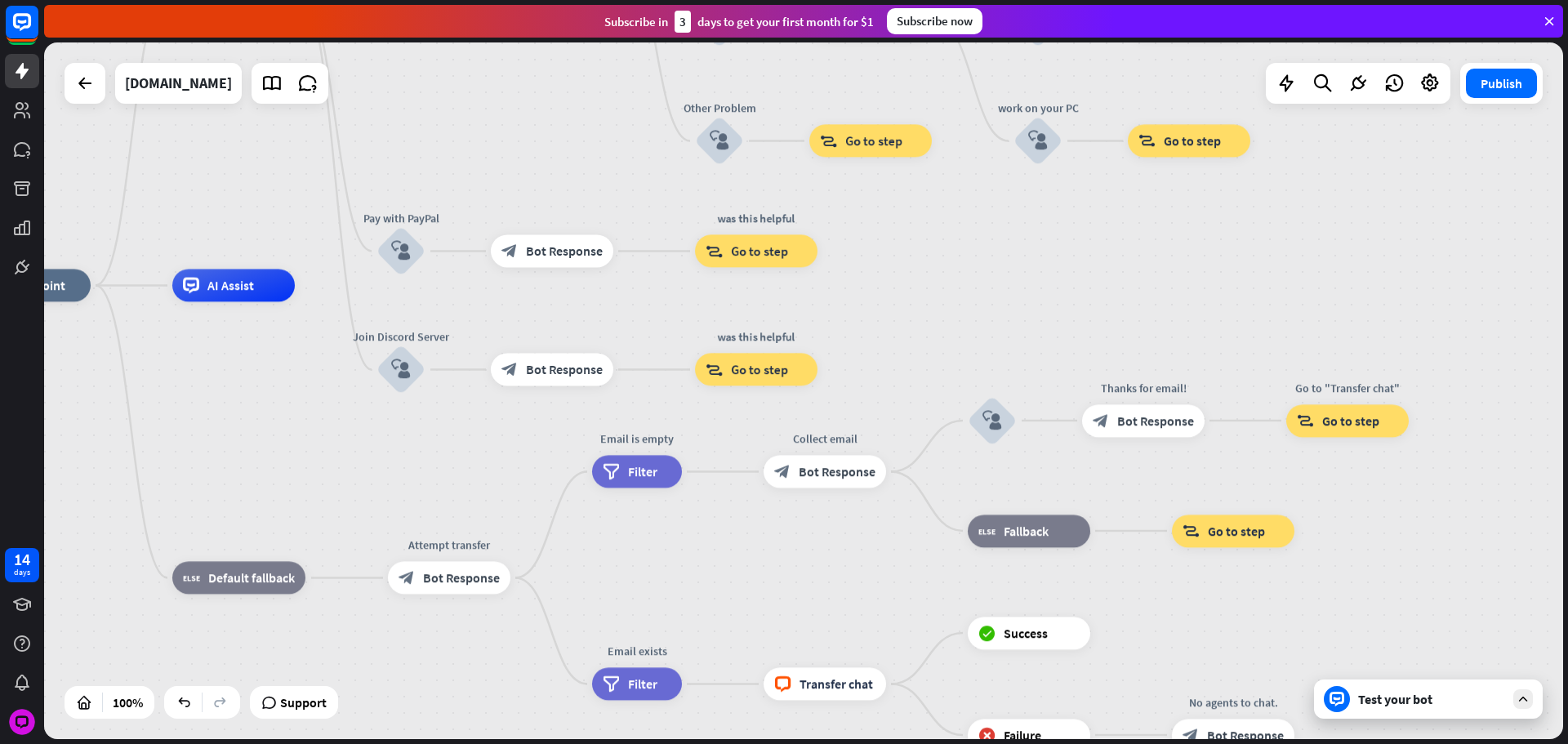
drag, startPoint x: 472, startPoint y: 481, endPoint x: 513, endPoint y: 391, distance: 98.9
click at [512, 393] on div "home_2 Start point Please write your question or select from down below. block_…" at bounding box center [727, 633] width 1519 height 697
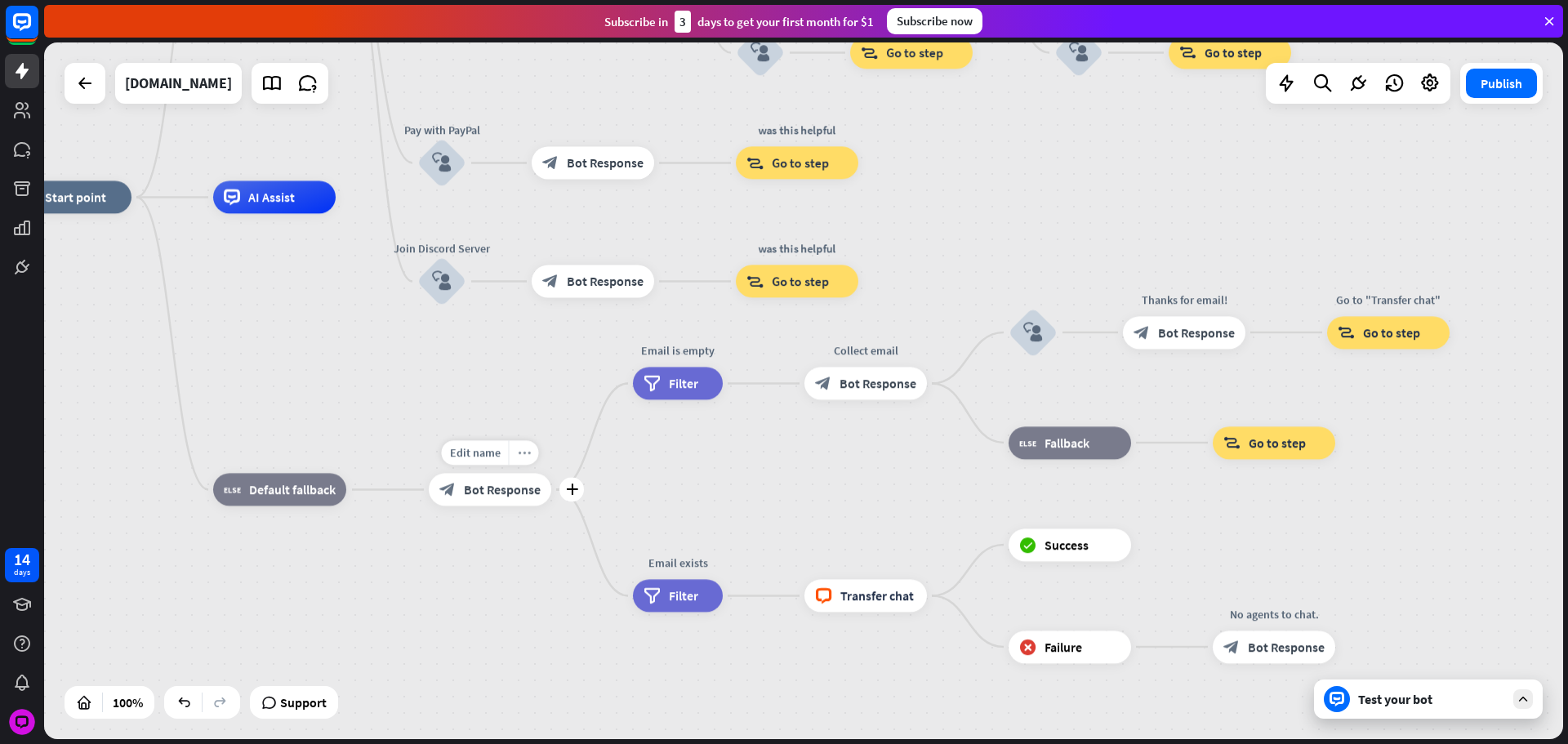
click at [525, 452] on icon "more_horiz" at bounding box center [524, 452] width 13 height 13
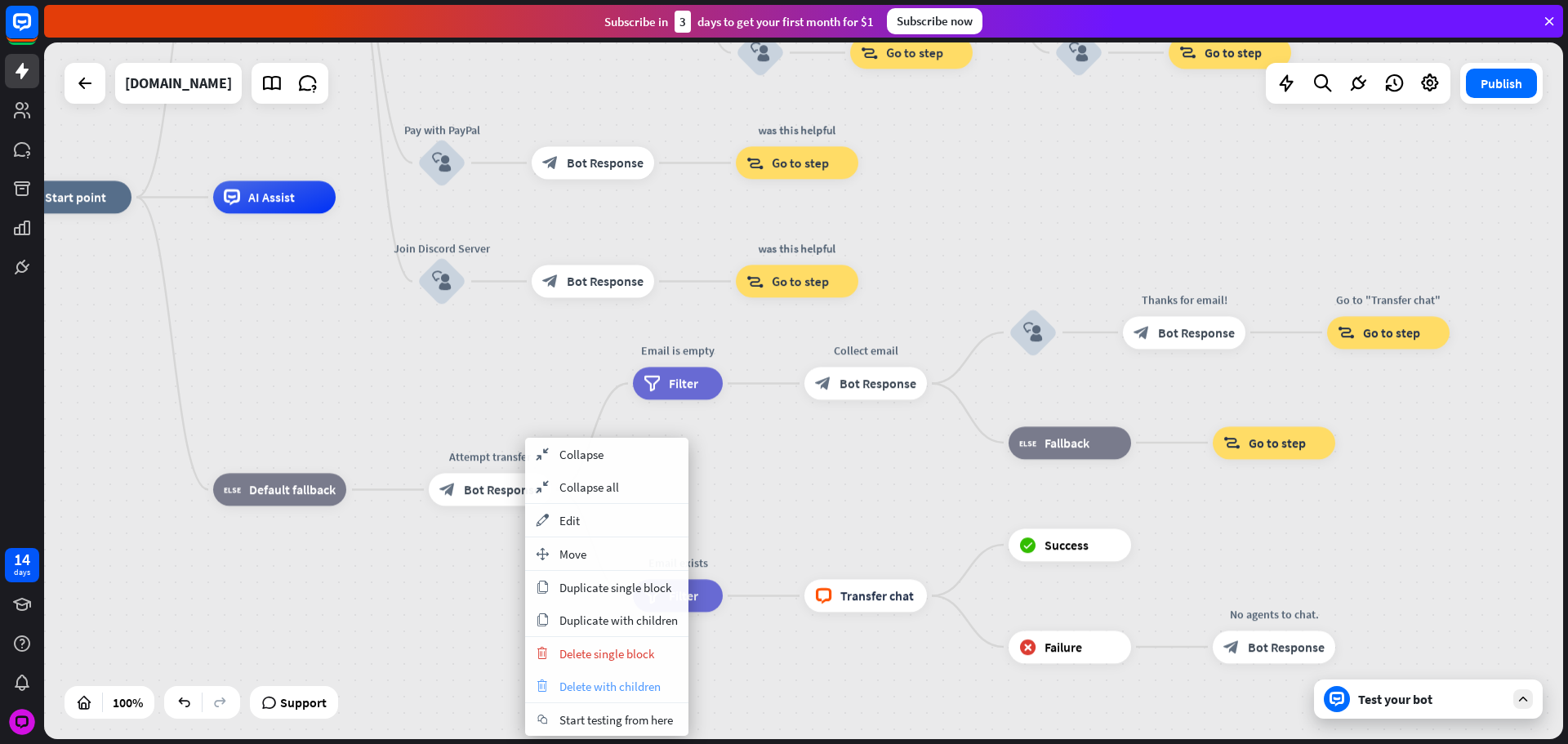
click at [635, 673] on div "trash Delete with children" at bounding box center [606, 685] width 163 height 33
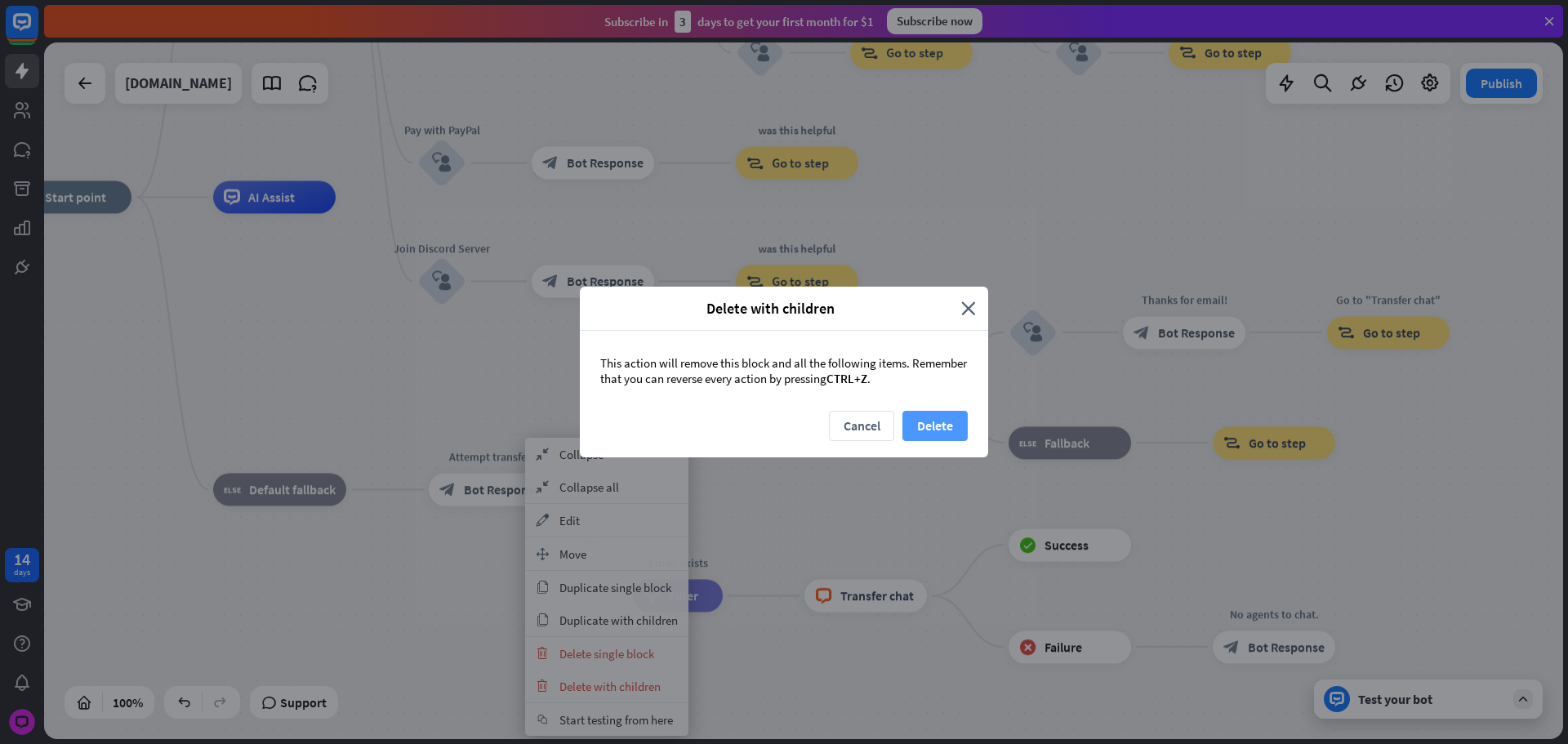
click at [925, 416] on button "Delete" at bounding box center [935, 426] width 65 height 30
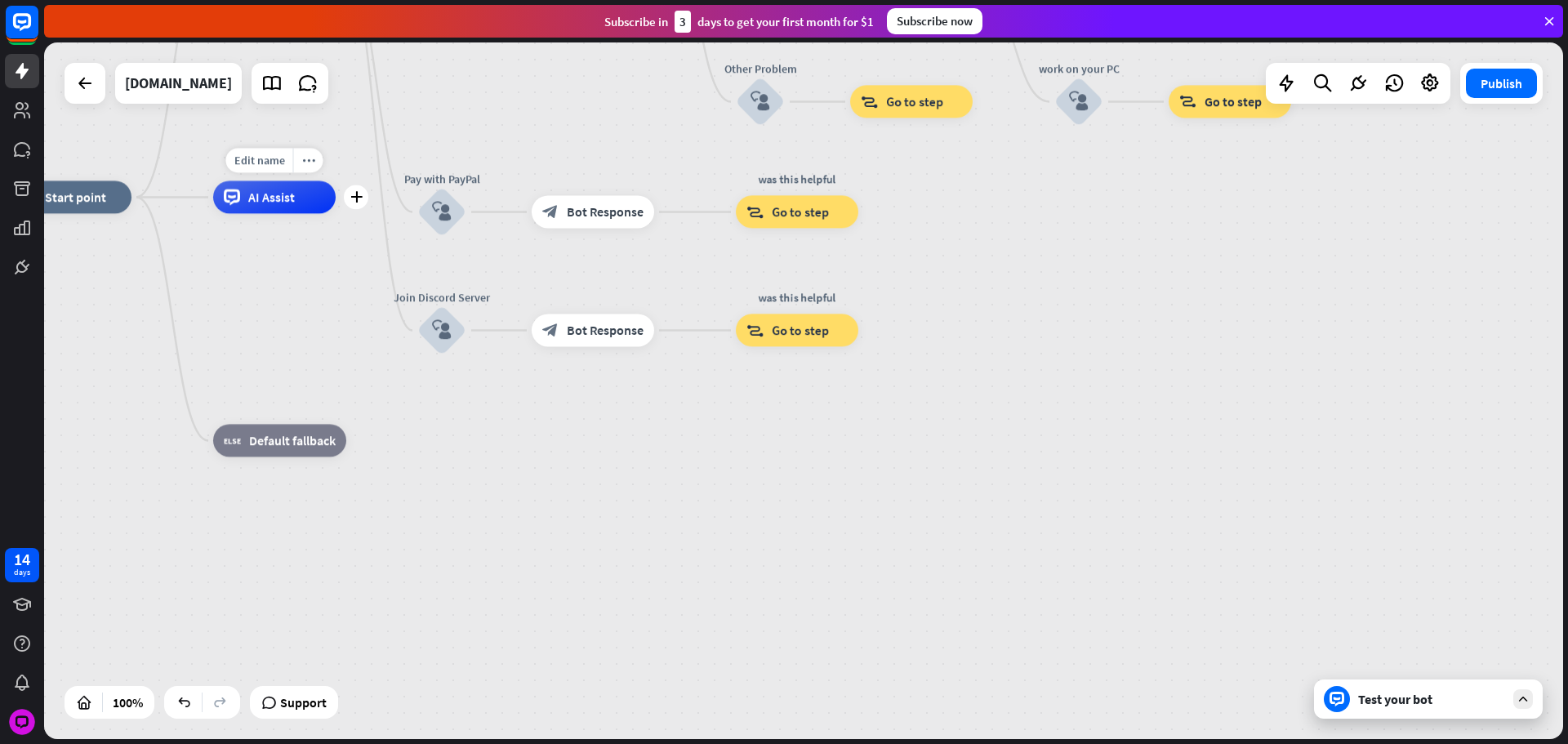
click at [286, 213] on div "Edit name more_horiz plus AI Assist" at bounding box center [274, 196] width 122 height 33
click at [279, 213] on div "Edit name more_horiz plus AI Assist" at bounding box center [274, 196] width 122 height 33
click at [274, 212] on div "AI Assist" at bounding box center [274, 196] width 122 height 33
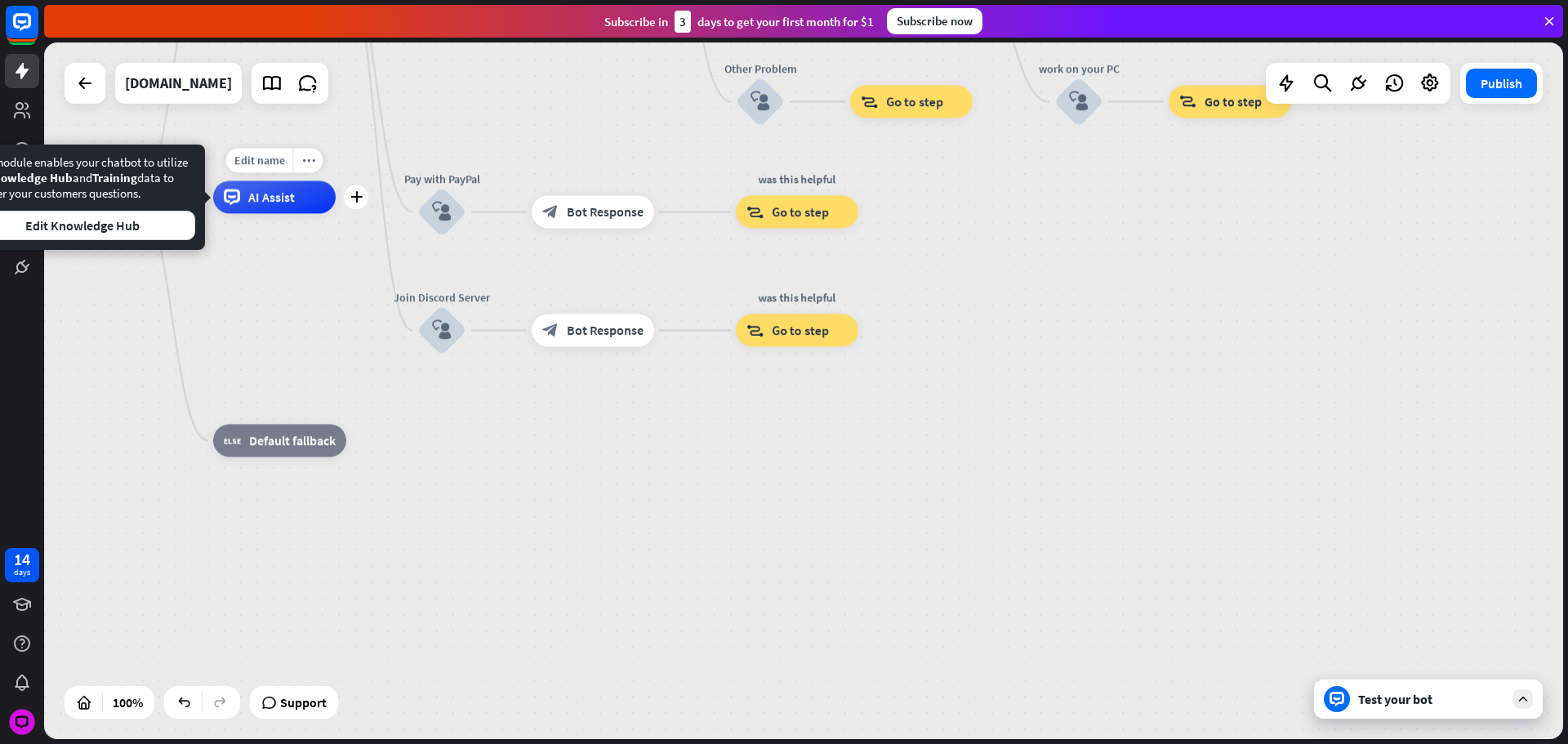
click at [272, 199] on span "AI Assist" at bounding box center [271, 196] width 47 height 16
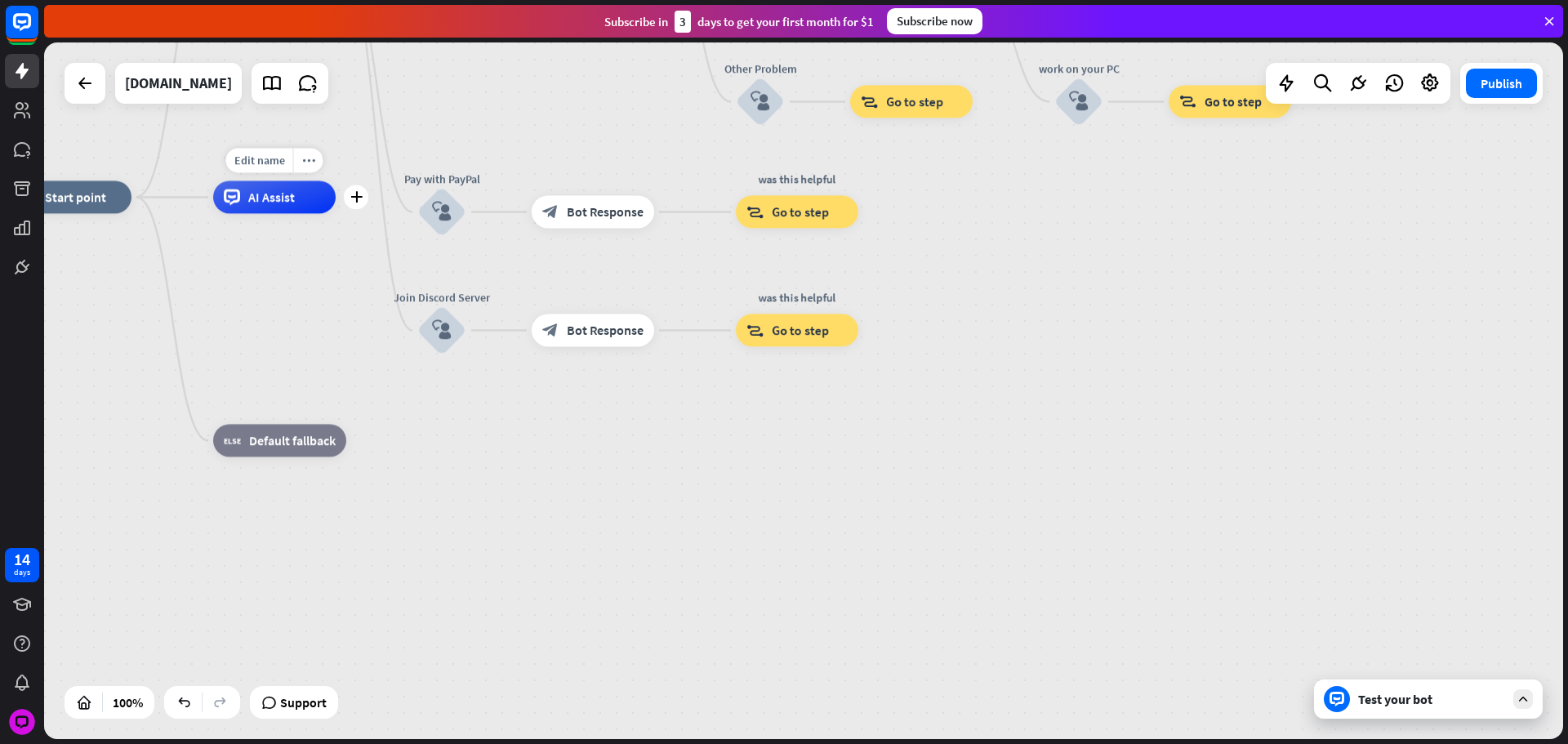
click at [231, 206] on div "AI Assist" at bounding box center [274, 196] width 122 height 33
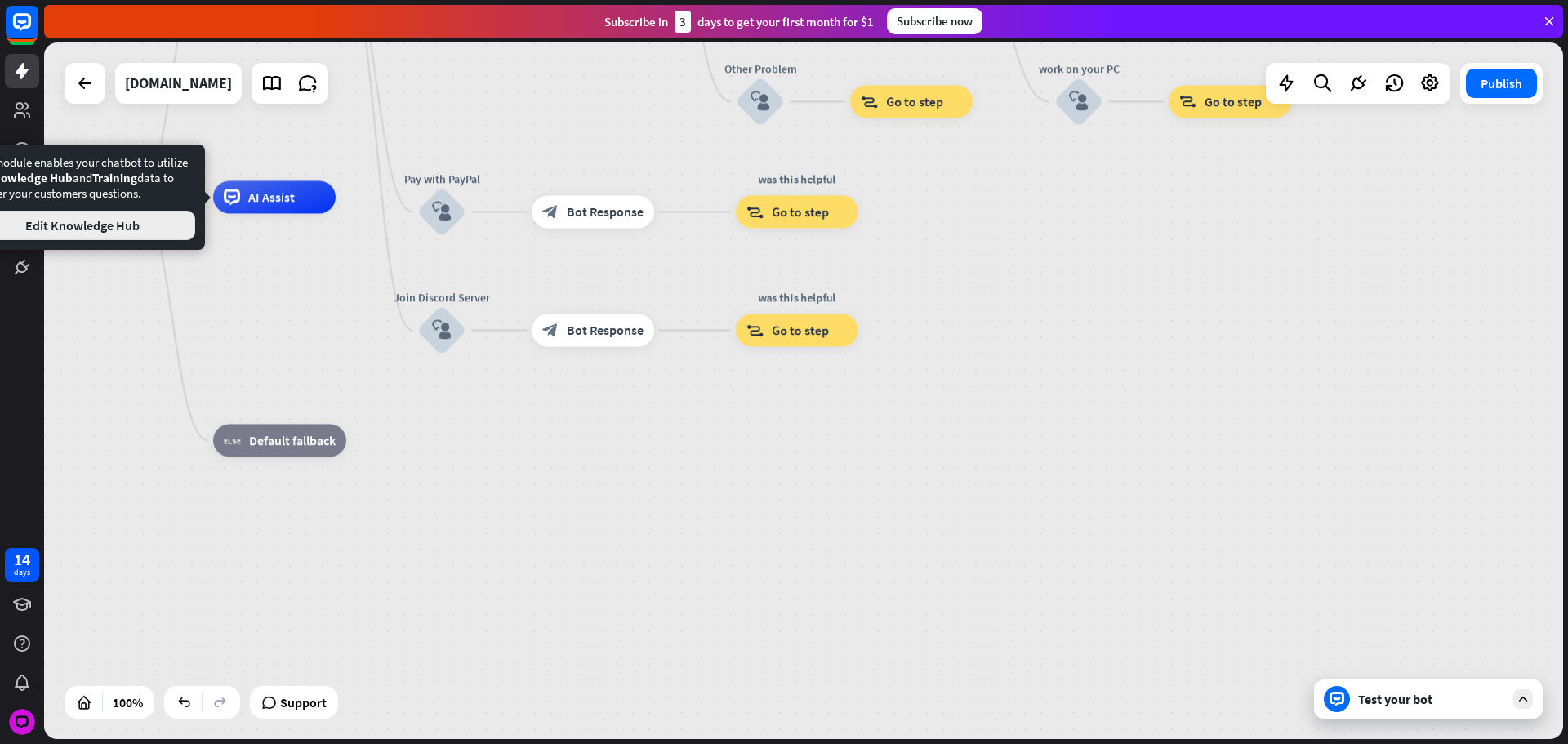
click at [132, 235] on button "Edit Knowledge Hub" at bounding box center [82, 225] width 225 height 29
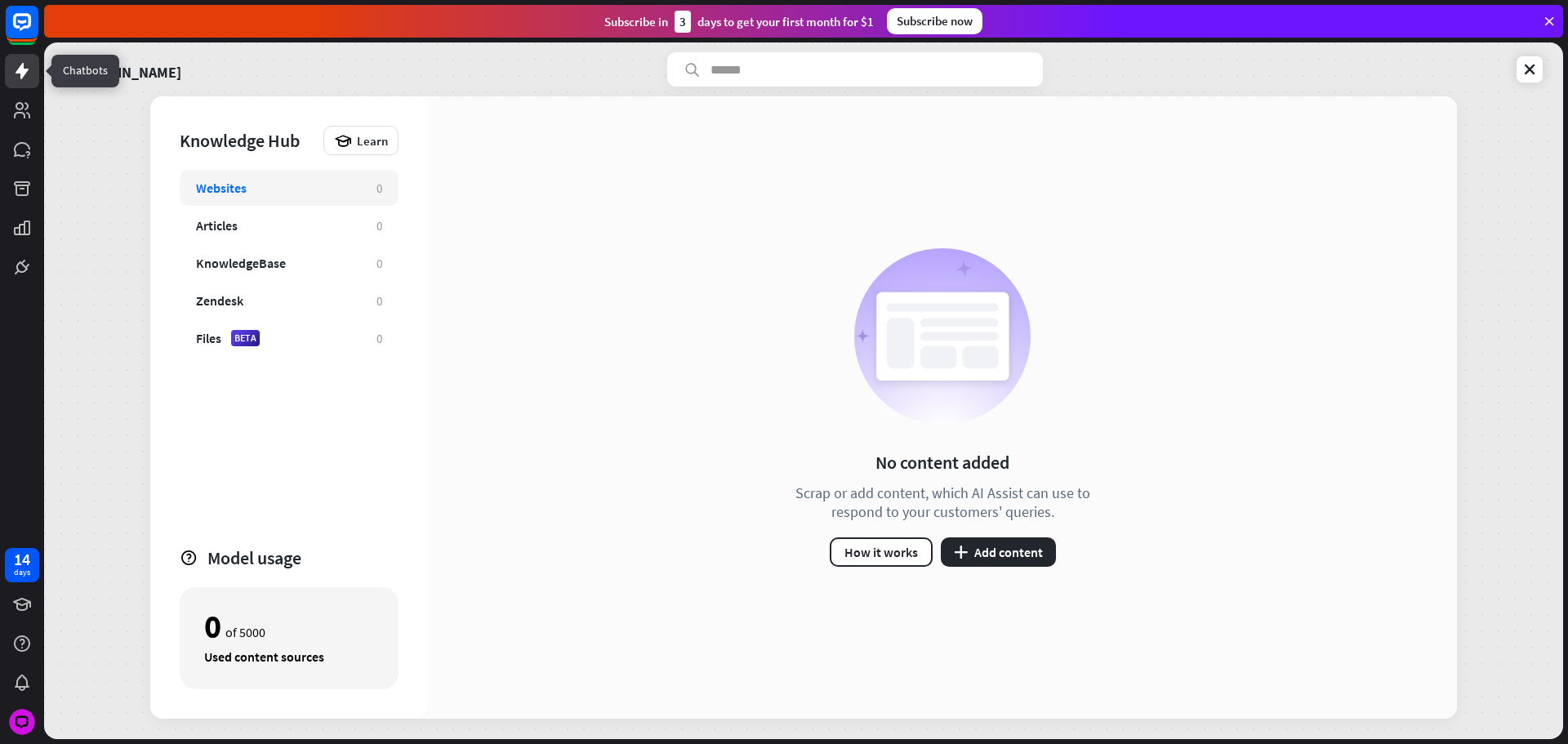
click at [22, 80] on icon at bounding box center [22, 70] width 19 height 19
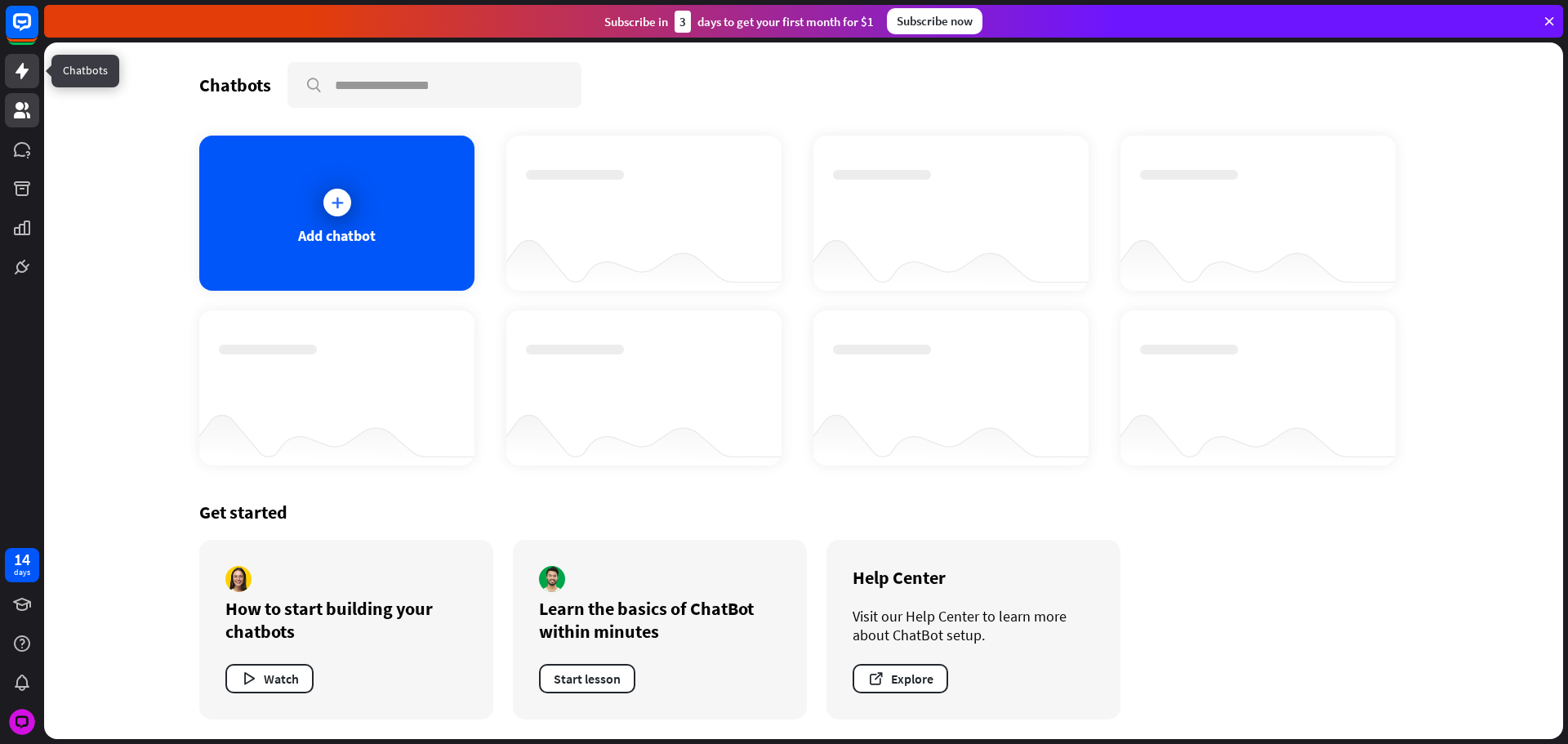
click at [32, 113] on link at bounding box center [22, 110] width 34 height 34
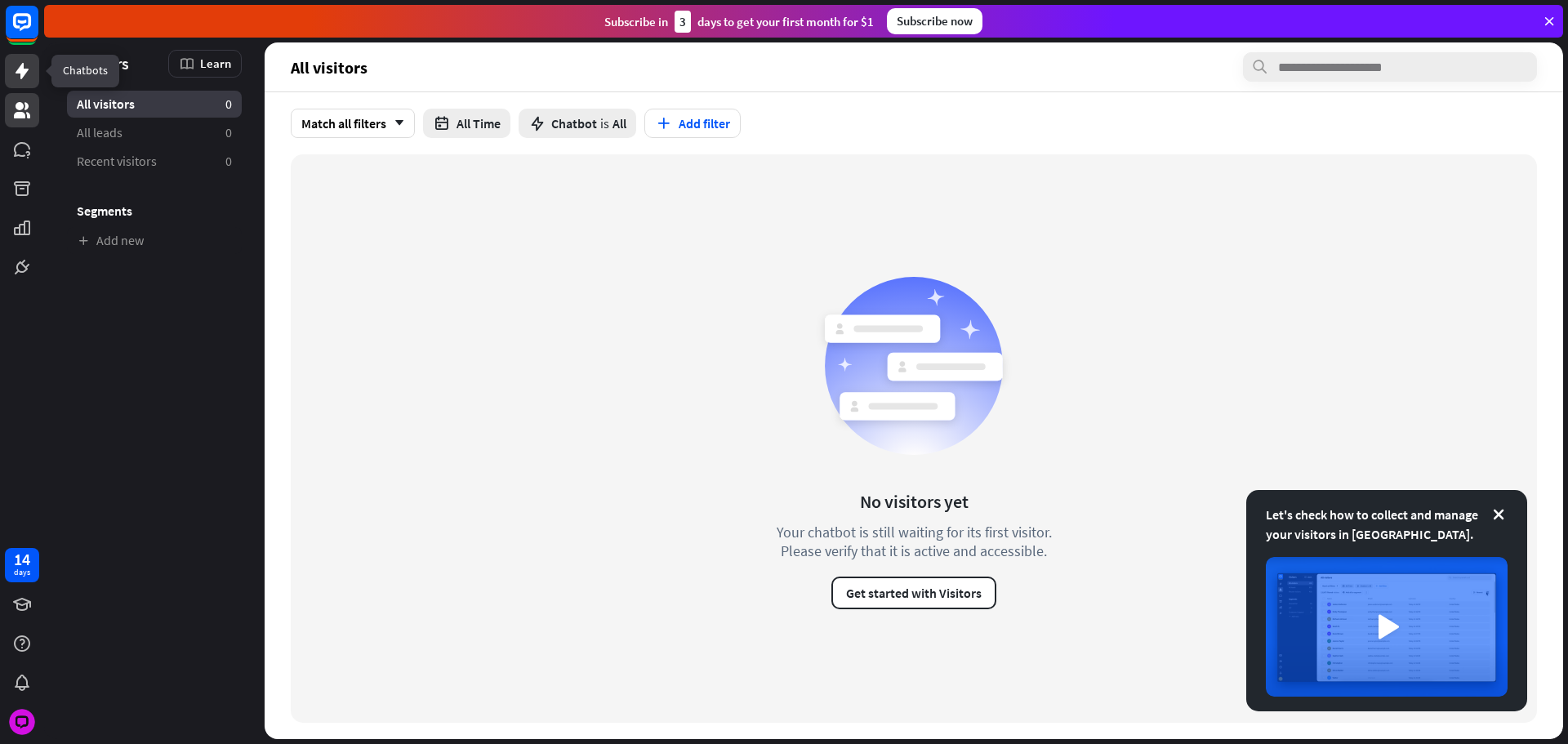
click at [30, 78] on icon at bounding box center [22, 70] width 19 height 19
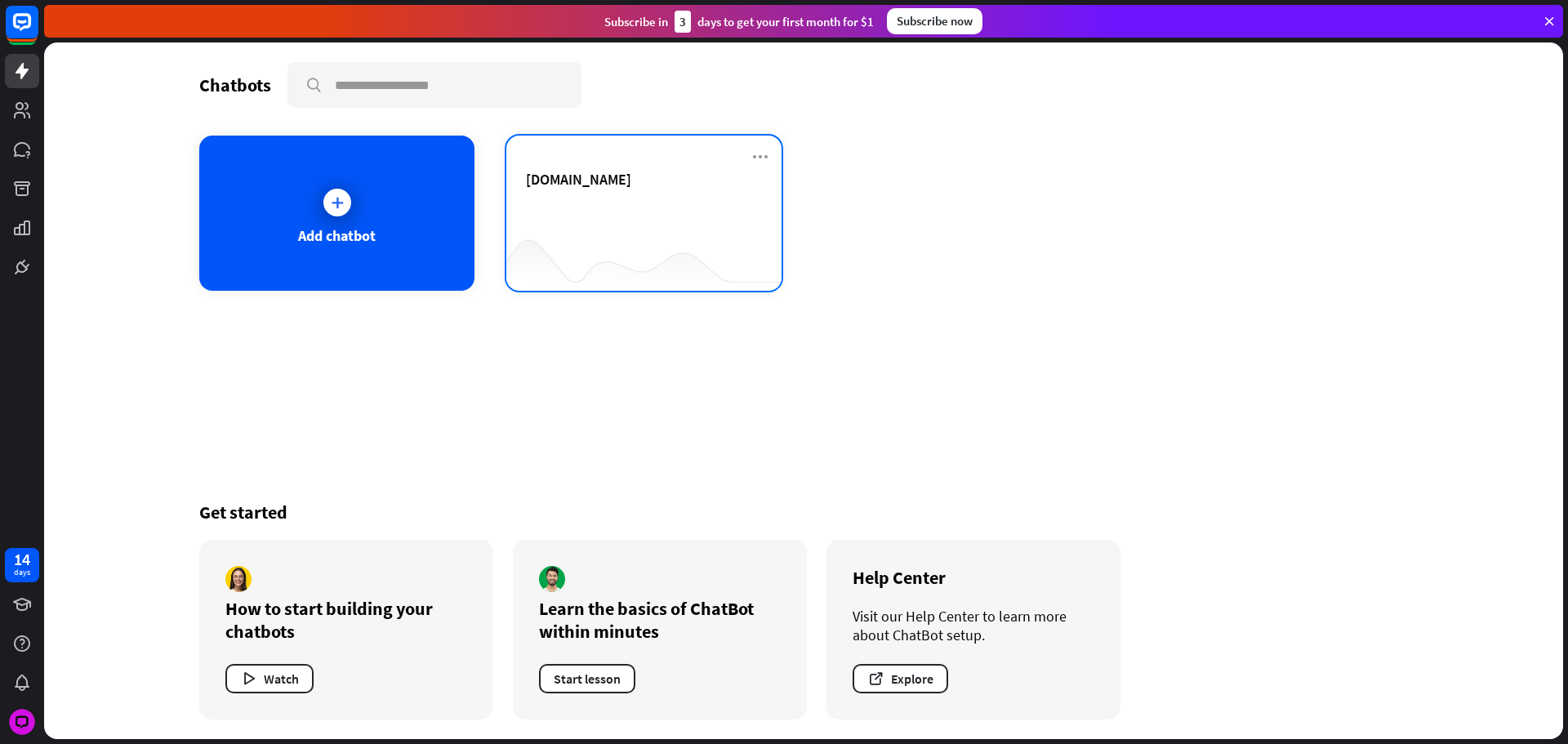
click at [548, 234] on div at bounding box center [643, 258] width 276 height 63
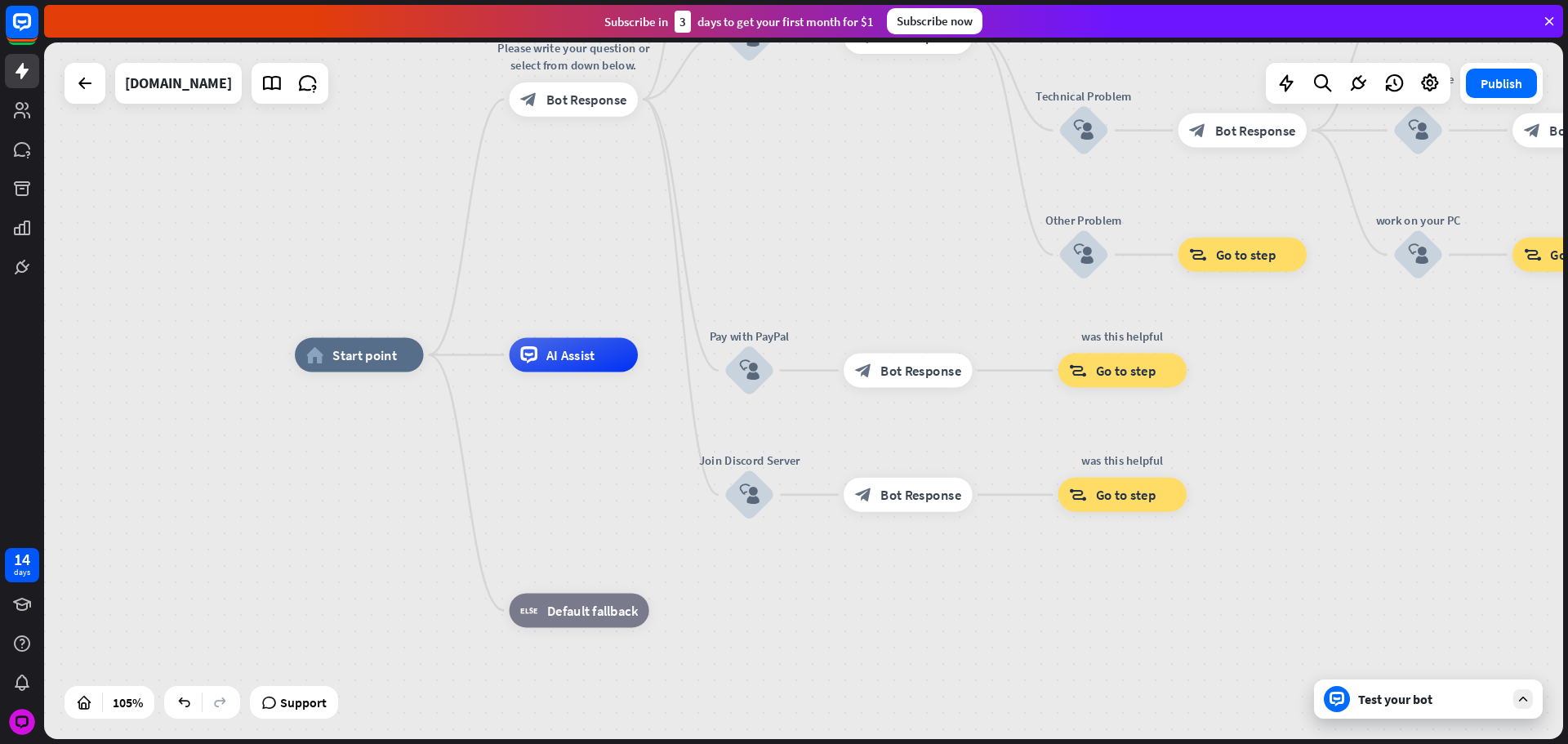
drag, startPoint x: 828, startPoint y: 616, endPoint x: 753, endPoint y: 531, distance: 113.4
click at [754, 530] on div "home_2 Start point Please write your question or select from down below. block_…" at bounding box center [1092, 721] width 1595 height 732
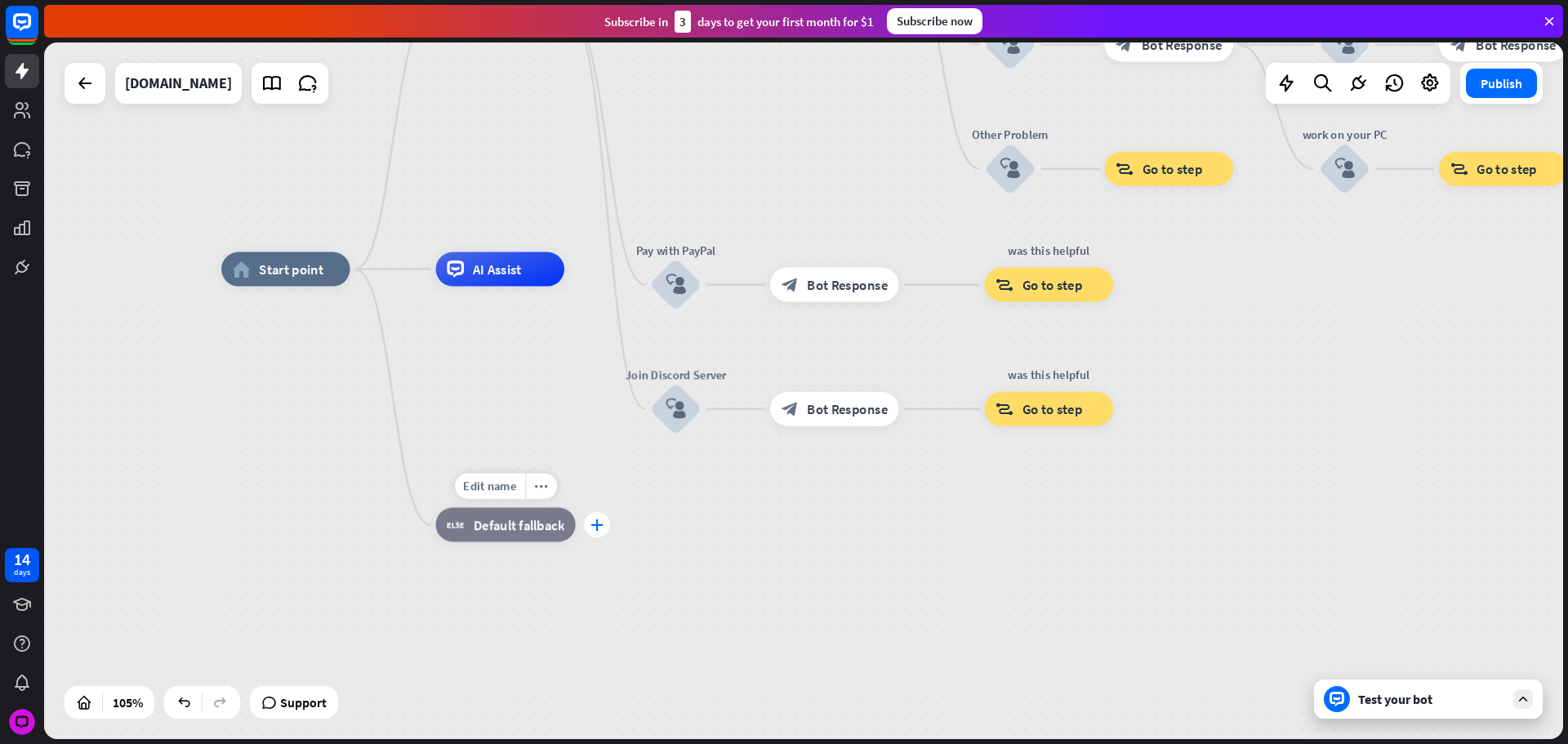
drag, startPoint x: 603, startPoint y: 510, endPoint x: 601, endPoint y: 520, distance: 10.2
click at [606, 521] on div "plus" at bounding box center [596, 524] width 25 height 26
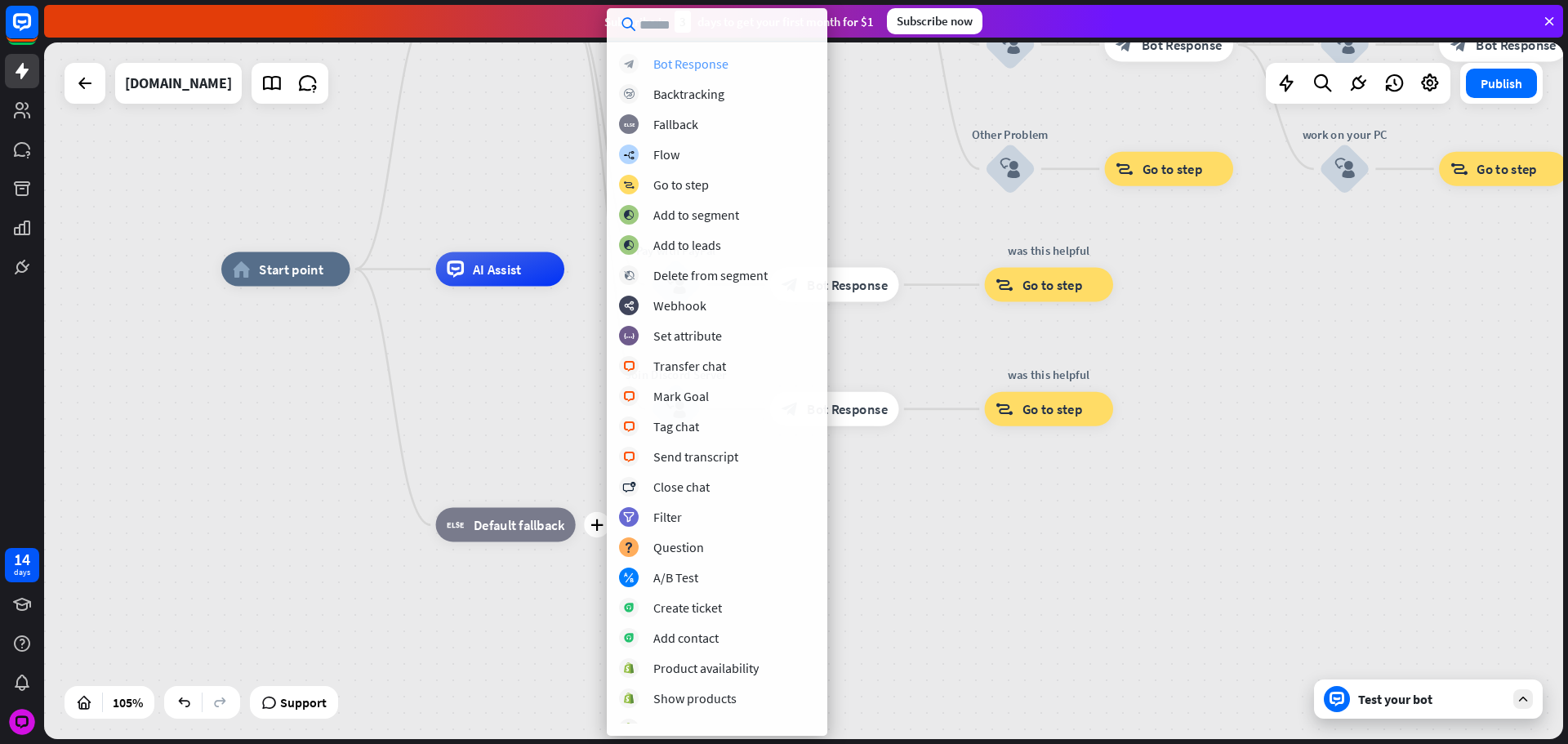
click at [710, 58] on div "Bot Response" at bounding box center [691, 63] width 75 height 16
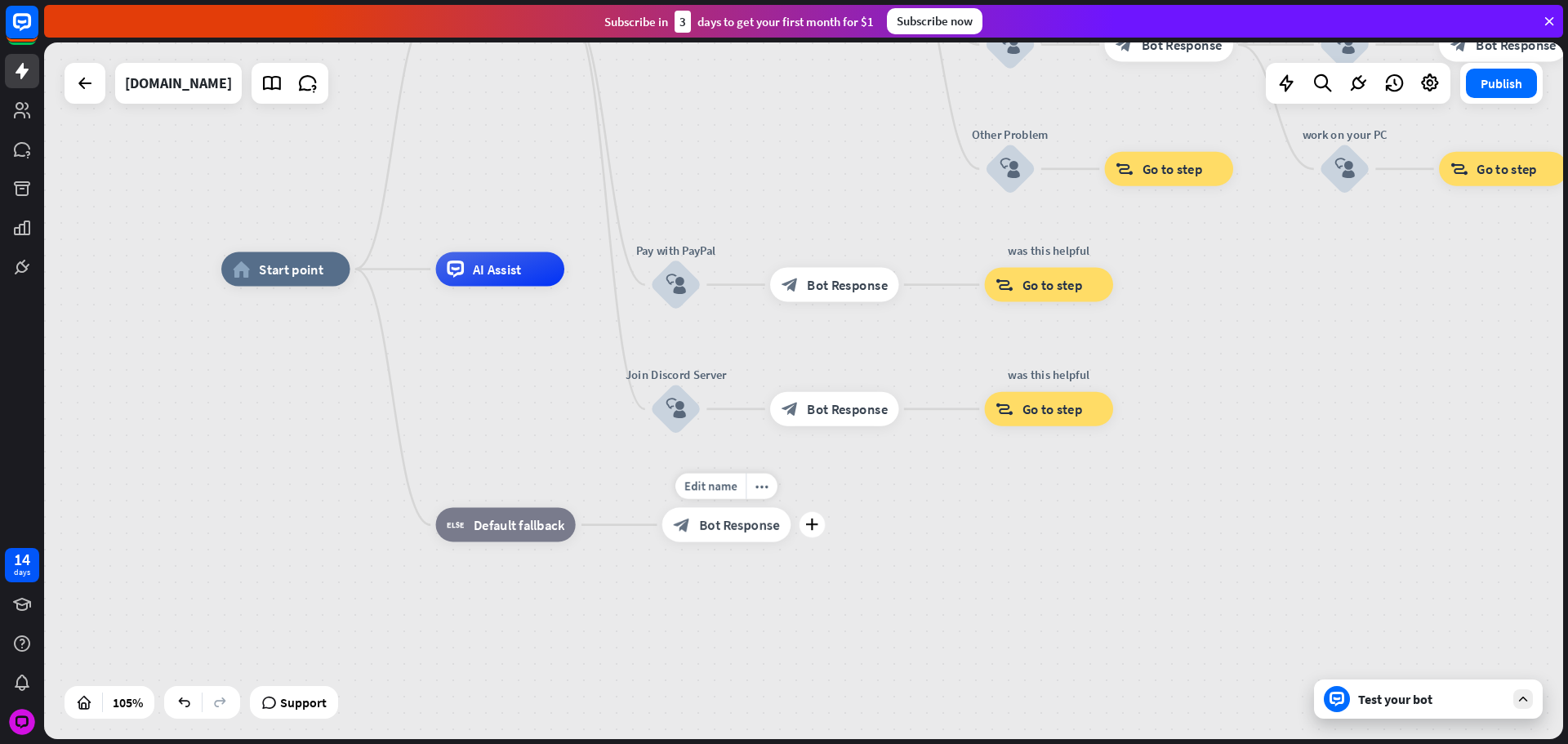
click at [699, 540] on div "block_bot_response Bot Response" at bounding box center [727, 524] width 129 height 34
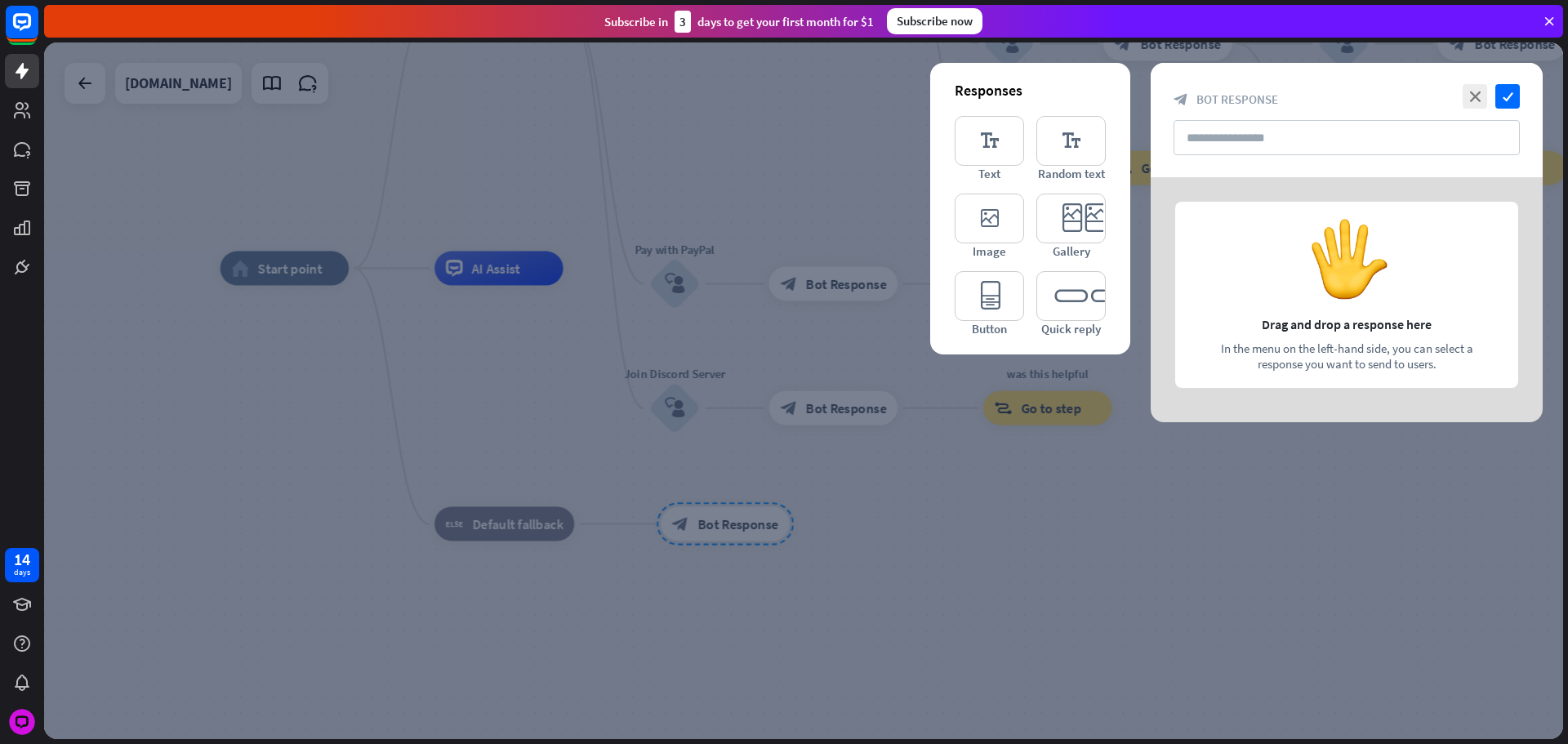
click at [702, 521] on div at bounding box center [803, 391] width 1519 height 697
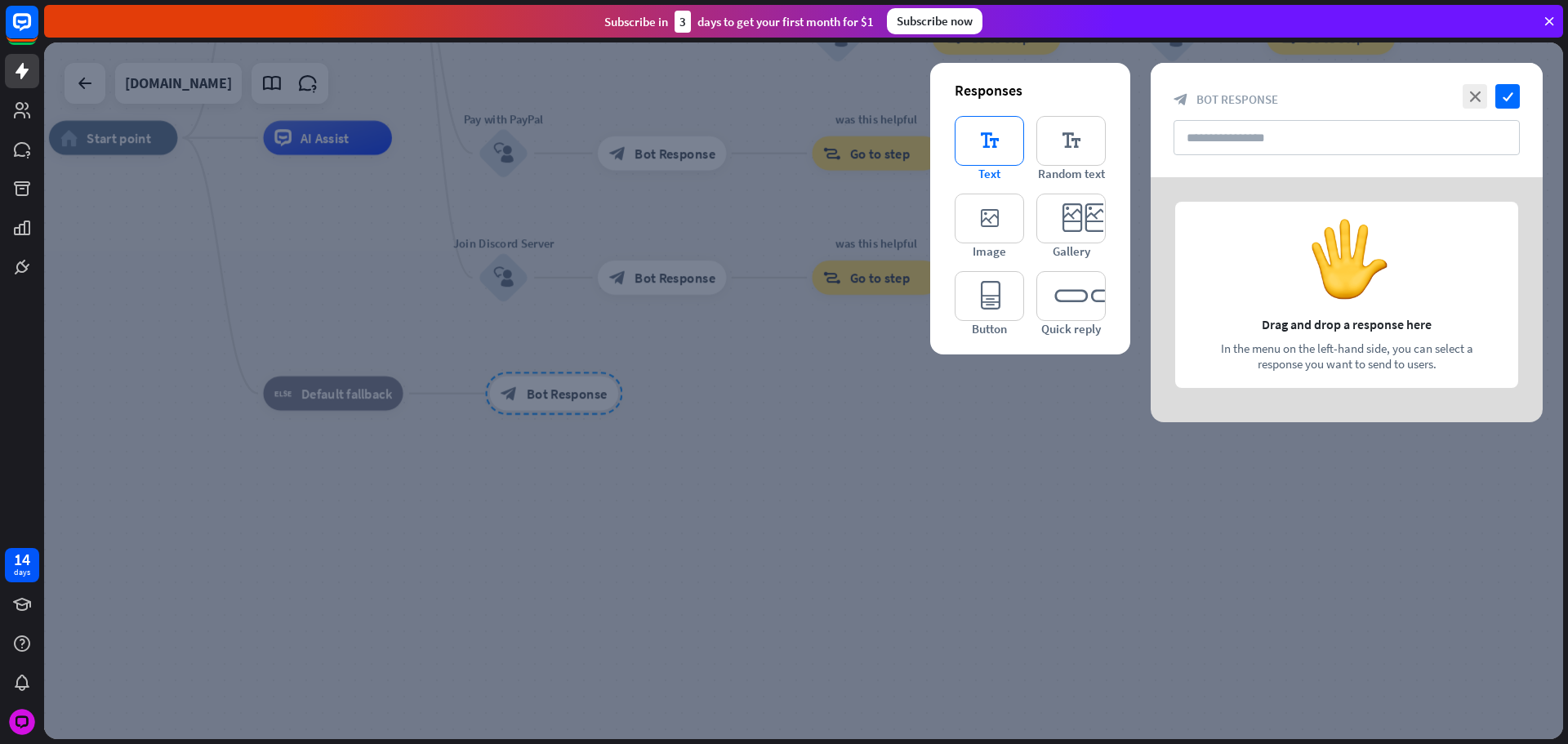
click at [968, 149] on icon "editor_text" at bounding box center [989, 140] width 70 height 49
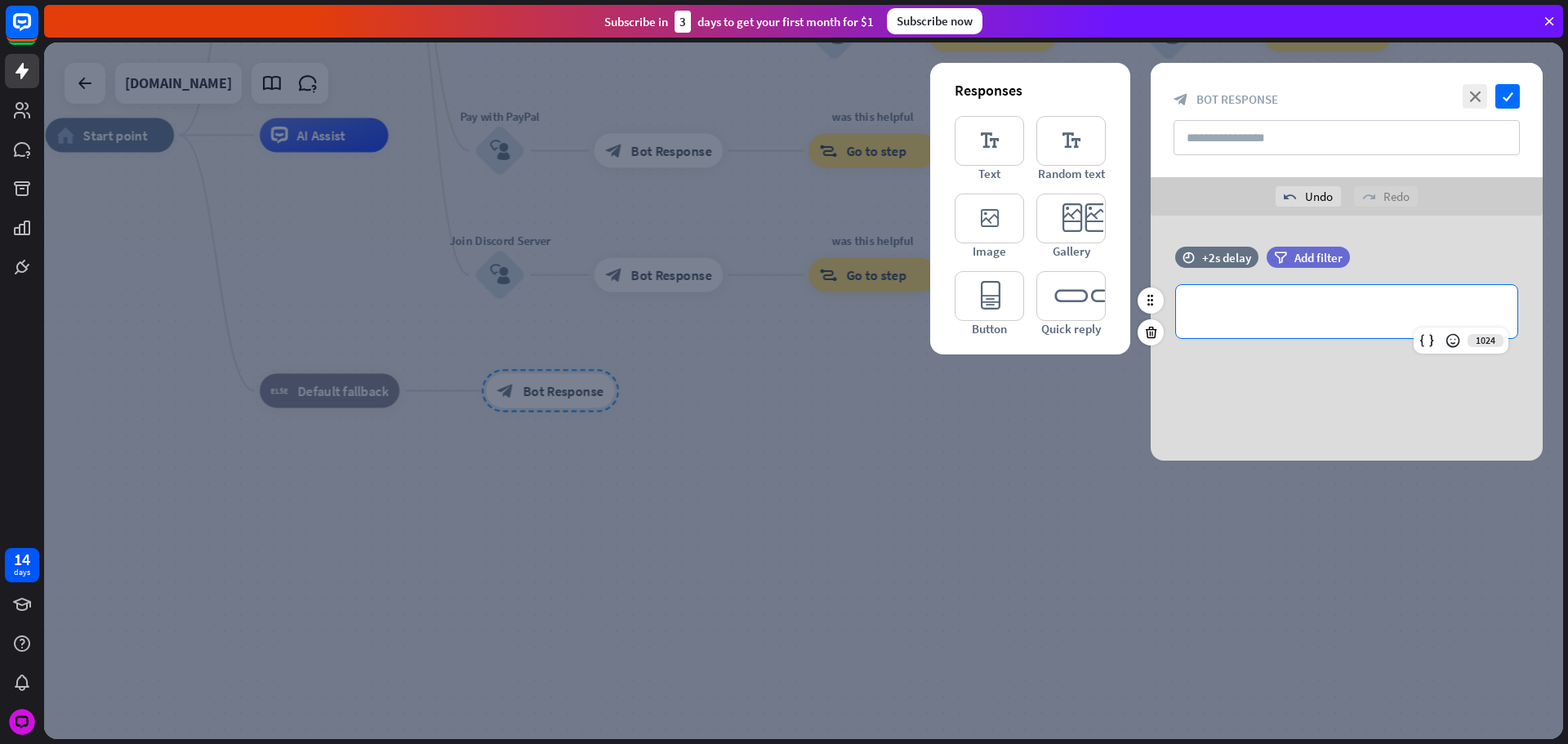
click at [1193, 286] on div "**********" at bounding box center [1347, 311] width 342 height 53
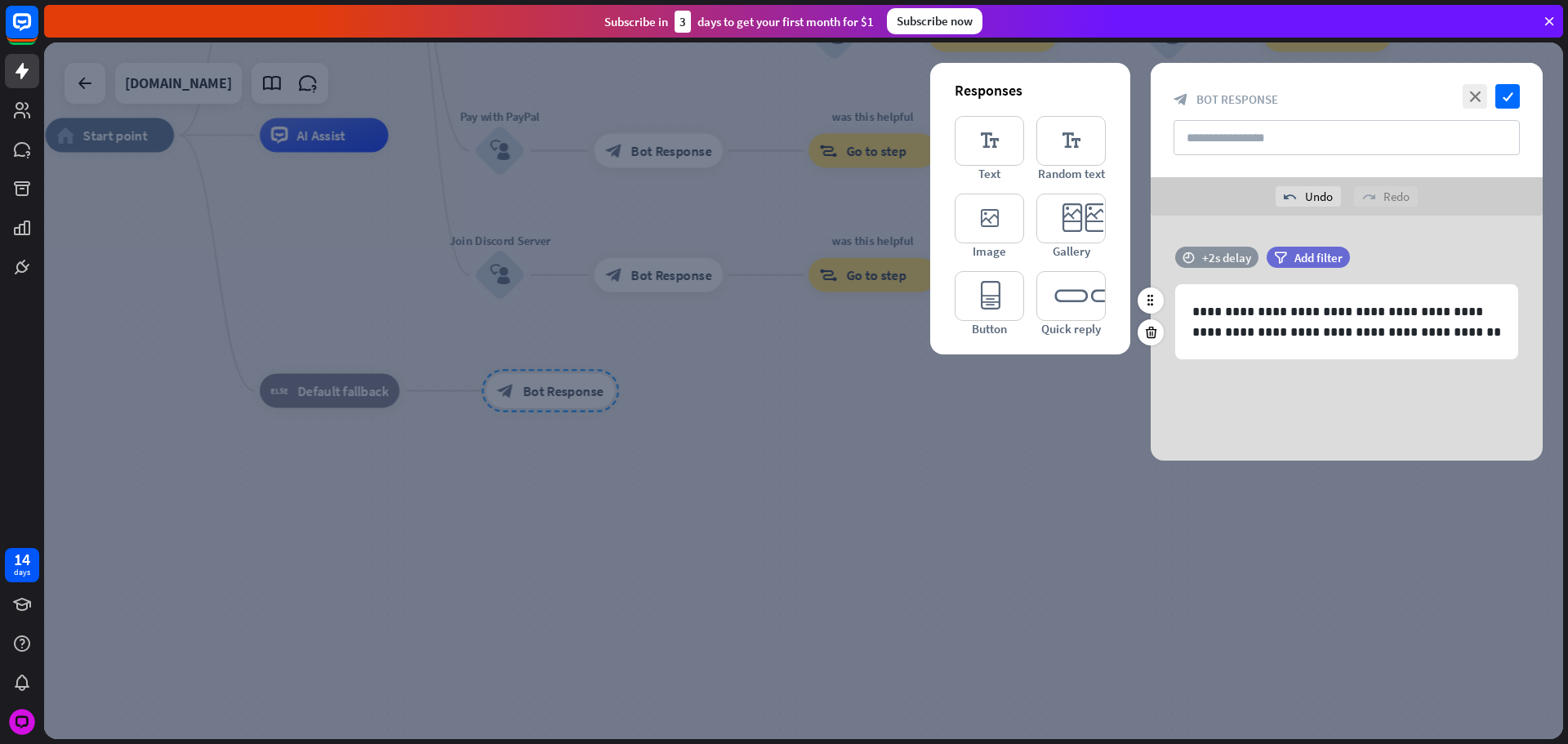
click at [1216, 261] on div "+2s delay" at bounding box center [1226, 257] width 49 height 16
drag, startPoint x: 1238, startPoint y: 254, endPoint x: 1247, endPoint y: 260, distance: 10.8
click at [1240, 256] on div "+2s" at bounding box center [1357, 256] width 260 height 16
click at [1253, 261] on div "+0.6s" at bounding box center [1357, 256] width 260 height 16
click at [1250, 258] on div at bounding box center [1357, 257] width 260 height 5
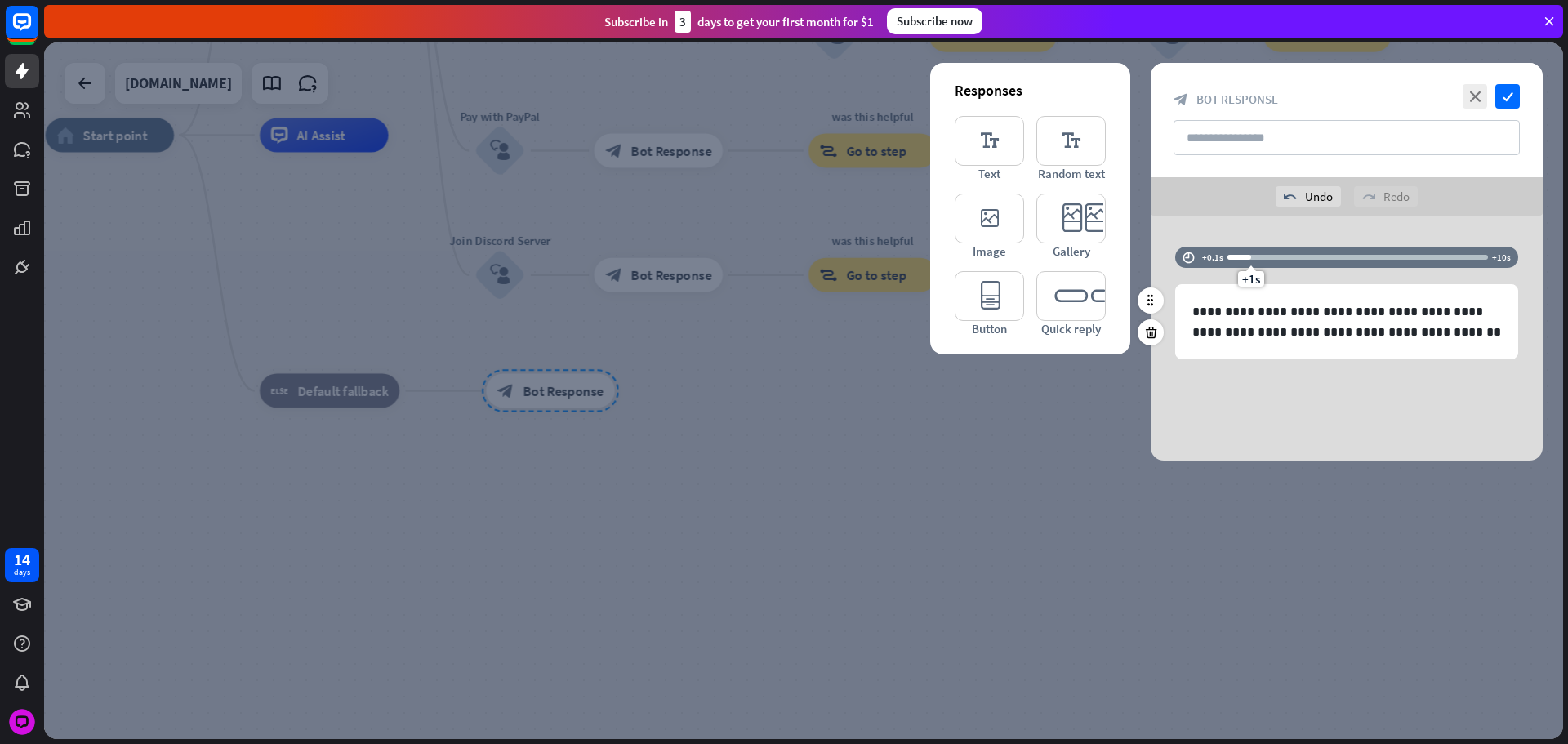
click at [1251, 257] on div "+1s" at bounding box center [1251, 257] width 12 height 12
click at [1502, 94] on icon "check" at bounding box center [1507, 96] width 24 height 24
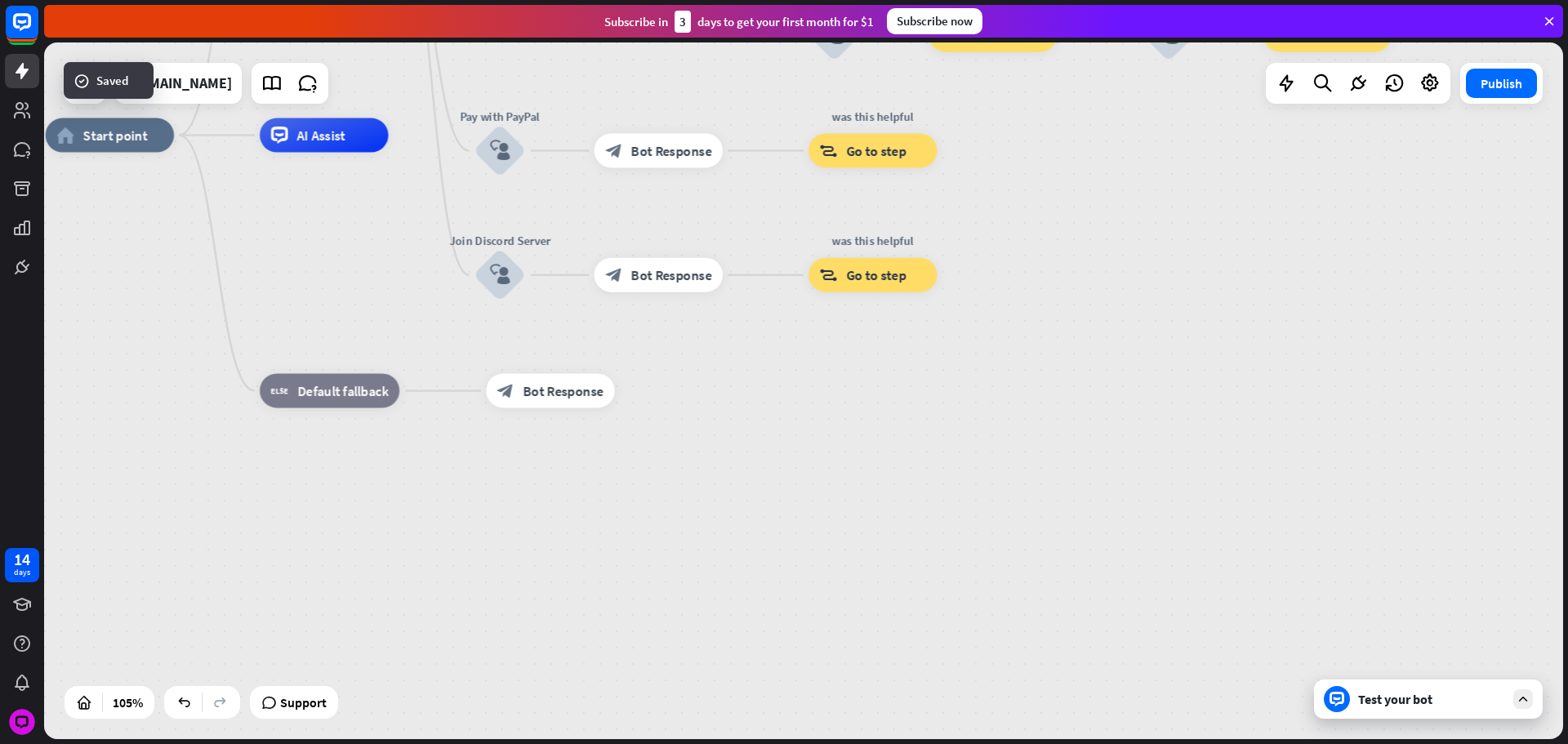
drag, startPoint x: 950, startPoint y: 552, endPoint x: 969, endPoint y: 599, distance: 50.7
click at [986, 598] on div "home_2 Start point Please write your question or select from down below. block_…" at bounding box center [843, 501] width 1595 height 732
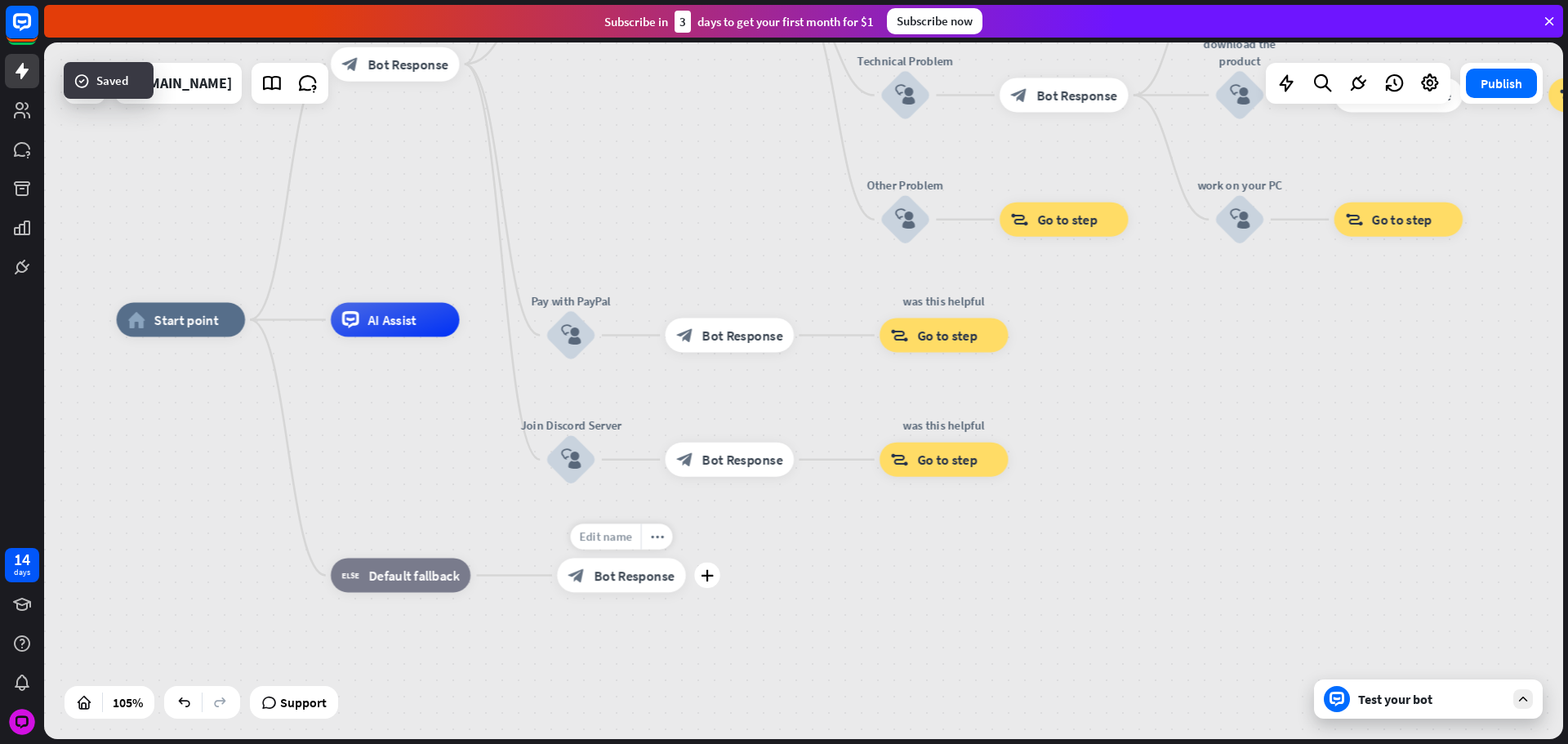
click at [618, 536] on span "Edit name" at bounding box center [605, 537] width 53 height 16
type input "**********"
click at [708, 574] on icon "plus" at bounding box center [707, 576] width 13 height 13
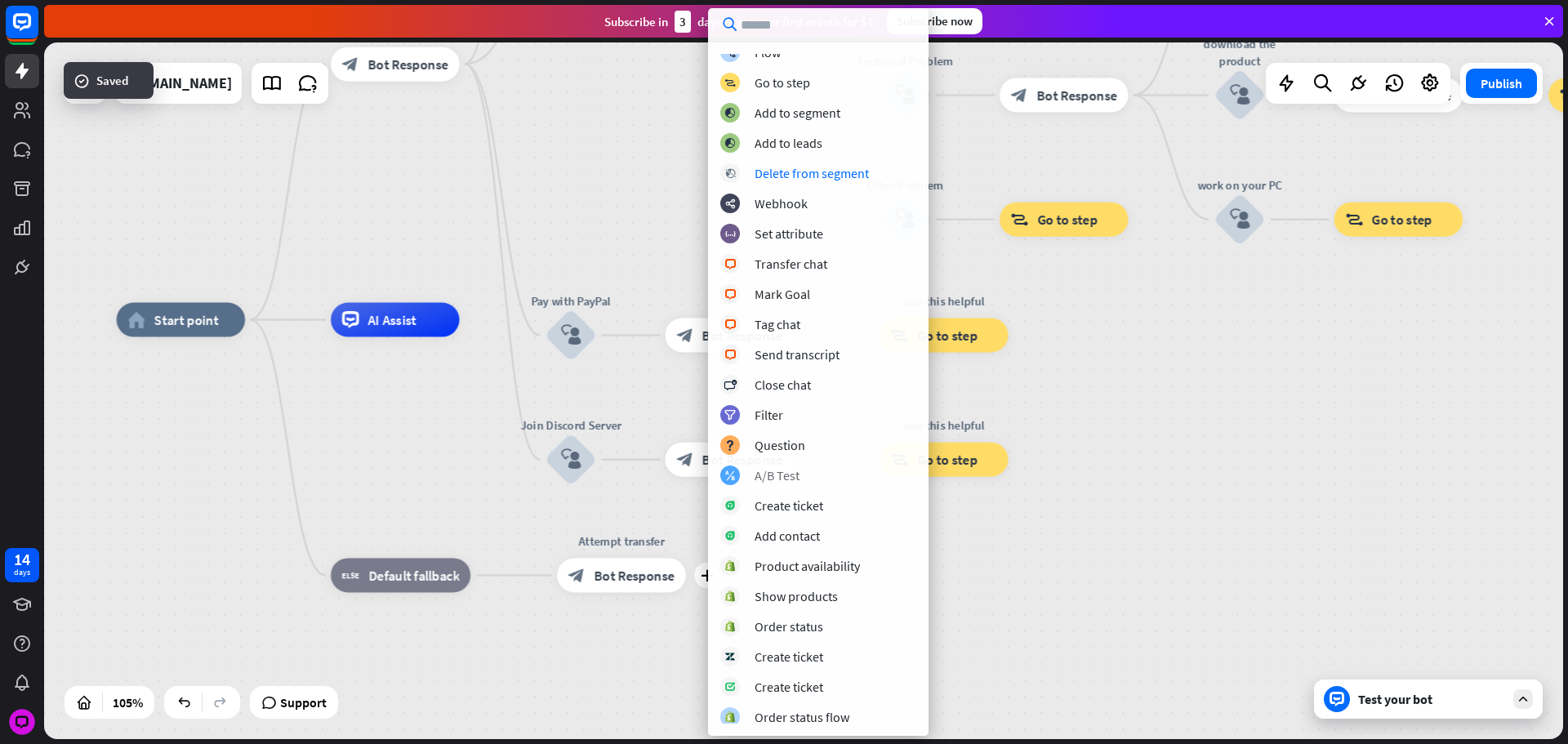
scroll to position [226, 0]
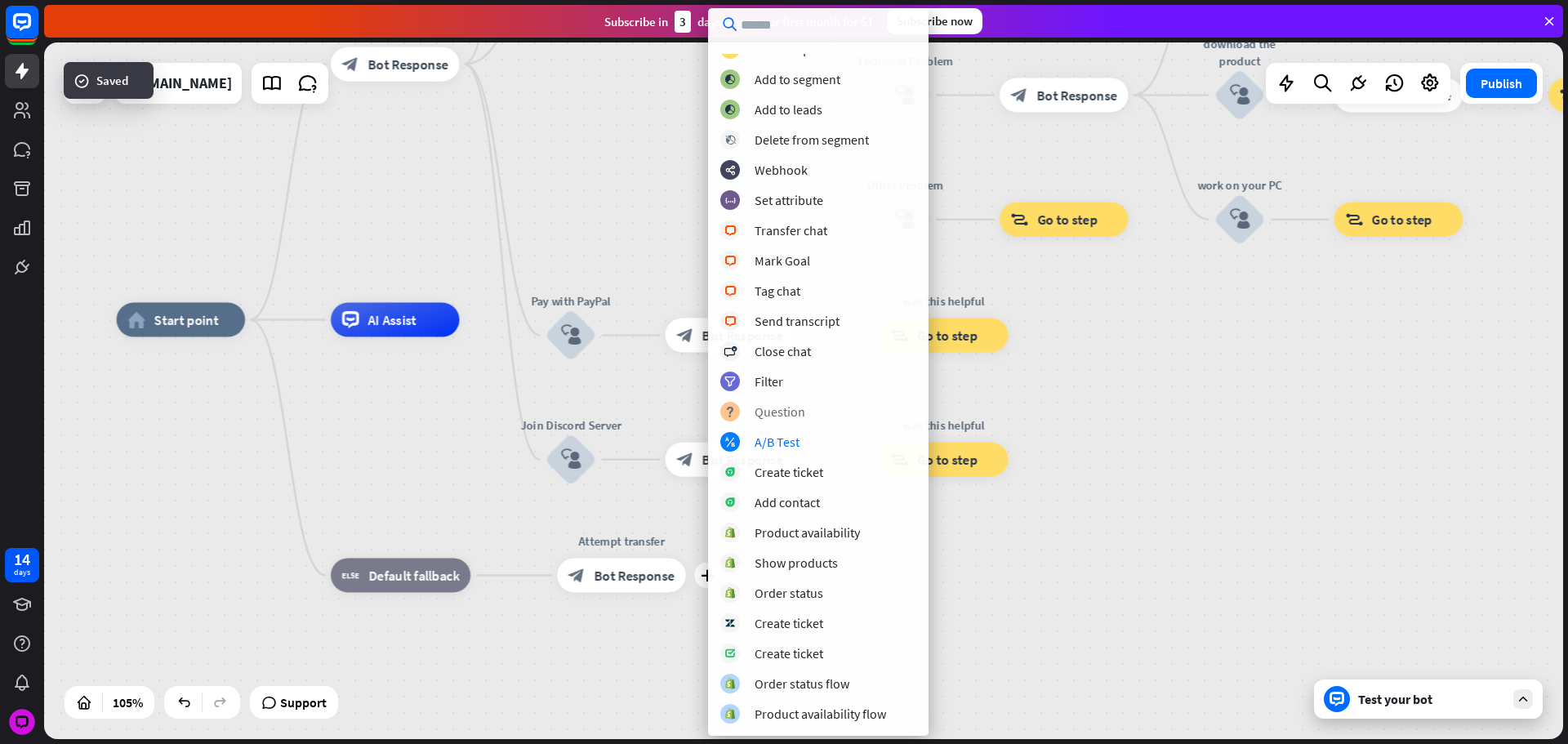
click at [787, 411] on div "Question" at bounding box center [780, 411] width 50 height 16
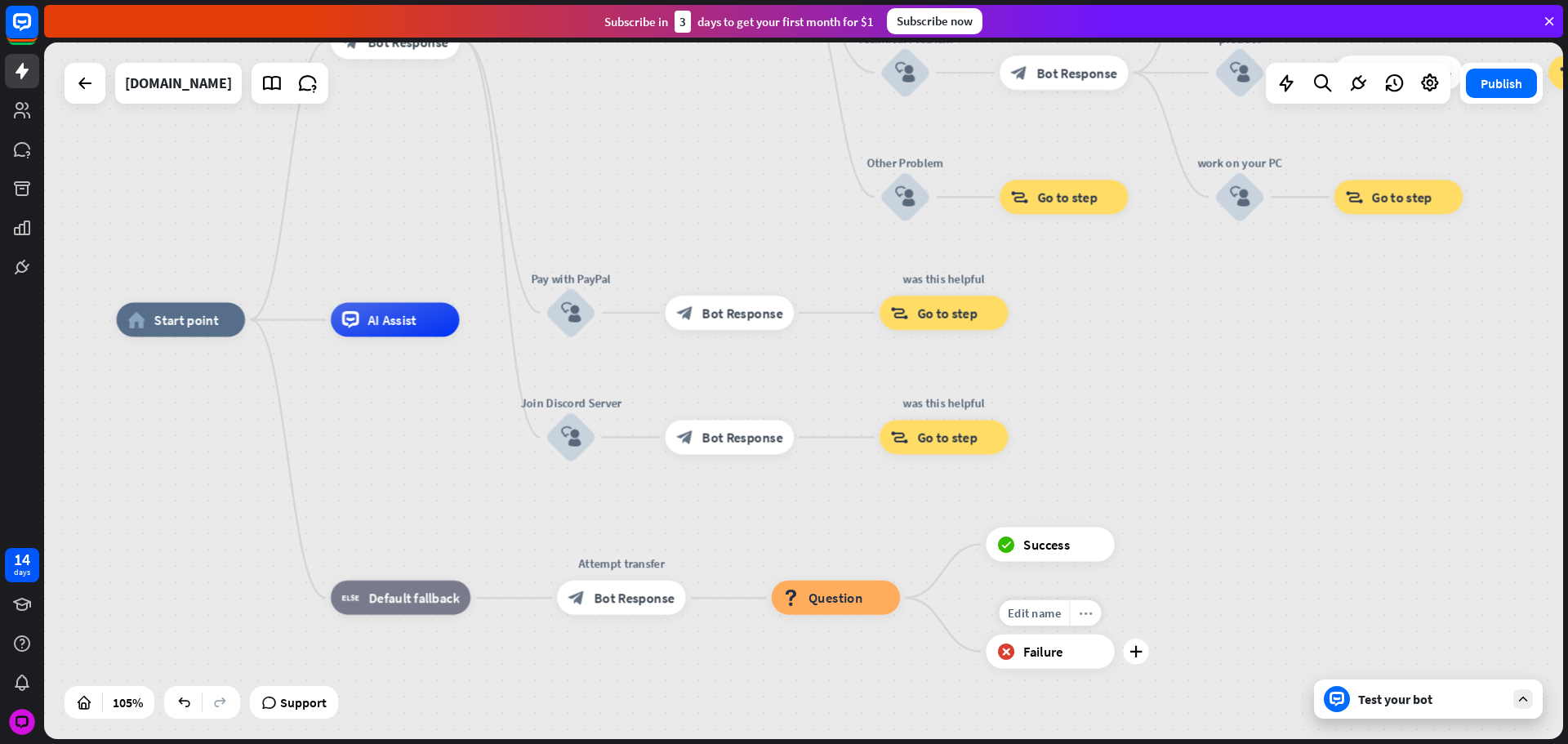
click at [1084, 607] on icon "more_horiz" at bounding box center [1086, 613] width 14 height 13
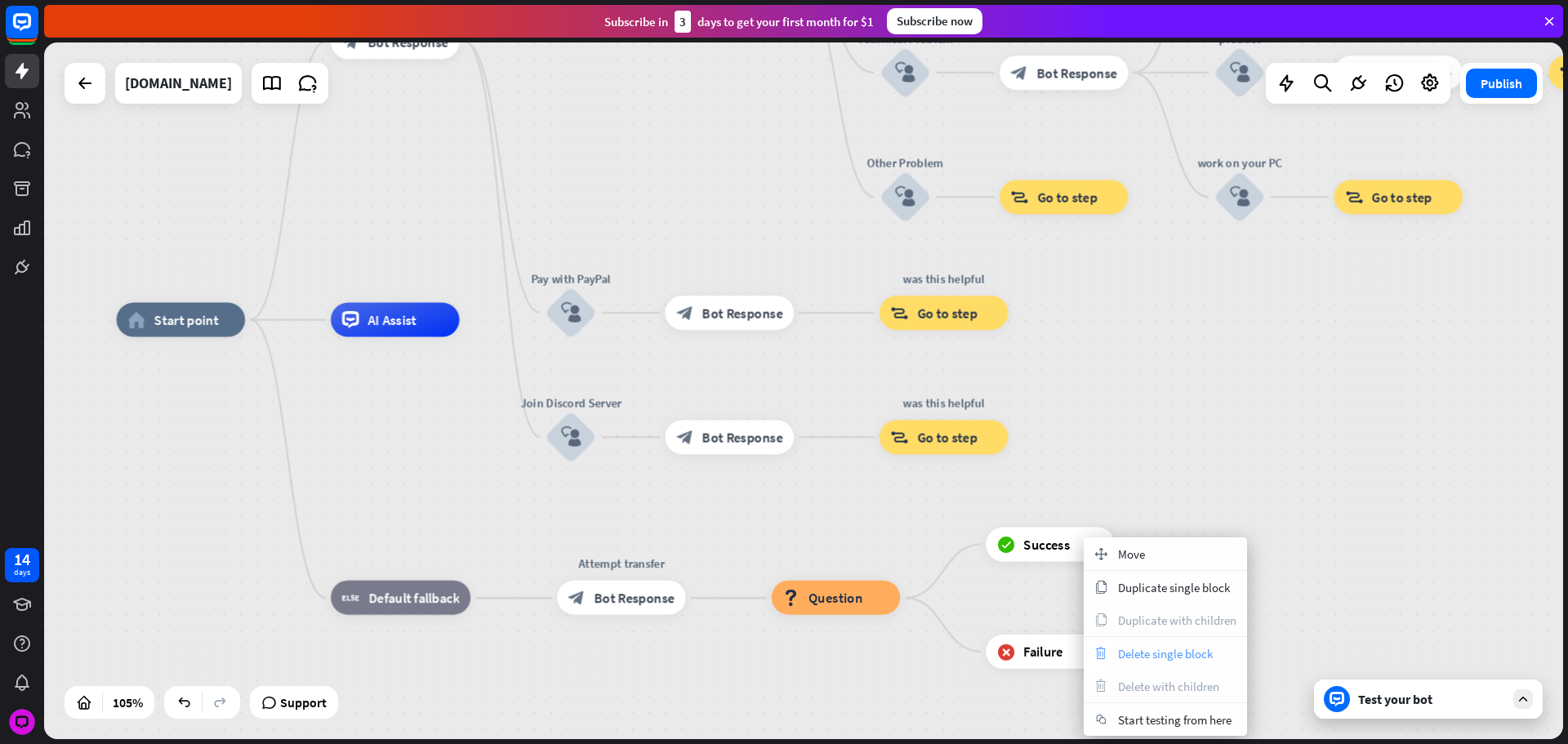
click at [1140, 646] on span "Delete single block" at bounding box center [1165, 654] width 95 height 16
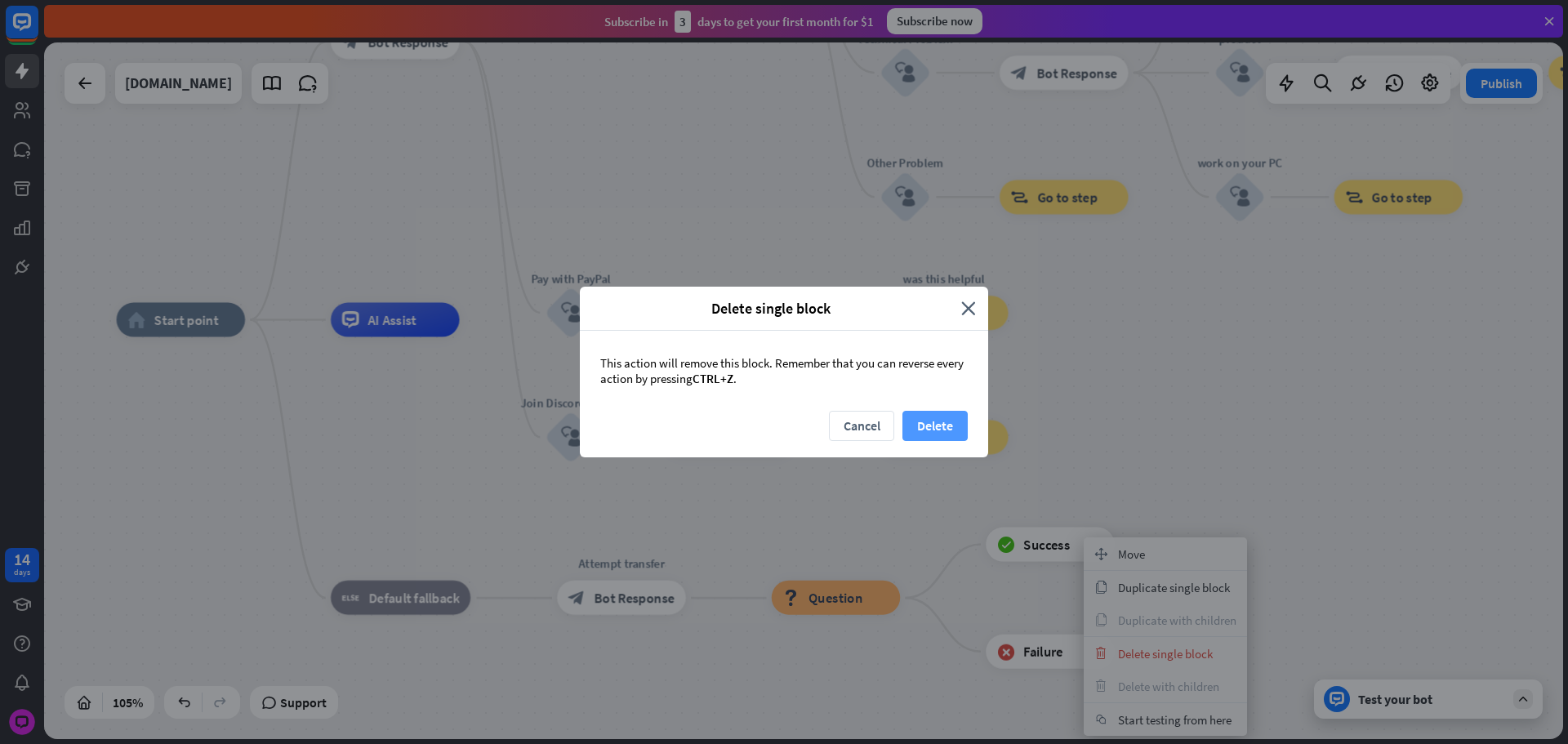
click at [930, 430] on button "Delete" at bounding box center [935, 426] width 65 height 30
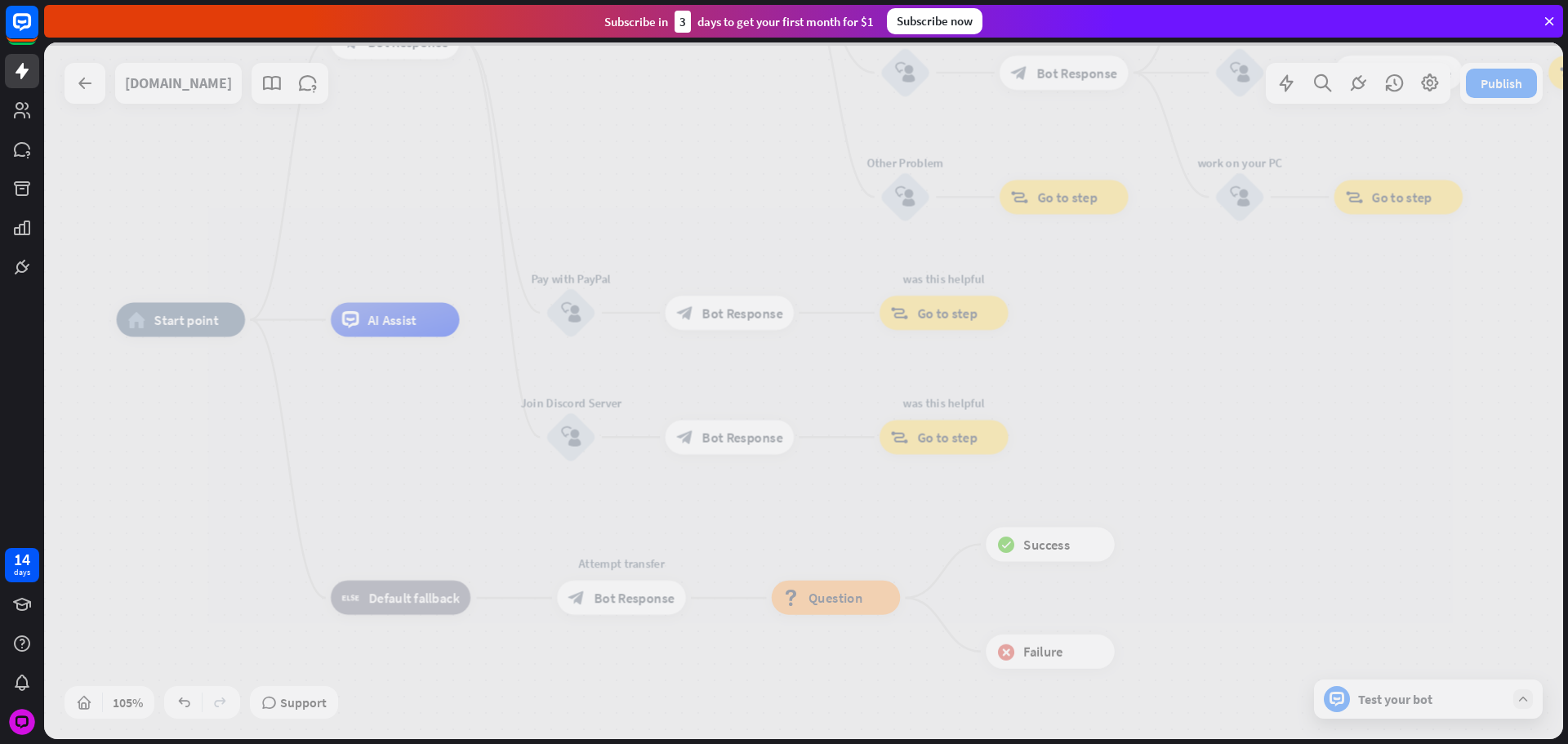
click at [838, 586] on div at bounding box center [803, 391] width 1519 height 697
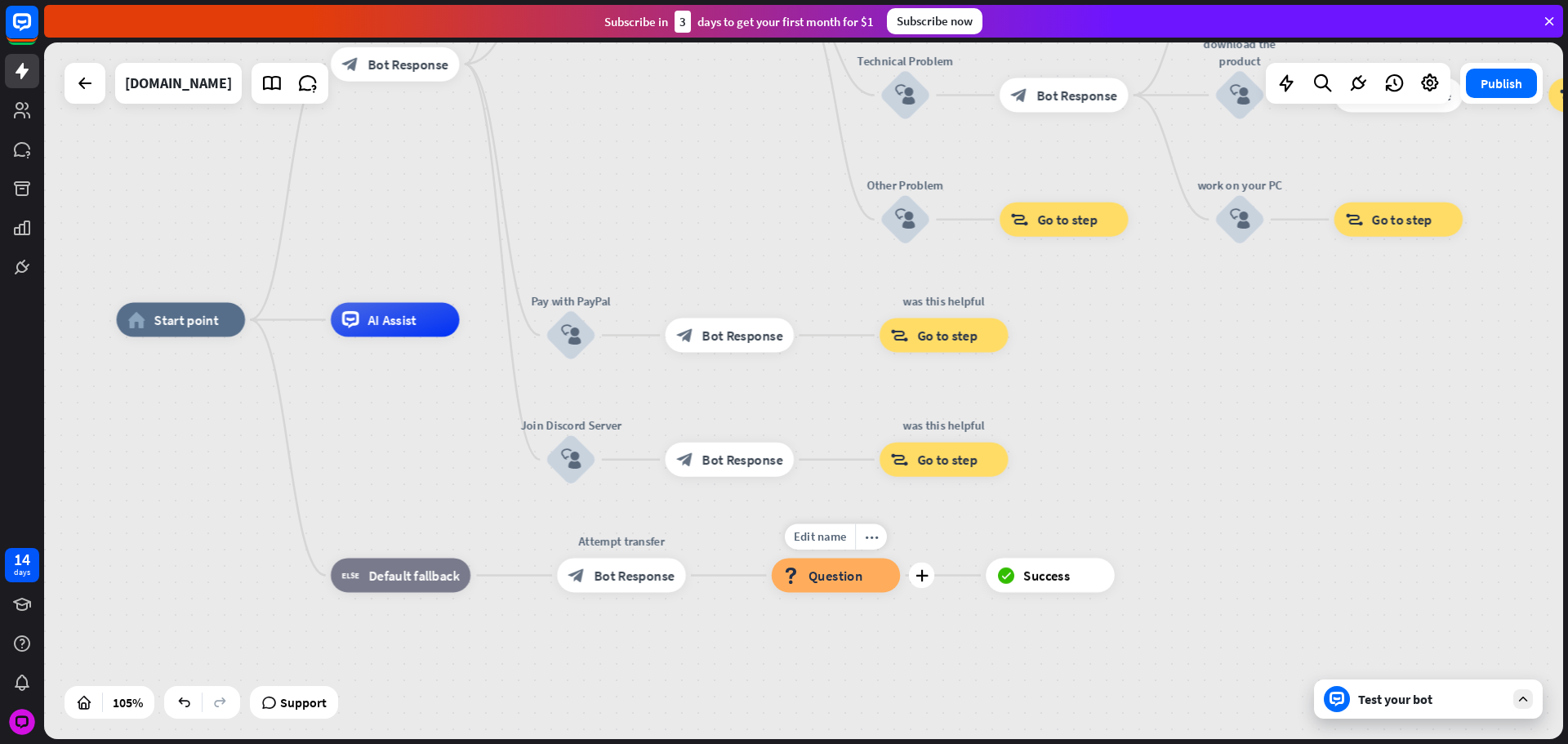
click at [838, 588] on div "block_question Question" at bounding box center [836, 576] width 129 height 34
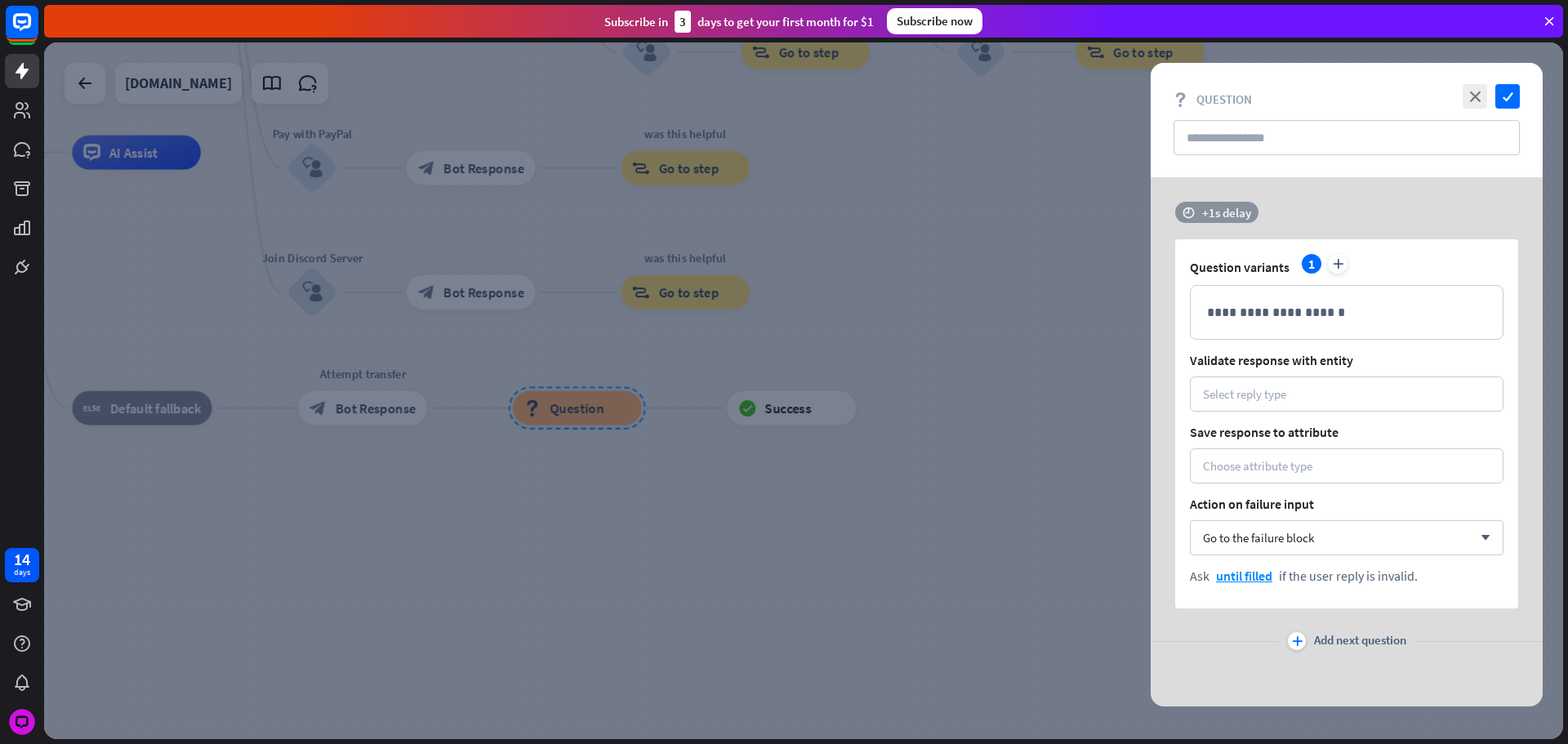
click at [1220, 217] on div "+1s delay" at bounding box center [1226, 213] width 49 height 16
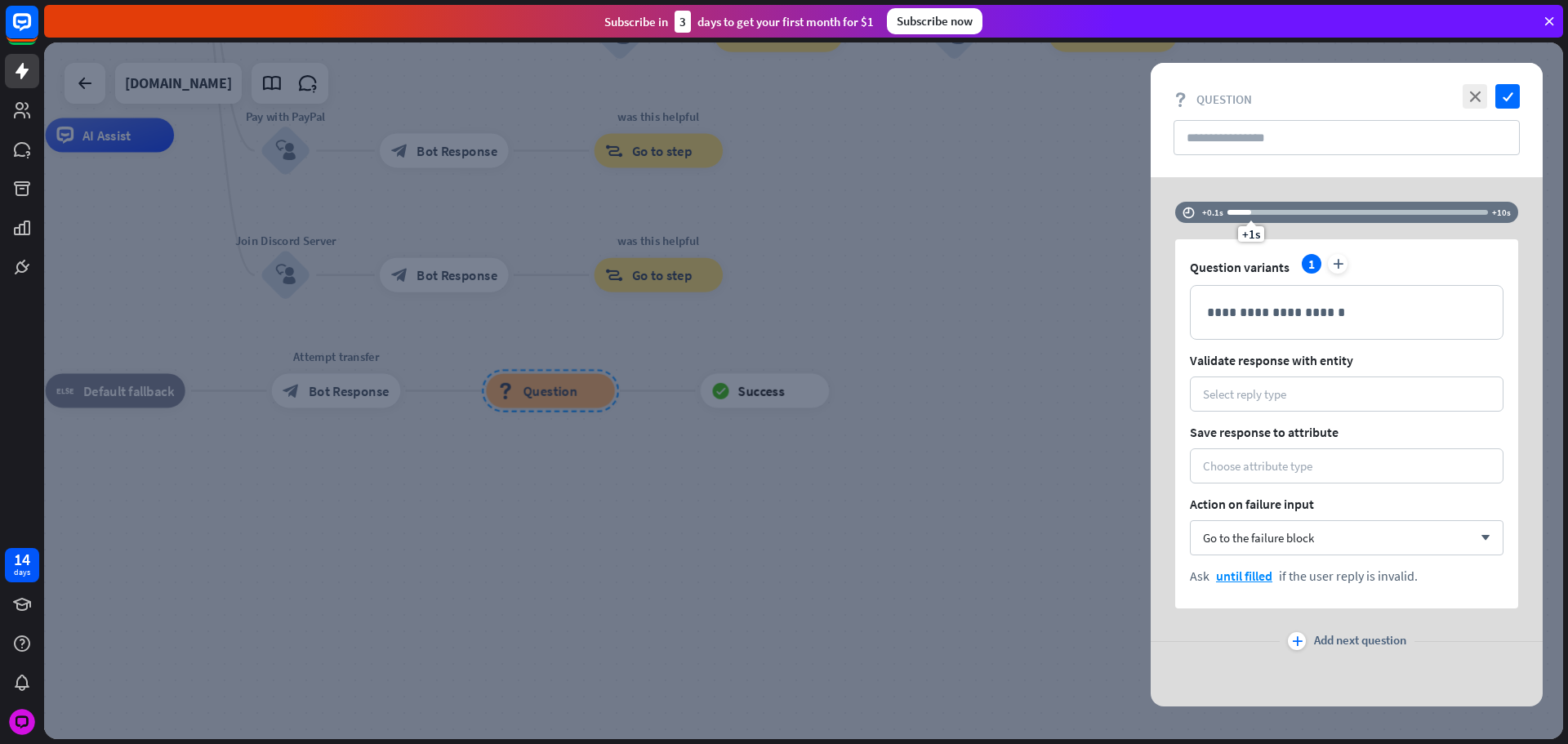
click at [1251, 209] on div "+1s" at bounding box center [1251, 213] width 12 height 12
click at [1165, 214] on div "**********" at bounding box center [1347, 385] width 392 height 643
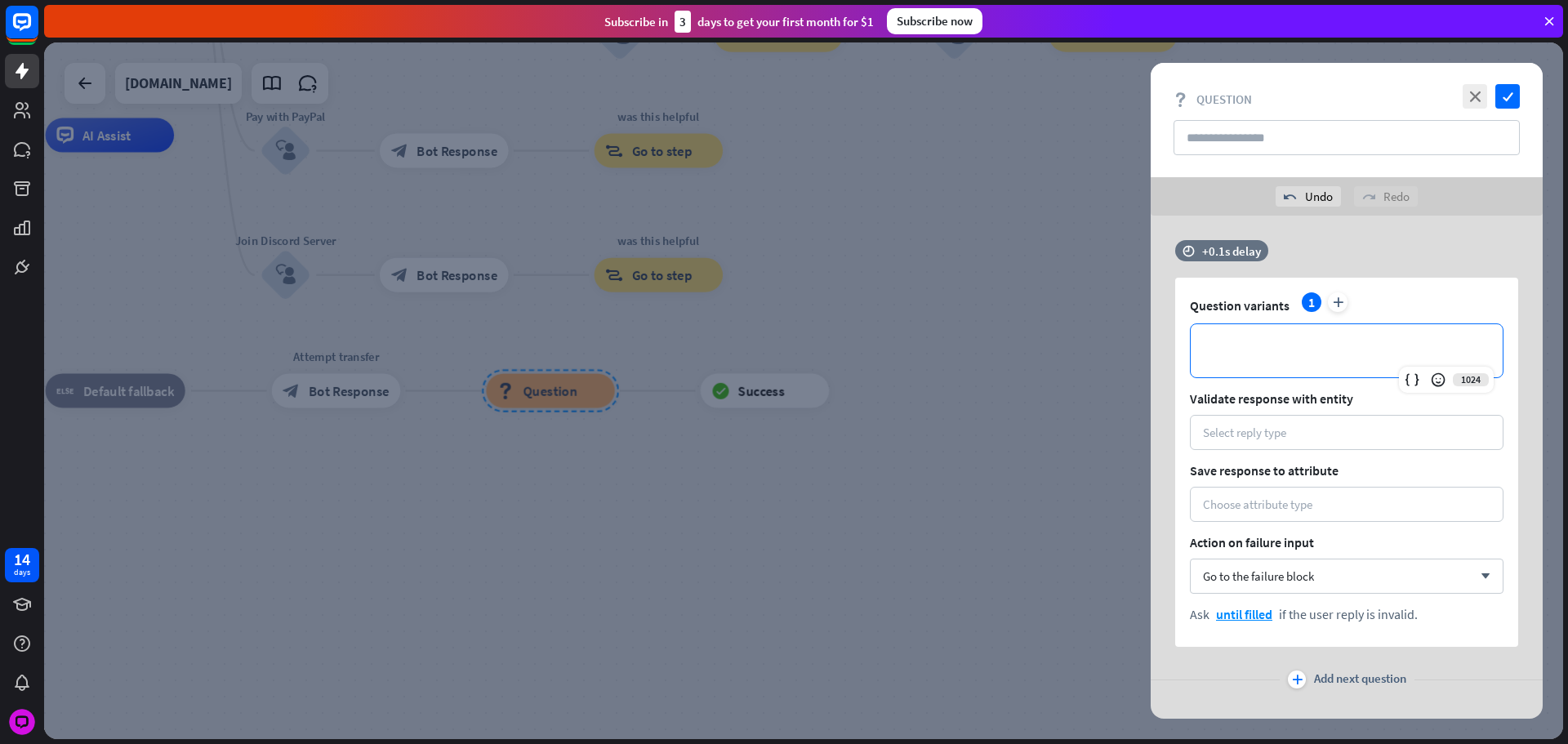
click at [1247, 372] on div "**********" at bounding box center [1346, 350] width 312 height 53
drag, startPoint x: 1356, startPoint y: 440, endPoint x: 1302, endPoint y: 420, distance: 57.6
click at [1356, 440] on div "Select reply type" at bounding box center [1346, 432] width 313 height 35
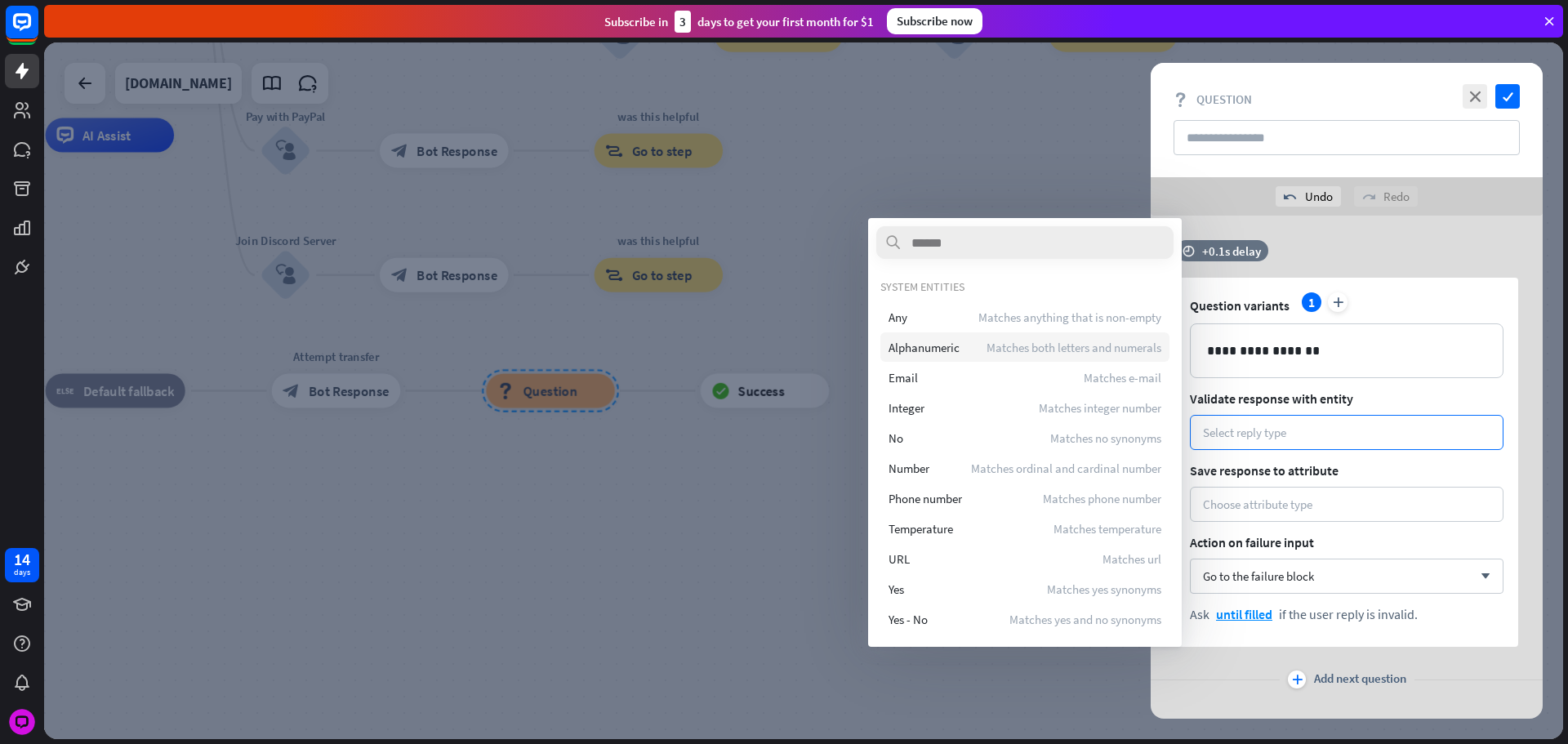
click at [943, 314] on div "Any Matches anything that is non-empty" at bounding box center [1024, 317] width 289 height 29
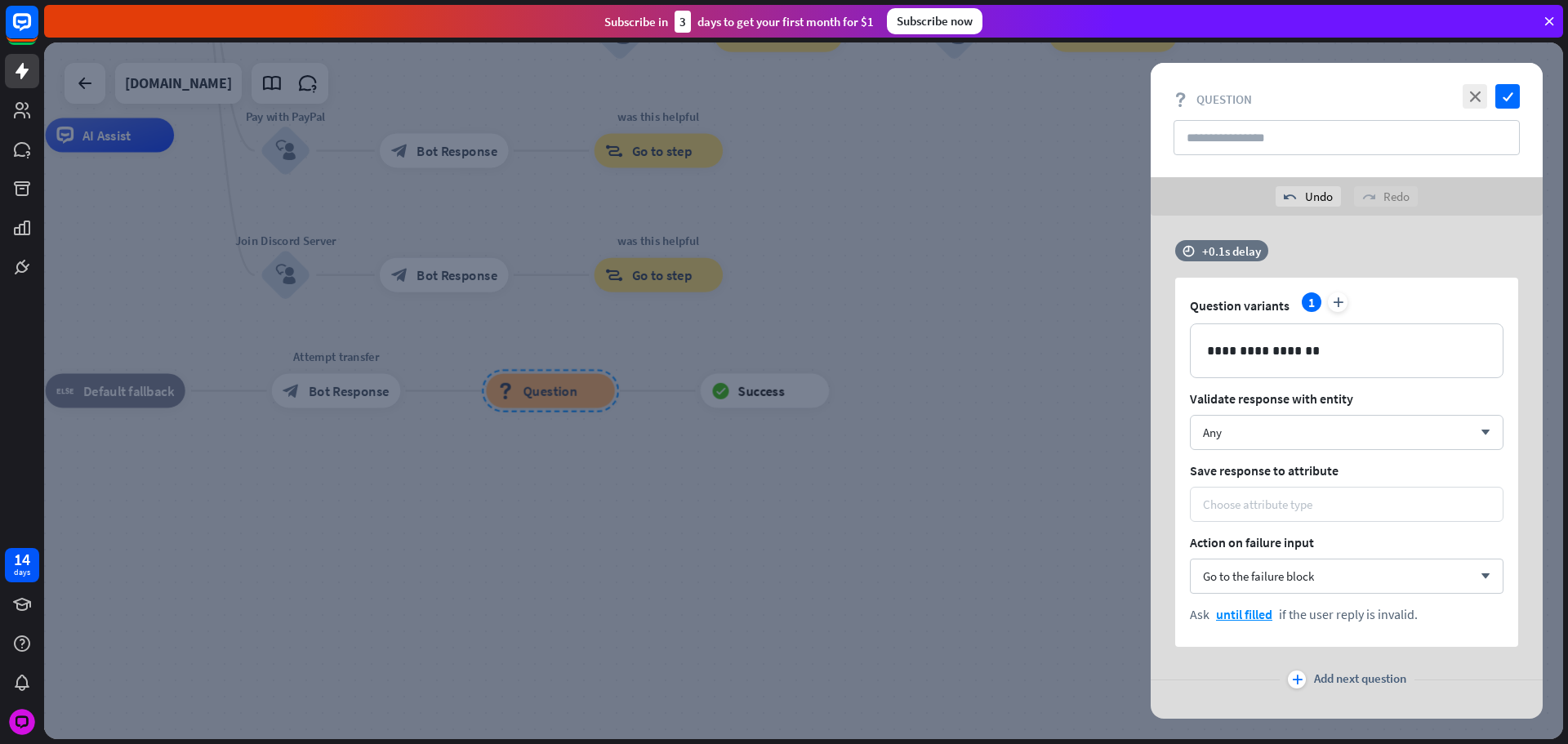
click at [1234, 498] on div "Choose attribute type" at bounding box center [1257, 504] width 110 height 16
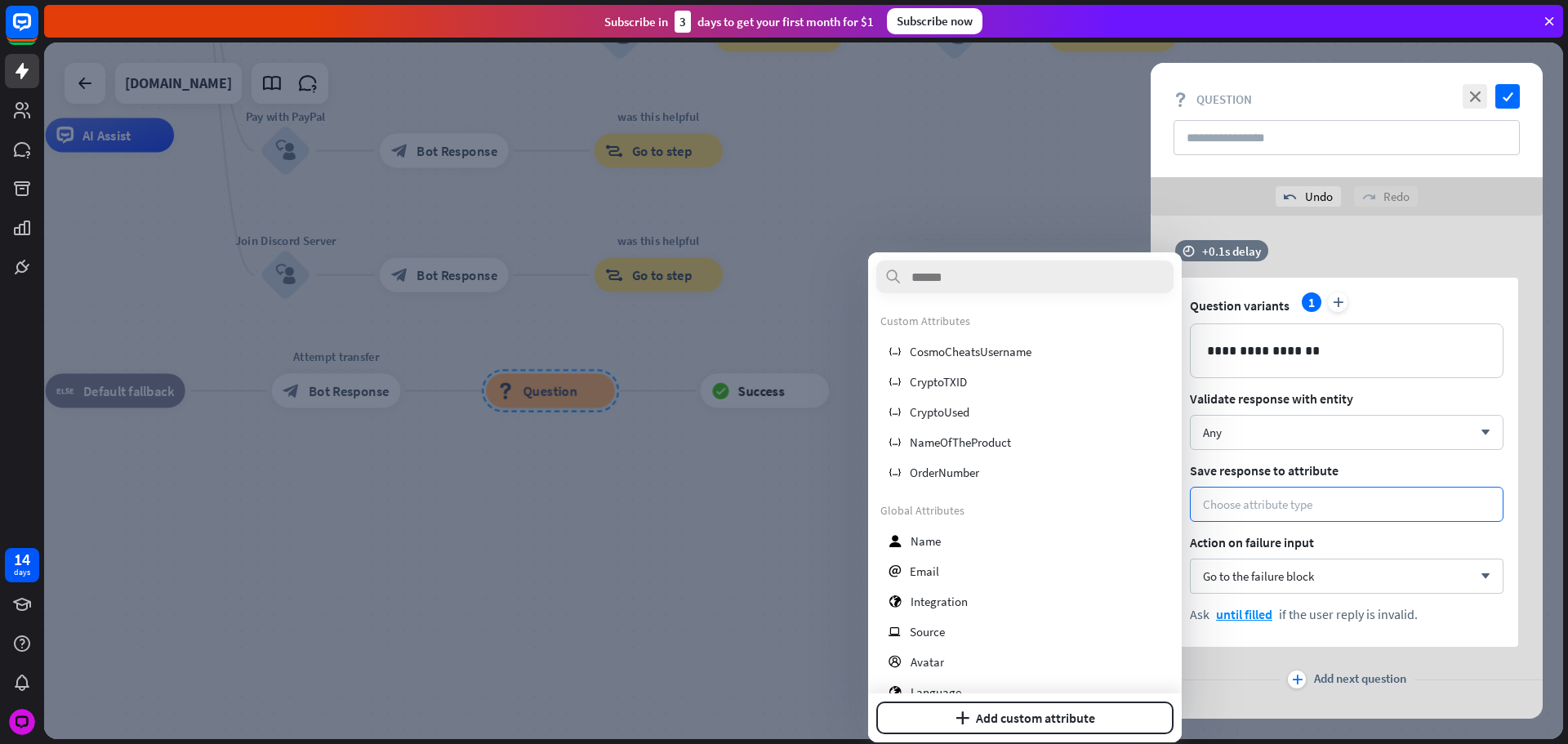
click at [992, 544] on div "user Name" at bounding box center [1024, 540] width 289 height 29
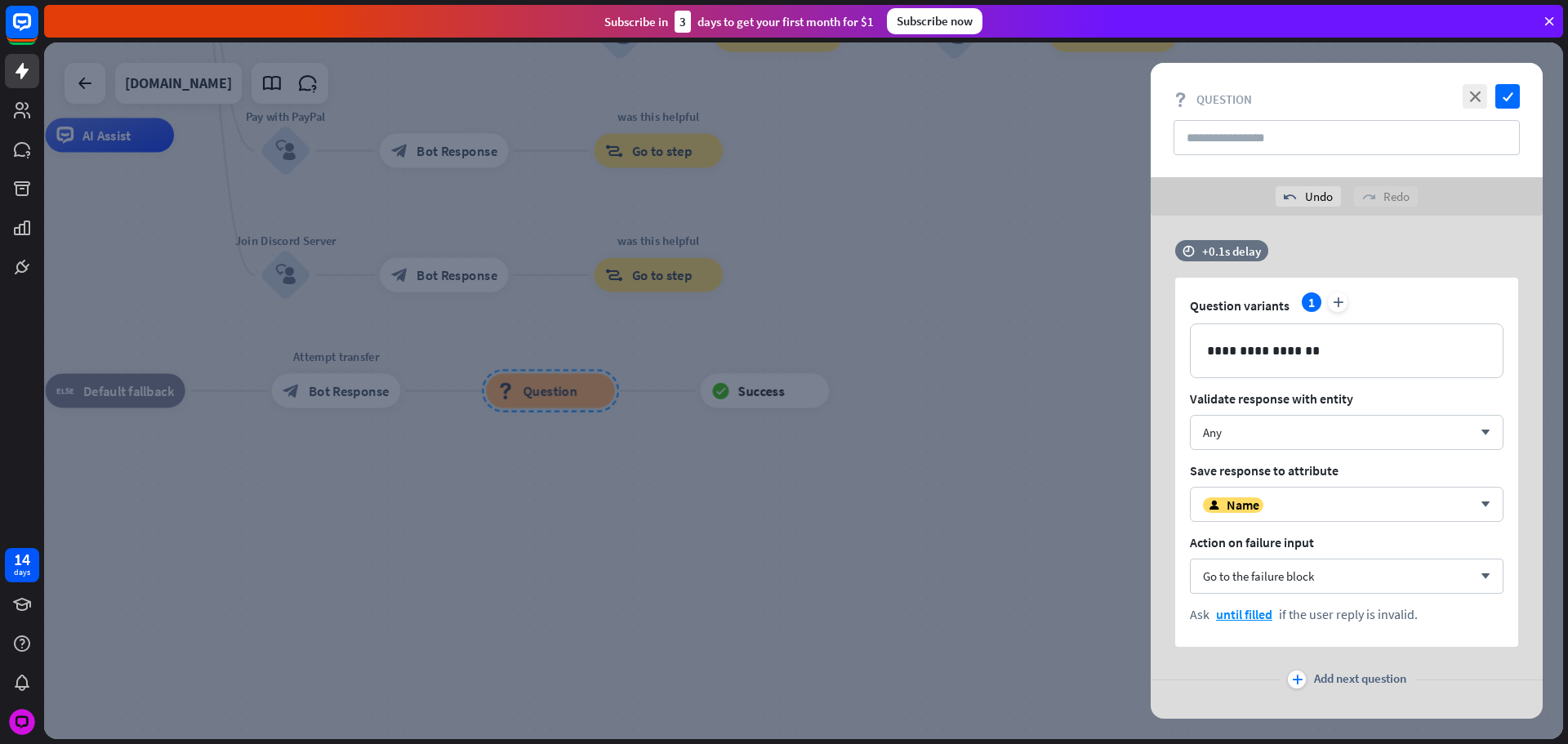
click at [1358, 667] on div "plus Add next question" at bounding box center [1347, 679] width 392 height 33
click at [1359, 673] on span "Add next question" at bounding box center [1360, 679] width 92 height 18
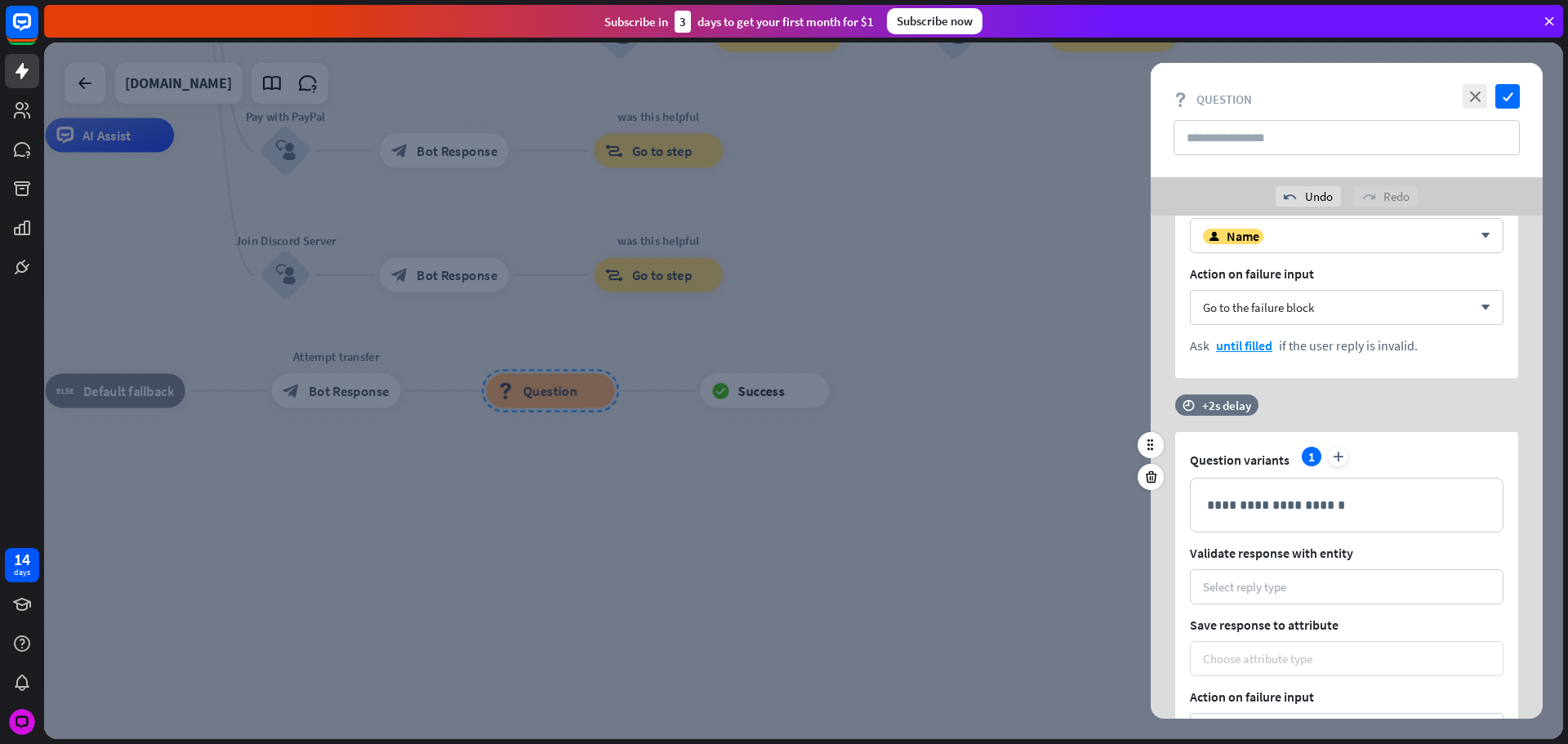
scroll to position [327, 0]
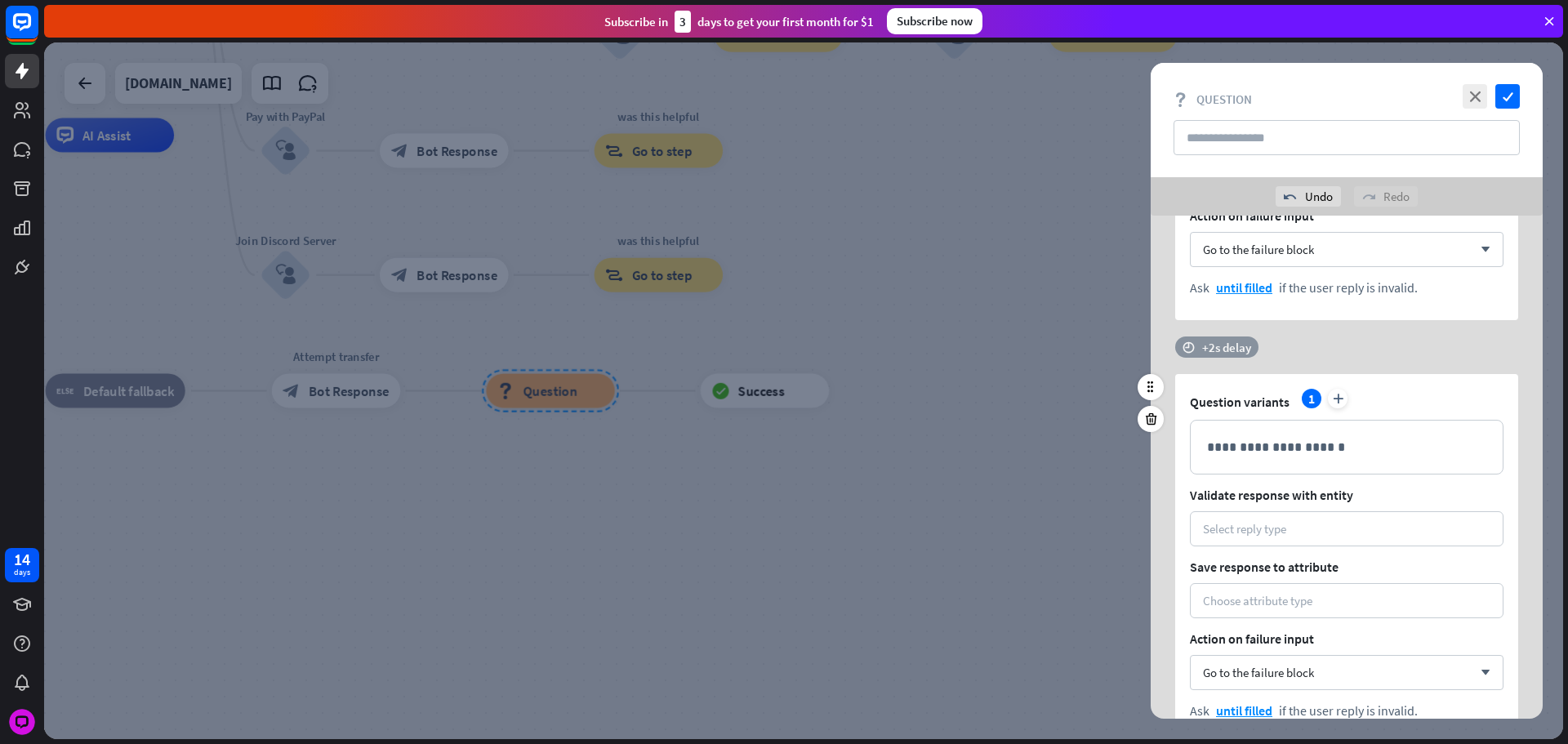
click at [1204, 349] on div "+2s delay" at bounding box center [1226, 348] width 49 height 16
click at [1257, 350] on div "+2s" at bounding box center [1357, 347] width 260 height 16
drag, startPoint x: 1260, startPoint y: 350, endPoint x: 1248, endPoint y: 441, distance: 91.8
click at [1170, 355] on div "**********" at bounding box center [1347, 540] width 392 height 407
click at [1272, 448] on p "**********" at bounding box center [1346, 447] width 279 height 20
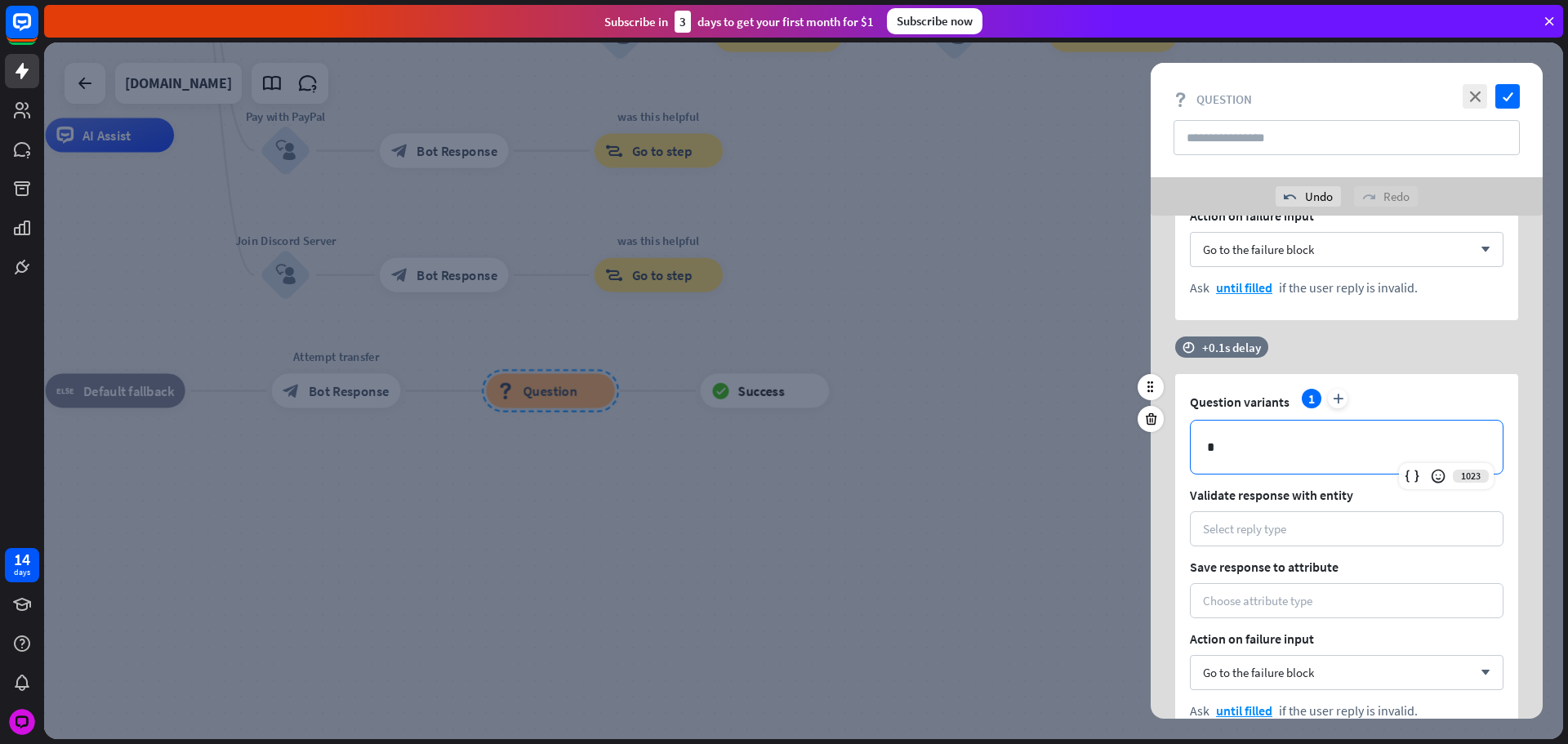
scroll to position [107, 0]
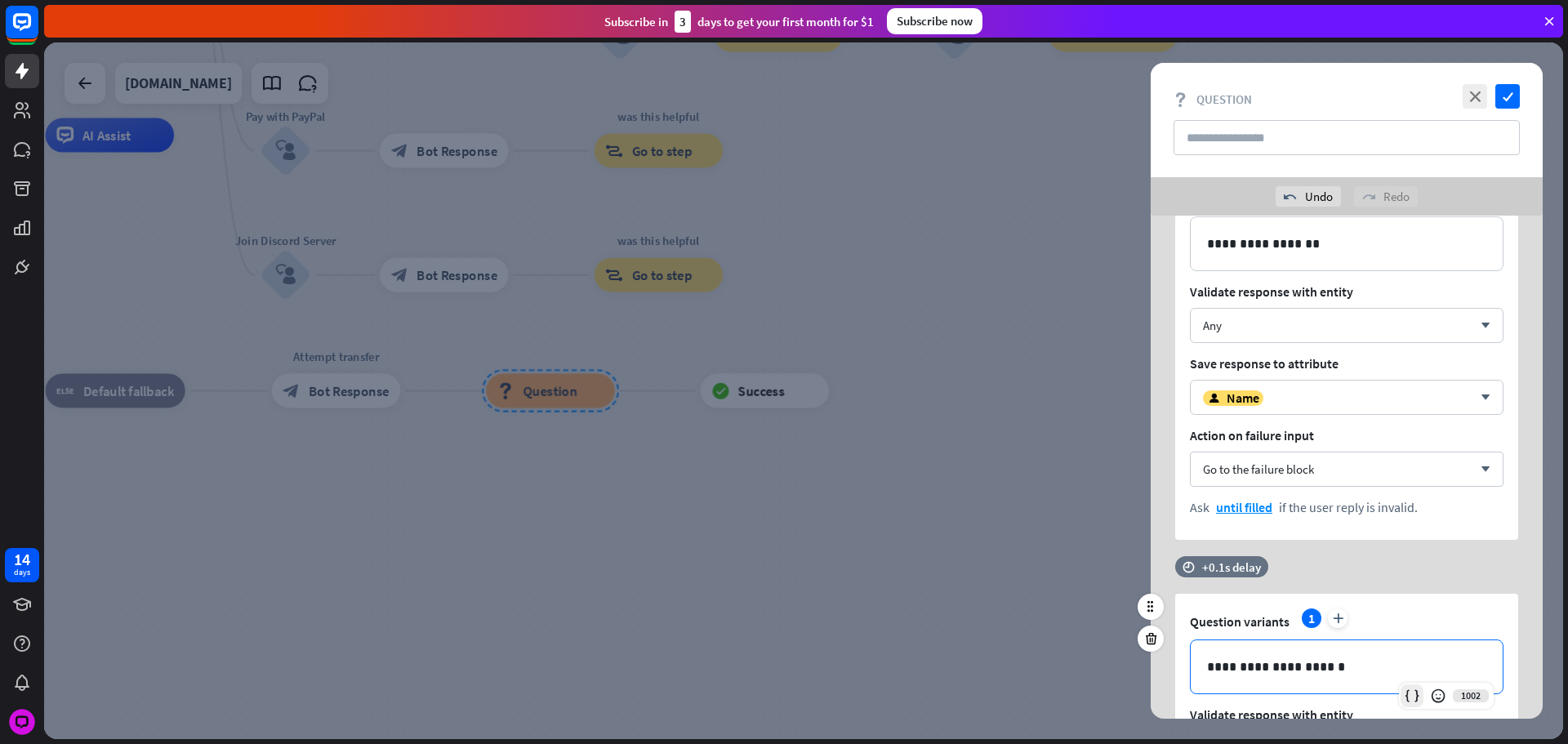
click at [1418, 702] on icon at bounding box center [1411, 695] width 16 height 16
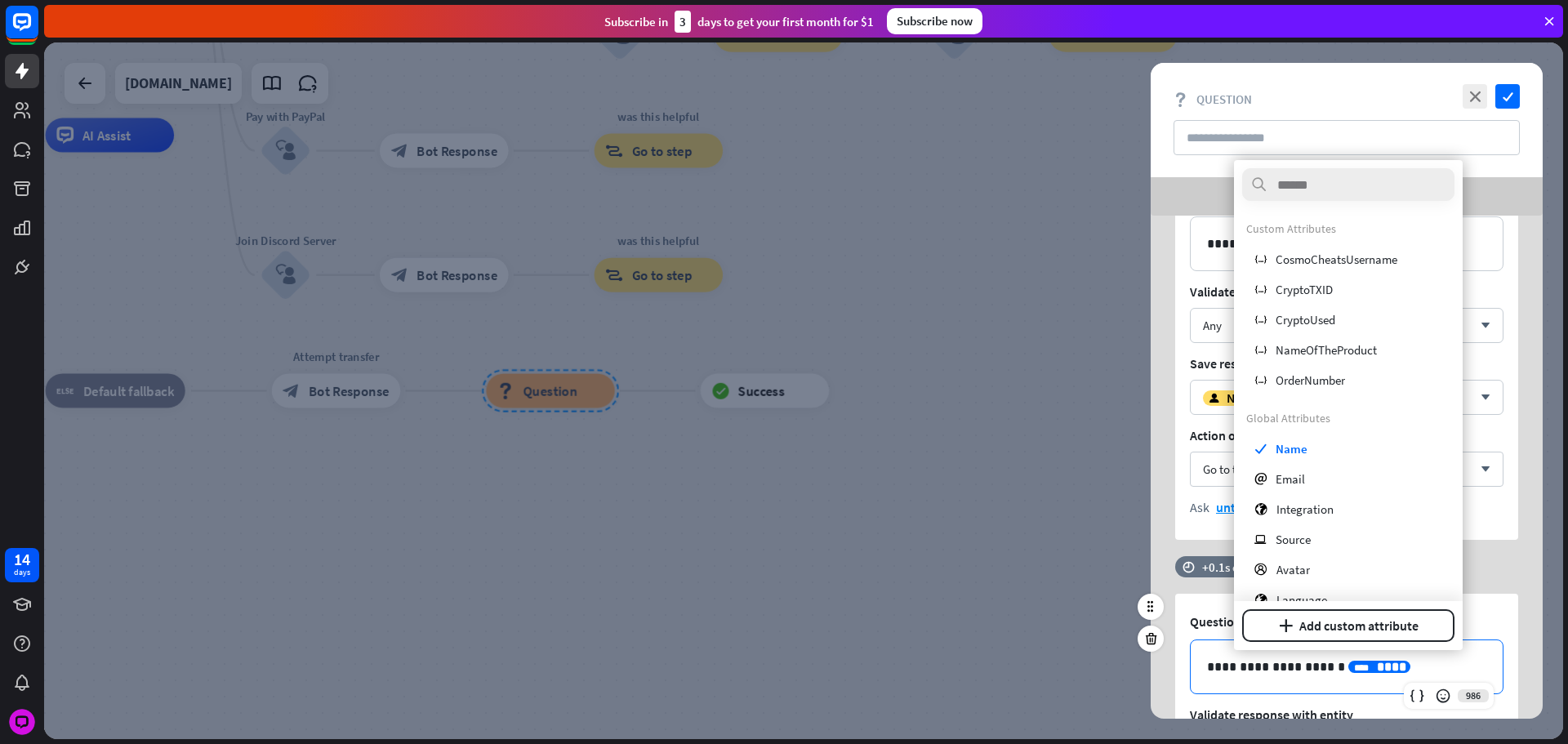
click at [1433, 672] on p "**********" at bounding box center [1346, 667] width 279 height 20
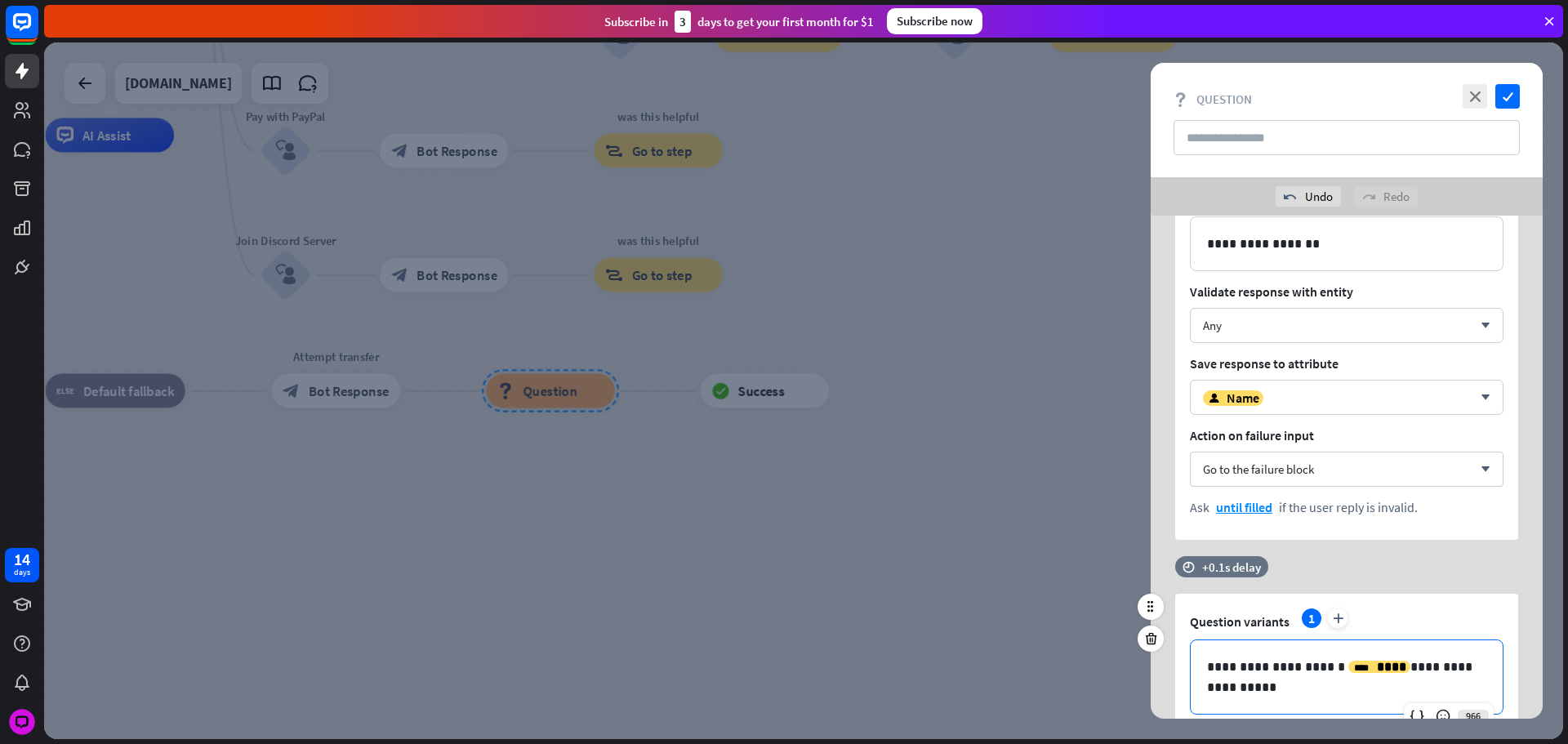
click at [1376, 693] on p "**********" at bounding box center [1346, 677] width 279 height 41
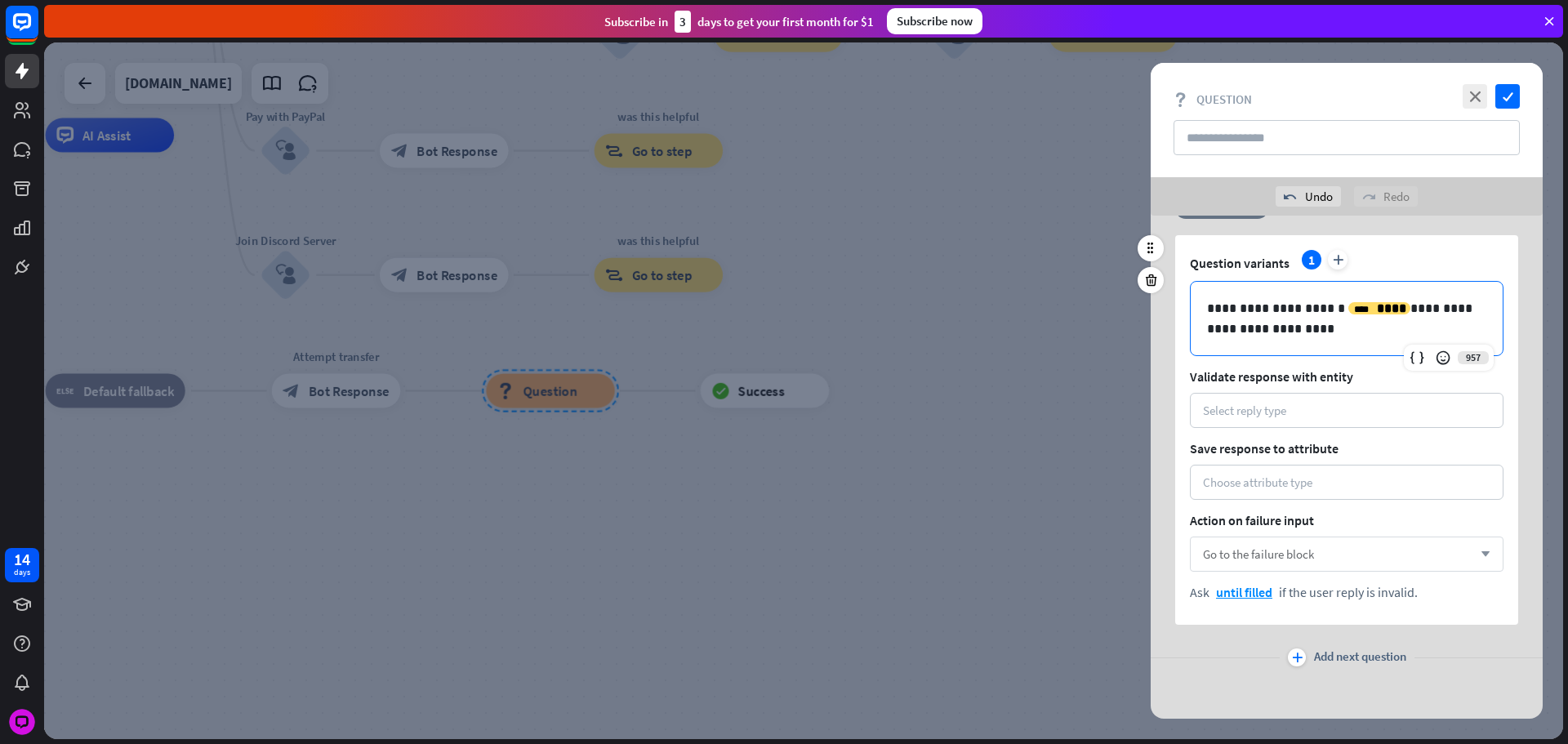
scroll to position [470, 0]
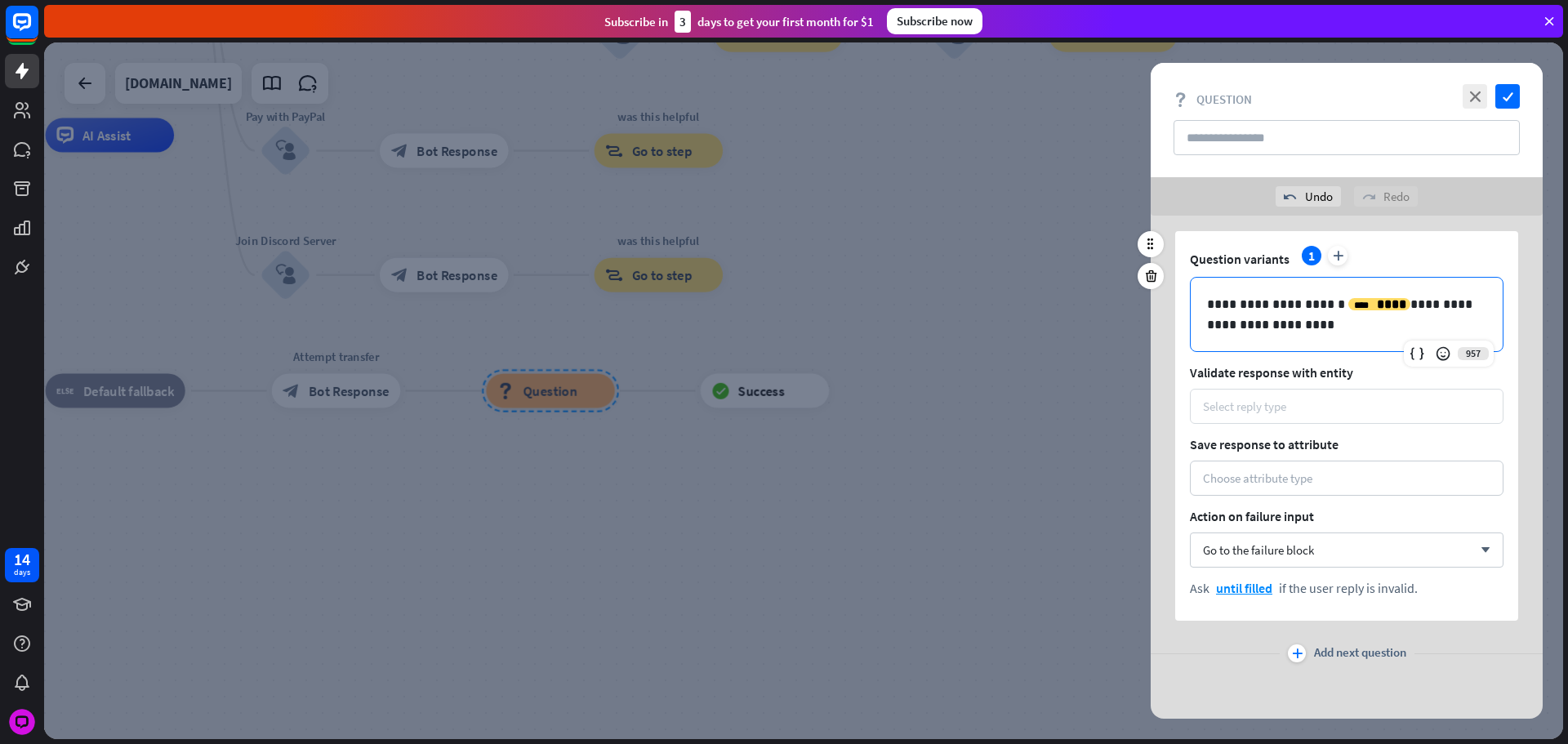
click at [1232, 416] on div "Select reply type" at bounding box center [1346, 406] width 313 height 35
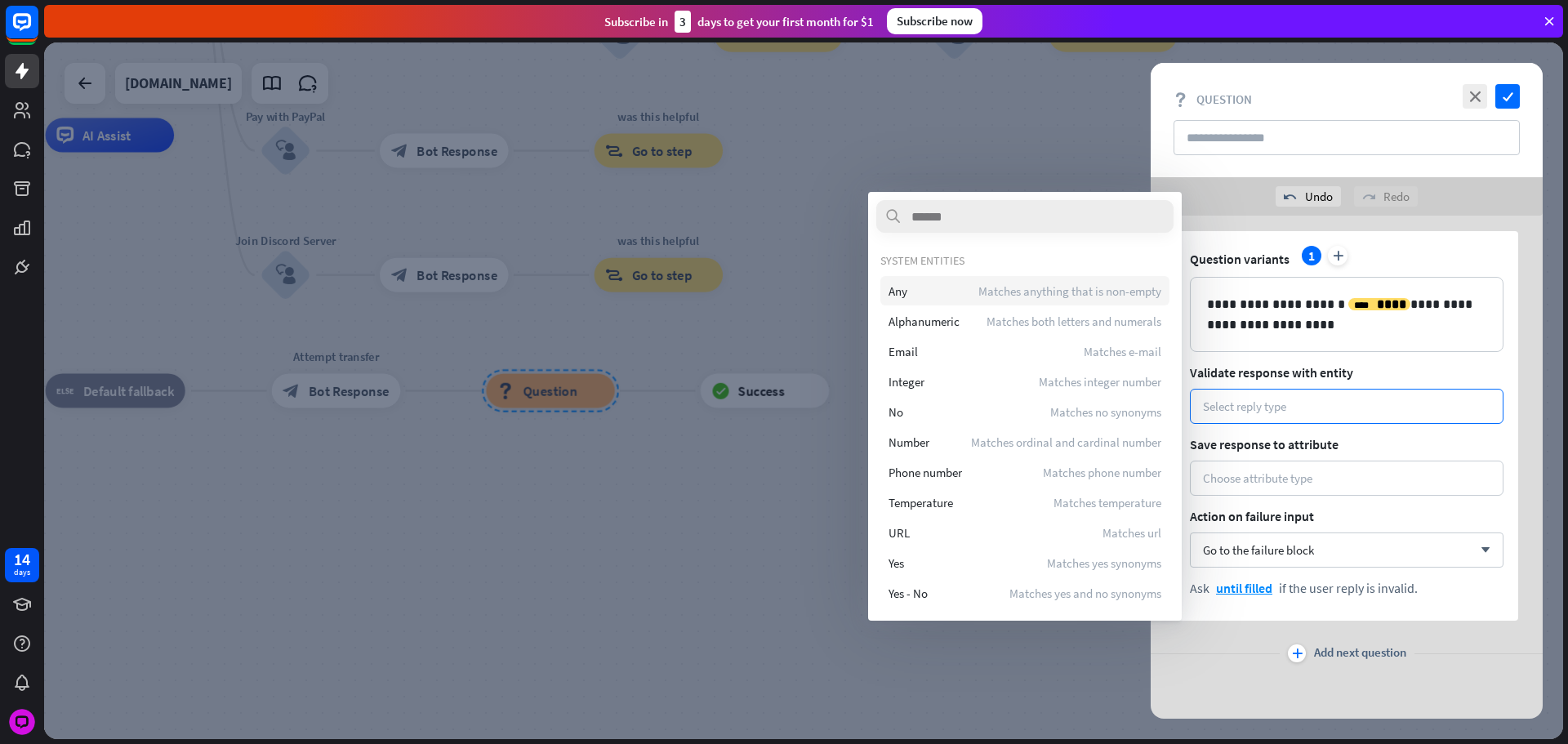
click at [1032, 295] on span "Matches anything that is non-empty" at bounding box center [1070, 291] width 183 height 16
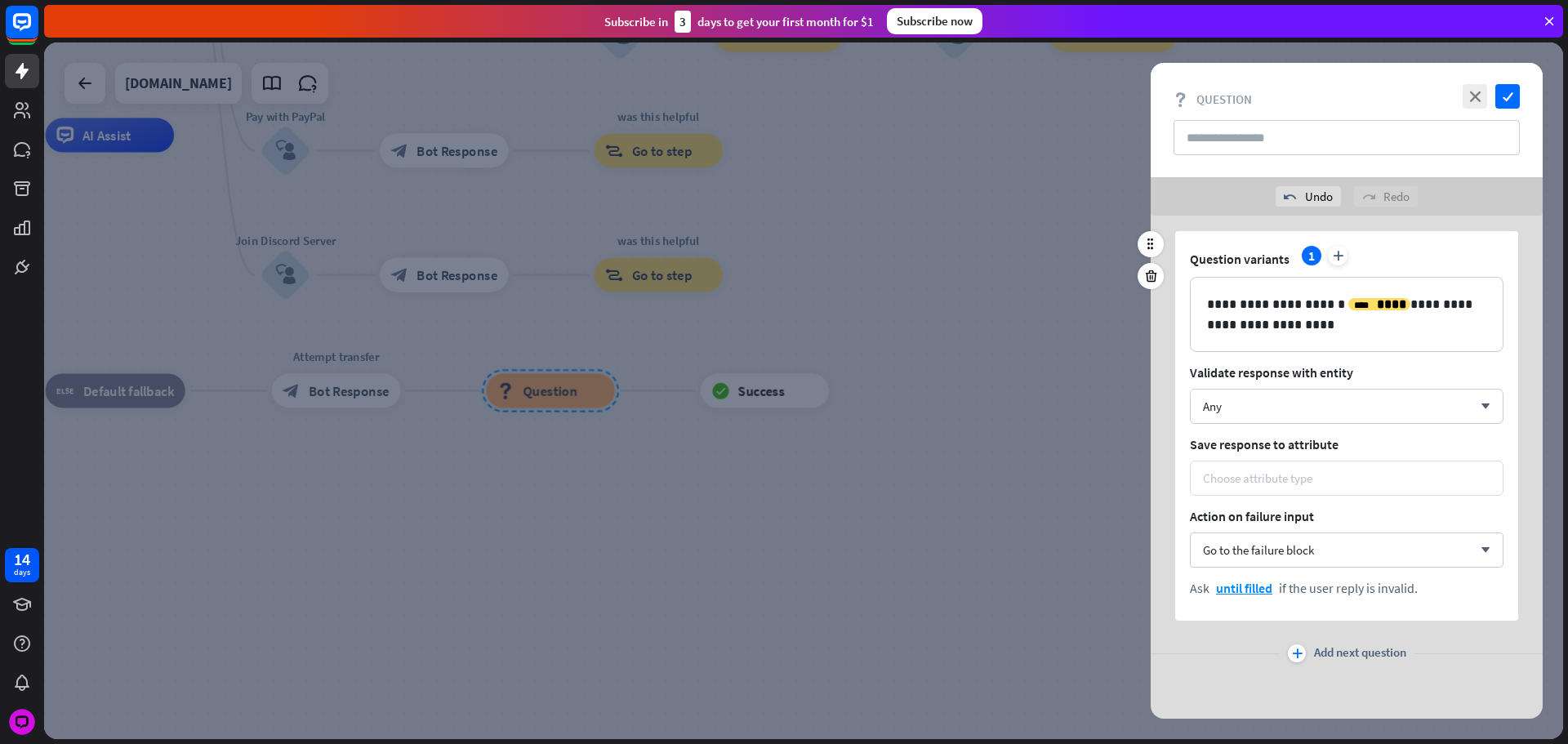
click at [1265, 471] on div "Choose attribute type" at bounding box center [1257, 478] width 110 height 16
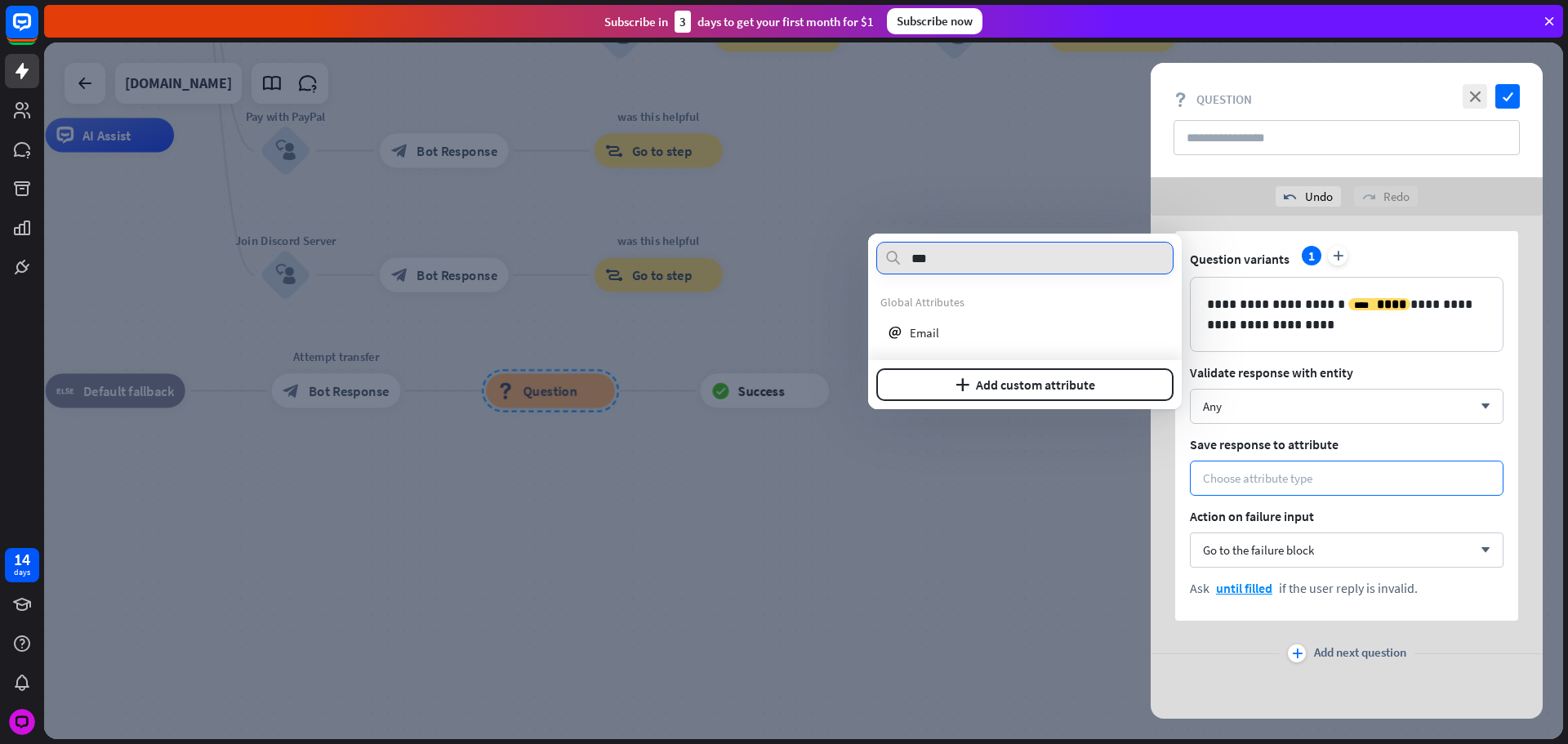
type input "***"
click at [964, 334] on div "email Email" at bounding box center [1024, 332] width 289 height 29
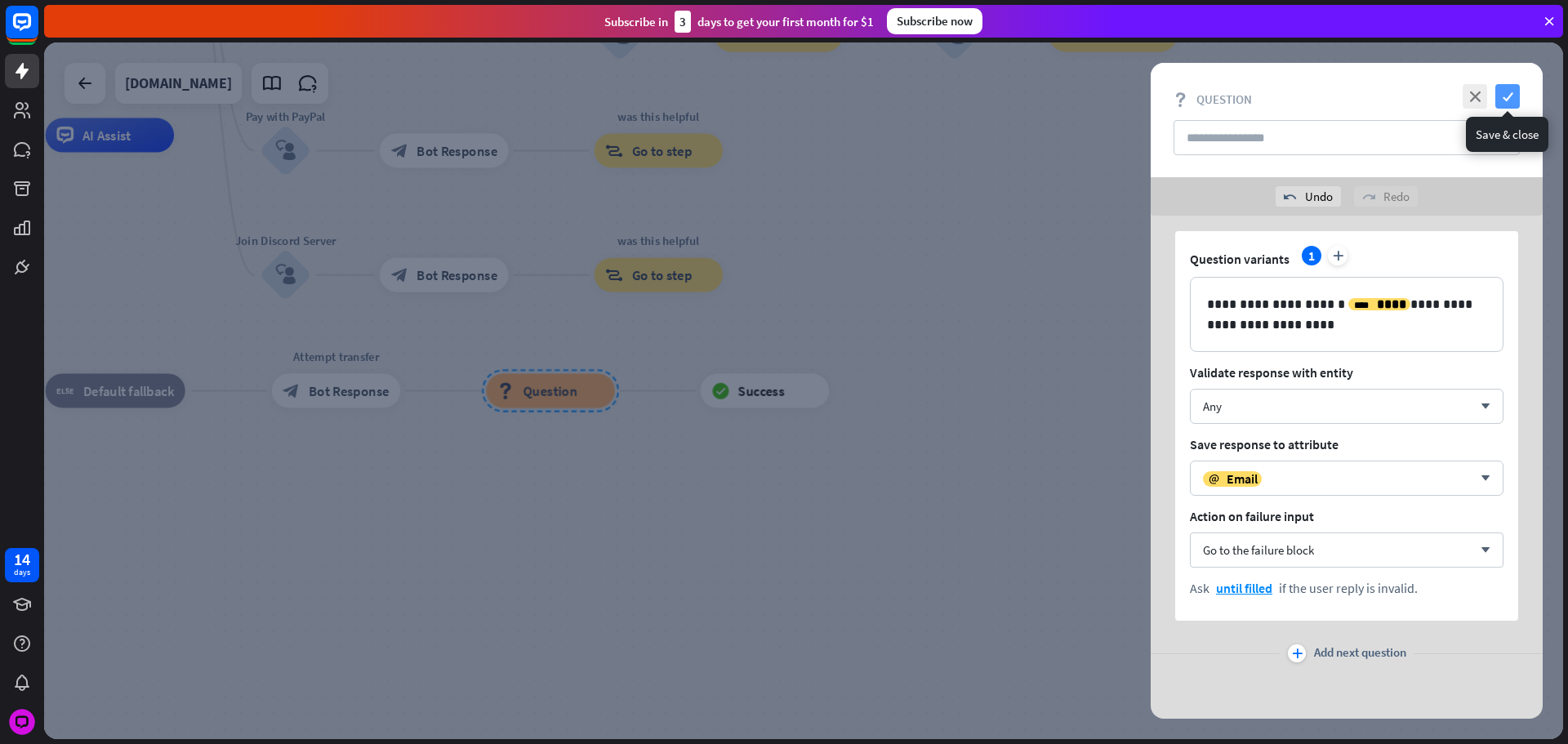
click at [1502, 104] on icon "check" at bounding box center [1507, 96] width 24 height 24
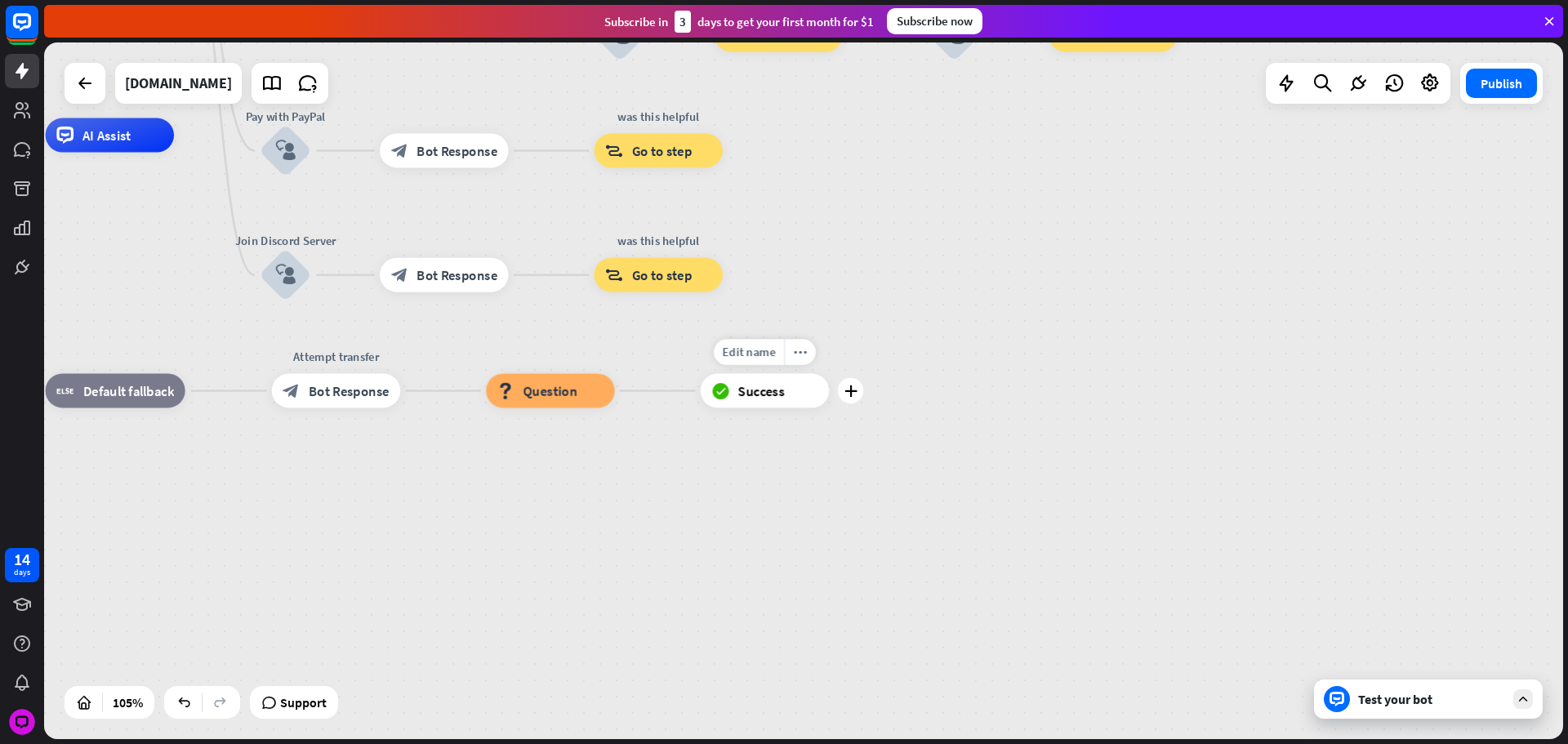
click at [807, 375] on div "Edit name more_horiz plus block_success Success" at bounding box center [765, 391] width 129 height 34
click at [853, 391] on icon "plus" at bounding box center [850, 389] width 13 height 13
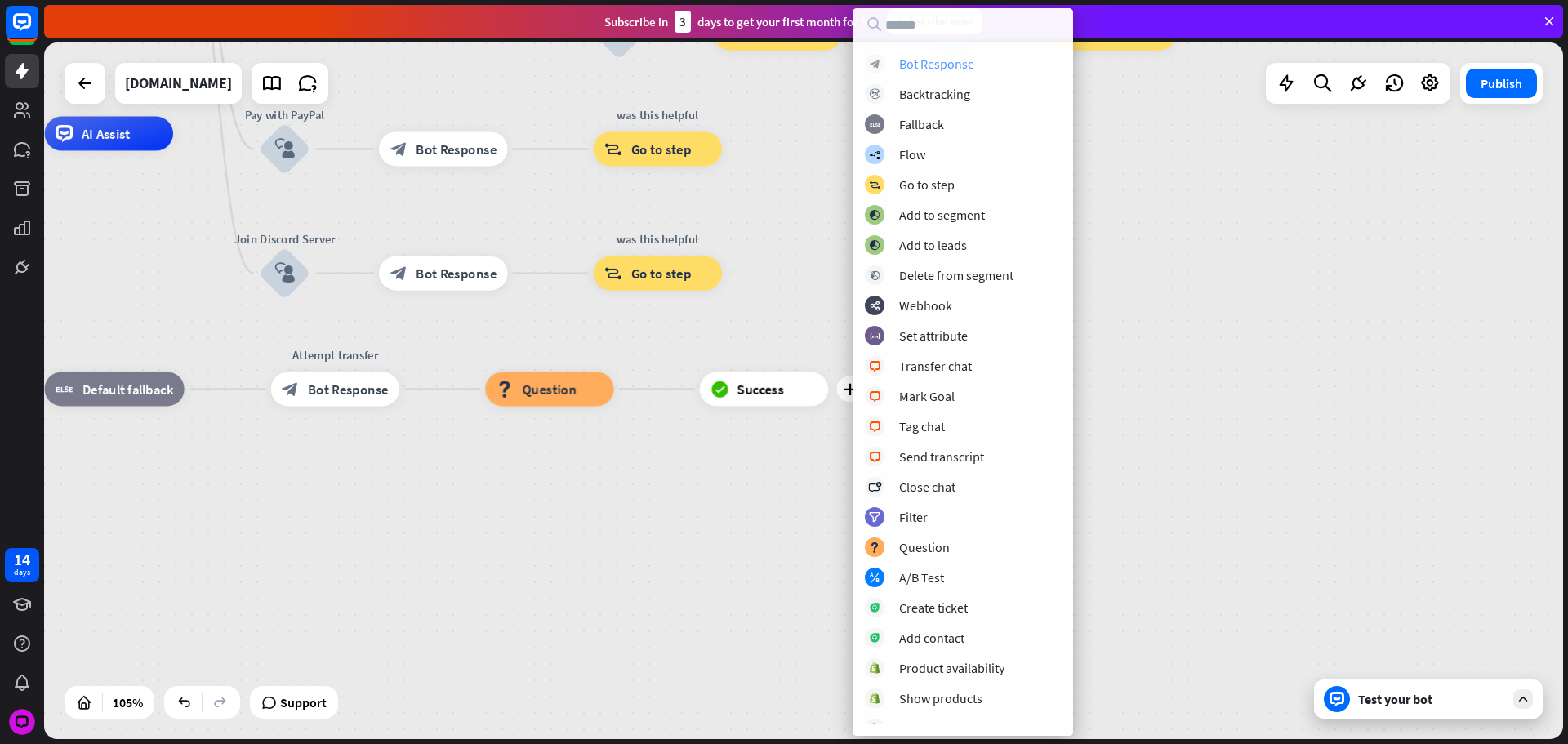
click at [895, 67] on div "block_bot_response Bot Response" at bounding box center [962, 63] width 196 height 19
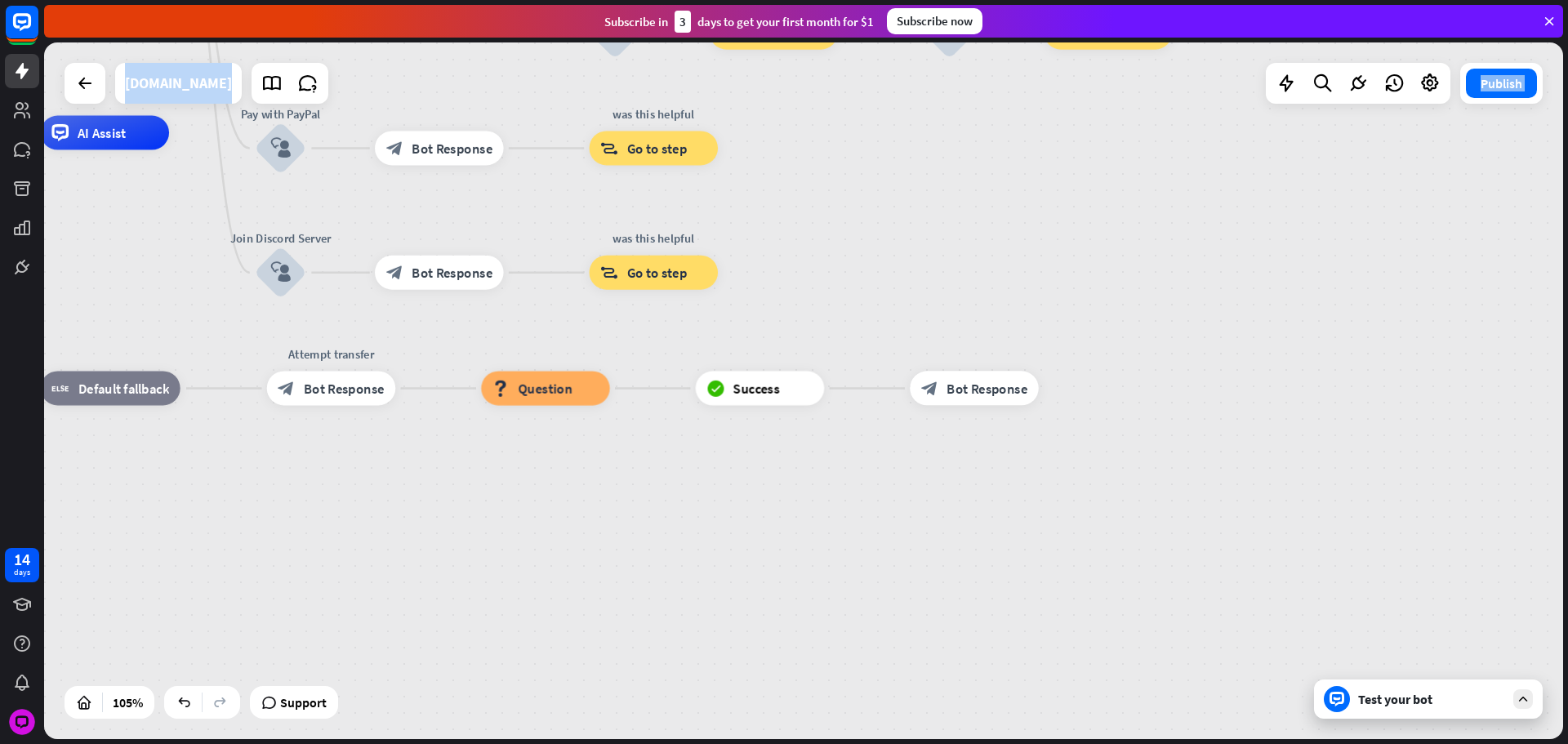
drag, startPoint x: 1291, startPoint y: 351, endPoint x: 1266, endPoint y: 351, distance: 25.0
click at [1289, 351] on div "home_2 Start point Please write your question or select from down below. block_…" at bounding box center [623, 499] width 1595 height 732
click at [997, 349] on div "more_horiz" at bounding box center [1008, 350] width 32 height 26
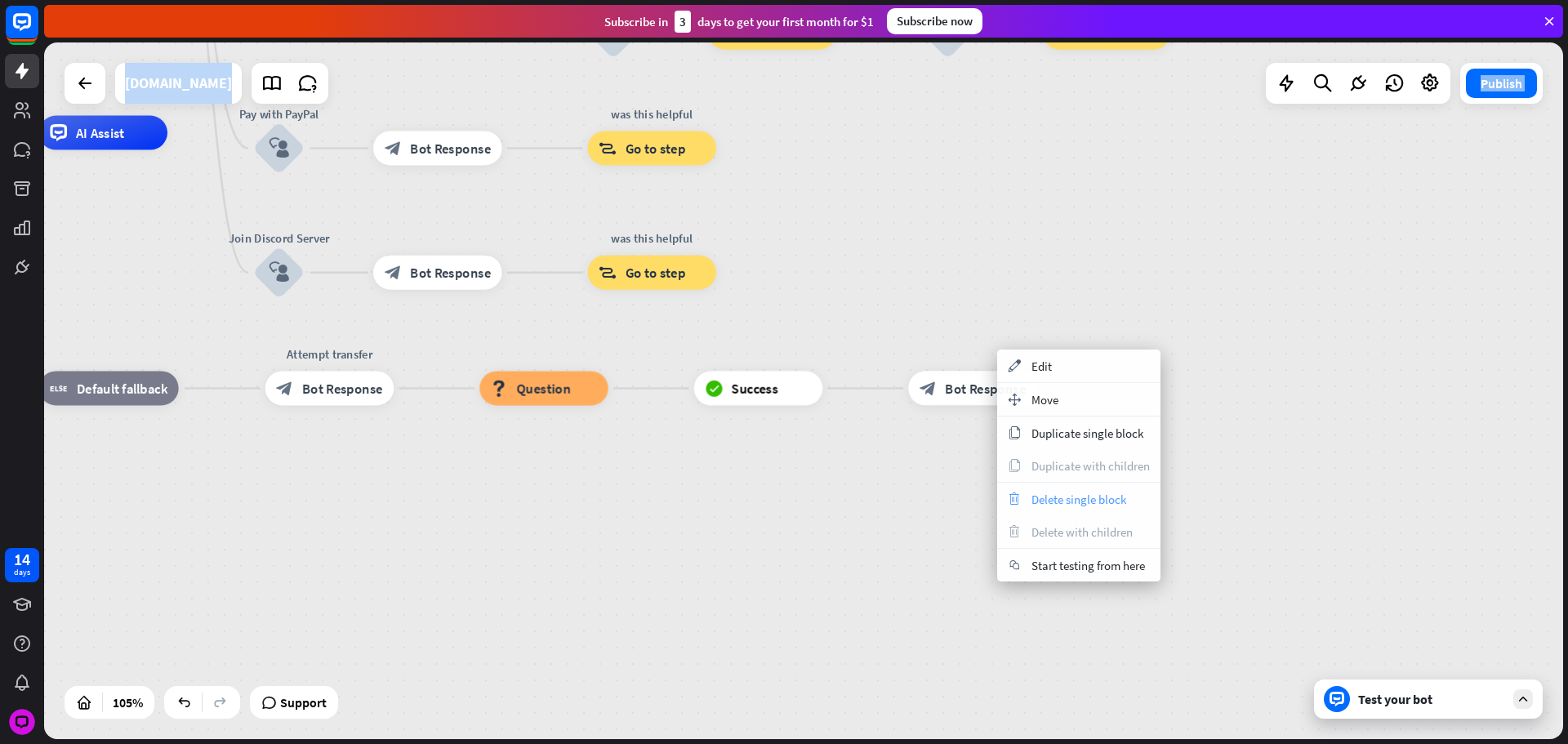
click at [1084, 504] on span "Delete single block" at bounding box center [1078, 499] width 95 height 16
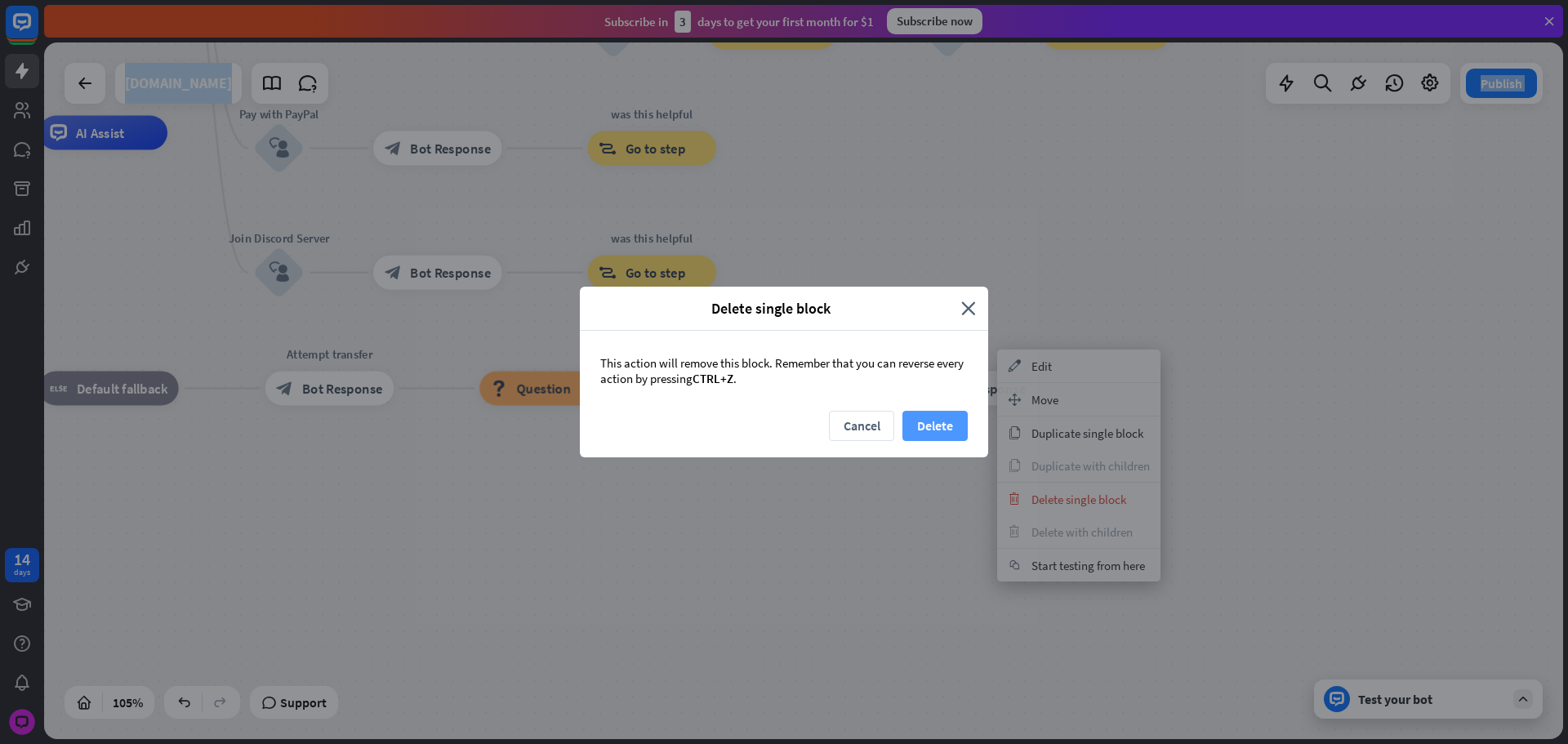
click at [935, 429] on button "Delete" at bounding box center [935, 426] width 65 height 30
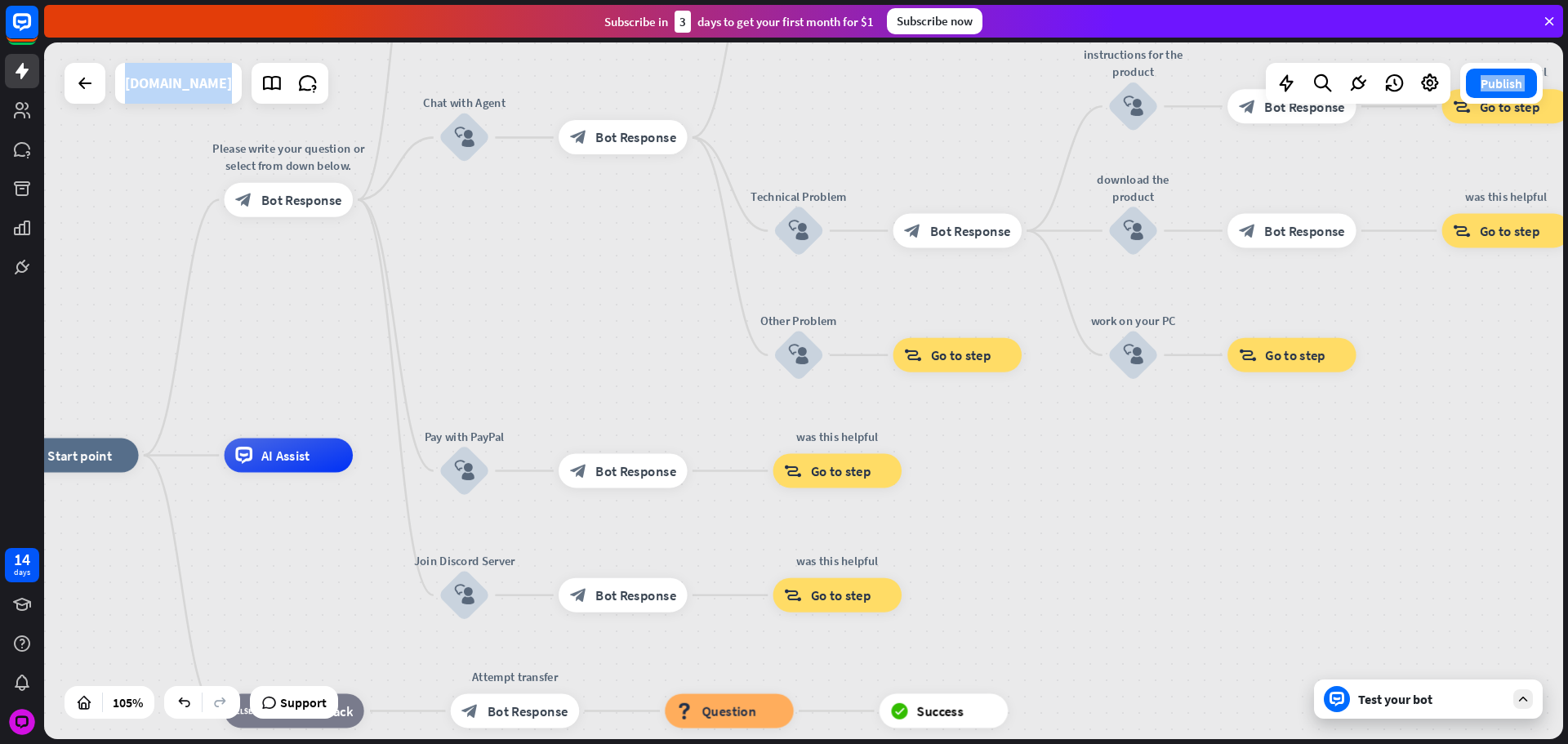
drag, startPoint x: 1155, startPoint y: 633, endPoint x: 1237, endPoint y: 594, distance: 90.8
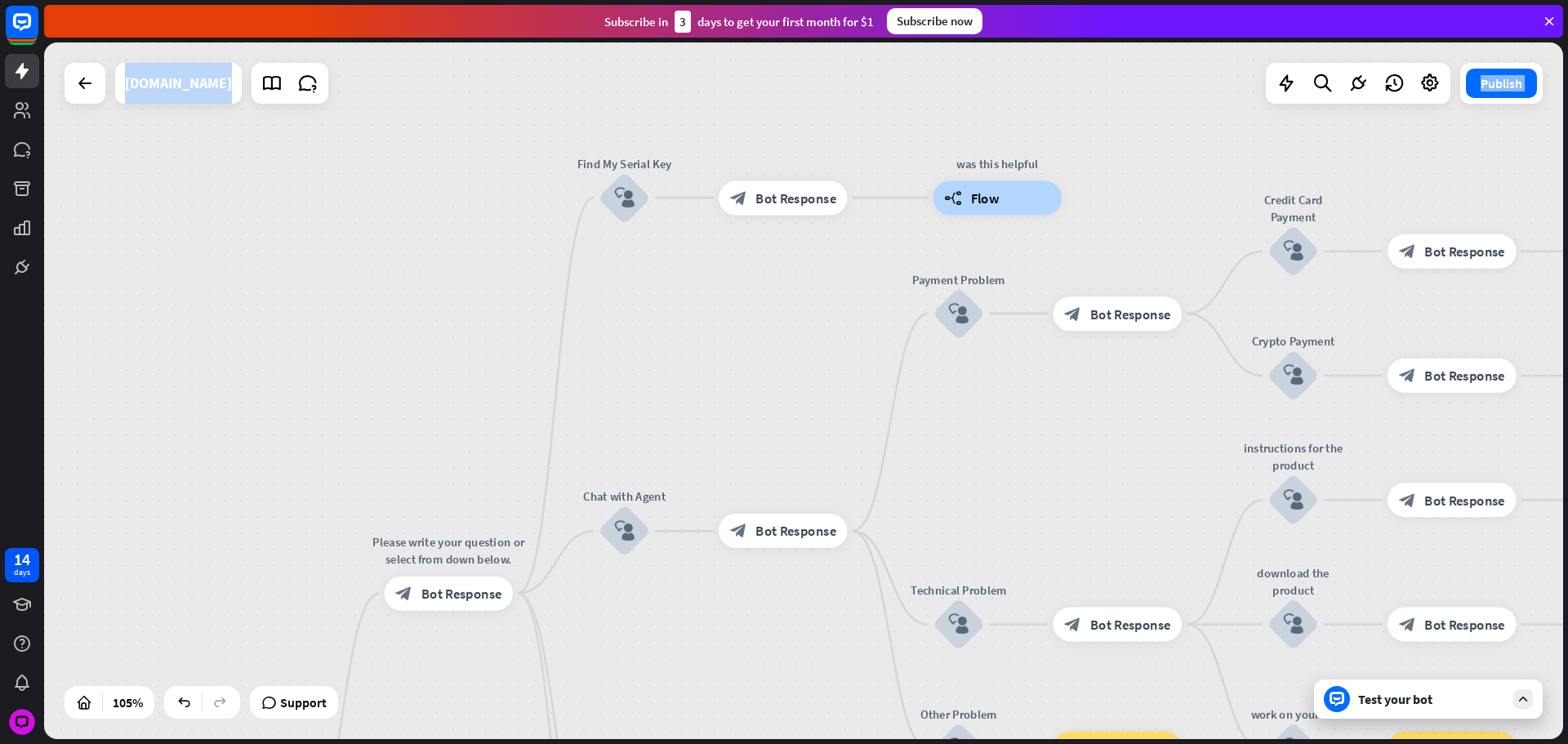
drag, startPoint x: 754, startPoint y: 502, endPoint x: 881, endPoint y: 685, distance: 222.8
click at [855, 699] on div "home_2 Start point Please write your question or select from down below. block_…" at bounding box center [803, 391] width 1519 height 697
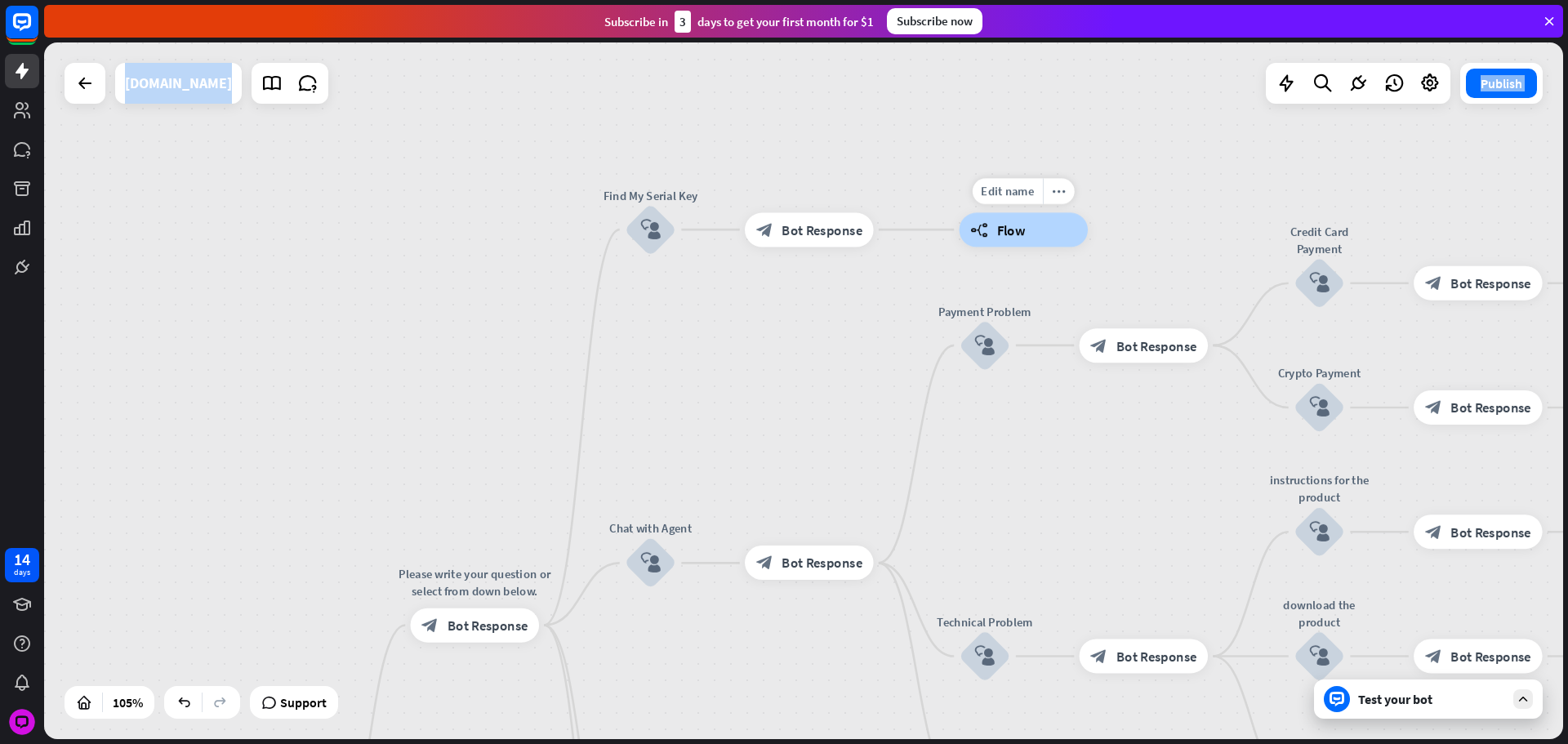
click at [1039, 232] on div "builder_tree Flow" at bounding box center [1024, 229] width 129 height 34
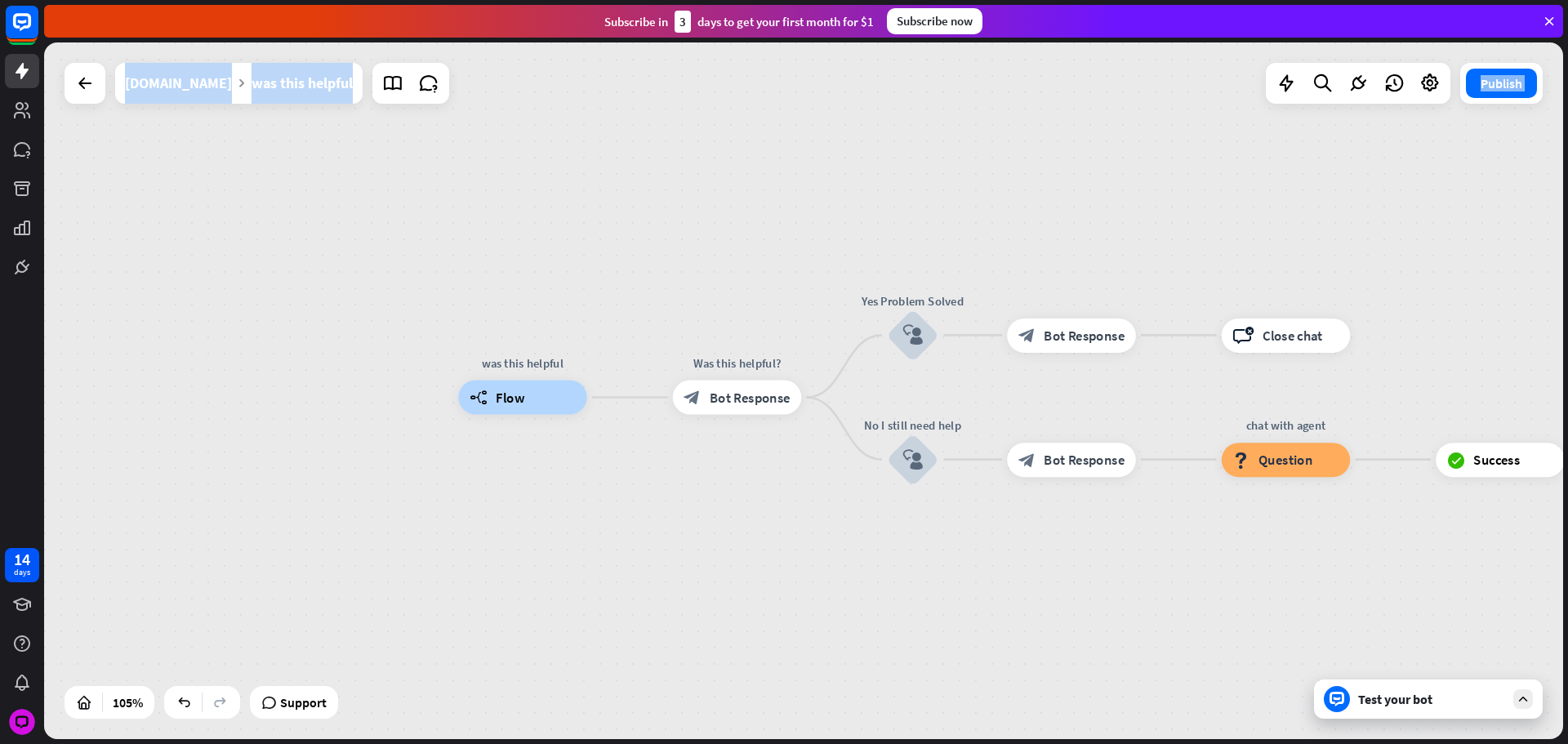
drag, startPoint x: 1230, startPoint y: 550, endPoint x: 621, endPoint y: 545, distance: 609.0
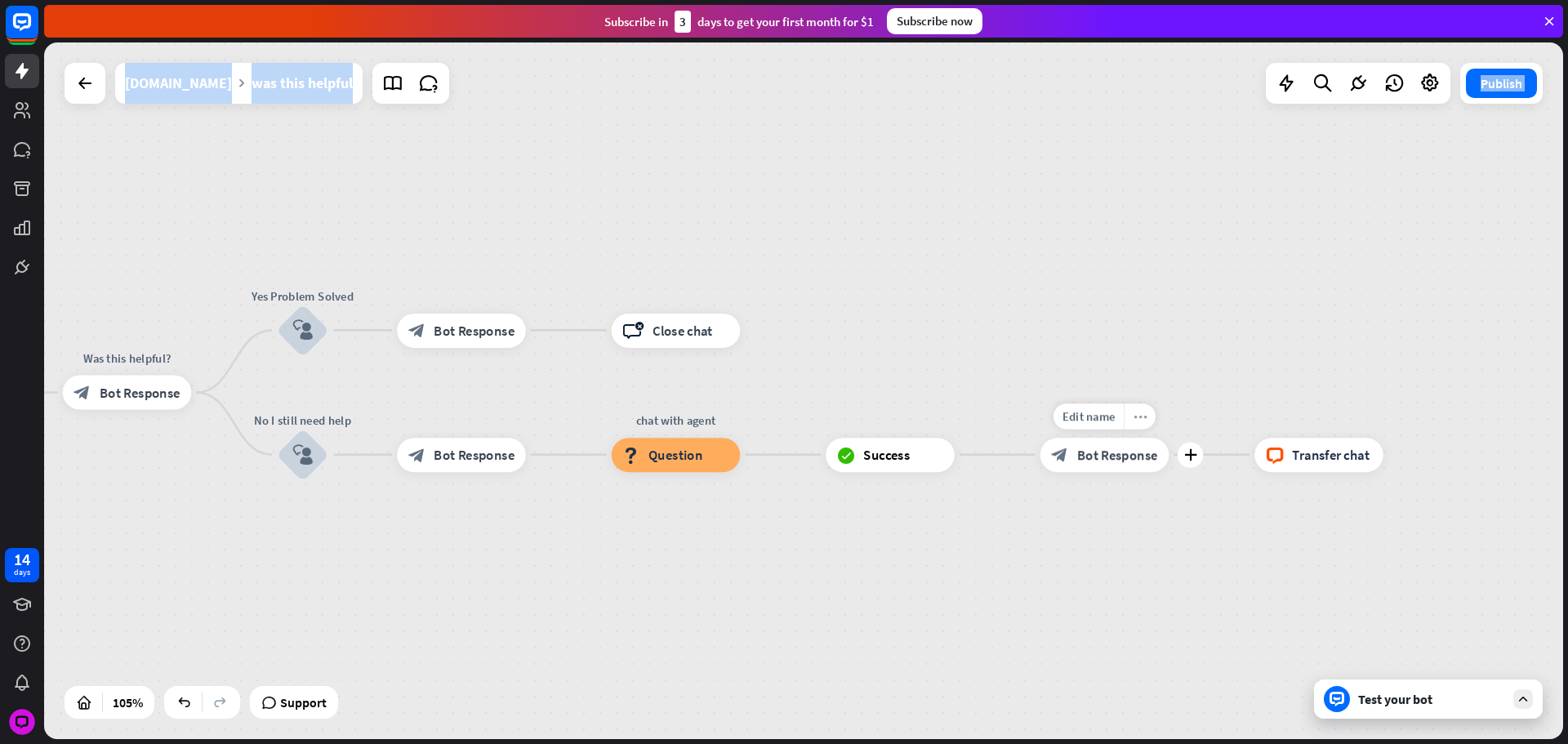
click at [1149, 421] on div "more_horiz" at bounding box center [1139, 416] width 32 height 26
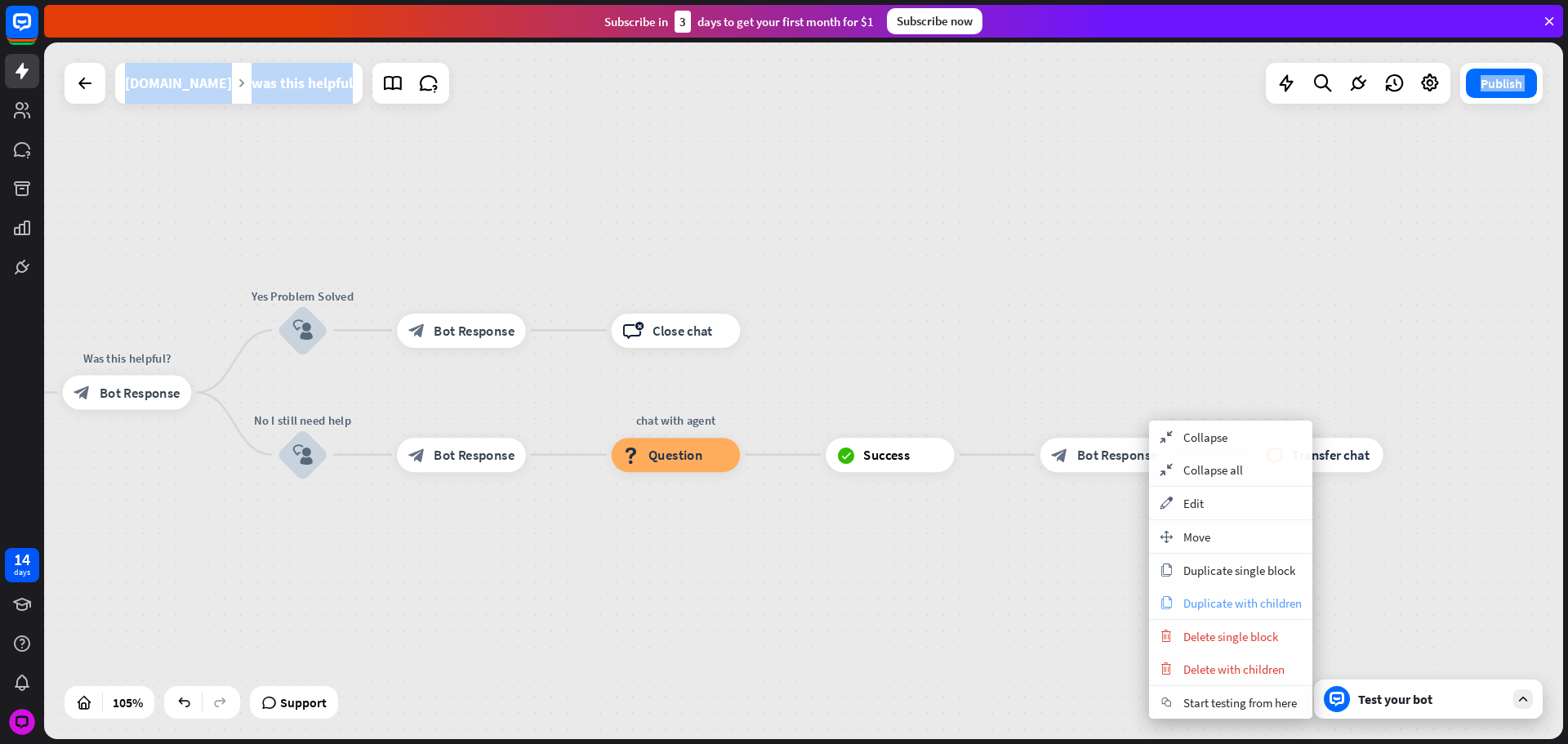
click at [1252, 603] on span "Duplicate with children" at bounding box center [1242, 603] width 118 height 16
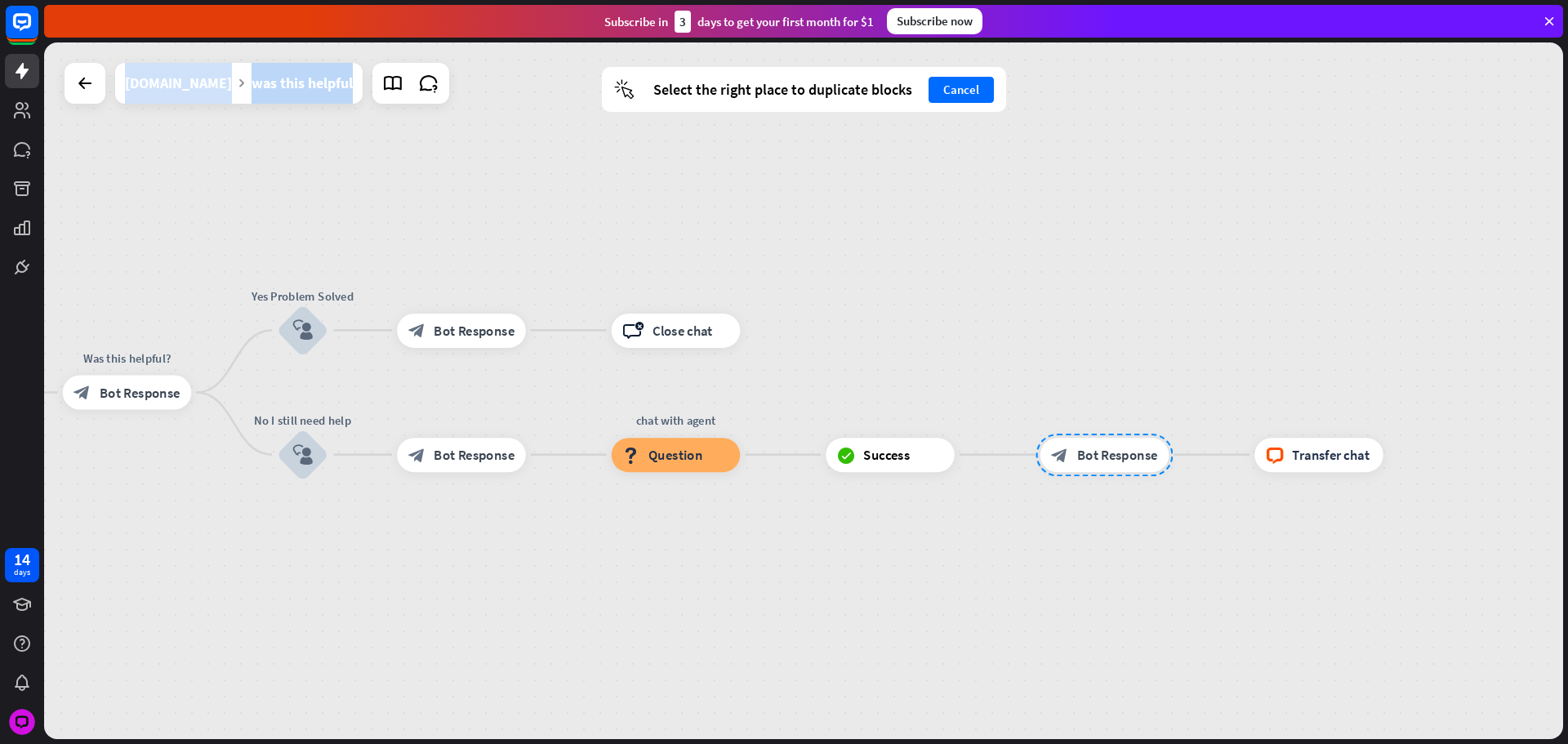
click at [209, 85] on div "[DOMAIN_NAME]" at bounding box center [178, 83] width 107 height 41
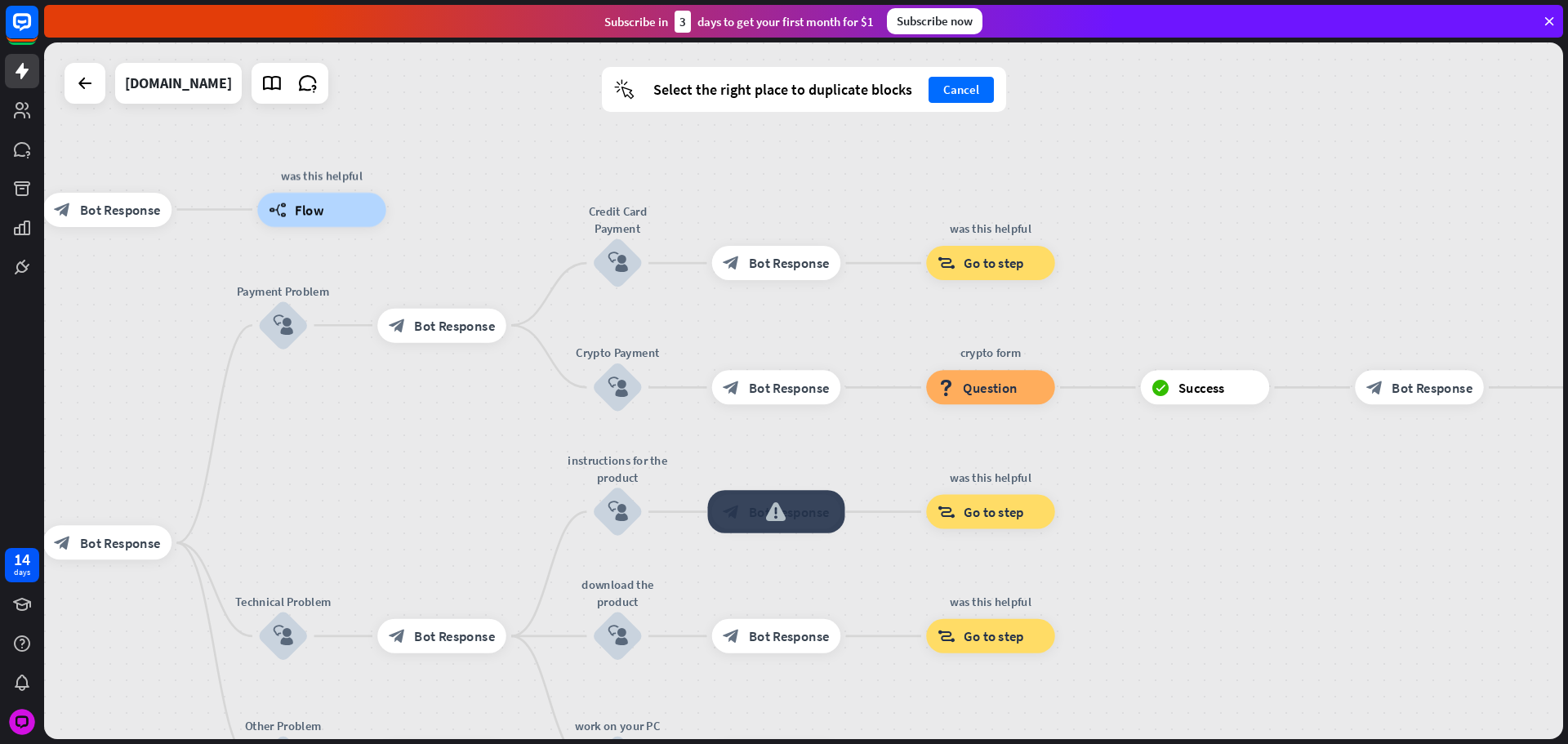
drag, startPoint x: 1026, startPoint y: 646, endPoint x: 733, endPoint y: 326, distance: 433.9
click at [712, 495] on div "block_bot_response Bot Response" at bounding box center [776, 512] width 129 height 34
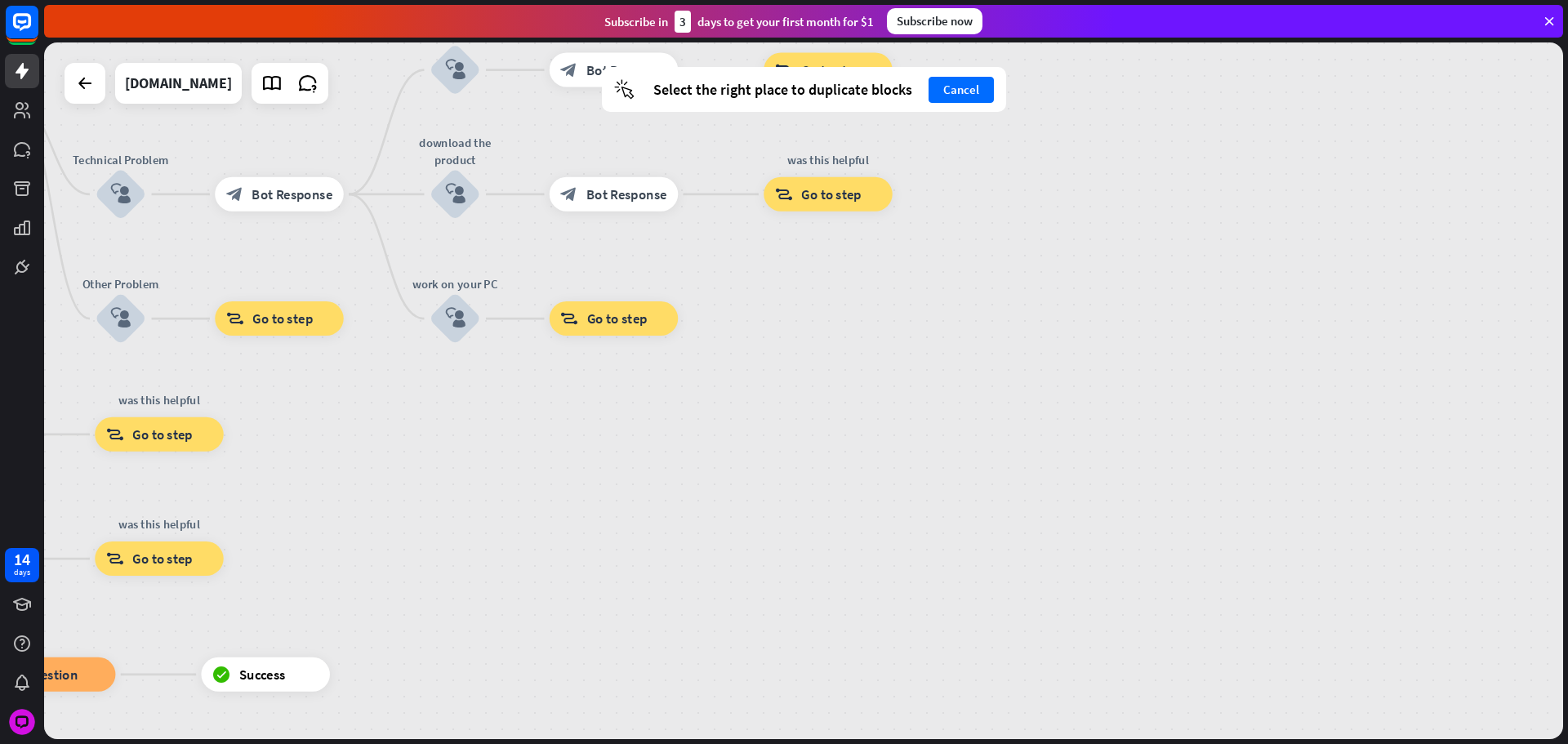
drag, startPoint x: 960, startPoint y: 580, endPoint x: 924, endPoint y: 284, distance: 298.2
click at [993, 213] on div "home_2 Start point Please write your question or select from down below. block_…" at bounding box center [803, 391] width 1519 height 697
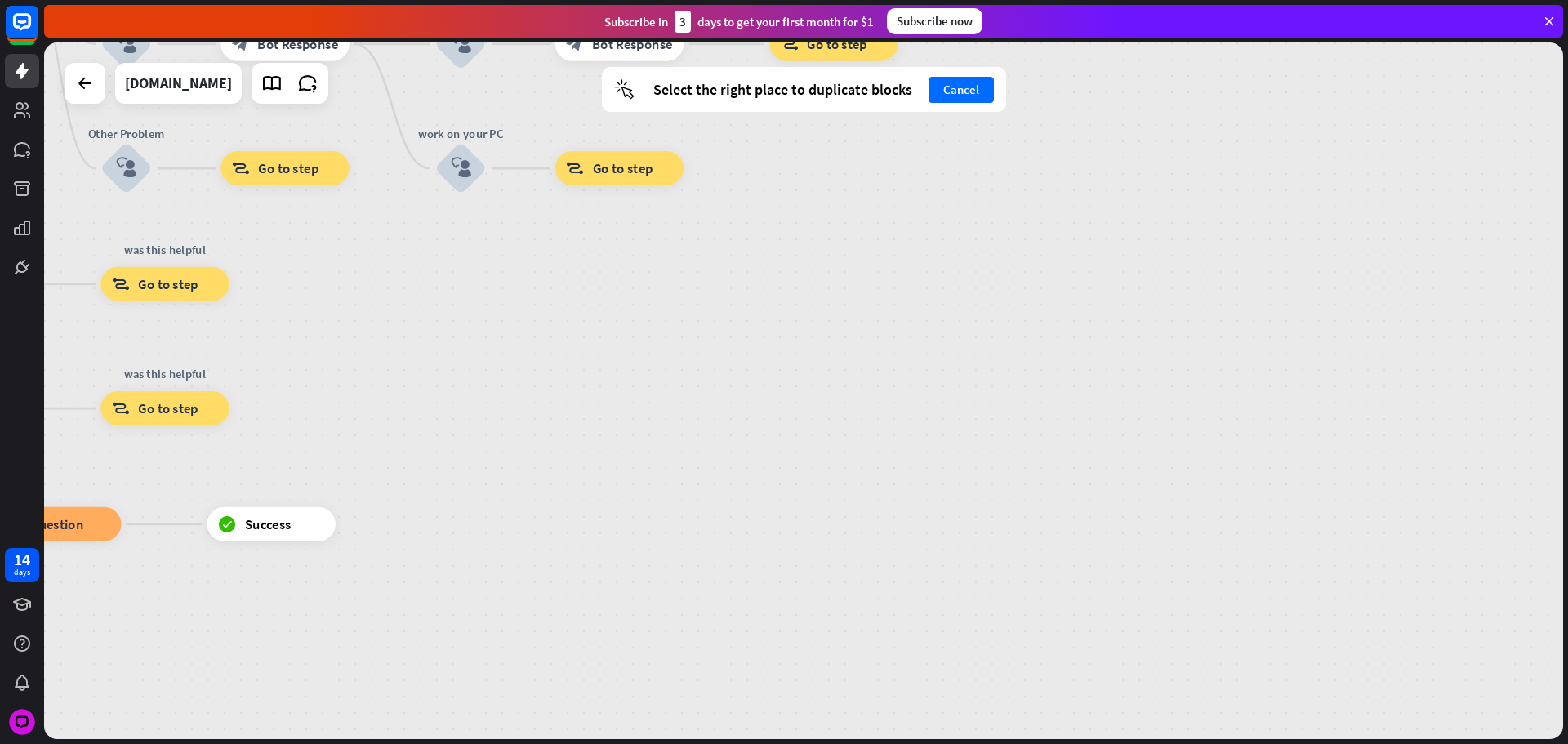
drag, startPoint x: 1148, startPoint y: 362, endPoint x: 1034, endPoint y: 373, distance: 114.5
click at [932, 309] on div "home_2 Start point Please write your question or select from down below. block_…" at bounding box center [135, 635] width 1595 height 732
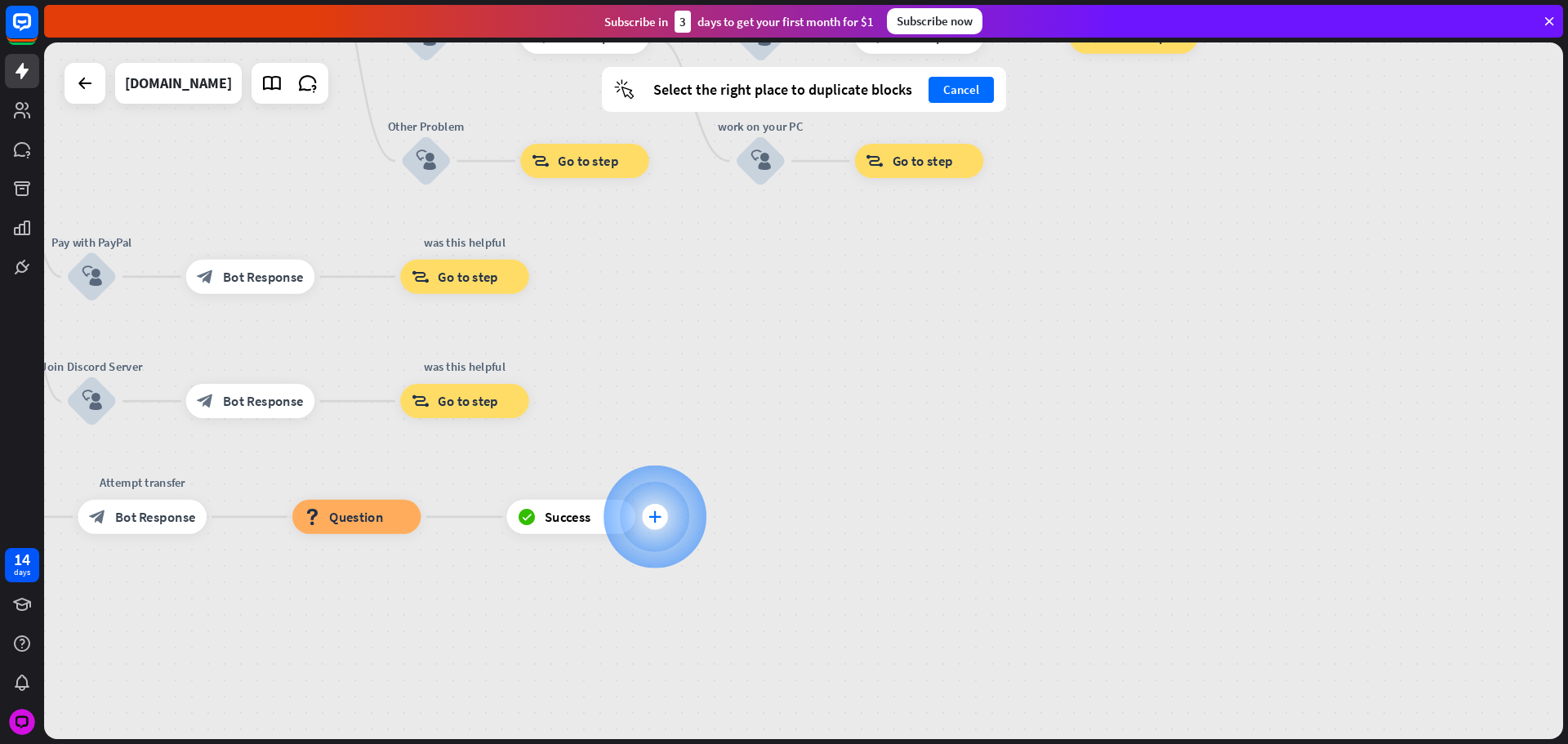
click at [669, 508] on div at bounding box center [654, 517] width 103 height 103
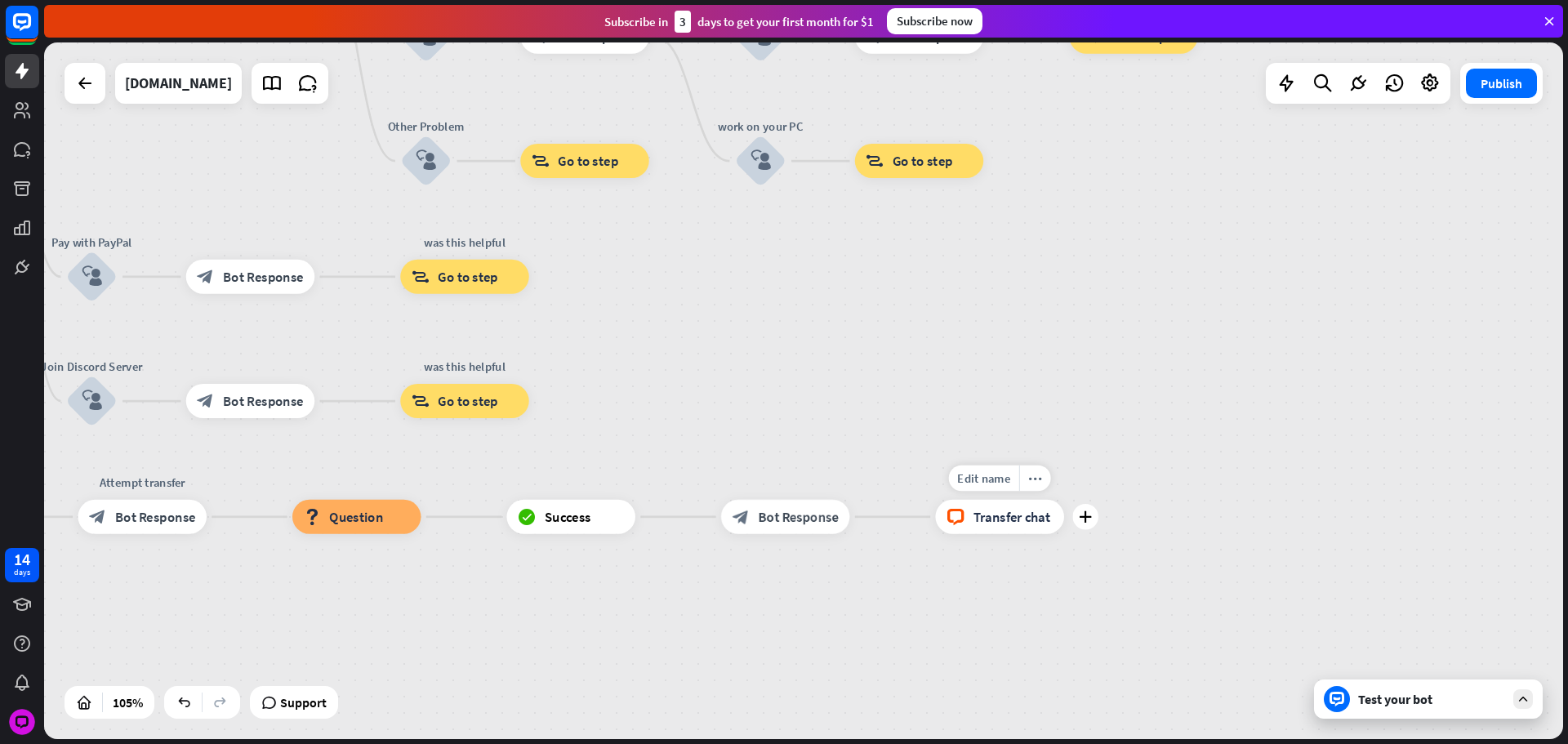
click at [1009, 518] on span "Transfer chat" at bounding box center [1012, 516] width 78 height 17
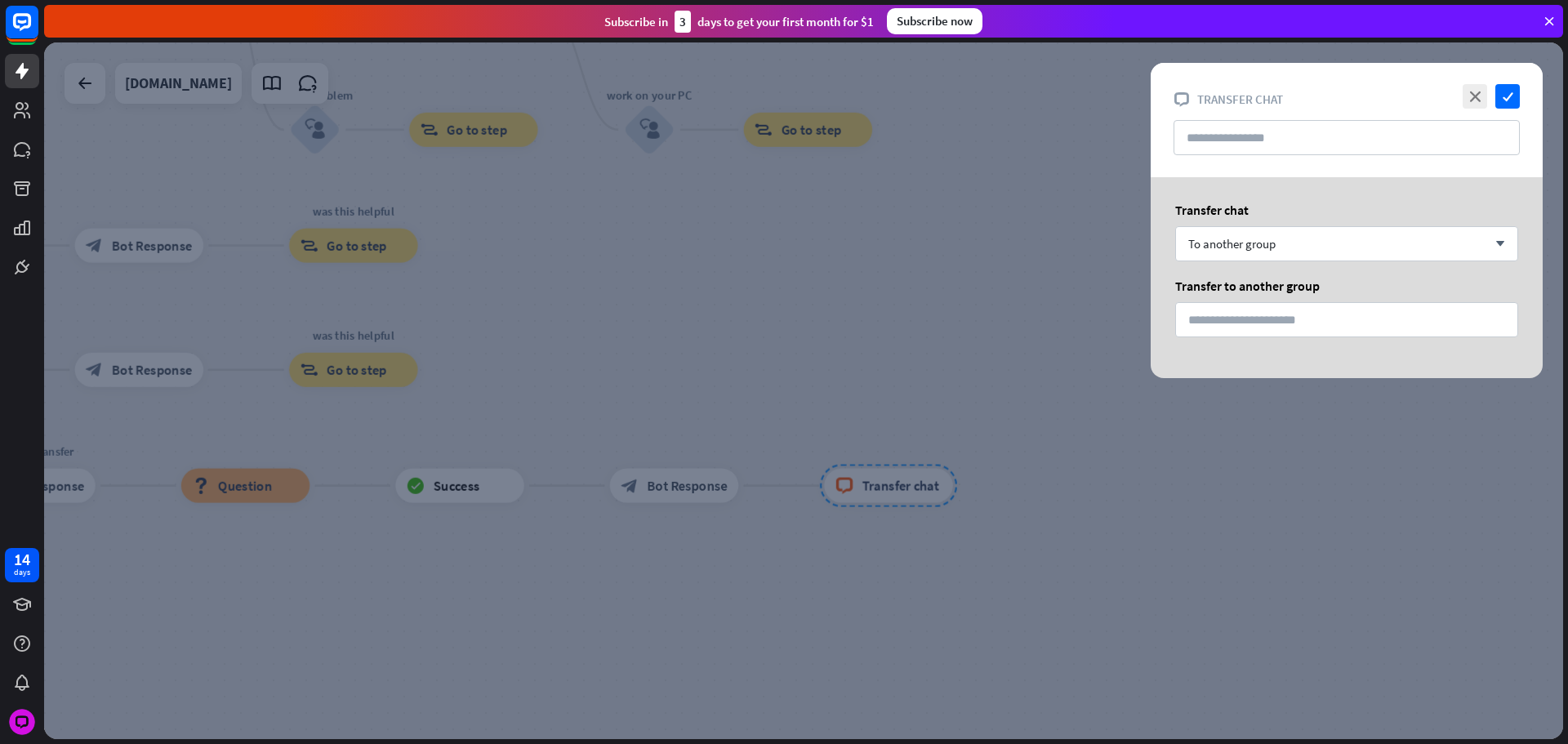
click at [808, 367] on div at bounding box center [803, 391] width 1519 height 697
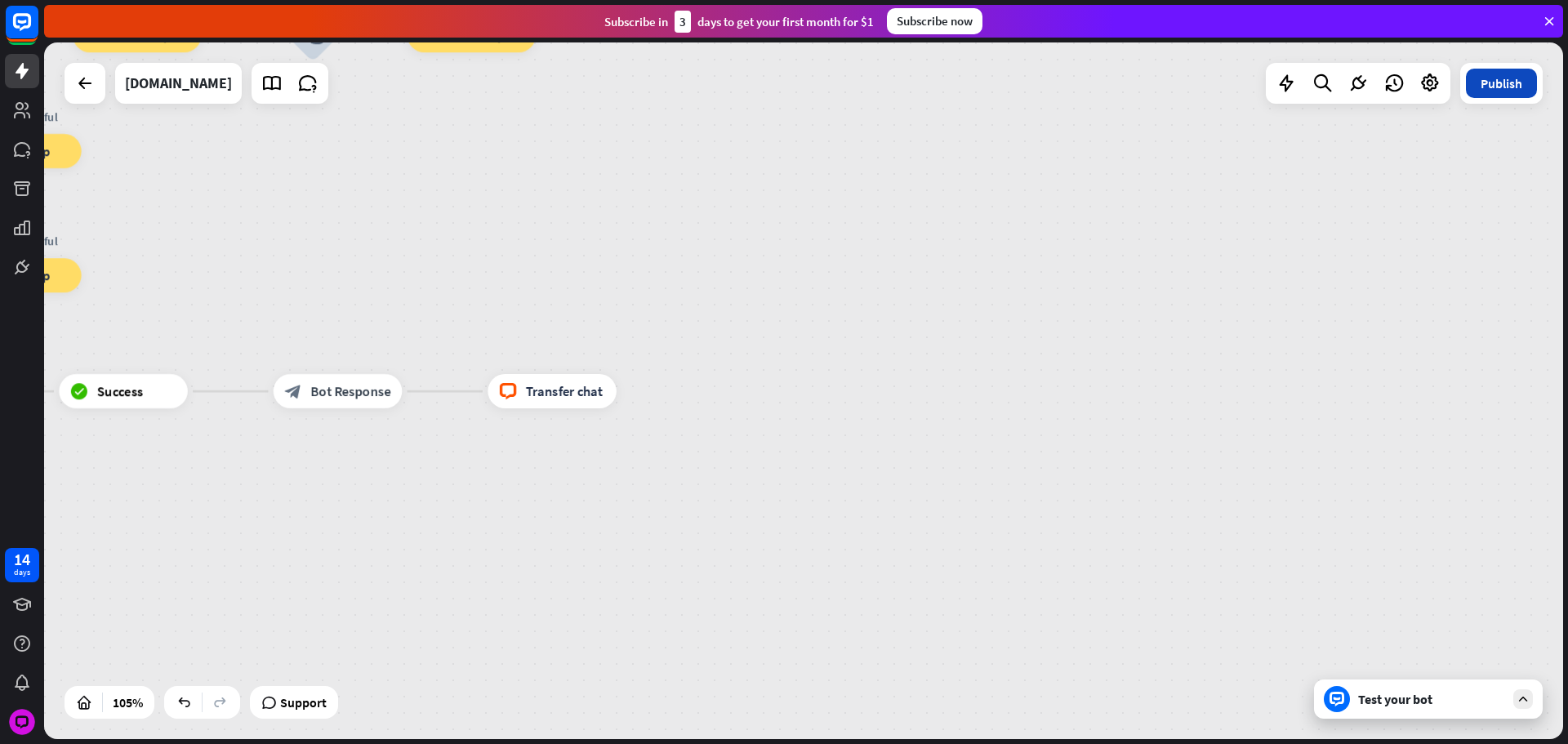
click at [1509, 79] on button "Publish" at bounding box center [1501, 83] width 71 height 29
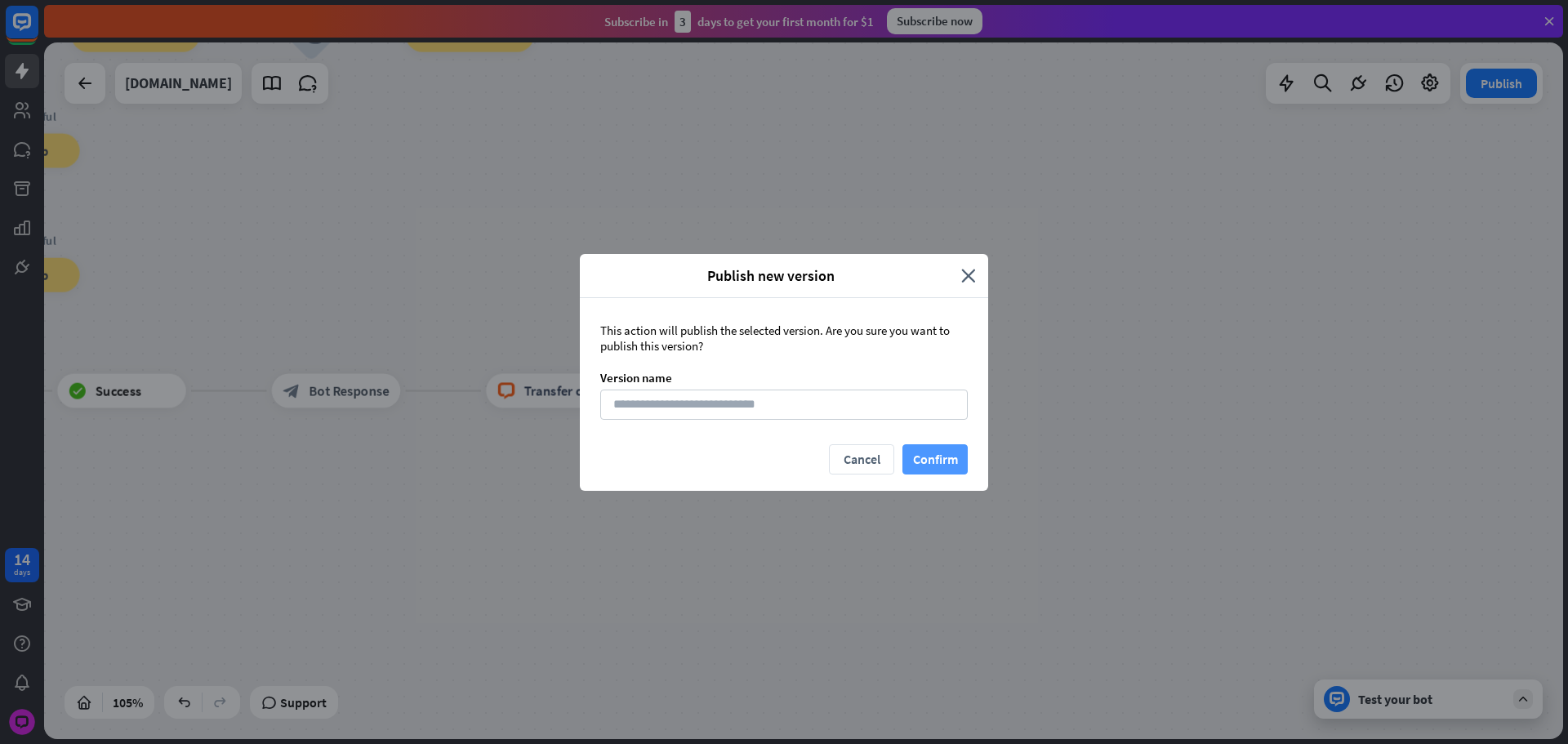
click at [965, 447] on button "Confirm" at bounding box center [935, 459] width 65 height 30
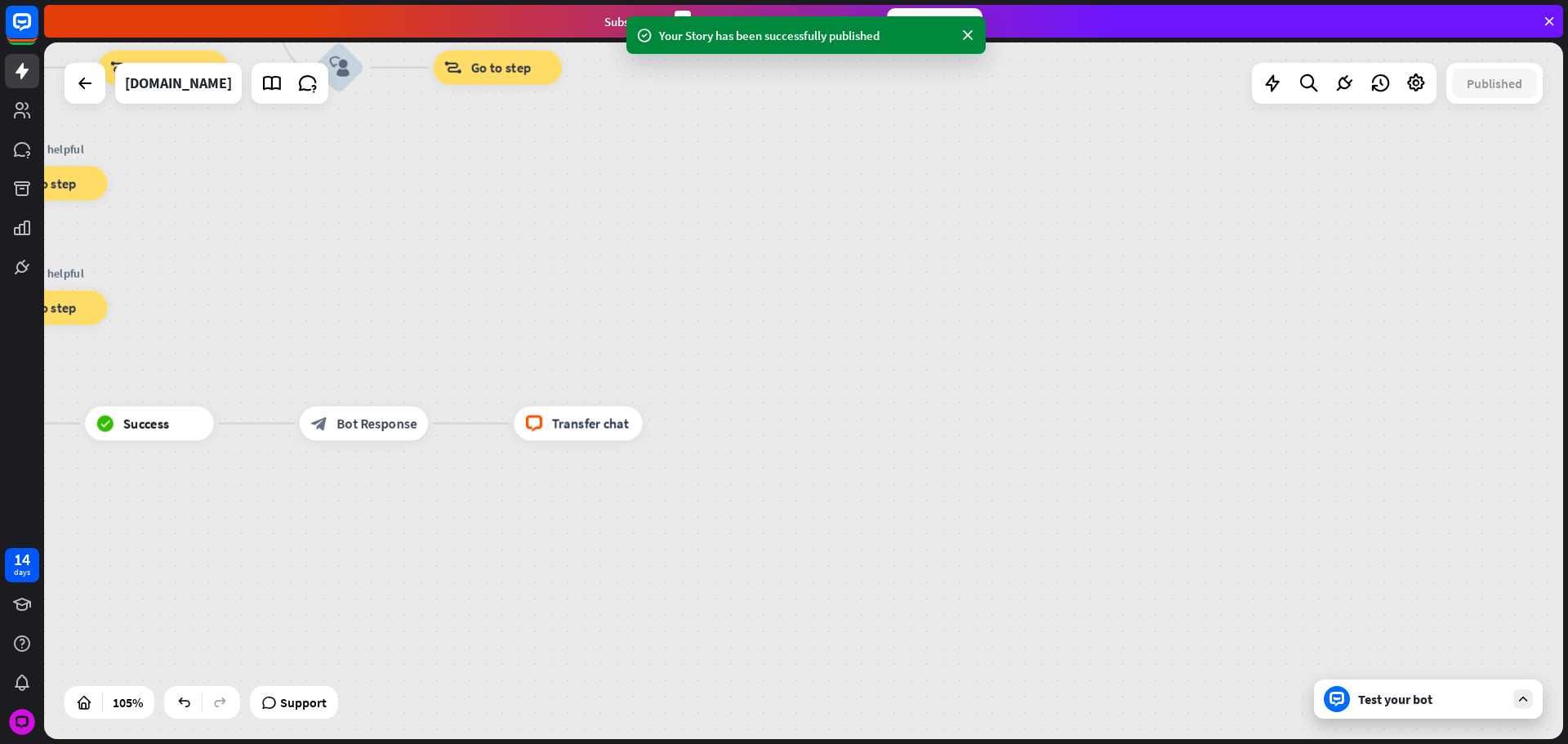
drag, startPoint x: 795, startPoint y: 396, endPoint x: 632, endPoint y: 271, distance: 205.4
click at [811, 524] on div "home_2 Start point Please write your question or select from down below. block_…" at bounding box center [13, 534] width 1595 height 732
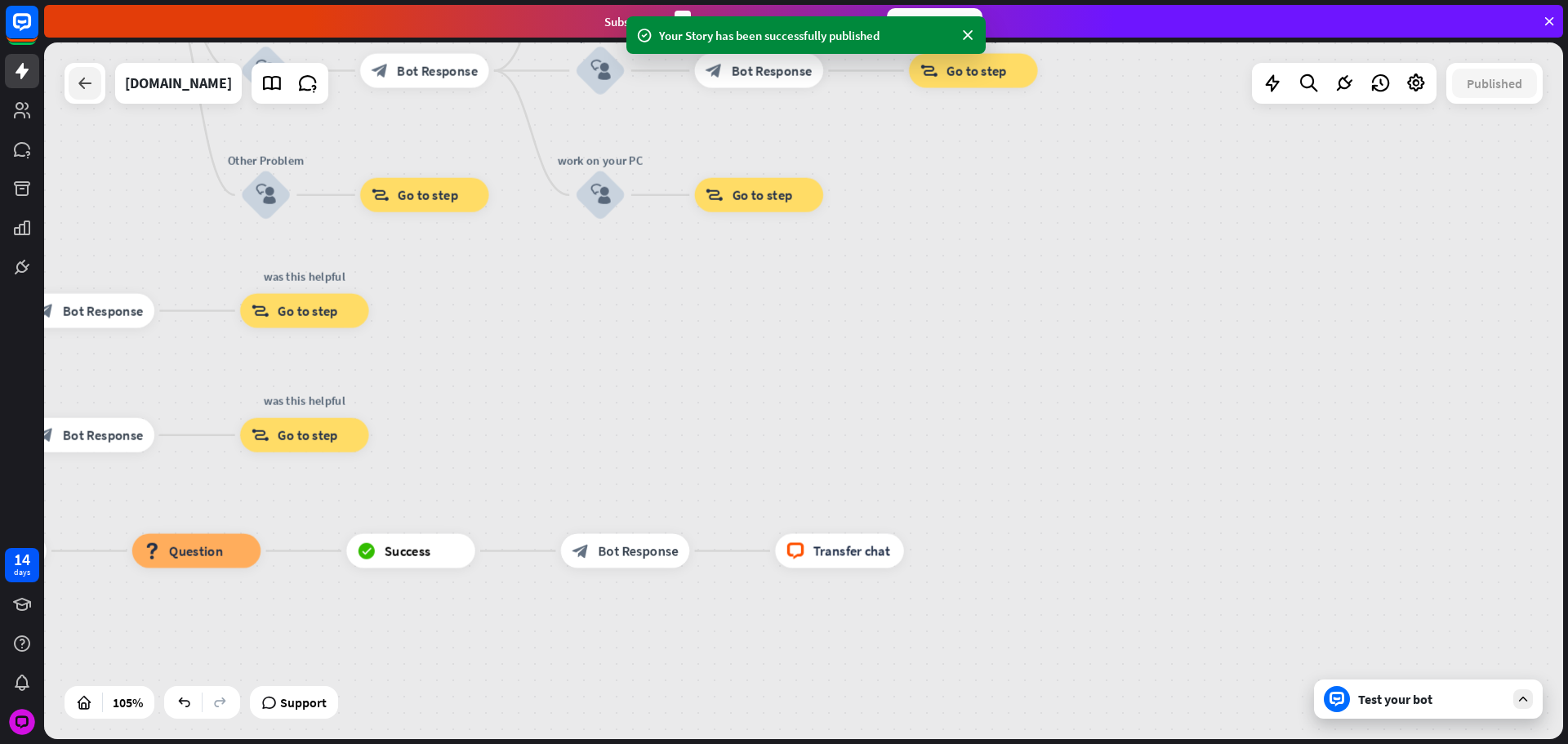
click at [87, 86] on icon at bounding box center [85, 83] width 19 height 19
